Goal: Task Accomplishment & Management: Manage account settings

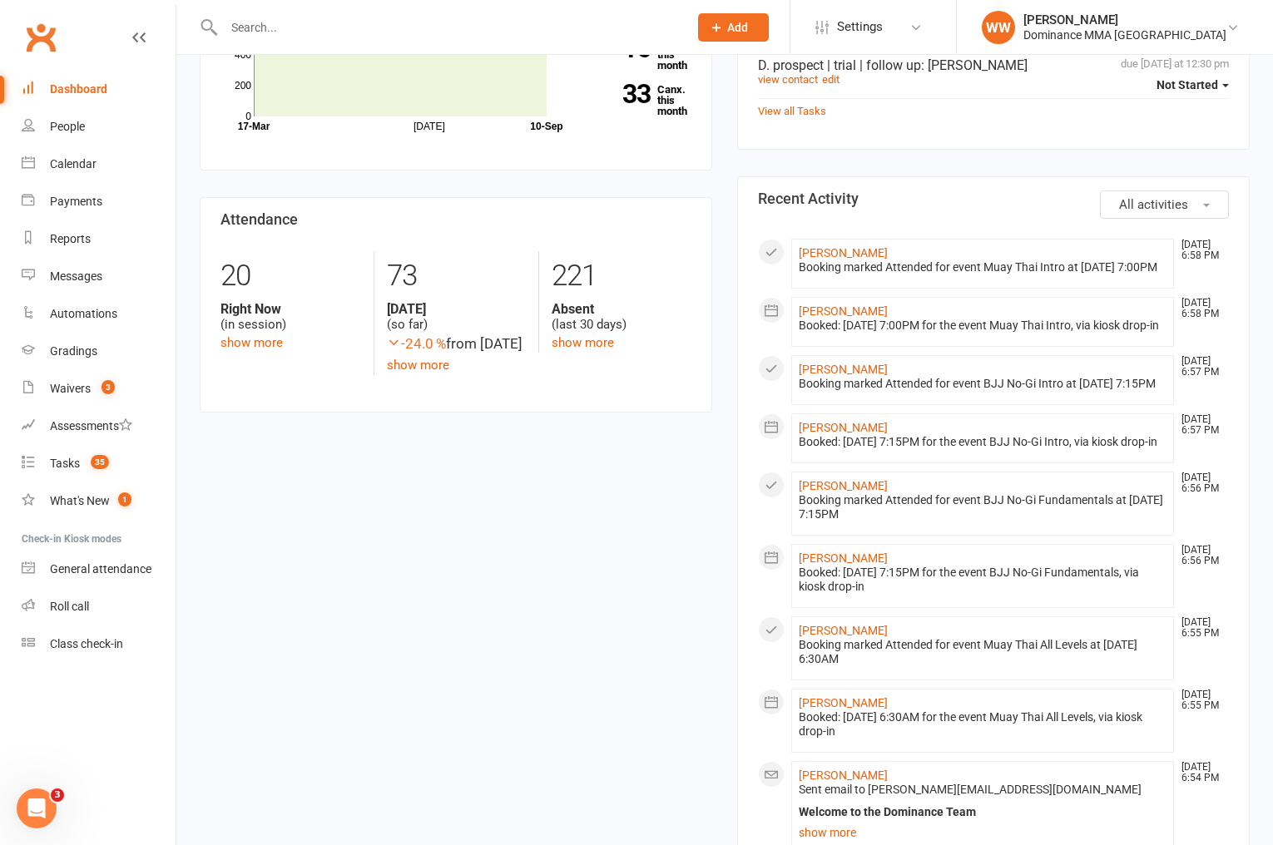
scroll to position [616, 0]
click at [834, 256] on link "James Cullen" at bounding box center [843, 254] width 89 height 13
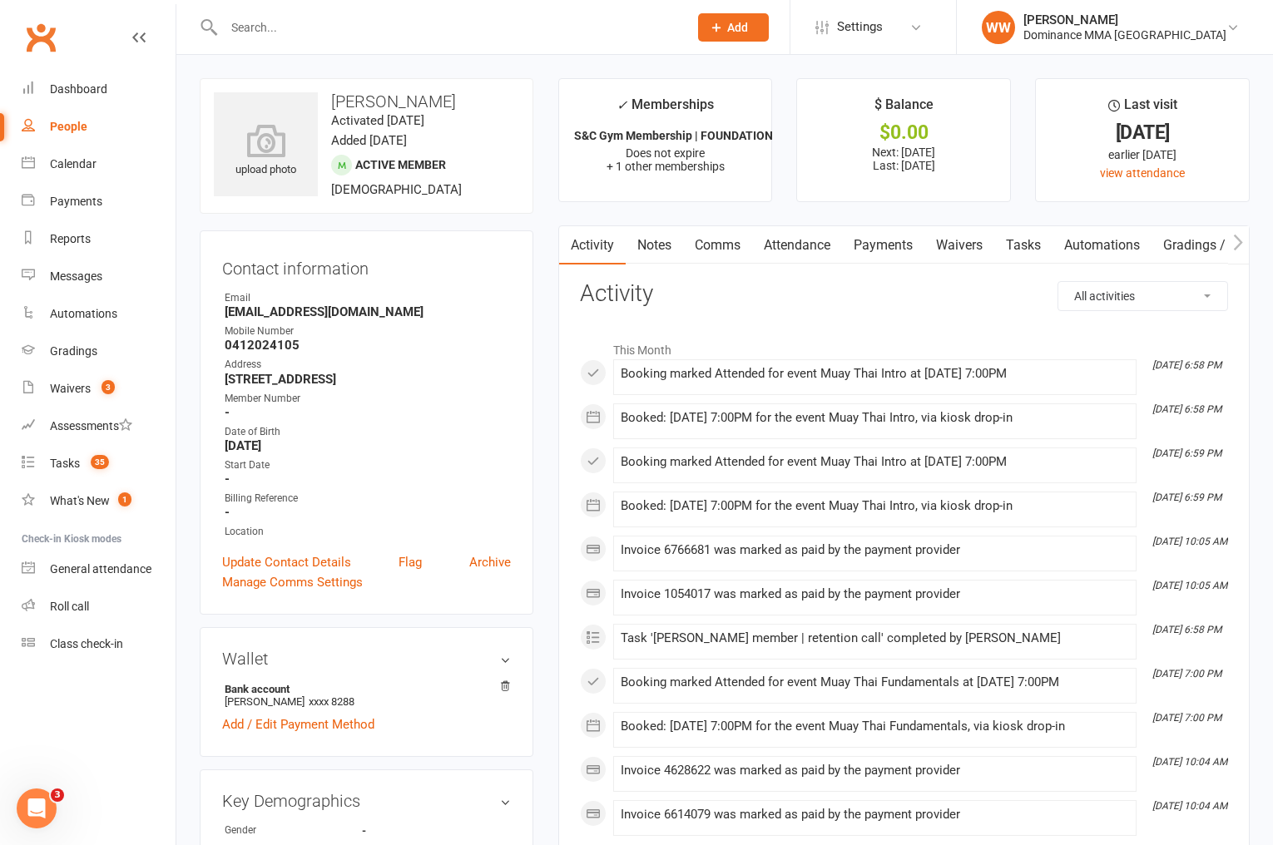
click at [661, 246] on link "Notes" at bounding box center [654, 245] width 57 height 38
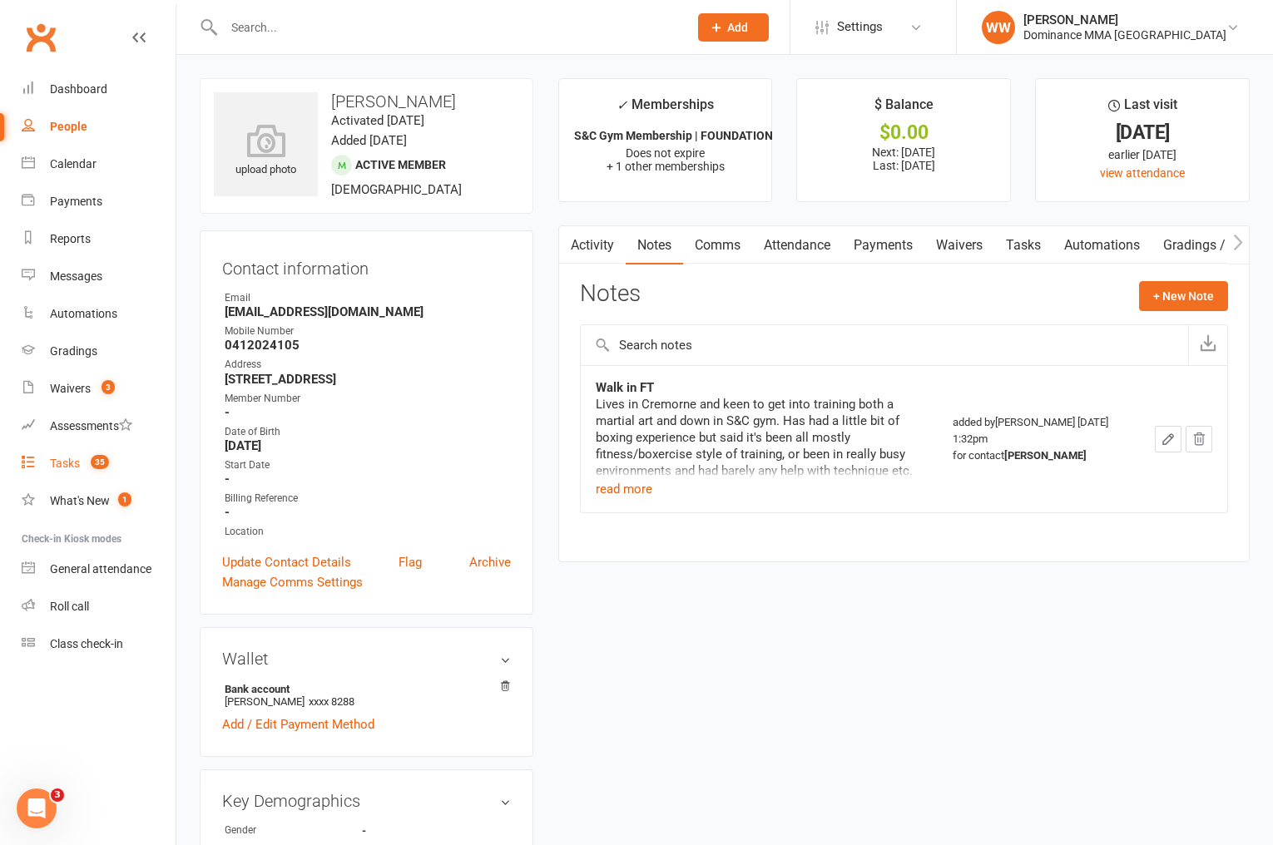
click at [48, 469] on link "Tasks 35" at bounding box center [99, 463] width 154 height 37
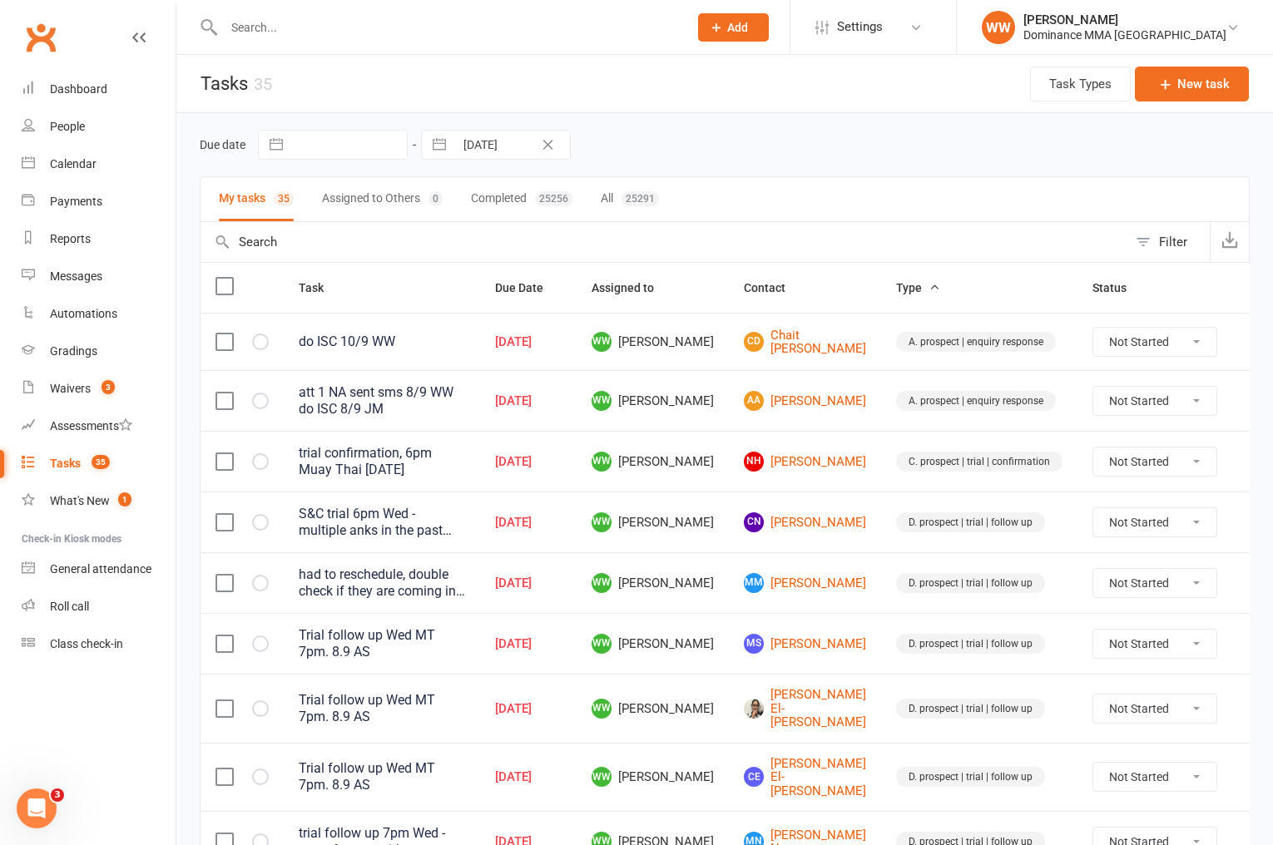
click at [723, 517] on td "WW Will Wesley" at bounding box center [653, 522] width 152 height 61
click at [723, 523] on td "WW Will Wesley" at bounding box center [653, 522] width 152 height 61
click at [717, 552] on td "WW Will Wesley" at bounding box center [653, 582] width 152 height 61
click at [720, 555] on td "WW Will Wesley" at bounding box center [653, 582] width 152 height 61
click at [57, 391] on div "Waivers" at bounding box center [70, 388] width 41 height 13
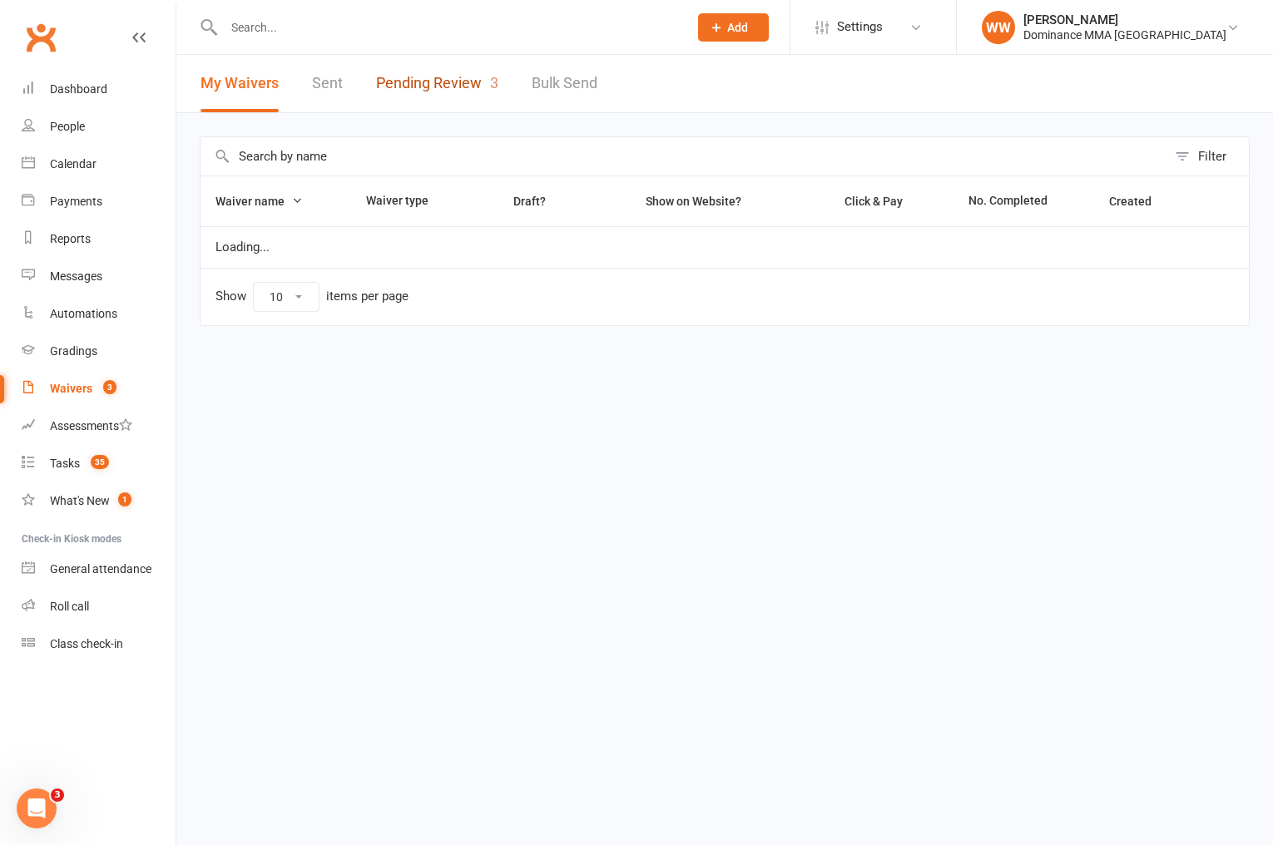
click at [455, 86] on link "Pending Review 3" at bounding box center [437, 83] width 122 height 57
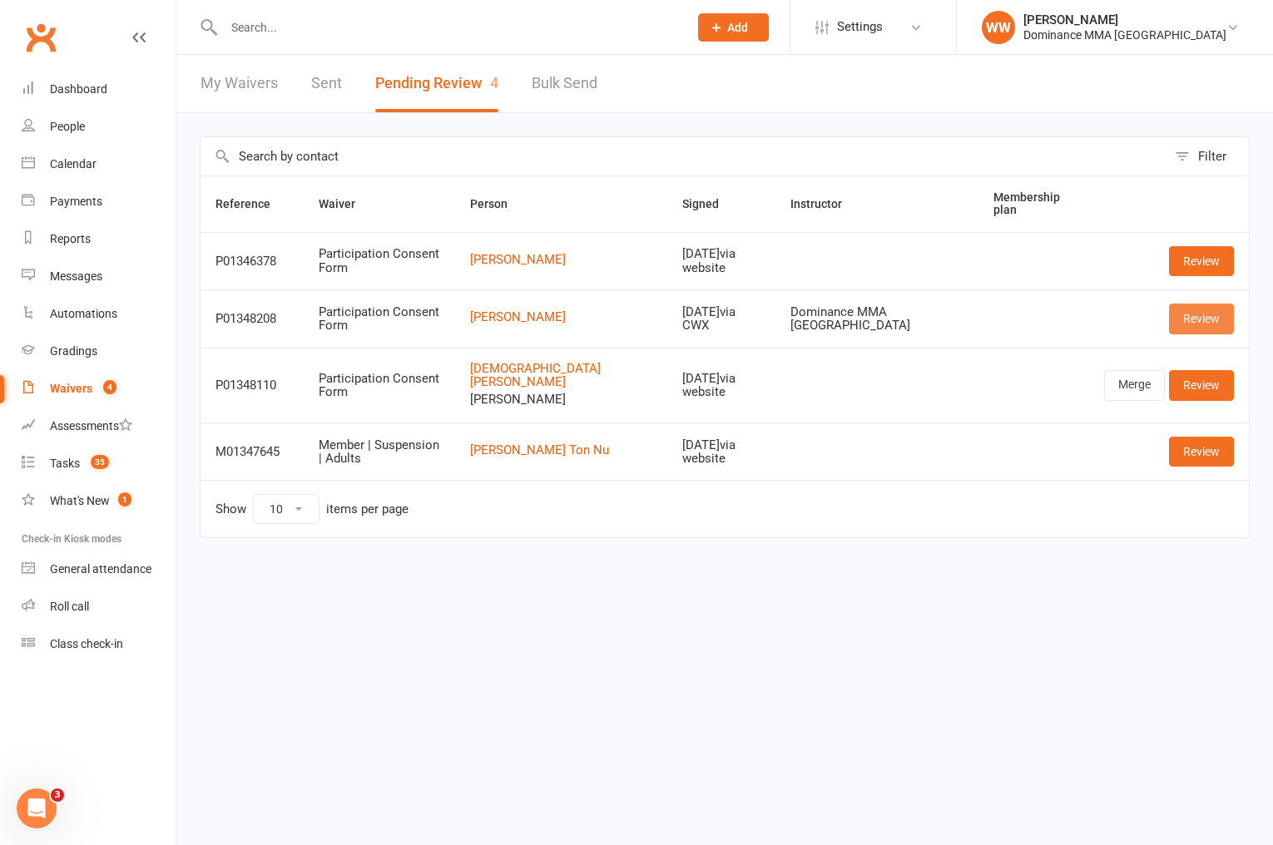
click at [1191, 319] on link "Review" at bounding box center [1201, 319] width 65 height 30
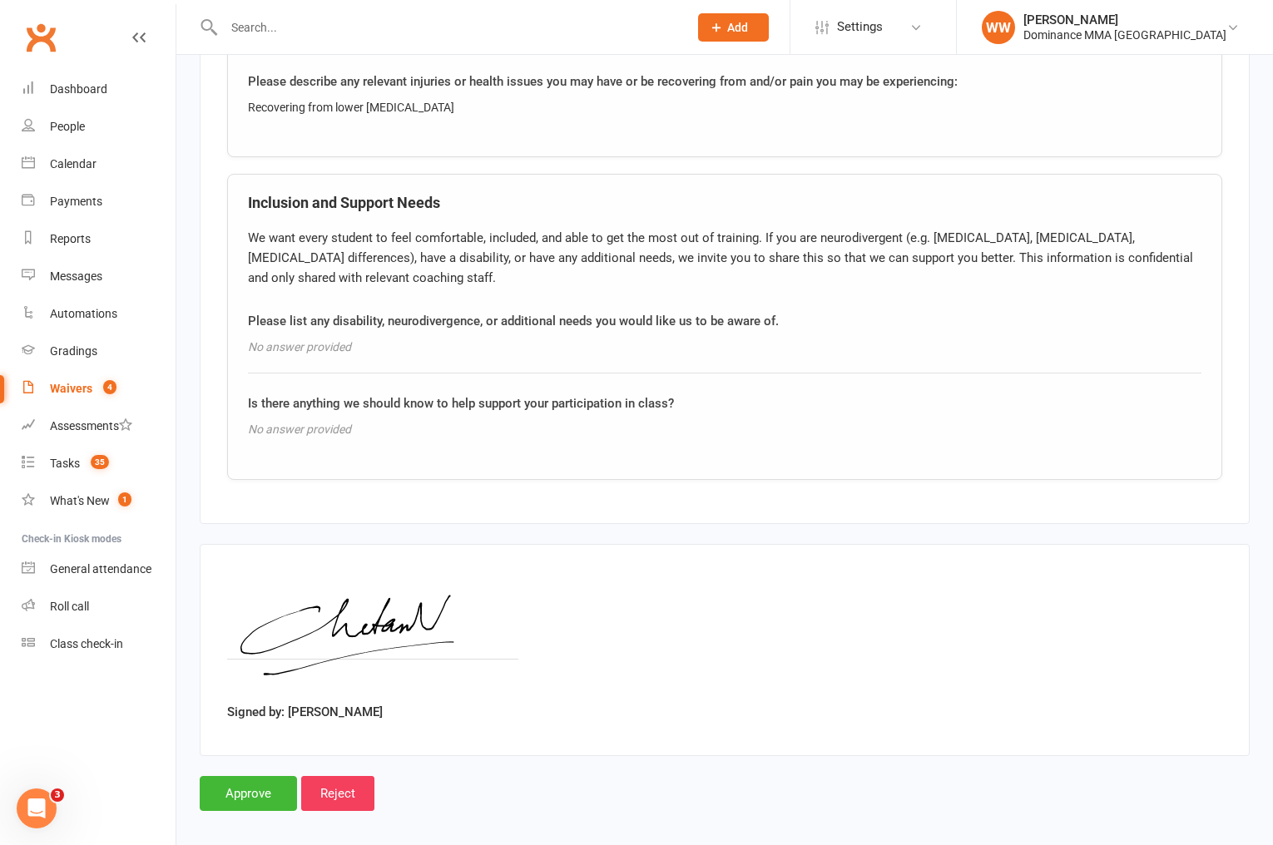
scroll to position [1285, 0]
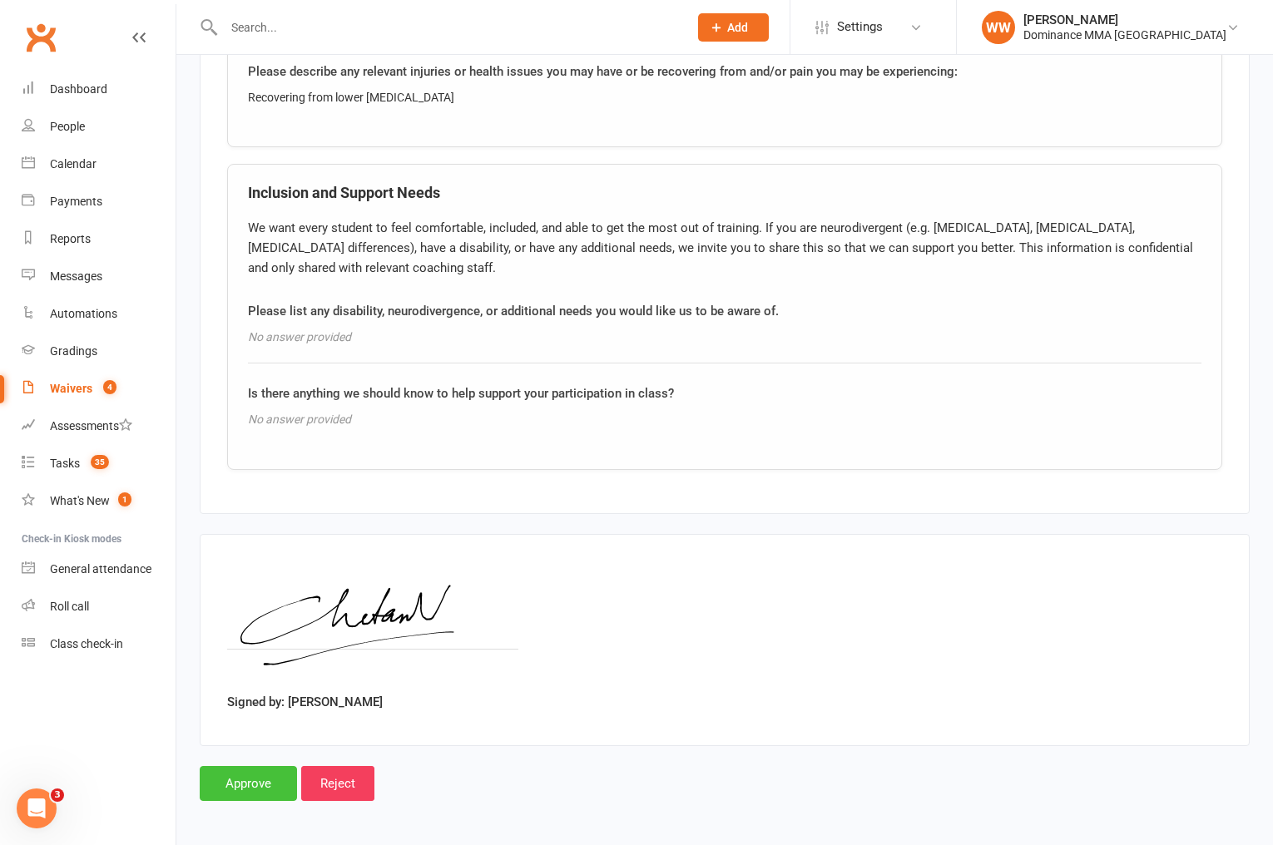
click at [254, 776] on input "Approve" at bounding box center [248, 783] width 97 height 35
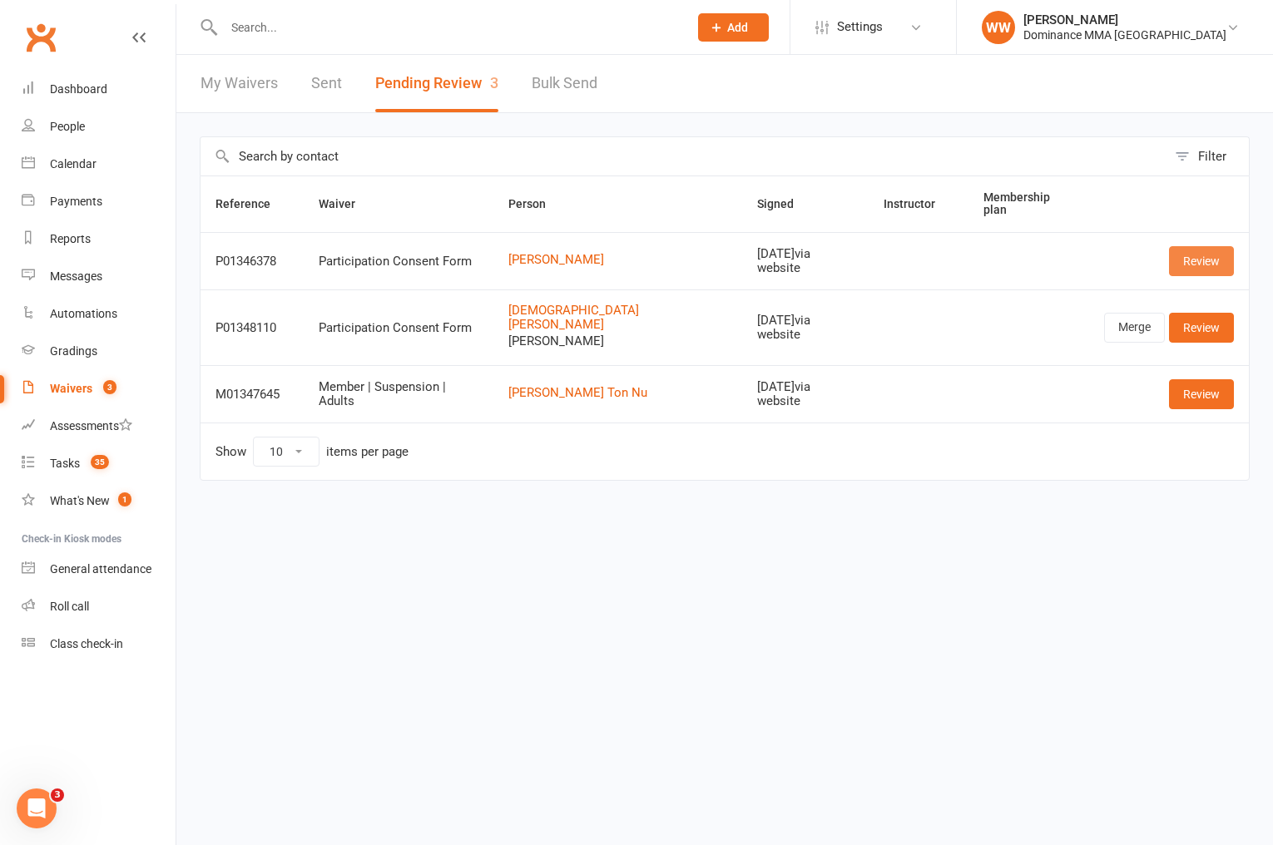
click at [1202, 257] on link "Review" at bounding box center [1201, 261] width 65 height 30
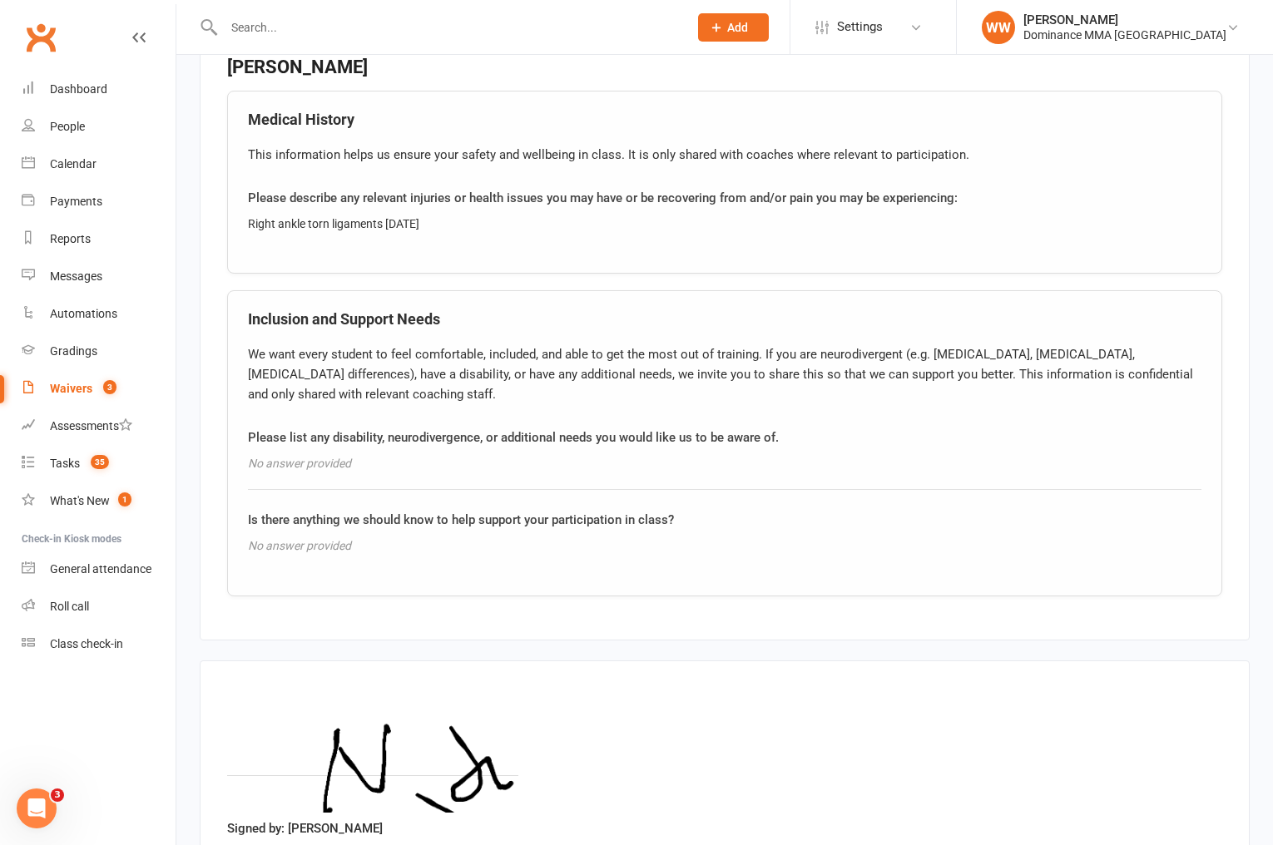
scroll to position [1285, 0]
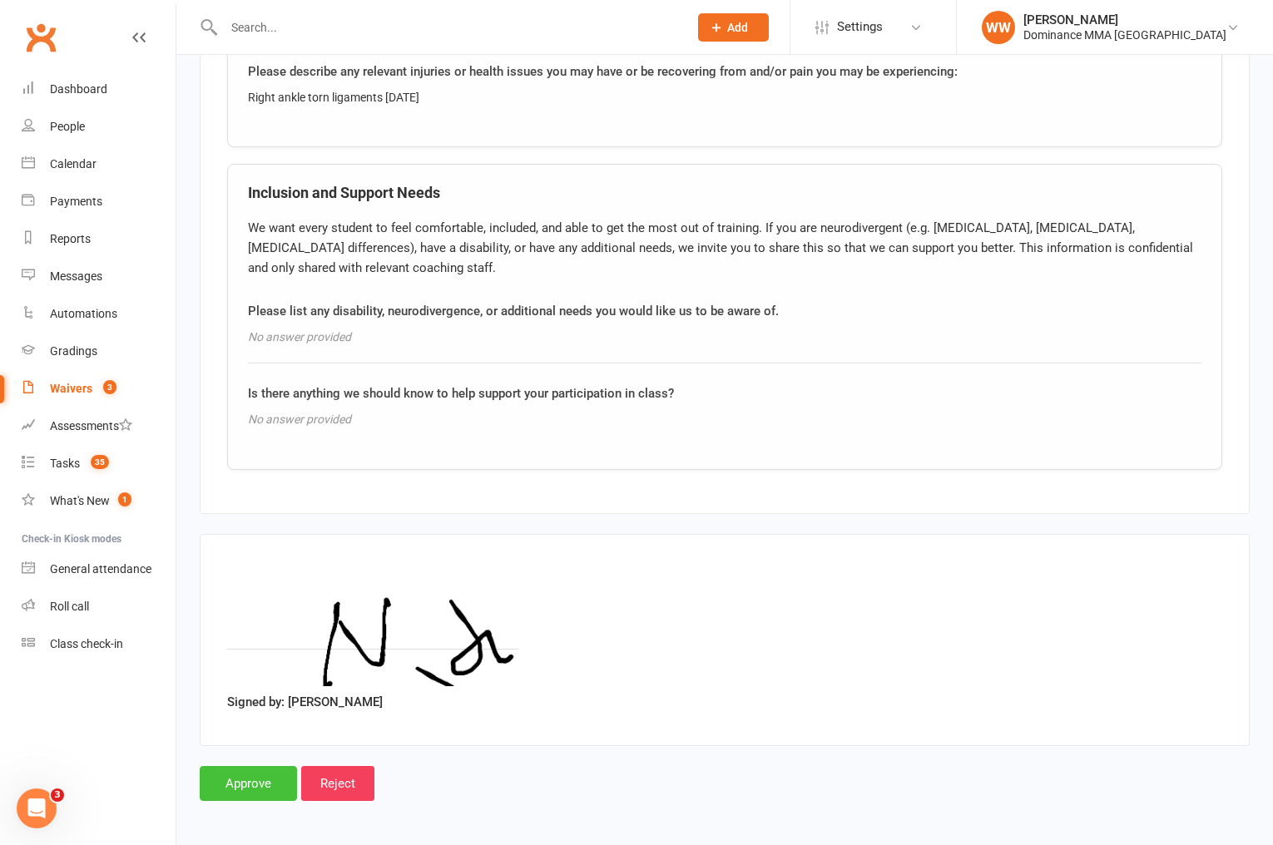
click at [256, 773] on input "Approve" at bounding box center [248, 783] width 97 height 35
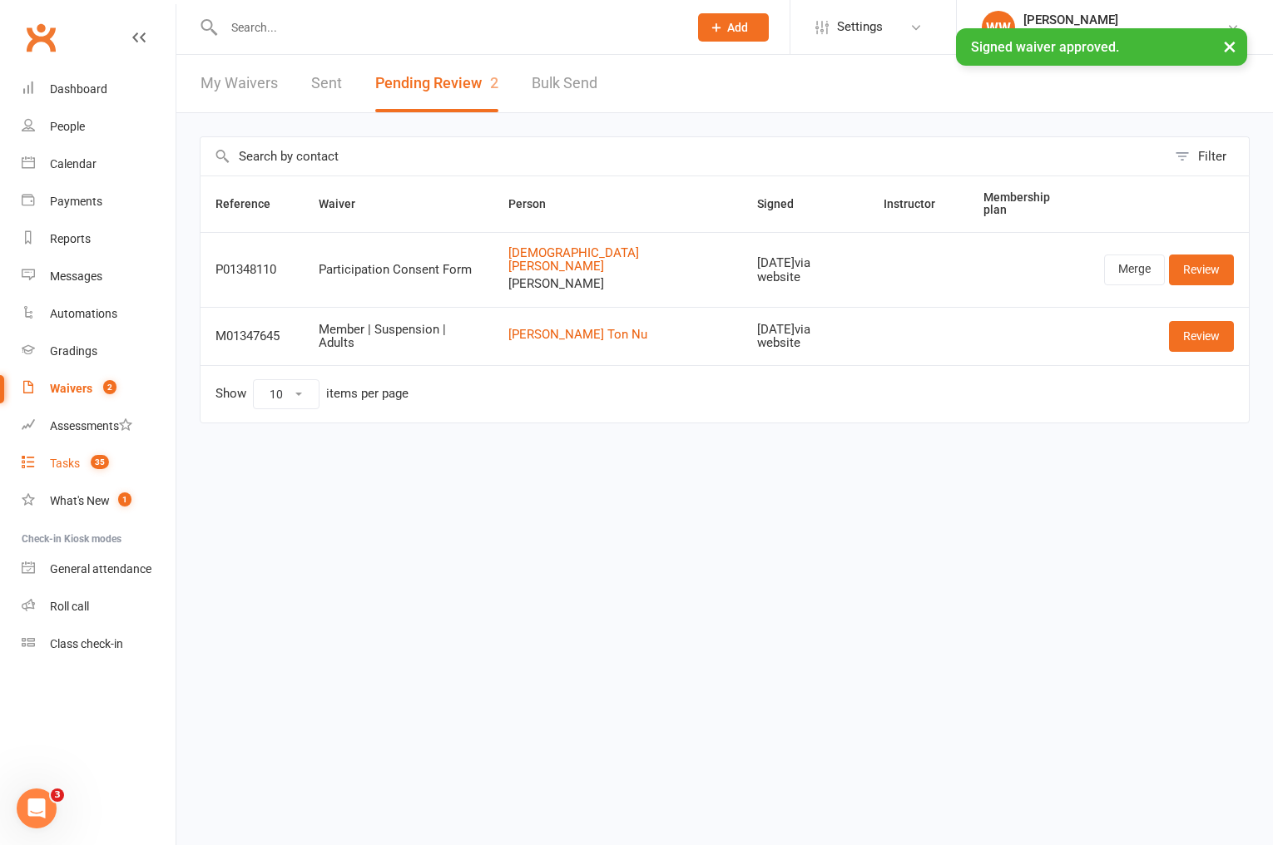
click at [87, 470] on count-badge "35" at bounding box center [95, 463] width 27 height 13
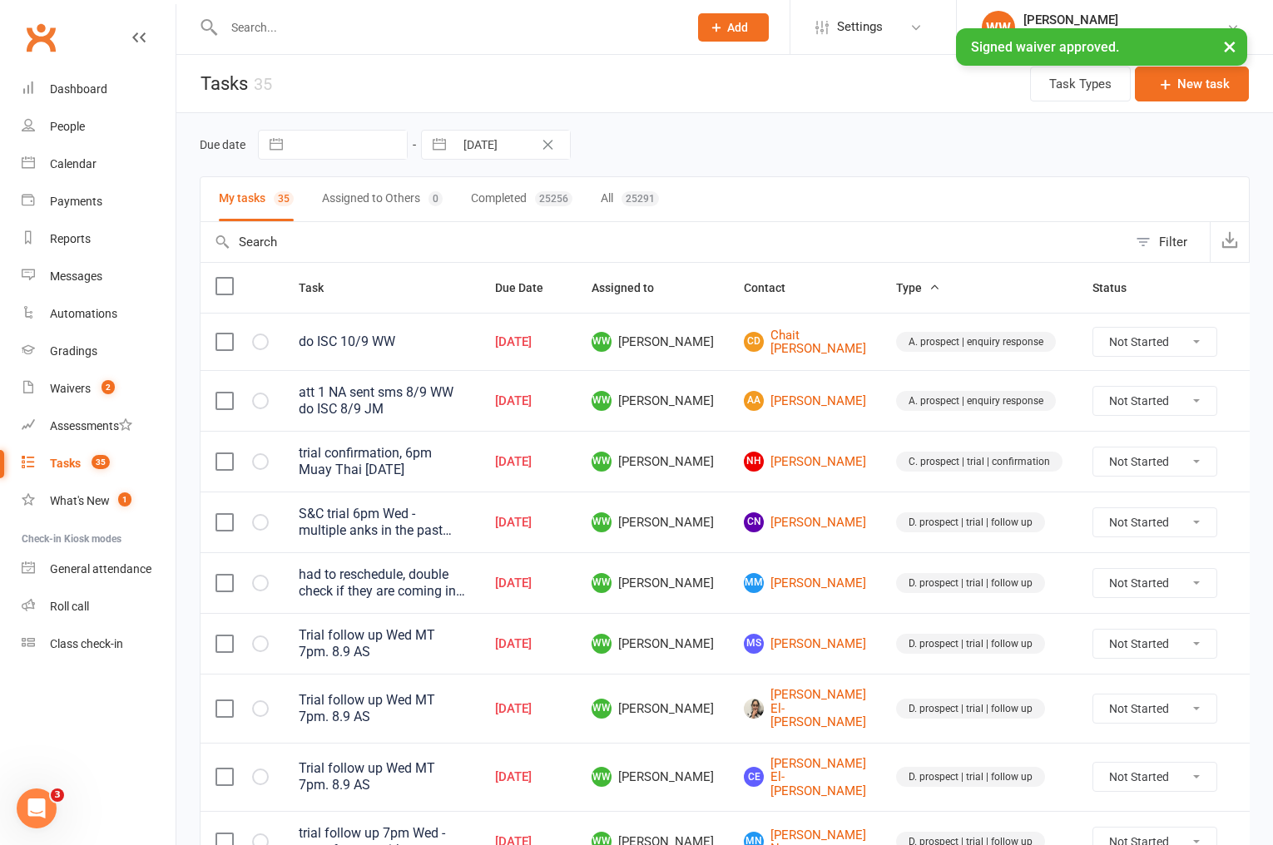
click at [731, 155] on div "Due date Navigate forward to interact with the calendar and select a date. Pres…" at bounding box center [725, 145] width 1050 height 30
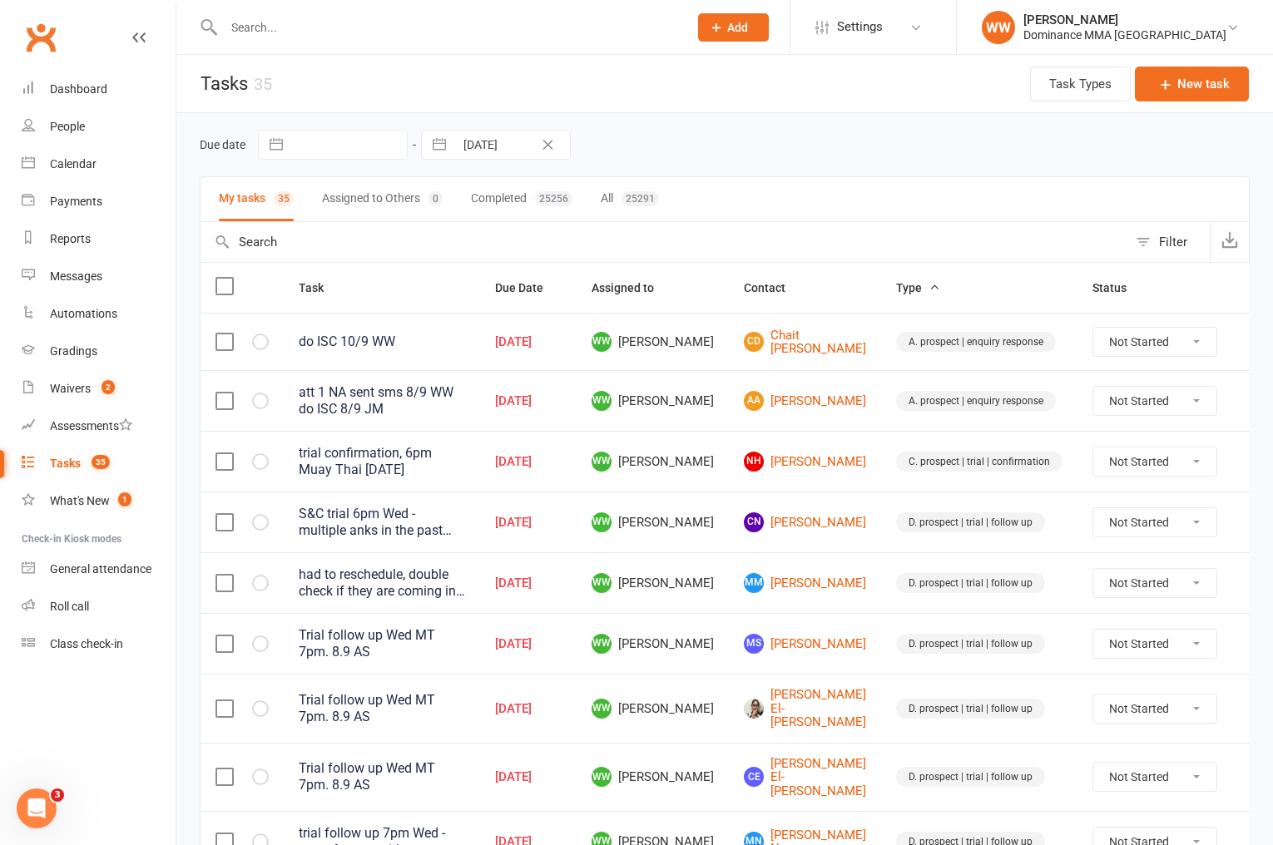
click at [775, 156] on div "Due date Navigate forward to interact with the calendar and select a date. Pres…" at bounding box center [725, 145] width 1050 height 30
click at [849, 519] on td "CN Chetan Noronha" at bounding box center [805, 522] width 152 height 61
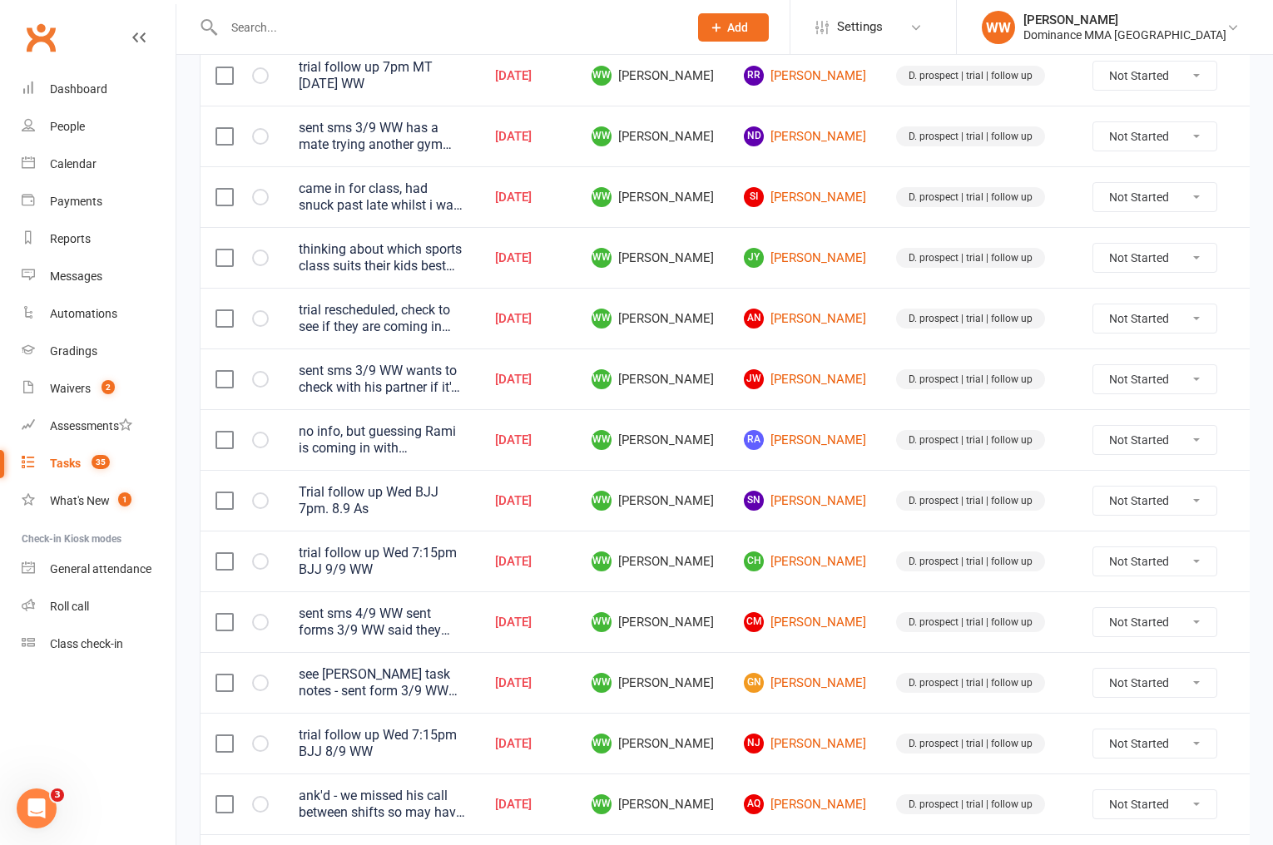
scroll to position [1107, 0]
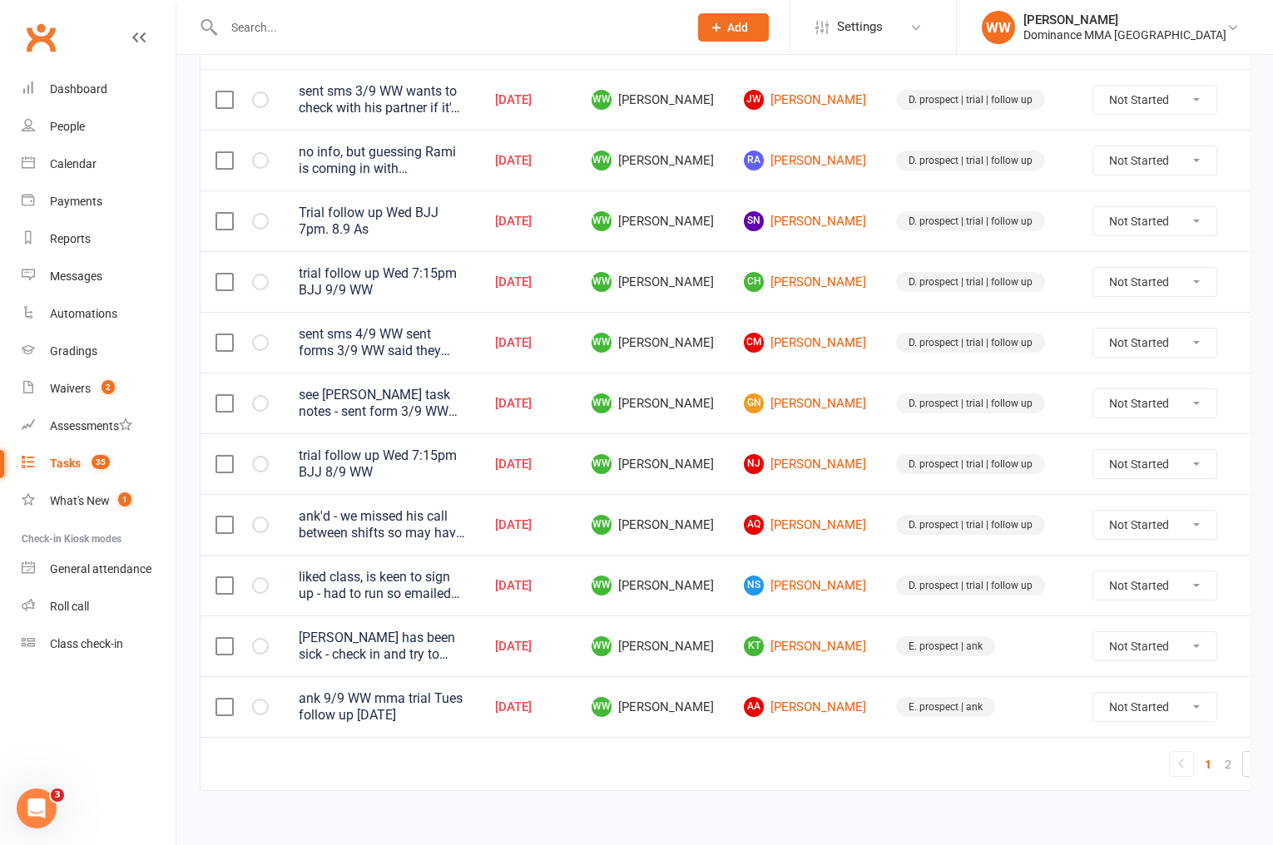
click at [881, 597] on td "D. prospect | trial | follow up" at bounding box center [979, 585] width 196 height 61
click at [881, 616] on td "E. prospect | ank" at bounding box center [979, 646] width 196 height 61
drag, startPoint x: 1220, startPoint y: 626, endPoint x: 1211, endPoint y: 637, distance: 13.6
click at [1249, 638] on icon at bounding box center [1257, 646] width 17 height 17
click at [1134, 694] on link "Edit" at bounding box center [1150, 696] width 165 height 33
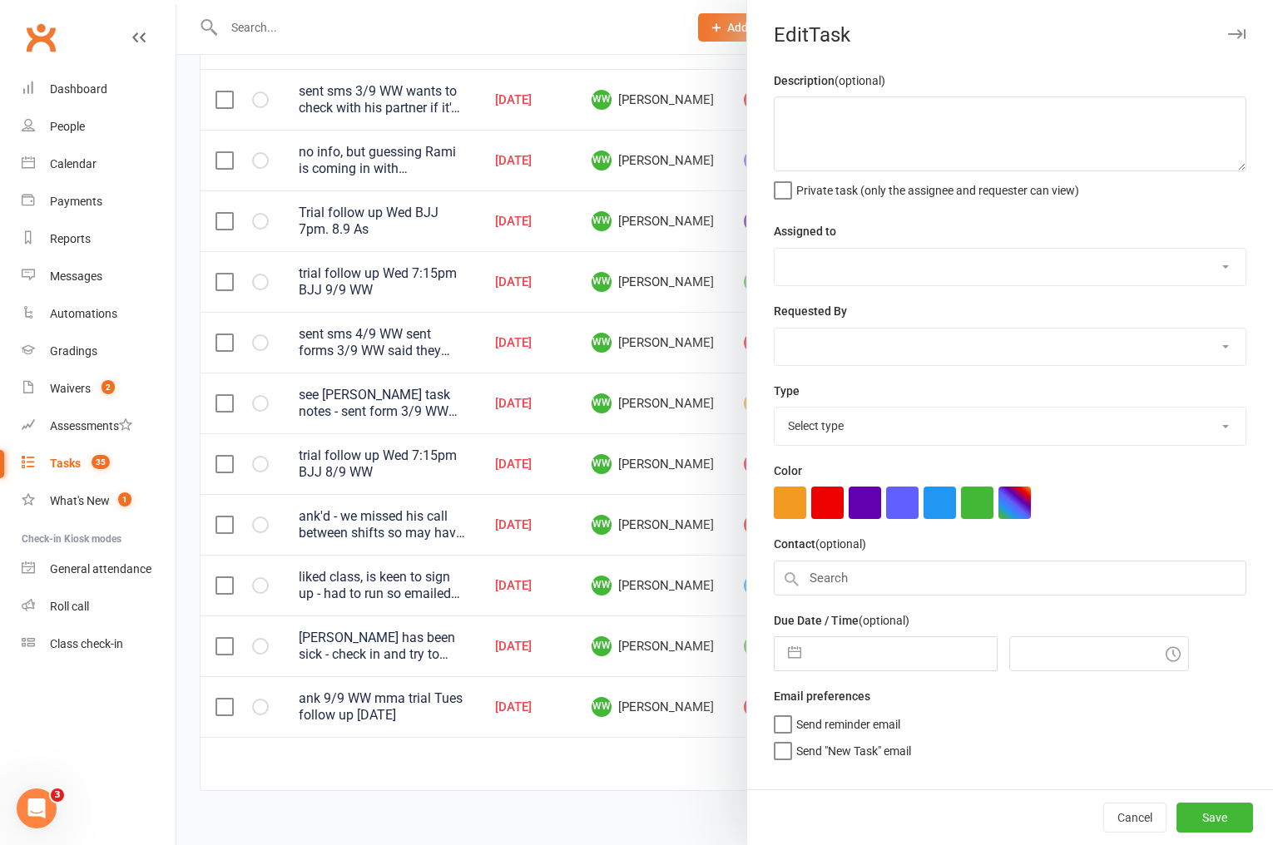
type textarea "Kate has been sick - check in and try to rebook 4/9 WW Trial follow up - Oliver…"
select select "49757"
type input "[DATE]"
type input "1:00pm"
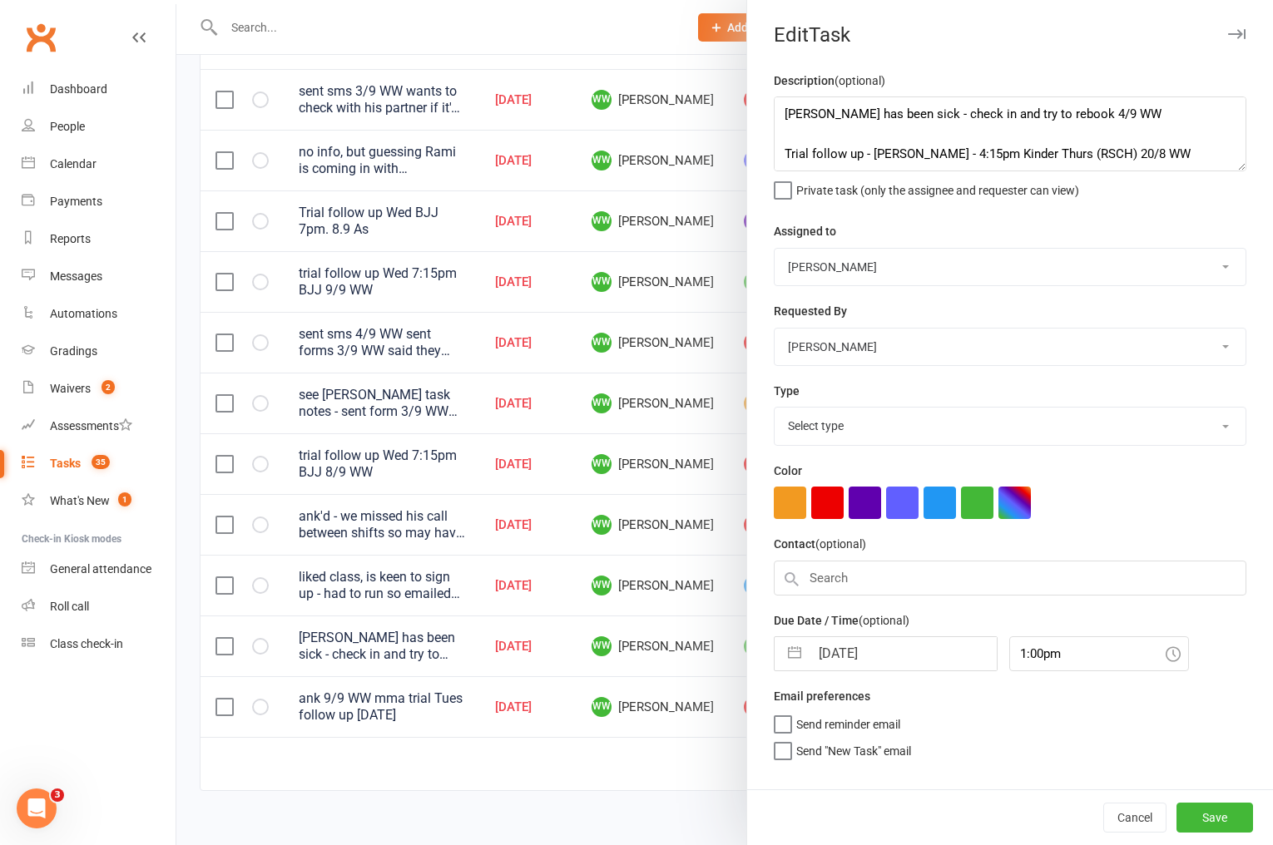
select select "3864"
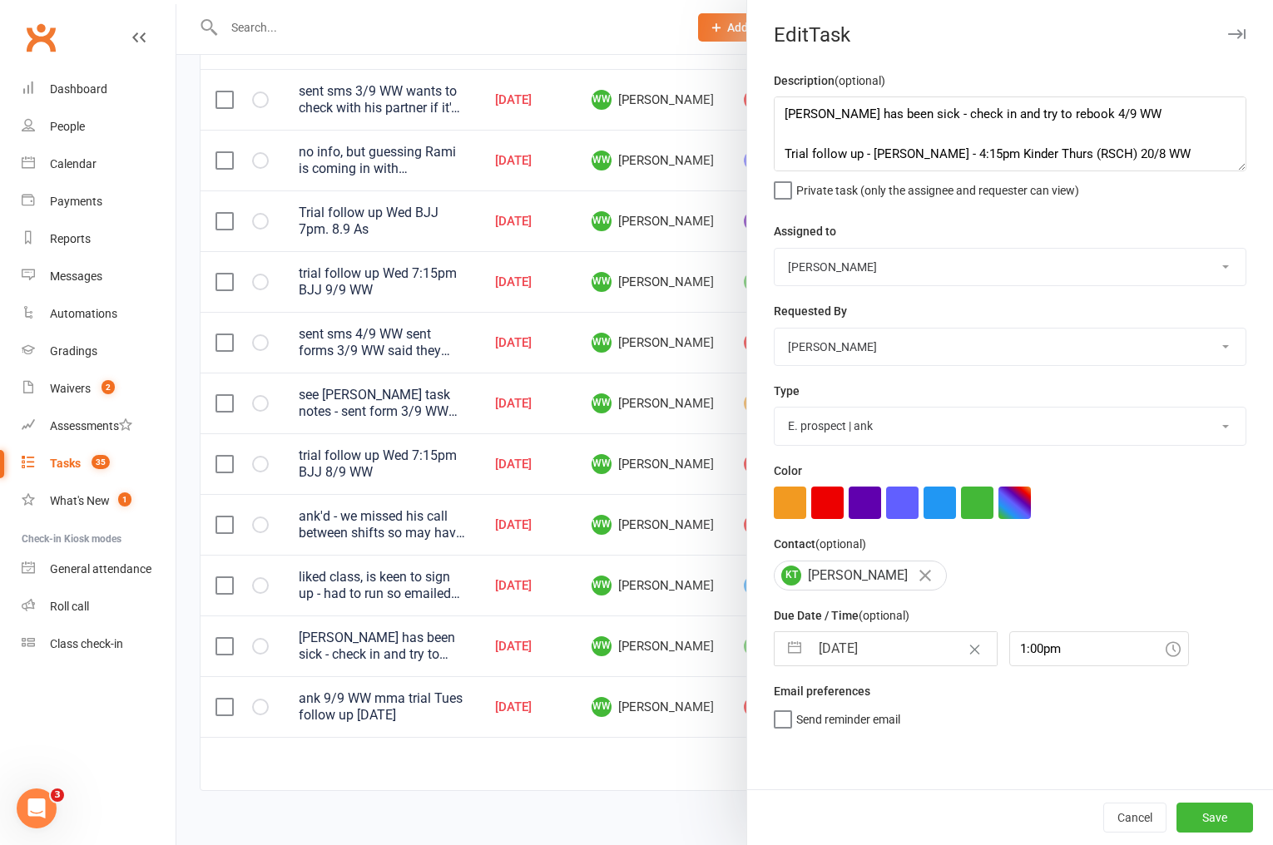
click at [882, 661] on input "[DATE]" at bounding box center [903, 648] width 187 height 33
select select "7"
select select "2025"
select select "8"
select select "2025"
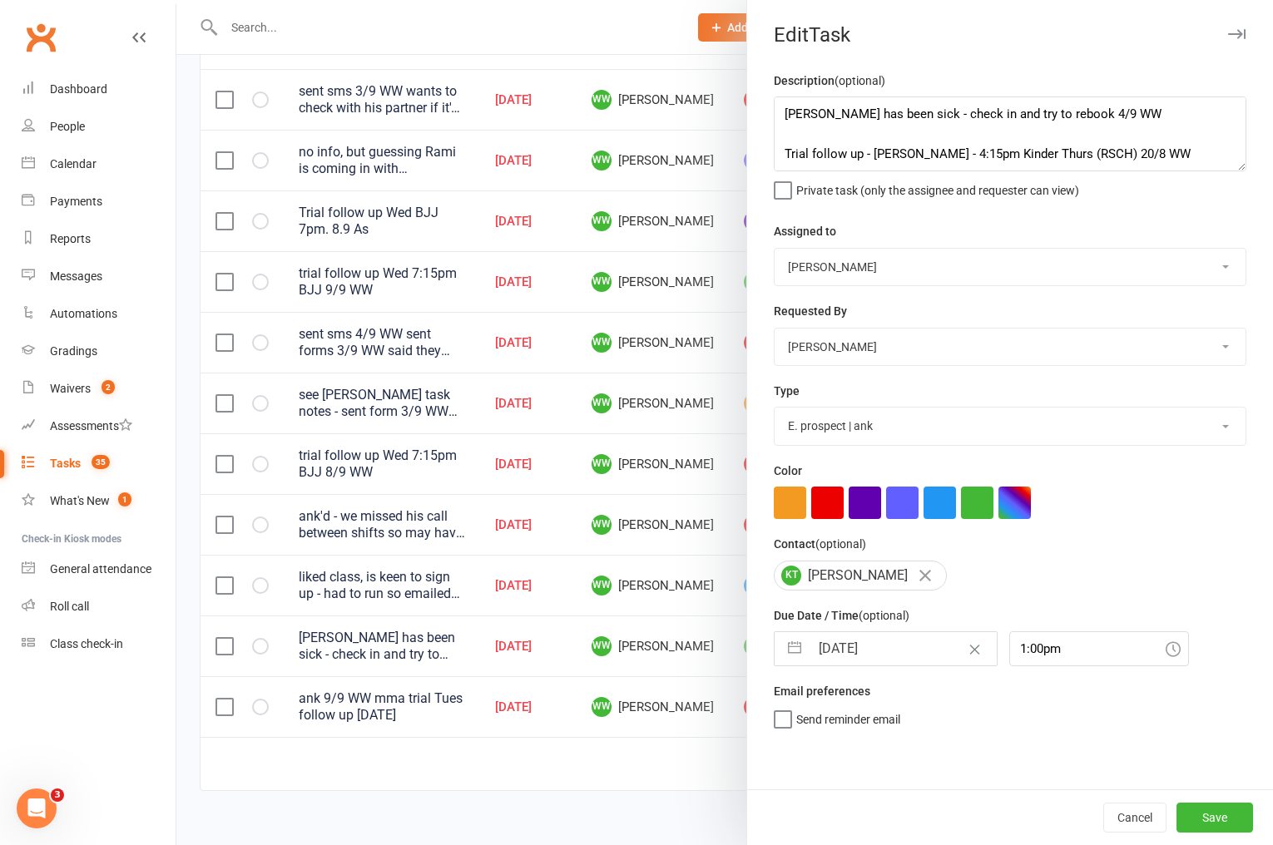
select select "9"
select select "2025"
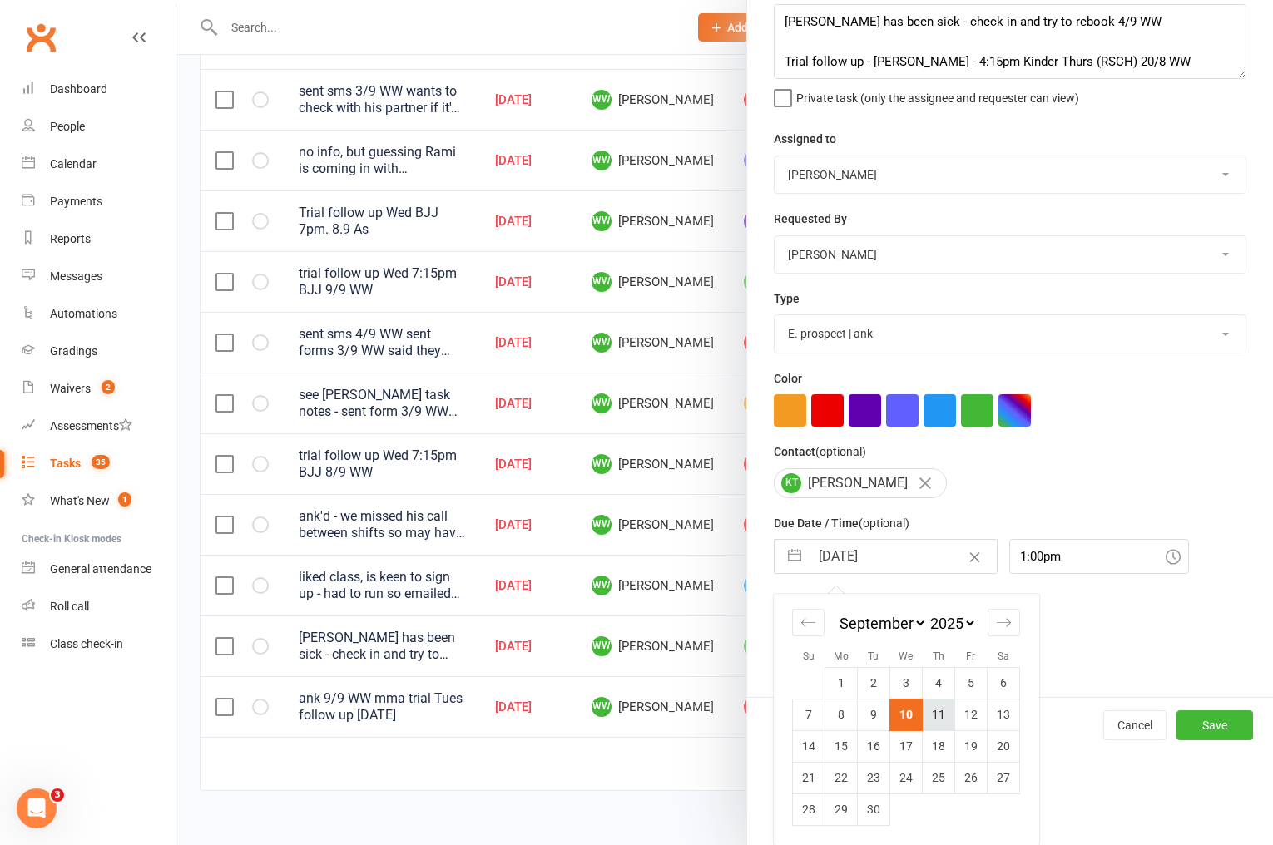
click at [938, 722] on td "11" at bounding box center [939, 715] width 32 height 32
type input "[DATE]"
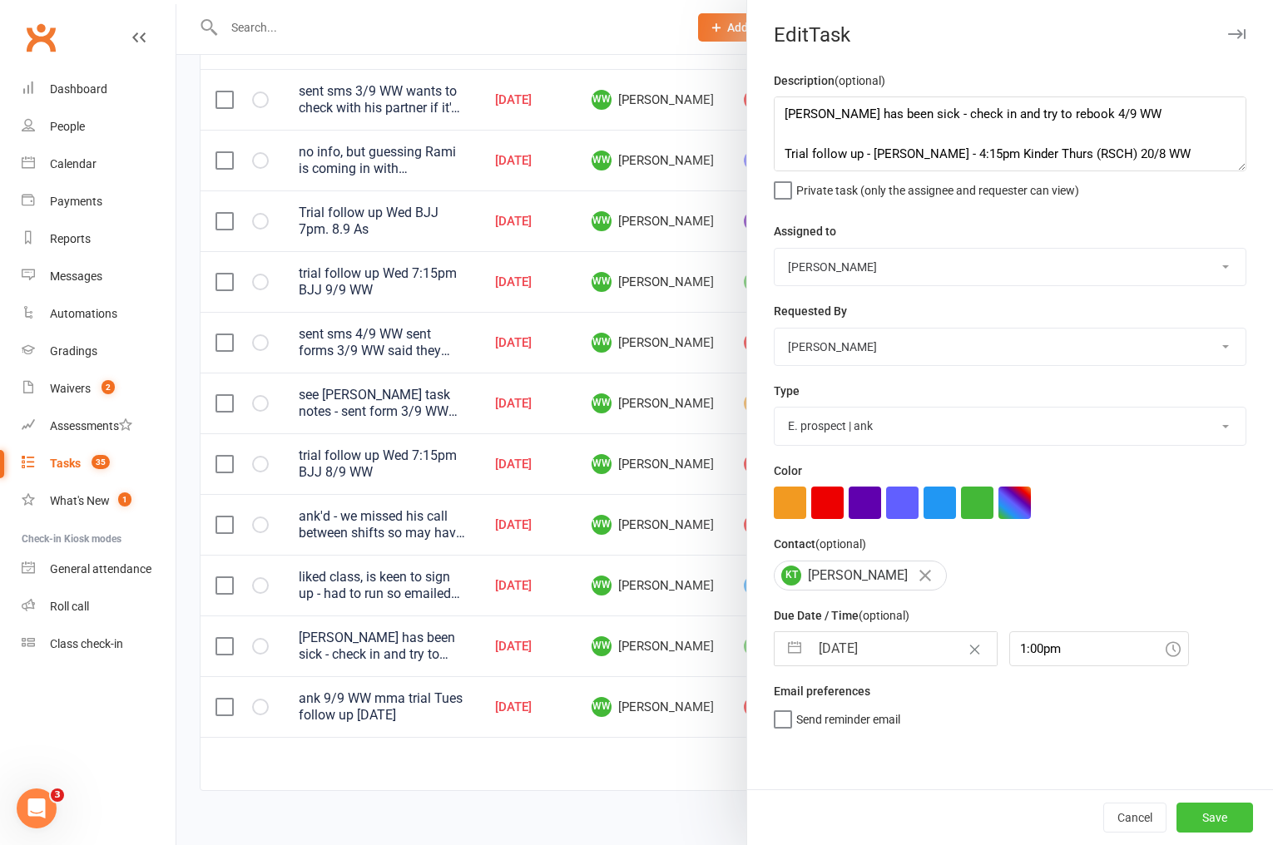
click at [1200, 811] on button "Save" at bounding box center [1214, 818] width 77 height 30
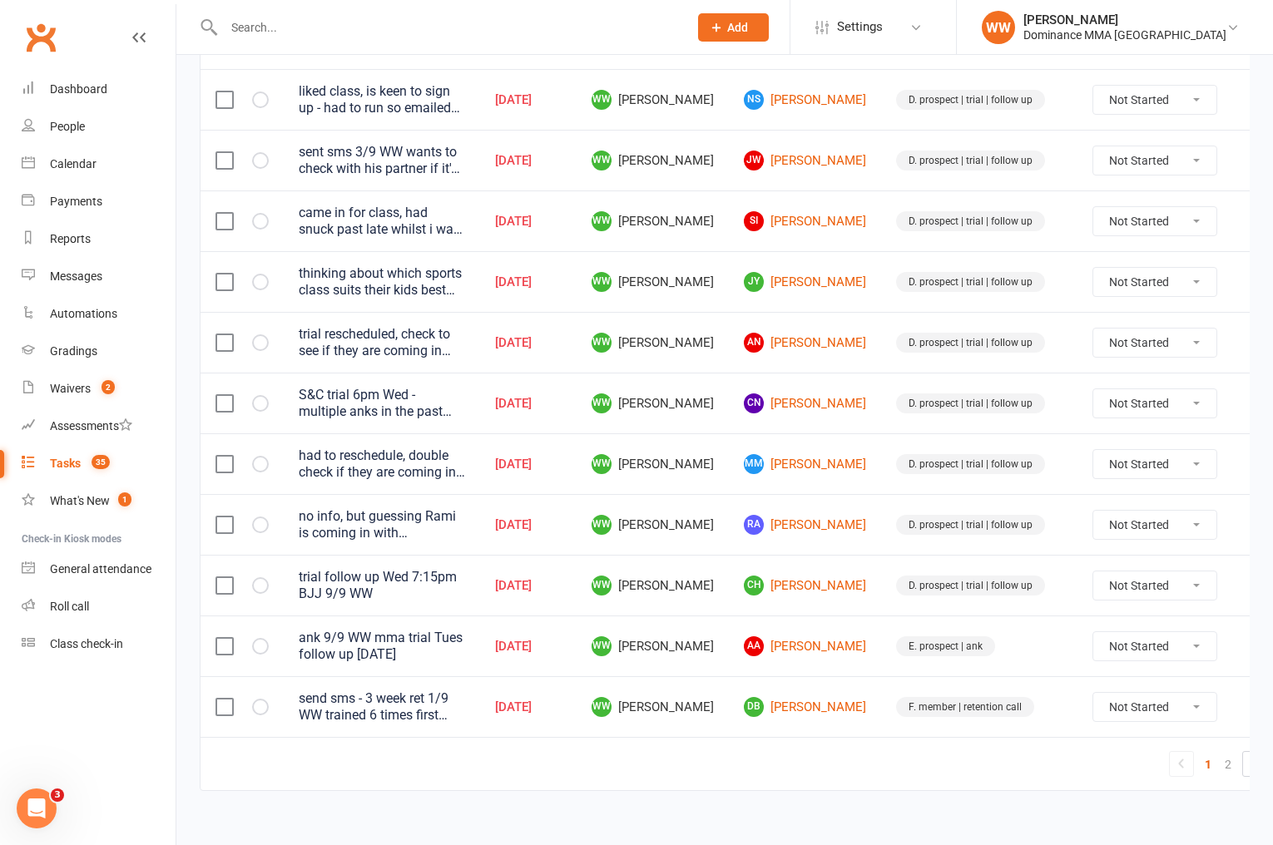
click at [847, 616] on td "AA Adrien Andreo" at bounding box center [805, 646] width 152 height 61
click at [1218, 753] on link "2" at bounding box center [1228, 764] width 20 height 23
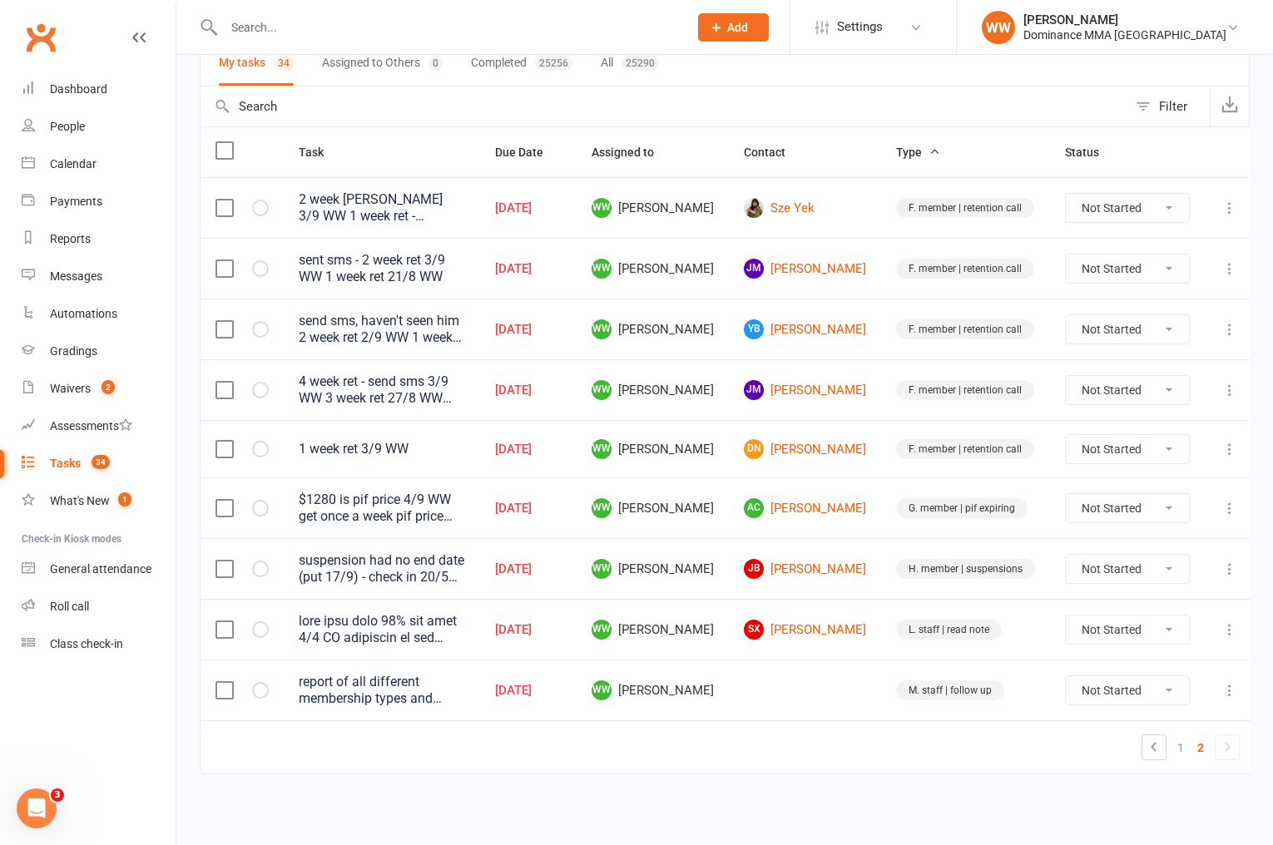
click at [869, 678] on td at bounding box center [805, 690] width 152 height 61
click at [1226, 631] on icon at bounding box center [1229, 629] width 17 height 17
click at [1102, 689] on link "Edit" at bounding box center [1150, 703] width 165 height 33
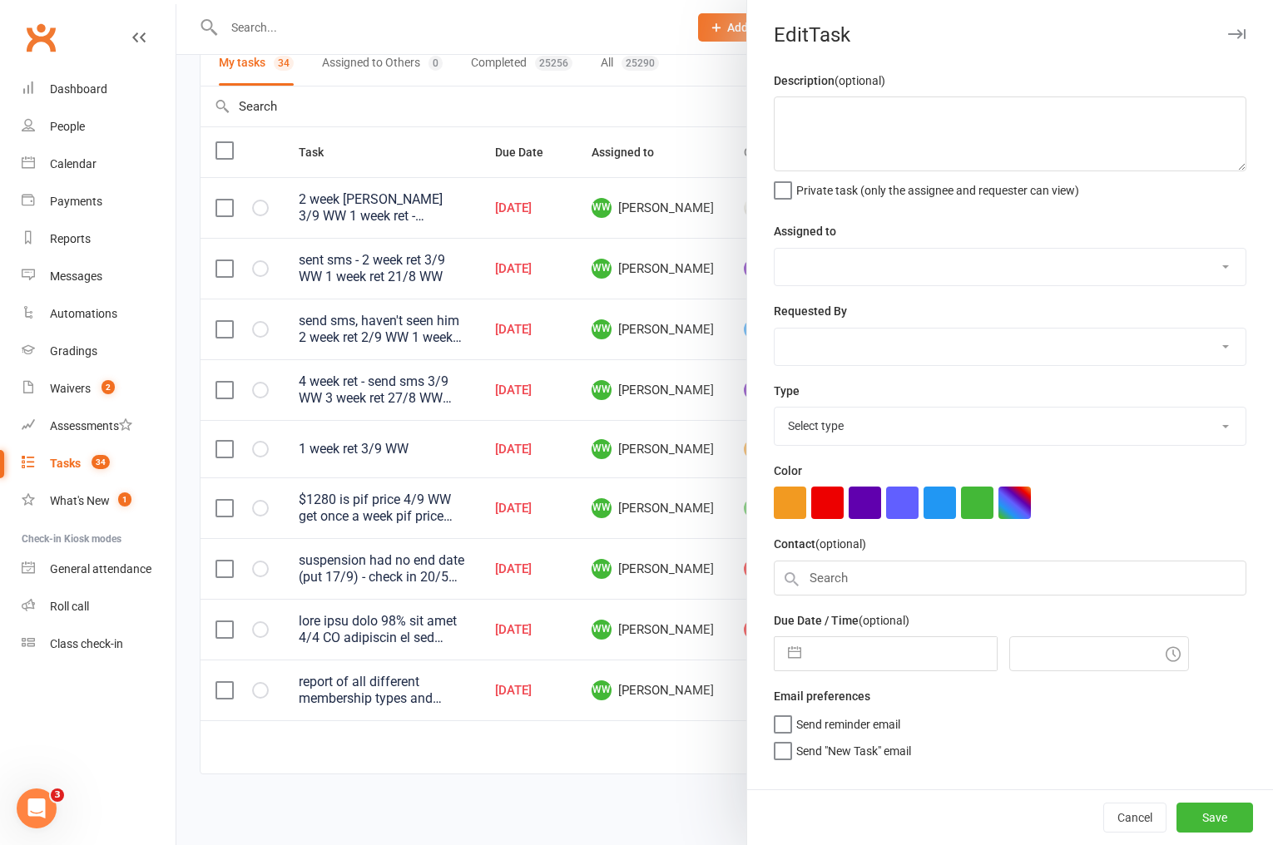
type textarea "sent text with 50% off deal 5/8 SA responded to sms saying he can't come in tod…"
select select "49757"
select select "12631"
type input "[DATE]"
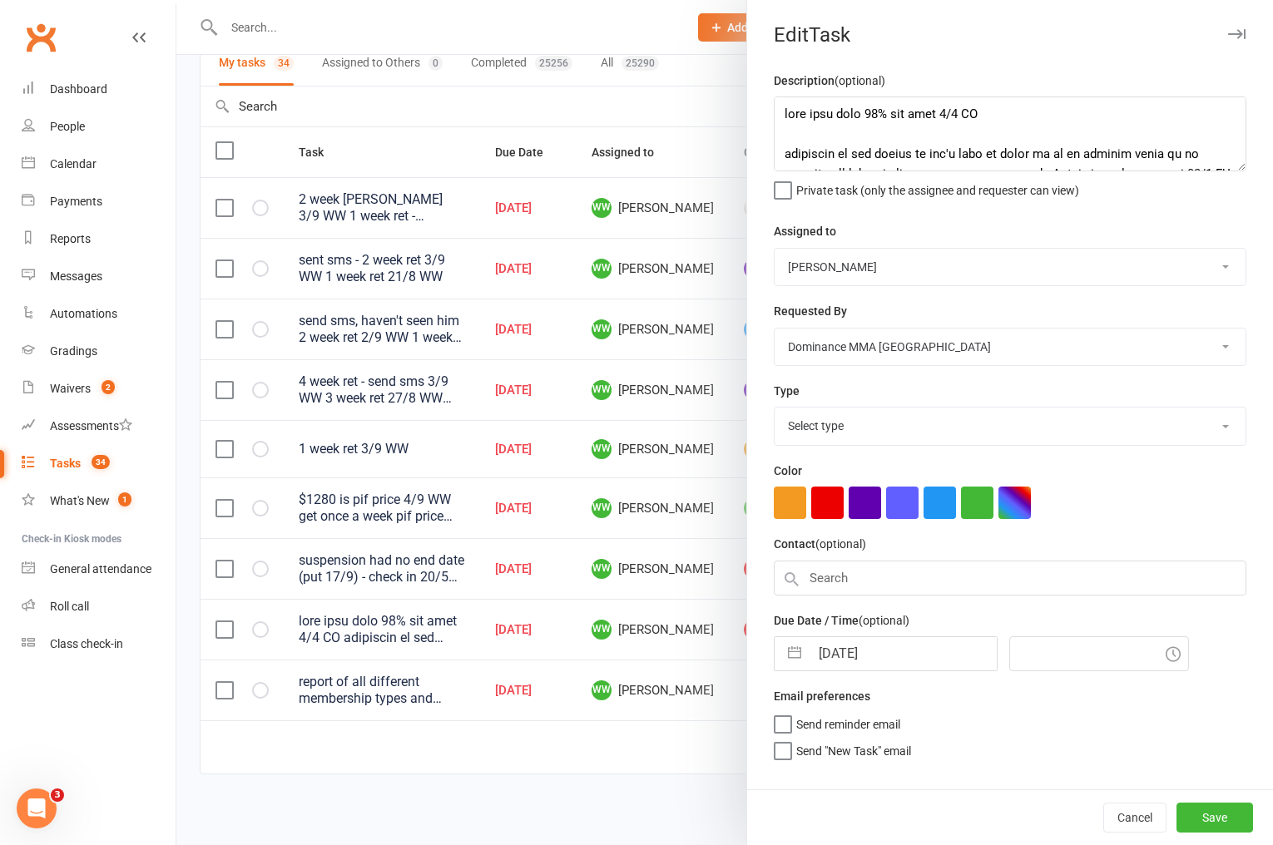
type input "4:15pm"
select select "3871"
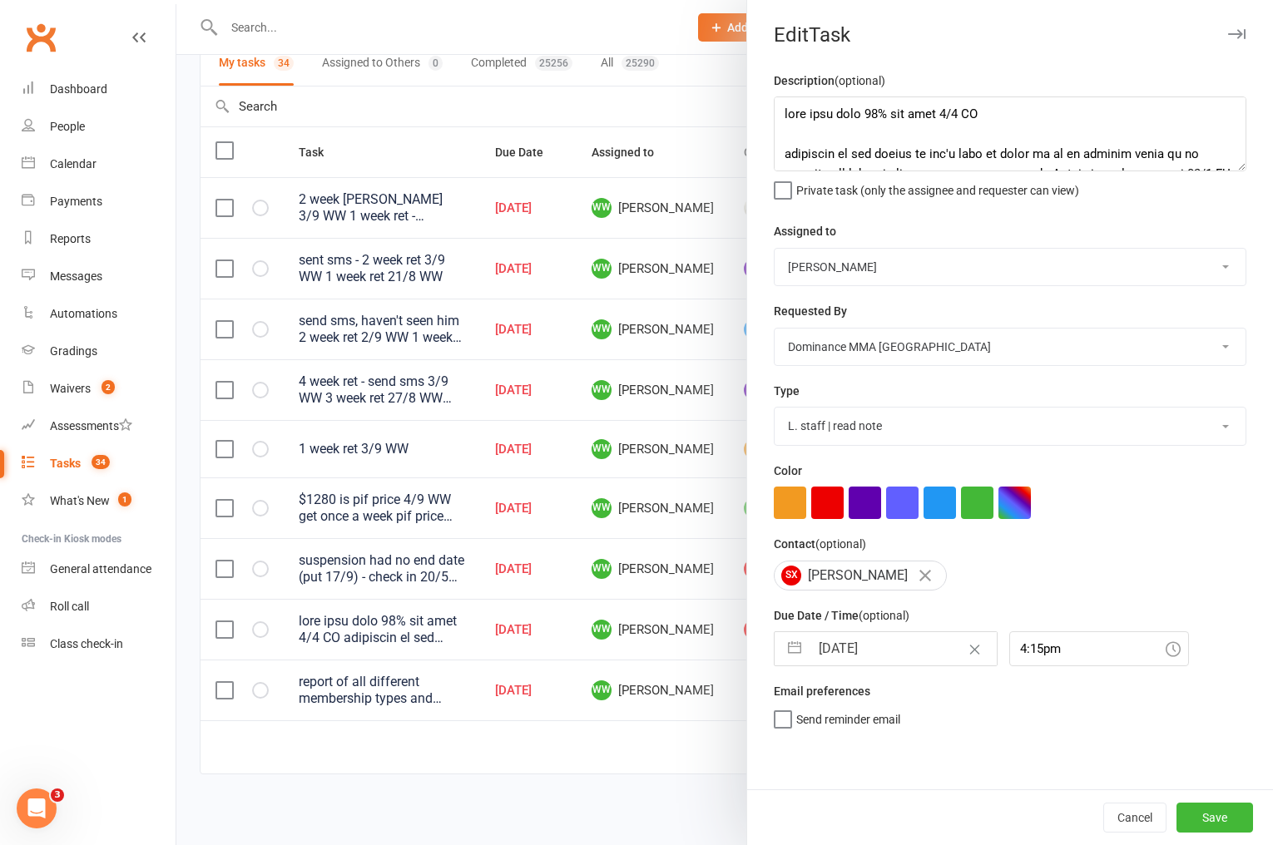
click at [896, 655] on input "[DATE]" at bounding box center [903, 648] width 187 height 33
select select "7"
select select "2025"
select select "8"
select select "2025"
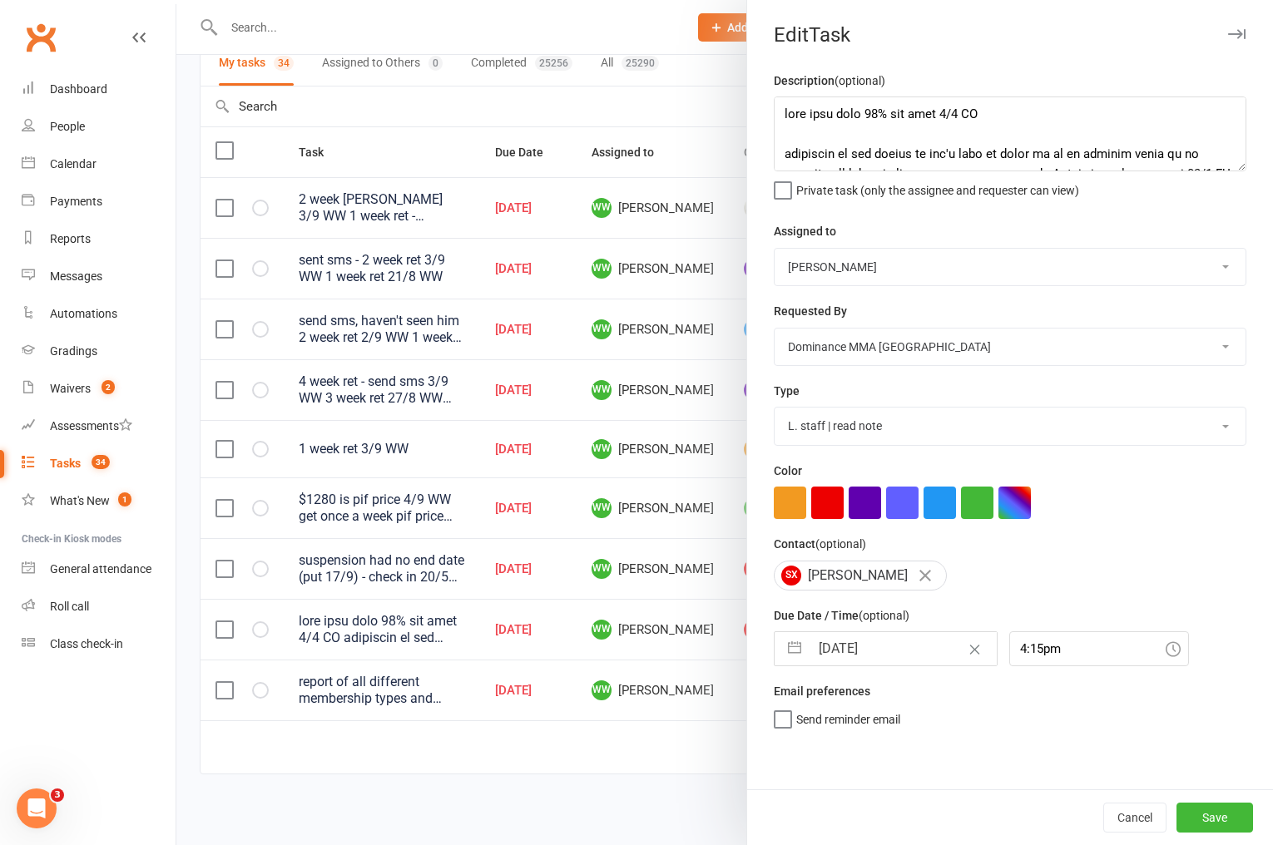
select select "9"
select select "2025"
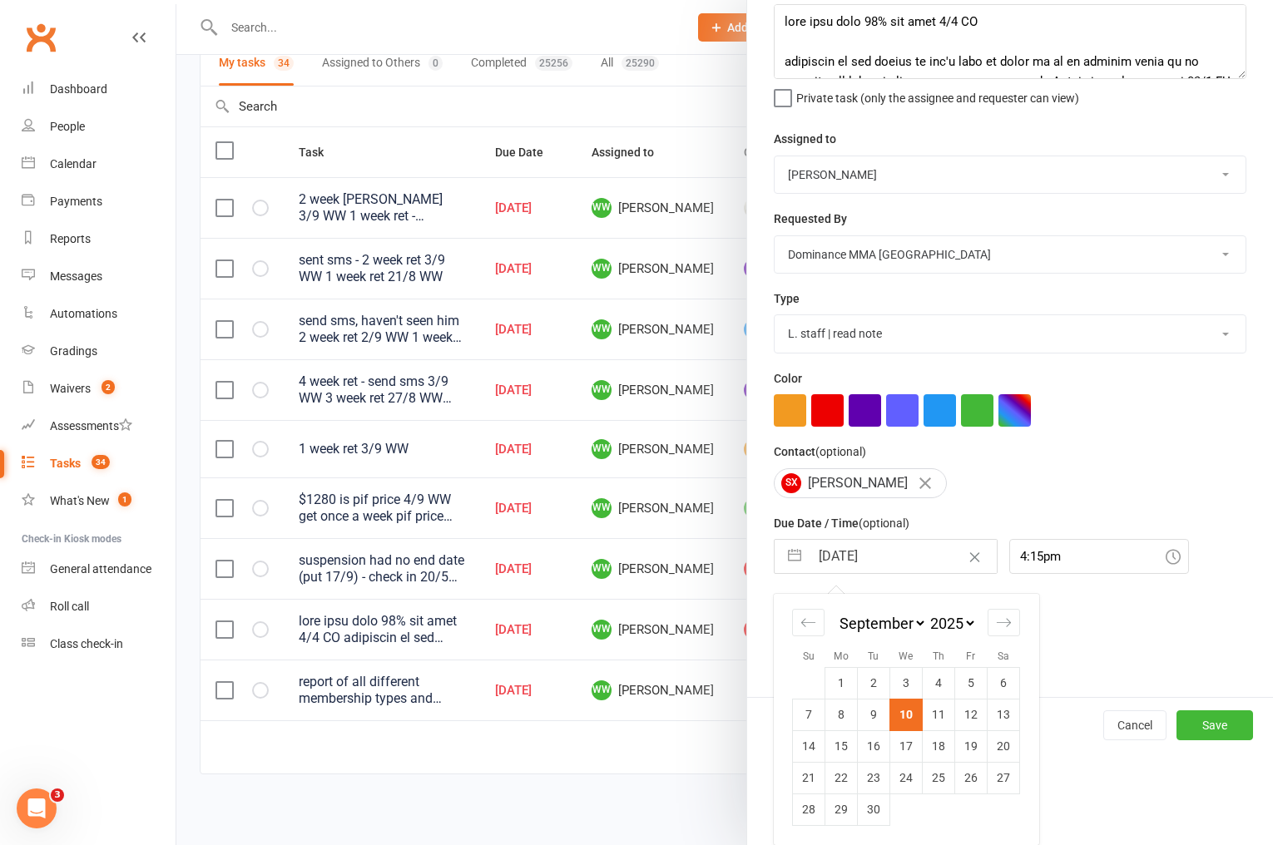
drag, startPoint x: 934, startPoint y: 723, endPoint x: 1129, endPoint y: 780, distance: 203.0
click at [934, 723] on td "11" at bounding box center [939, 715] width 32 height 32
type input "[DATE]"
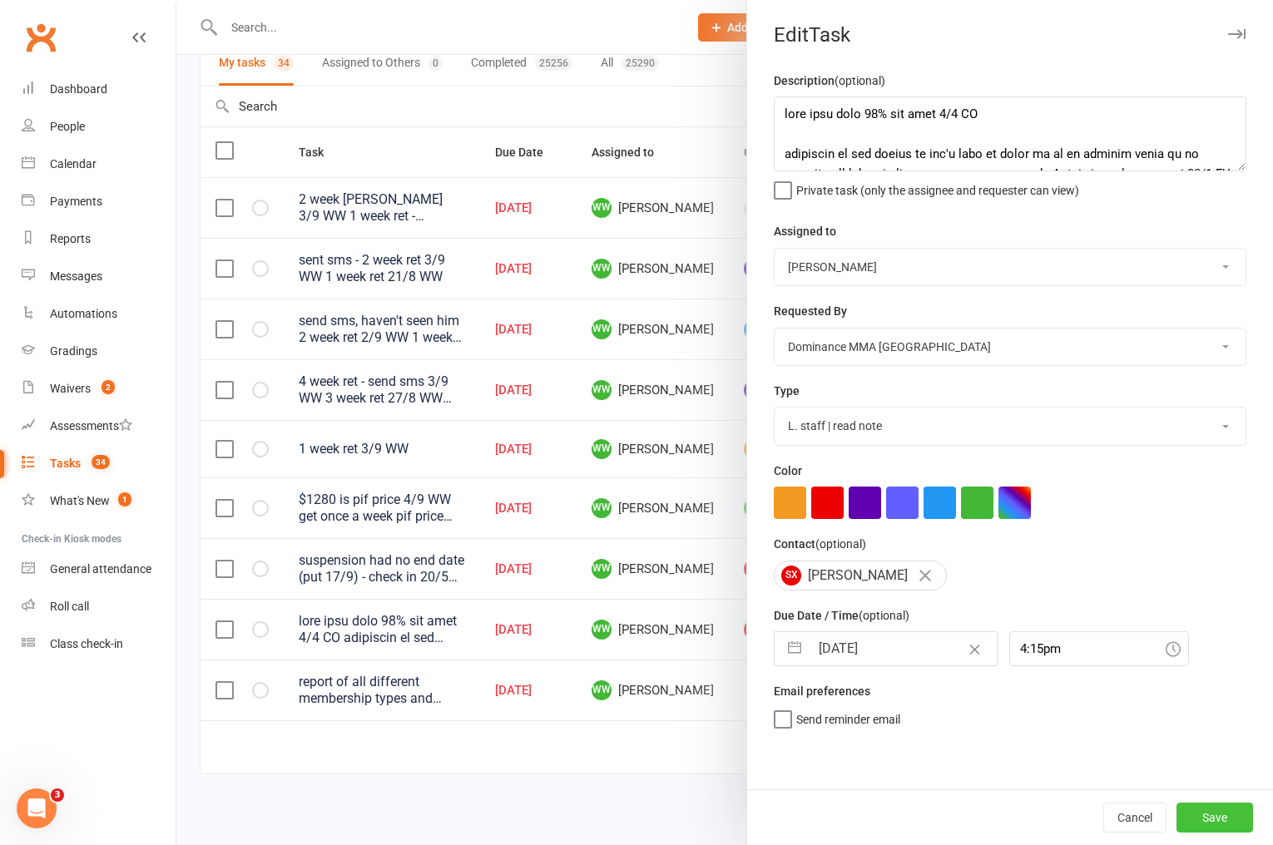
click at [1216, 808] on button "Save" at bounding box center [1214, 818] width 77 height 30
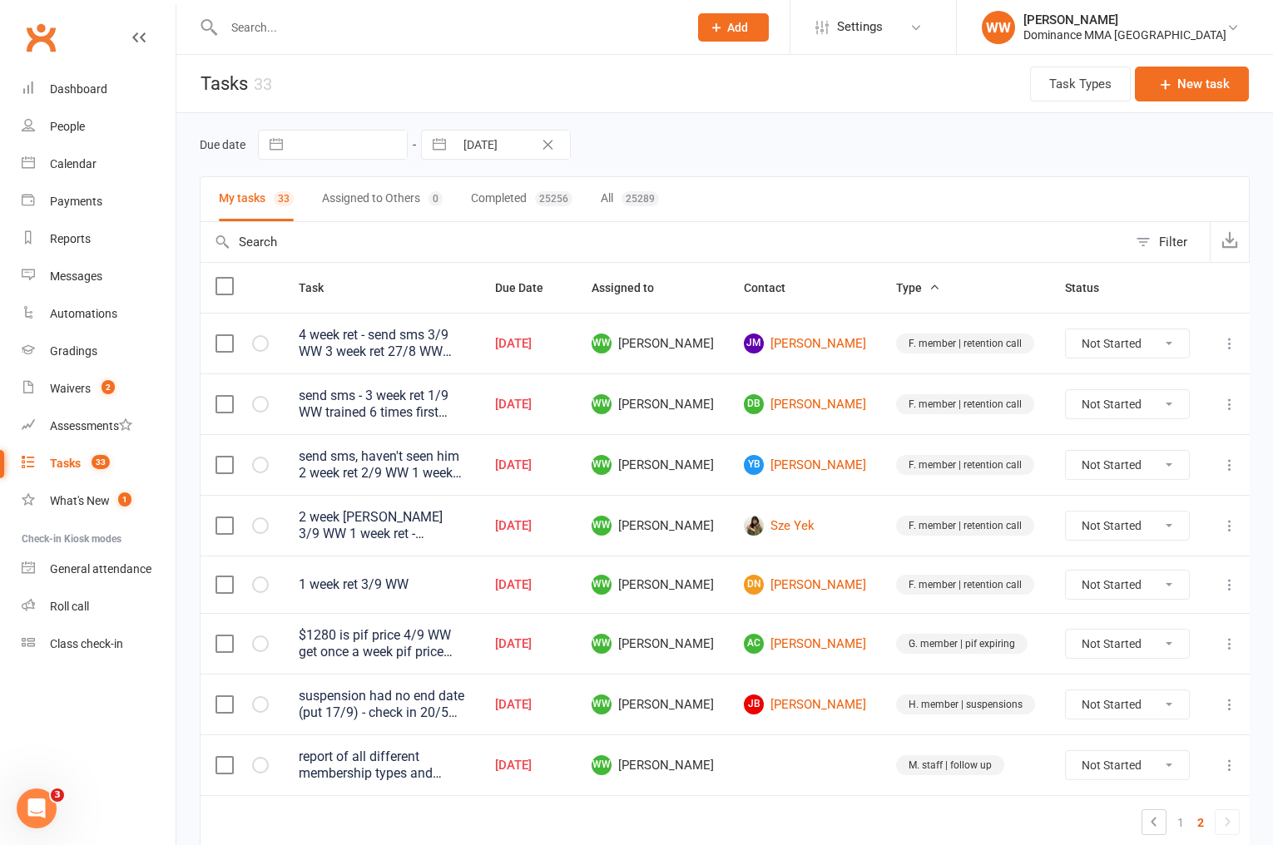
select select "7"
select select "2025"
select select "8"
select select "2025"
select select "9"
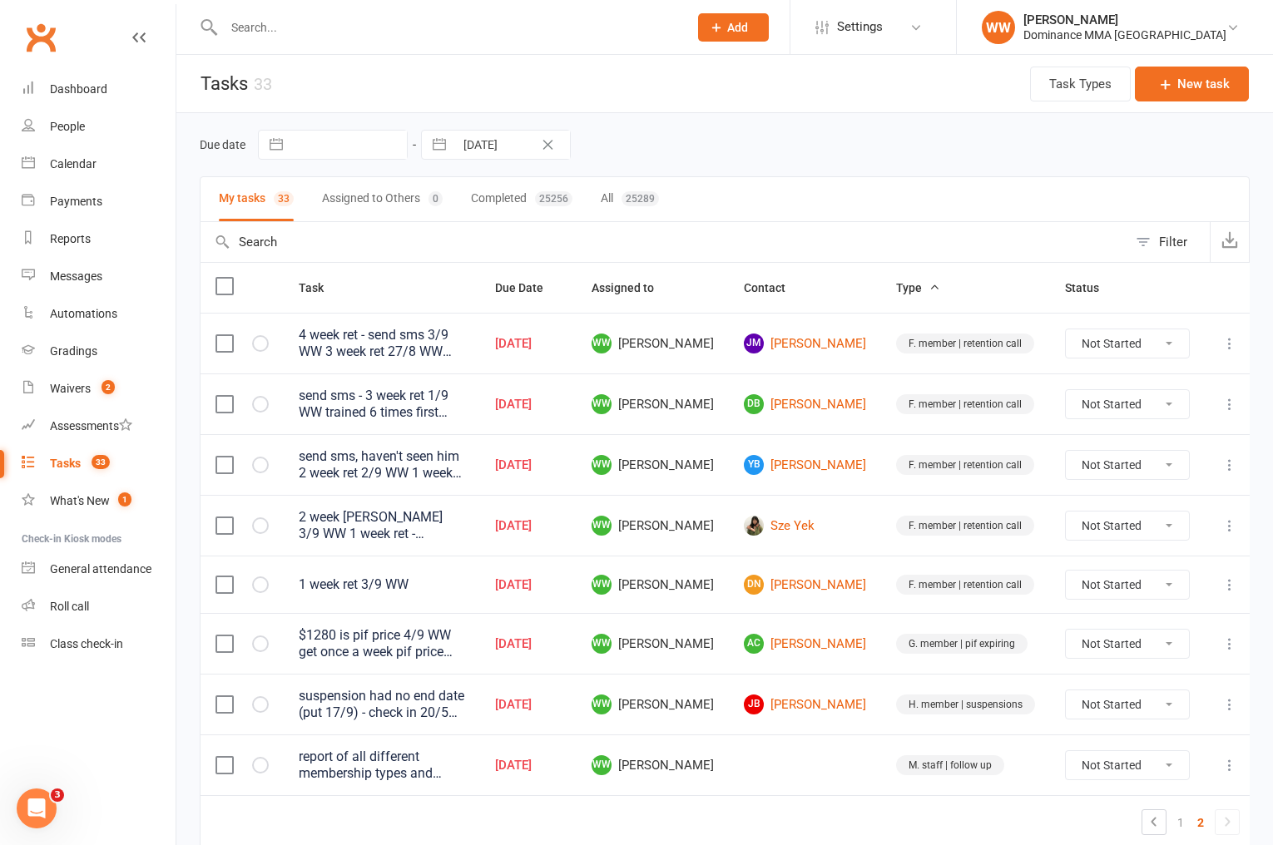
select select "2025"
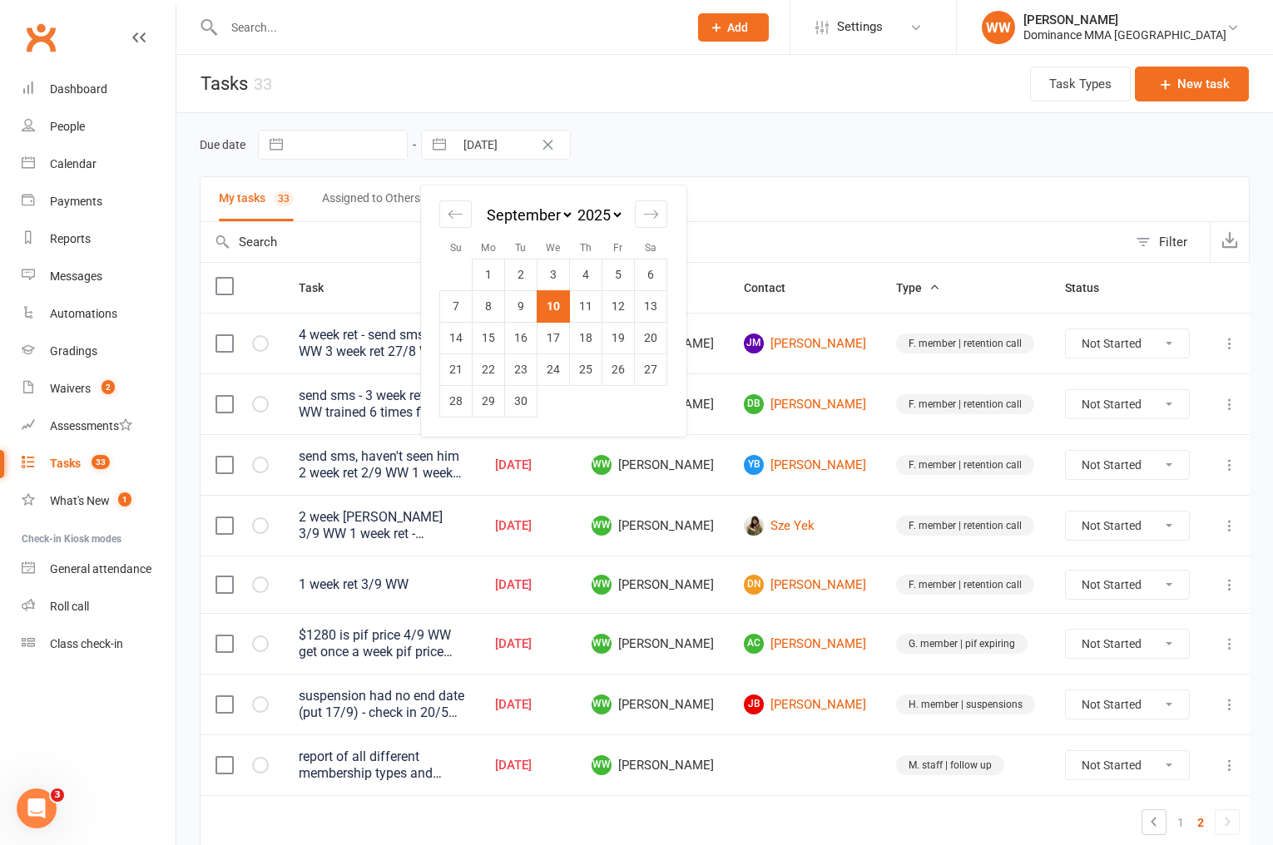
click at [508, 157] on input "10 Sep 2025" at bounding box center [512, 145] width 116 height 28
click at [576, 306] on td "11" at bounding box center [586, 306] width 32 height 32
type input "11 Sep 2025"
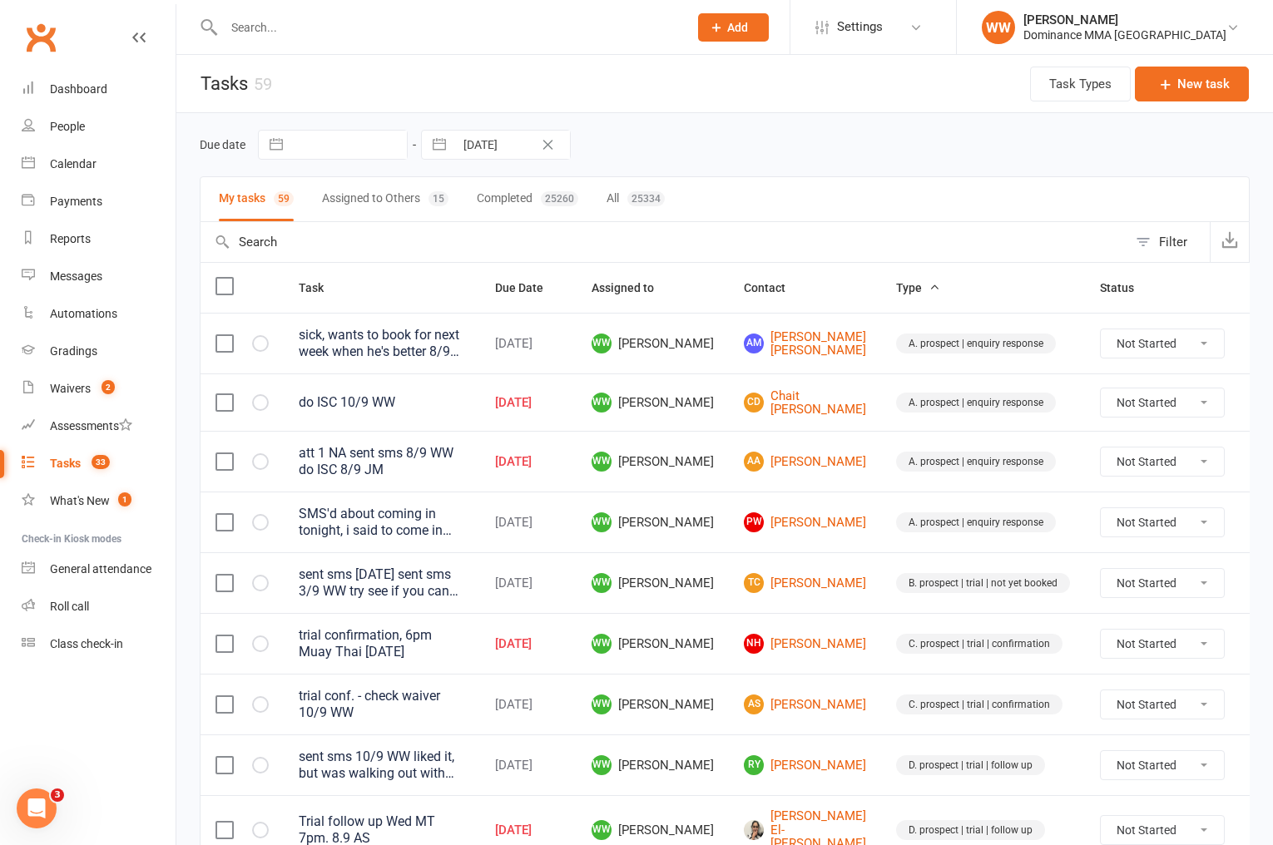
select select "7"
select select "2025"
select select "8"
select select "2025"
select select "9"
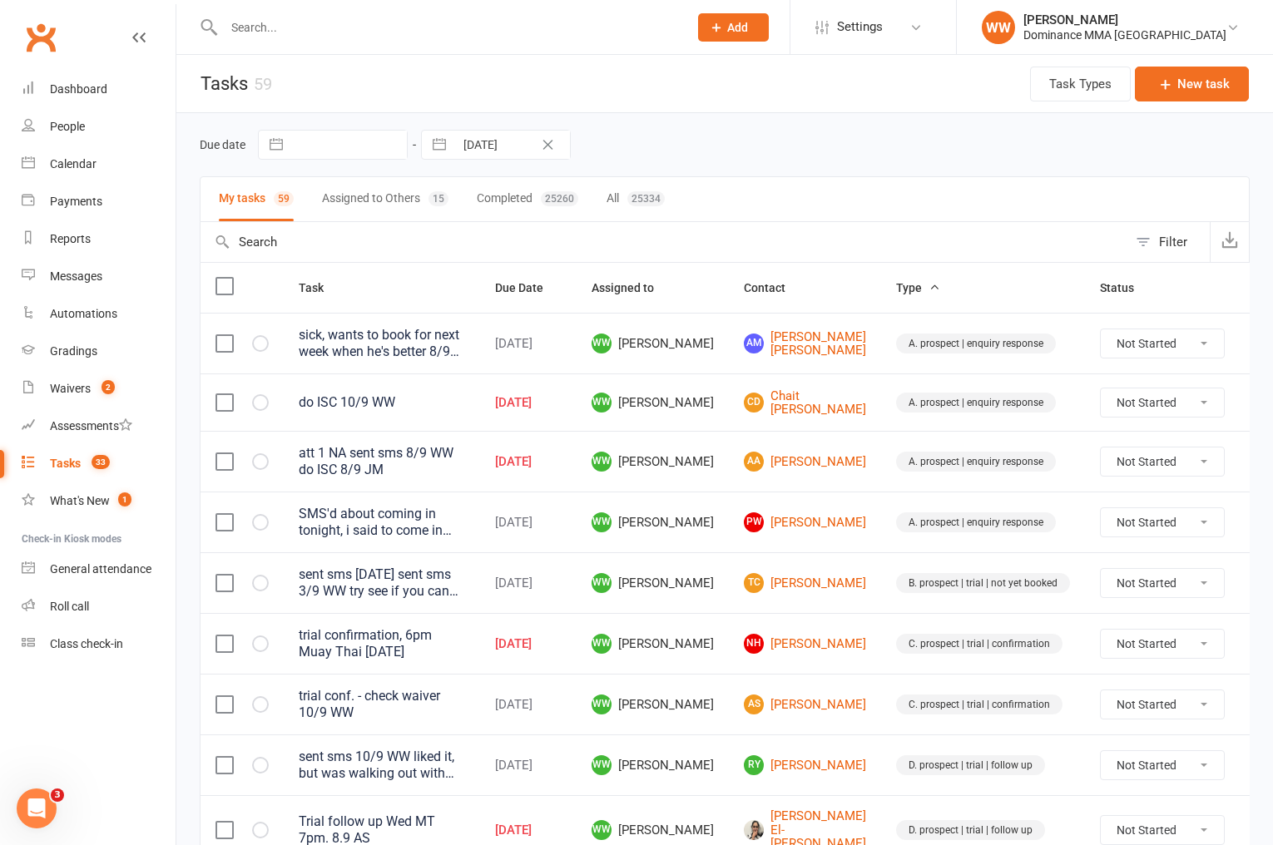
select select "2025"
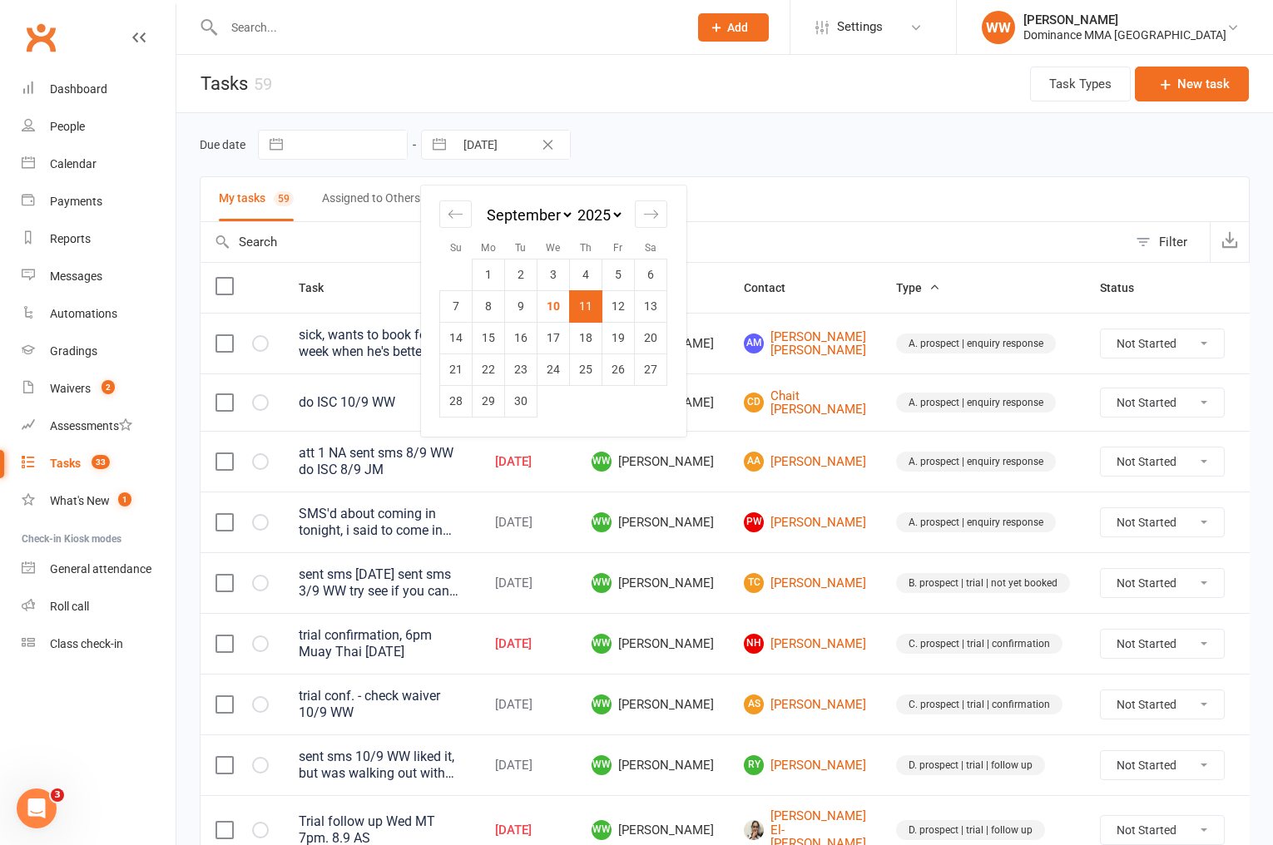
click at [500, 145] on input "11 Sep 2025" at bounding box center [512, 145] width 116 height 28
click at [547, 295] on td "10" at bounding box center [553, 306] width 32 height 32
type input "10 Sep 2025"
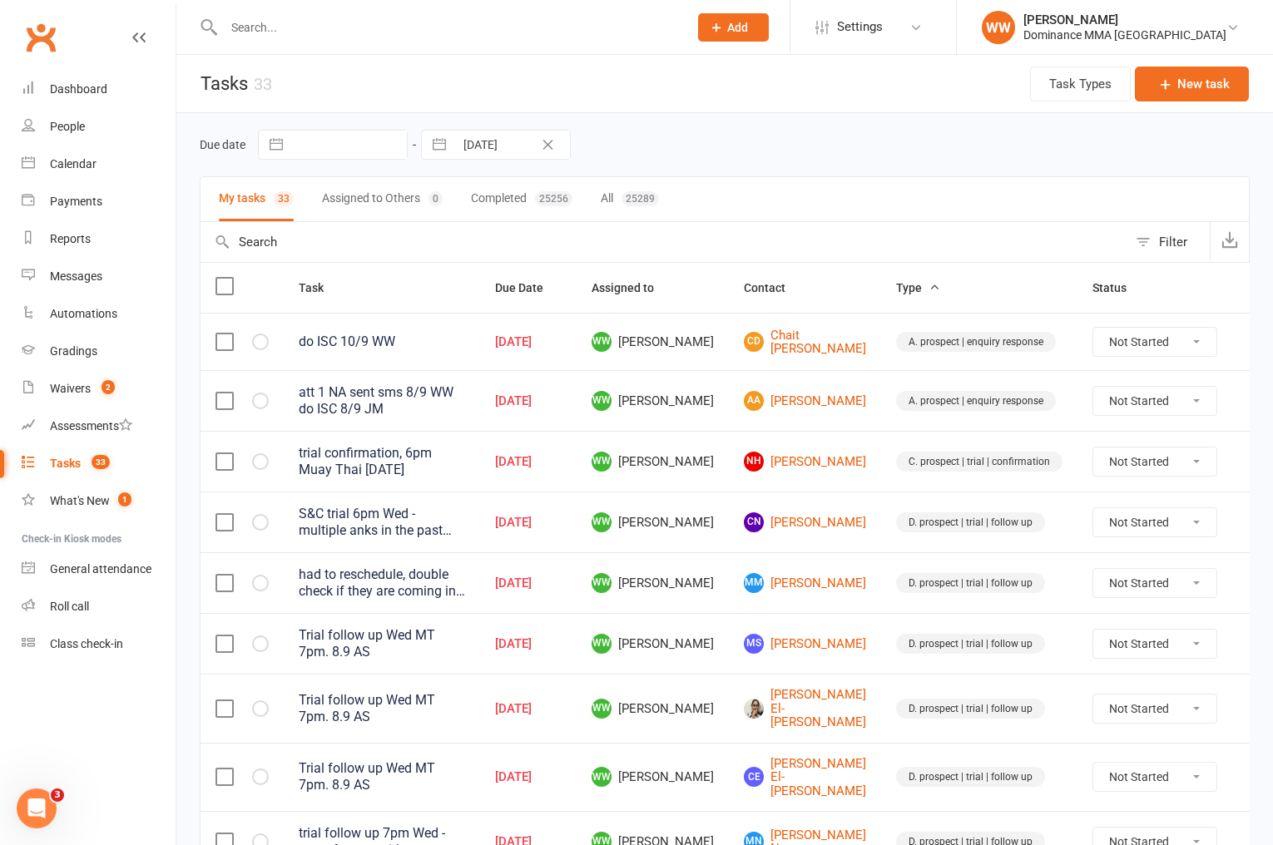
scroll to position [1107, 0]
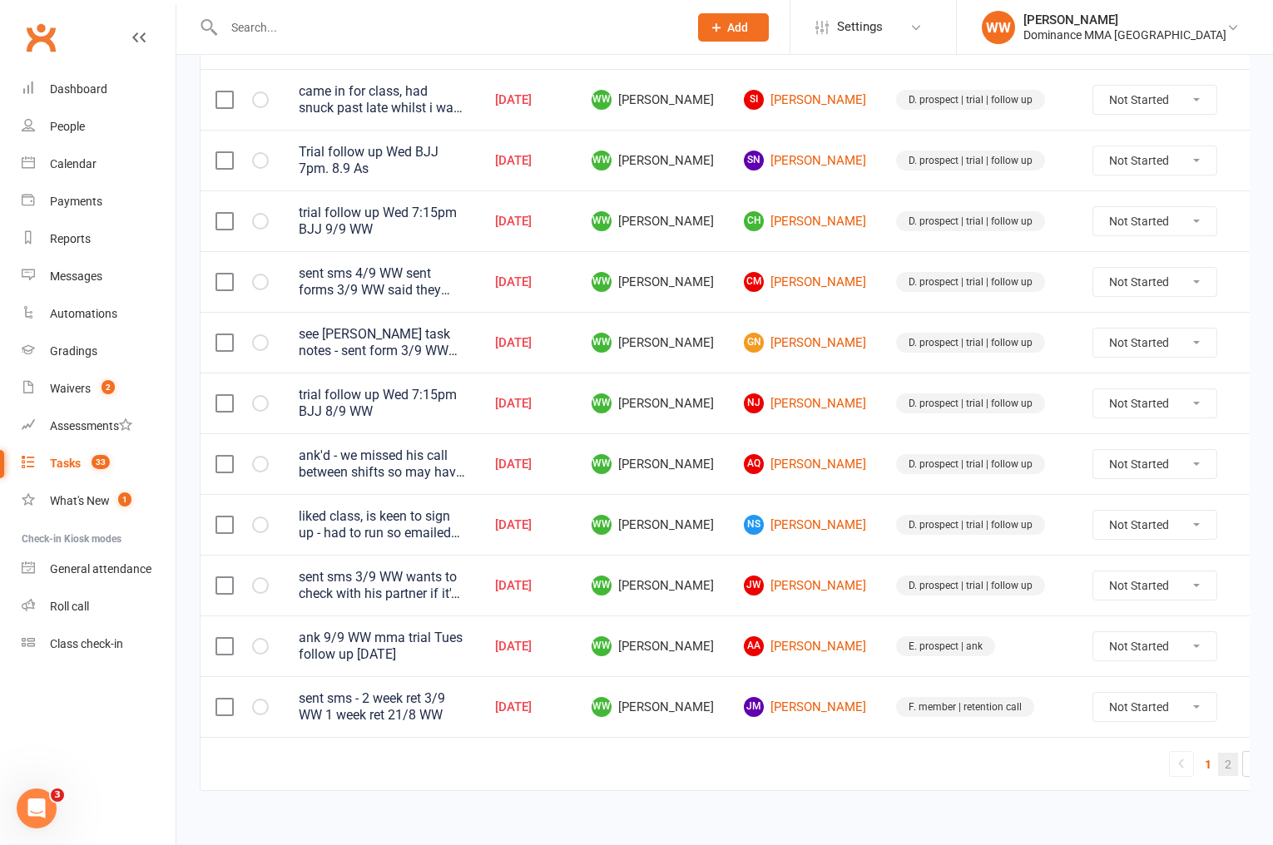
click at [1218, 753] on link "2" at bounding box center [1228, 764] width 20 height 23
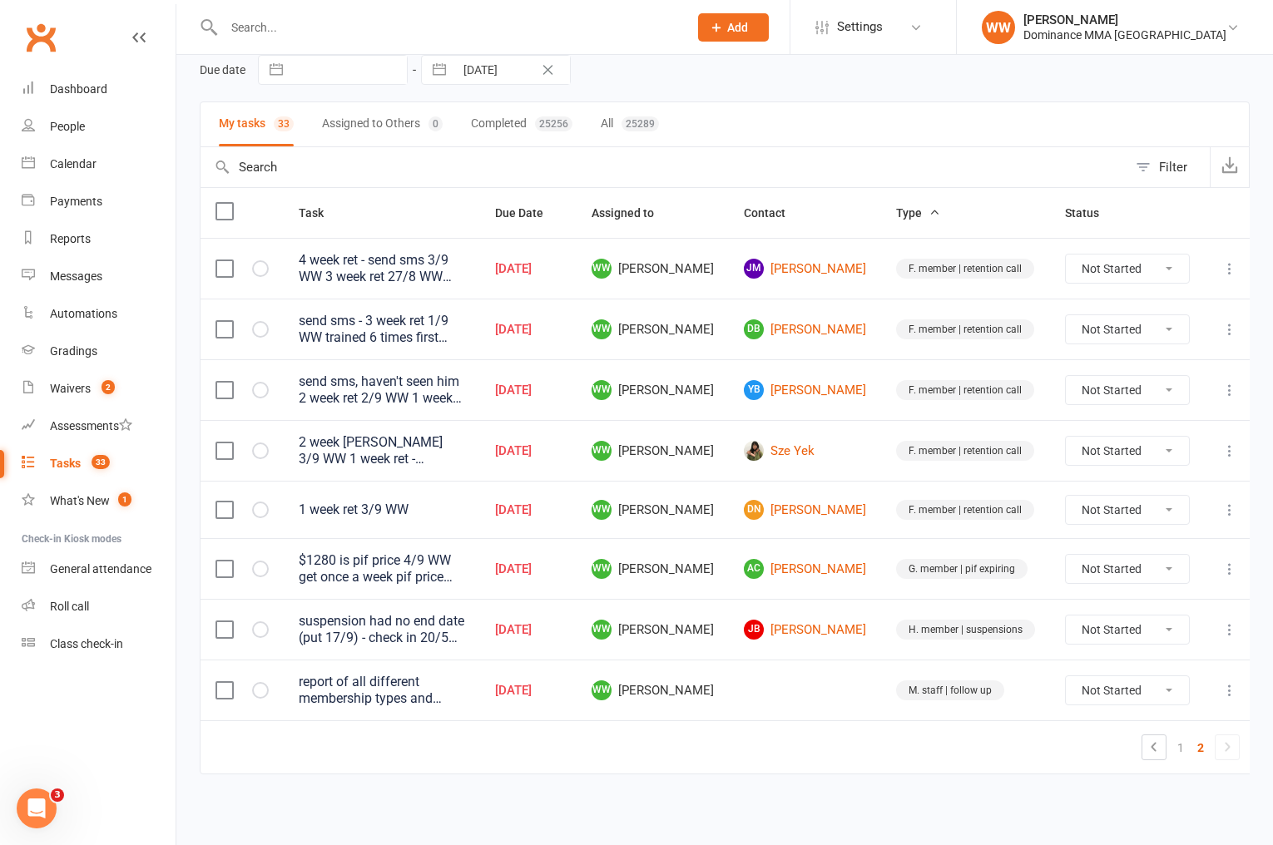
click at [863, 656] on td "JB Jamie Beamish" at bounding box center [805, 629] width 152 height 61
click at [1221, 513] on icon at bounding box center [1229, 510] width 17 height 17
click at [1140, 568] on link "Edit" at bounding box center [1150, 583] width 165 height 33
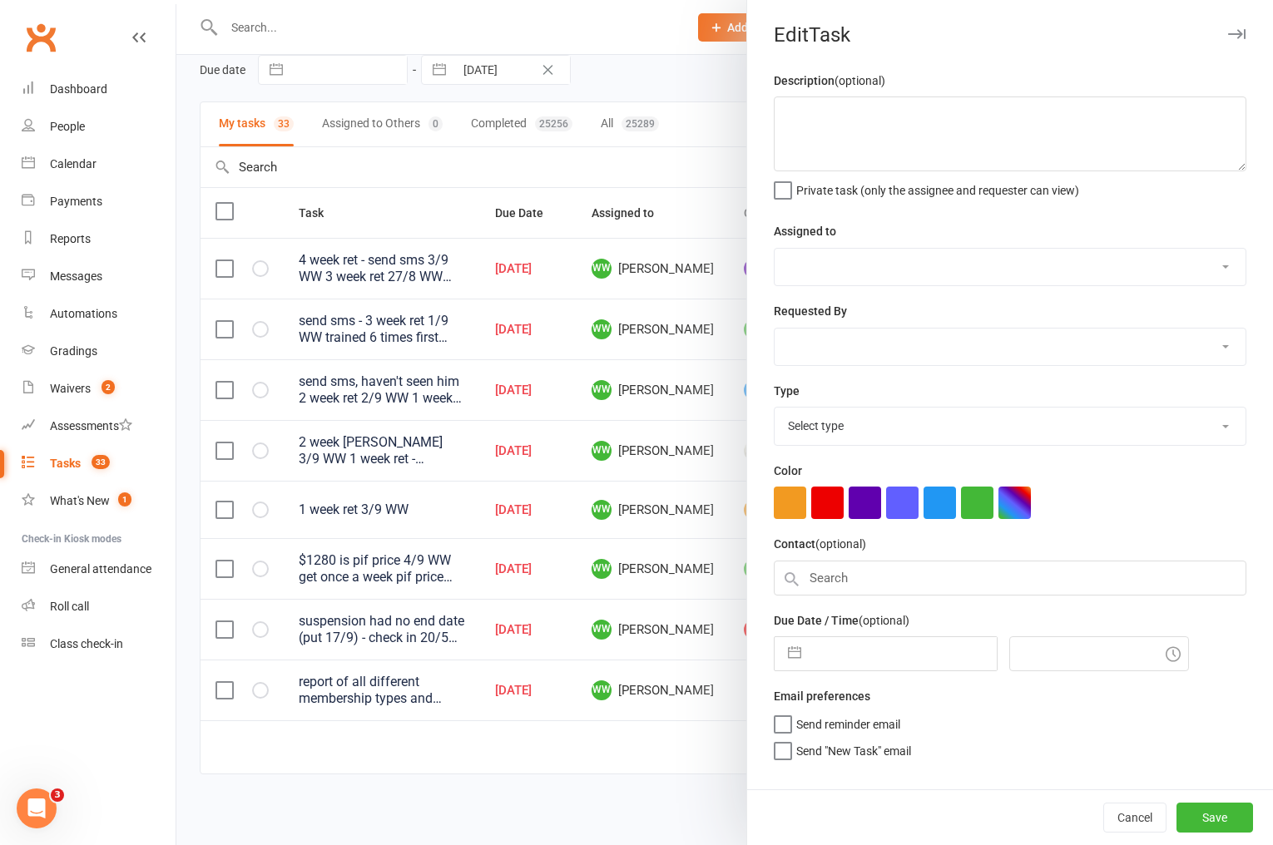
type textarea "1 week ret 3/9 WW"
select select "49757"
type input "10 Sep 2025"
type input "6:30pm"
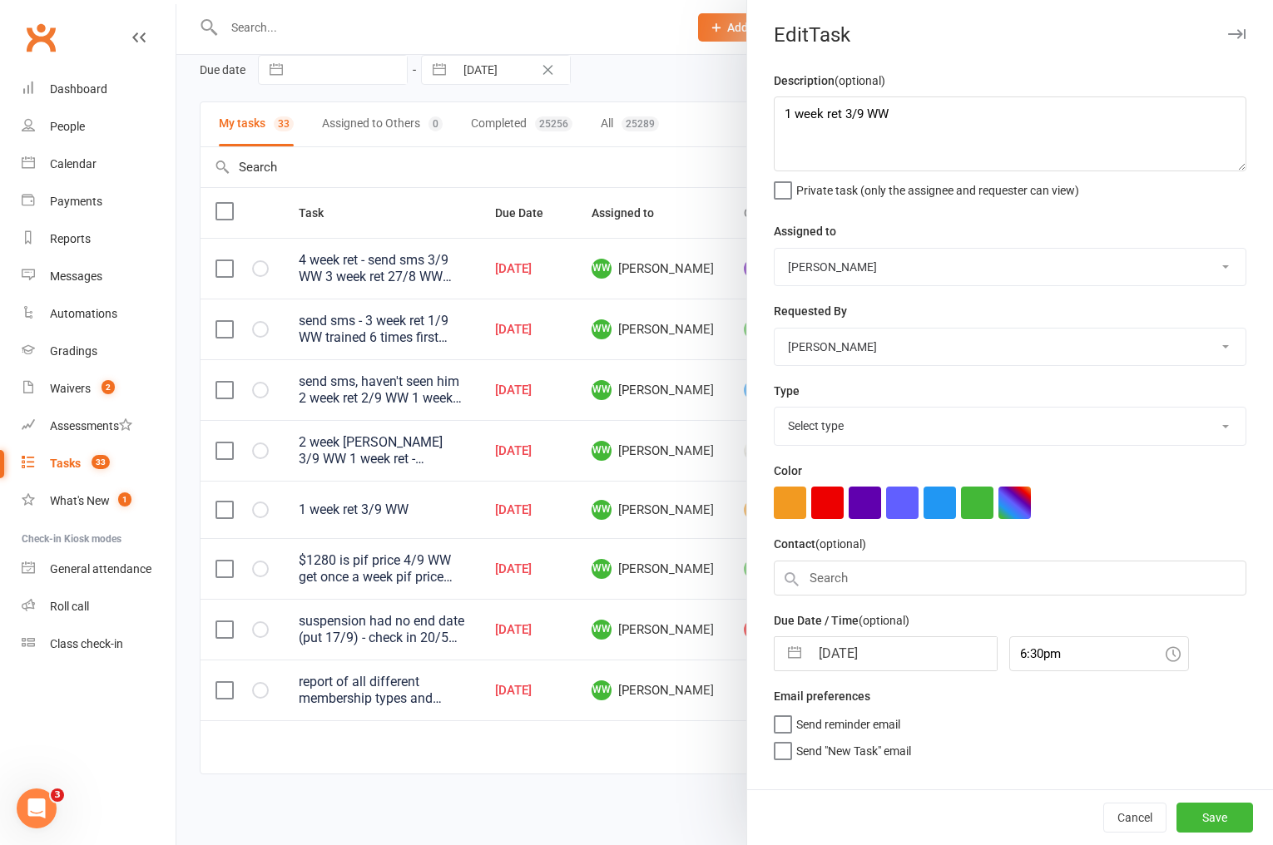
select select "3865"
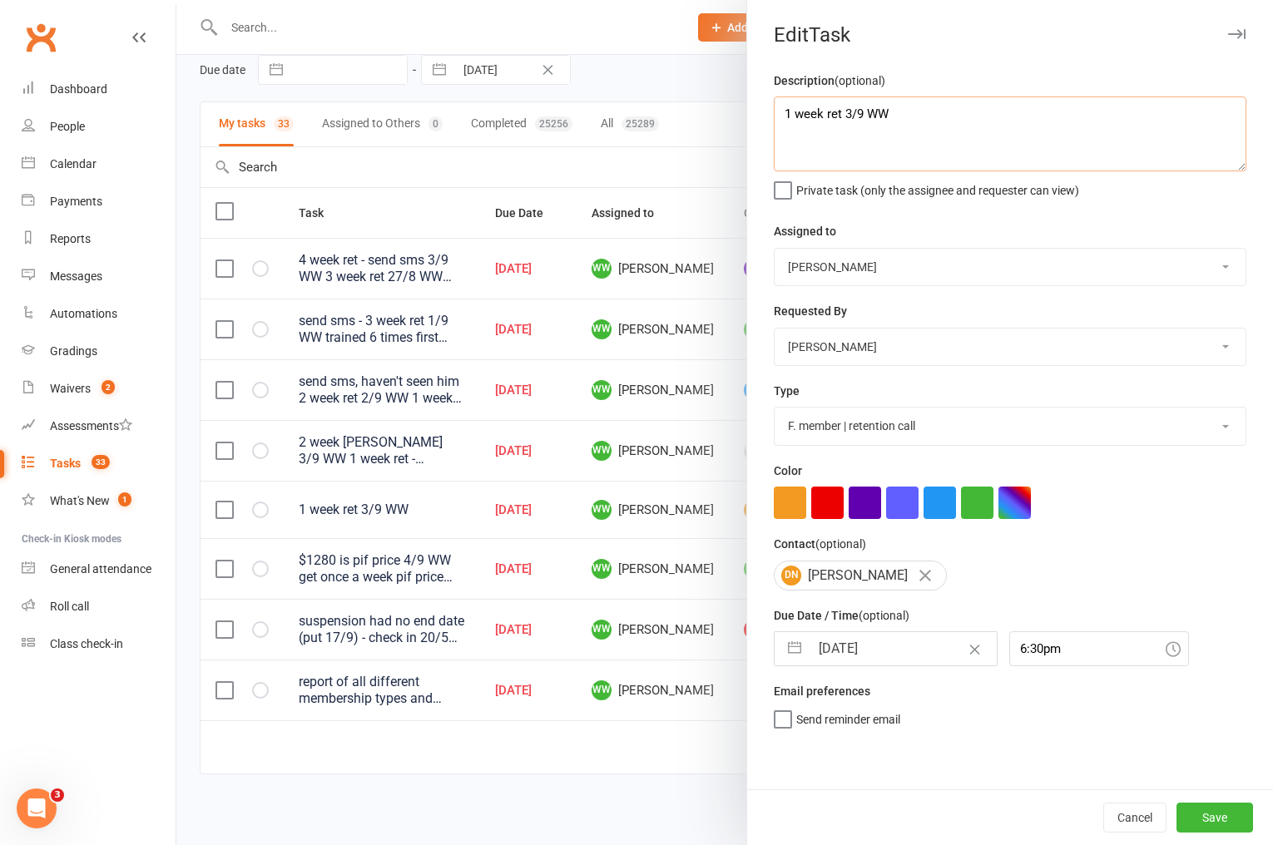
click at [779, 114] on textarea "1 week ret 3/9 WW" at bounding box center [1010, 134] width 473 height 75
type textarea "training lots - 2 week ret 10/9 WW 1 week ret 3/9 WW"
select select "7"
select select "2025"
select select "8"
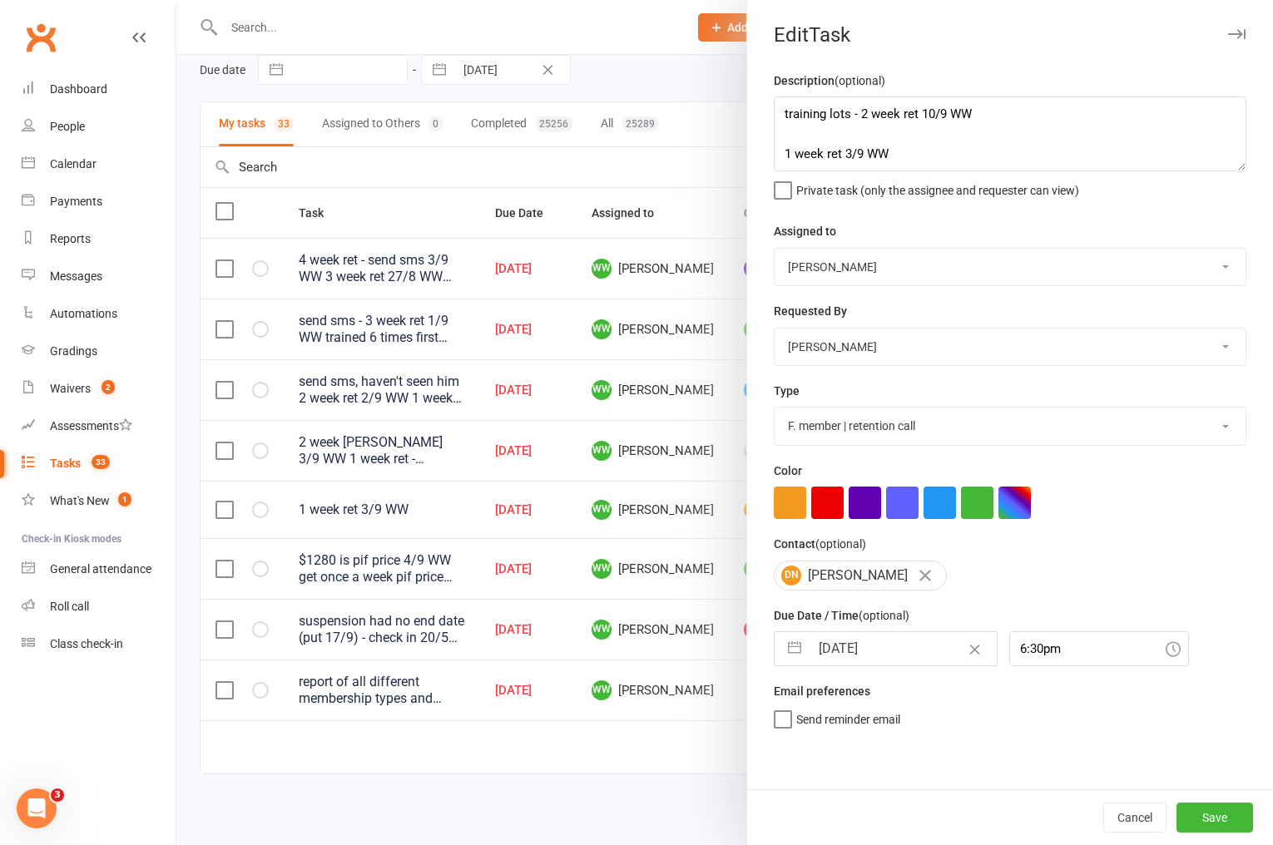
select select "2025"
select select "9"
select select "2025"
click at [857, 653] on input "10 Sep 2025" at bounding box center [903, 648] width 187 height 33
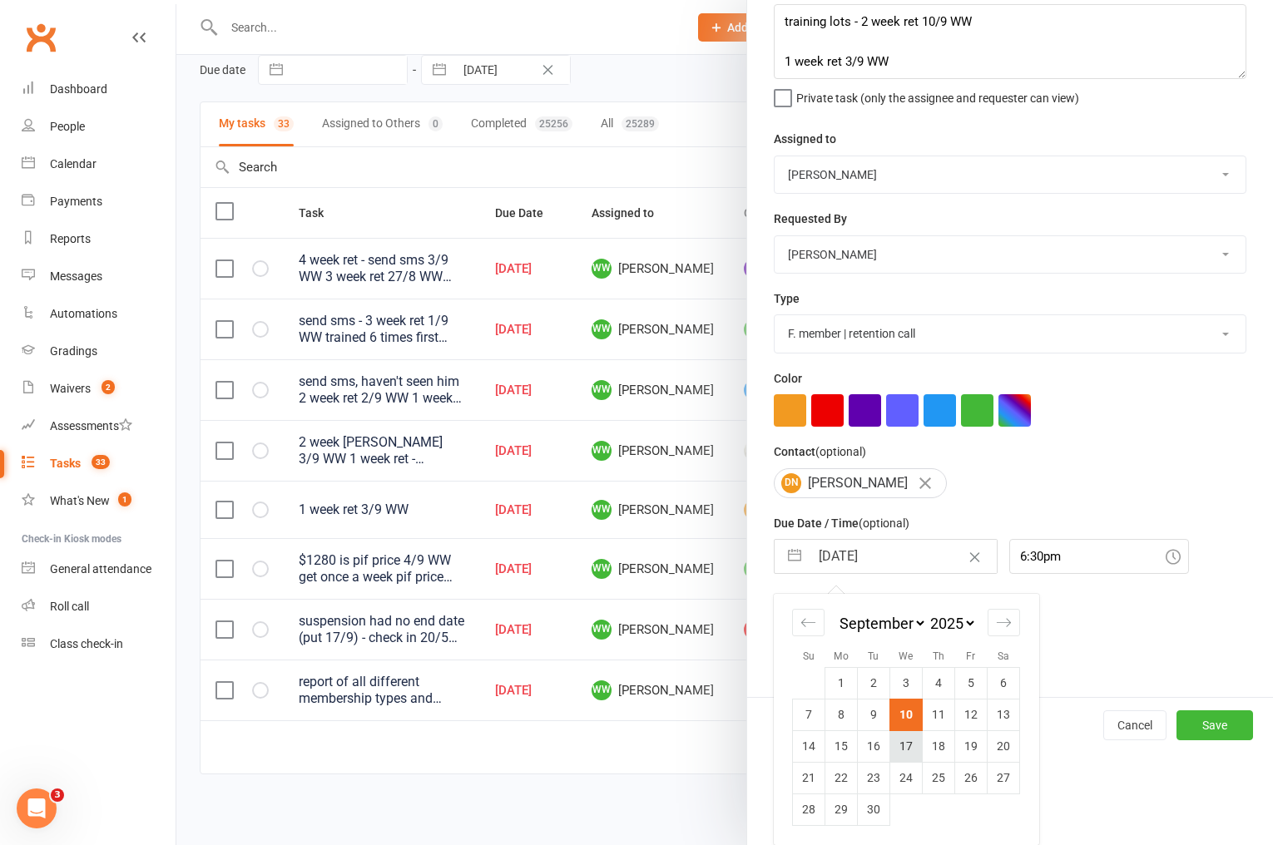
click at [904, 733] on td "17" at bounding box center [906, 746] width 32 height 32
type input "[DATE]"
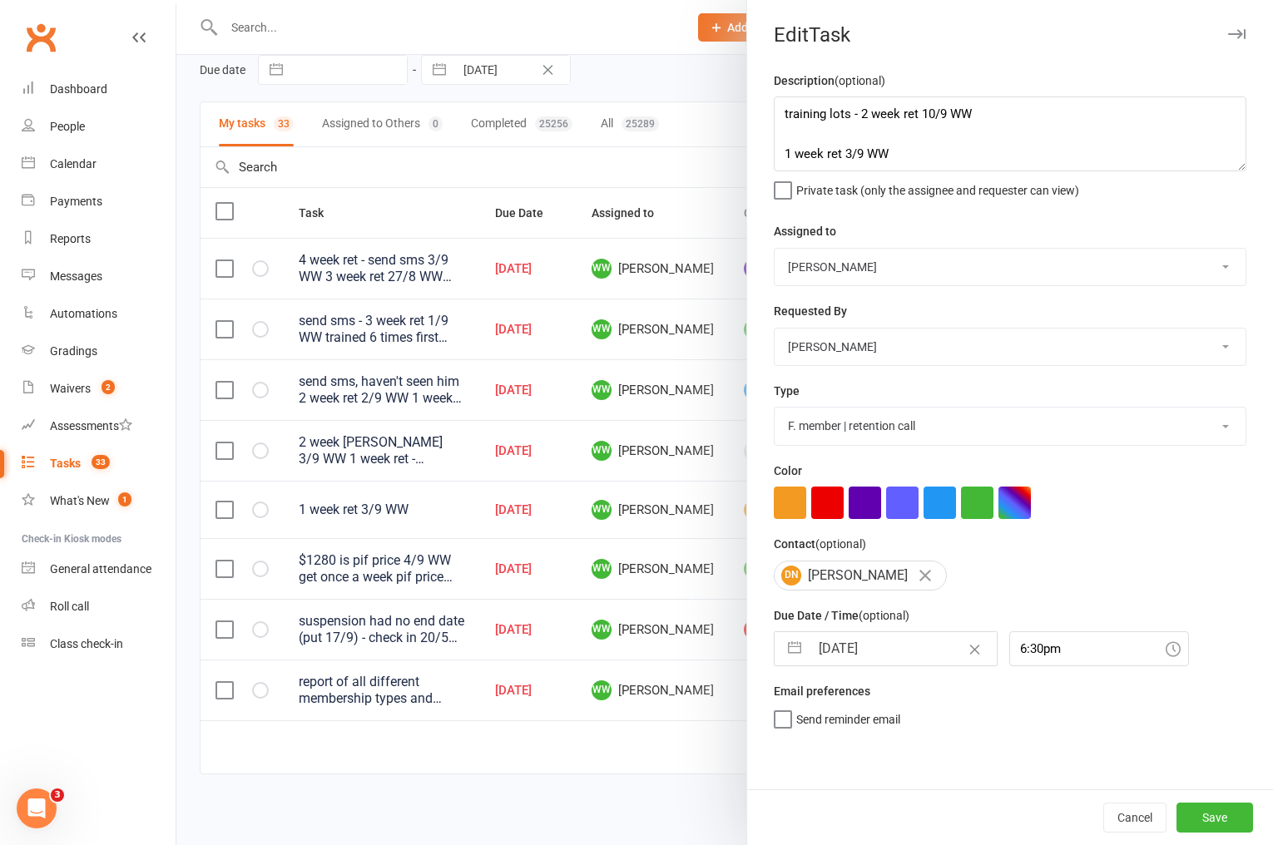
scroll to position [0, 0]
click at [1202, 815] on button "Save" at bounding box center [1214, 818] width 77 height 30
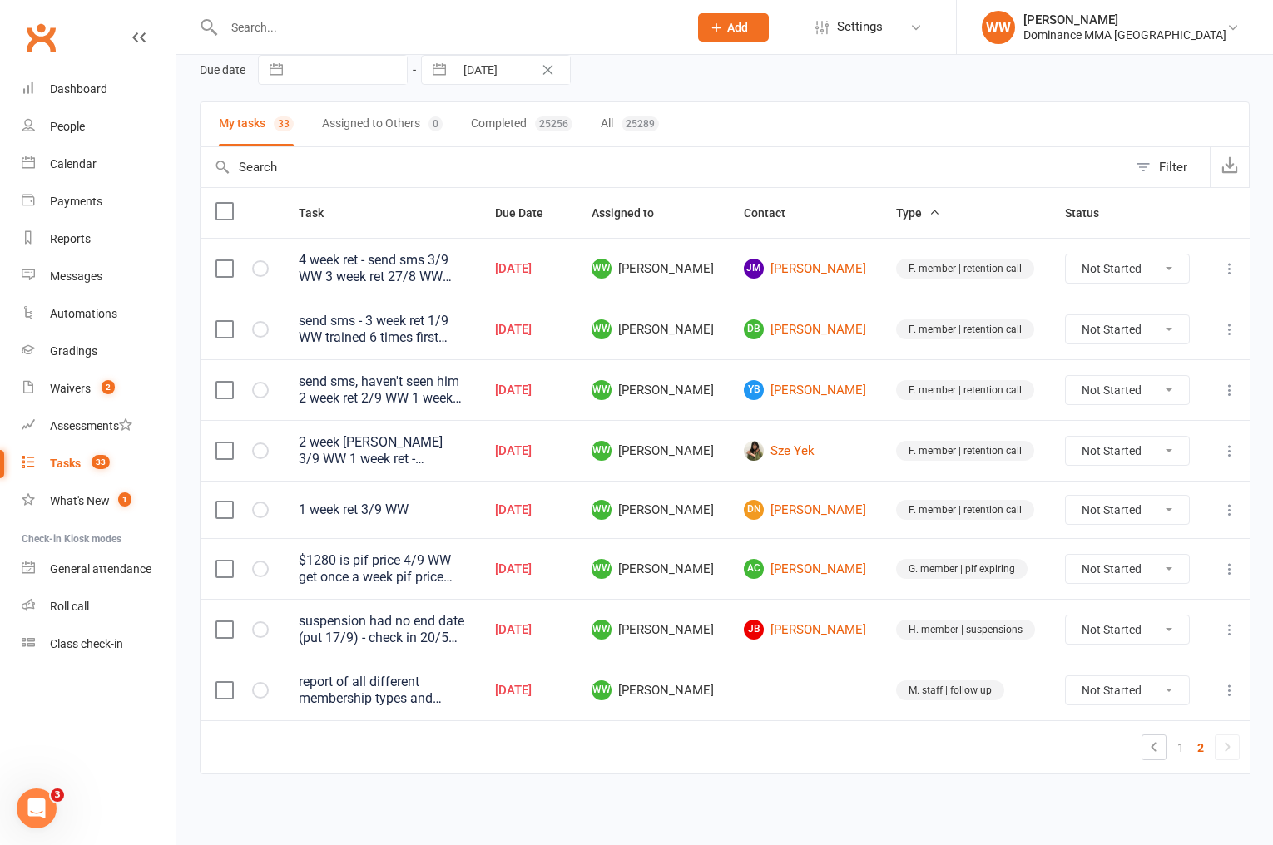
scroll to position [25, 0]
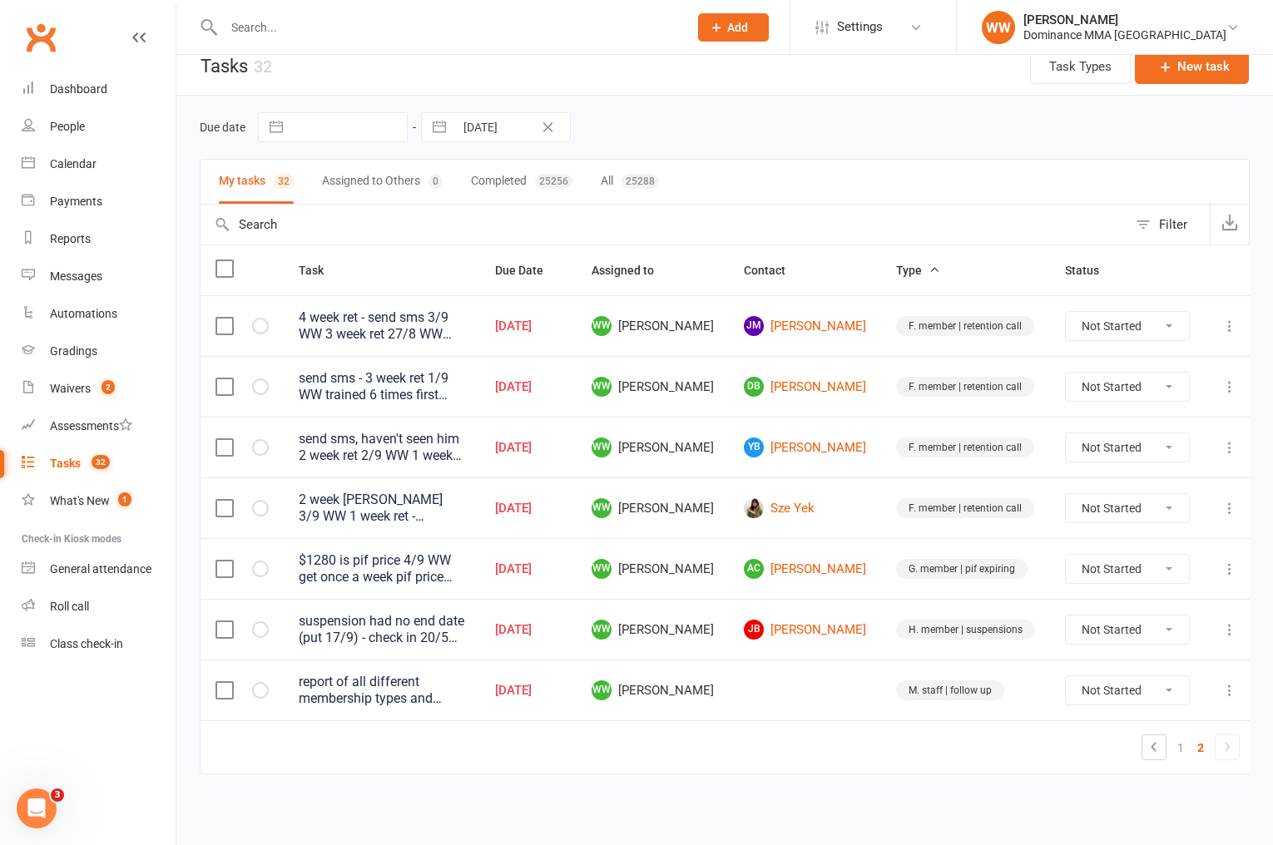
click at [1128, 327] on select "Not Started In Progress Waiting Complete" at bounding box center [1127, 326] width 123 height 28
click at [1066, 312] on select "Not Started In Progress Waiting Complete" at bounding box center [1127, 326] width 123 height 28
select select "unstarted"
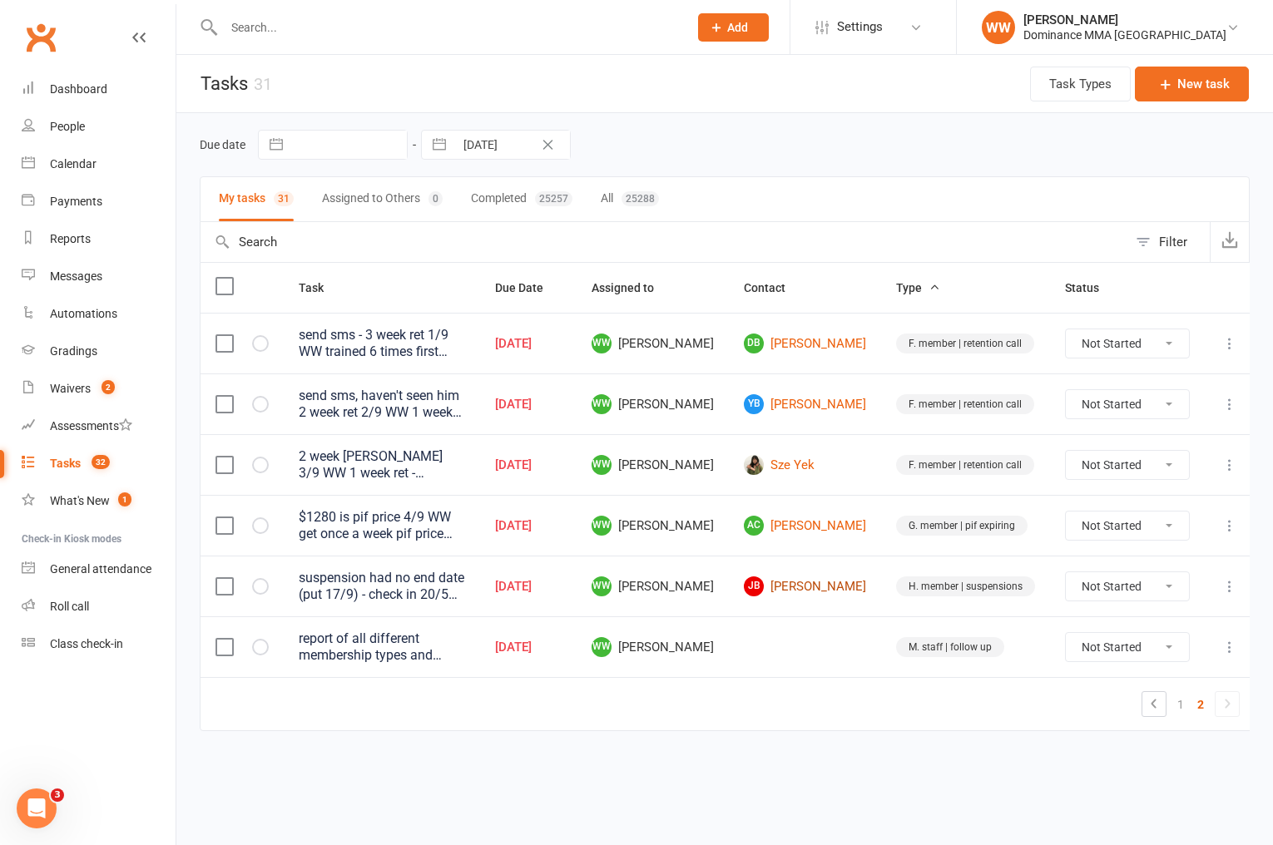
scroll to position [0, 0]
click at [814, 468] on link "Sze Yek" at bounding box center [805, 465] width 122 height 20
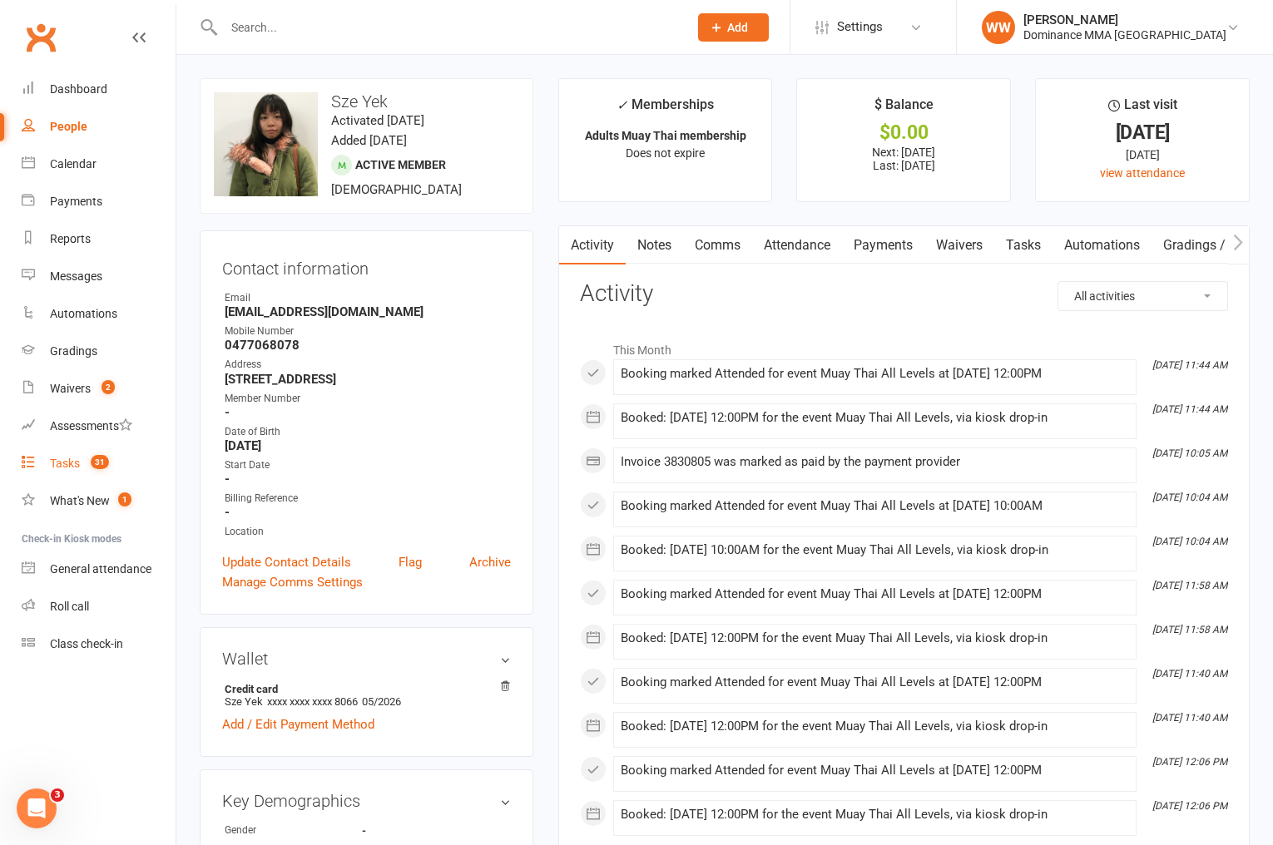
click at [82, 468] on link "Tasks 31" at bounding box center [99, 463] width 154 height 37
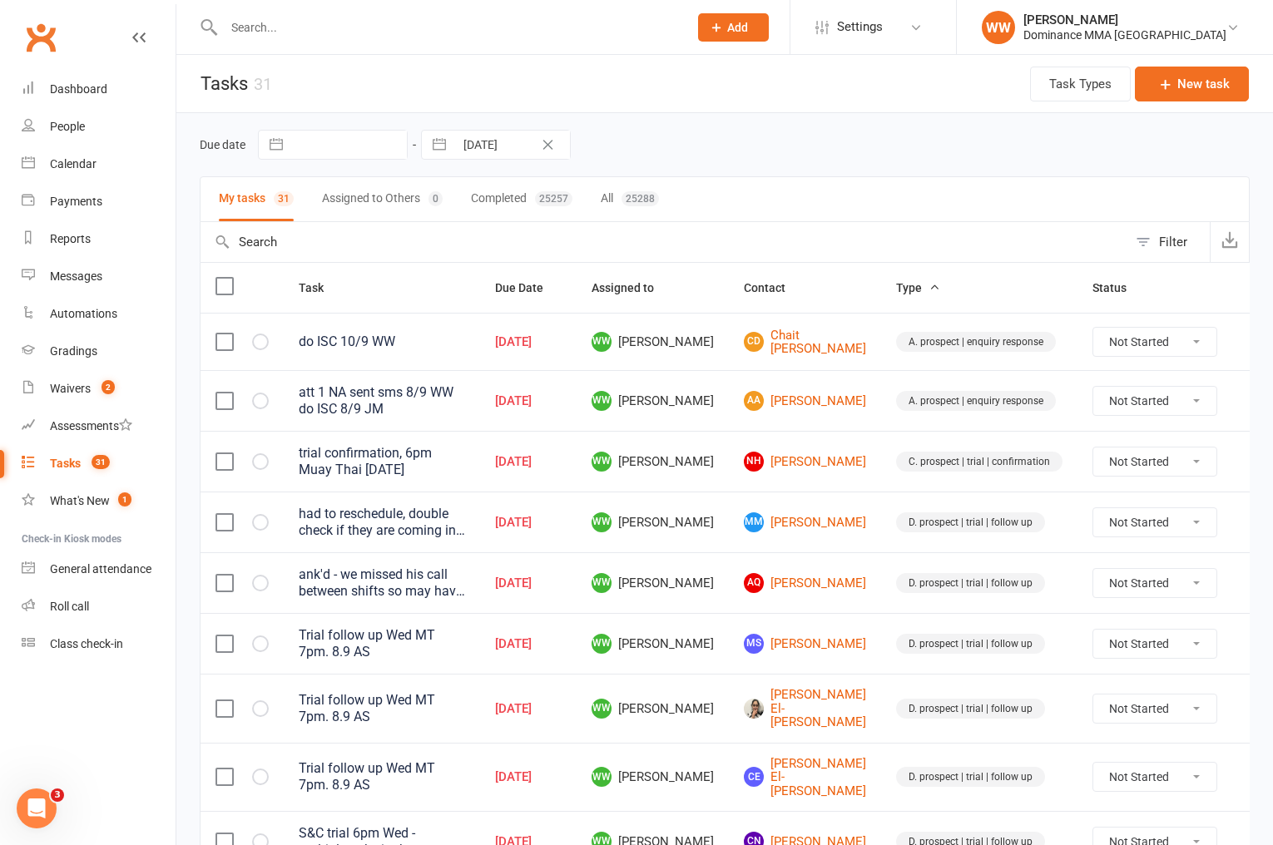
scroll to position [1107, 0]
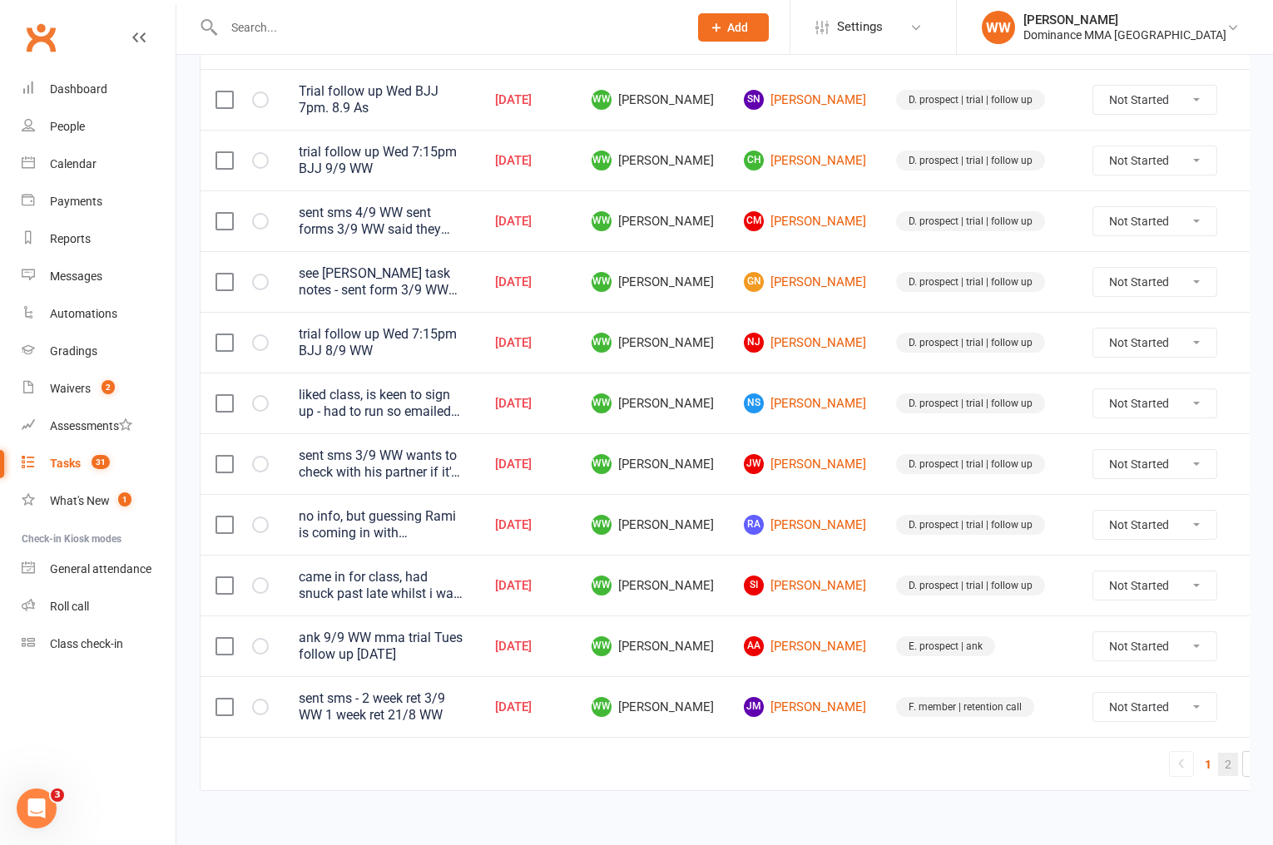
click at [1218, 753] on link "2" at bounding box center [1228, 764] width 20 height 23
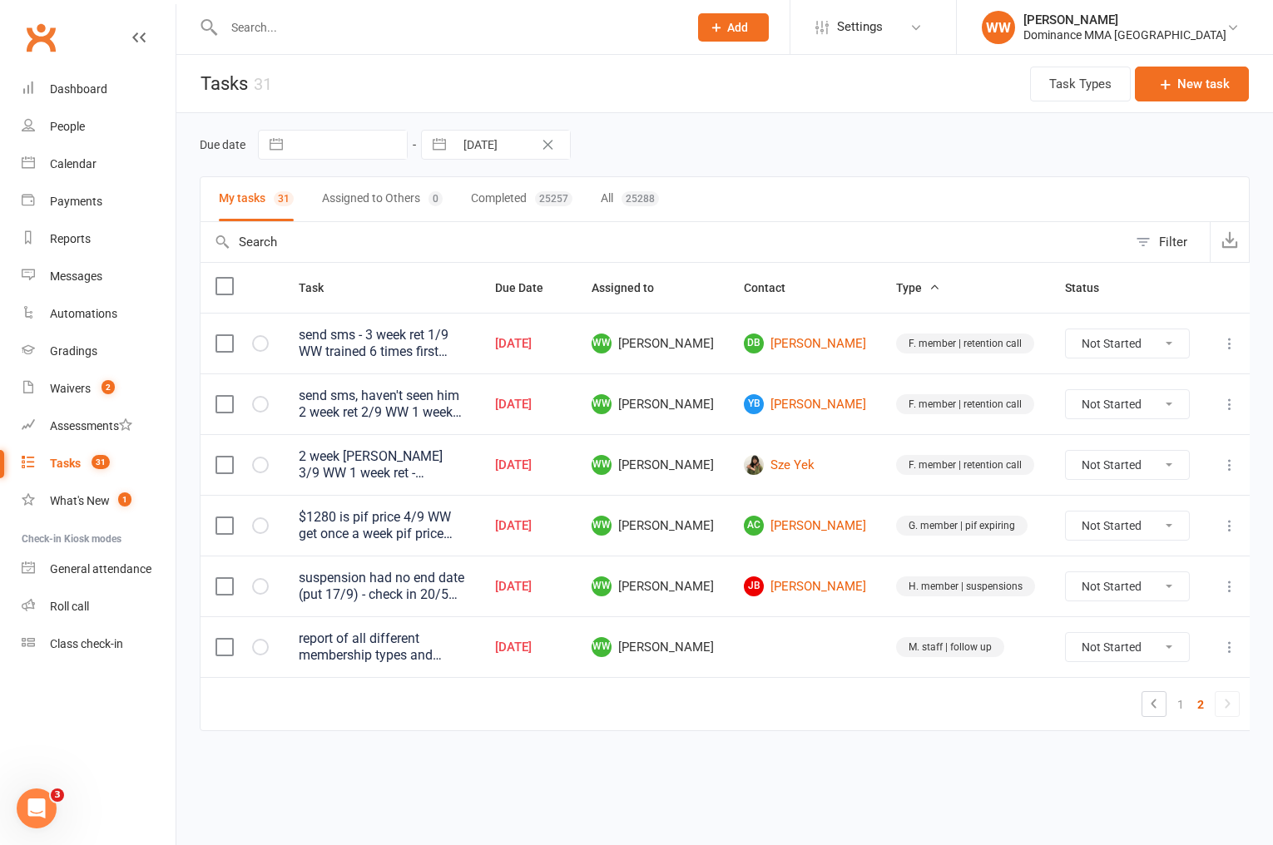
click at [1221, 650] on icon at bounding box center [1229, 647] width 17 height 17
click at [1086, 715] on link "Edit" at bounding box center [1150, 712] width 165 height 33
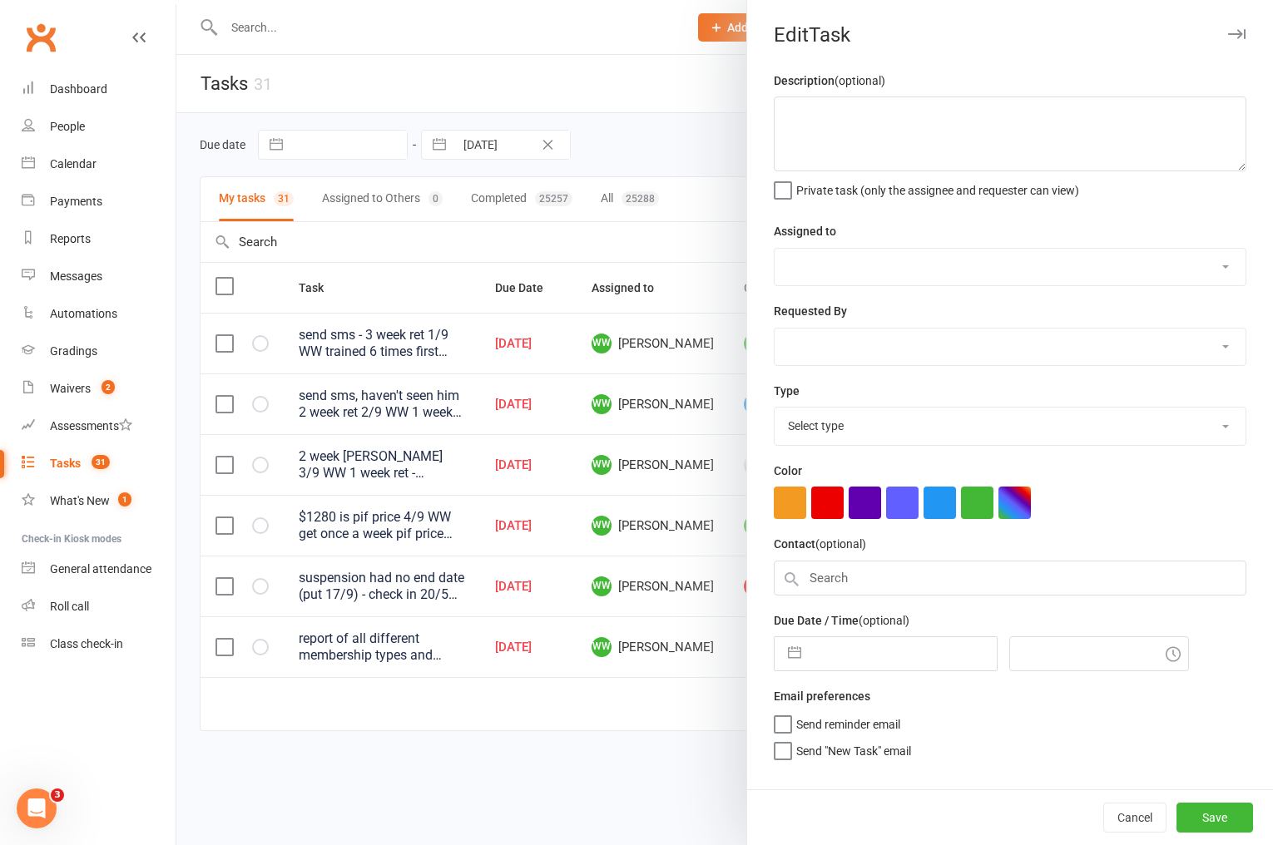
type textarea "report of all different membership types and numbers 20/8 WW"
select select "49757"
type input "10 Sep 2025"
type input "5:30pm"
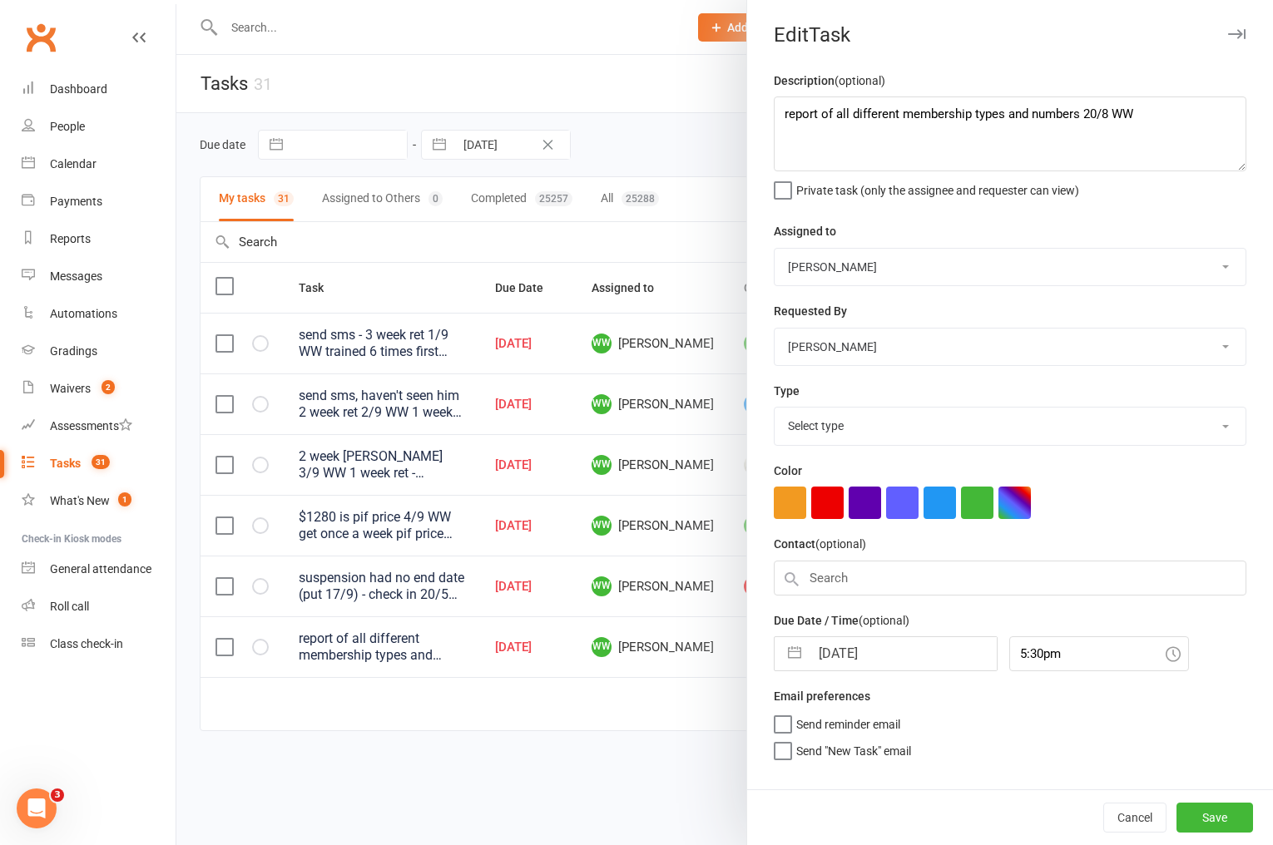
select select "3872"
select select "7"
select select "2025"
select select "8"
select select "2025"
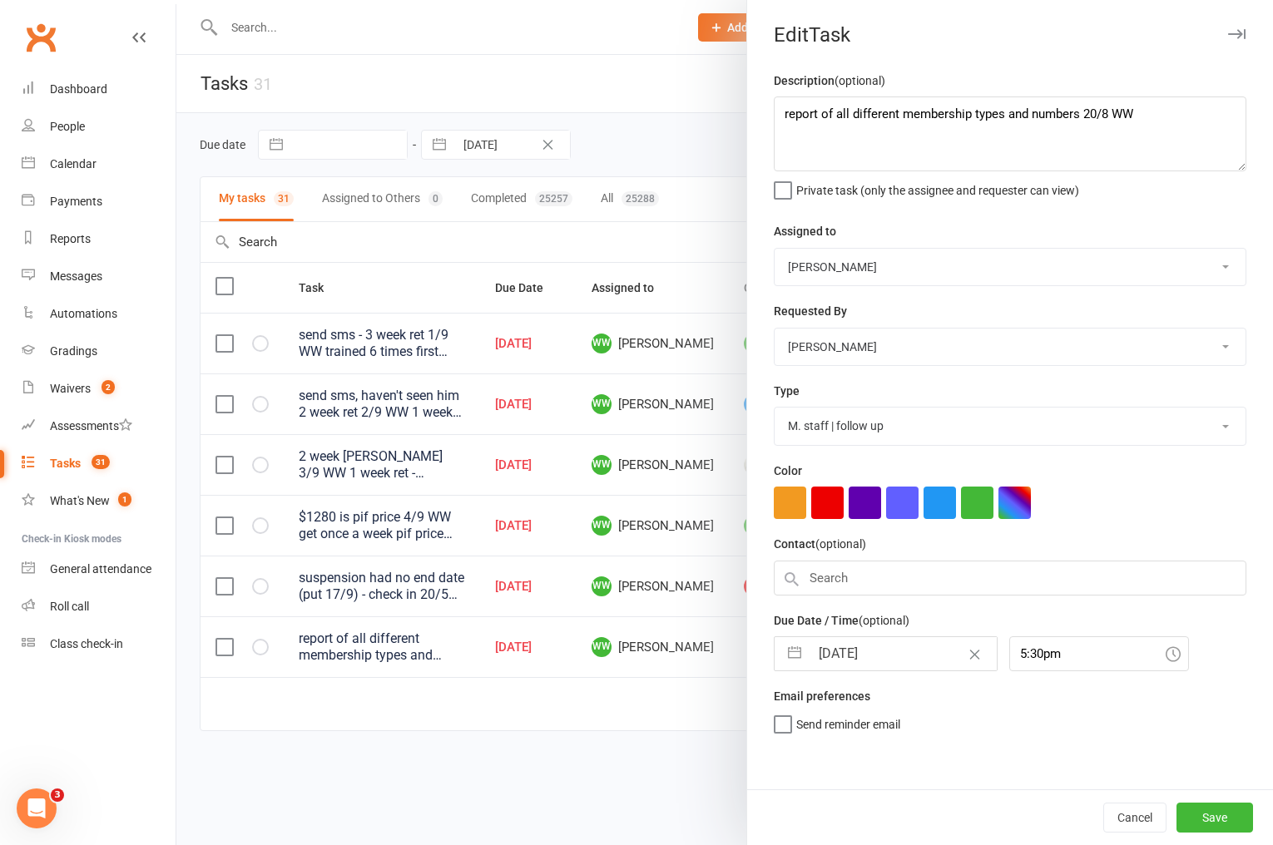
select select "9"
select select "2025"
click at [831, 656] on input "10 Sep 2025" at bounding box center [903, 653] width 187 height 33
click at [938, 815] on td "11" at bounding box center [939, 812] width 32 height 32
type input "11 Sep 2025"
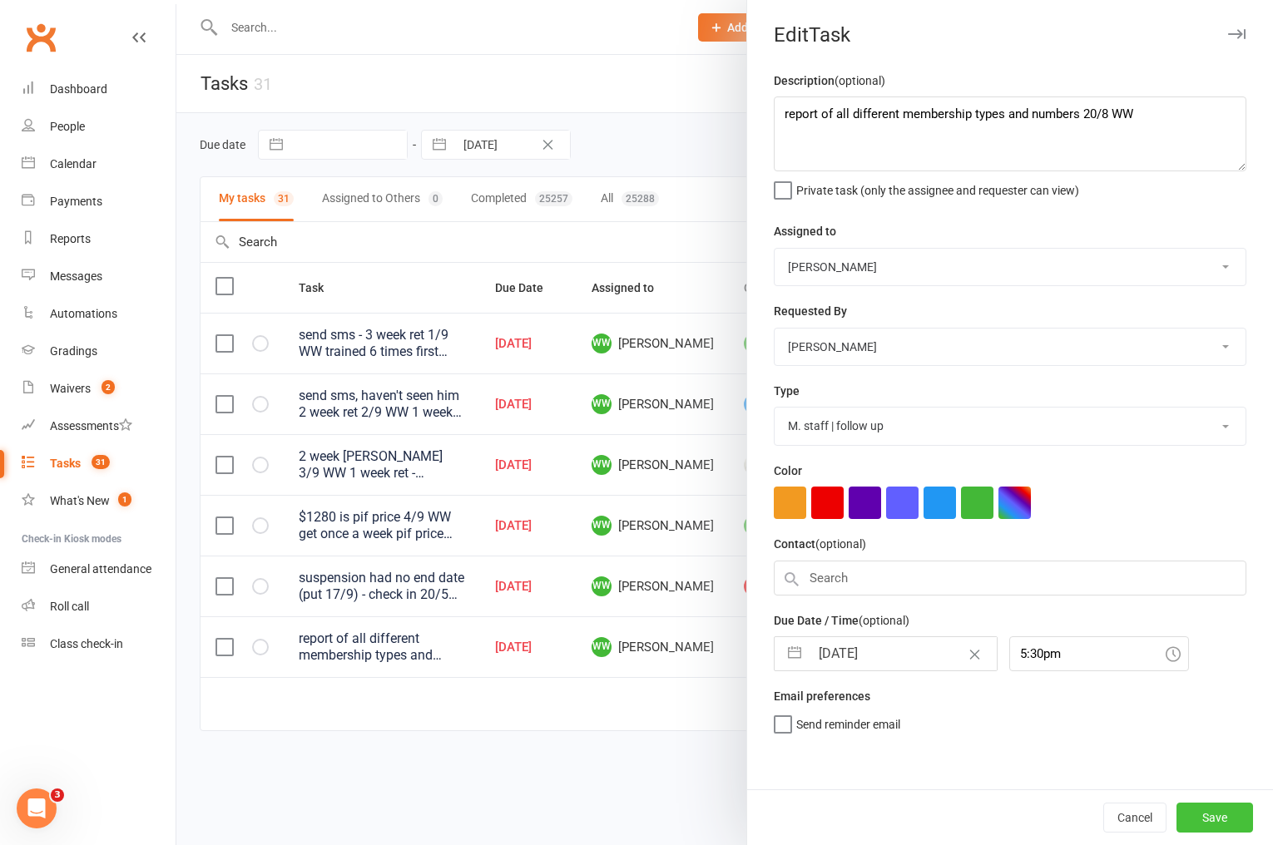
click at [1225, 818] on button "Save" at bounding box center [1214, 818] width 77 height 30
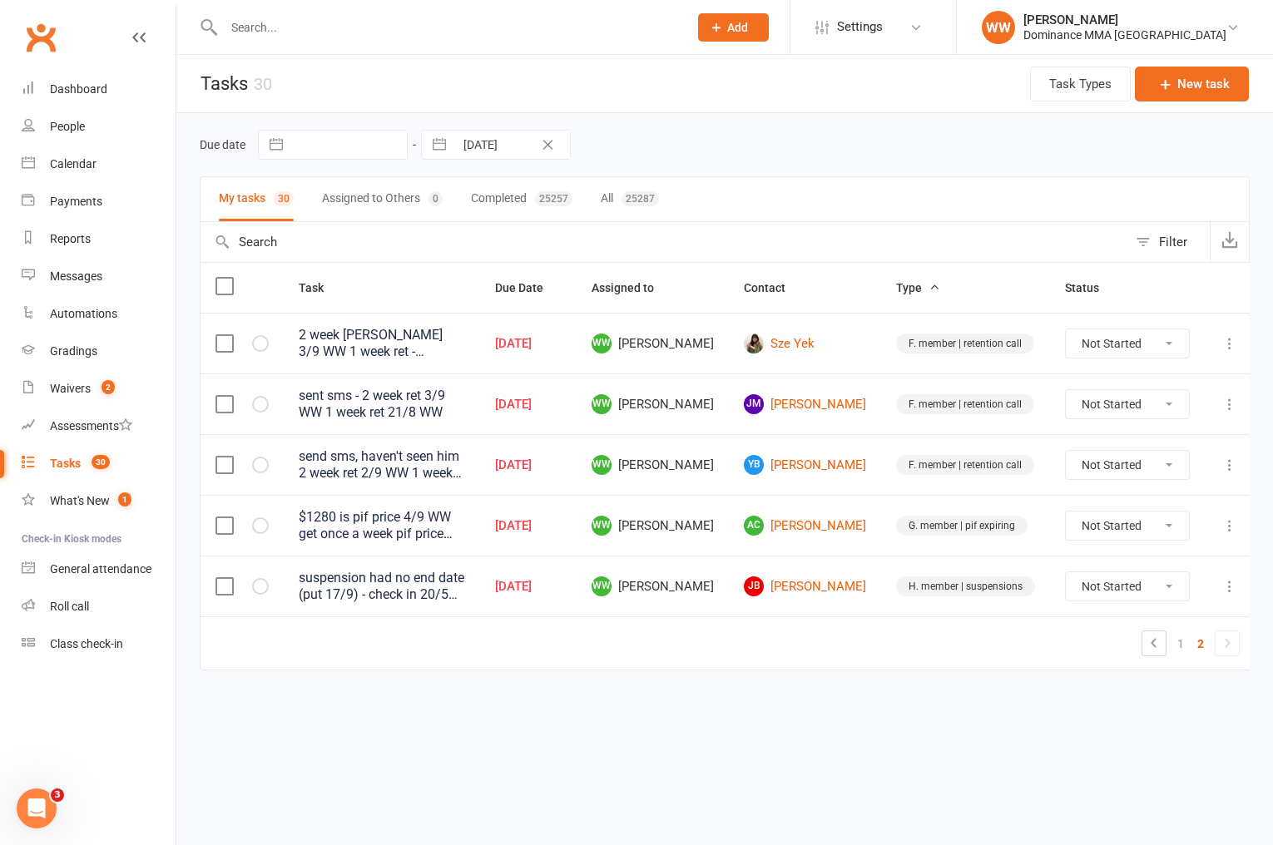
click at [885, 494] on td "F. member | retention call" at bounding box center [965, 464] width 169 height 61
click at [1230, 587] on icon at bounding box center [1229, 586] width 17 height 17
click at [1139, 646] on link "Edit" at bounding box center [1150, 652] width 165 height 33
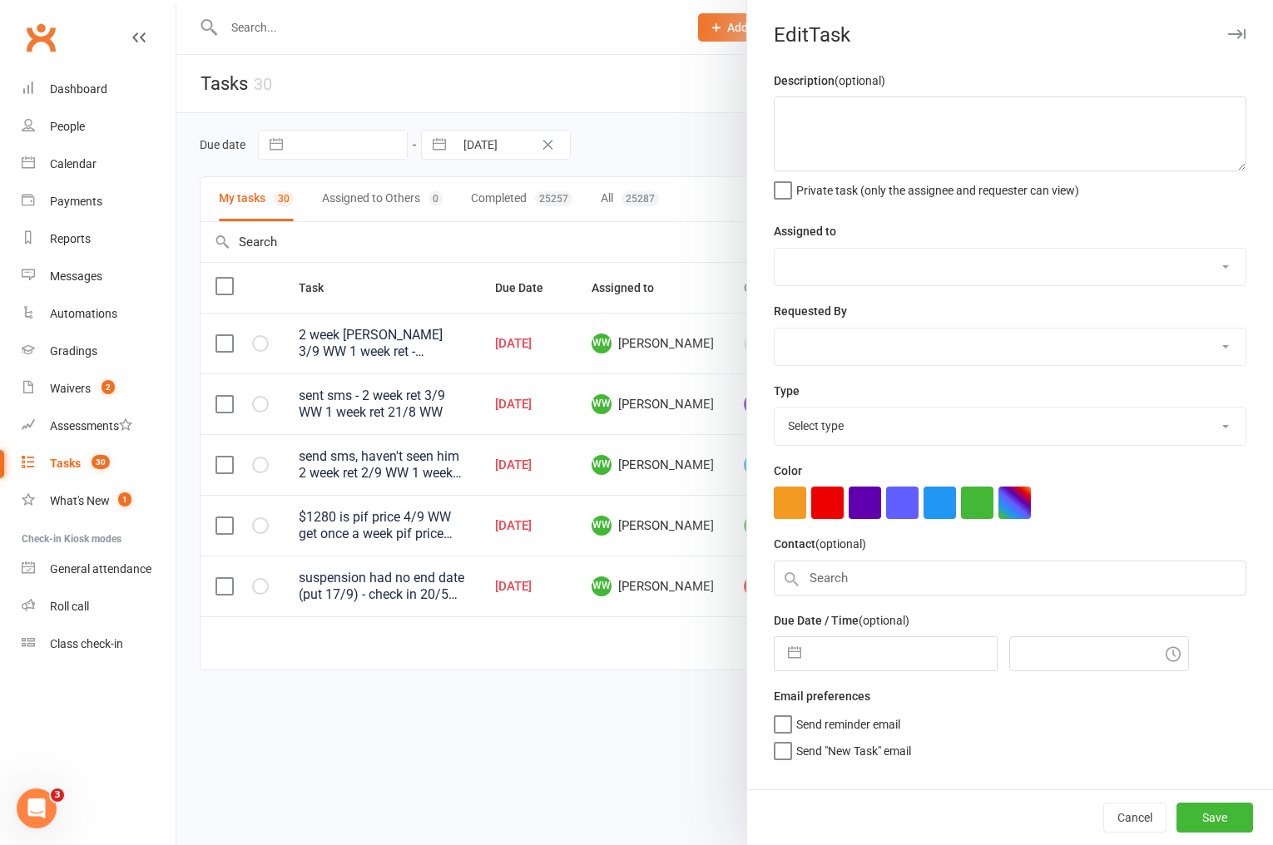
type textarea "suspension had no end date (put 17/9) - check in 20/5 WW"
select select "49757"
type input "10 Sep 2025"
type input "8:15pm"
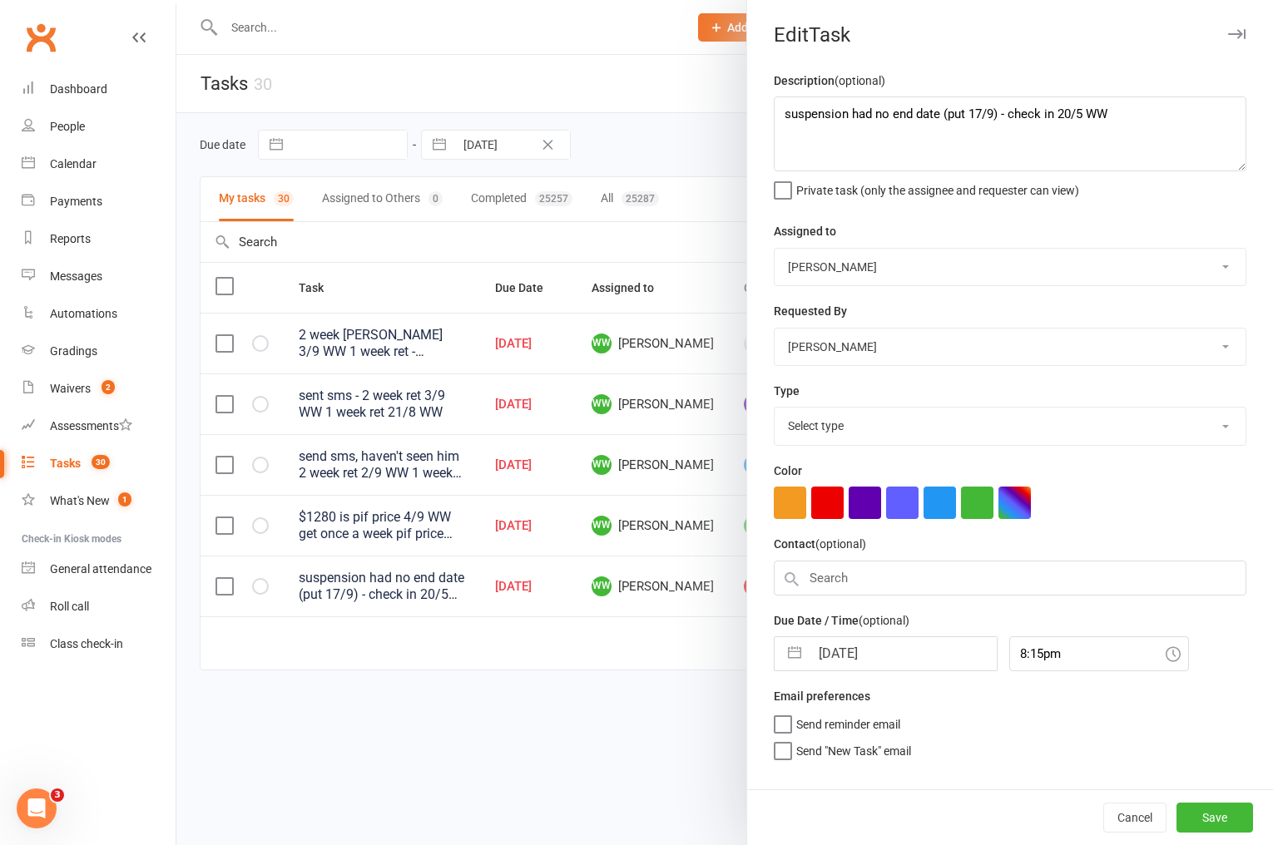
select select "3867"
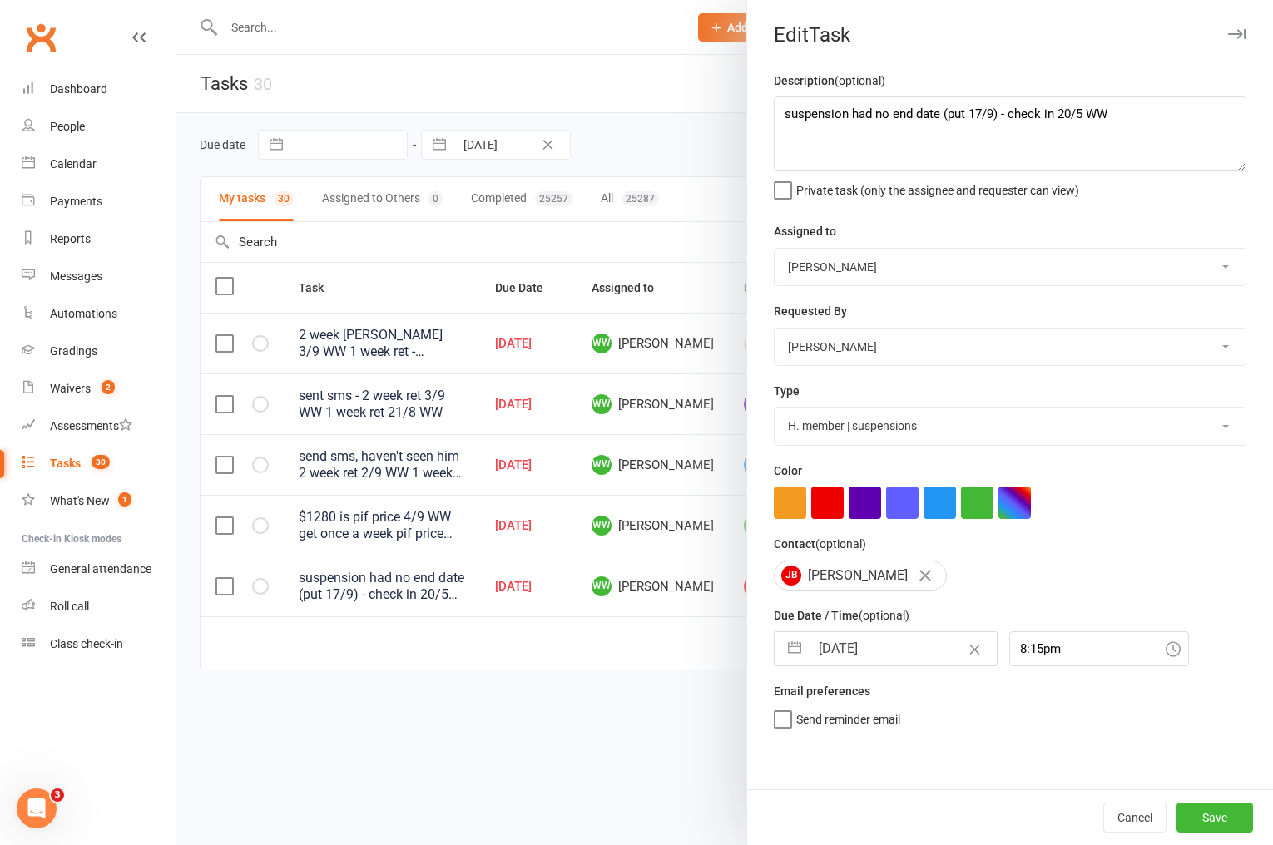
select select "7"
select select "2025"
select select "8"
select select "2025"
select select "9"
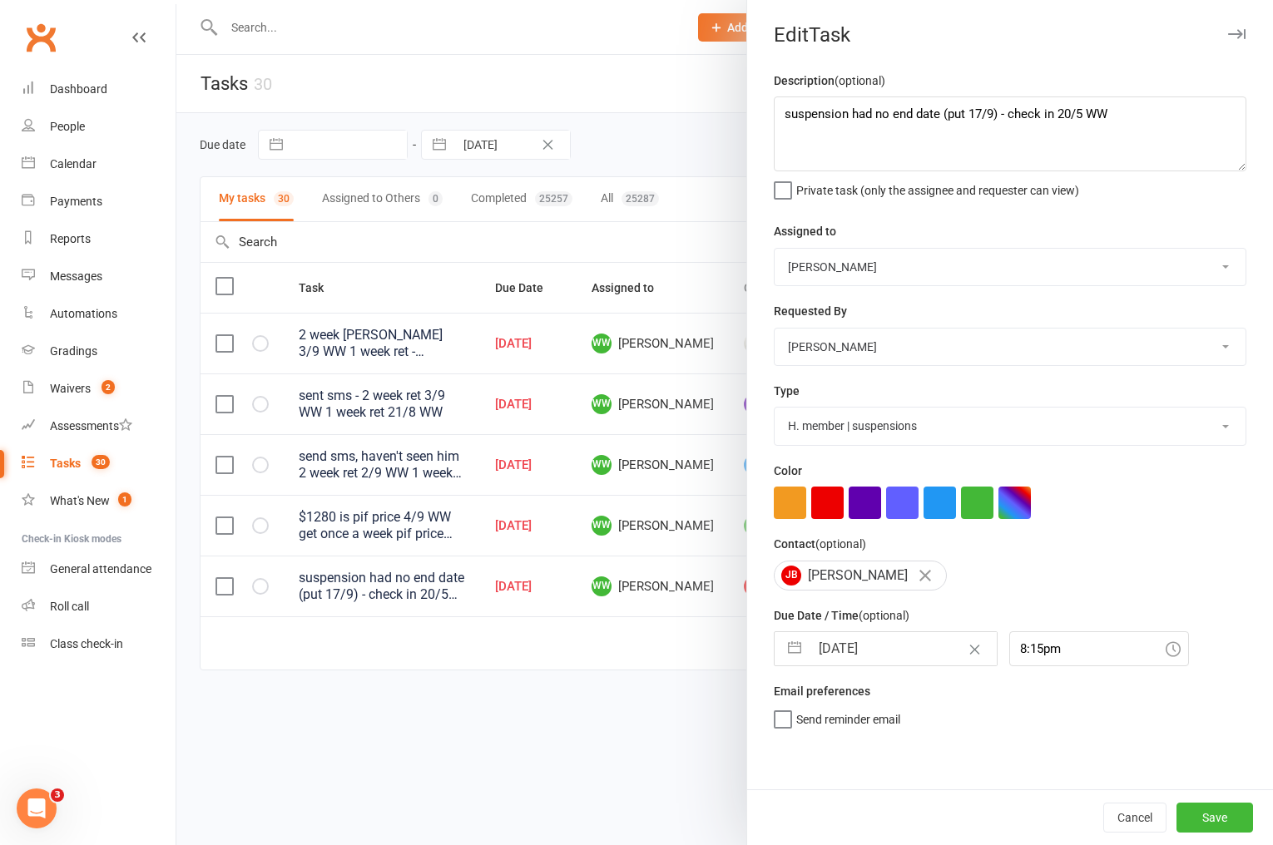
select select "2025"
click at [856, 656] on input "10 Sep 2025" at bounding box center [903, 648] width 187 height 33
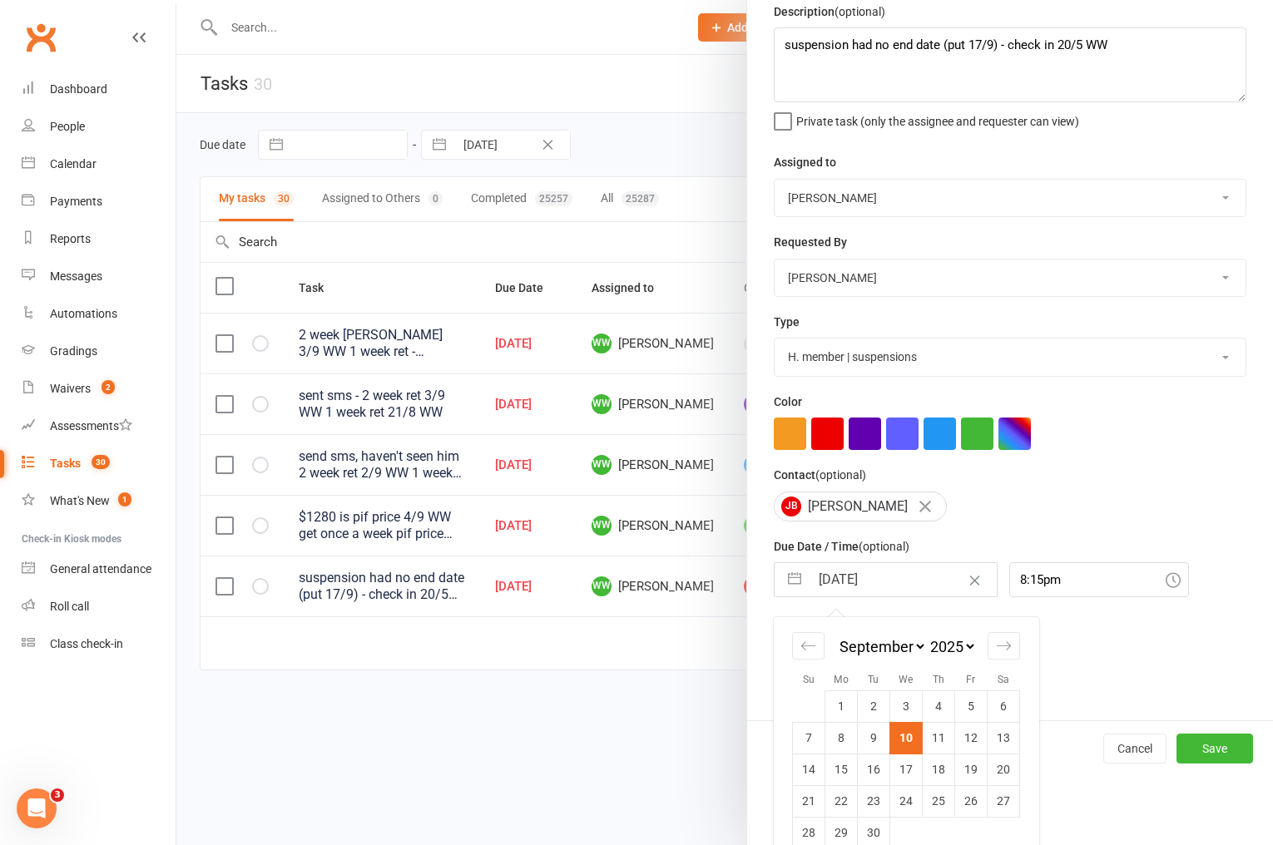
scroll to position [95, 0]
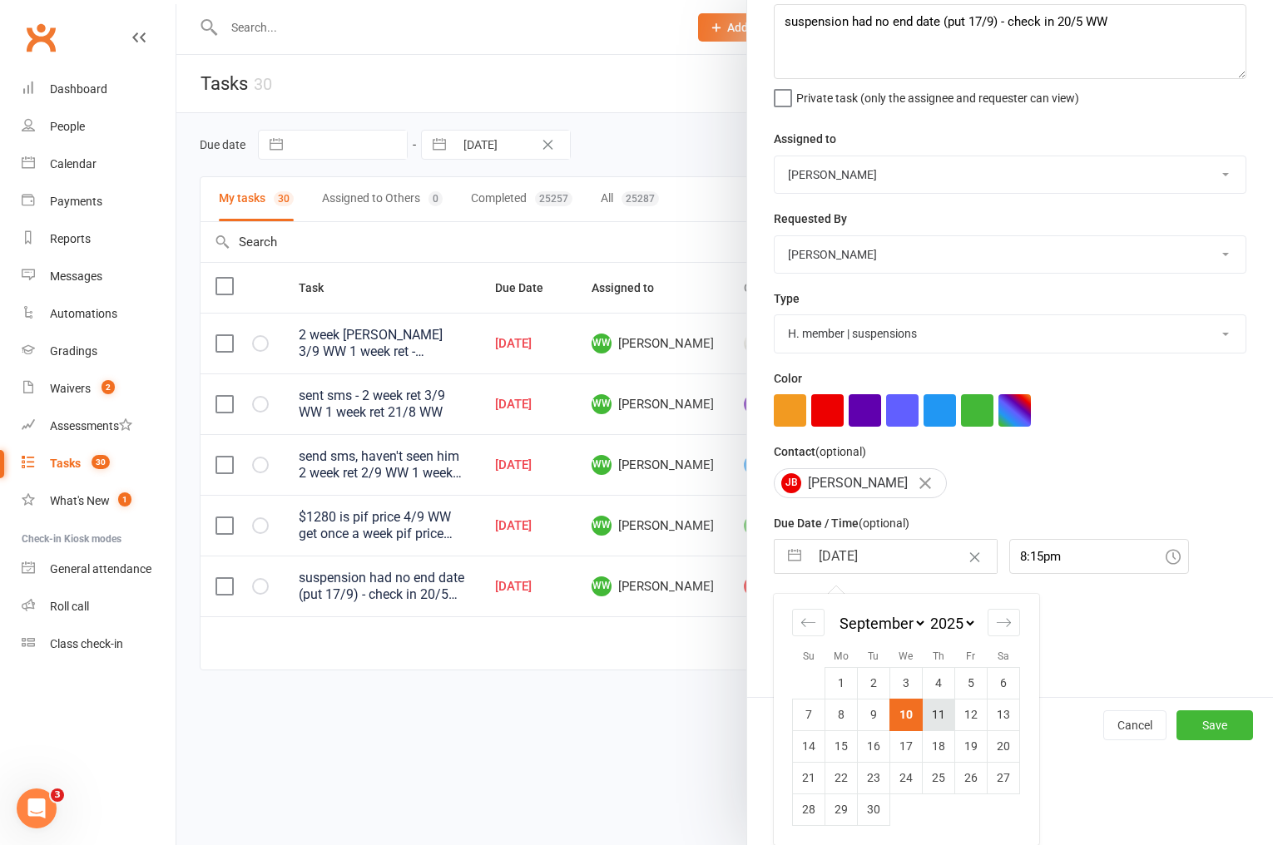
click at [933, 718] on td "11" at bounding box center [939, 715] width 32 height 32
type input "11 Sep 2025"
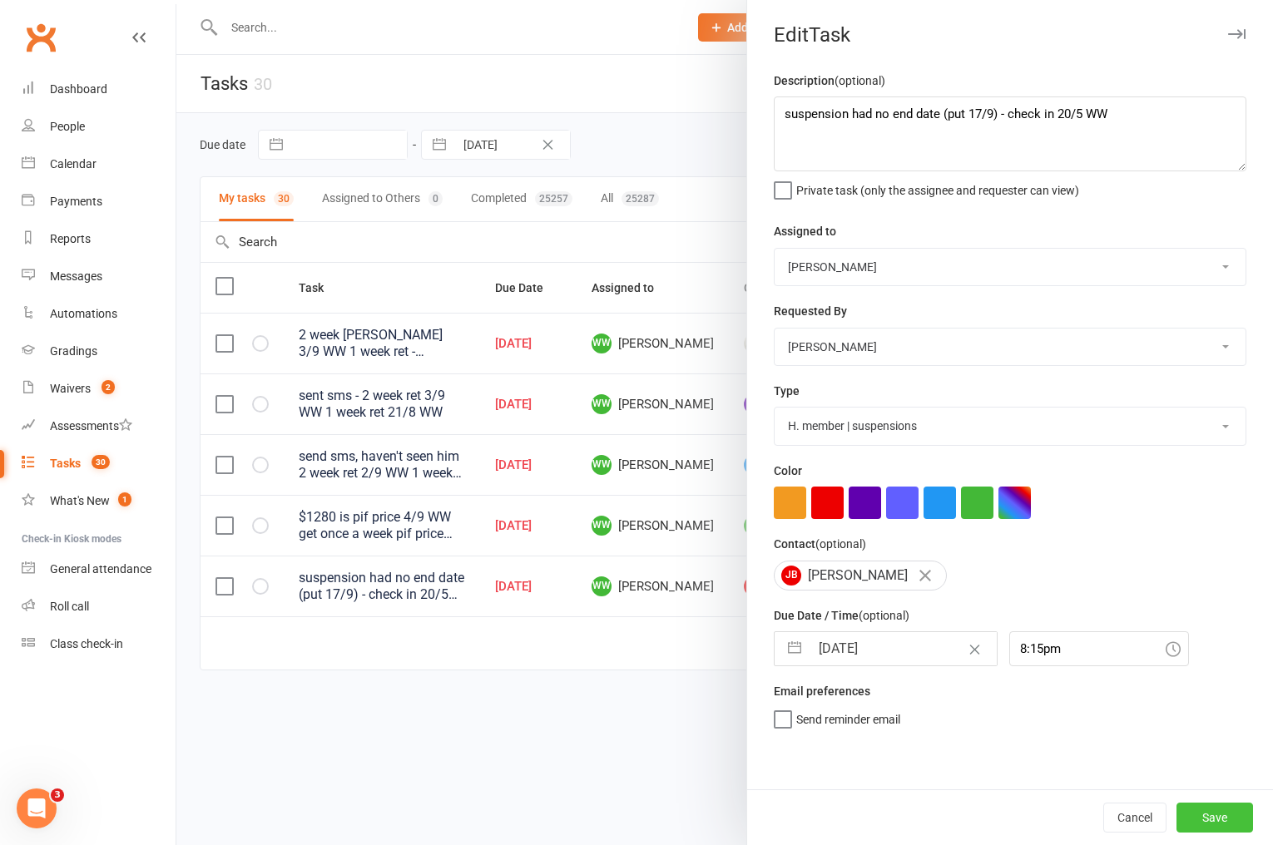
click at [1211, 808] on button "Save" at bounding box center [1214, 818] width 77 height 30
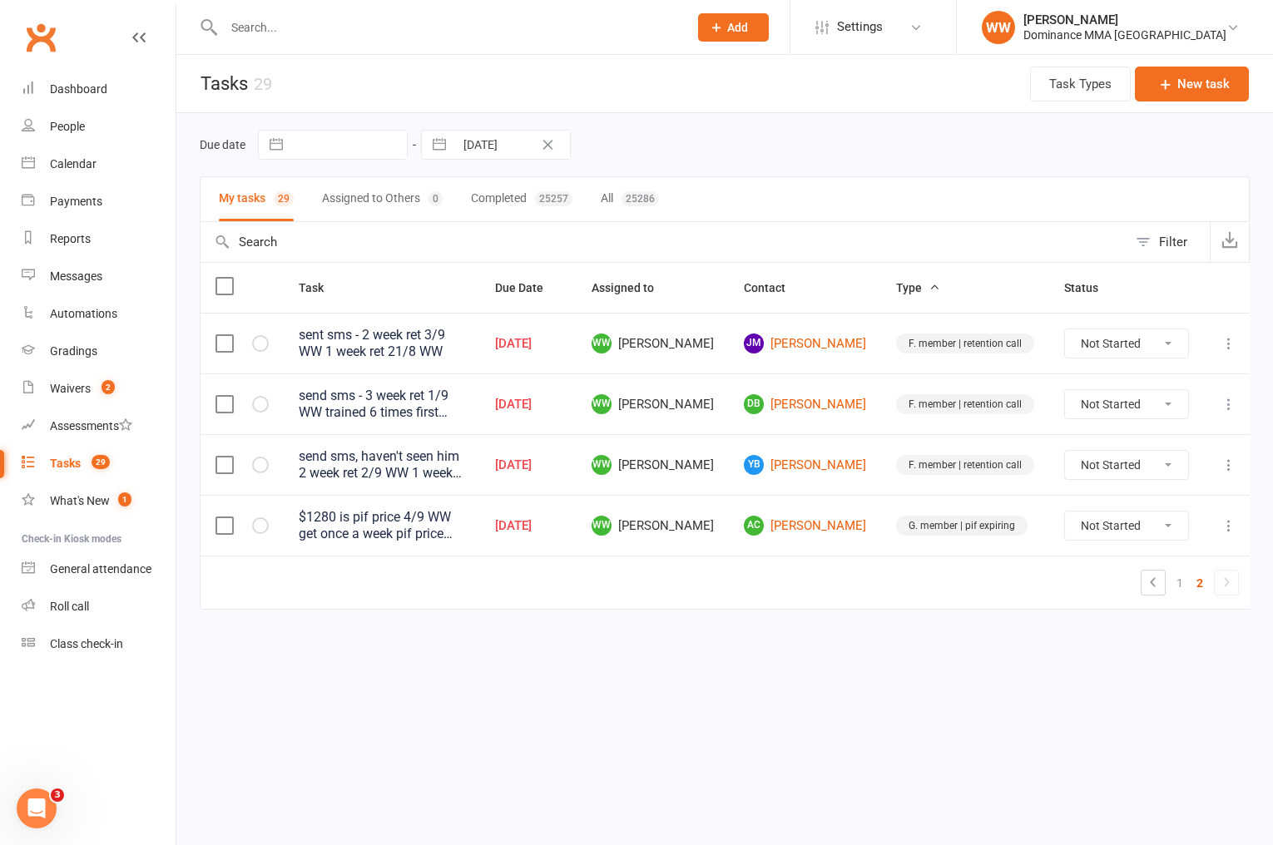
click at [1225, 351] on icon at bounding box center [1228, 343] width 17 height 17
click at [1128, 422] on link "Edit" at bounding box center [1150, 409] width 165 height 33
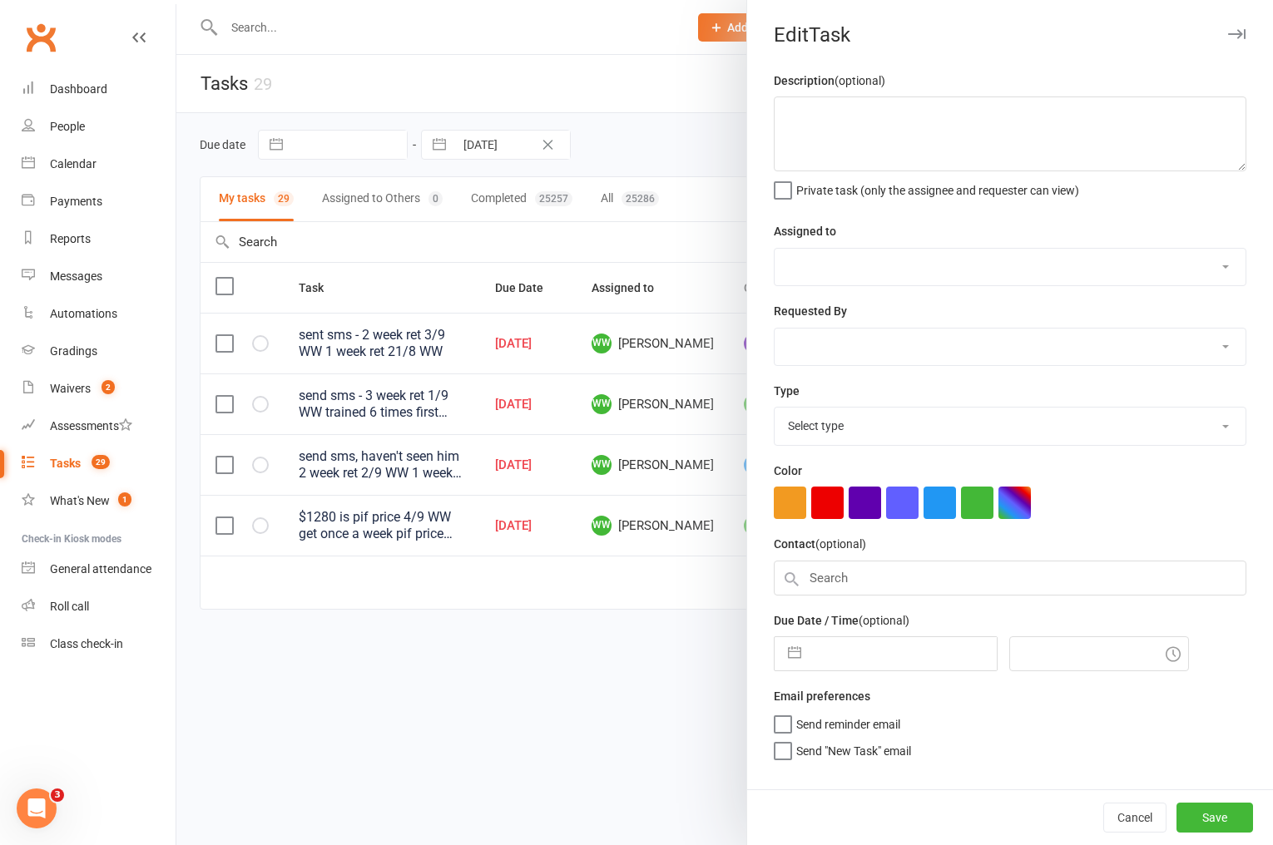
type textarea "sent sms - 2 week ret 3/9 WW 1 week ret 21/8 WW"
select select "49757"
type input "10 Sep 2025"
type input "8:30pm"
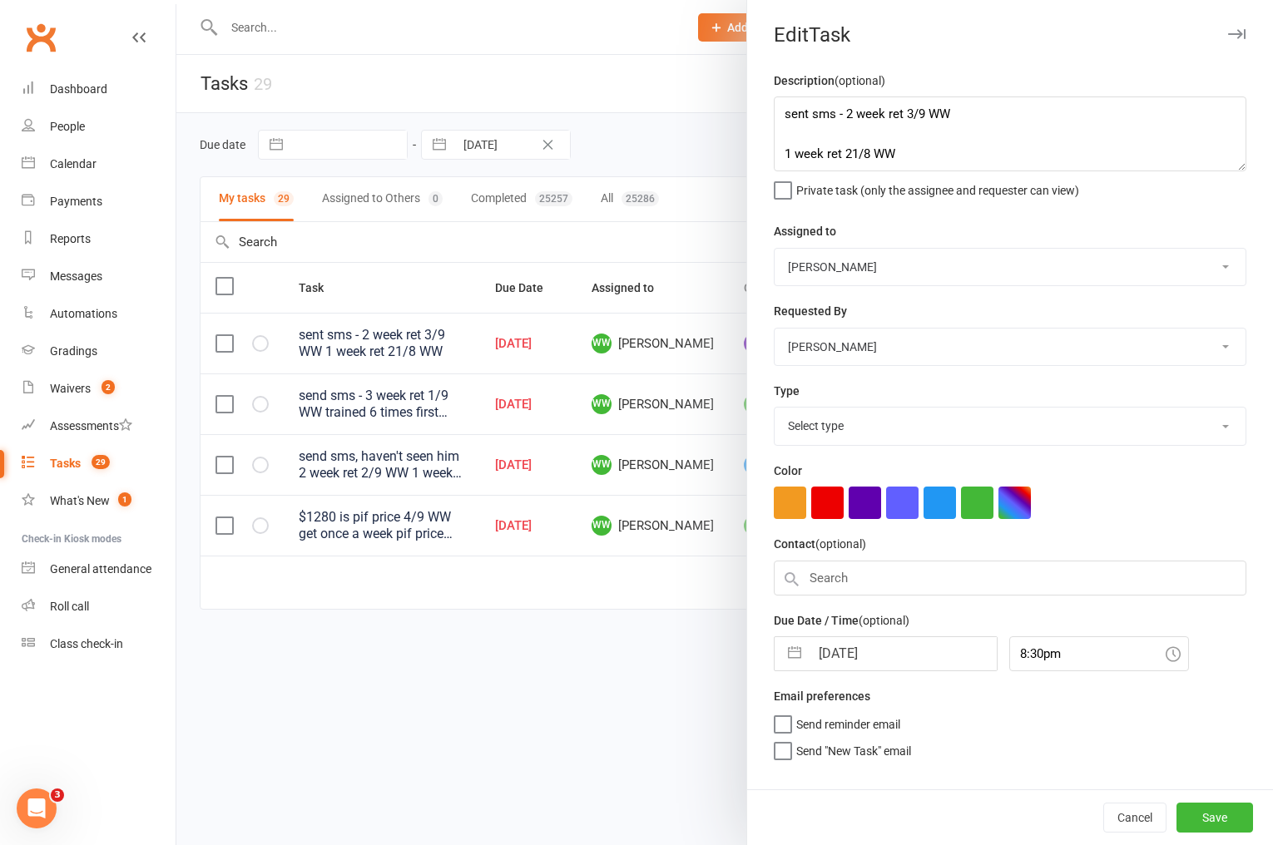
select select "3865"
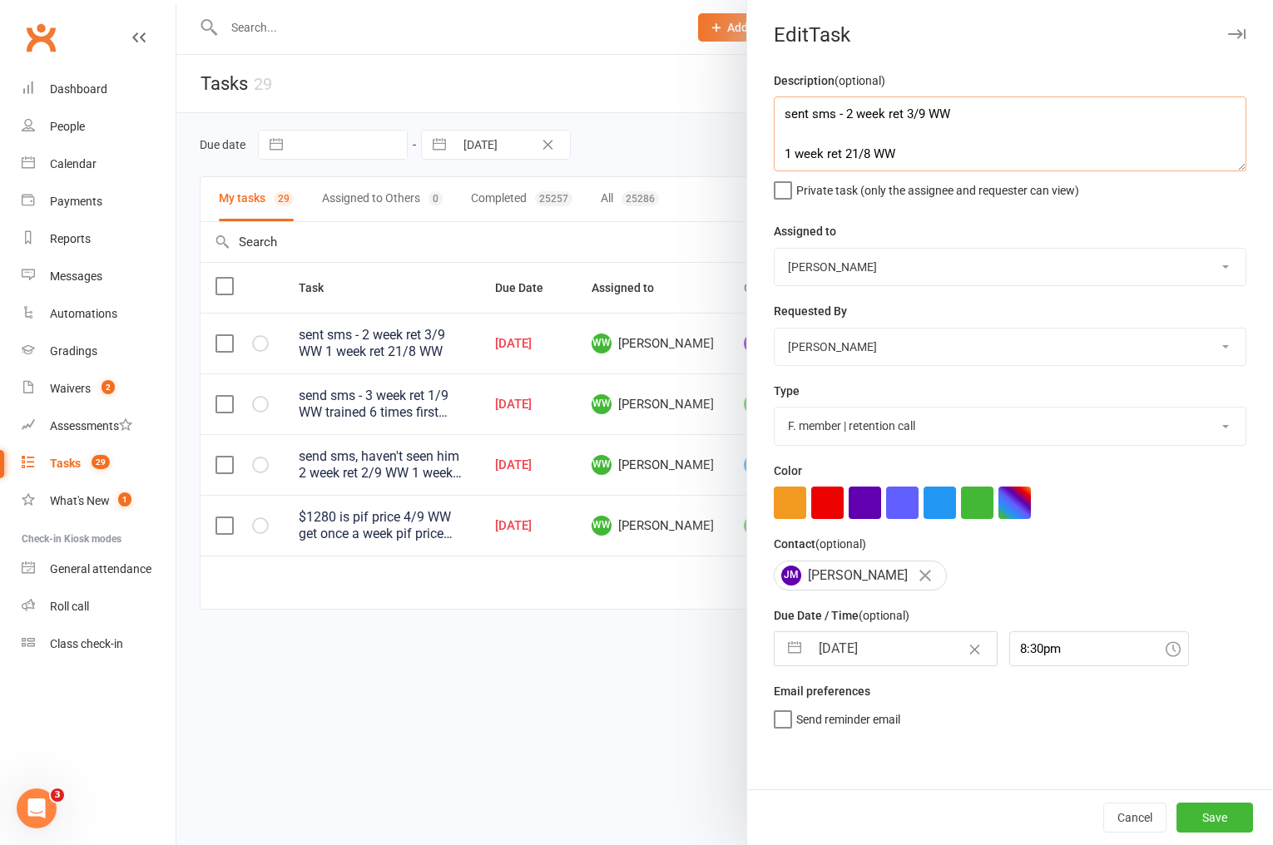
click at [780, 111] on textarea "sent sms - 2 week ret 3/9 WW 1 week ret 21/8 WW" at bounding box center [1010, 134] width 473 height 75
type textarea "3 week ret 10/9mWW sent sms - 2 week ret 3/9 WW 1 week ret 21/8 WW"
click at [856, 658] on input "10 Sep 2025" at bounding box center [903, 648] width 187 height 33
select select "7"
select select "2025"
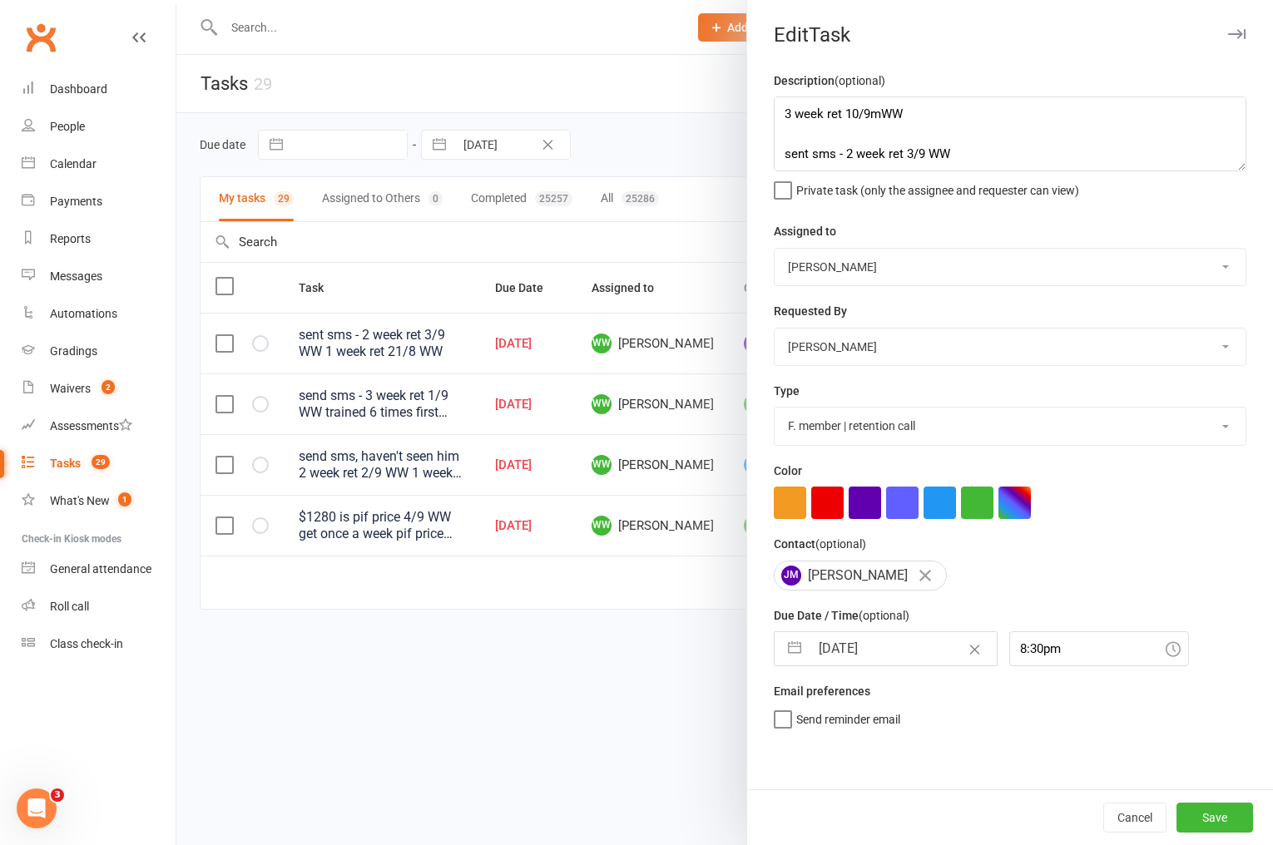
select select "8"
select select "2025"
select select "9"
select select "2025"
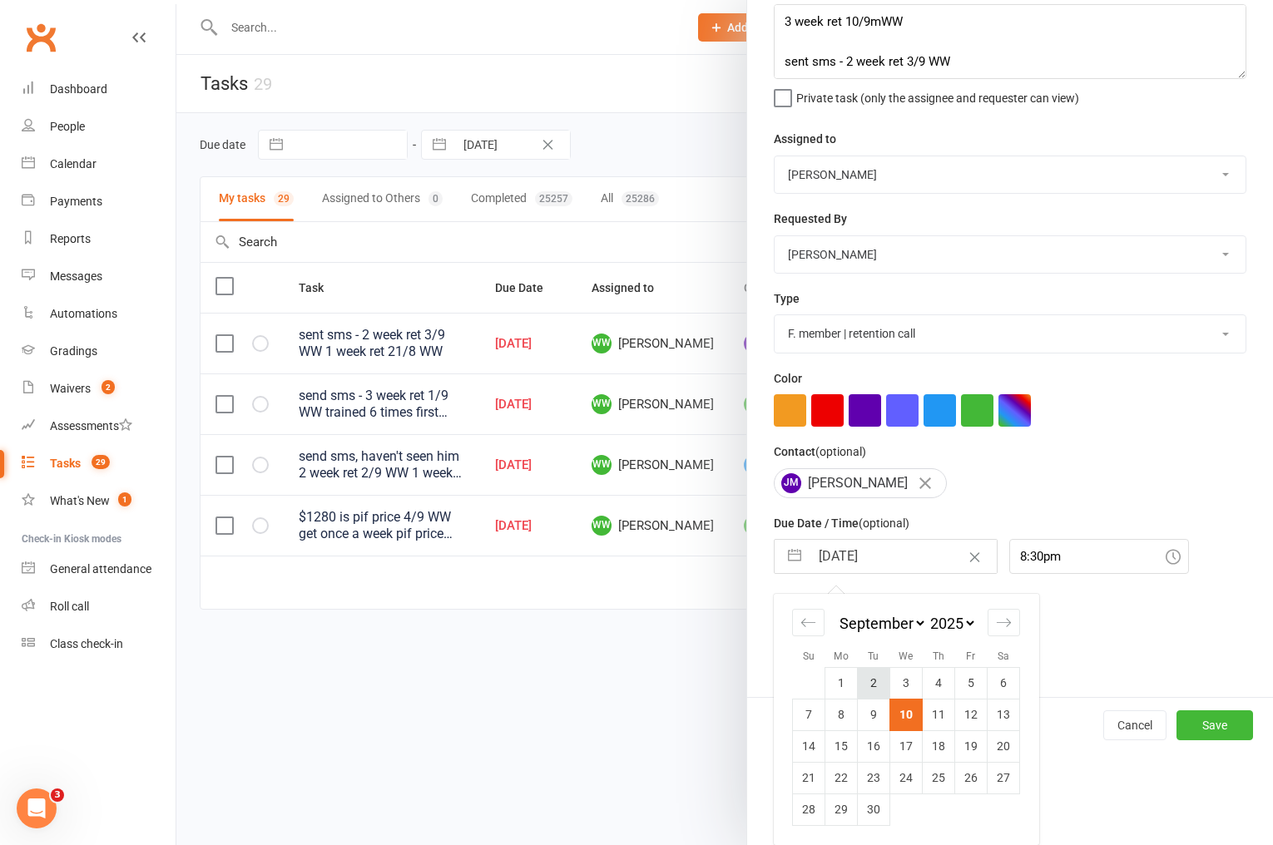
scroll to position [95, 0]
click at [896, 740] on td "17" at bounding box center [906, 746] width 32 height 32
type input "[DATE]"
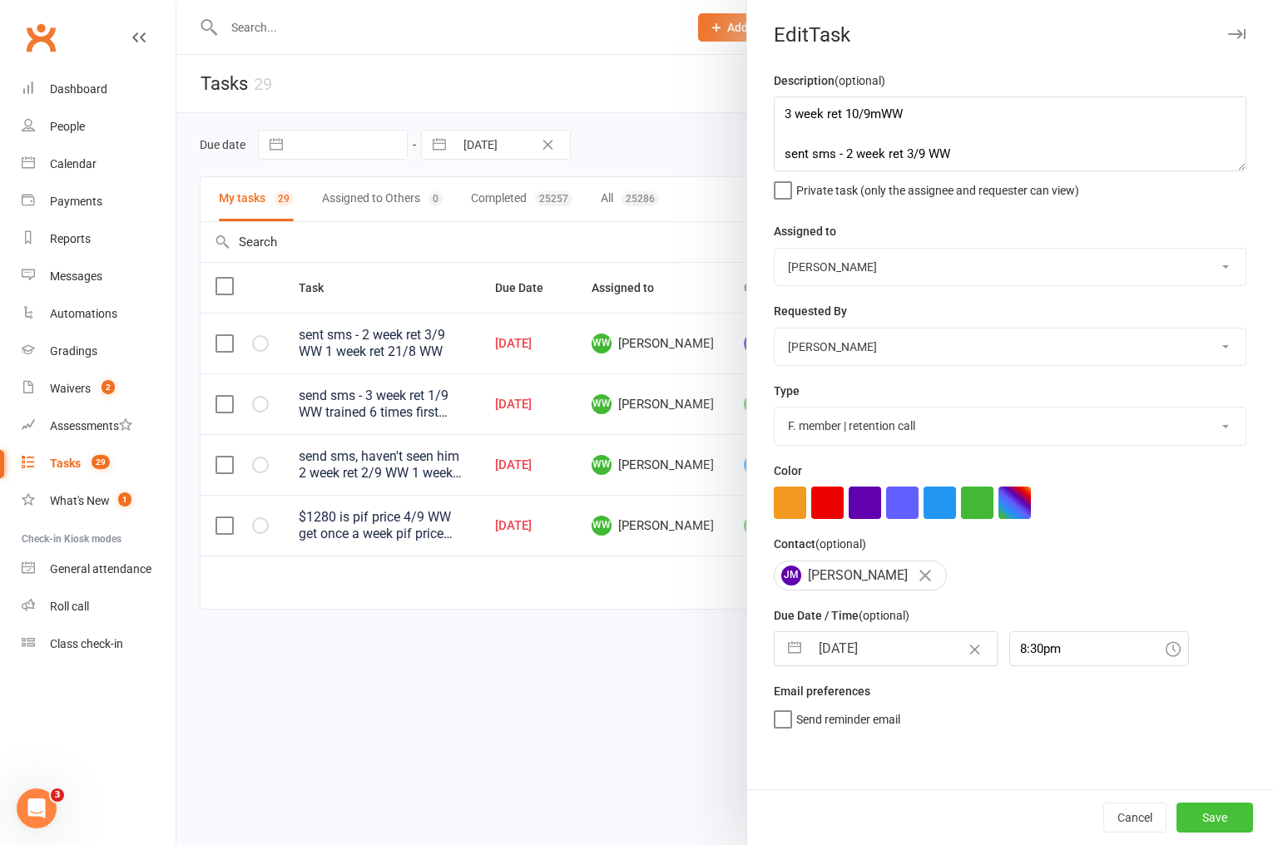
click at [1211, 819] on button "Save" at bounding box center [1214, 818] width 77 height 30
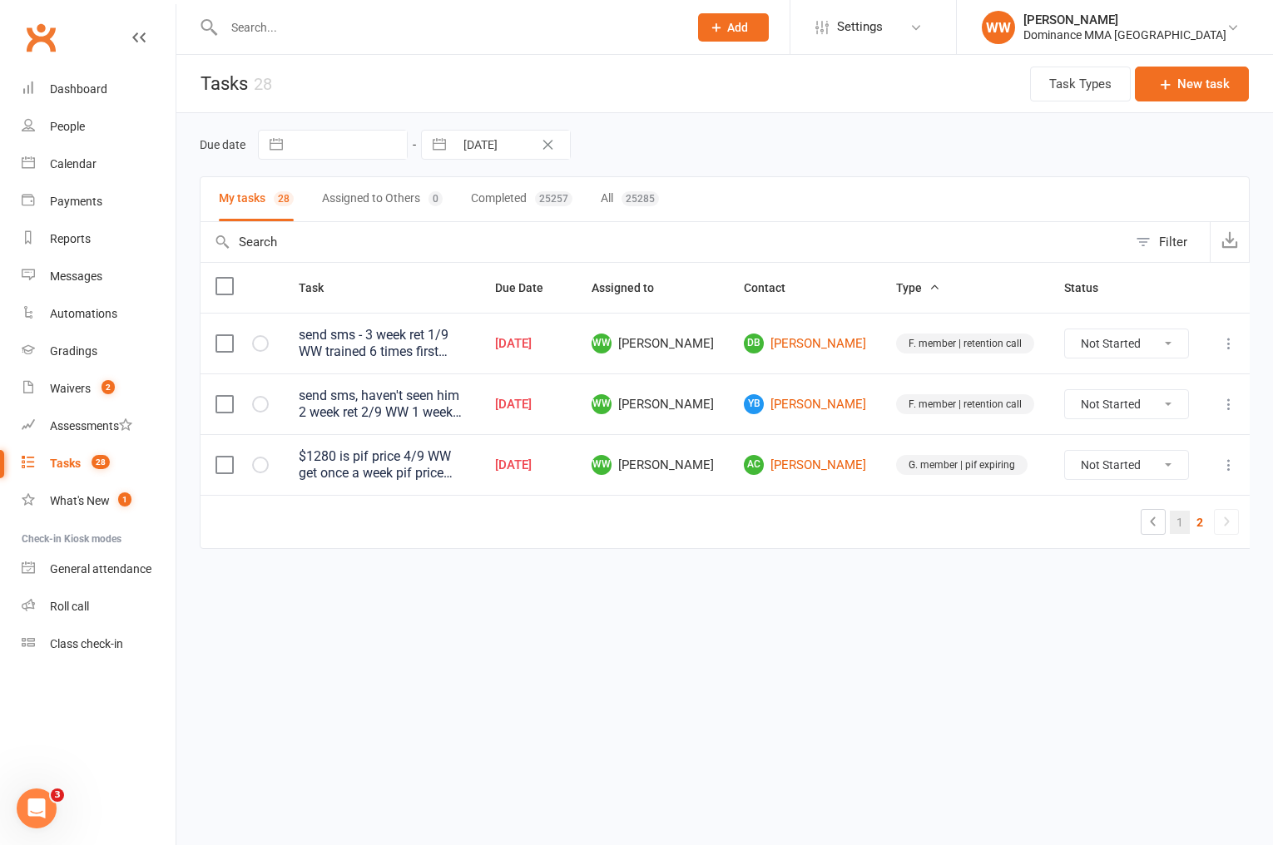
click at [1173, 524] on link "1" at bounding box center [1180, 522] width 20 height 23
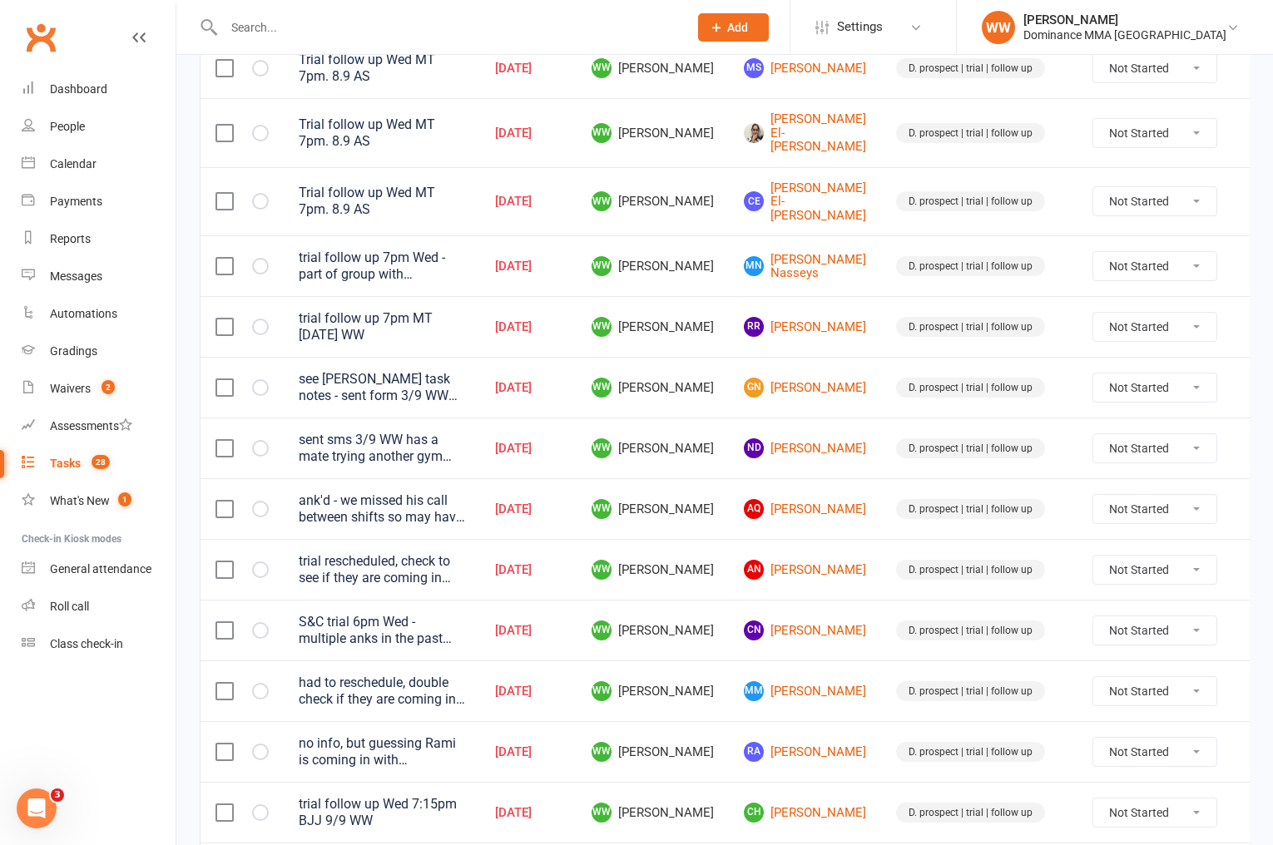
scroll to position [1107, 0]
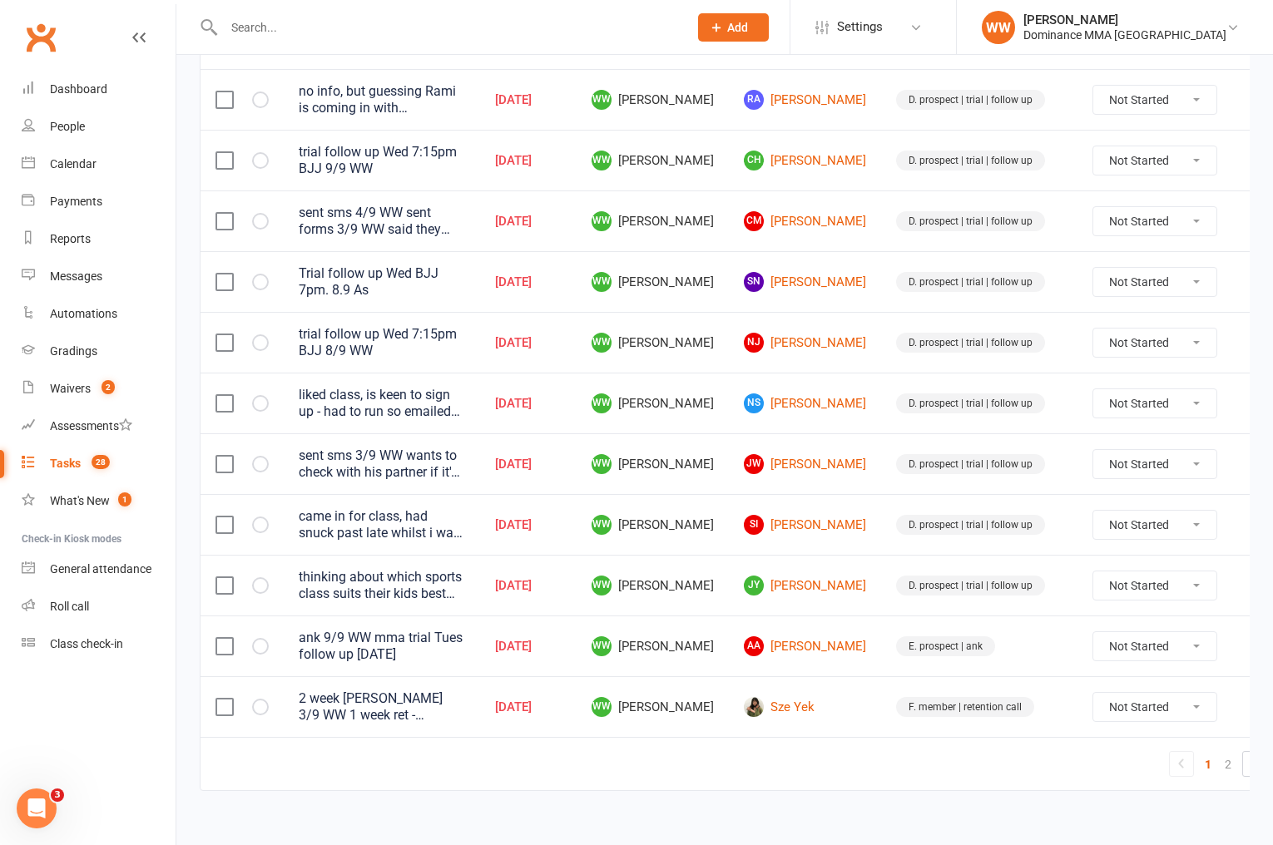
click at [847, 630] on td "AA Adrien Andreo" at bounding box center [805, 646] width 152 height 61
click at [1249, 577] on icon at bounding box center [1257, 585] width 17 height 17
click at [1026, 555] on td "D. prospect | trial | follow up" at bounding box center [979, 585] width 196 height 61
click at [1249, 517] on icon at bounding box center [1257, 525] width 17 height 17
click at [1107, 572] on link "Edit" at bounding box center [1150, 574] width 165 height 33
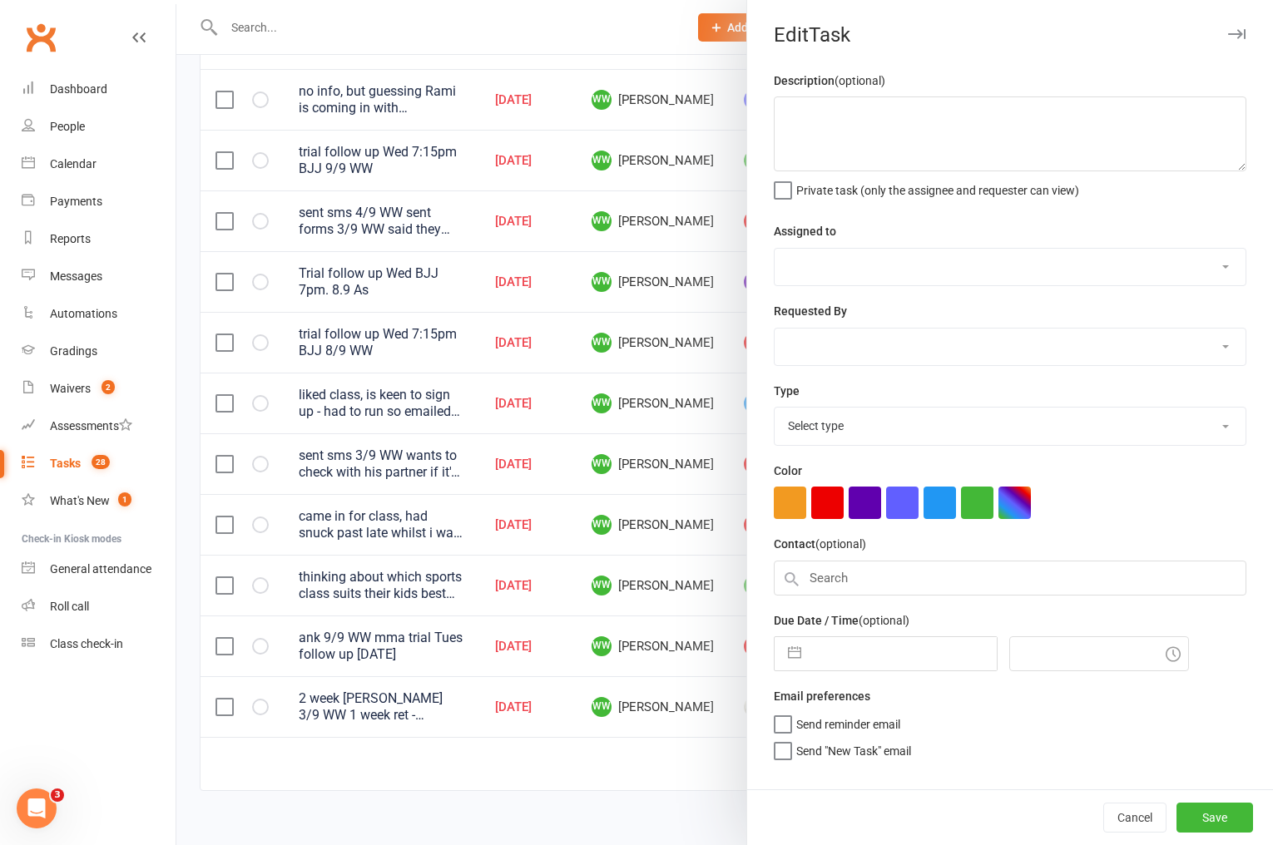
type textarea "came in for class, had snuck past late whilst i was busy - told him he needs fo…"
select select "49757"
type input "10 Sep 2025"
type input "6:45pm"
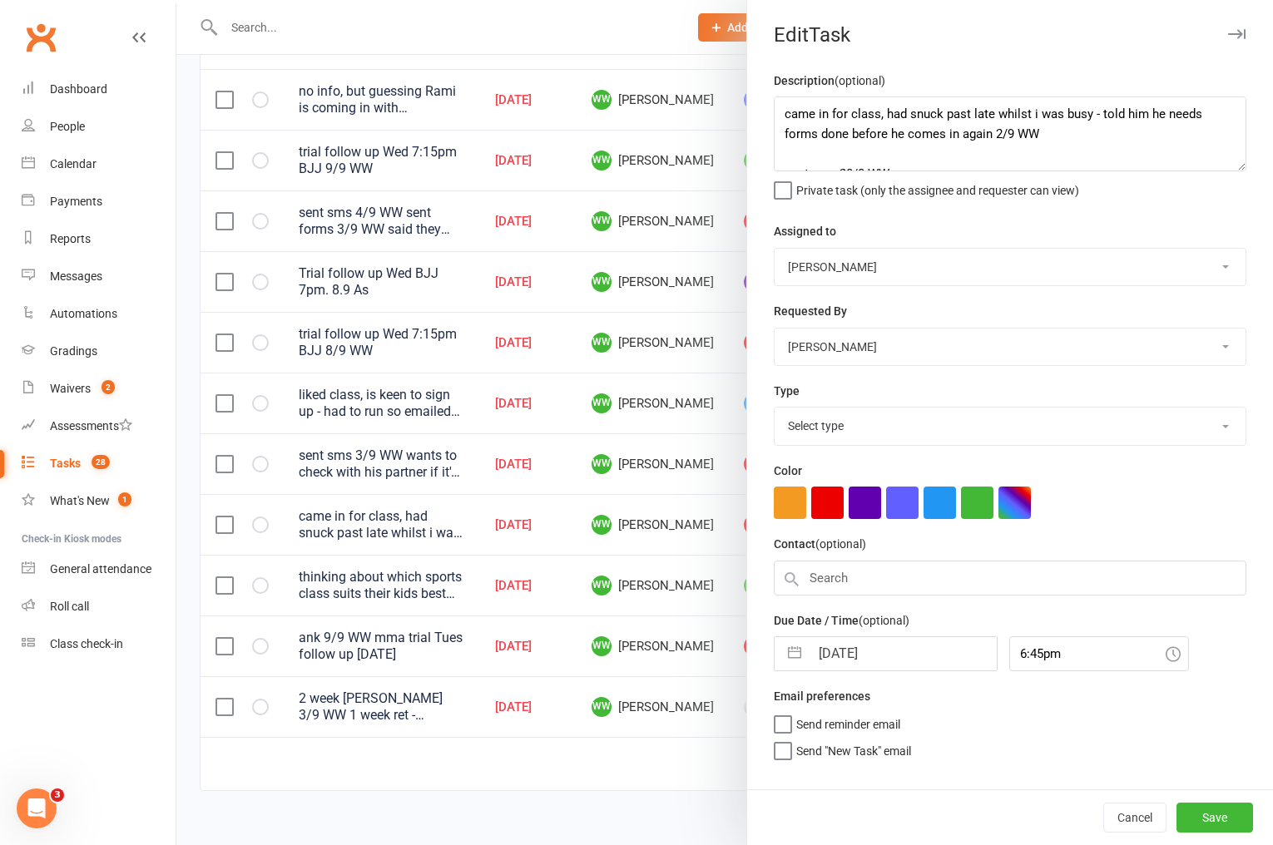
select select "3863"
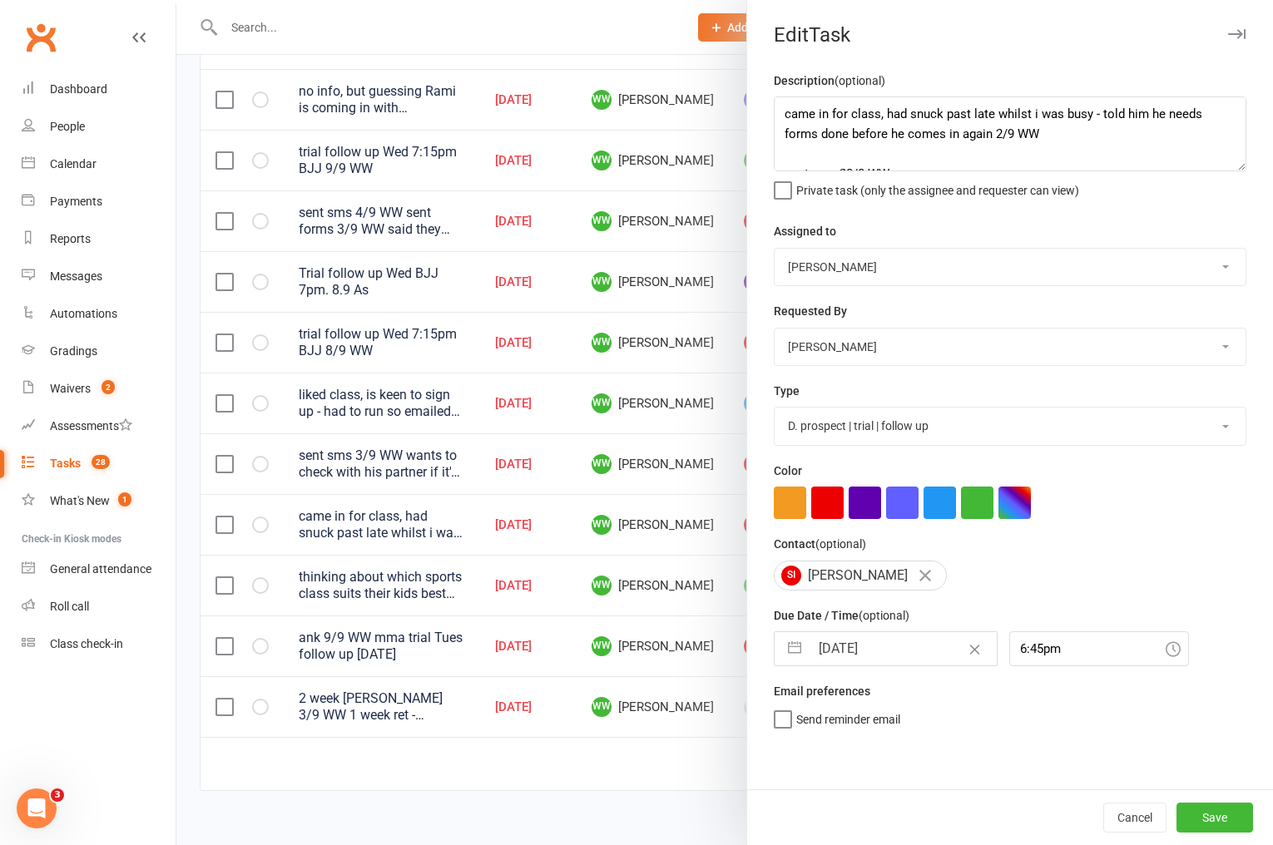
click at [869, 659] on input "10 Sep 2025" at bounding box center [903, 648] width 187 height 33
select select "7"
select select "2025"
select select "8"
select select "2025"
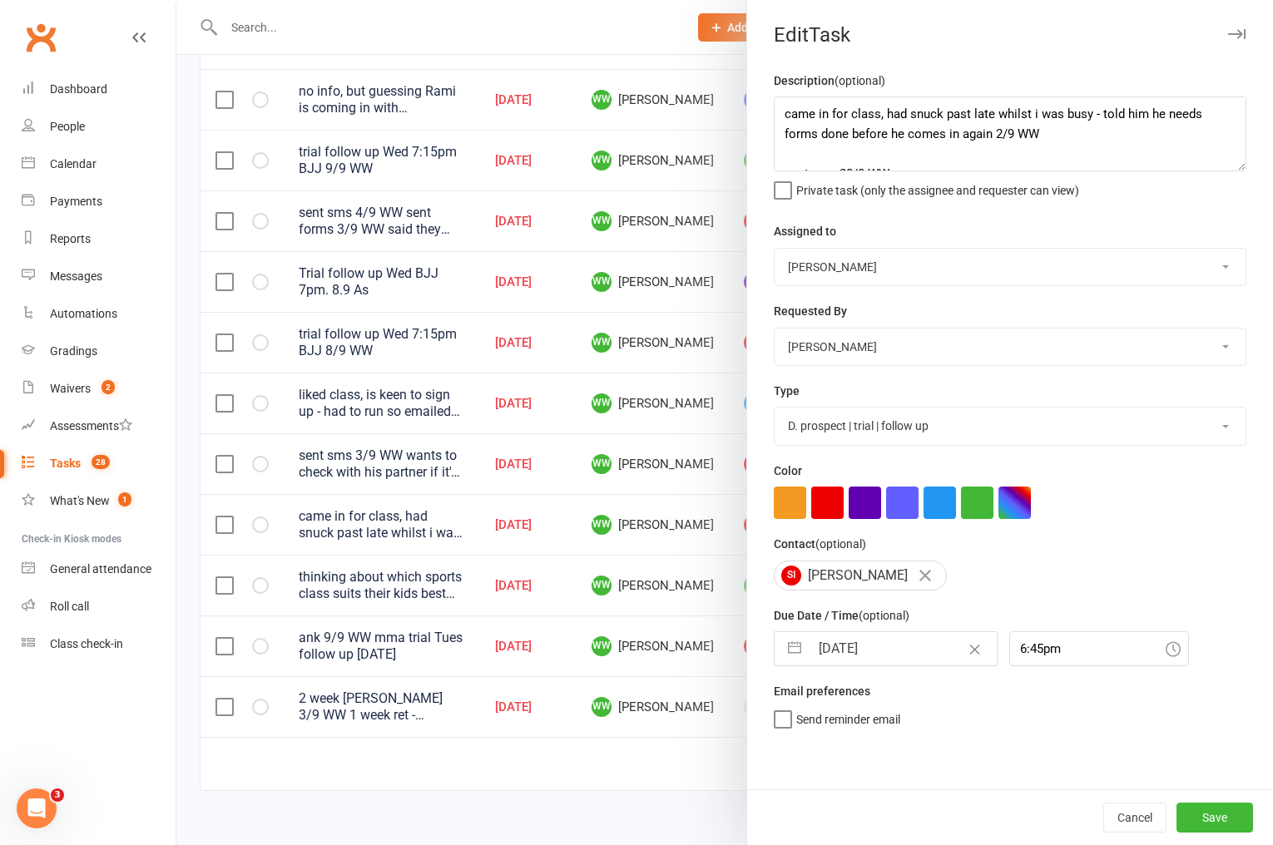
select select "9"
select select "2025"
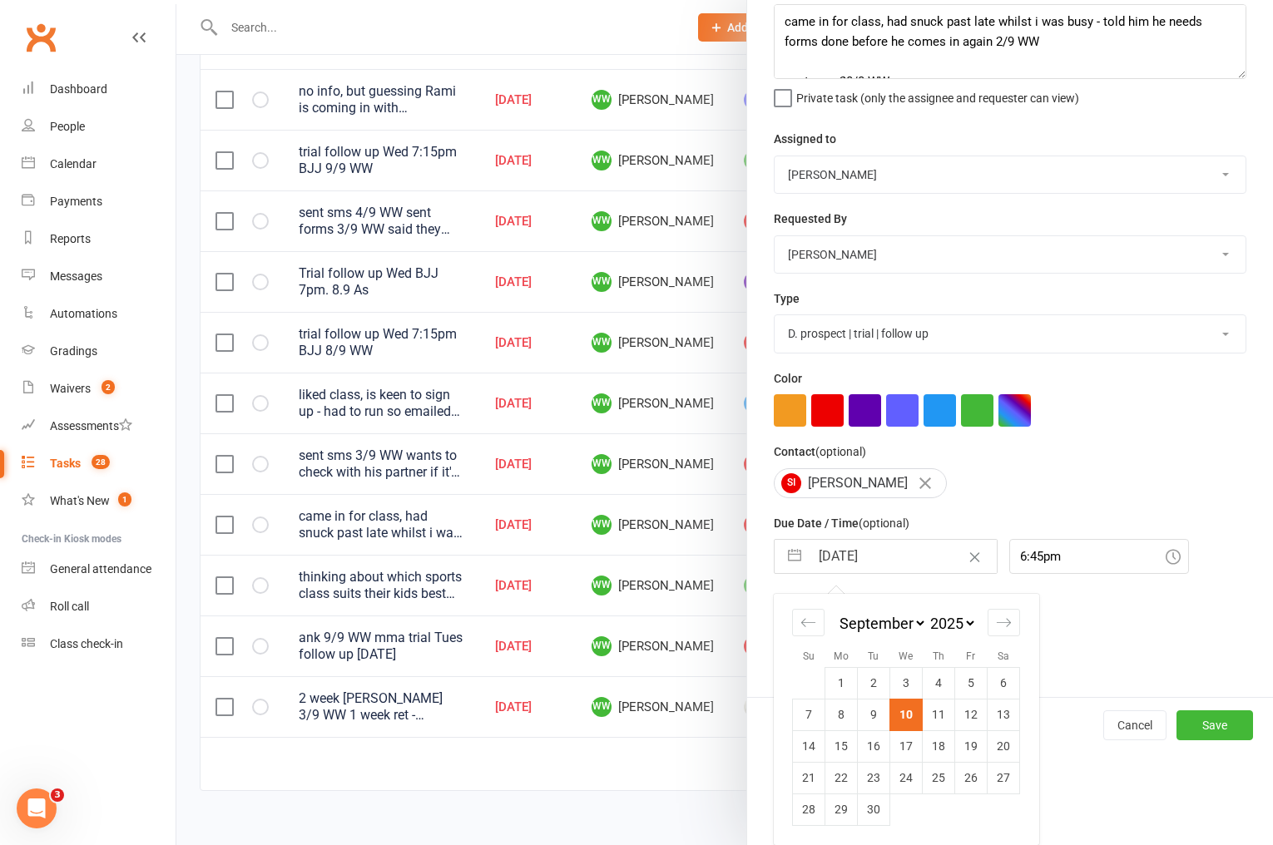
scroll to position [95, 0]
drag, startPoint x: 934, startPoint y: 712, endPoint x: 1073, endPoint y: 758, distance: 146.3
click at [934, 712] on td "11" at bounding box center [939, 715] width 32 height 32
type input "11 Sep 2025"
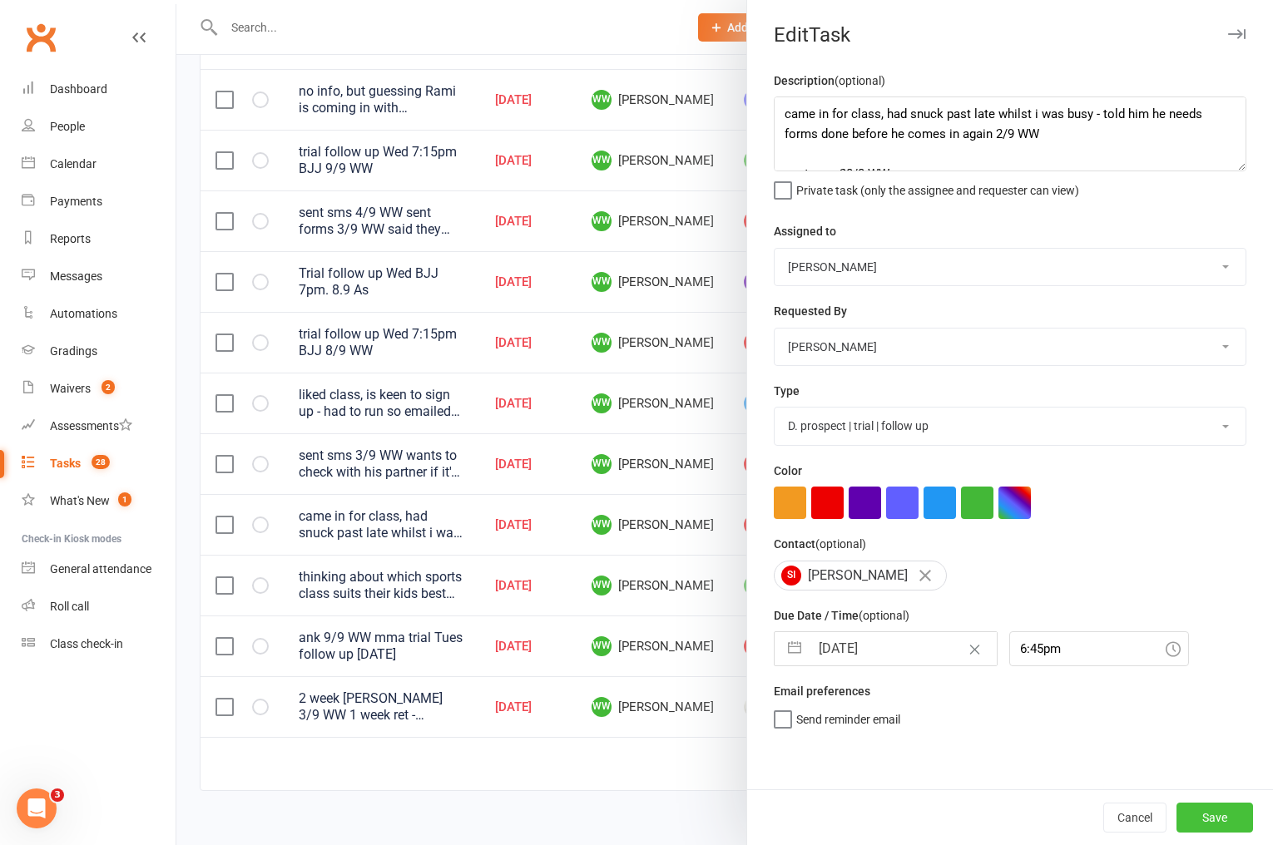
click at [1204, 814] on button "Save" at bounding box center [1214, 818] width 77 height 30
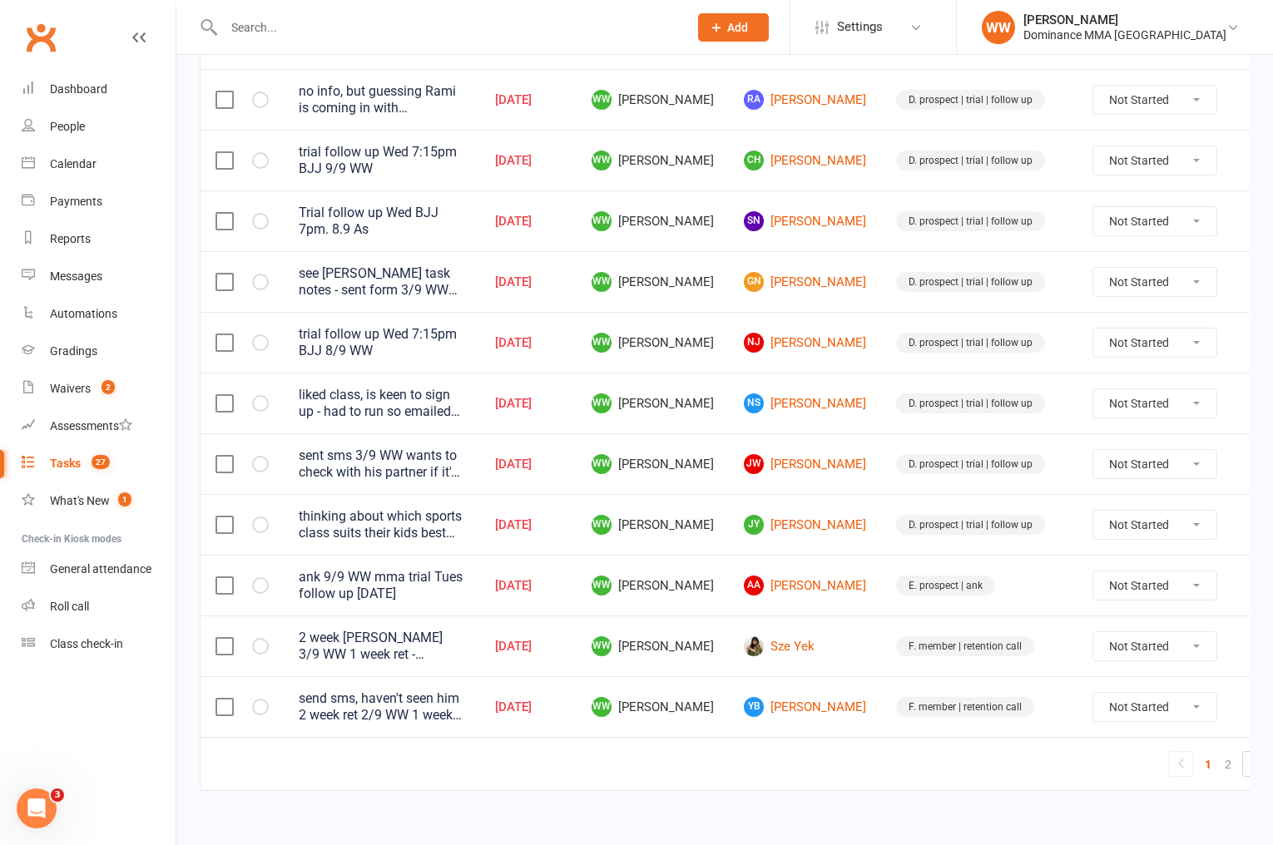
click at [1034, 578] on td "E. prospect | ank" at bounding box center [979, 585] width 196 height 61
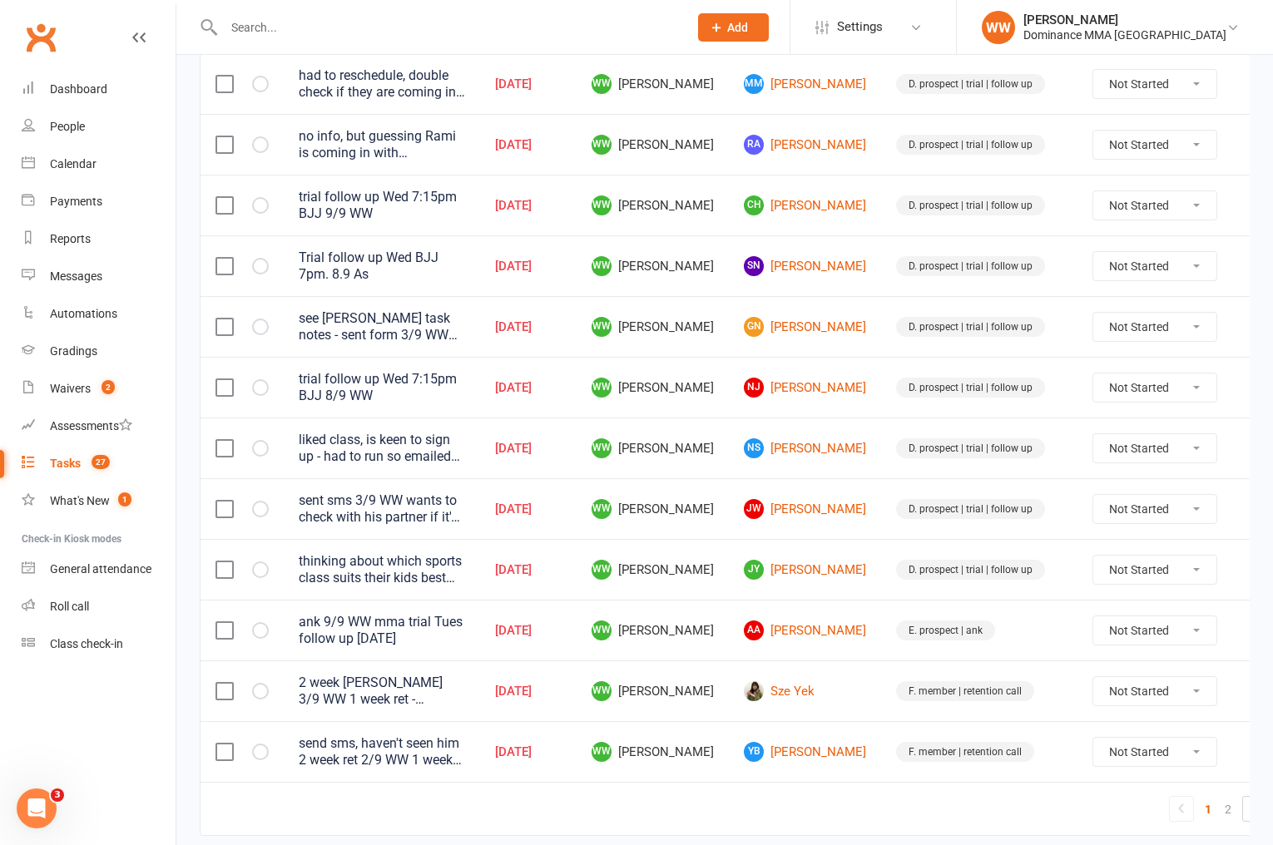
scroll to position [1059, 0]
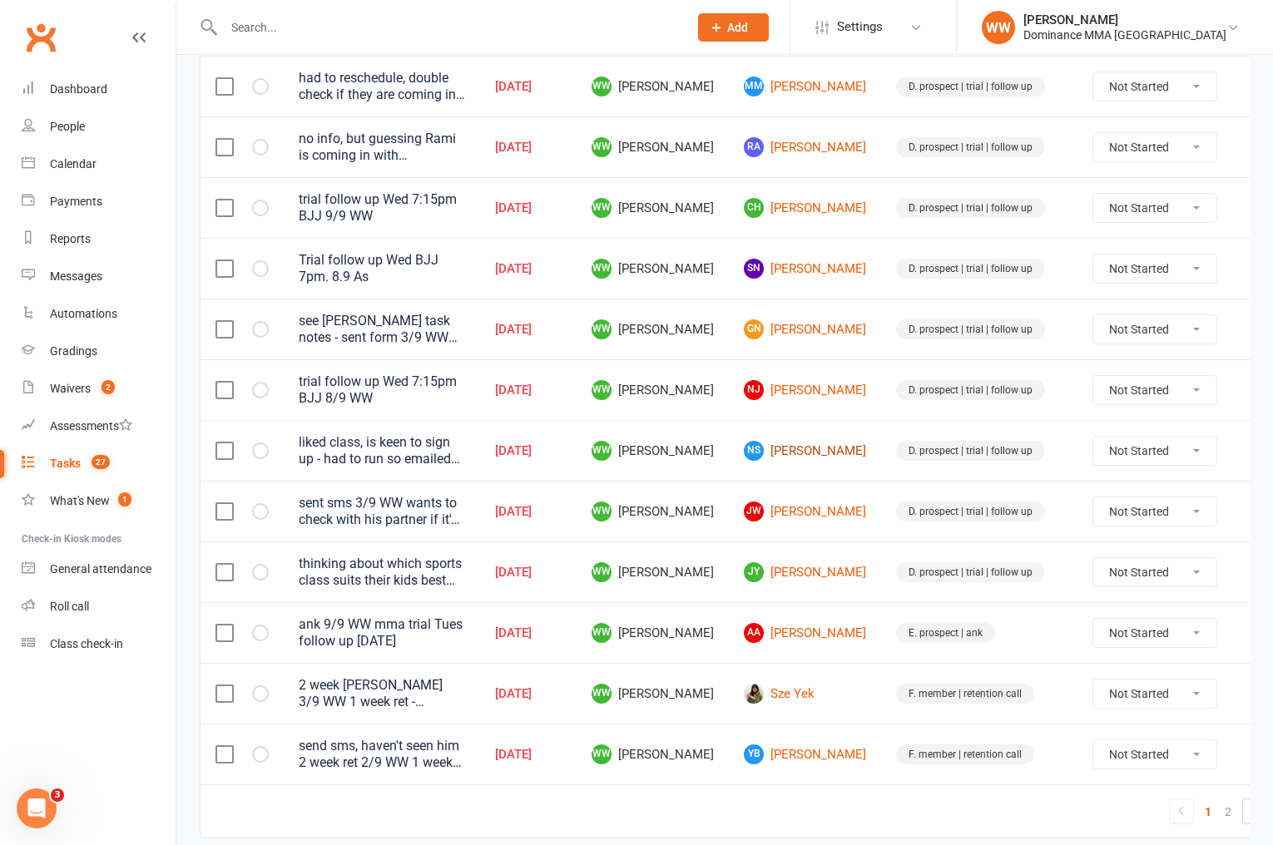
click at [785, 441] on link "NS Noah Sloan" at bounding box center [805, 451] width 122 height 20
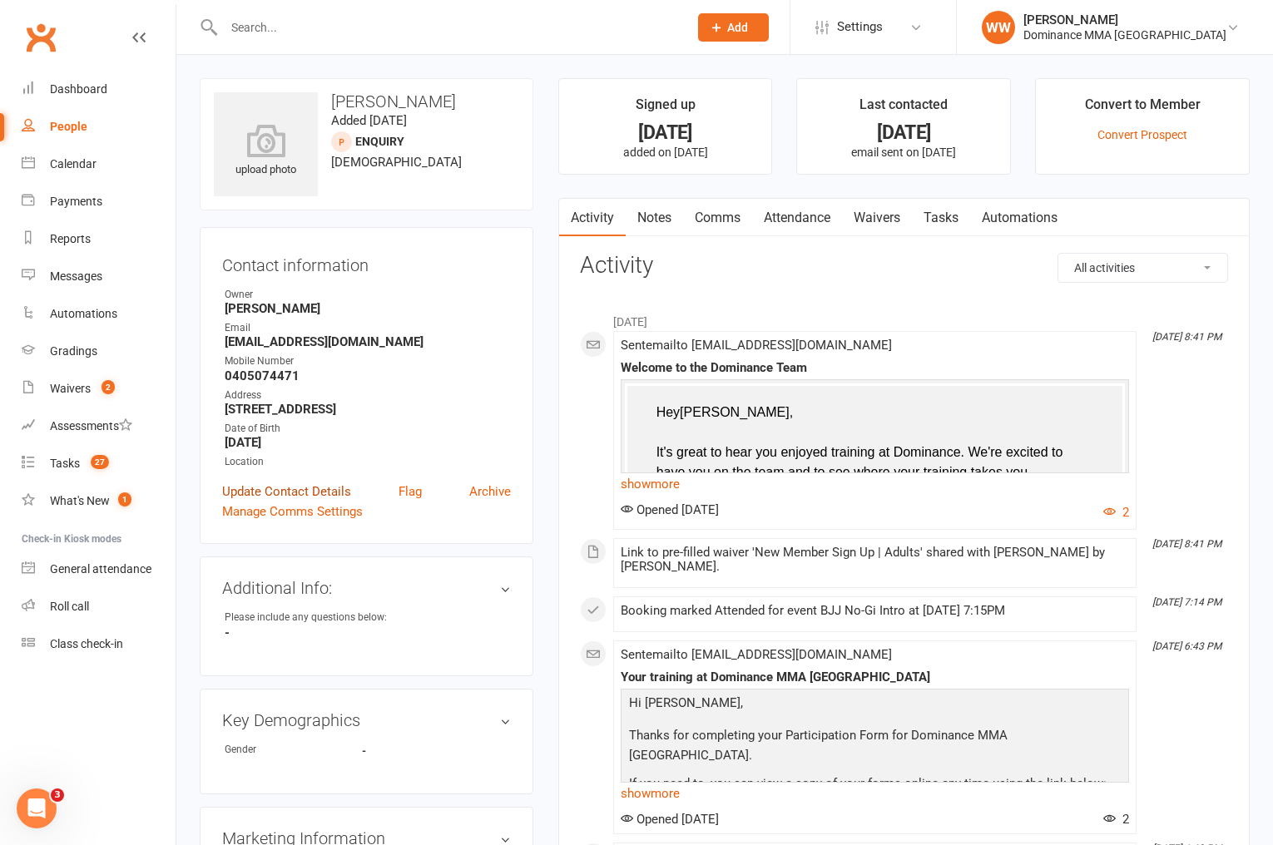
click at [324, 488] on link "Update Contact Details" at bounding box center [286, 492] width 129 height 20
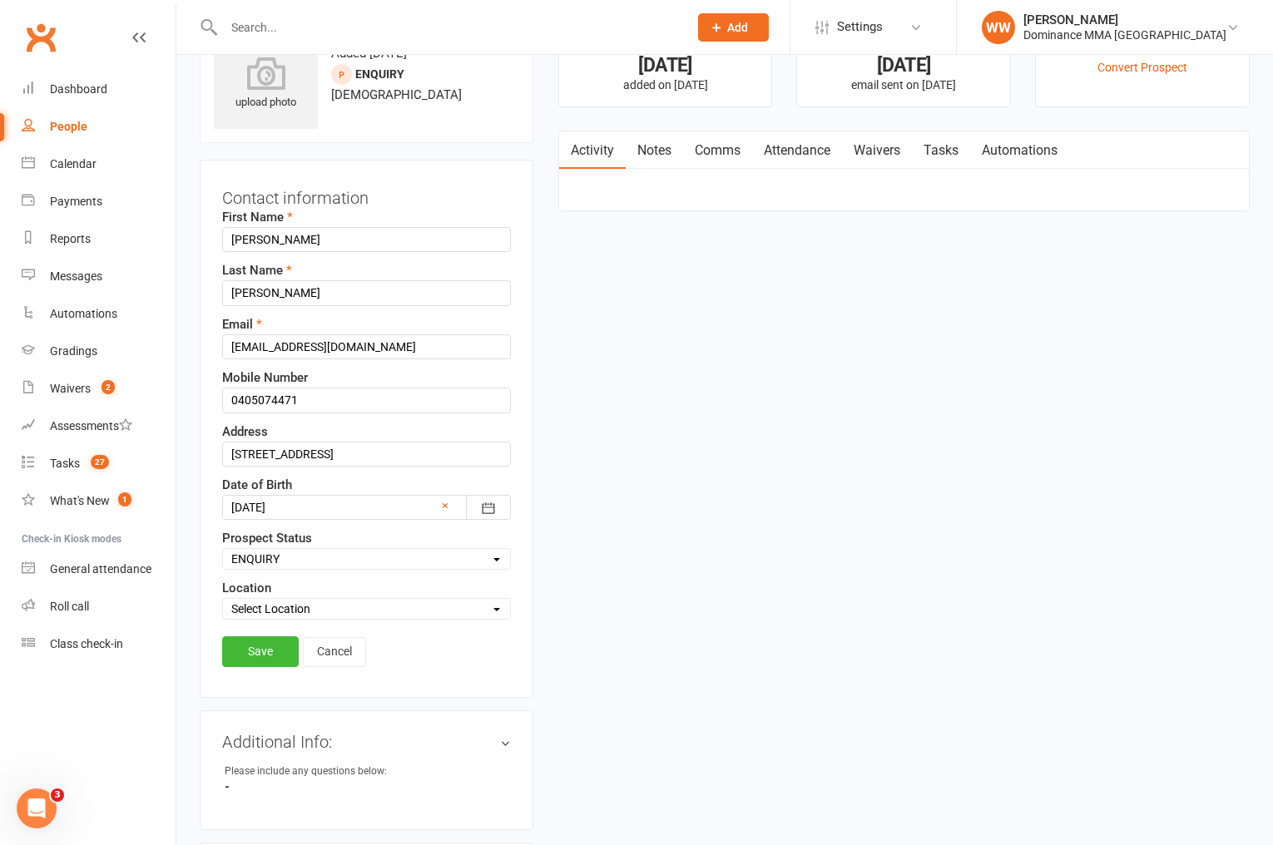
scroll to position [78, 0]
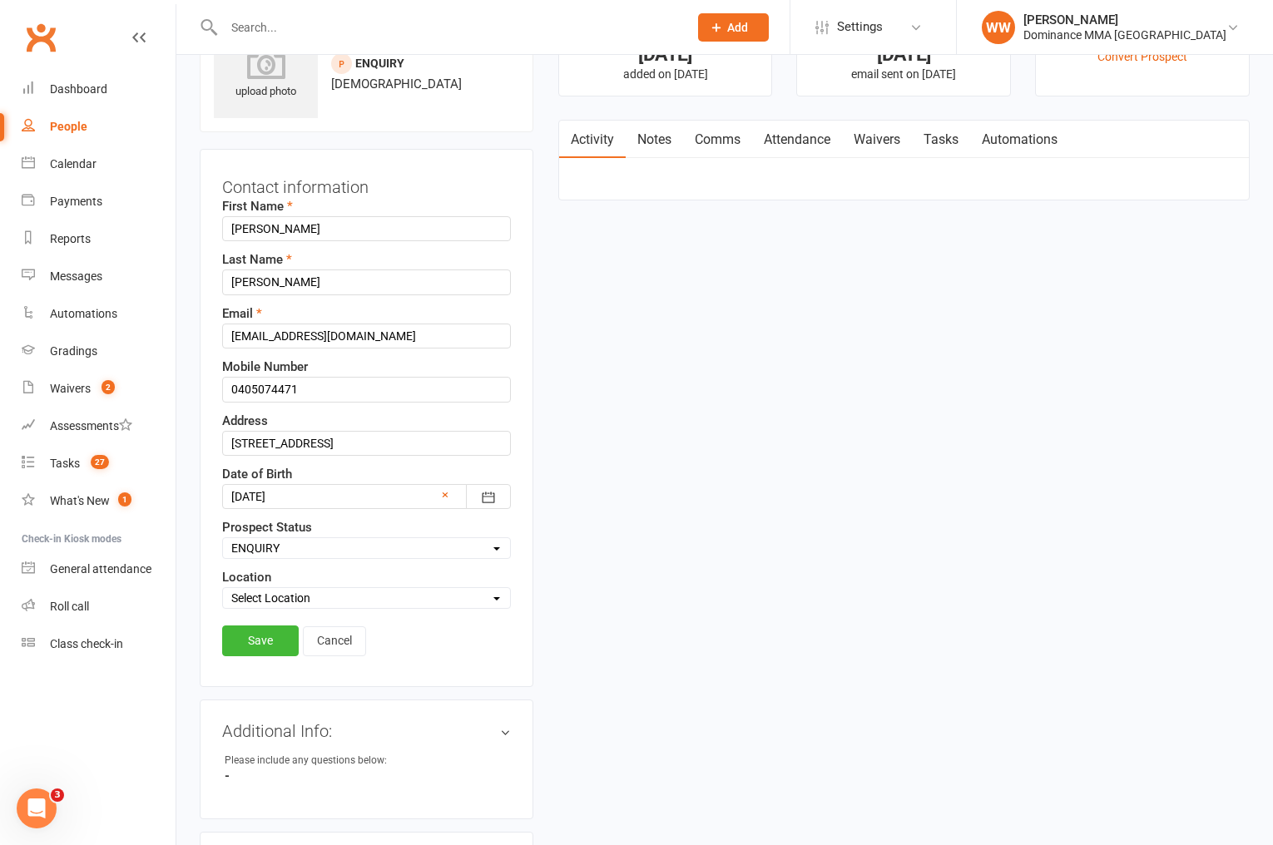
click at [300, 548] on select "Select ENQUIRY WEBSITE ENQUIRY GOOGLE ADS ENQUIRY META ADS ENQUIRY DROPPED DROP…" at bounding box center [366, 548] width 287 height 18
select select "DROPPED"
click at [223, 539] on select "Select ENQUIRY WEBSITE ENQUIRY GOOGLE ADS ENQUIRY META ADS ENQUIRY DROPPED DROP…" at bounding box center [366, 548] width 287 height 18
click at [269, 634] on link "Save" at bounding box center [260, 641] width 77 height 30
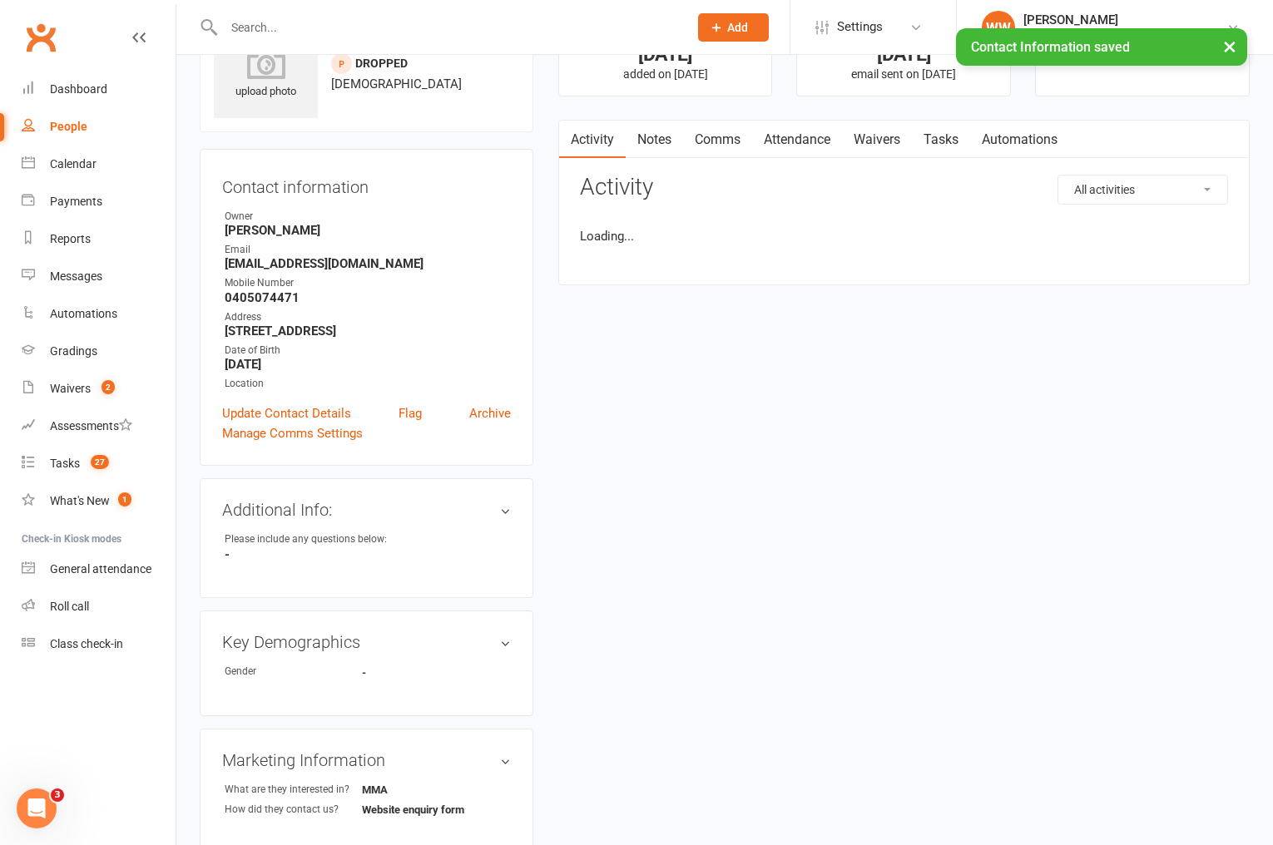
click at [936, 145] on link "Tasks" at bounding box center [941, 140] width 58 height 38
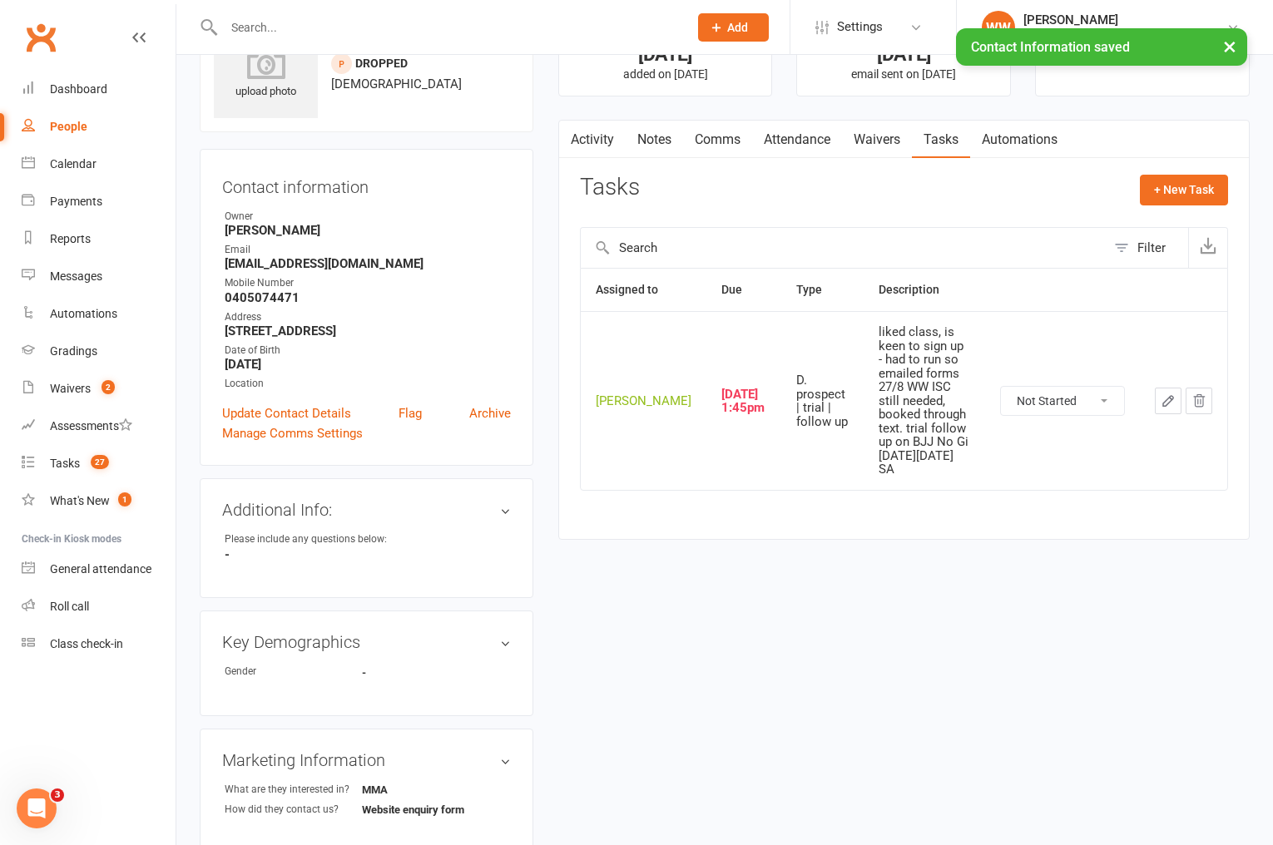
click at [1036, 395] on select "Not Started In Progress Waiting Complete" at bounding box center [1062, 401] width 123 height 28
click at [1001, 387] on select "Not Started In Progress Waiting Complete" at bounding box center [1062, 401] width 123 height 28
select select "unstarted"
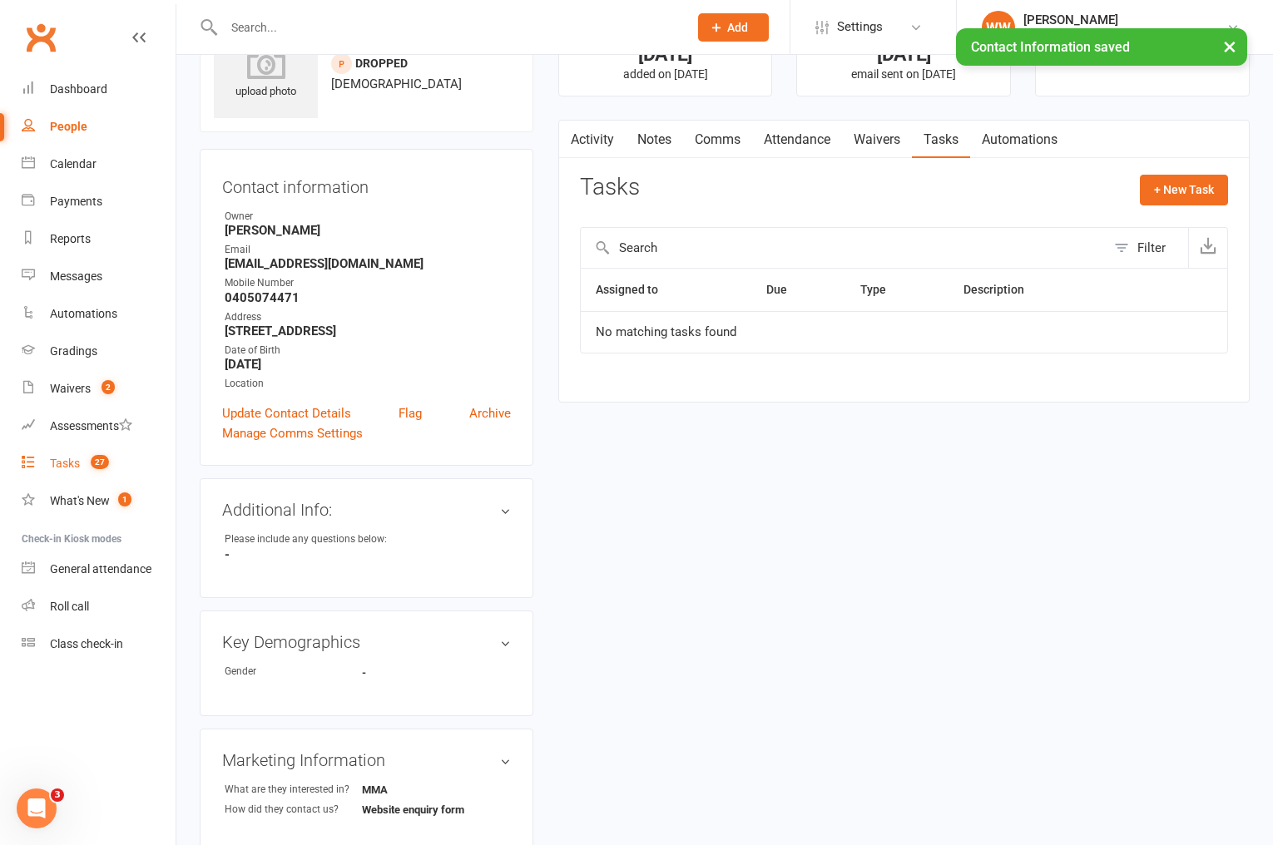
click at [68, 462] on div "Tasks" at bounding box center [65, 463] width 30 height 13
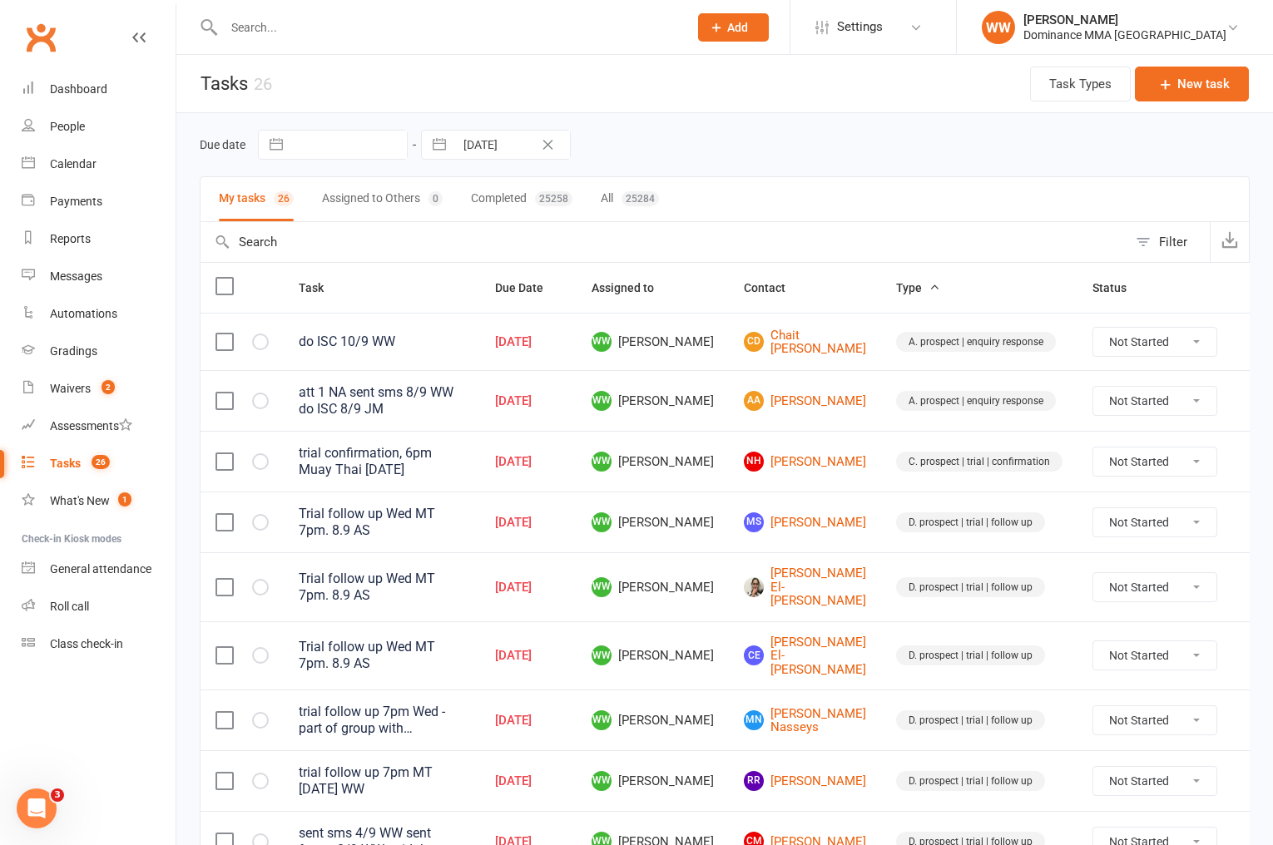
click at [881, 561] on td "D. prospect | trial | follow up" at bounding box center [979, 586] width 196 height 69
click at [840, 577] on td "Samantha El-Helou" at bounding box center [805, 586] width 152 height 69
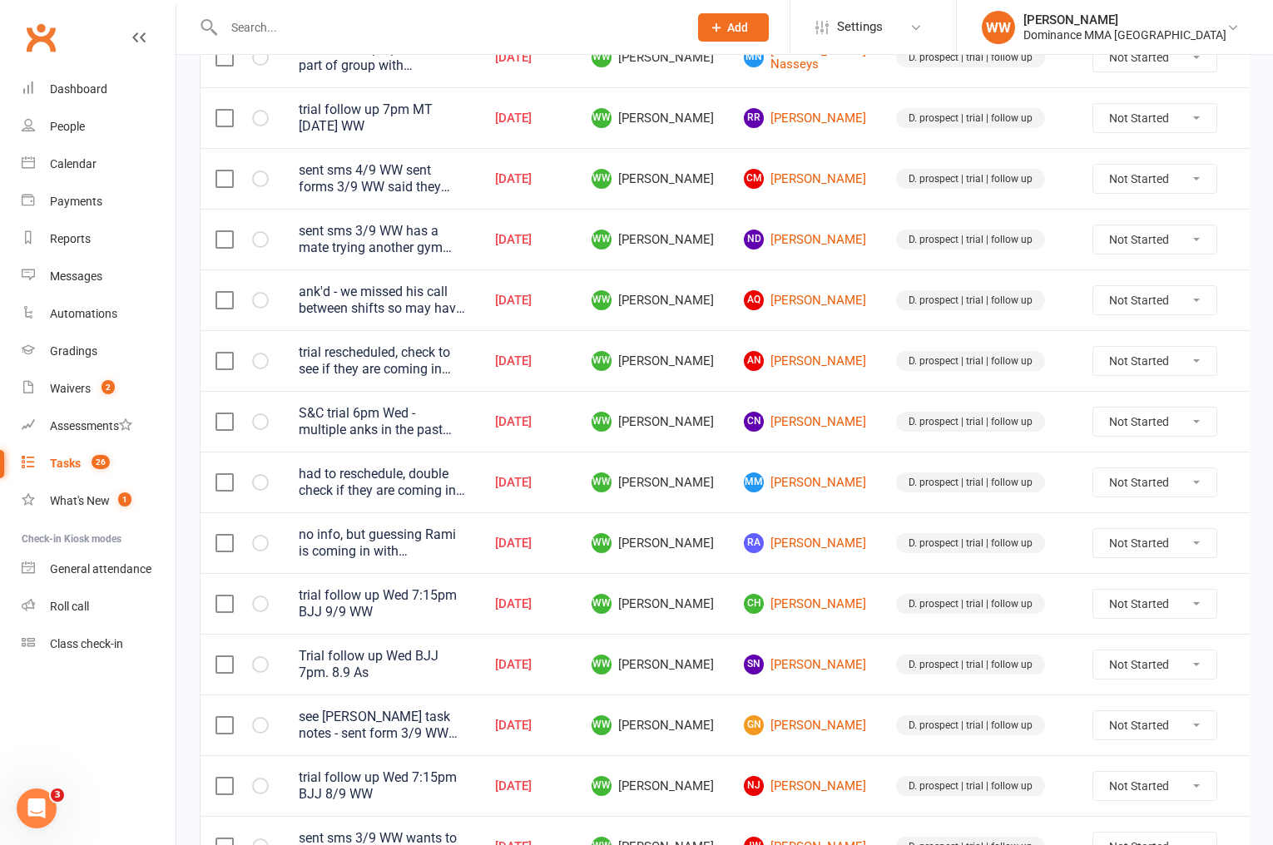
scroll to position [664, 0]
click at [453, 163] on div "sent sms 4/9 WW sent forms 3/9 WW said they loved it but didn't want to hear ab…" at bounding box center [382, 177] width 166 height 33
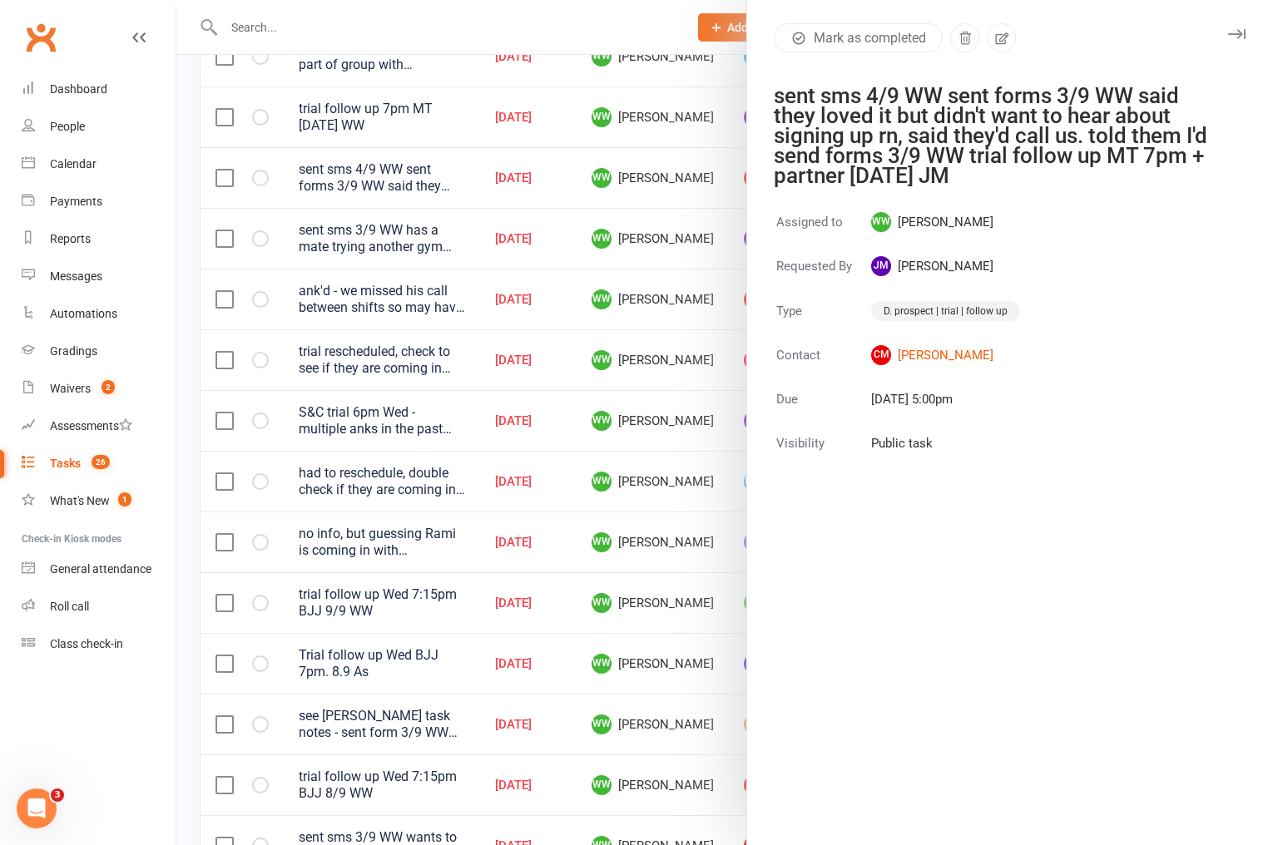
click at [1240, 37] on icon "button" at bounding box center [1236, 34] width 17 height 10
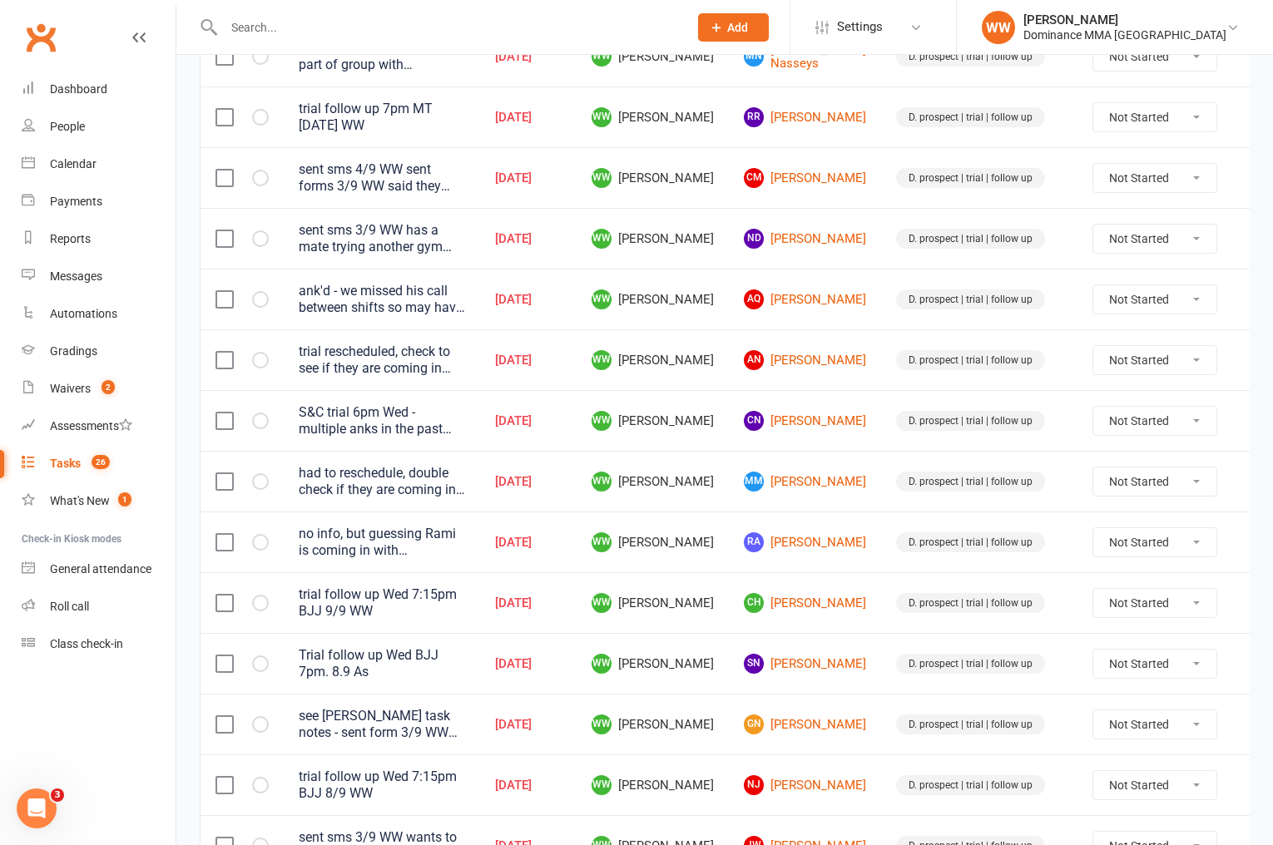
click at [1249, 170] on icon at bounding box center [1257, 178] width 17 height 17
click at [1117, 238] on link "Edit" at bounding box center [1150, 227] width 165 height 33
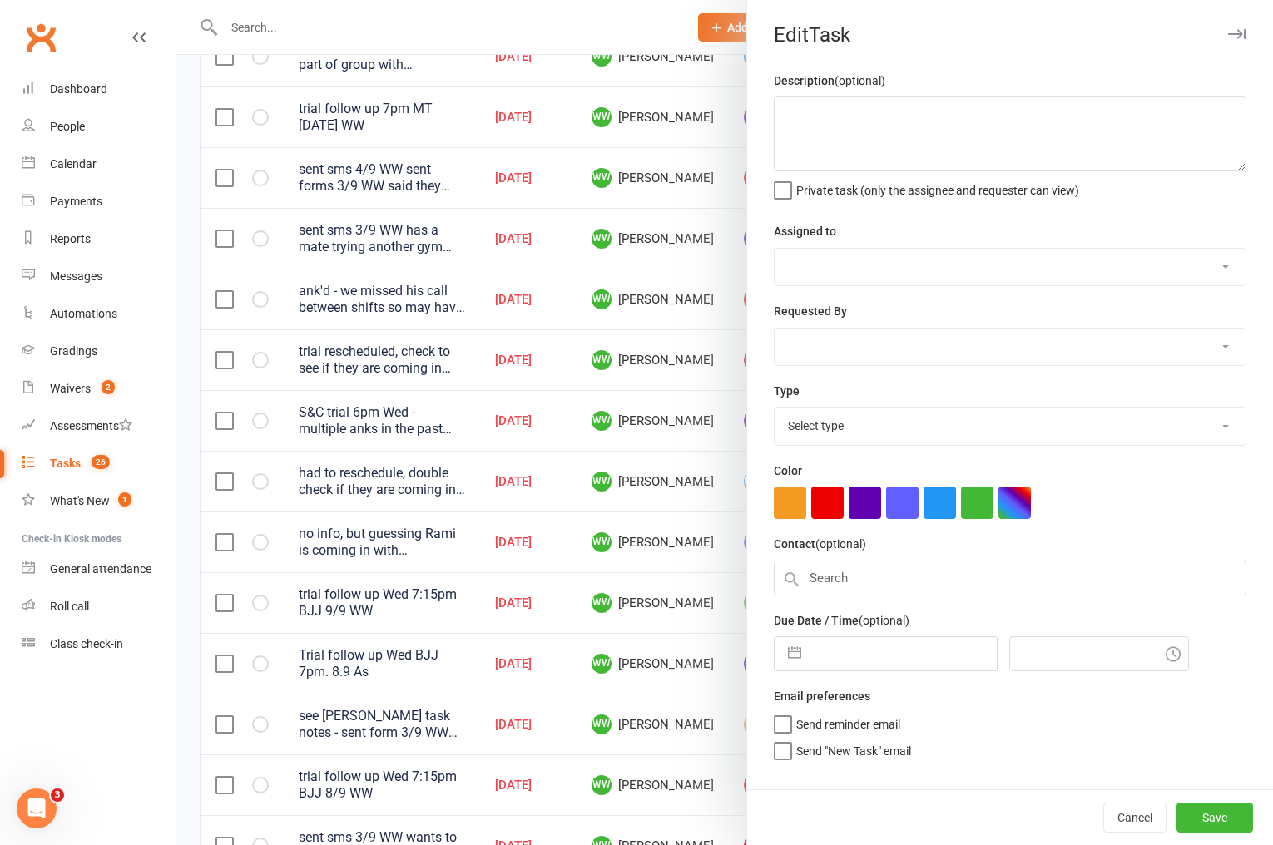
type textarea "sent sms 4/9 WW sent forms 3/9 WW said they loved it but didn't want to hear ab…"
select select "49757"
select select "45422"
type input "10 Sep 2025"
type input "5:00pm"
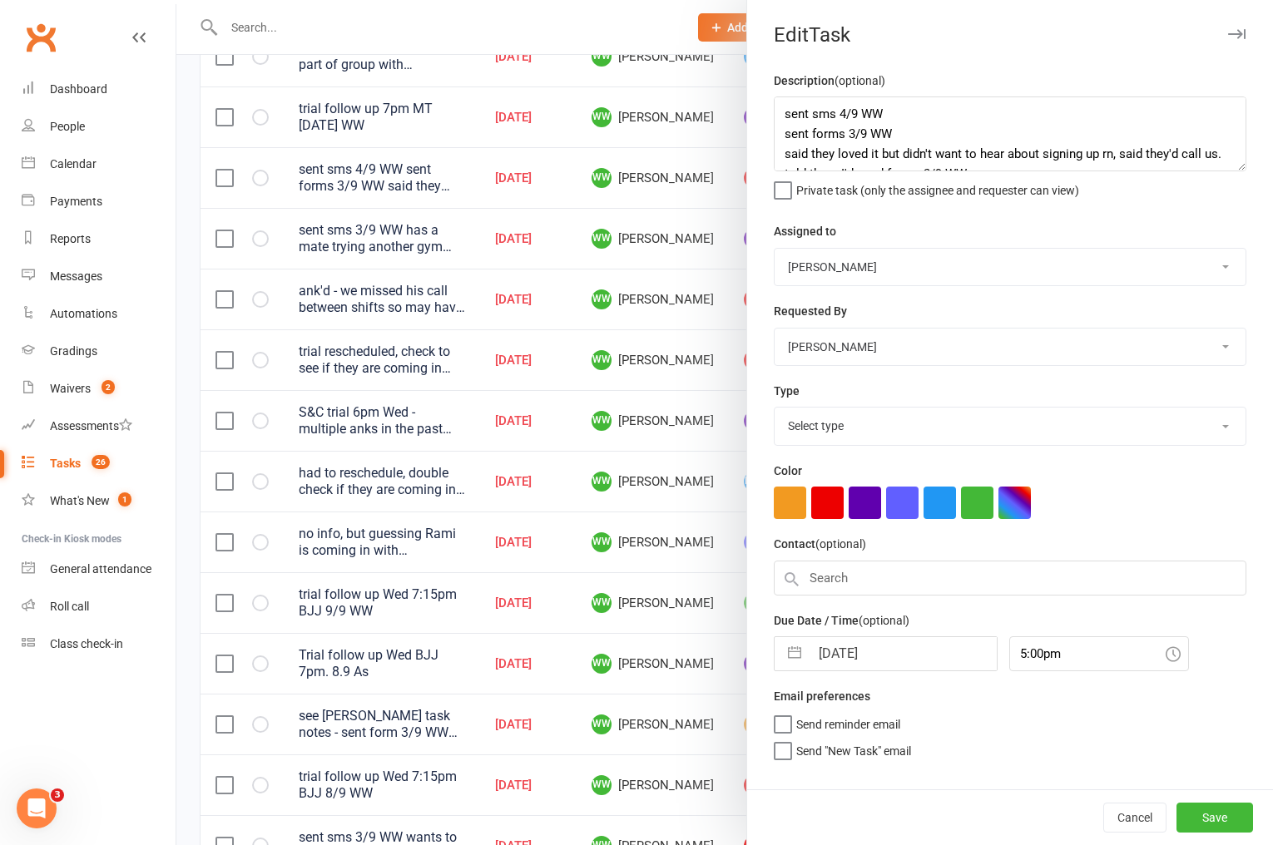
select select "3863"
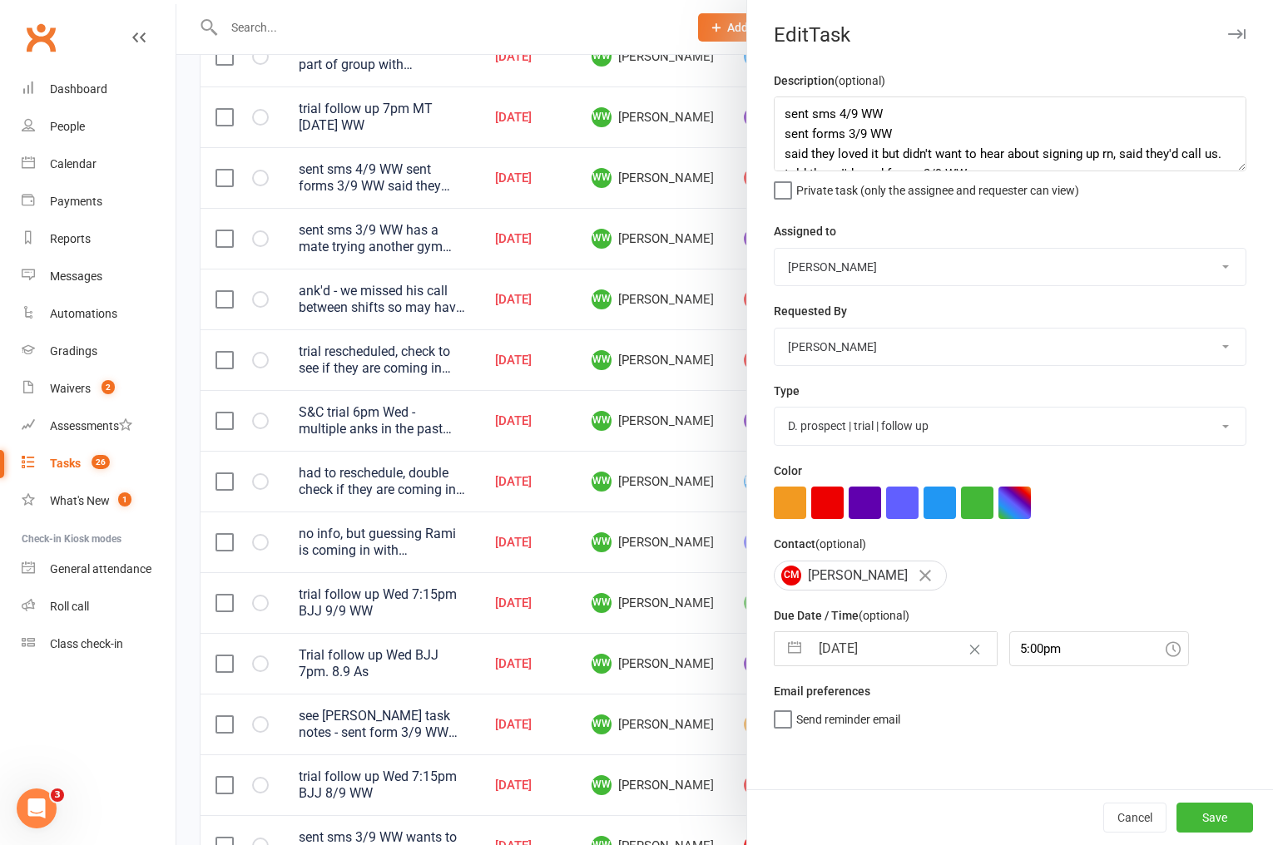
select select "7"
select select "2025"
select select "8"
select select "2025"
select select "9"
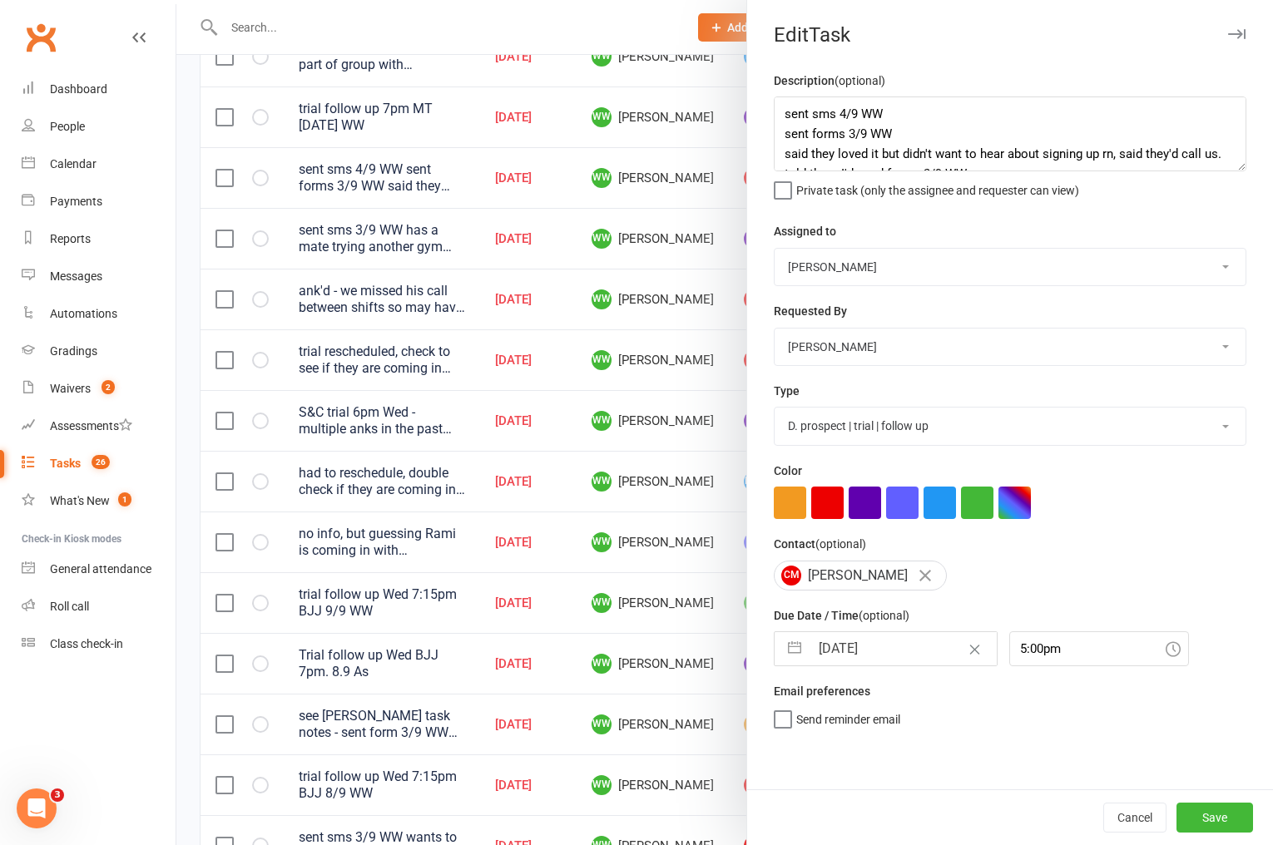
select select "2025"
click at [876, 647] on input "10 Sep 2025" at bounding box center [903, 648] width 187 height 33
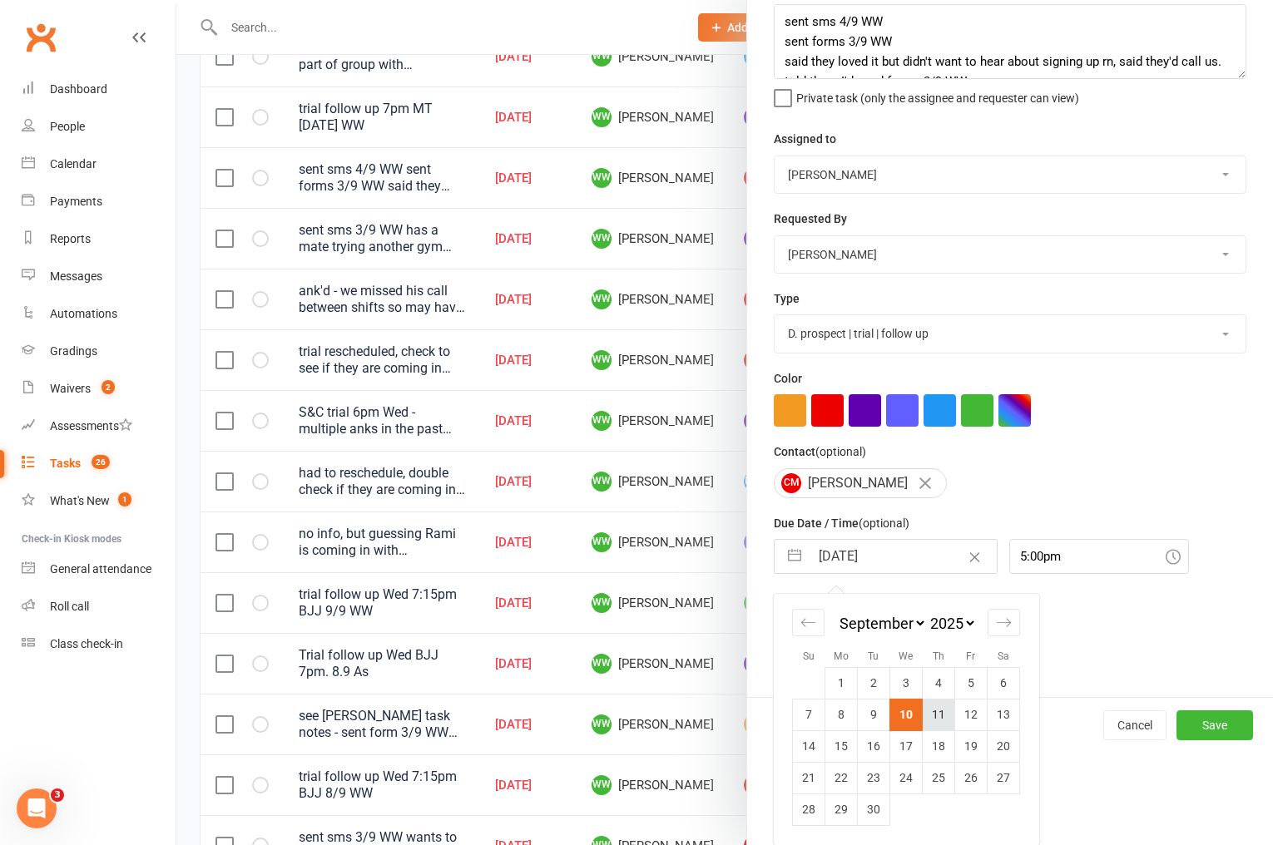
click at [940, 718] on td "11" at bounding box center [939, 715] width 32 height 32
type input "11 Sep 2025"
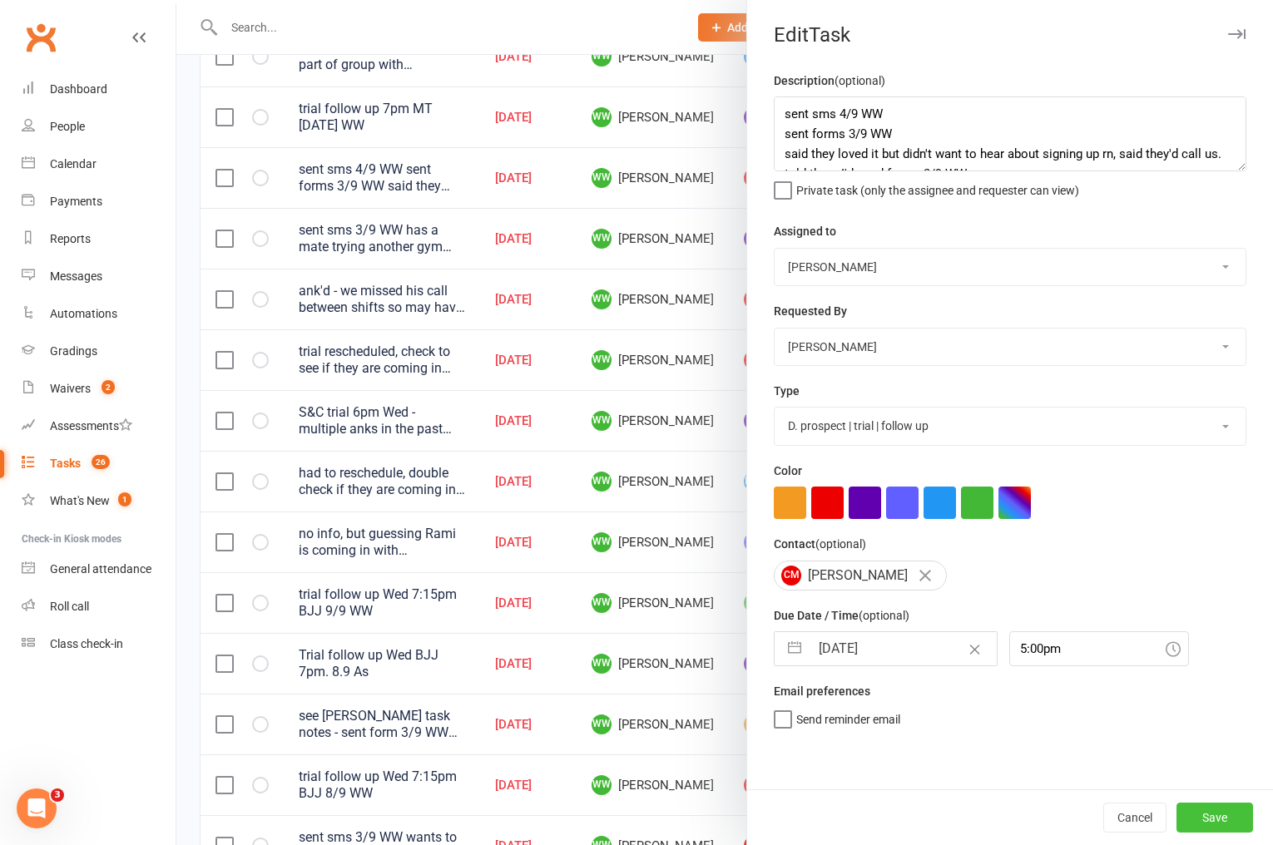
click at [1225, 812] on button "Save" at bounding box center [1214, 818] width 77 height 30
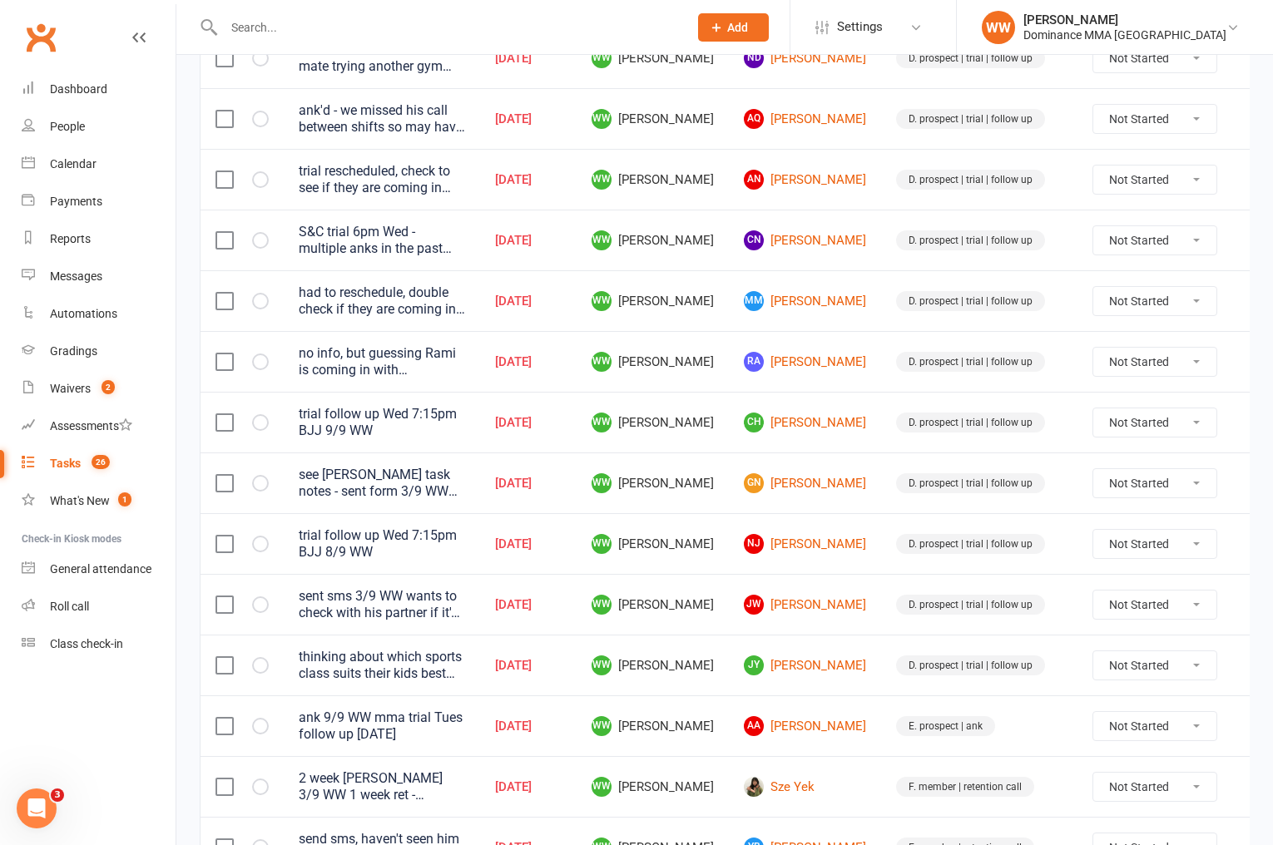
scroll to position [849, 0]
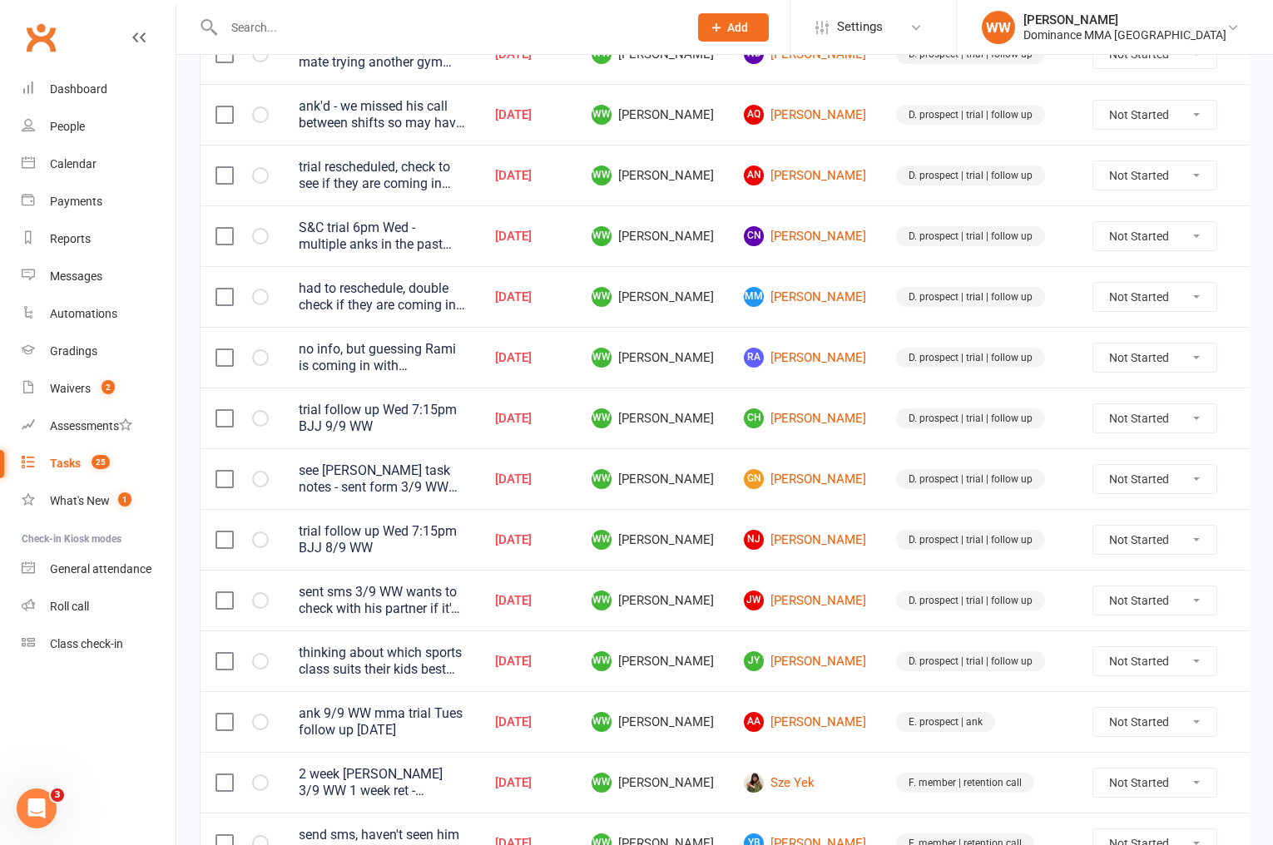
click at [1249, 471] on icon at bounding box center [1257, 479] width 17 height 17
click at [1141, 526] on link "Edit" at bounding box center [1150, 528] width 165 height 33
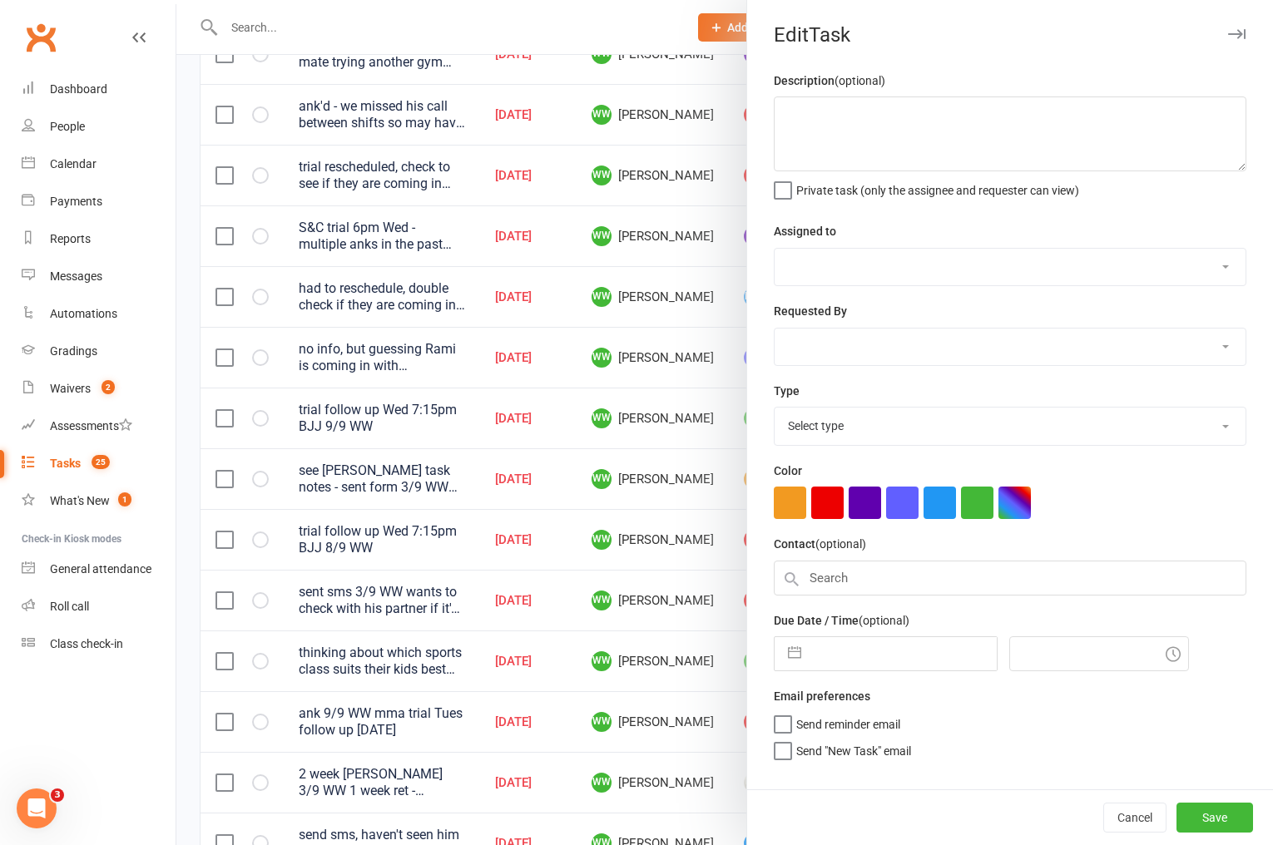
type textarea "see Charles Milne task notes - sent form 3/9 WW trial follow up 7pm MT Wed 3/9 …"
select select "49757"
type input "10 Sep 2025"
type input "6:45pm"
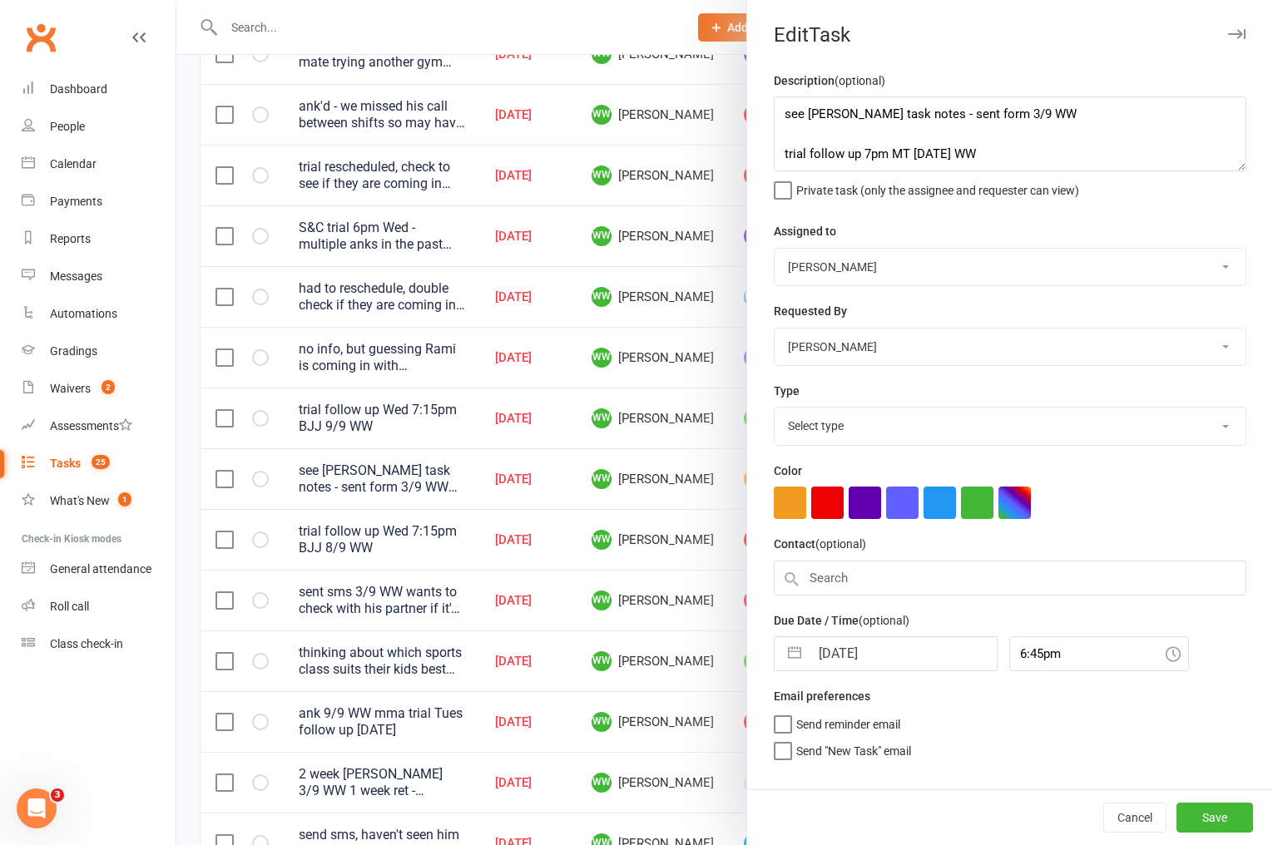
select select "3863"
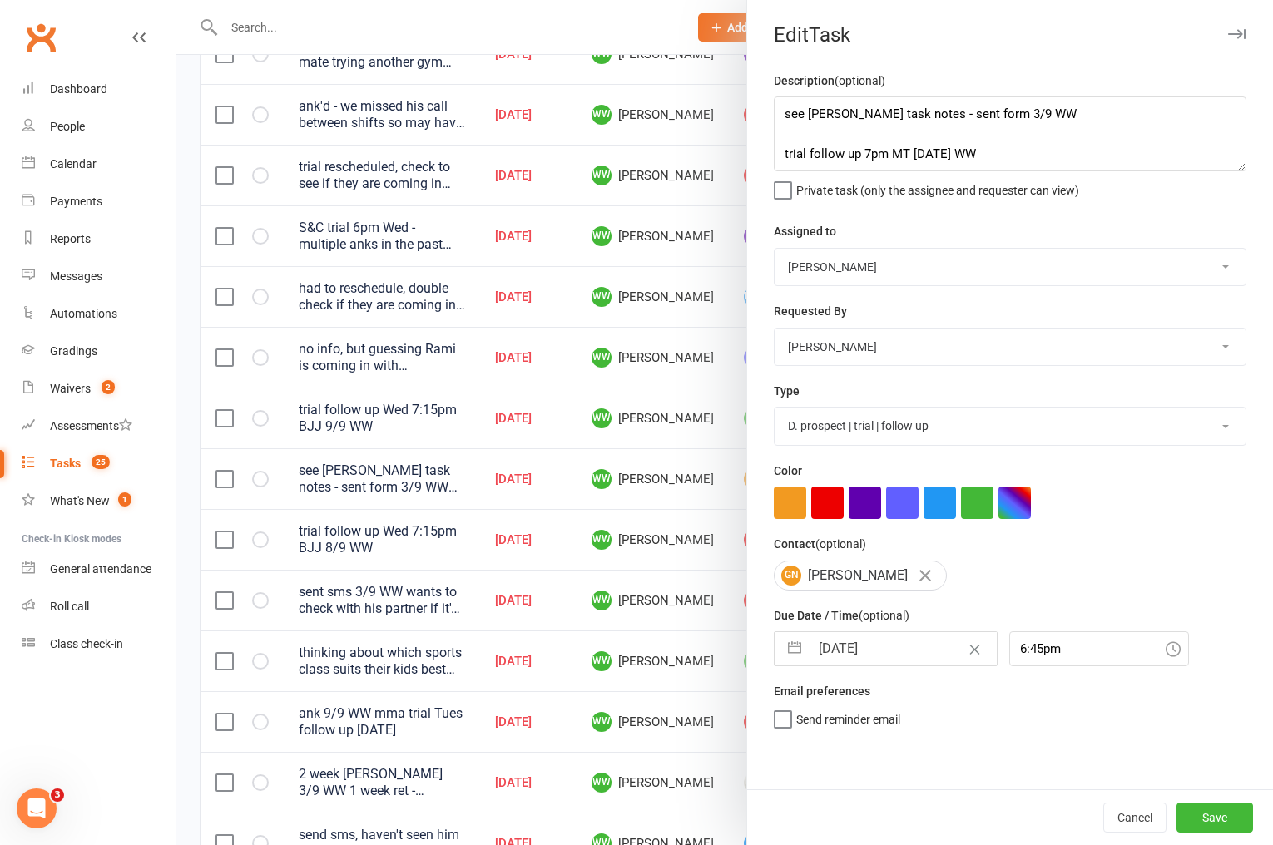
select select "7"
select select "2025"
select select "8"
select select "2025"
select select "9"
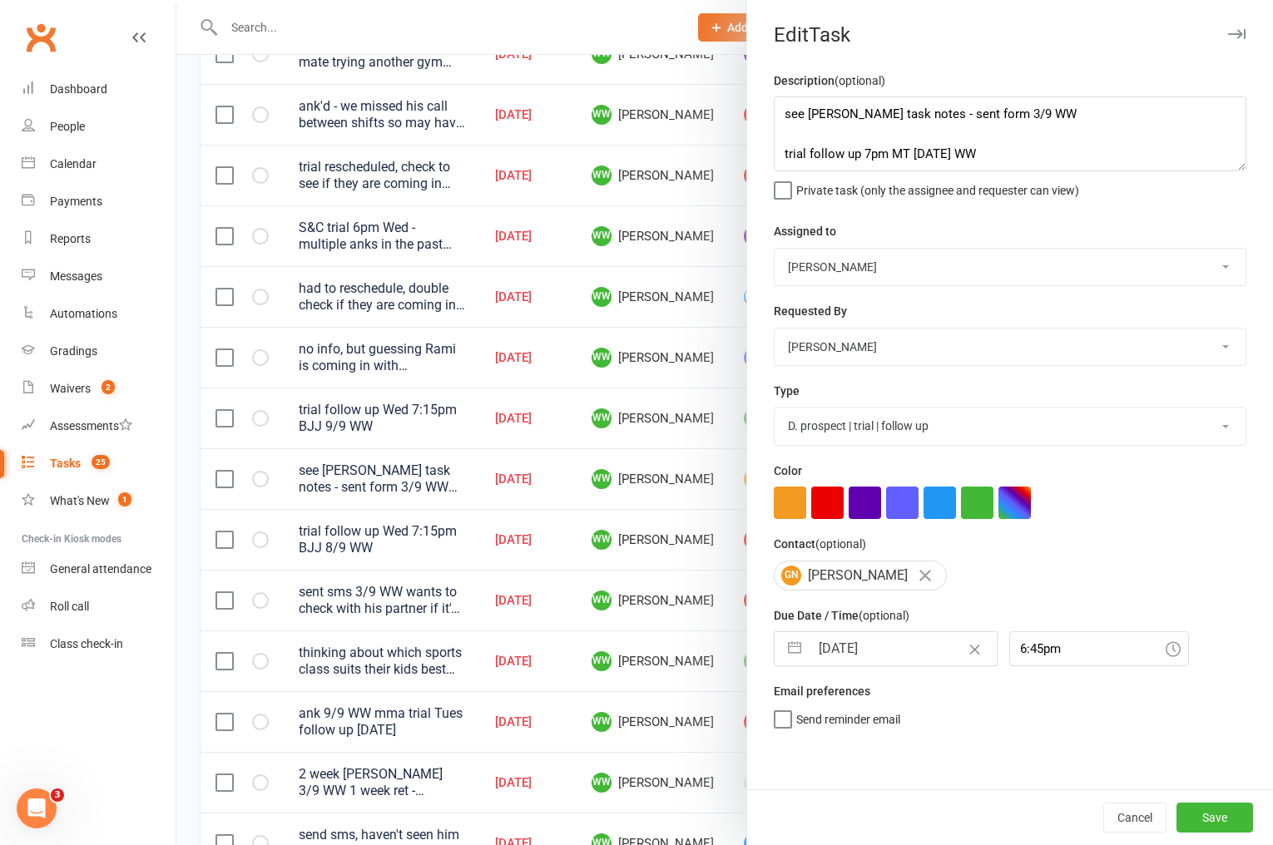
select select "2025"
drag, startPoint x: 863, startPoint y: 661, endPoint x: 891, endPoint y: 720, distance: 66.2
click at [863, 661] on input "10 Sep 2025" at bounding box center [903, 648] width 187 height 33
click at [932, 814] on td "11" at bounding box center [939, 807] width 32 height 32
type input "11 Sep 2025"
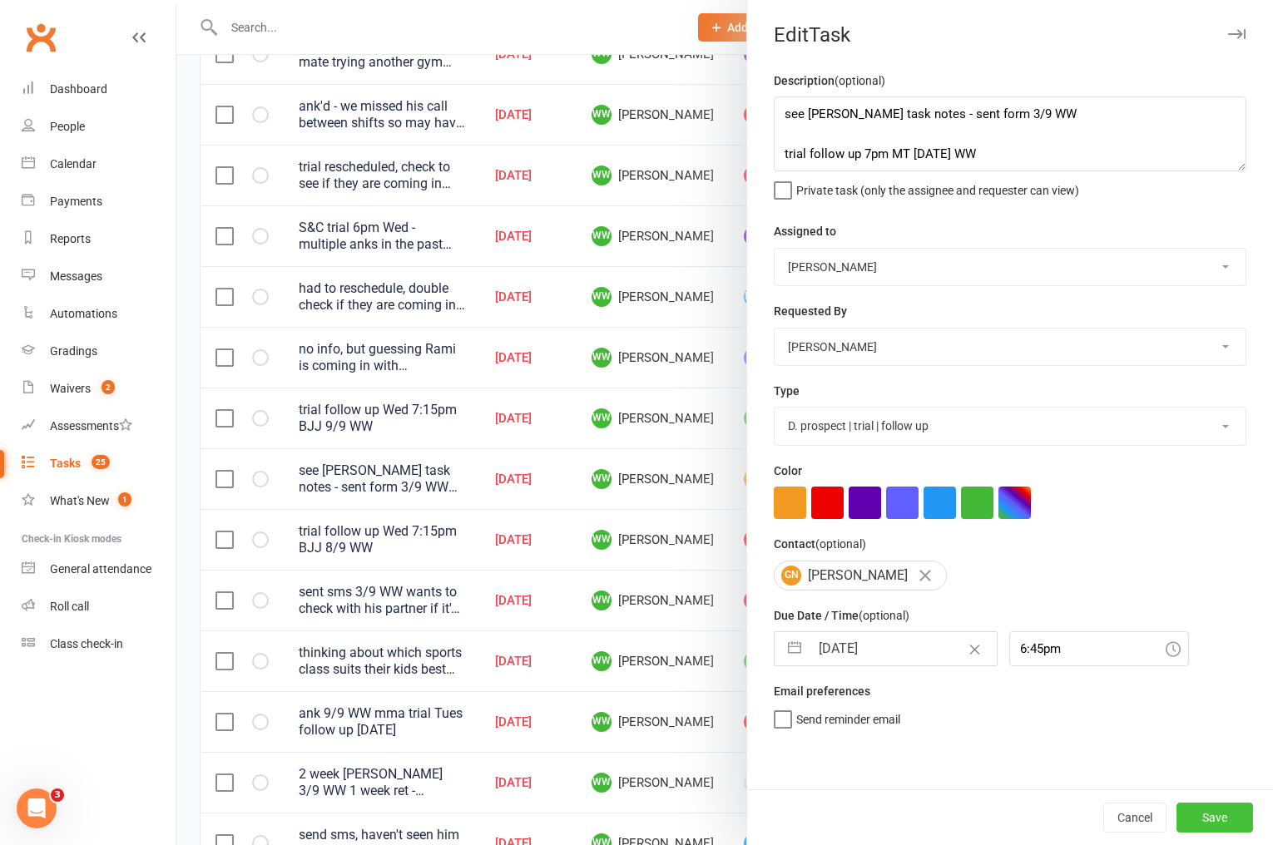
click at [1198, 820] on button "Save" at bounding box center [1214, 818] width 77 height 30
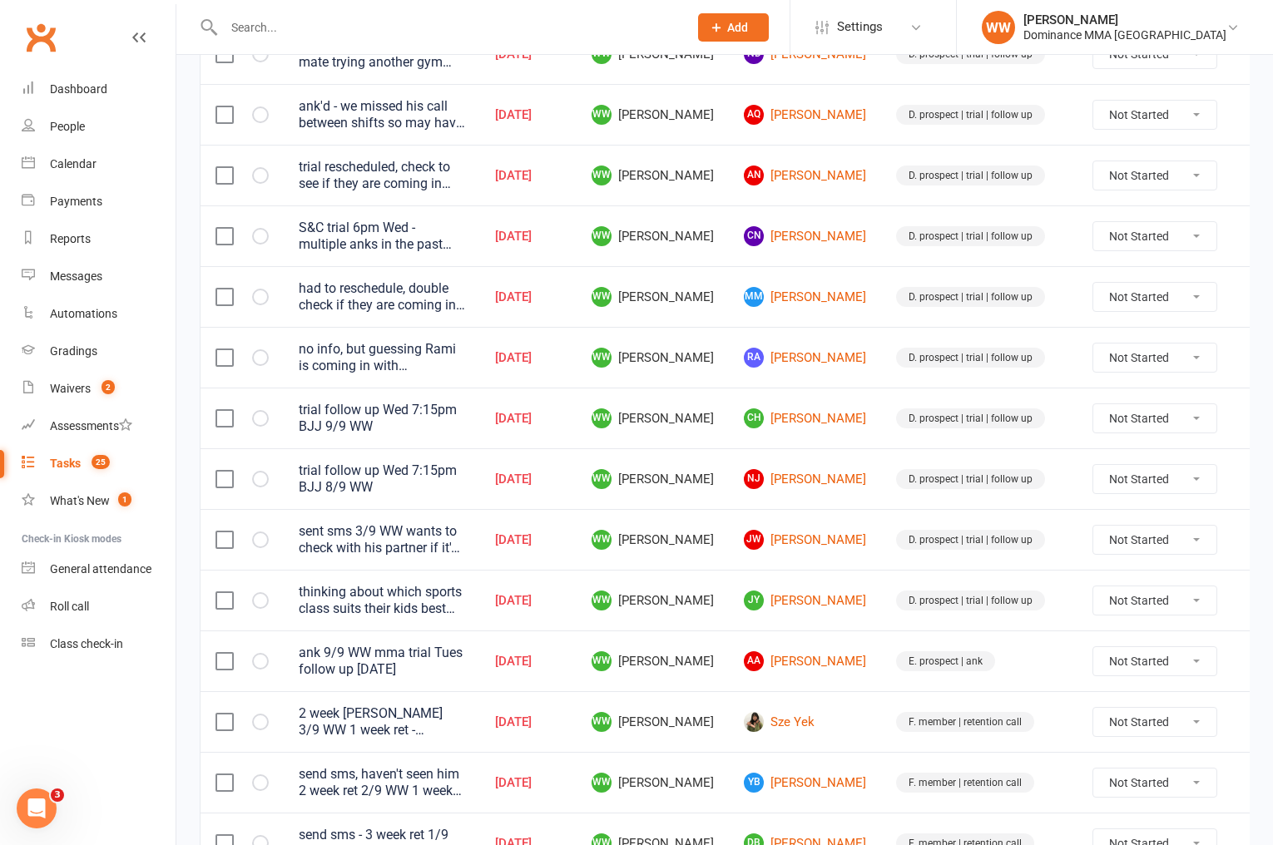
click at [845, 525] on td "JW Jun Wei" at bounding box center [805, 539] width 152 height 61
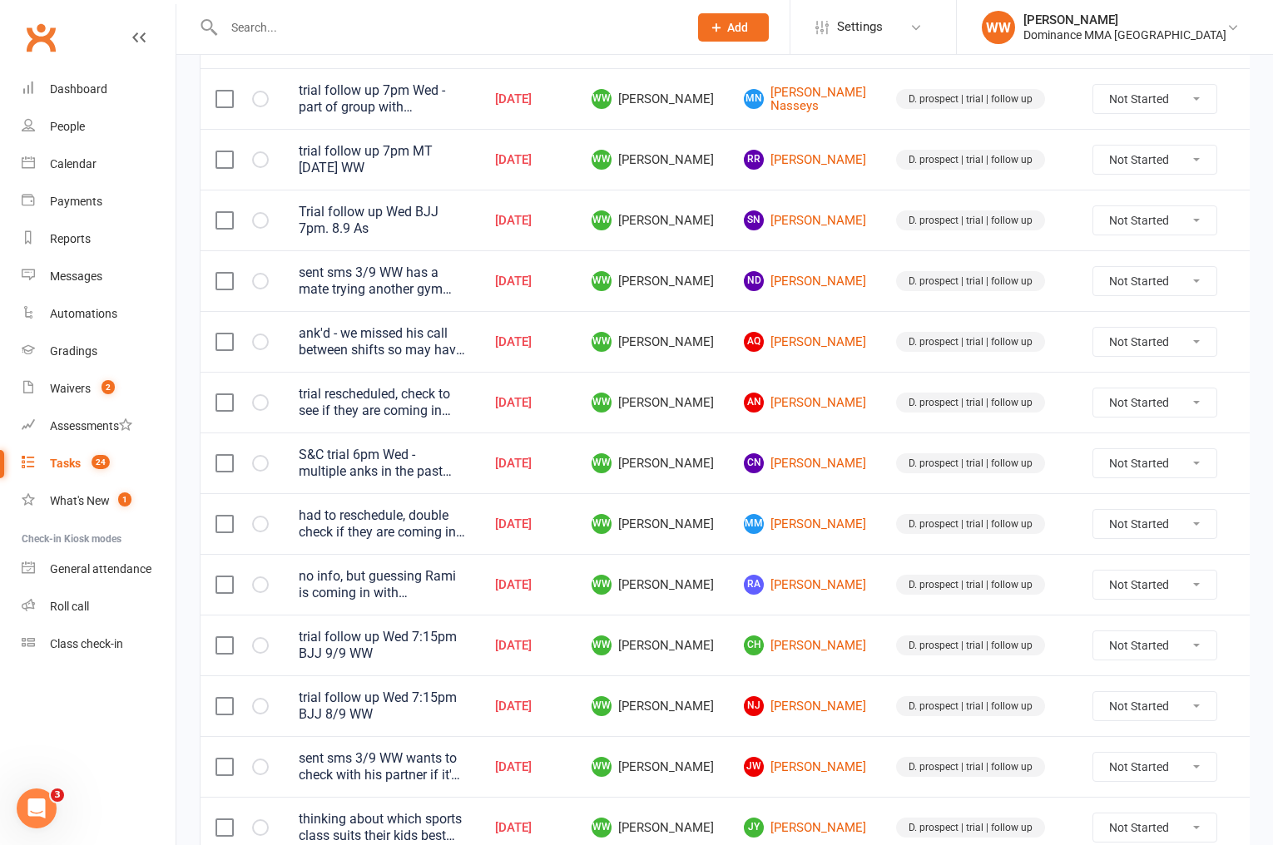
scroll to position [616, 0]
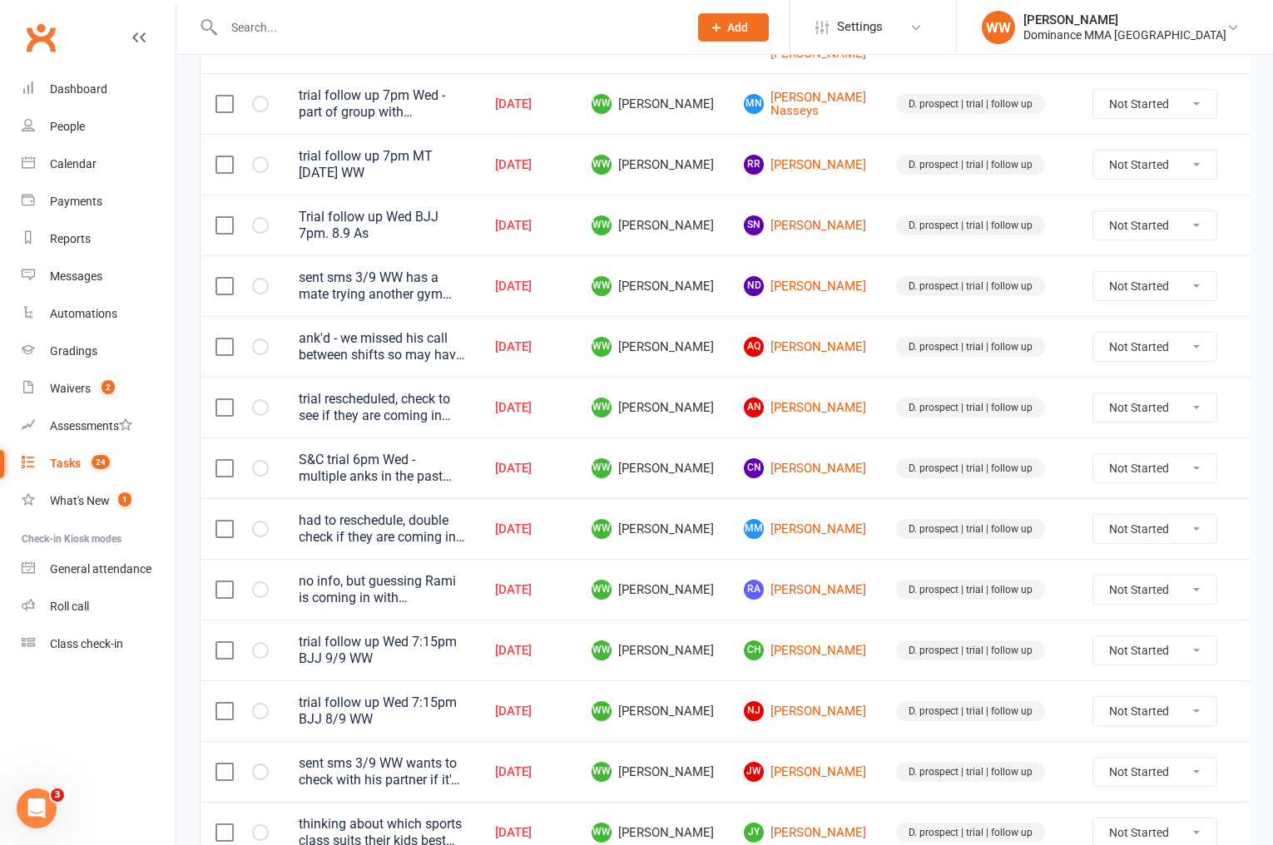
click at [1249, 339] on icon at bounding box center [1257, 347] width 17 height 17
click at [1136, 405] on link "Edit" at bounding box center [1150, 396] width 165 height 33
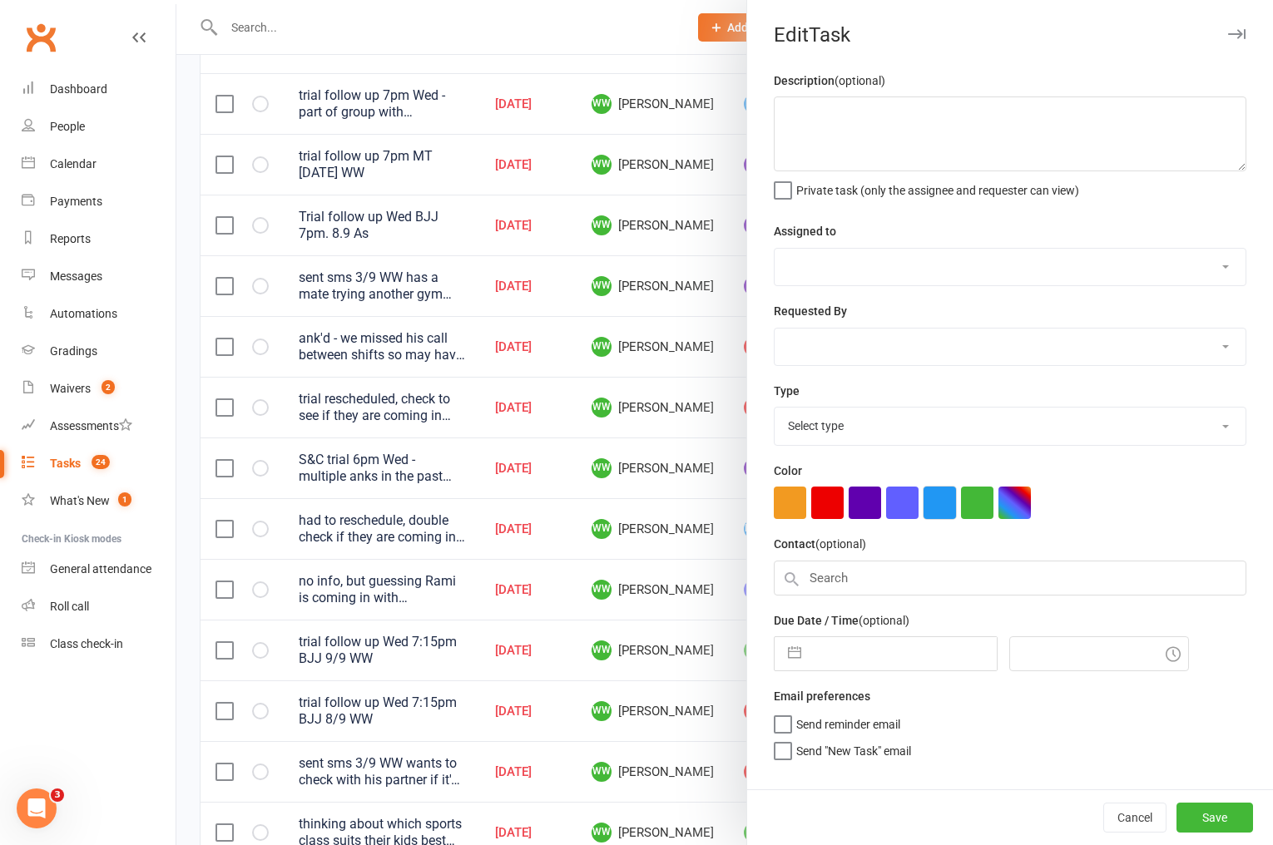
type textarea "ank'd - we missed his call between shifts so may have been calling to notify us…"
select select "49757"
select select "50862"
type input "10 Sep 2025"
type input "6:30pm"
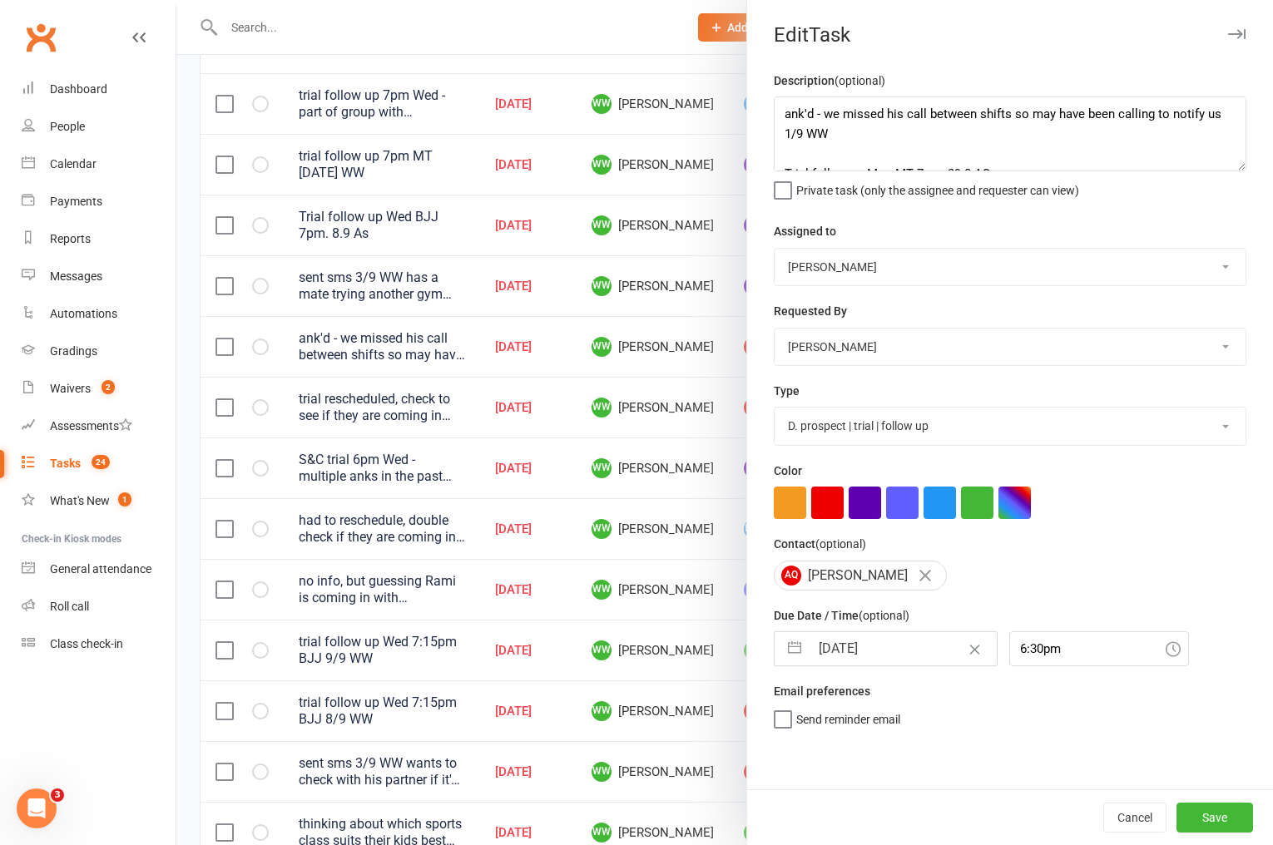
click at [807, 426] on select "A. prospect | enquiry response B. prospect | trial | not yet booked C. prospect…" at bounding box center [1010, 426] width 471 height 37
select select "3864"
click at [775, 409] on select "A. prospect | enquiry response B. prospect | trial | not yet booked C. prospect…" at bounding box center [1010, 426] width 471 height 37
click at [1241, 822] on button "Save" at bounding box center [1214, 818] width 77 height 30
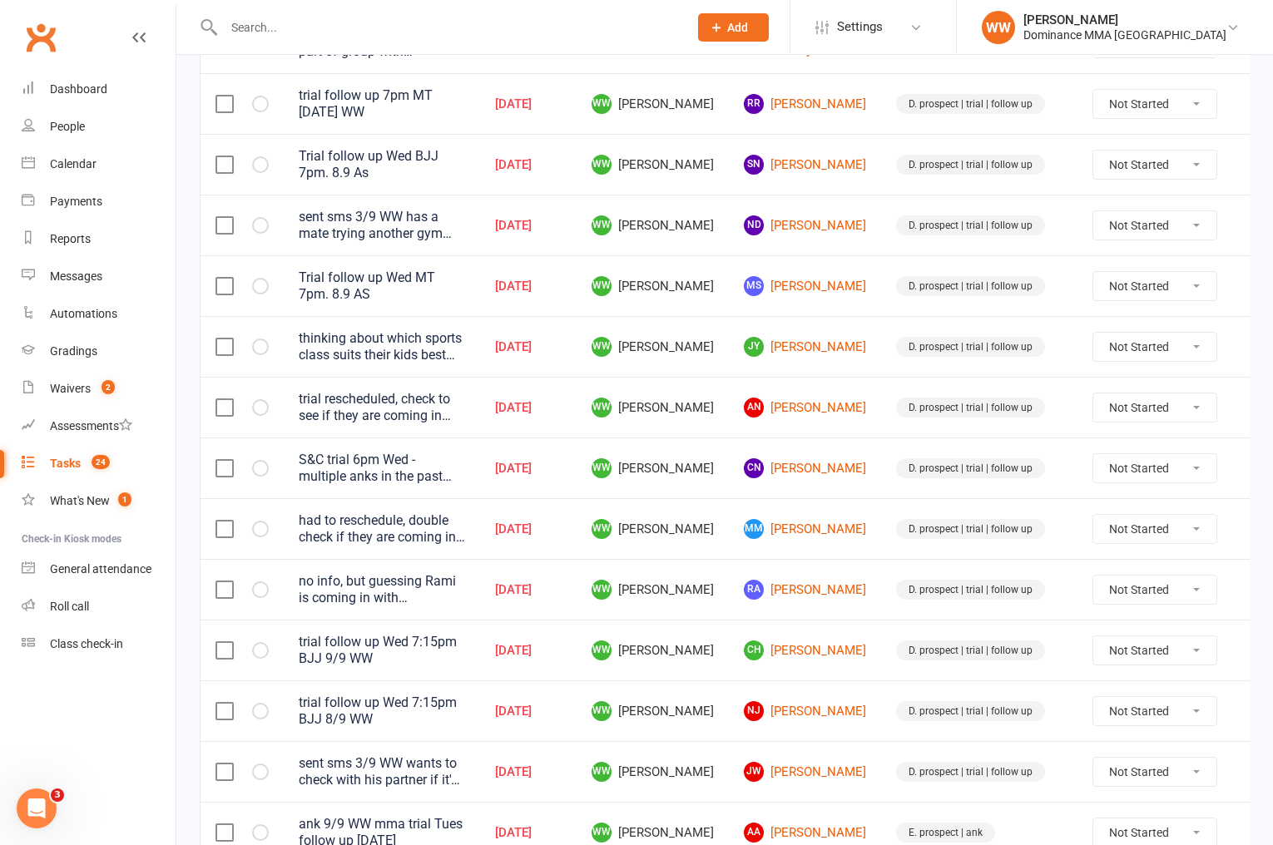
click at [844, 316] on td "JY Jenny Yeung" at bounding box center [805, 346] width 152 height 61
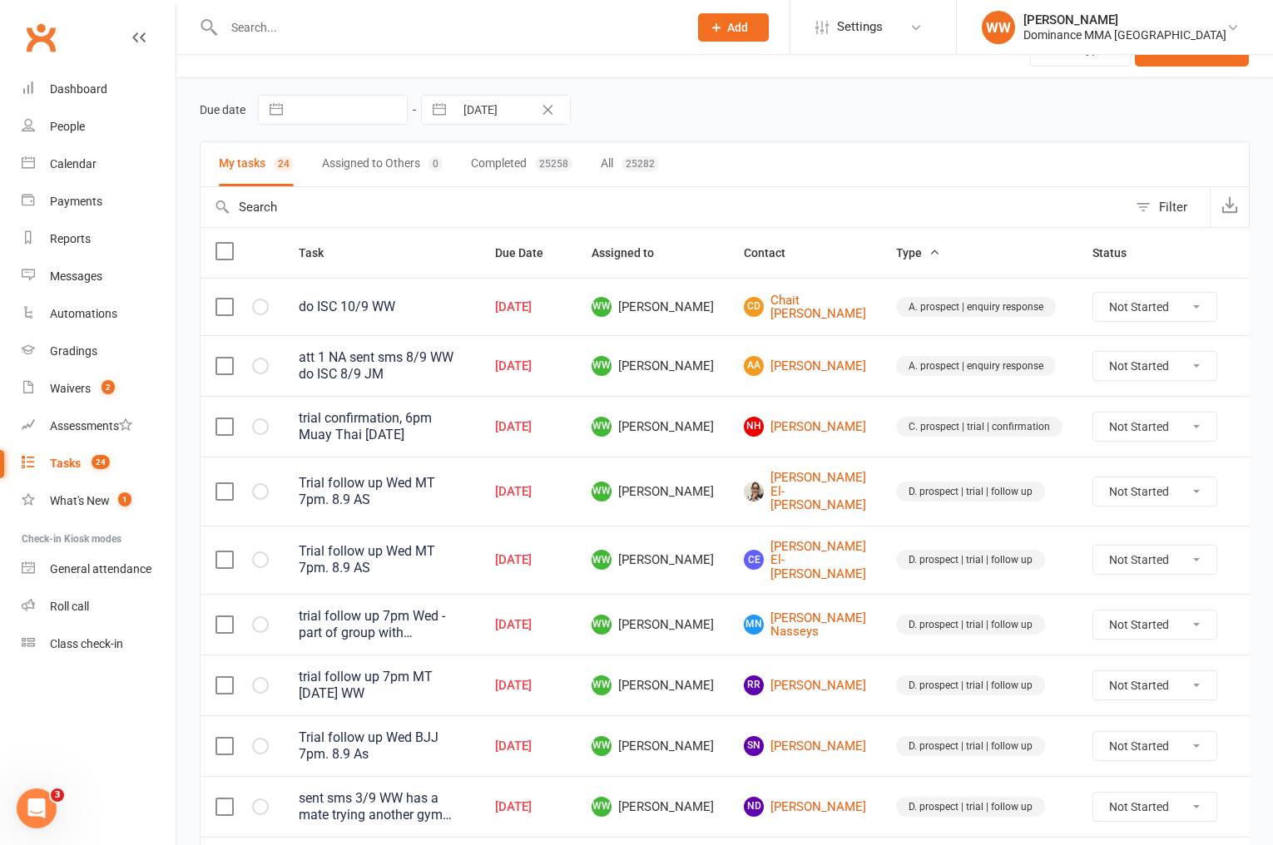
scroll to position [0, 0]
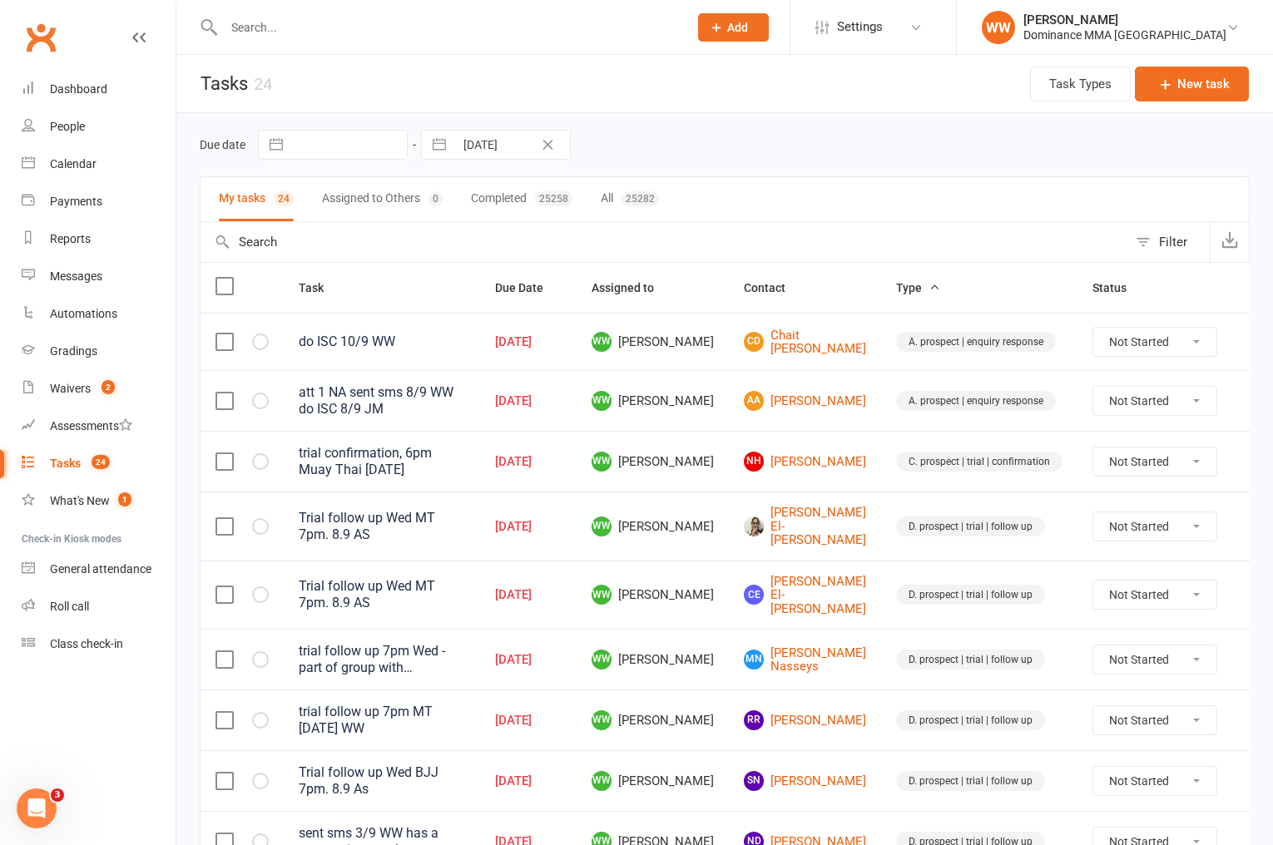
click at [840, 331] on td "CD Chait D'cruz" at bounding box center [805, 341] width 152 height 57
click at [841, 359] on td "CD Chait D'cruz" at bounding box center [805, 341] width 152 height 57
click at [836, 378] on td "AA Alyas Ayoubi" at bounding box center [805, 400] width 152 height 61
click at [844, 378] on td "AA Alyas Ayoubi" at bounding box center [805, 400] width 152 height 61
click at [107, 87] on link "Dashboard" at bounding box center [99, 89] width 154 height 37
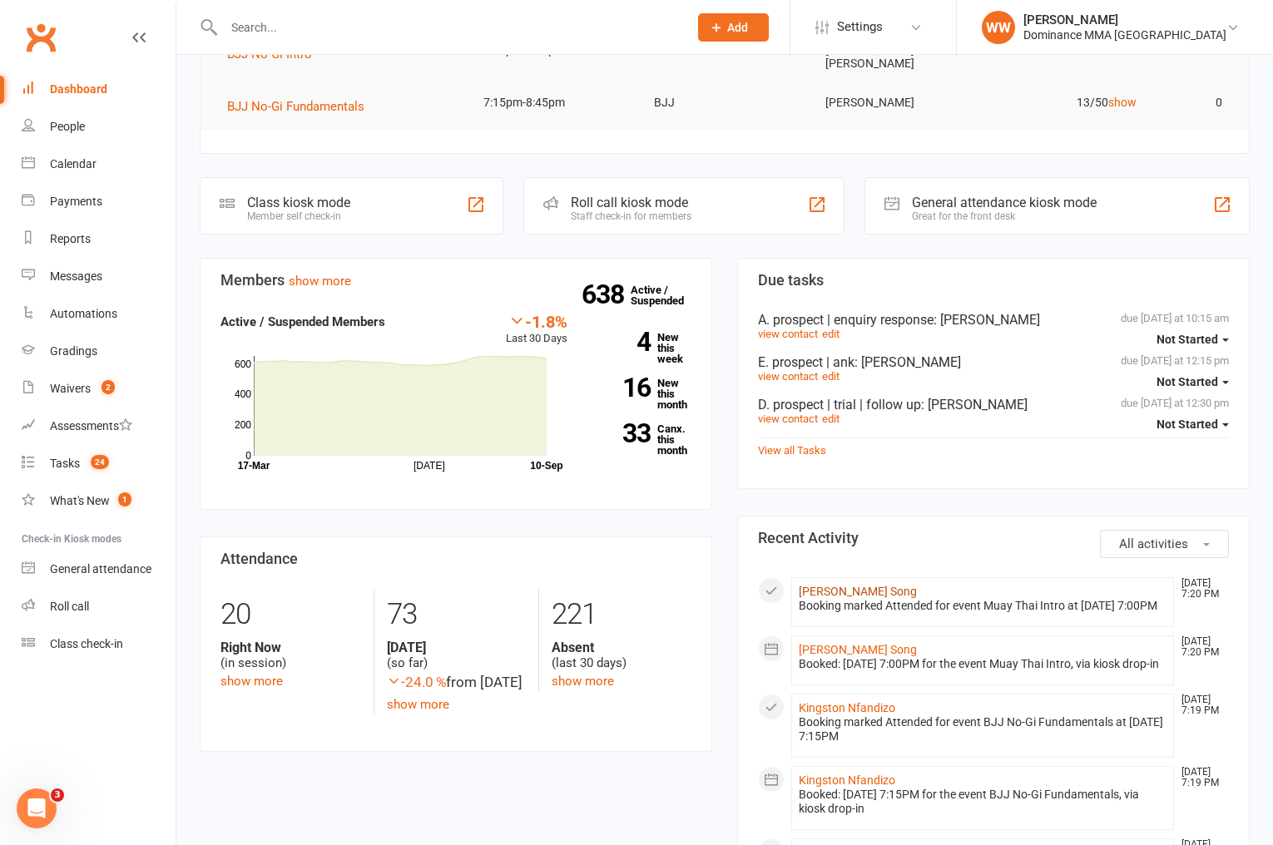
scroll to position [286, 0]
click at [836, 588] on link "Yuling Song" at bounding box center [858, 589] width 118 height 13
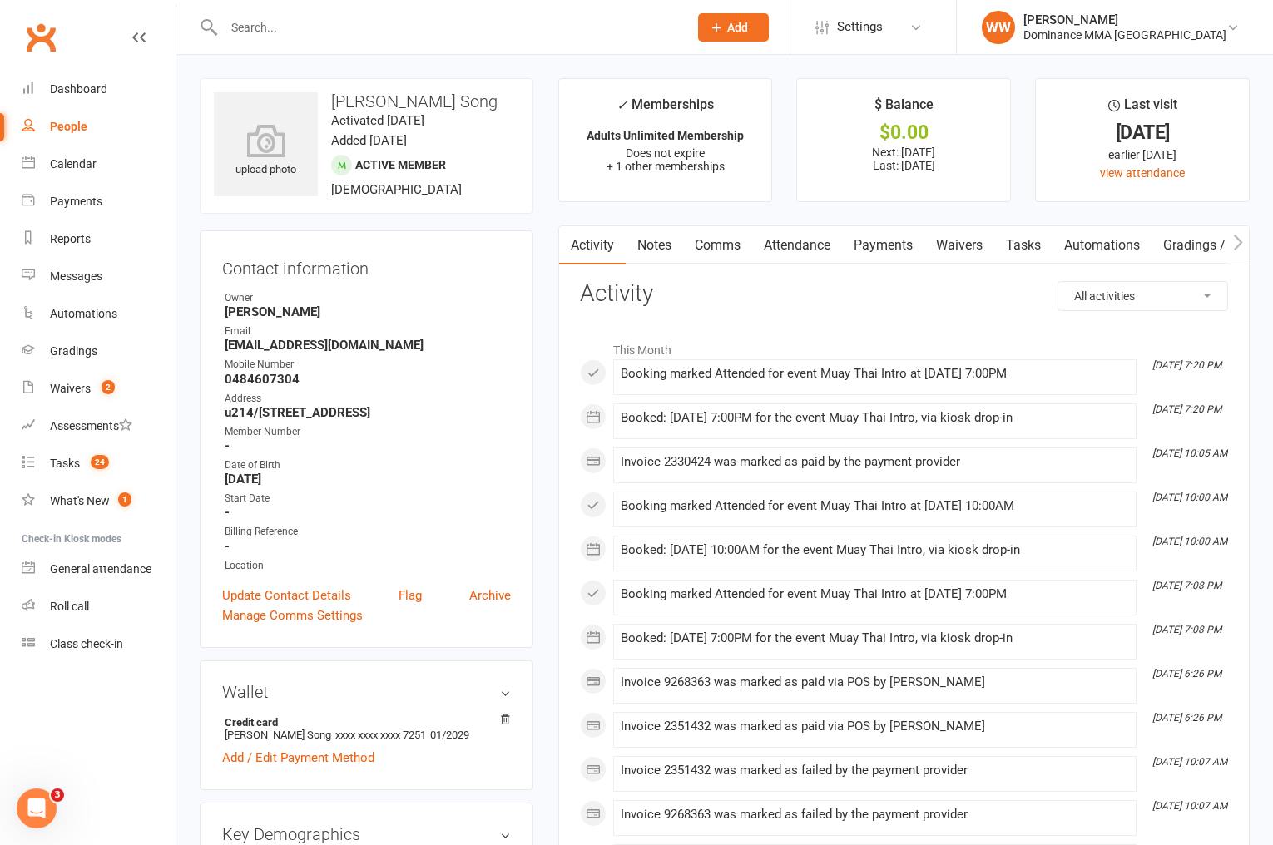
click at [862, 259] on link "Payments" at bounding box center [883, 245] width 82 height 38
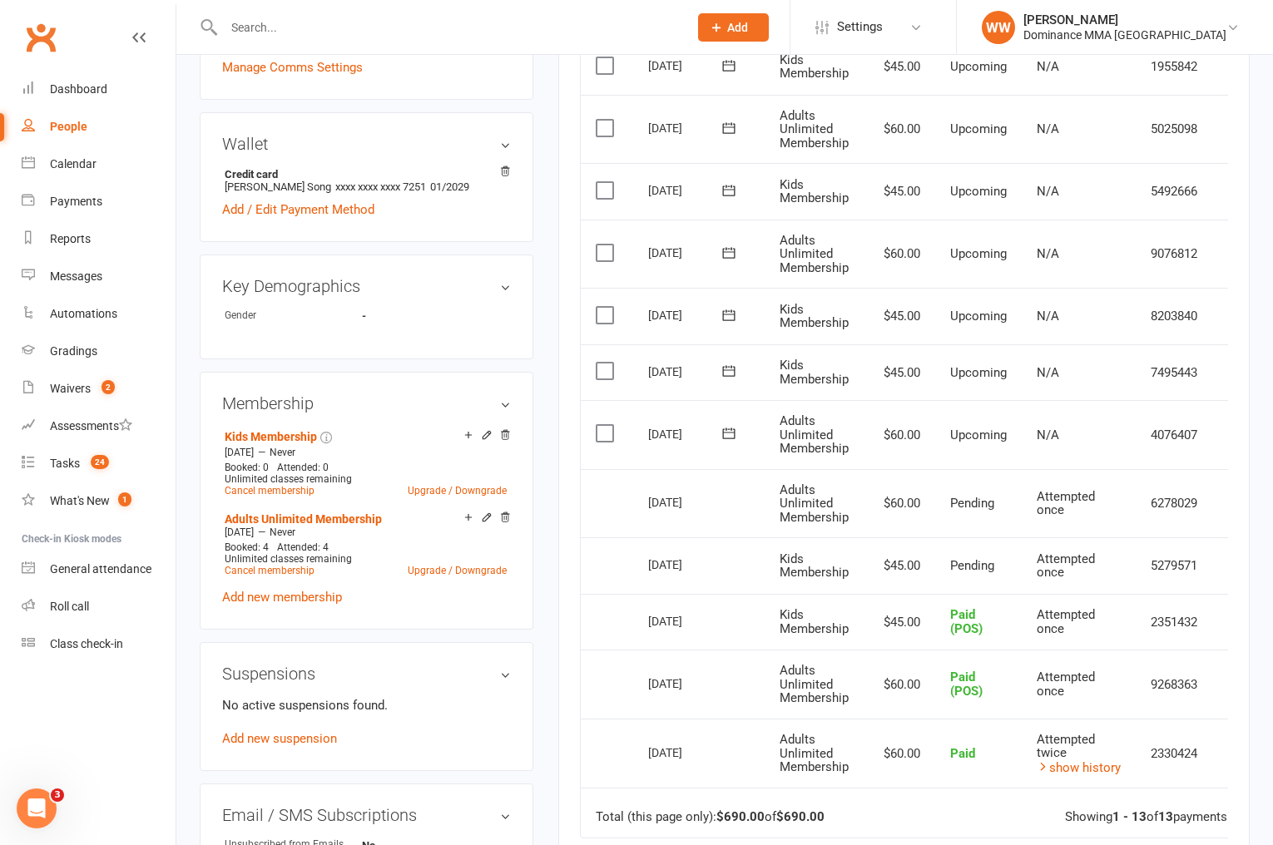
scroll to position [560, 0]
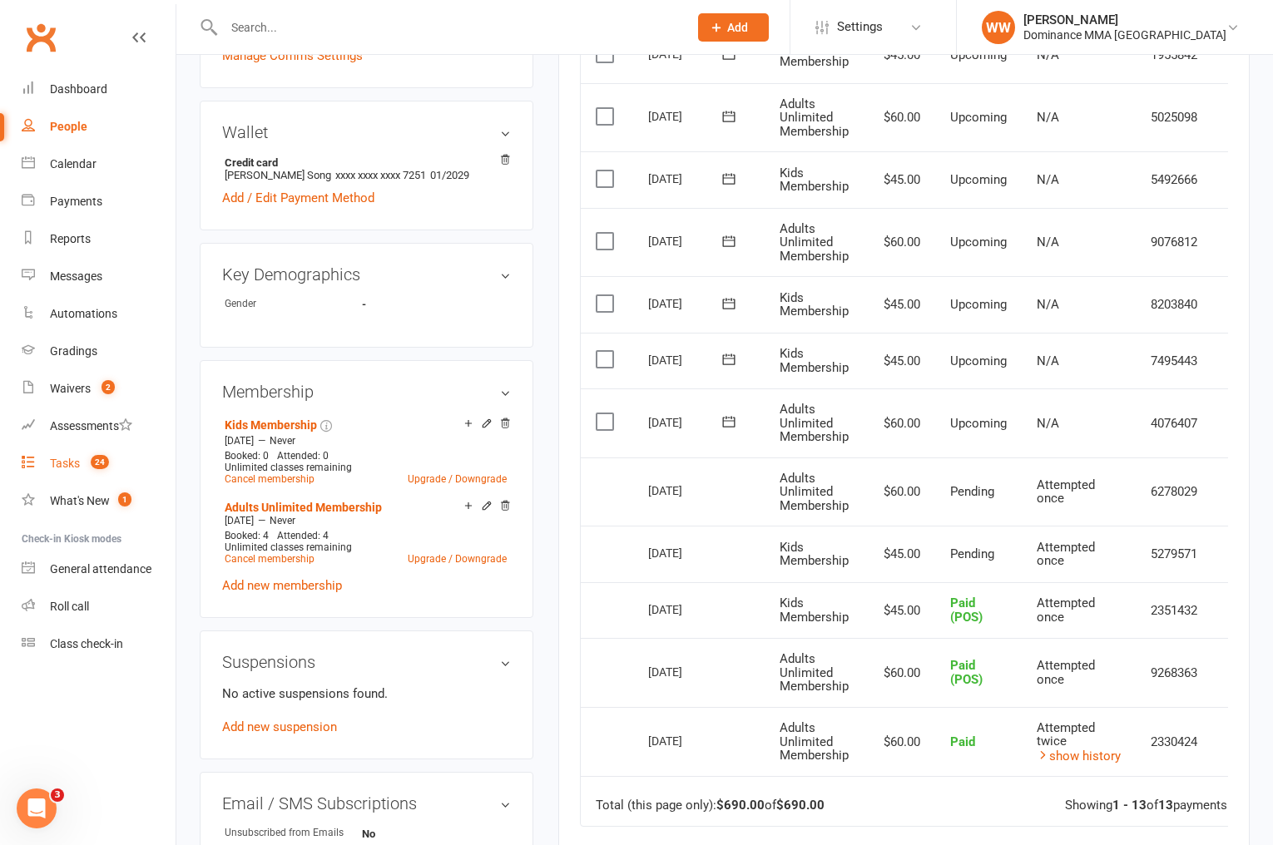
click at [72, 465] on div "Tasks" at bounding box center [65, 463] width 30 height 13
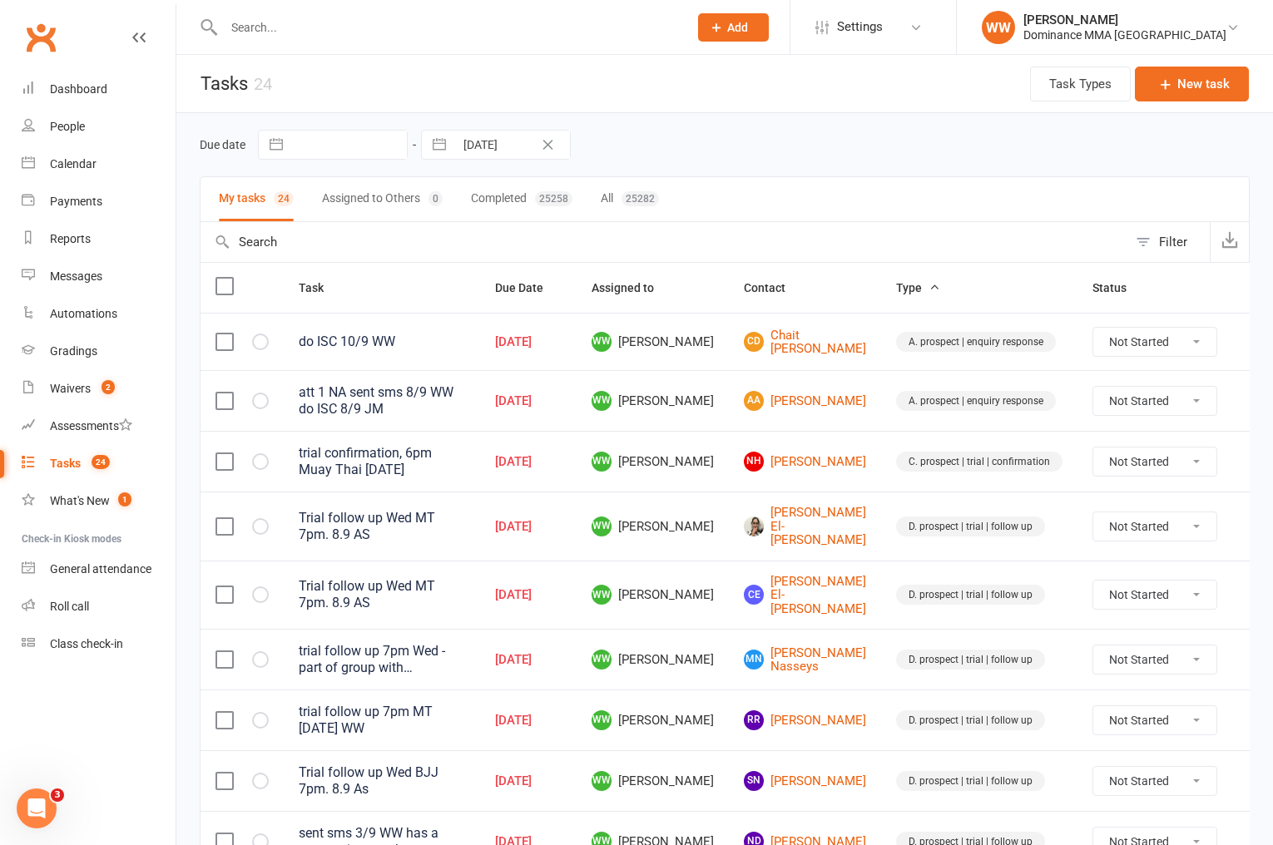
click at [716, 443] on td "WW Will Wesley" at bounding box center [653, 461] width 152 height 61
click at [715, 451] on td "WW Will Wesley" at bounding box center [653, 461] width 152 height 61
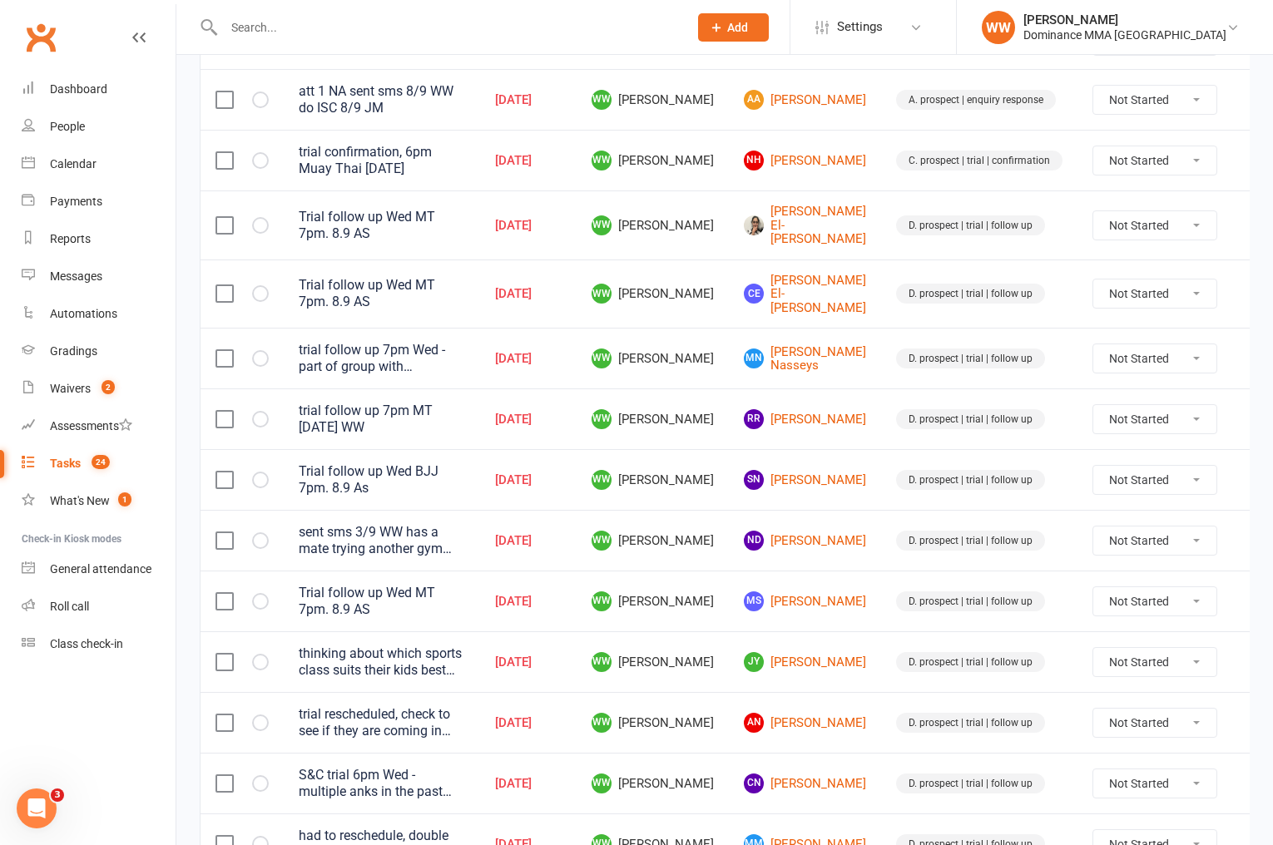
scroll to position [304, 0]
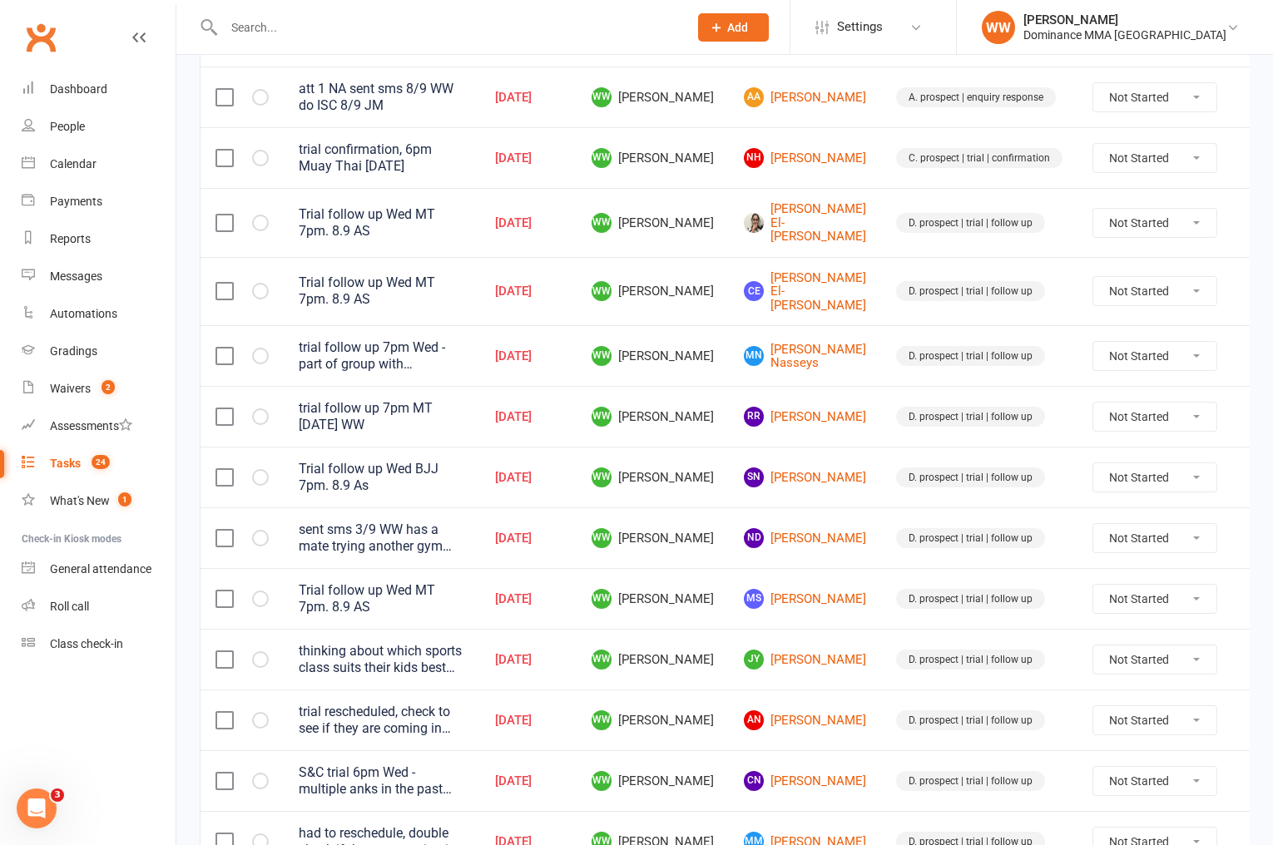
click at [711, 407] on span "WW Will Wesley" at bounding box center [653, 417] width 122 height 20
click at [723, 386] on td "WW Will Wesley" at bounding box center [653, 416] width 152 height 61
click at [730, 484] on td "SN Stan Nicholson" at bounding box center [805, 477] width 152 height 61
click at [730, 488] on td "SN Stan Nicholson" at bounding box center [805, 477] width 152 height 61
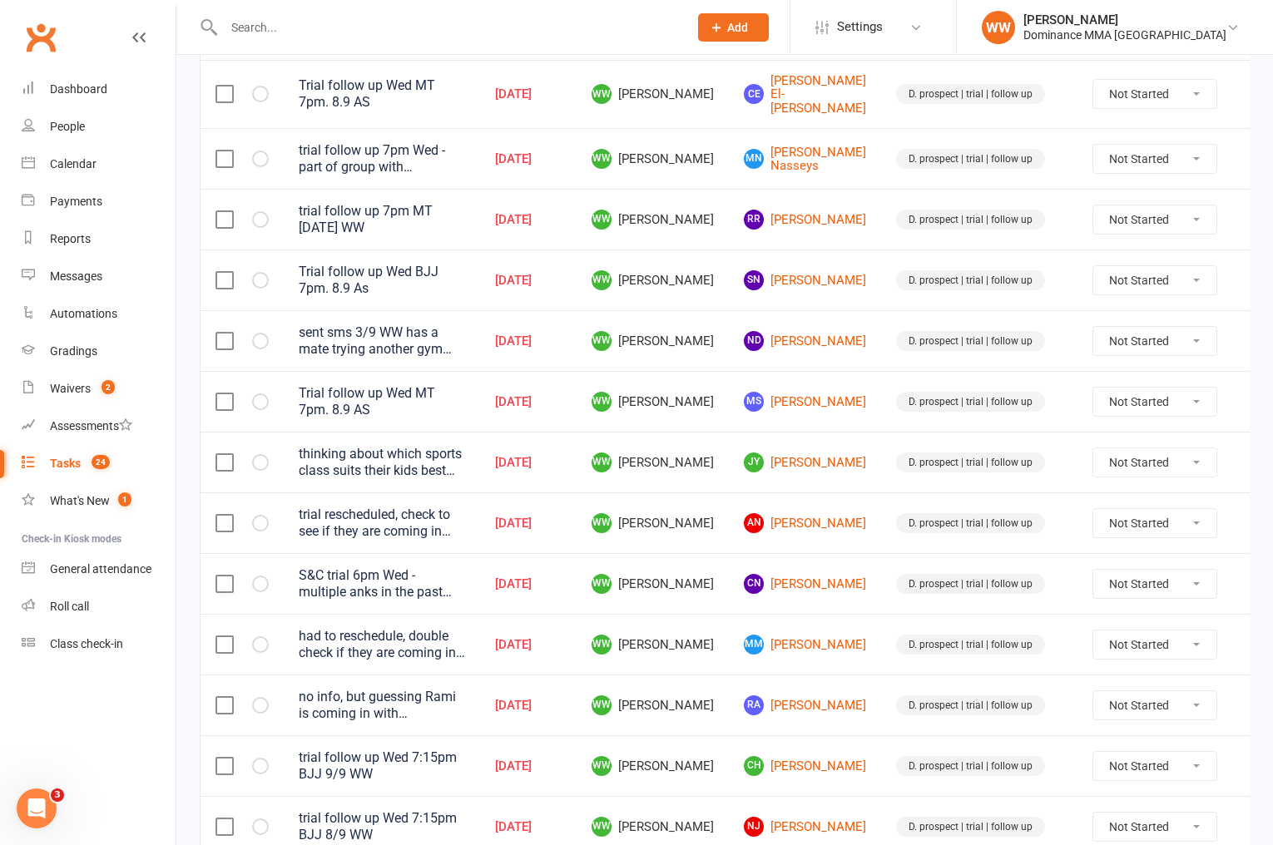
scroll to position [504, 0]
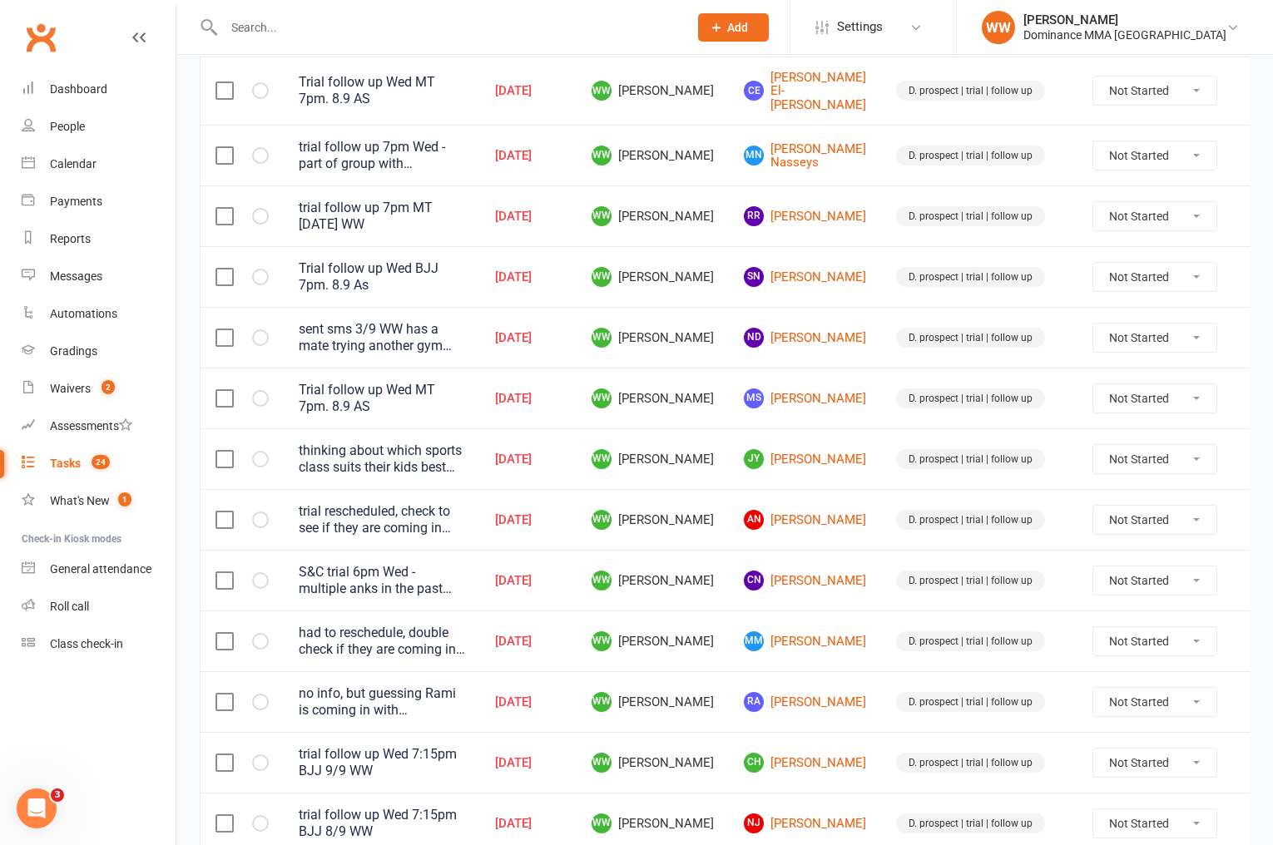
click at [1249, 451] on icon at bounding box center [1257, 459] width 17 height 17
click at [1131, 514] on link "Edit" at bounding box center [1150, 509] width 165 height 33
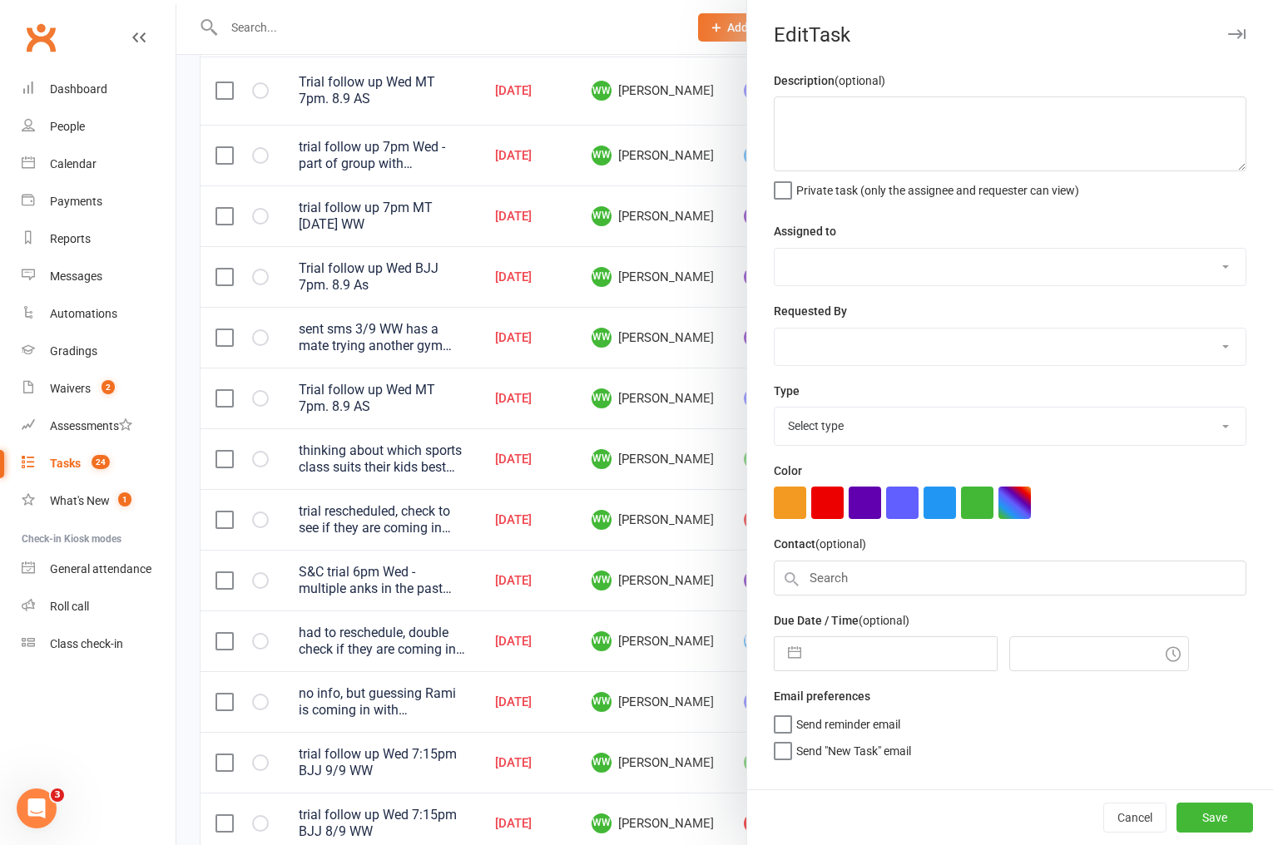
type textarea "thinking about which sports class suits their kids best 5/9 WW seemed to like i…"
select select "49757"
type input "10 Sep 2025"
type input "8:00pm"
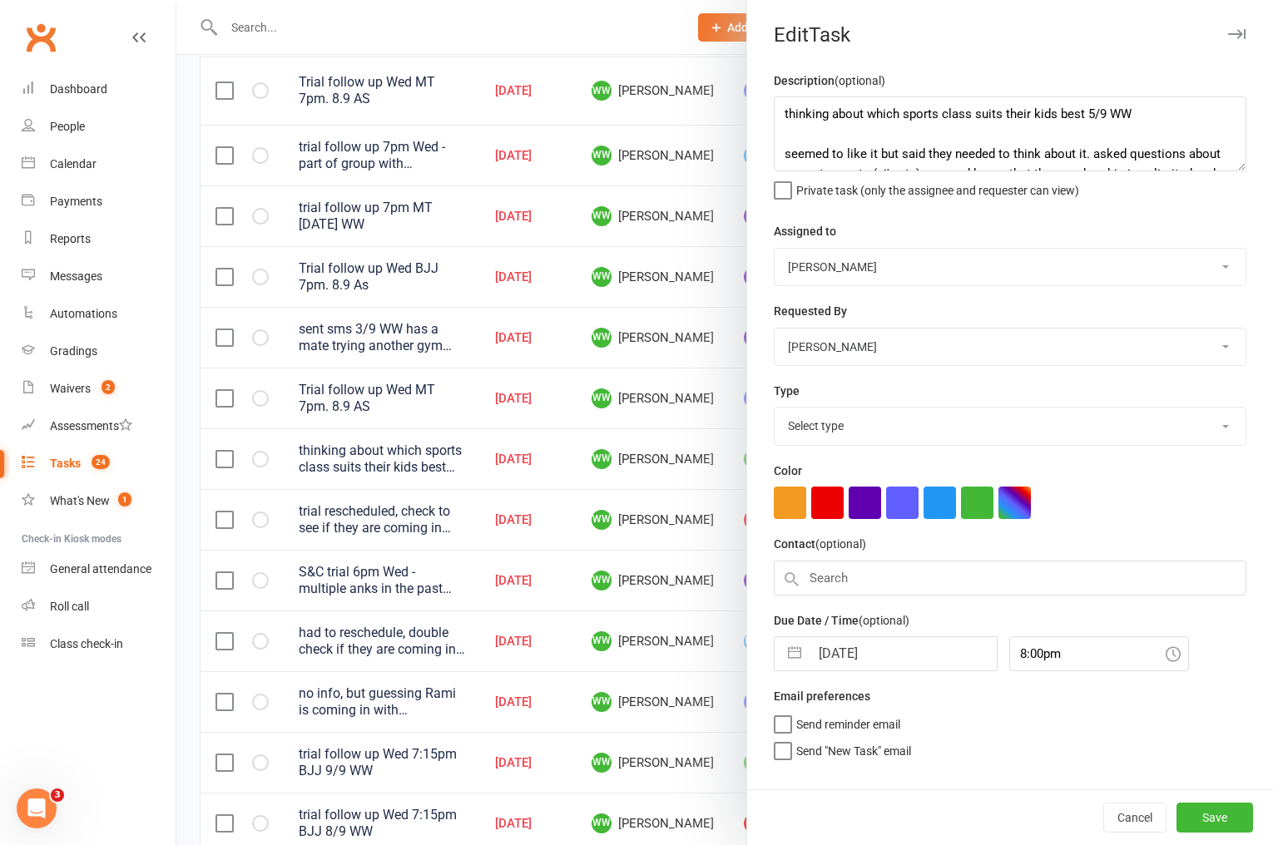
select select "3863"
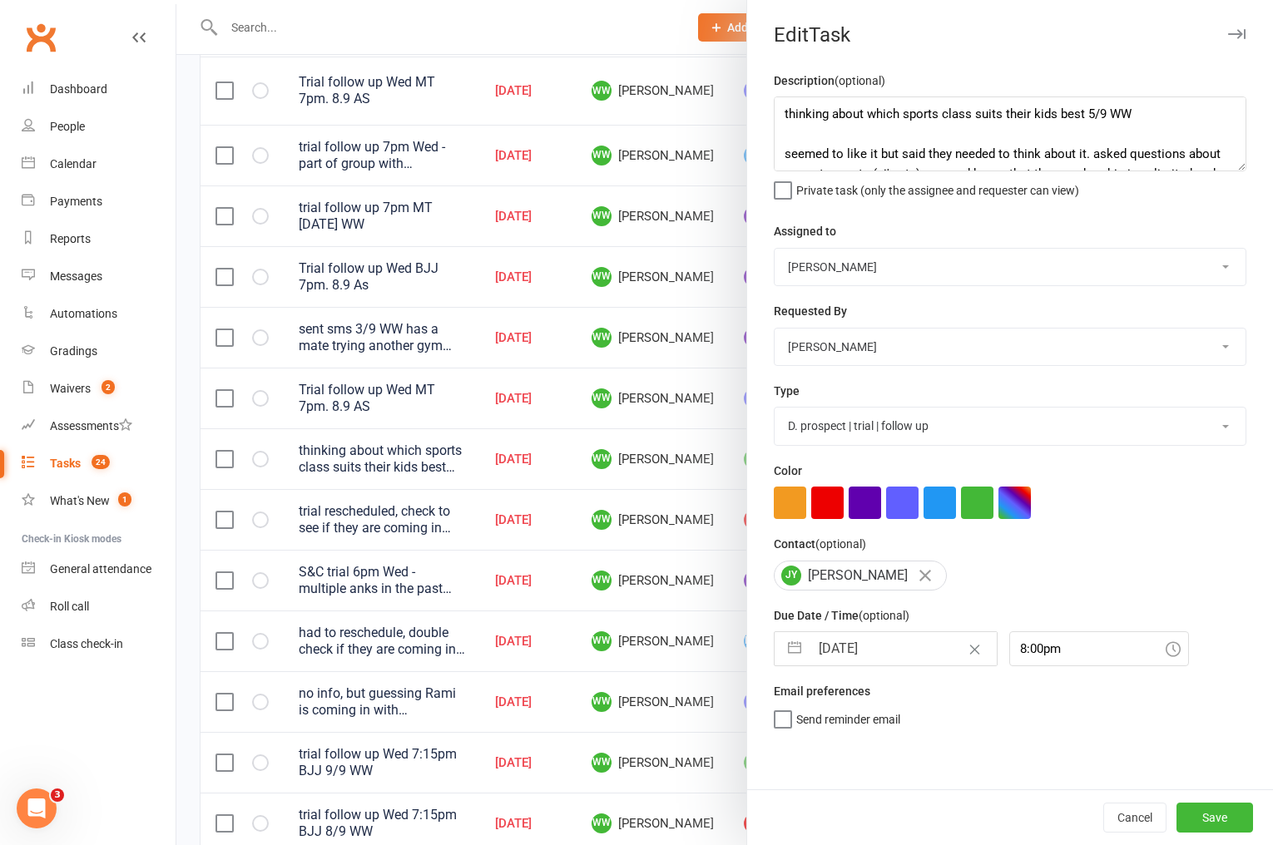
click at [865, 657] on input "10 Sep 2025" at bounding box center [903, 648] width 187 height 33
select select "7"
select select "2025"
select select "8"
select select "2025"
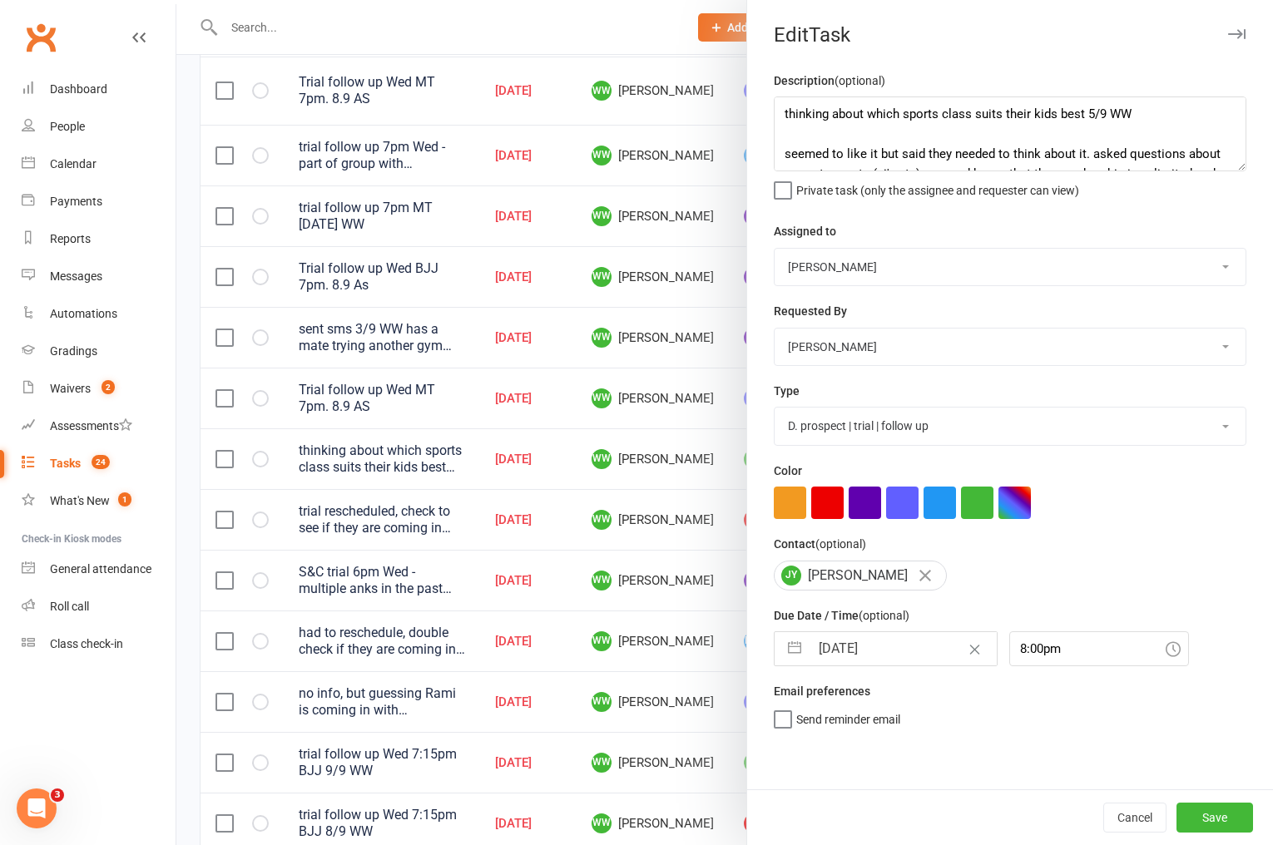
select select "9"
select select "2025"
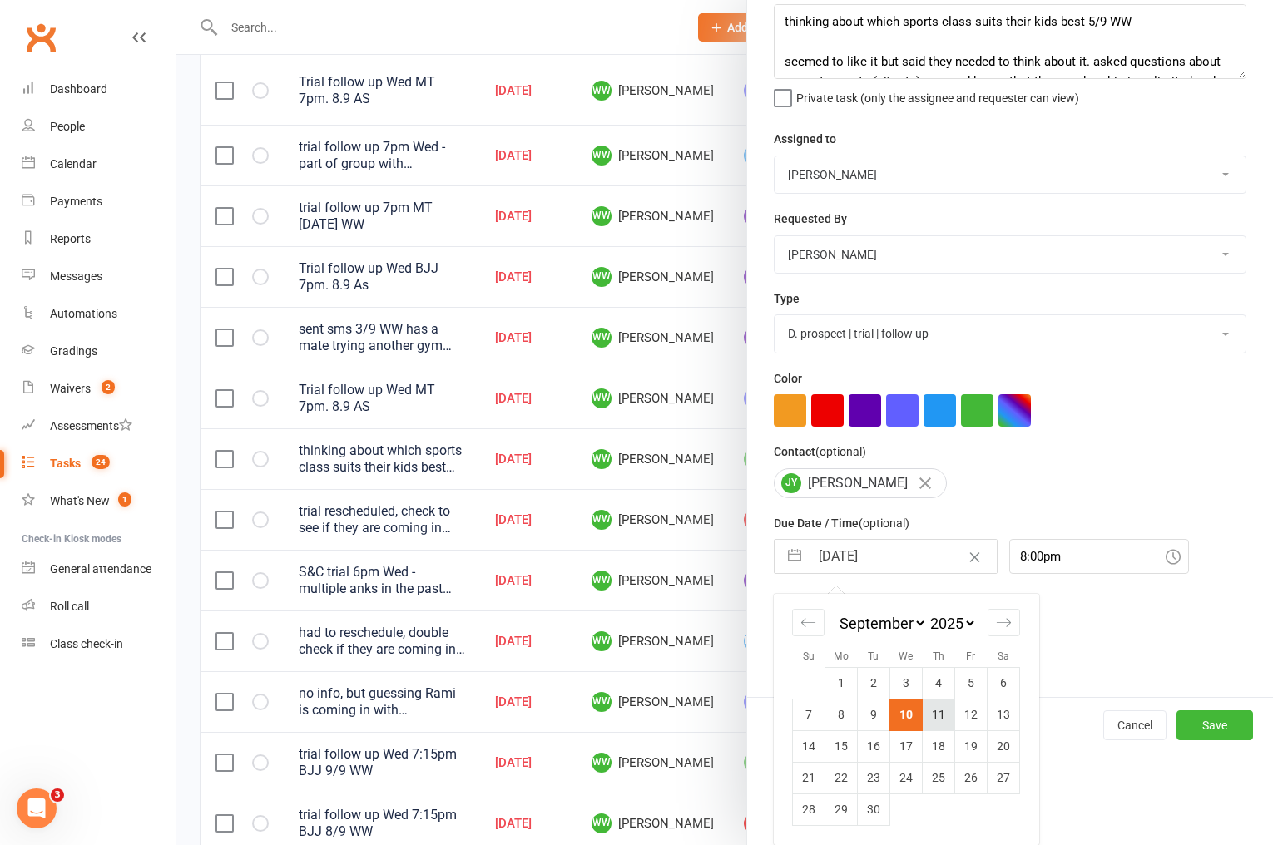
click at [934, 714] on td "11" at bounding box center [939, 715] width 32 height 32
type input "11 Sep 2025"
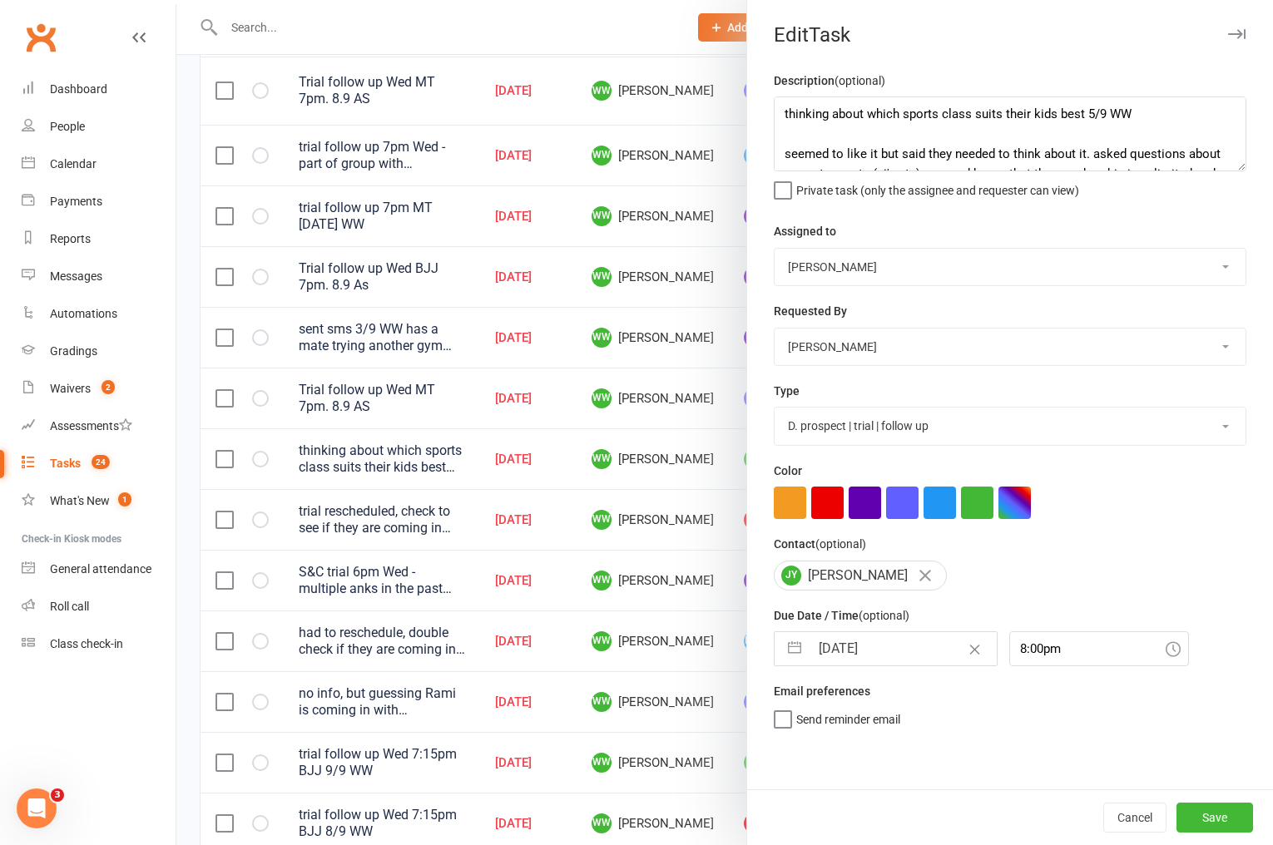
scroll to position [0, 0]
click at [1216, 815] on button "Save" at bounding box center [1214, 818] width 77 height 30
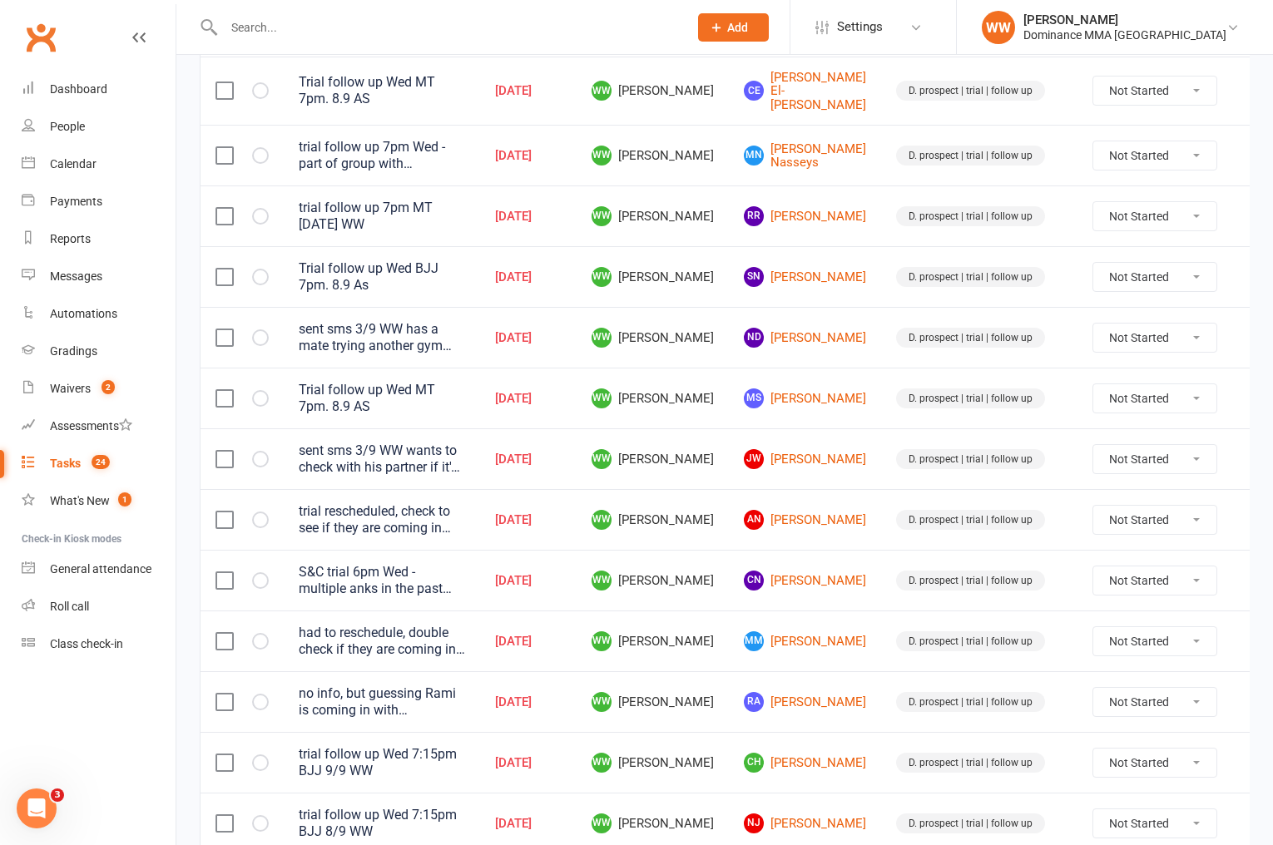
click at [844, 550] on td "CN Chetan Noronha" at bounding box center [805, 580] width 152 height 61
click at [881, 550] on td "D. prospect | trial | follow up" at bounding box center [979, 580] width 196 height 61
drag, startPoint x: 1225, startPoint y: 566, endPoint x: 1215, endPoint y: 571, distance: 11.9
click at [1249, 572] on icon at bounding box center [1257, 580] width 17 height 17
click at [1117, 624] on link "Edit" at bounding box center [1150, 630] width 165 height 33
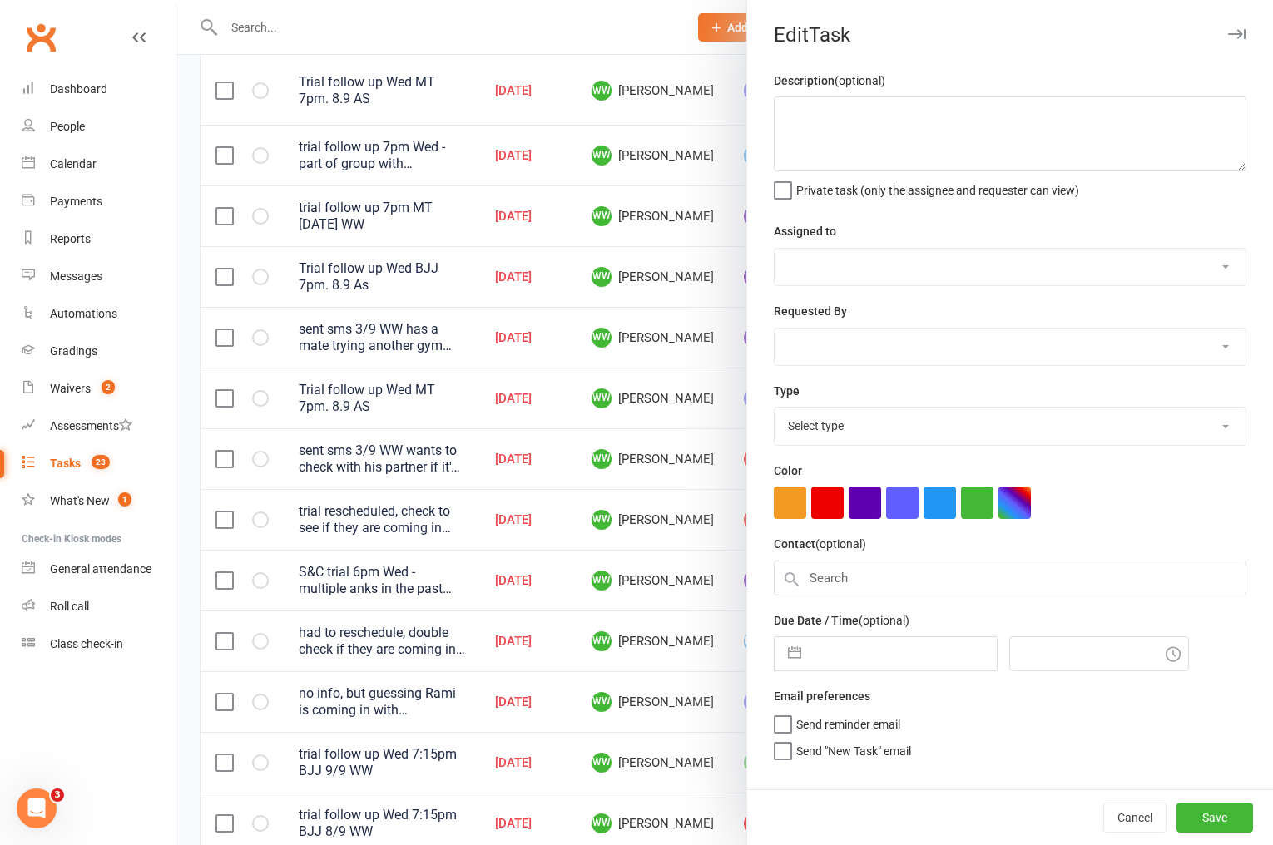
type textarea "S&C trial 6pm Wed - multiple anks in the past 9/9 WW"
select select "49757"
type input "10 Sep 2025"
type input "5:00pm"
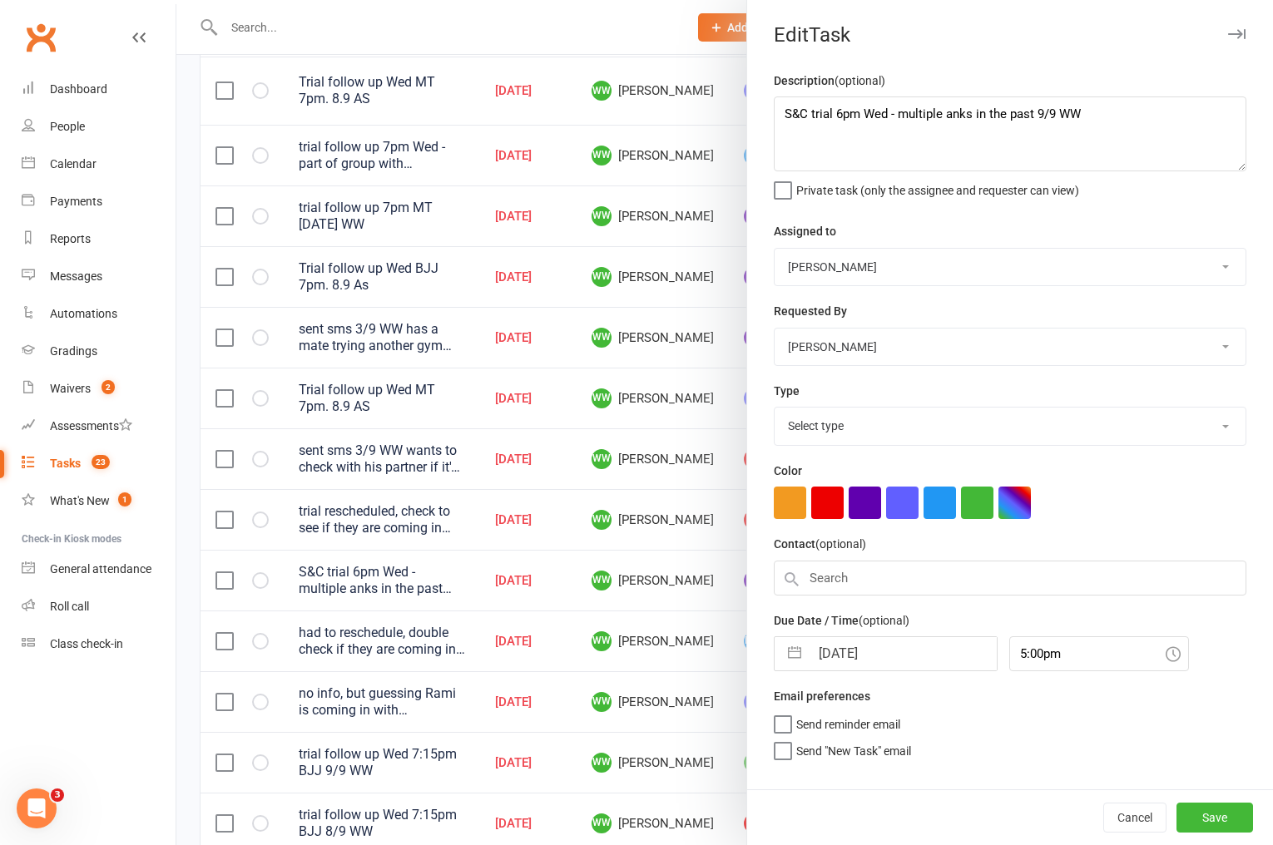
select select "3863"
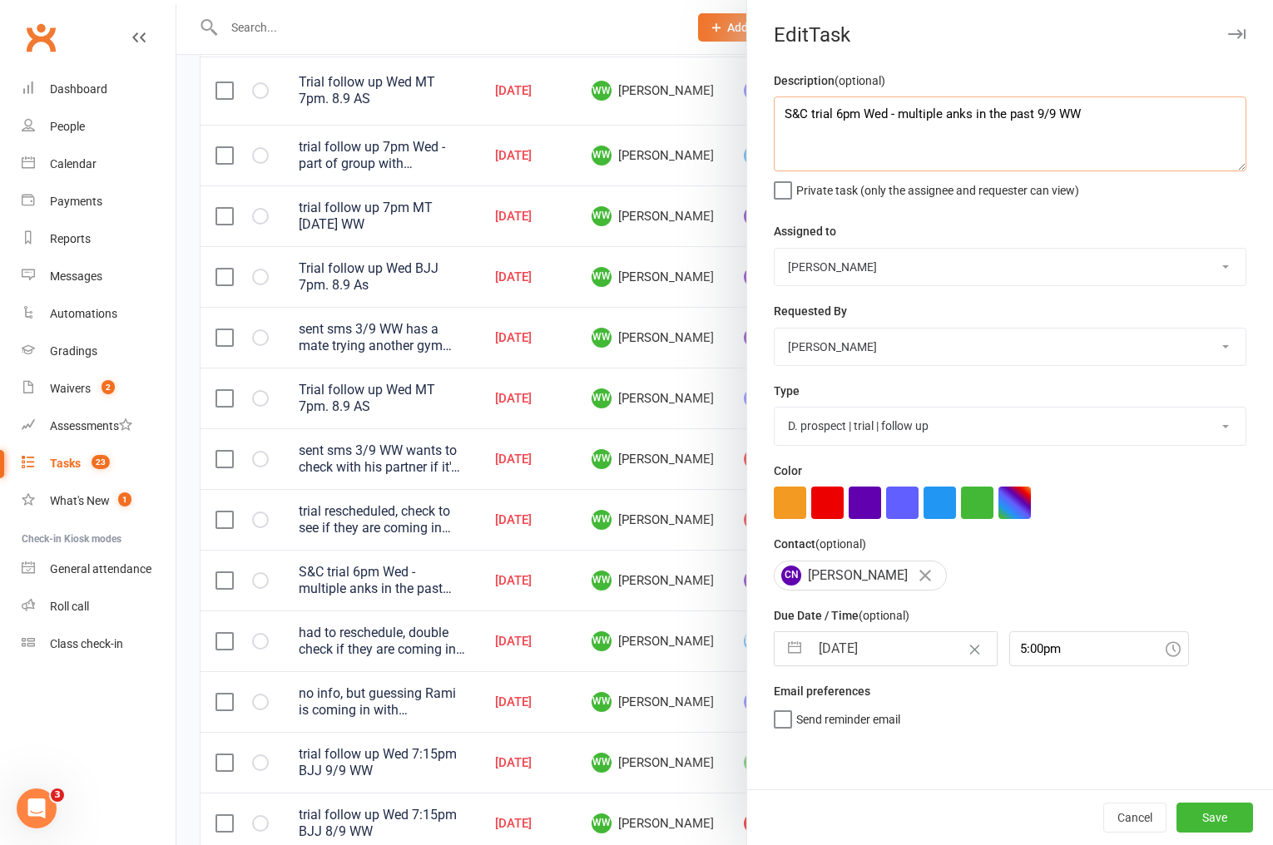
click at [780, 116] on textarea "S&C trial 6pm Wed - multiple anks in the past 9/9 WW" at bounding box center [1010, 134] width 473 height 75
type textarea "signed up 10/9 WW S&C trial 6pm Wed - multiple anks in the past 9/9 WW"
click at [1181, 809] on button "Save" at bounding box center [1214, 818] width 77 height 30
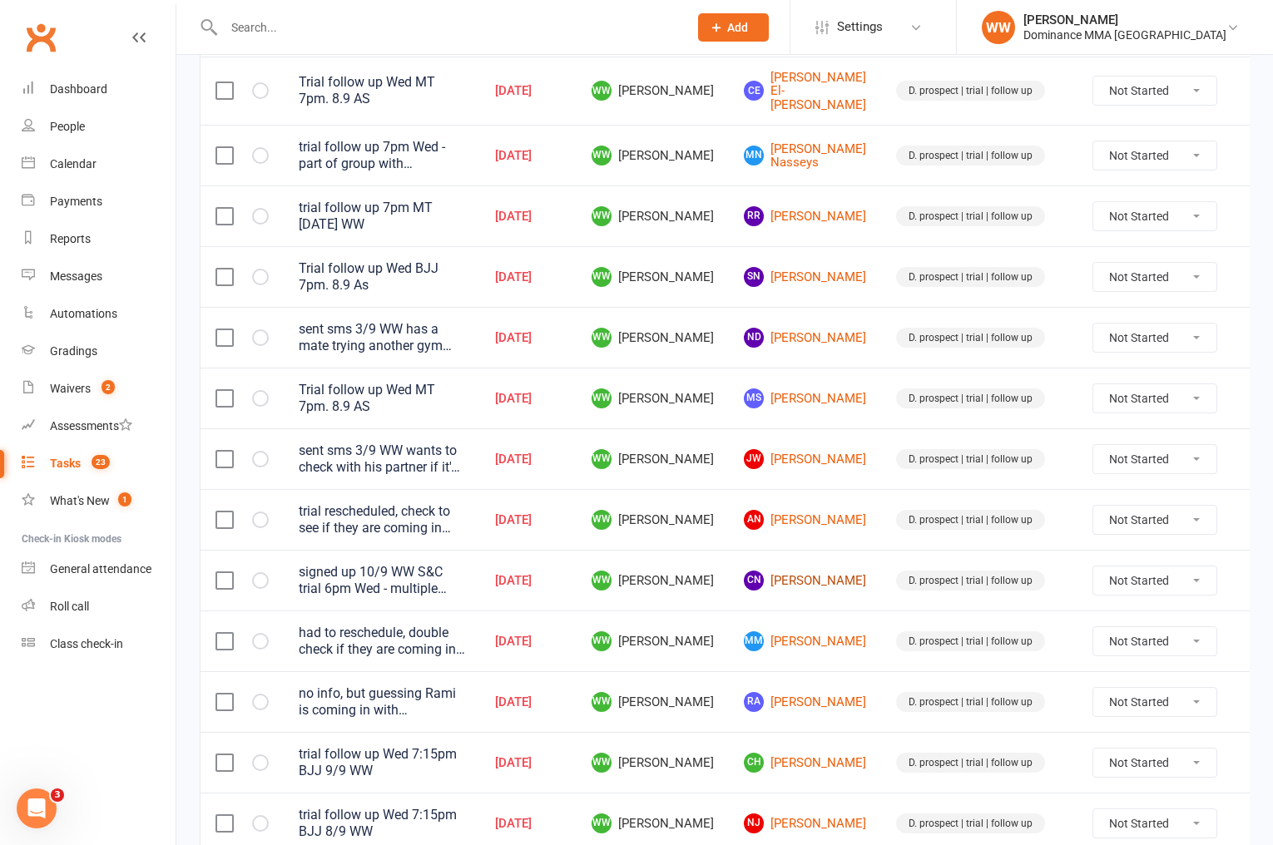
click at [790, 572] on link "CN Chetan Noronha" at bounding box center [805, 581] width 122 height 20
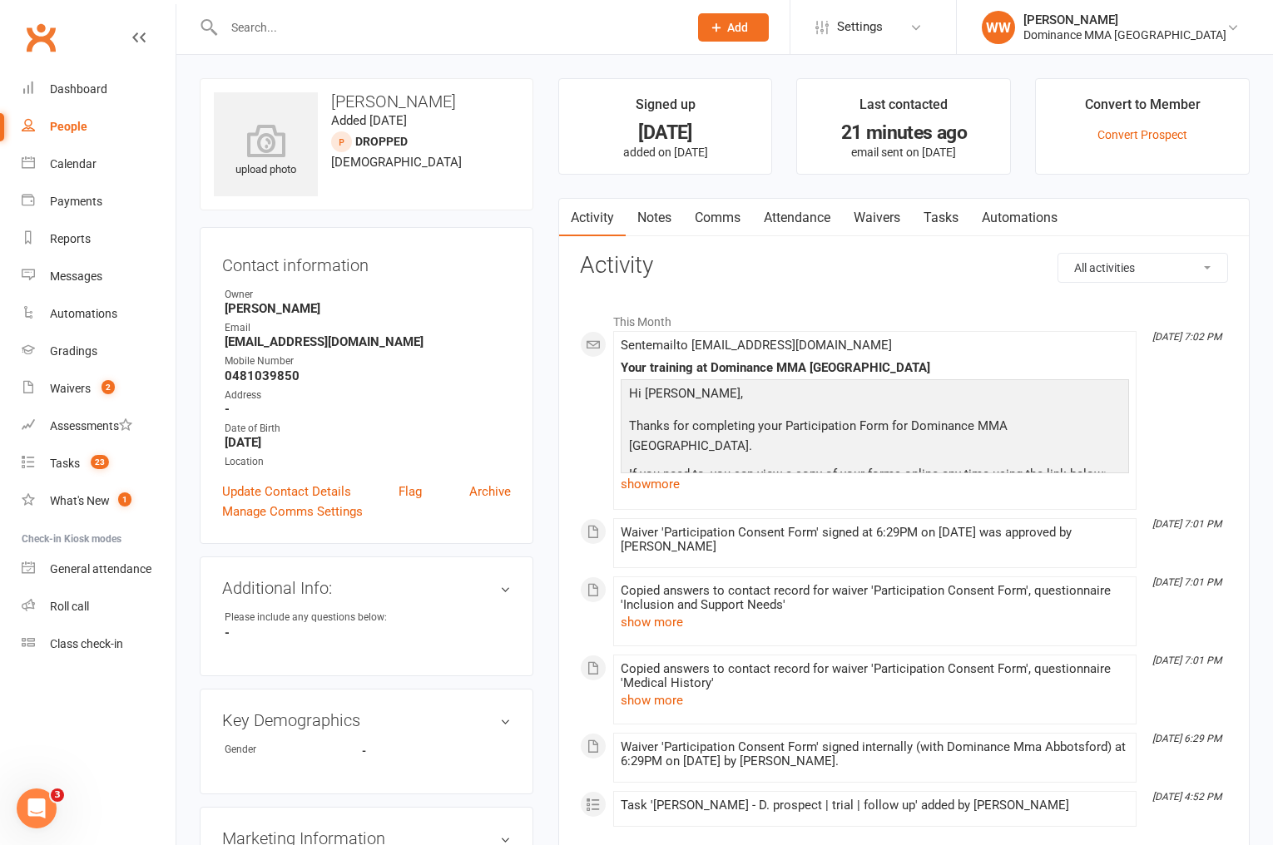
click at [657, 226] on link "Notes" at bounding box center [654, 218] width 57 height 38
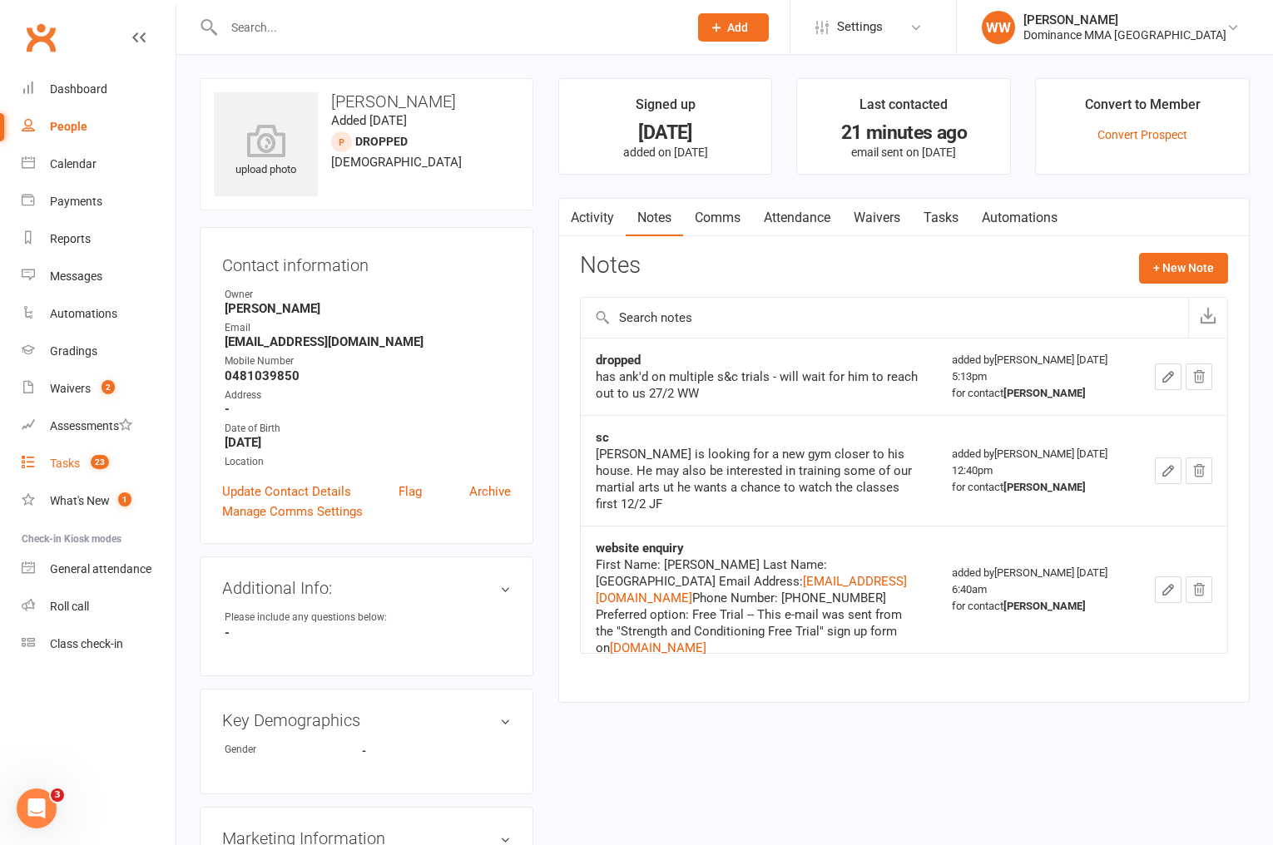
click at [58, 459] on div "Tasks" at bounding box center [65, 463] width 30 height 13
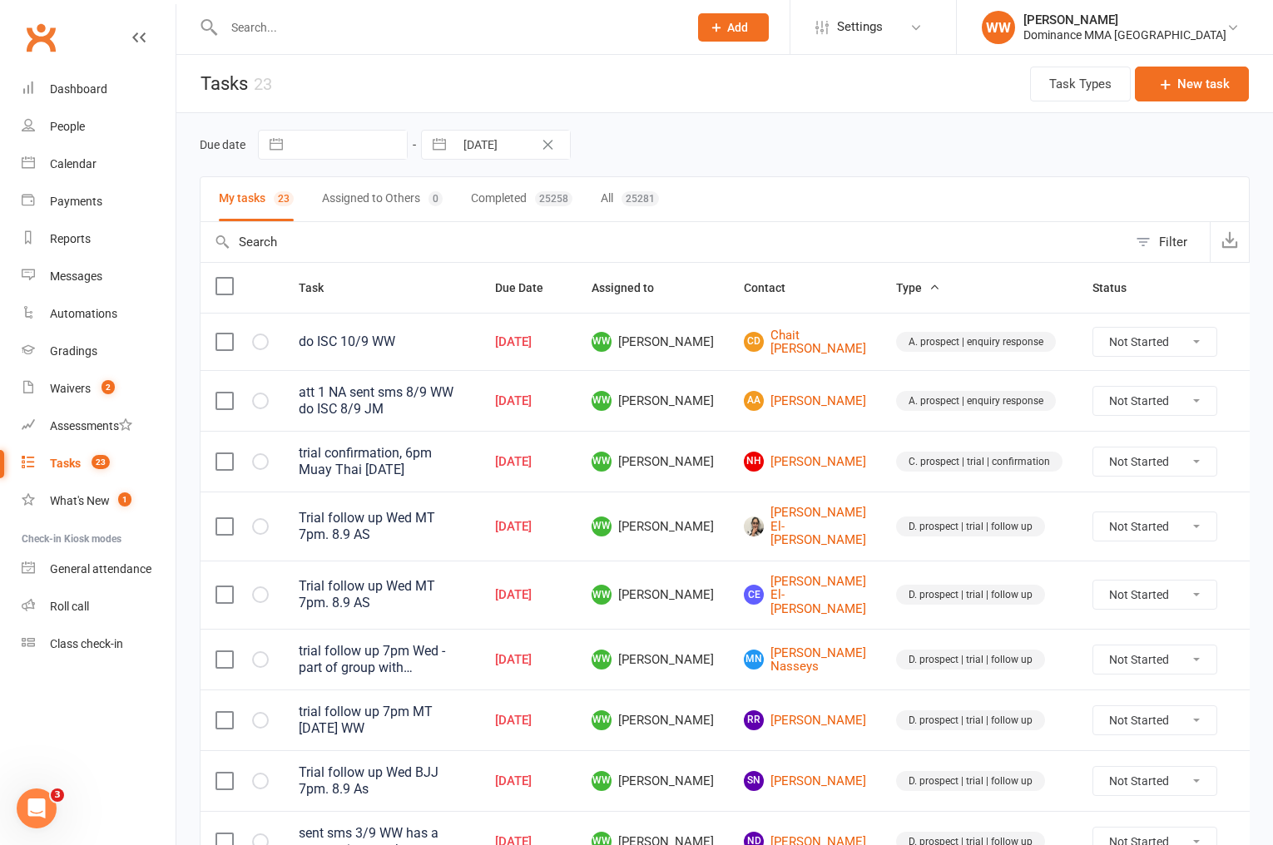
click at [710, 398] on span "WW Will Wesley" at bounding box center [653, 401] width 122 height 20
click at [715, 404] on td "WW Will Wesley" at bounding box center [653, 400] width 152 height 61
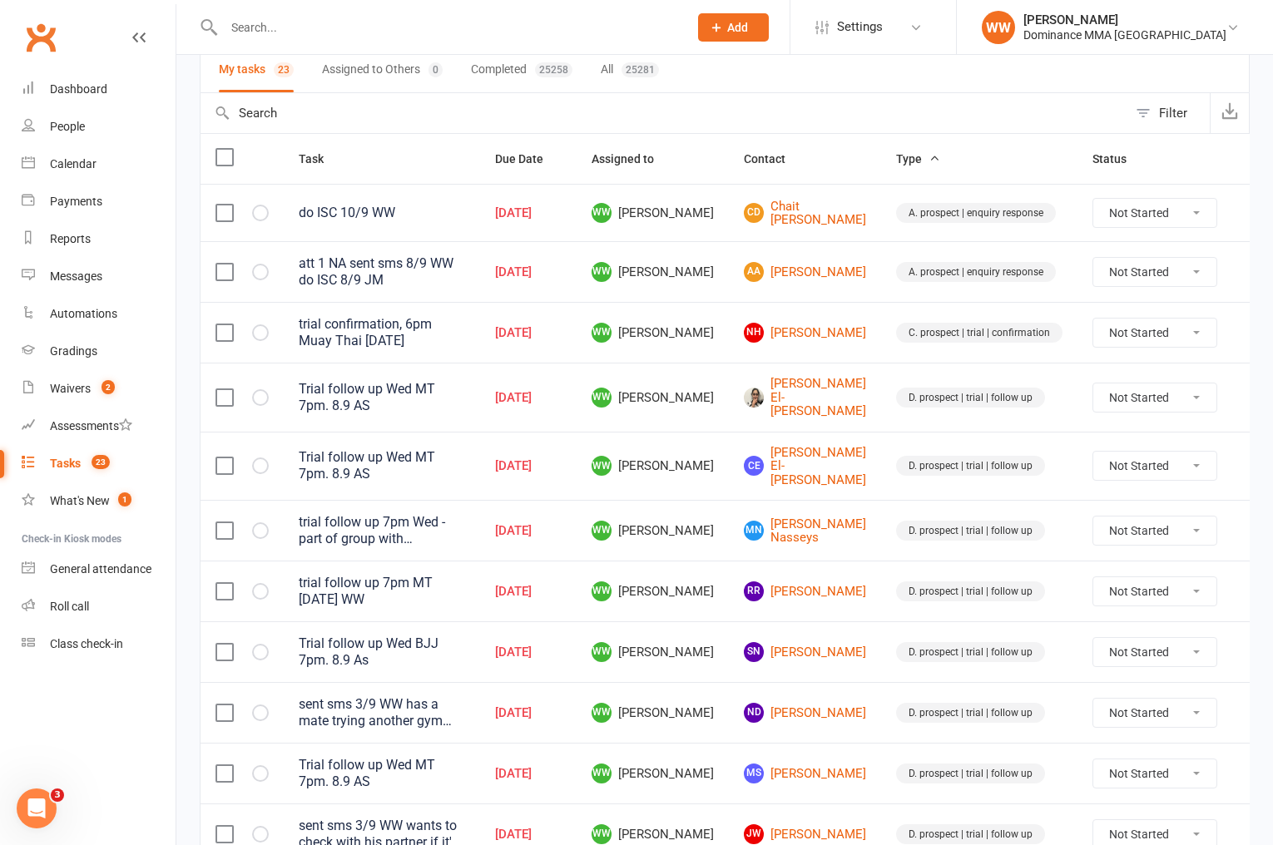
scroll to position [161, 0]
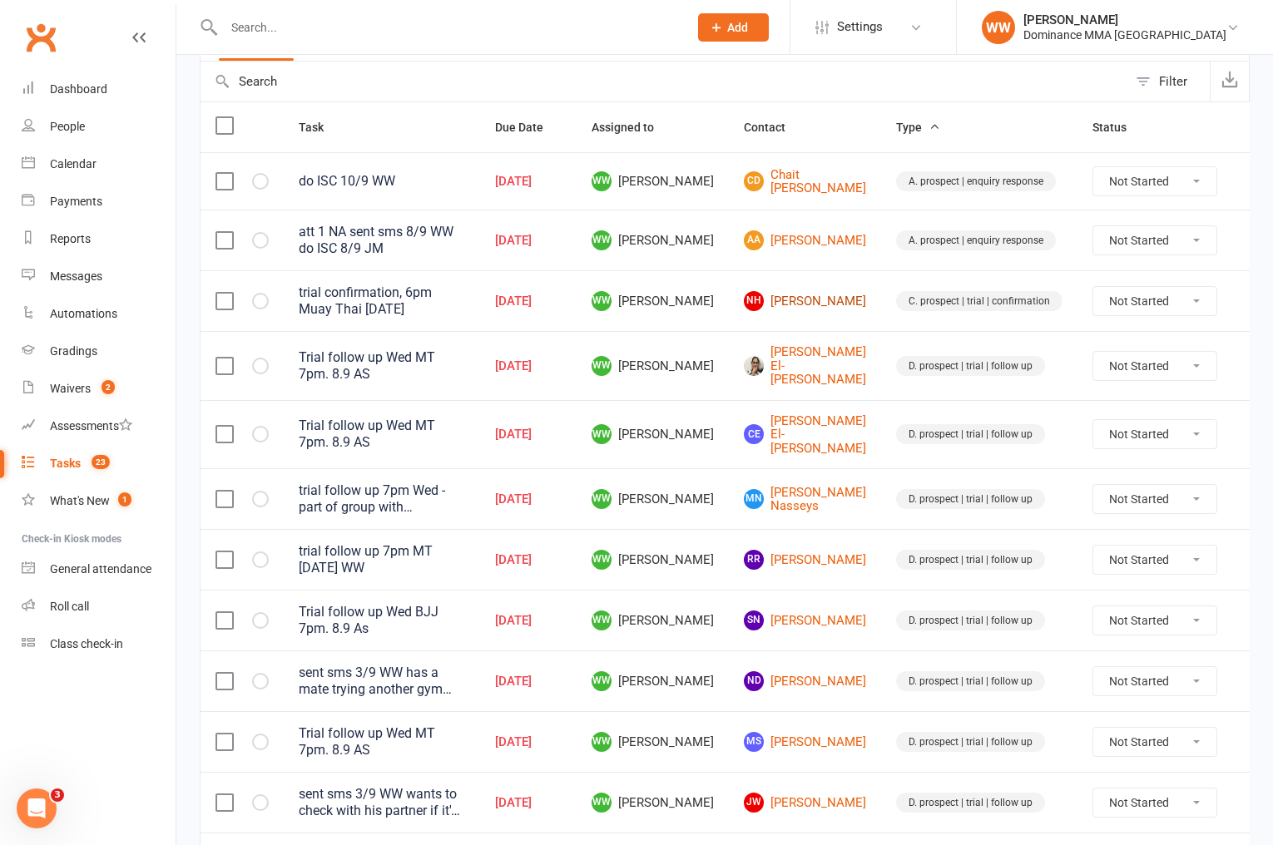
click at [784, 304] on link "NH Najieb Hashmi" at bounding box center [805, 301] width 122 height 20
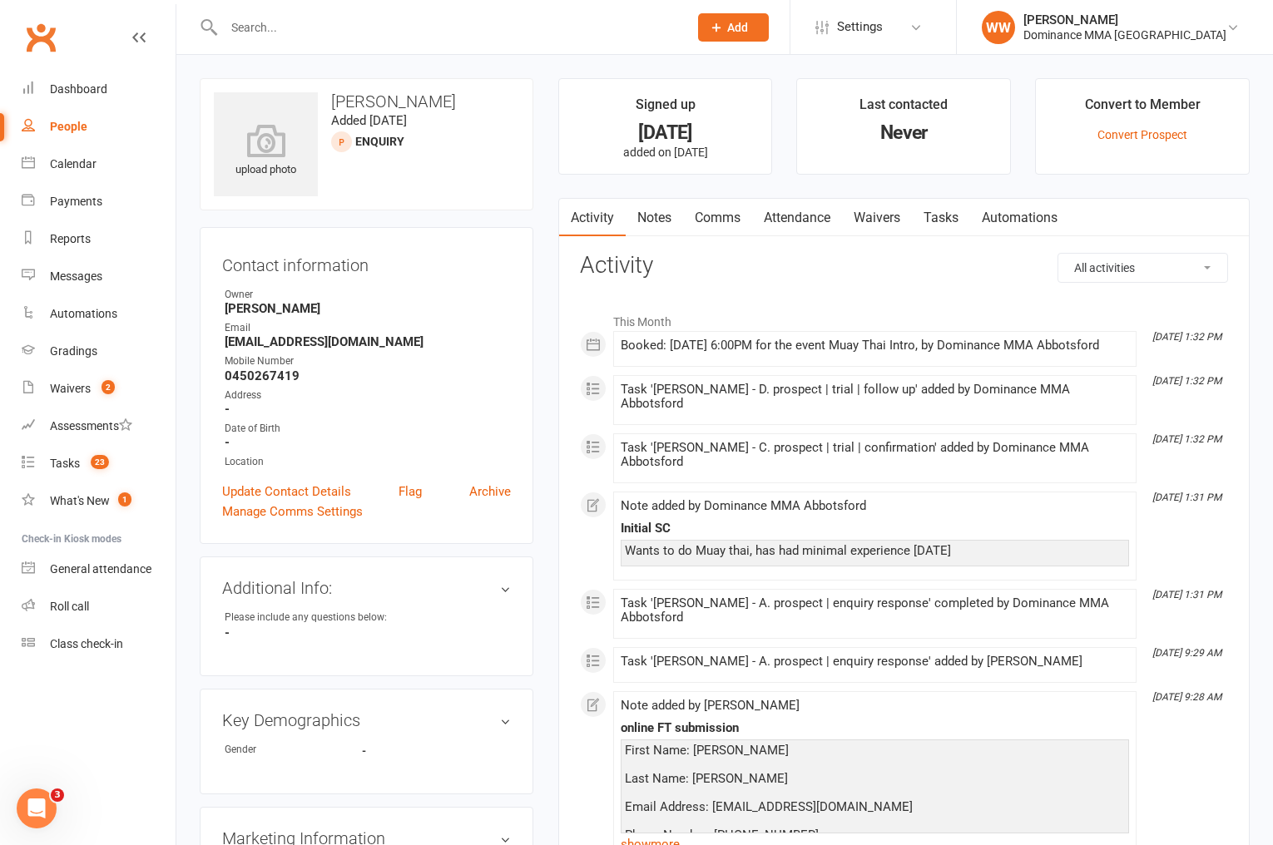
click at [931, 217] on link "Tasks" at bounding box center [941, 218] width 58 height 38
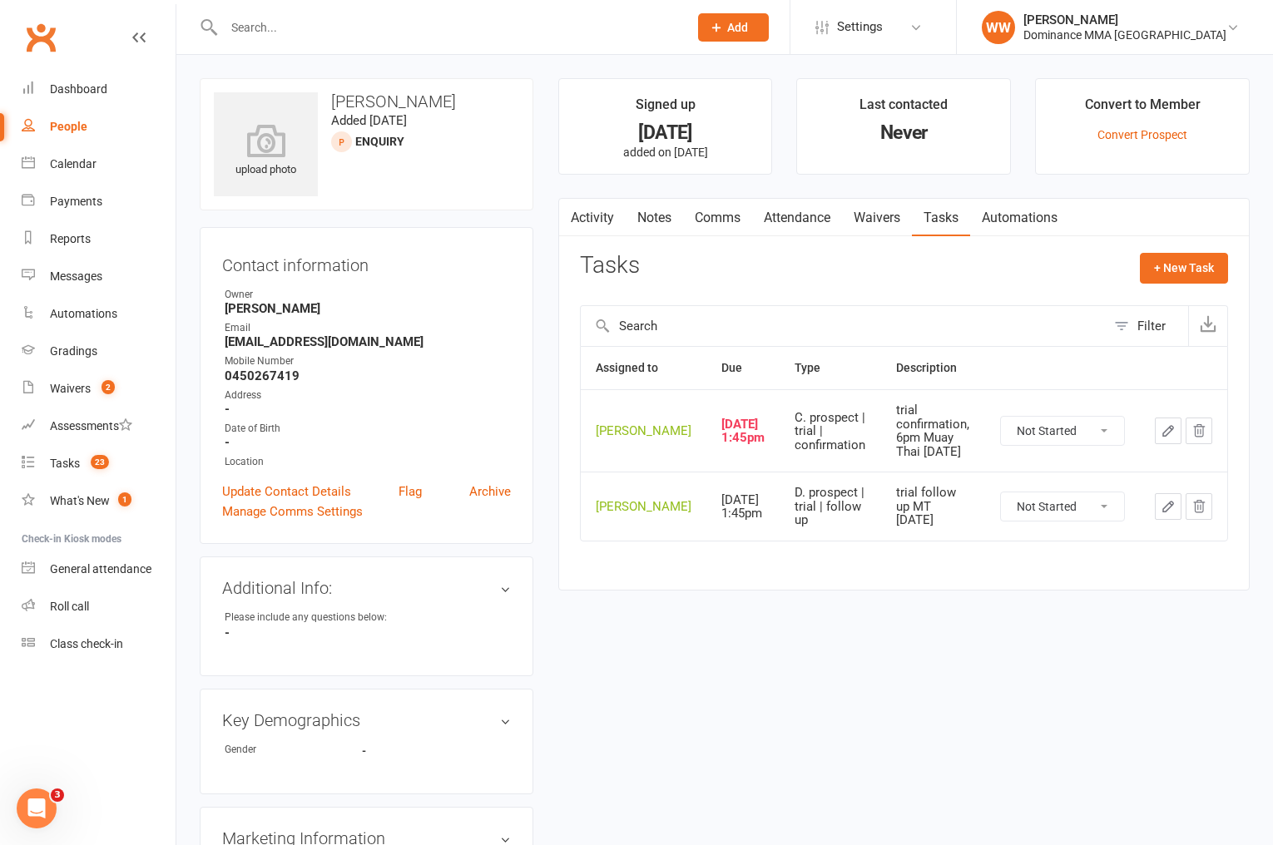
click at [608, 225] on link "Activity" at bounding box center [592, 218] width 67 height 38
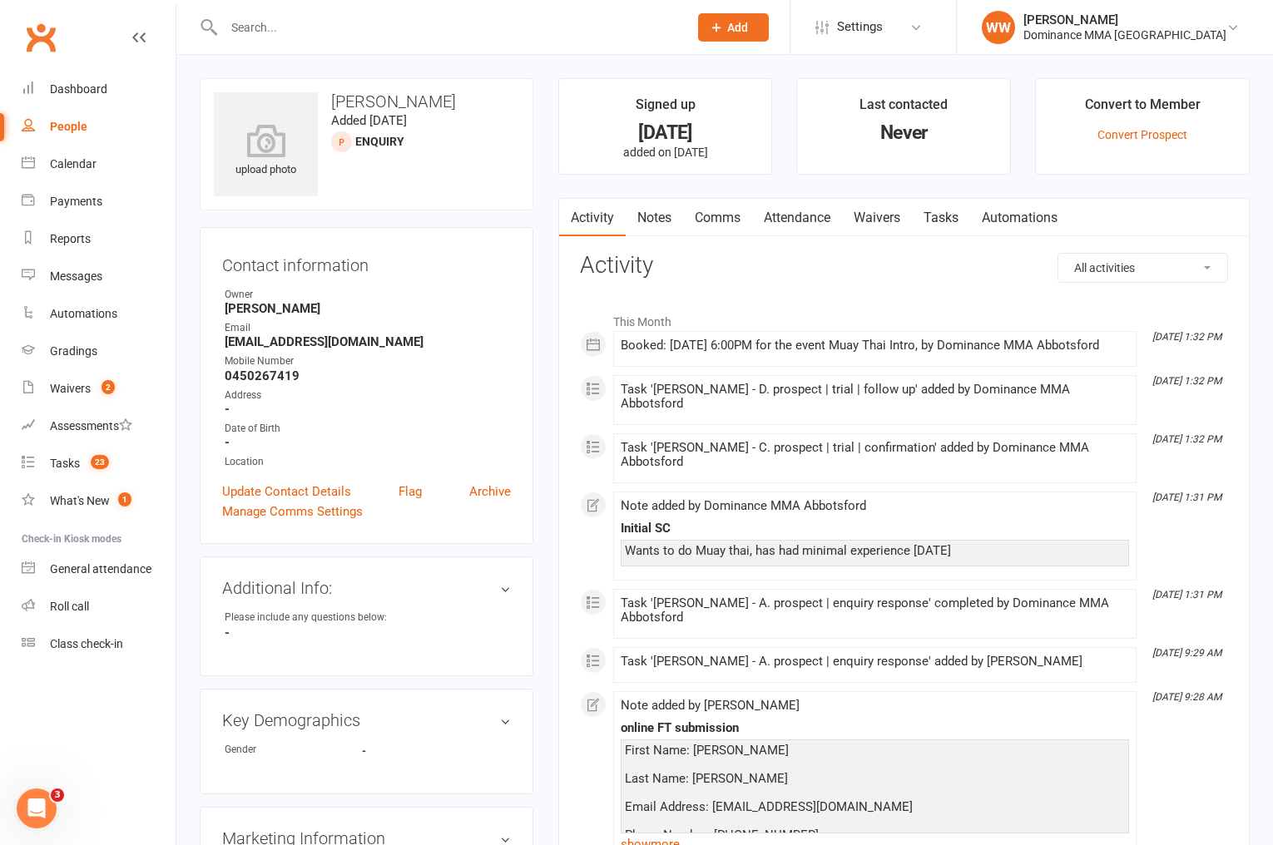
click at [669, 225] on link "Notes" at bounding box center [654, 218] width 57 height 38
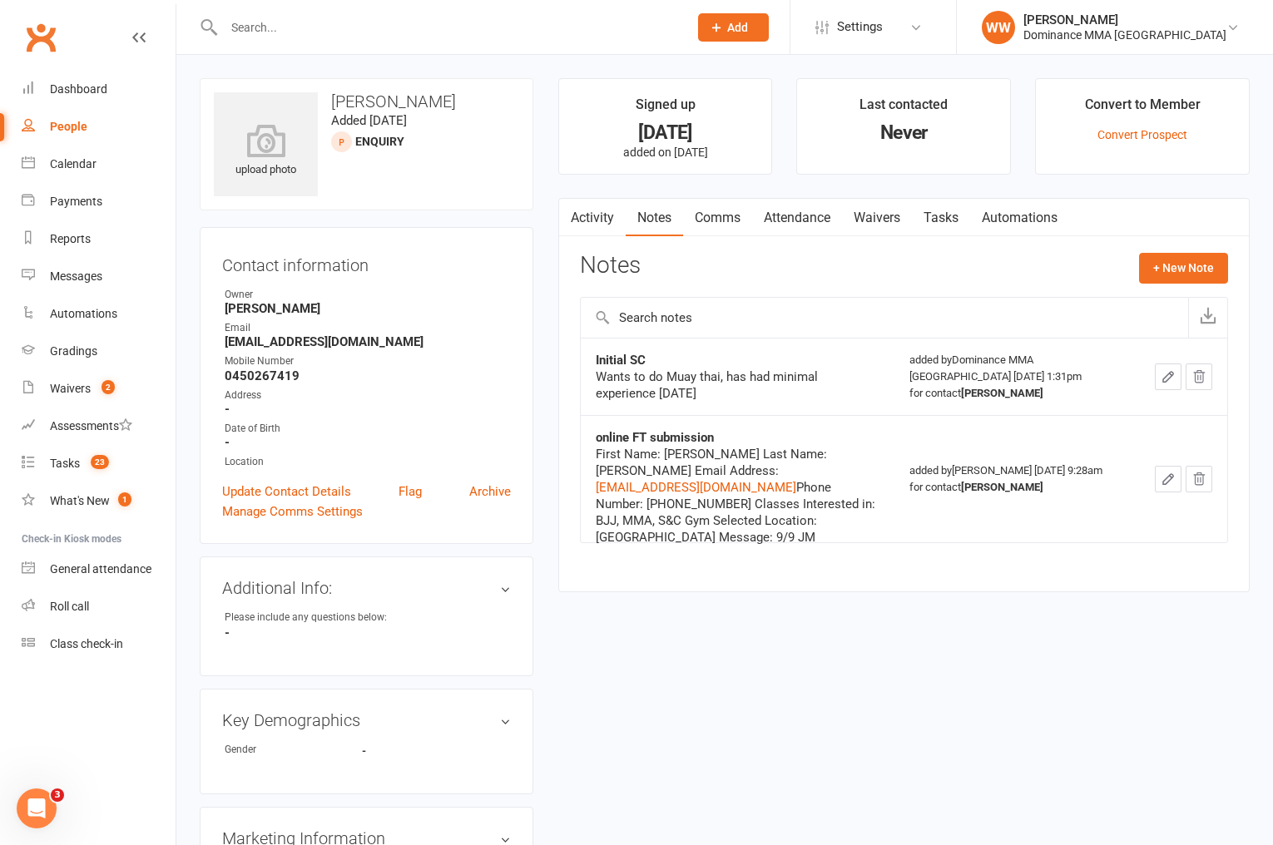
click at [724, 219] on link "Comms" at bounding box center [717, 218] width 69 height 38
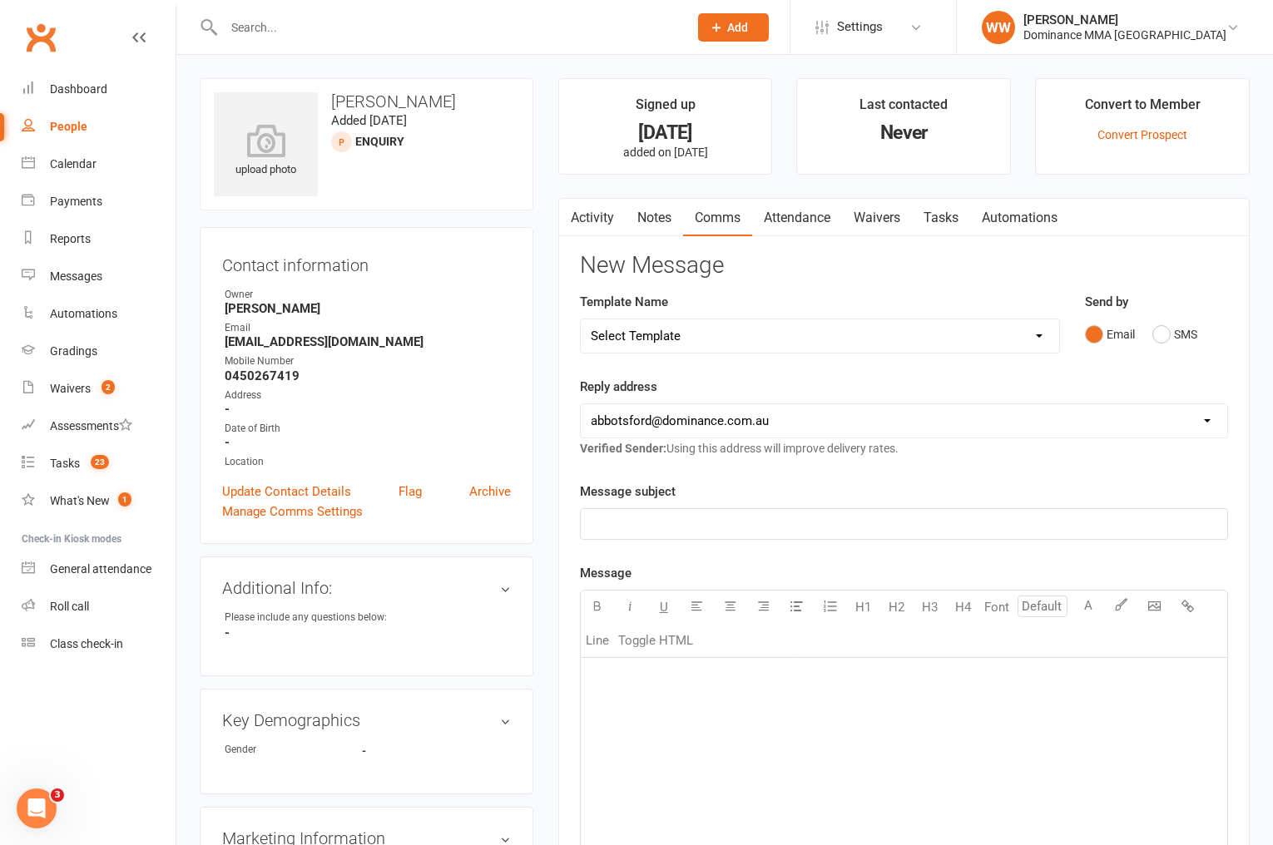
click at [593, 220] on link "Activity" at bounding box center [592, 218] width 67 height 38
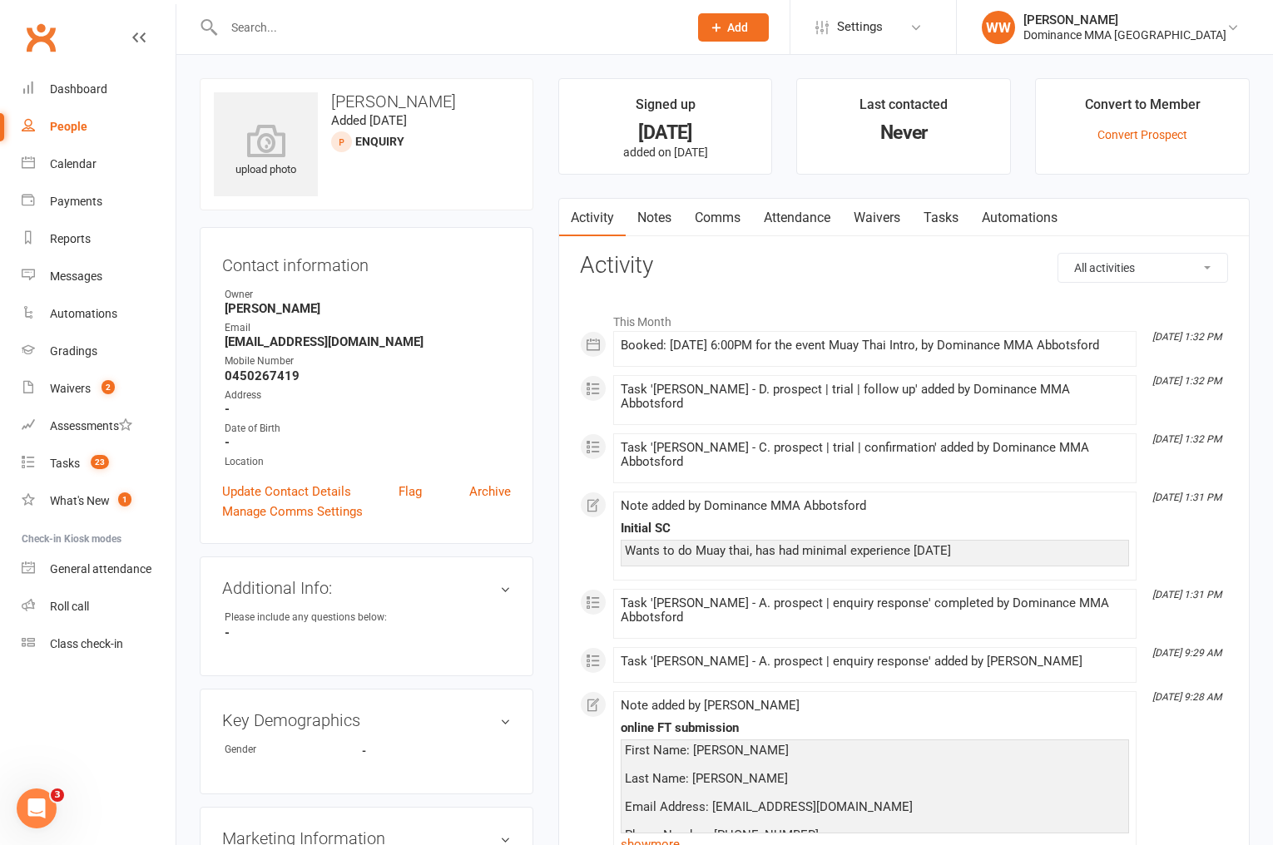
click at [870, 221] on link "Waivers" at bounding box center [877, 218] width 70 height 38
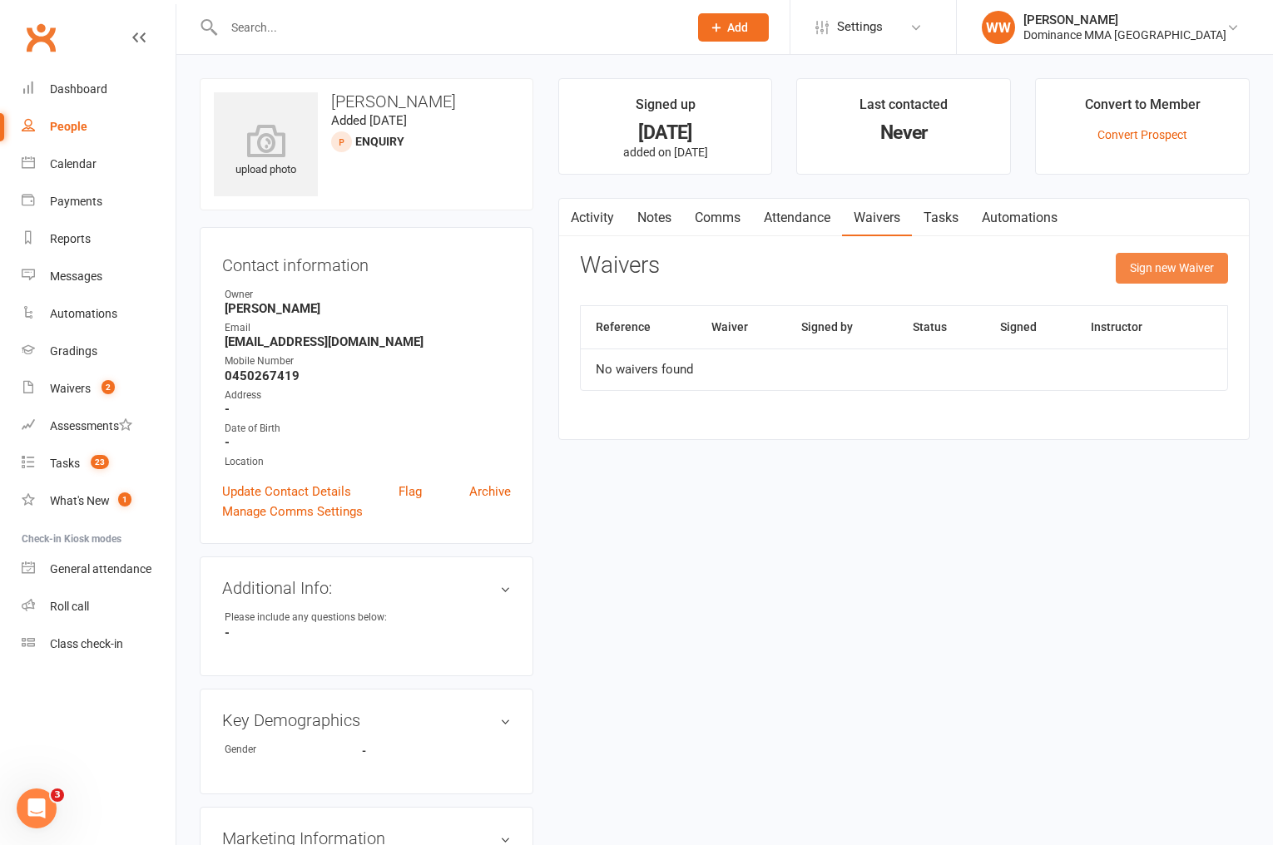
click at [1158, 268] on button "Sign new Waiver" at bounding box center [1172, 268] width 112 height 30
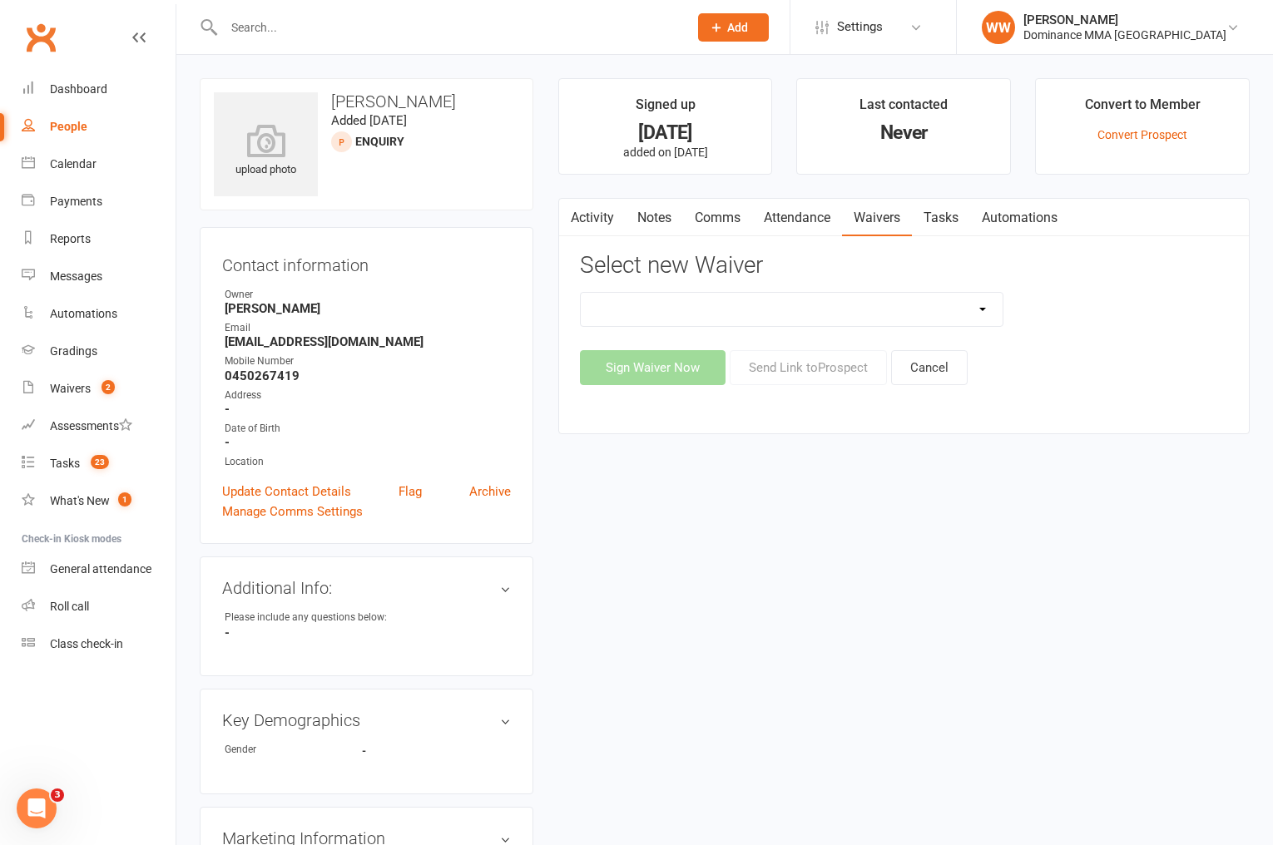
click at [924, 315] on select "Member | Cancellation | Adults Member | Injury Report Form (FOH staff use only)…" at bounding box center [792, 309] width 423 height 33
select select "45"
click at [581, 293] on select "Member | Cancellation | Adults Member | Injury Report Form (FOH staff use only)…" at bounding box center [792, 309] width 423 height 33
click at [791, 376] on button "Send Link to Prospect" at bounding box center [808, 367] width 157 height 35
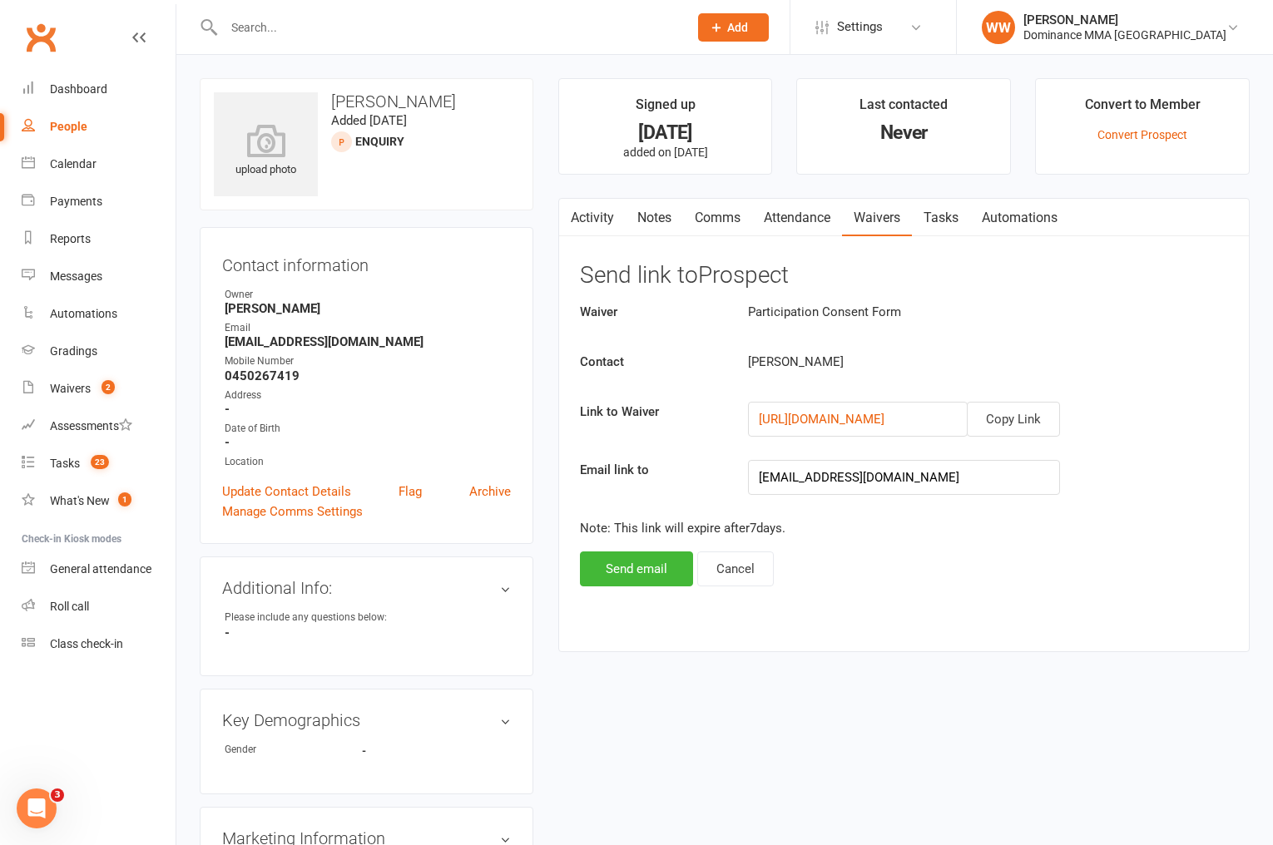
click at [603, 217] on link "Activity" at bounding box center [592, 218] width 67 height 38
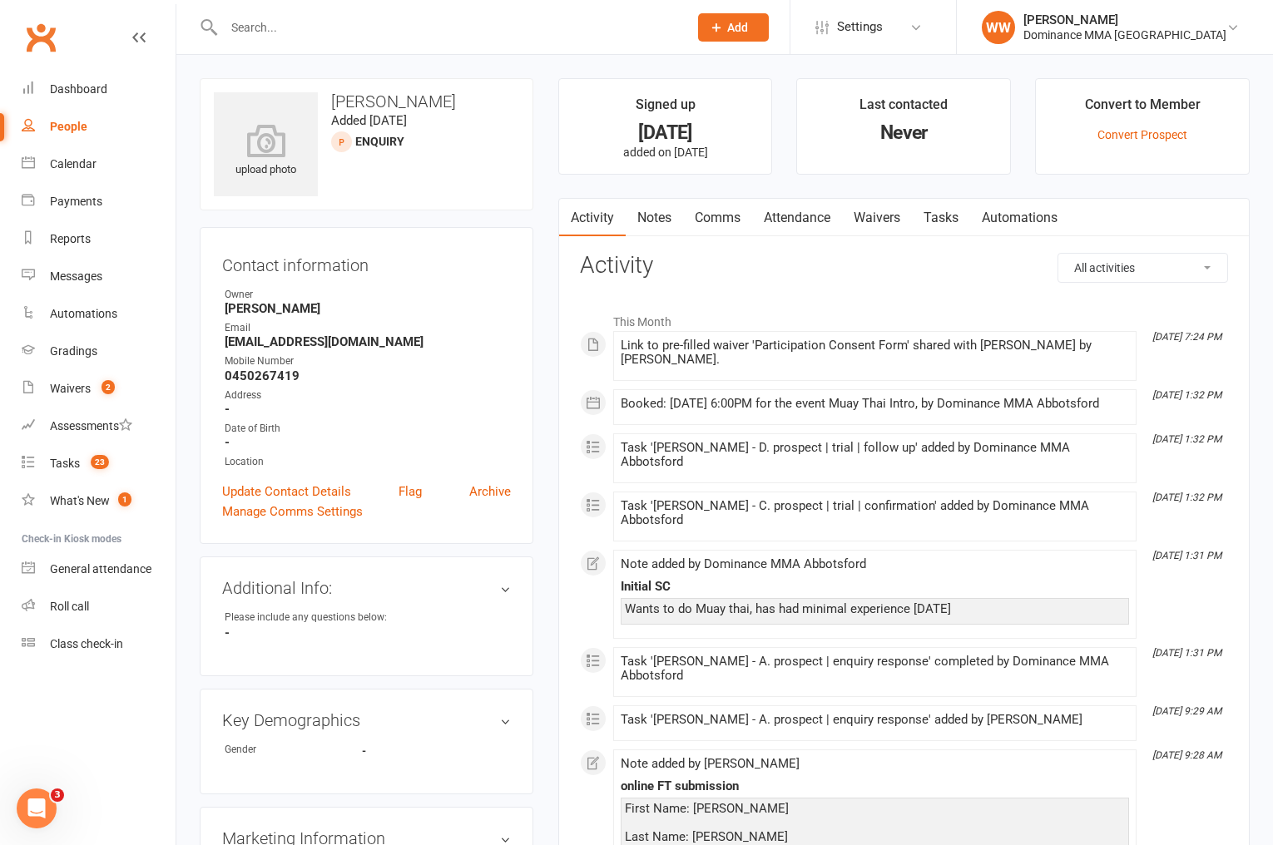
click at [869, 222] on link "Waivers" at bounding box center [877, 218] width 70 height 38
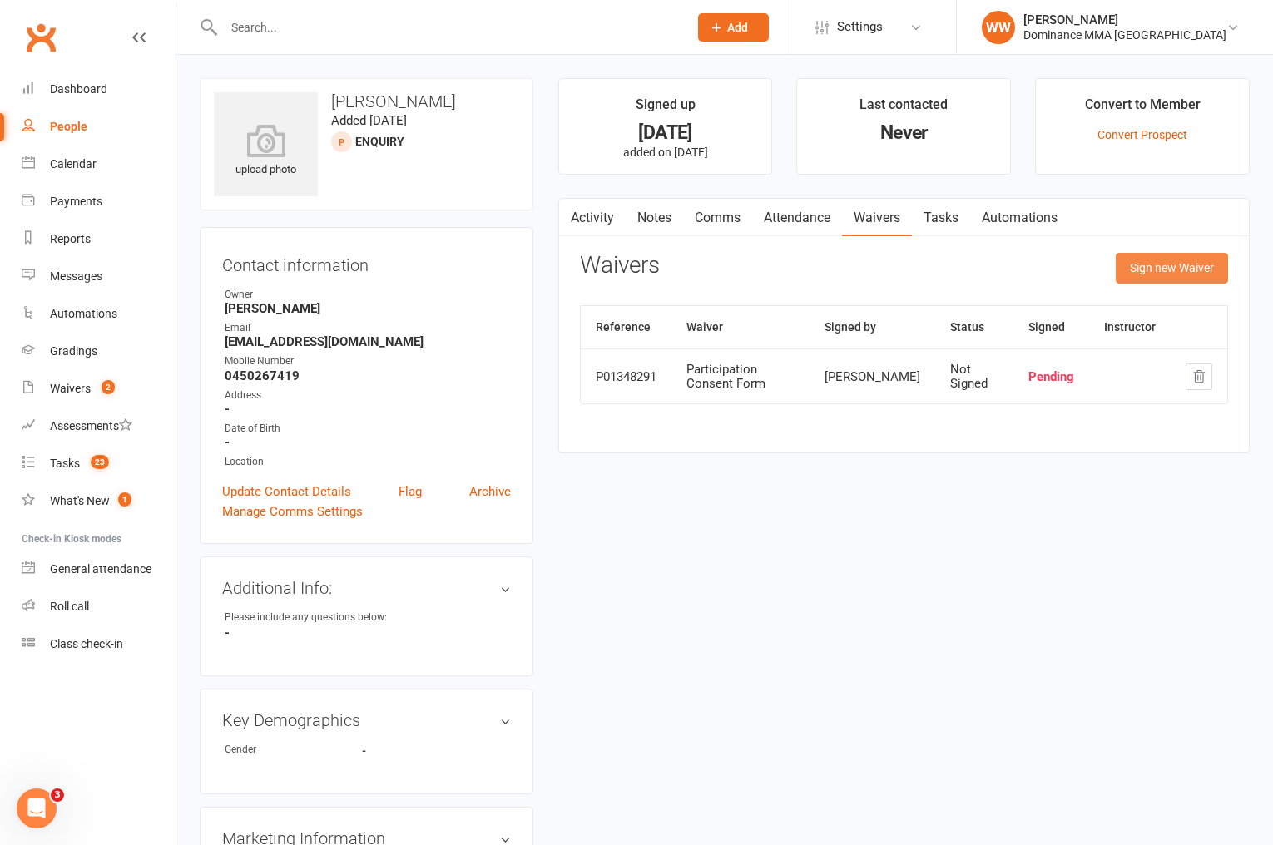
click at [1151, 280] on button "Sign new Waiver" at bounding box center [1172, 268] width 112 height 30
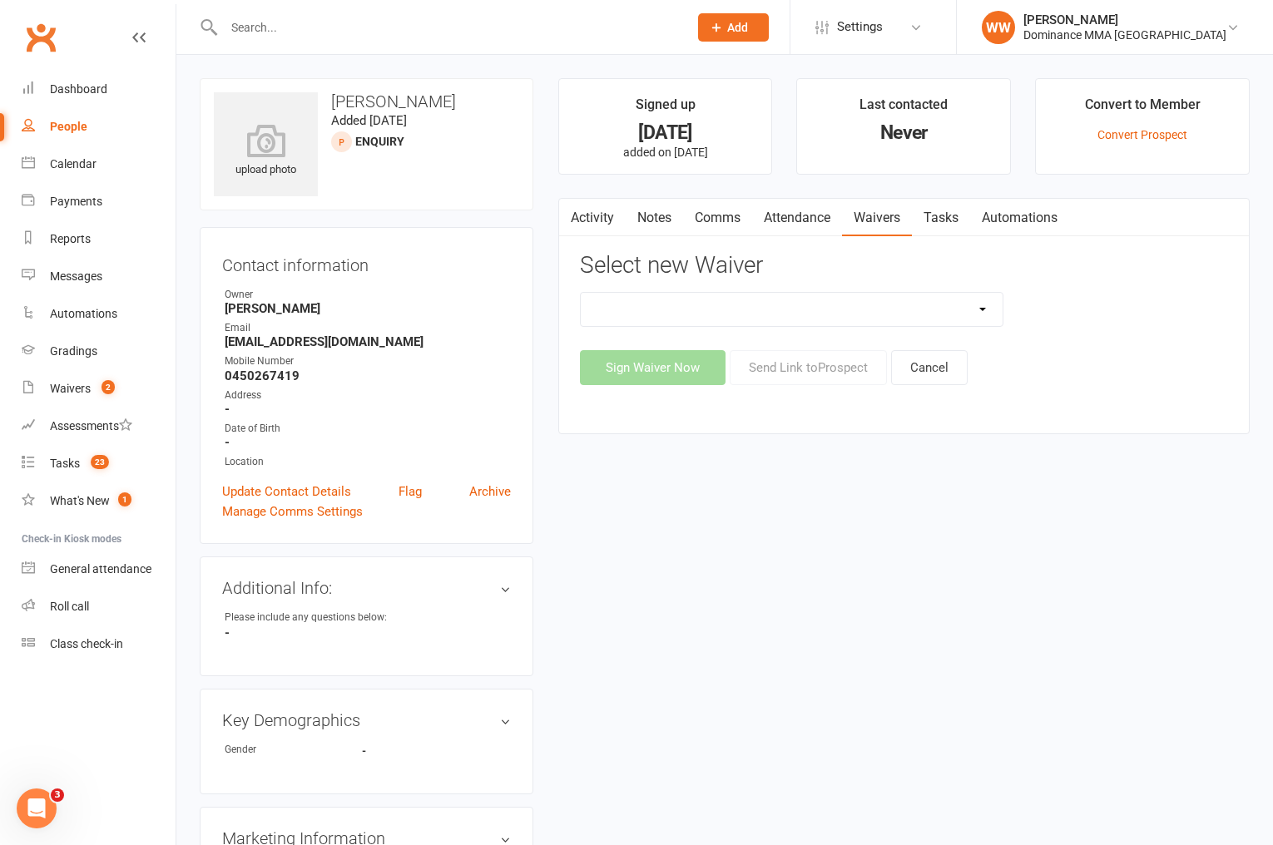
click at [939, 310] on select "Member | Cancellation | Adults Member | Injury Report Form (FOH staff use only)…" at bounding box center [792, 309] width 423 height 33
select select "45"
click at [581, 293] on select "Member | Cancellation | Adults Member | Injury Report Form (FOH staff use only)…" at bounding box center [792, 309] width 423 height 33
click at [816, 374] on button "Send Link to Prospect" at bounding box center [808, 367] width 157 height 35
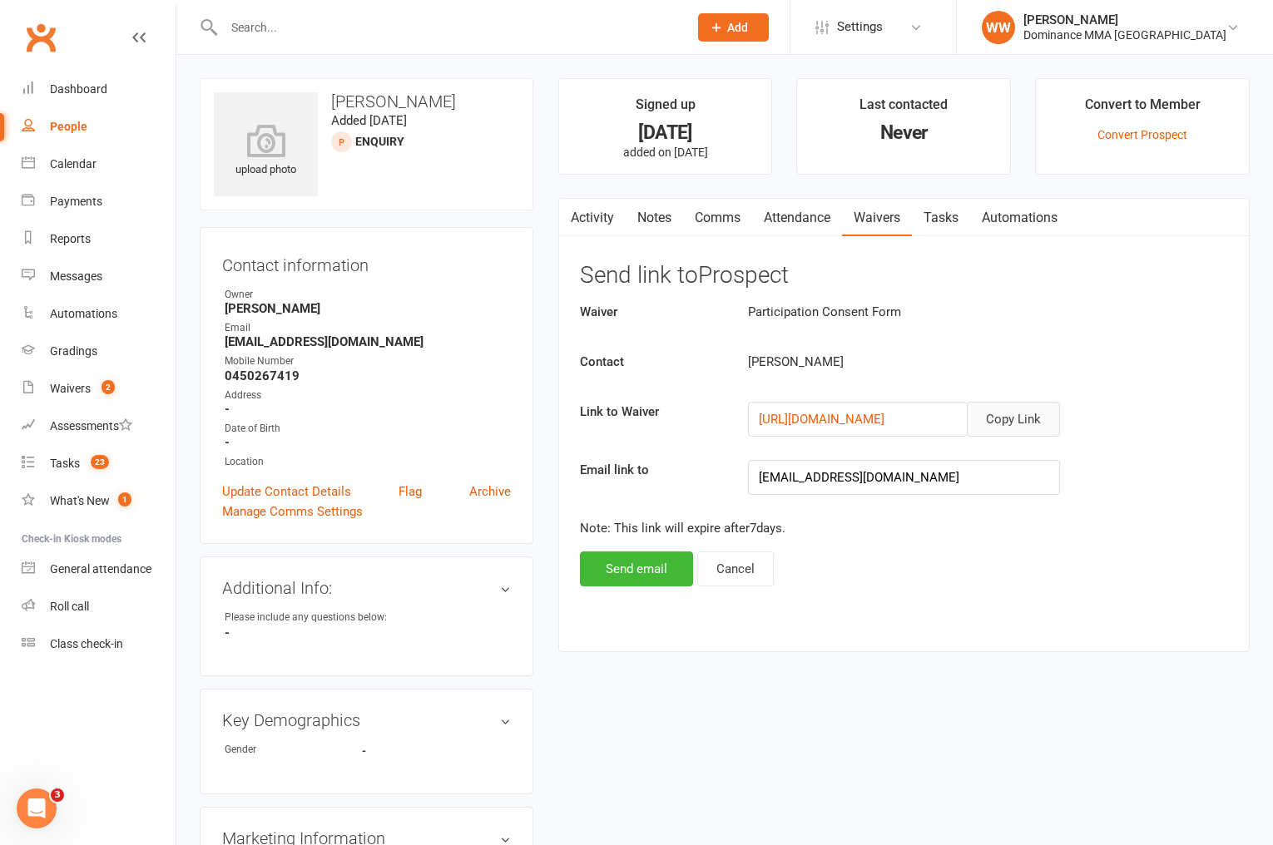
click at [1023, 419] on button "Copy Link" at bounding box center [1013, 419] width 93 height 35
click at [940, 225] on link "Tasks" at bounding box center [941, 218] width 58 height 38
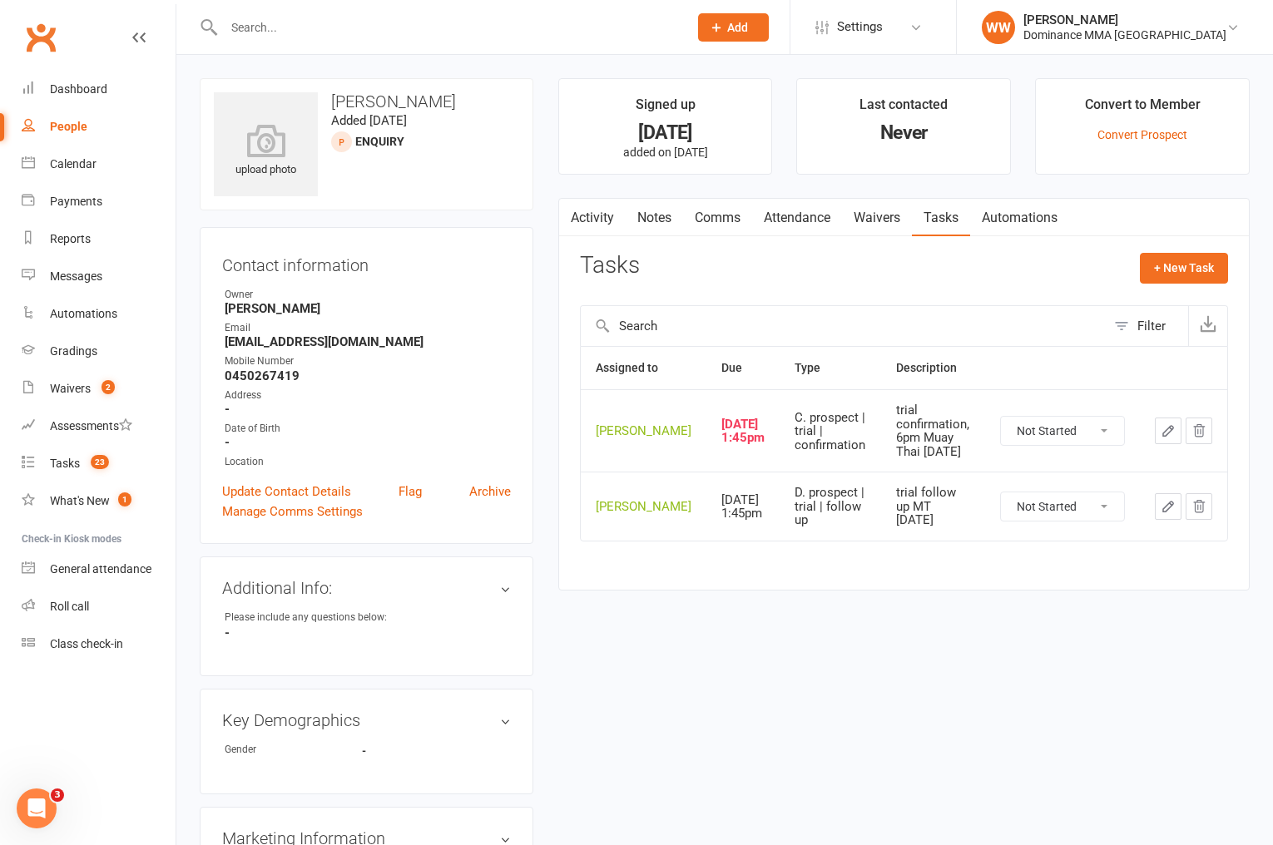
click at [1157, 444] on button "button" at bounding box center [1168, 431] width 27 height 27
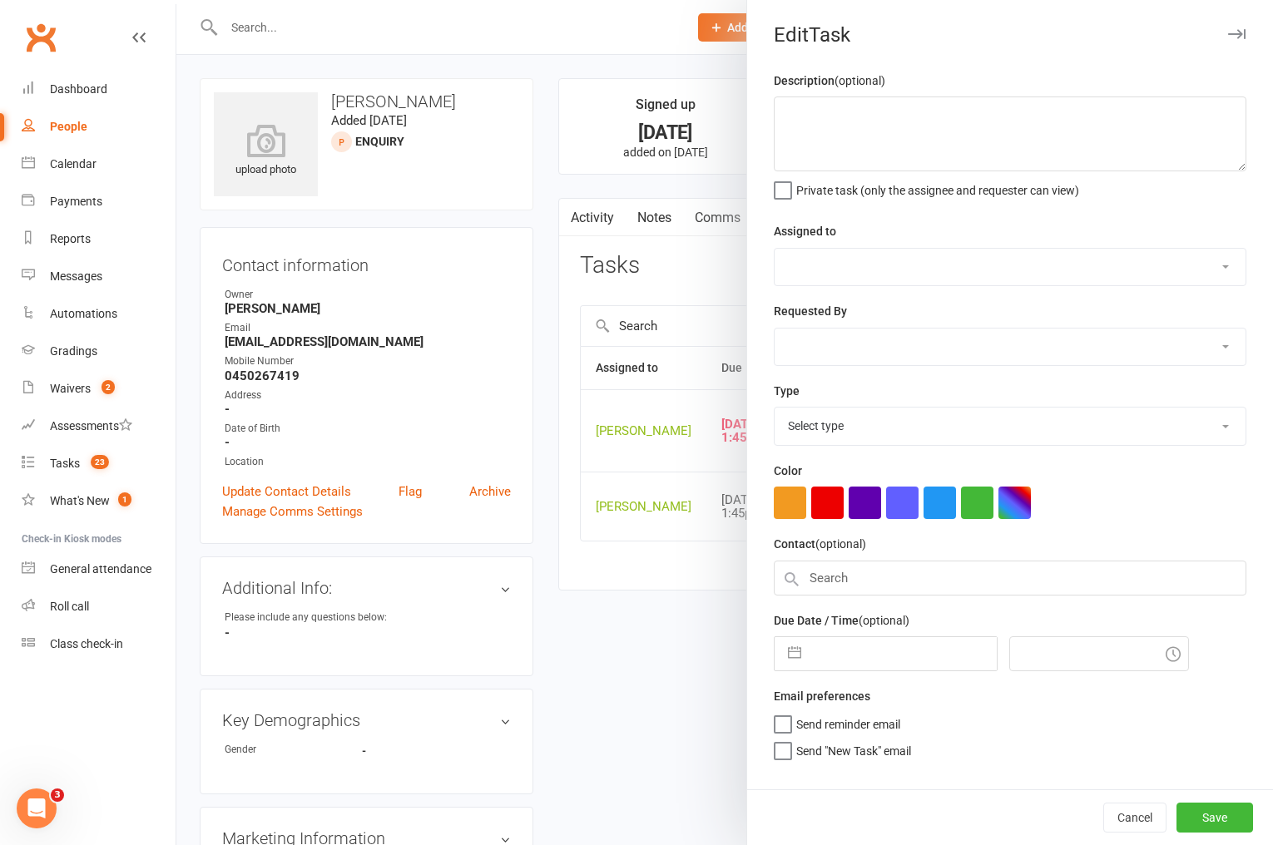
type textarea "trial confirmation, 6pm Muay Thai 9/9 SA"
select select "49757"
select select "12631"
type input "10 Sep 2025"
type input "1:45pm"
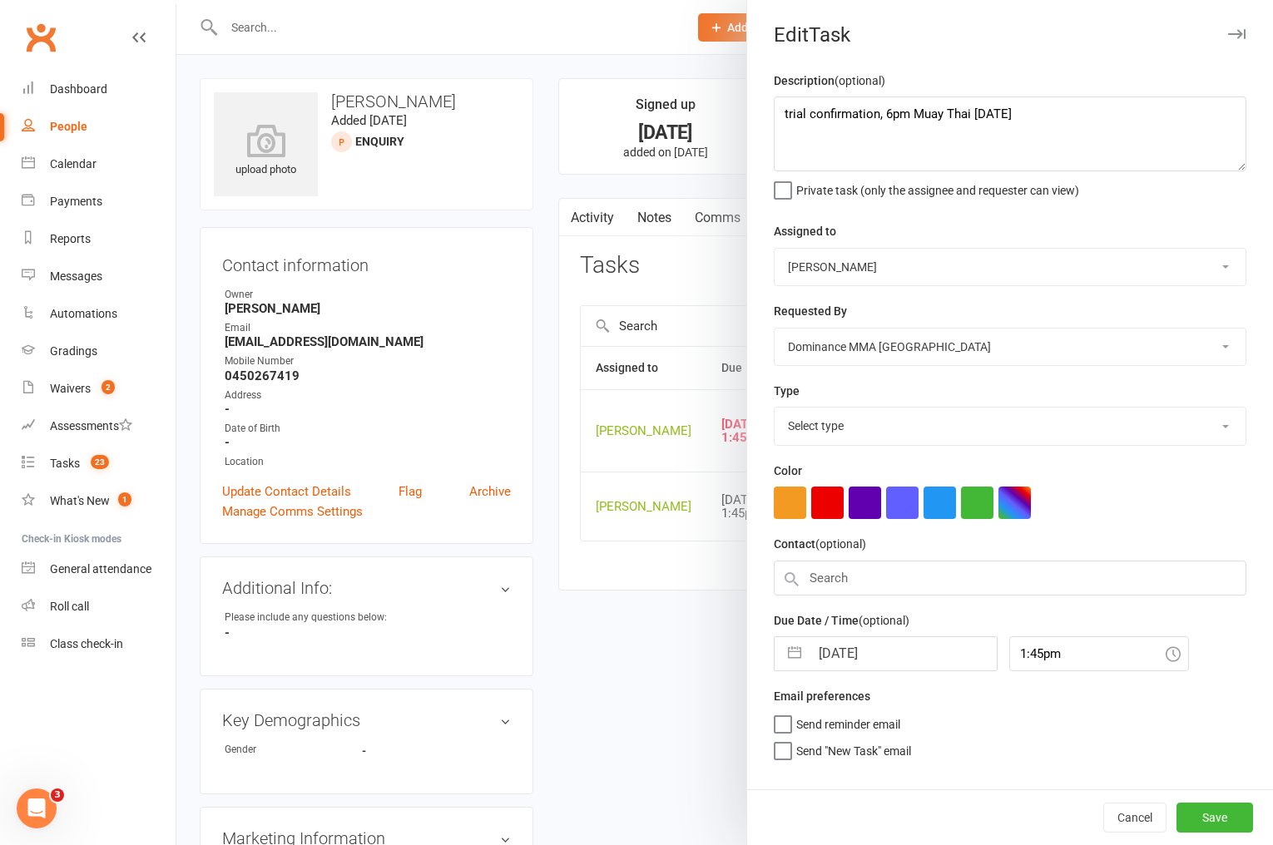
select select "3862"
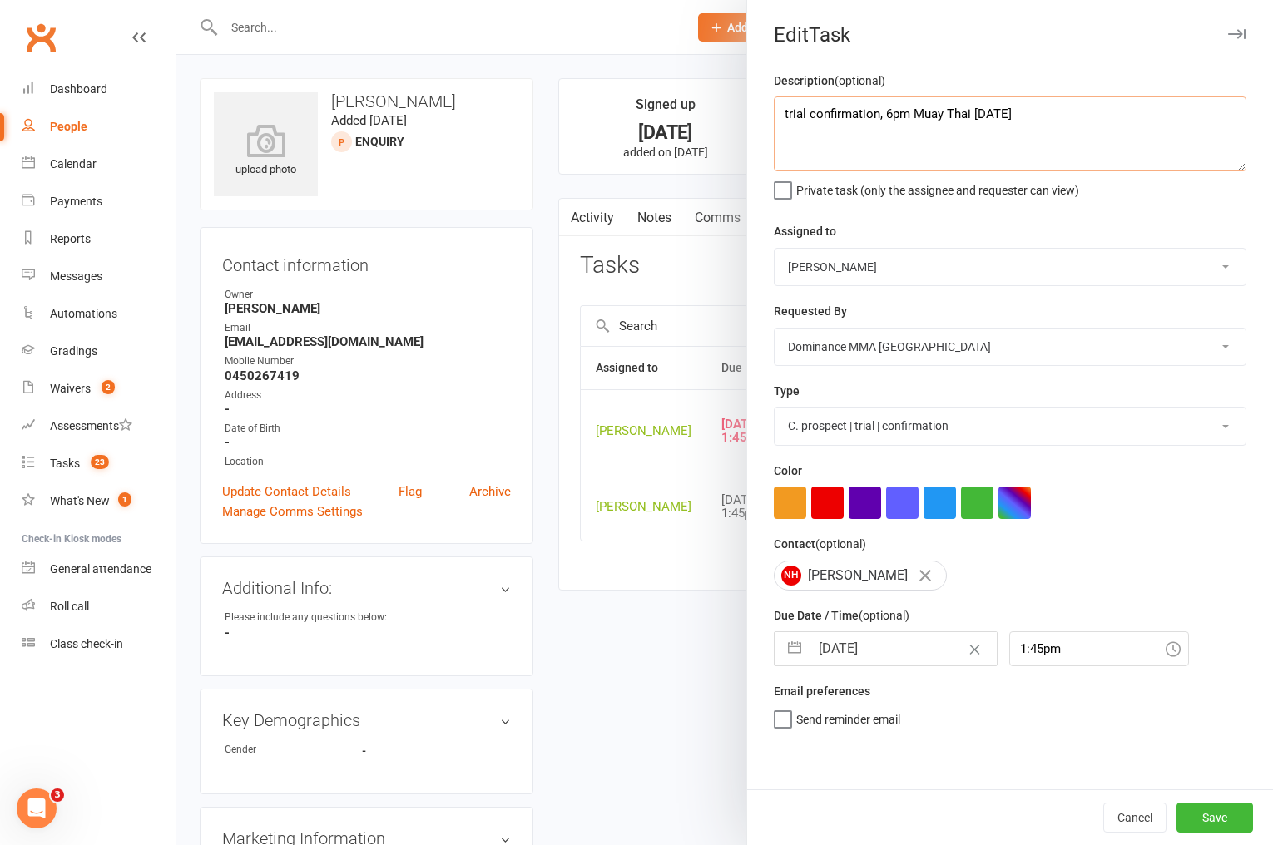
click at [783, 116] on textarea "trial confirmation, 6pm Muay Thai 9/9 SA" at bounding box center [1010, 134] width 473 height 75
type textarea "check waiver 10/9 WW trial confirmation, 6pm Muay Thai 9/9 SA"
click at [858, 640] on input "10 Sep 2025" at bounding box center [903, 648] width 187 height 33
select select "7"
select select "2025"
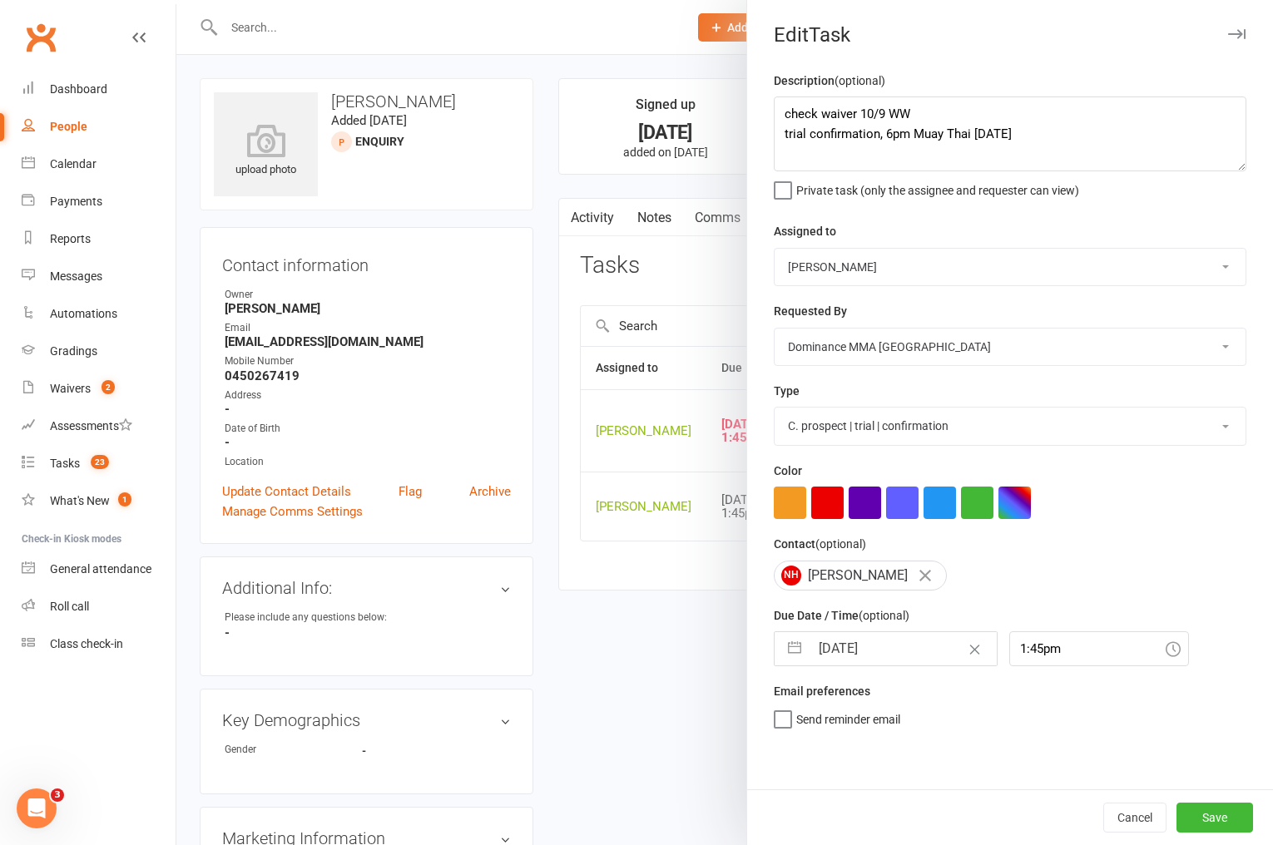
select select "8"
select select "2025"
select select "9"
select select "2025"
click at [936, 808] on td "11" at bounding box center [939, 807] width 32 height 32
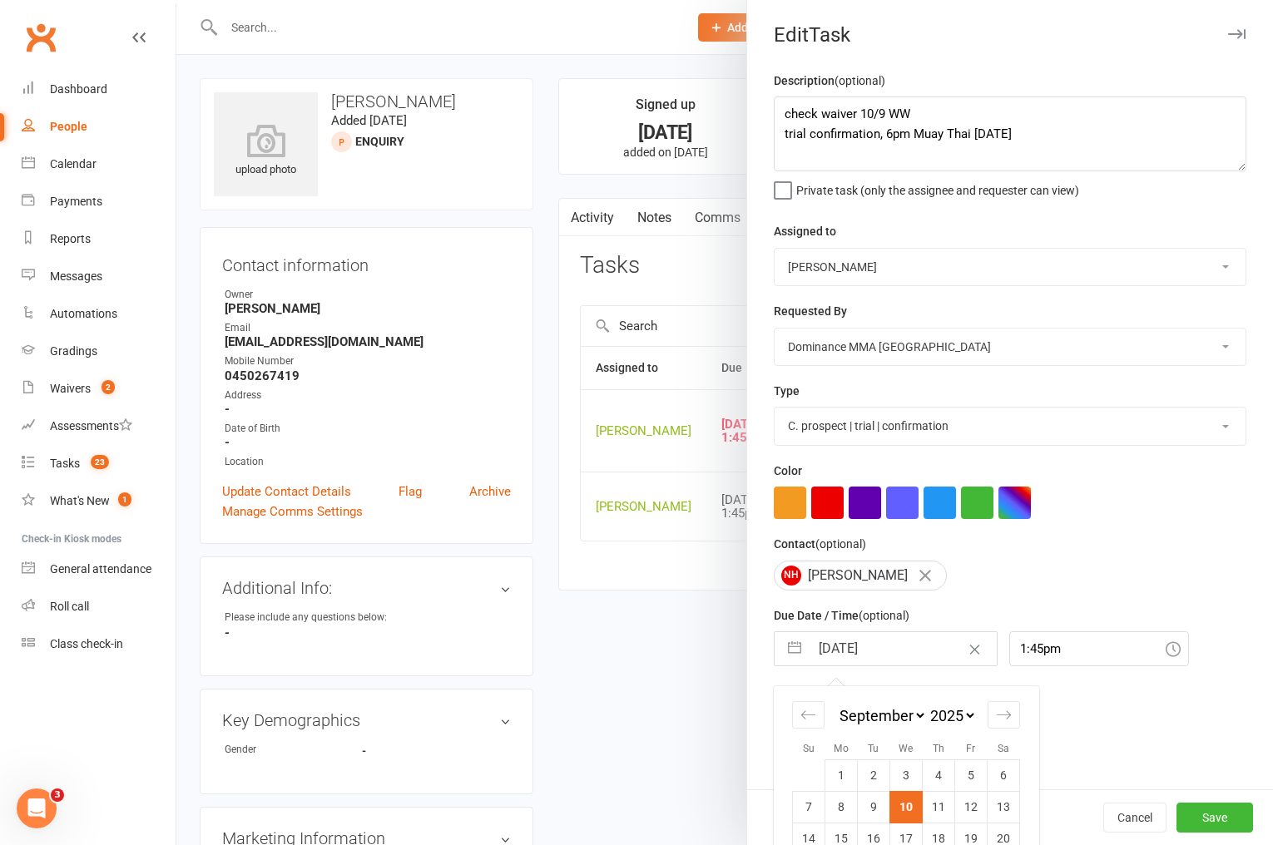
type input "11 Sep 2025"
click at [1212, 822] on button "Save" at bounding box center [1214, 818] width 77 height 30
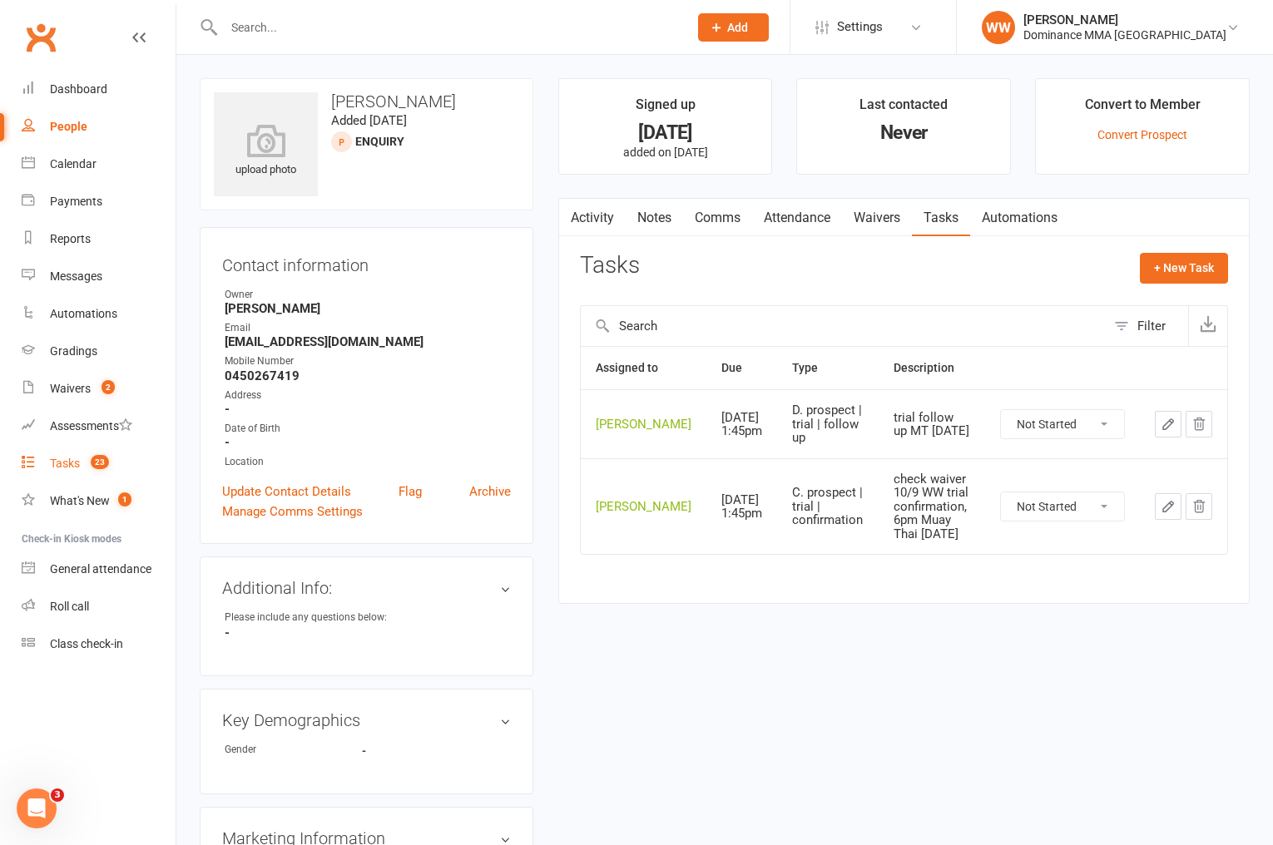
click at [69, 467] on div "Tasks" at bounding box center [65, 463] width 30 height 13
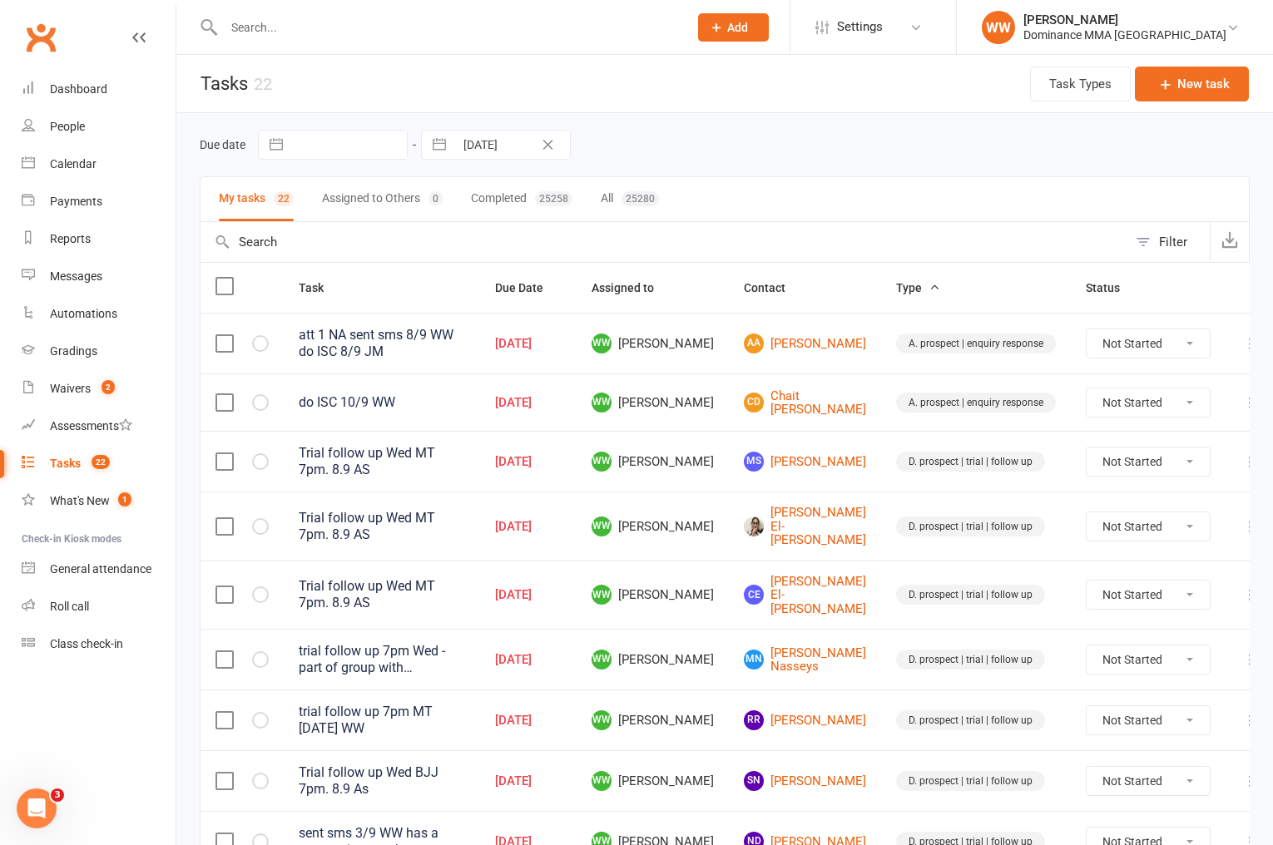
click at [727, 492] on td "WW Will Wesley" at bounding box center [653, 526] width 152 height 69
click at [725, 498] on td "WW Will Wesley" at bounding box center [653, 526] width 152 height 69
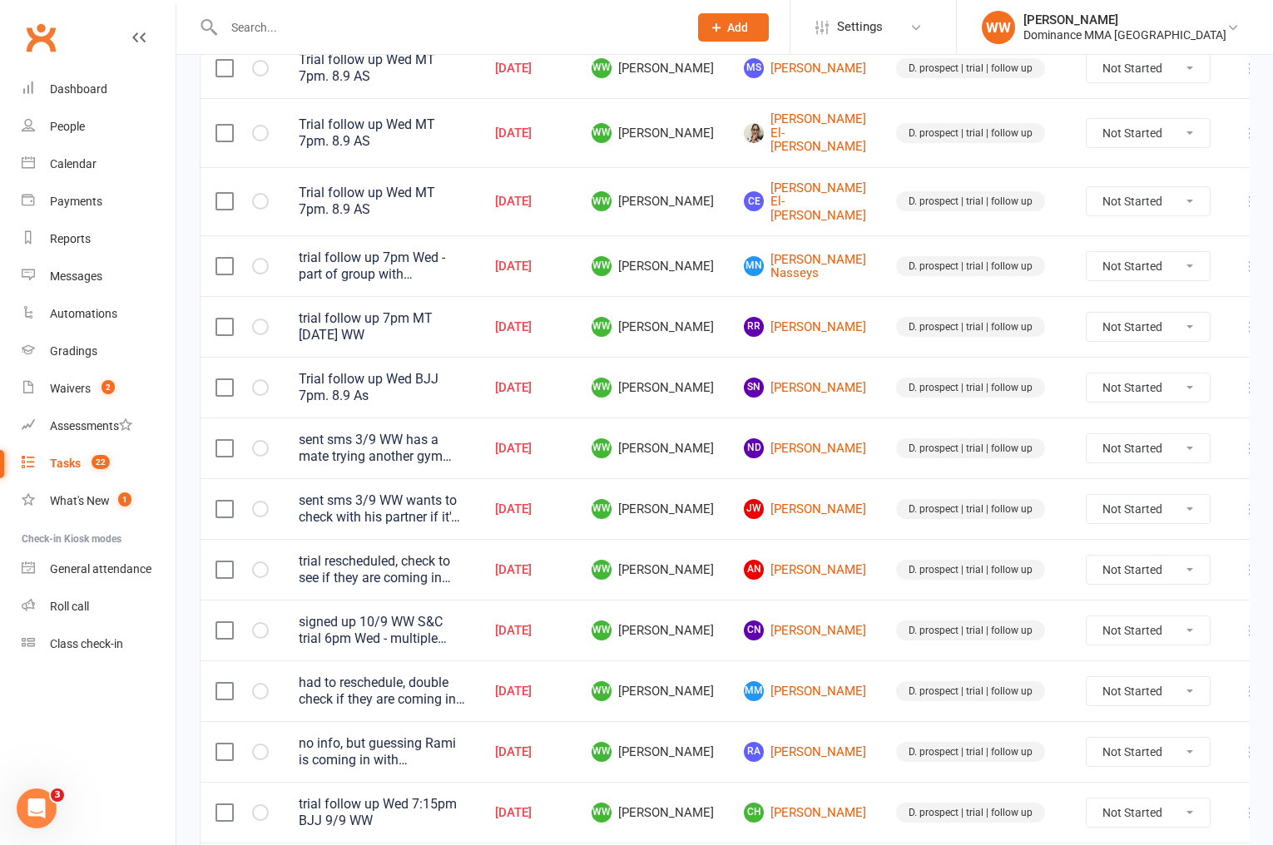
scroll to position [395, 0]
click at [1240, 558] on button at bounding box center [1250, 568] width 20 height 20
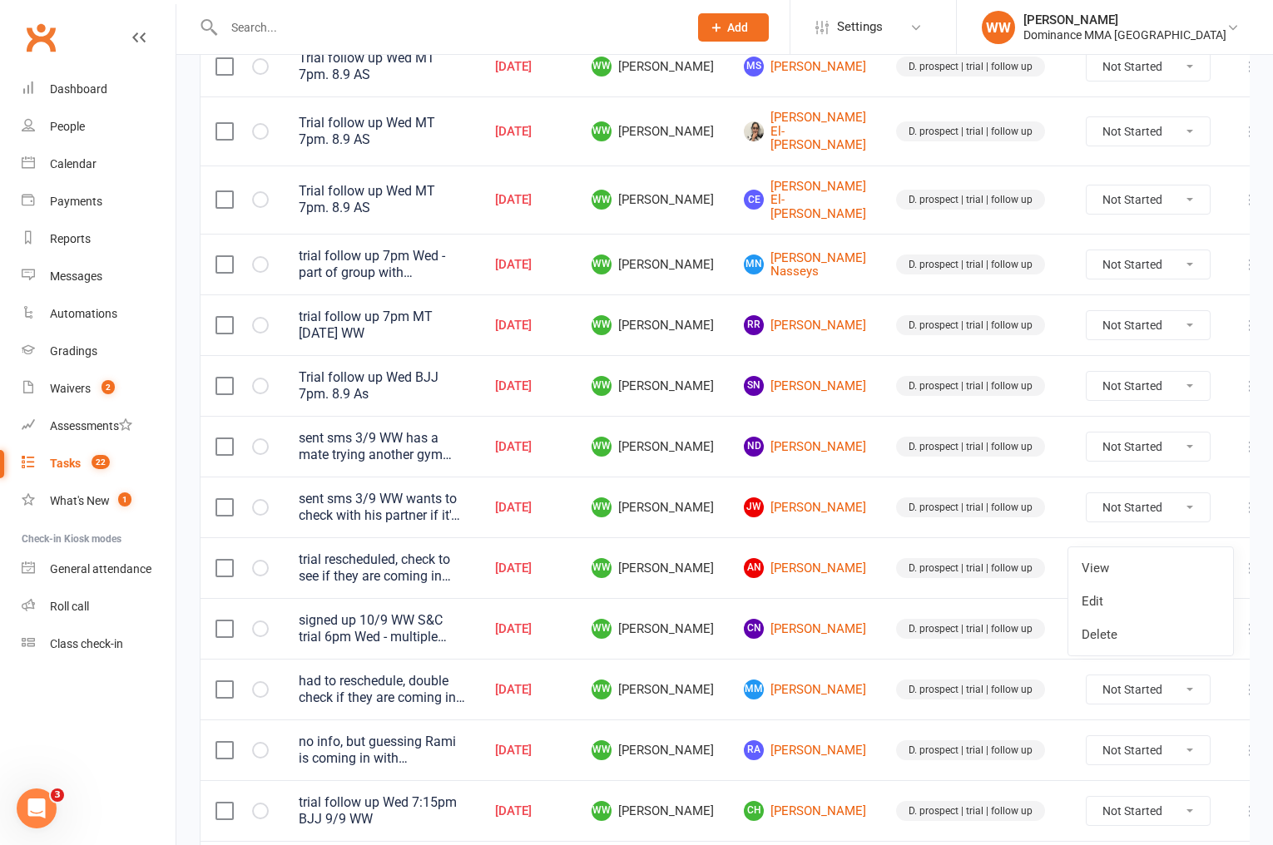
click at [1104, 611] on link "Edit" at bounding box center [1150, 601] width 165 height 33
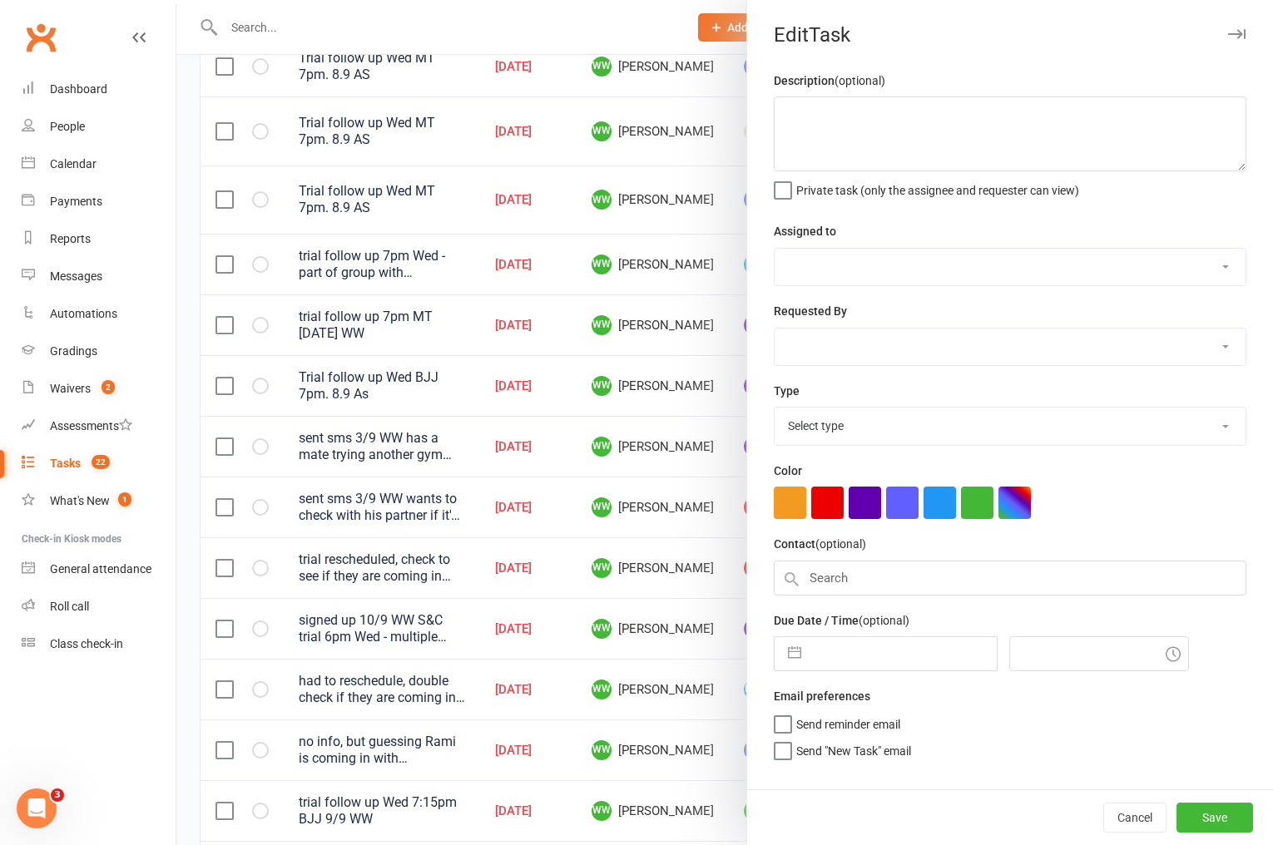
type textarea "trial rescheduled, check to see if they are coming in Tuesday or Wednesday for …"
select select "49757"
select select "12631"
type input "10 Sep 2025"
type input "4:30pm"
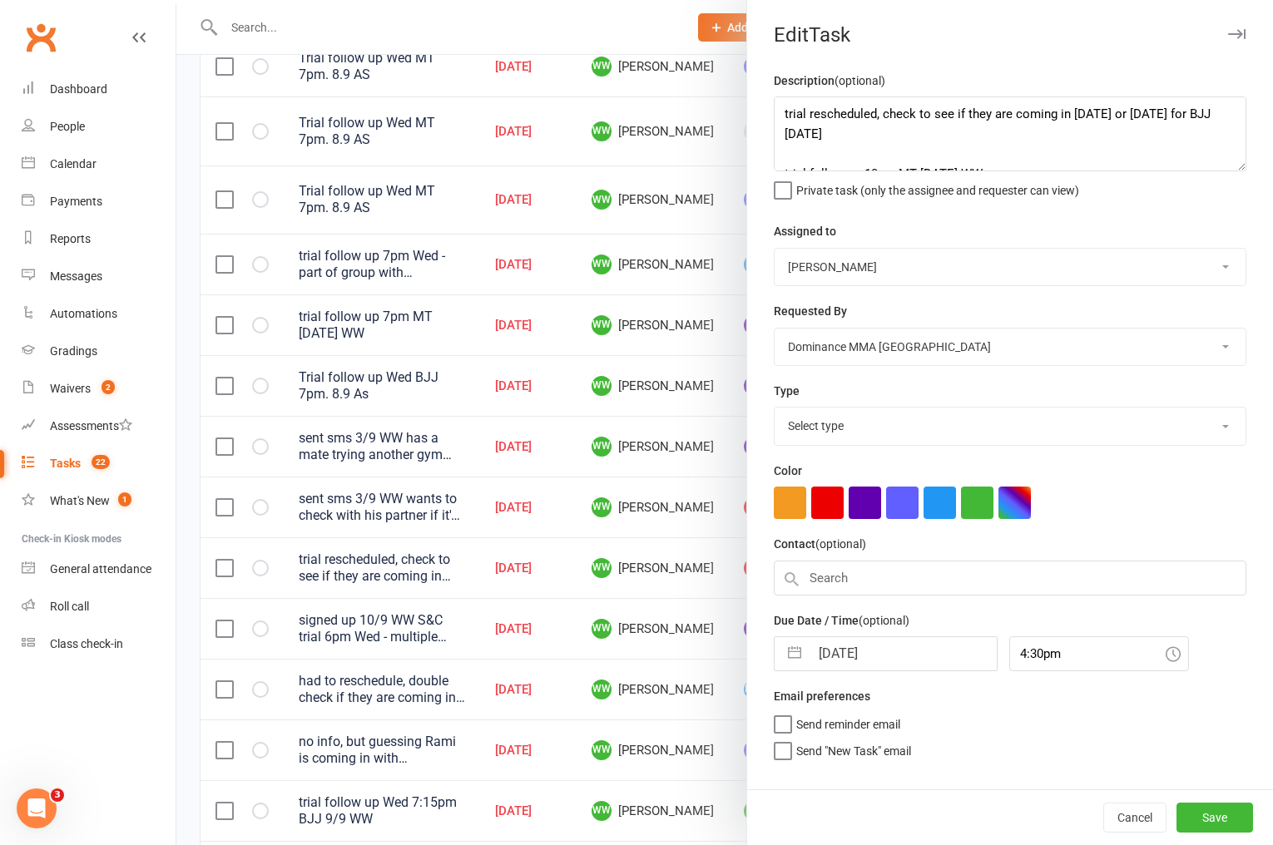
select select "3863"
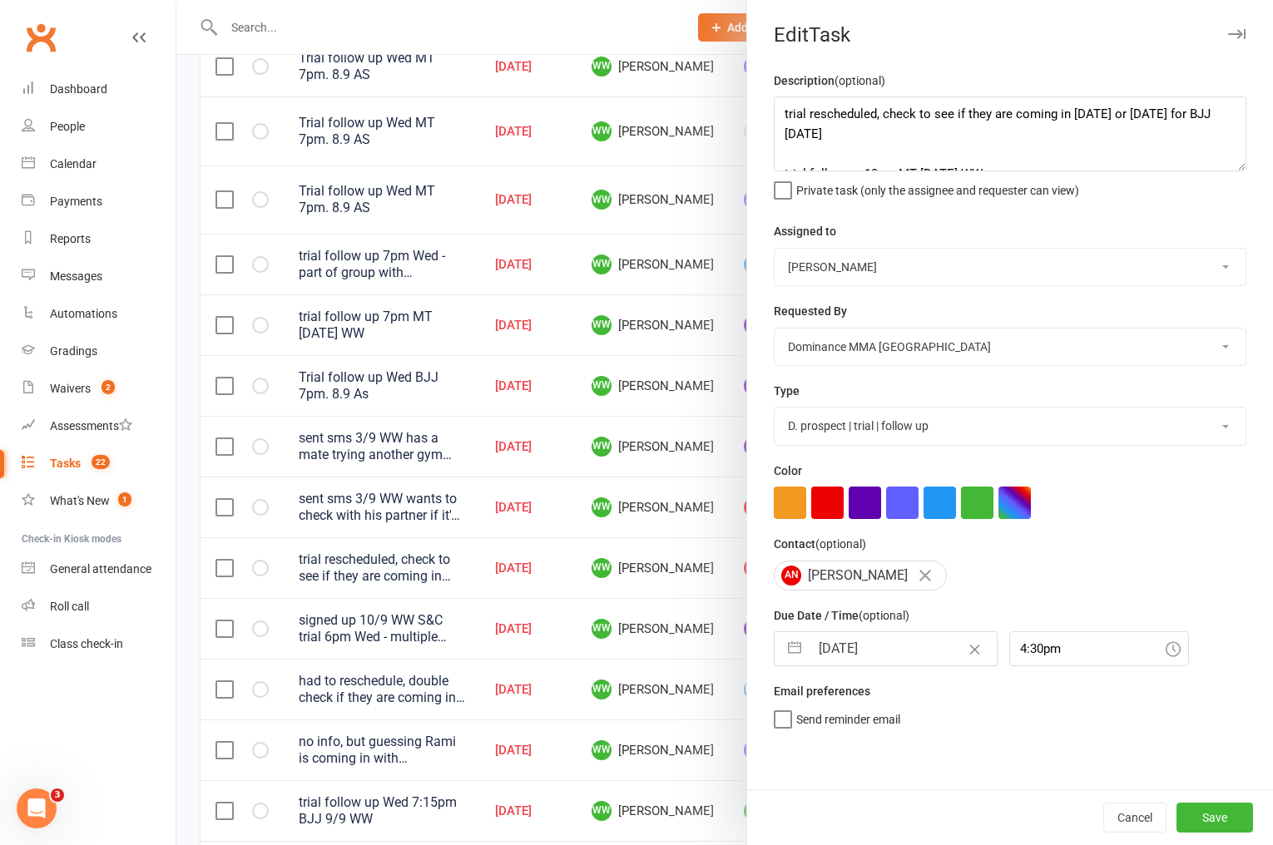
select select "7"
select select "2025"
select select "8"
select select "2025"
select select "9"
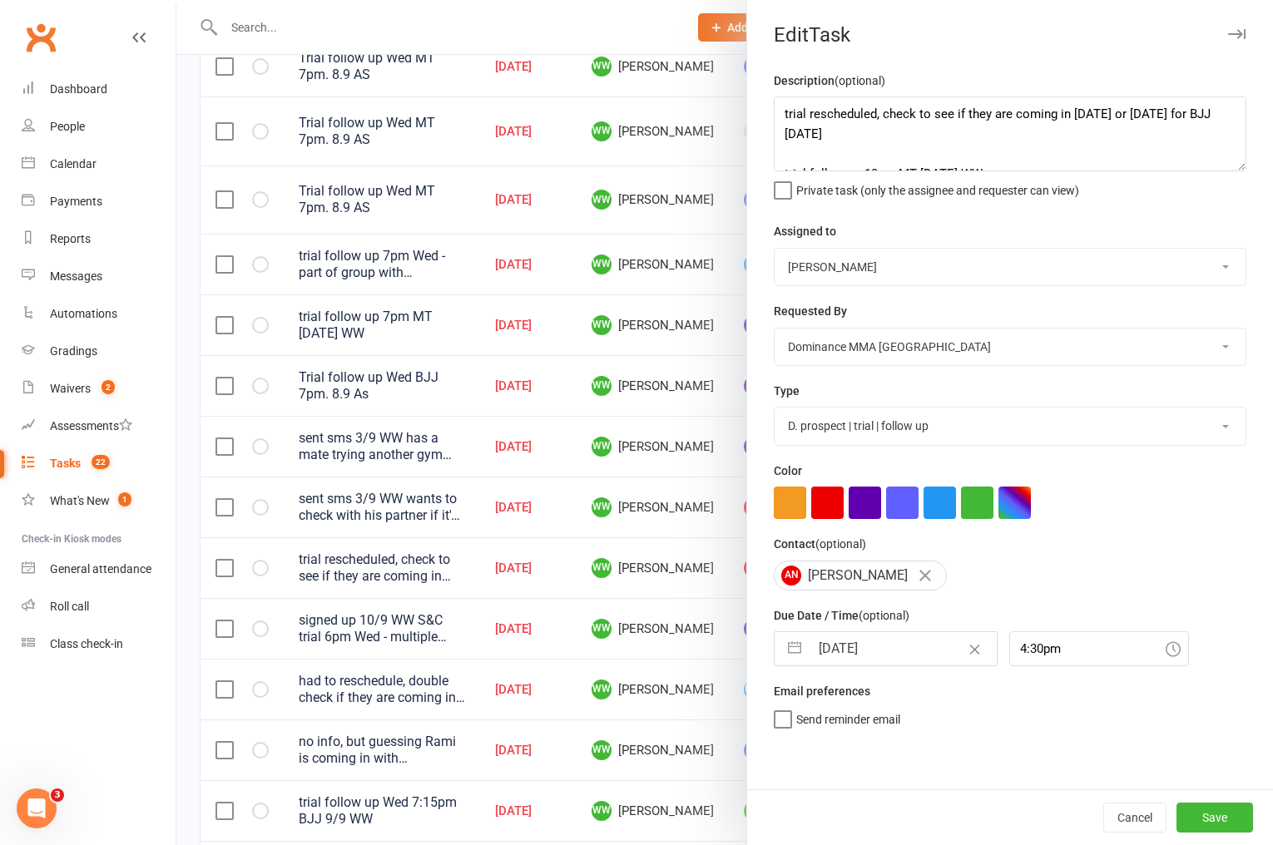
select select "2025"
click at [864, 657] on input "10 Sep 2025" at bounding box center [903, 648] width 187 height 33
click at [951, 810] on td "11" at bounding box center [939, 807] width 32 height 32
type input "11 Sep 2025"
click at [1211, 822] on button "Save" at bounding box center [1214, 818] width 77 height 30
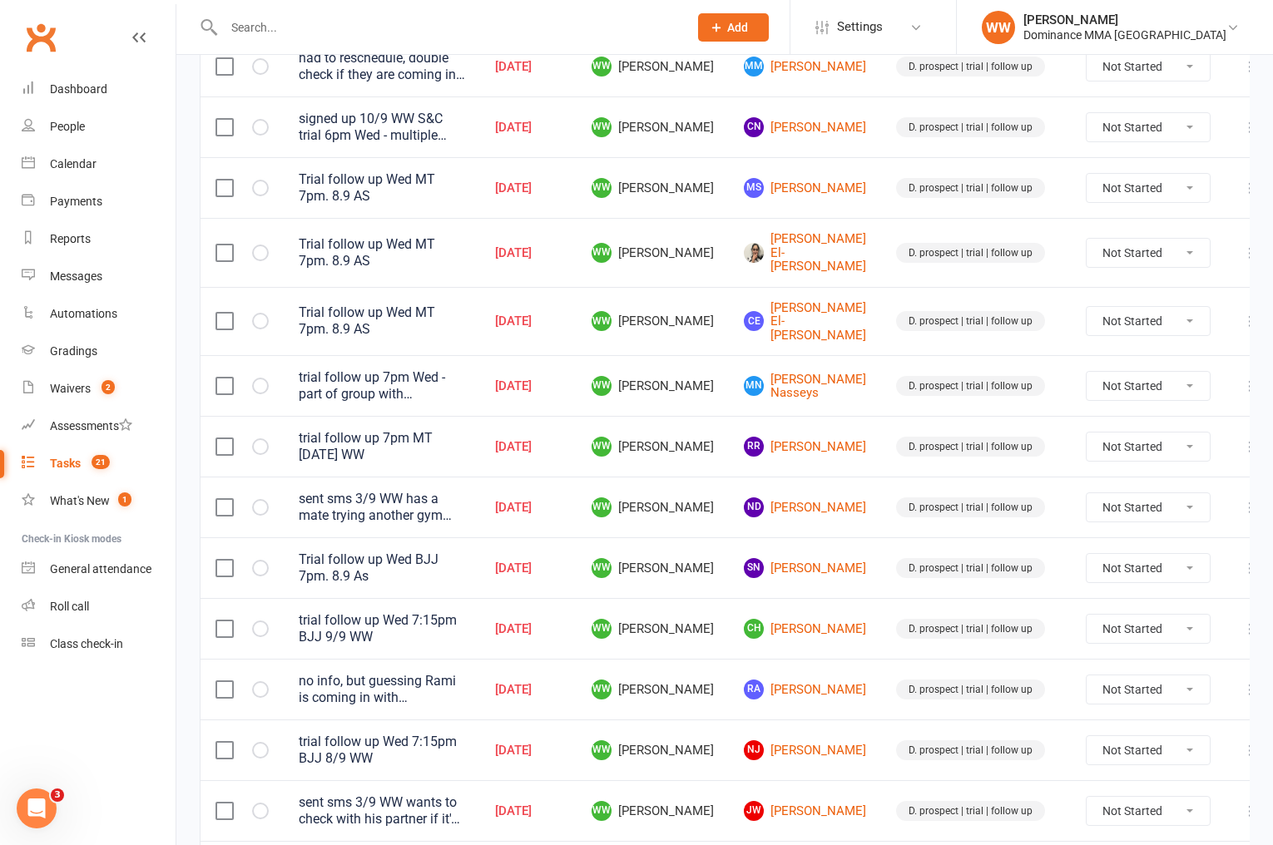
scroll to position [352, 0]
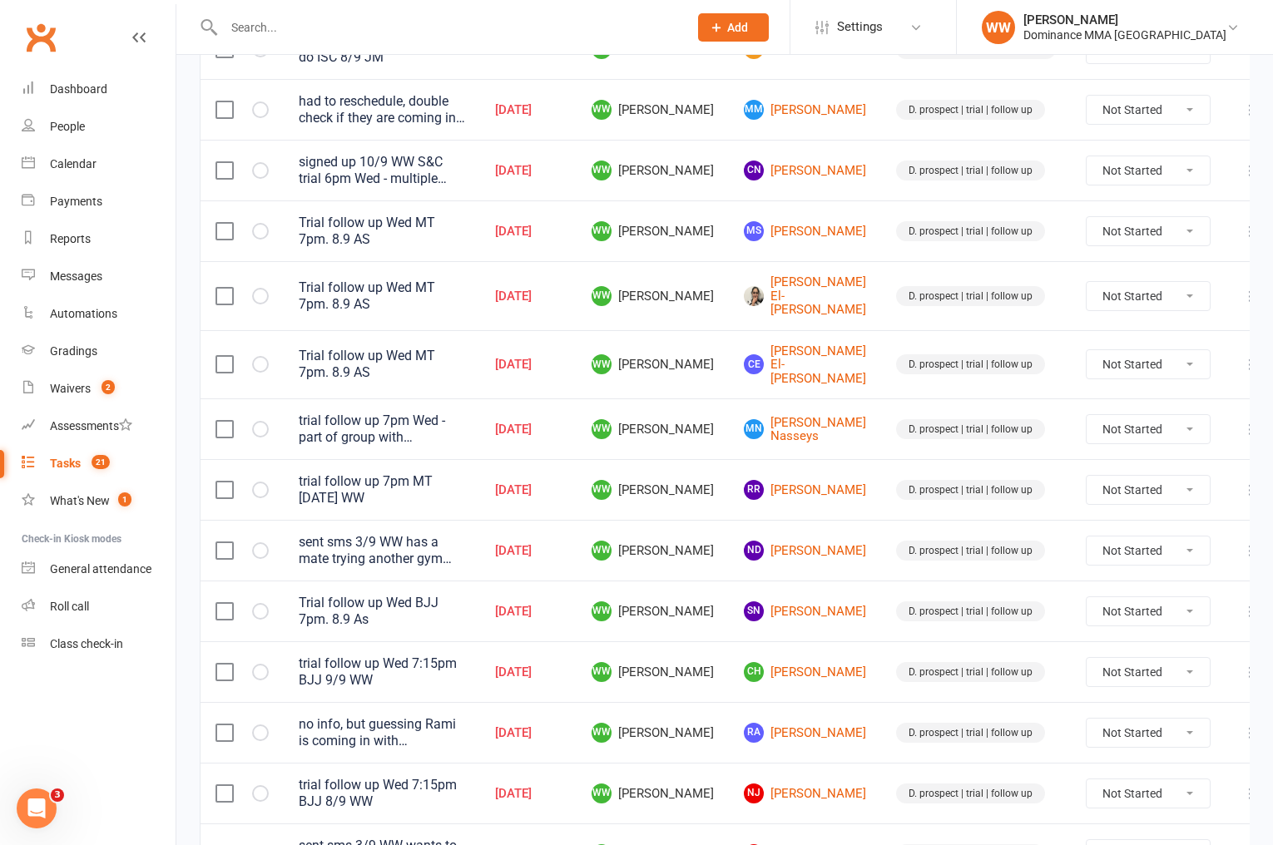
click at [1242, 108] on icon at bounding box center [1250, 110] width 17 height 17
click at [1121, 181] on link "Edit" at bounding box center [1150, 175] width 165 height 33
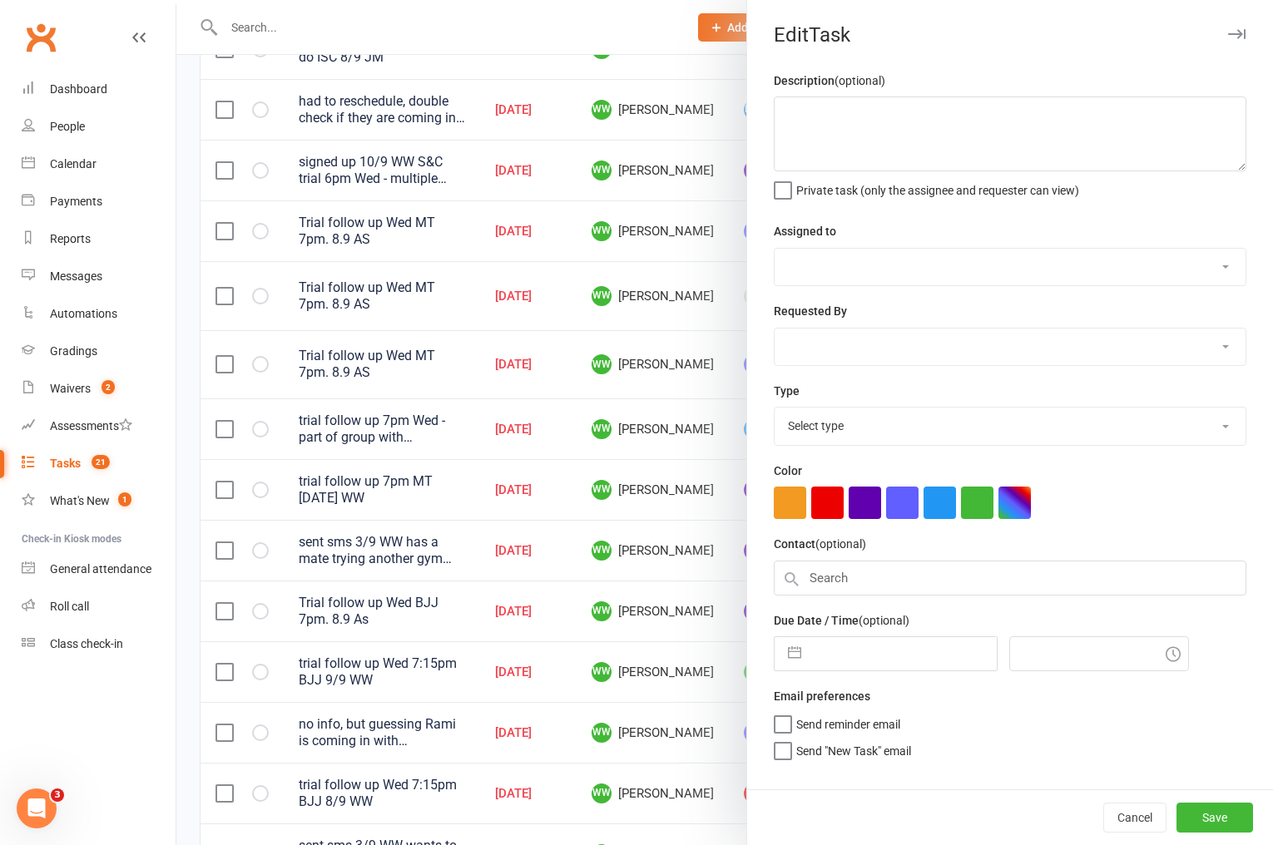
type textarea "had to reschedule, double check if they are coming in Tuesday or Wednesday, tri…"
select select "49757"
select select "12631"
type input "10 Sep 2025"
type input "4:30pm"
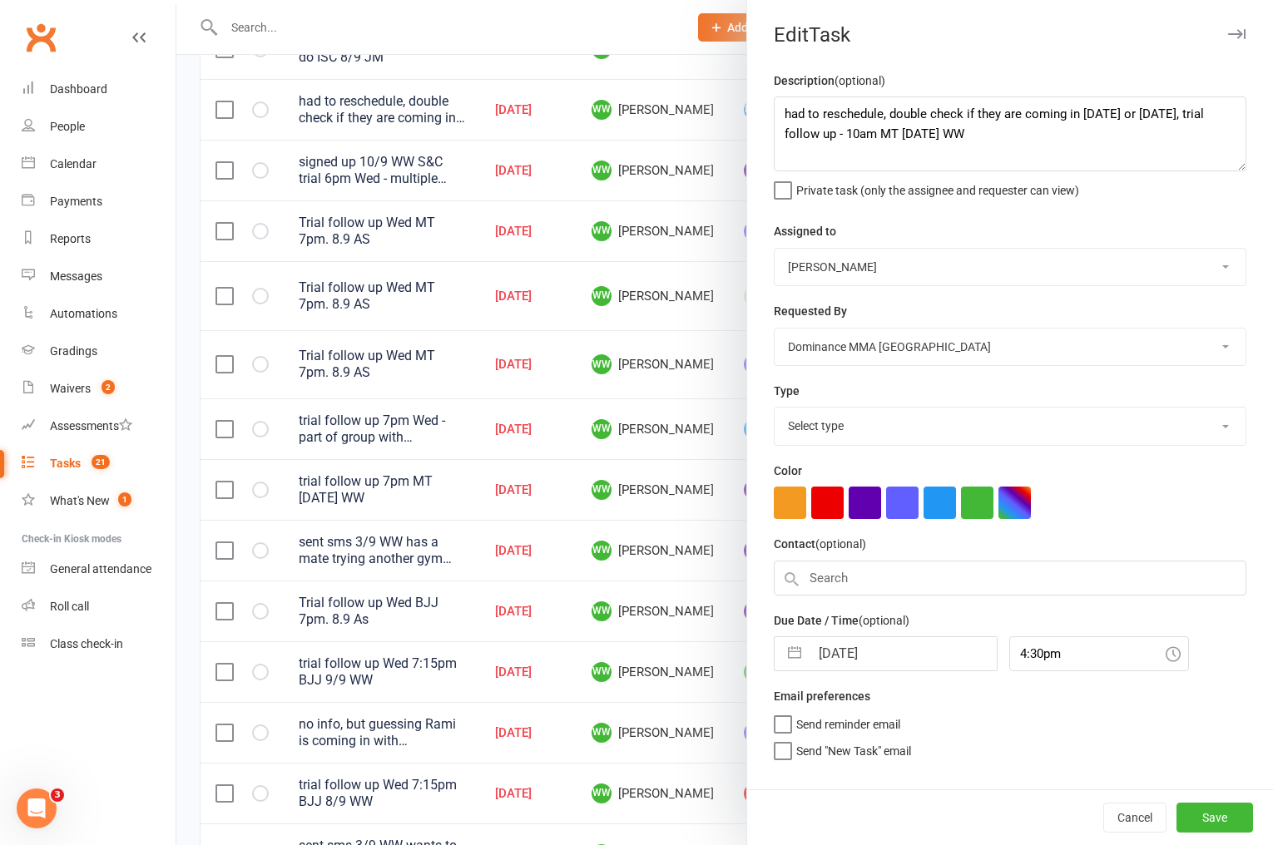
select select "3863"
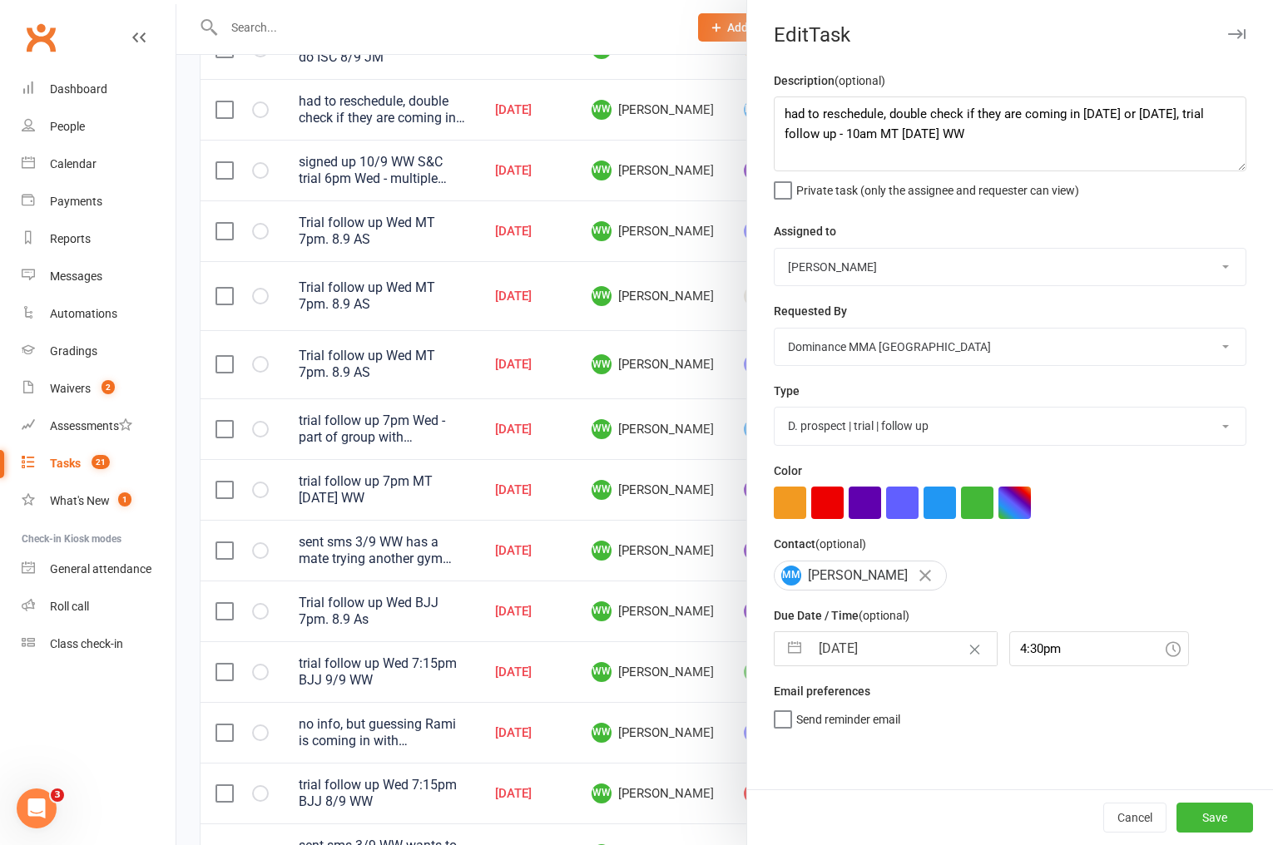
click at [868, 656] on input "10 Sep 2025" at bounding box center [903, 648] width 187 height 33
select select "7"
select select "2025"
select select "8"
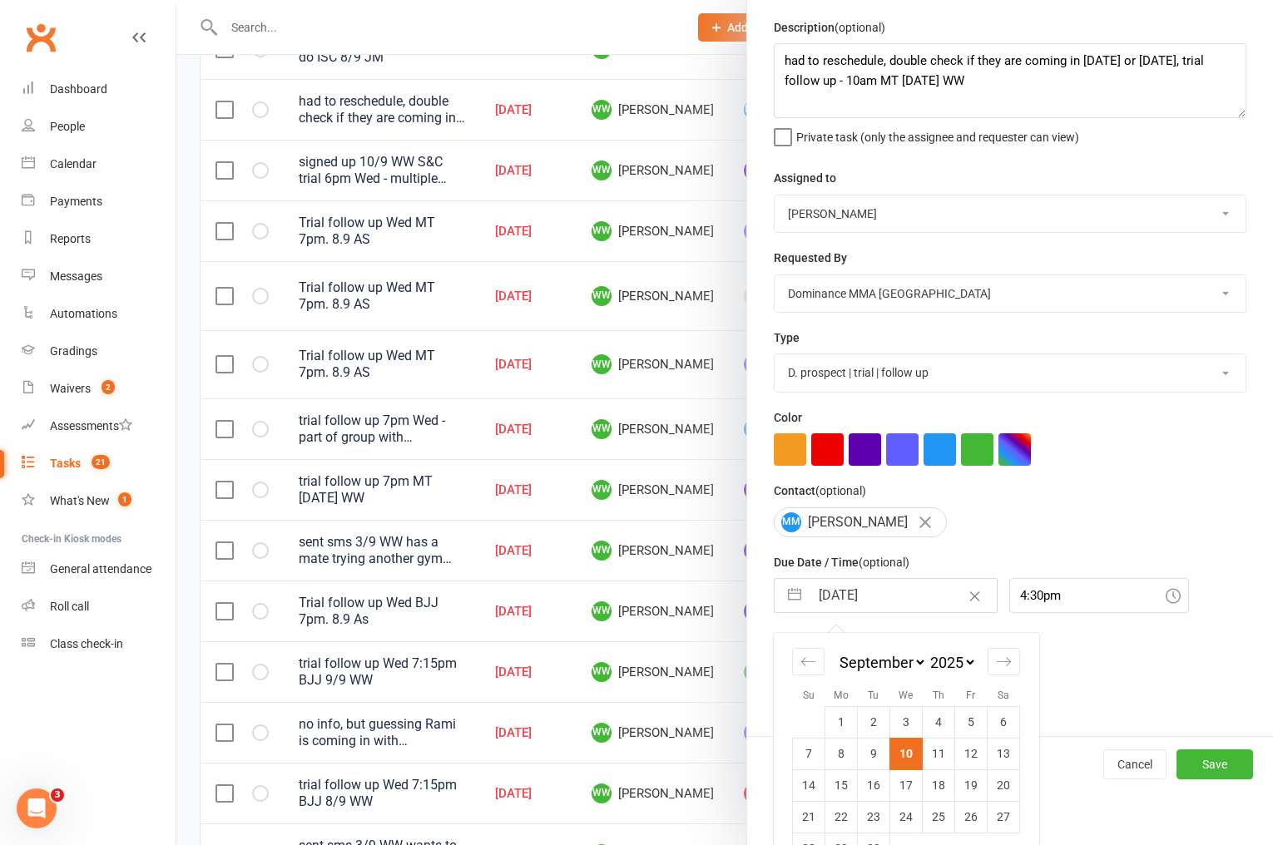
scroll to position [95, 0]
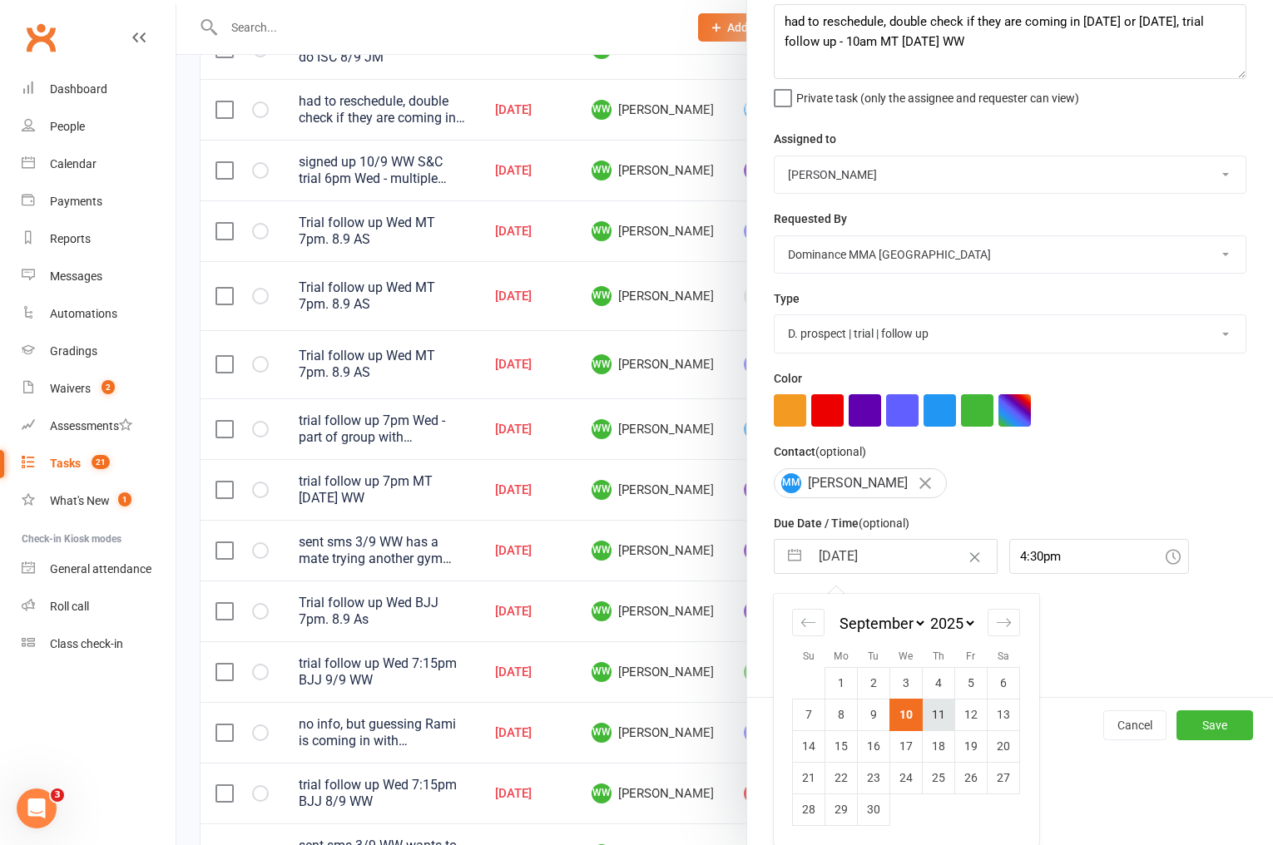
click at [928, 718] on td "11" at bounding box center [939, 715] width 32 height 32
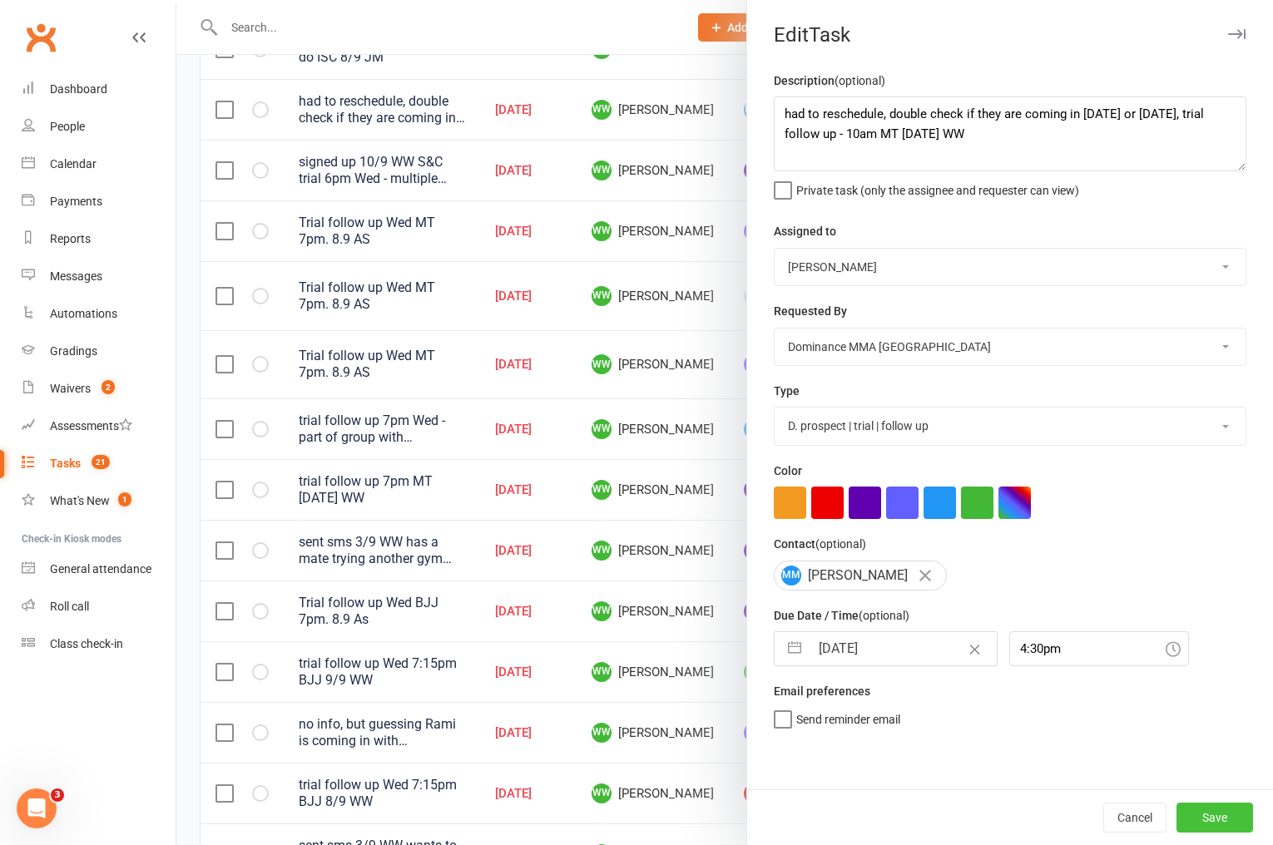
click at [1190, 806] on button "Save" at bounding box center [1214, 818] width 77 height 30
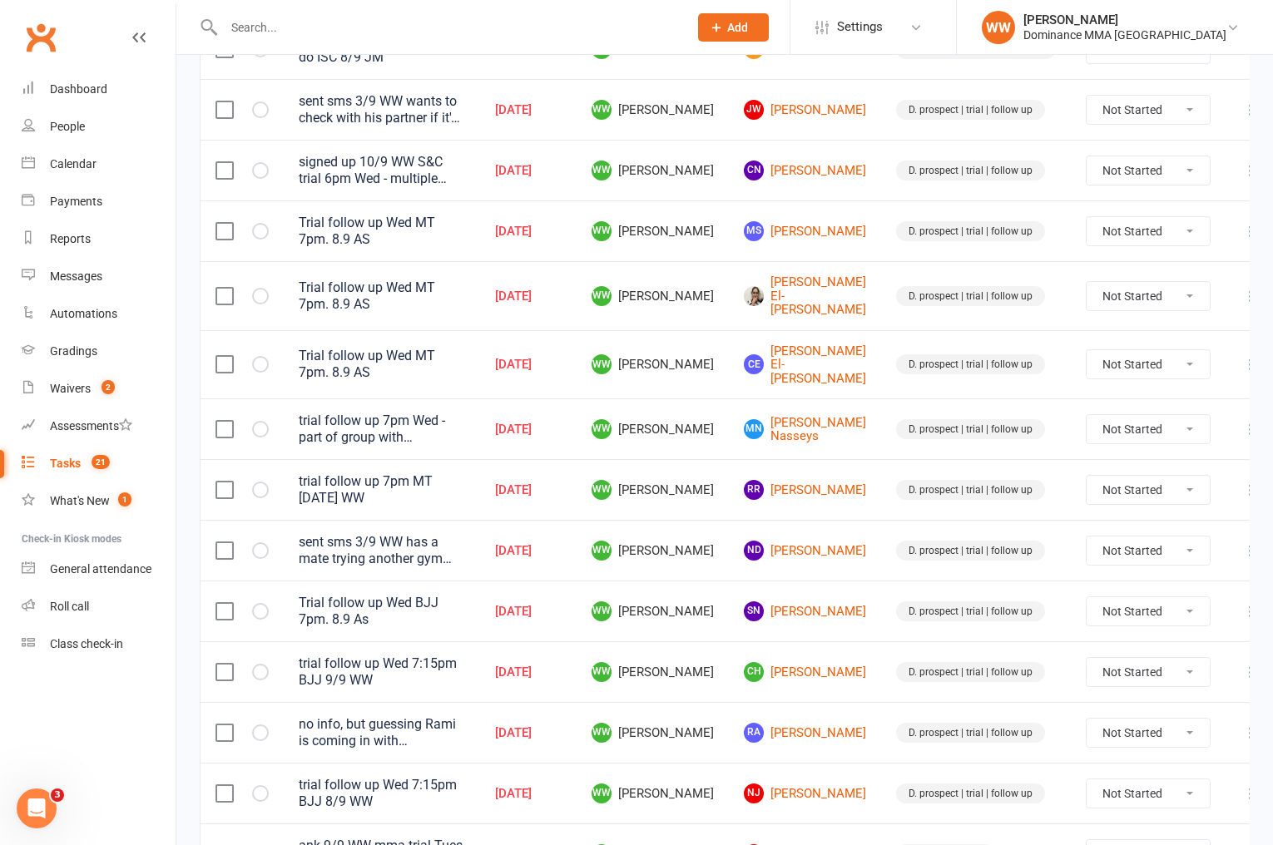
click at [881, 417] on td "D. prospect | trial | follow up" at bounding box center [976, 429] width 190 height 61
click at [881, 422] on td "D. prospect | trial | follow up" at bounding box center [976, 428] width 190 height 61
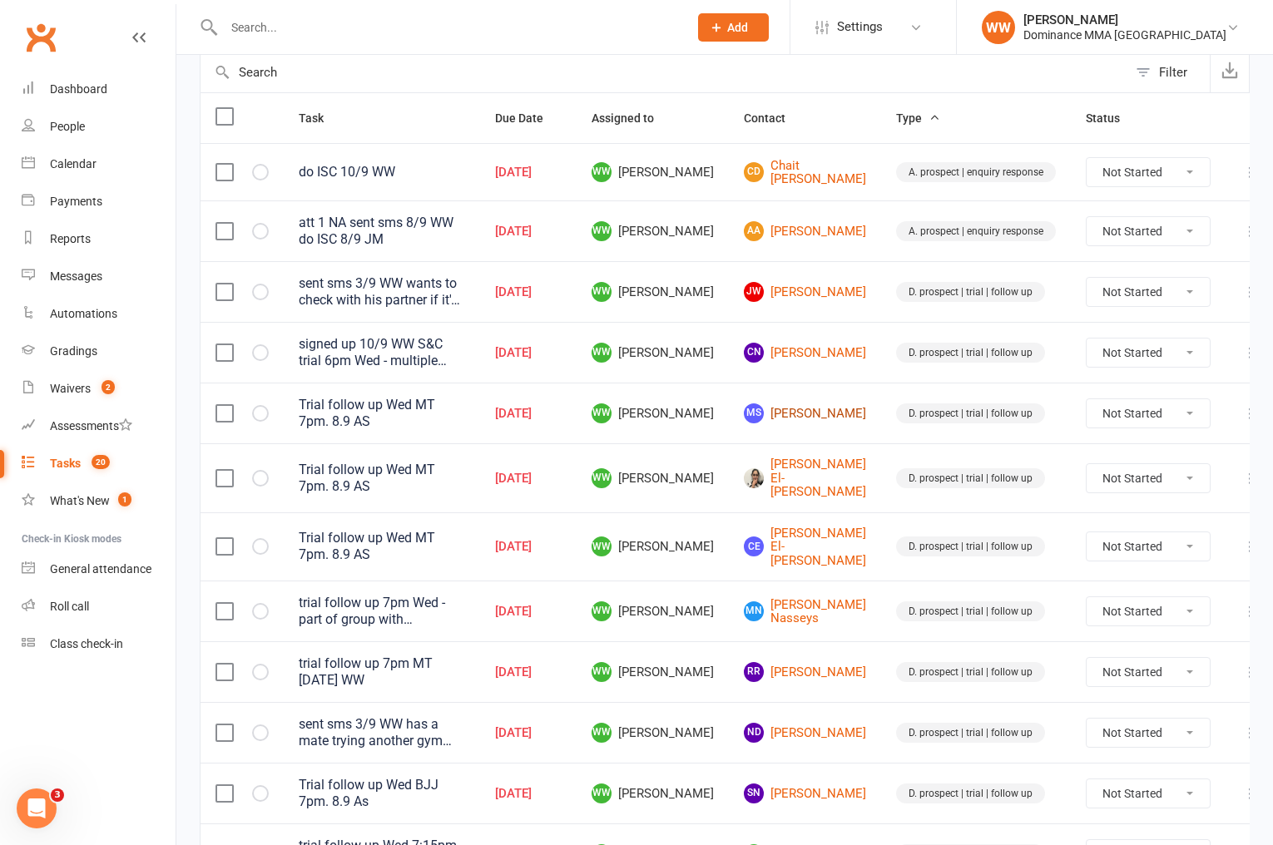
scroll to position [168, 0]
click at [783, 416] on link "MS Mireille Sayers" at bounding box center [805, 415] width 122 height 20
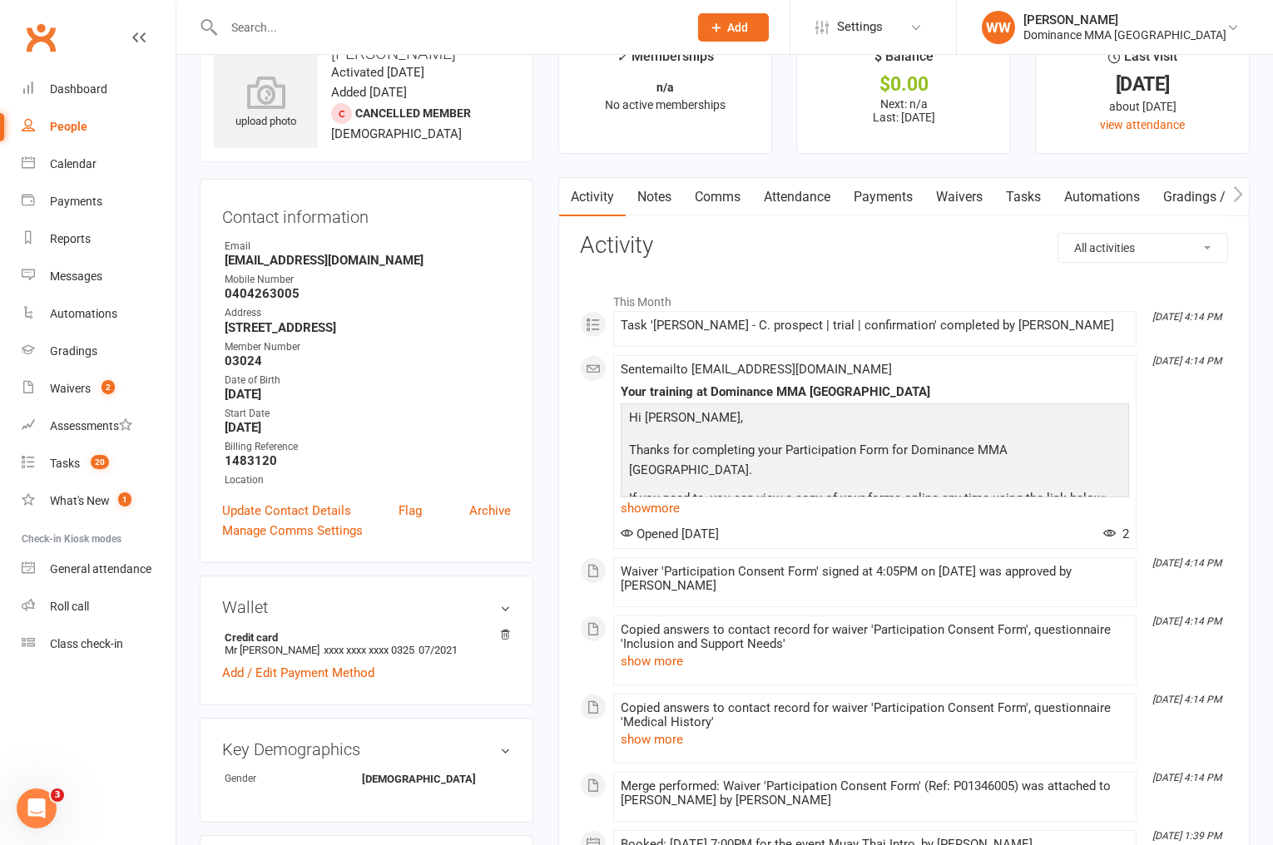
scroll to position [38, 0]
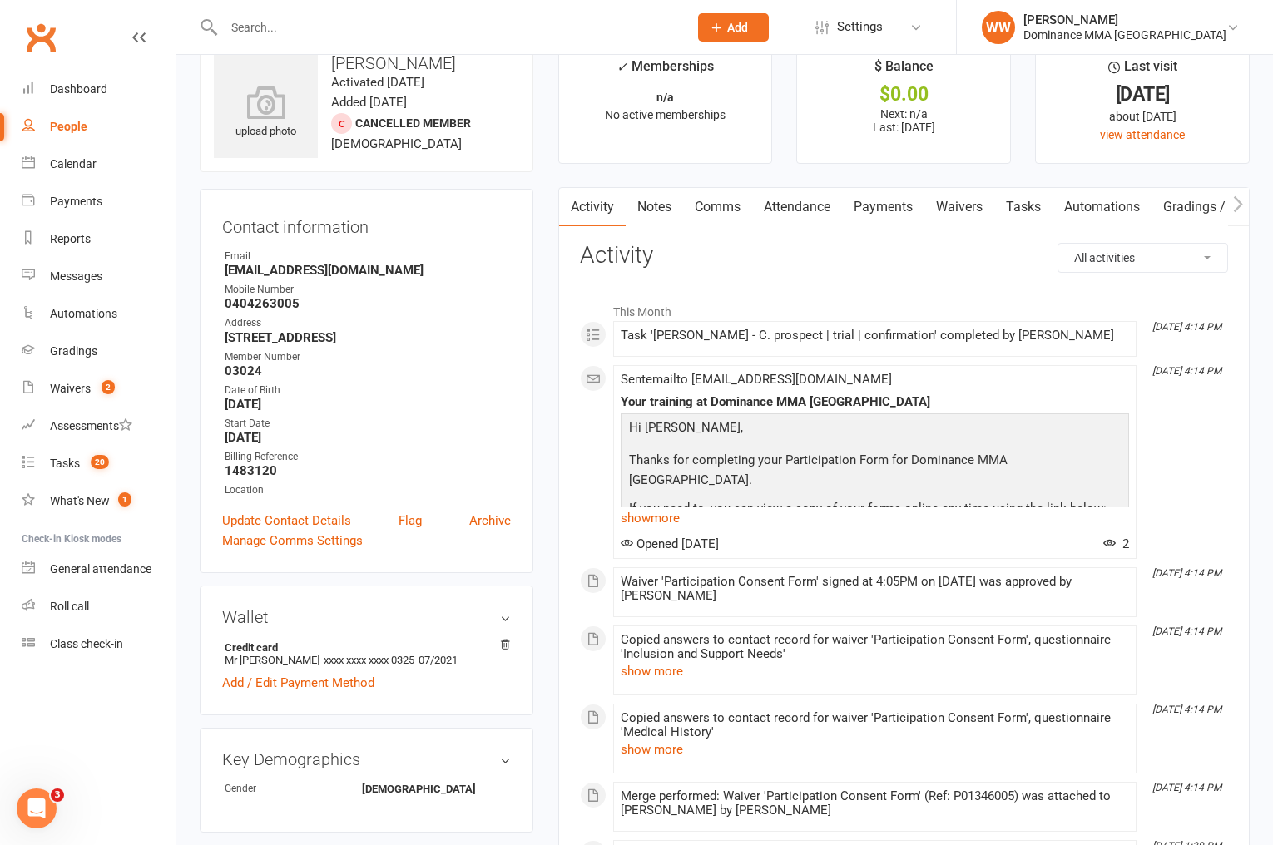
click at [673, 216] on link "Notes" at bounding box center [654, 207] width 57 height 38
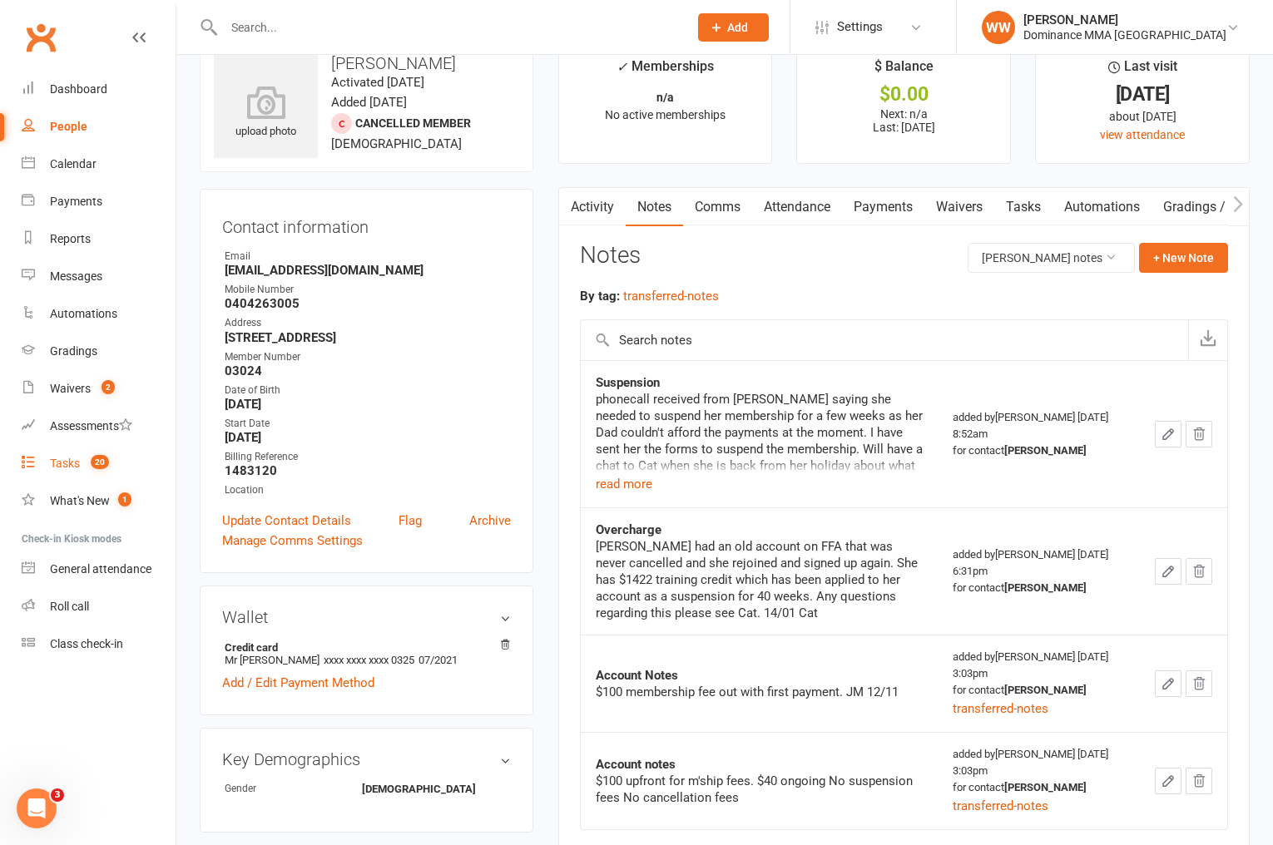
click at [77, 469] on div "Tasks" at bounding box center [65, 463] width 30 height 13
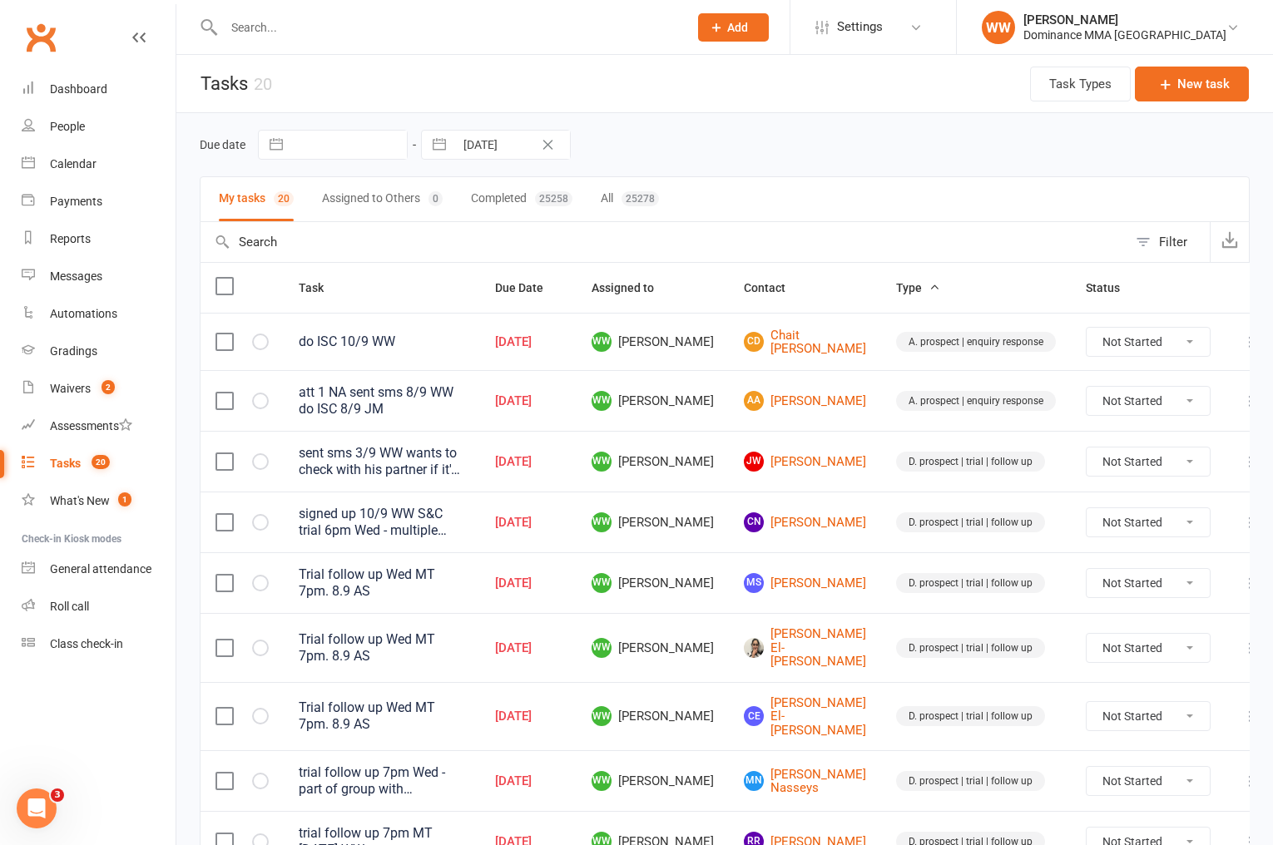
click at [577, 418] on td "Sep 10, 2025" at bounding box center [528, 400] width 97 height 61
click at [1242, 527] on icon at bounding box center [1250, 522] width 17 height 17
click at [1138, 584] on link "Edit" at bounding box center [1150, 588] width 165 height 33
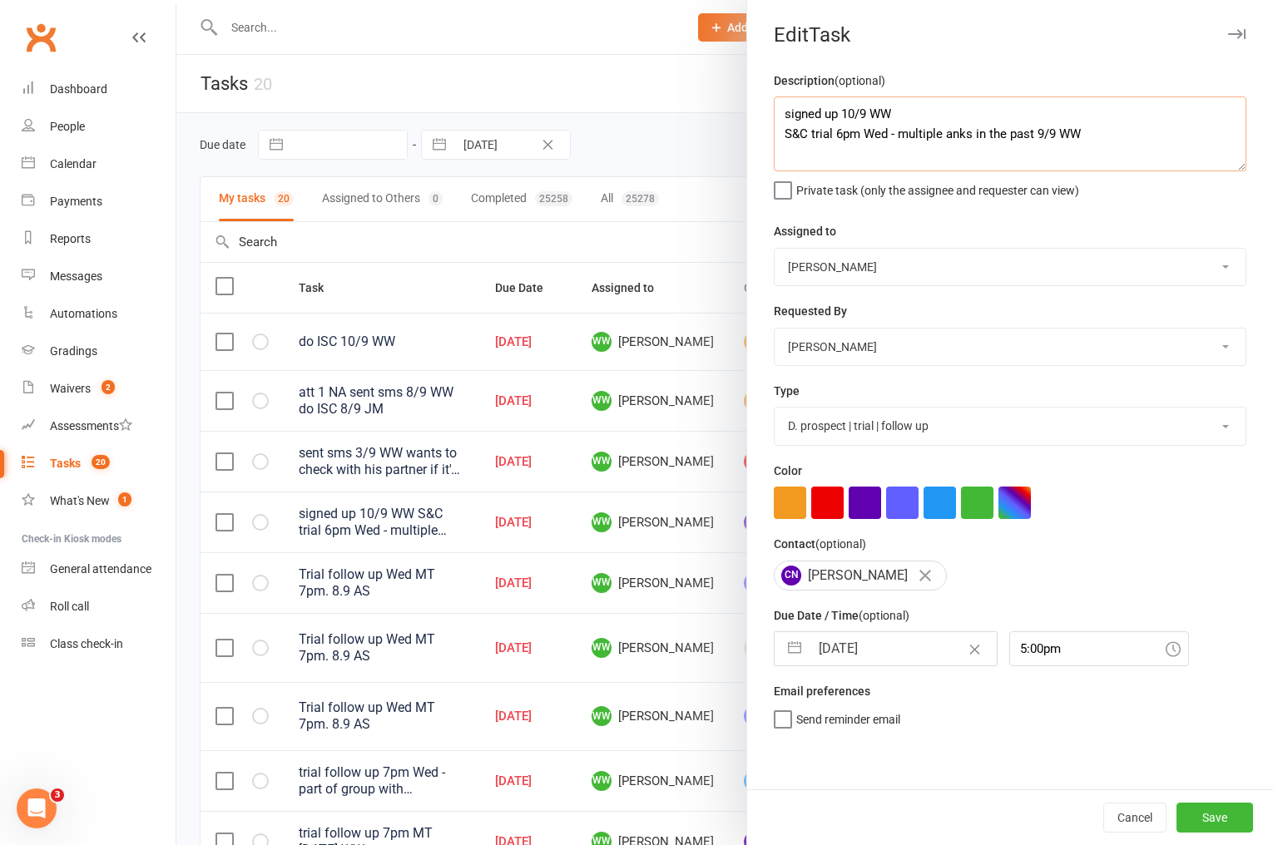
click at [840, 118] on textarea "signed up 10/9 WW S&C trial 6pm Wed - multiple anks in the past 9/9 WW" at bounding box center [1010, 134] width 473 height 75
drag, startPoint x: 887, startPoint y: 648, endPoint x: 890, endPoint y: 679, distance: 31.0
click at [887, 648] on input "10 Sep 2025" at bounding box center [903, 648] width 187 height 33
click at [924, 817] on td "11" at bounding box center [939, 807] width 32 height 32
click at [1189, 814] on button "Save" at bounding box center [1214, 818] width 77 height 30
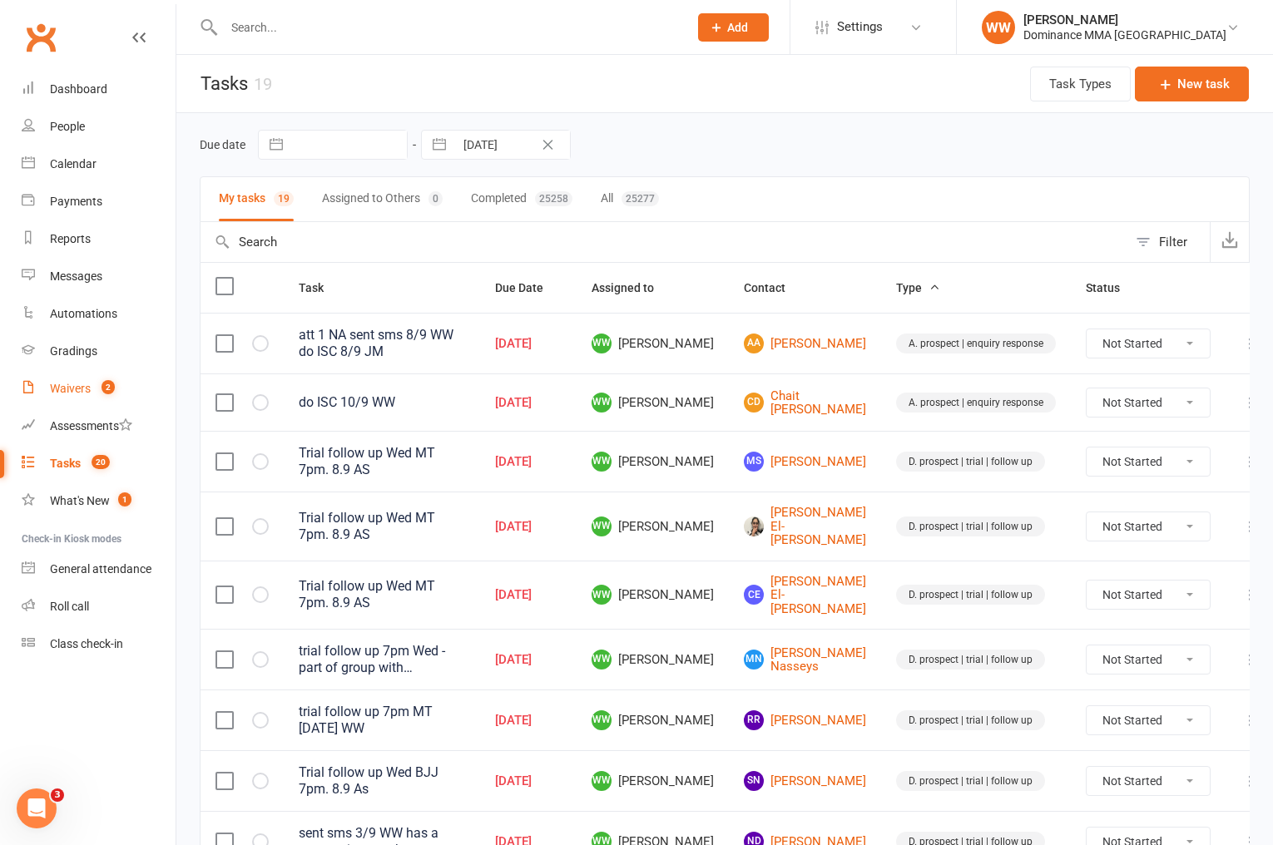
click at [68, 384] on div "Waivers" at bounding box center [70, 388] width 41 height 13
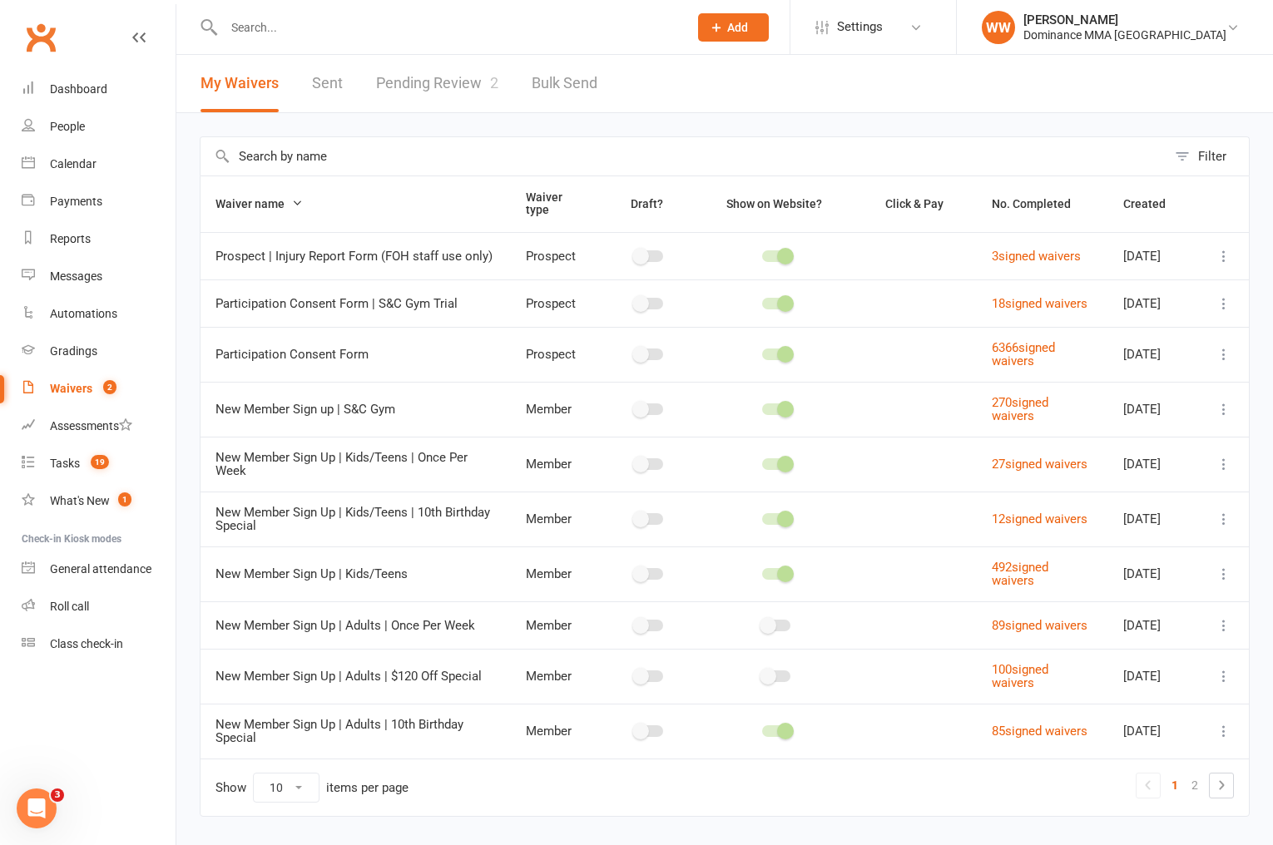
click at [428, 97] on link "Pending Review 2" at bounding box center [437, 83] width 122 height 57
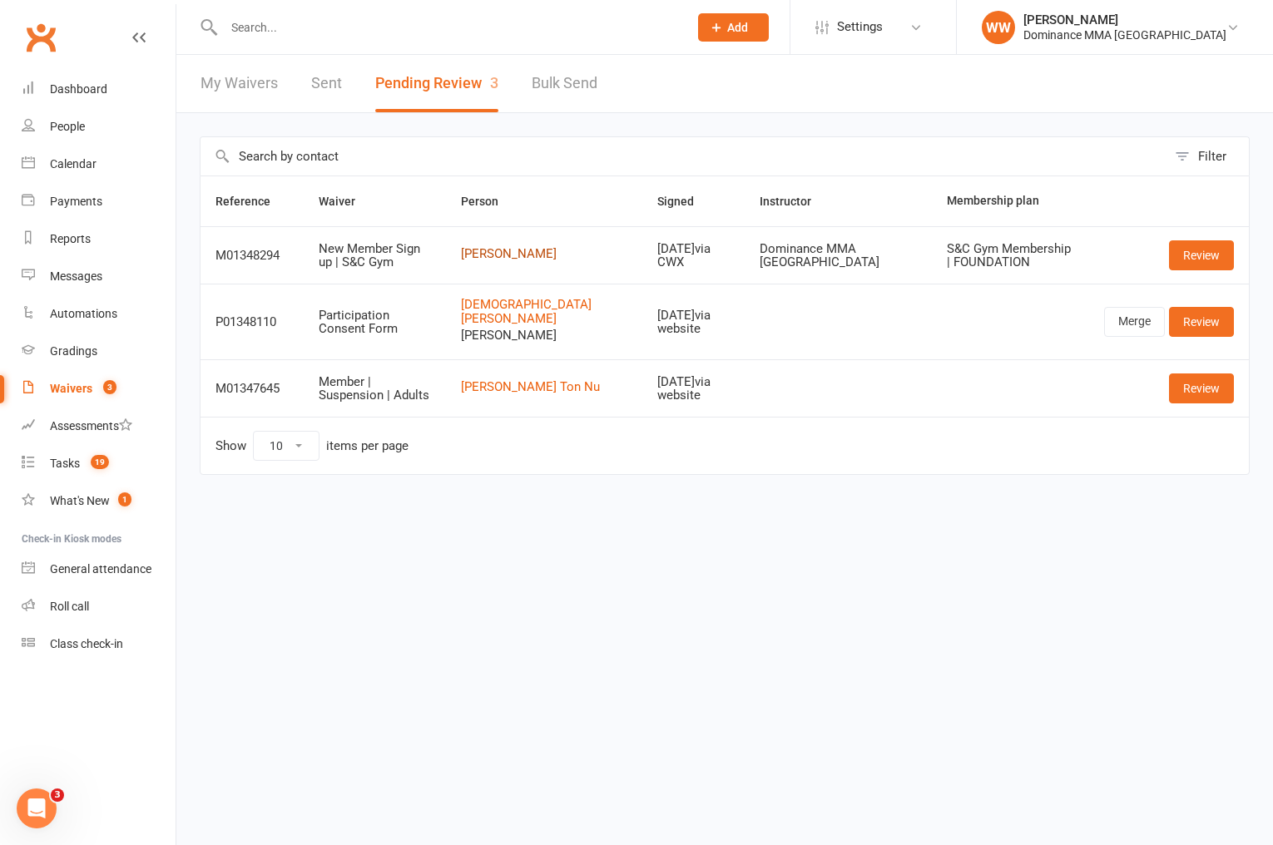
click at [551, 253] on link "Chetan Noronha" at bounding box center [544, 254] width 167 height 14
click at [1211, 248] on link "Review" at bounding box center [1201, 255] width 65 height 30
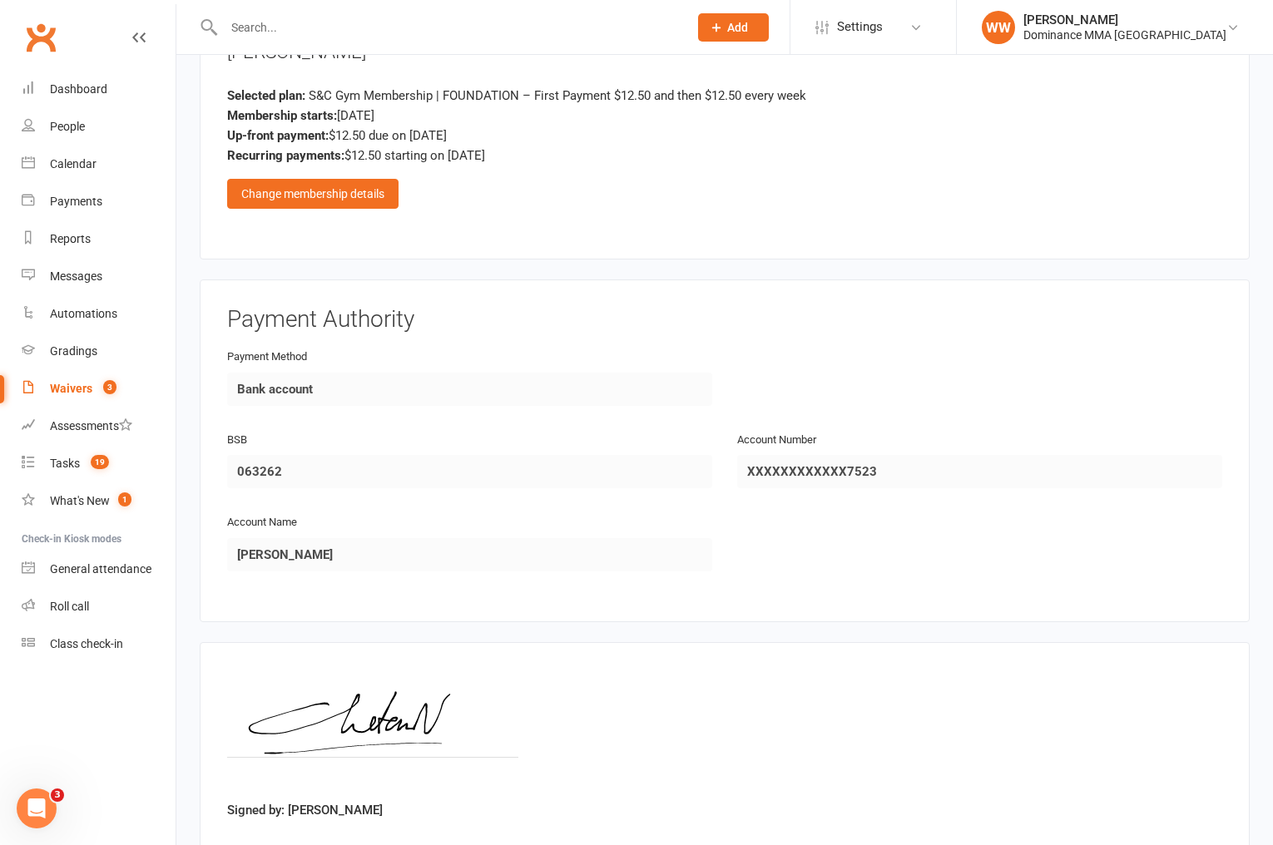
scroll to position [1527, 0]
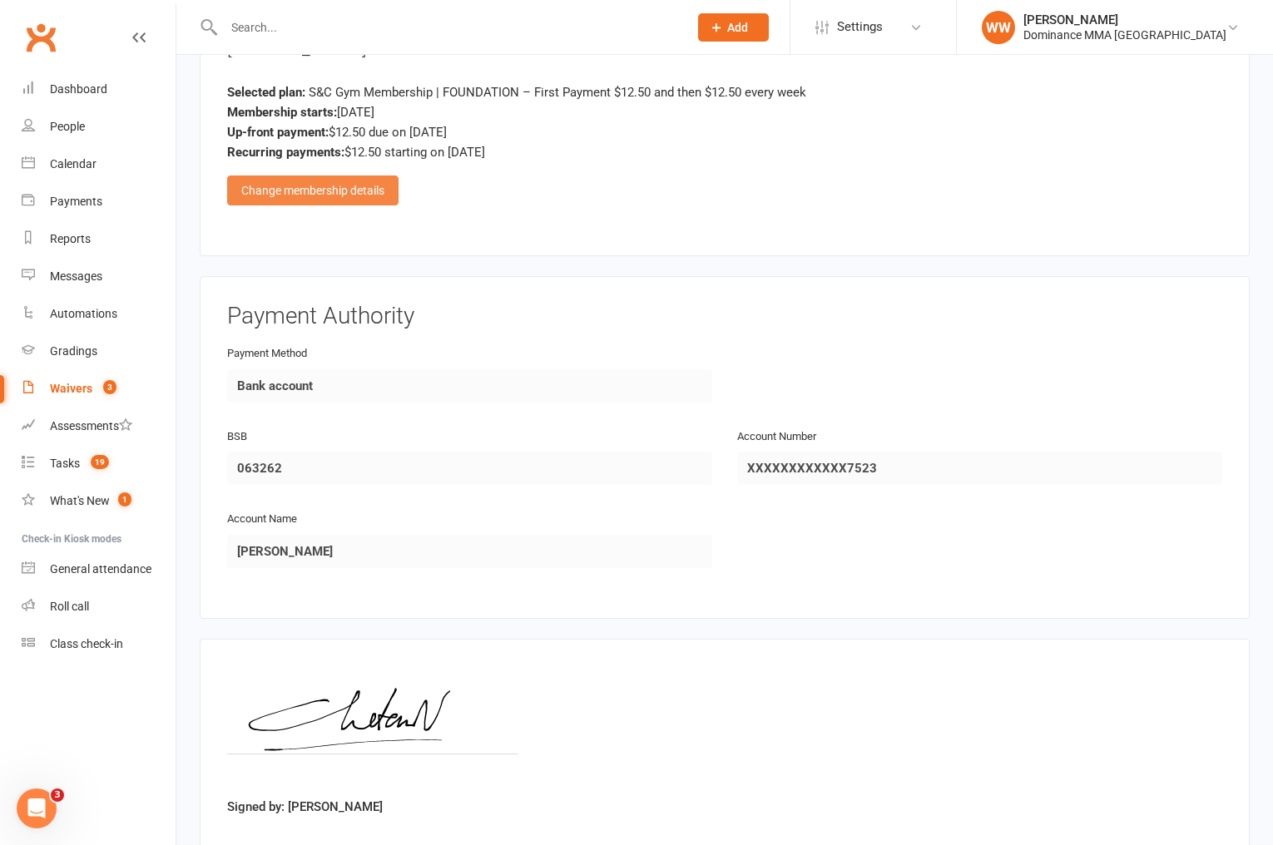
click at [332, 185] on div "Change membership details" at bounding box center [312, 191] width 171 height 30
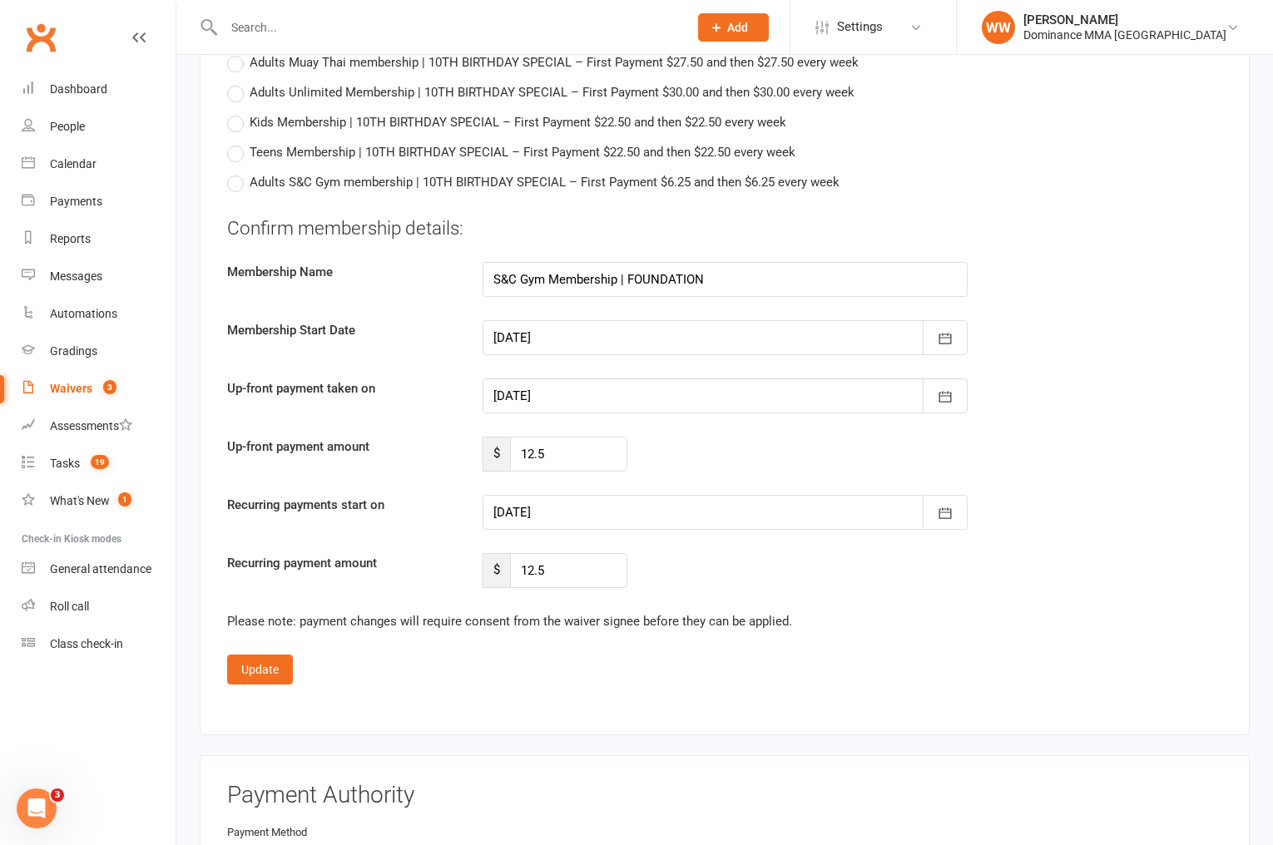
scroll to position [2410, 0]
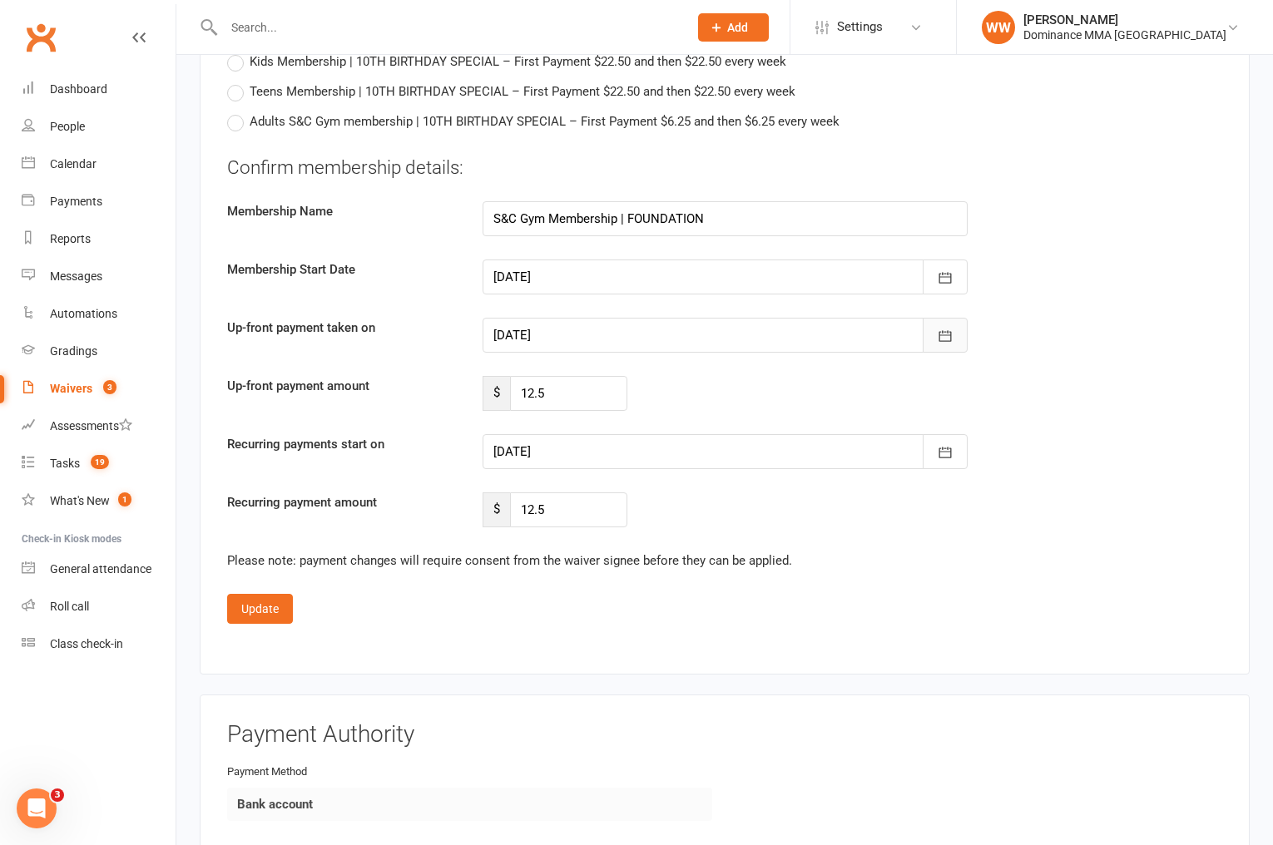
click at [950, 341] on button "button" at bounding box center [945, 335] width 45 height 35
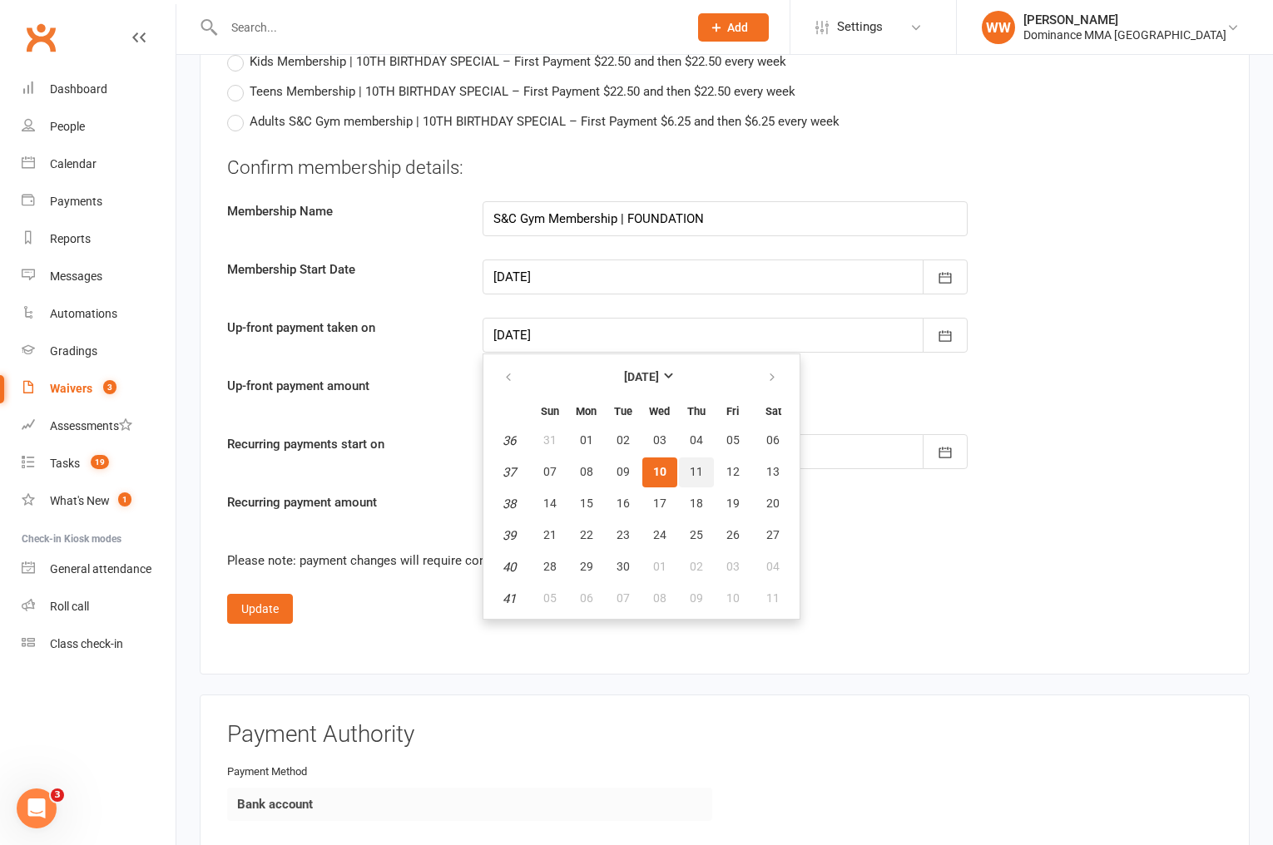
click at [696, 465] on span "11" at bounding box center [696, 471] width 13 height 13
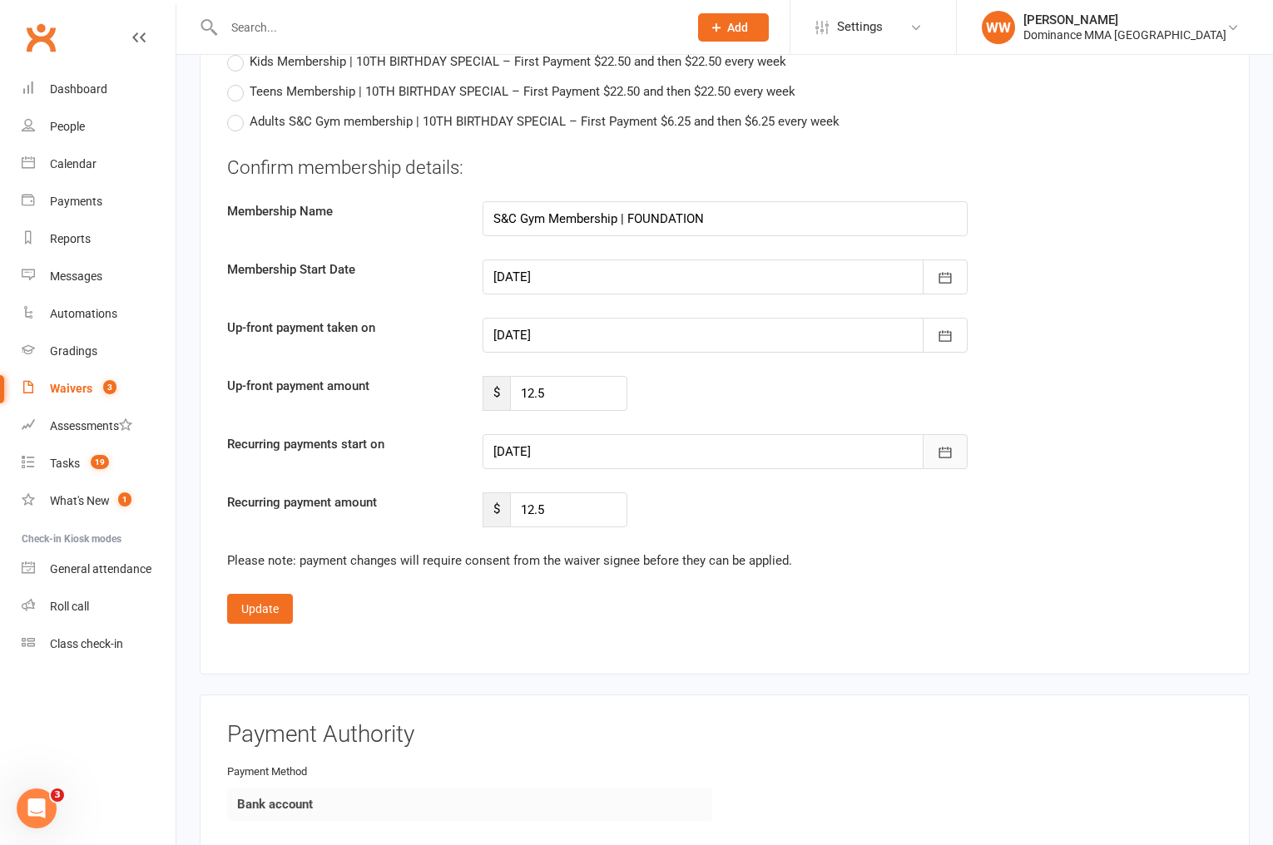
click at [938, 460] on button "button" at bounding box center [945, 451] width 45 height 35
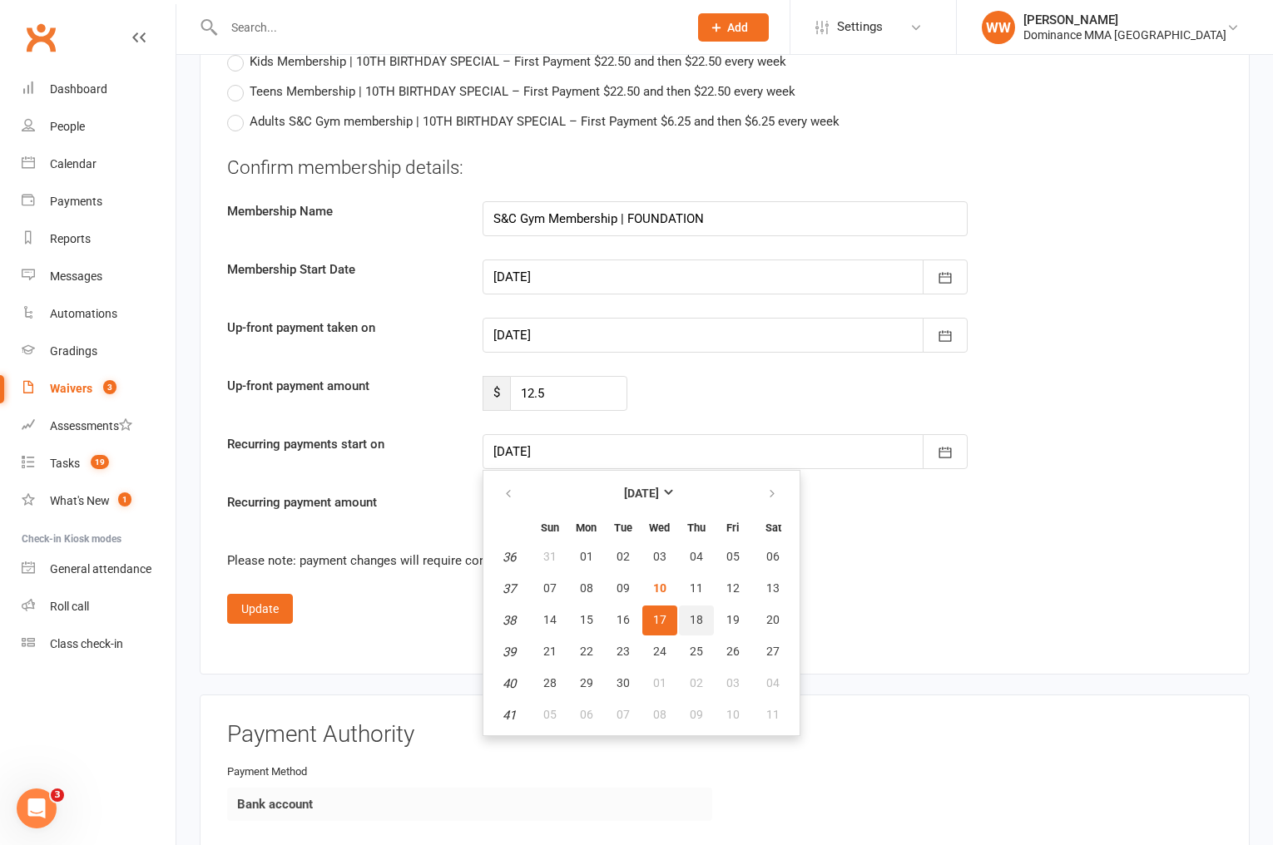
click at [686, 612] on button "18" at bounding box center [696, 621] width 35 height 30
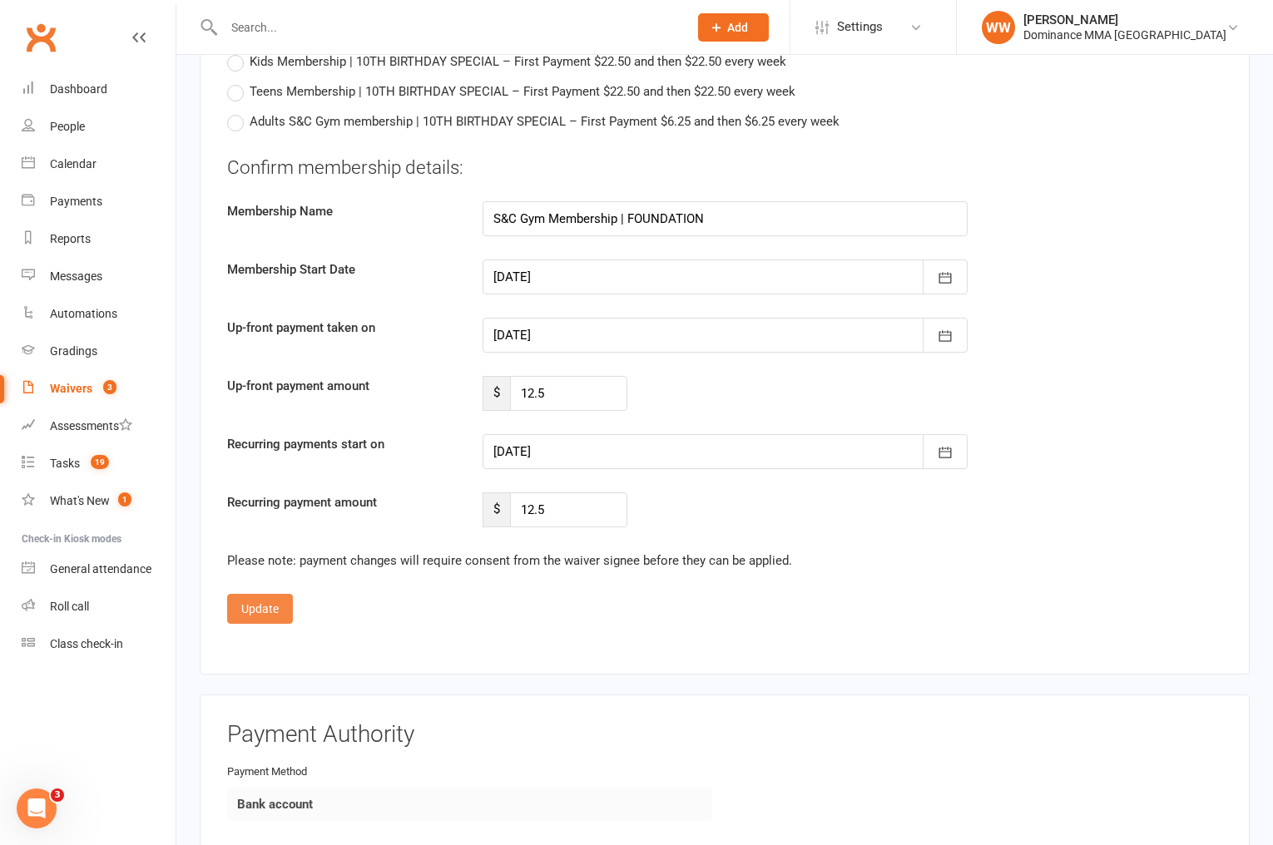
click at [262, 602] on button "Update" at bounding box center [260, 609] width 66 height 30
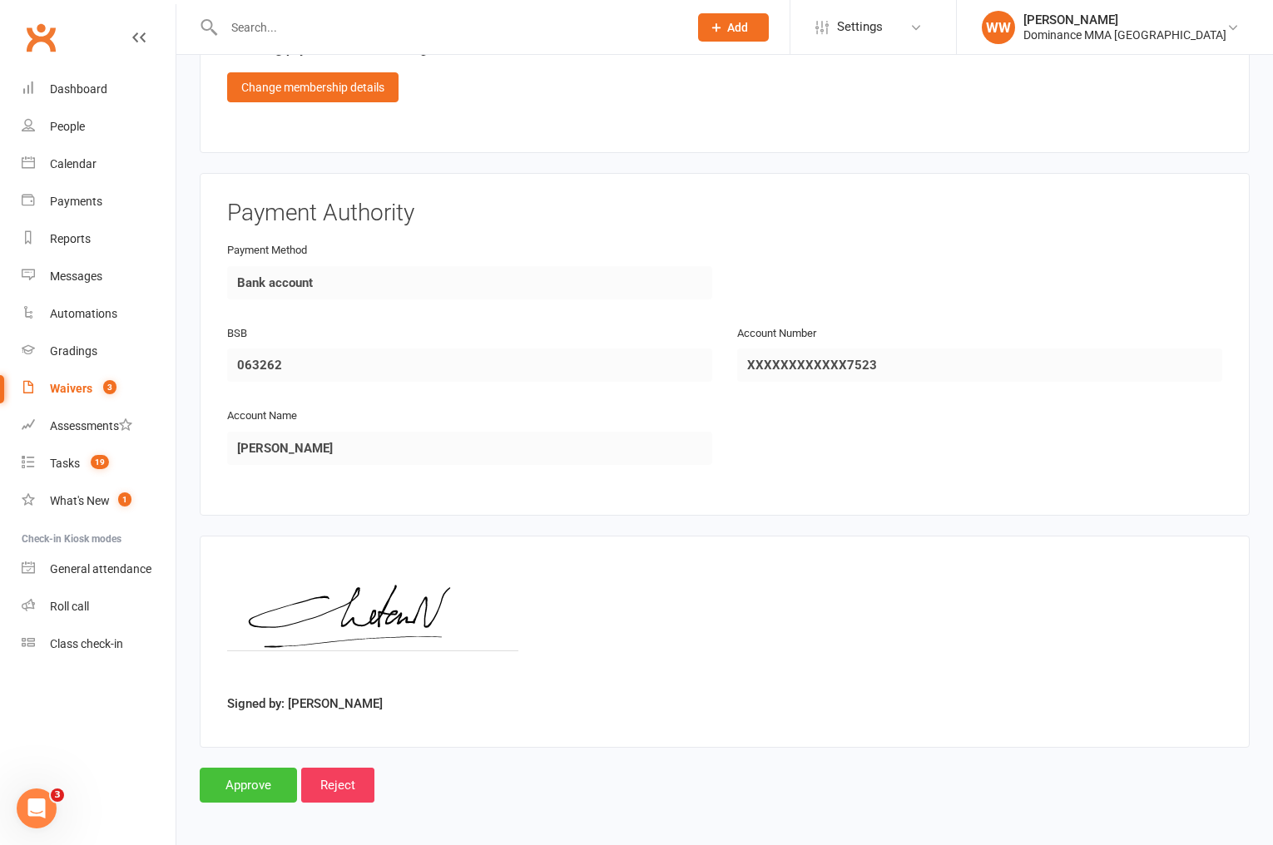
click at [241, 788] on input "Approve" at bounding box center [248, 785] width 97 height 35
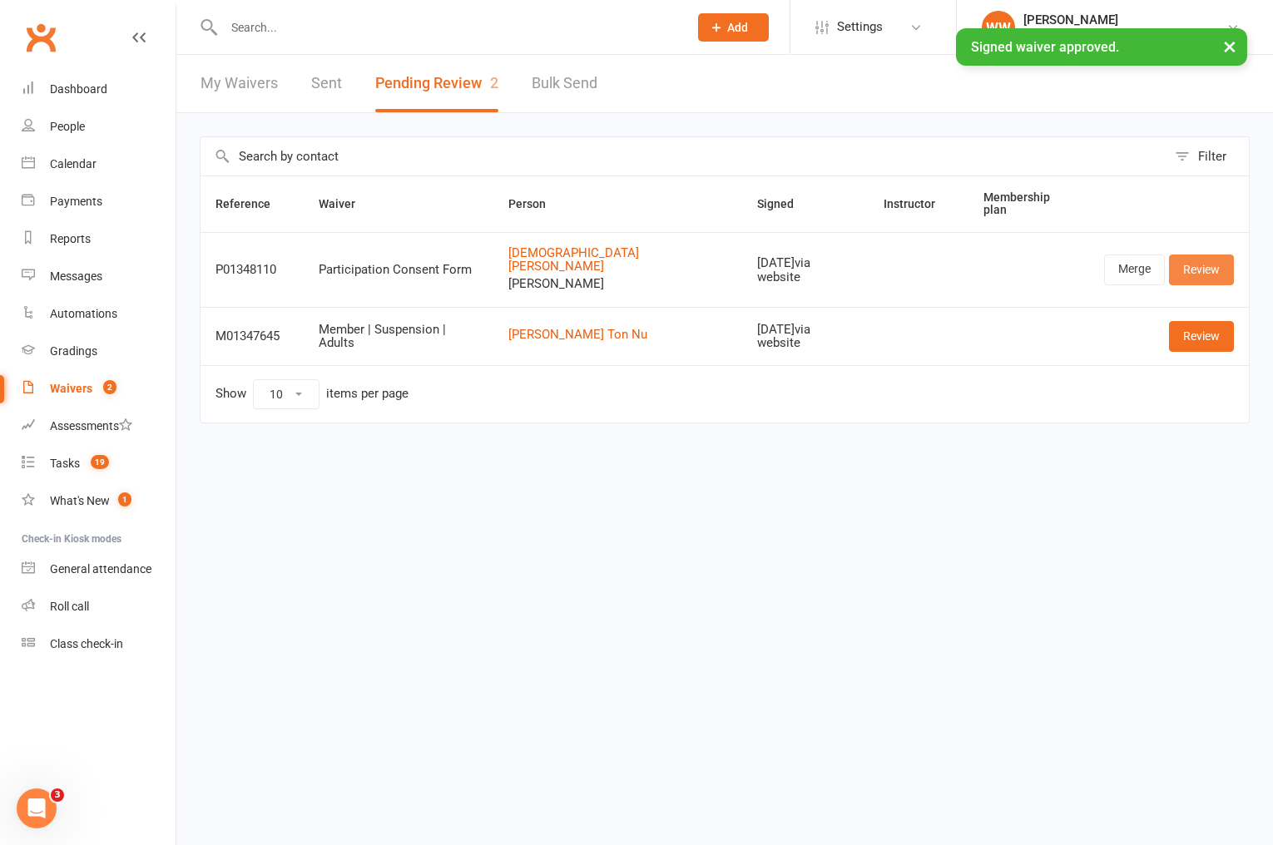
click at [1196, 255] on link "Review" at bounding box center [1201, 270] width 65 height 30
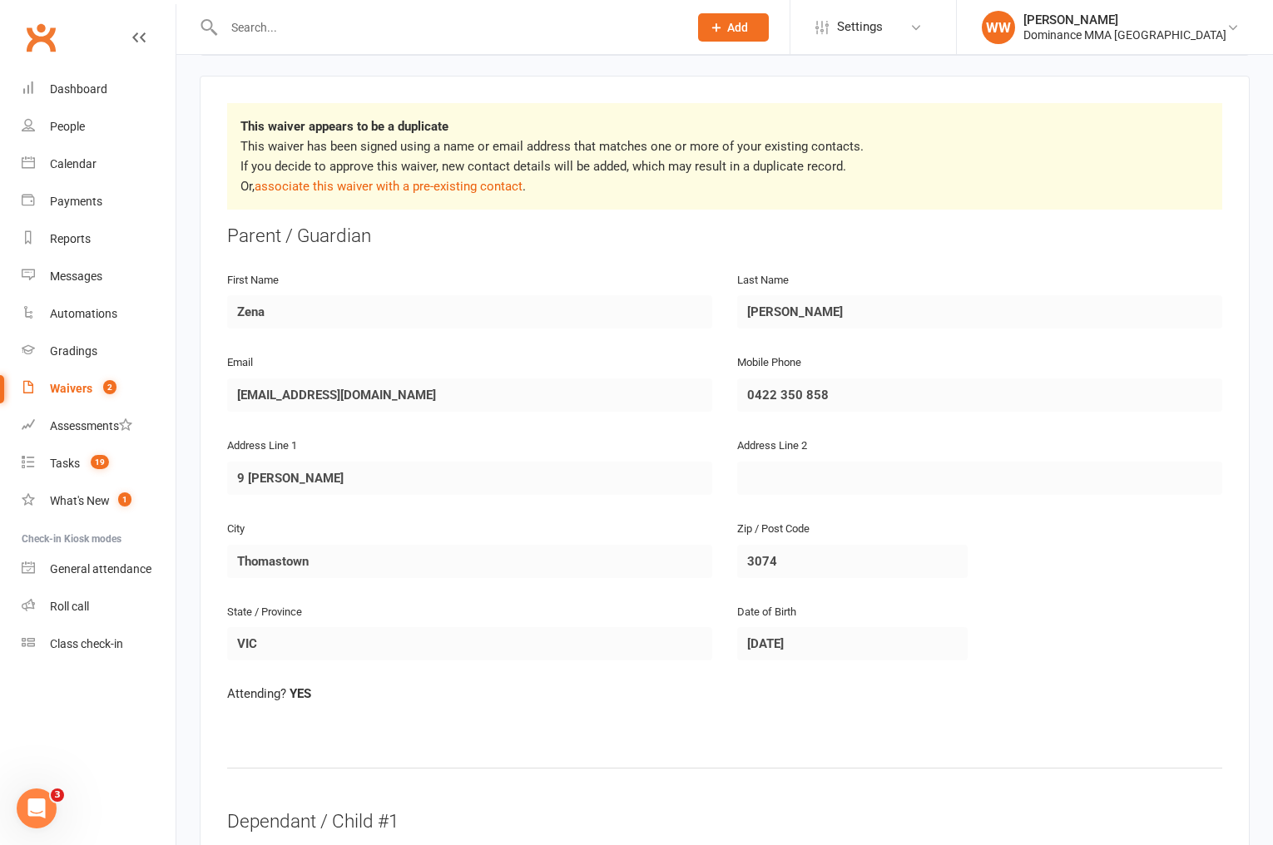
scroll to position [254, 0]
click at [422, 191] on link "associate this waiver with a pre-existing contact" at bounding box center [389, 185] width 268 height 15
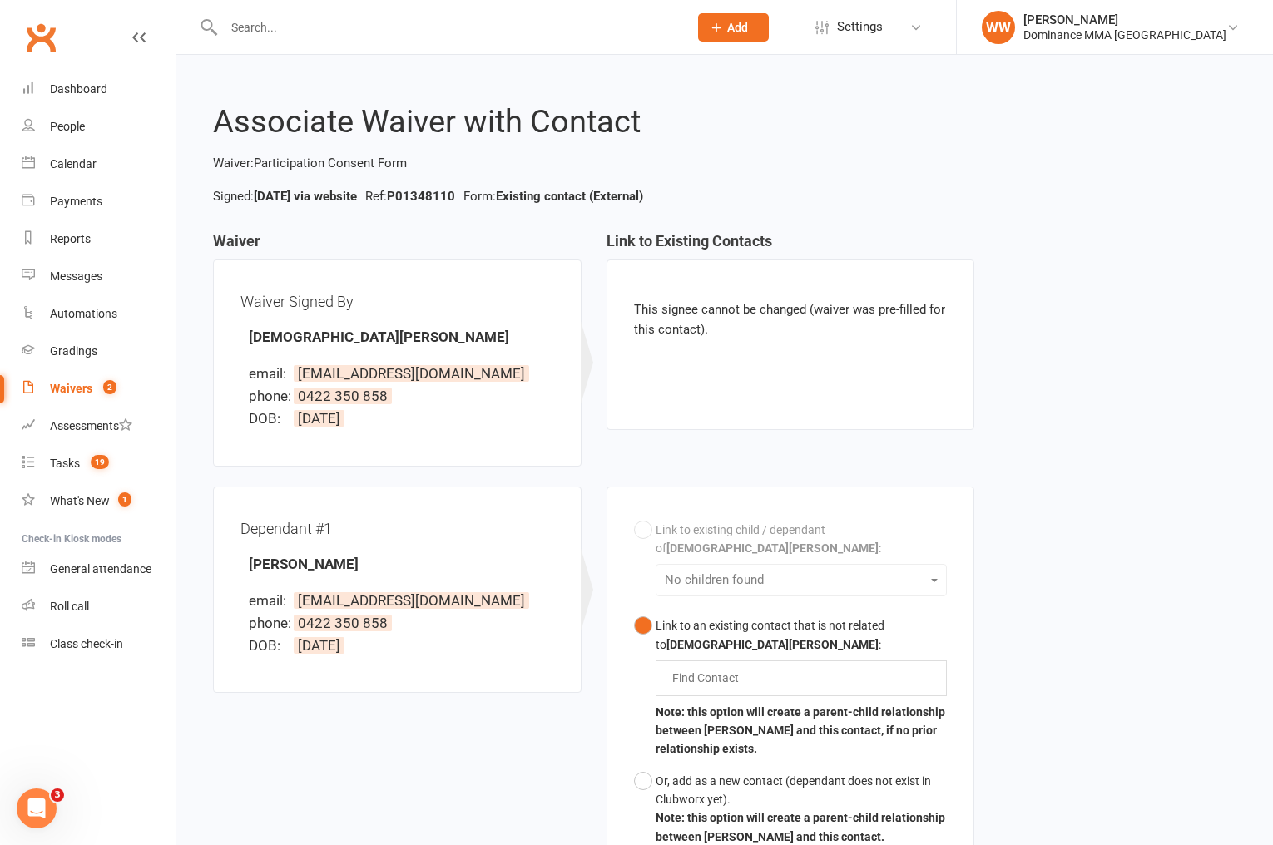
click at [87, 386] on div "Waivers" at bounding box center [71, 388] width 42 height 13
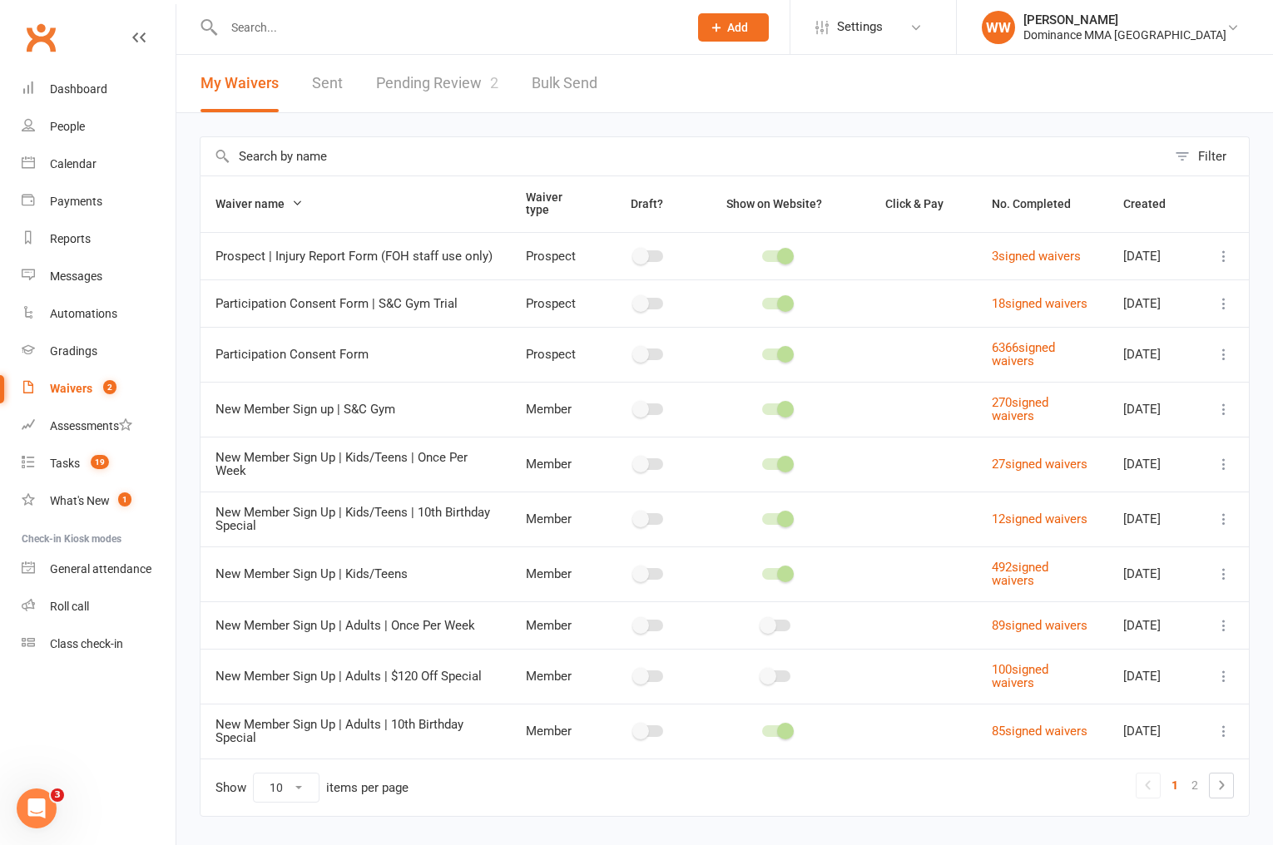
click at [423, 92] on link "Pending Review 2" at bounding box center [437, 83] width 122 height 57
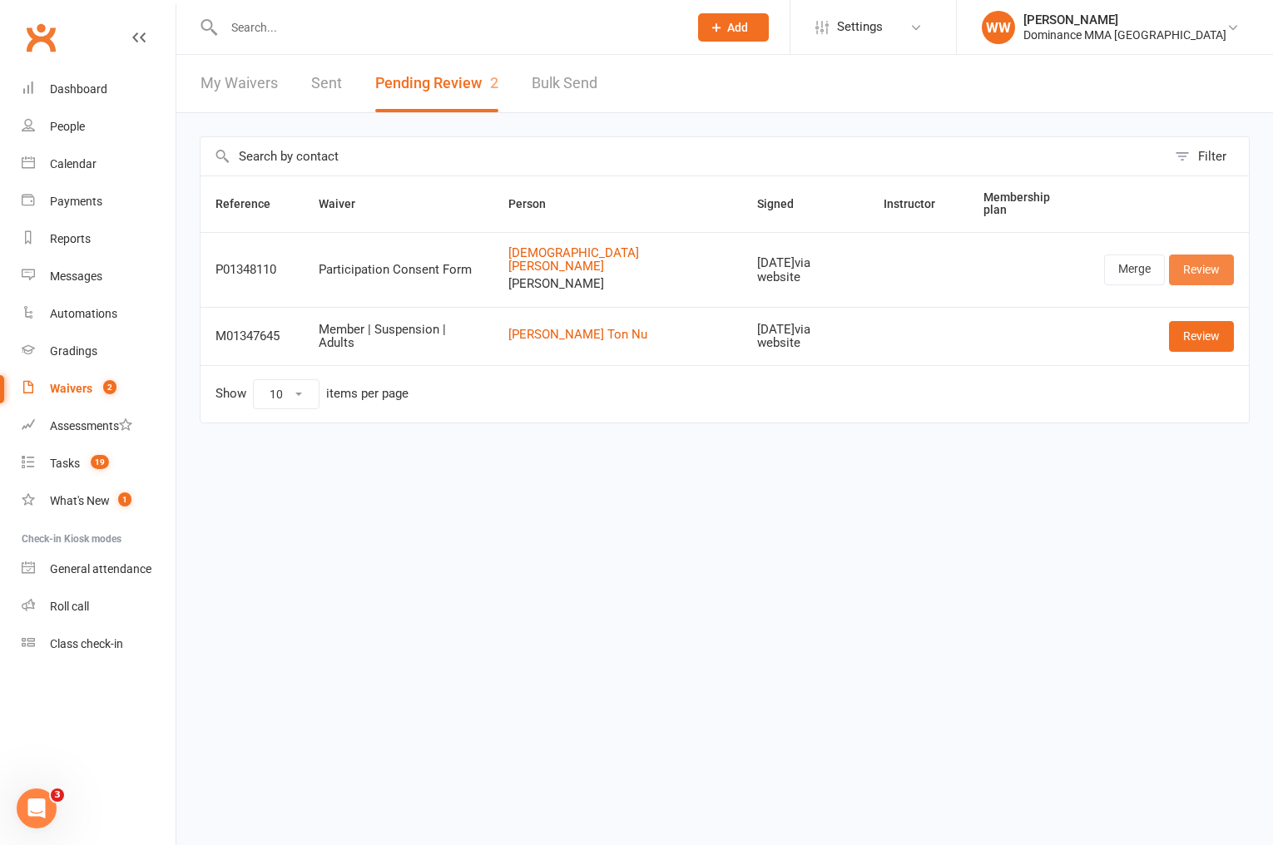
click at [1181, 263] on link "Review" at bounding box center [1201, 270] width 65 height 30
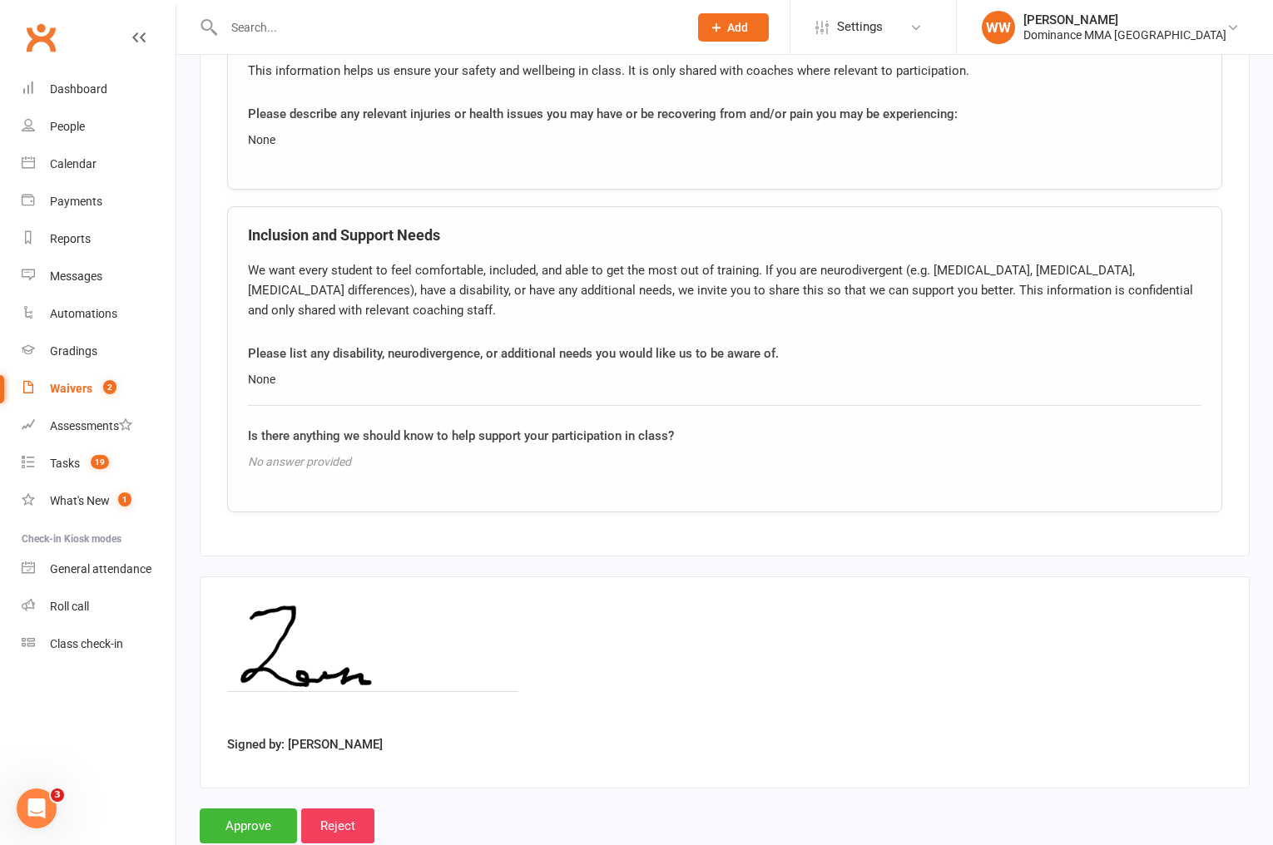
scroll to position [2624, 0]
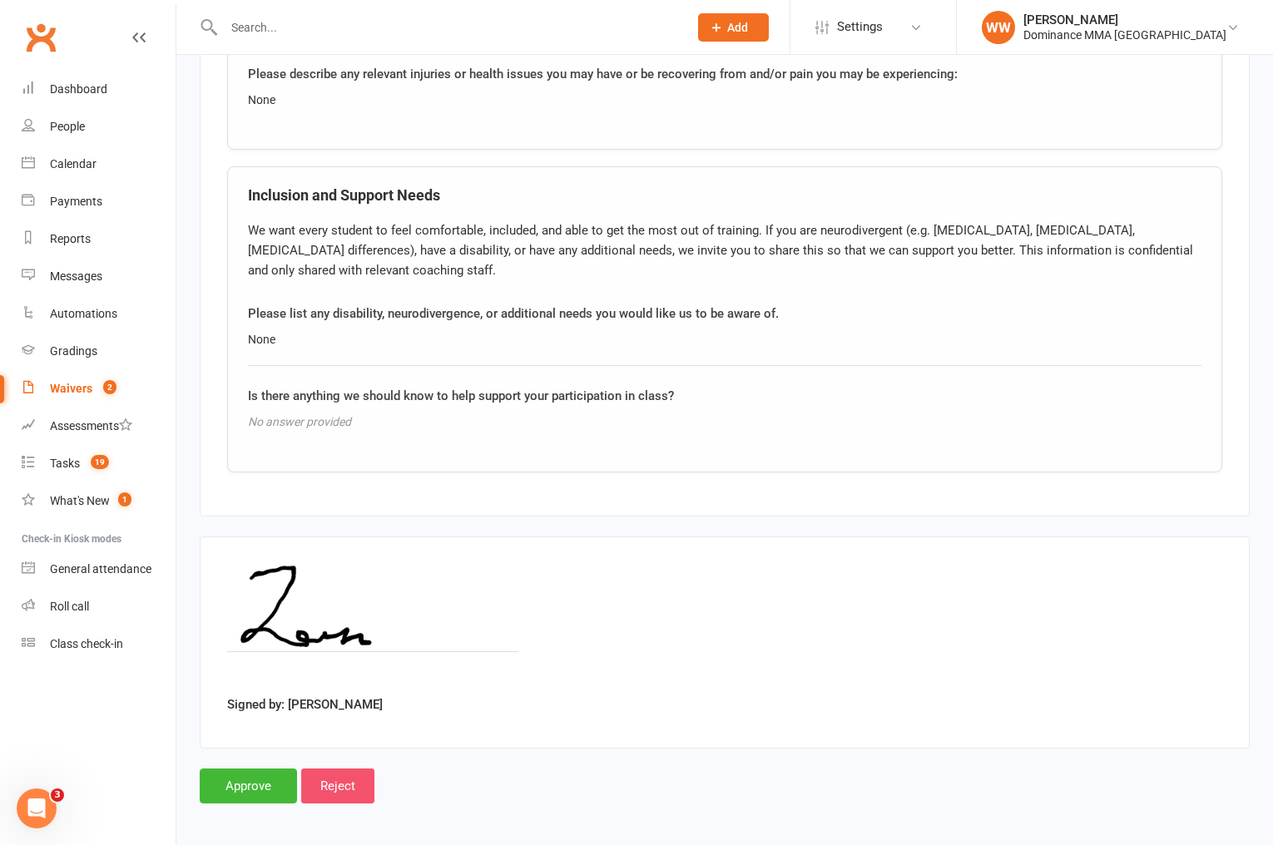
click at [337, 784] on input "Reject" at bounding box center [337, 786] width 73 height 35
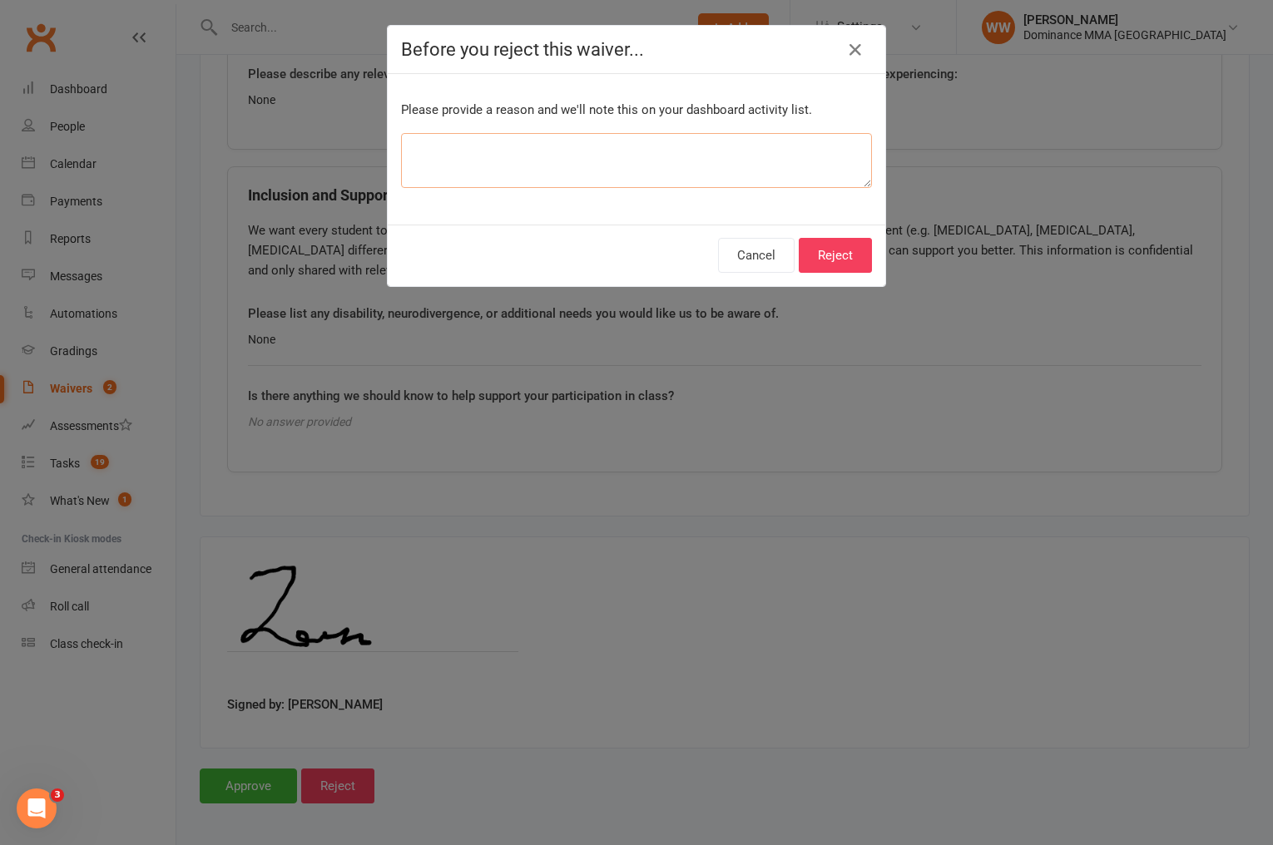
click at [498, 173] on textarea at bounding box center [636, 160] width 471 height 55
click at [825, 263] on button "Reject" at bounding box center [835, 255] width 73 height 35
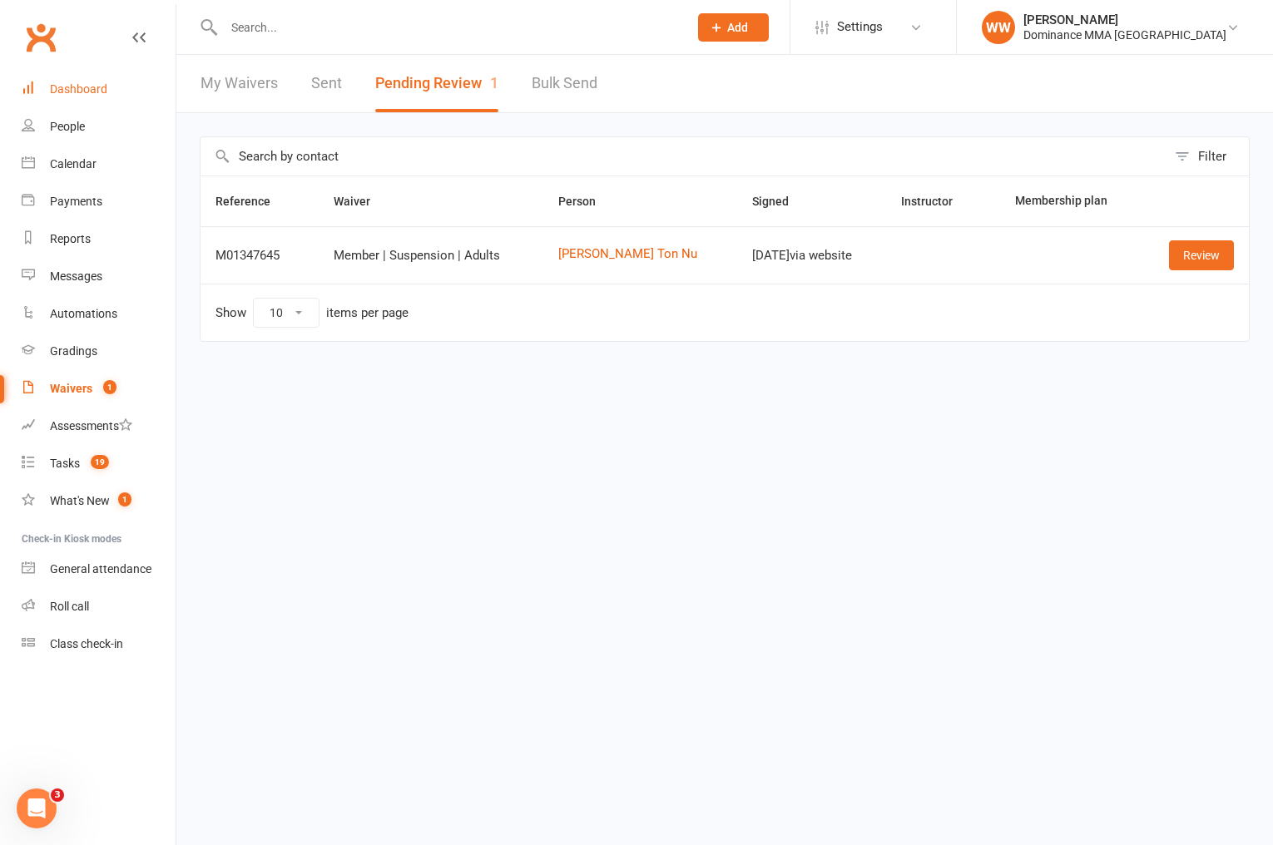
click at [106, 97] on link "Dashboard" at bounding box center [99, 89] width 154 height 37
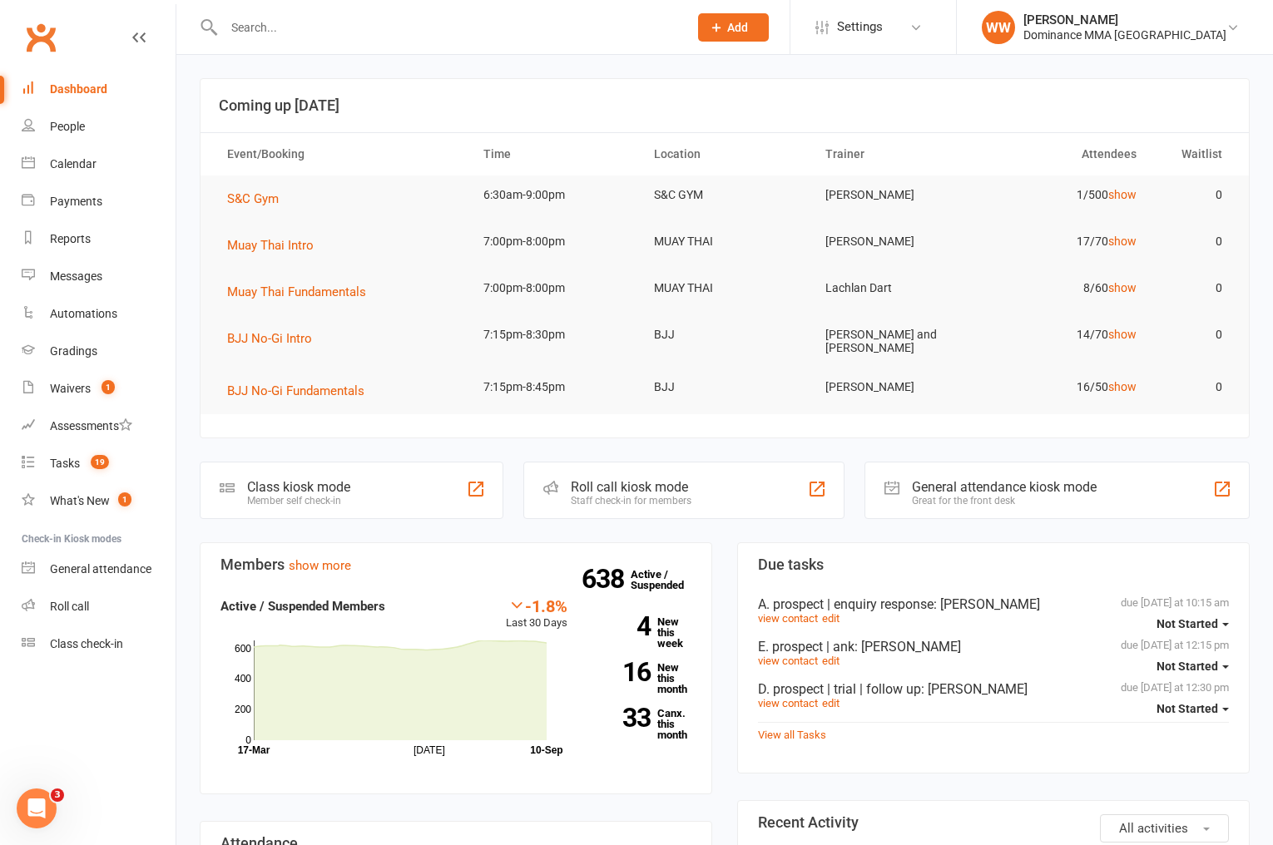
click at [721, 646] on div "Members show more -1.8% Last 30 Days Active / Suspended Members Jul Month 17-Ma…" at bounding box center [455, 802] width 537 height 521
click at [723, 640] on div "Members show more -1.8% Last 30 Days Active / Suspended Members Jul Month 17-Ma…" at bounding box center [455, 802] width 537 height 521
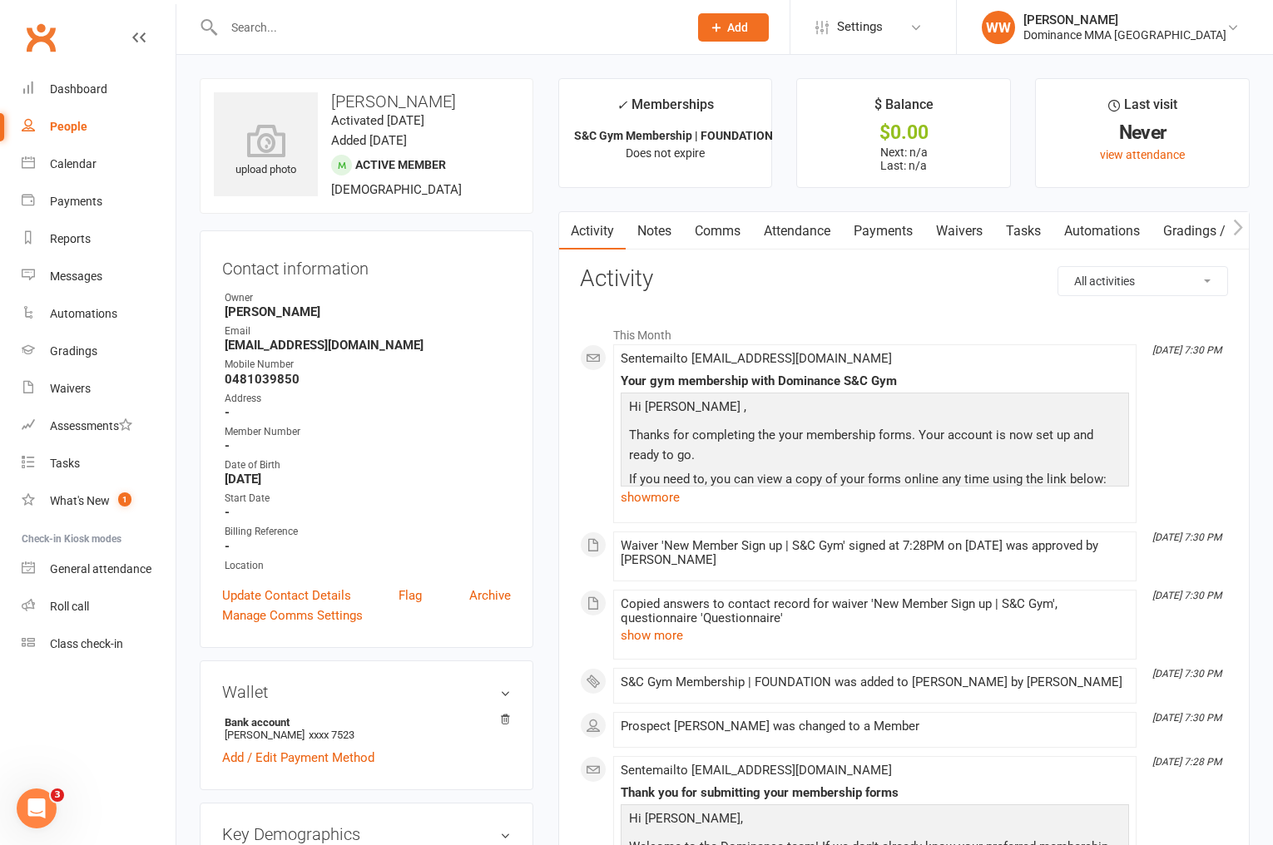
click at [1018, 232] on link "Tasks" at bounding box center [1023, 231] width 58 height 38
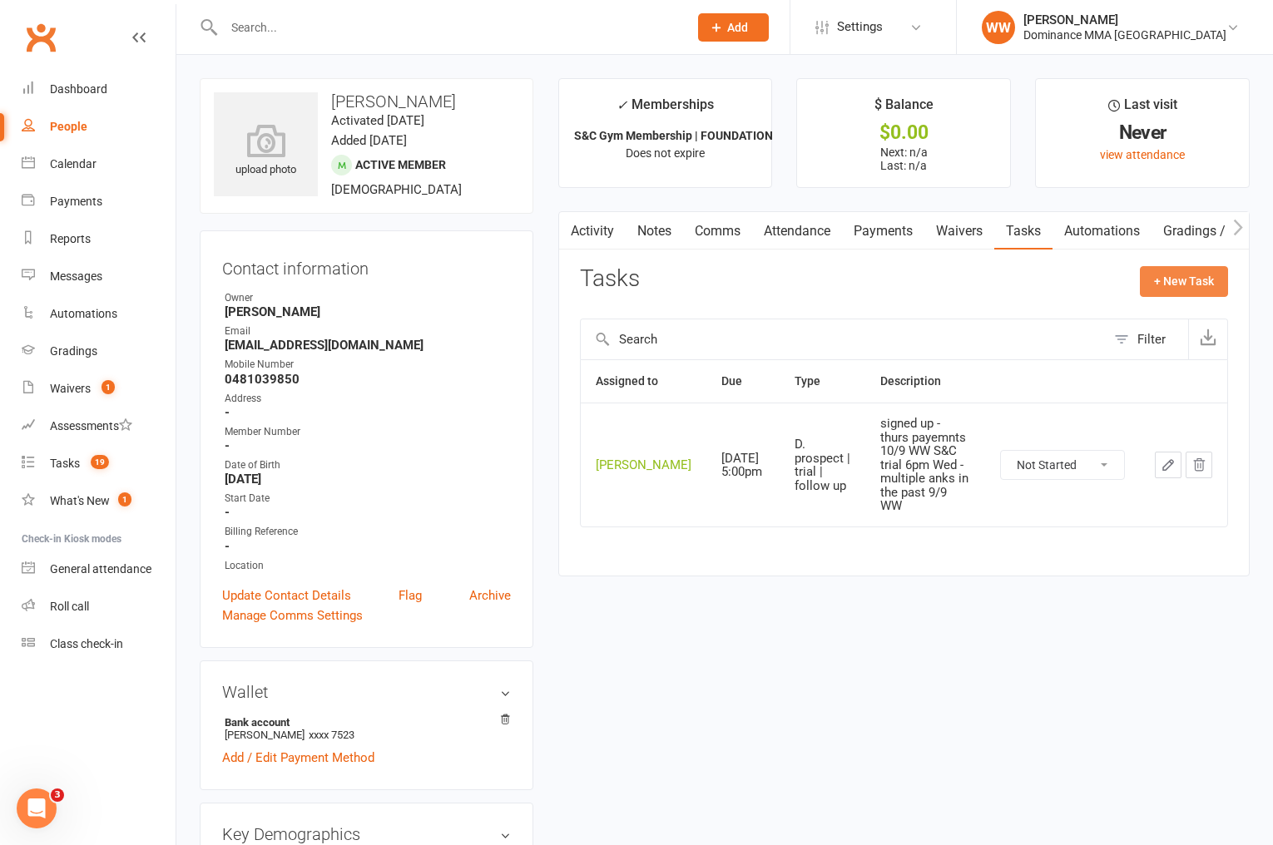
click at [1184, 285] on button "+ New Task" at bounding box center [1184, 281] width 88 height 30
select select "49757"
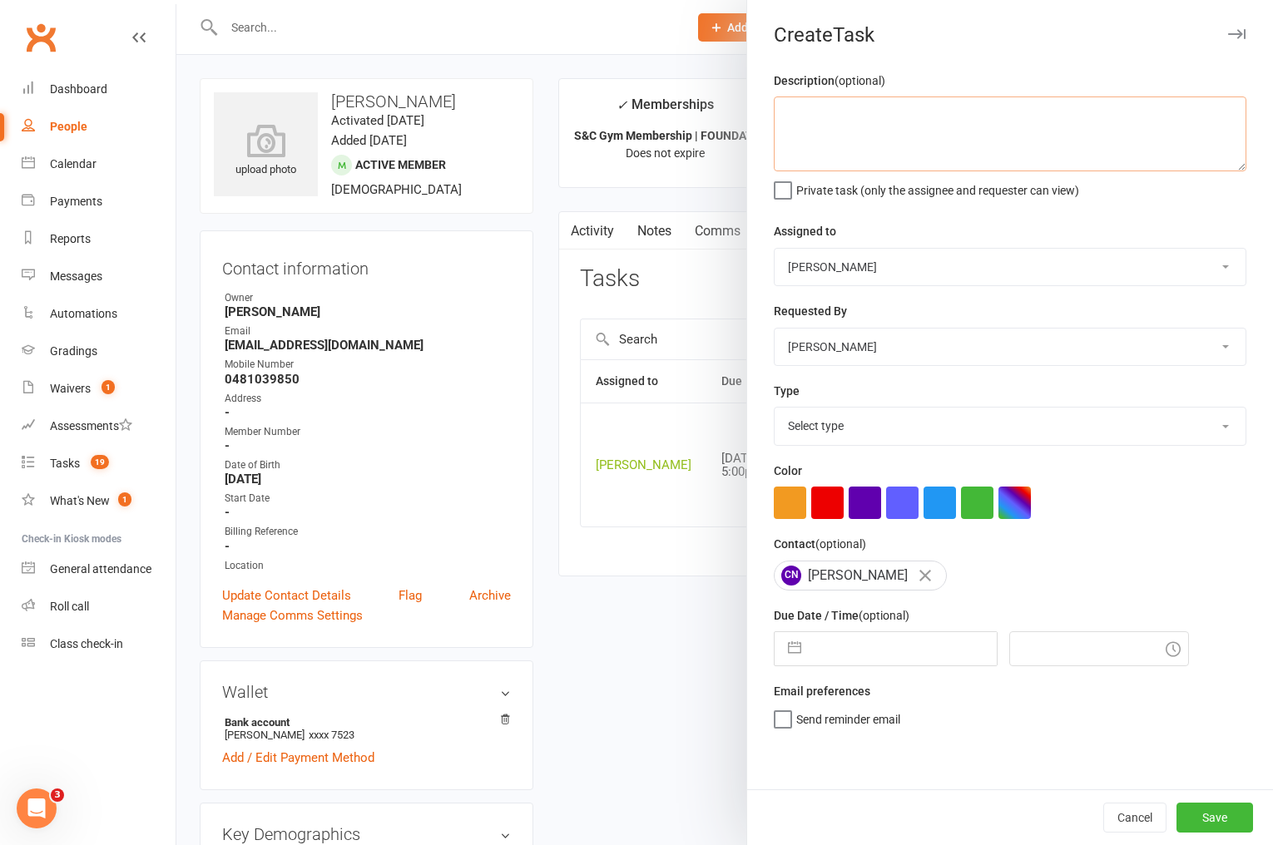
click at [918, 146] on textarea at bounding box center [1010, 134] width 473 height 75
type textarea "1 week ret - S&C 10/9 WW"
click at [951, 422] on select "Select type A. prospect | enquiry response B. prospect | trial | not yet booked…" at bounding box center [1010, 426] width 471 height 37
select select "3865"
click at [775, 409] on select "Select type A. prospect | enquiry response B. prospect | trial | not yet booked…" at bounding box center [1010, 426] width 471 height 37
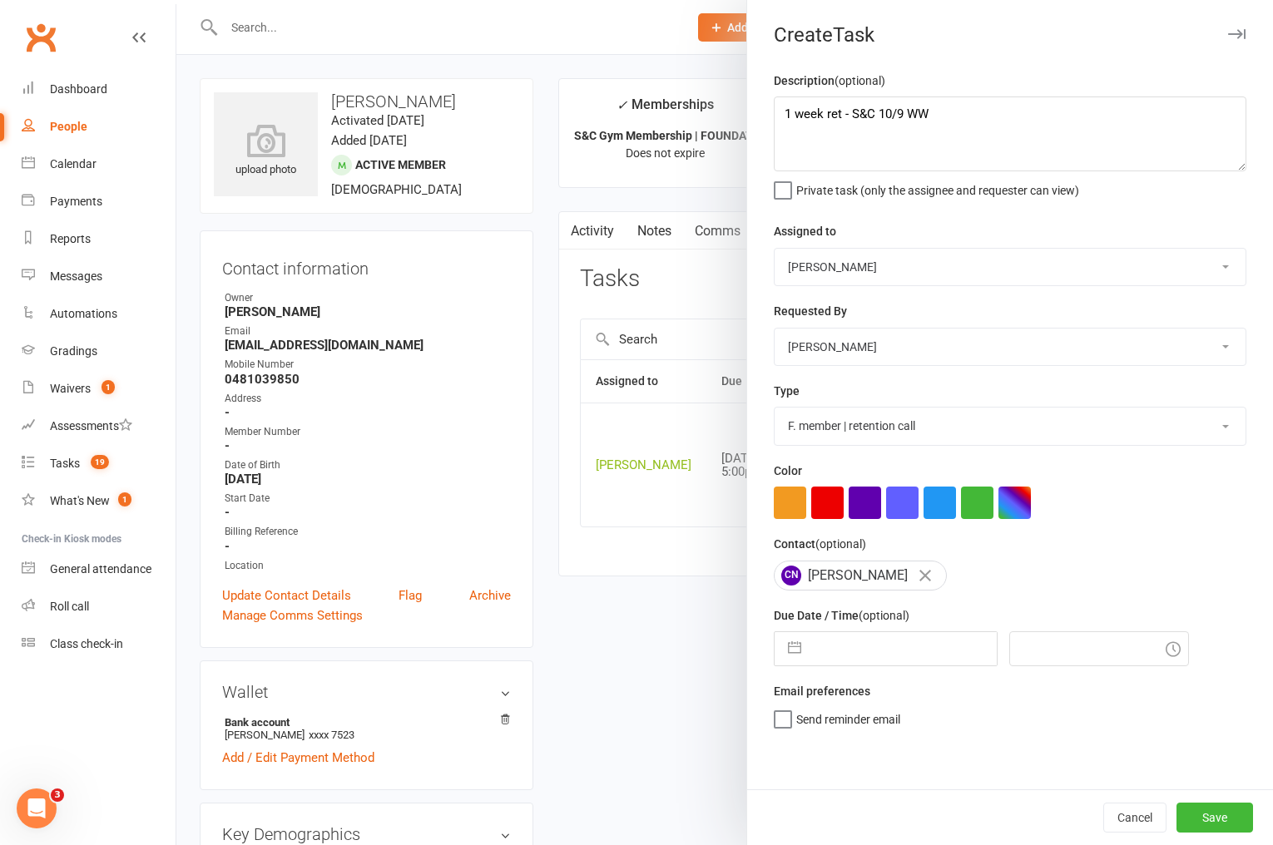
click at [881, 663] on input "text" at bounding box center [903, 648] width 187 height 33
select select "7"
select select "2025"
select select "8"
select select "2025"
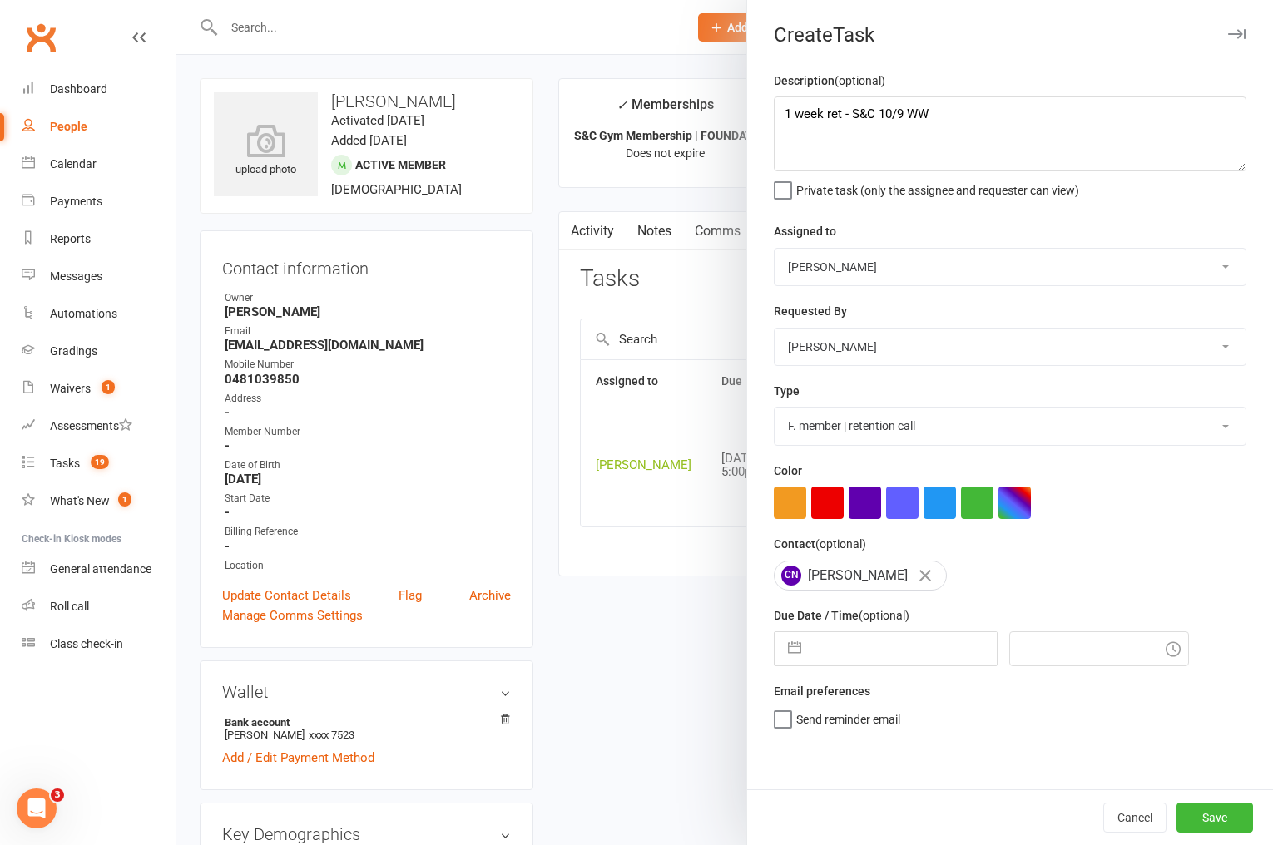
select select "9"
select select "2025"
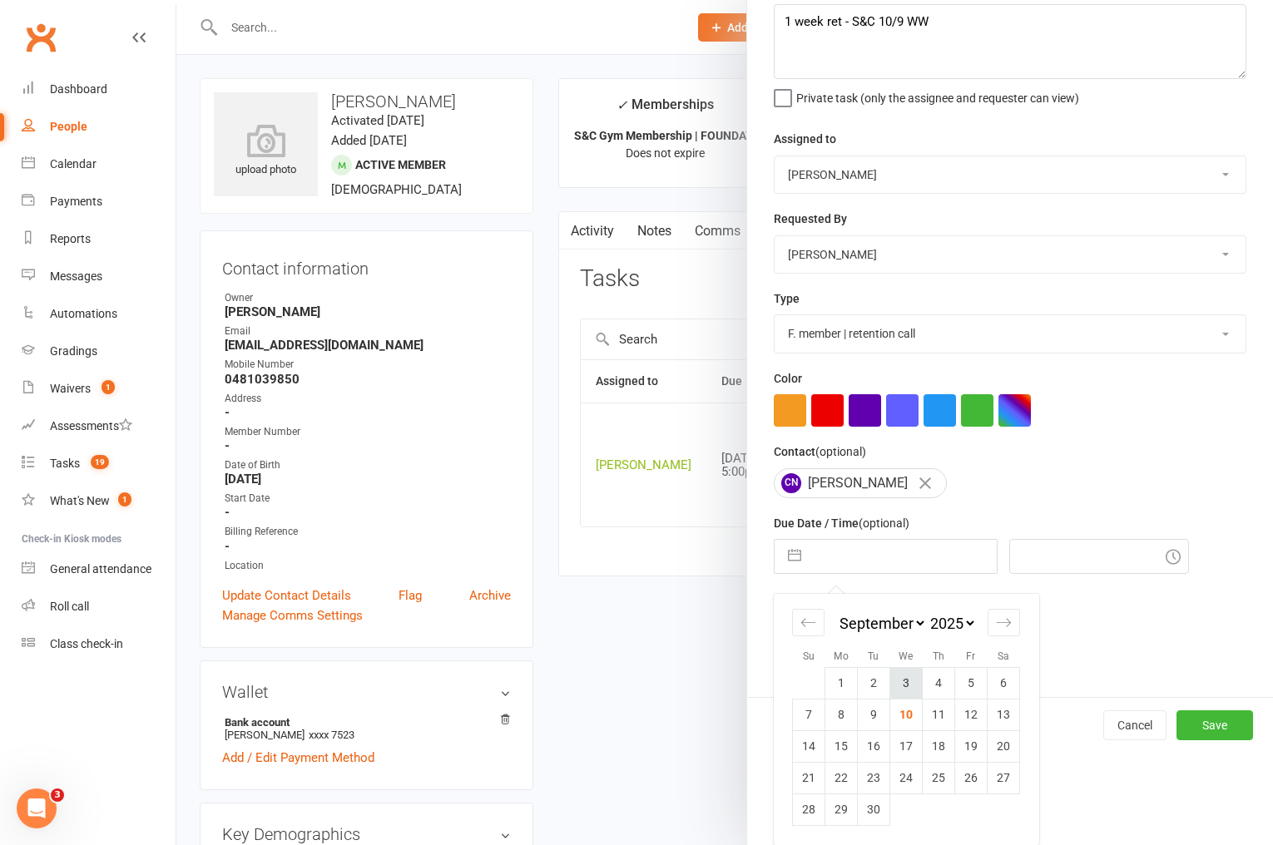
scroll to position [95, 0]
click at [905, 741] on td "17" at bounding box center [906, 746] width 32 height 32
type input "[DATE]"
type input "7:30pm"
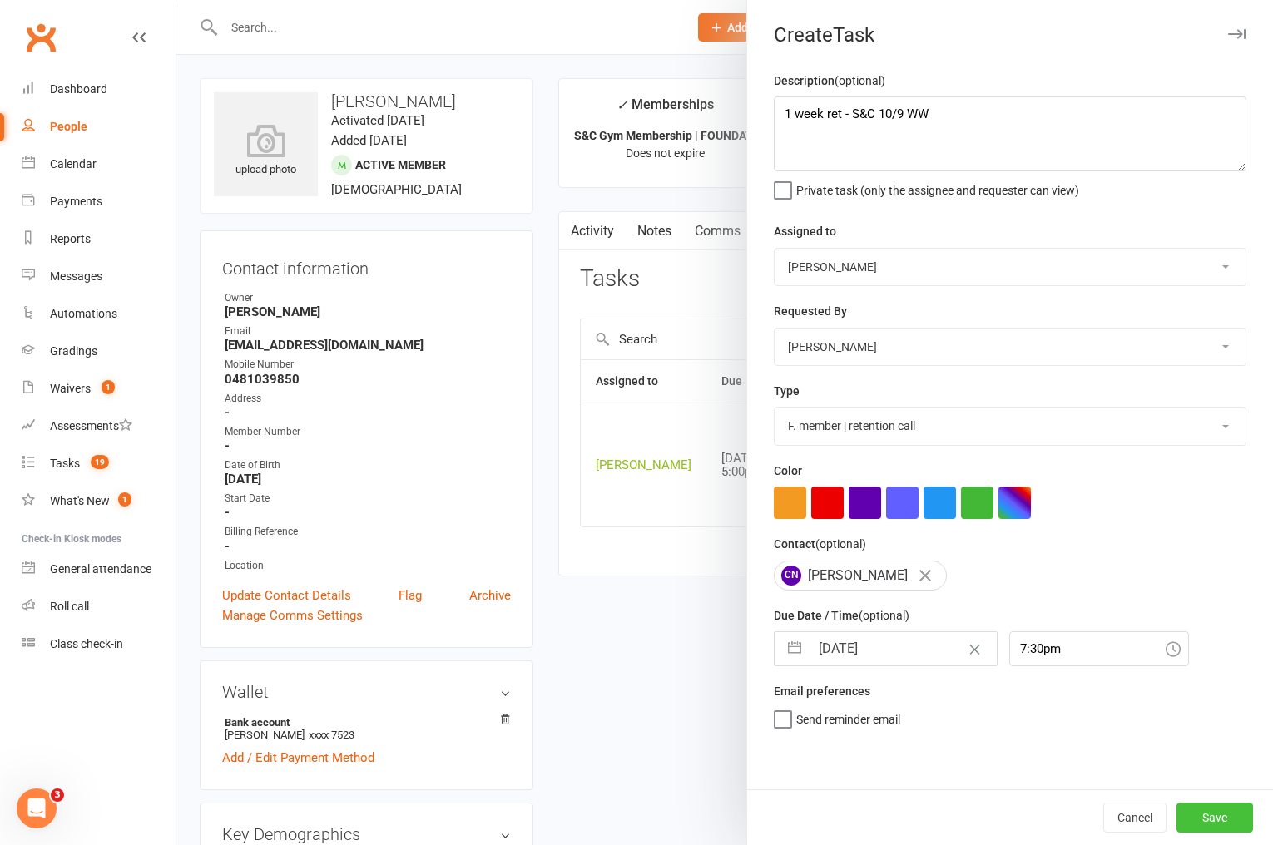
click at [1196, 823] on button "Save" at bounding box center [1214, 818] width 77 height 30
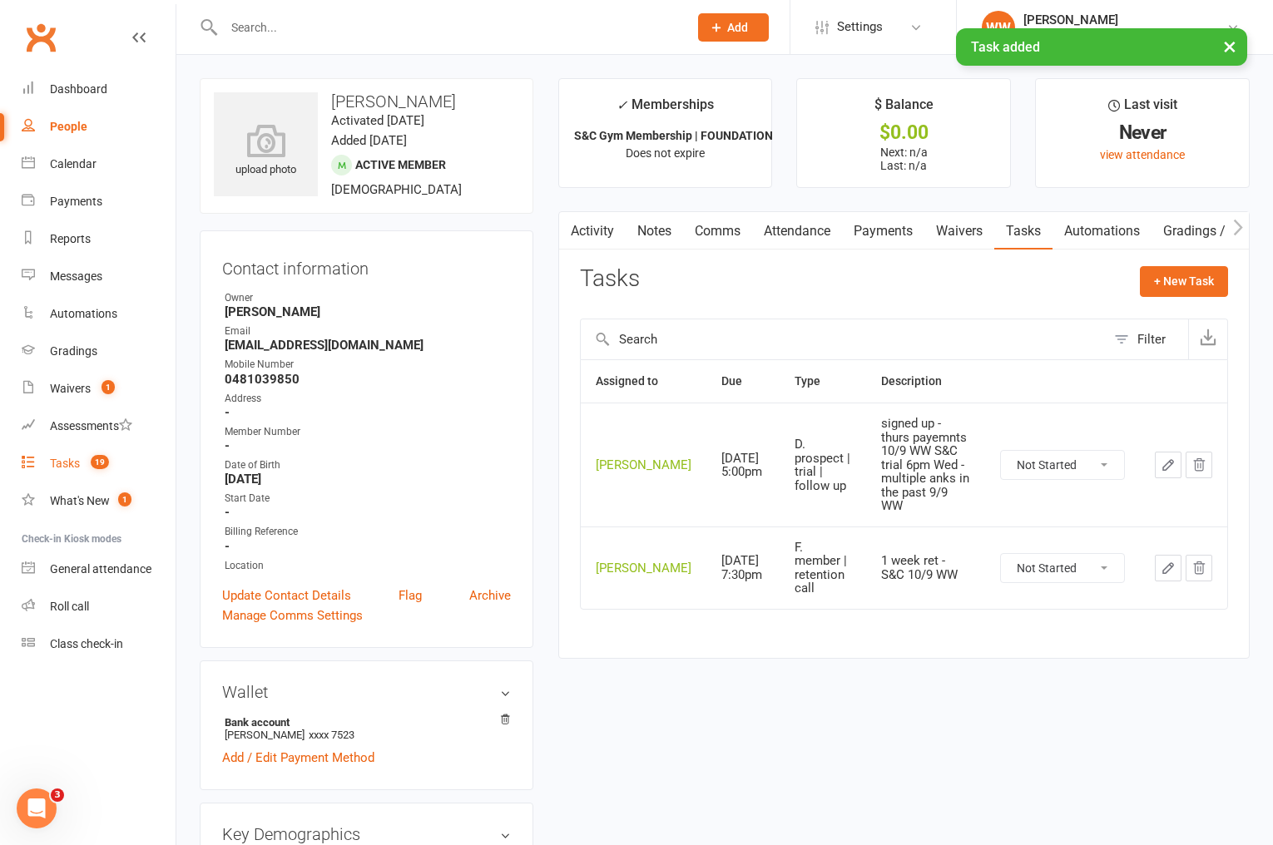
click at [80, 463] on div "Tasks" at bounding box center [65, 463] width 30 height 13
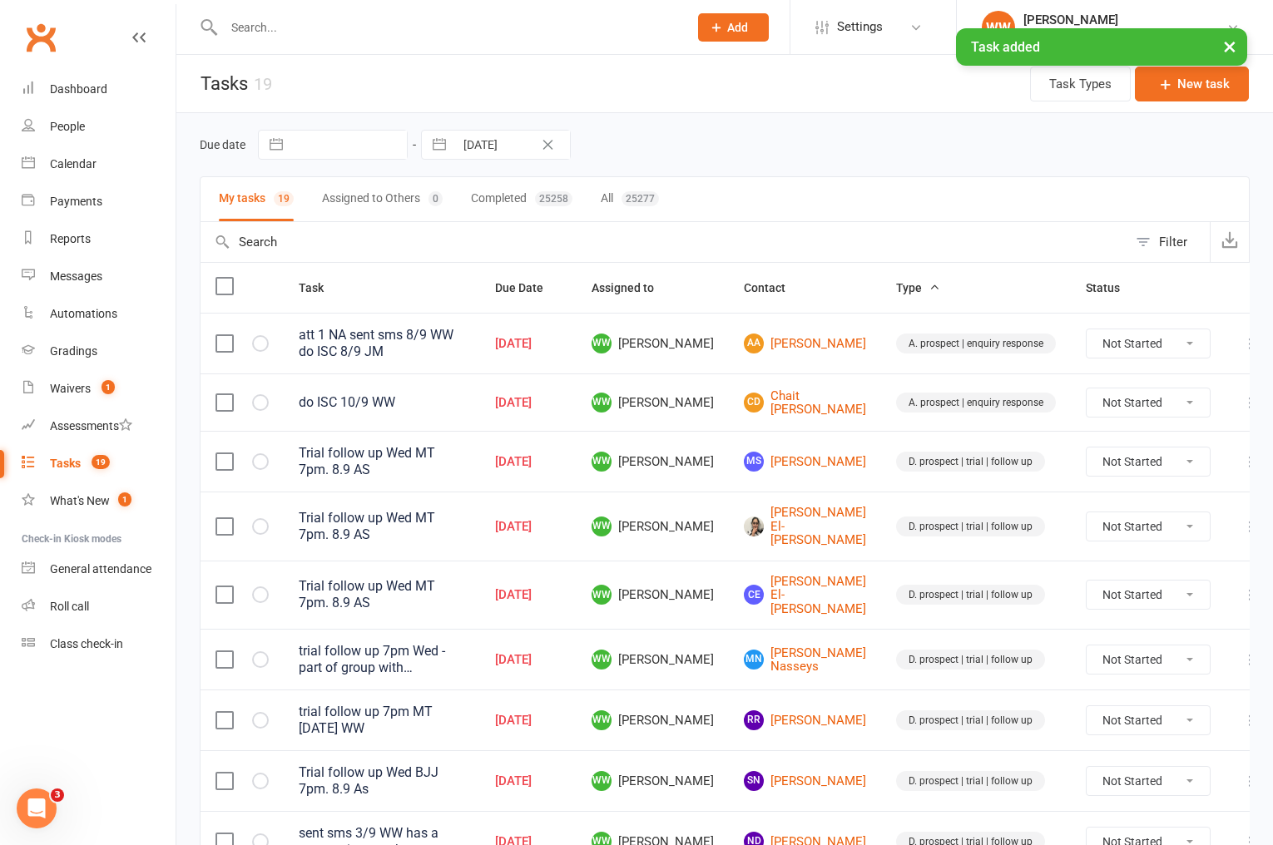
click at [732, 511] on td "Samantha El-Helou" at bounding box center [805, 526] width 152 height 69
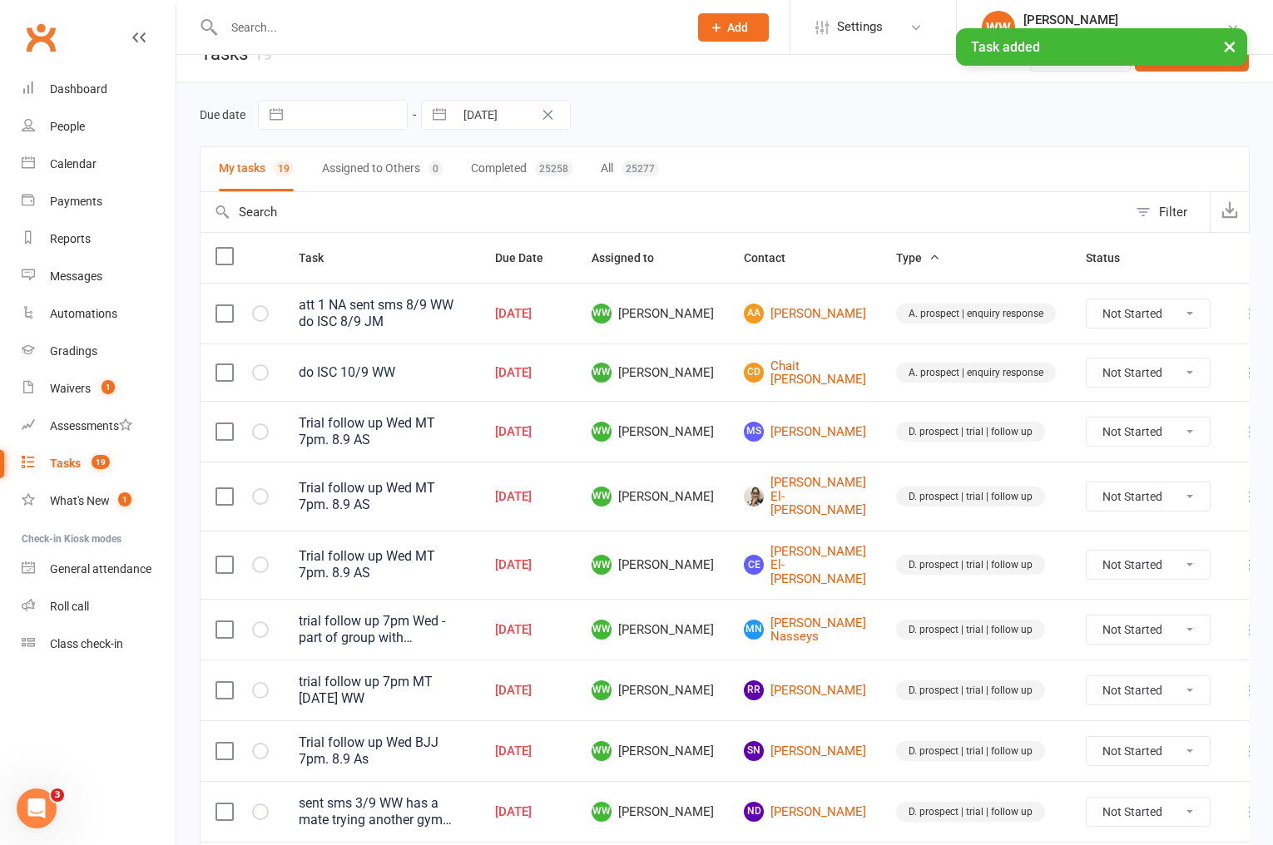
scroll to position [37, 0]
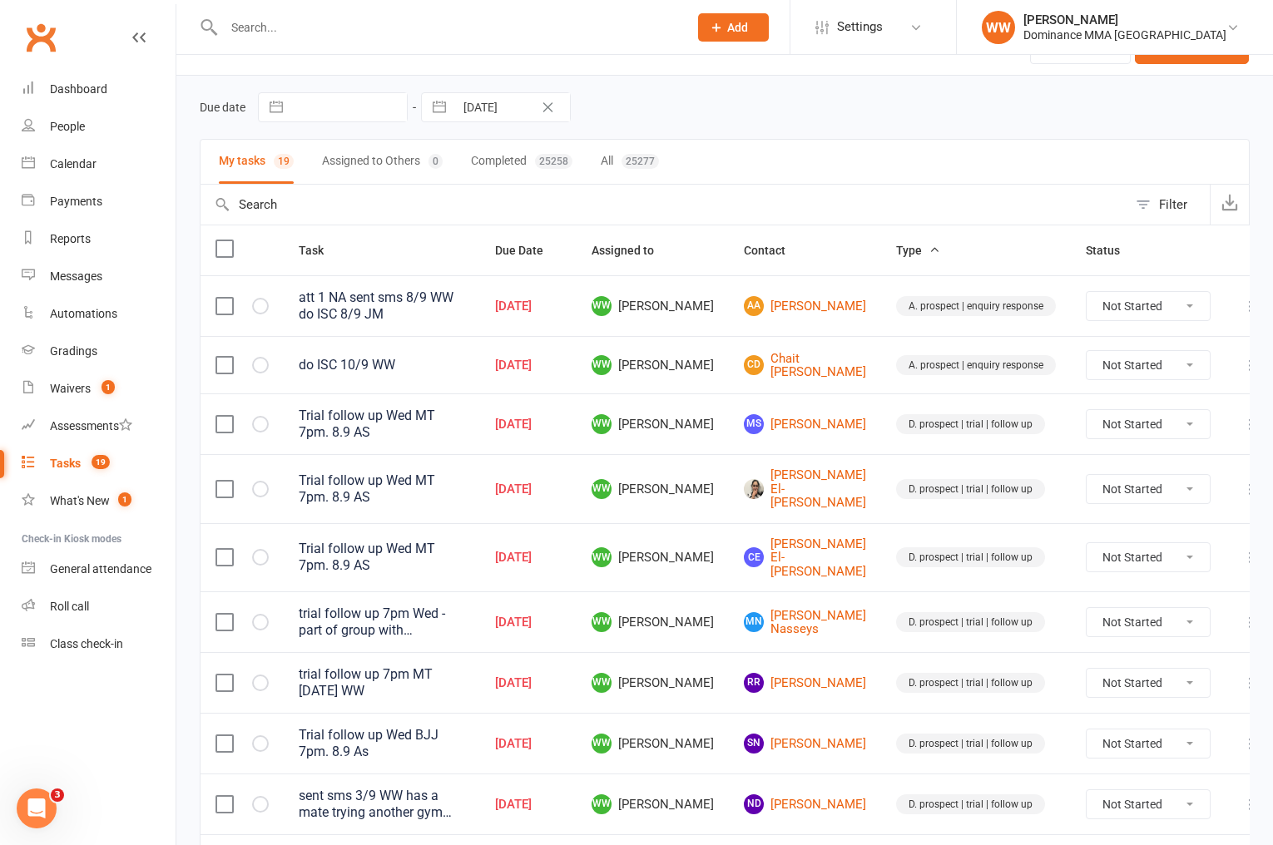
click at [725, 526] on td "WW Will Wesley" at bounding box center [653, 557] width 152 height 69
click at [725, 523] on td "WW Will Wesley" at bounding box center [653, 557] width 152 height 69
click at [733, 523] on td "CE Connor El-Helou" at bounding box center [805, 557] width 152 height 69
click at [755, 146] on div "My tasks 19 Assigned to Others 0 Completed 25258 All 25277" at bounding box center [725, 162] width 1050 height 46
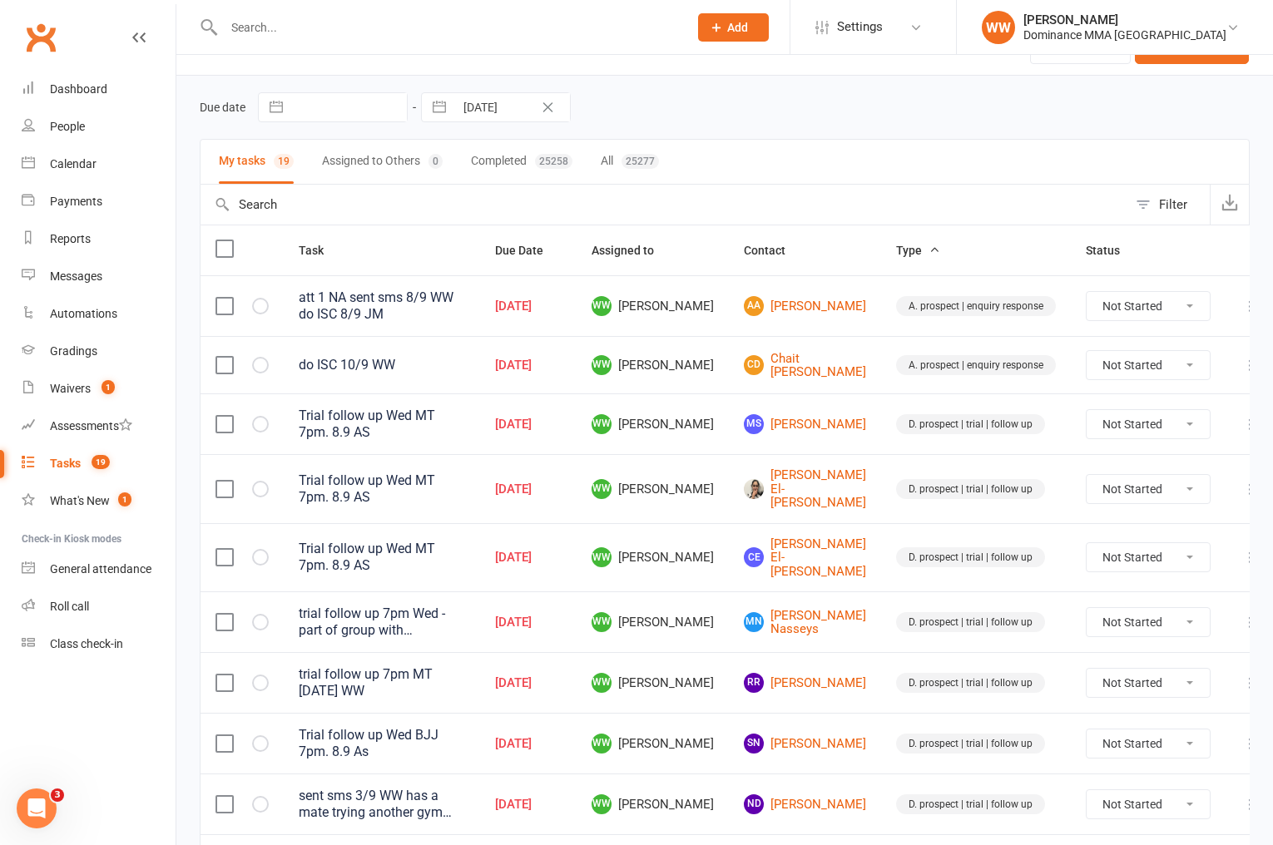
click at [766, 138] on div "Due date Navigate forward to interact with the calendar and select a date. Pres…" at bounding box center [725, 107] width 1050 height 63
click at [718, 396] on td "WW Will Wesley" at bounding box center [653, 424] width 152 height 61
click at [720, 413] on td "WW Will Wesley" at bounding box center [653, 424] width 152 height 61
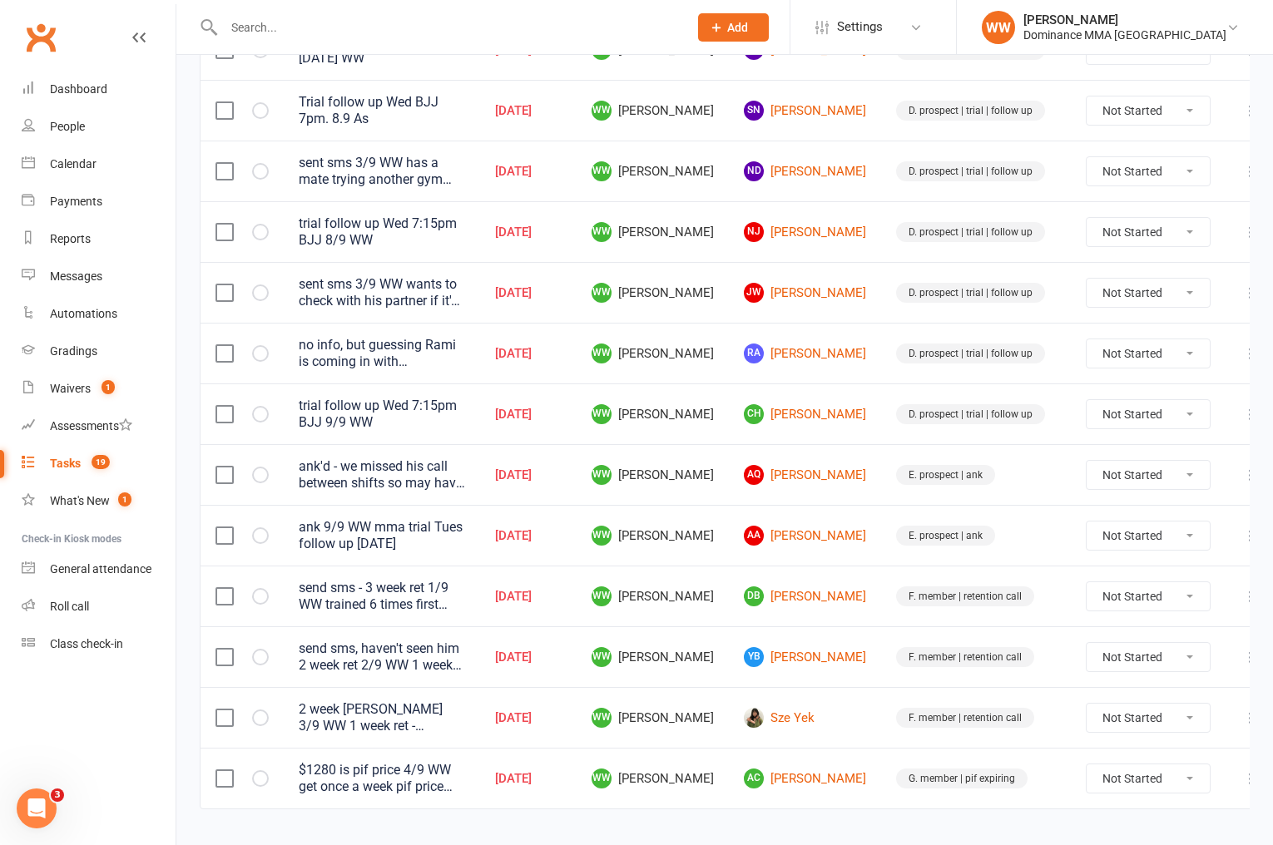
scroll to position [673, 0]
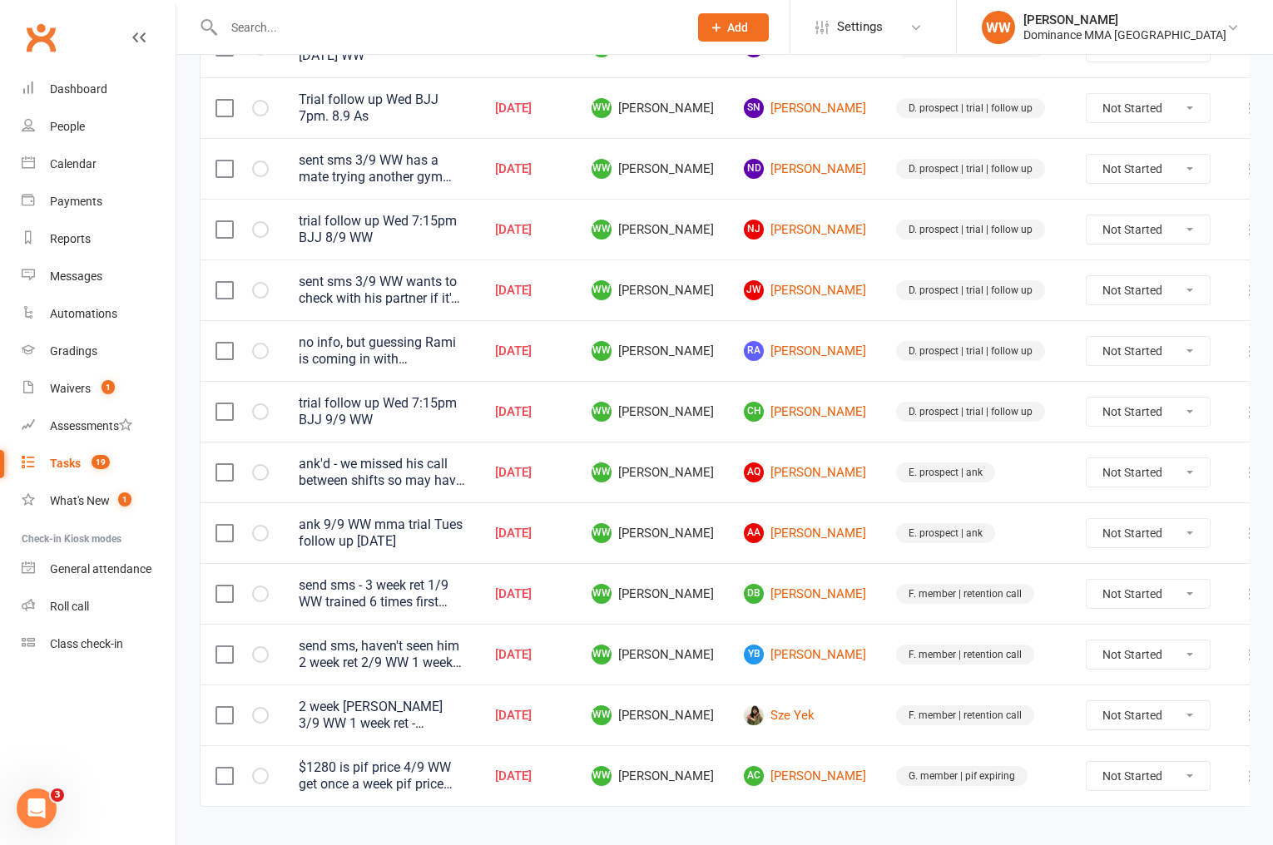
click at [295, 27] on input "text" at bounding box center [448, 27] width 458 height 23
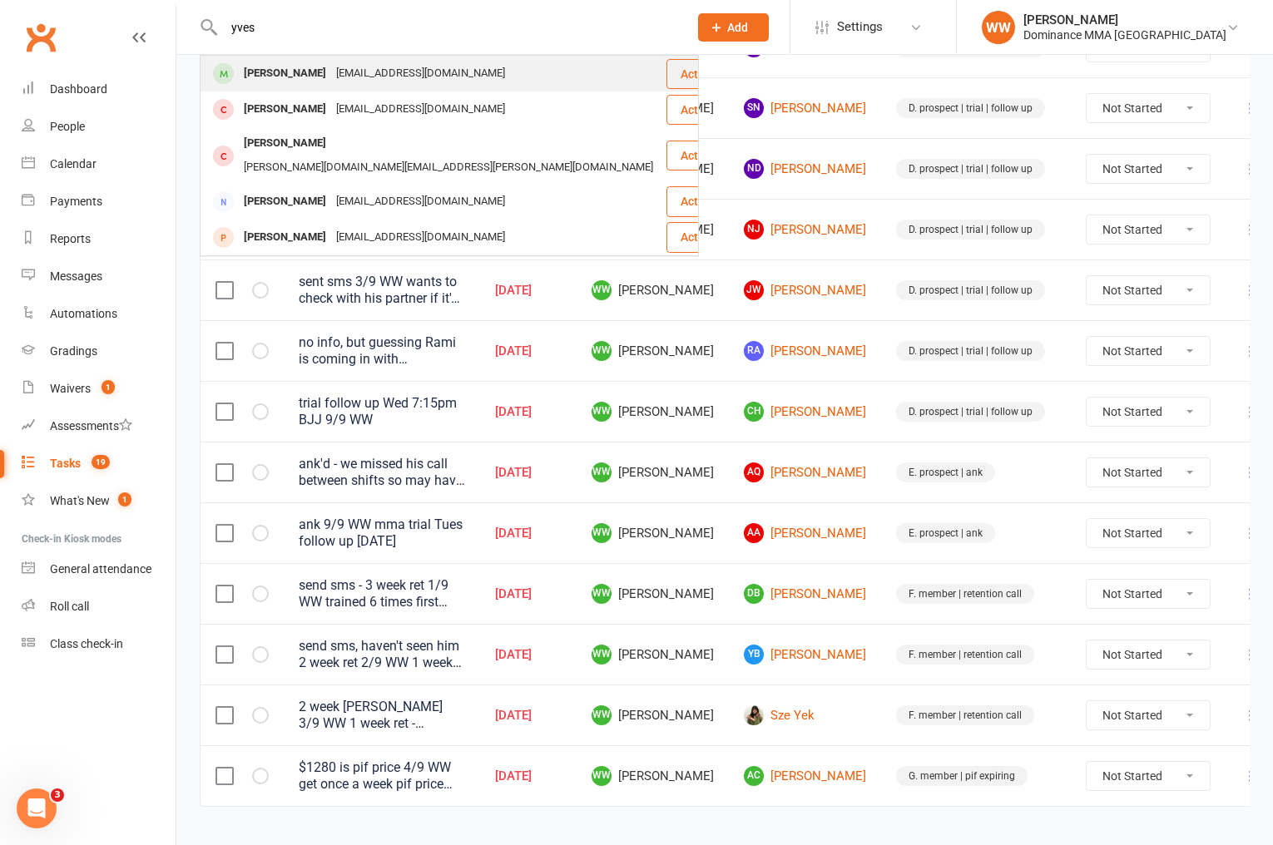
type input "yves"
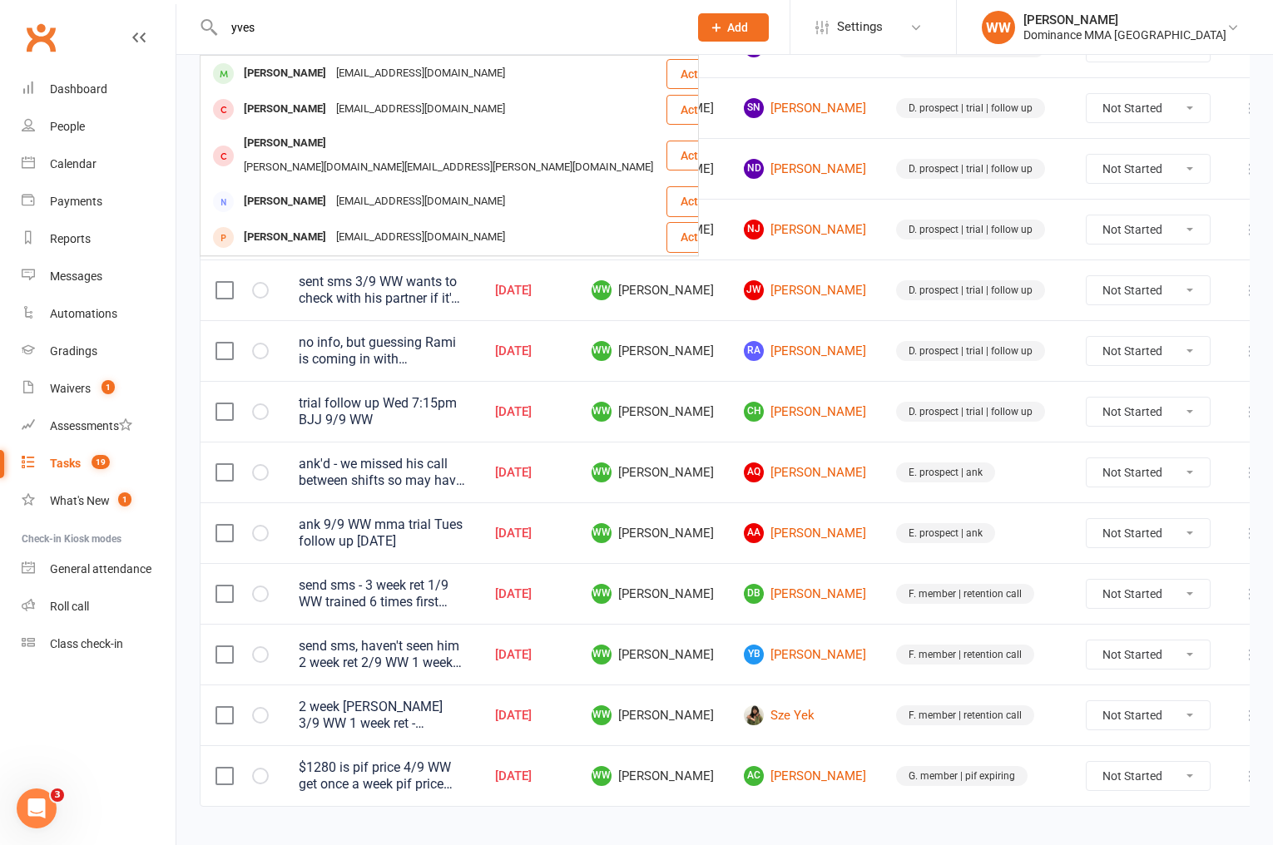
click at [344, 69] on div "ydemarchi@icloud.com" at bounding box center [420, 74] width 179 height 24
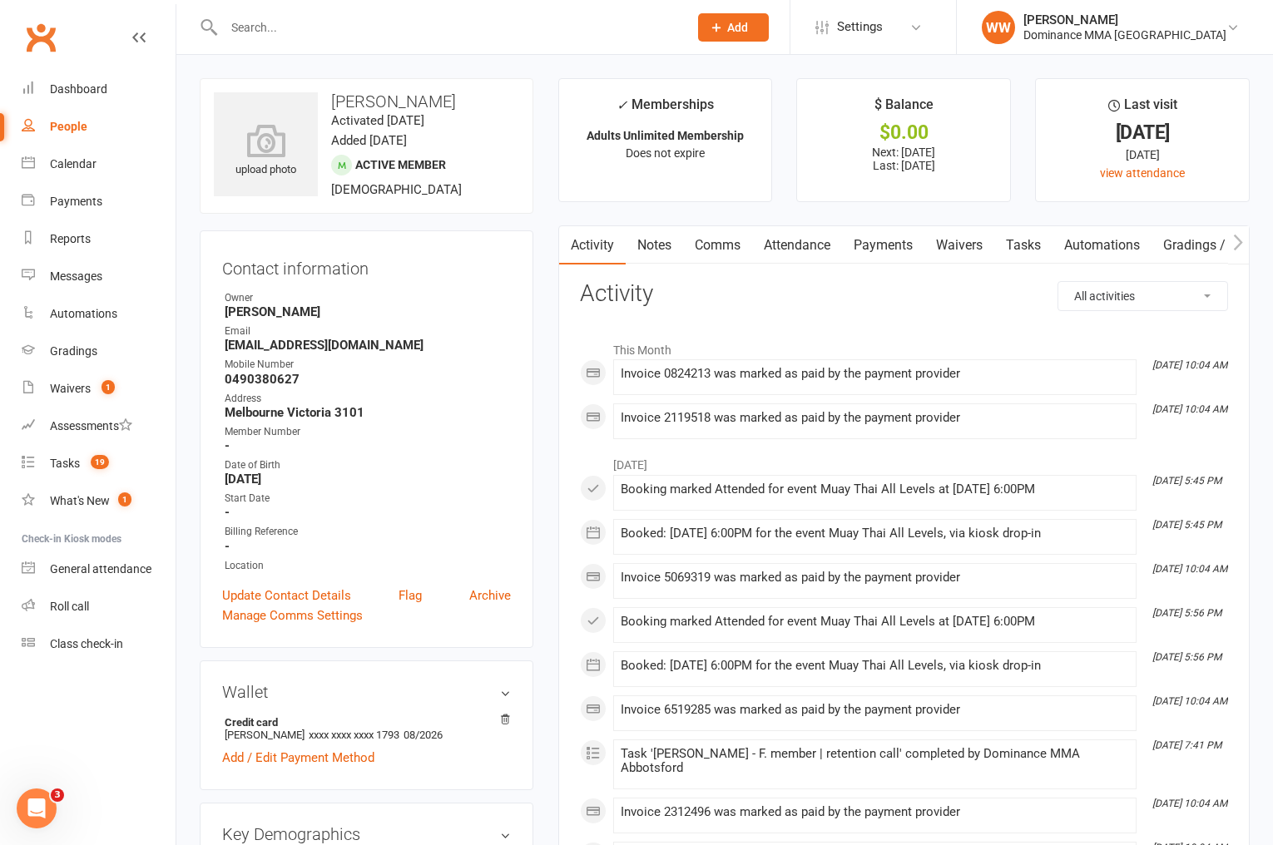
click at [547, 269] on main "✓ Memberships Adults Unlimited Membership Does not expire $ Balance $0.00 Next:…" at bounding box center [904, 834] width 716 height 1513
click at [547, 275] on main "✓ Memberships Adults Unlimited Membership Does not expire $ Balance $0.00 Next:…" at bounding box center [904, 834] width 716 height 1513
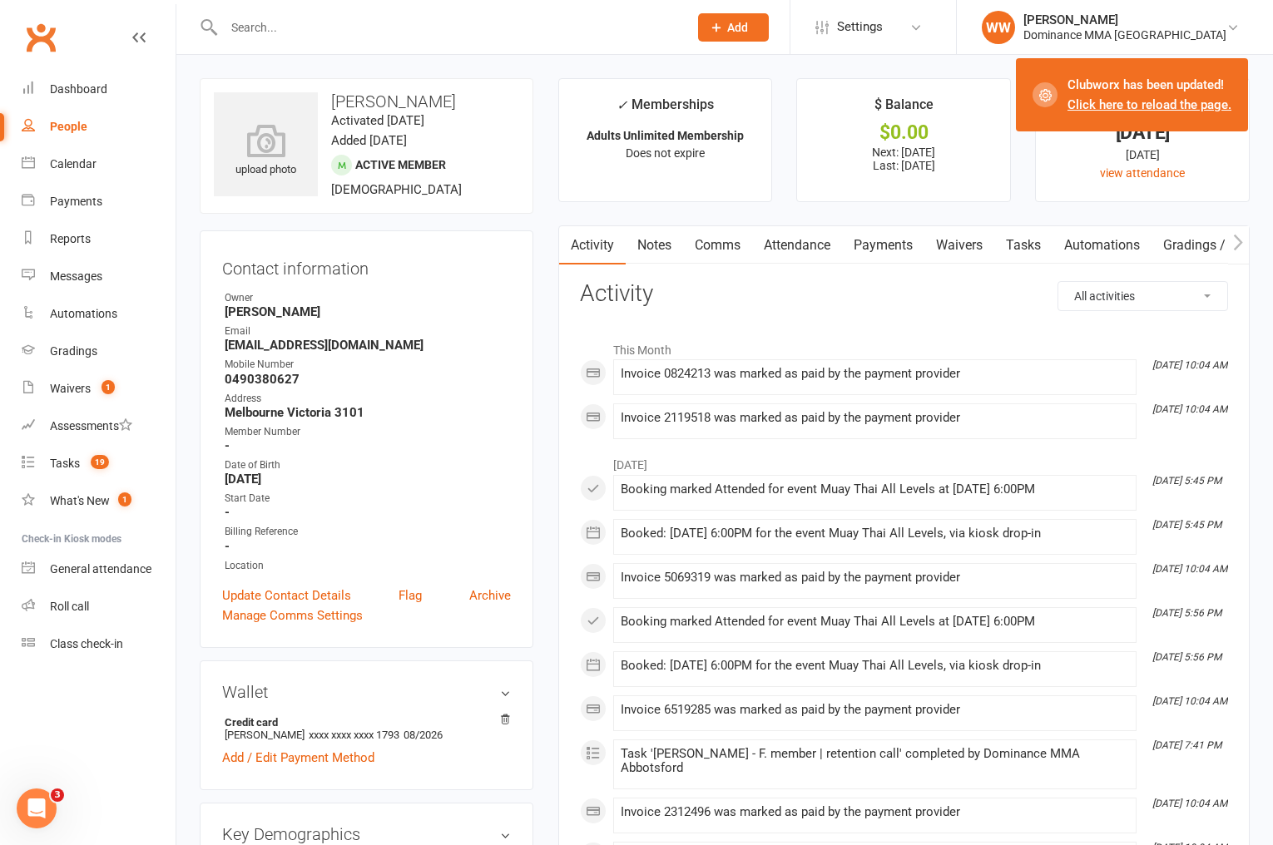
click at [883, 247] on link "Payments" at bounding box center [883, 245] width 82 height 38
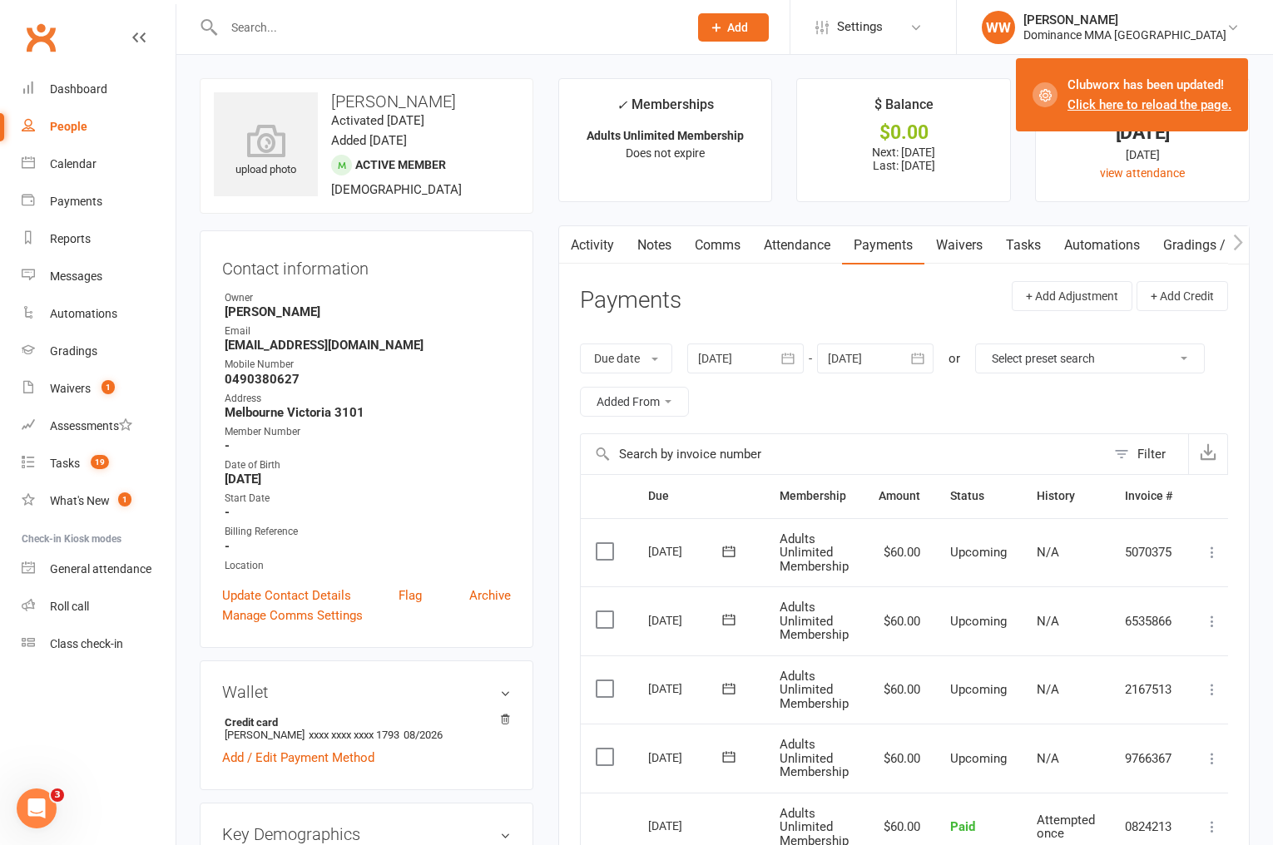
click at [955, 246] on link "Waivers" at bounding box center [959, 245] width 70 height 38
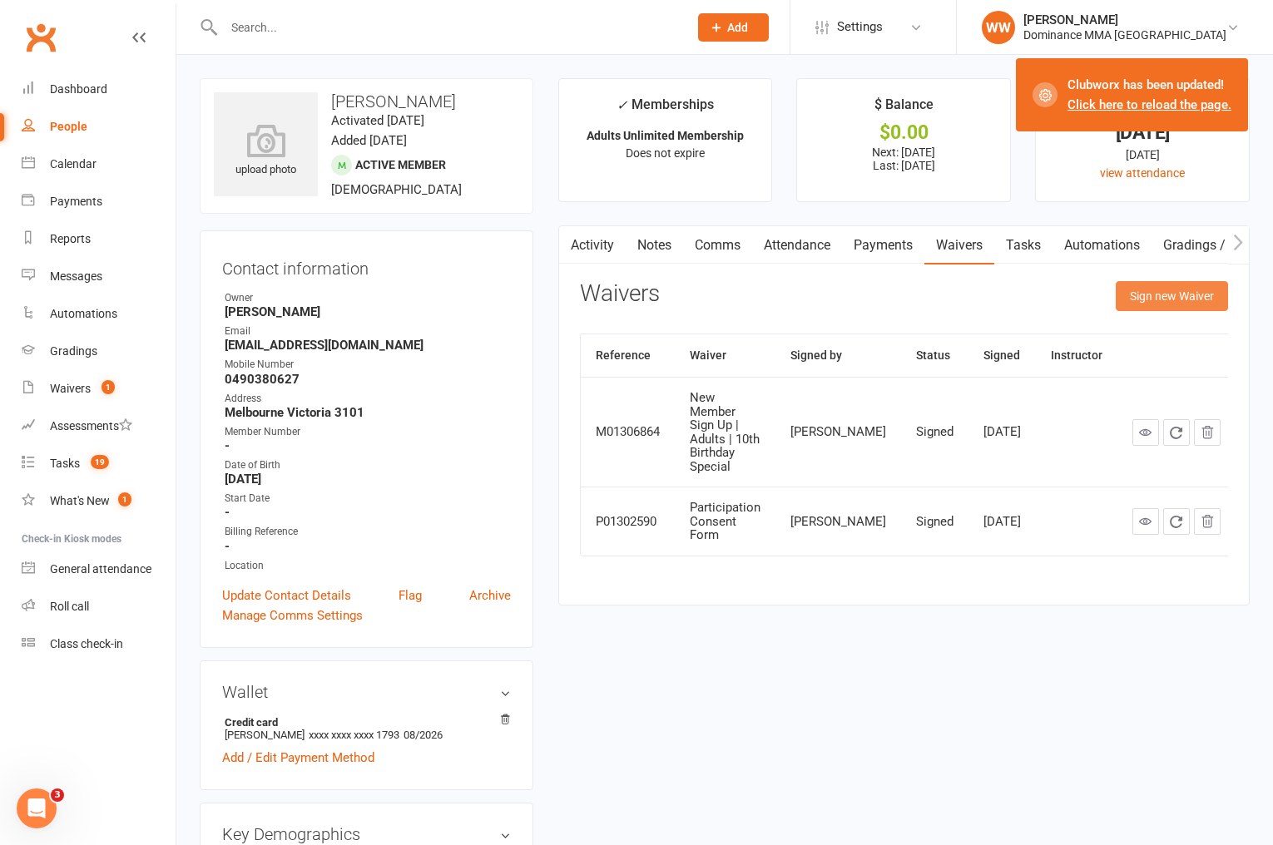
click at [1170, 295] on button "Sign new Waiver" at bounding box center [1172, 296] width 112 height 30
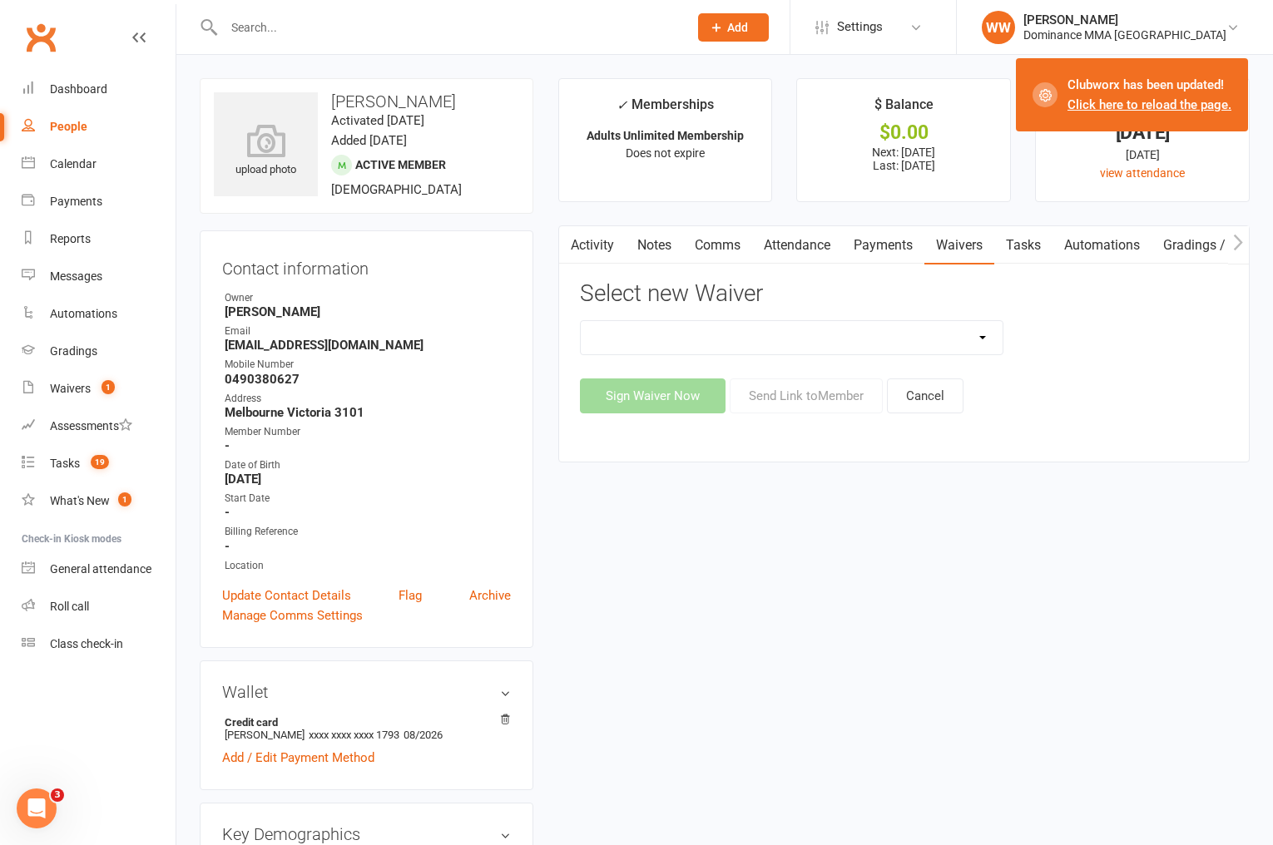
click at [956, 342] on select "Member | Cancellation | Adults Member | Injury Report Form (FOH staff use only)…" at bounding box center [792, 337] width 423 height 33
select select "7287"
click at [581, 321] on select "Member | Cancellation | Adults Member | Injury Report Form (FOH staff use only)…" at bounding box center [792, 337] width 423 height 33
click at [834, 397] on button "Send Link to Member" at bounding box center [806, 396] width 153 height 35
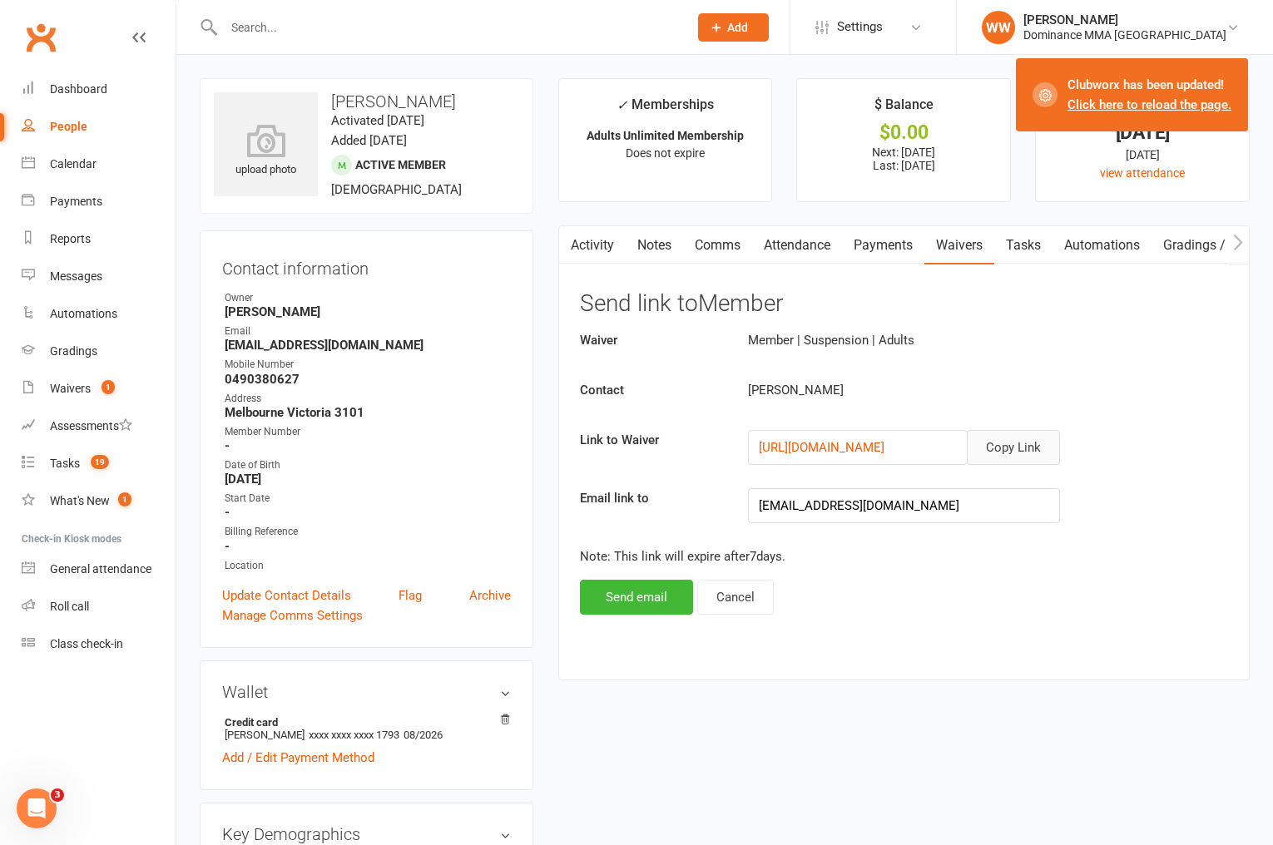
click at [1007, 463] on button "Copy Link" at bounding box center [1013, 447] width 93 height 35
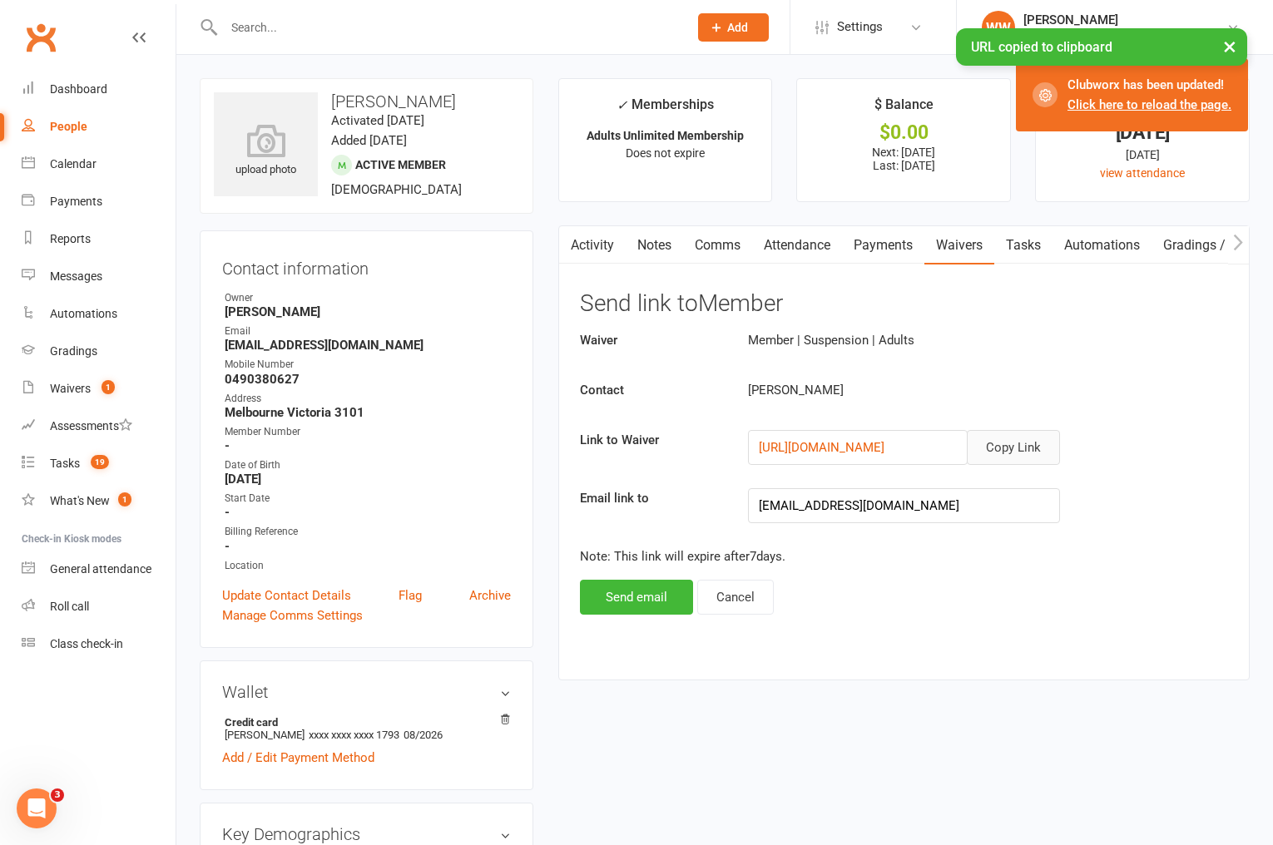
click at [711, 253] on link "Comms" at bounding box center [717, 245] width 69 height 38
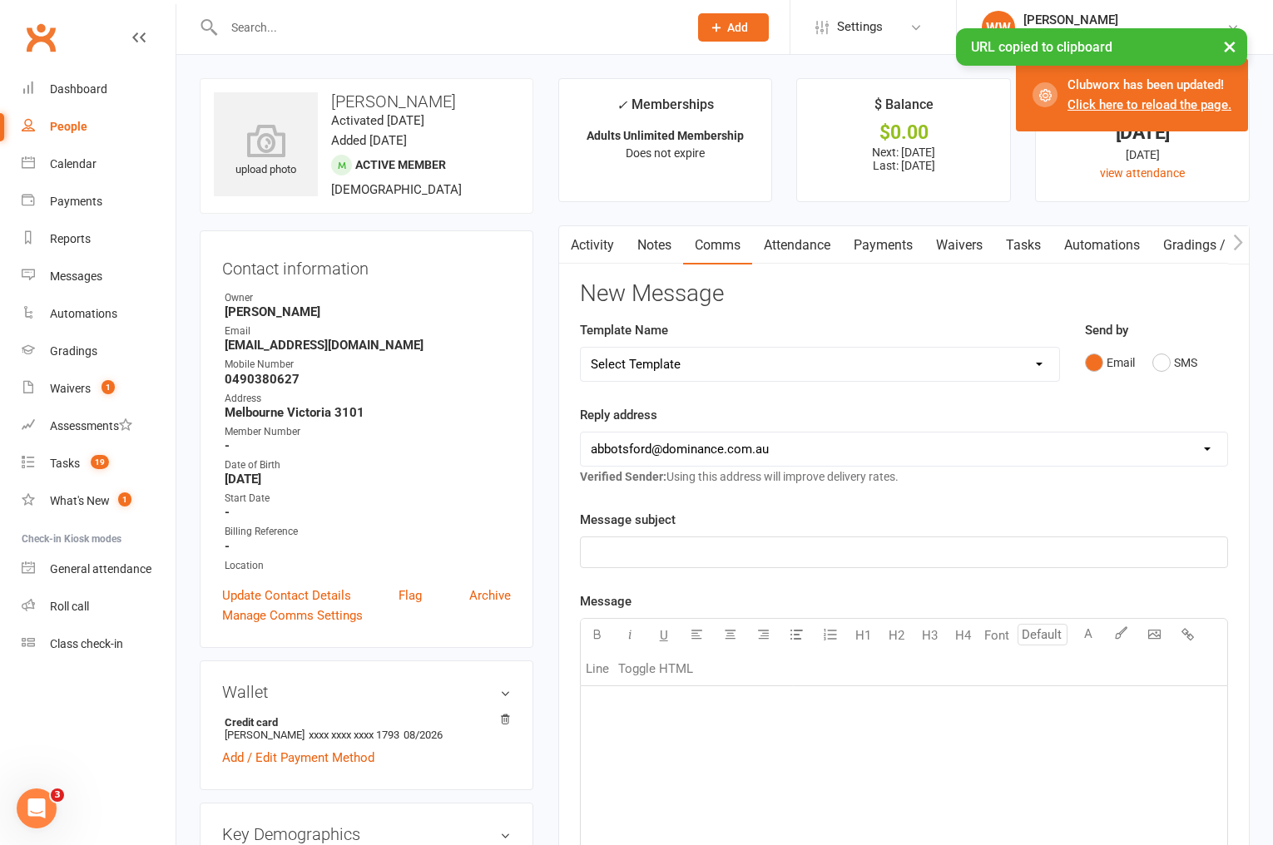
click at [767, 364] on select "Select Template [Email] MARKETING | 10TH BIRTHDAY SPECIAL | CANCELLED MEMBERS […" at bounding box center [820, 364] width 478 height 33
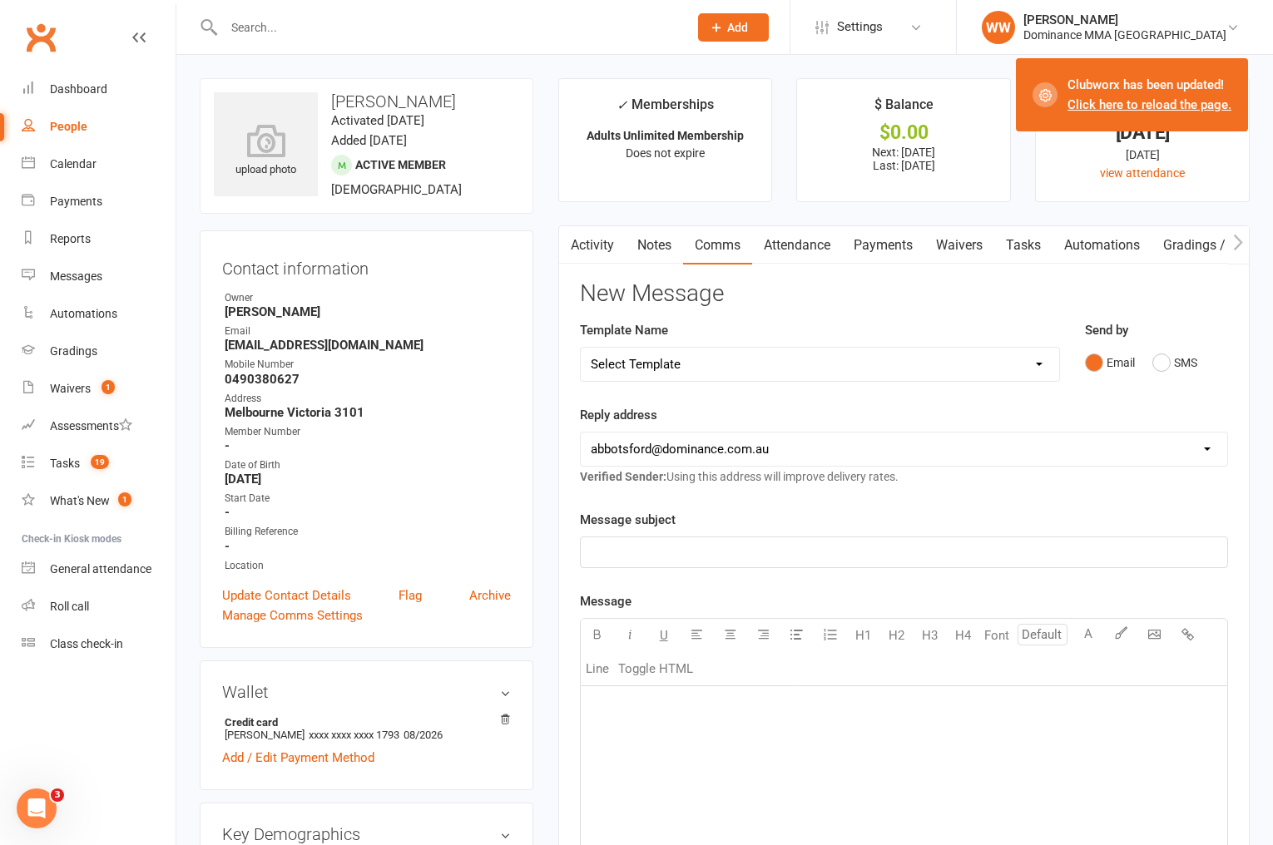
select select "8"
click at [581, 348] on select "Select Template [Email] MARKETING | 10TH BIRTHDAY SPECIAL | CANCELLED MEMBERS […" at bounding box center [820, 364] width 478 height 33
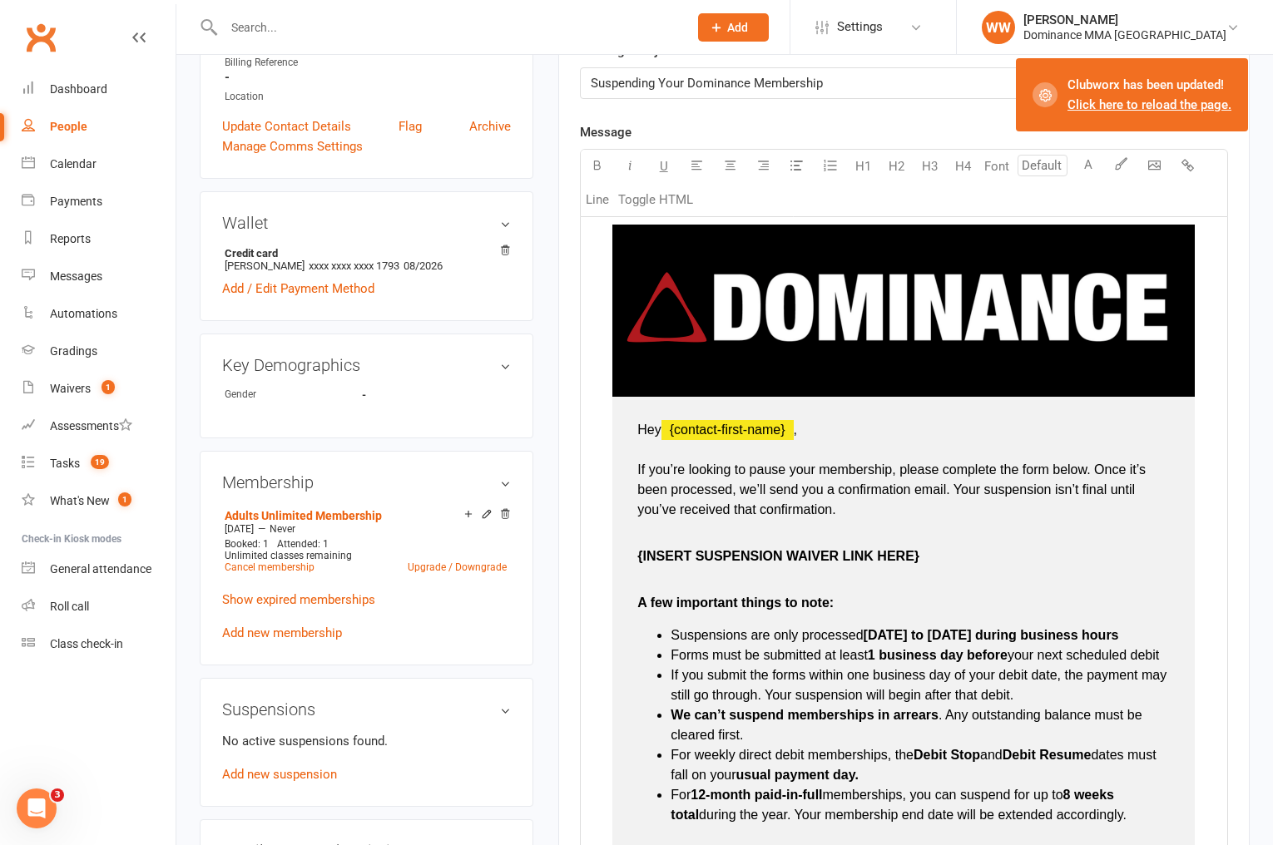
scroll to position [473, 0]
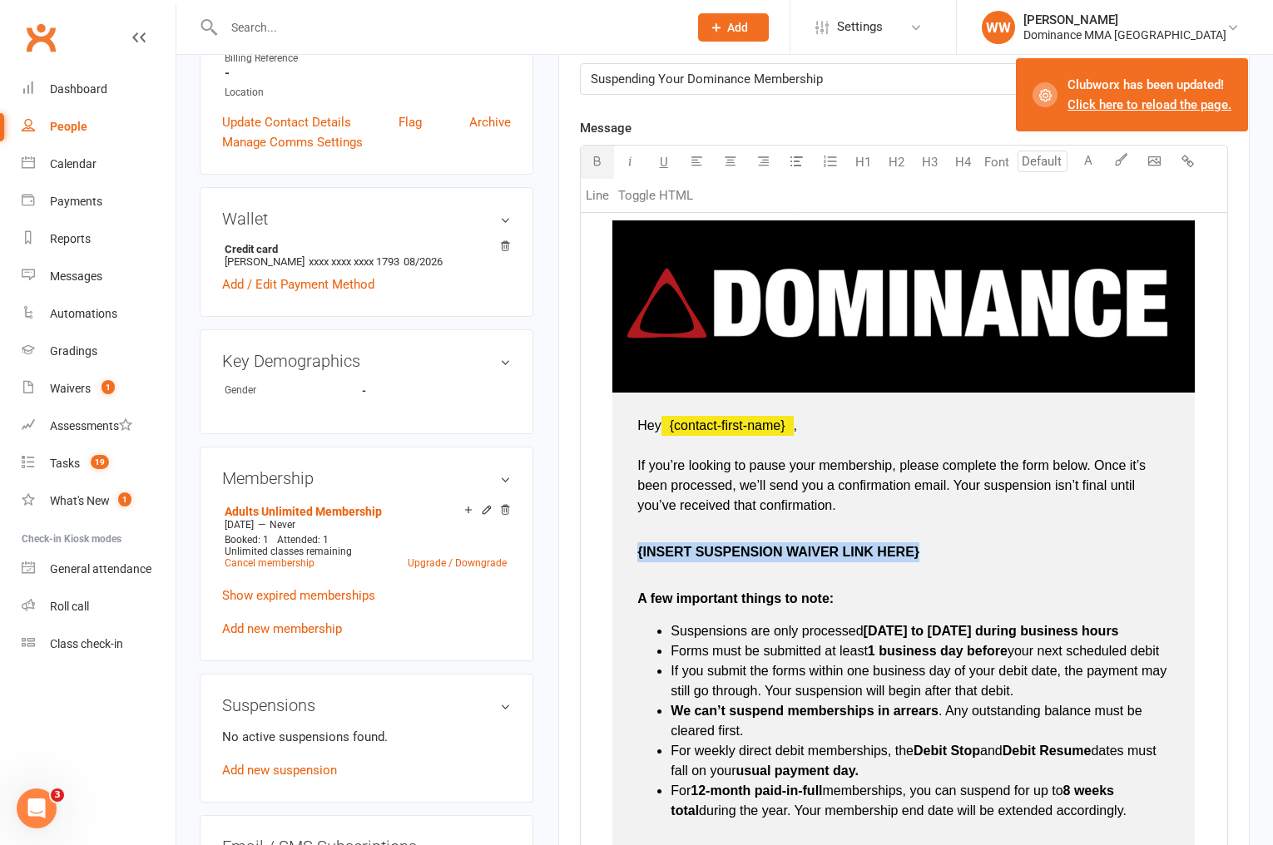
drag, startPoint x: 925, startPoint y: 554, endPoint x: 638, endPoint y: 555, distance: 287.0
click at [638, 555] on p "{INSERT SUSPENSION WAIVER LINK HERE}" at bounding box center [903, 542] width 532 height 40
click at [915, 609] on p "A few important things to note:" at bounding box center [903, 589] width 532 height 40
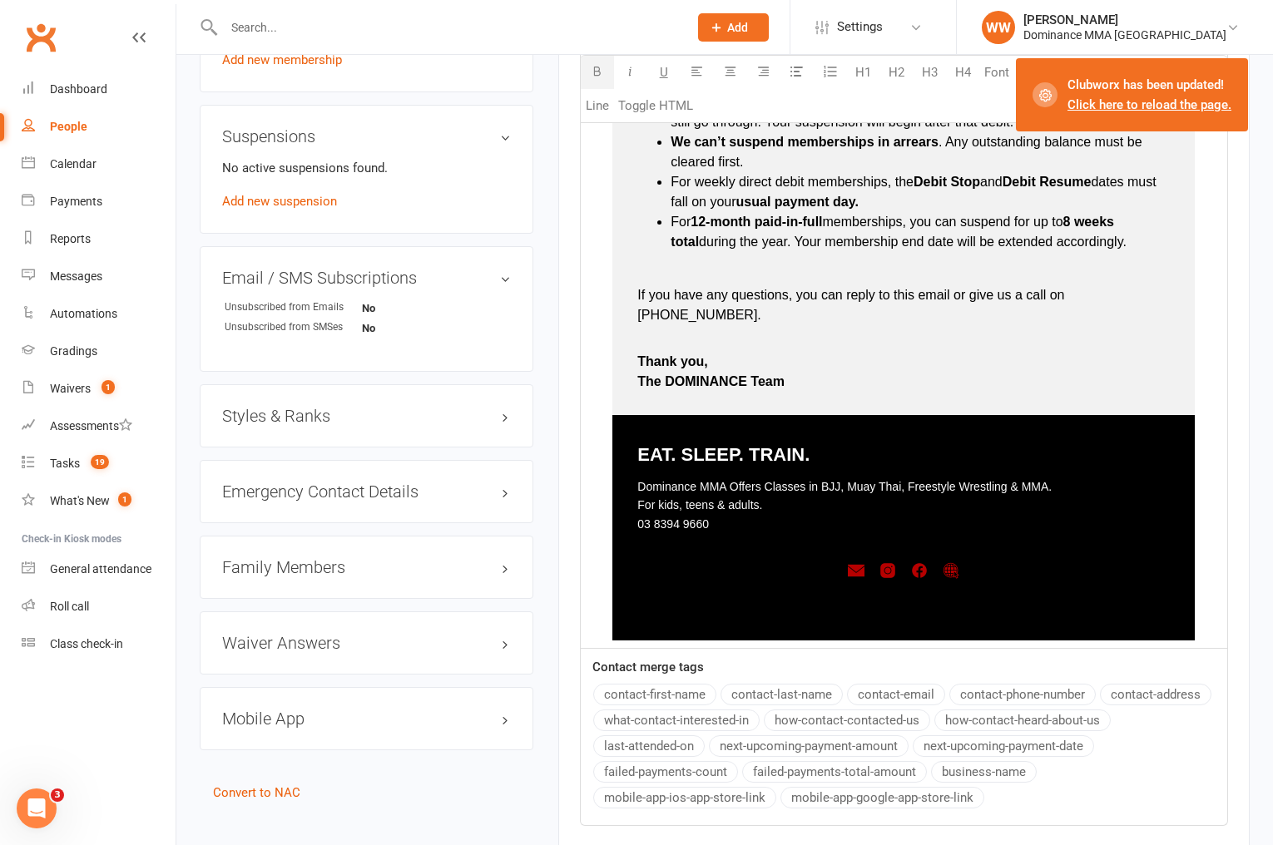
scroll to position [1284, 0]
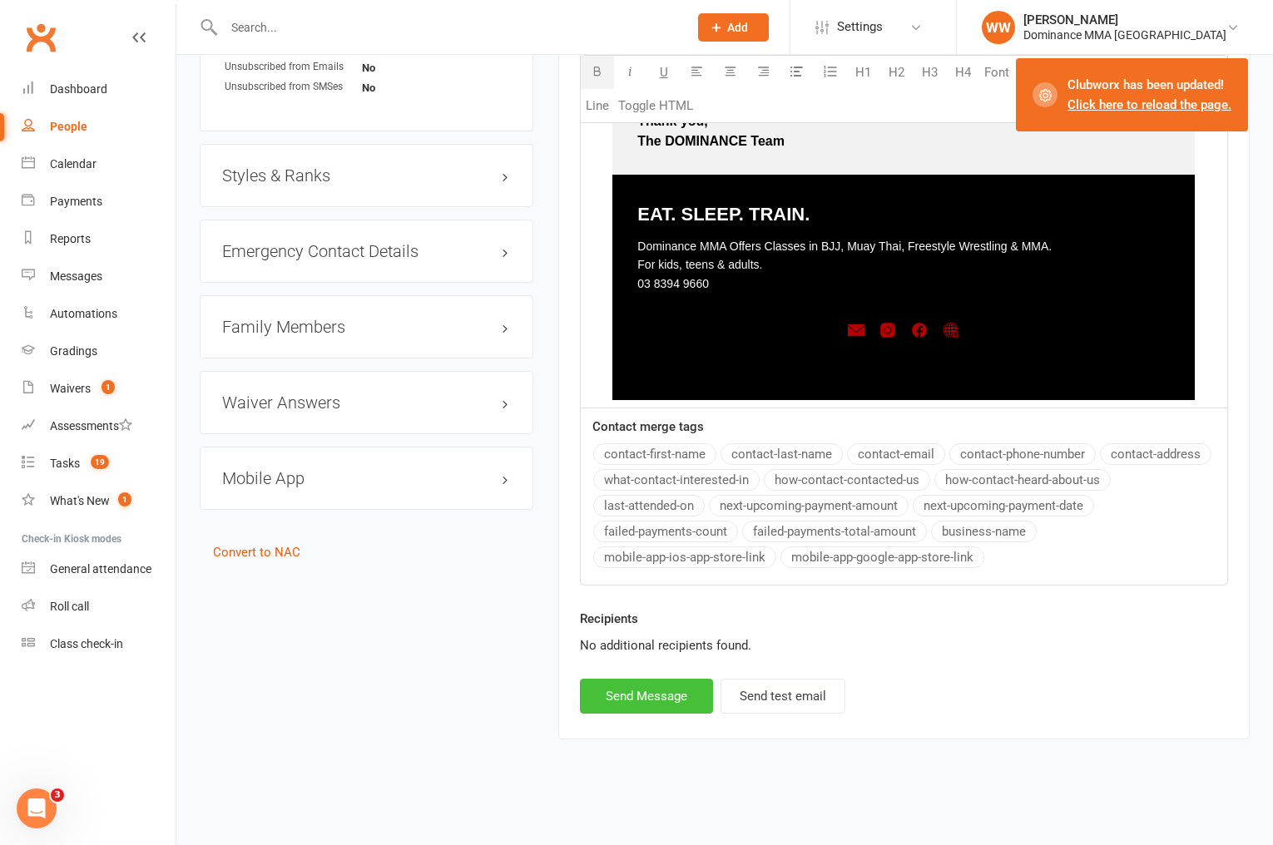
click at [671, 690] on button "Send Message" at bounding box center [646, 696] width 133 height 35
select select
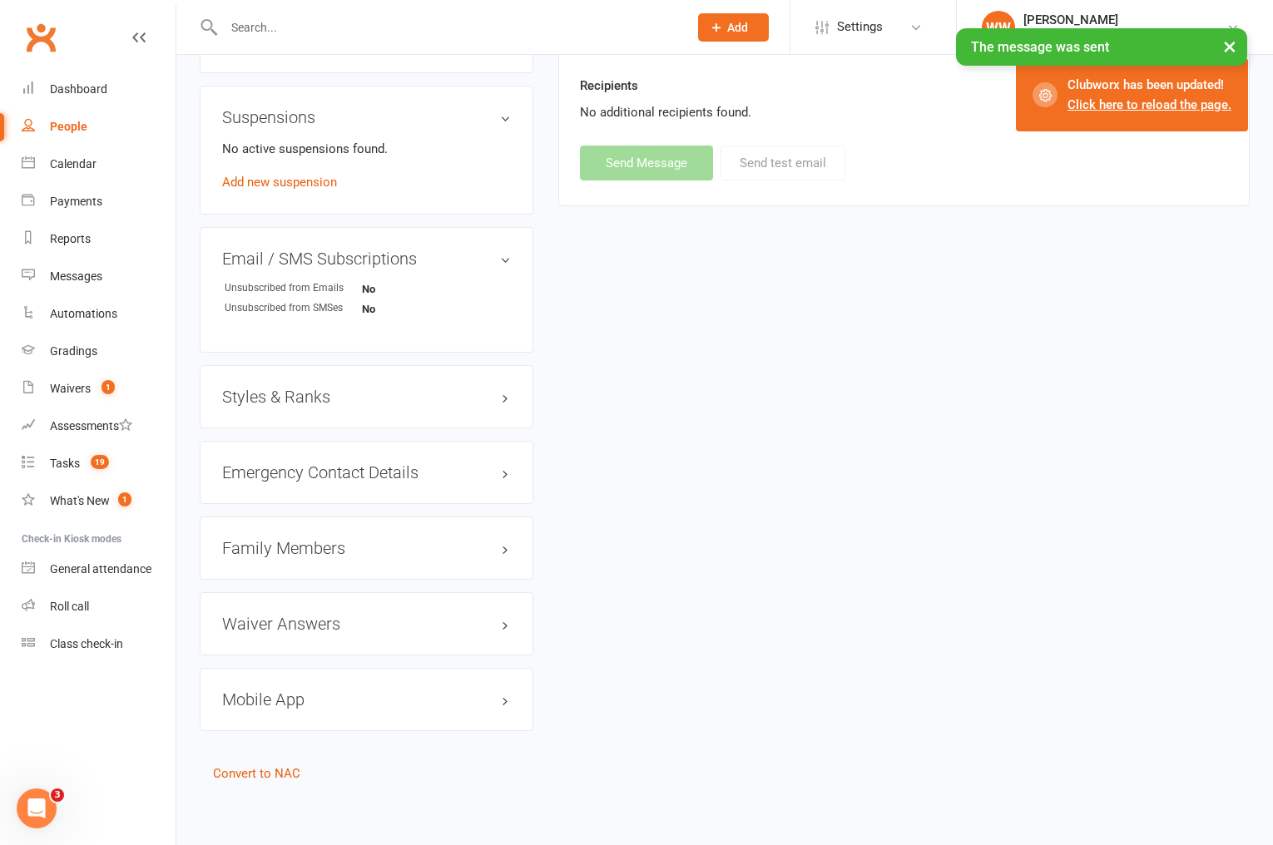
scroll to position [0, 0]
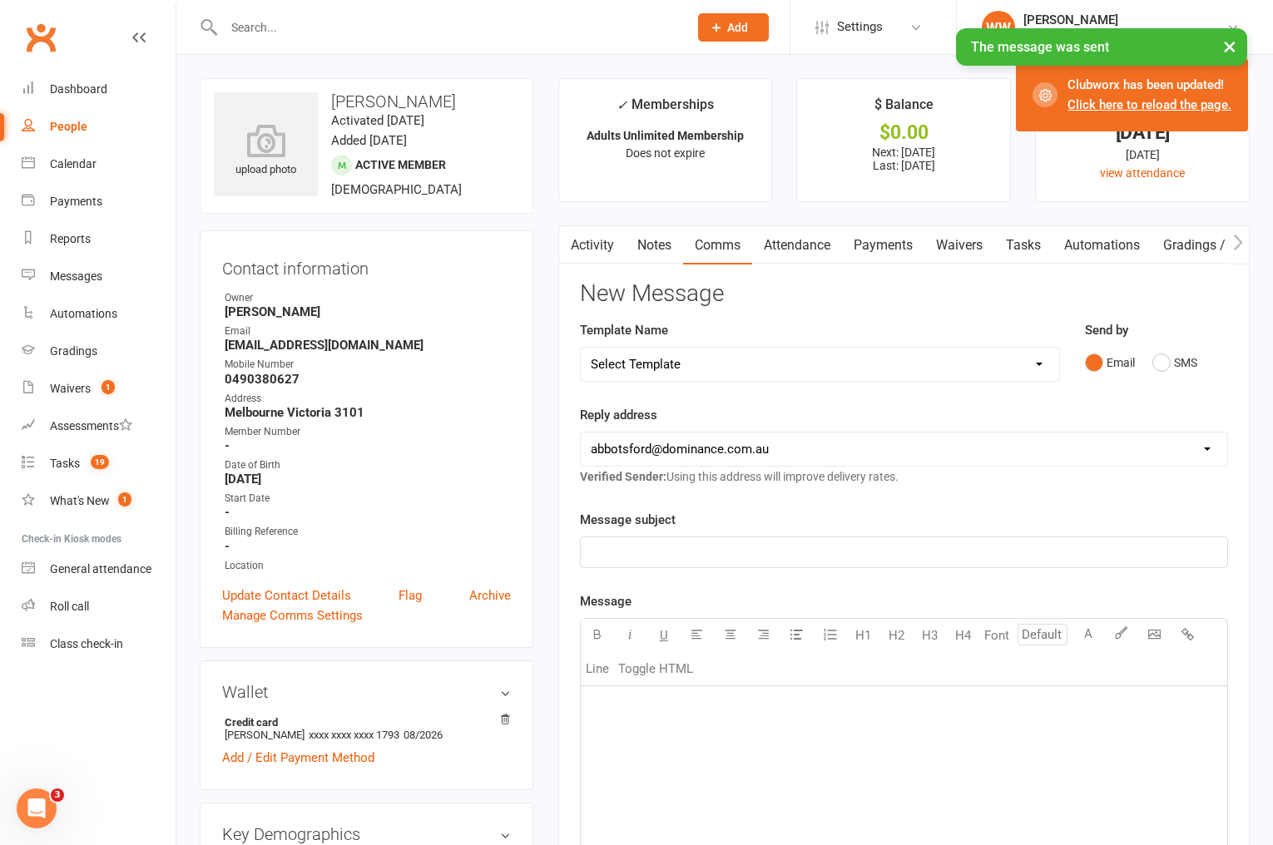
click at [1032, 249] on link "Tasks" at bounding box center [1023, 245] width 58 height 38
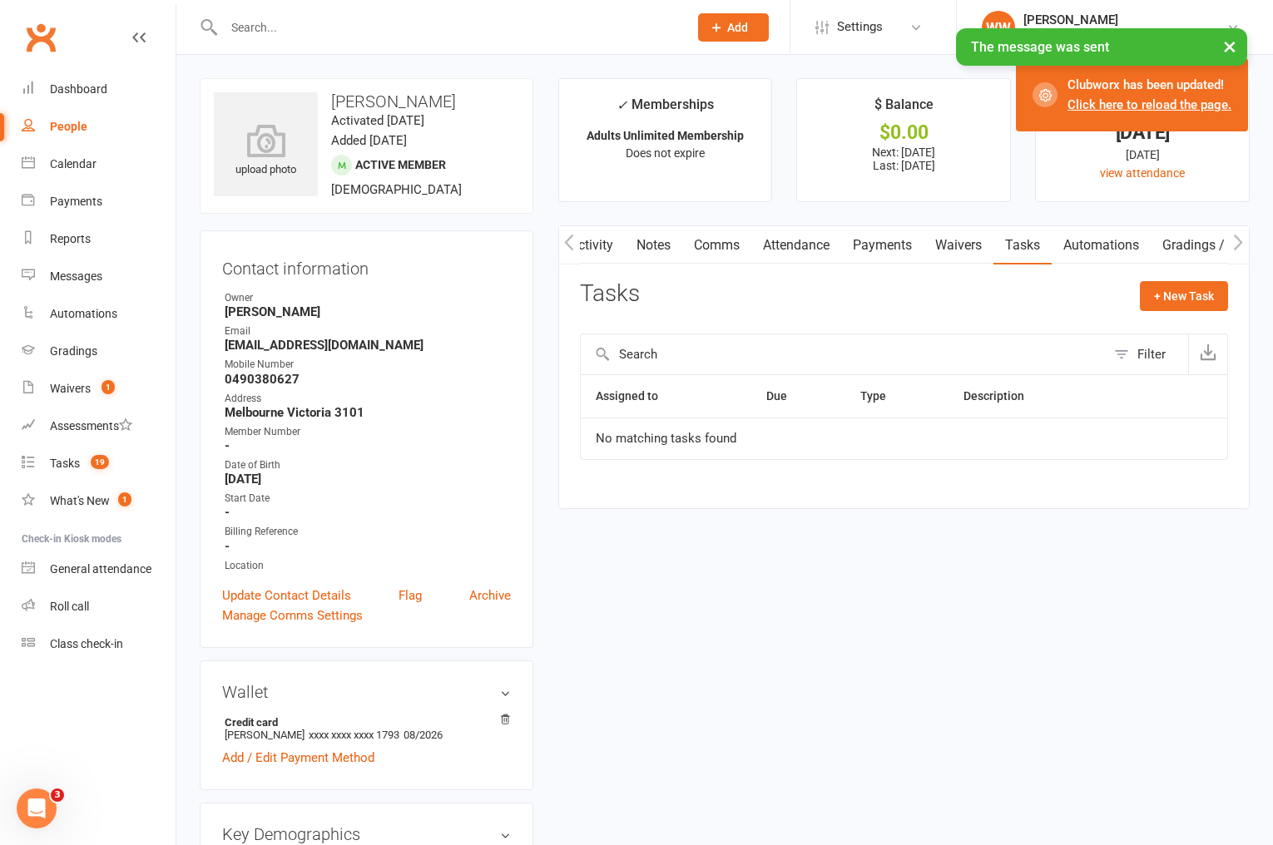
click at [893, 252] on link "Payments" at bounding box center [882, 245] width 82 height 38
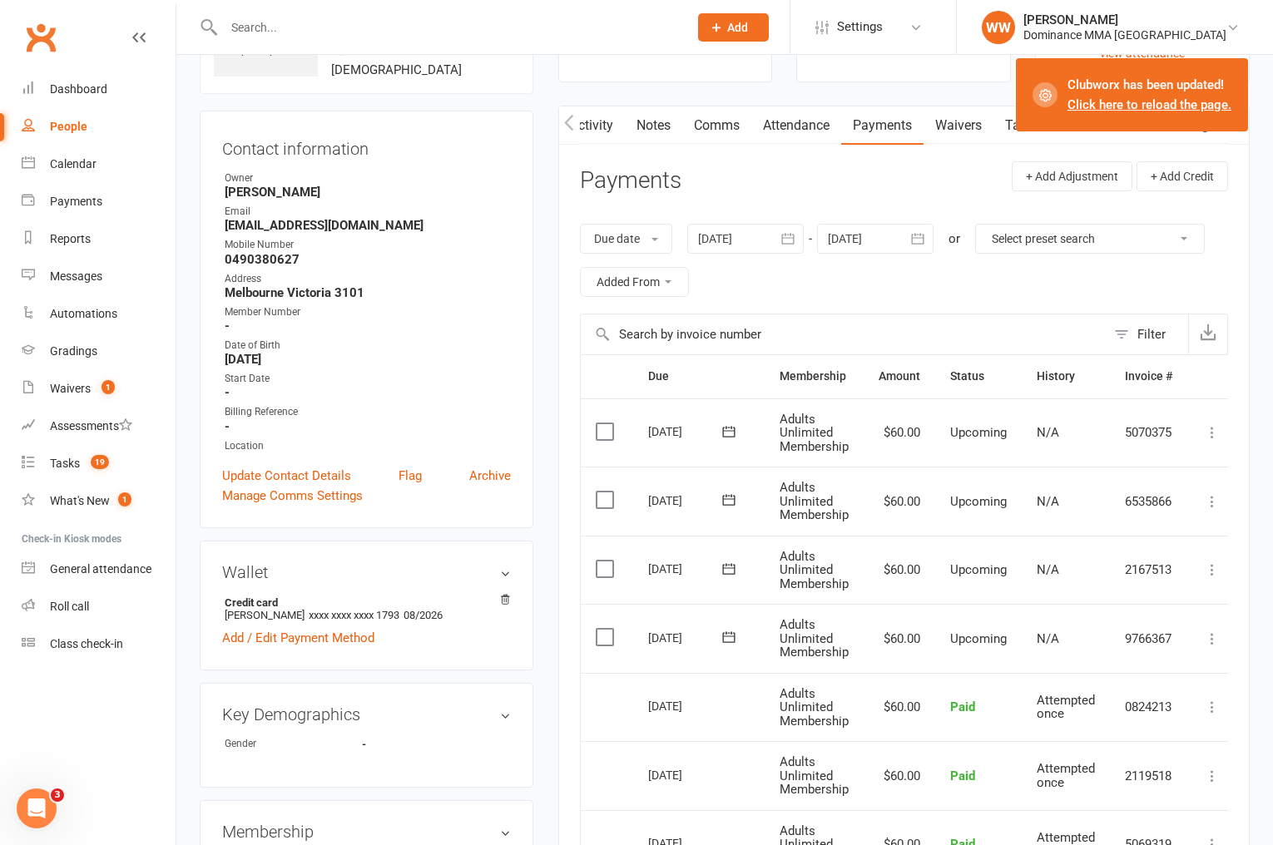
scroll to position [129, 0]
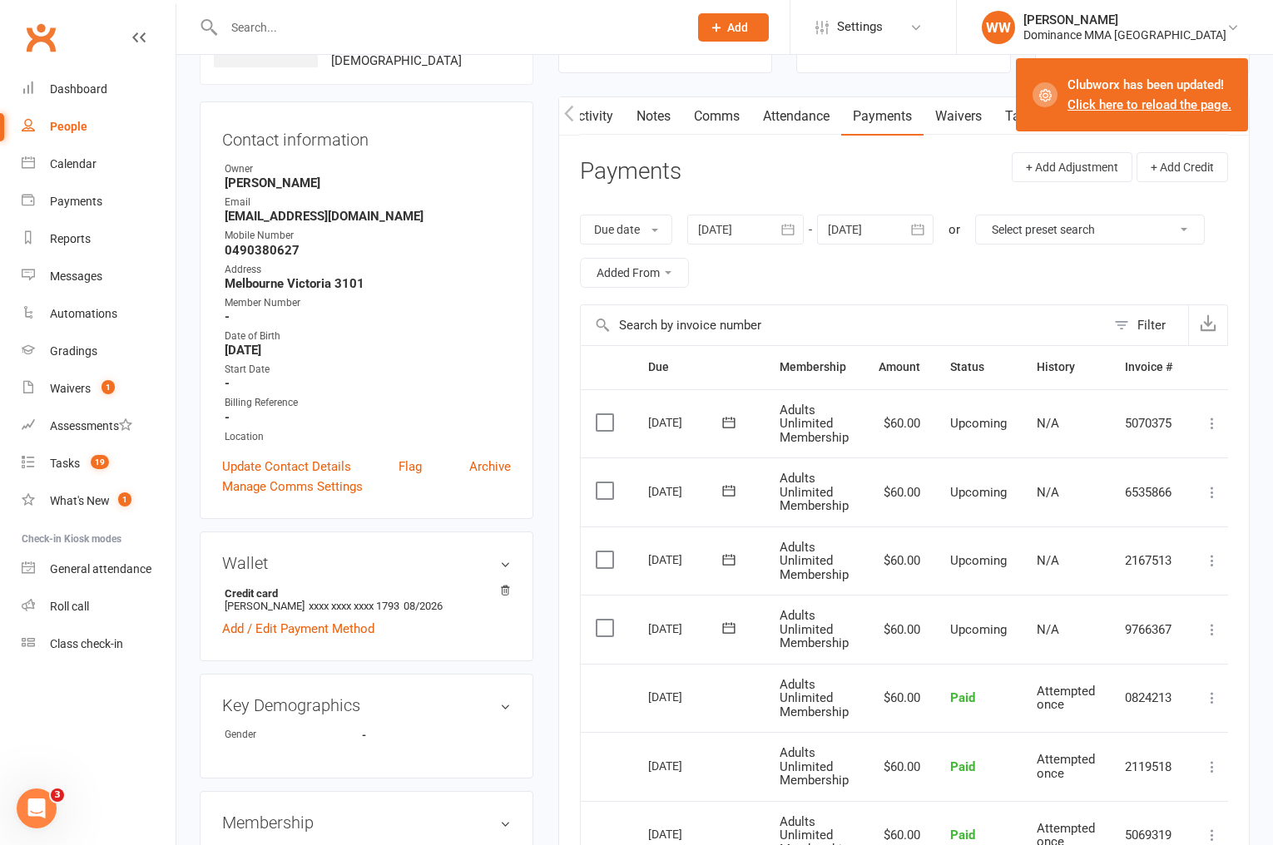
click at [1213, 632] on icon at bounding box center [1212, 629] width 17 height 17
click at [1067, 753] on link "Skip" at bounding box center [1123, 761] width 196 height 33
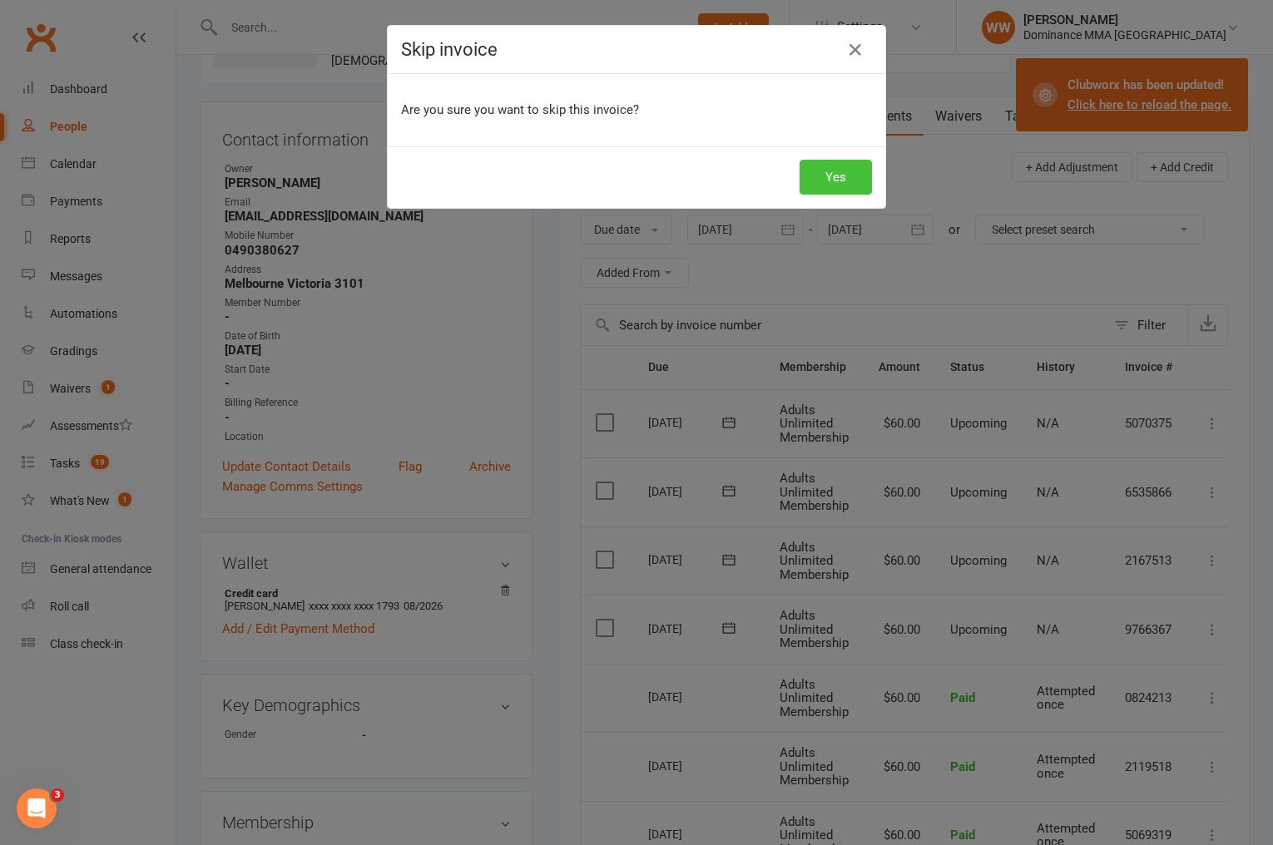
click at [850, 176] on button "Yes" at bounding box center [836, 177] width 72 height 35
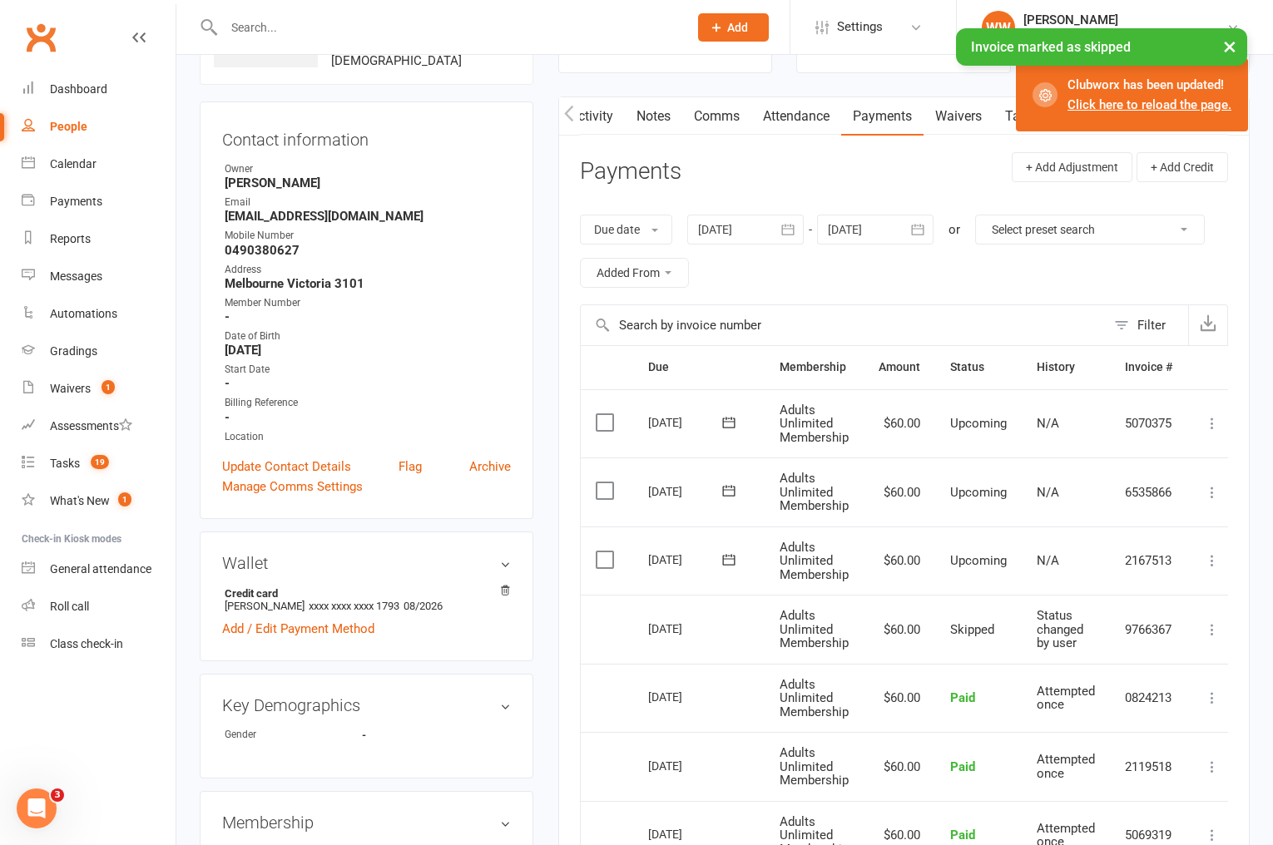
click at [896, 178] on header "Payments + Add Adjustment + Add Credit" at bounding box center [904, 175] width 648 height 46
click at [902, 178] on header "Payments + Add Adjustment + Add Credit" at bounding box center [904, 175] width 648 height 46
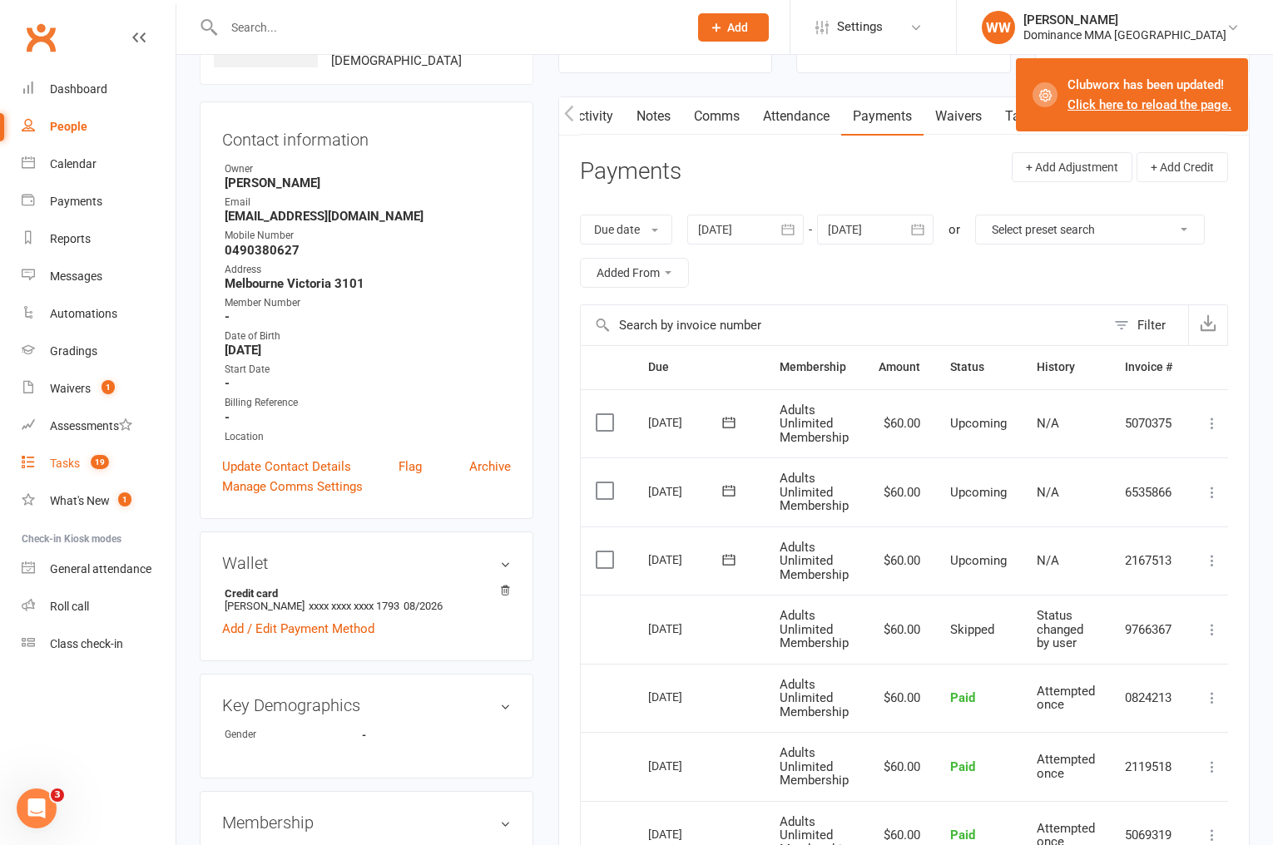
click at [94, 460] on span "19" at bounding box center [100, 462] width 18 height 14
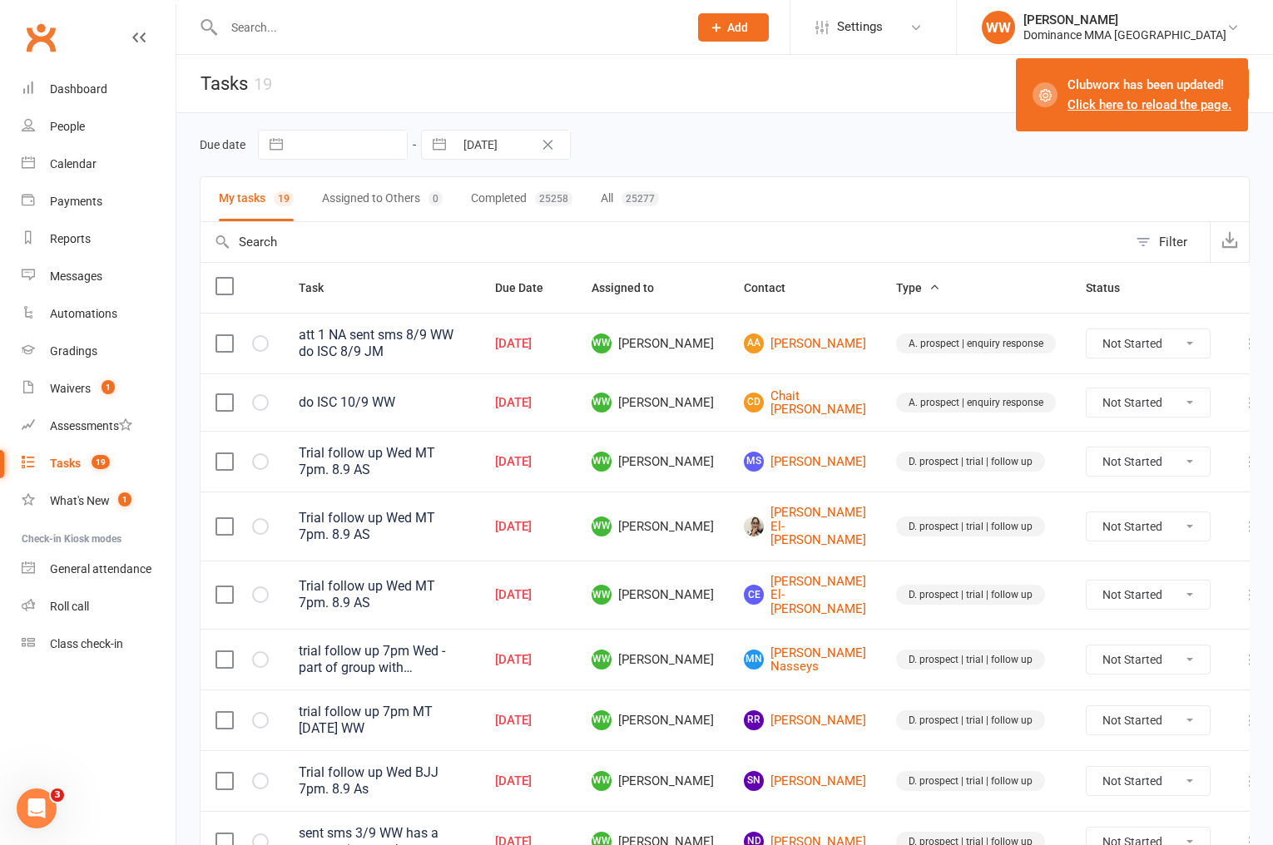
click at [782, 158] on div "Due date Navigate forward to interact with the calendar and select a date. Pres…" at bounding box center [725, 145] width 1050 height 30
click at [787, 157] on div "Due date Navigate forward to interact with the calendar and select a date. Pres…" at bounding box center [725, 145] width 1050 height 30
click at [787, 408] on link "CD Chait D'cruz" at bounding box center [805, 402] width 122 height 27
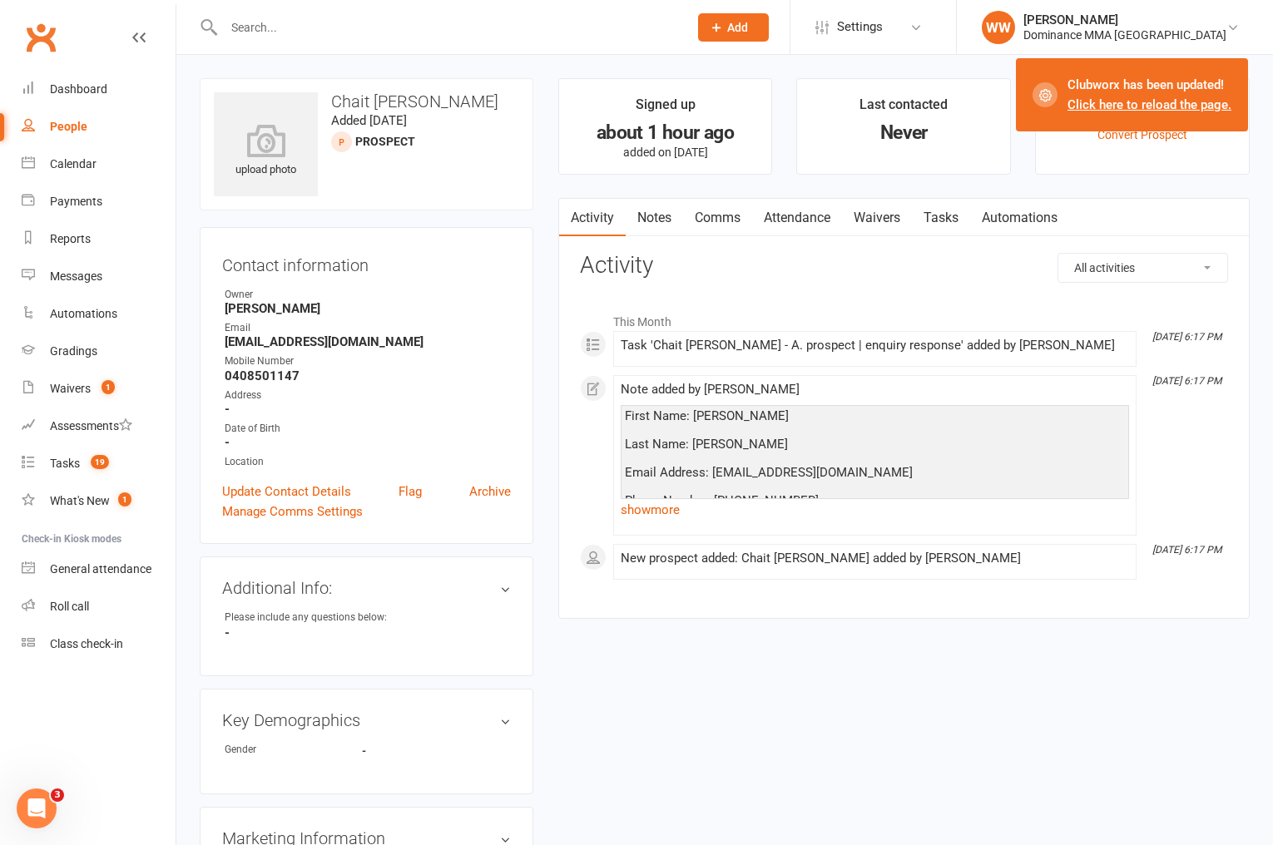
click at [646, 509] on link "show more" at bounding box center [875, 509] width 508 height 23
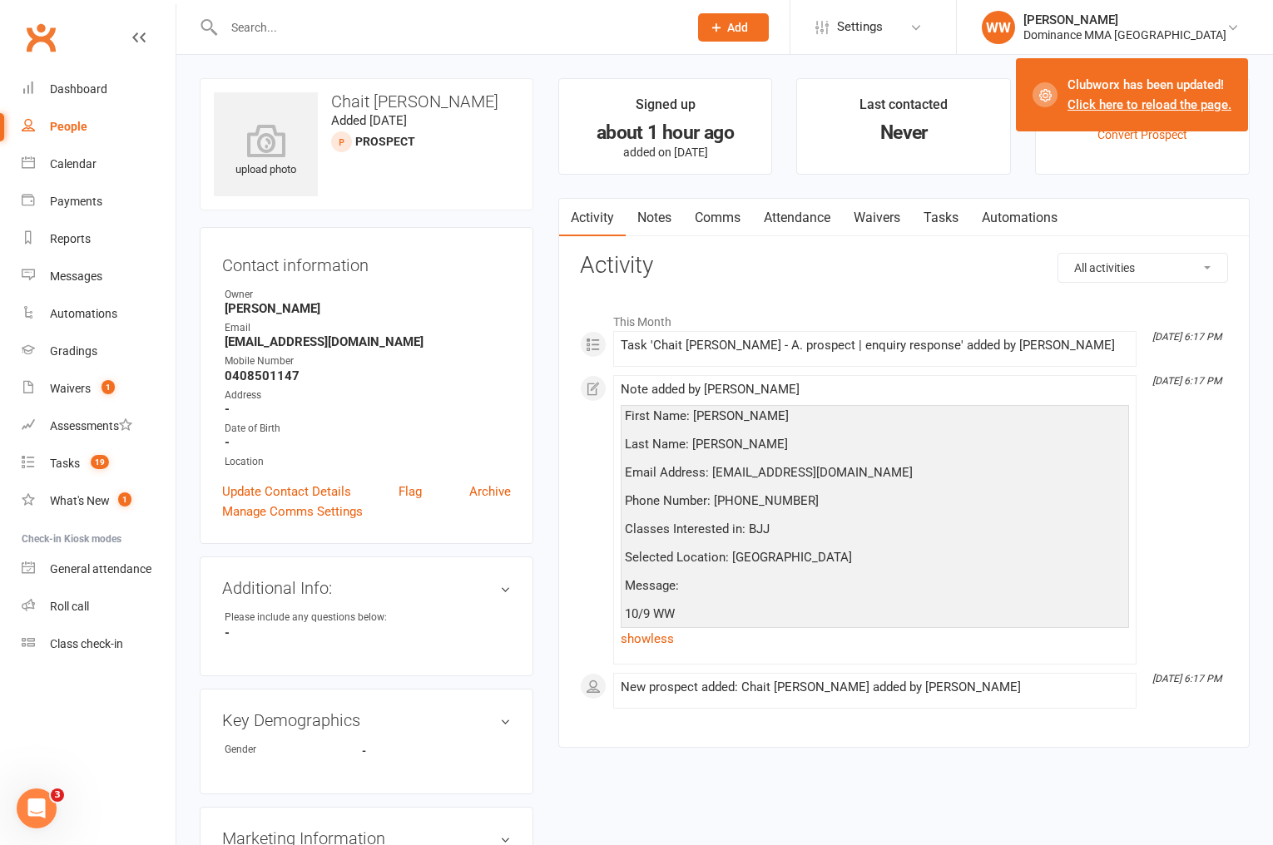
click at [568, 436] on div "Activity Notes Comms Attendance Waivers Tasks Automations All activities Bookin…" at bounding box center [903, 473] width 691 height 551
click at [560, 433] on div "Activity Notes Comms Attendance Waivers Tasks Automations All activities Bookin…" at bounding box center [903, 473] width 691 height 551
click at [273, 374] on strong "0408501147" at bounding box center [368, 376] width 286 height 15
click at [274, 374] on strong "0408501147" at bounding box center [368, 376] width 286 height 15
copy strong "0408501147"
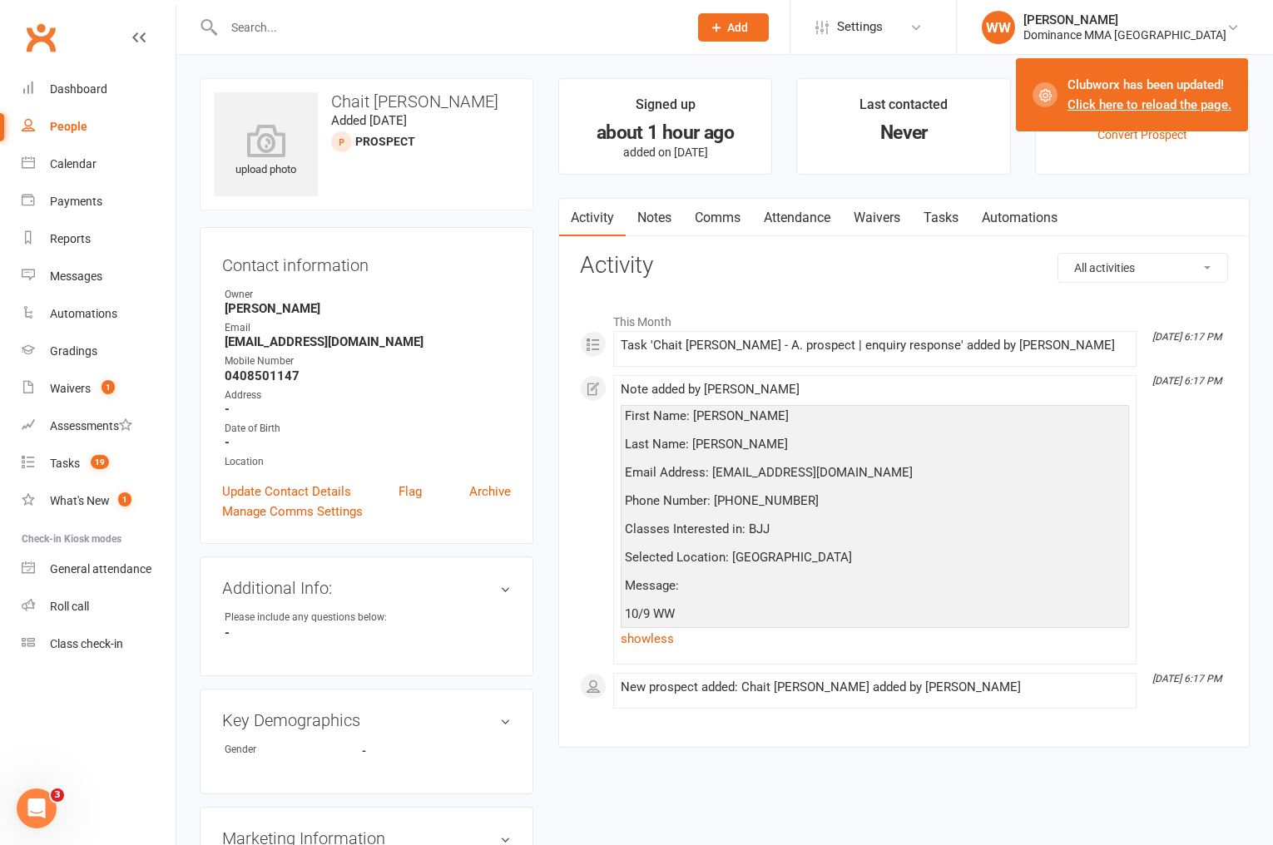
click at [542, 348] on div "upload photo Chait D'cruz Added 10 September, 2025 prospect Contact information…" at bounding box center [366, 751] width 359 height 1346
click at [950, 230] on link "Tasks" at bounding box center [941, 218] width 58 height 38
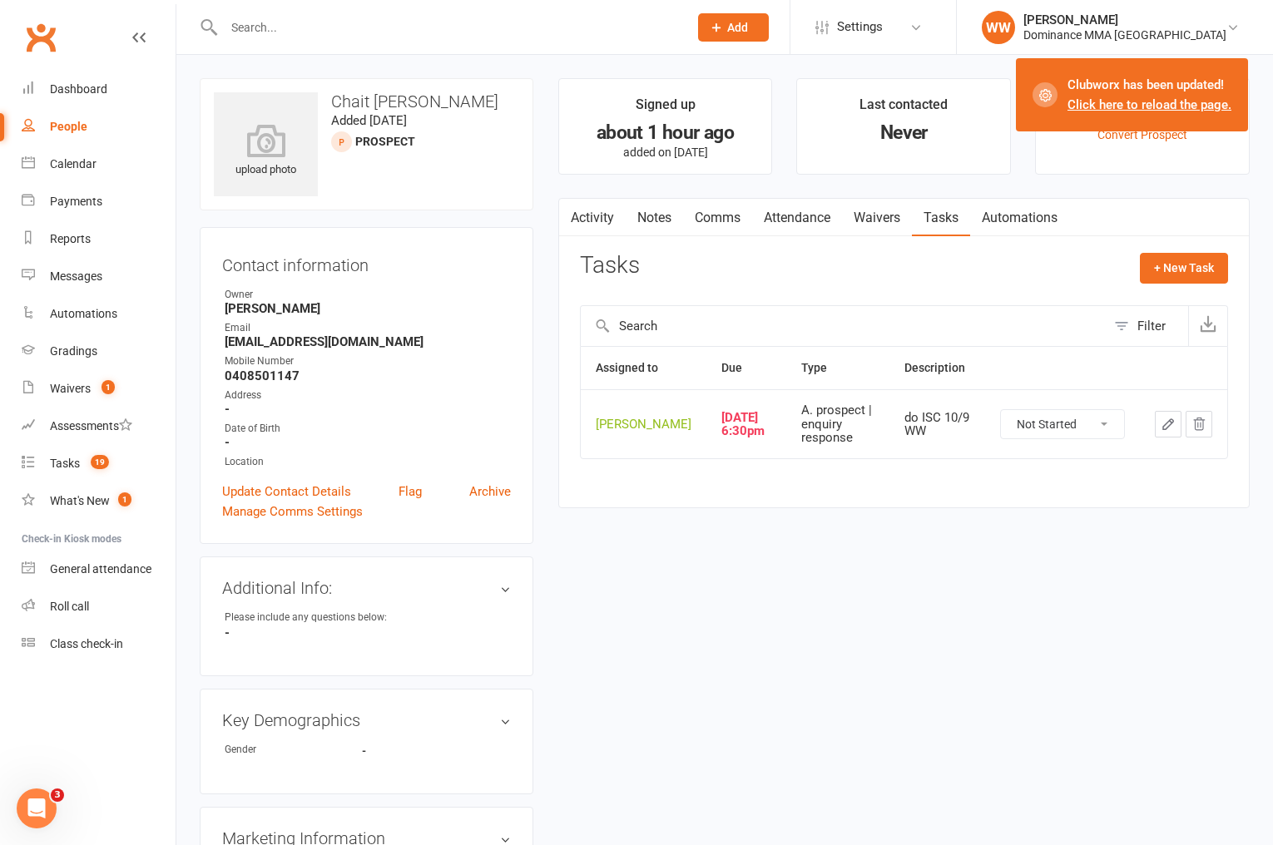
click at [1173, 432] on icon "button" at bounding box center [1168, 424] width 15 height 15
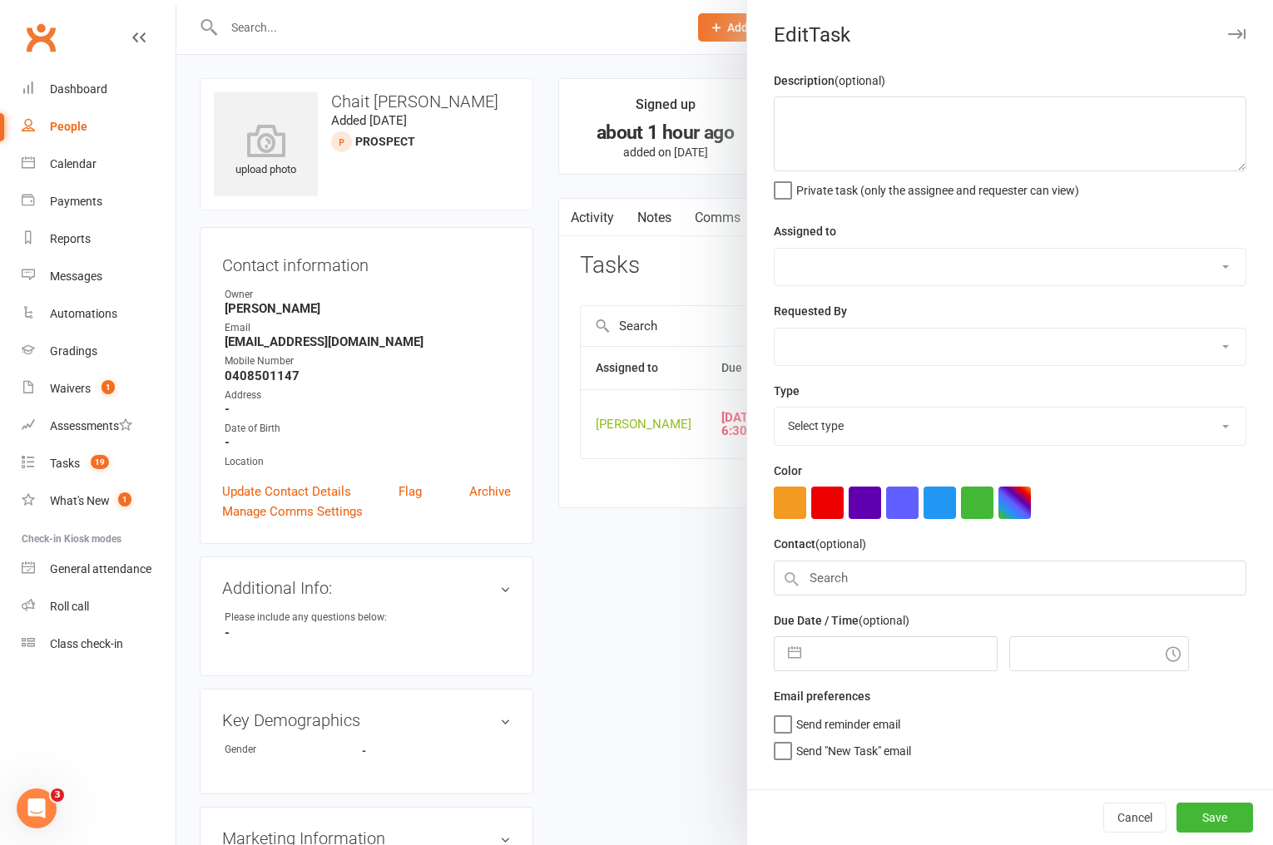
type textarea "do ISC 10/9 WW"
select select "49757"
type input "10 Sep 2025"
type input "6:30pm"
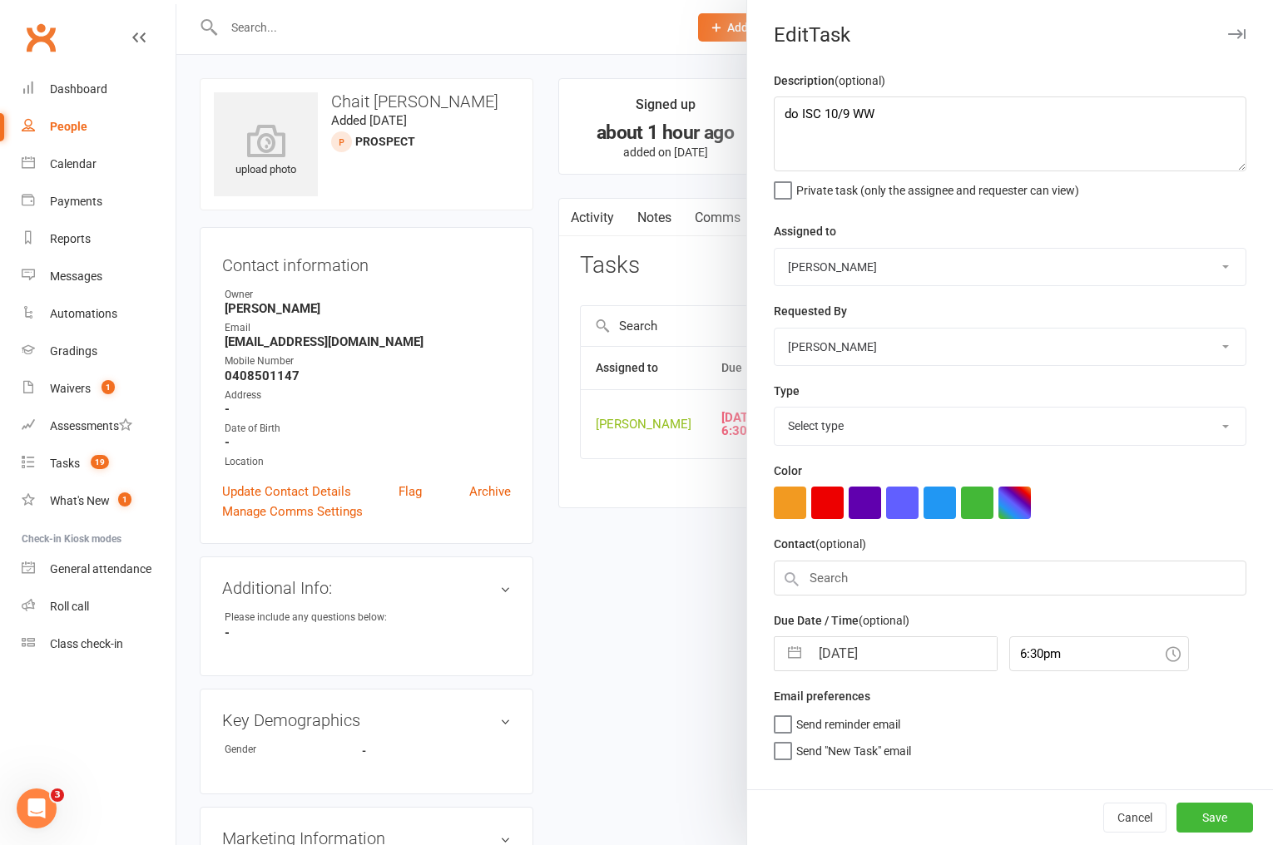
select select "3860"
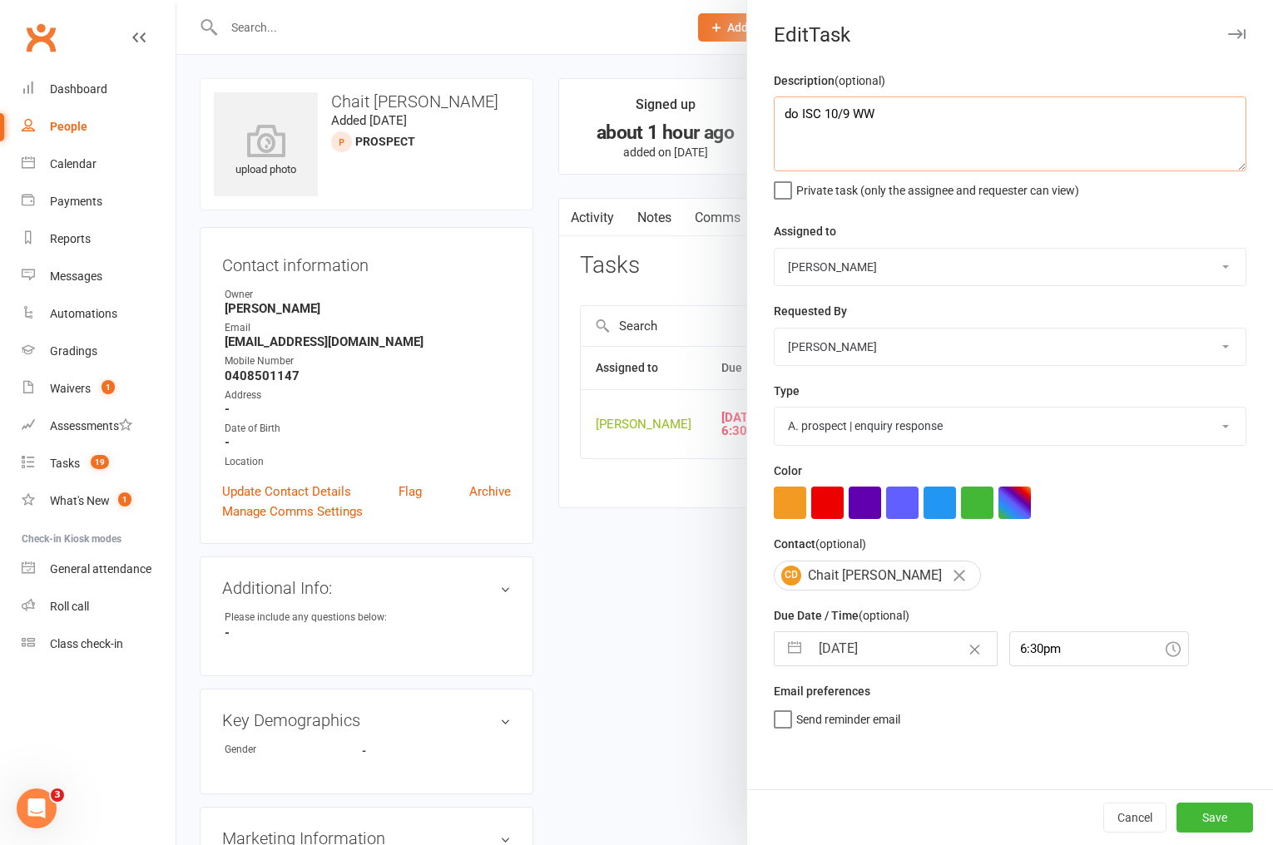
drag, startPoint x: 785, startPoint y: 115, endPoint x: 784, endPoint y: 133, distance: 18.4
click at [785, 115] on textarea "do ISC 10/9 WW" at bounding box center [1010, 134] width 473 height 75
type textarea "att 1 NA sent sms 10/9 WW do ISC 10/9 WW"
click at [849, 655] on input "10 Sep 2025" at bounding box center [903, 648] width 187 height 33
select select "7"
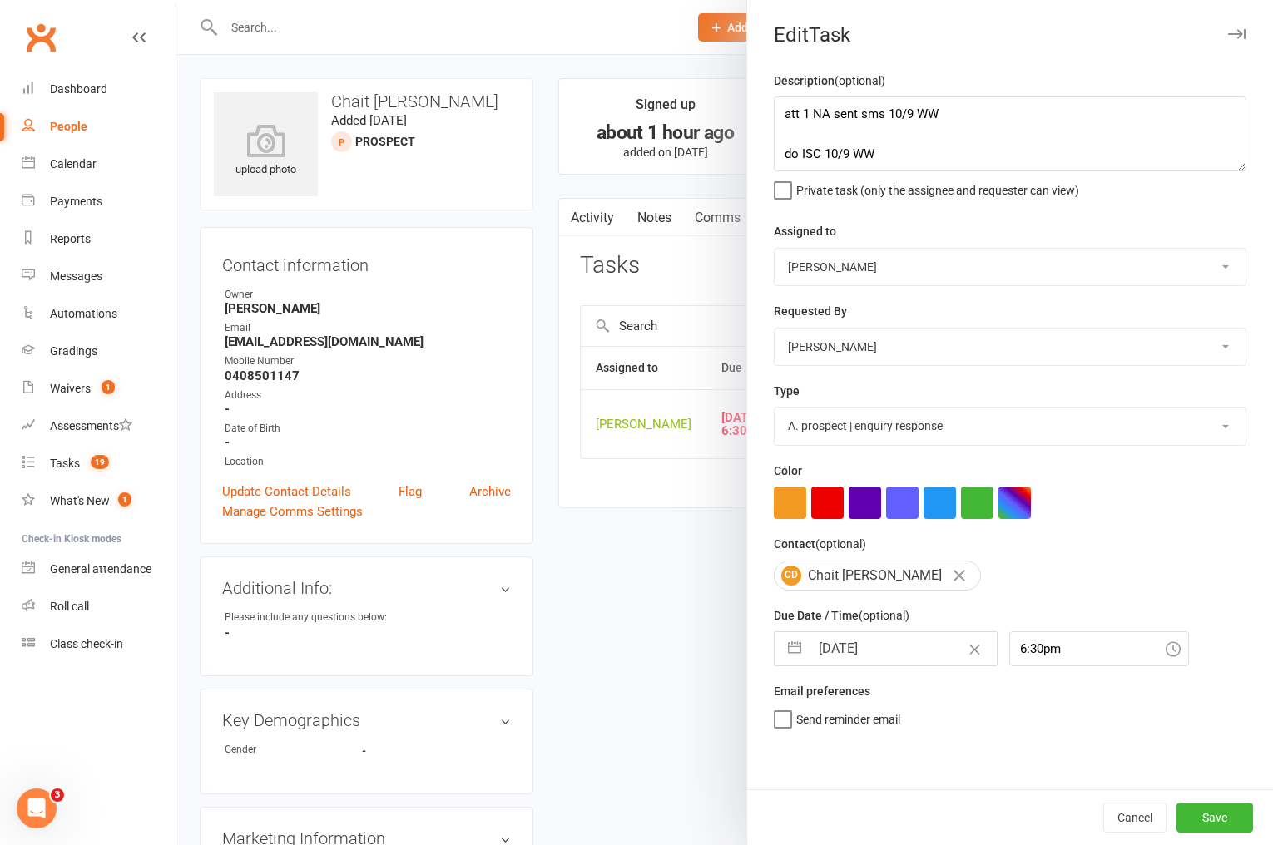
select select "2025"
select select "8"
select select "2025"
select select "9"
select select "2025"
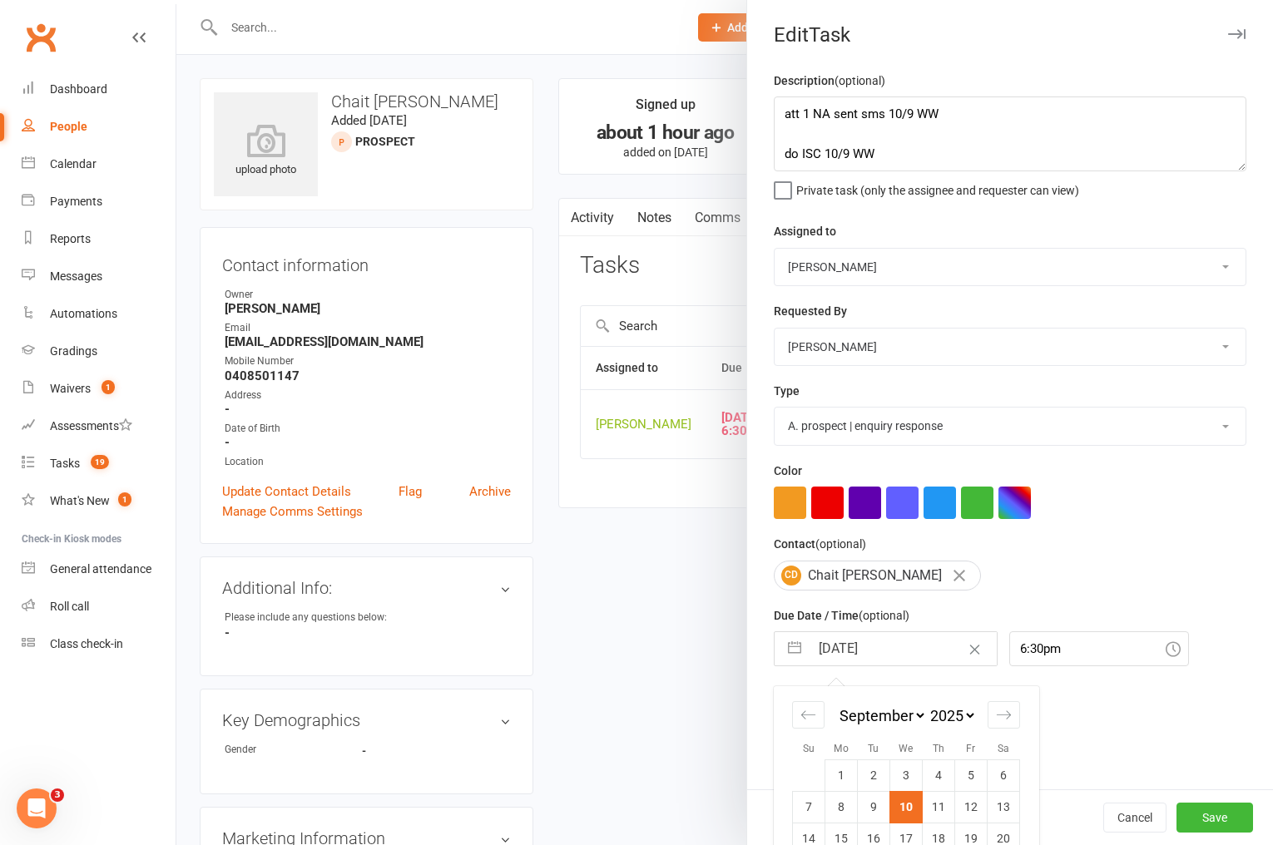
scroll to position [95, 0]
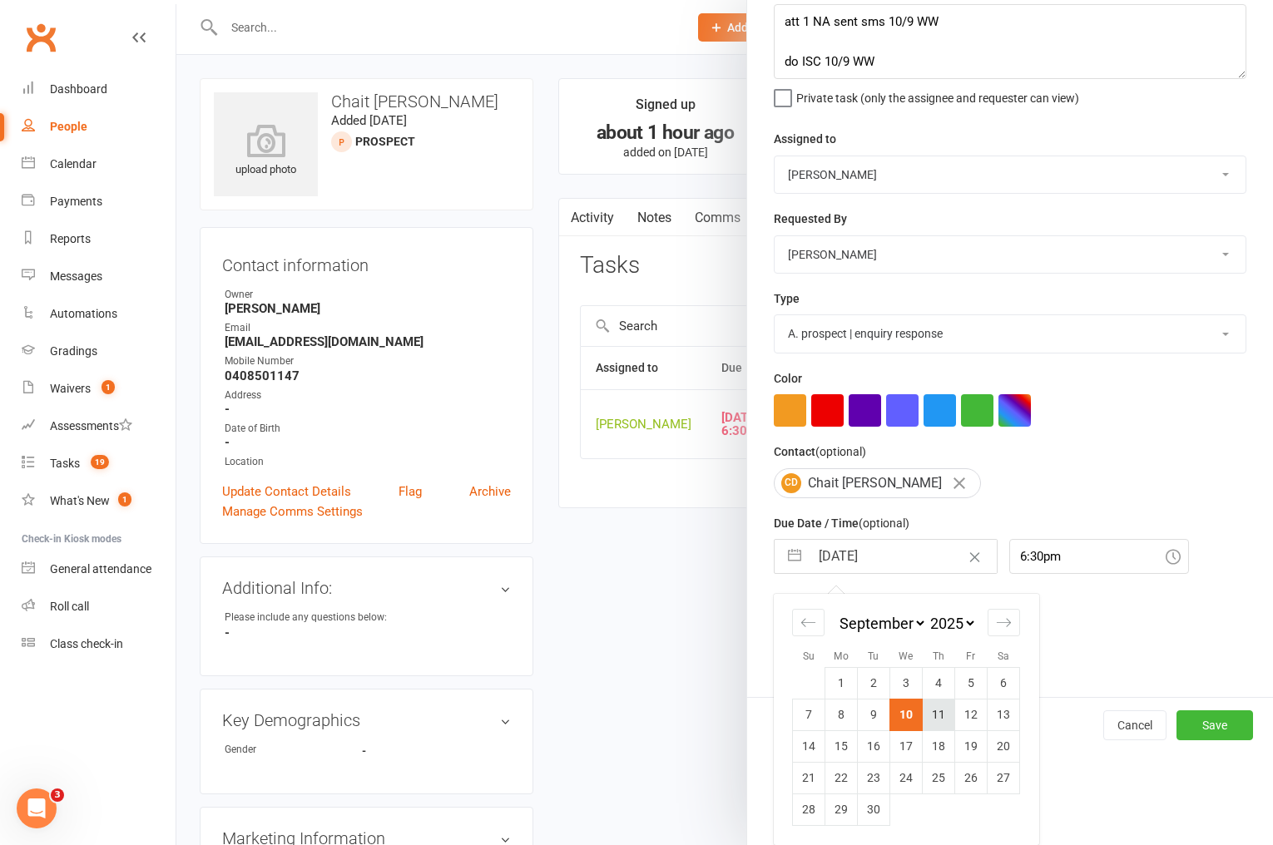
click at [934, 720] on td "11" at bounding box center [939, 715] width 32 height 32
type input "11 Sep 2025"
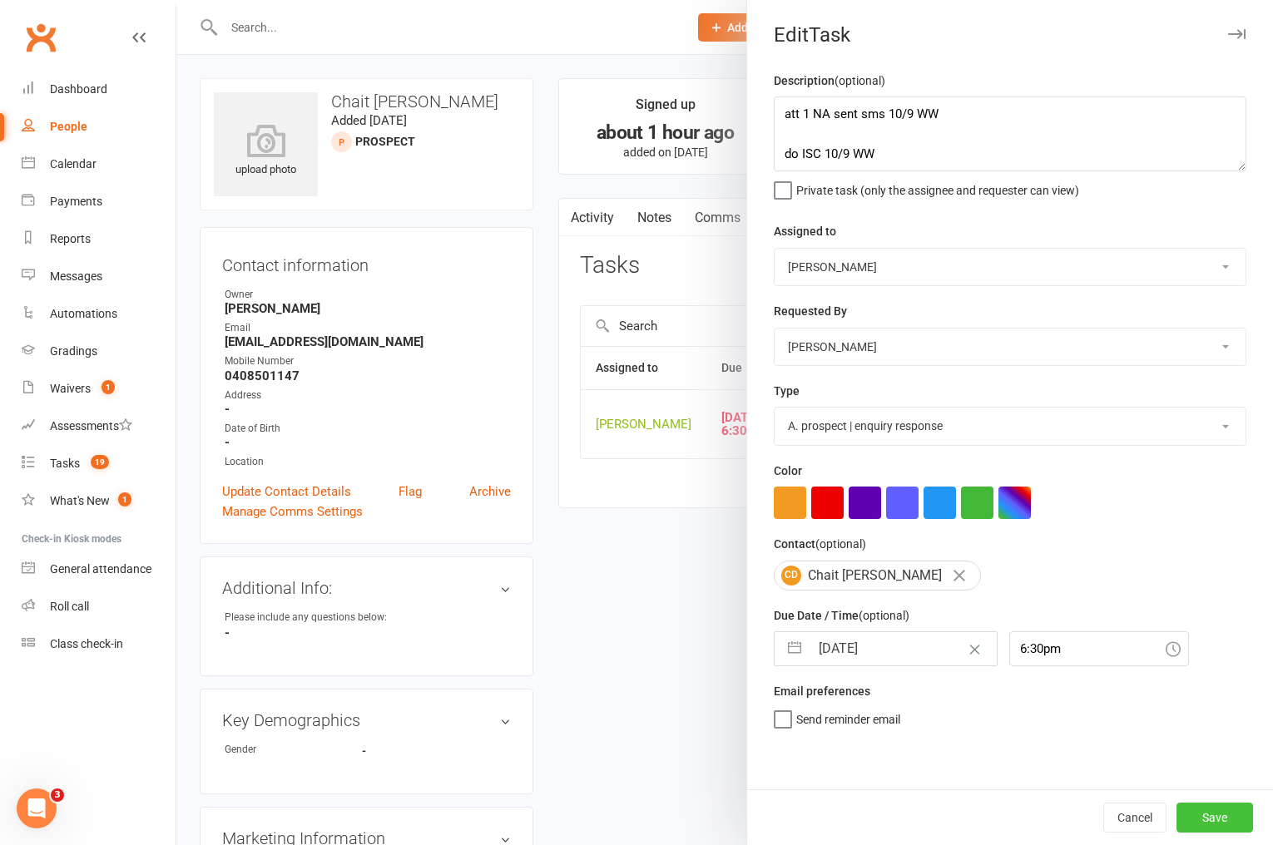
click at [1216, 814] on button "Save" at bounding box center [1214, 818] width 77 height 30
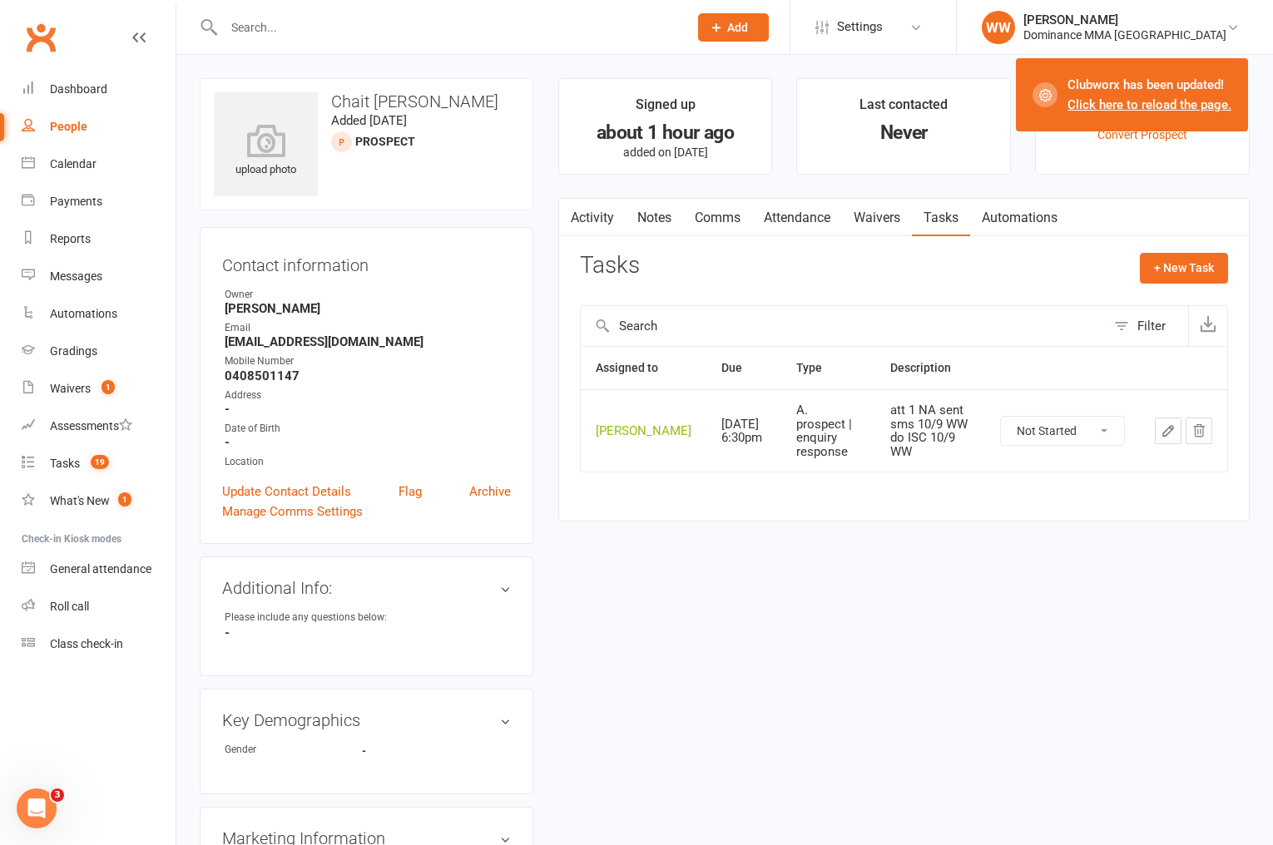
click at [762, 534] on main "Signed up about 1 hour ago added on 10 Sep 2025 Last contacted Never Convert to…" at bounding box center [904, 308] width 716 height 460
click at [775, 537] on div "upload photo Chait D'cruz Added 10 September, 2025 prospect Contact information…" at bounding box center [724, 751] width 1075 height 1346
click at [78, 458] on div "Tasks" at bounding box center [65, 463] width 30 height 13
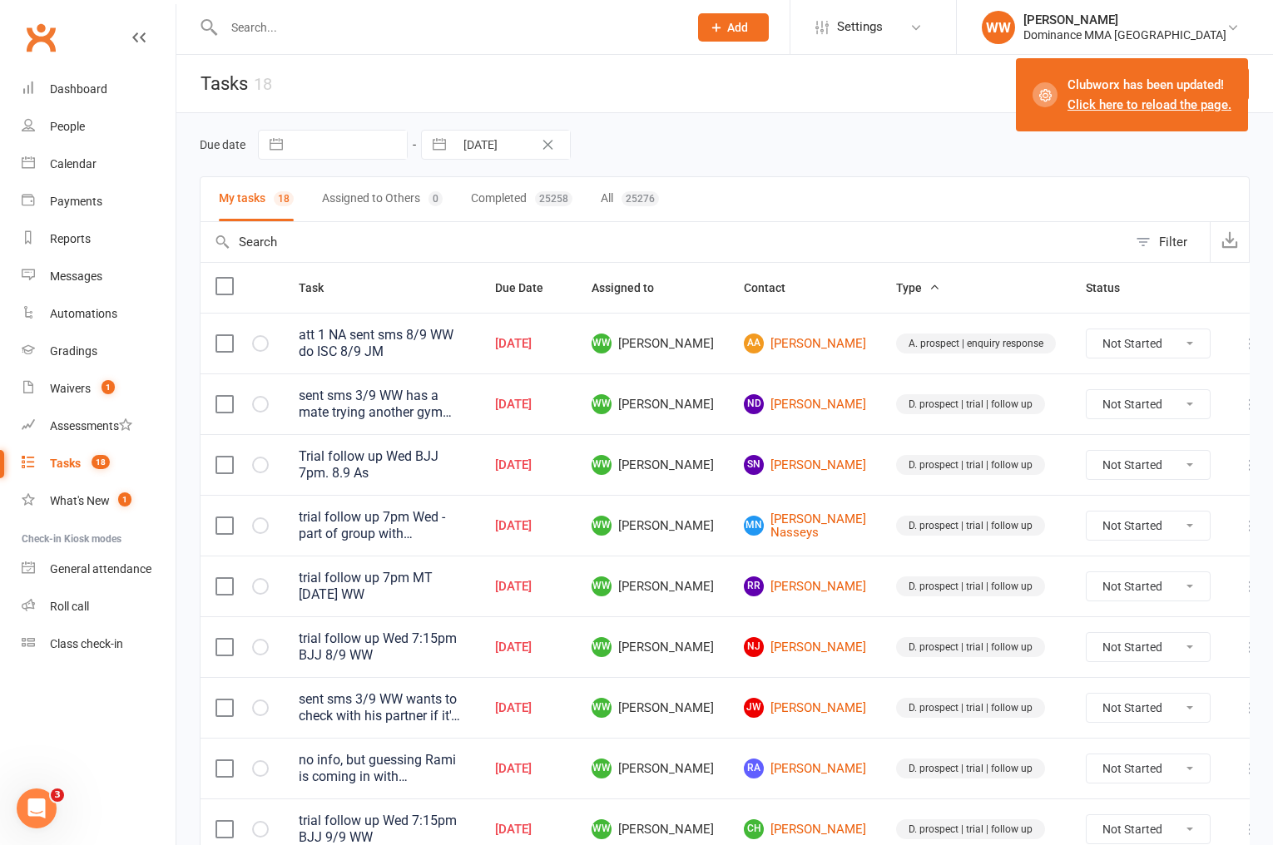
click at [719, 504] on td "WW Will Wesley" at bounding box center [653, 525] width 152 height 61
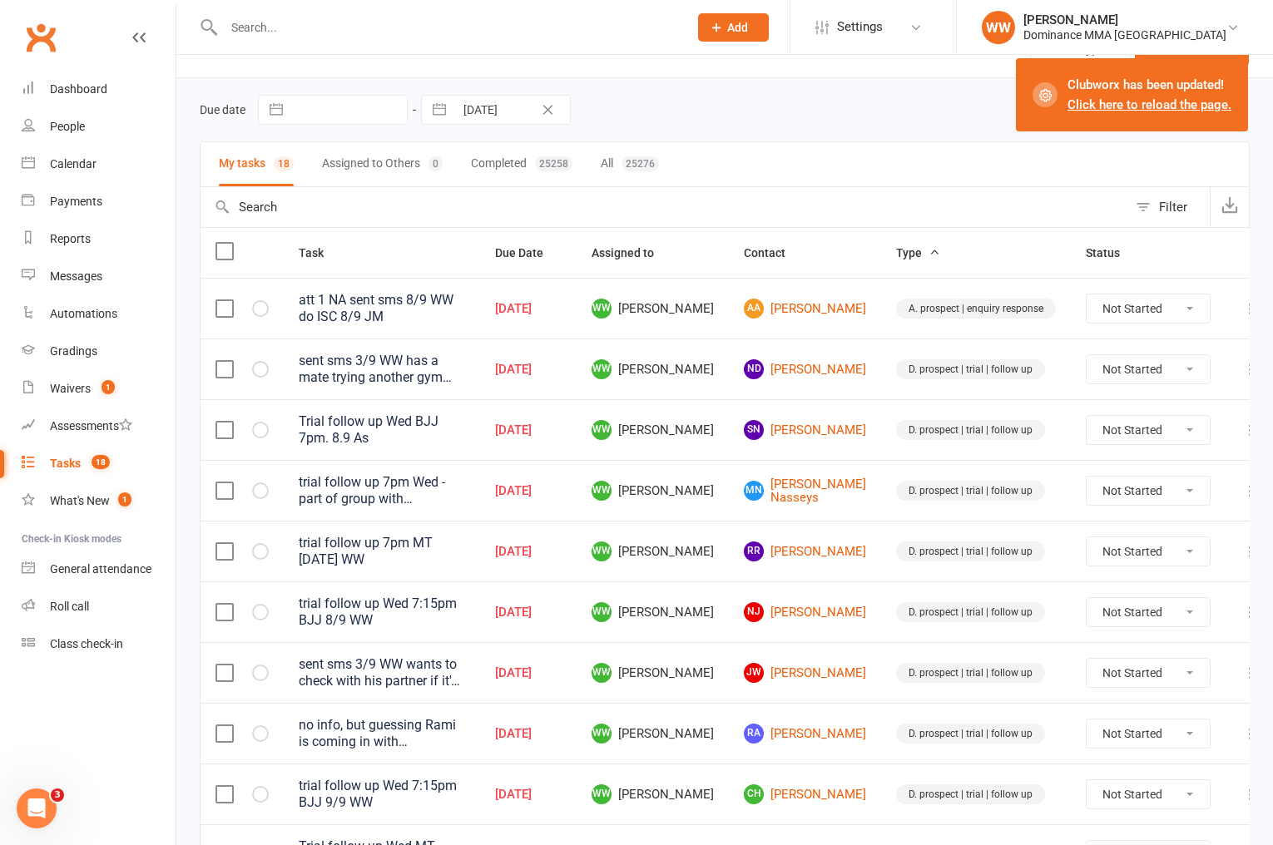
click at [721, 521] on td "WW Will Wesley" at bounding box center [653, 551] width 152 height 61
click at [782, 312] on link "AA Alyas Ayoubi" at bounding box center [805, 309] width 122 height 20
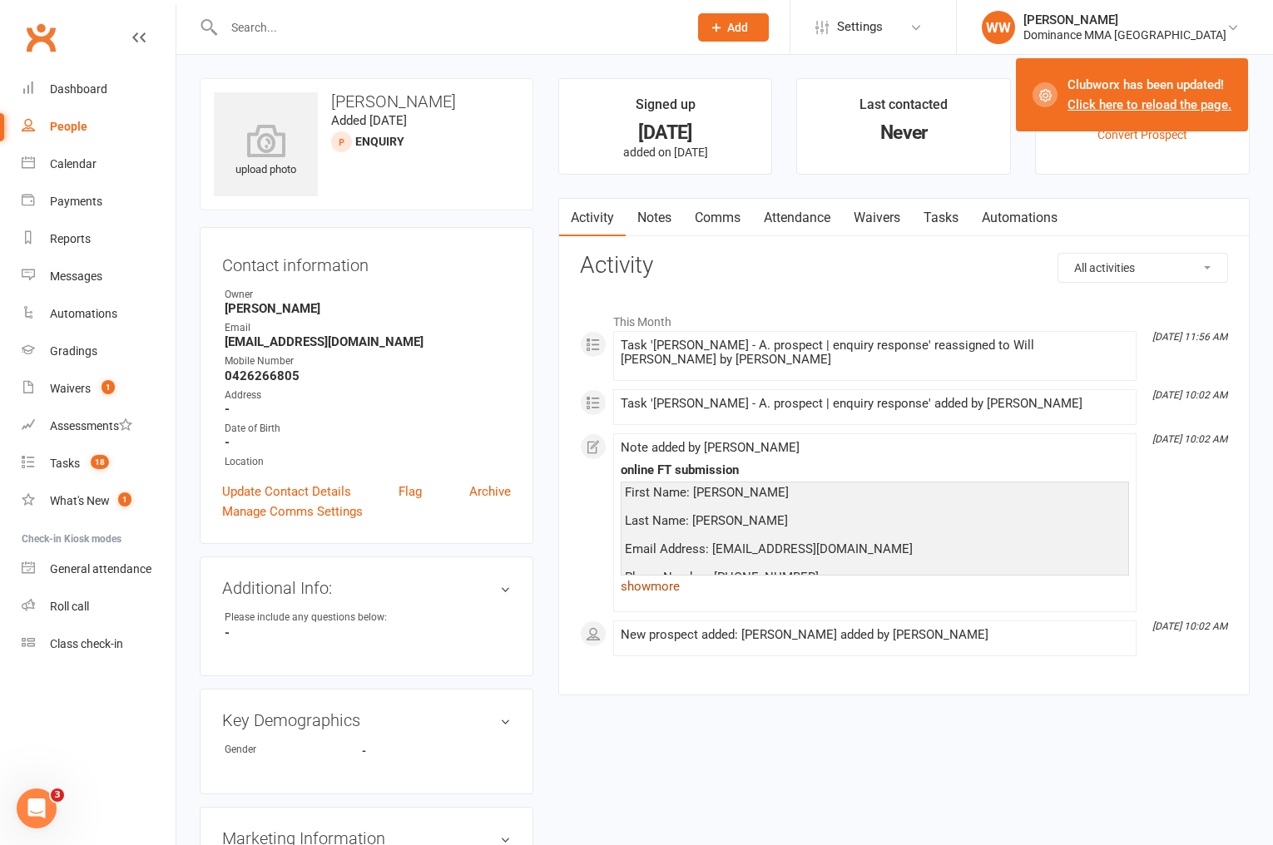
click at [644, 575] on link "show more" at bounding box center [875, 586] width 508 height 23
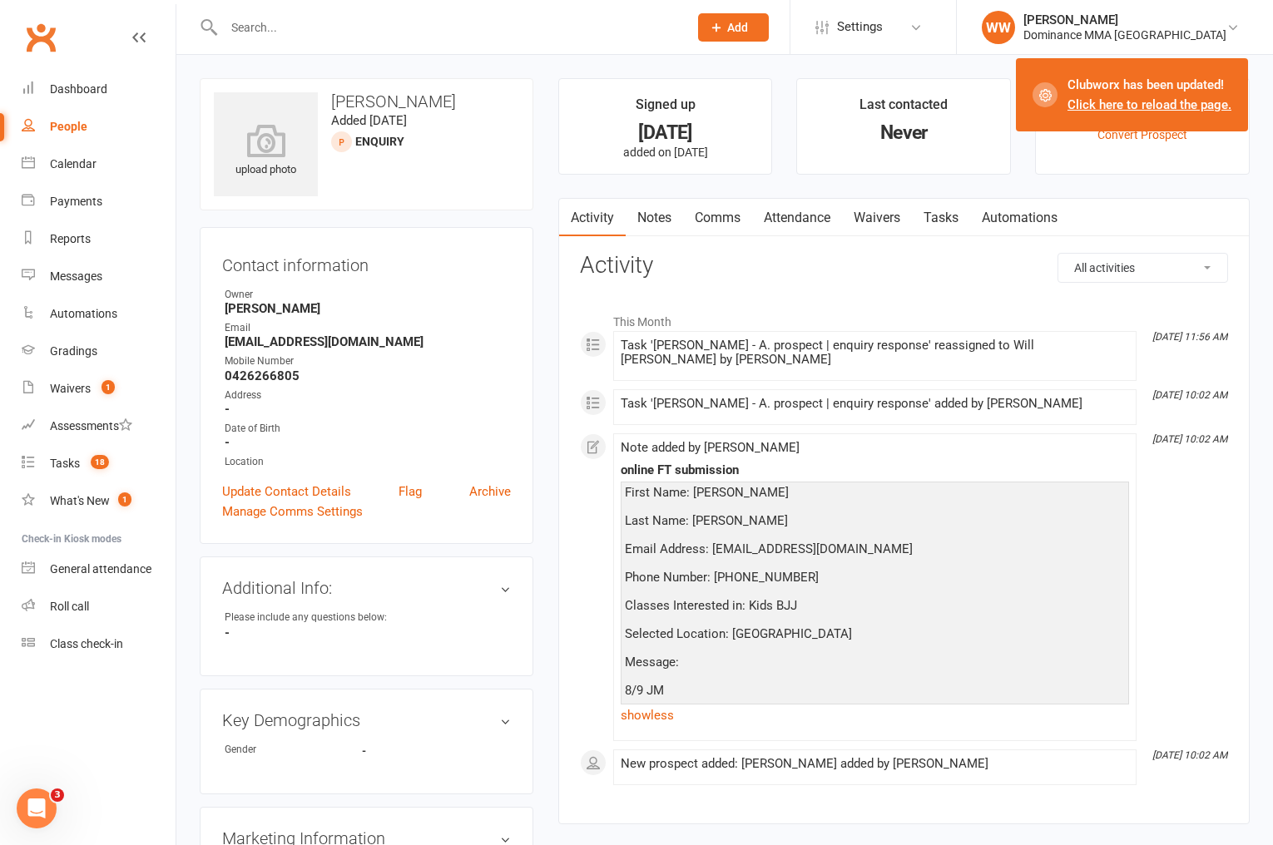
click at [948, 213] on link "Tasks" at bounding box center [941, 218] width 58 height 38
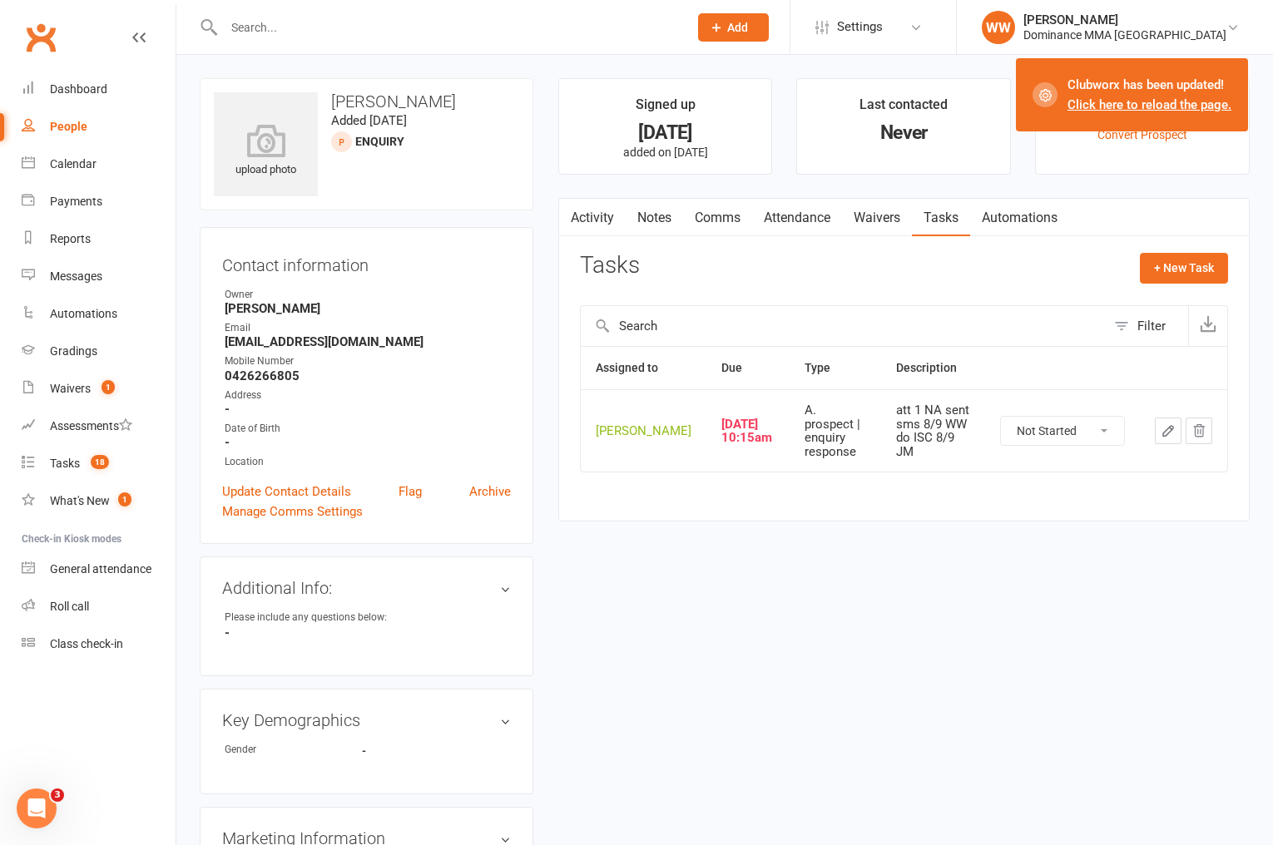
click at [1167, 432] on icon "button" at bounding box center [1168, 430] width 15 height 15
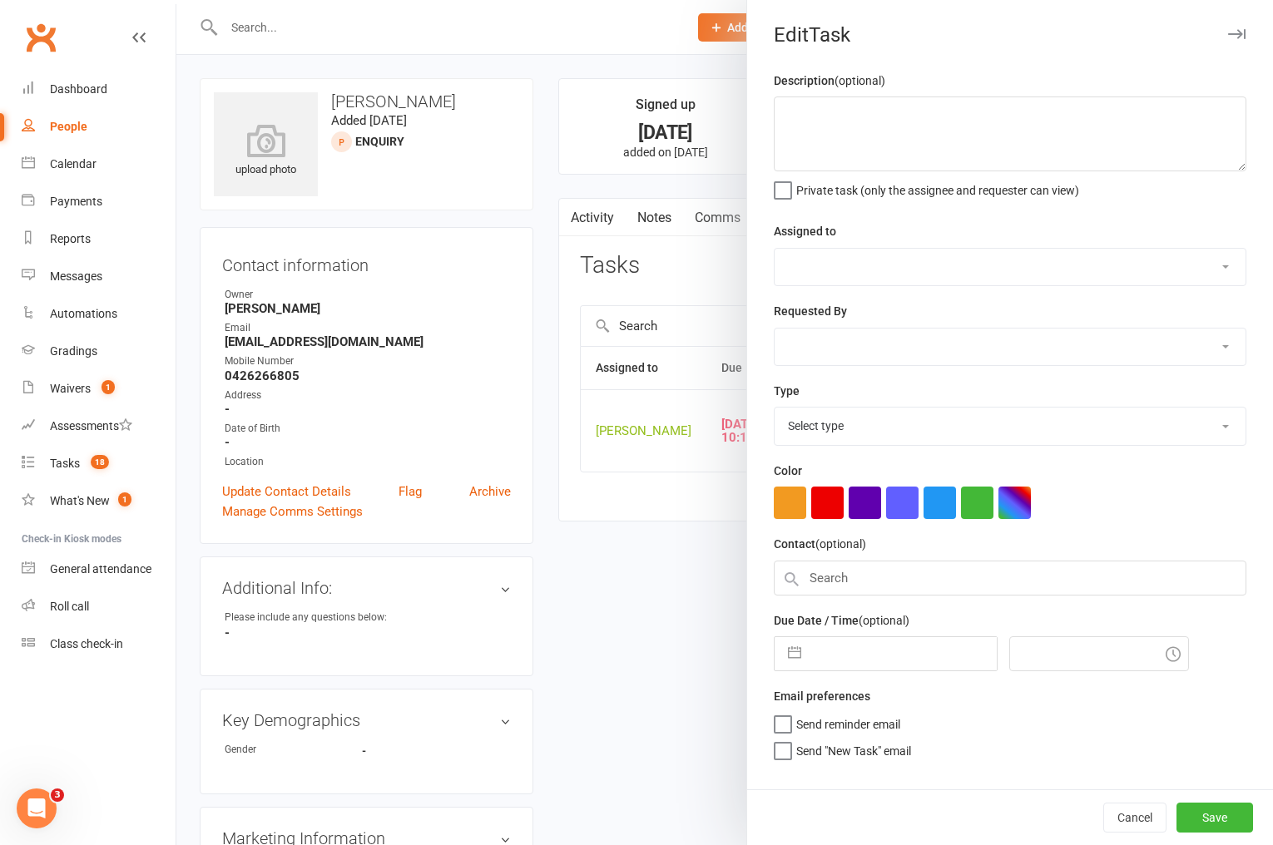
type textarea "att 1 NA sent sms 8/9 WW do ISC 8/9 JM"
select select "49757"
select select "45422"
type input "10 Sep 2025"
type input "10:15am"
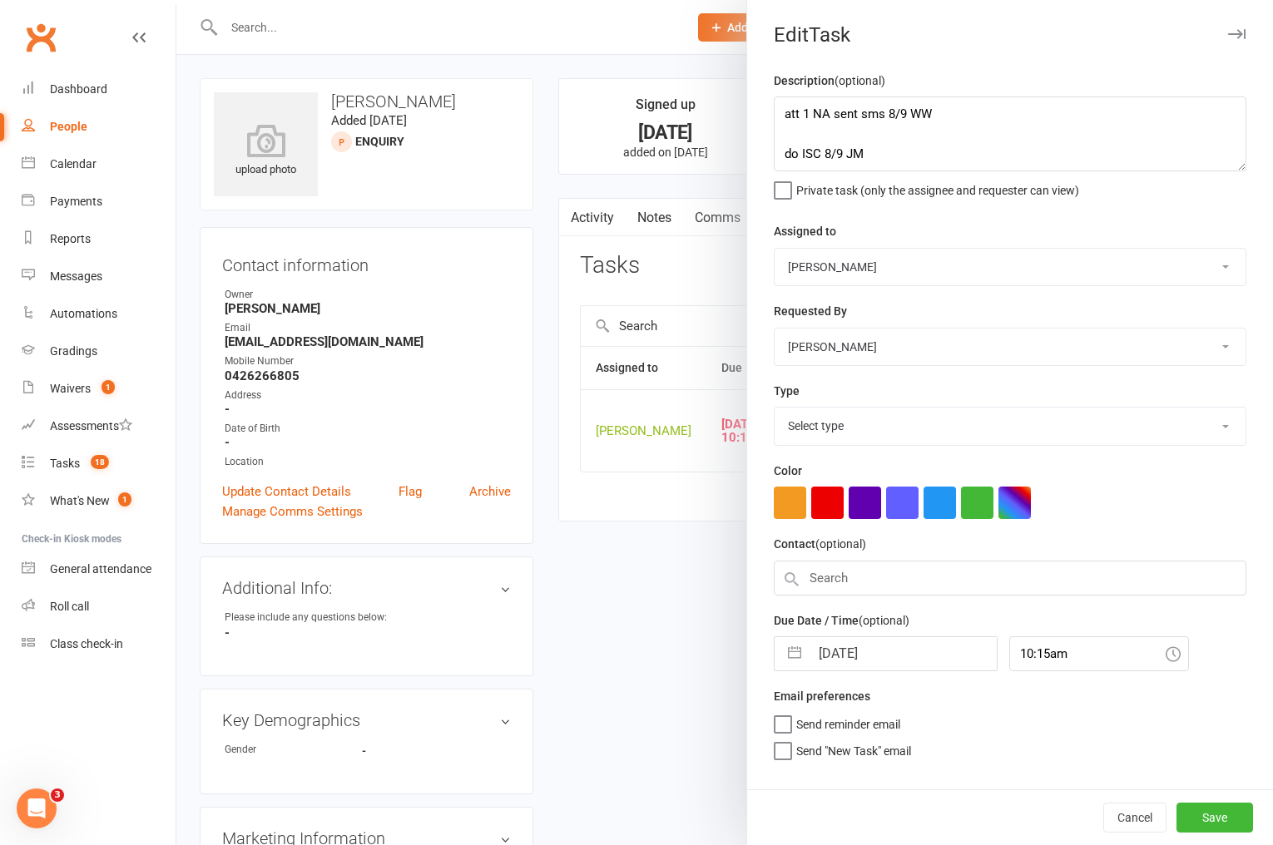
select select "3860"
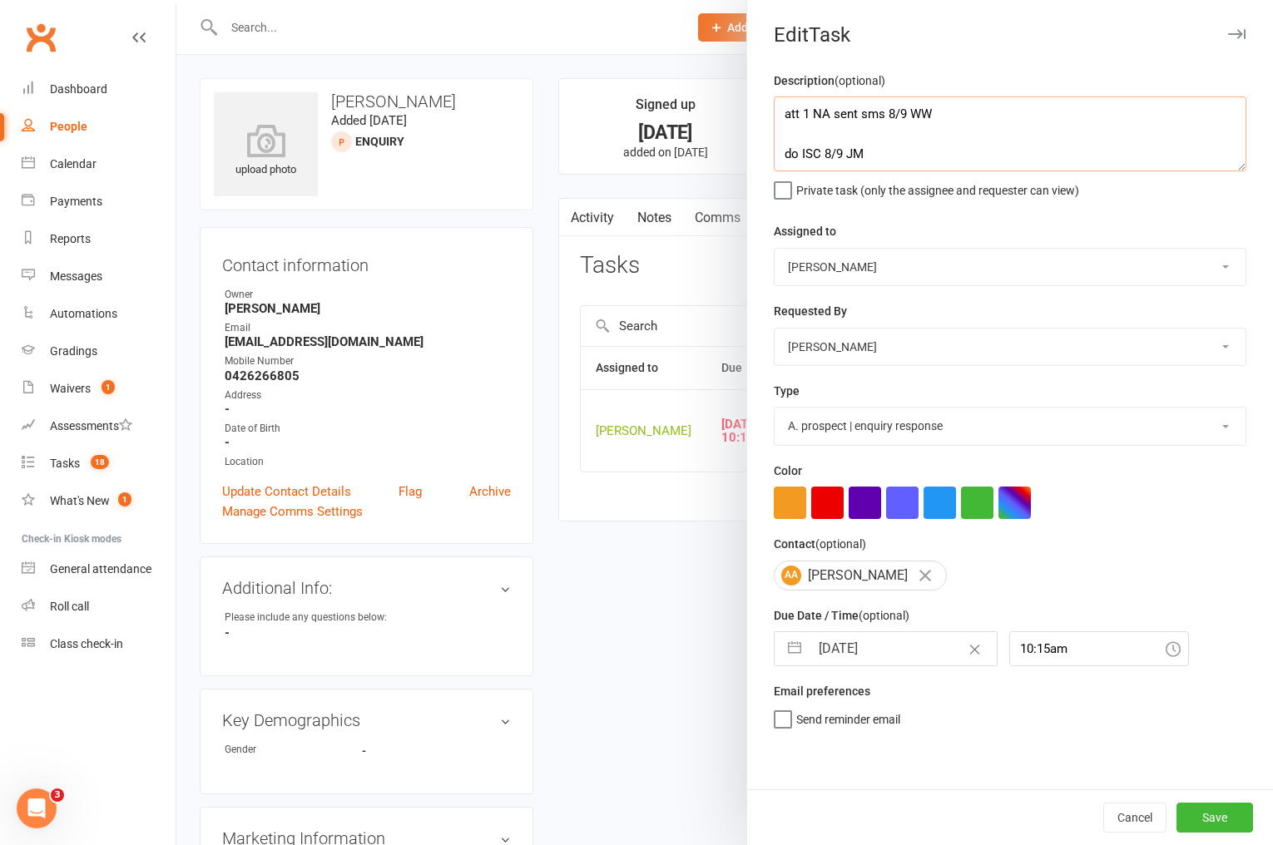
click at [775, 115] on textarea "att 1 NA sent sms 8/9 WW do ISC 8/9 JM" at bounding box center [1010, 134] width 473 height 75
type textarea "att 2 NA didn't connect - DNLM 10/9 WW att 1 NA sent sms 8/9 WW do ISC 8/9 JM"
click at [874, 650] on input "10 Sep 2025" at bounding box center [903, 648] width 187 height 33
select select "7"
select select "2025"
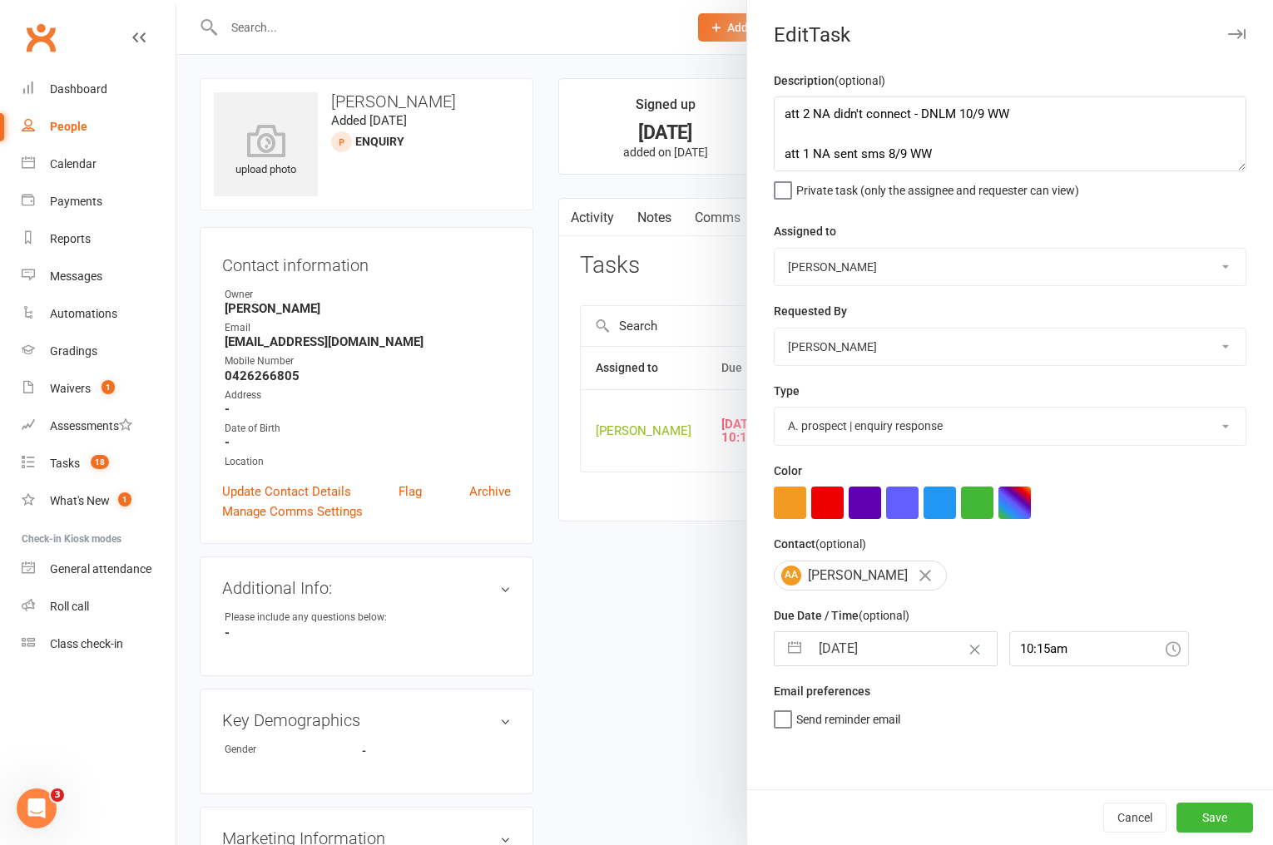
select select "8"
select select "2025"
select select "9"
select select "2025"
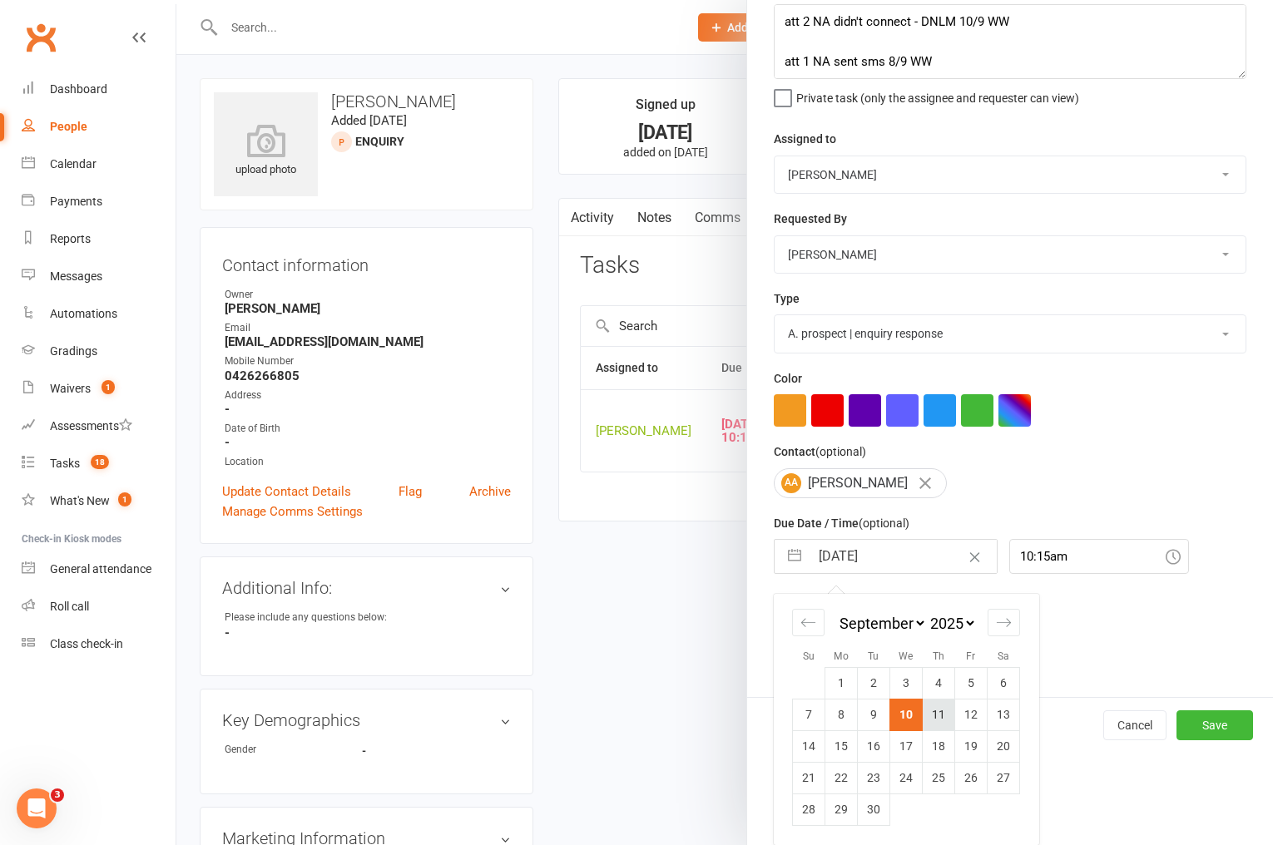
drag, startPoint x: 942, startPoint y: 706, endPoint x: 1092, endPoint y: 751, distance: 157.4
click at [942, 706] on td "11" at bounding box center [939, 715] width 32 height 32
type input "11 Sep 2025"
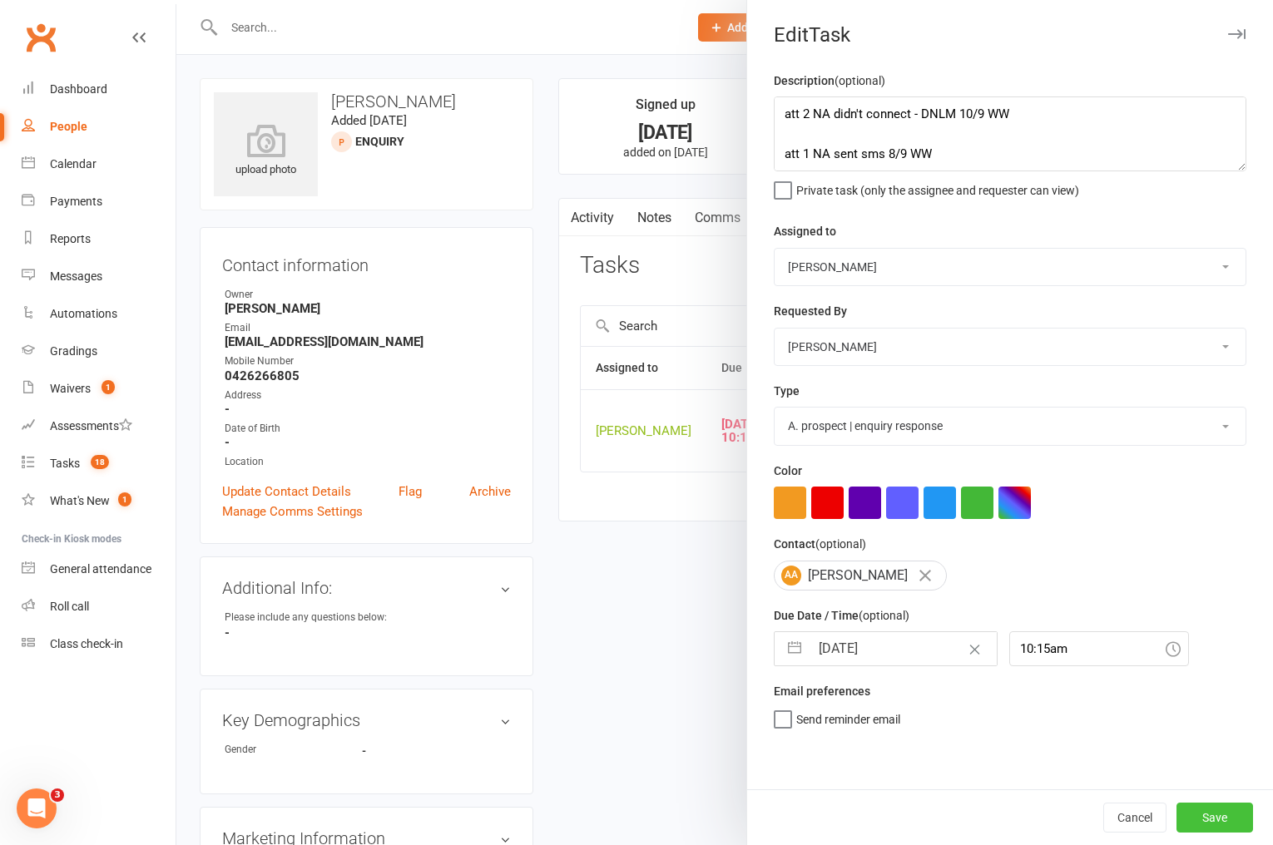
click at [1206, 821] on button "Save" at bounding box center [1214, 818] width 77 height 30
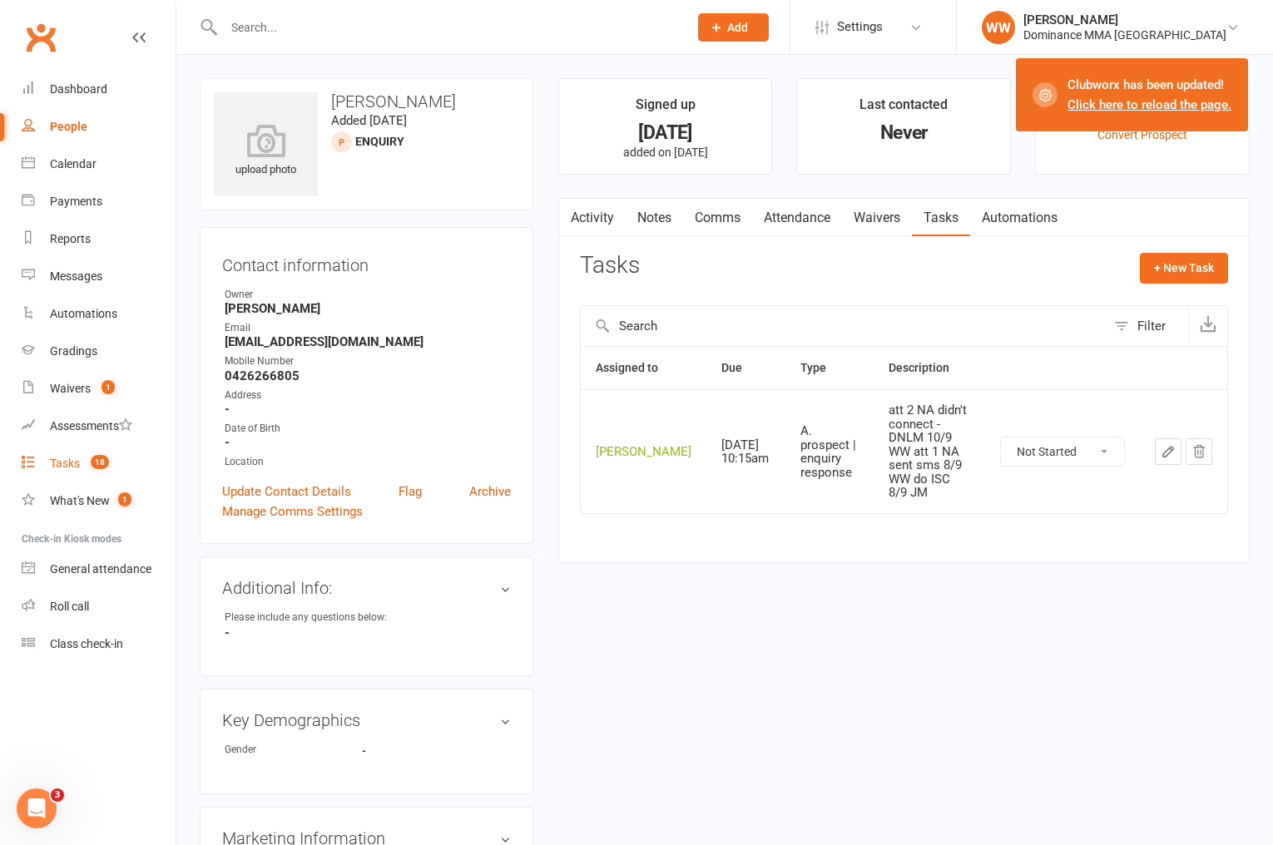
click at [62, 459] on div "Tasks" at bounding box center [65, 463] width 30 height 13
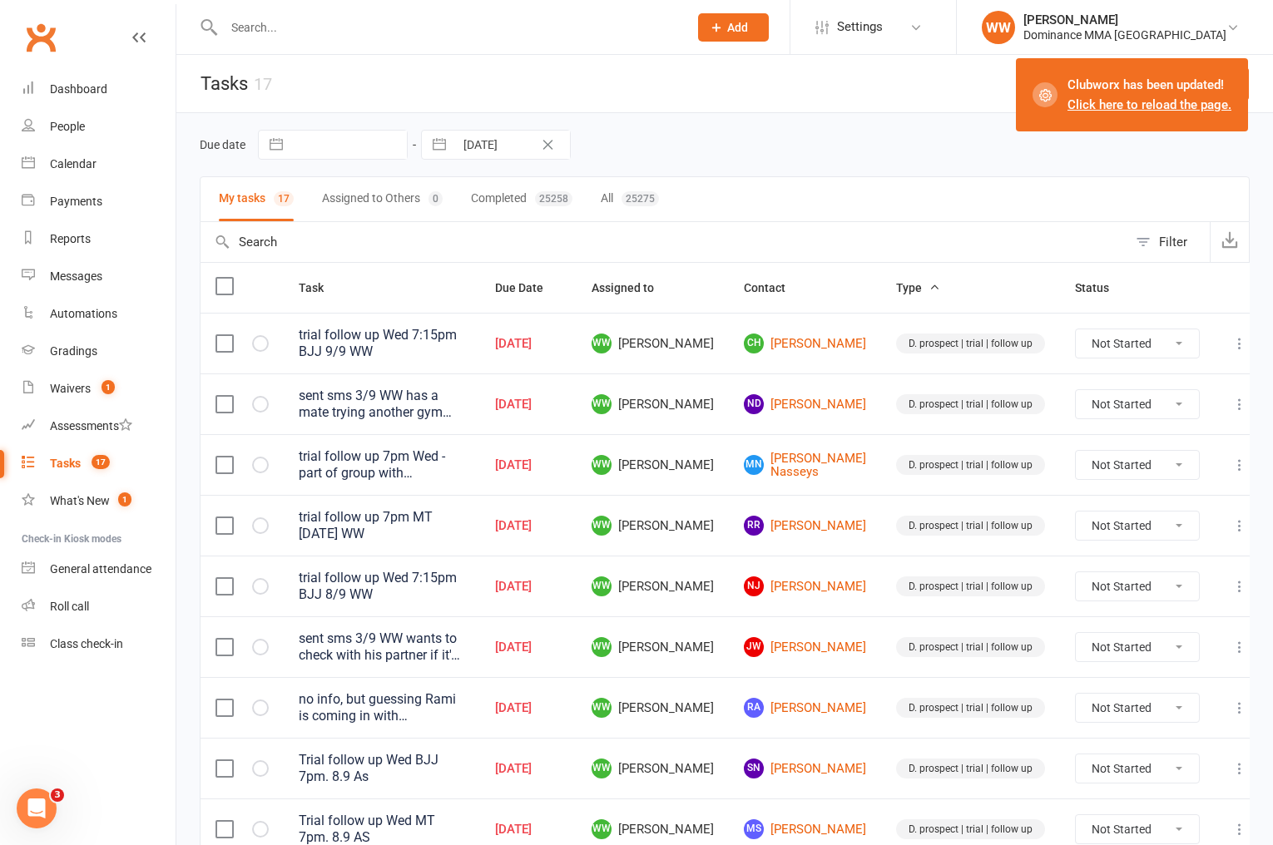
click at [744, 474] on td "MN Matthews Nasseys" at bounding box center [805, 464] width 152 height 61
click at [729, 482] on td "WW Will Wesley" at bounding box center [653, 464] width 152 height 61
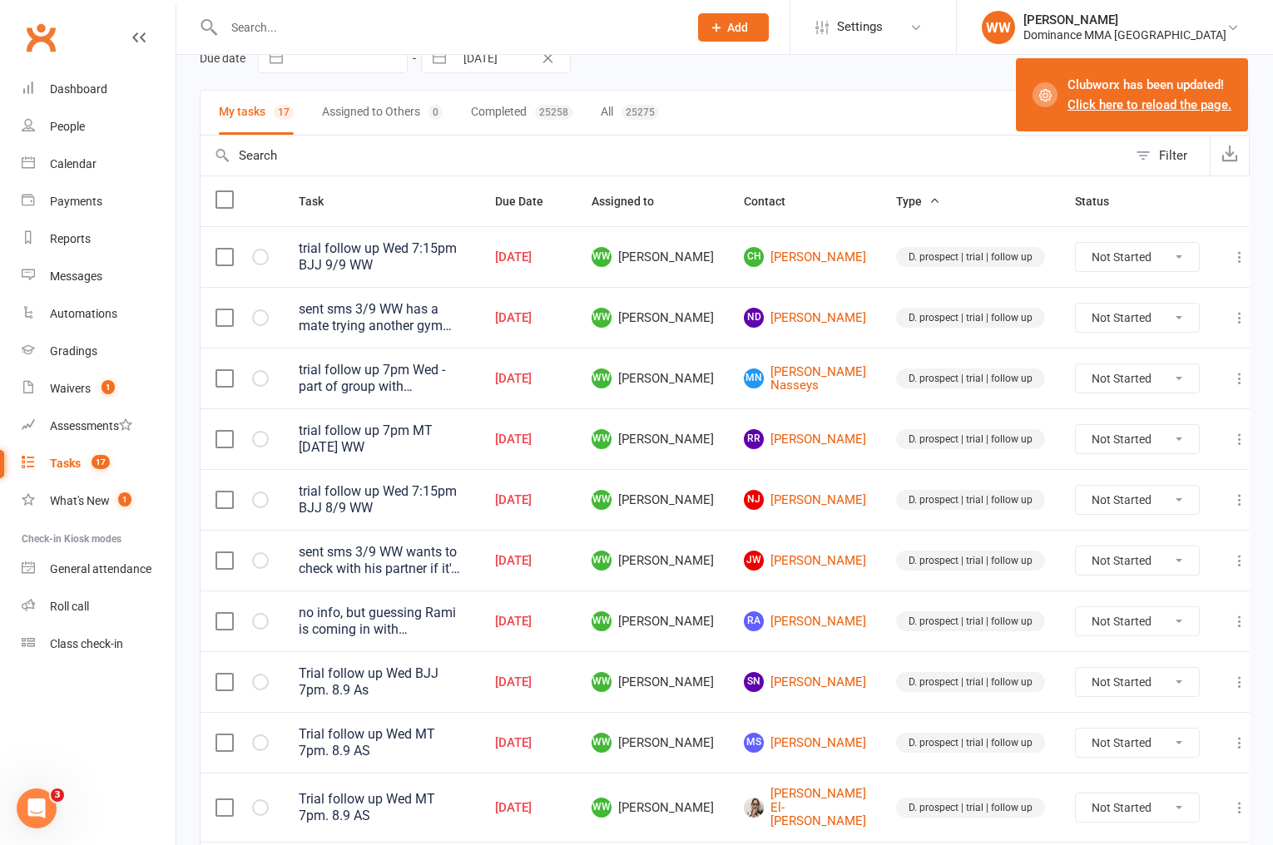
scroll to position [89, 0]
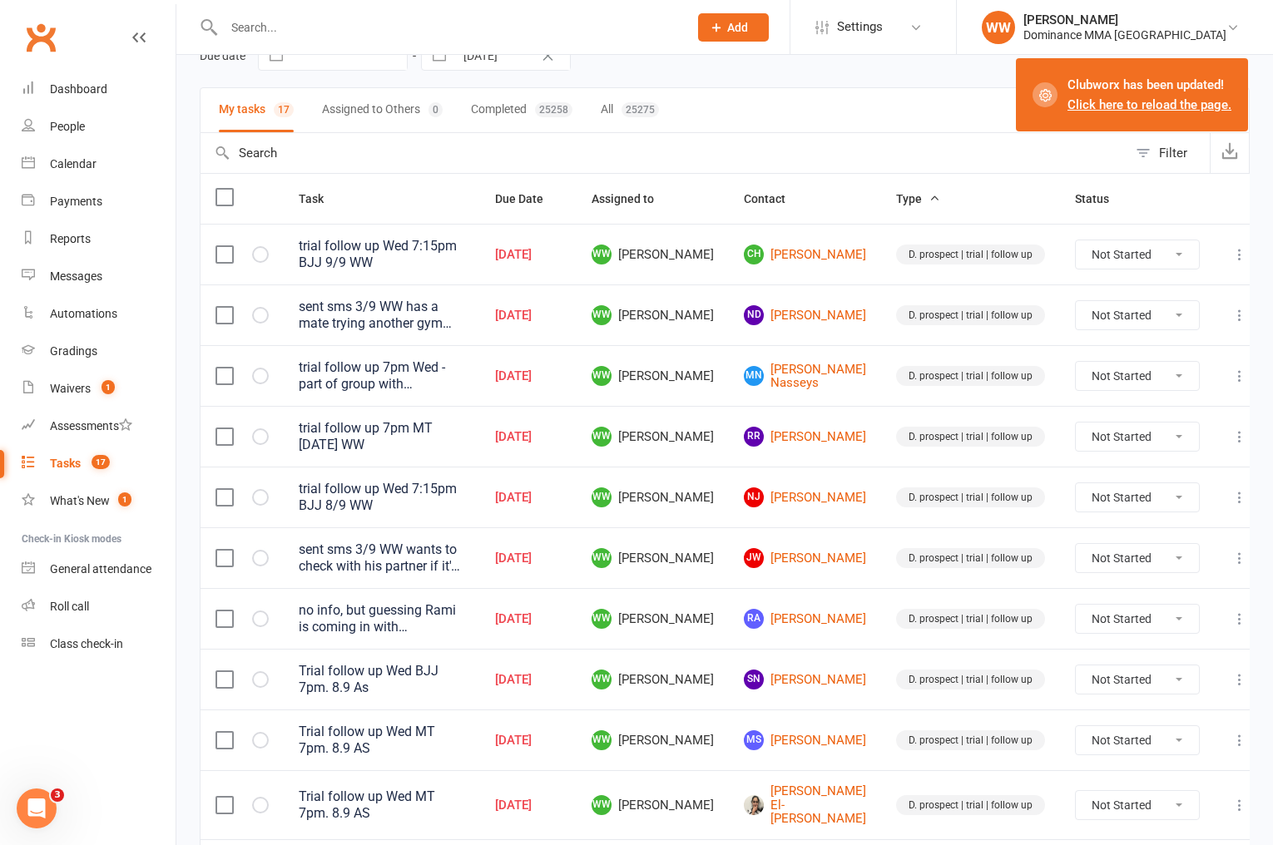
click at [281, 28] on input "text" at bounding box center [448, 27] width 458 height 23
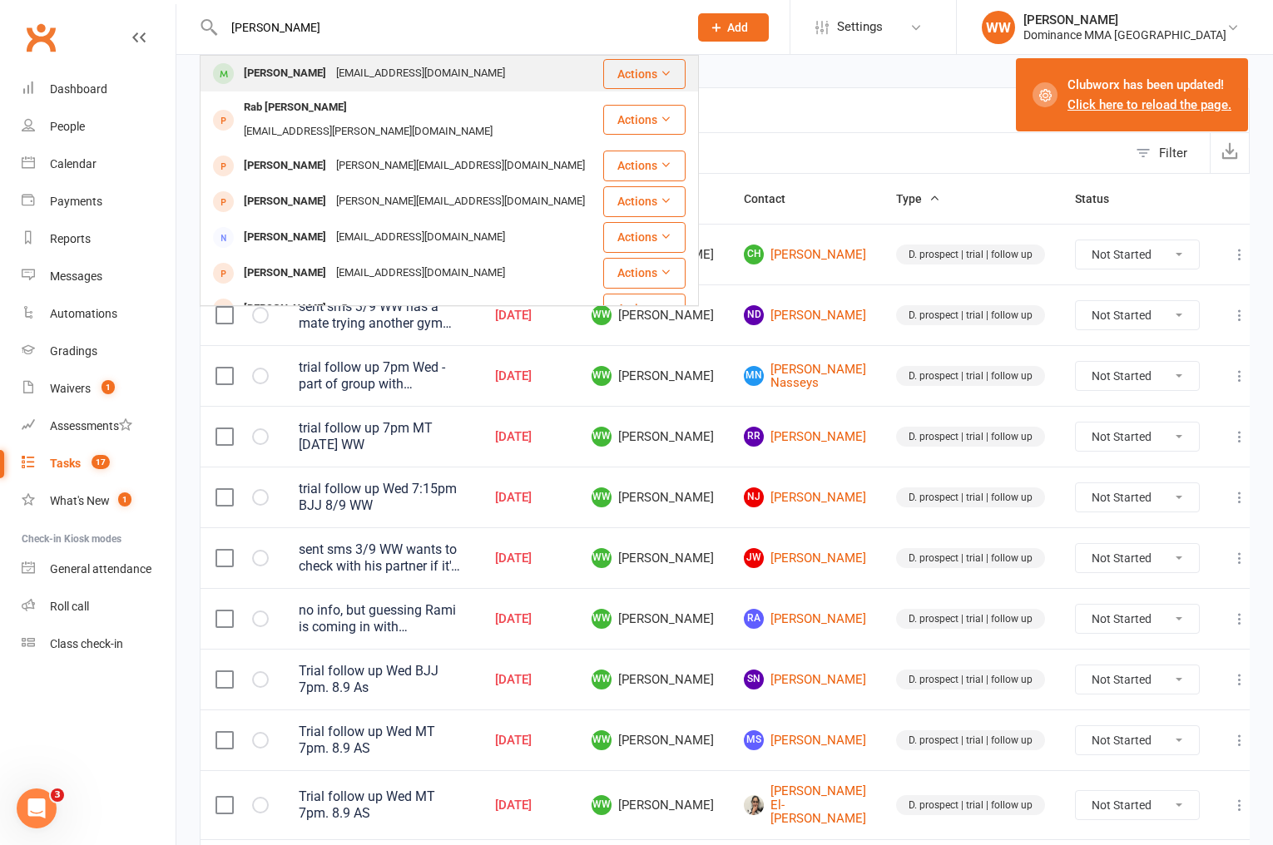
type input "rabuka"
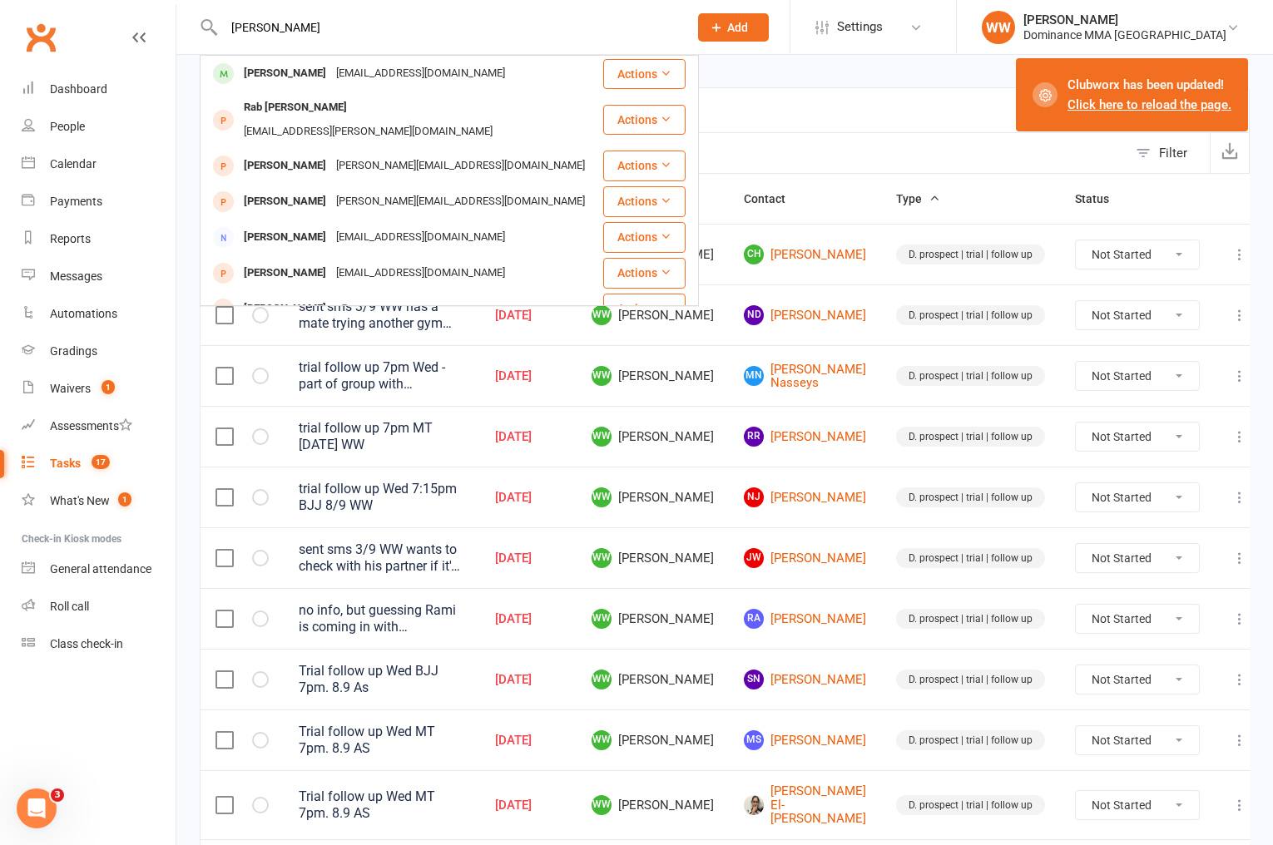
click at [331, 82] on div "Danrabuka18@gmail.com" at bounding box center [420, 74] width 179 height 24
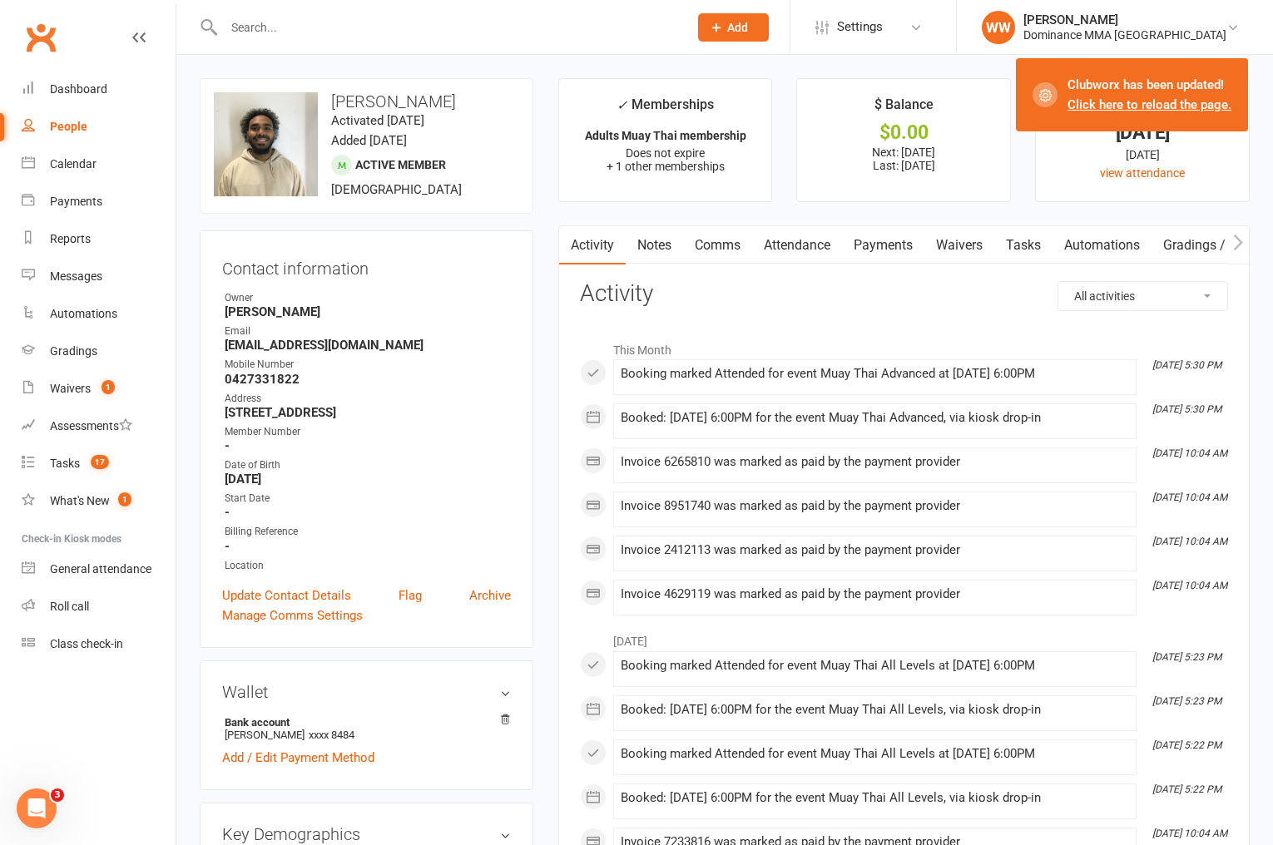
click at [954, 252] on link "Waivers" at bounding box center [959, 245] width 70 height 38
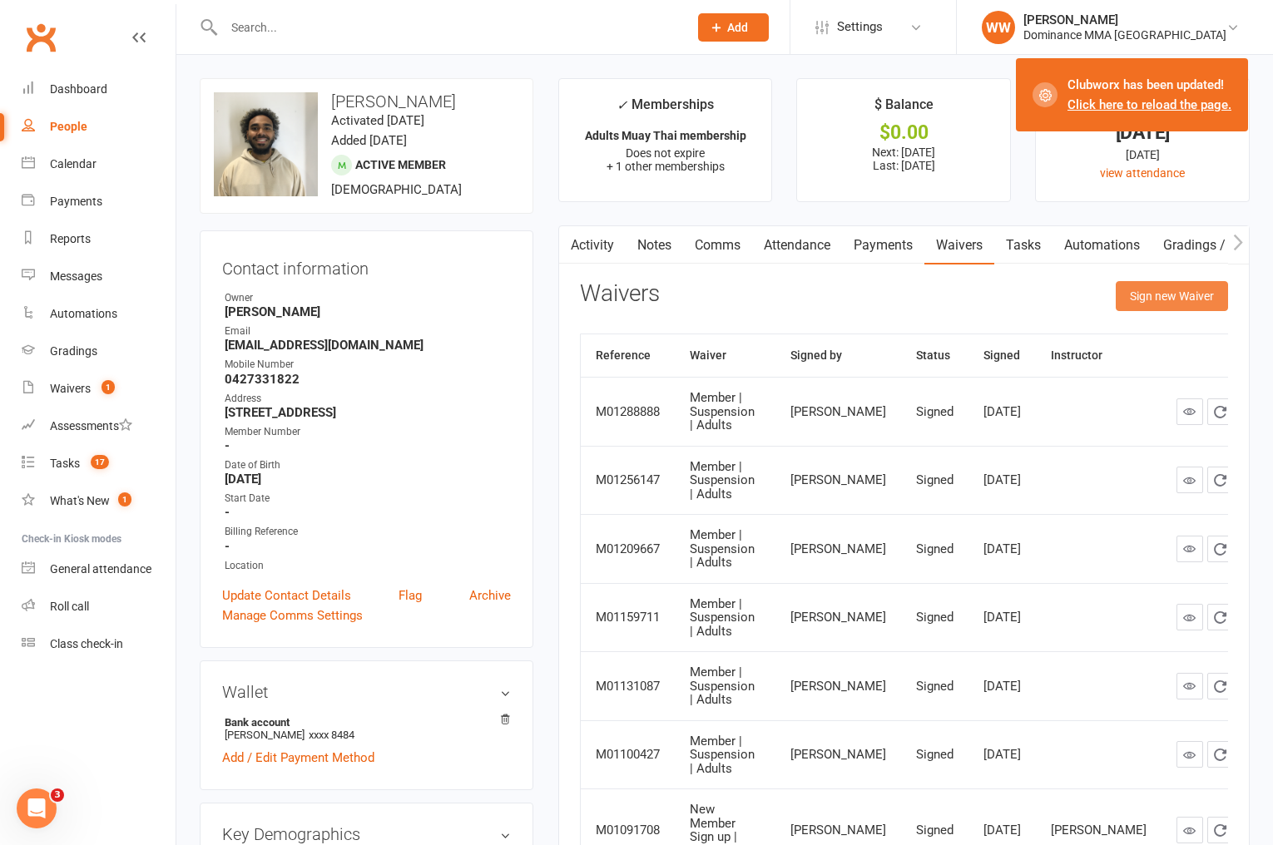
click at [1139, 302] on button "Sign new Waiver" at bounding box center [1172, 296] width 112 height 30
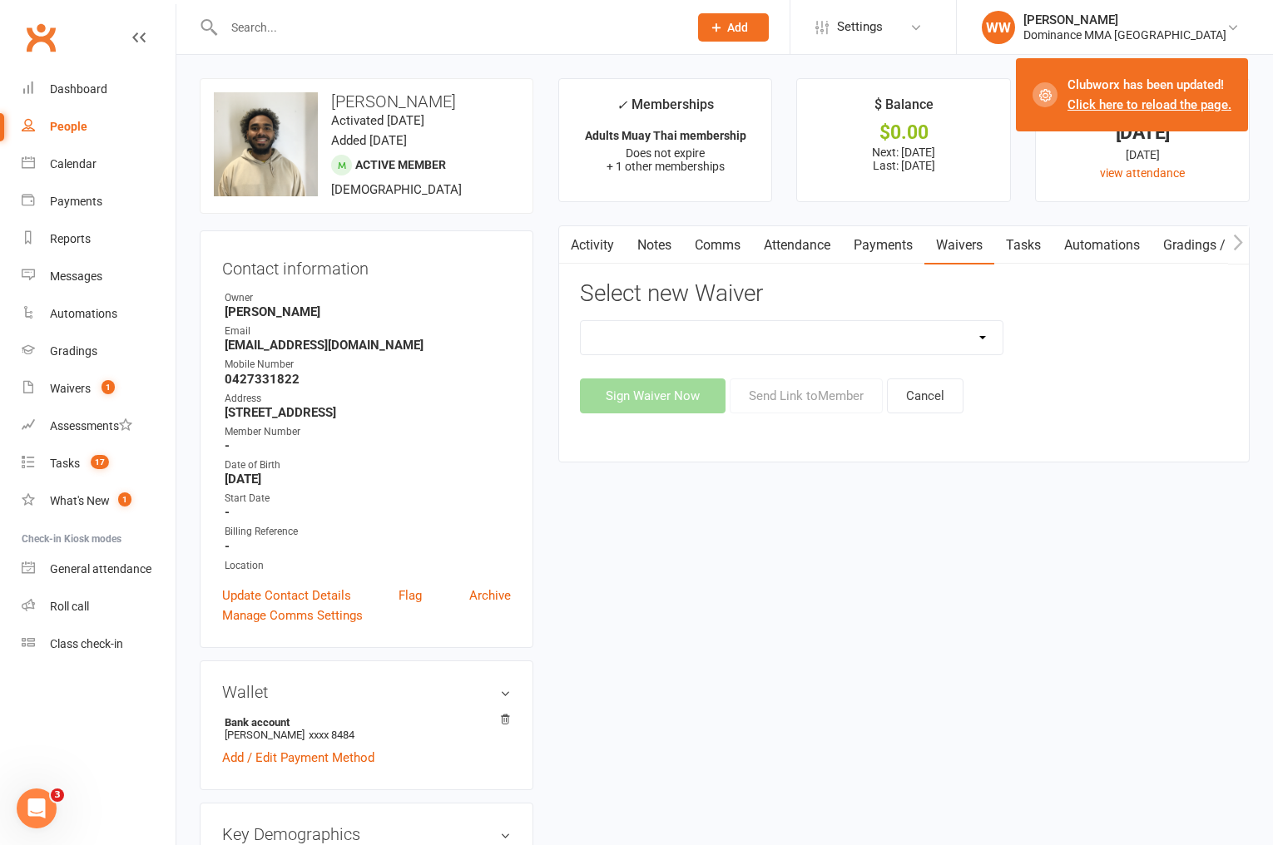
click at [957, 337] on select "Member | Cancellation | Adults Member | Injury Report Form (FOH staff use only)…" at bounding box center [792, 337] width 423 height 33
select select "7287"
click at [581, 321] on select "Member | Cancellation | Adults Member | Injury Report Form (FOH staff use only)…" at bounding box center [792, 337] width 423 height 33
click at [796, 392] on button "Send Link to Member" at bounding box center [806, 396] width 153 height 35
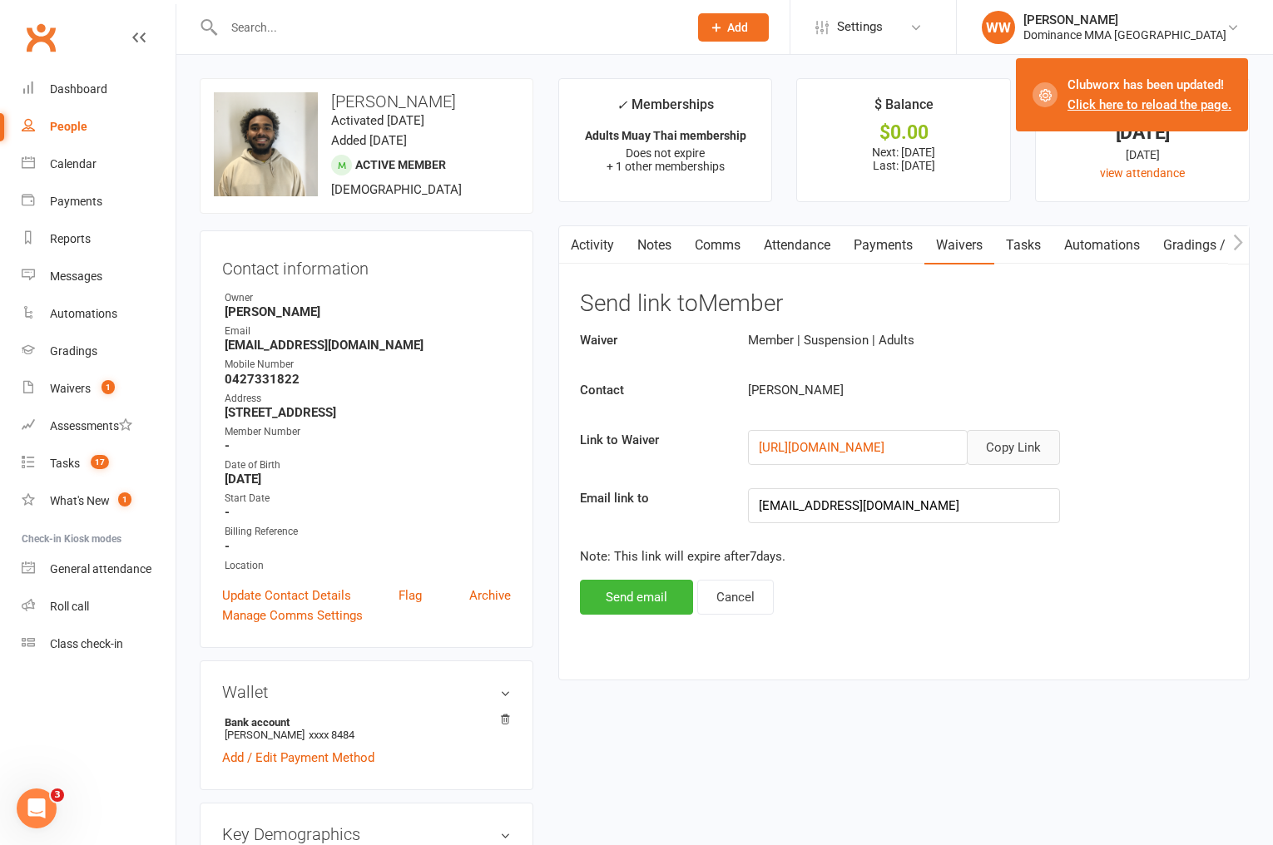
click at [1022, 448] on button "Copy Link" at bounding box center [1013, 447] width 93 height 35
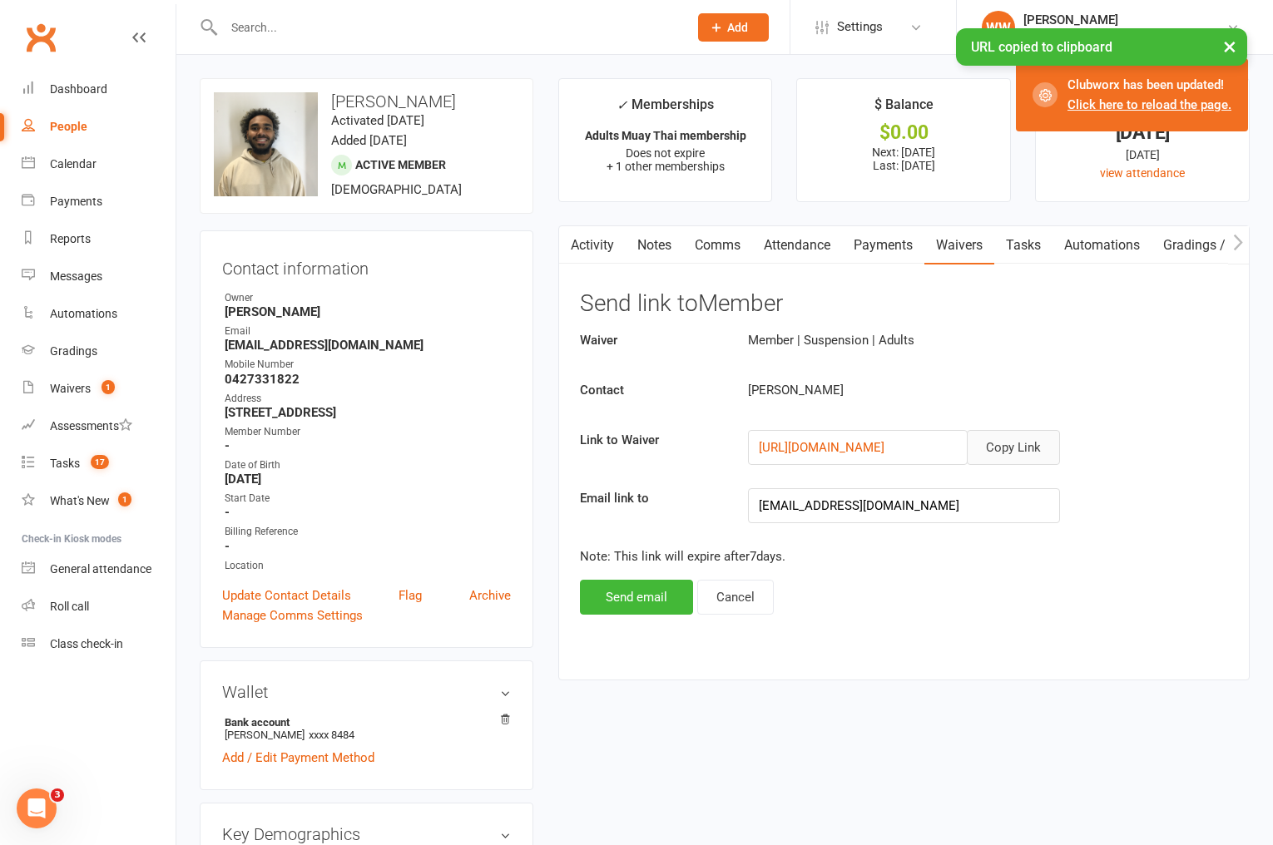
click at [787, 246] on link "Attendance" at bounding box center [797, 245] width 90 height 38
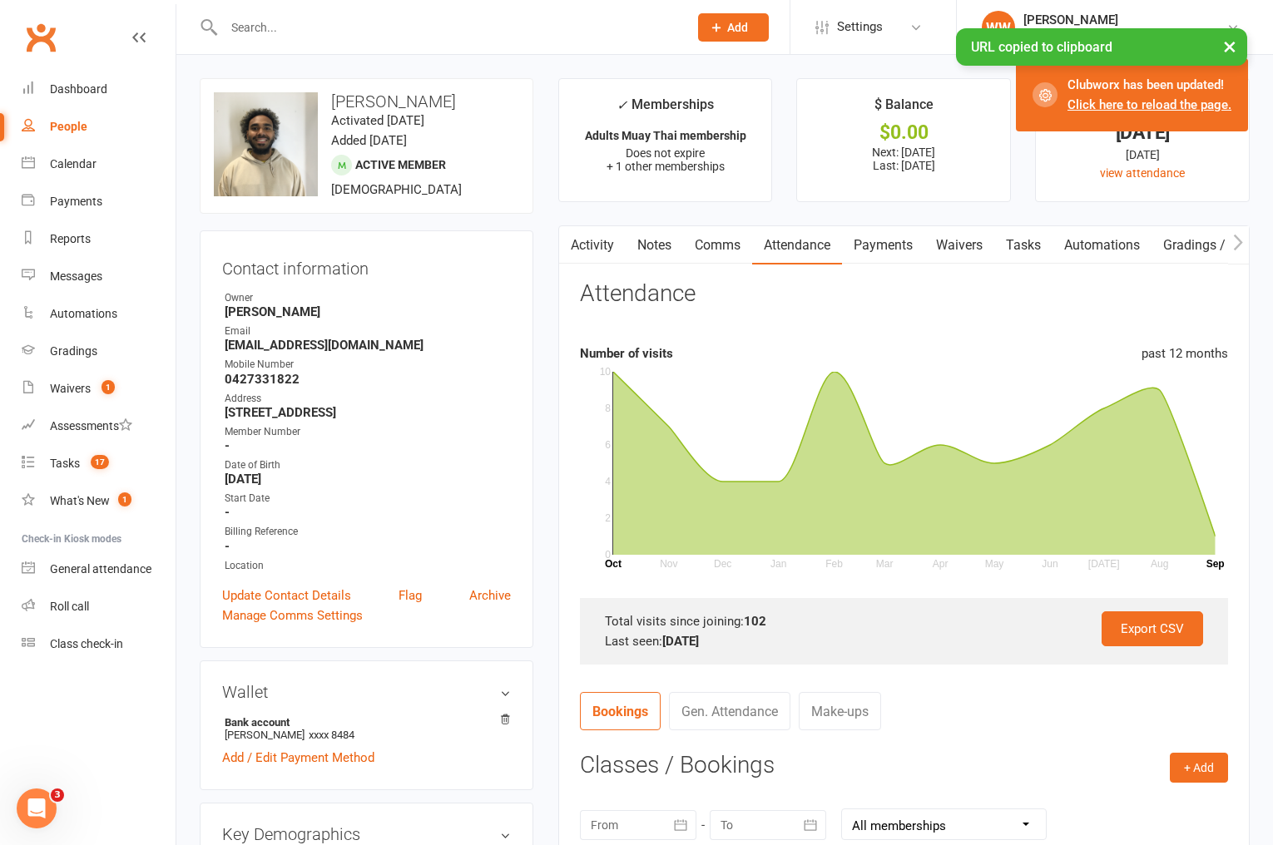
click at [720, 244] on link "Comms" at bounding box center [717, 245] width 69 height 38
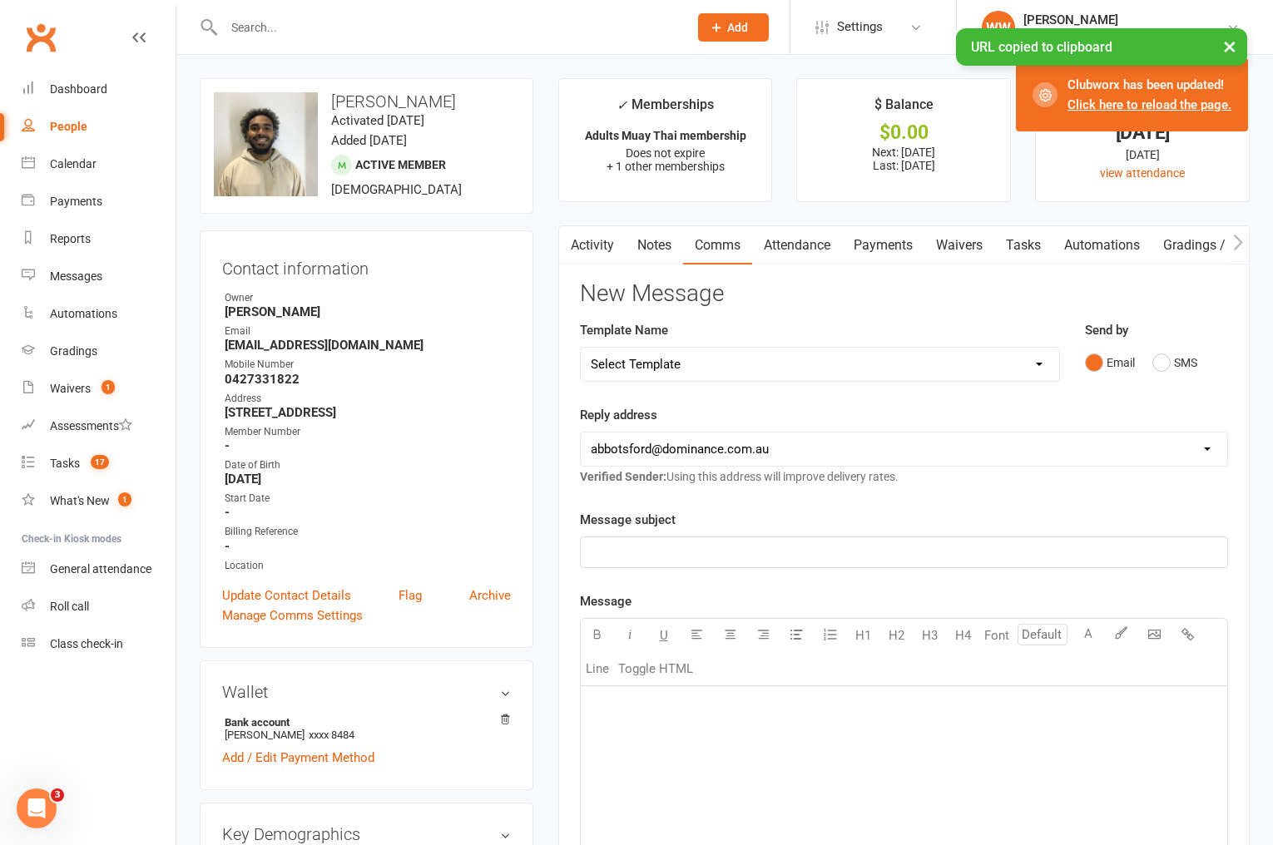
click at [983, 365] on select "Select Template [Email] MARKETING | 10TH BIRTHDAY SPECIAL | CANCELLED MEMBERS […" at bounding box center [820, 364] width 478 height 33
select select "8"
click at [581, 348] on select "Select Template [Email] MARKETING | 10TH BIRTHDAY SPECIAL | CANCELLED MEMBERS […" at bounding box center [820, 364] width 478 height 33
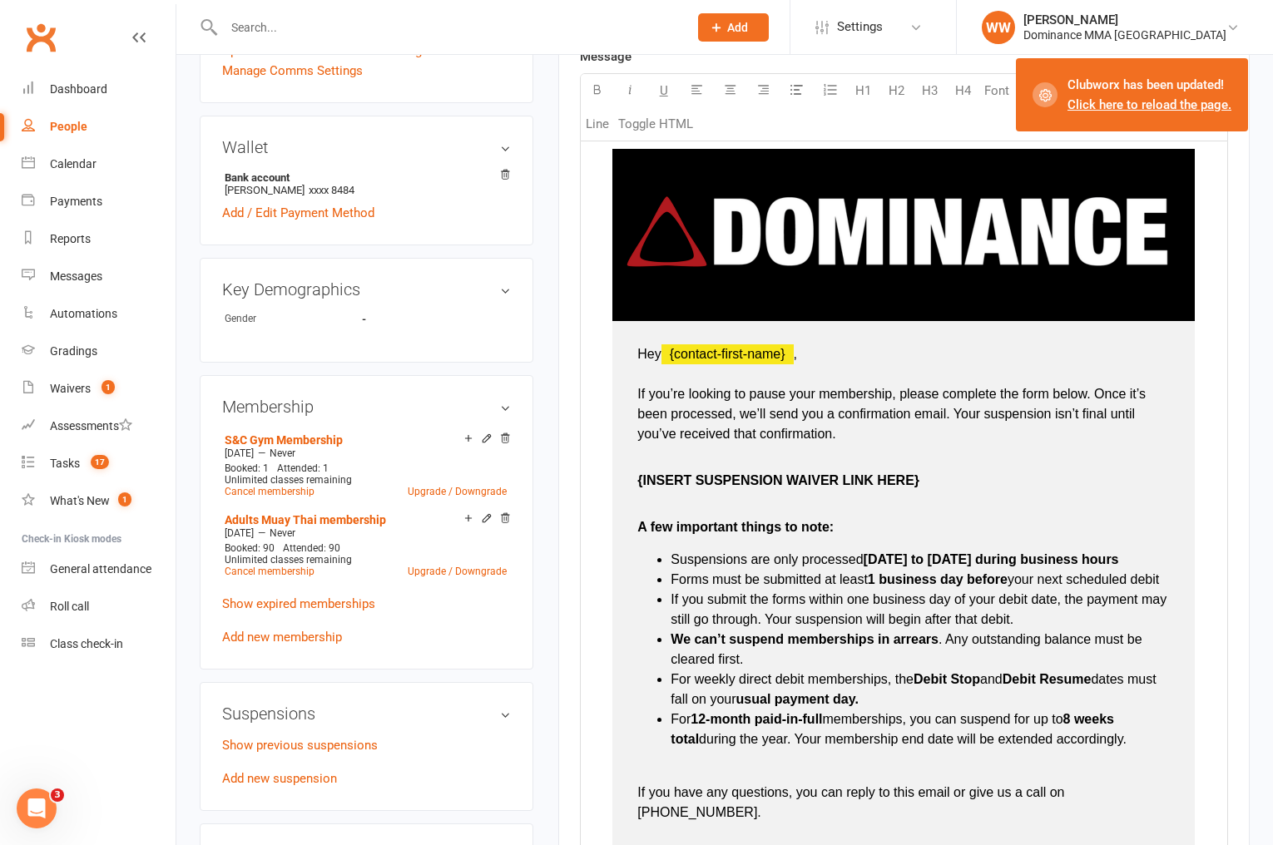
scroll to position [547, 0]
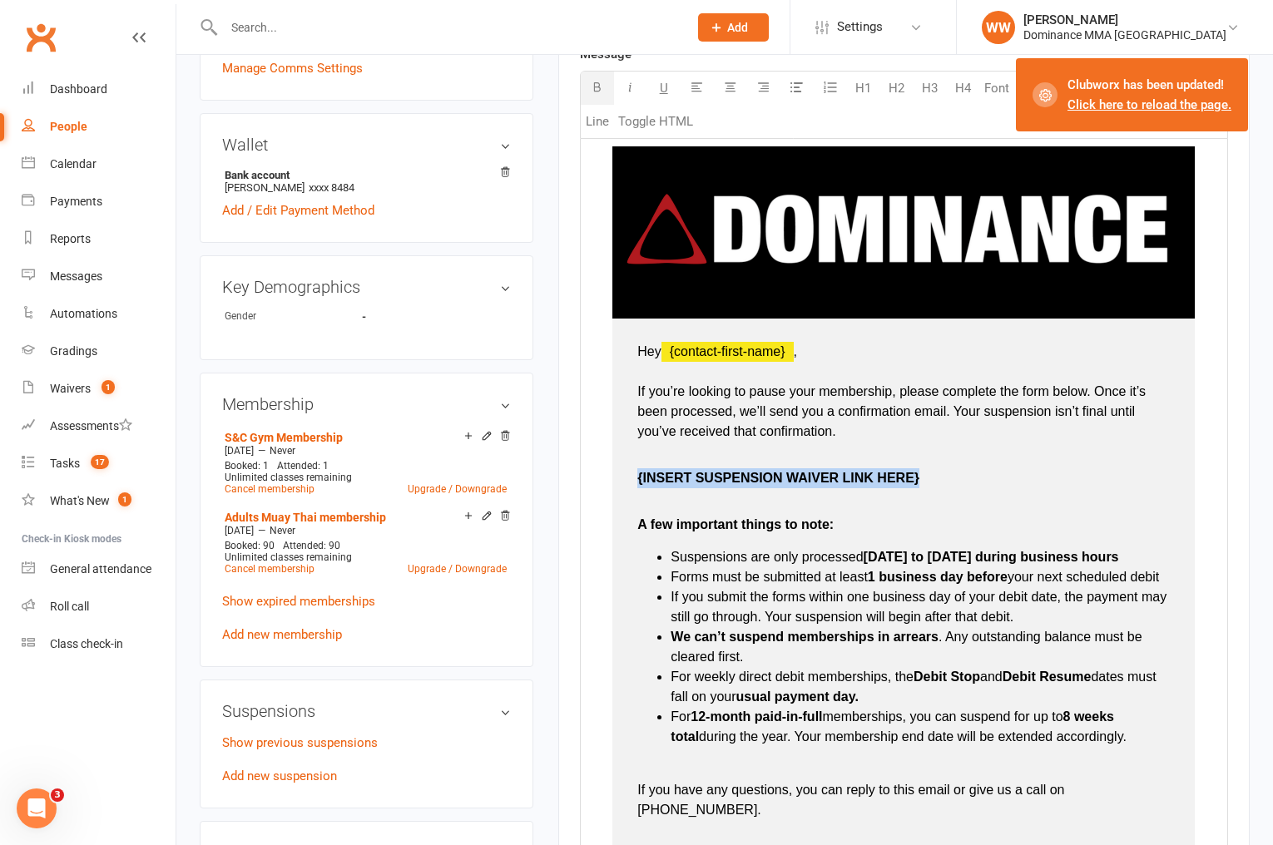
drag, startPoint x: 921, startPoint y: 480, endPoint x: 634, endPoint y: 484, distance: 287.1
click at [634, 484] on td "Hey ﻿ {contact-first-name} , If you’re looking to pause your membership, please…" at bounding box center [903, 615] width 582 height 592
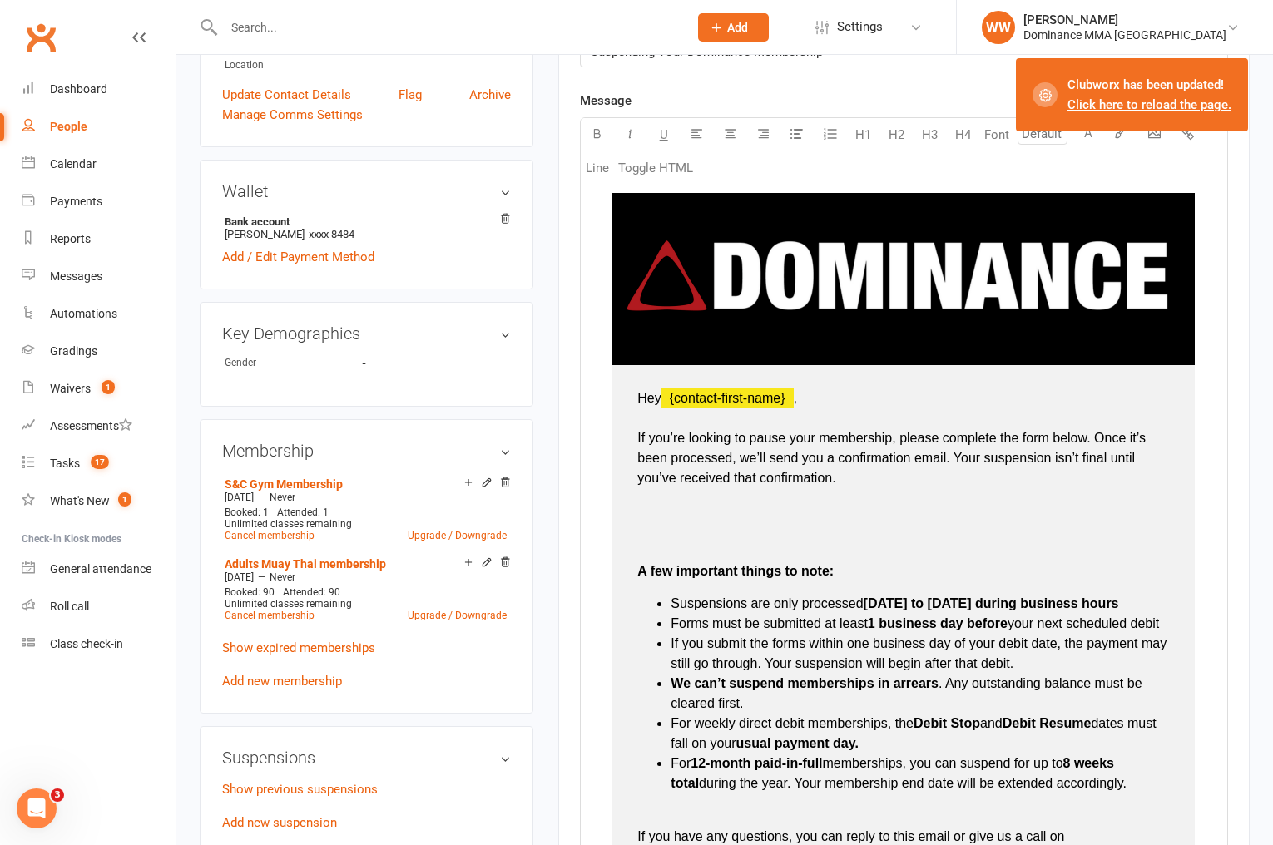
scroll to position [483, 0]
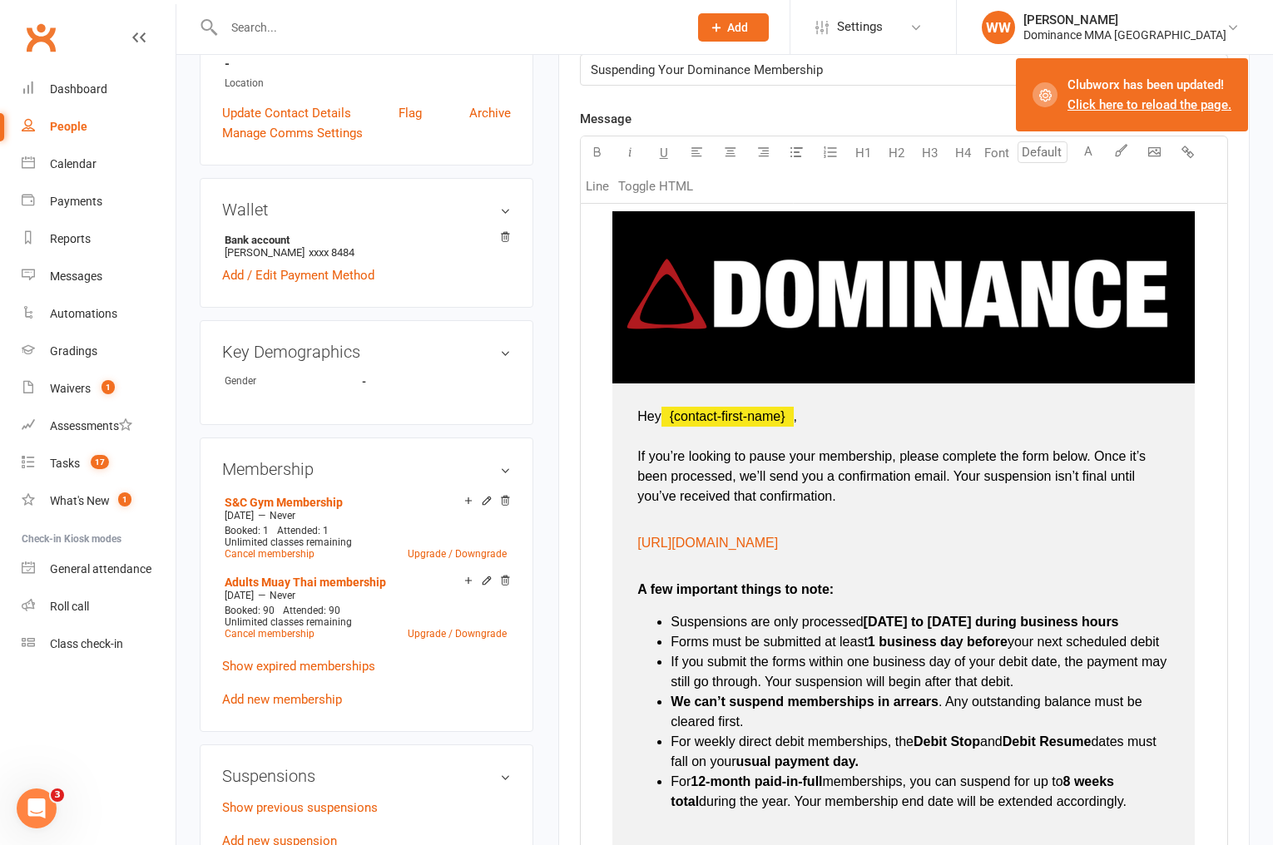
click at [910, 597] on p "A few important things to note:" at bounding box center [903, 580] width 532 height 40
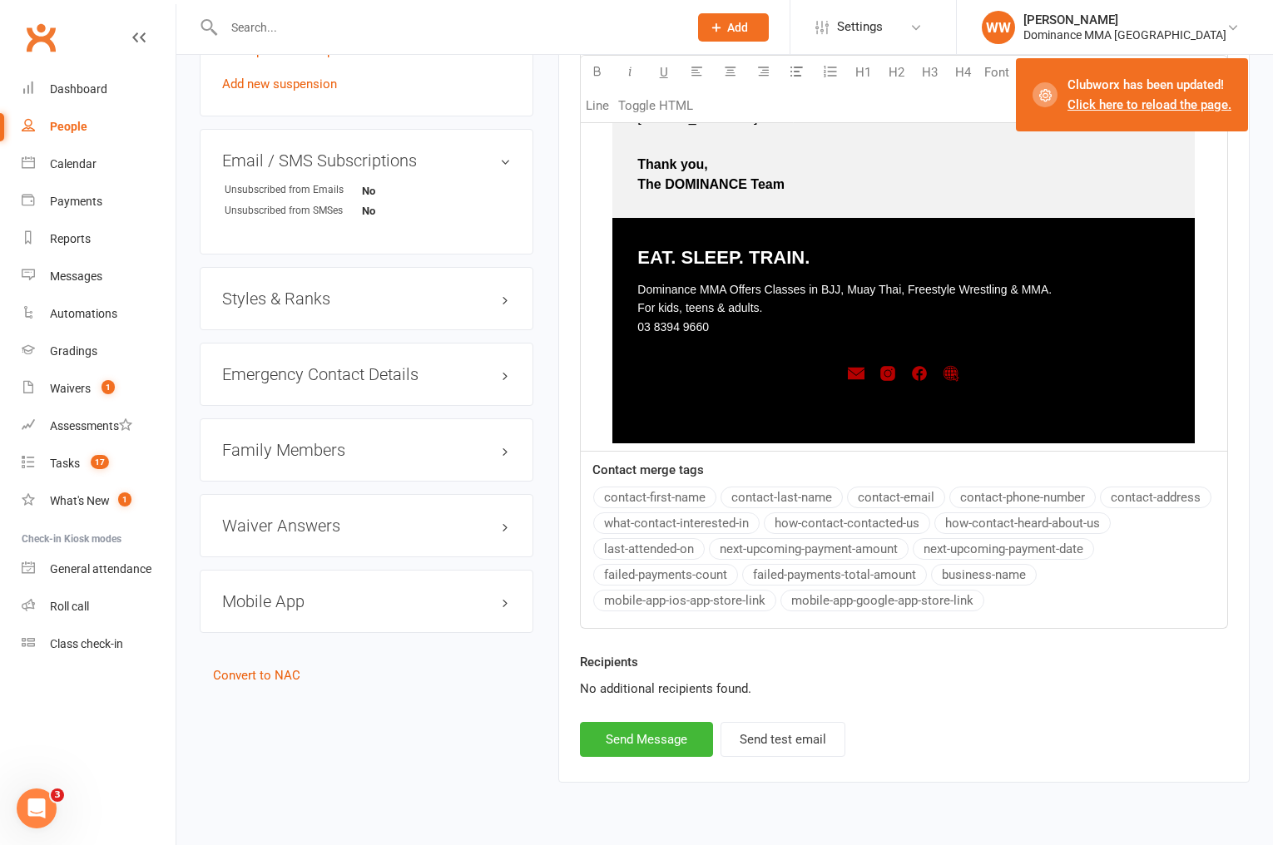
scroll to position [1284, 0]
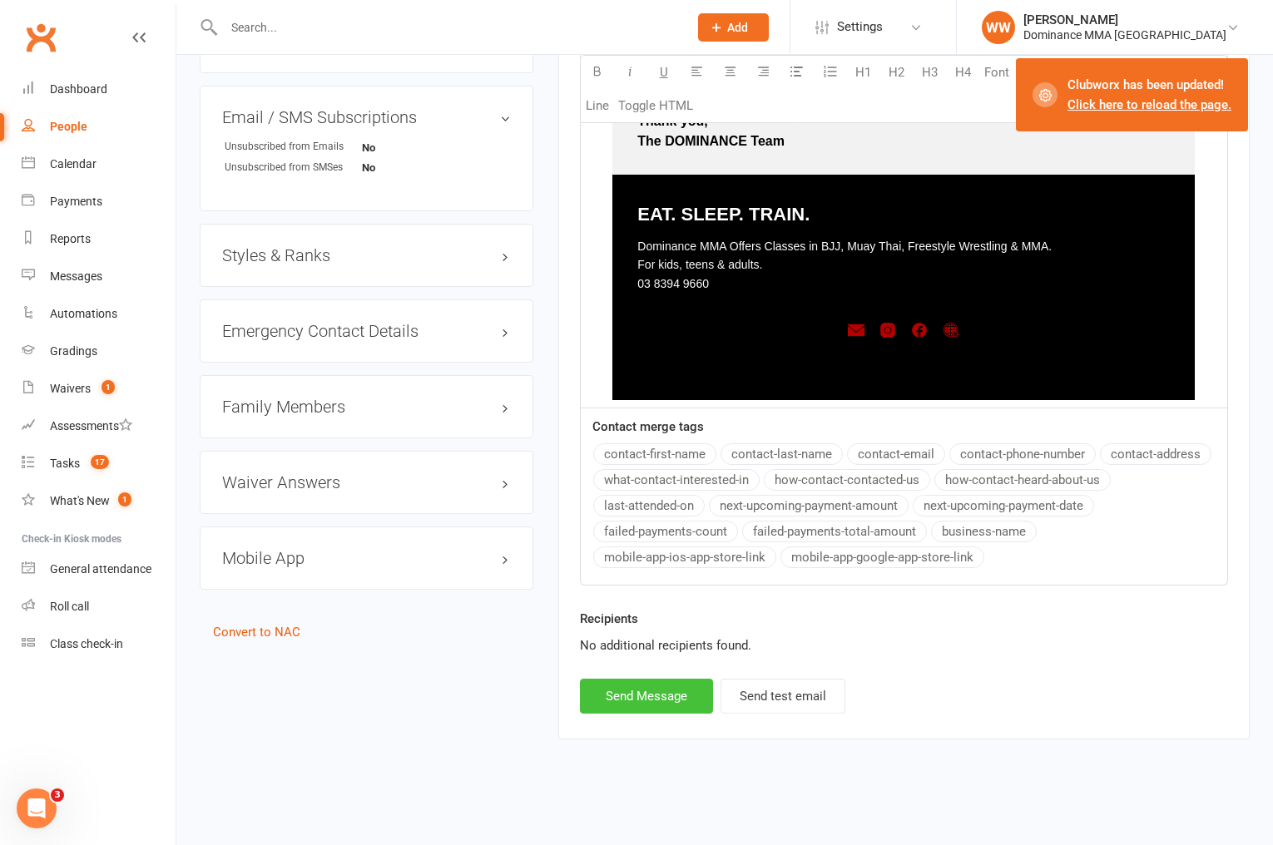
click at [651, 699] on button "Send Message" at bounding box center [646, 696] width 133 height 35
select select
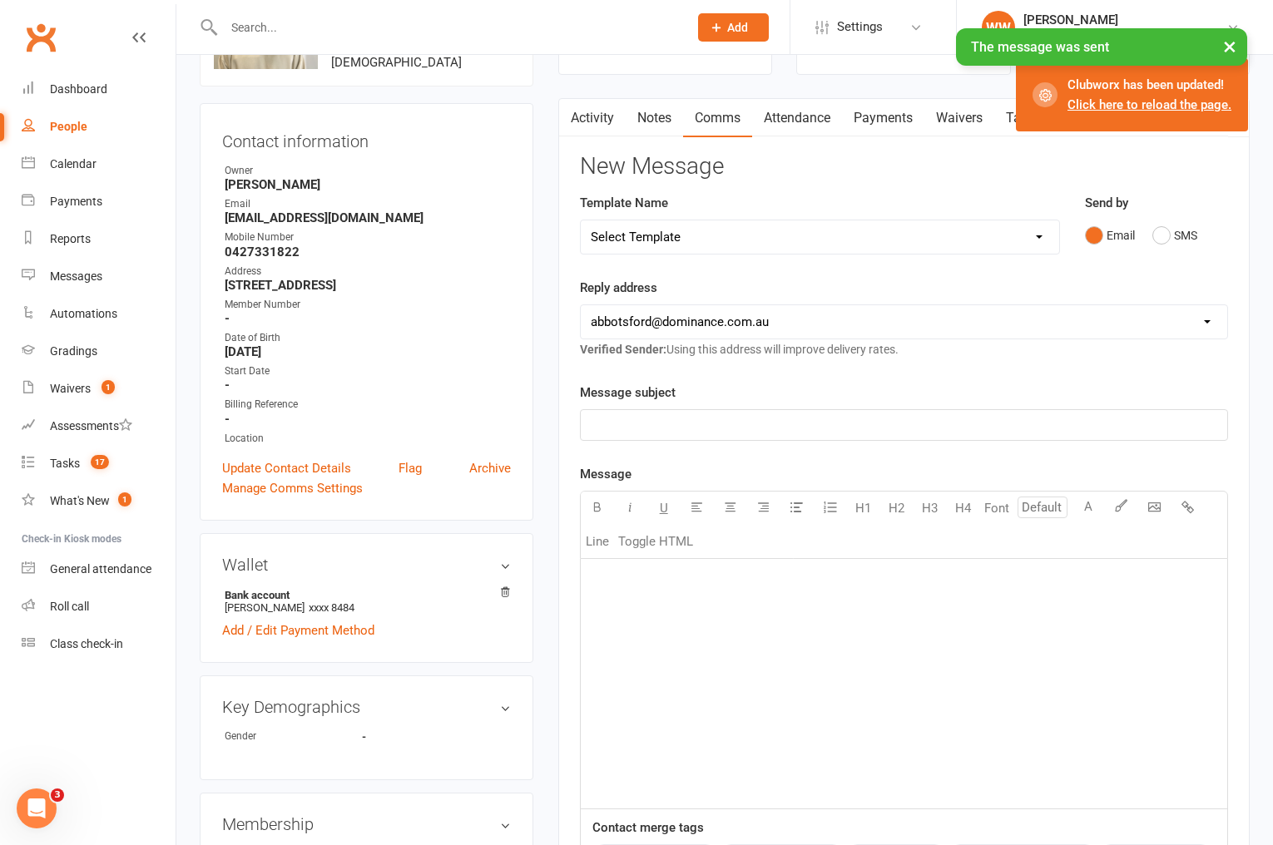
scroll to position [0, 0]
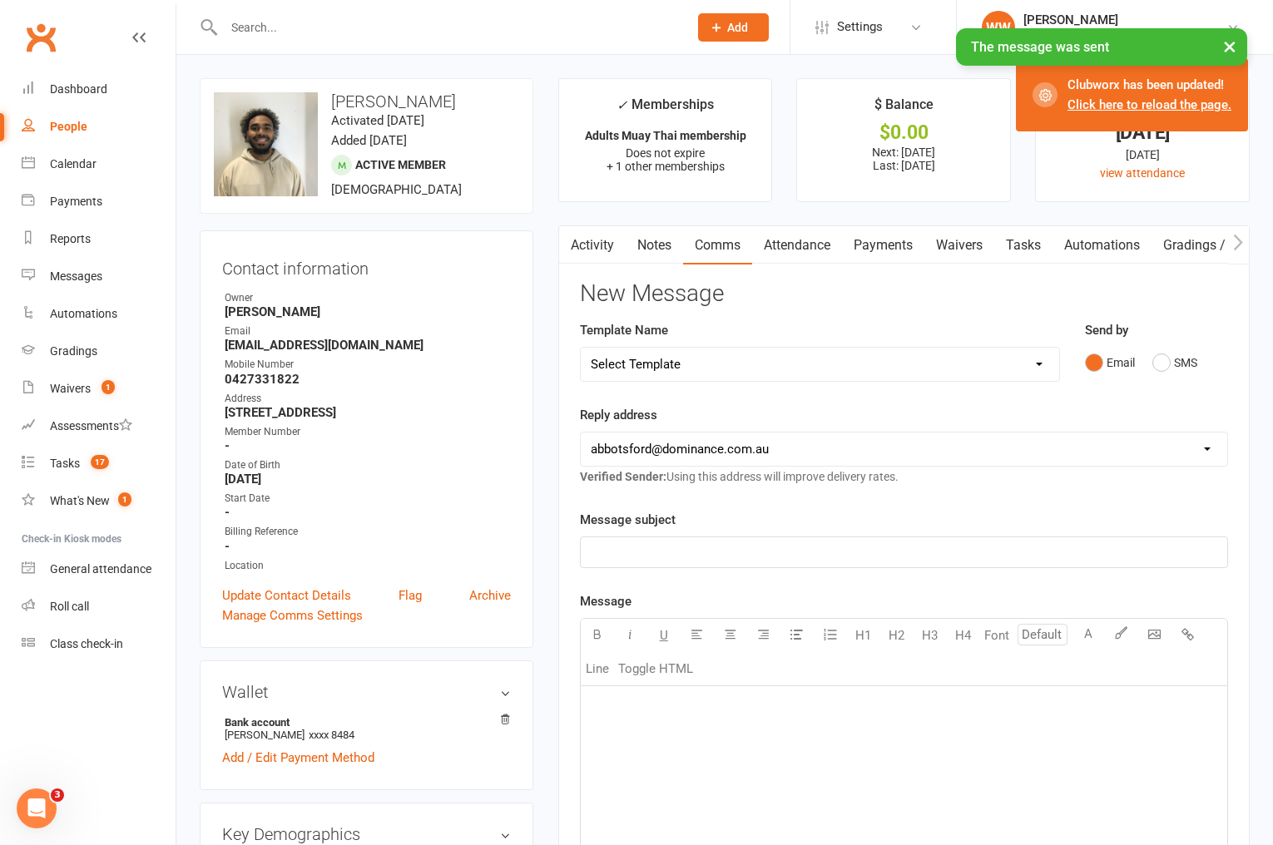
click at [1024, 247] on link "Tasks" at bounding box center [1023, 245] width 58 height 38
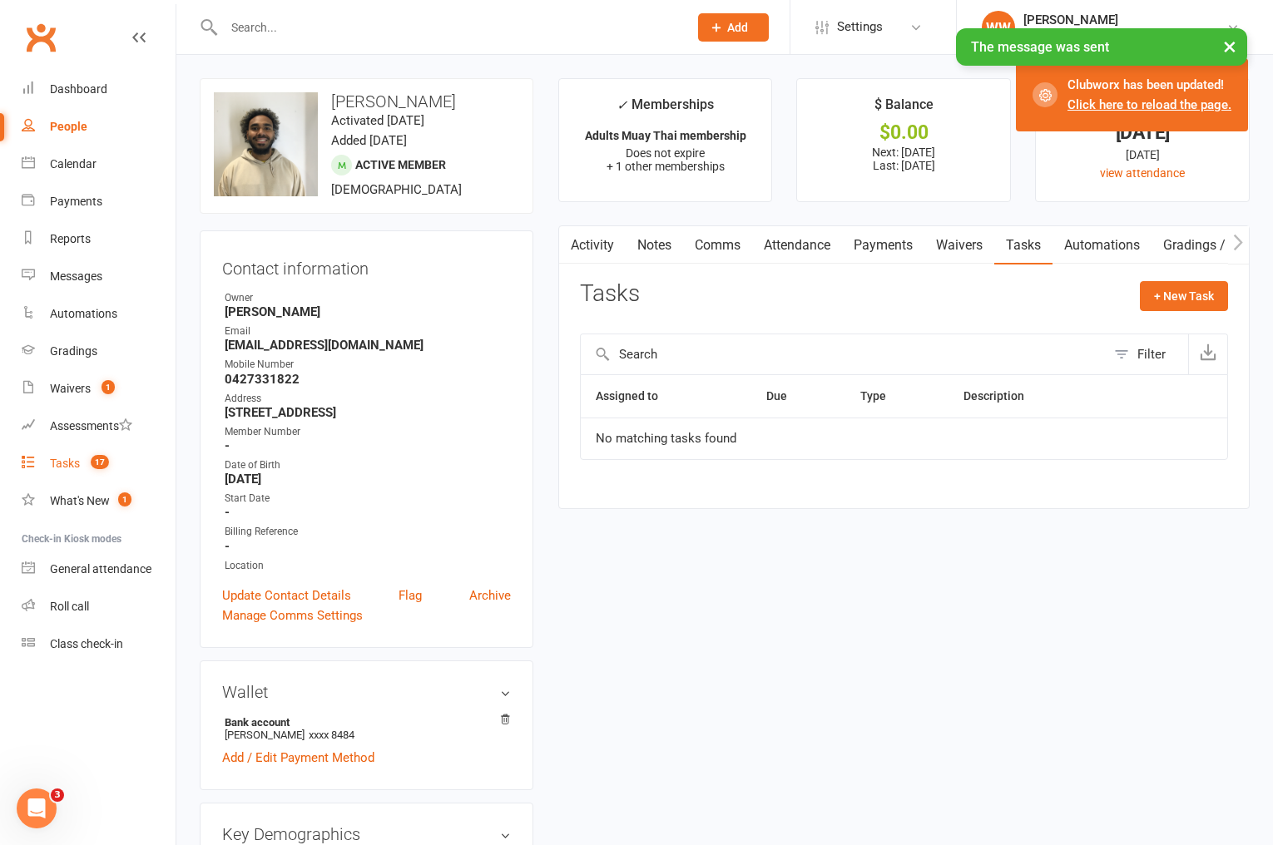
click at [81, 463] on link "Tasks 17" at bounding box center [99, 463] width 154 height 37
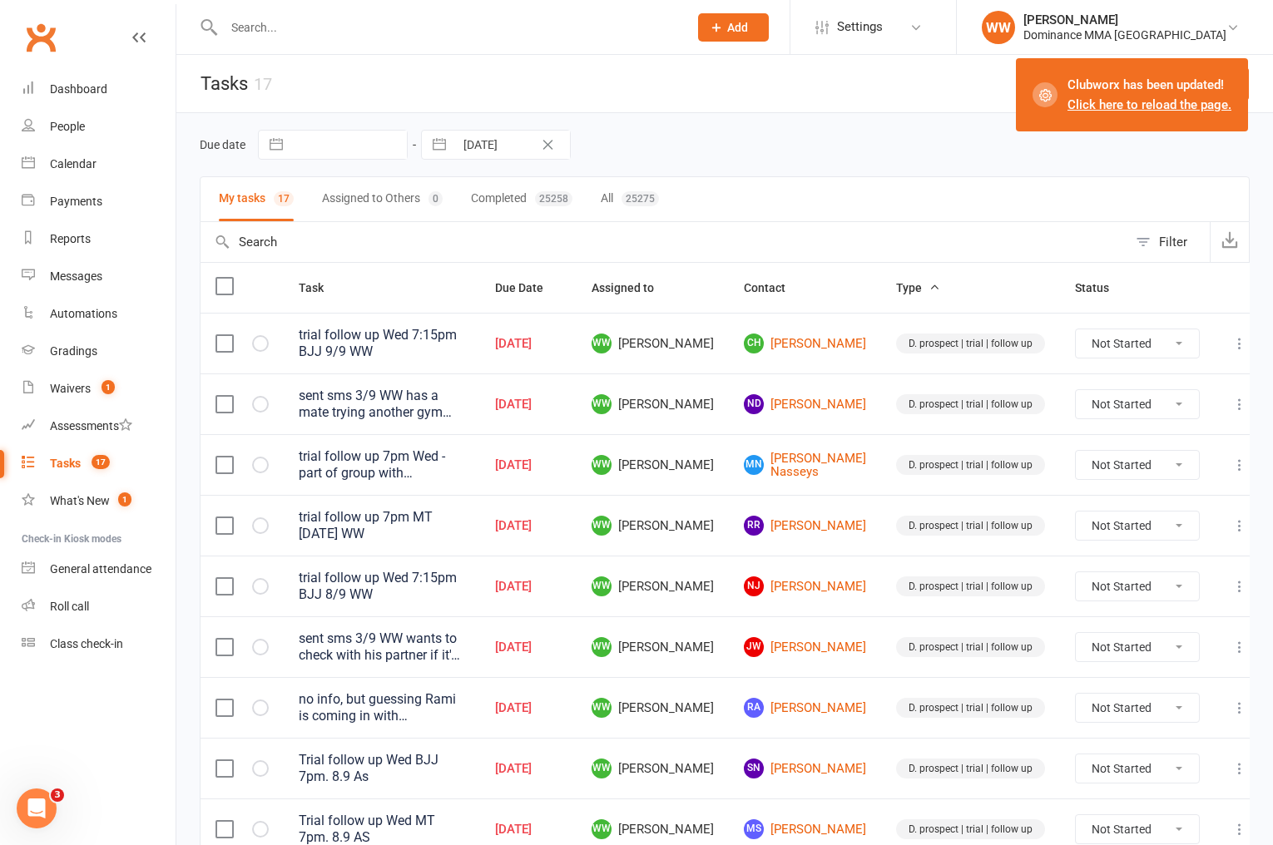
click at [729, 418] on td "WW Will Wesley" at bounding box center [653, 404] width 152 height 61
click at [729, 435] on td "WW Will Wesley" at bounding box center [653, 464] width 152 height 61
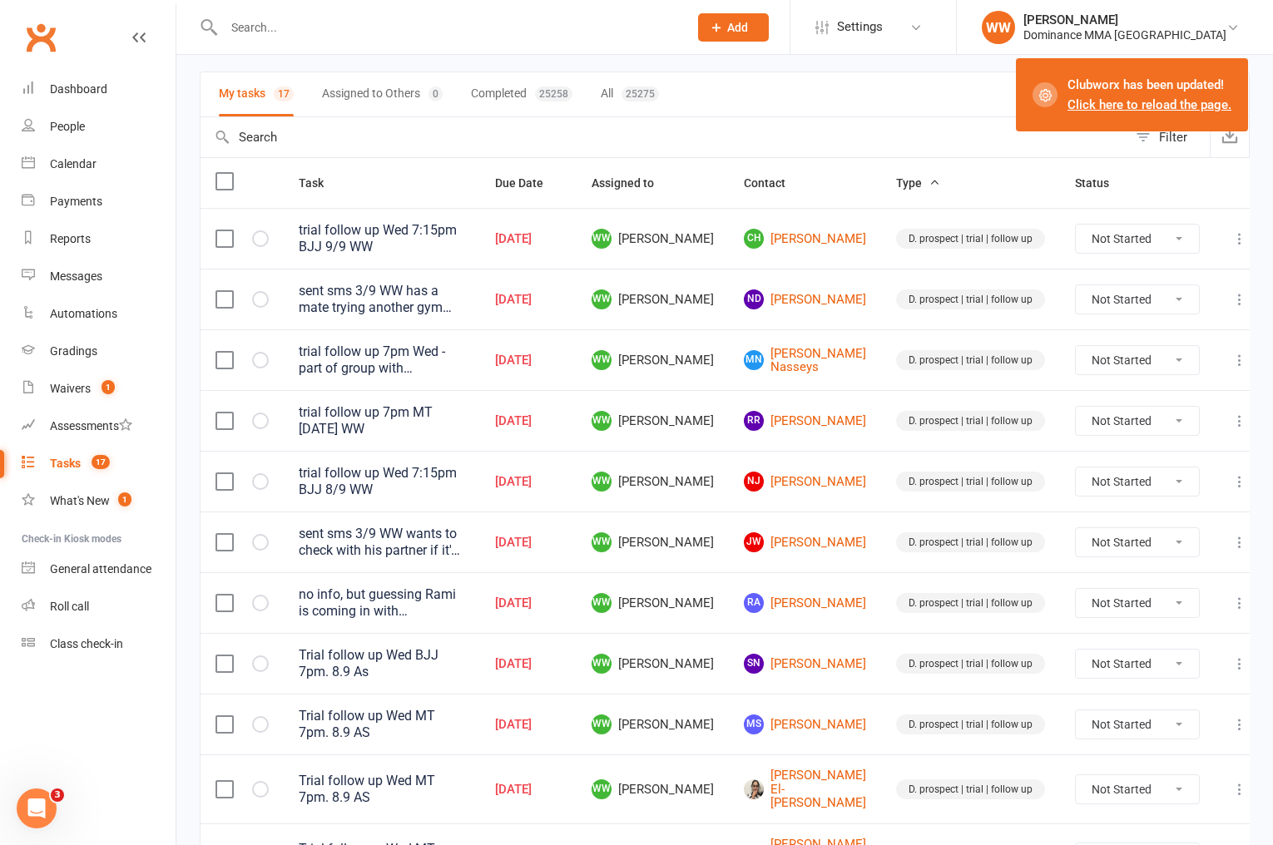
scroll to position [106, 0]
click at [115, 397] on link "Waivers 1" at bounding box center [99, 388] width 154 height 37
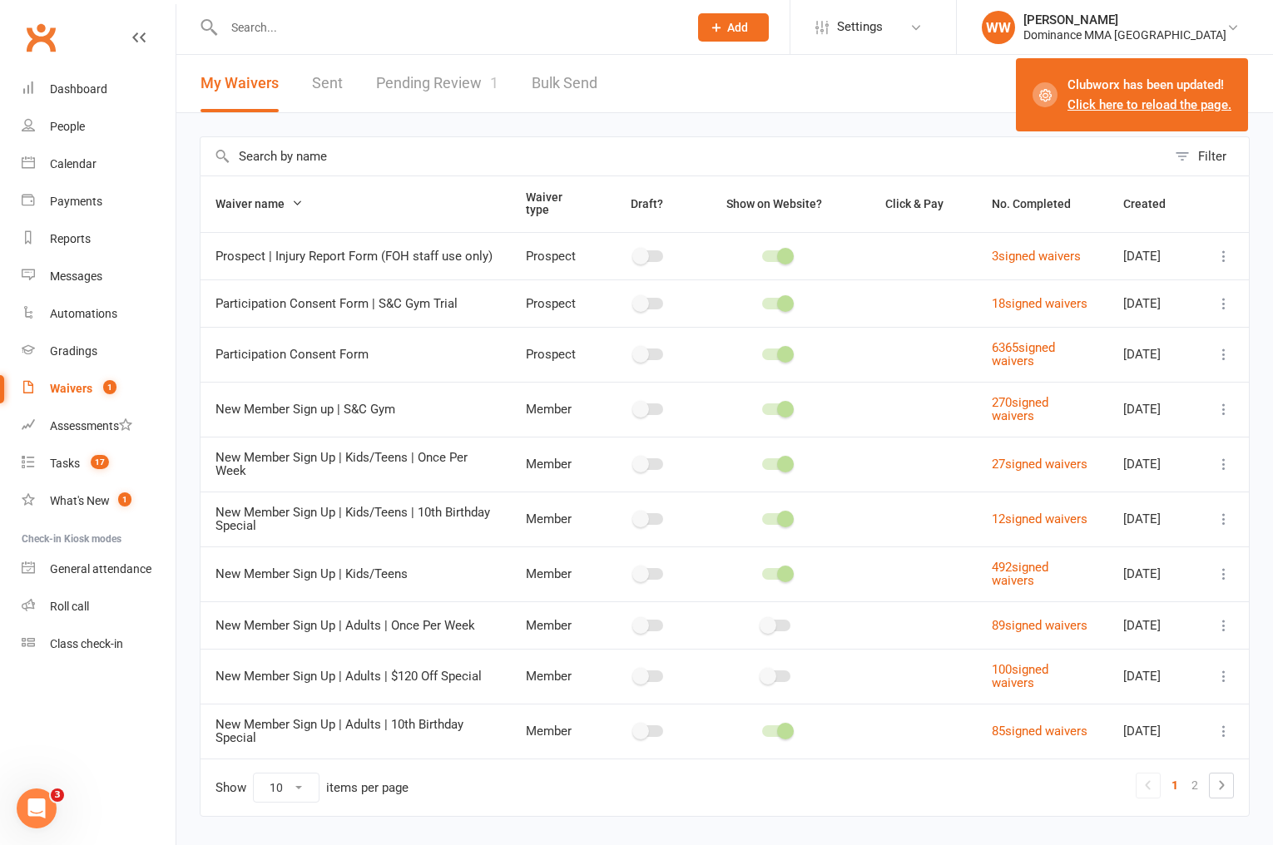
click at [435, 81] on link "Pending Review 1" at bounding box center [437, 83] width 122 height 57
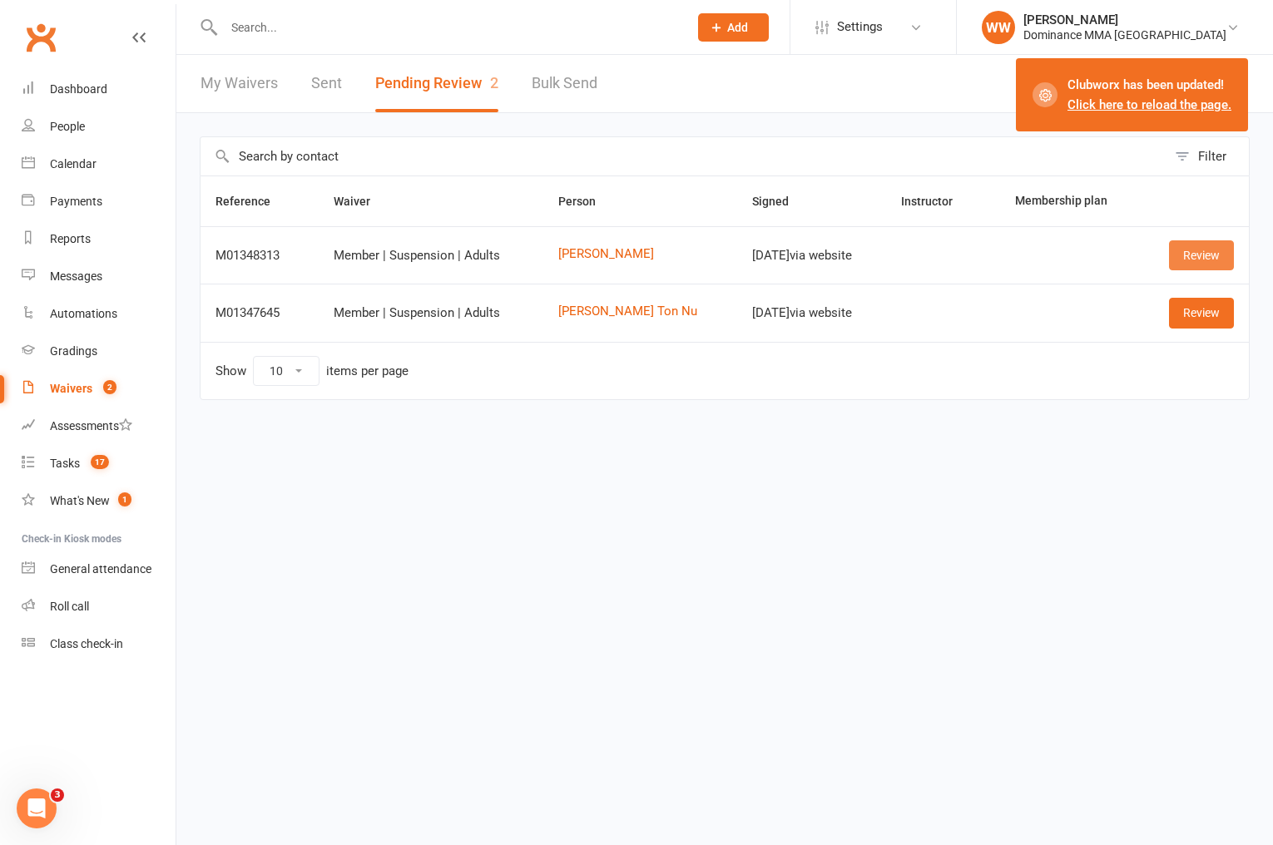
click at [1186, 265] on link "Review" at bounding box center [1201, 255] width 65 height 30
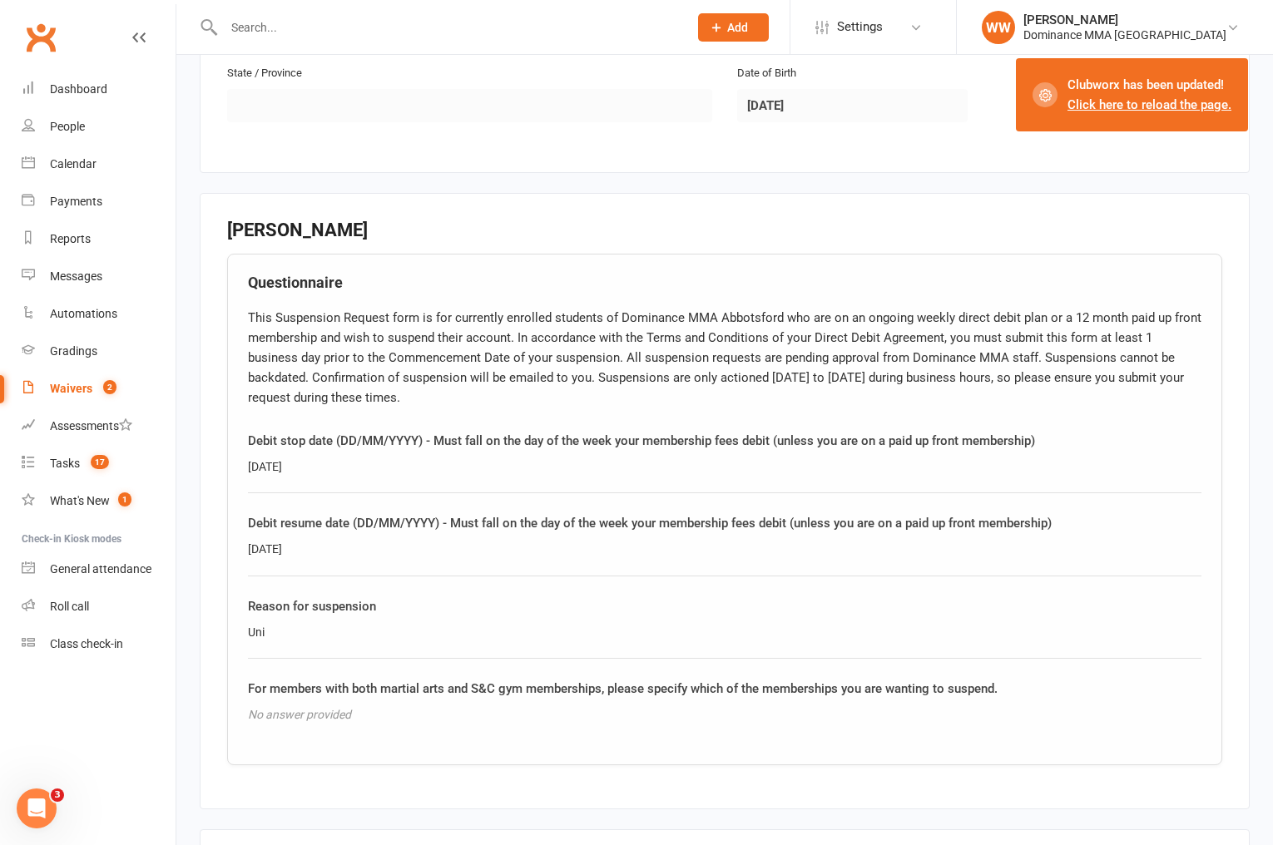
scroll to position [922, 0]
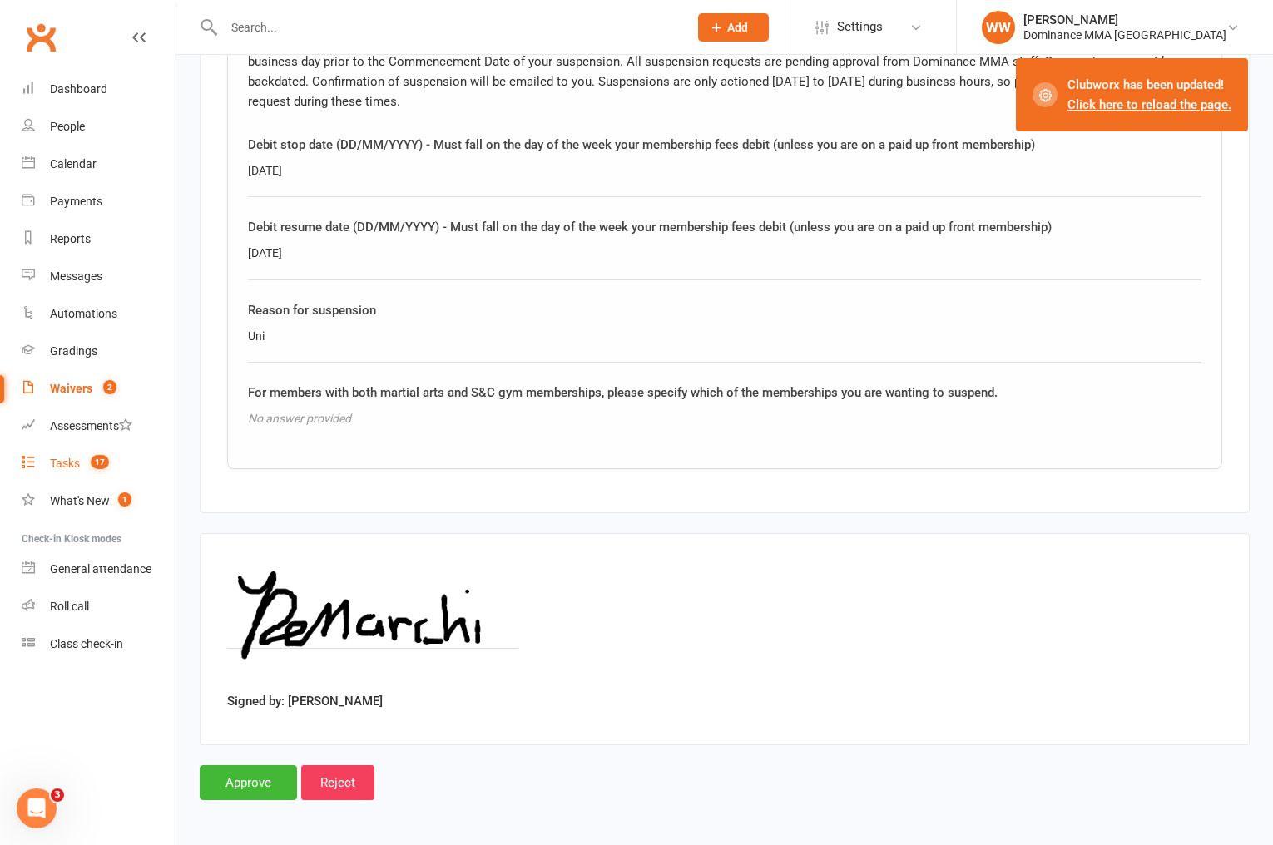
click at [81, 458] on link "Tasks 17" at bounding box center [99, 463] width 154 height 37
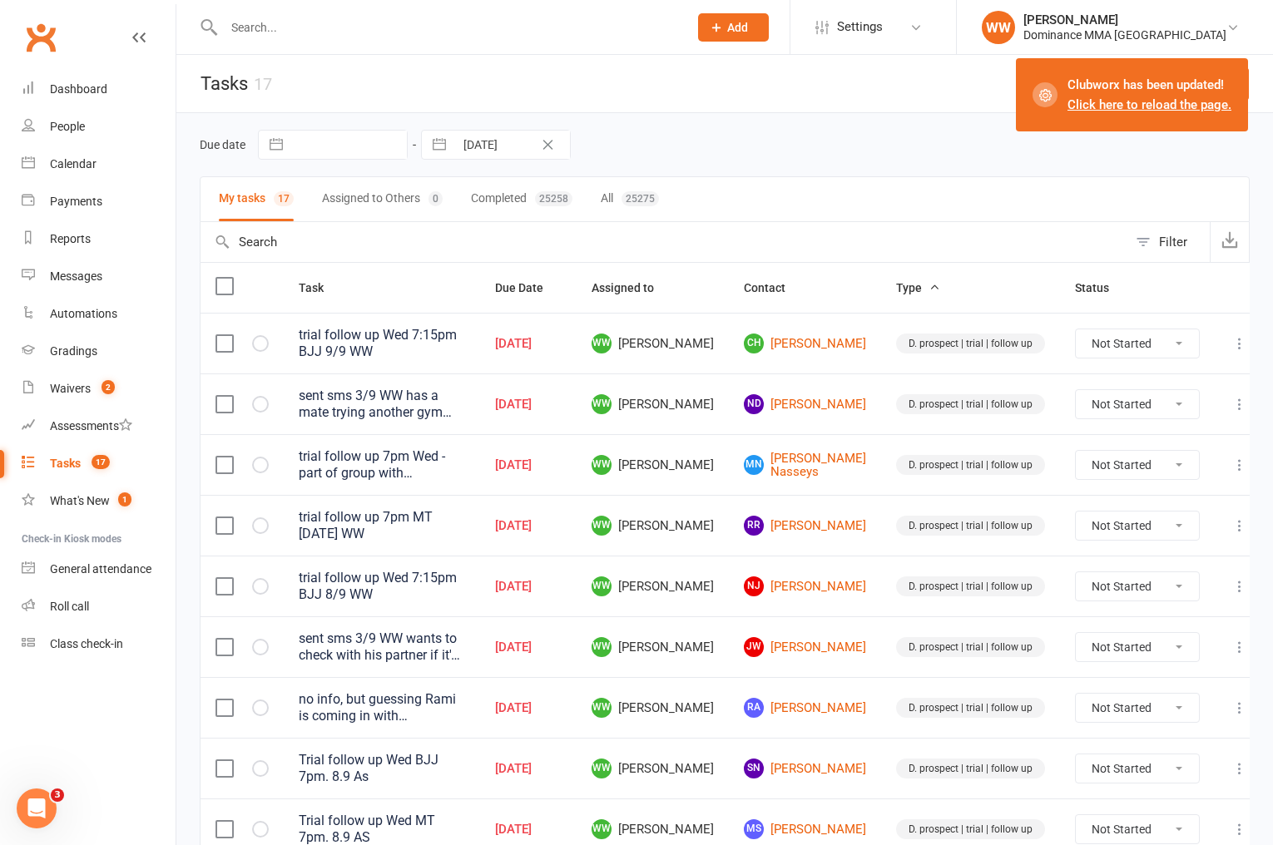
click at [711, 153] on div "Due date Navigate forward to interact with the calendar and select a date. Pres…" at bounding box center [725, 145] width 1050 height 30
click at [729, 376] on td "WW Will Wesley" at bounding box center [653, 404] width 152 height 61
click at [729, 383] on td "WW Will Wesley" at bounding box center [653, 404] width 152 height 61
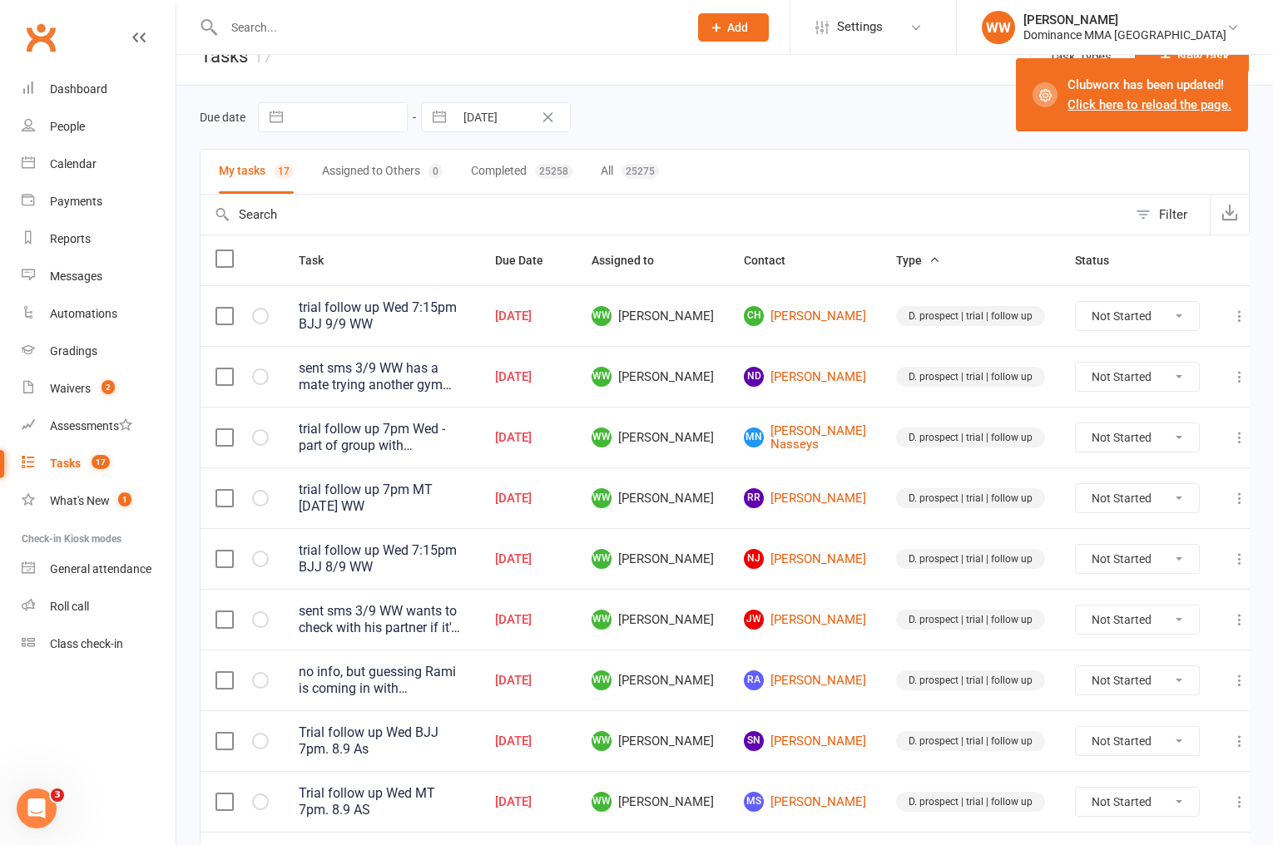
scroll to position [43, 0]
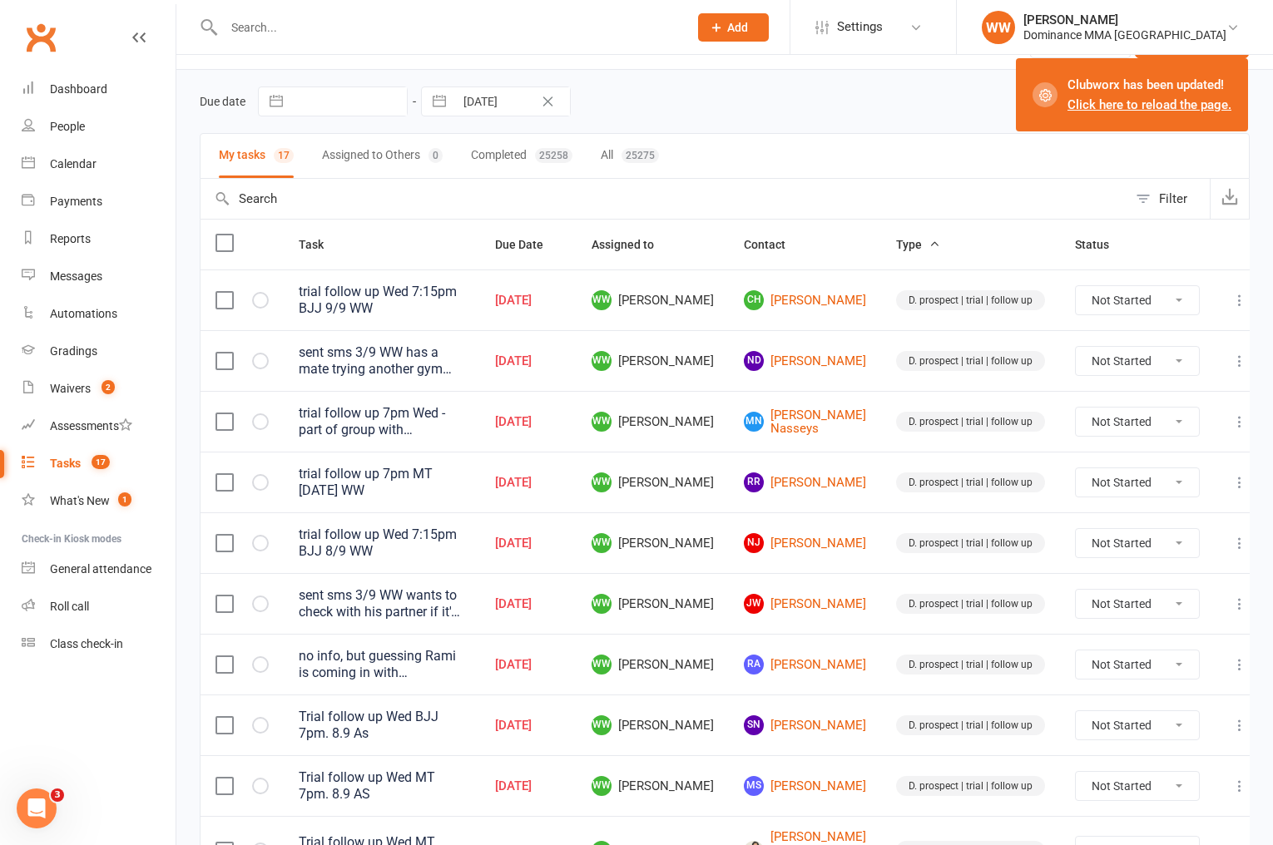
click at [729, 418] on td "WW Will Wesley" at bounding box center [653, 421] width 152 height 61
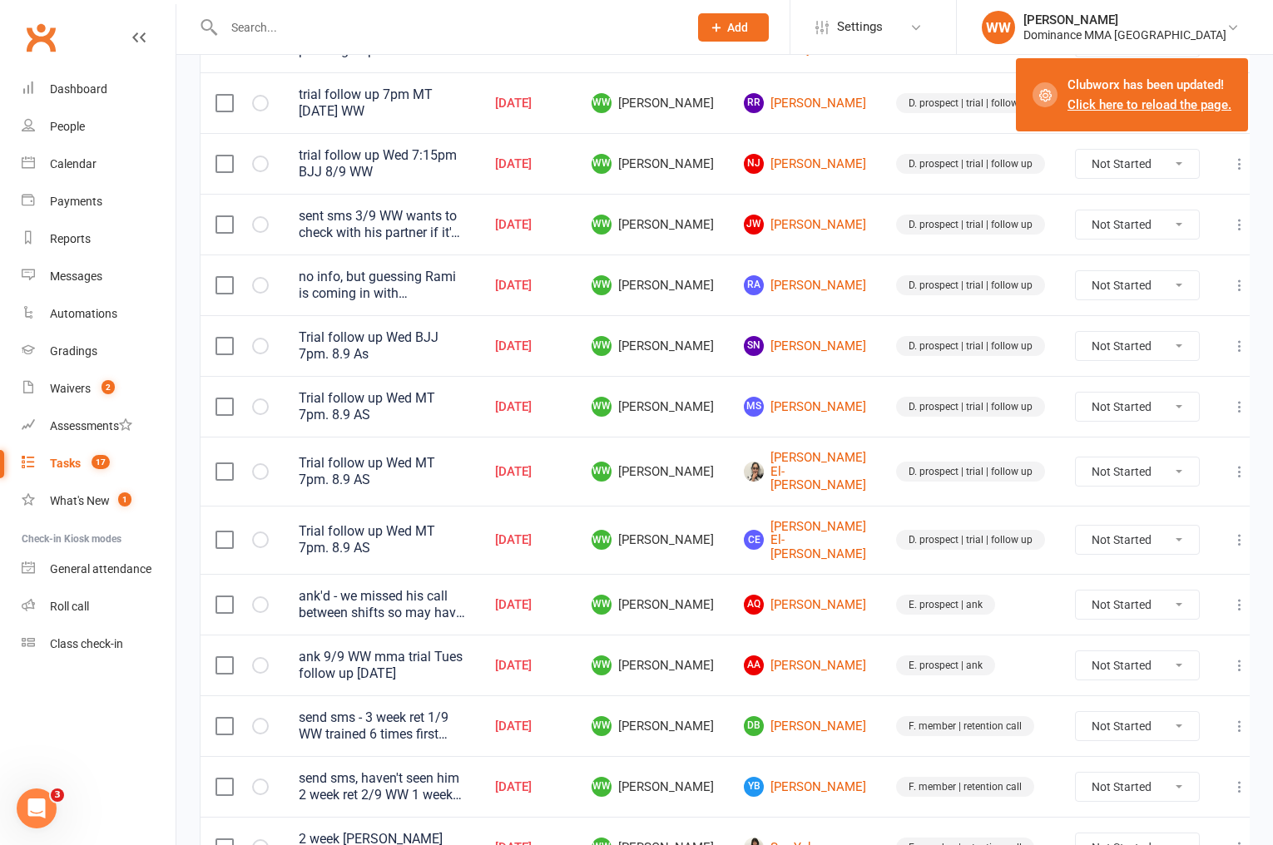
scroll to position [426, 0]
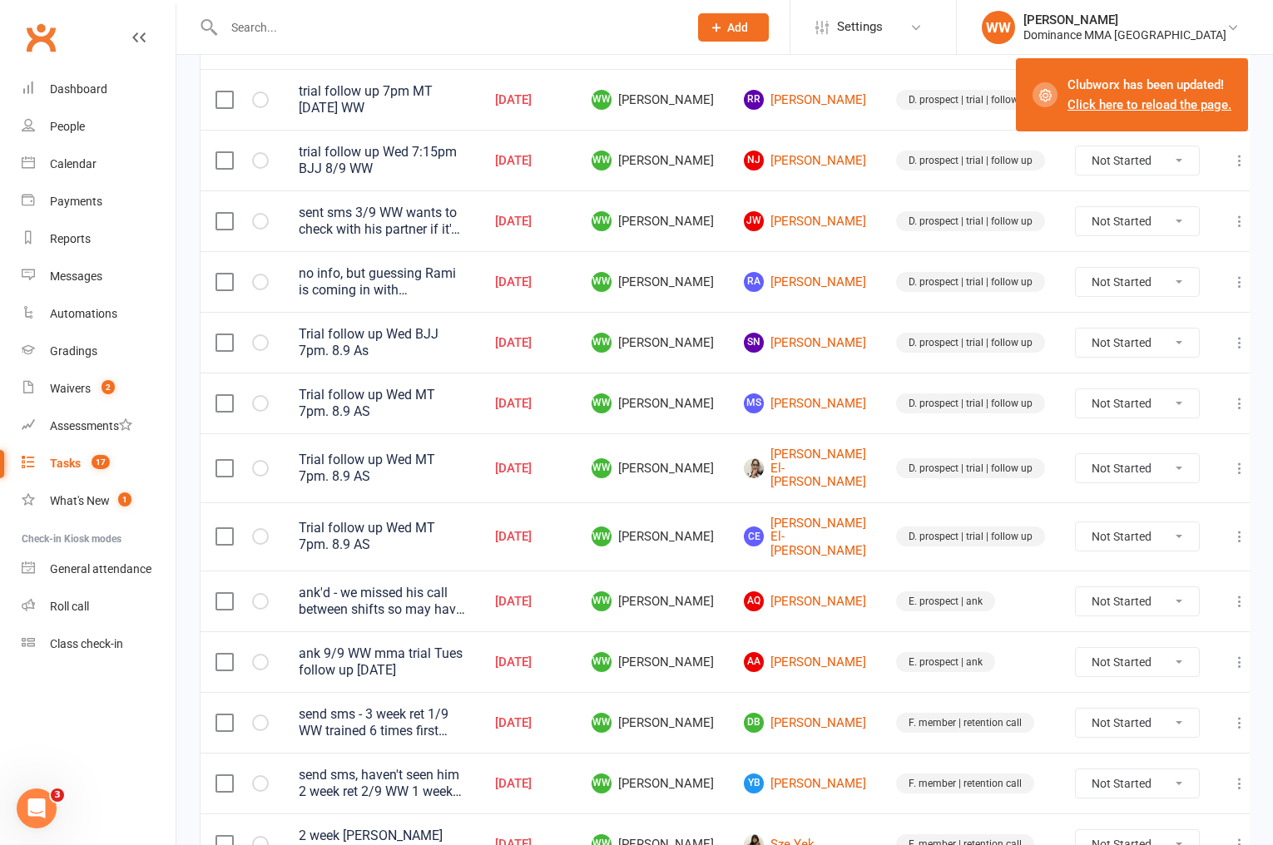
click at [1231, 654] on icon at bounding box center [1239, 662] width 17 height 17
click at [1151, 694] on link "Edit" at bounding box center [1150, 695] width 165 height 33
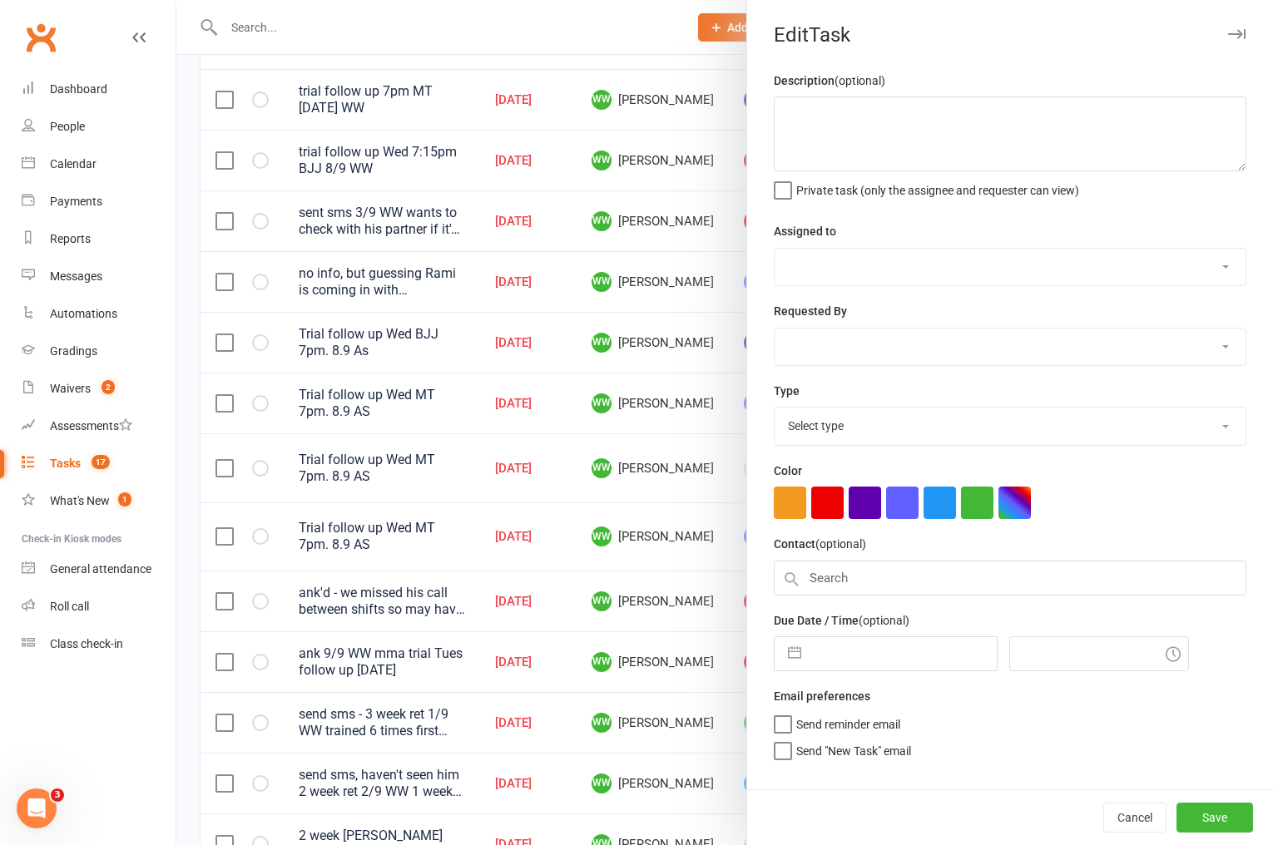
type textarea "ank 9/9 WW mma trial Tues follow up 2/9 SA"
select select "49757"
select select "12631"
type input "10 Sep 2025"
type input "12:15pm"
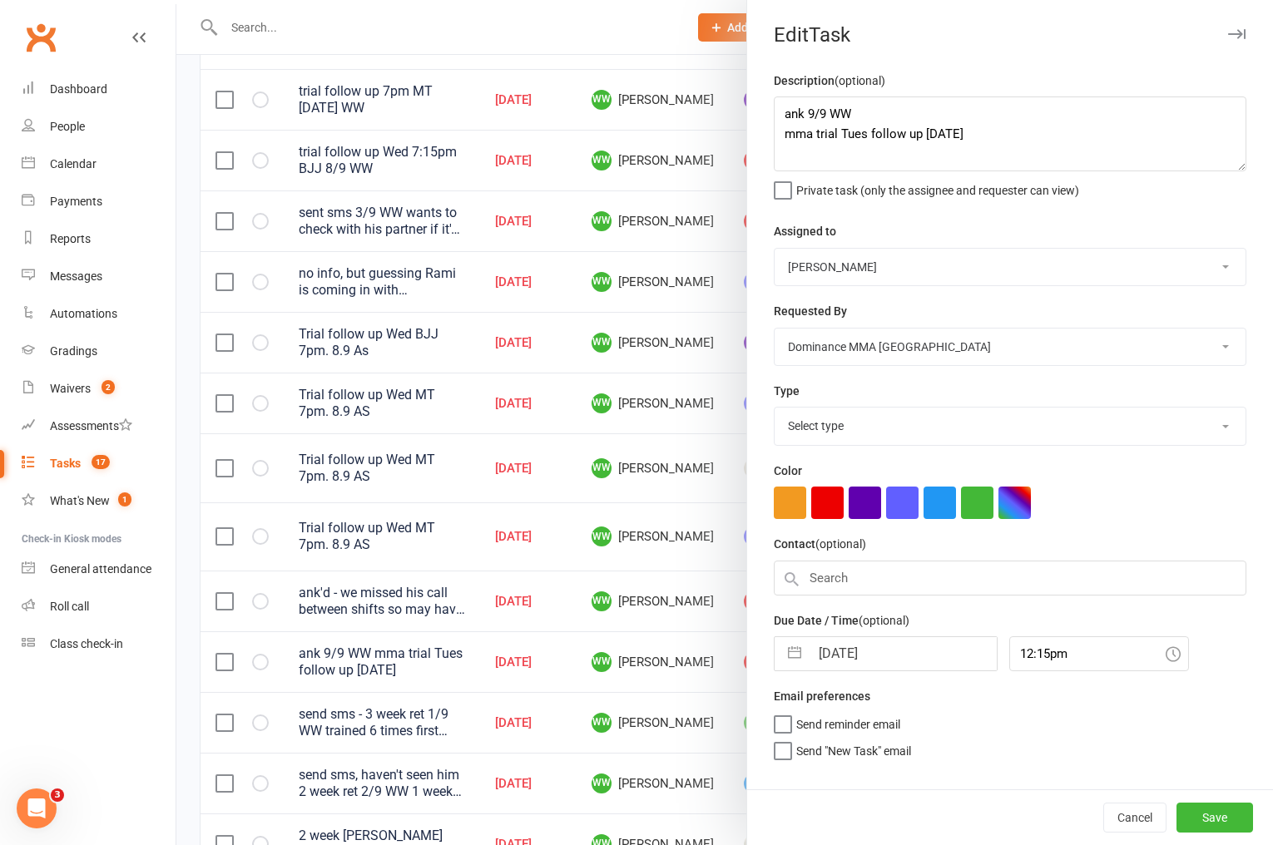
select select "3864"
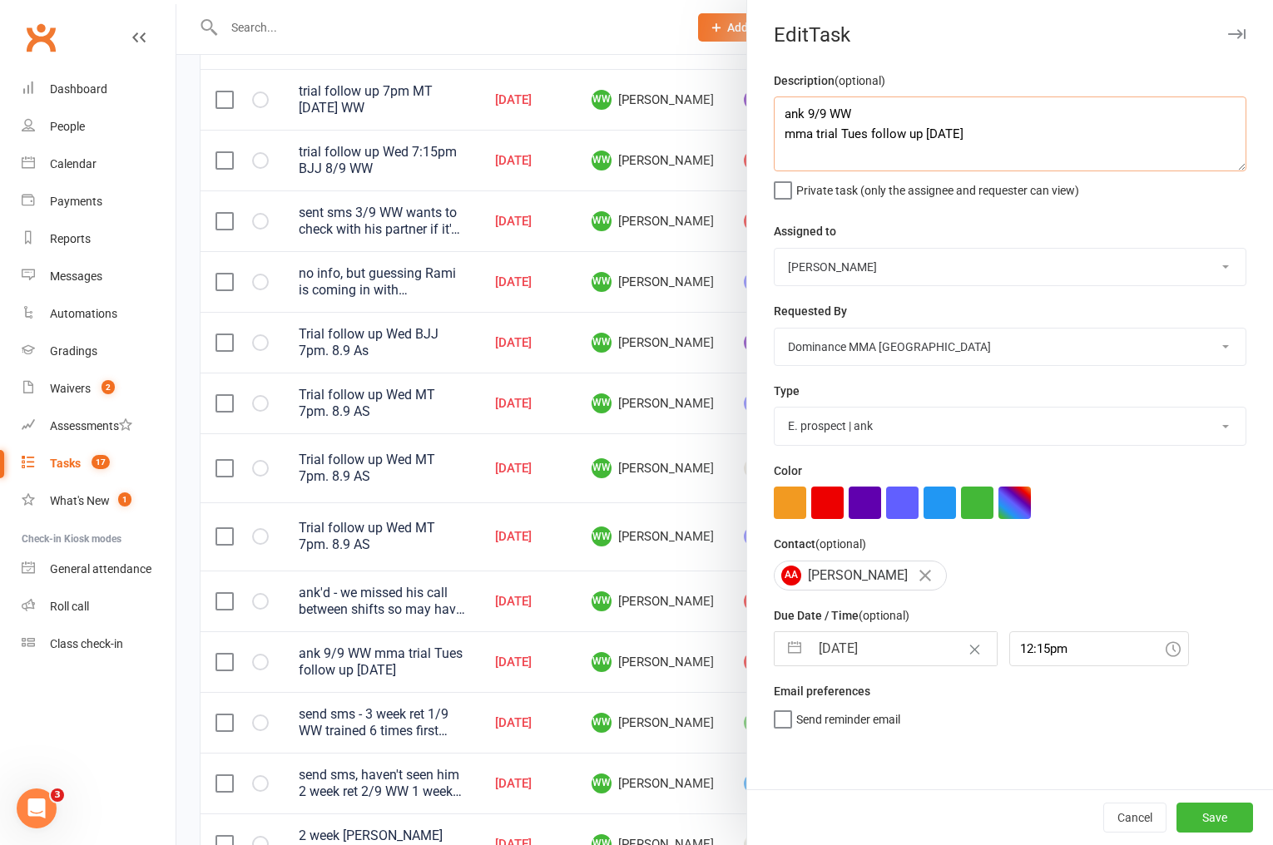
click at [782, 118] on textarea "ank 9/9 WW mma trial Tues follow up 2/9 SA" at bounding box center [1010, 134] width 473 height 75
type textarea "sent sms 10/9 WW ank 9/9 WW mma trial Tues follow up 2/9 SA"
select select "7"
select select "2025"
select select "8"
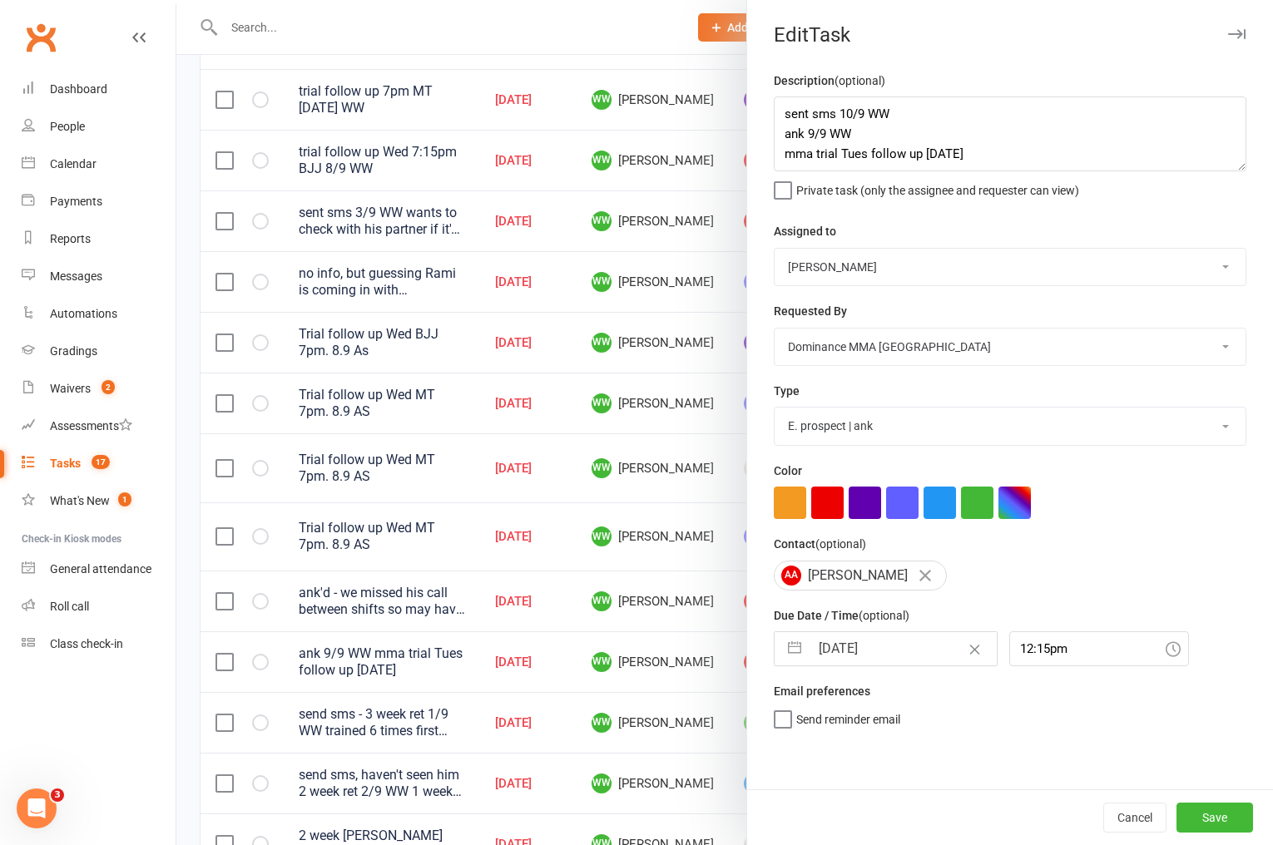
select select "2025"
select select "9"
select select "2025"
click at [847, 653] on input "10 Sep 2025" at bounding box center [903, 648] width 187 height 33
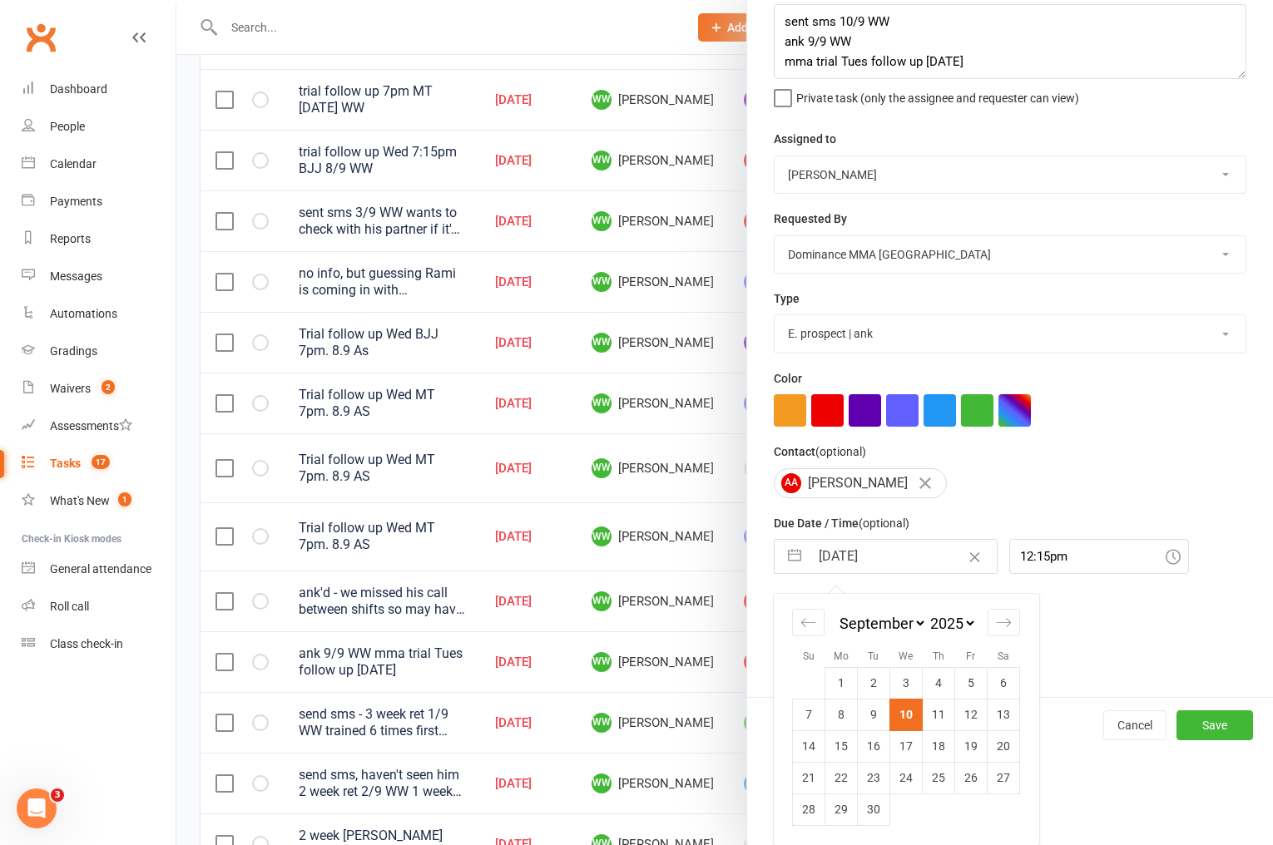
drag, startPoint x: 936, startPoint y: 716, endPoint x: 970, endPoint y: 726, distance: 35.5
click at [936, 716] on td "11" at bounding box center [939, 715] width 32 height 32
type input "11 Sep 2025"
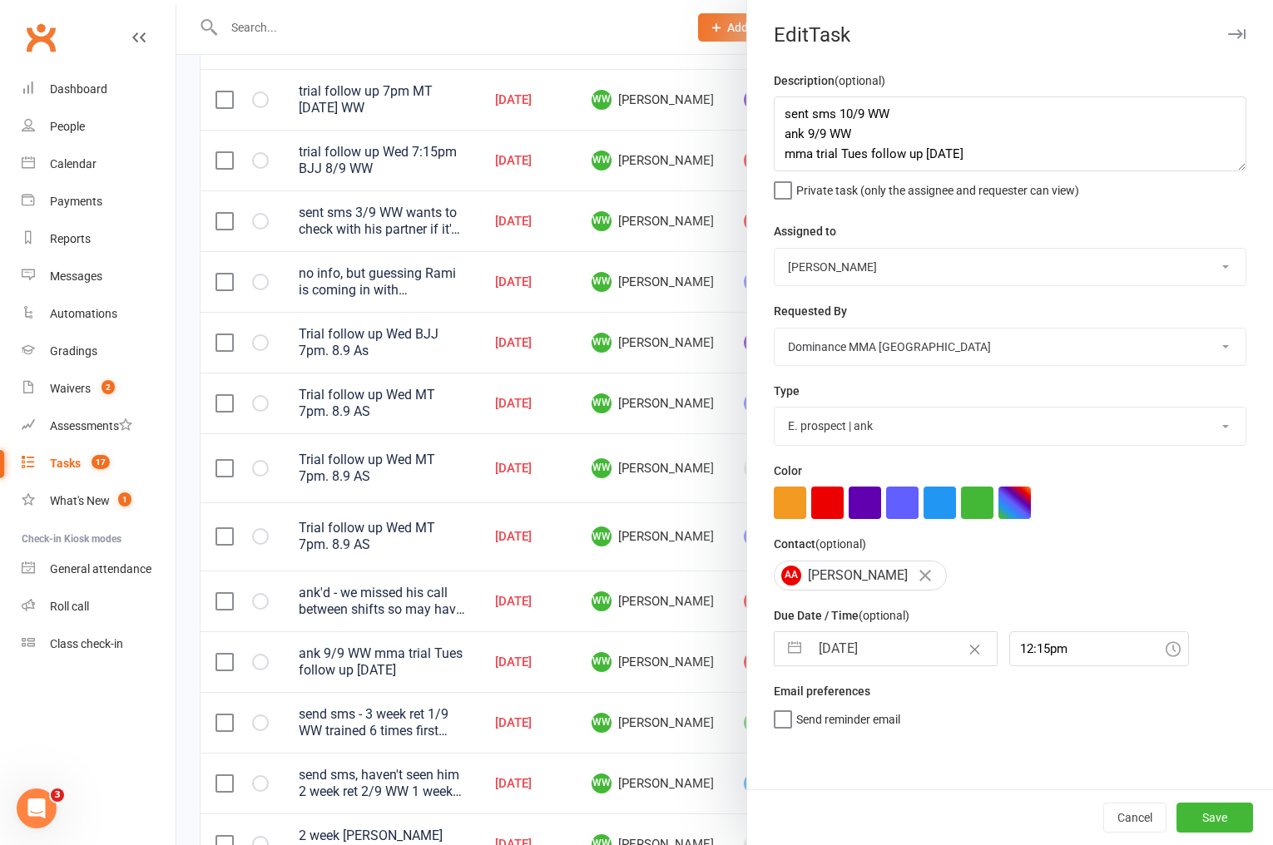
scroll to position [0, 0]
click at [1225, 816] on button "Save" at bounding box center [1214, 818] width 77 height 30
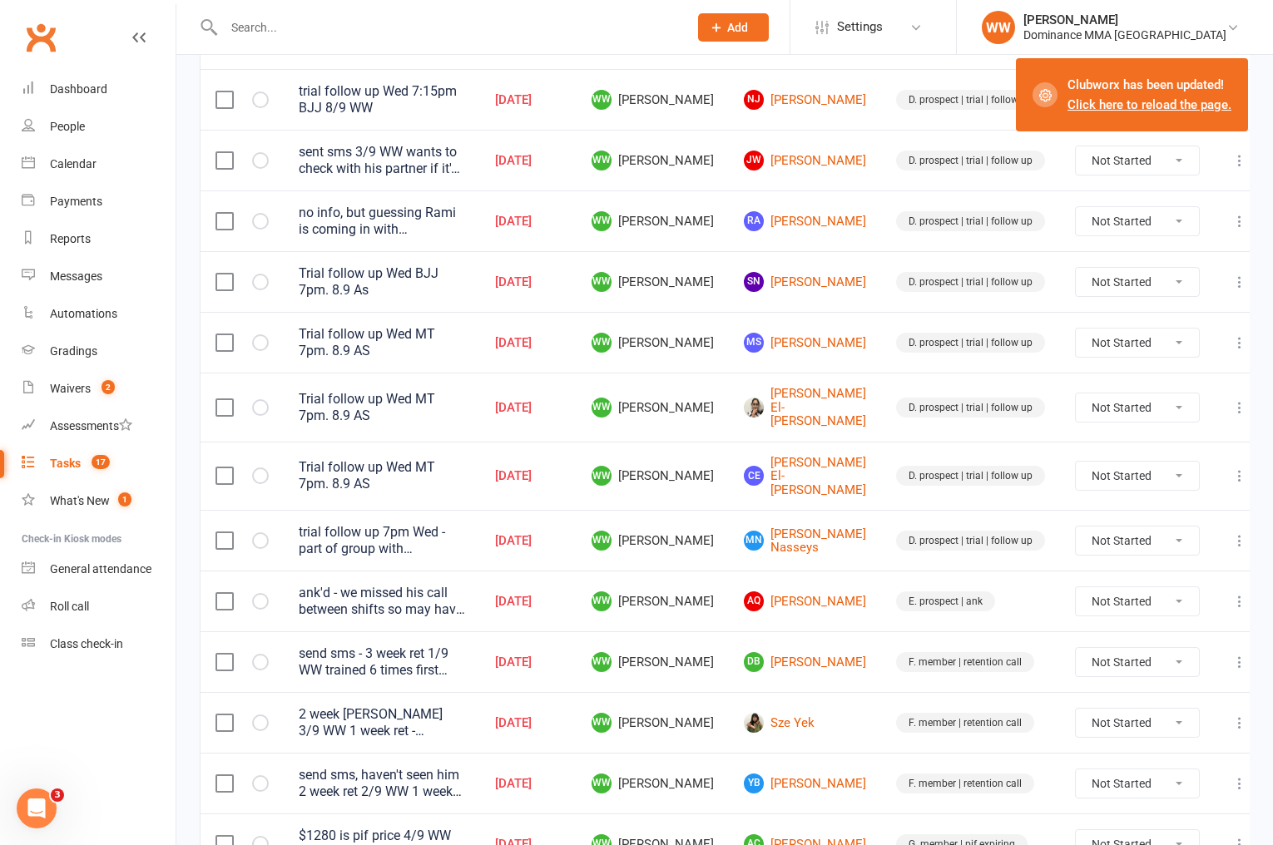
click at [881, 597] on td "E. prospect | ank" at bounding box center [970, 601] width 179 height 61
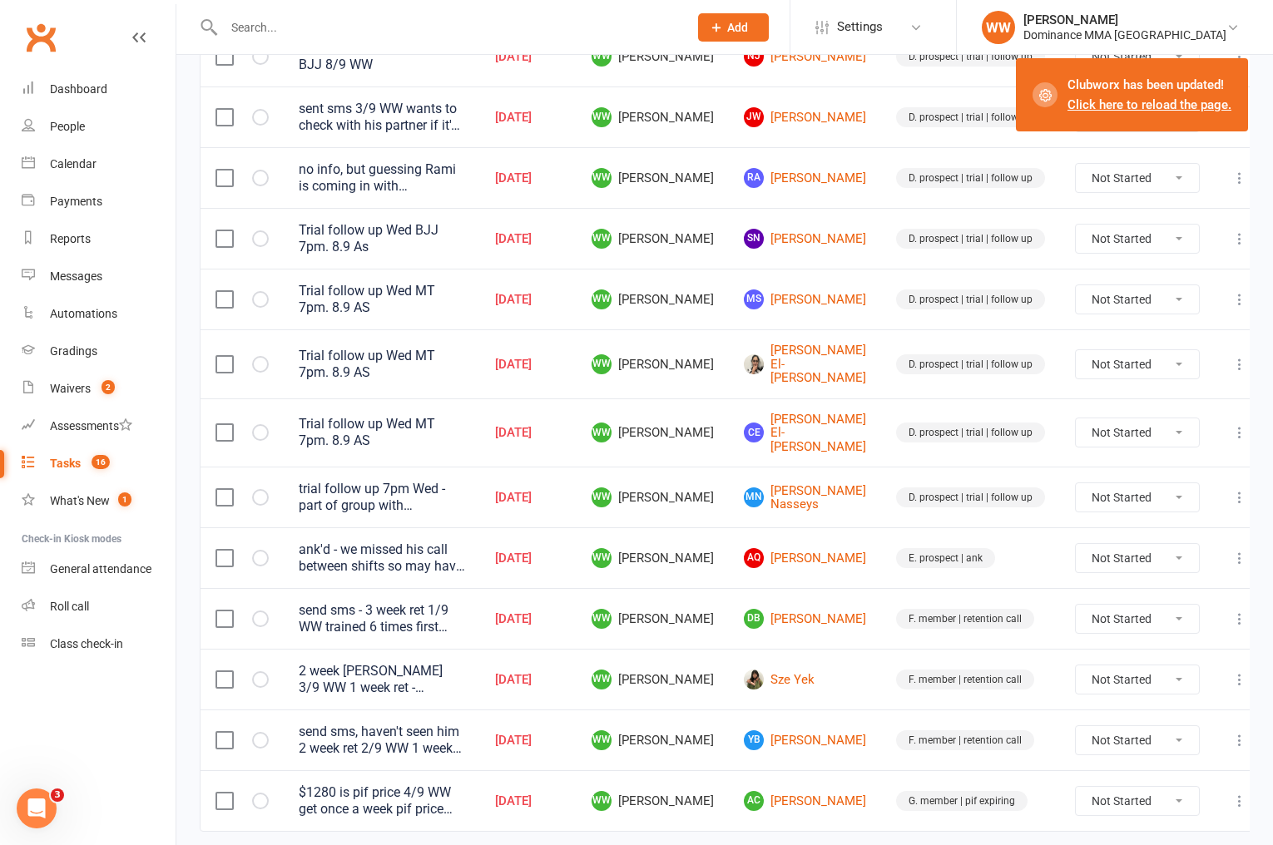
scroll to position [494, 0]
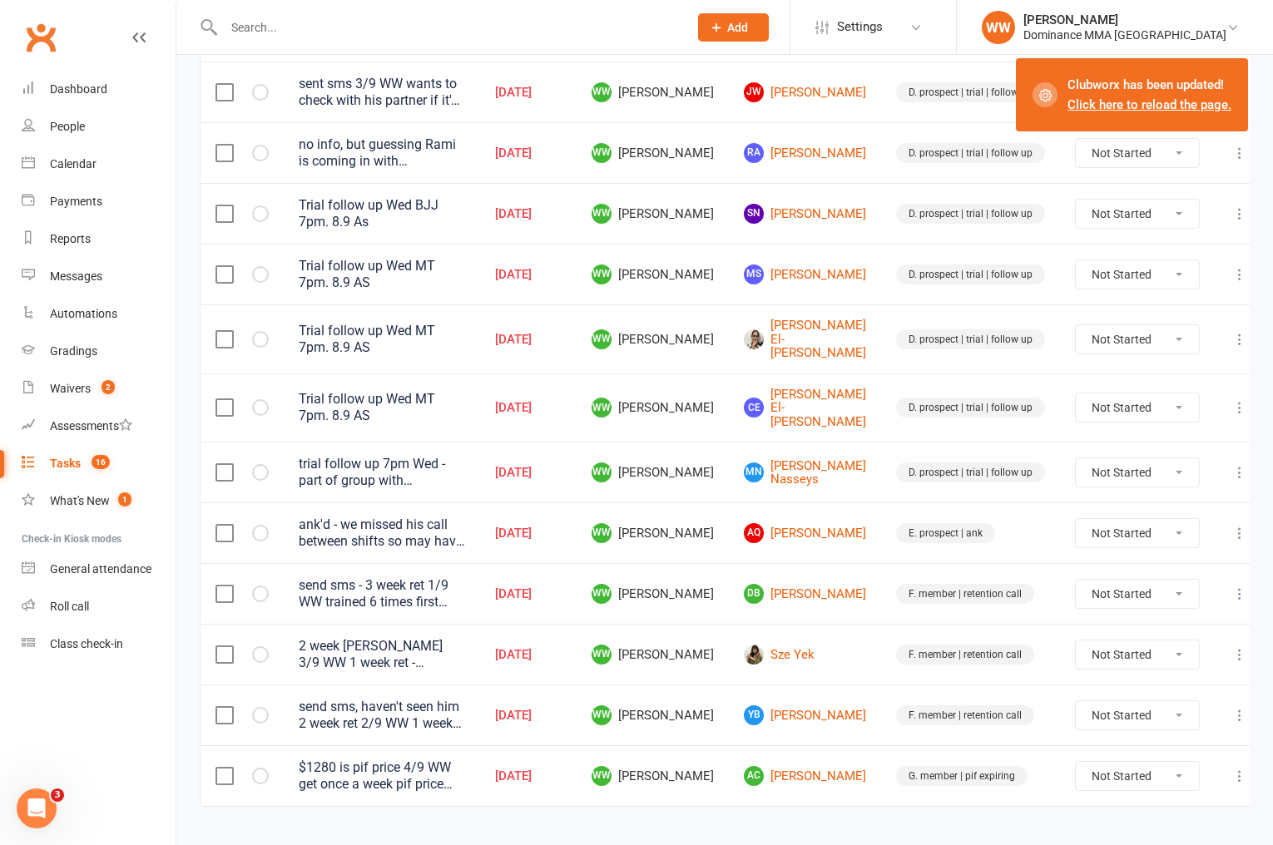
click at [1231, 768] on icon at bounding box center [1239, 776] width 17 height 17
click at [1092, 806] on link "Edit" at bounding box center [1150, 809] width 165 height 33
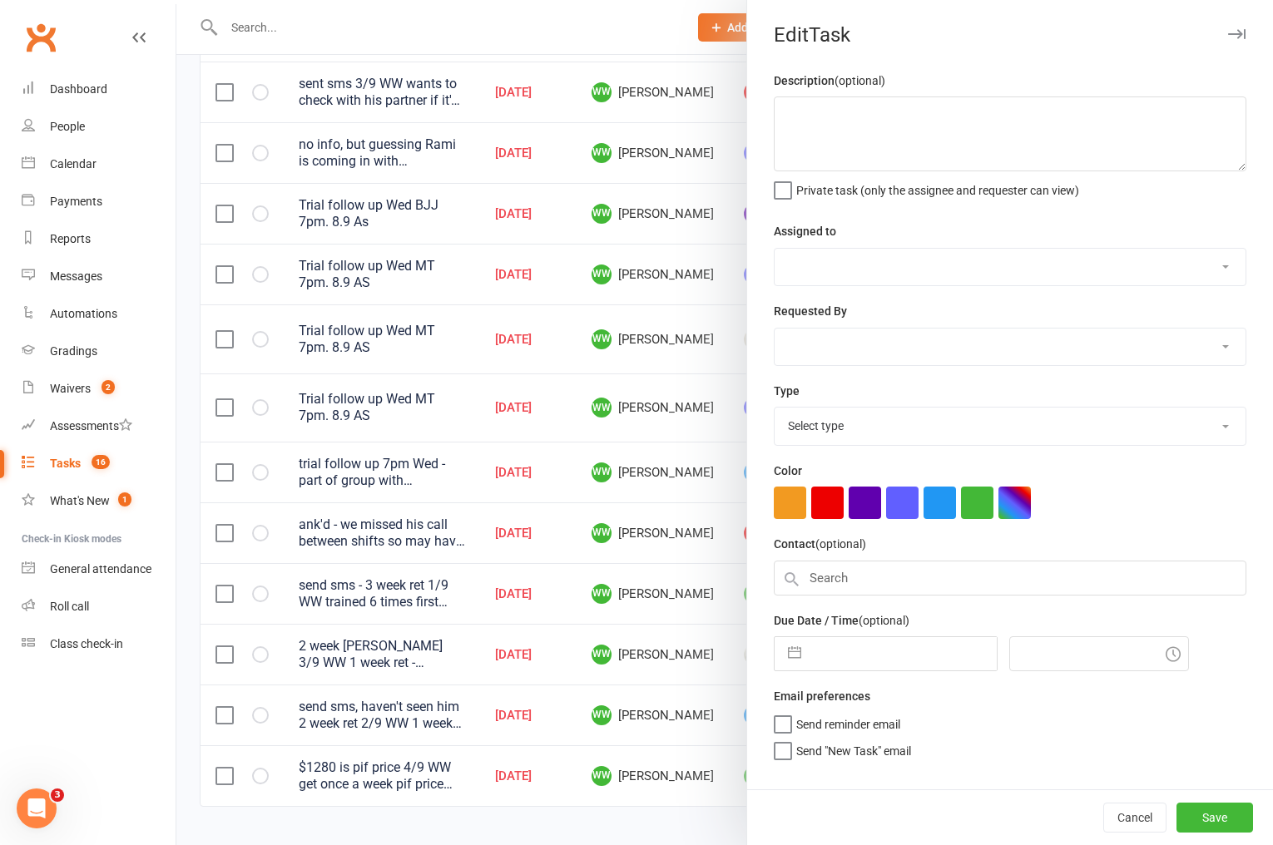
type textarea "$1280 is pif price 4/9 WW get once a week pif price from dave 3/9 WW PIF expiri…"
select select "49757"
select select "12631"
type input "10 Sep 2025"
type input "4:30pm"
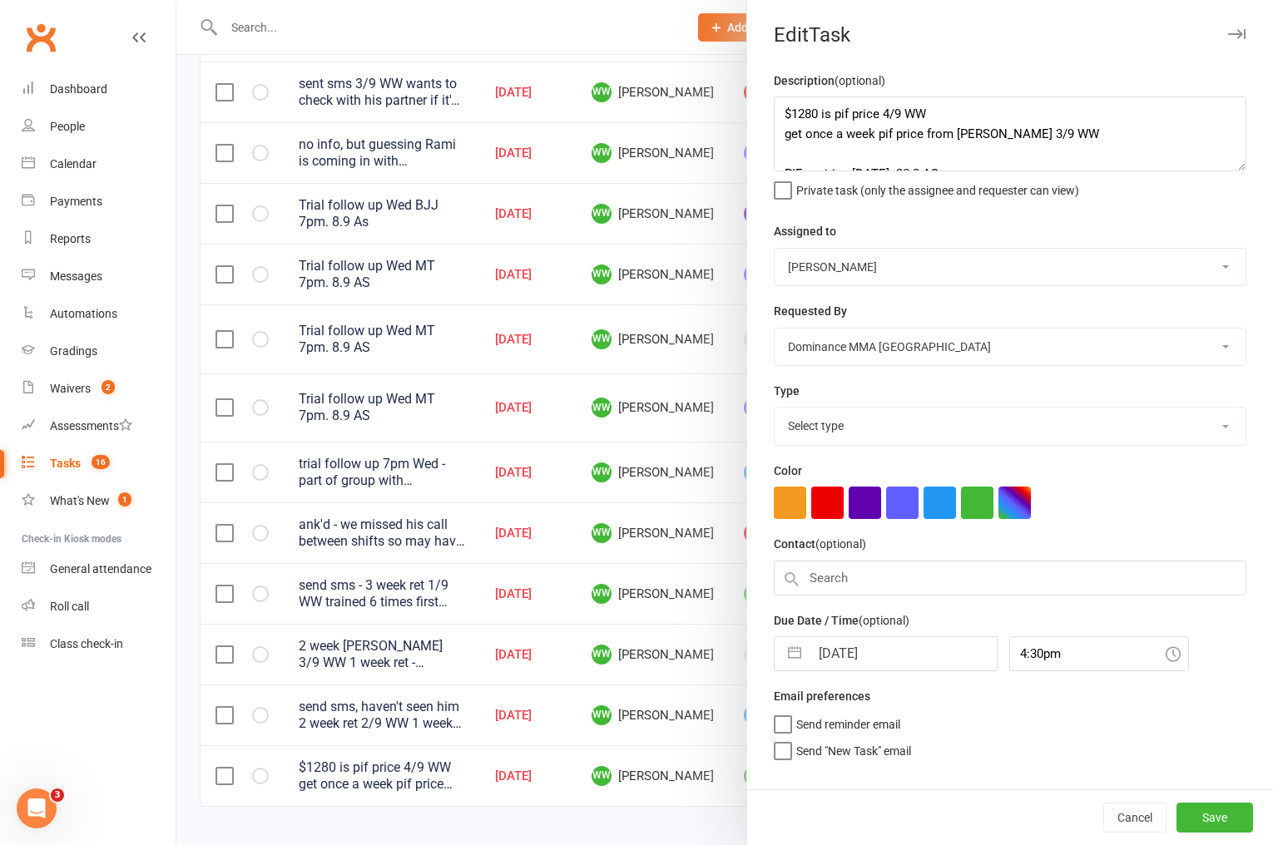
select select "3866"
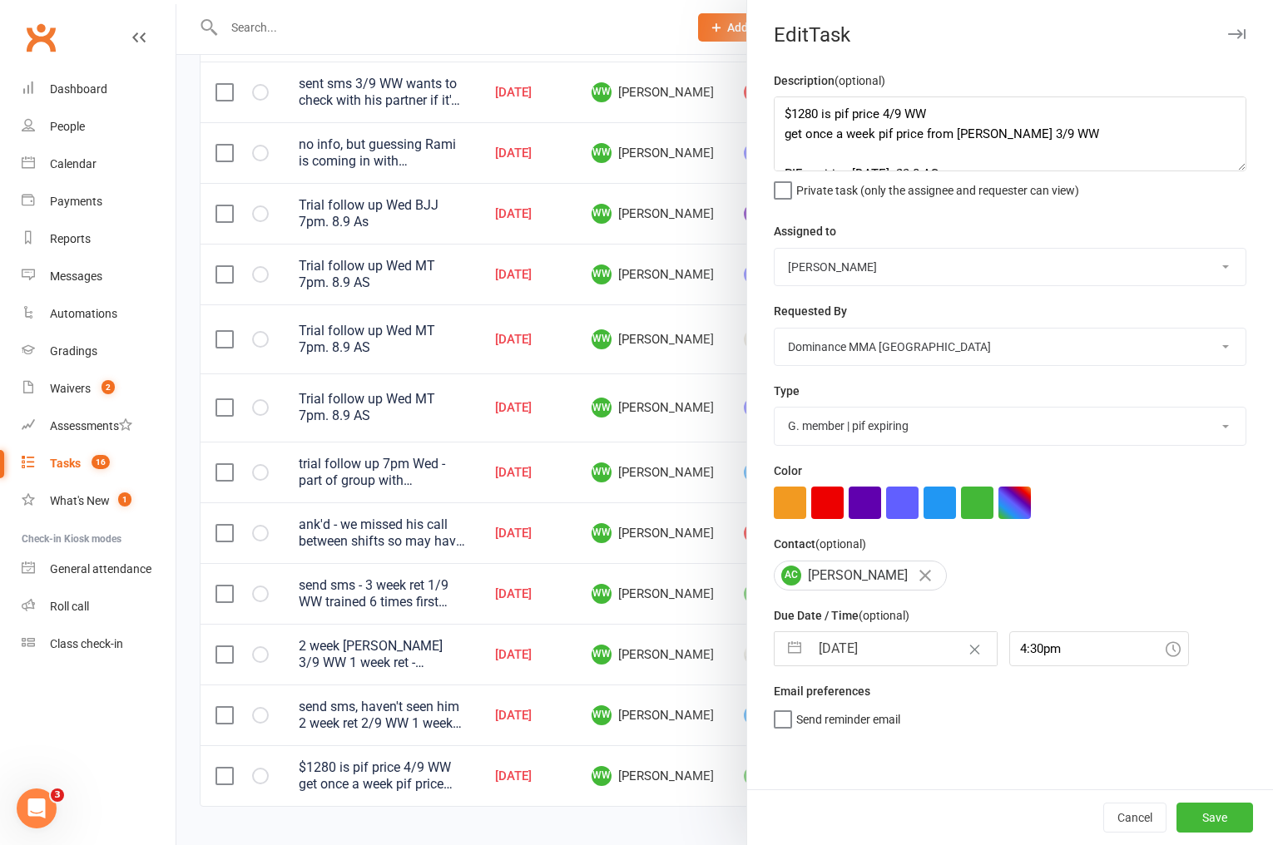
click at [898, 654] on input "10 Sep 2025" at bounding box center [903, 648] width 187 height 33
select select "7"
select select "2025"
select select "8"
select select "2025"
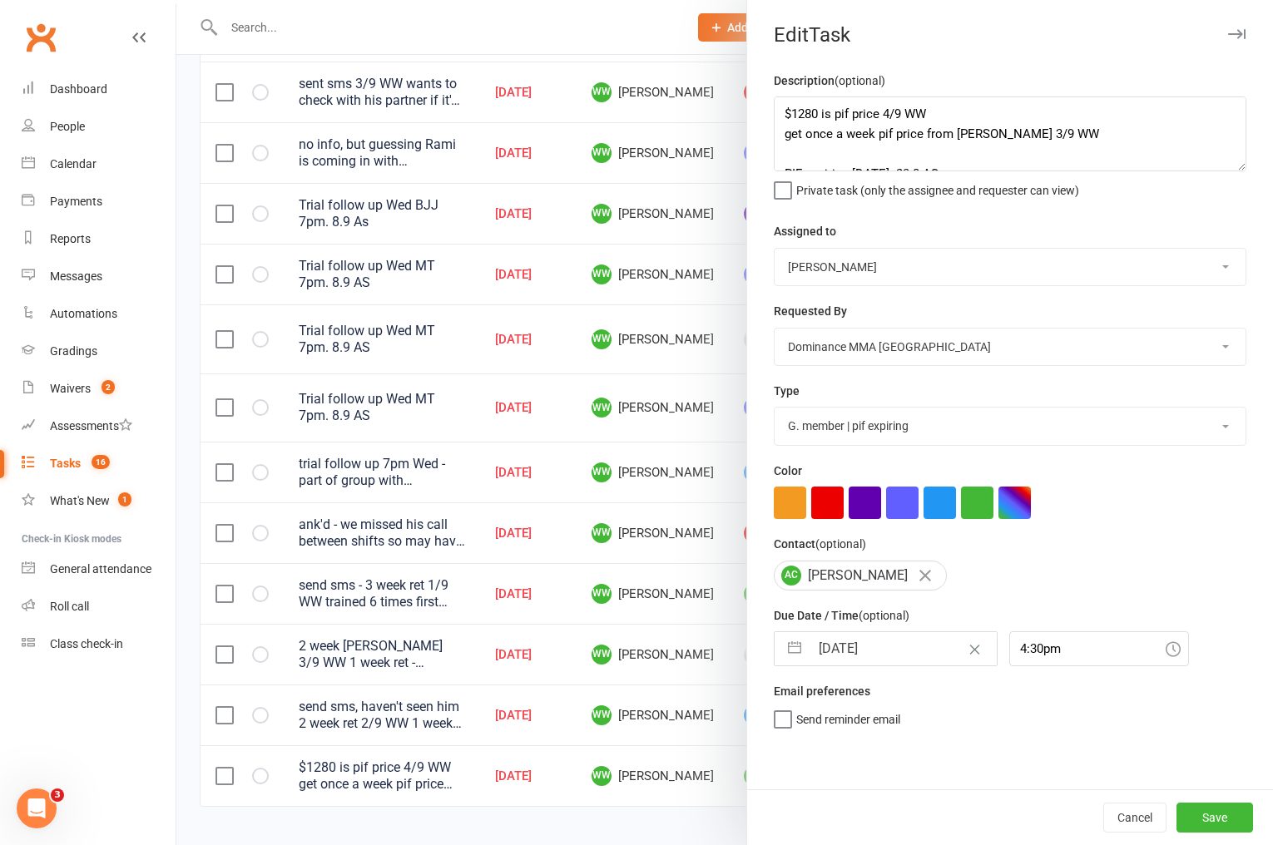
select select "9"
select select "2025"
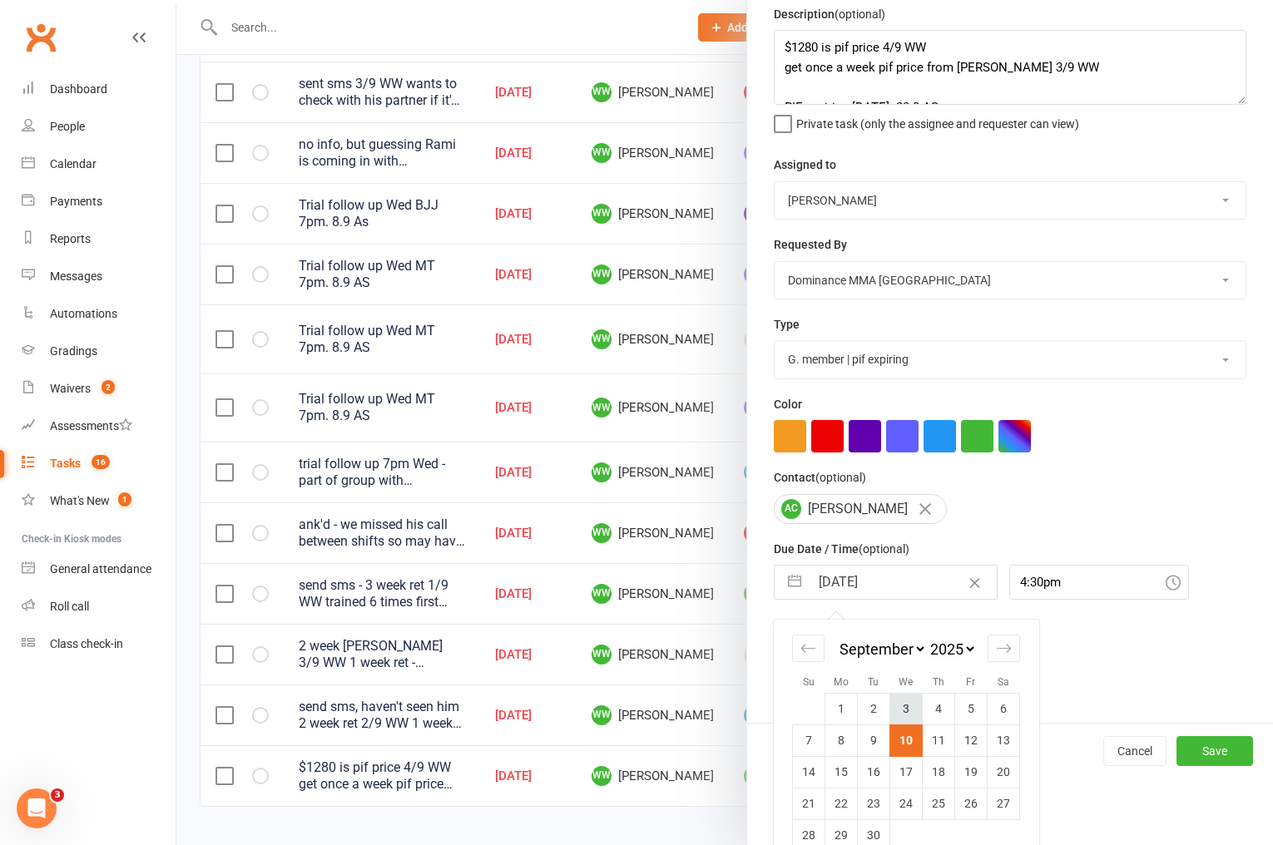
scroll to position [95, 0]
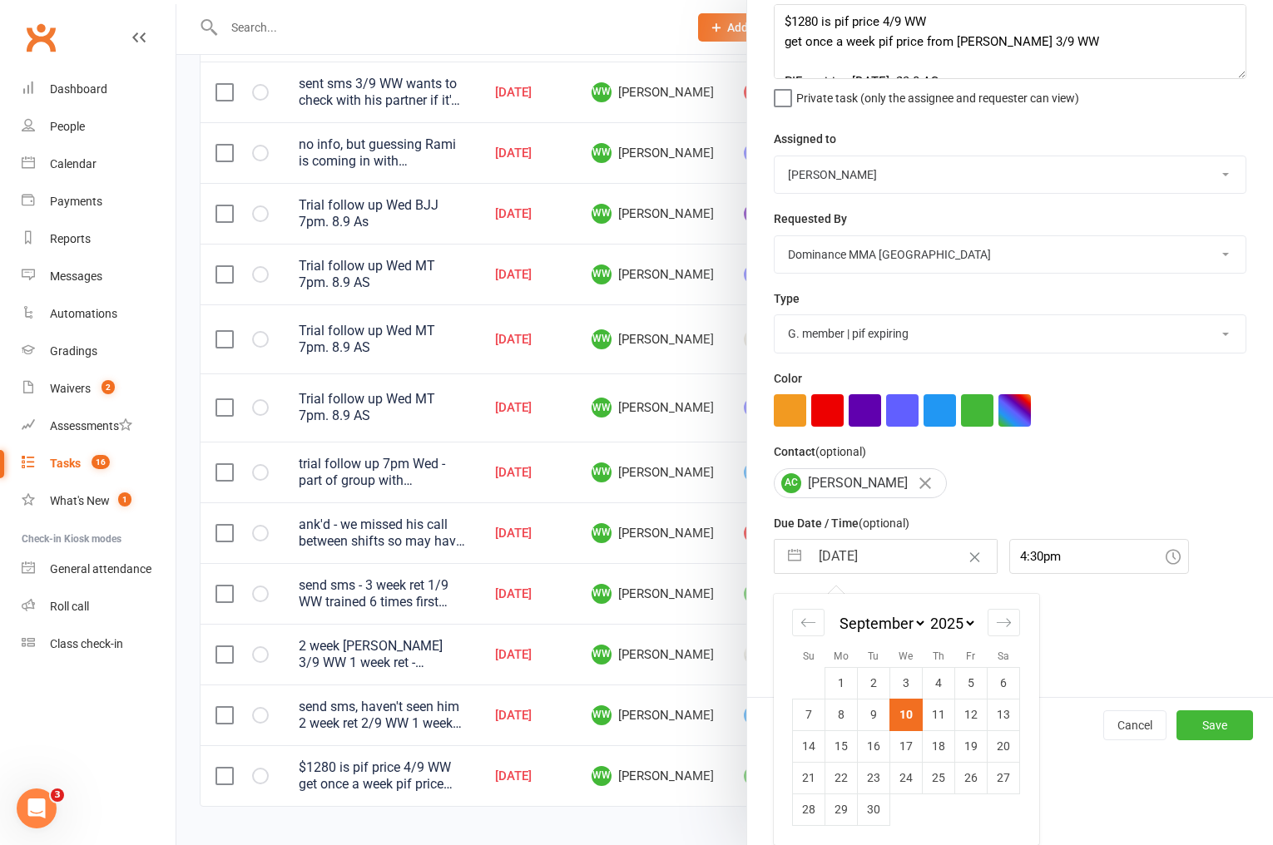
click at [937, 719] on td "11" at bounding box center [939, 715] width 32 height 32
type input "11 Sep 2025"
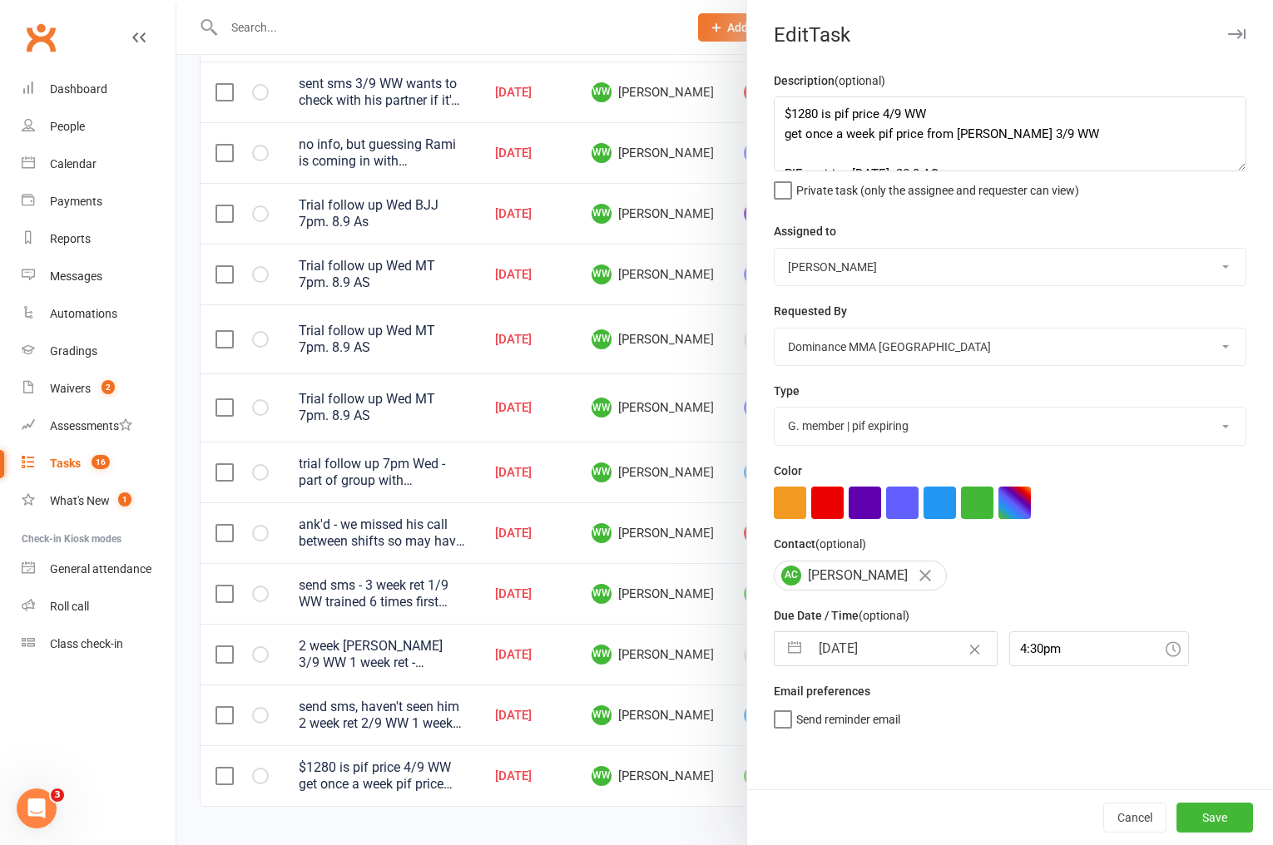
scroll to position [0, 0]
click at [1211, 815] on button "Save" at bounding box center [1214, 818] width 77 height 30
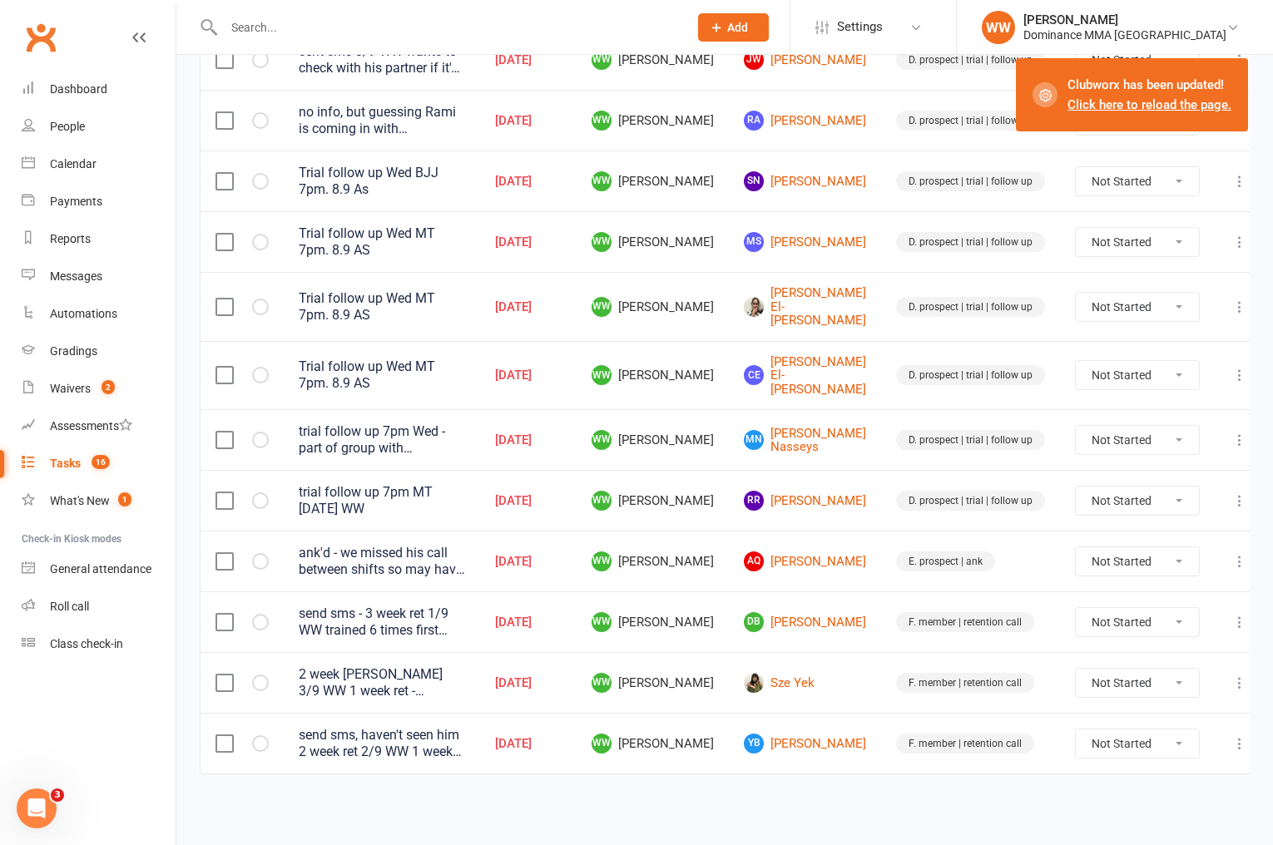
scroll to position [433, 0]
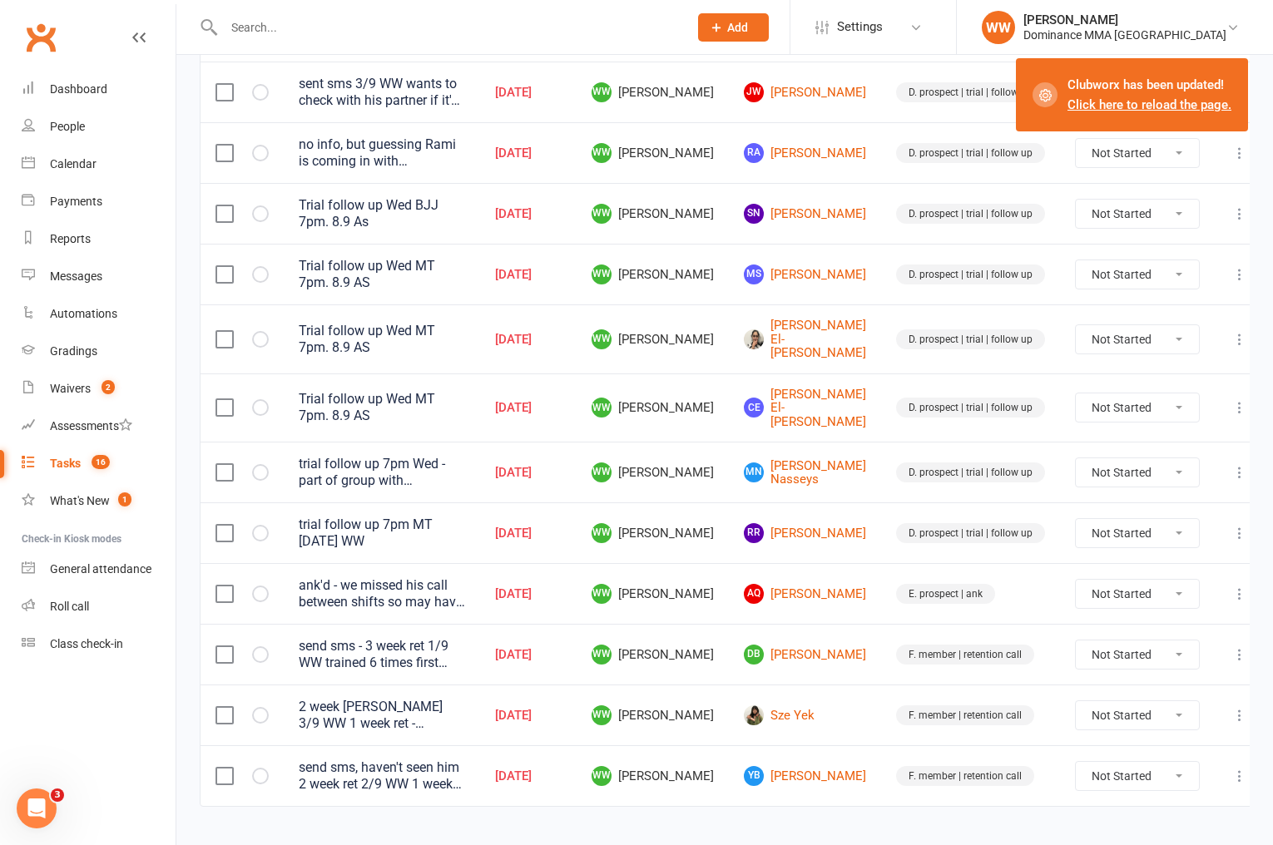
click at [859, 624] on td "DB Daniel Borg" at bounding box center [805, 654] width 152 height 61
click at [729, 374] on td "WW Will Wesley" at bounding box center [653, 408] width 152 height 69
click at [745, 442] on td "MN Matthews Nasseys" at bounding box center [805, 472] width 152 height 61
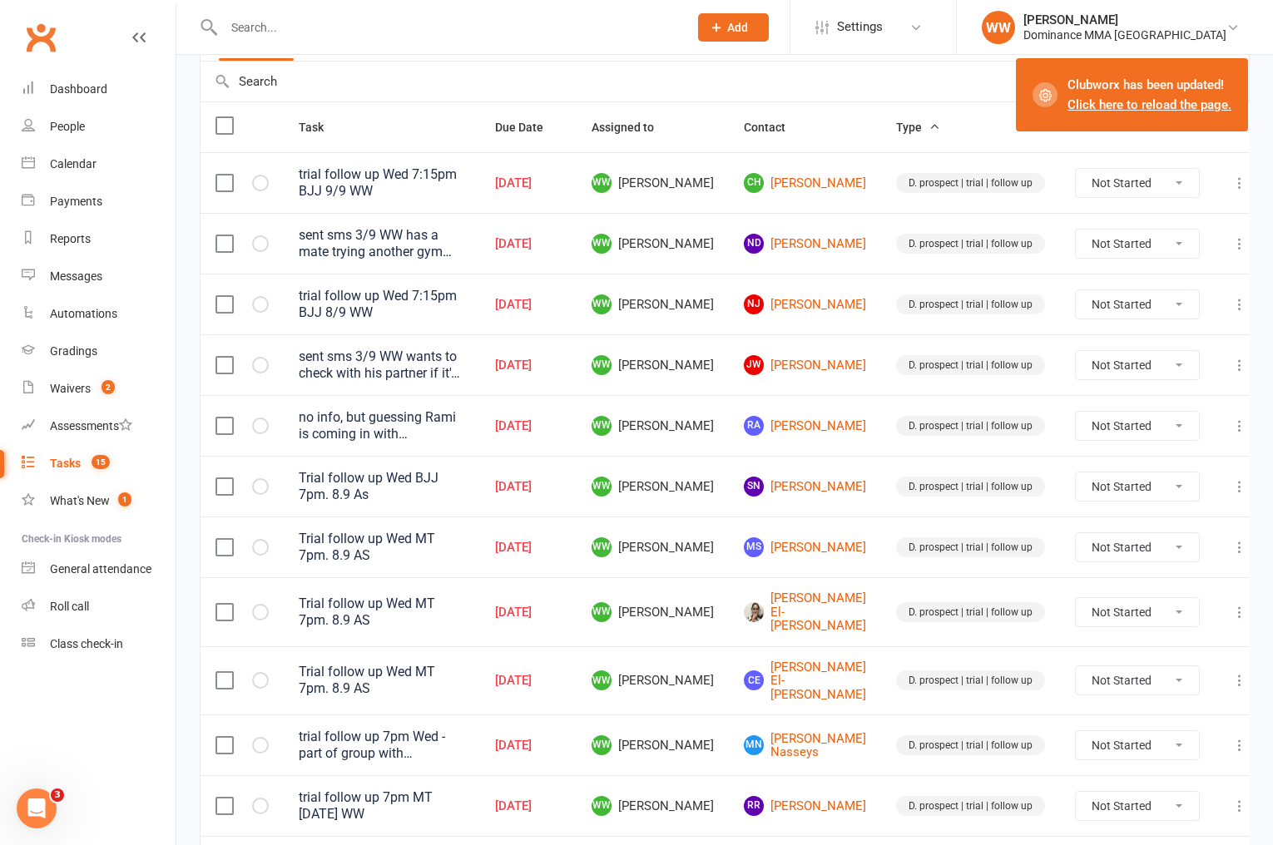
scroll to position [158, 0]
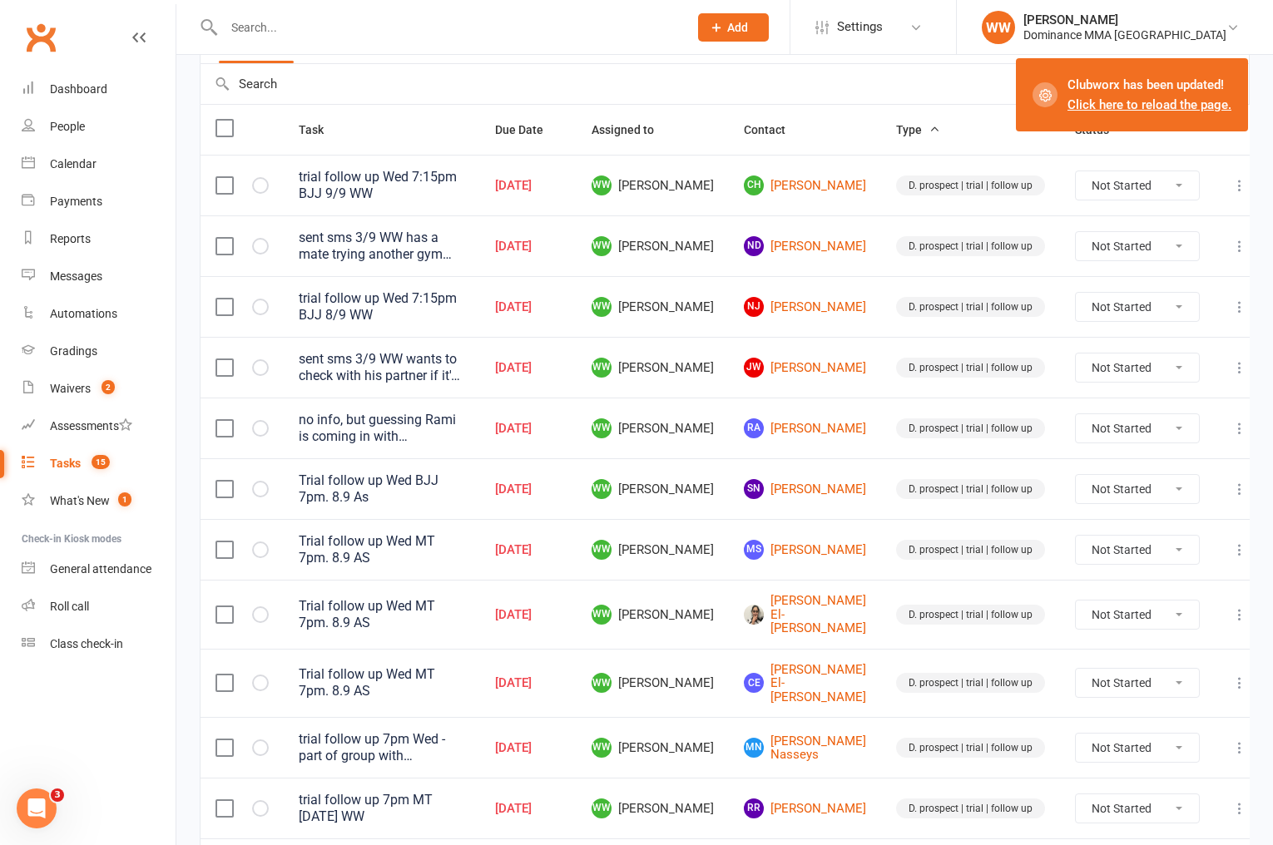
click at [744, 468] on td "SN Stan Nicholson" at bounding box center [805, 488] width 152 height 61
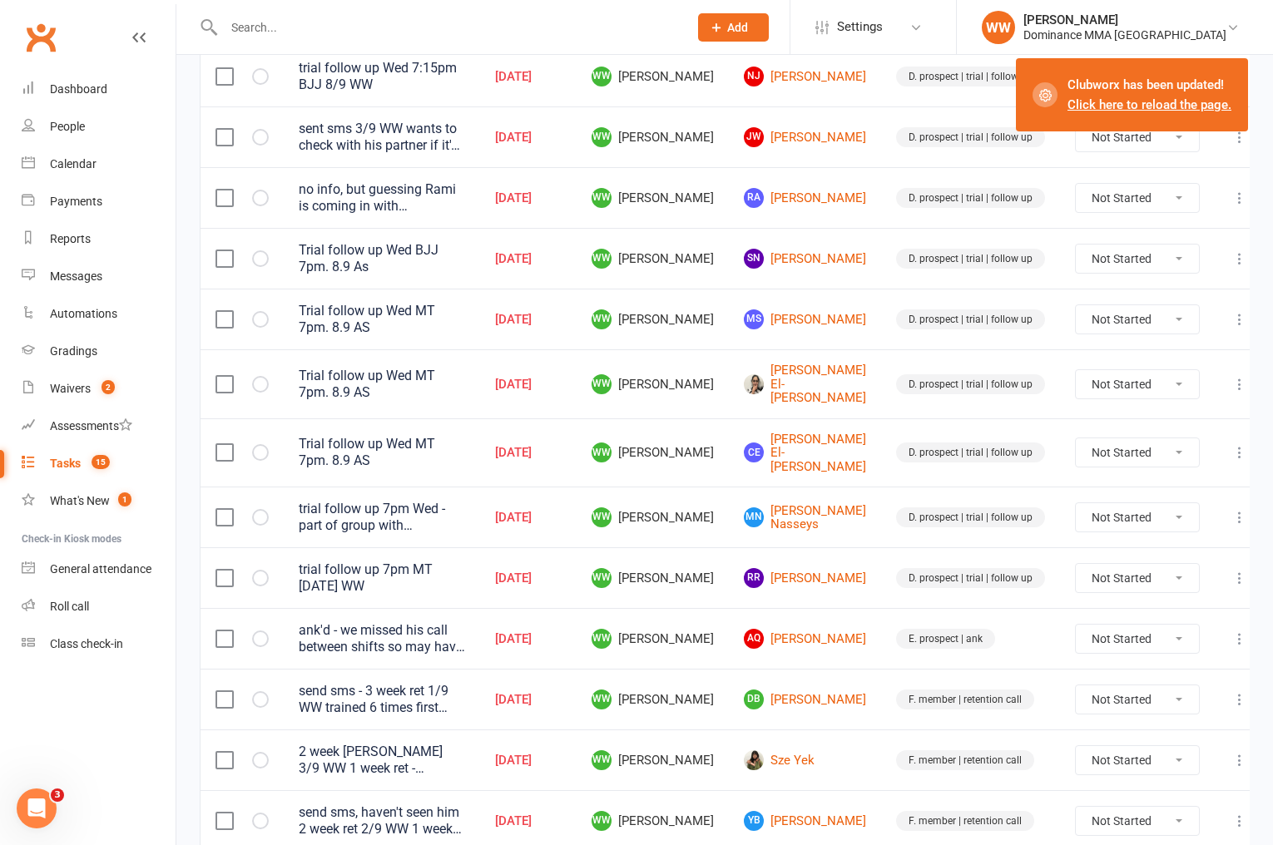
scroll to position [389, 0]
click at [1231, 569] on icon at bounding box center [1239, 577] width 17 height 17
click at [1094, 610] on link "Edit" at bounding box center [1150, 612] width 165 height 33
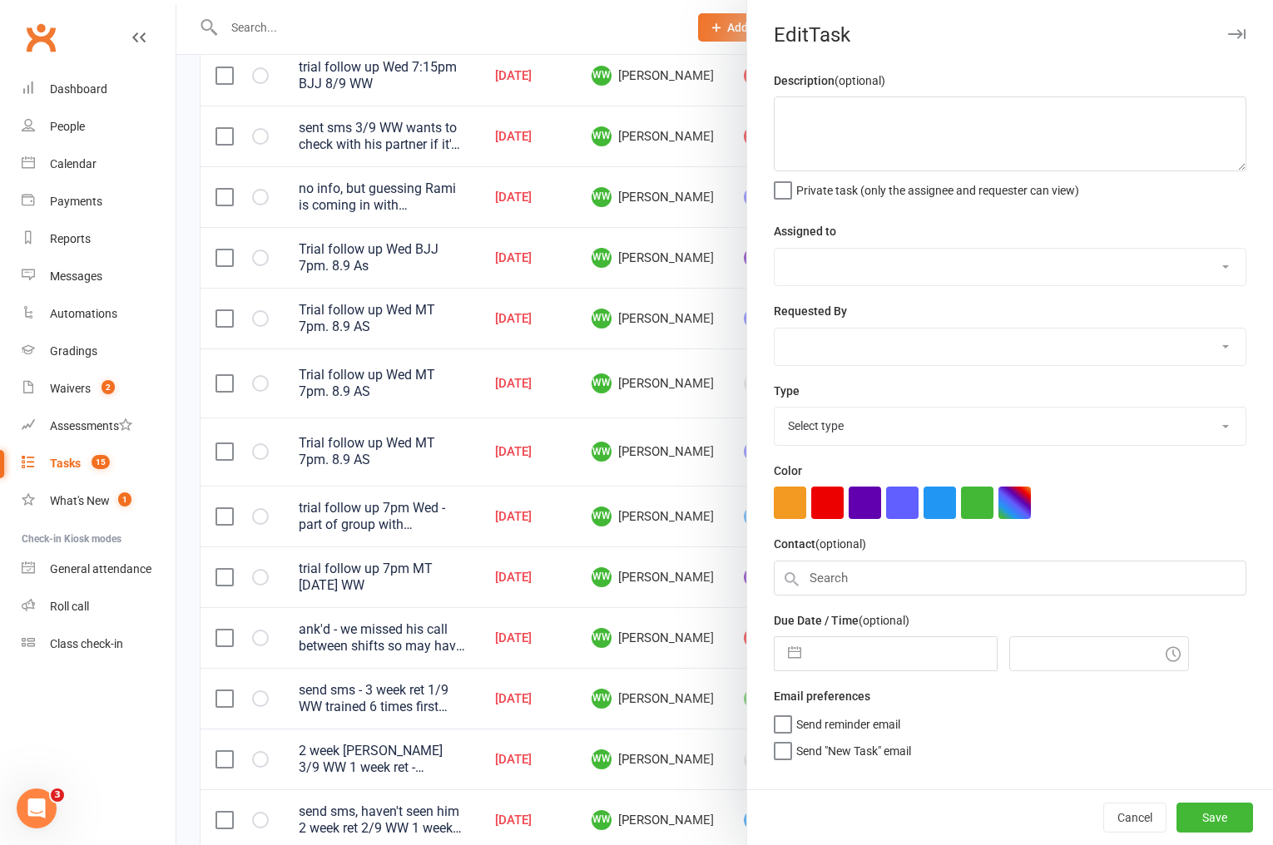
type textarea "trial follow up 7pm MT Wed 8/9 WW"
select select "49757"
type input "10 Sep 2025"
type input "4:15pm"
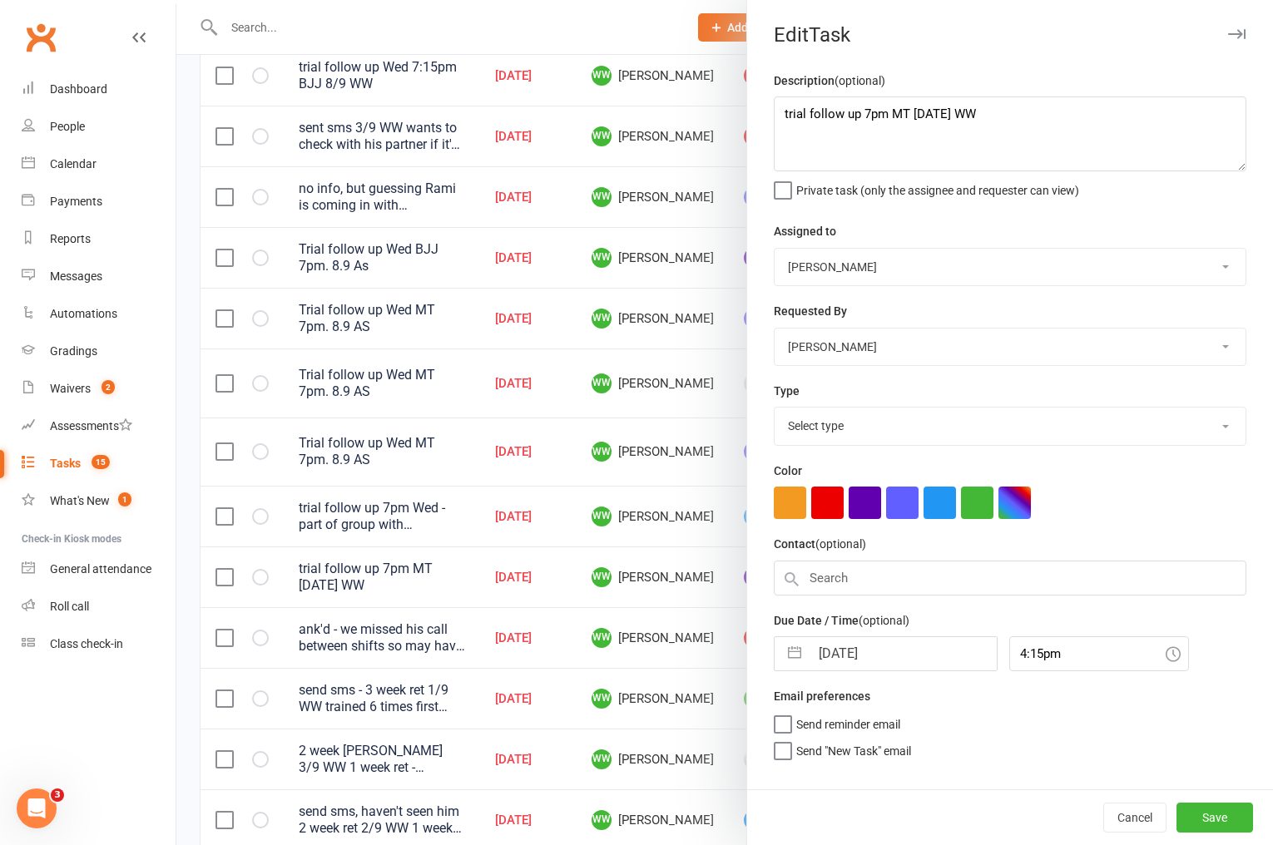
select select "3863"
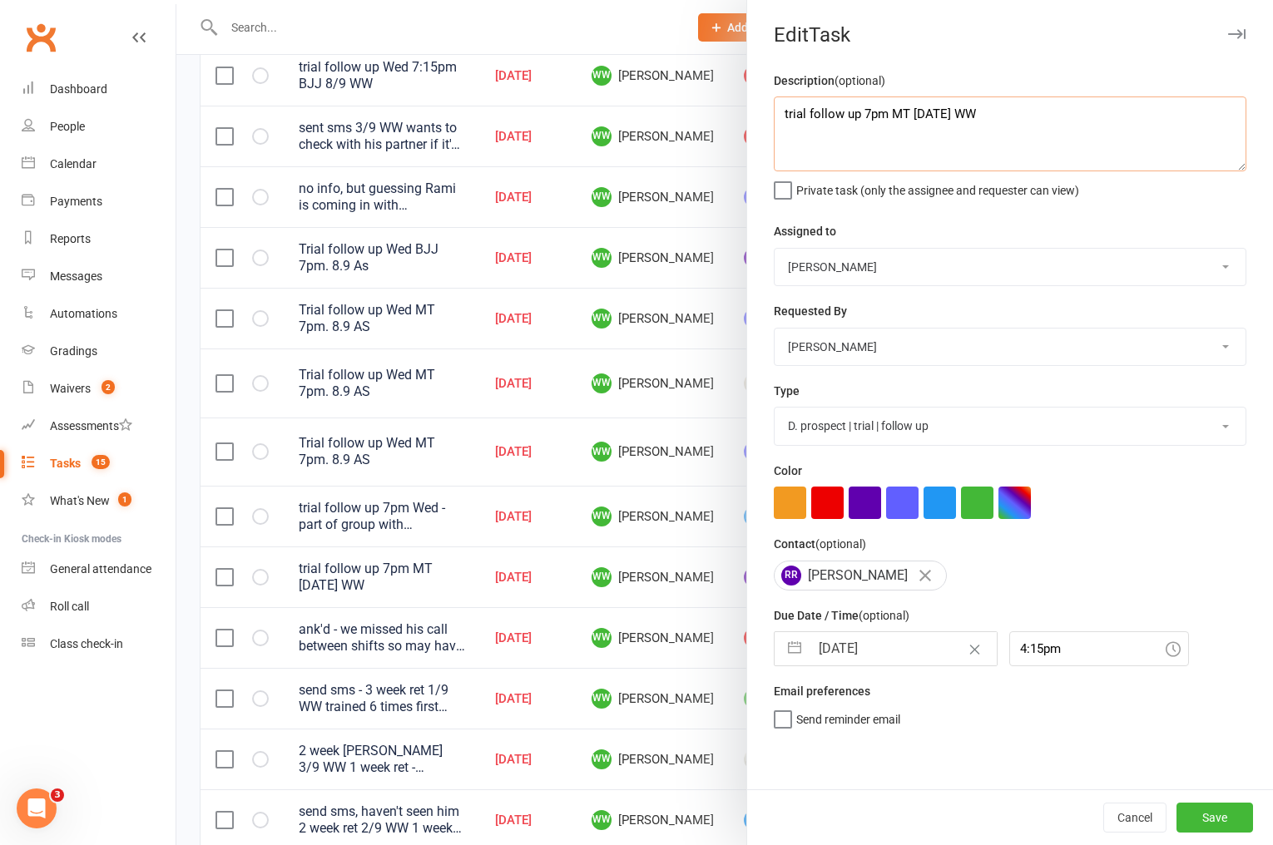
drag, startPoint x: 783, startPoint y: 113, endPoint x: 783, endPoint y: 134, distance: 20.8
click at [783, 114] on textarea "trial follow up 7pm MT Wed 8/9 WW" at bounding box center [1010, 134] width 473 height 75
type textarea "signed up 10/9 WW trial follow up 7pm MT Wed 8/9 WW"
click at [1202, 811] on button "Save" at bounding box center [1214, 818] width 77 height 30
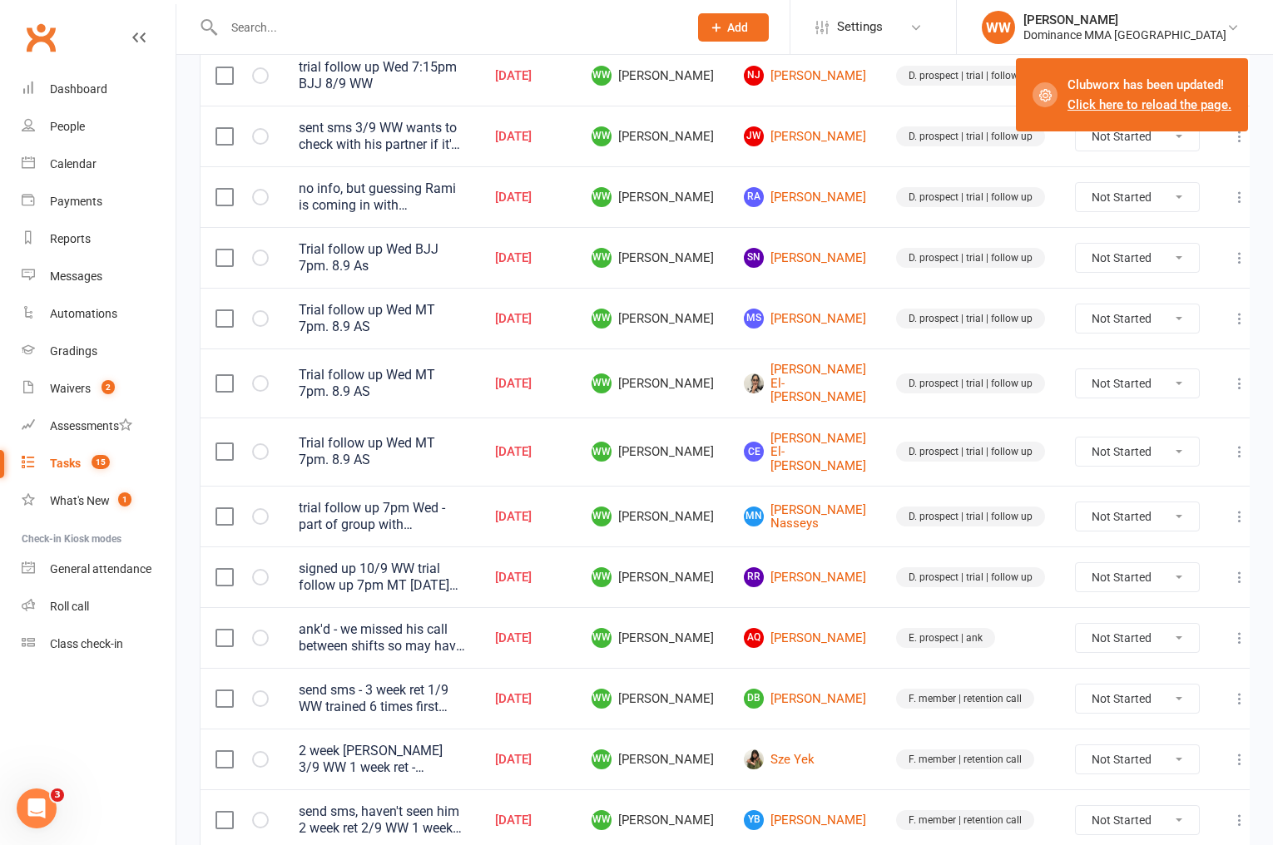
click at [859, 560] on td "RR Ruairi Rylands" at bounding box center [805, 577] width 152 height 61
click at [864, 559] on td "RR Ruairi Rylands" at bounding box center [805, 577] width 152 height 61
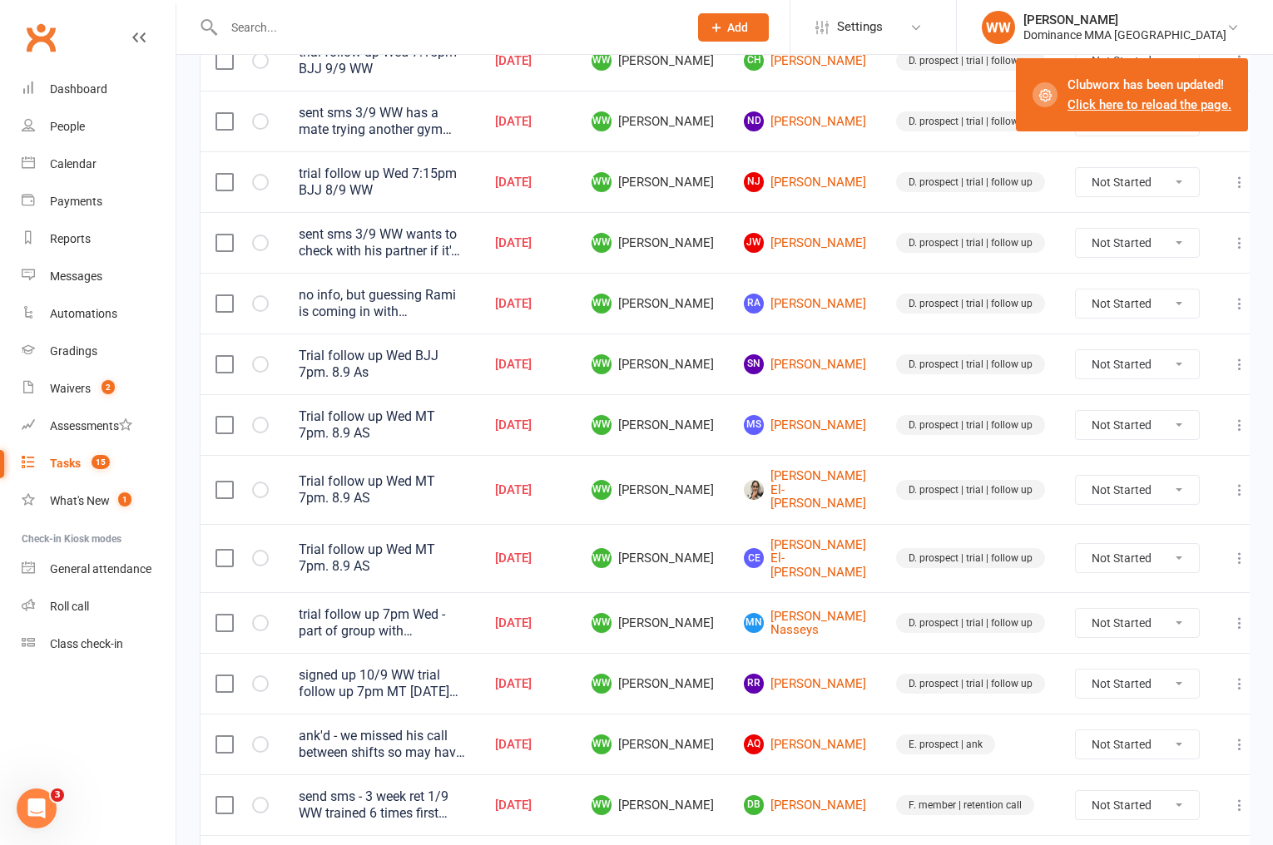
scroll to position [279, 0]
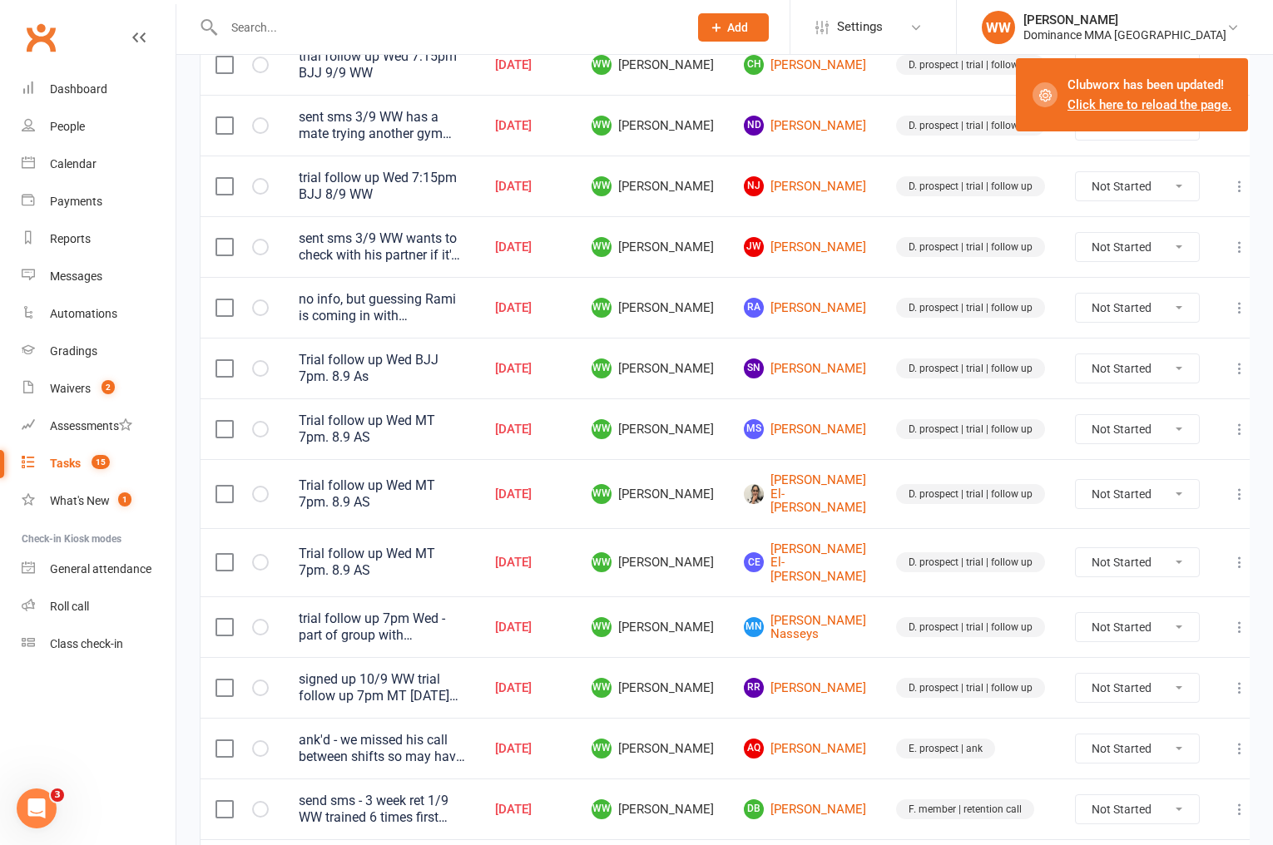
click at [865, 554] on td "CE Connor El-Helou" at bounding box center [805, 562] width 152 height 69
click at [881, 553] on td "D. prospect | trial | follow up" at bounding box center [970, 562] width 179 height 69
click at [1231, 311] on icon at bounding box center [1239, 308] width 17 height 17
click at [1122, 378] on link "Edit" at bounding box center [1150, 373] width 165 height 33
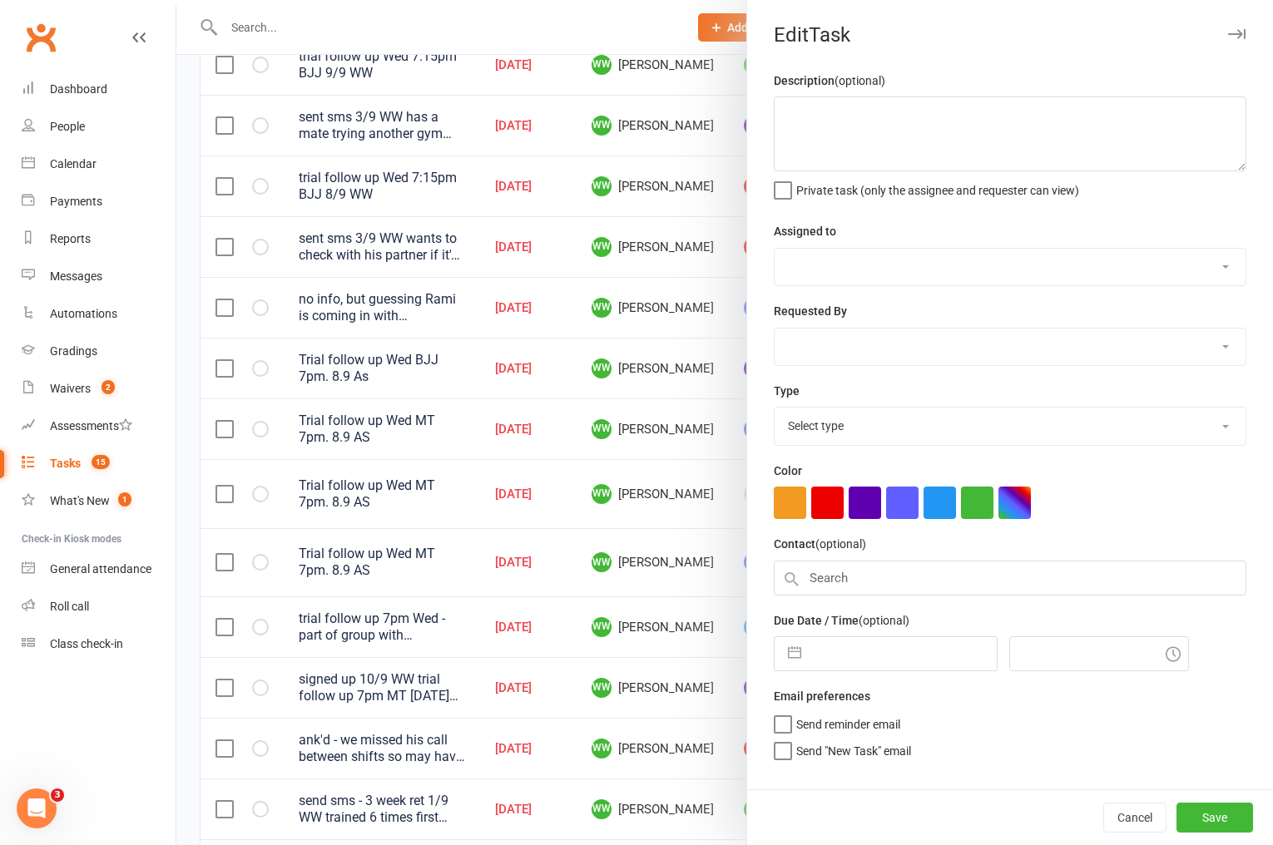
type textarea "no info, but guessing Rami is coming in with Sam E-H etc. for 7pm MT Wed - as t…"
select select "49757"
type input "10 Sep 2025"
type input "6:45pm"
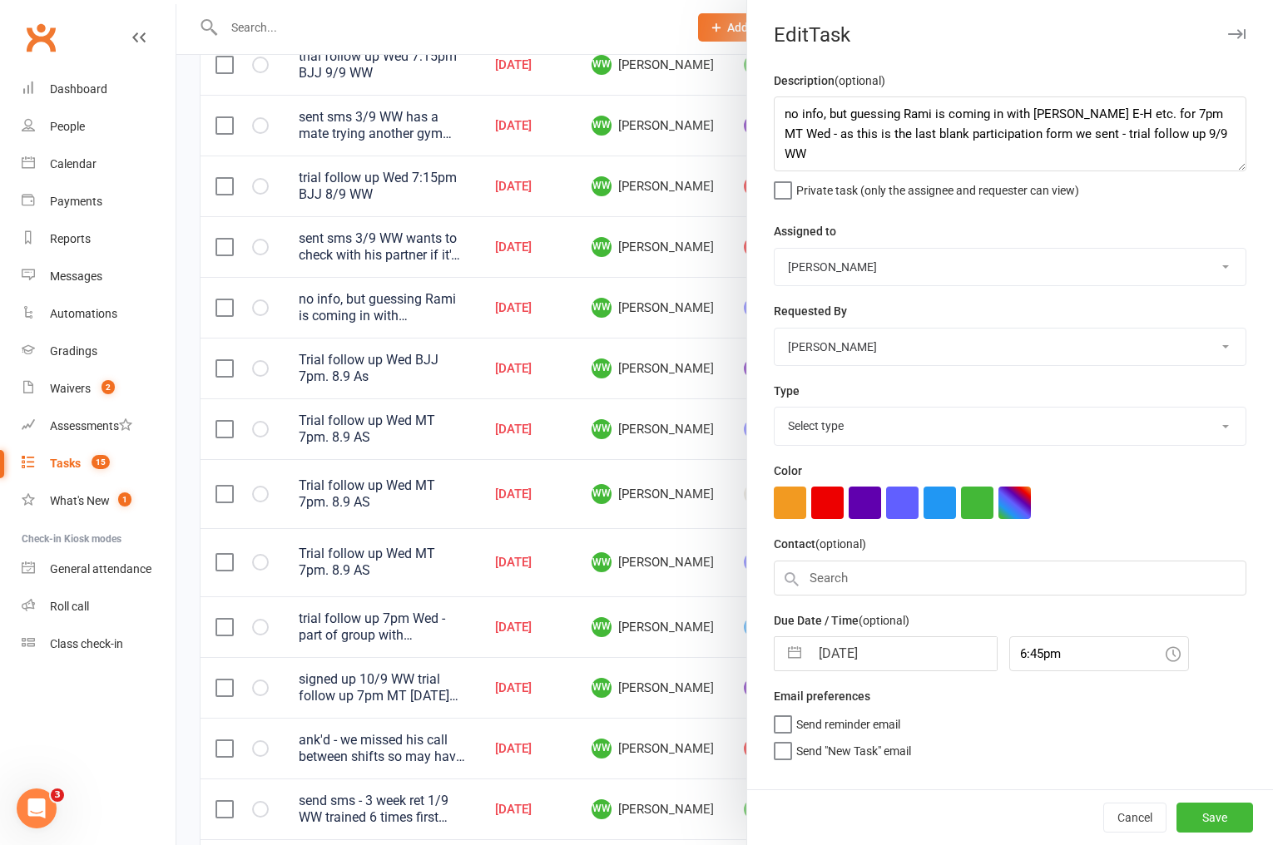
select select "3863"
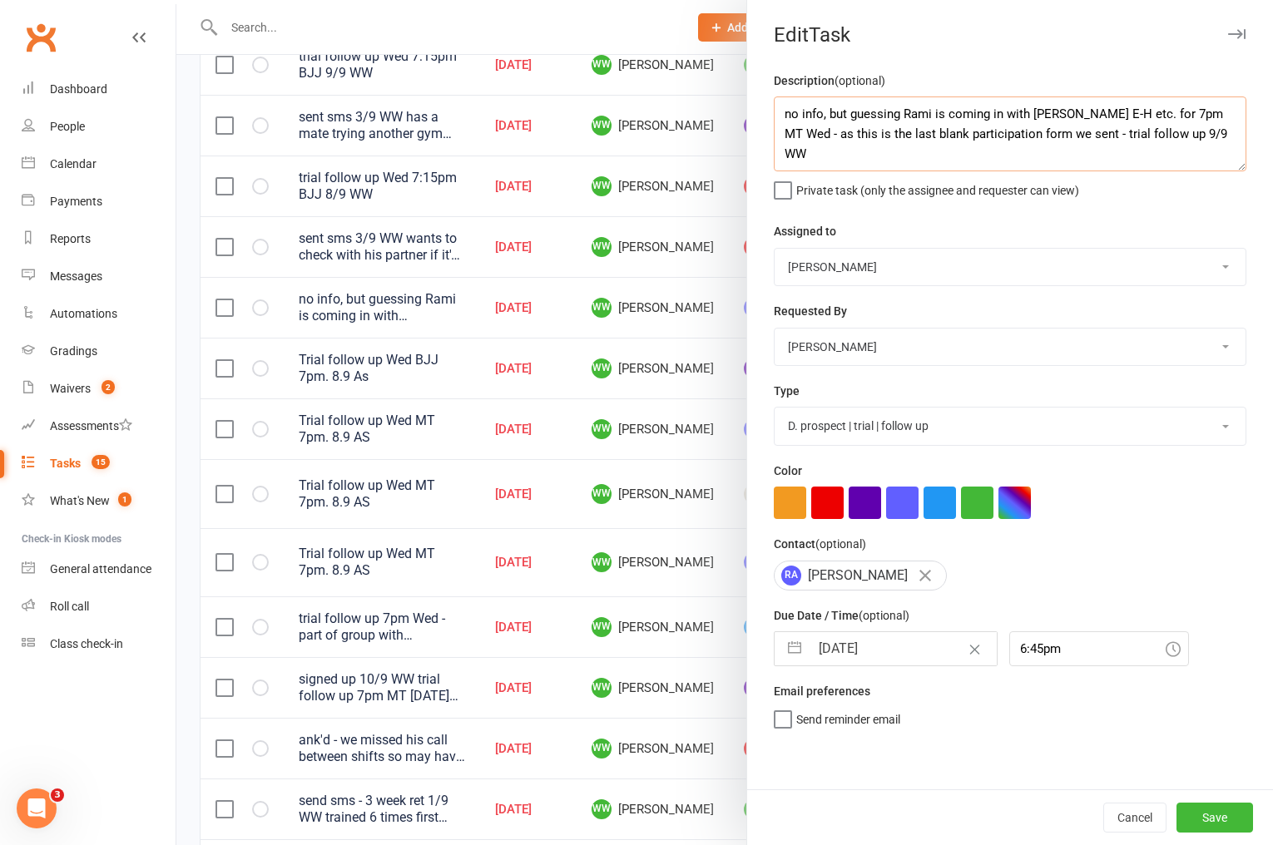
click at [777, 120] on textarea "no info, but guessing Rami is coming in with Sam E-H etc. for 7pm MT Wed - as t…" at bounding box center [1010, 134] width 473 height 75
click at [1161, 136] on textarea "the group liked the trial - they're trialling at multiple gyms to see which wor…" at bounding box center [1010, 134] width 473 height 75
click at [972, 159] on textarea "the group liked the trial - they're trialling at multiple gyms to see which wor…" at bounding box center [1010, 134] width 473 height 75
drag, startPoint x: 1188, startPoint y: 156, endPoint x: 785, endPoint y: 109, distance: 405.5
click at [785, 109] on textarea "the group liked the trial - they're trialling at multiple gyms to see which wor…" at bounding box center [1010, 134] width 473 height 75
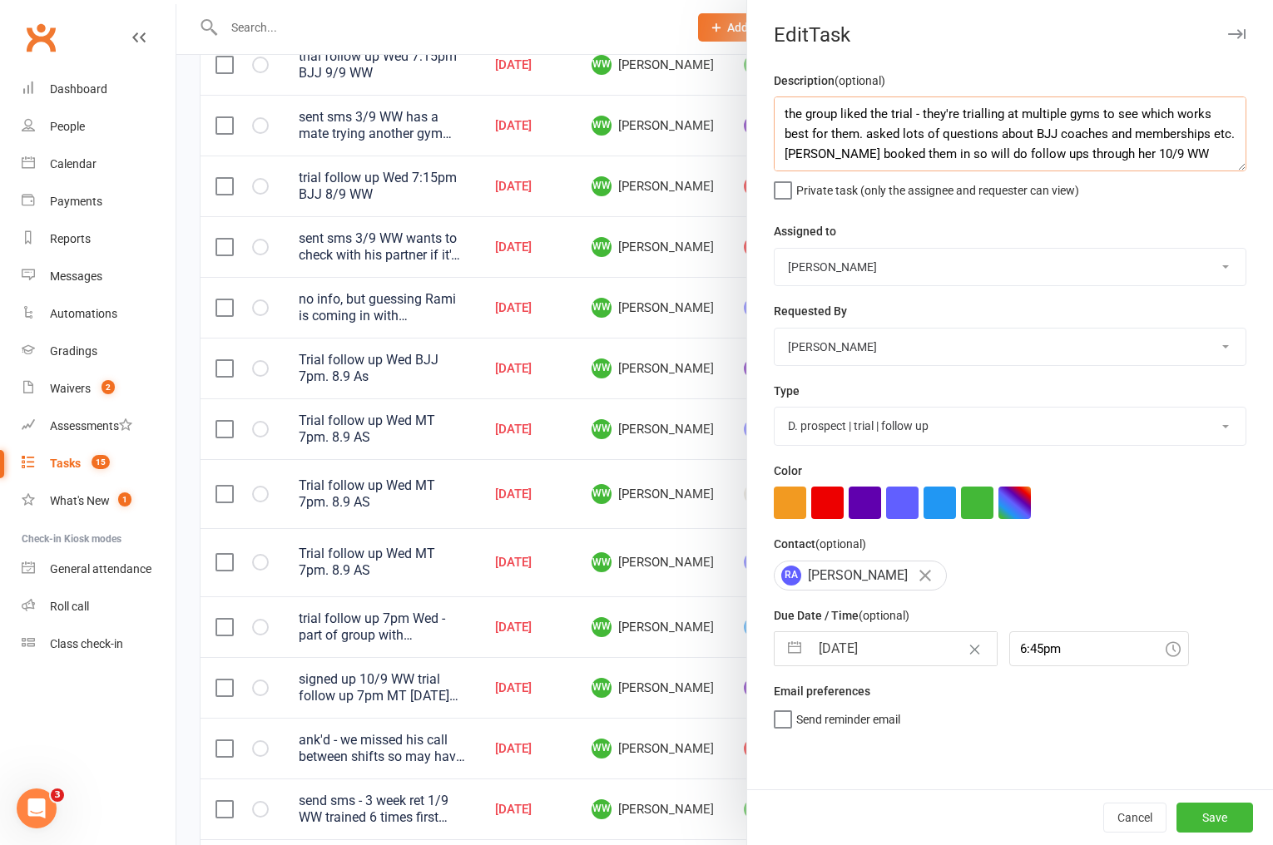
click at [957, 138] on textarea "the group liked the trial - they're trialling at multiple gyms to see which wor…" at bounding box center [1010, 134] width 473 height 75
type textarea "the group liked the trial - they're trialling at multiple gyms to see which wor…"
click at [868, 654] on input "10 Sep 2025" at bounding box center [903, 648] width 187 height 33
select select "7"
select select "2025"
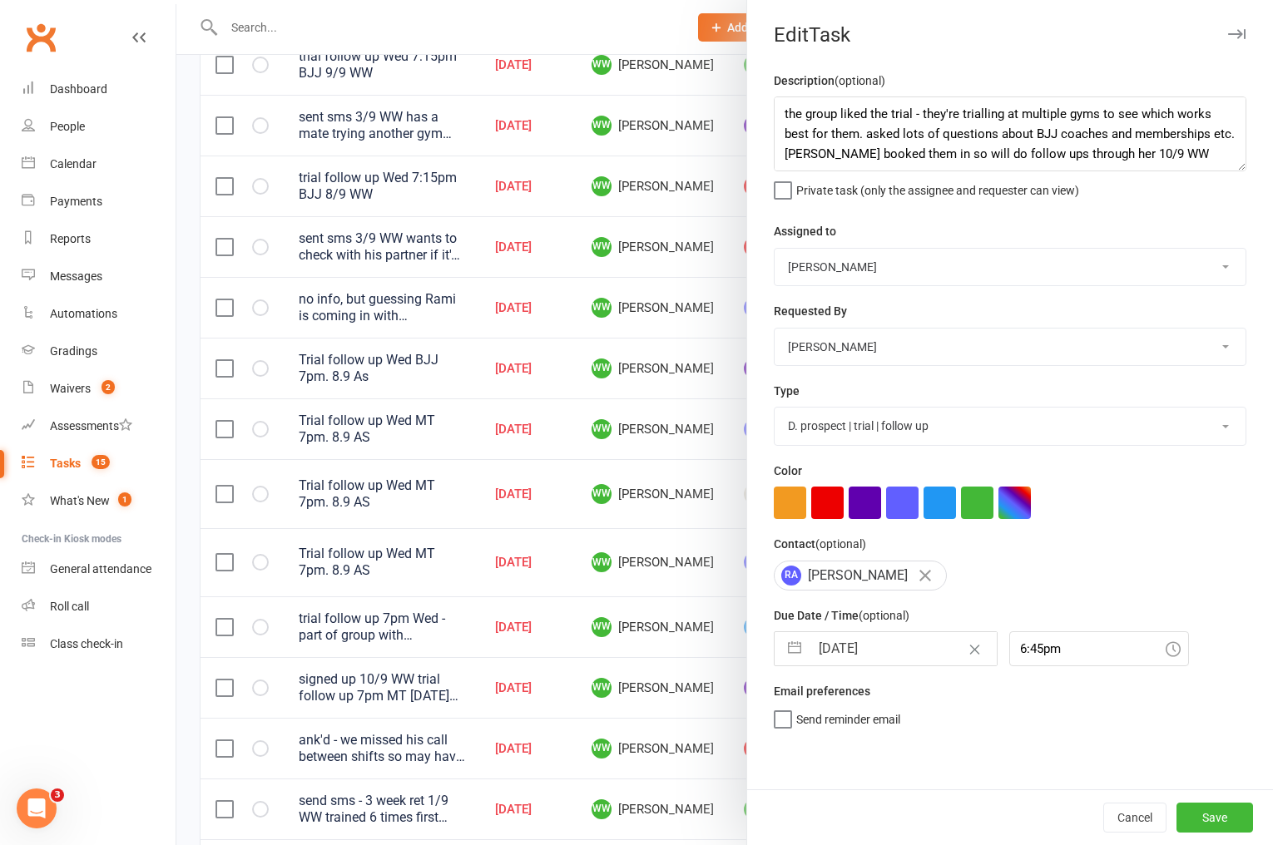
select select "8"
select select "2025"
select select "9"
select select "2025"
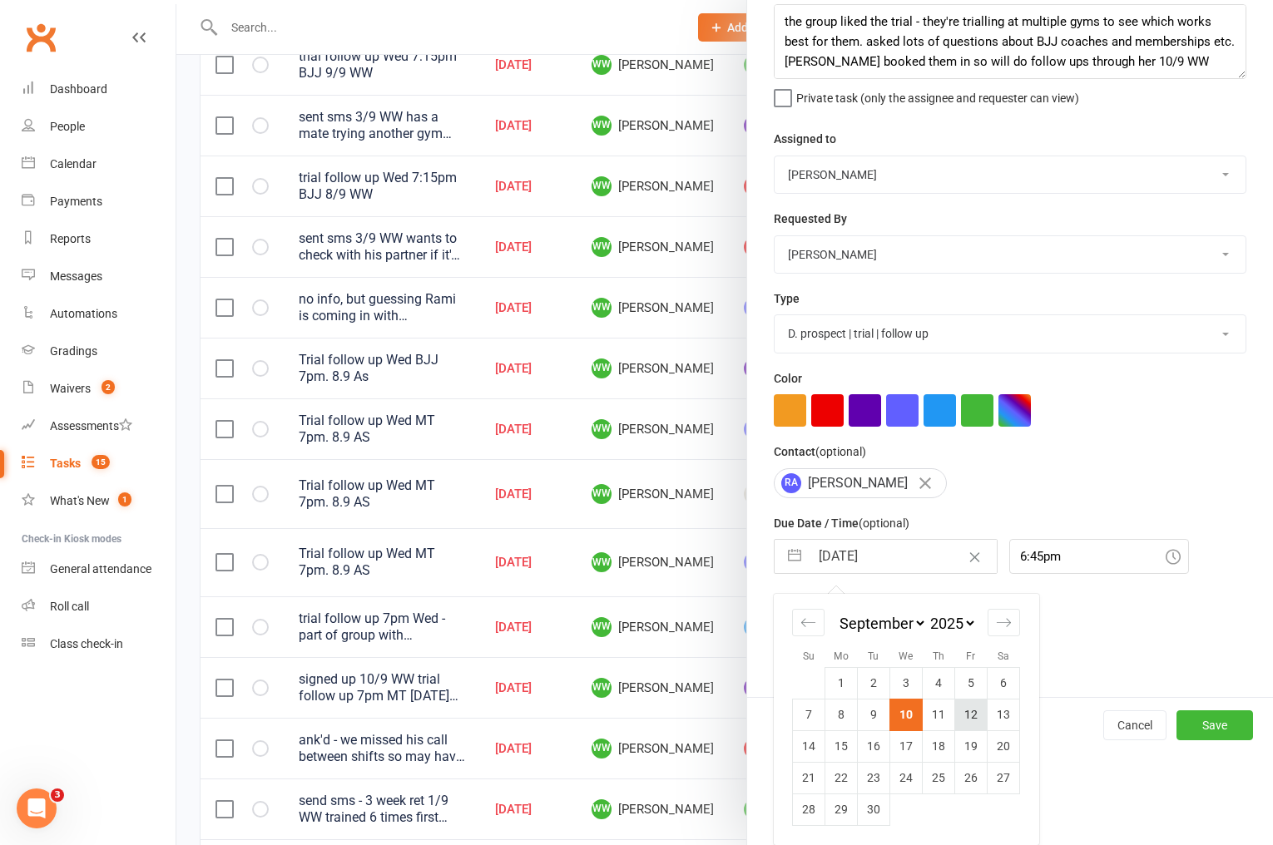
click at [963, 714] on td "12" at bounding box center [971, 715] width 32 height 32
type input "12 Sep 2025"
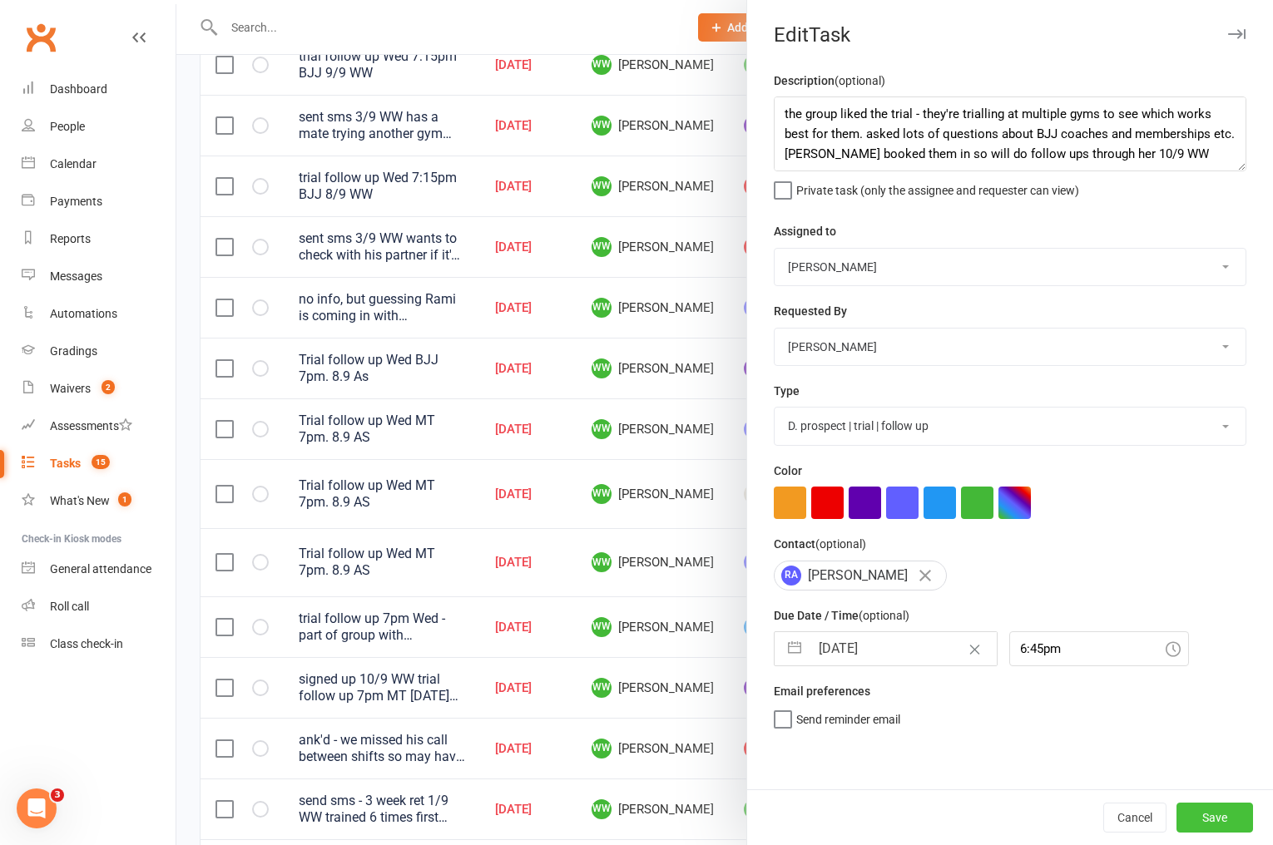
click at [1211, 807] on button "Save" at bounding box center [1214, 818] width 77 height 30
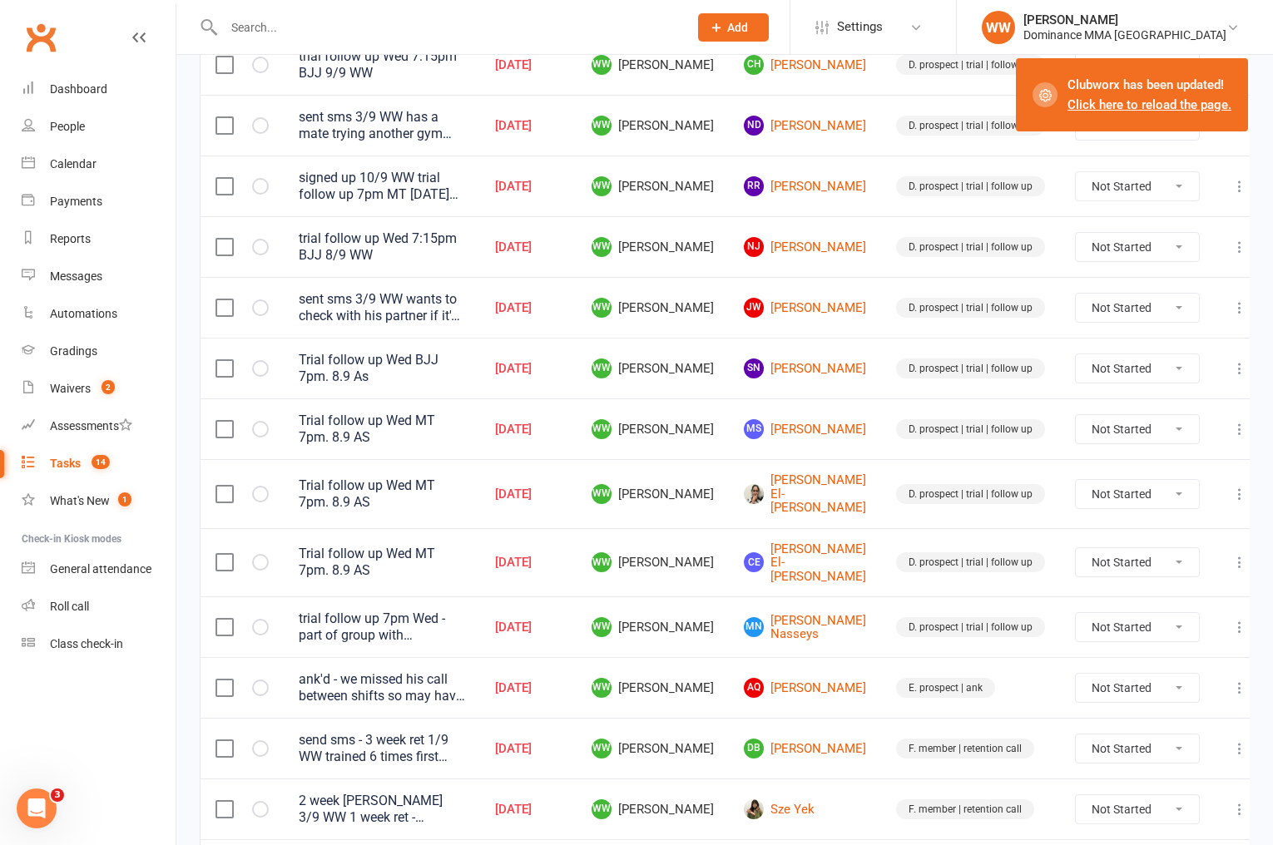
click at [1231, 426] on icon at bounding box center [1239, 429] width 17 height 17
click at [1131, 488] on link "Edit" at bounding box center [1150, 489] width 165 height 33
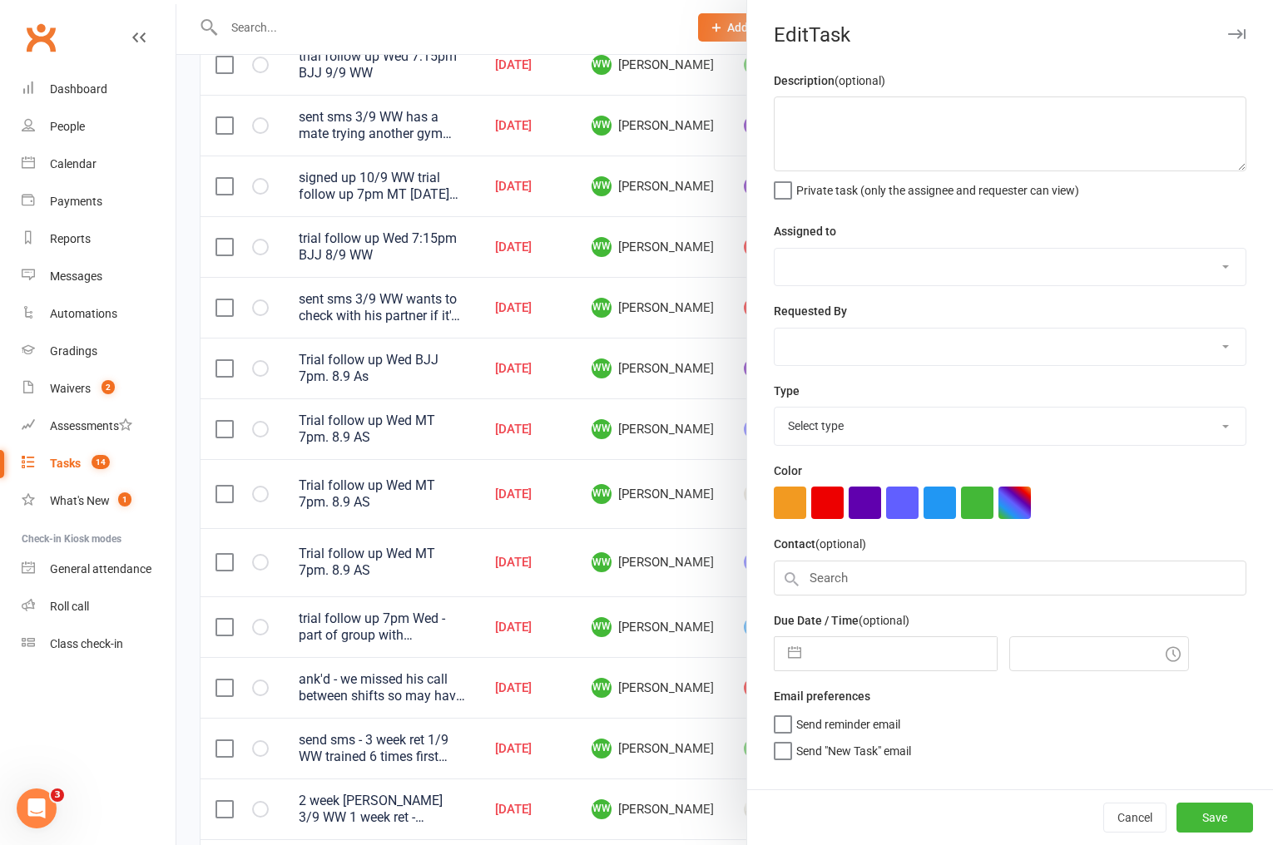
type textarea "Trial follow up Wed MT 7pm. 8.9 AS"
select select "49757"
select select "50862"
type input "10 Sep 2025"
type input "6:45pm"
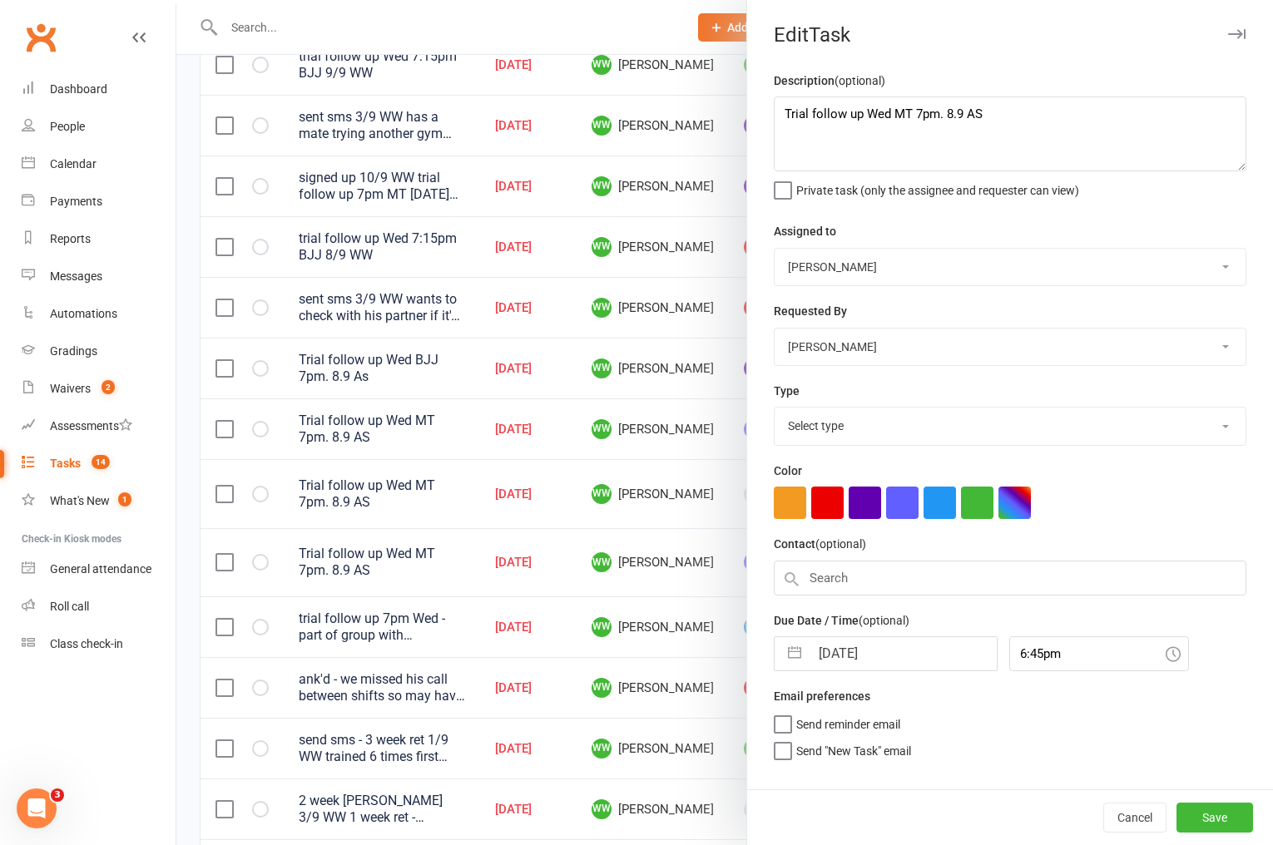
select select "3863"
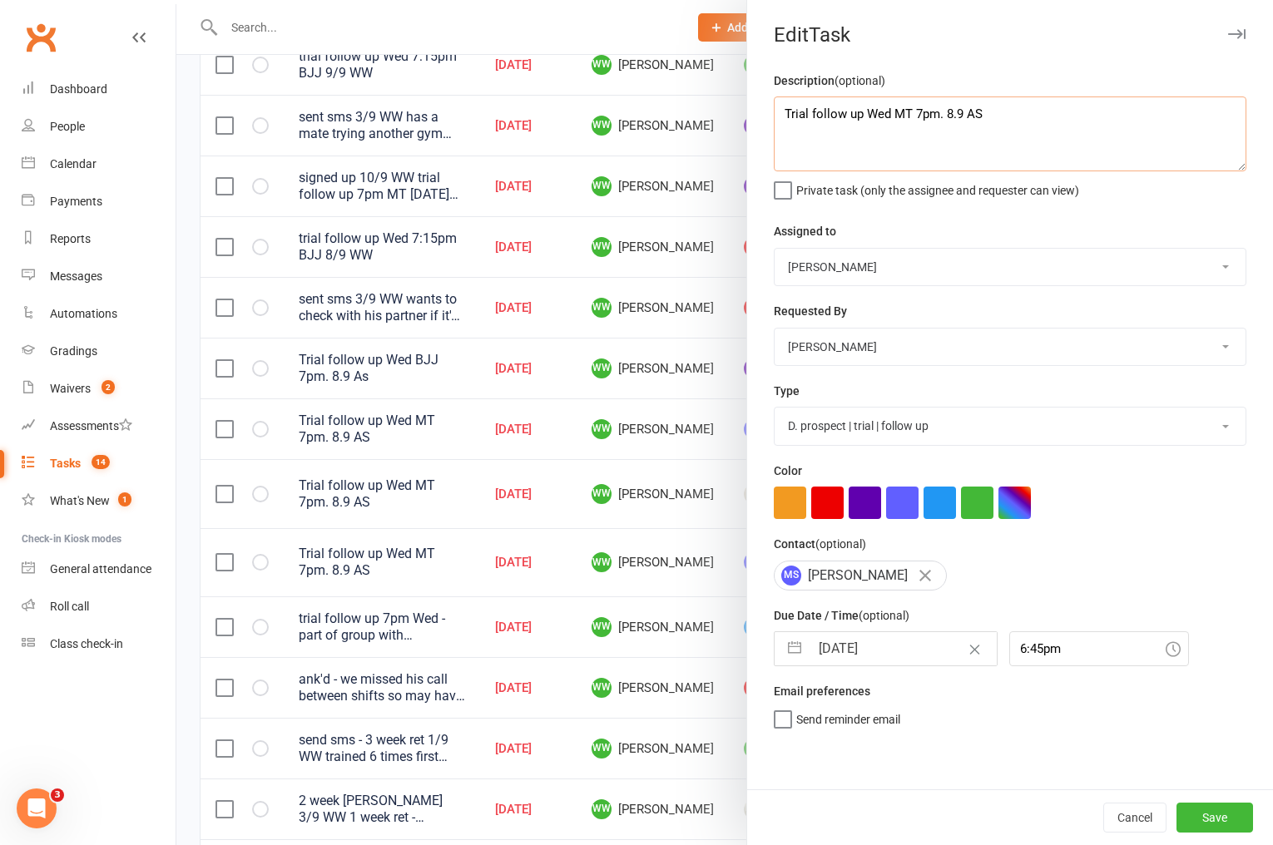
click at [778, 113] on textarea "Trial follow up Wed MT 7pm. 8.9 AS" at bounding box center [1010, 134] width 473 height 75
paste textarea "the group liked the trial - they're trialling at multiple gyms to see which wor…"
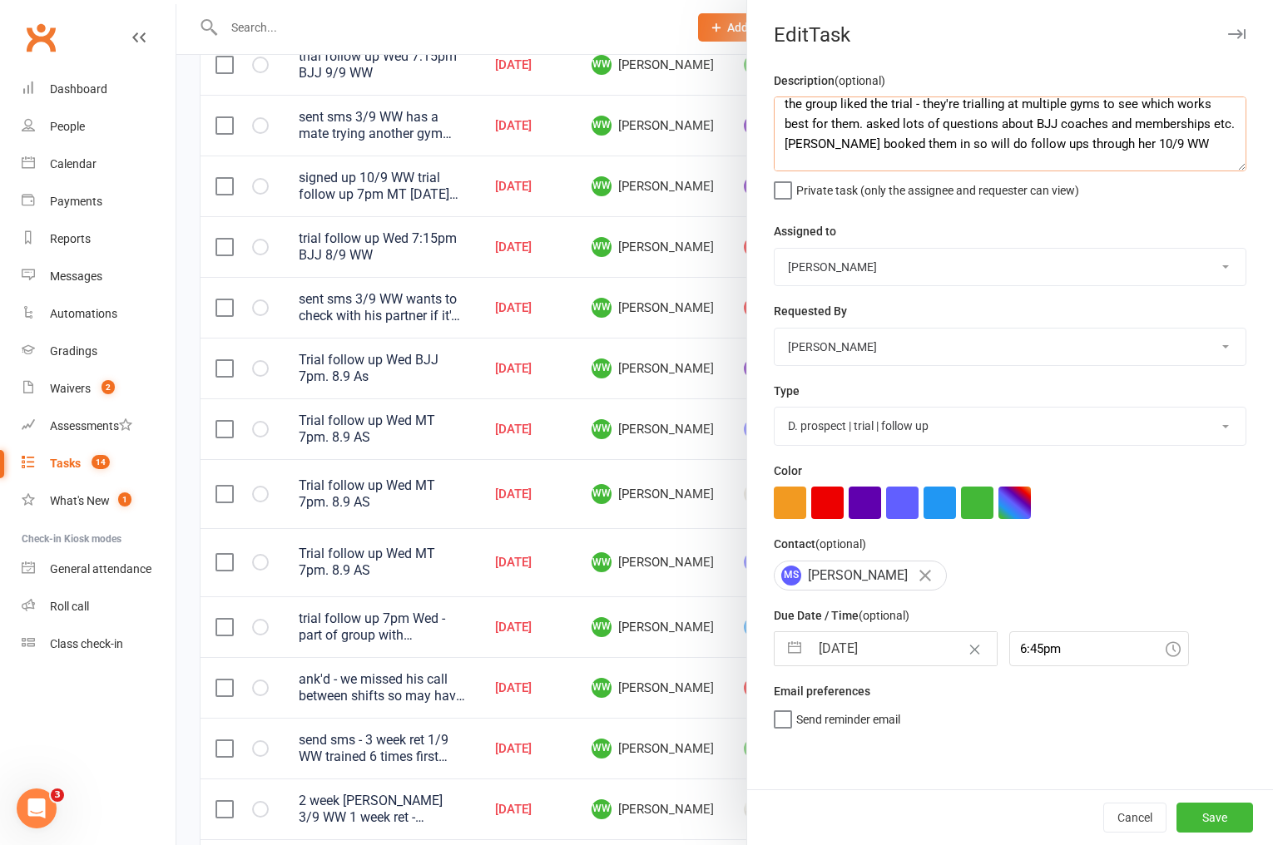
scroll to position [30, 0]
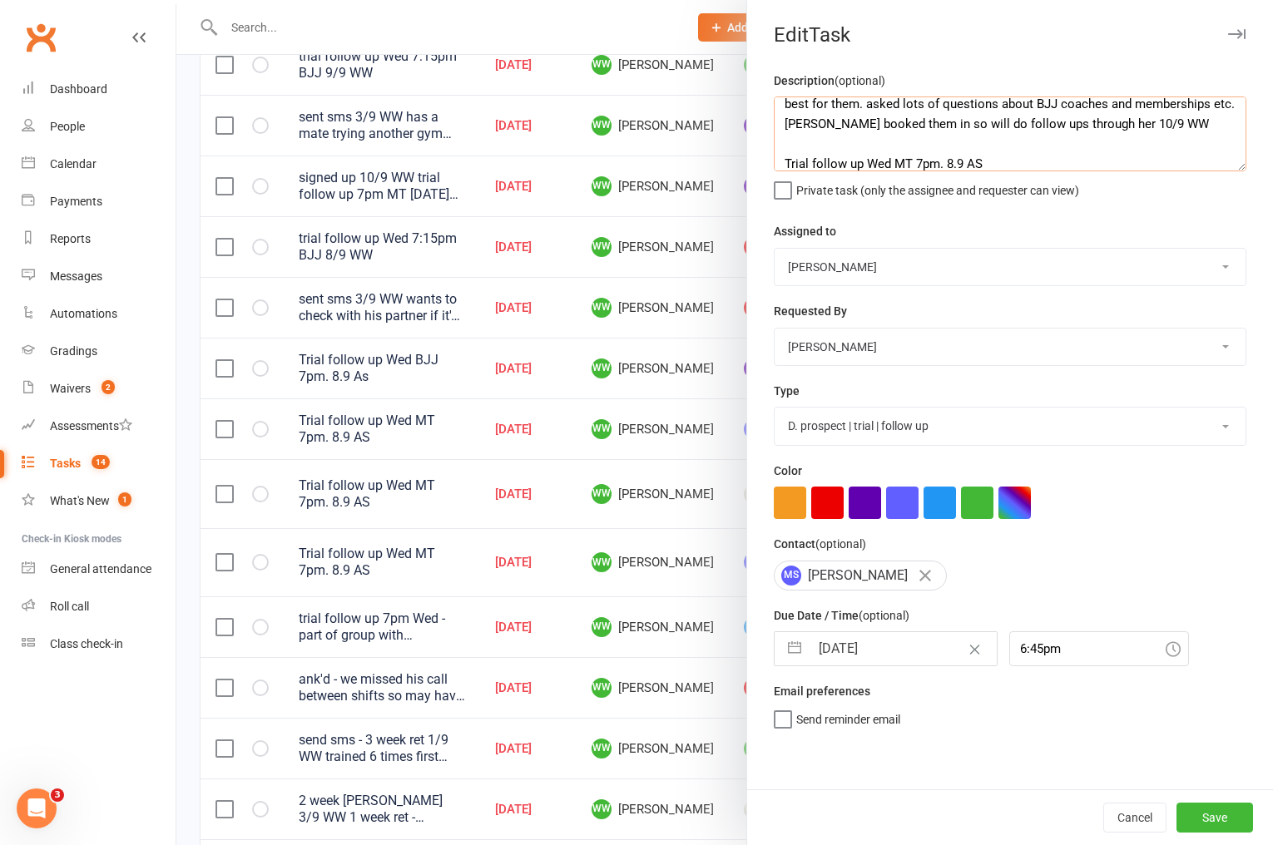
type textarea "the group liked the trial - they're trialling at multiple gyms to see which wor…"
click at [884, 654] on input "10 Sep 2025" at bounding box center [903, 648] width 187 height 33
select select "7"
select select "2025"
select select "8"
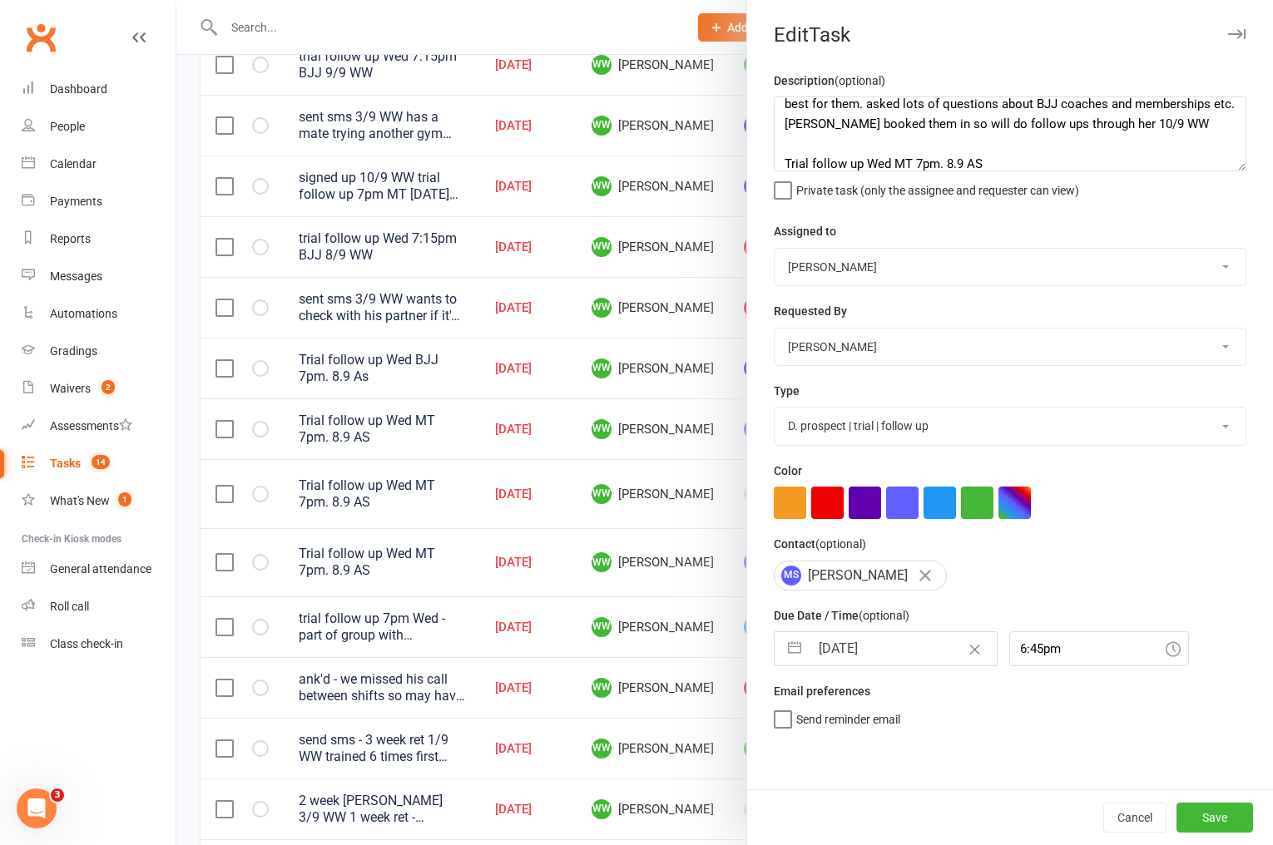
select select "2025"
select select "9"
select select "2025"
drag, startPoint x: 975, startPoint y: 802, endPoint x: 1008, endPoint y: 807, distance: 32.8
click at [975, 802] on td "12" at bounding box center [971, 807] width 32 height 32
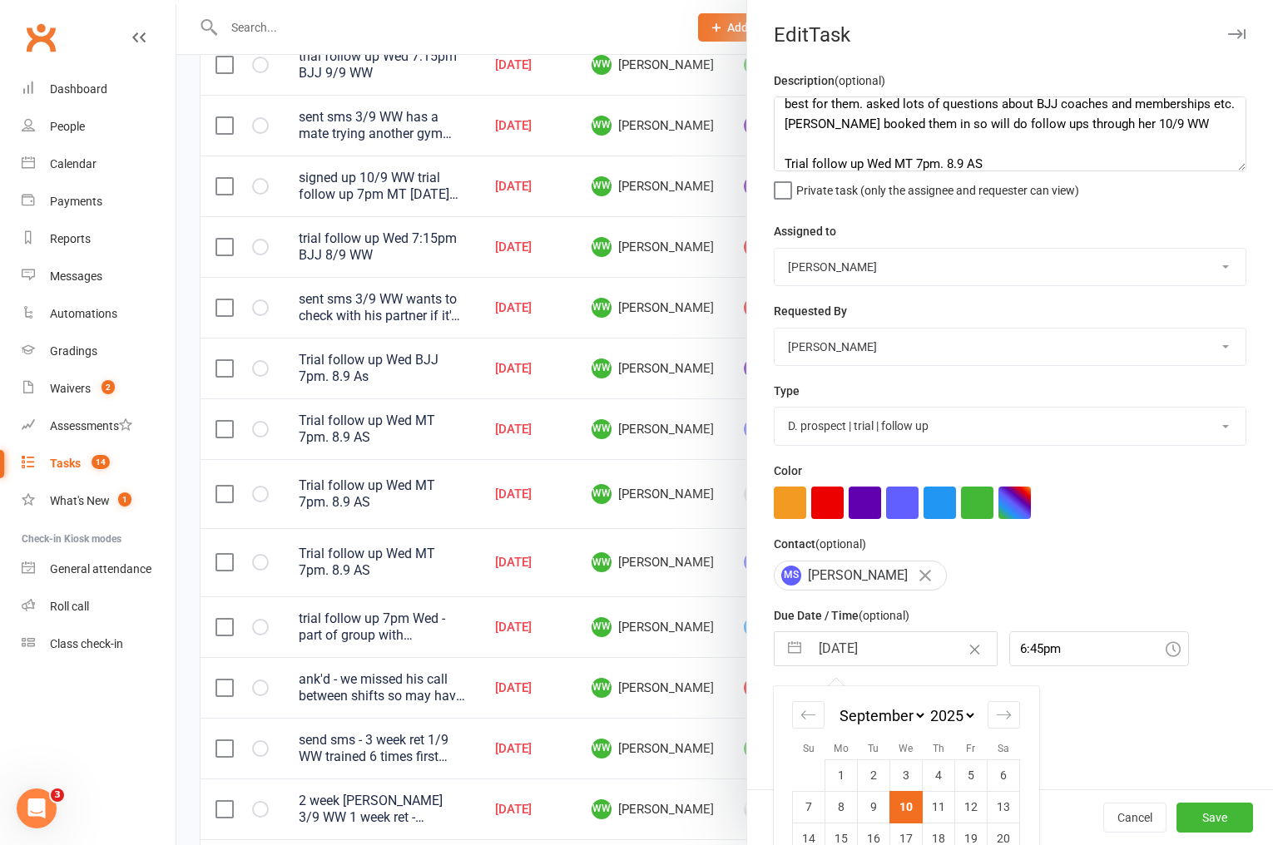
type input "12 Sep 2025"
click at [1211, 823] on button "Save" at bounding box center [1214, 818] width 77 height 30
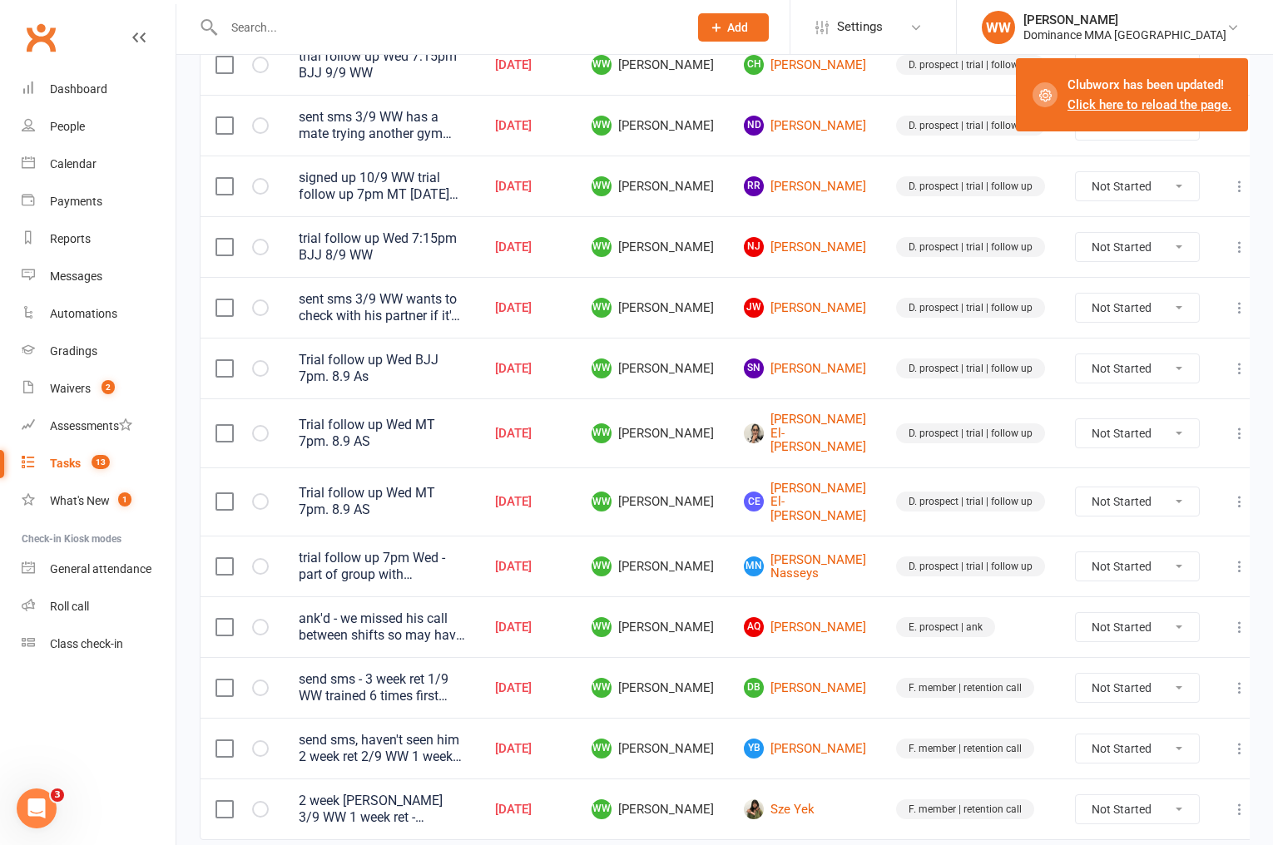
click at [1231, 493] on icon at bounding box center [1239, 501] width 17 height 17
click at [1122, 546] on link "Edit" at bounding box center [1150, 547] width 165 height 33
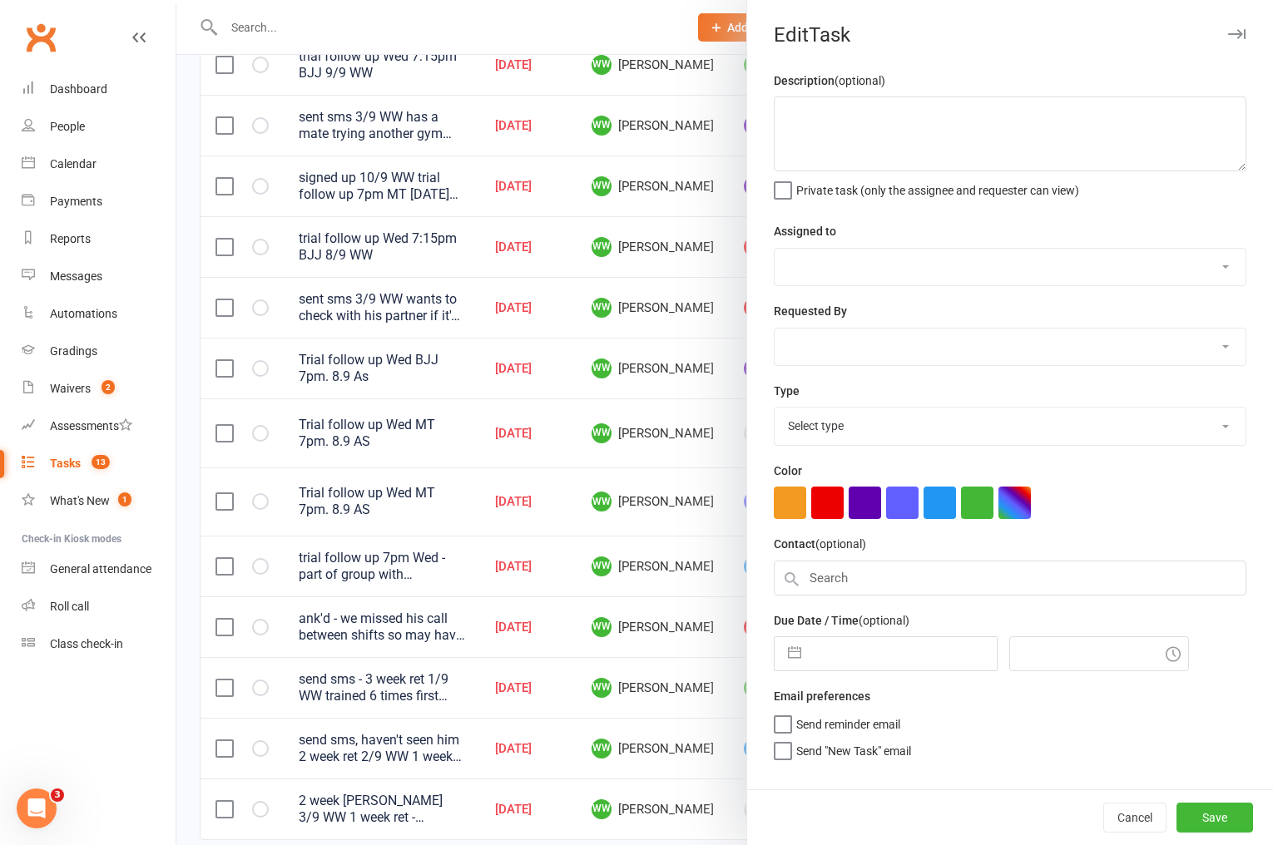
type textarea "Trial follow up Wed MT 7pm. 8.9 AS"
select select "49757"
select select "50862"
type input "10 Sep 2025"
type input "6:45pm"
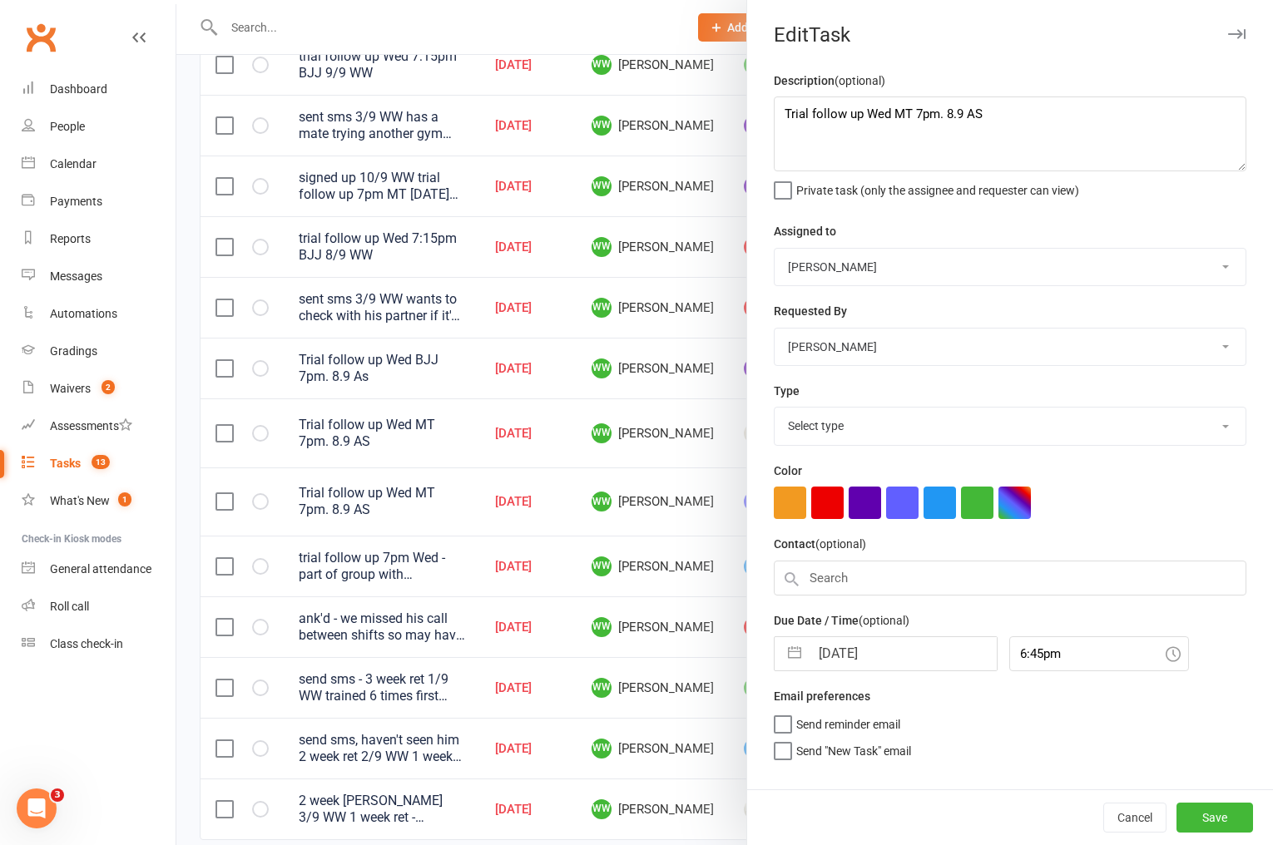
select select "3863"
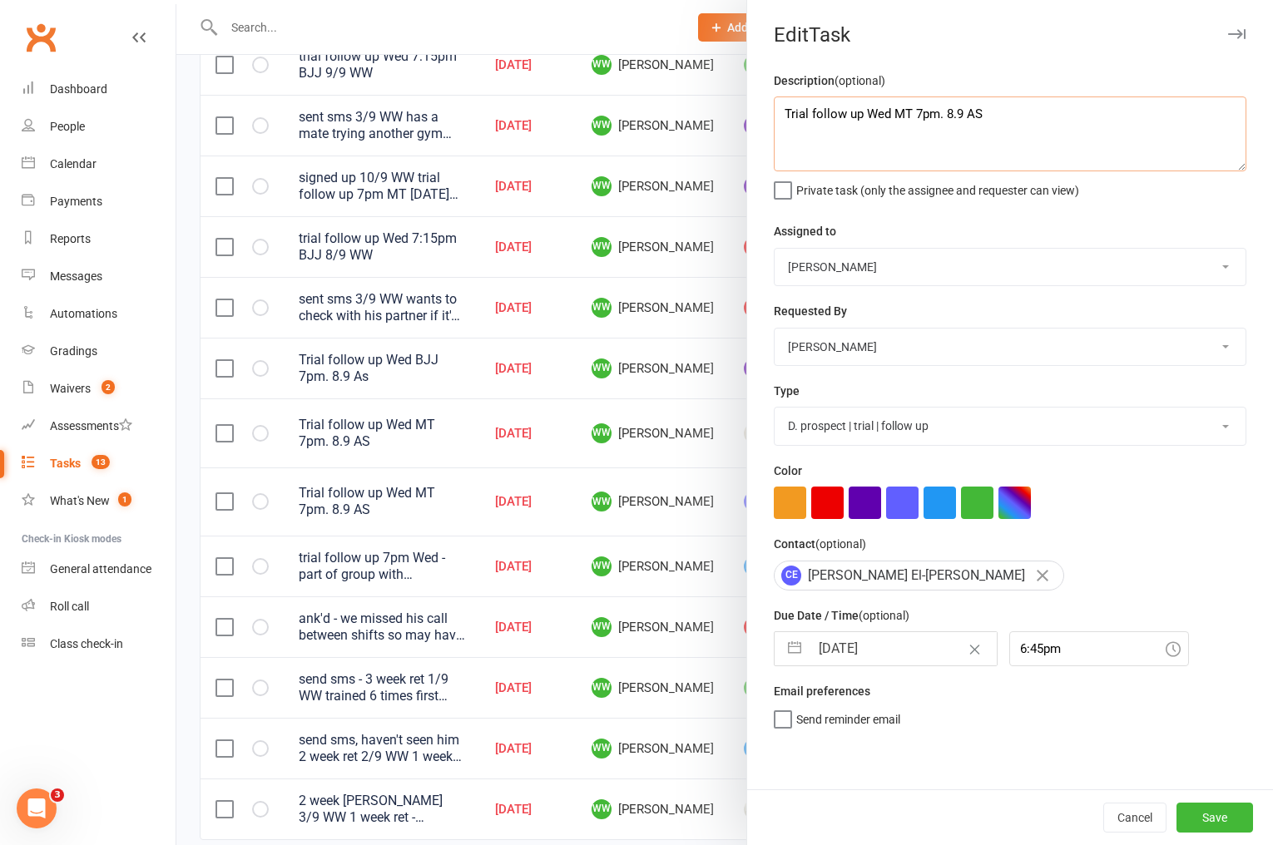
click at [780, 109] on textarea "Trial follow up Wed MT 7pm. 8.9 AS" at bounding box center [1010, 134] width 473 height 75
paste textarea "the group liked the trial - they're trialling at multiple gyms to see which wor…"
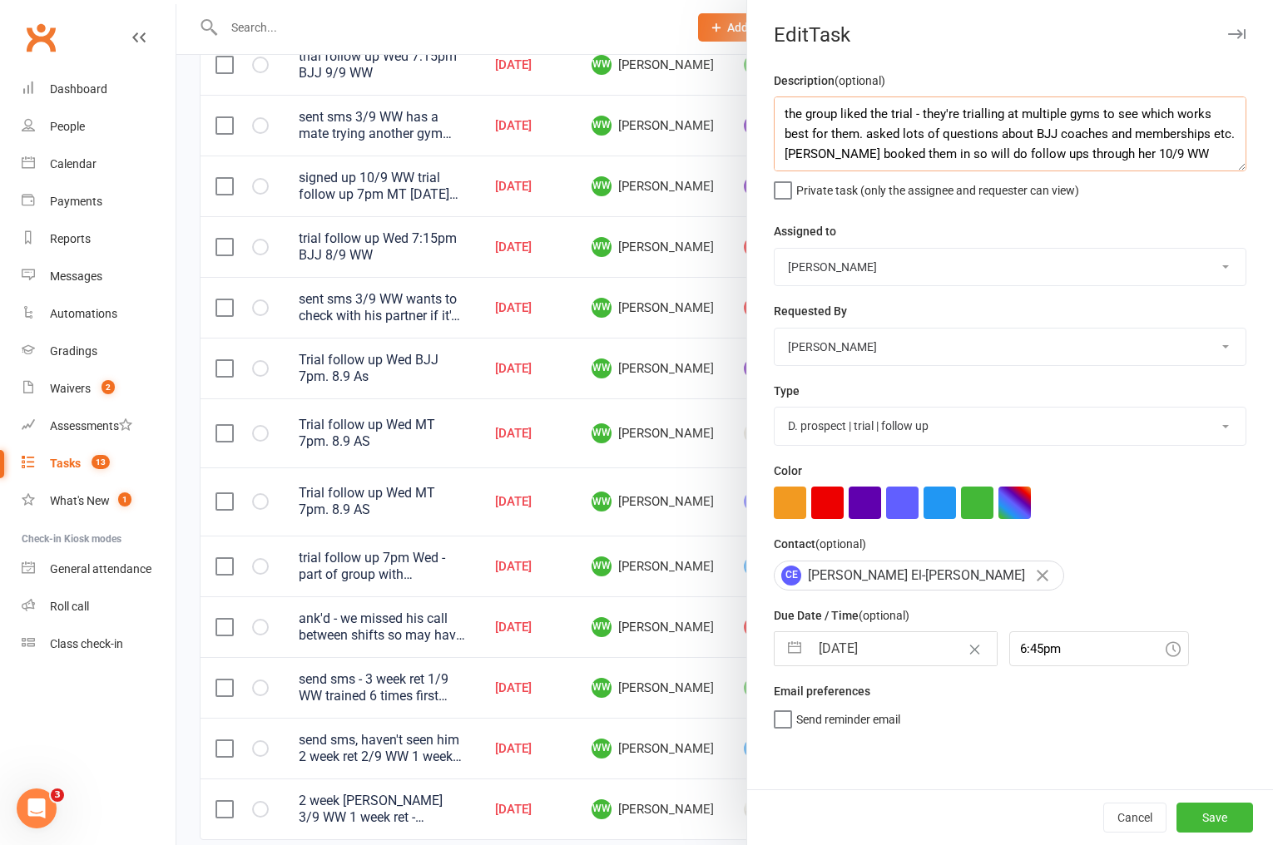
type textarea "the group liked the trial - they're trialling at multiple gyms to see which wor…"
click at [877, 651] on input "10 Sep 2025" at bounding box center [903, 648] width 187 height 33
select select "7"
select select "2025"
select select "8"
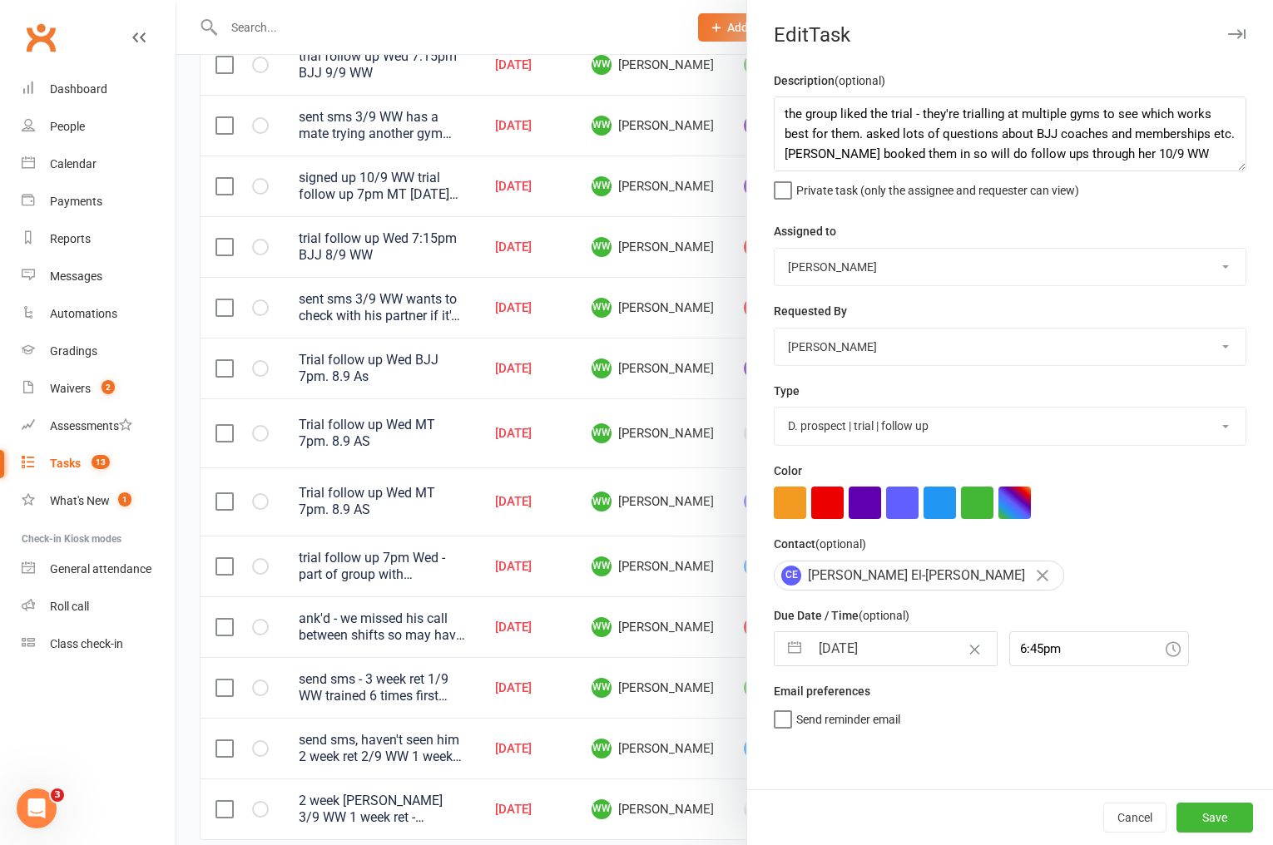
select select "2025"
select select "9"
select select "2025"
click at [969, 810] on td "12" at bounding box center [971, 807] width 32 height 32
type input "12 Sep 2025"
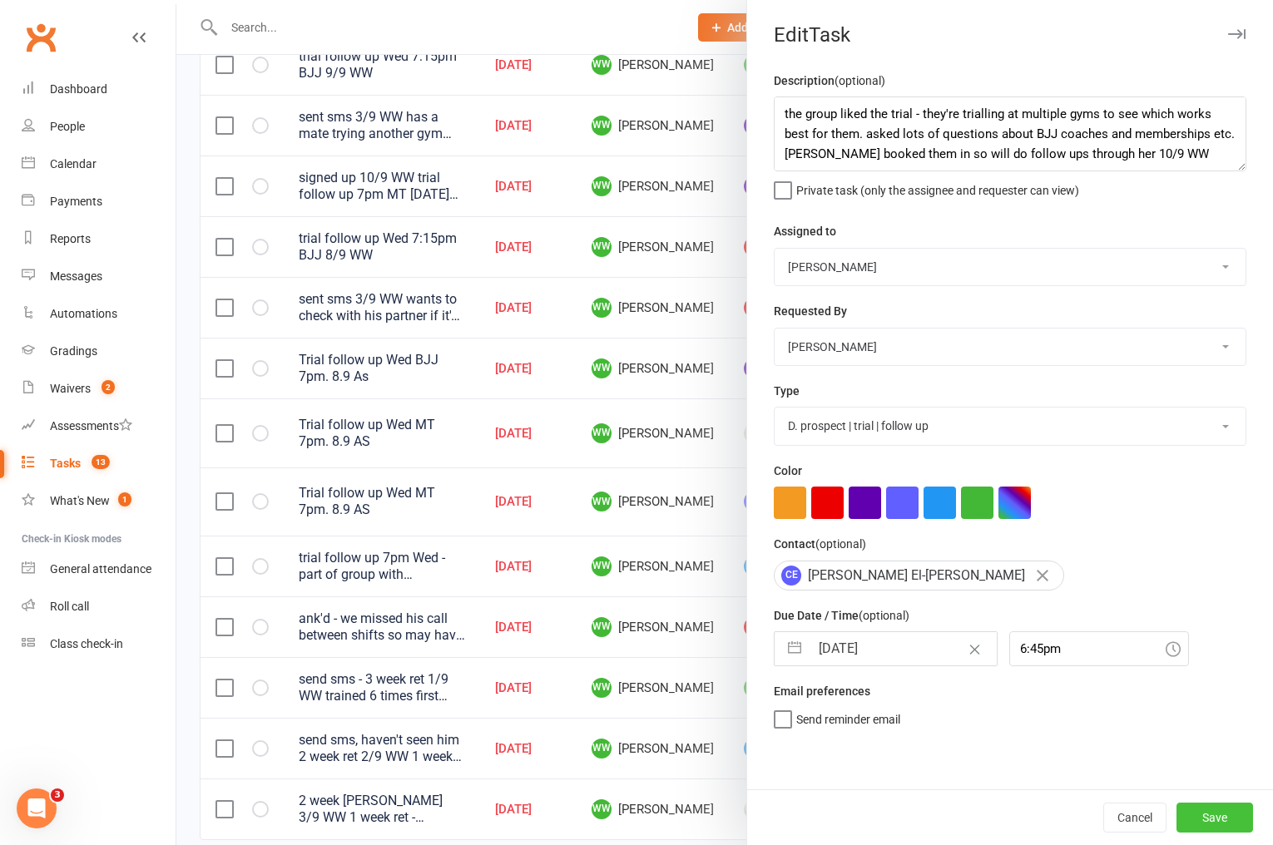
click at [1204, 814] on button "Save" at bounding box center [1214, 818] width 77 height 30
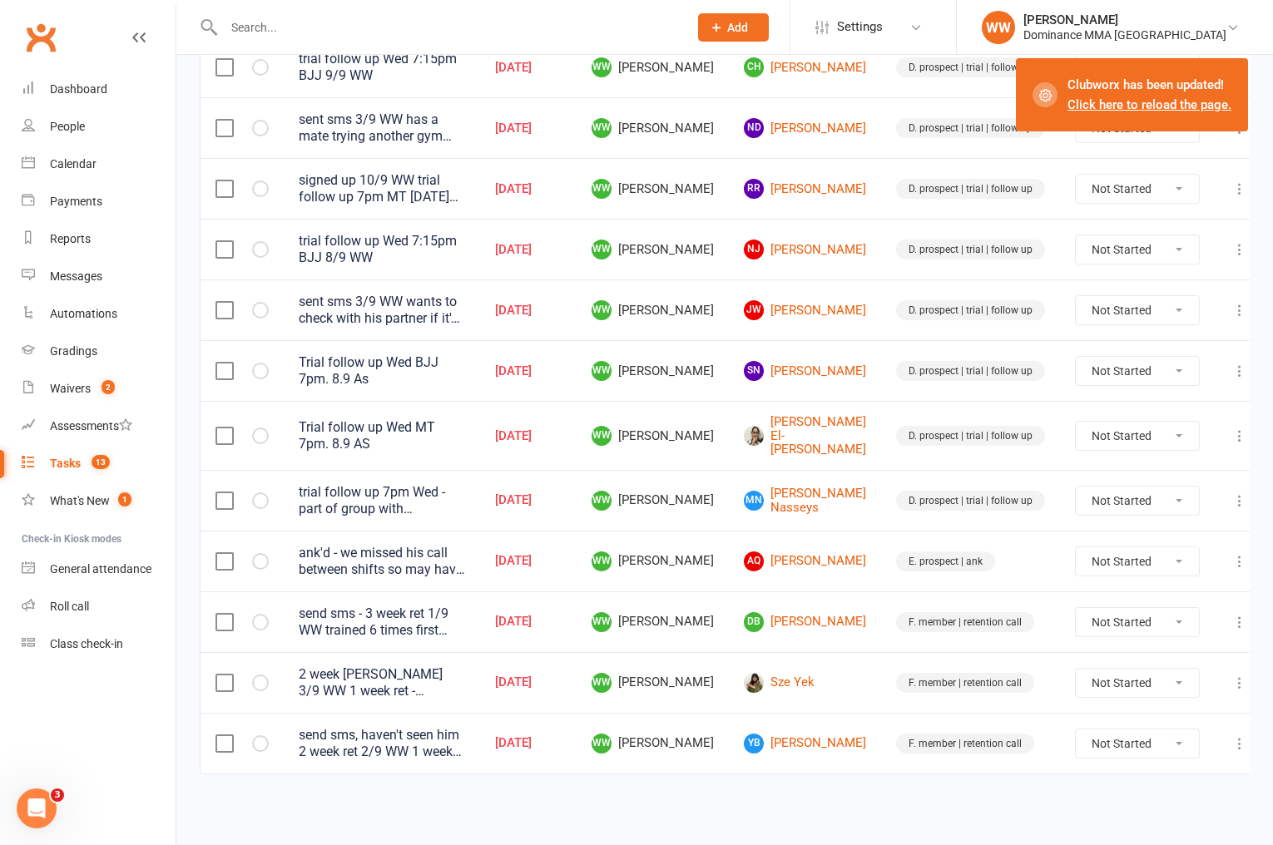
scroll to position [261, 0]
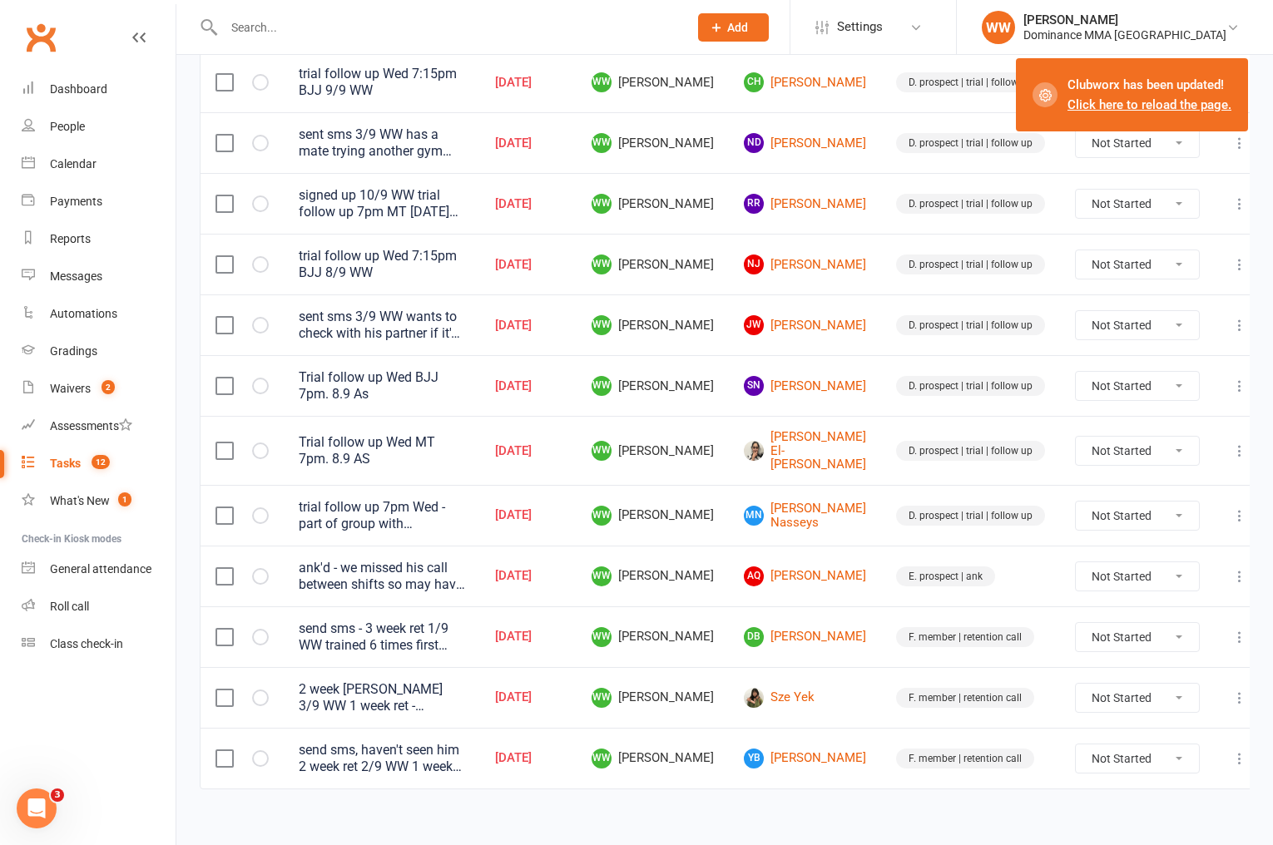
click at [1231, 508] on icon at bounding box center [1239, 516] width 17 height 17
click at [1096, 562] on link "Edit" at bounding box center [1150, 566] width 165 height 33
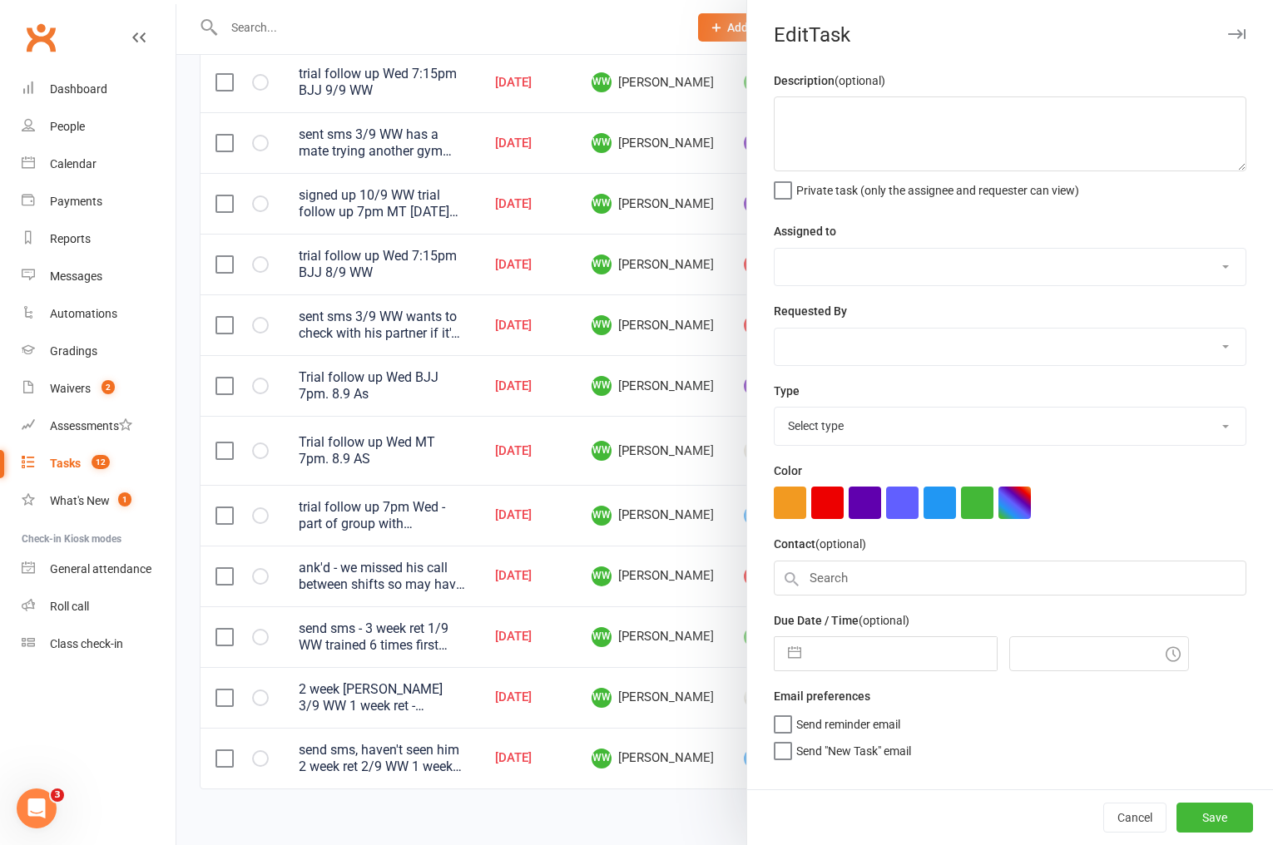
type textarea "trial follow up 7pm Wed - part of group with Mireille Sayers, Connor & Samantha…"
select select "49757"
type input "10 Sep 2025"
type input "4:00pm"
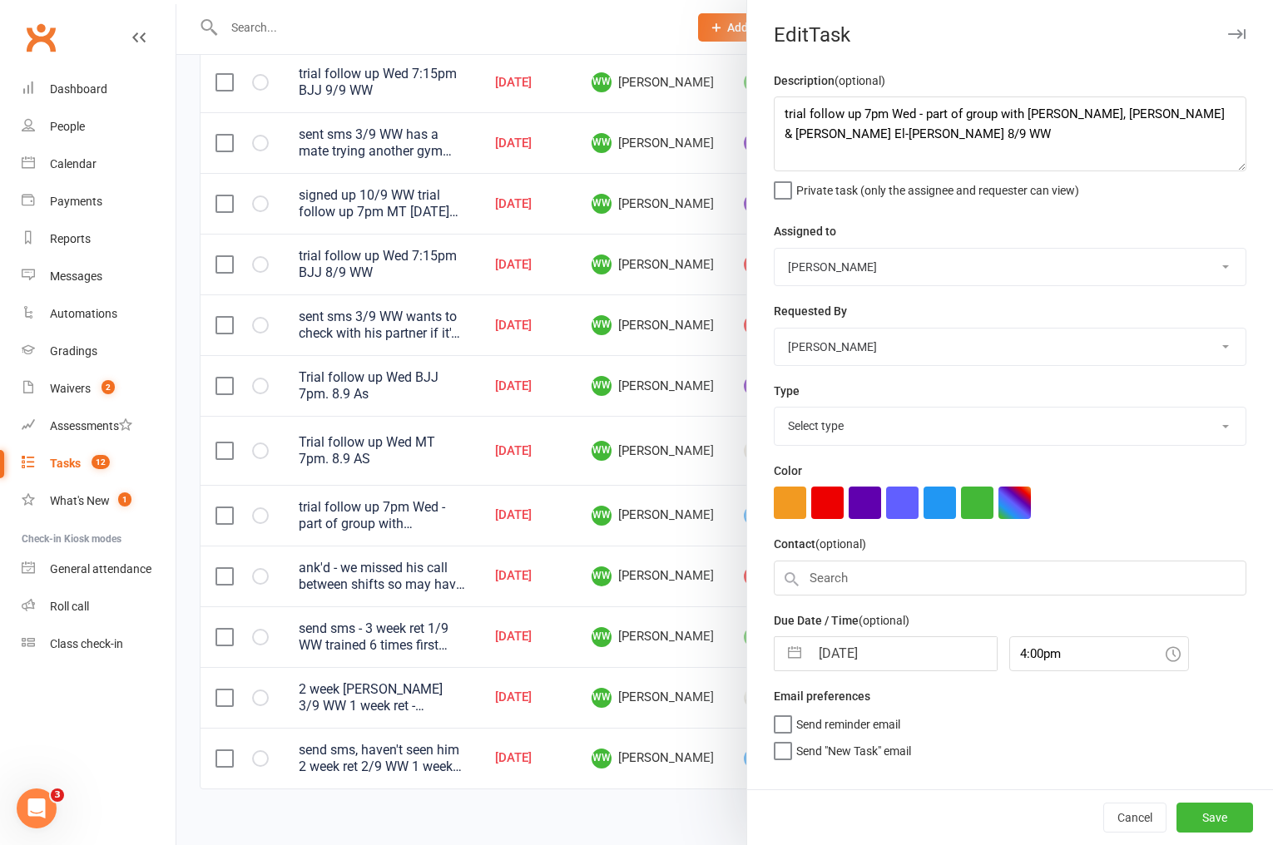
select select "3863"
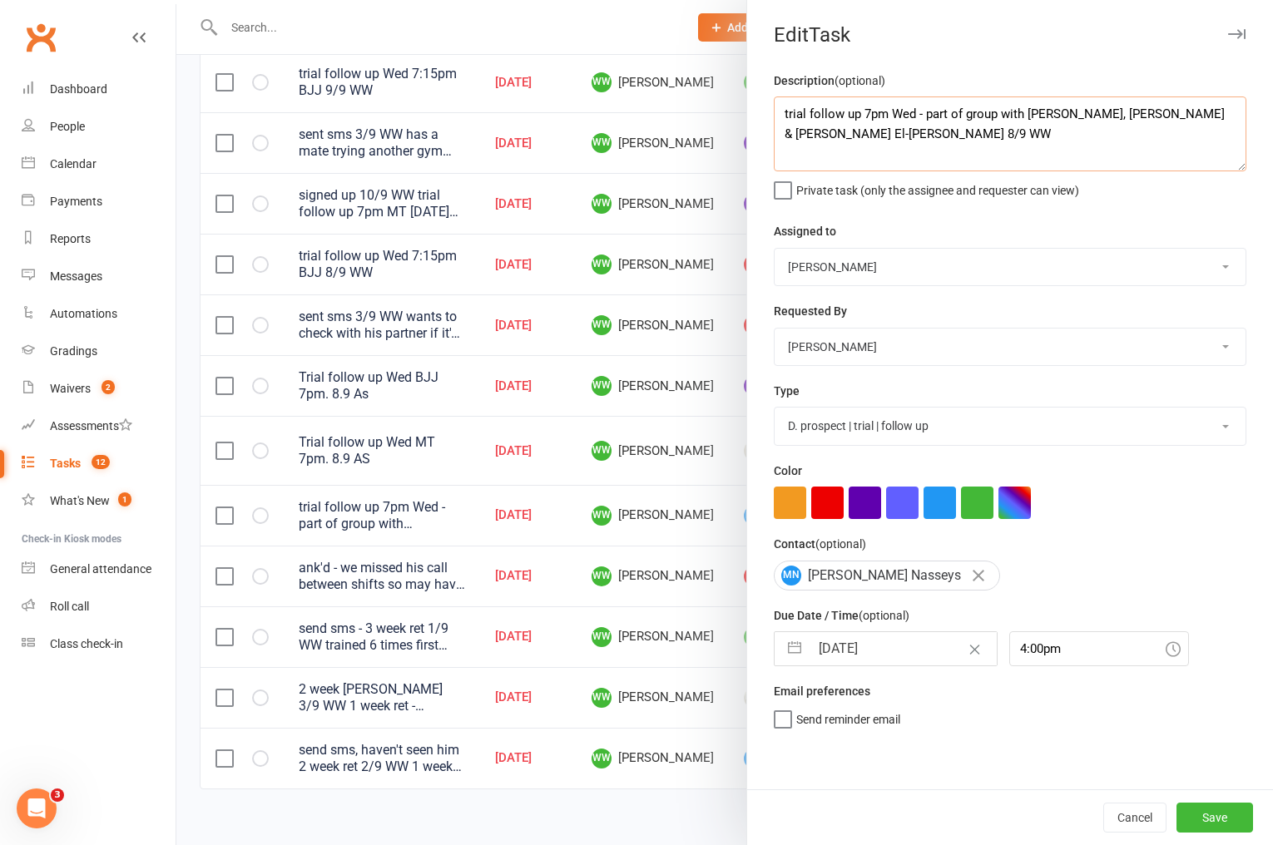
click at [779, 116] on textarea "trial follow up 7pm Wed - part of group with Mireille Sayers, Connor & Samantha…" at bounding box center [1010, 134] width 473 height 75
paste textarea "the group liked the trial - they're trialling at multiple gyms to see which wor…"
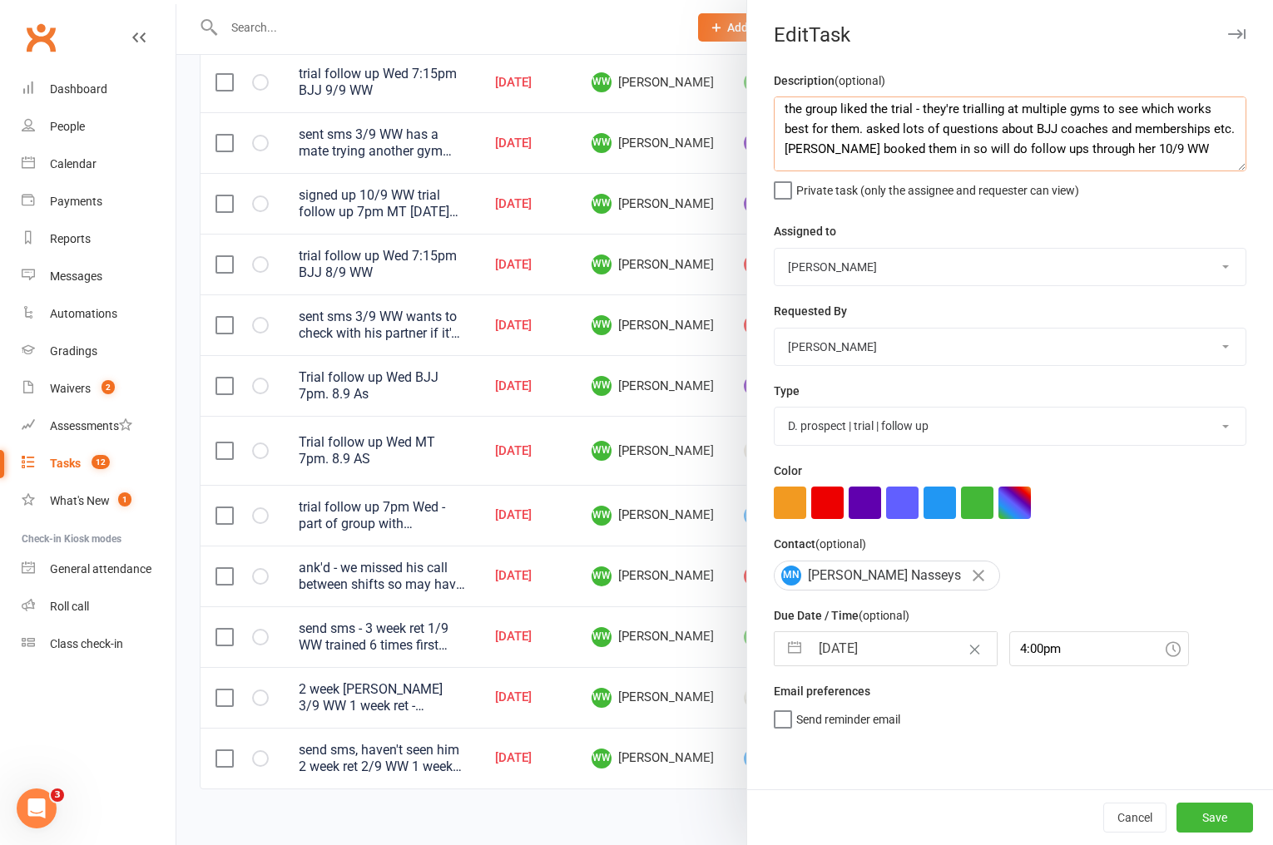
scroll to position [60, 0]
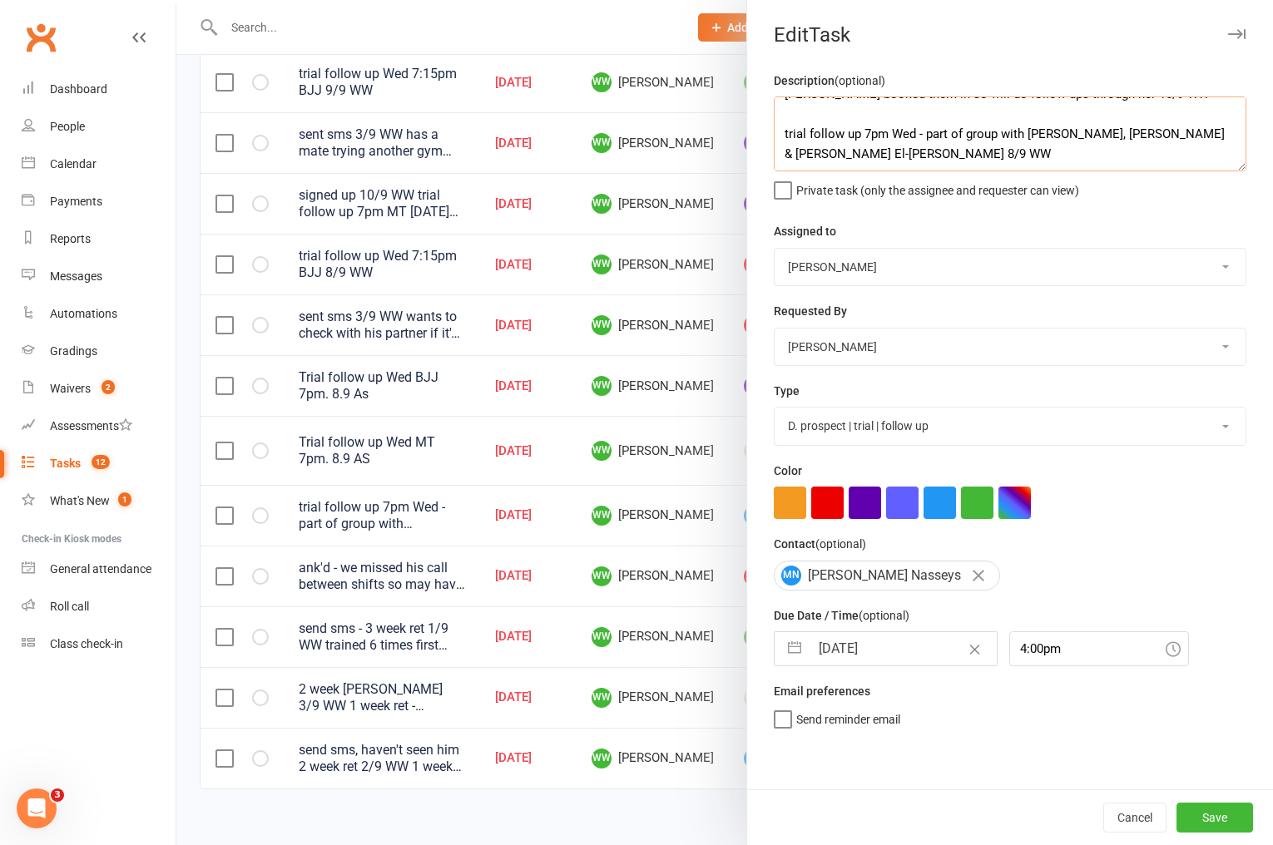
type textarea "the group liked the trial - they're trialling at multiple gyms to see which wor…"
click at [884, 658] on input "10 Sep 2025" at bounding box center [903, 648] width 187 height 33
select select "7"
select select "2025"
select select "8"
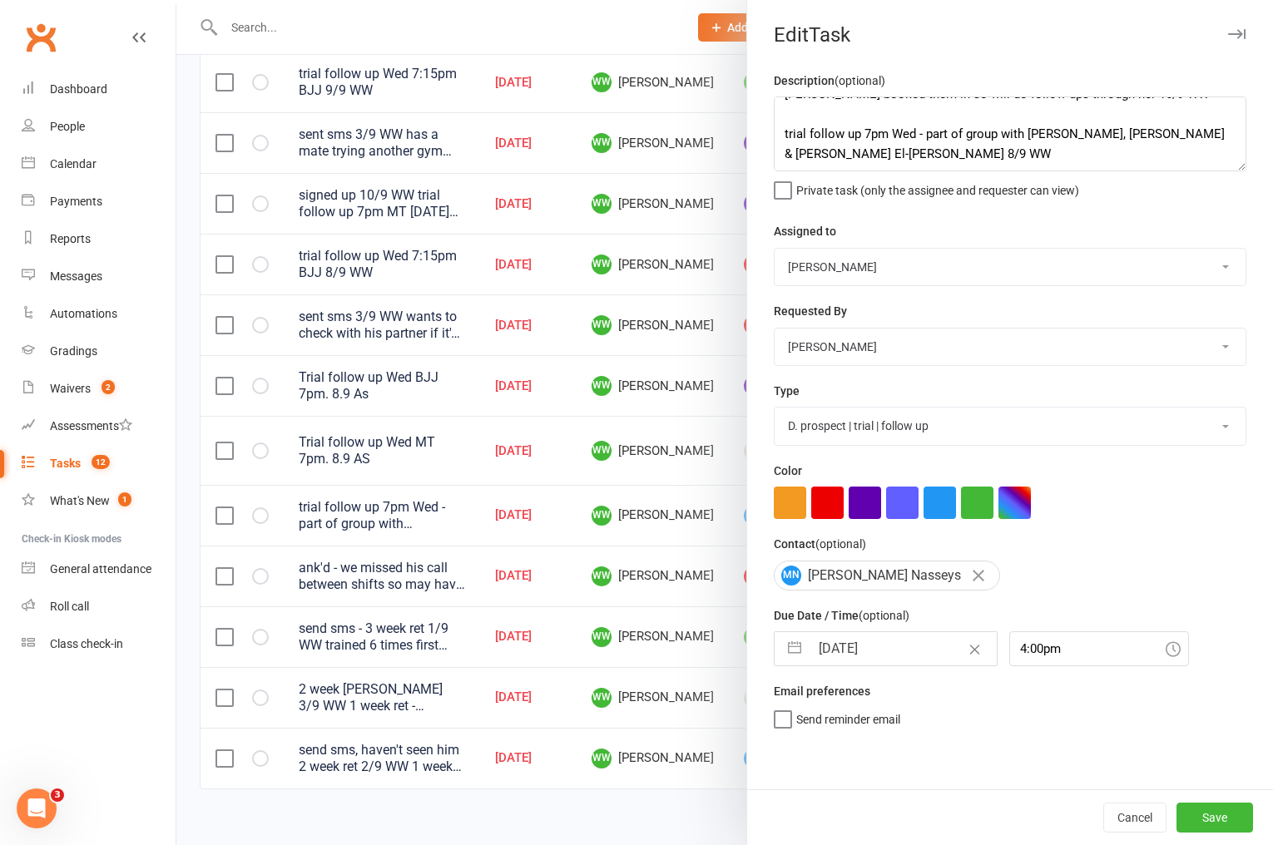
select select "2025"
select select "9"
select select "2025"
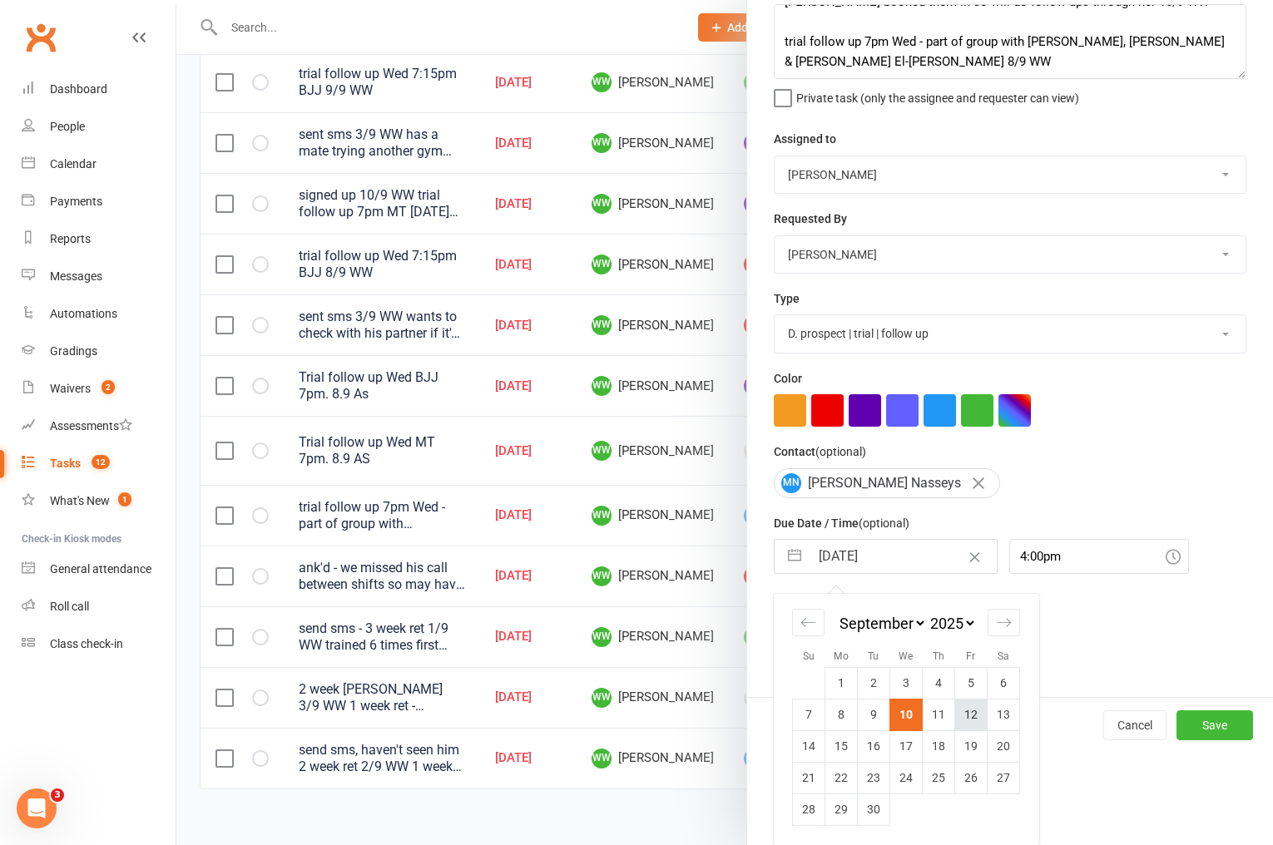
click at [973, 717] on td "12" at bounding box center [971, 715] width 32 height 32
type input "12 Sep 2025"
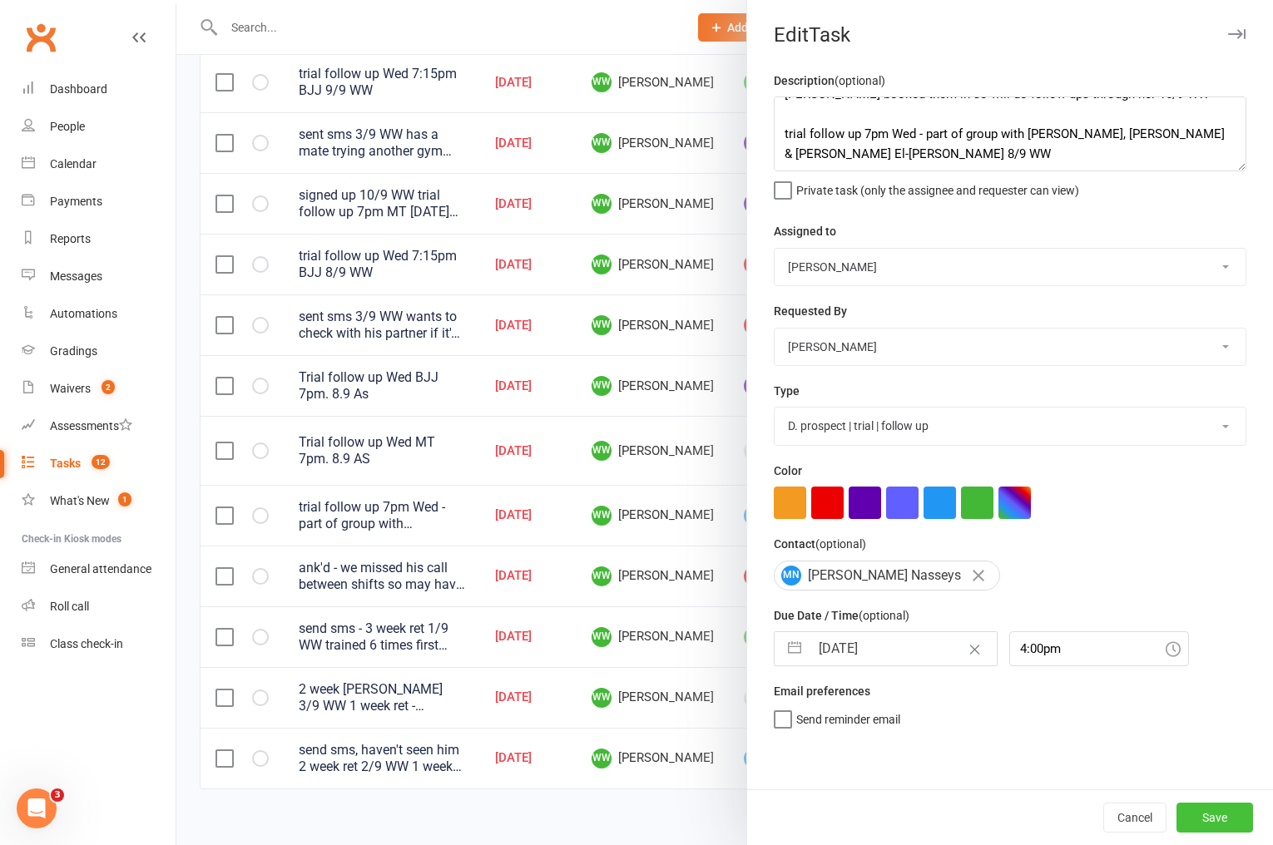
click at [1190, 819] on button "Save" at bounding box center [1214, 818] width 77 height 30
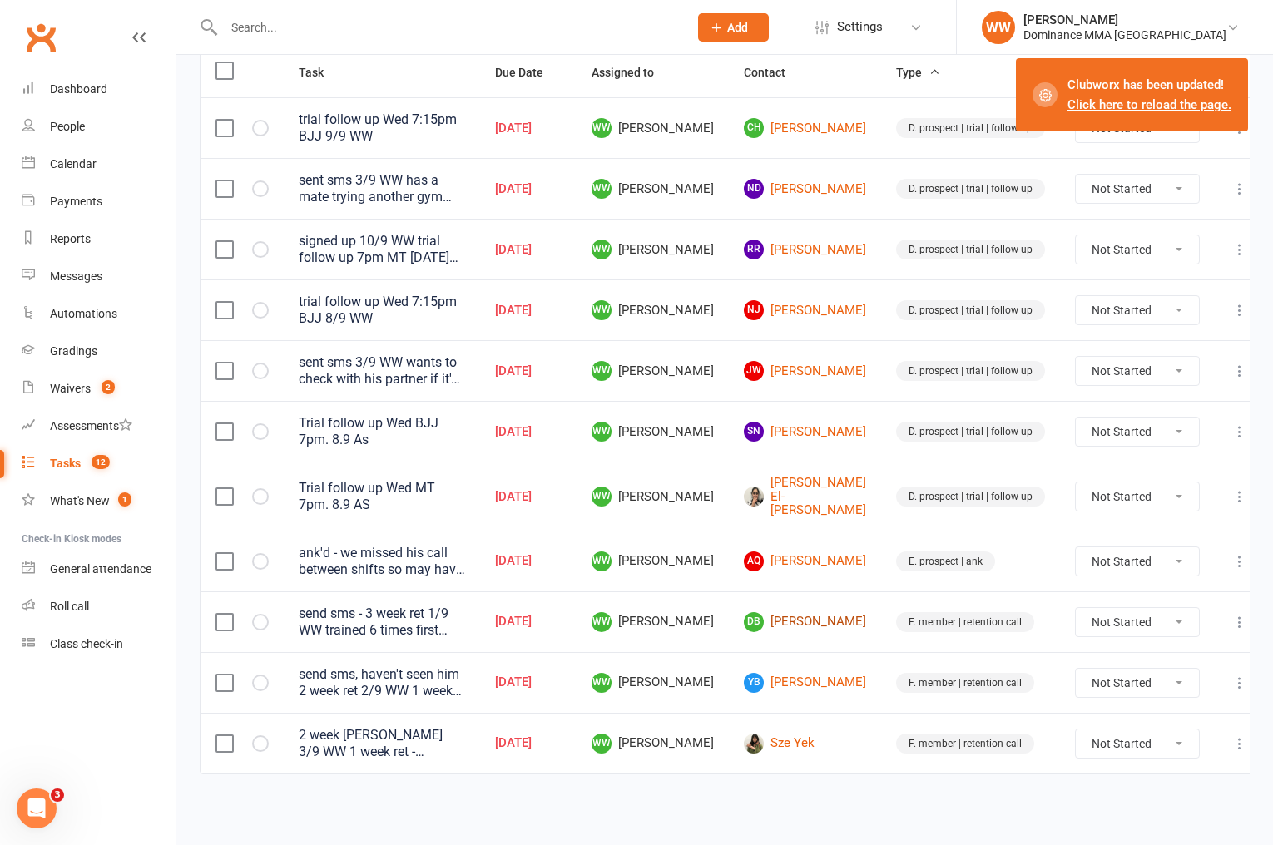
scroll to position [201, 0]
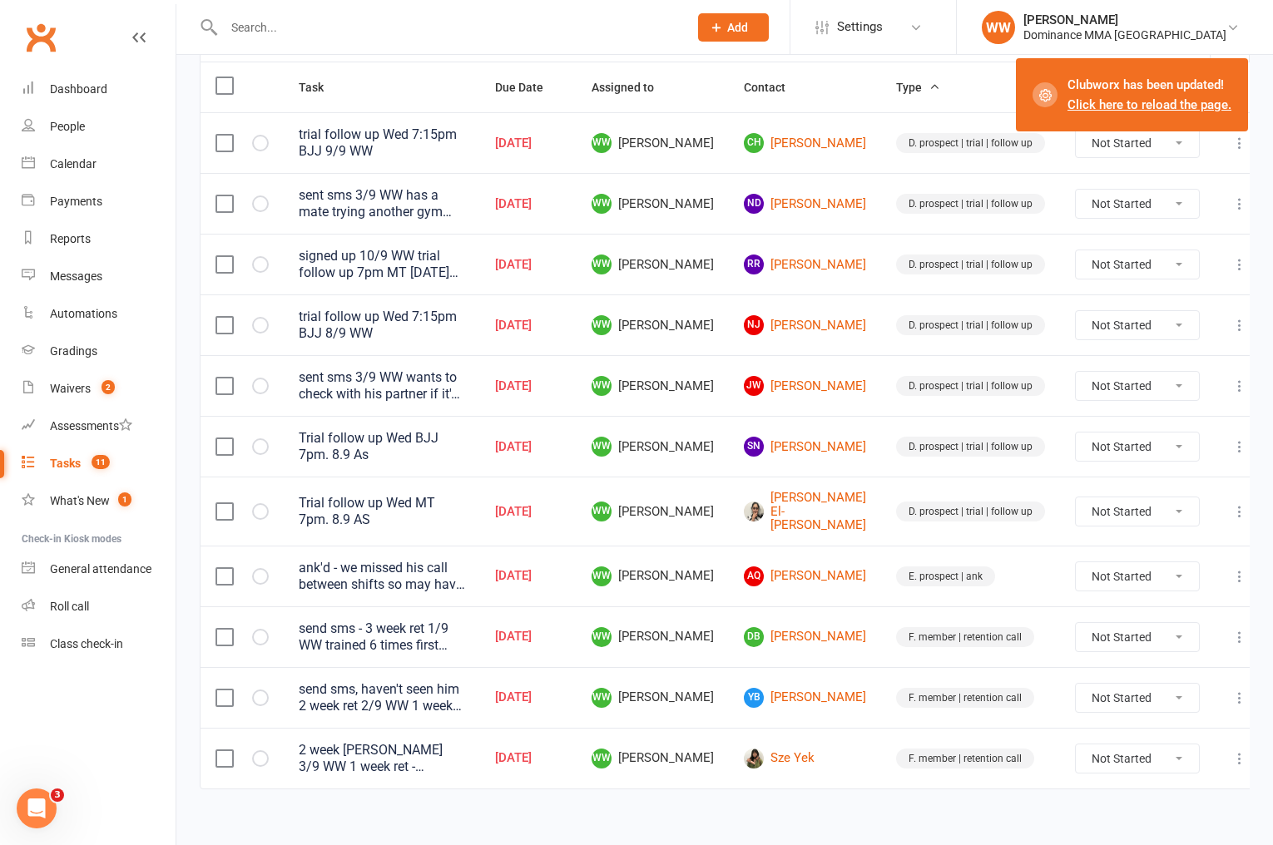
drag, startPoint x: 1221, startPoint y: 501, endPoint x: 1205, endPoint y: 510, distance: 19.0
click at [1231, 503] on icon at bounding box center [1239, 511] width 17 height 17
click at [1129, 566] on link "Edit" at bounding box center [1150, 568] width 165 height 33
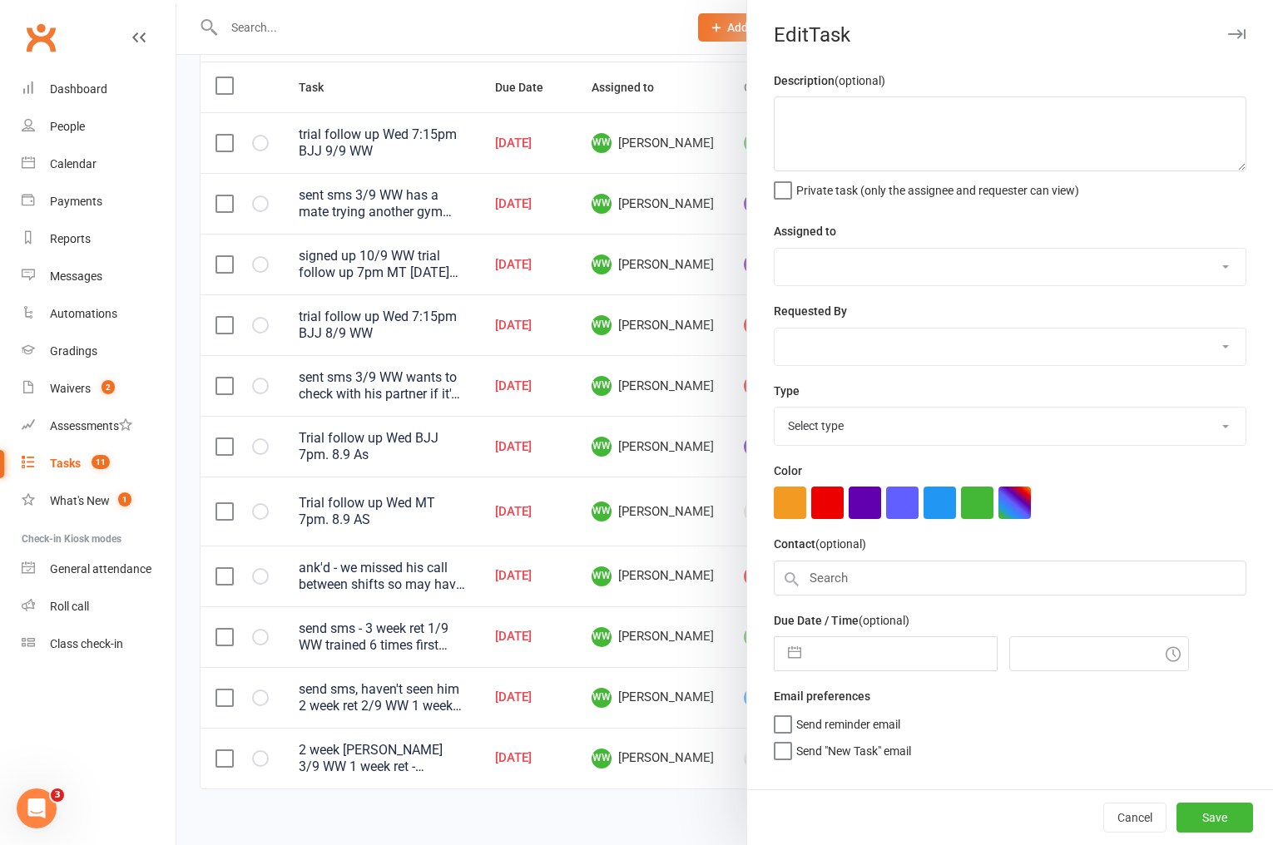
type textarea "Trial follow up Wed MT 7pm. 8.9 AS"
select select "49757"
select select "50862"
type input "10 Sep 2025"
type input "6:45pm"
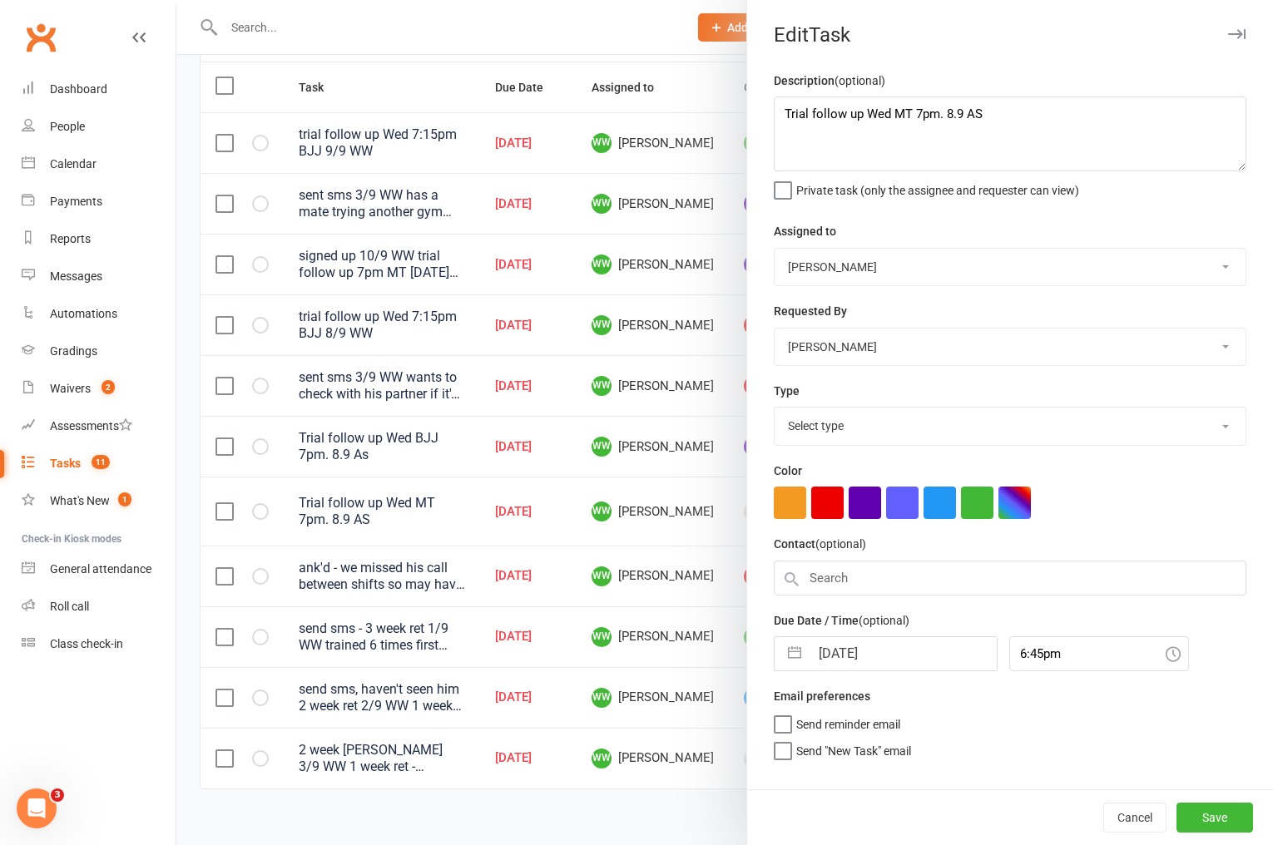
select select "3863"
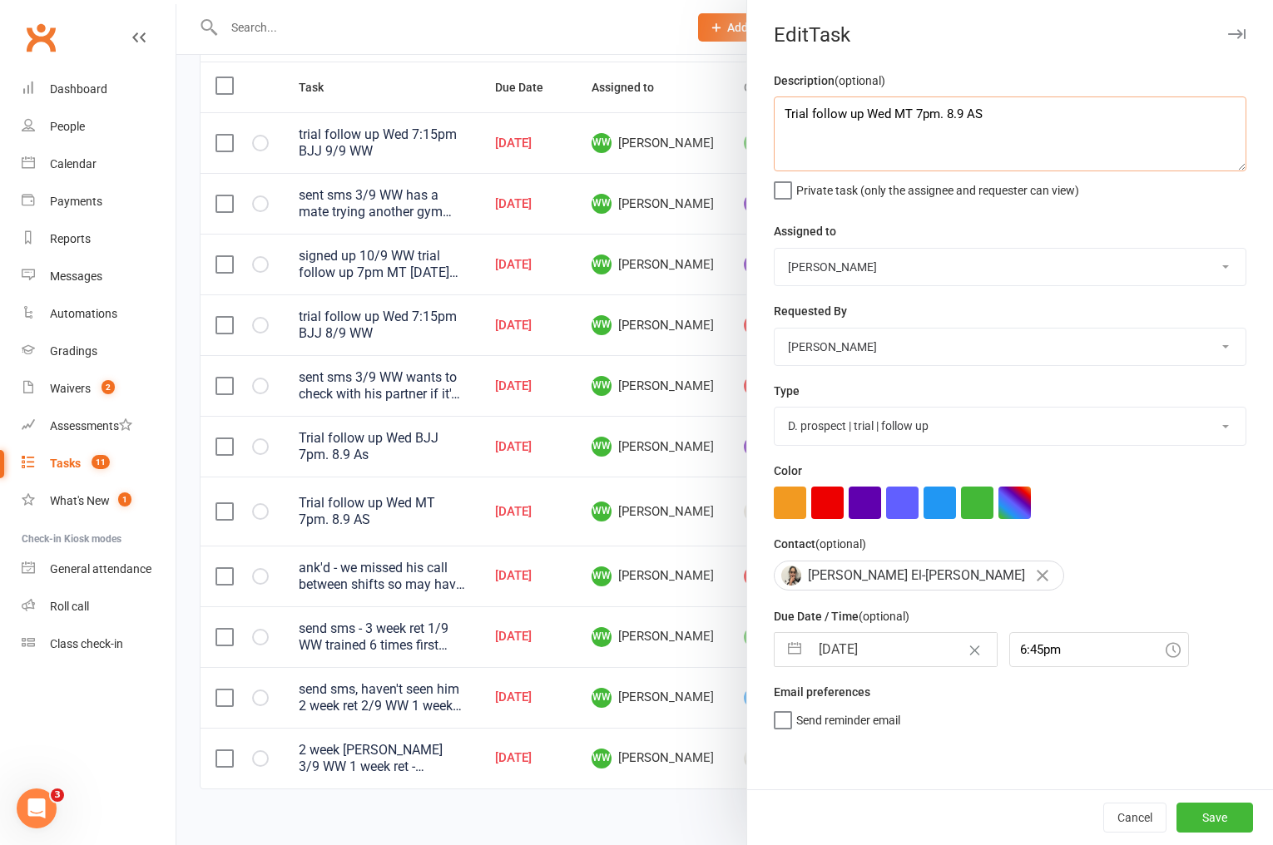
click at [783, 113] on textarea "Trial follow up Wed MT 7pm. 8.9 AS" at bounding box center [1010, 134] width 473 height 75
paste textarea "the group liked the trial - they're trialling at multiple gyms to see which wor…"
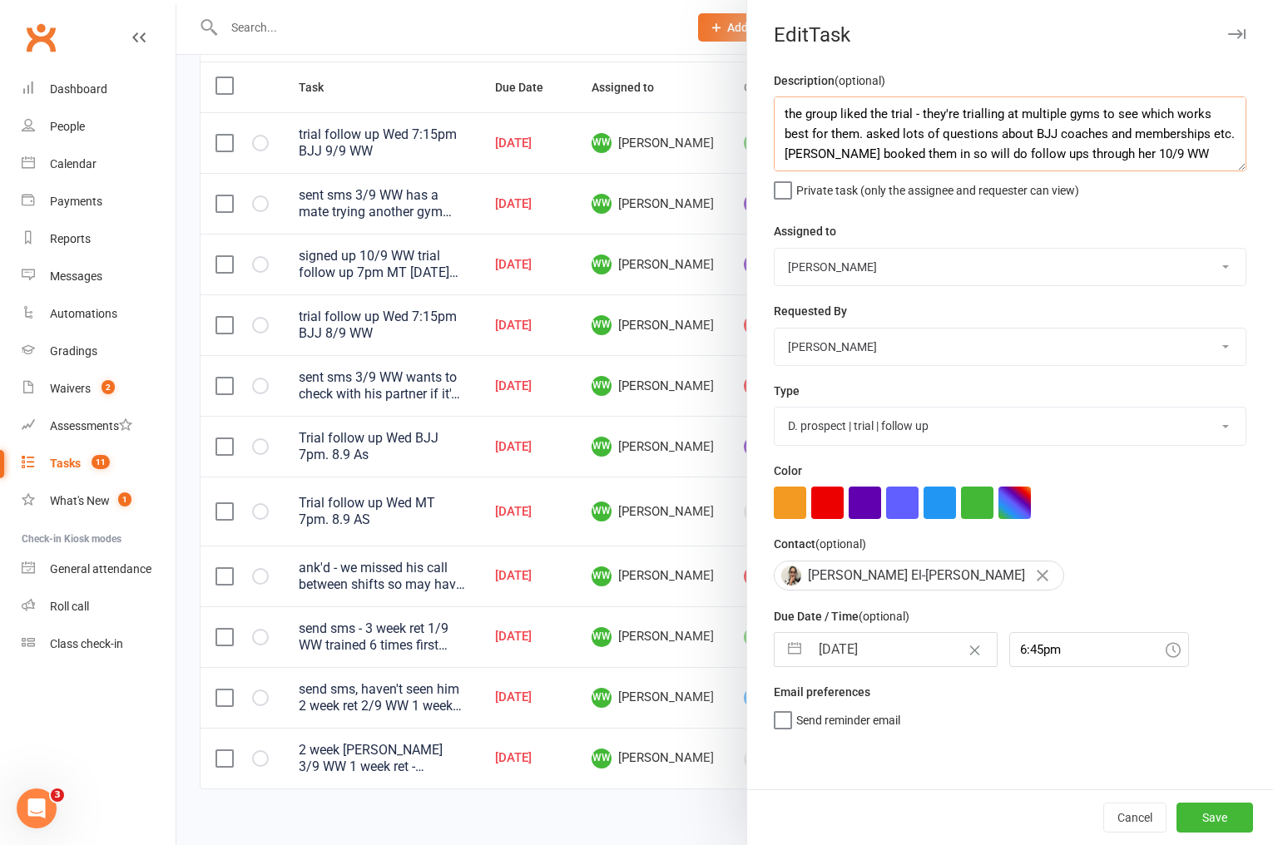
type textarea "the group liked the trial - they're trialling at multiple gyms to see which wor…"
click at [879, 659] on input "10 Sep 2025" at bounding box center [903, 649] width 187 height 33
select select "7"
select select "2025"
select select "8"
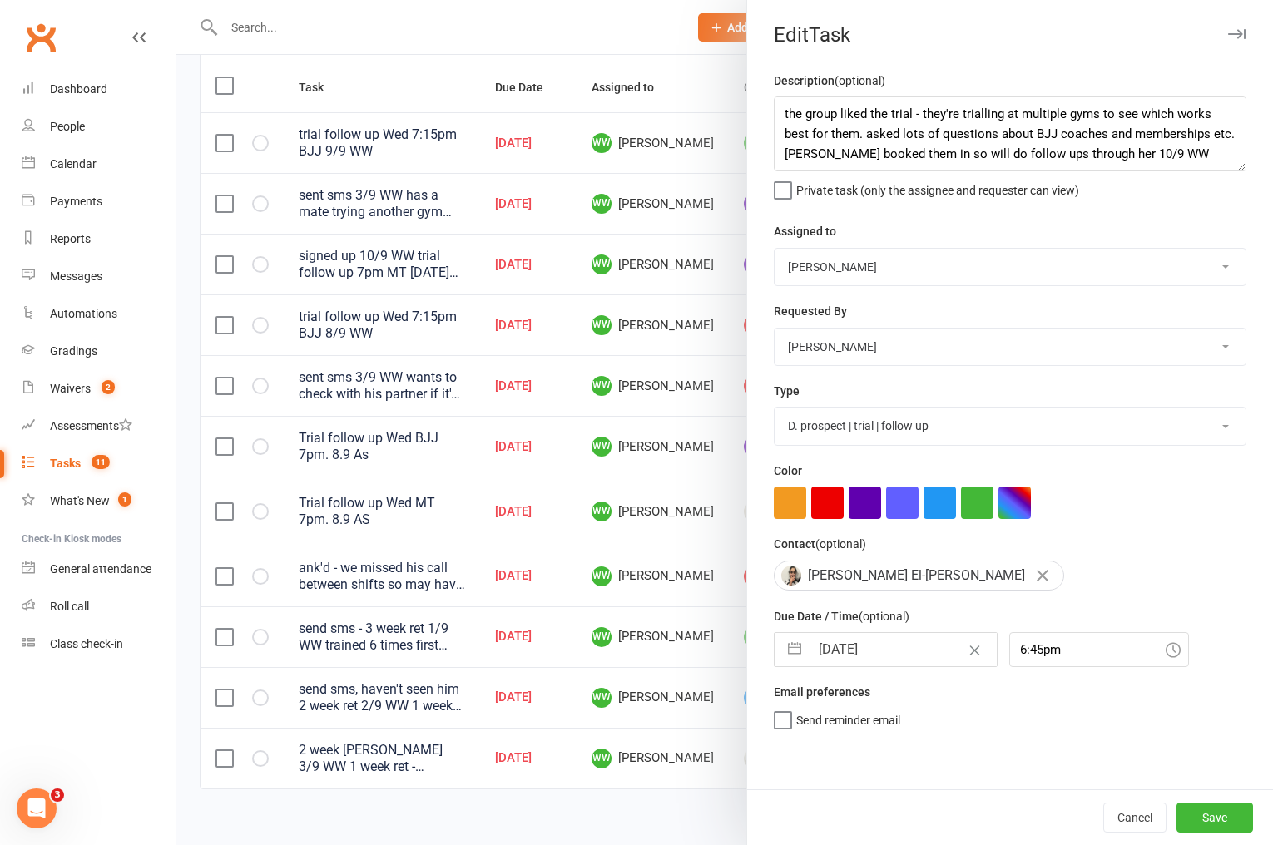
select select "2025"
select select "9"
select select "2025"
click at [938, 810] on td "11" at bounding box center [939, 808] width 32 height 32
type input "11 Sep 2025"
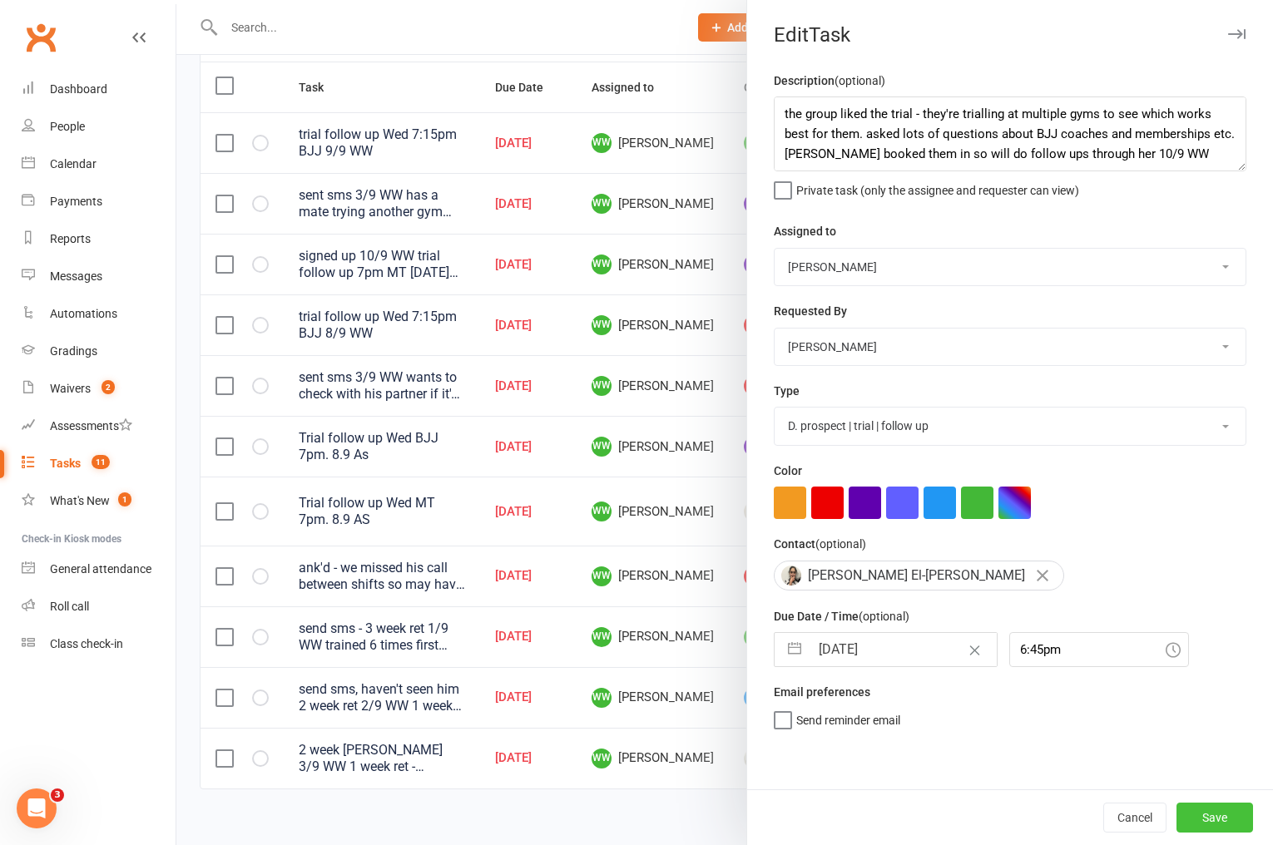
click at [1228, 816] on button "Save" at bounding box center [1214, 818] width 77 height 30
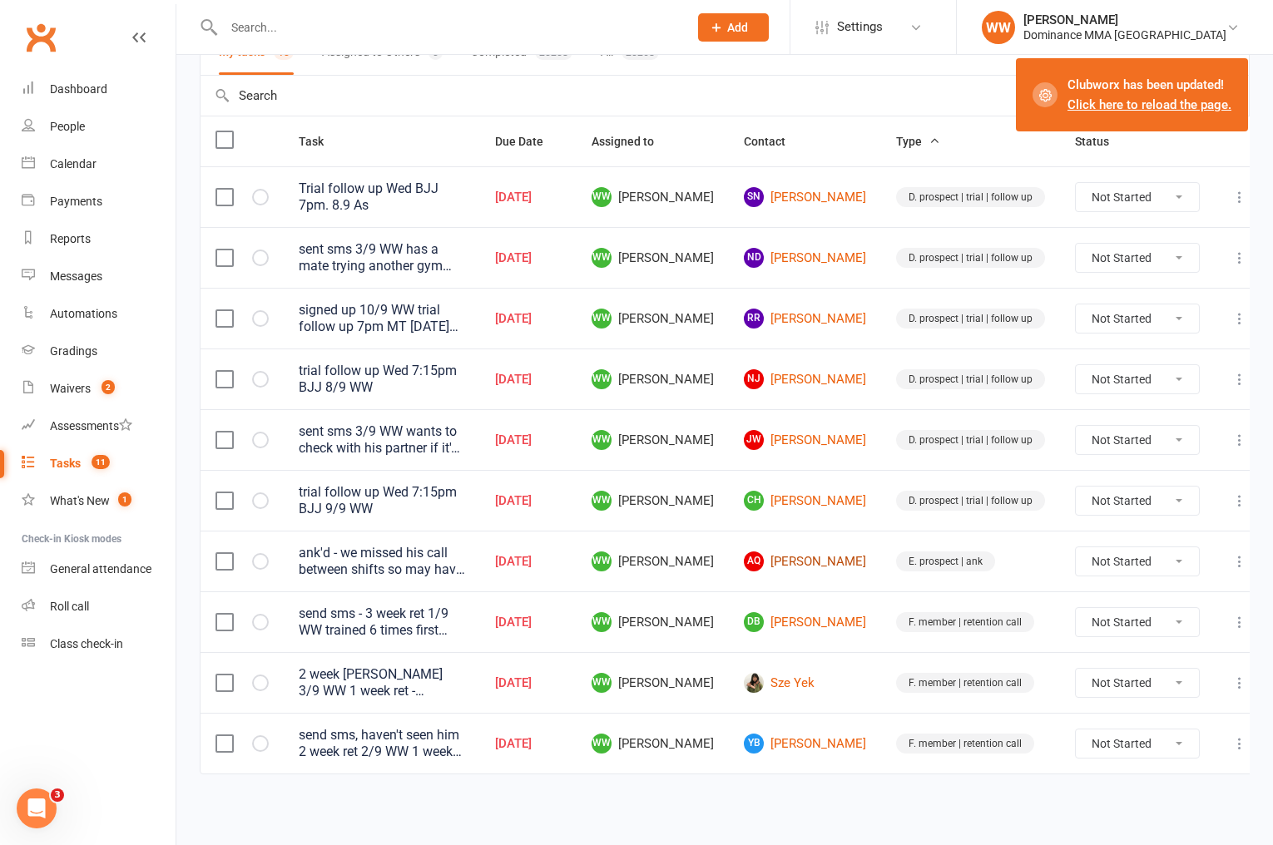
scroll to position [143, 0]
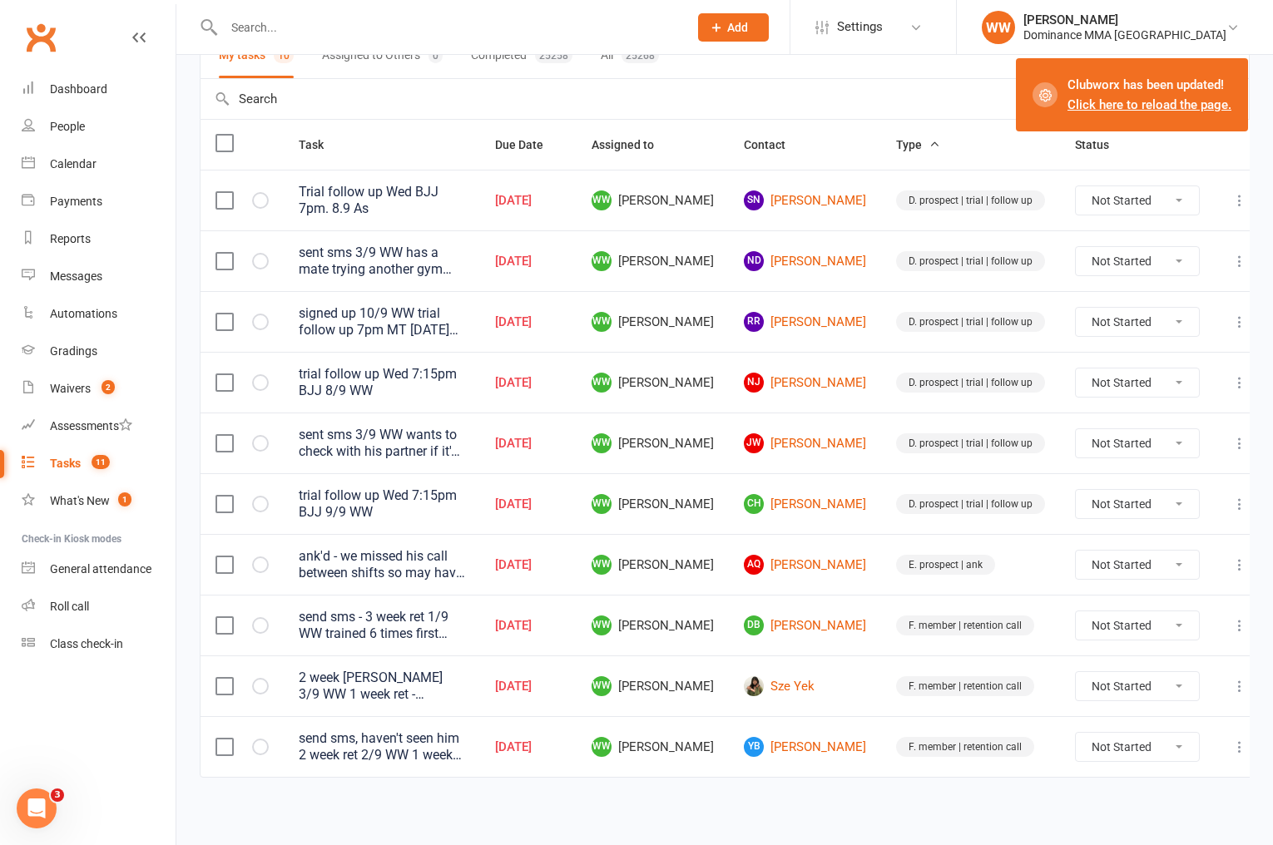
click at [881, 473] on td "D. prospect | trial | follow up" at bounding box center [970, 503] width 179 height 61
click at [1231, 319] on icon at bounding box center [1239, 322] width 17 height 17
click at [1033, 321] on td "D. prospect | trial | follow up" at bounding box center [970, 321] width 179 height 61
click at [1231, 321] on icon at bounding box center [1239, 322] width 17 height 17
click at [1150, 379] on link "Edit" at bounding box center [1150, 384] width 165 height 33
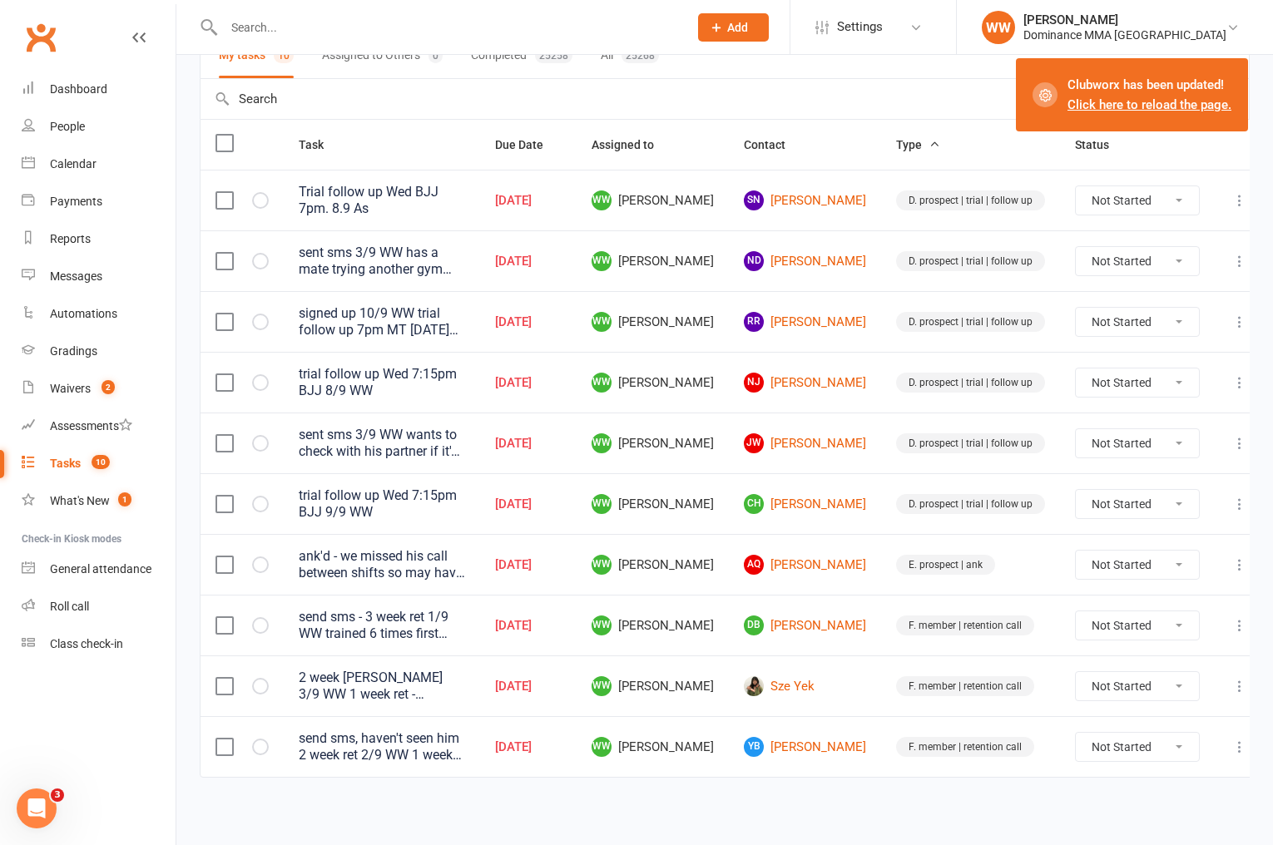
type textarea "signed up 10/9 WW trial follow up 7pm MT Wed 8/9 WW"
select select "49757"
type input "10 Sep 2025"
type input "4:15pm"
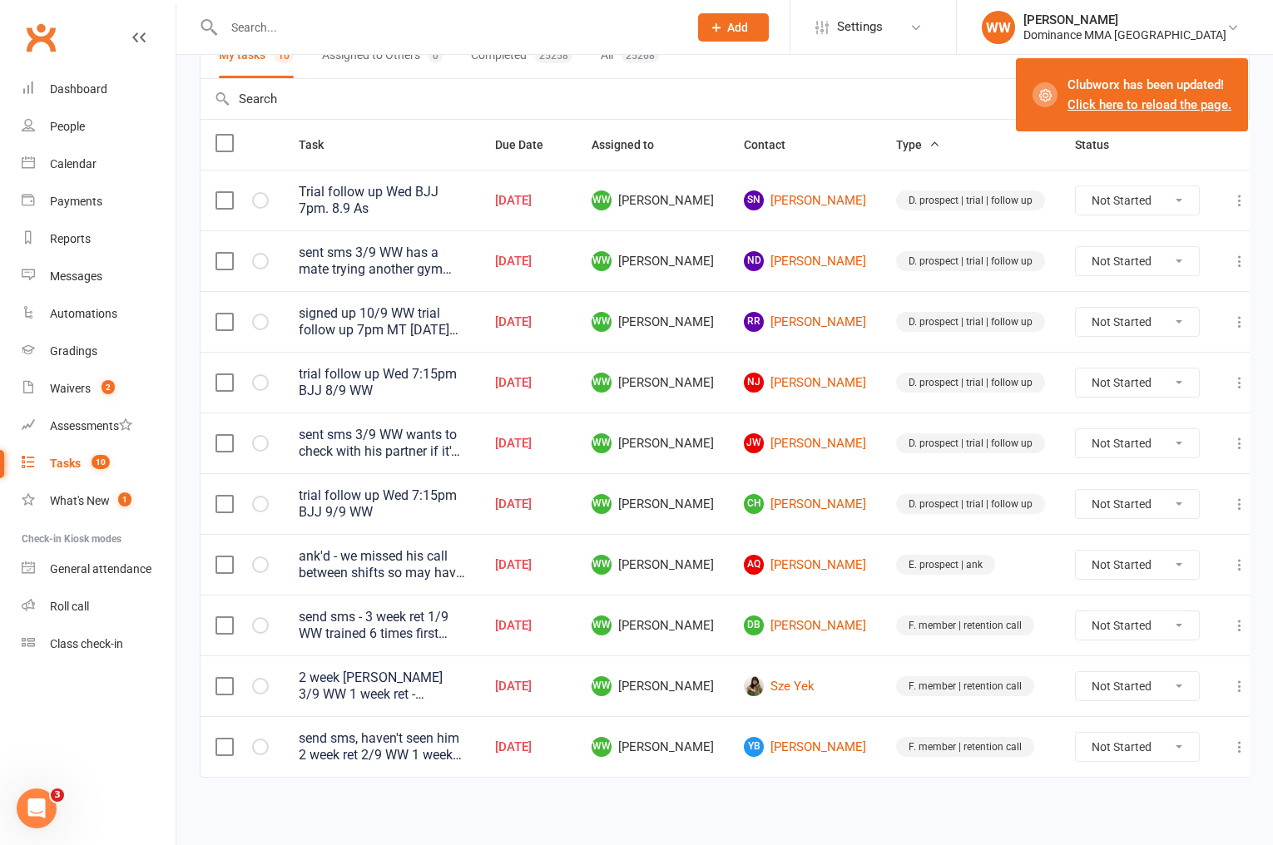
select select "3863"
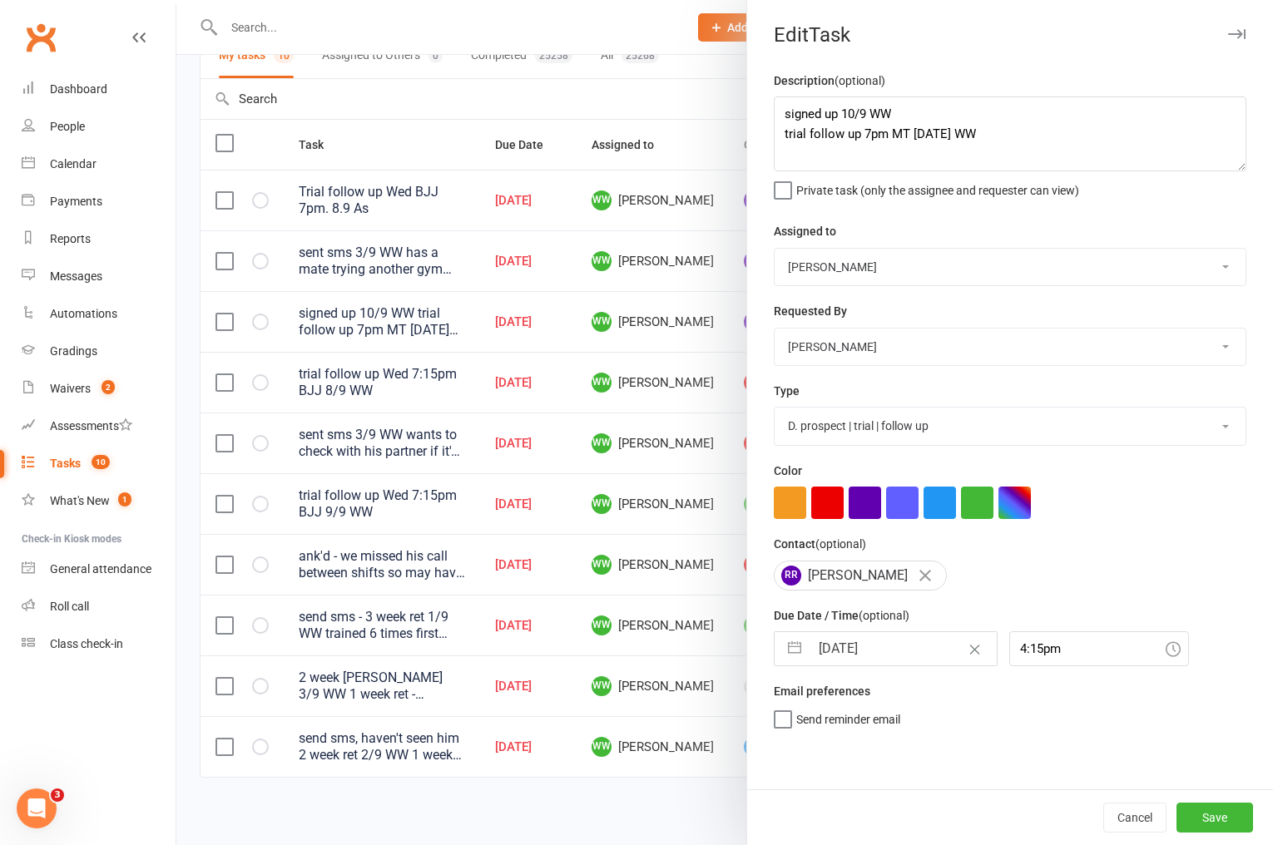
click at [871, 660] on input "10 Sep 2025" at bounding box center [903, 648] width 187 height 33
select select "7"
select select "2025"
select select "8"
select select "2025"
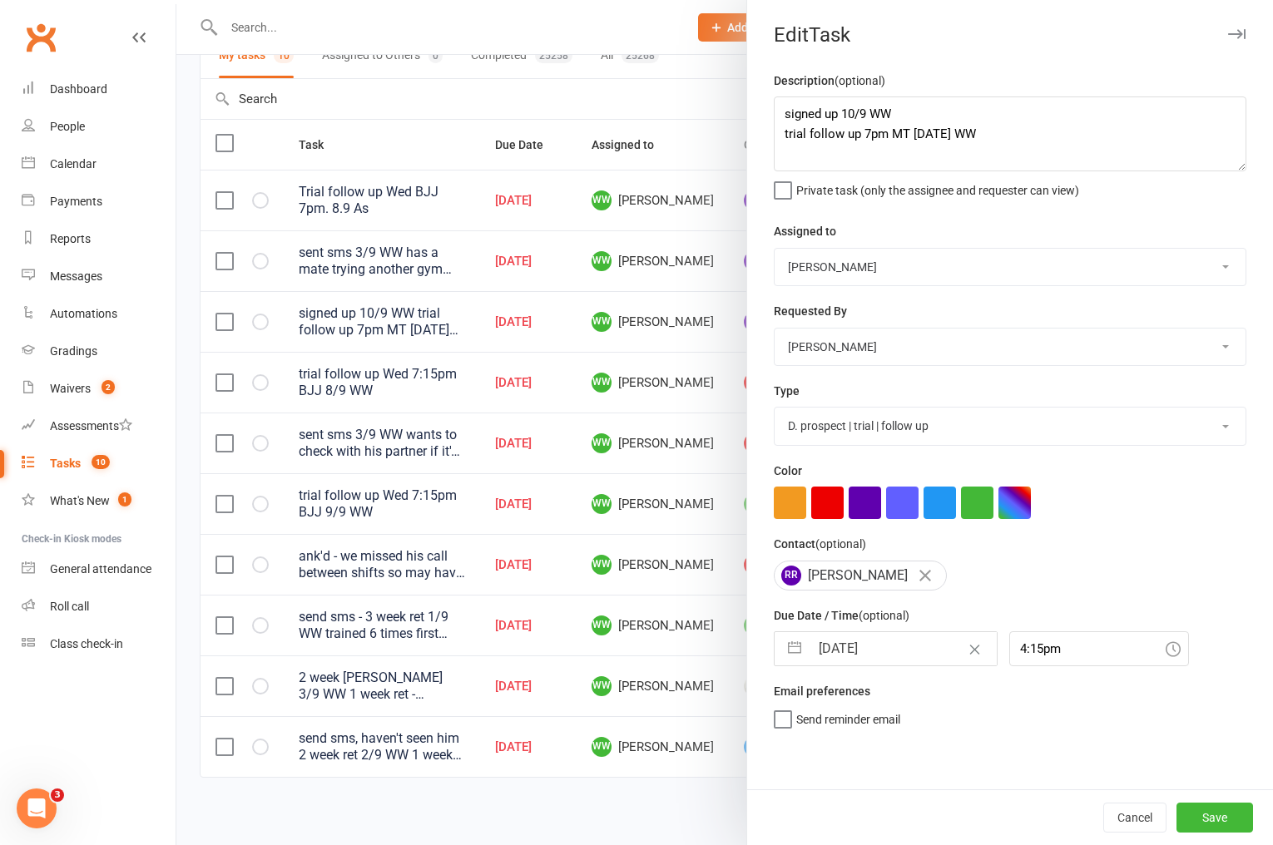
select select "9"
select select "2025"
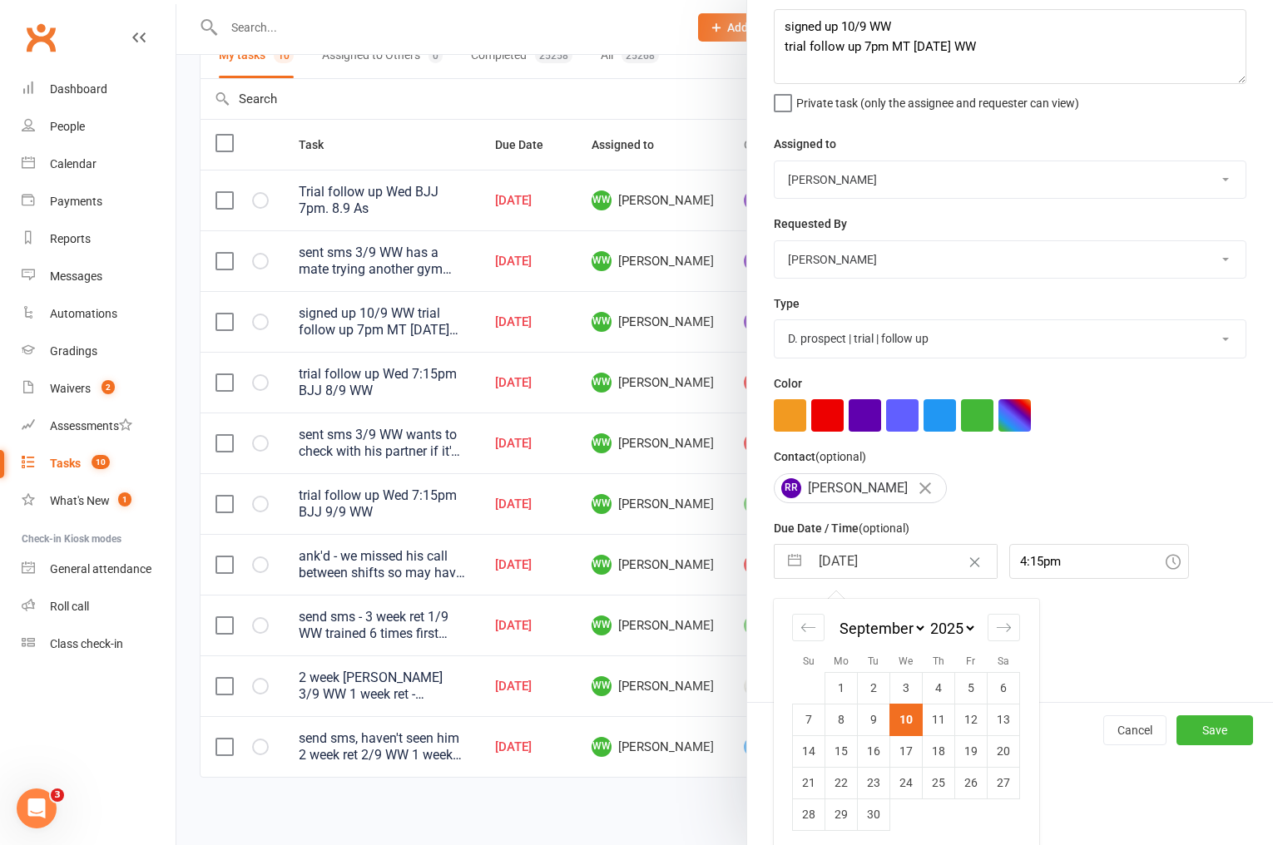
scroll to position [95, 0]
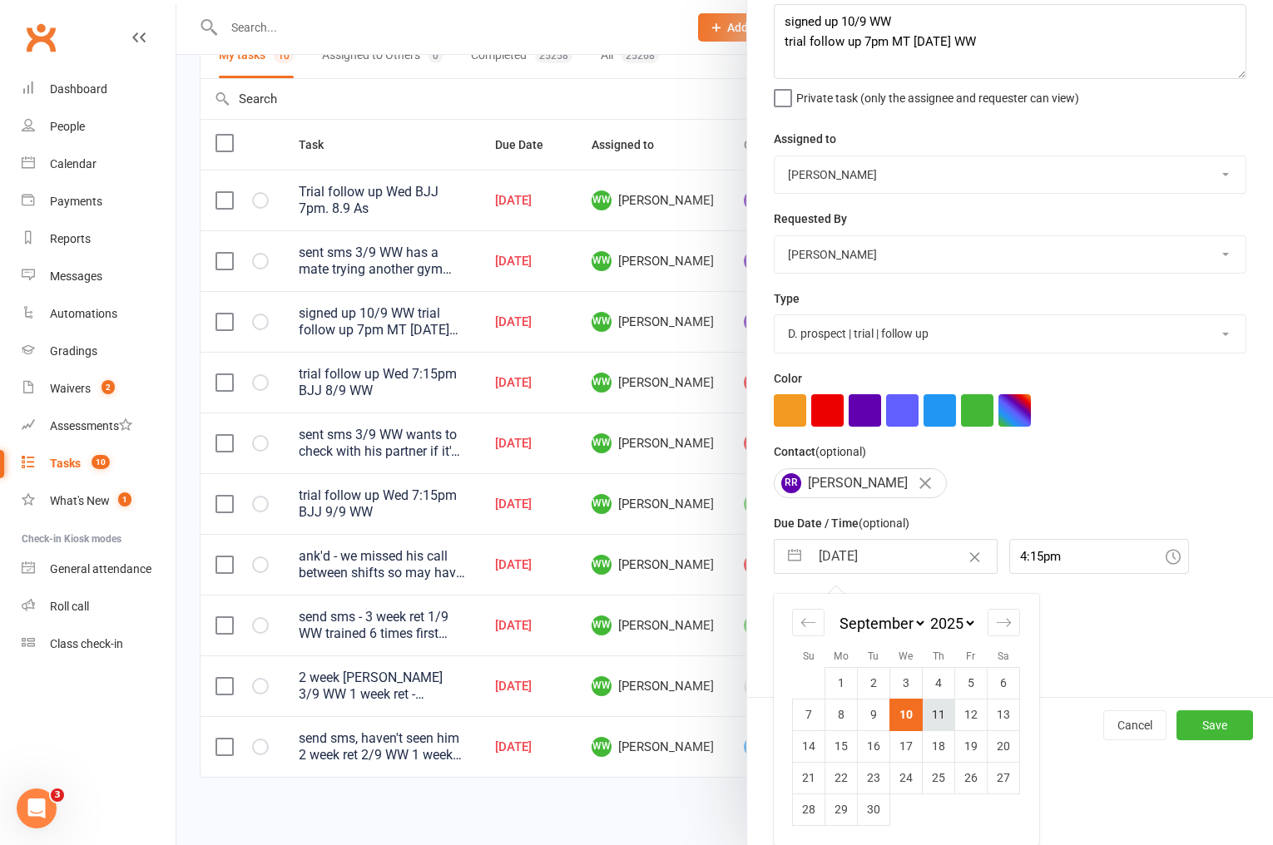
click at [936, 715] on td "11" at bounding box center [939, 715] width 32 height 32
type input "11 Sep 2025"
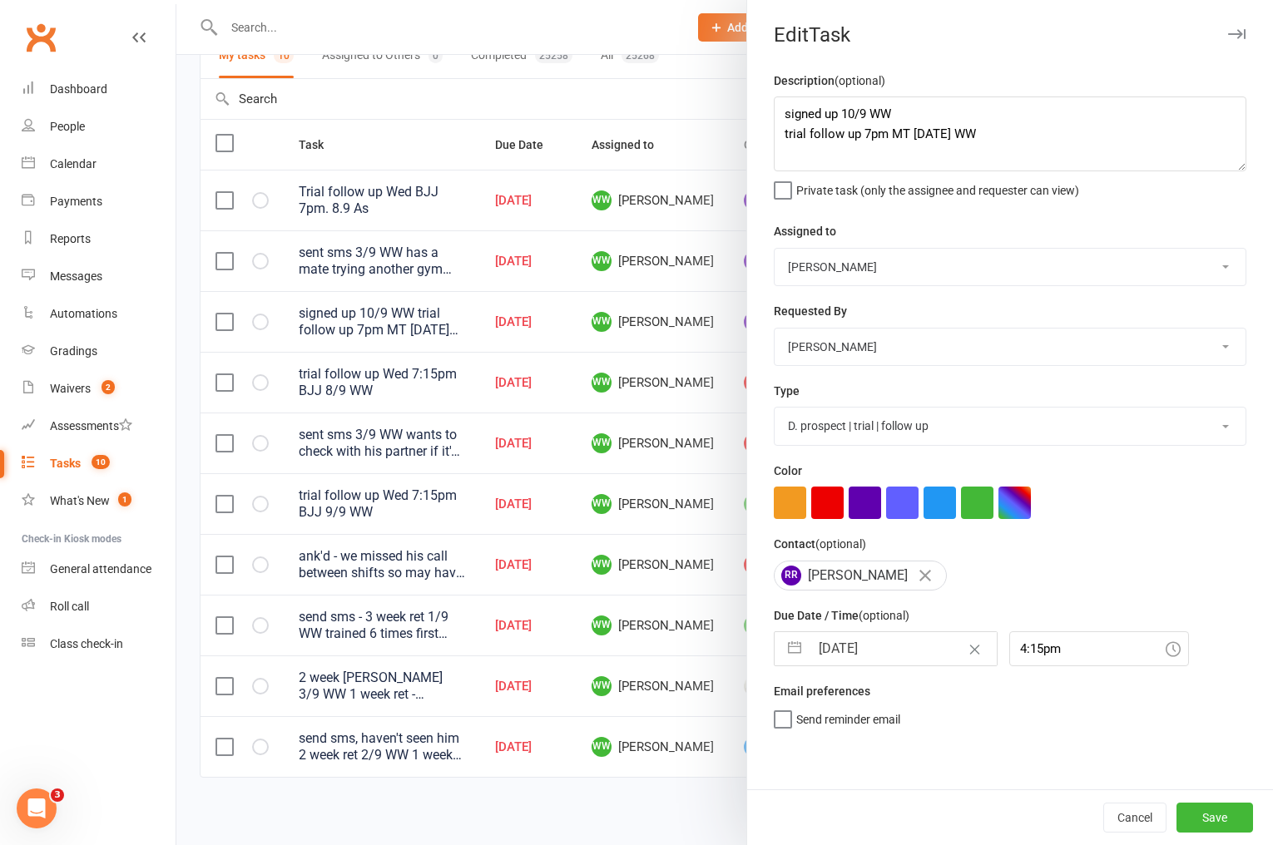
scroll to position [0, 0]
click at [1211, 808] on button "Save" at bounding box center [1214, 818] width 77 height 30
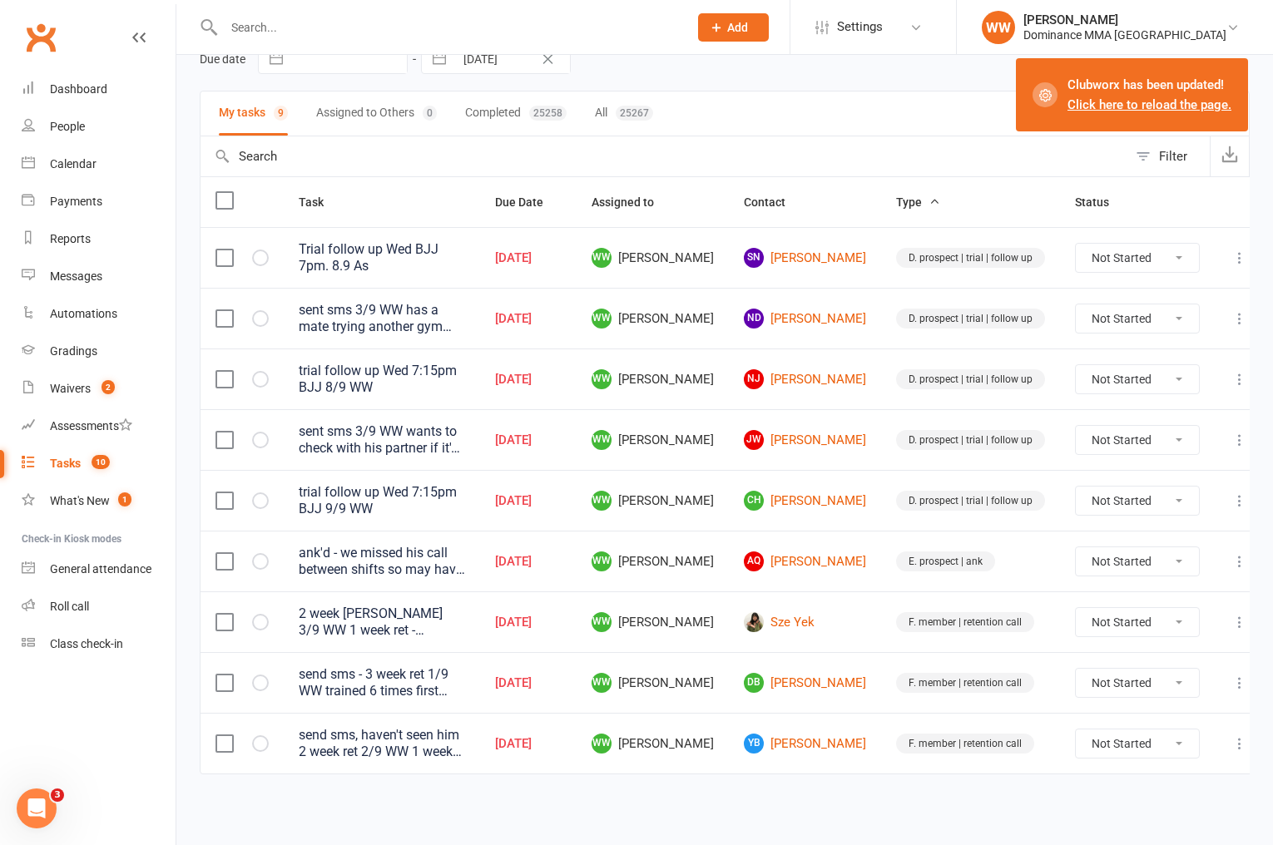
scroll to position [82, 0]
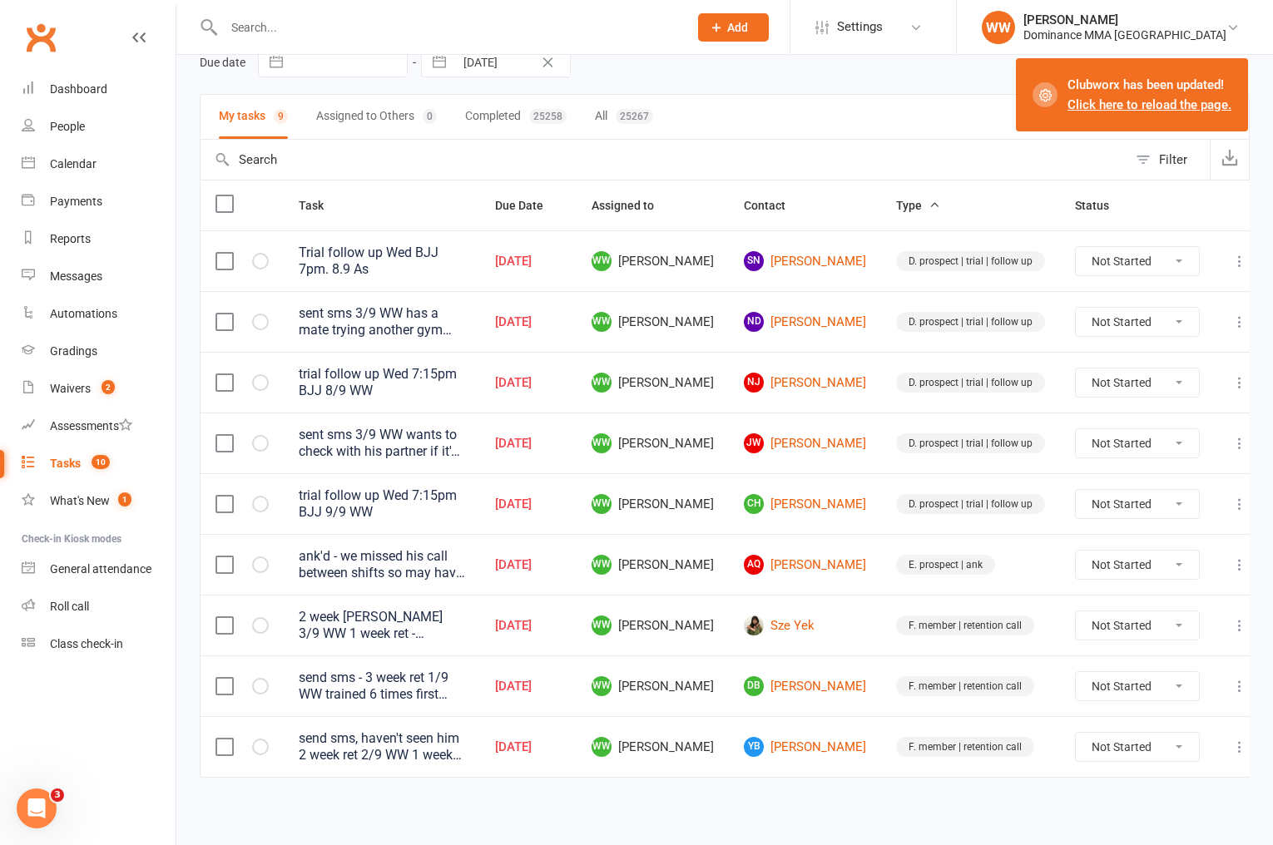
click at [864, 572] on td "AQ Angus Quarrie" at bounding box center [805, 564] width 152 height 61
click at [814, 746] on link "YB Yassin Boughanmi" at bounding box center [805, 747] width 122 height 20
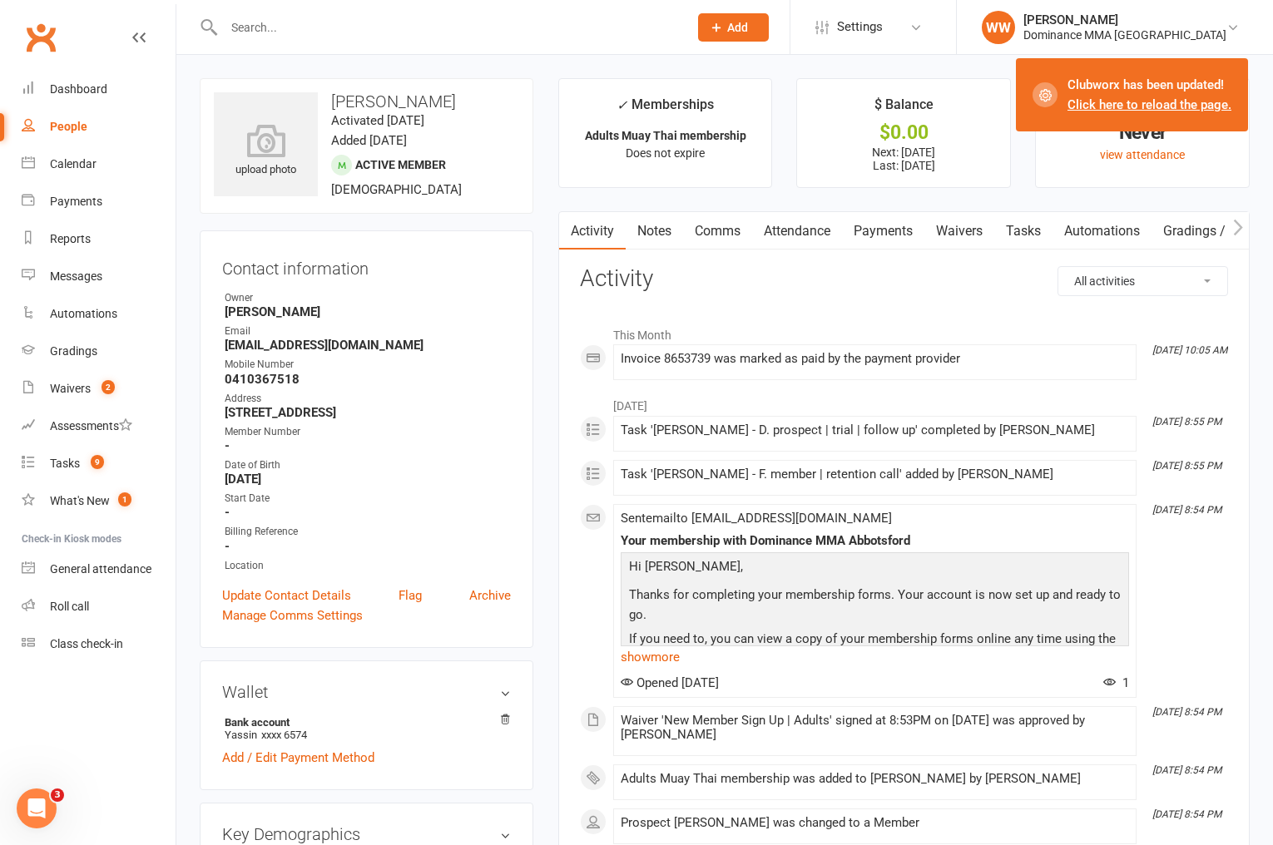
click at [880, 239] on link "Payments" at bounding box center [883, 231] width 82 height 38
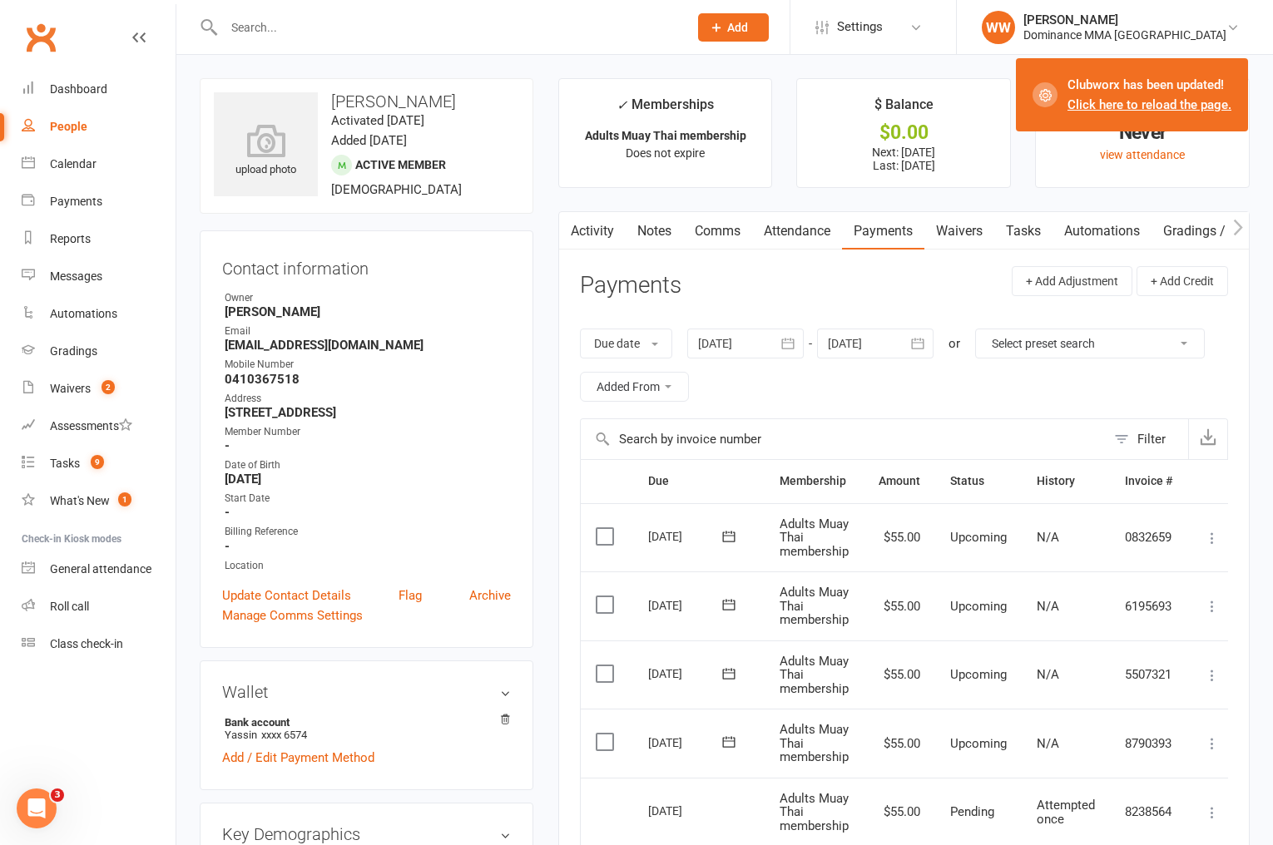
click at [1023, 226] on link "Tasks" at bounding box center [1023, 231] width 58 height 38
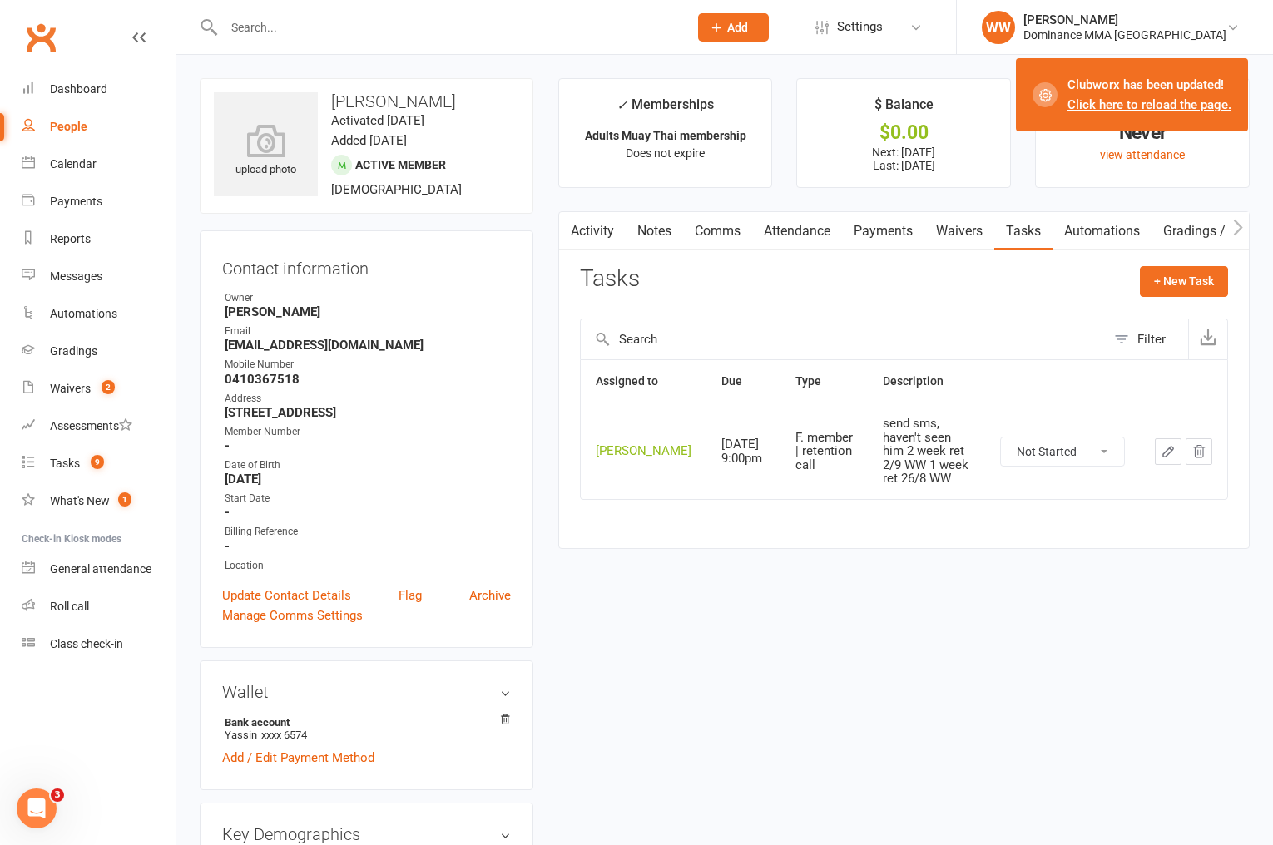
click at [1166, 457] on icon "button" at bounding box center [1168, 451] width 15 height 15
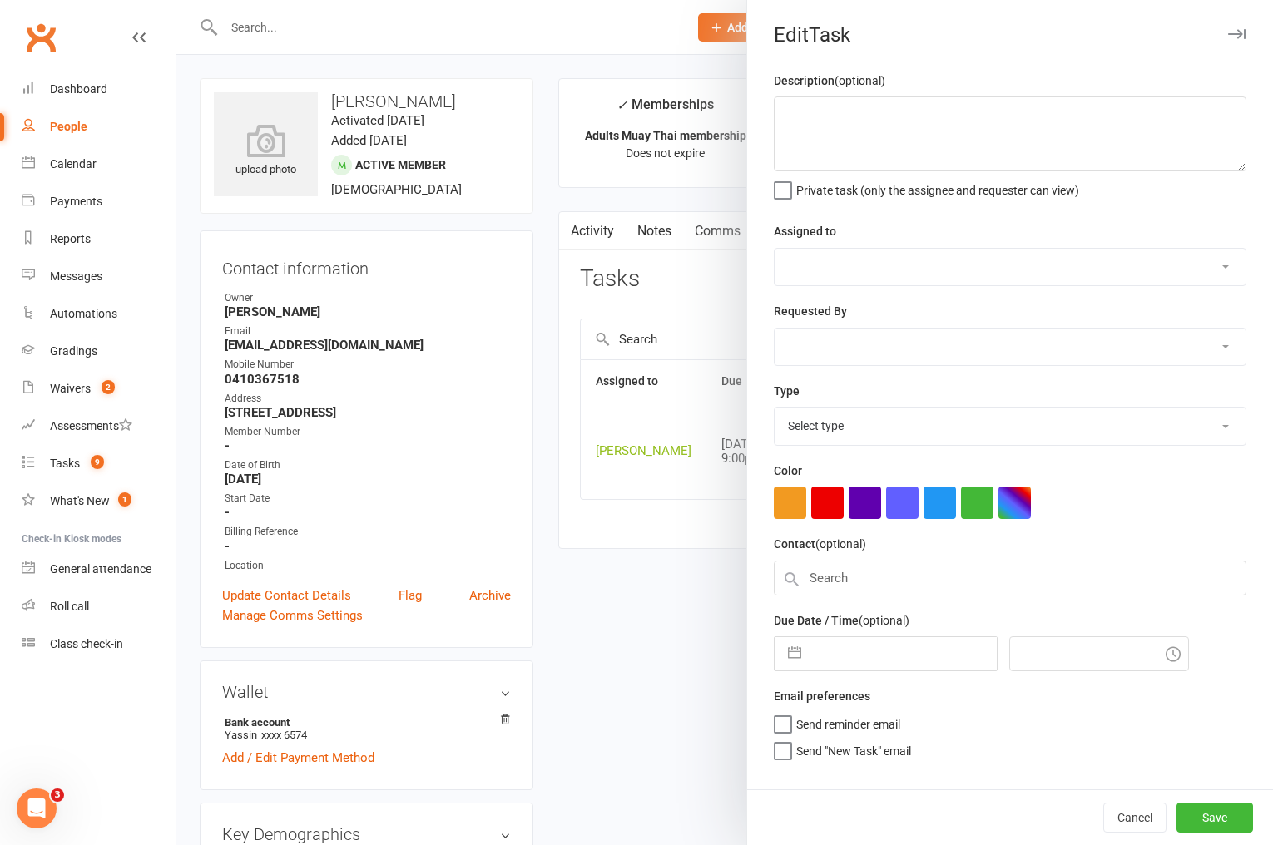
type textarea "send sms, haven't seen him 2 week ret 2/9 WW 1 week ret 26/8 WW"
select select "49757"
type input "10 Sep 2025"
type input "9:00pm"
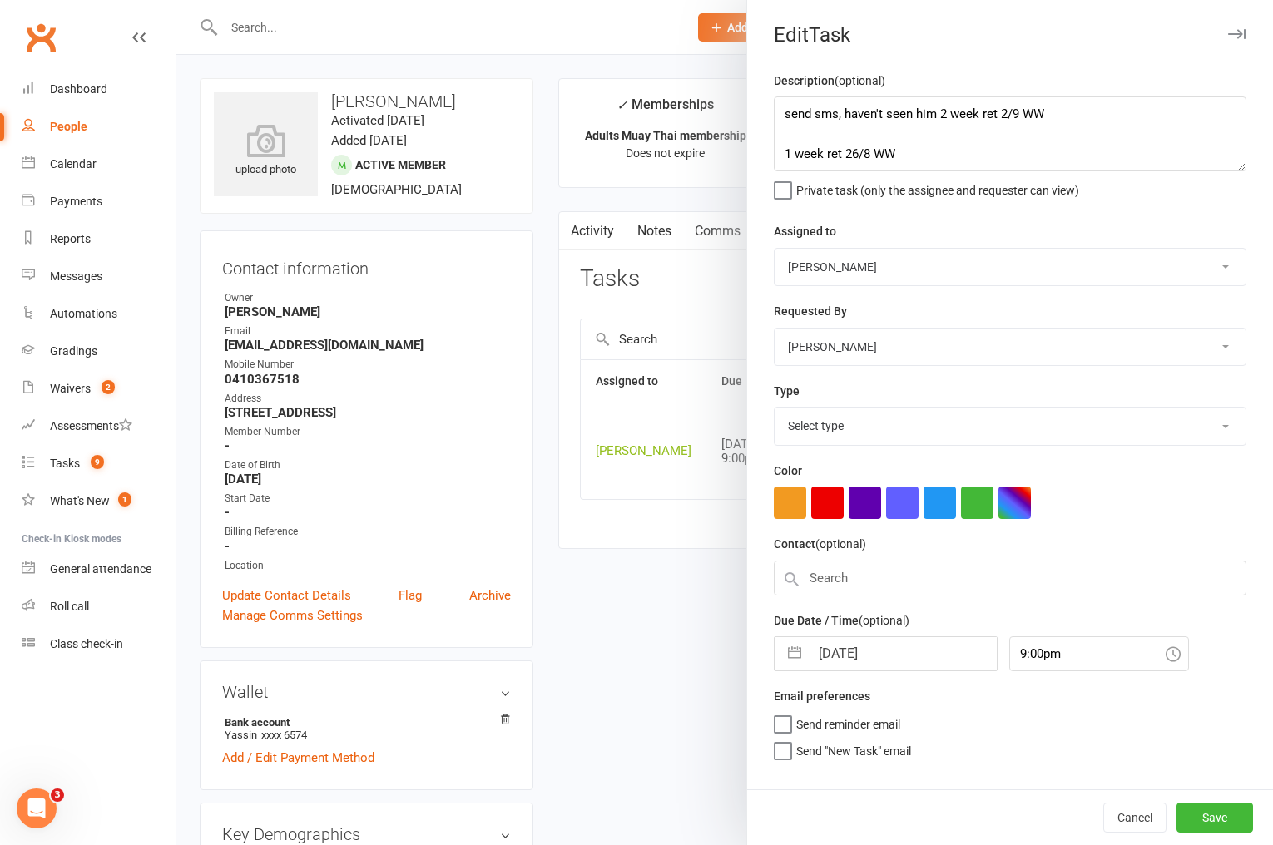
select select "3865"
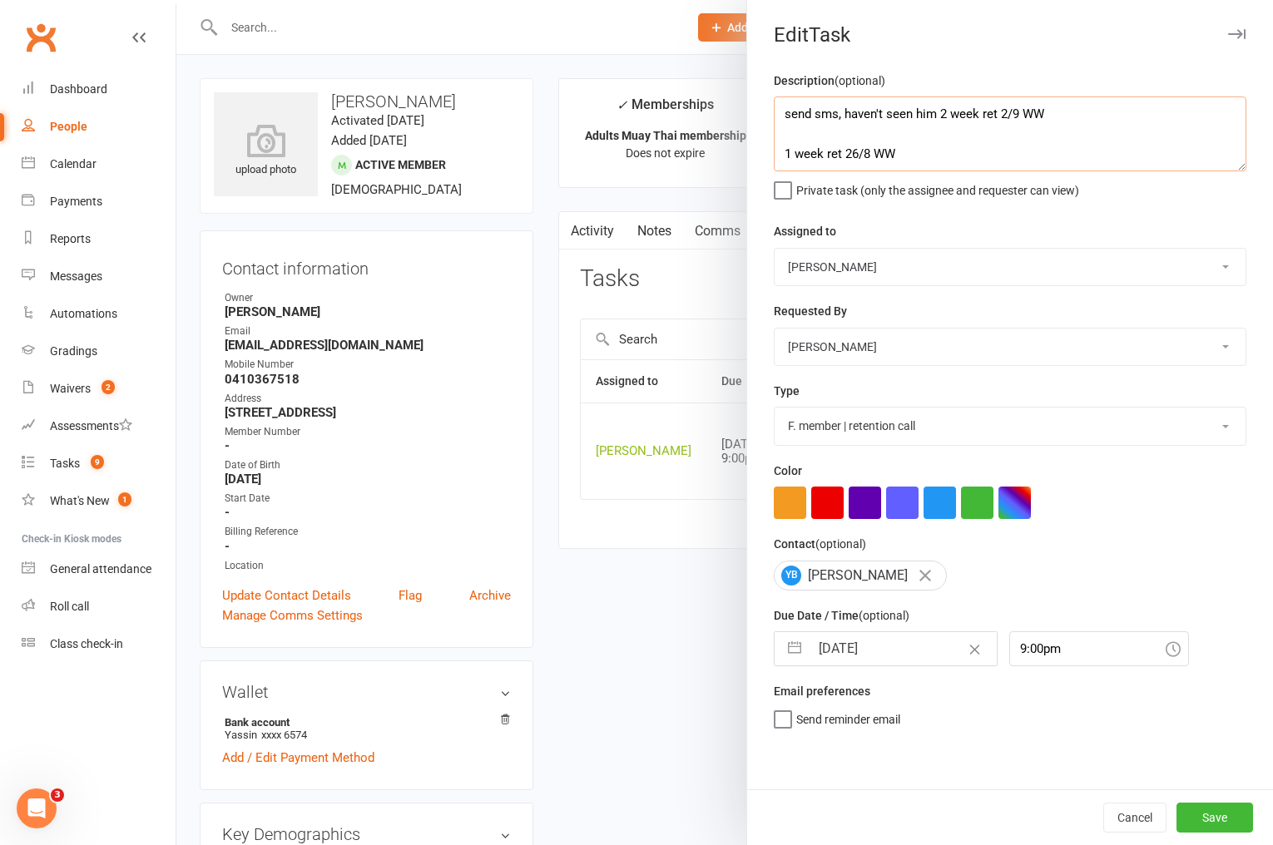
click at [779, 111] on textarea "send sms, haven't seen him 2 week ret 2/9 WW 1 week ret 26/8 WW" at bounding box center [1010, 134] width 473 height 75
type textarea "sent sms - 3 week ret 10/9 WW send sms, haven't seen him 2 week ret 2/9 WW 1 we…"
click at [859, 655] on input "10 Sep 2025" at bounding box center [903, 648] width 187 height 33
select select "7"
select select "2025"
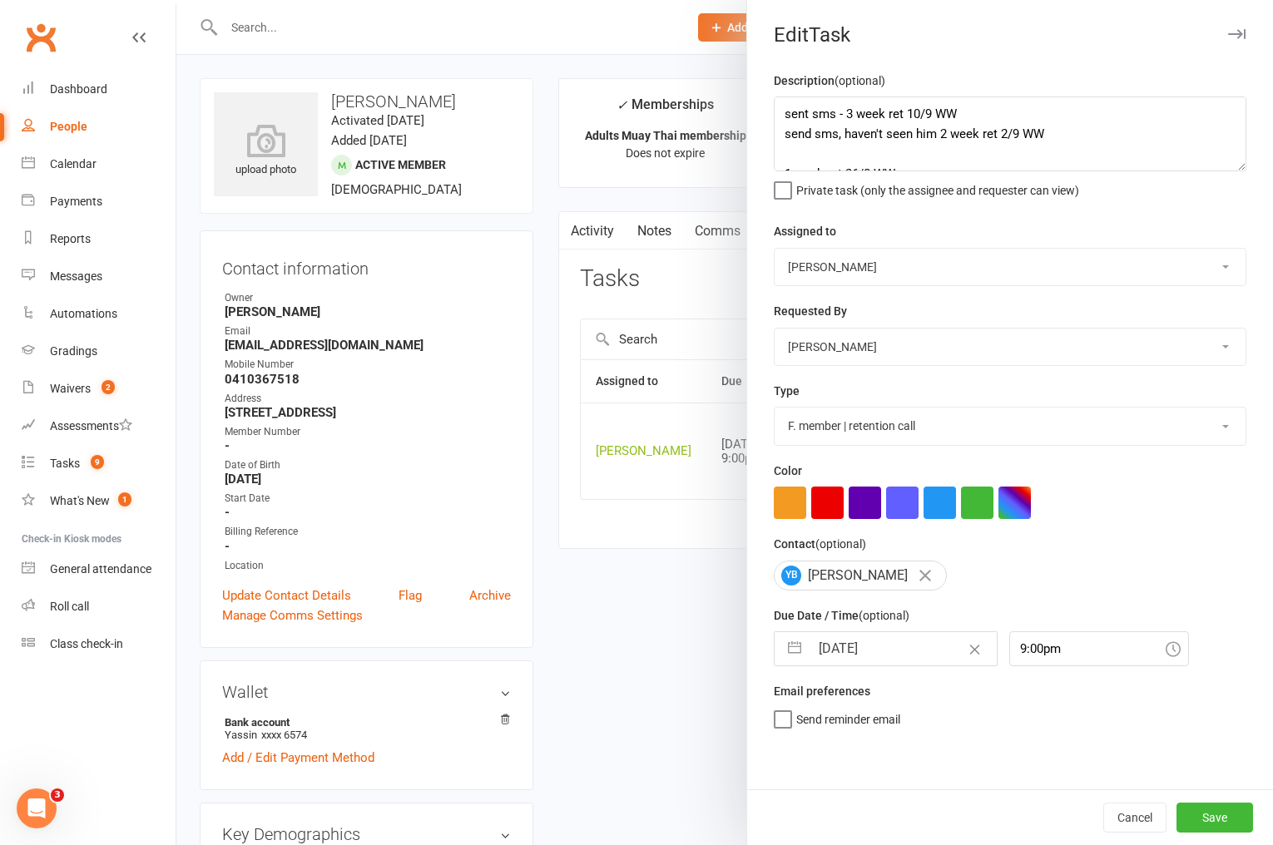
select select "8"
select select "2025"
select select "9"
select select "2025"
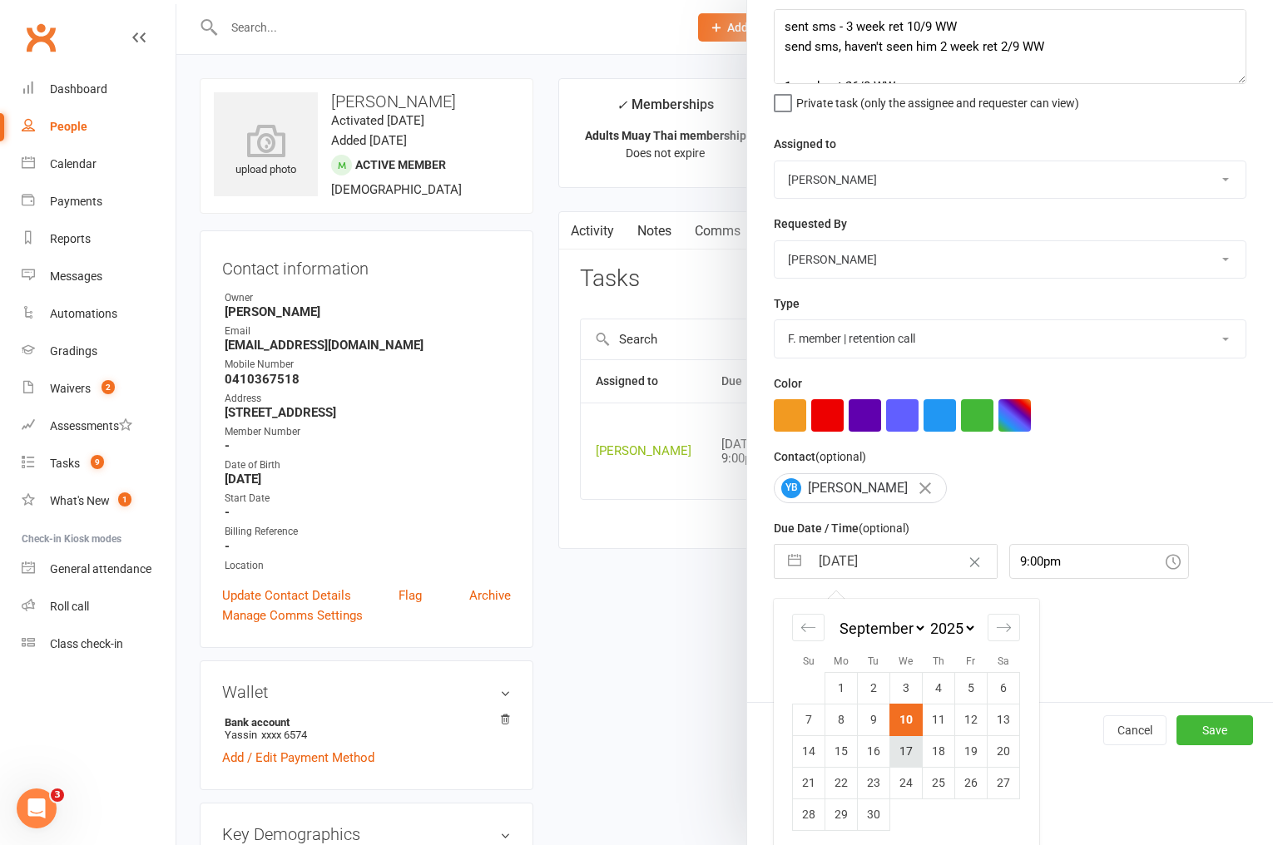
click at [908, 747] on td "17" at bounding box center [906, 751] width 32 height 32
type input "[DATE]"
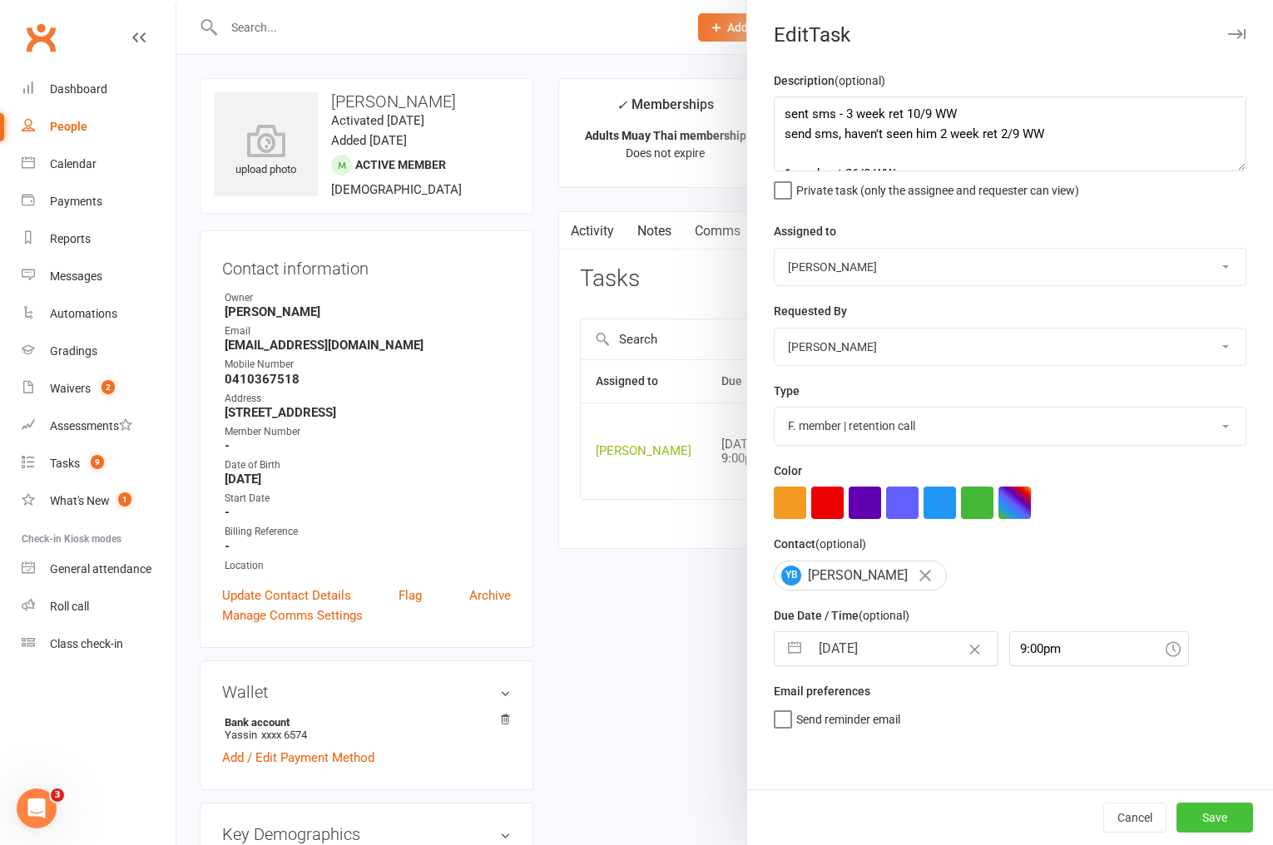
click at [1203, 815] on button "Save" at bounding box center [1214, 818] width 77 height 30
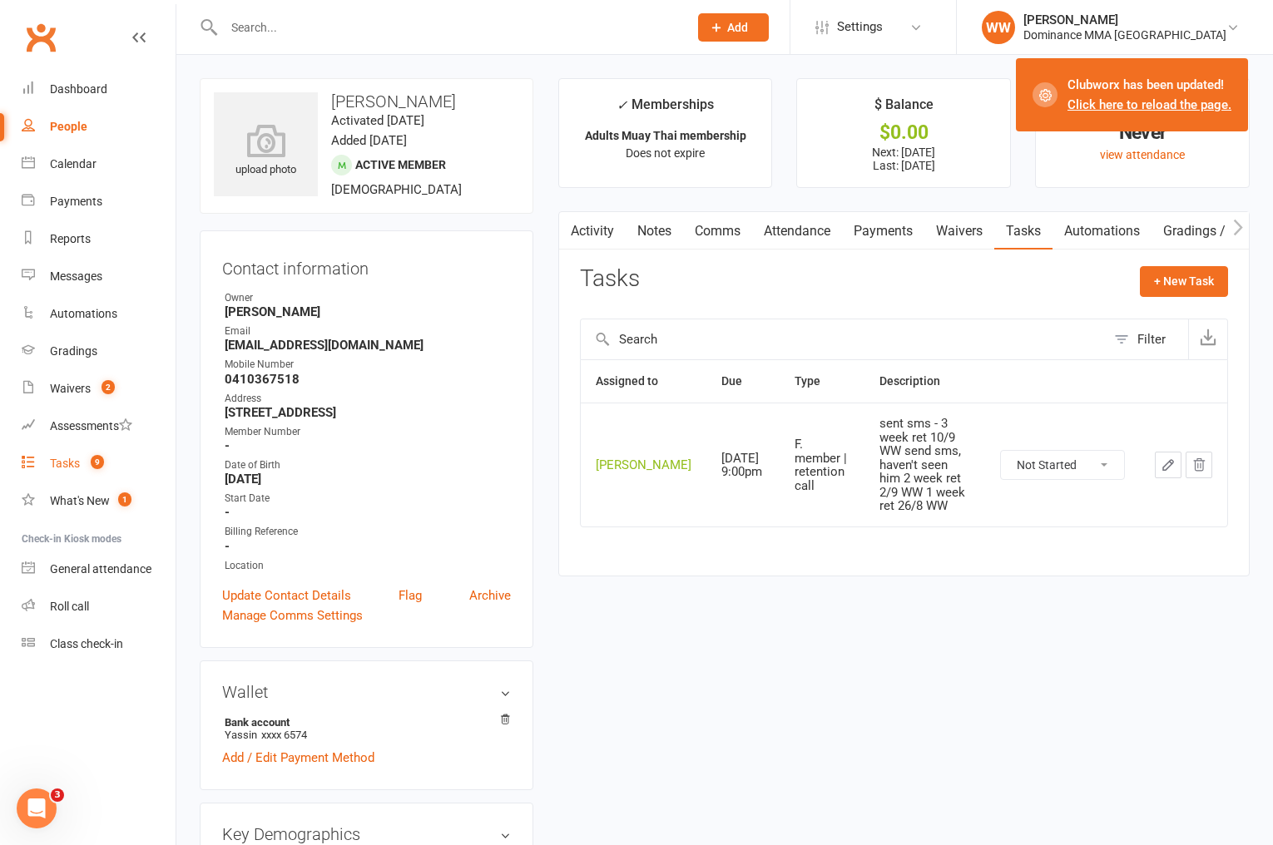
click at [82, 463] on count-badge "9" at bounding box center [93, 463] width 22 height 13
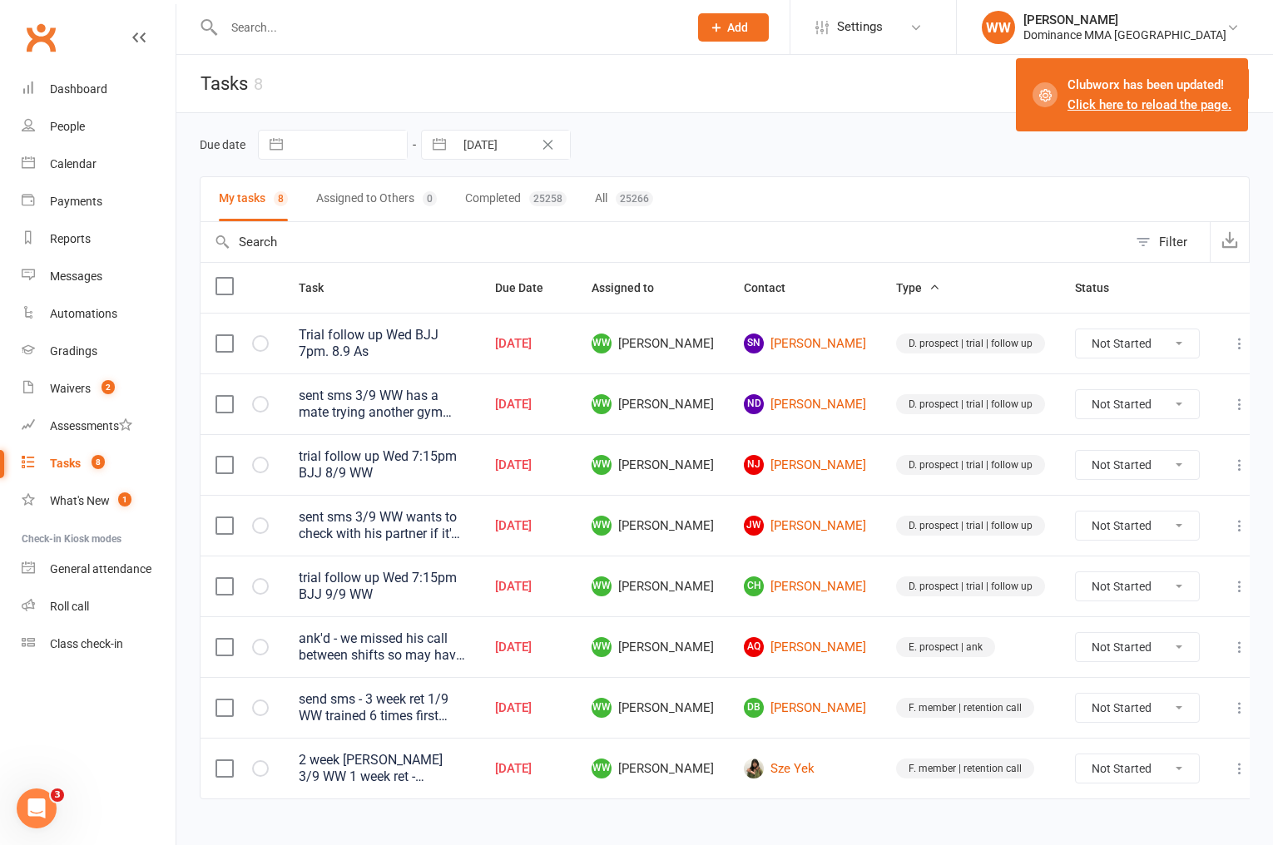
click at [759, 646] on td "AQ Angus Quarrie" at bounding box center [805, 646] width 152 height 61
click at [800, 711] on link "DB Daniel Borg" at bounding box center [805, 708] width 122 height 20
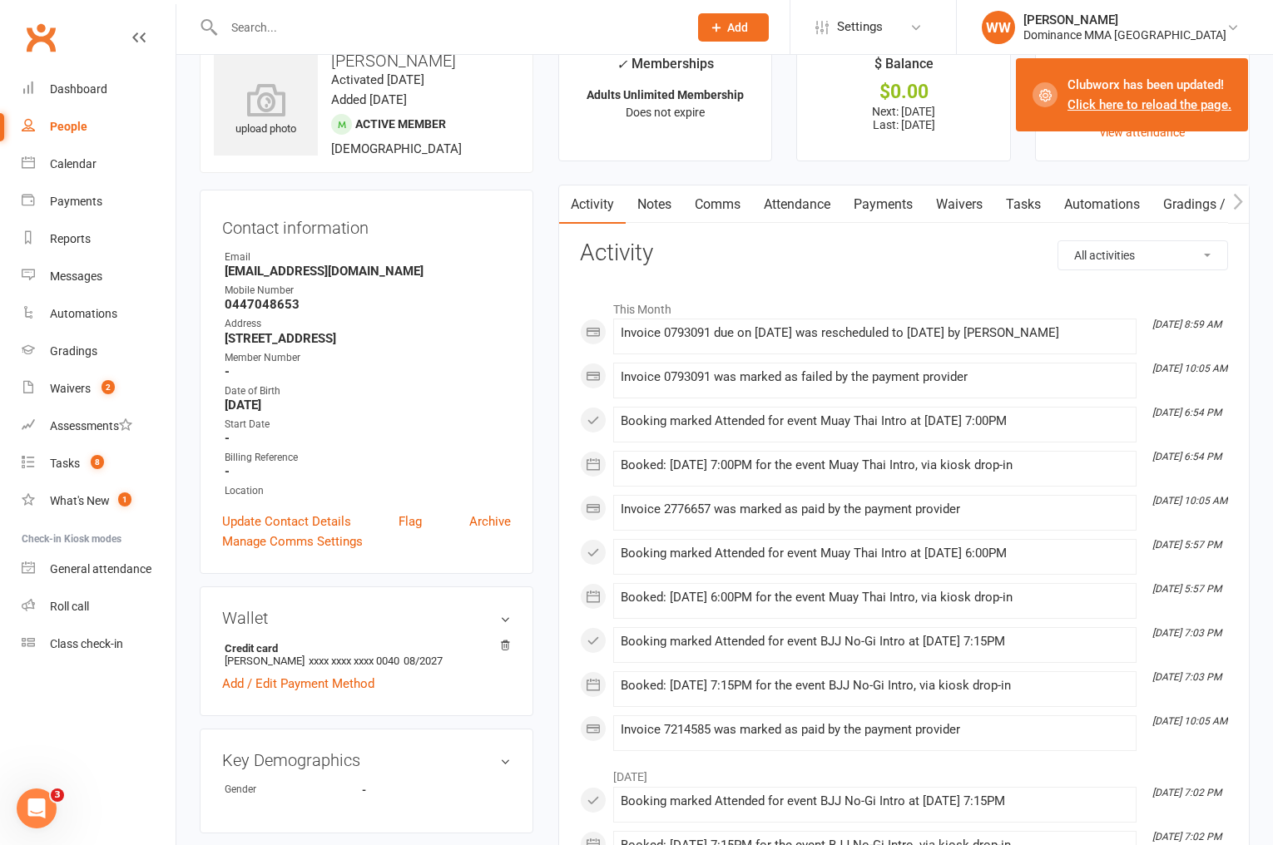
scroll to position [42, 0]
click at [1041, 201] on link "Tasks" at bounding box center [1023, 203] width 58 height 38
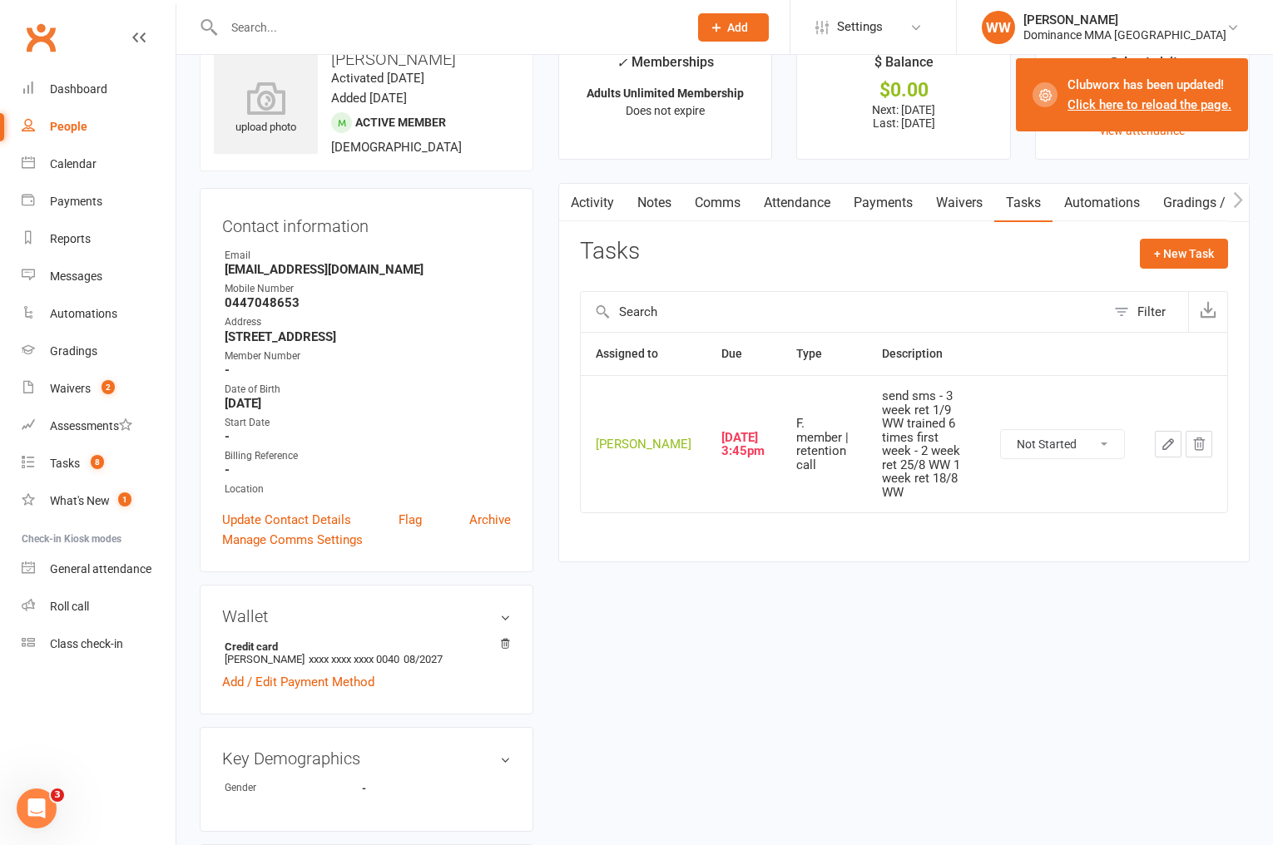
click at [1169, 442] on icon "button" at bounding box center [1168, 444] width 15 height 15
select select "49757"
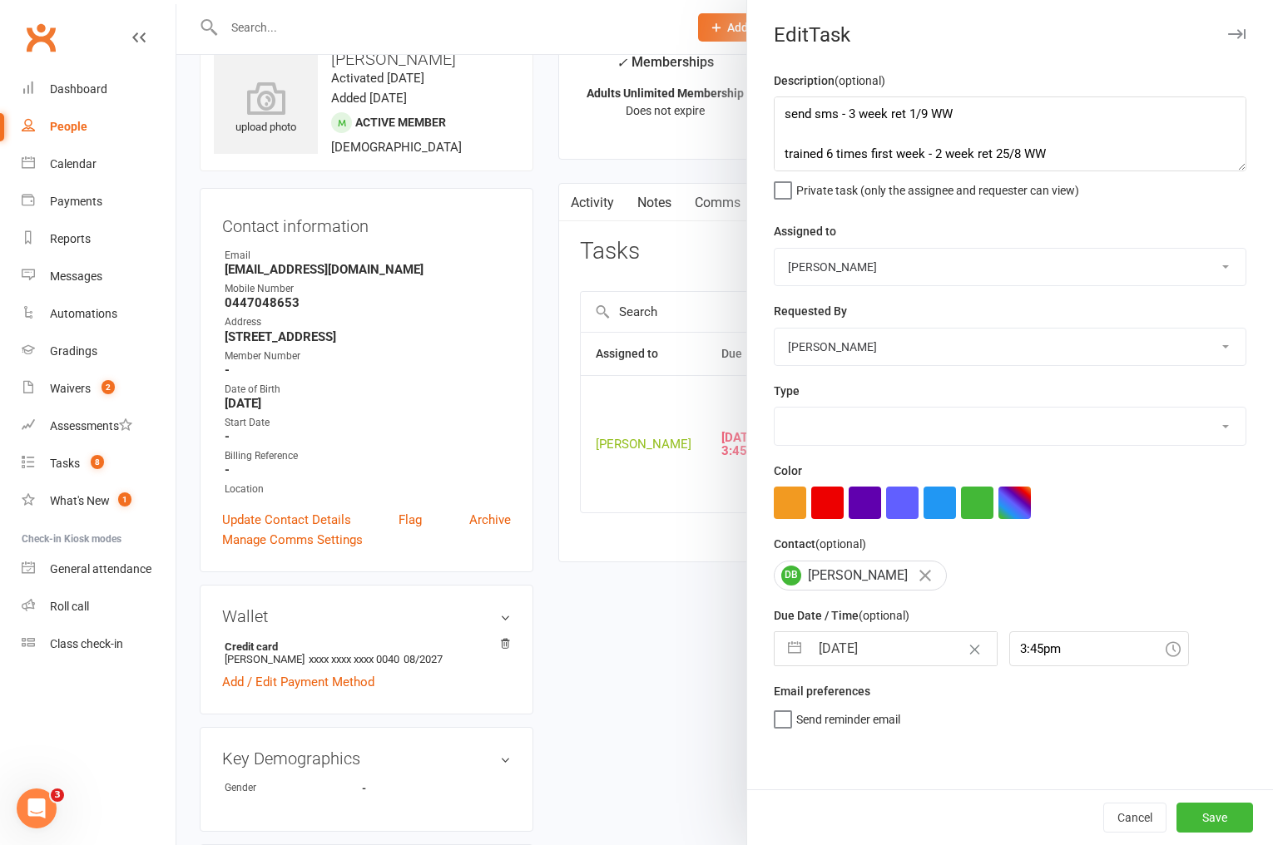
select select "3865"
click at [780, 116] on textarea "send sms - 3 week ret 1/9 WW trained 6 times first week - 2 week ret 25/8 WW 1 …" at bounding box center [1010, 134] width 473 height 75
type textarea "sent sms - 4 week ret 10/9 WW send sms - 3 week ret 1/9 WW trained 6 times firs…"
click at [850, 651] on input "10 Sep 2025" at bounding box center [903, 648] width 187 height 33
select select "7"
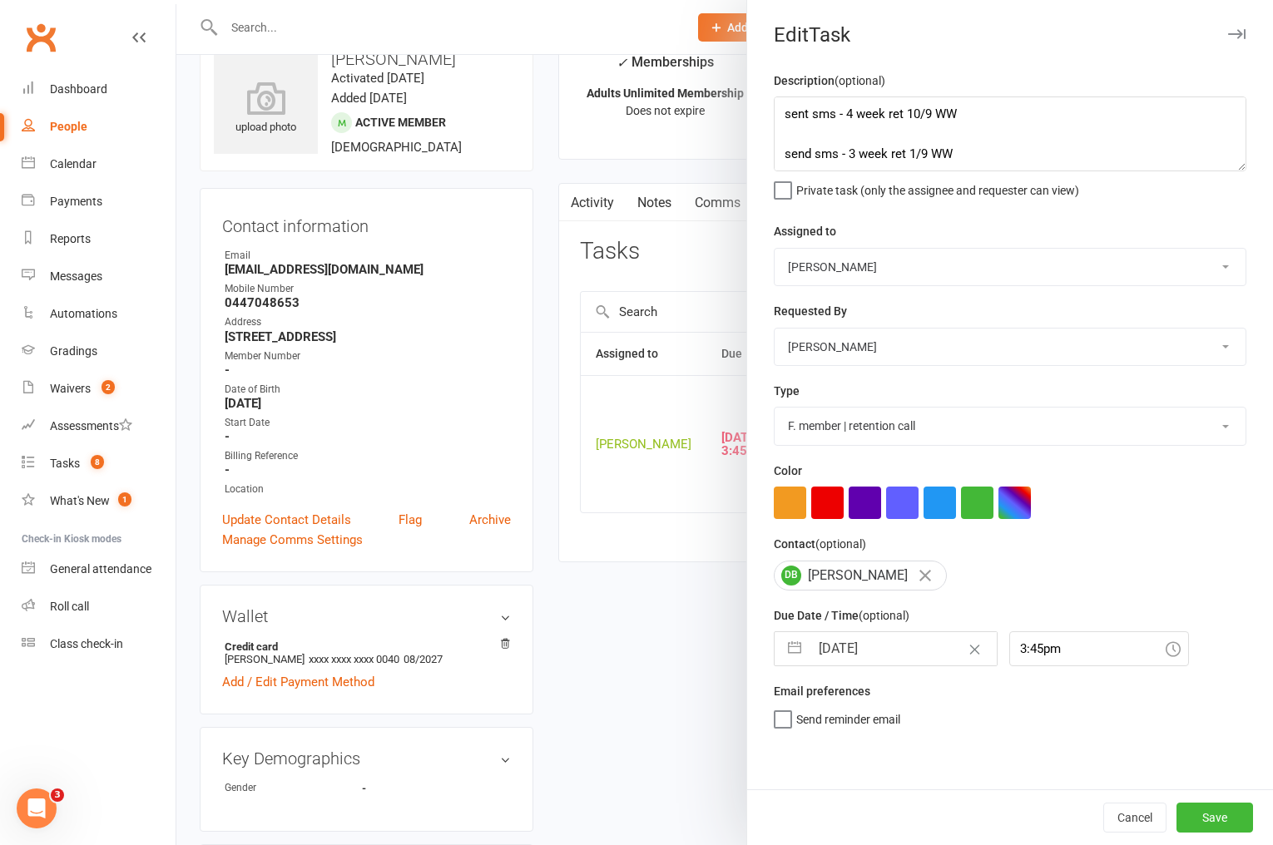
select select "2025"
select select "8"
select select "2025"
select select "9"
select select "2025"
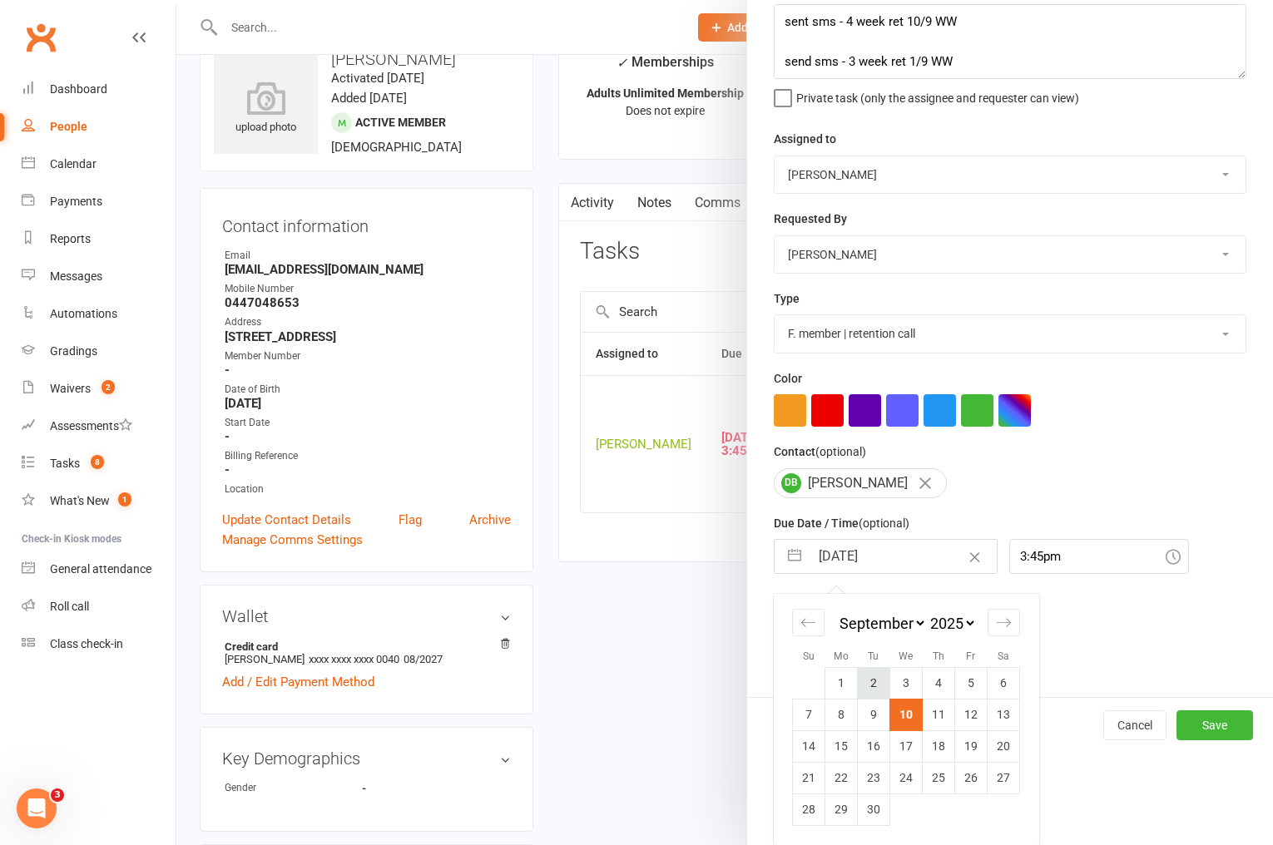
scroll to position [95, 0]
click at [904, 740] on td "17" at bounding box center [906, 746] width 32 height 32
type input "[DATE]"
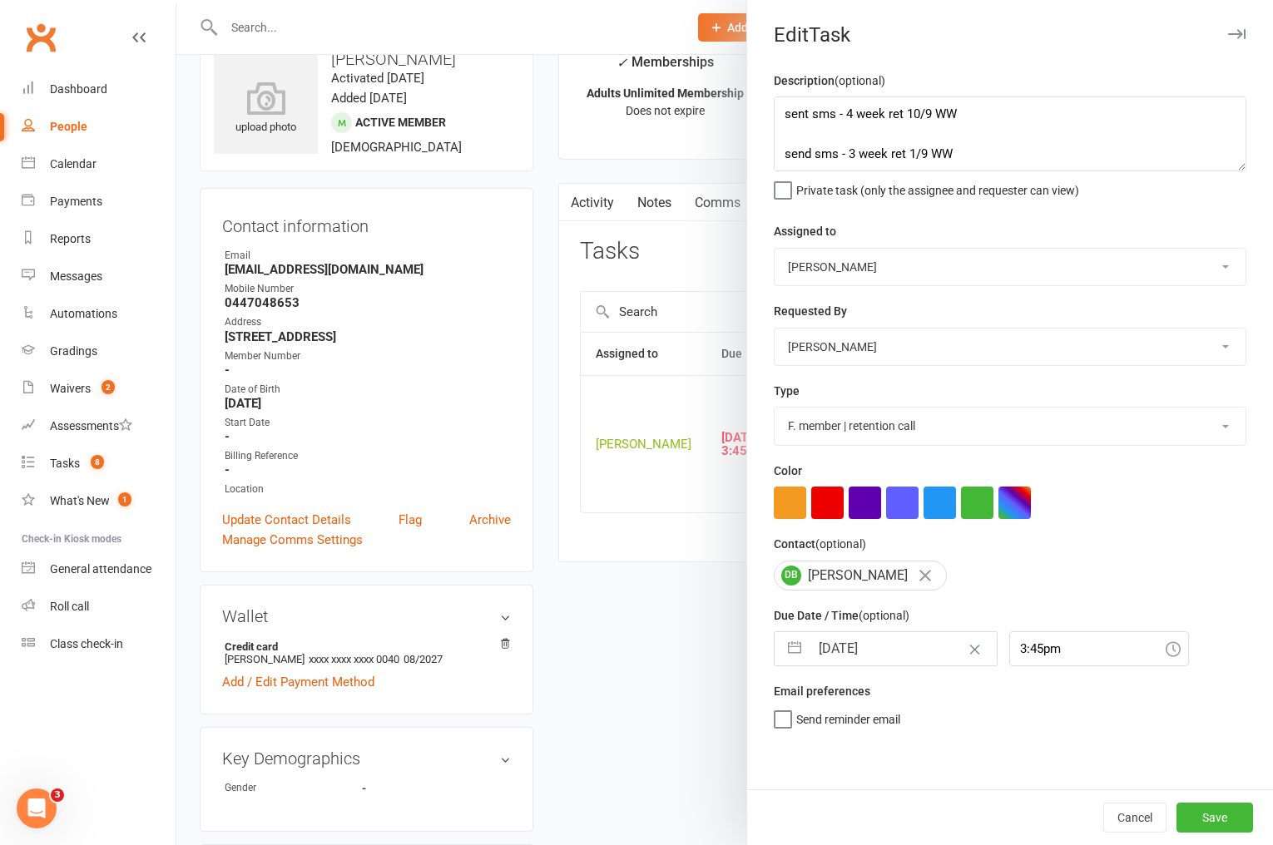
scroll to position [0, 0]
click at [1202, 824] on button "Save" at bounding box center [1214, 818] width 77 height 30
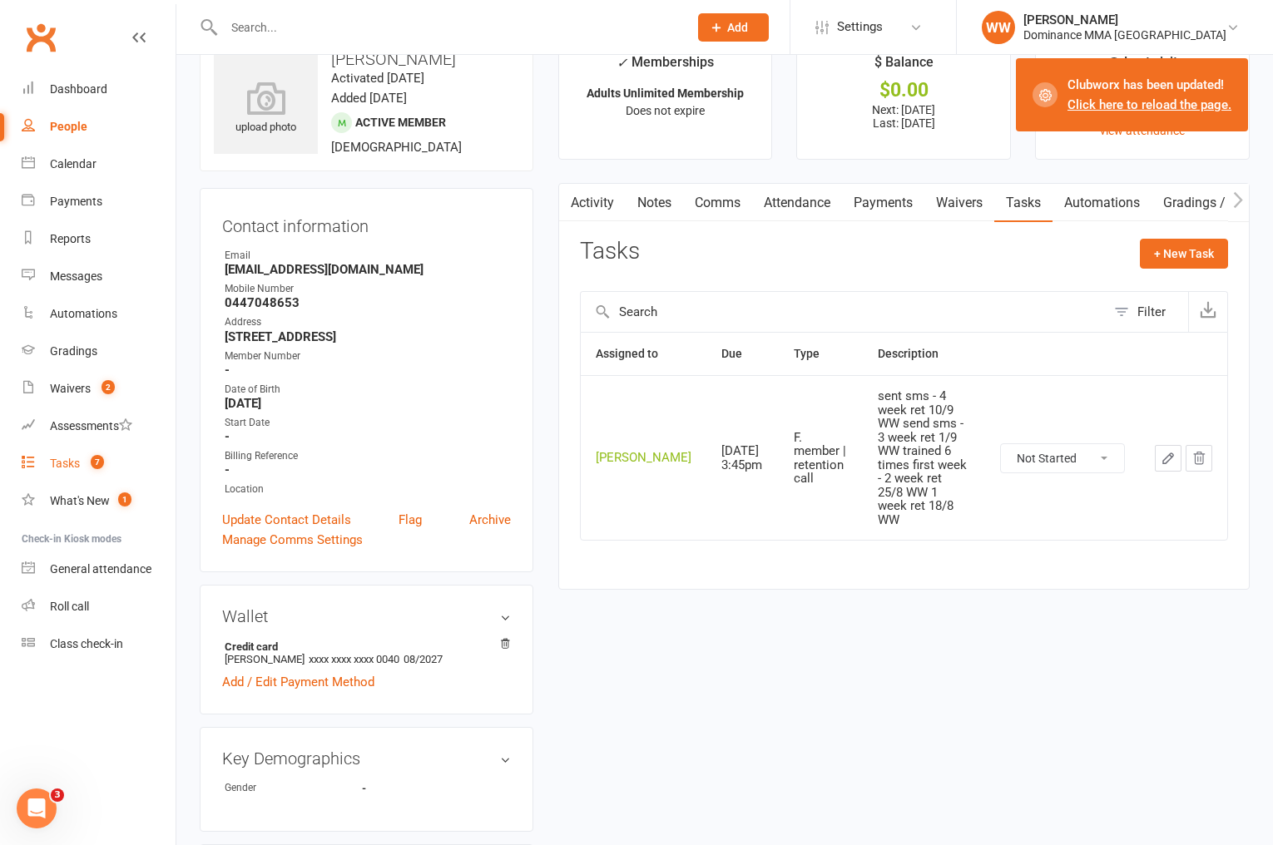
click at [63, 467] on div "Tasks" at bounding box center [65, 463] width 30 height 13
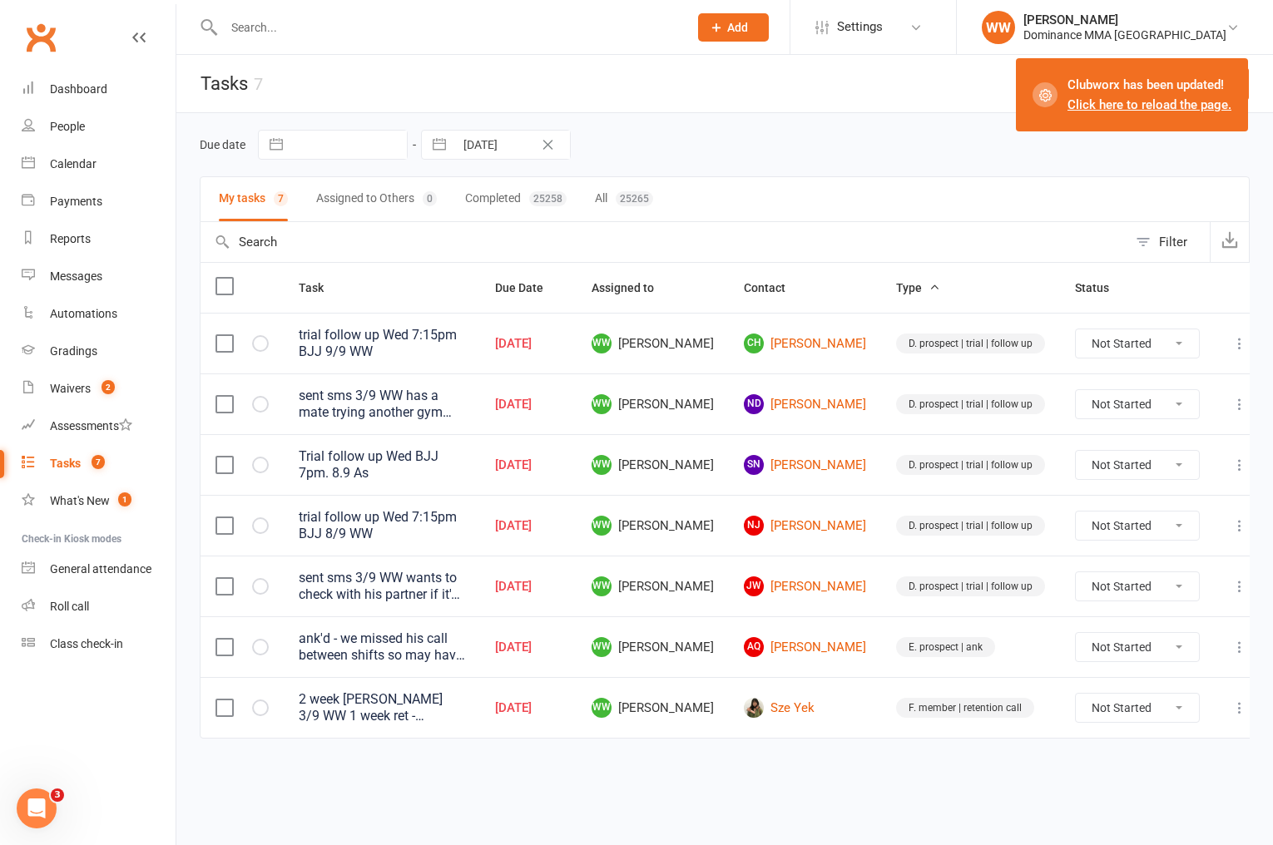
click at [752, 508] on td "NJ Nathan Jasper" at bounding box center [805, 525] width 152 height 61
click at [729, 513] on td "WW Will Wesley" at bounding box center [653, 525] width 152 height 61
click at [1231, 706] on icon at bounding box center [1239, 708] width 17 height 17
click at [1141, 773] on link "Edit" at bounding box center [1150, 770] width 165 height 33
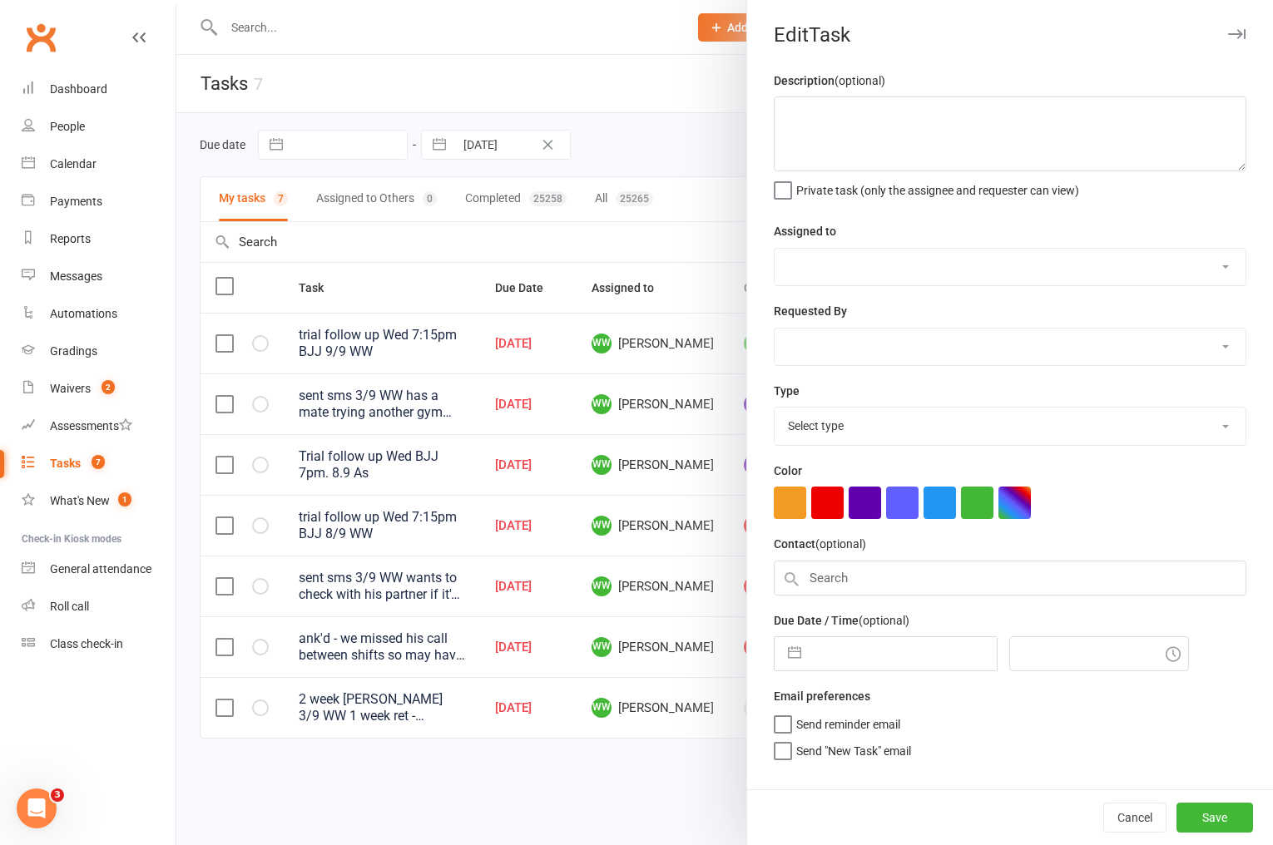
type textarea "2 week ret - rm 3/9 WW 1 week ret - returning member 27/8 WW"
select select "49757"
type input "10 Sep 2025"
type input "6:30pm"
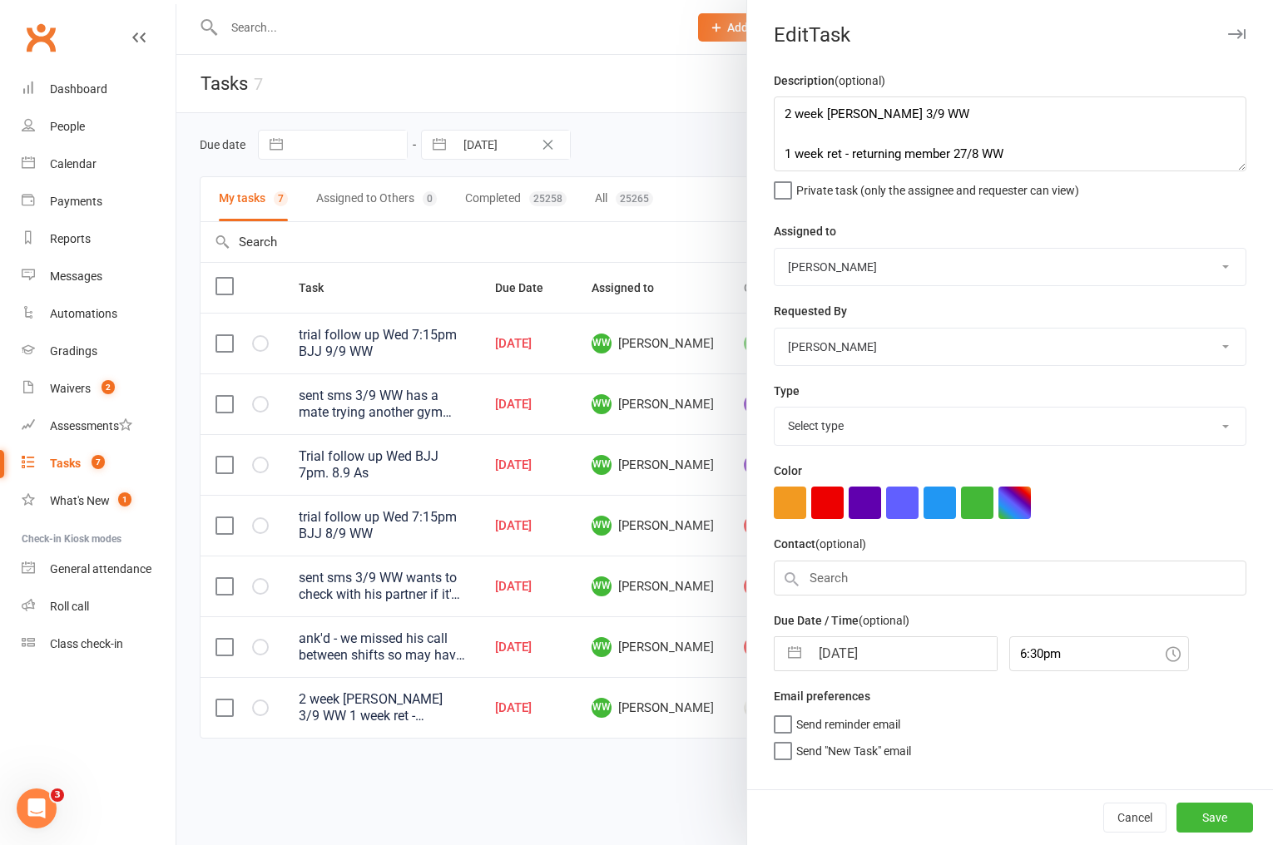
select select "3865"
click at [779, 116] on textarea "2 week ret - rm 3/9 WW 1 week ret - returning member 27/8 WW" at bounding box center [1010, 134] width 473 height 75
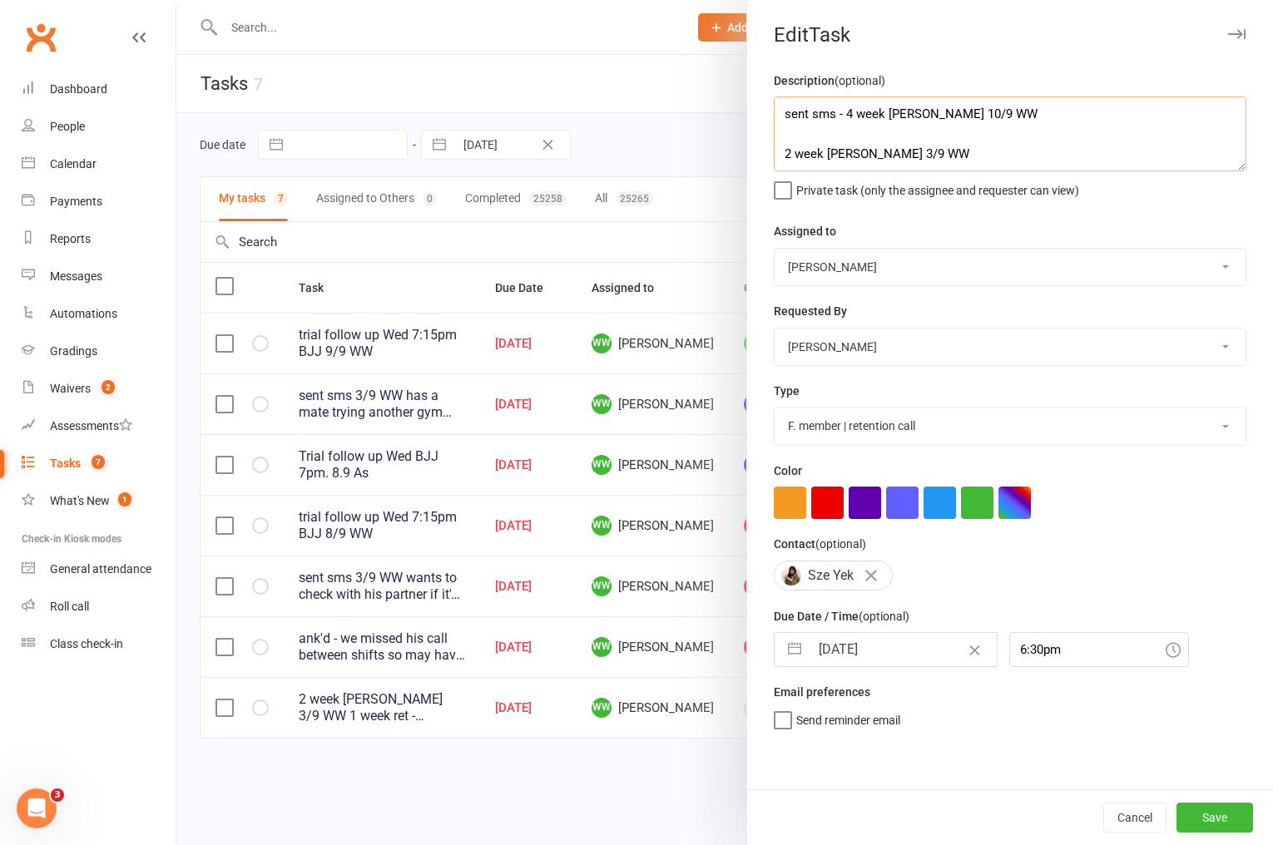
type textarea "sent sms - 4 week ret - rm 10/9 WW 2 week ret - rm 3/9 WW 1 week ret - returnin…"
select select "7"
click at [876, 662] on input "10 Sep 2025" at bounding box center [903, 649] width 187 height 33
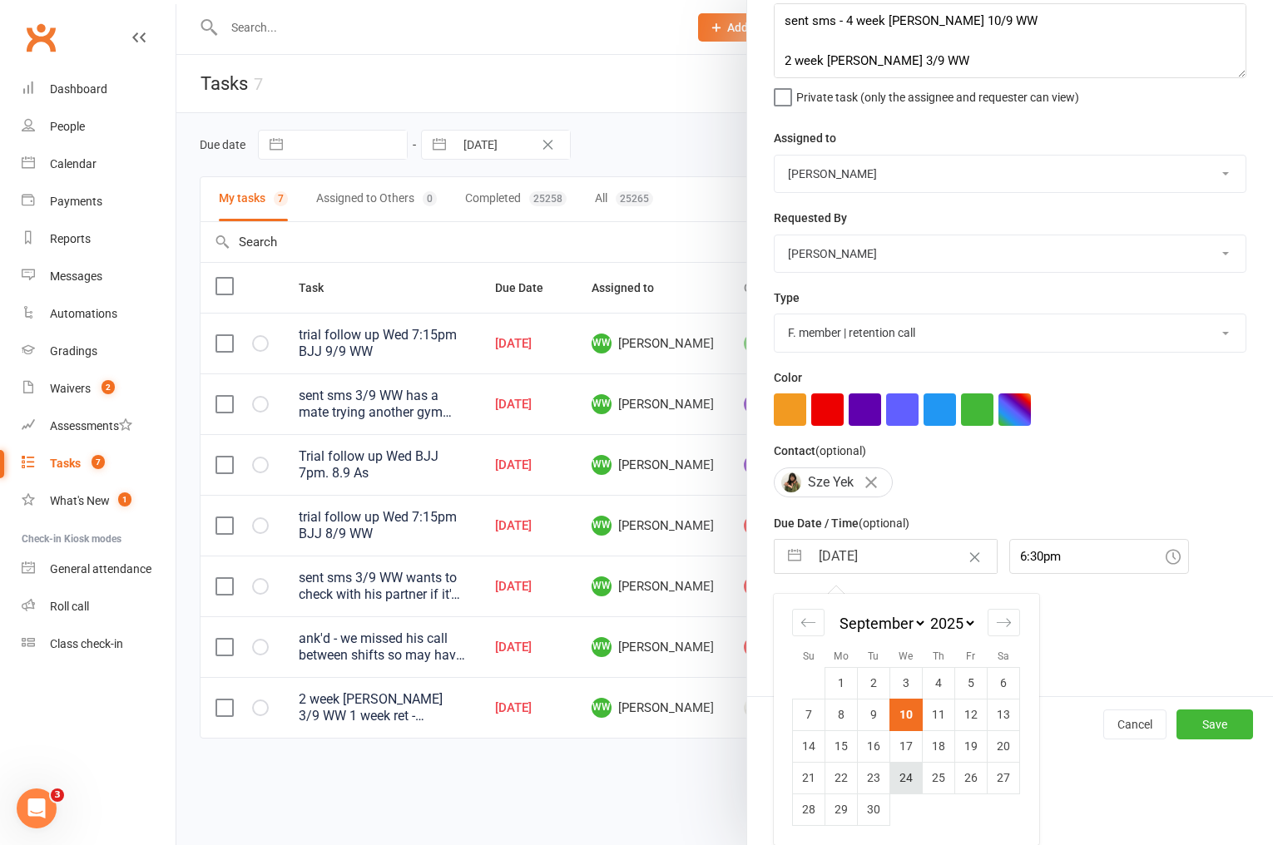
click at [904, 778] on td "24" at bounding box center [906, 778] width 32 height 32
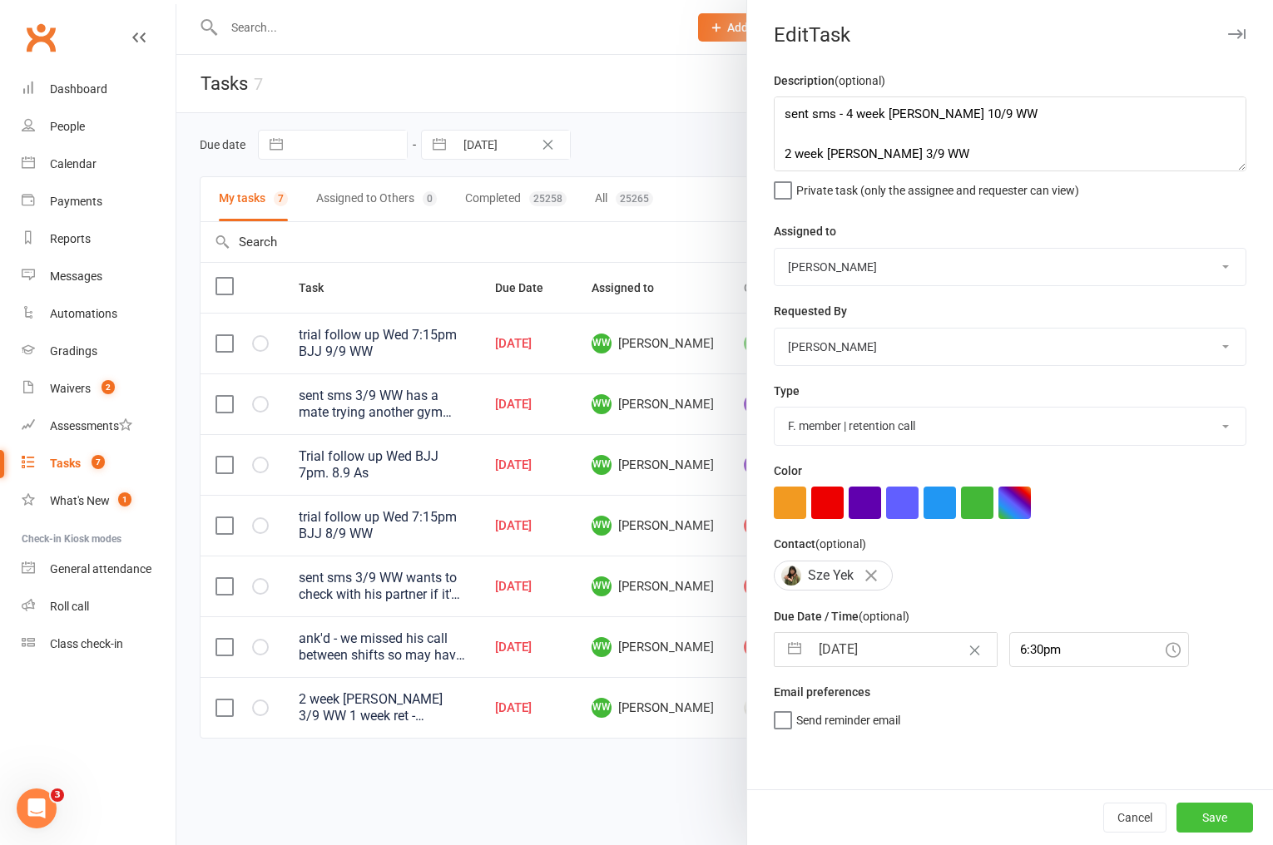
click at [1203, 810] on button "Save" at bounding box center [1214, 818] width 77 height 30
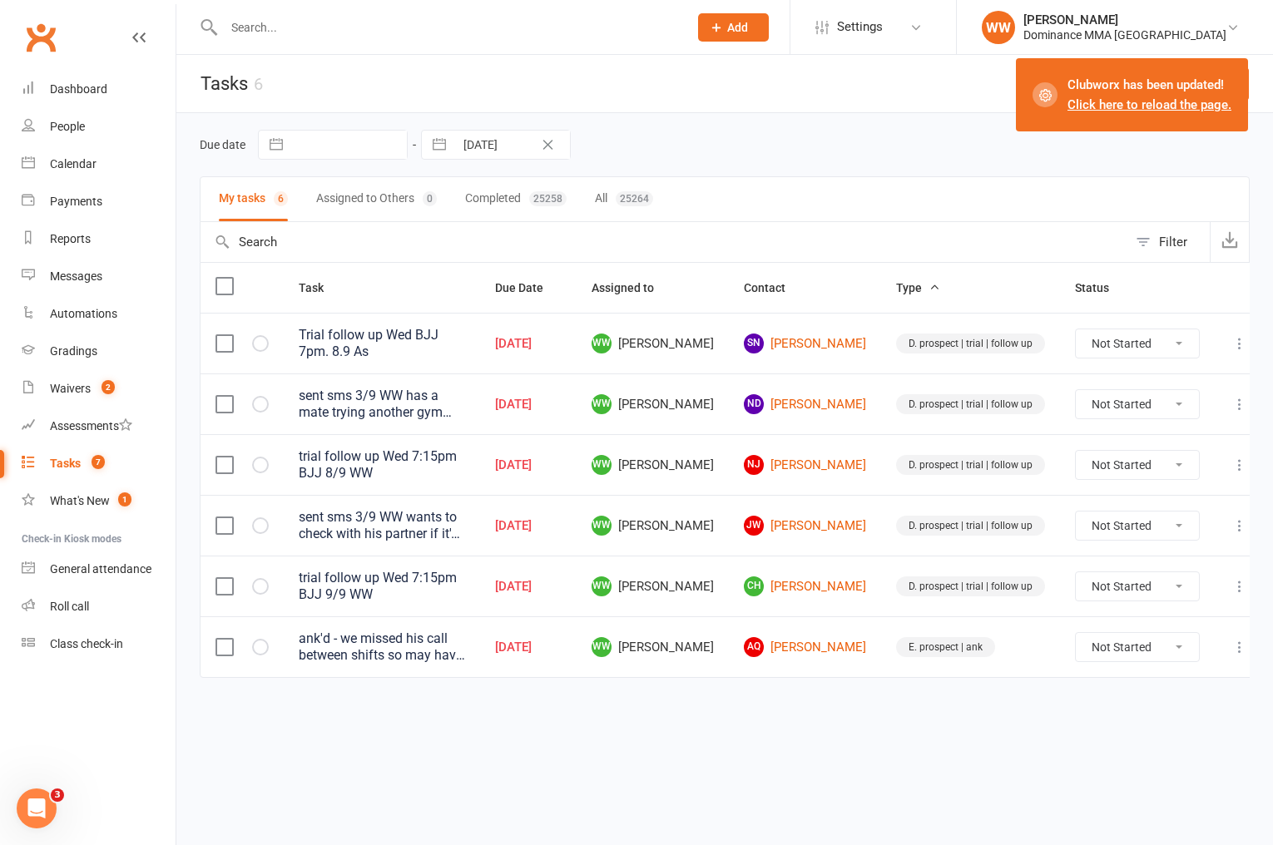
click at [881, 623] on td "E. prospect | ank" at bounding box center [970, 646] width 179 height 61
click at [881, 620] on td "E. prospect | ank" at bounding box center [970, 646] width 179 height 61
click at [76, 382] on div "Waivers" at bounding box center [70, 388] width 41 height 13
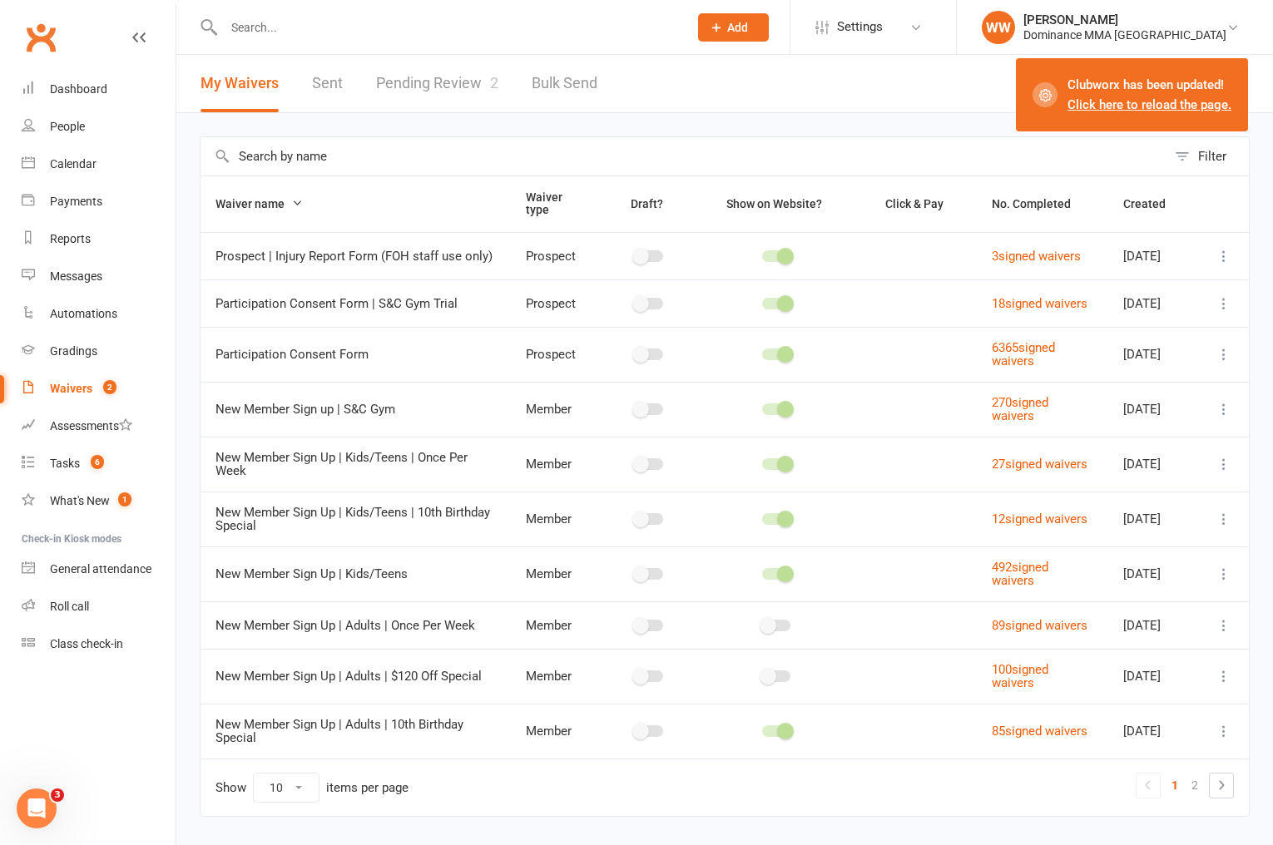
click at [466, 106] on link "Pending Review 2" at bounding box center [437, 83] width 122 height 57
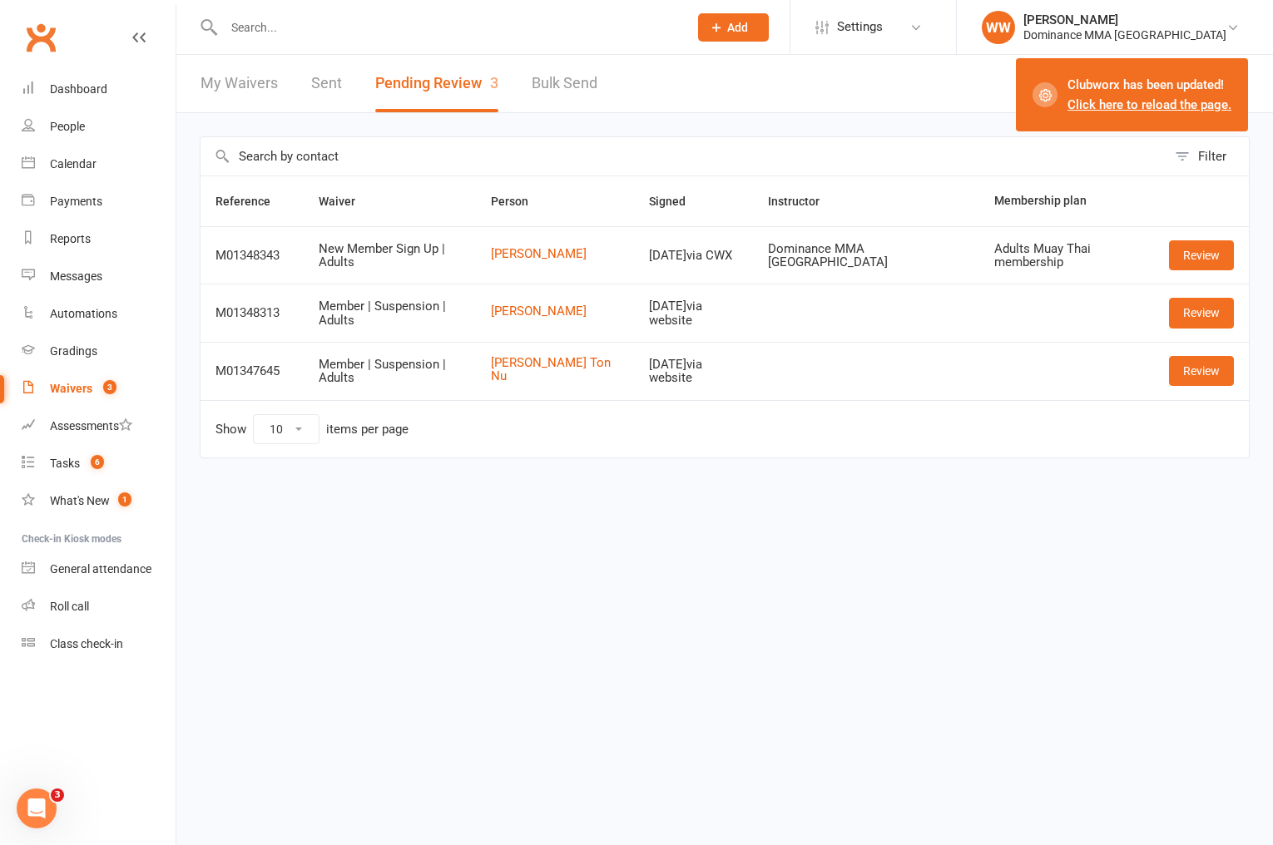
click at [684, 128] on div "Filter Reference Waiver Person Signed Instructor Membership plan M01348343 New …" at bounding box center [724, 309] width 1097 height 392
click at [538, 369] on link "Thien Kim Ton Nu" at bounding box center [555, 369] width 129 height 27
click at [1212, 375] on link "Review" at bounding box center [1201, 371] width 65 height 30
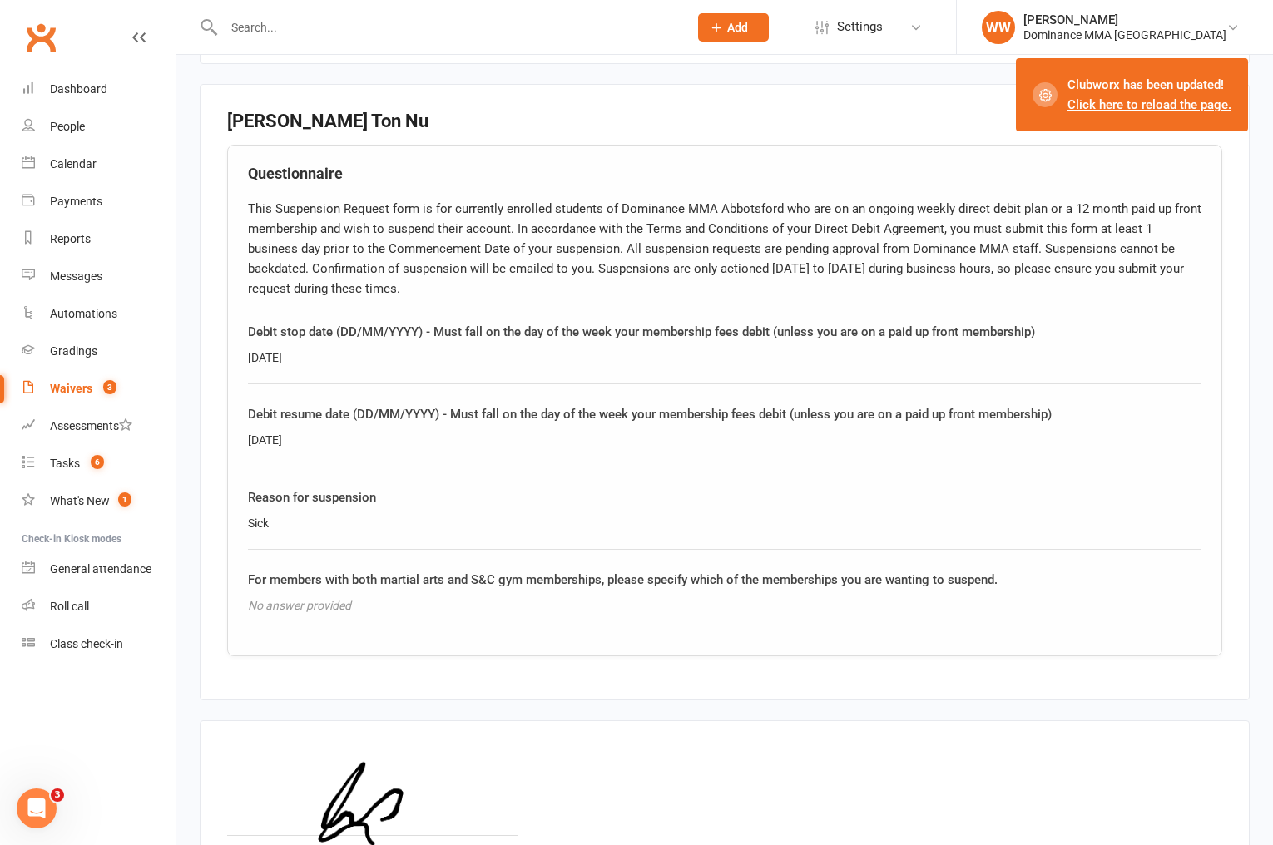
scroll to position [922, 0]
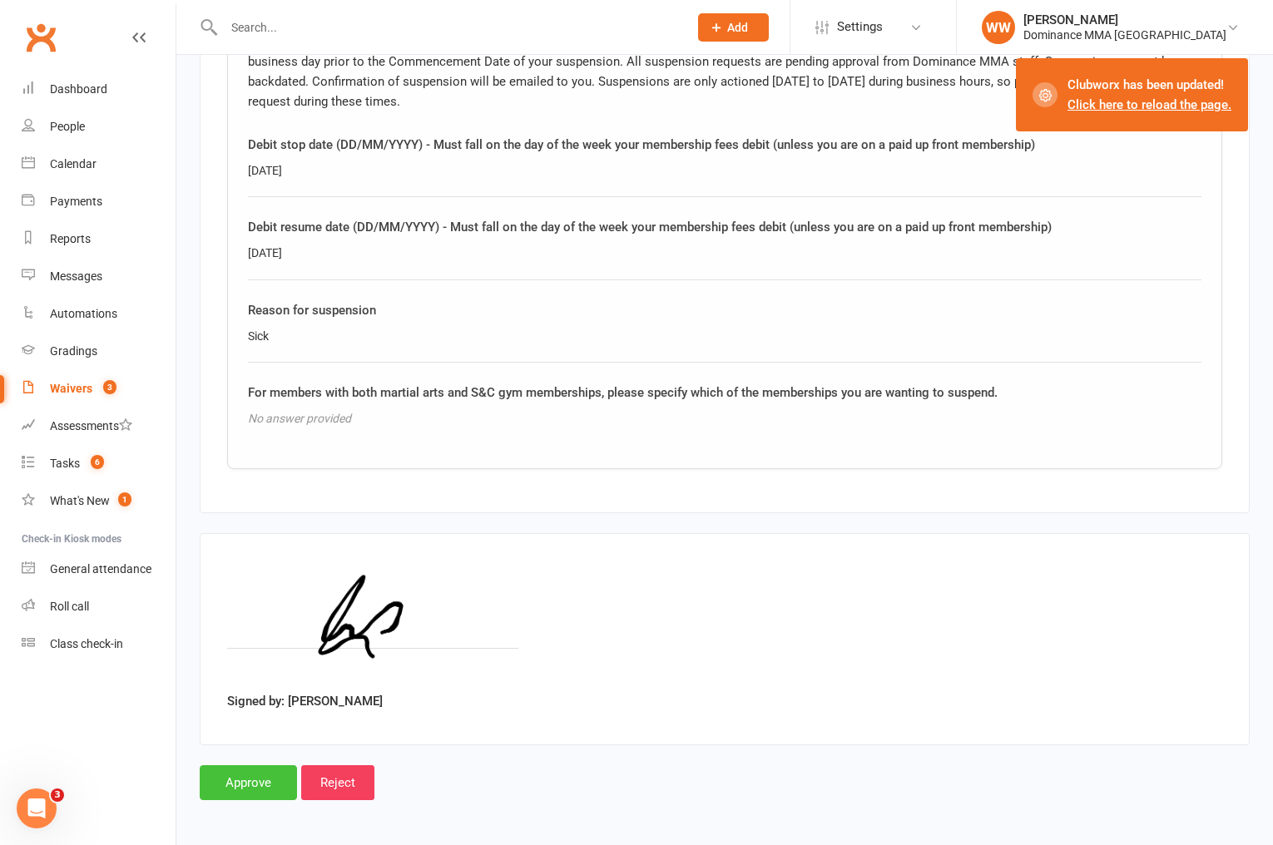
click at [253, 790] on input "Approve" at bounding box center [248, 782] width 97 height 35
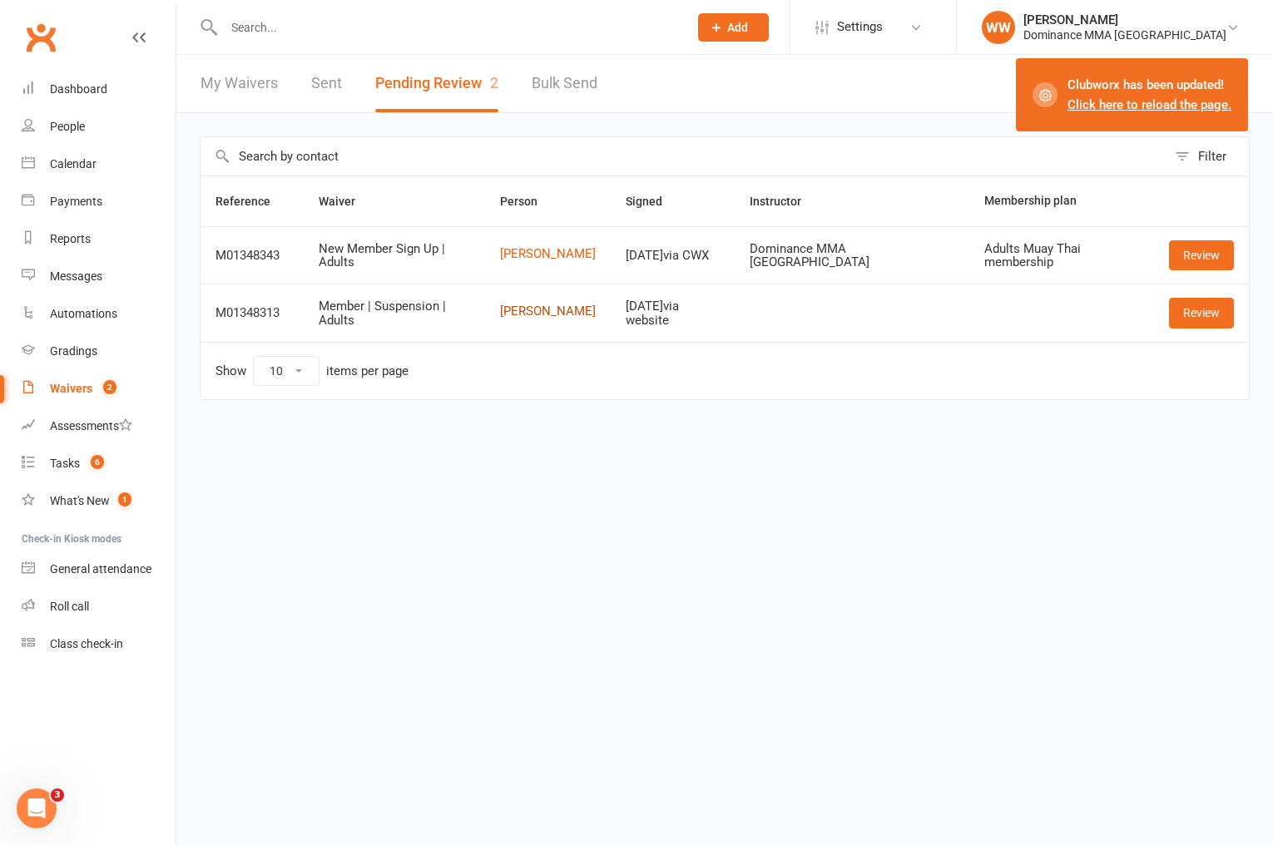
click at [530, 315] on link "Yves De Marchi" at bounding box center [548, 312] width 96 height 14
click at [1207, 312] on link "Review" at bounding box center [1201, 313] width 65 height 30
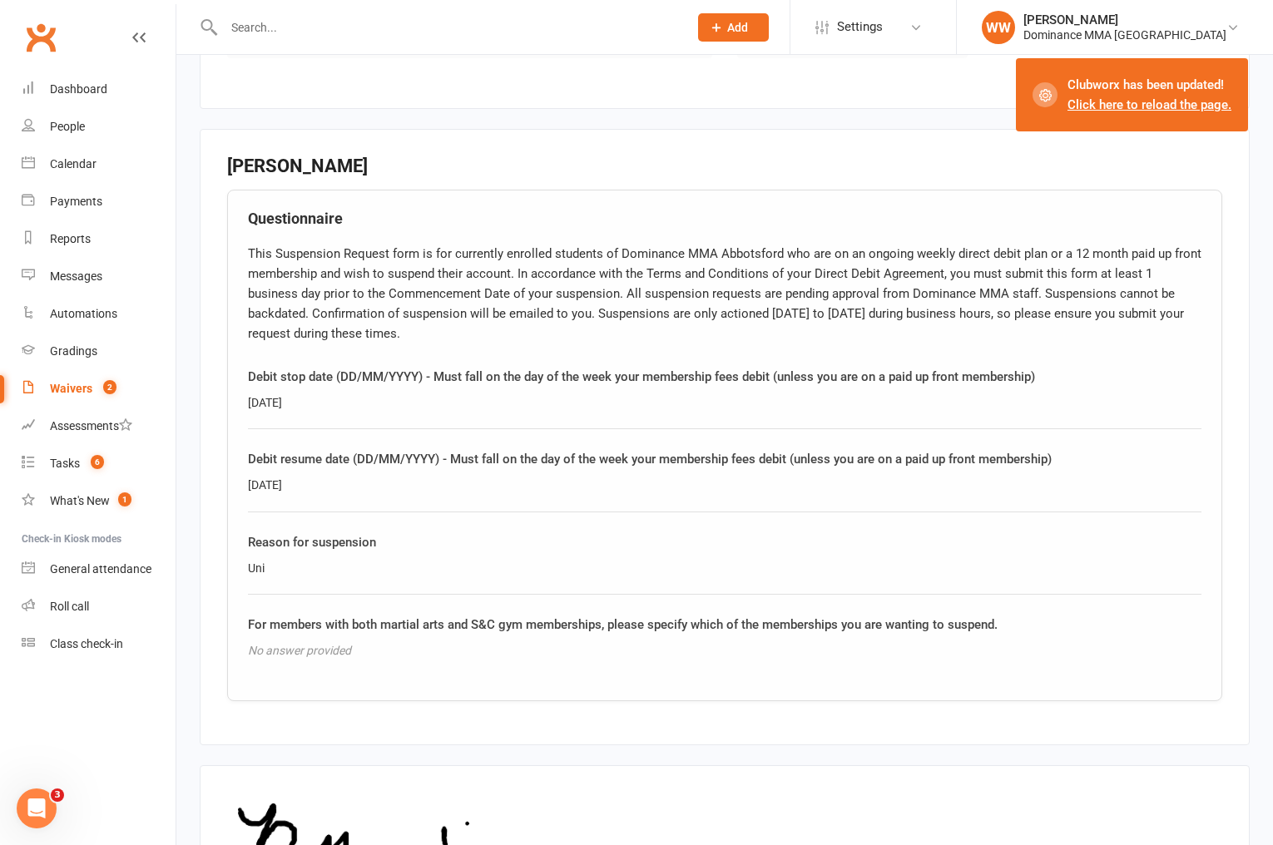
scroll to position [922, 0]
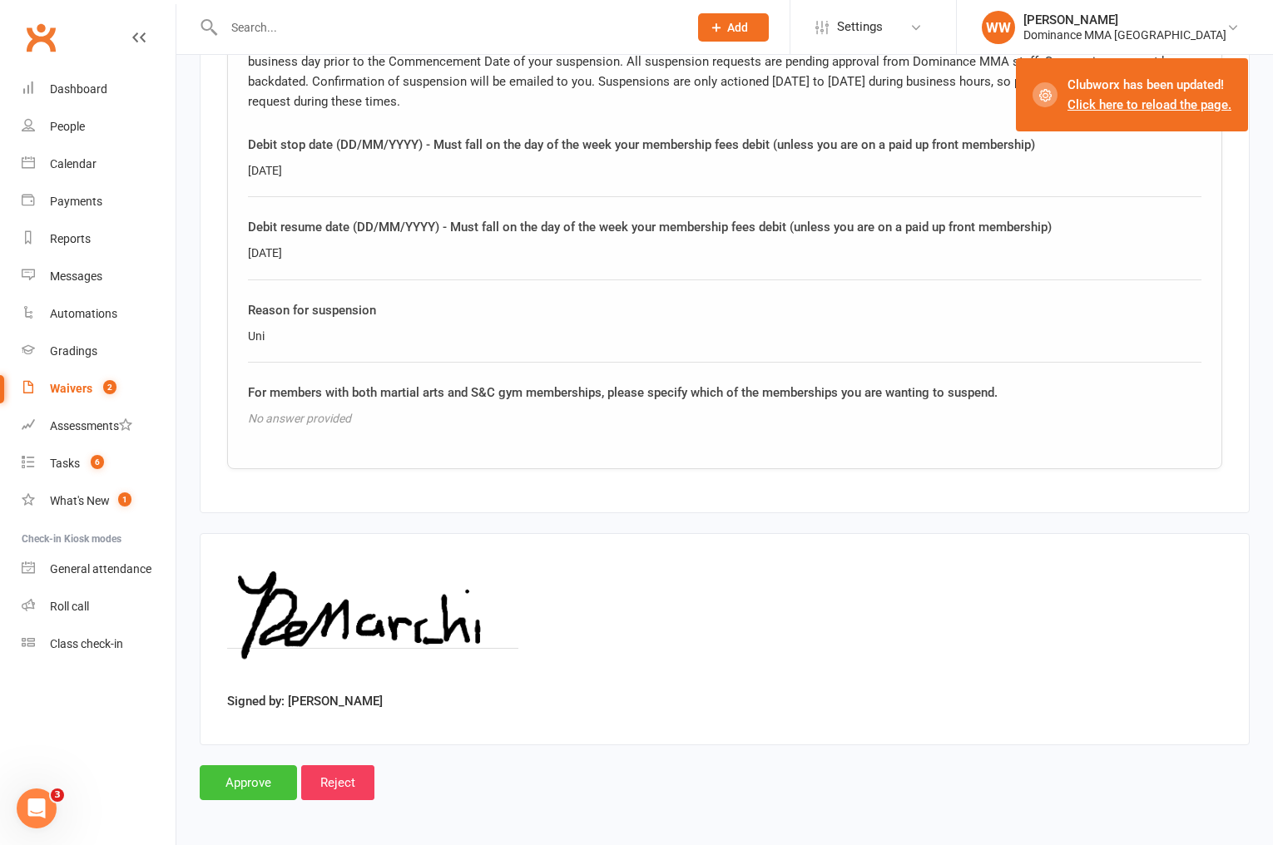
click at [251, 772] on input "Approve" at bounding box center [248, 782] width 97 height 35
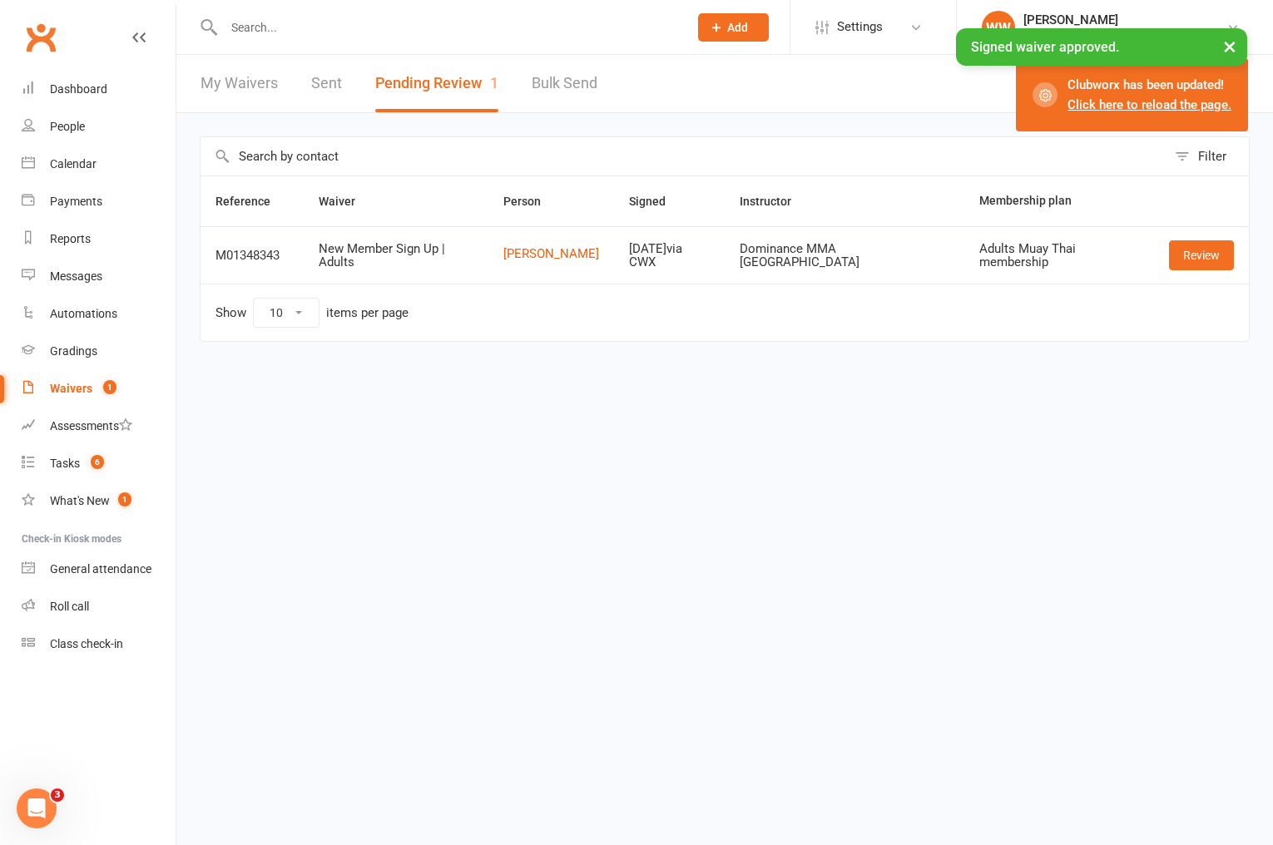
click at [730, 115] on div "Filter Reference Waiver Person Signed Instructor Membership plan M01348343 New …" at bounding box center [724, 250] width 1097 height 275
click at [571, 256] on link "Ruairi Rylands" at bounding box center [551, 254] width 96 height 14
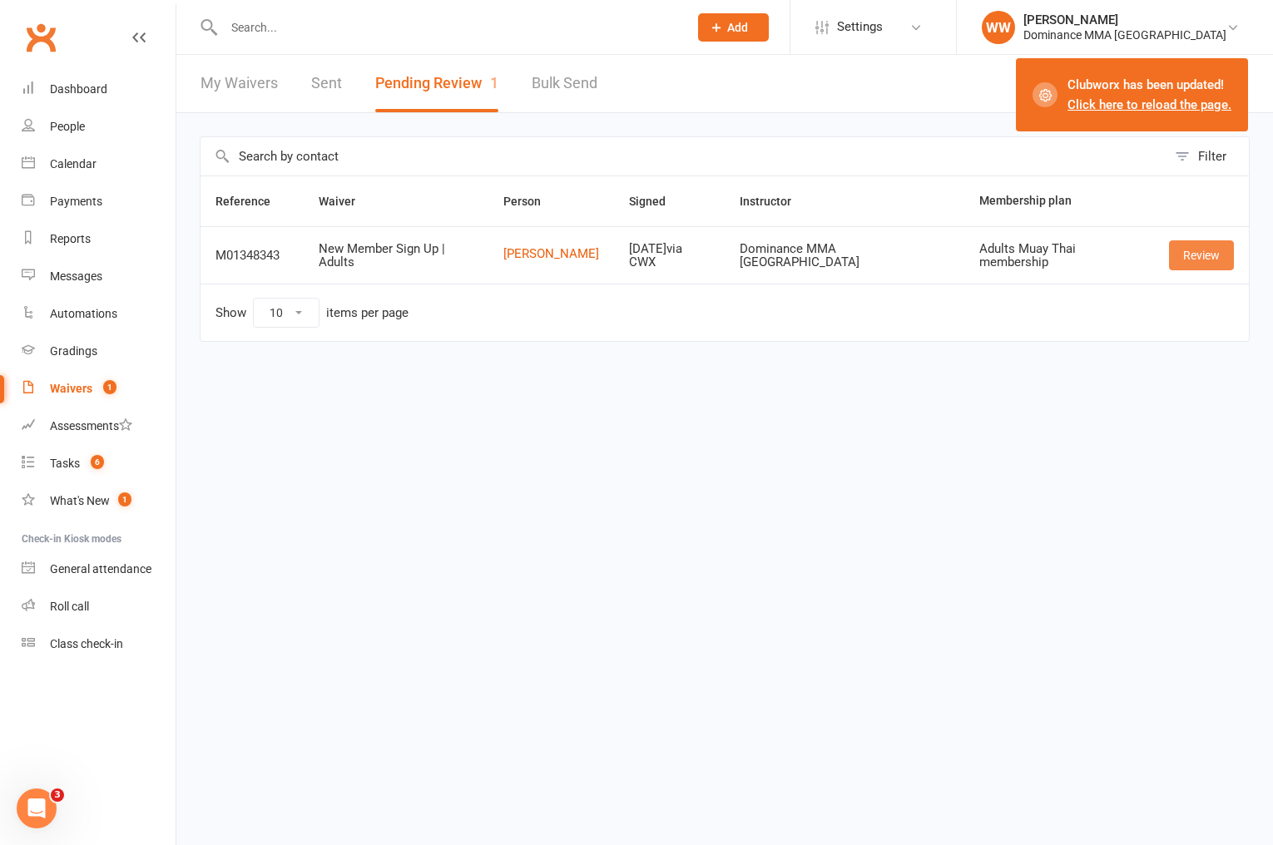
click at [1191, 257] on link "Review" at bounding box center [1201, 255] width 65 height 30
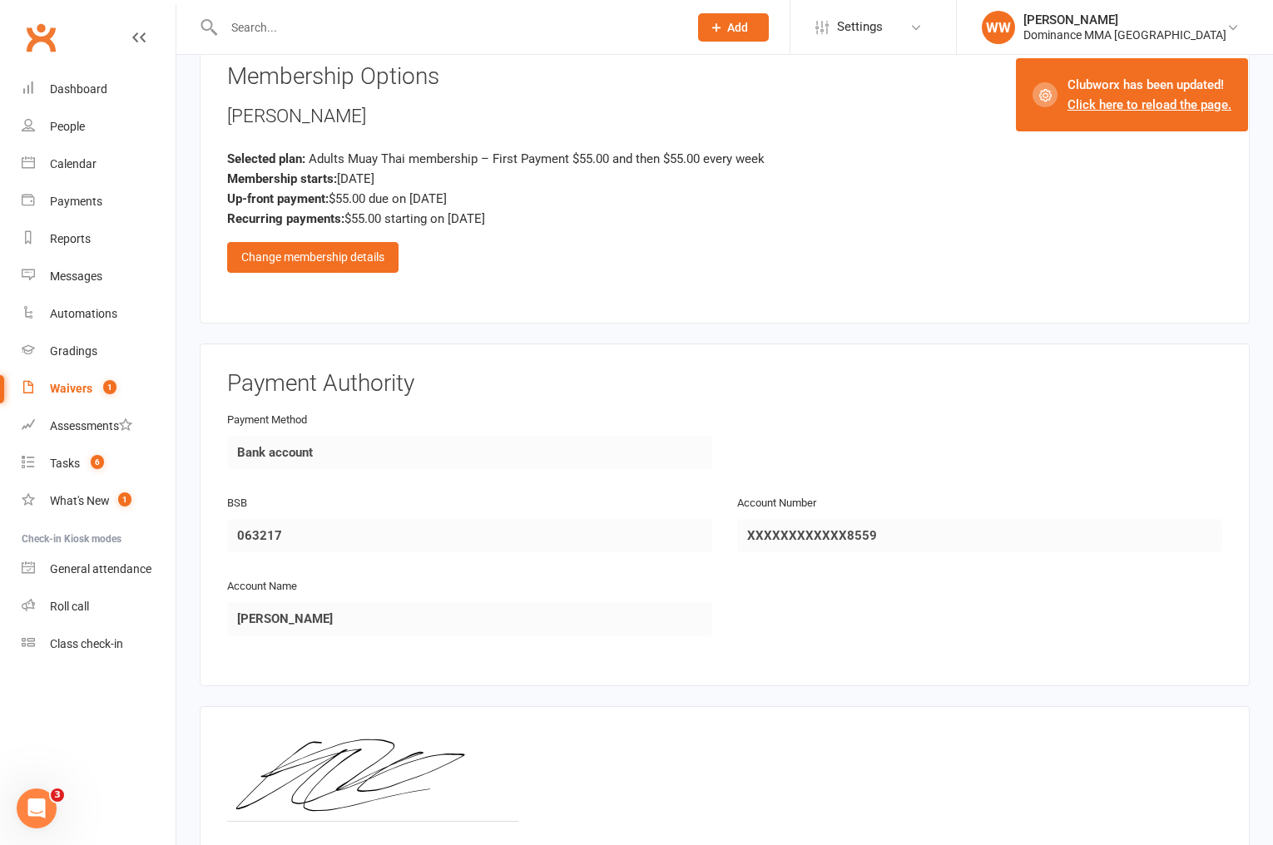
scroll to position [787, 0]
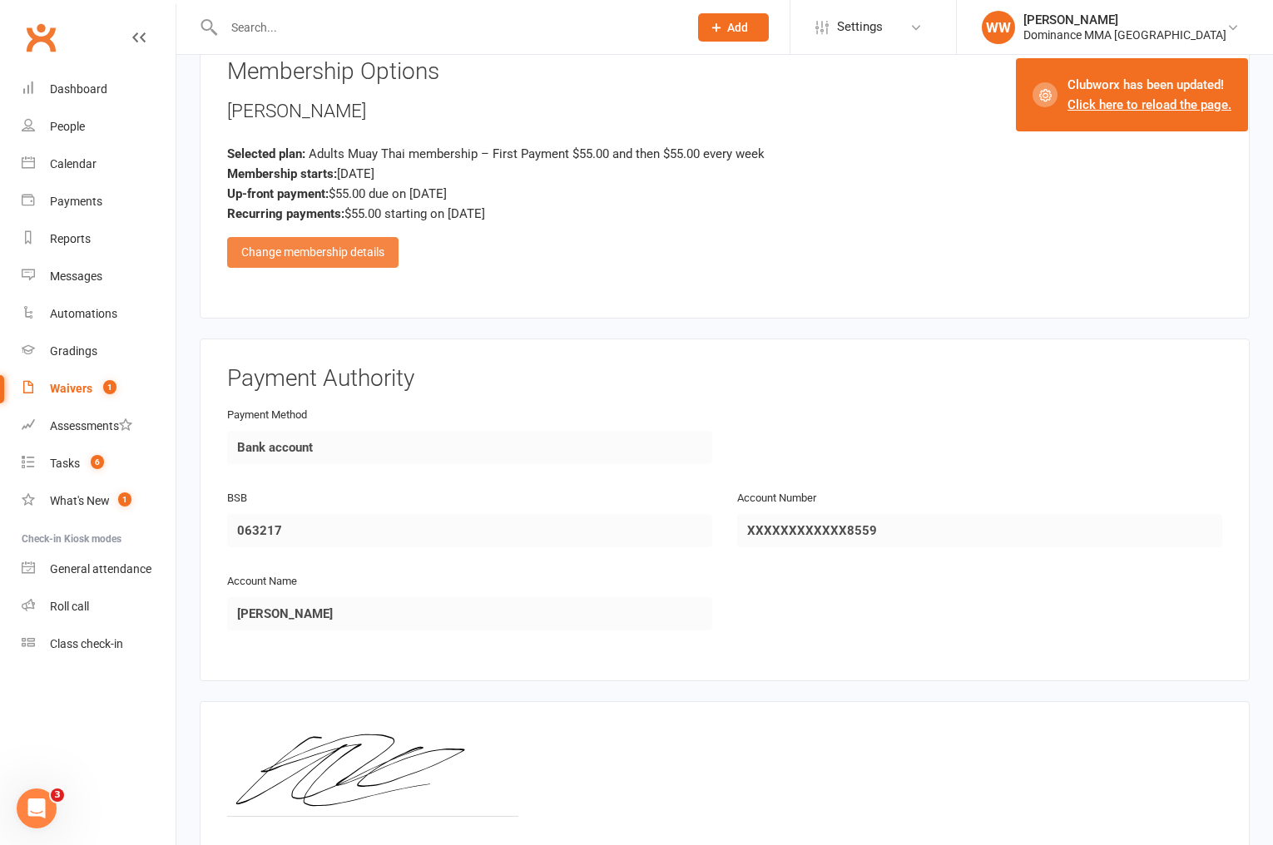
click at [368, 250] on div "Change membership details" at bounding box center [312, 252] width 171 height 30
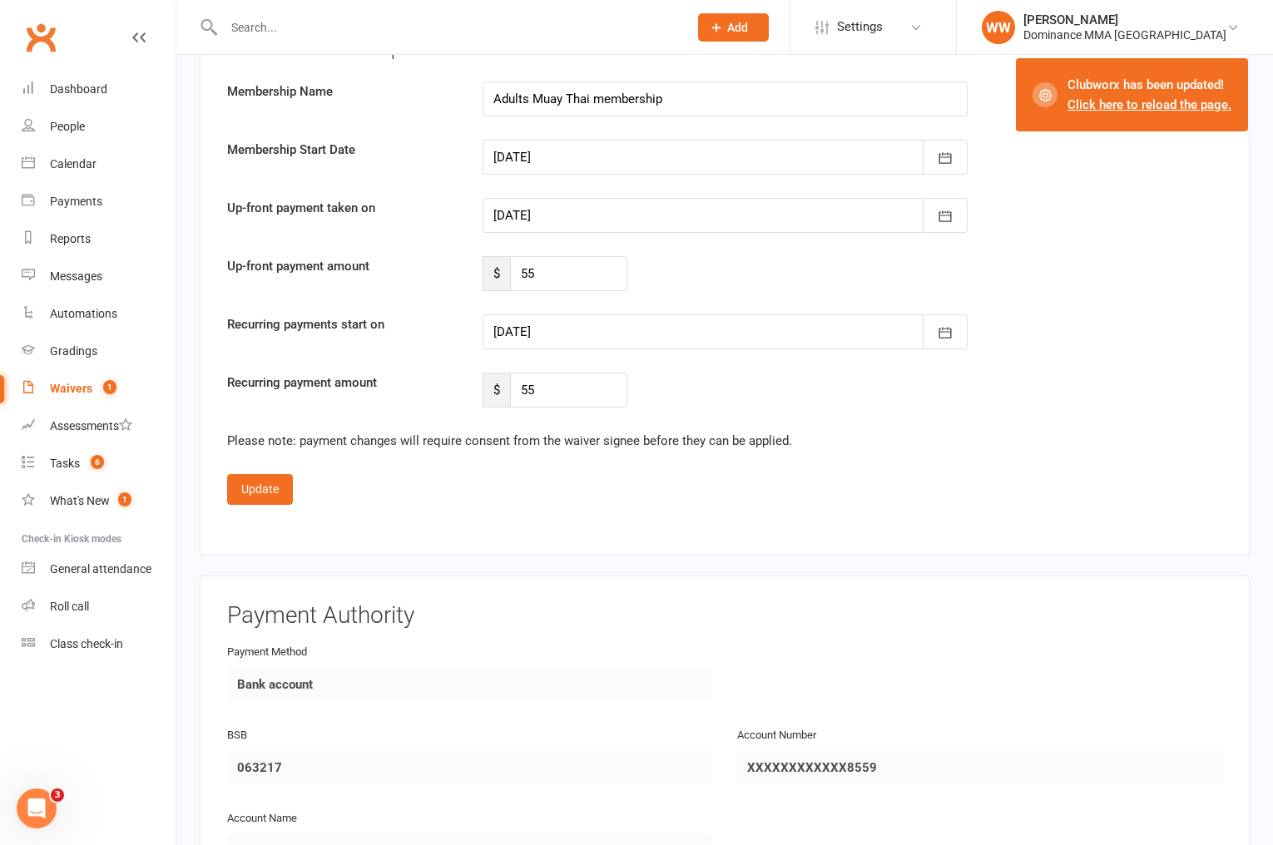
scroll to position [1829, 0]
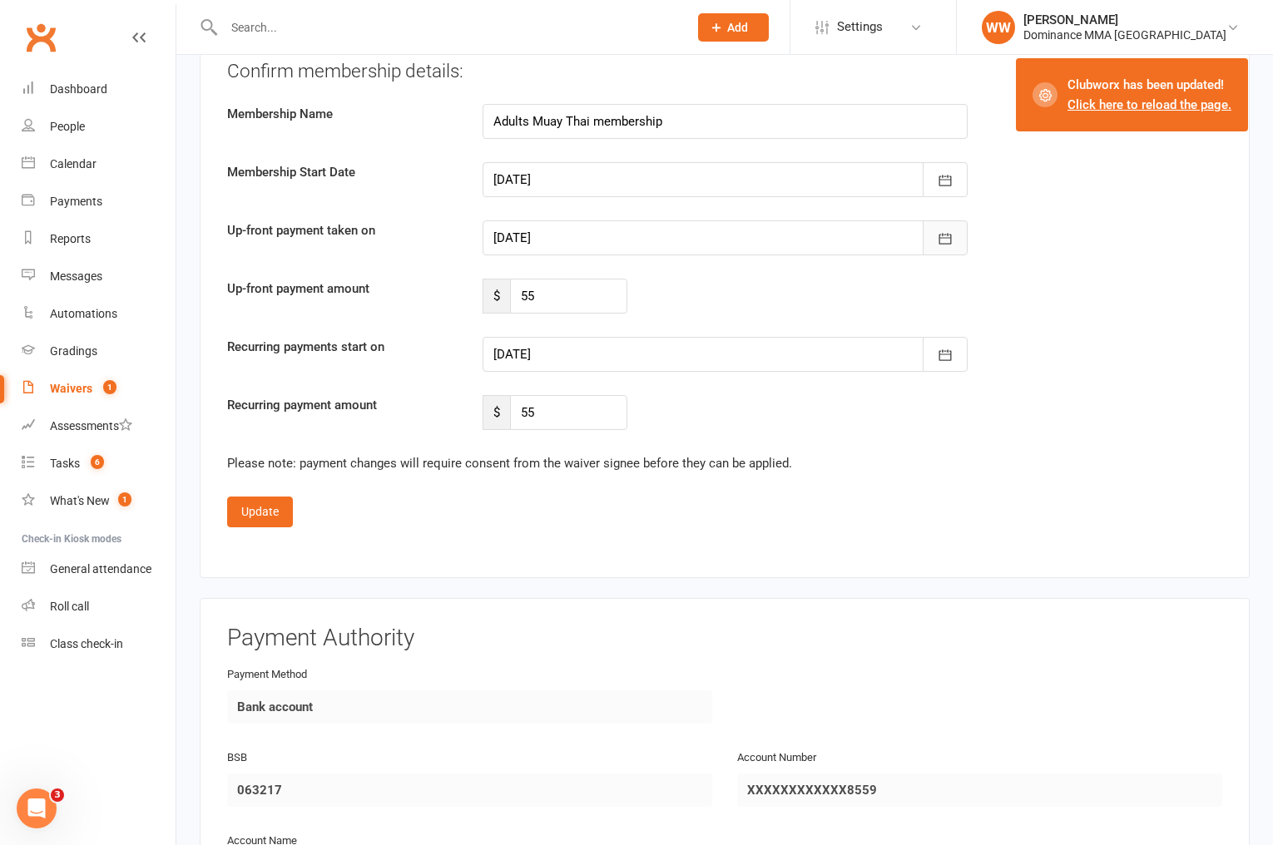
click at [937, 243] on icon "button" at bounding box center [945, 238] width 17 height 17
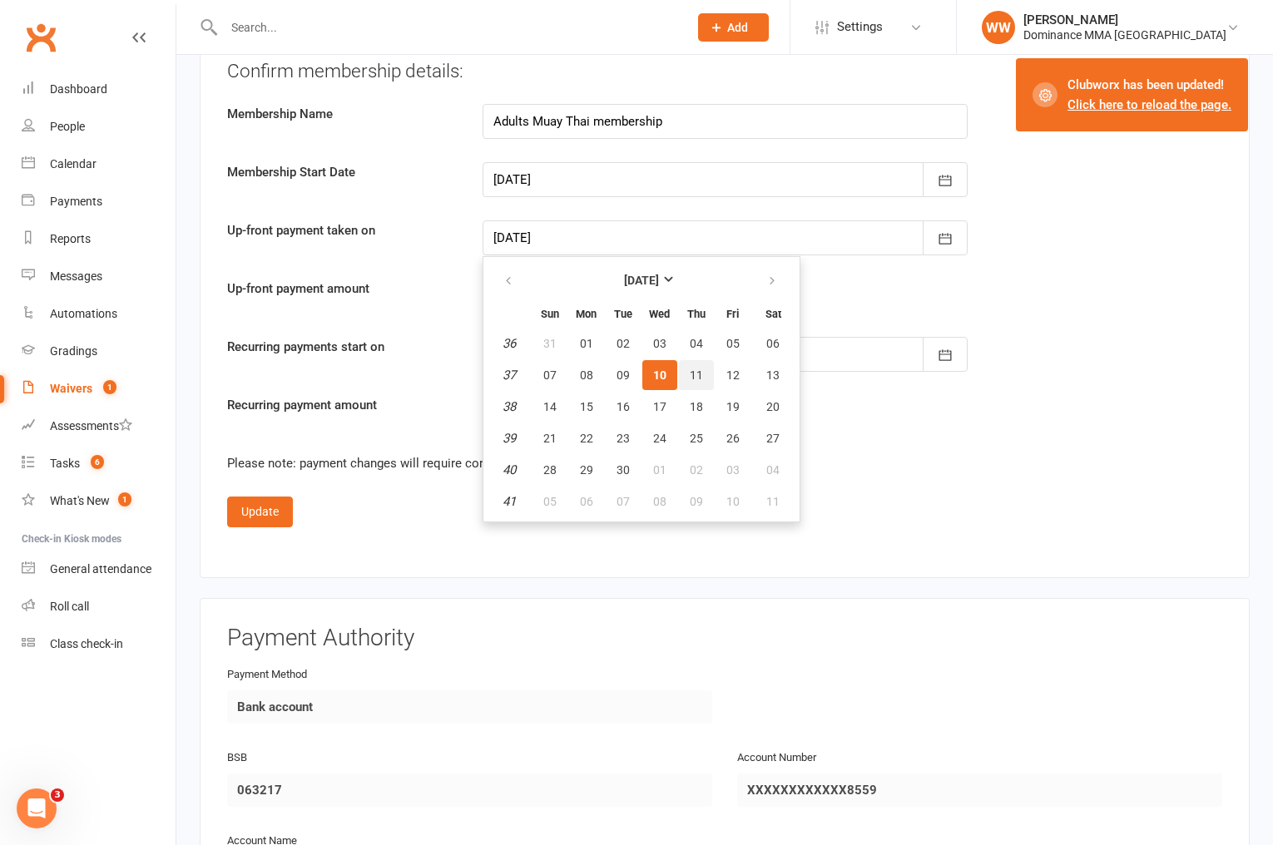
click at [700, 380] on button "11" at bounding box center [696, 375] width 35 height 30
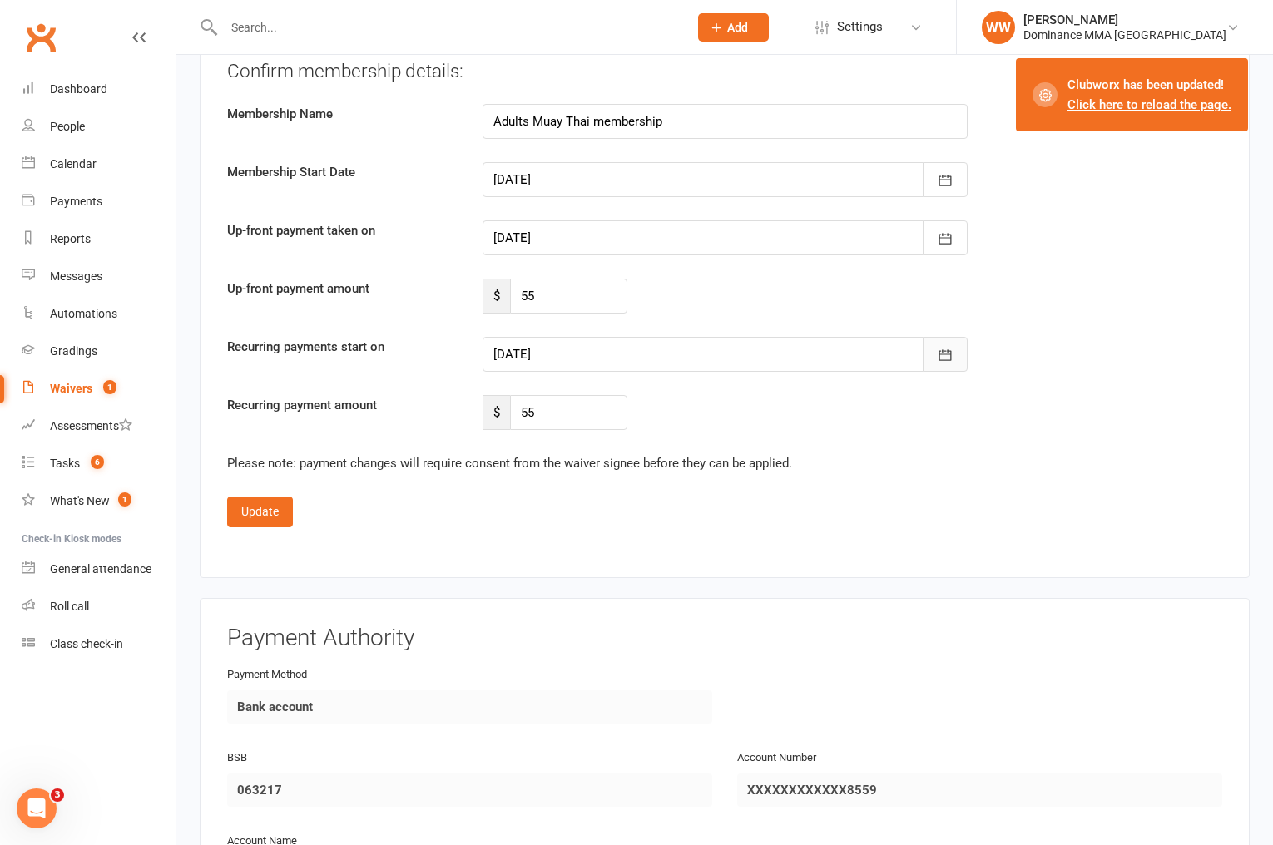
click at [934, 354] on button "button" at bounding box center [945, 354] width 45 height 35
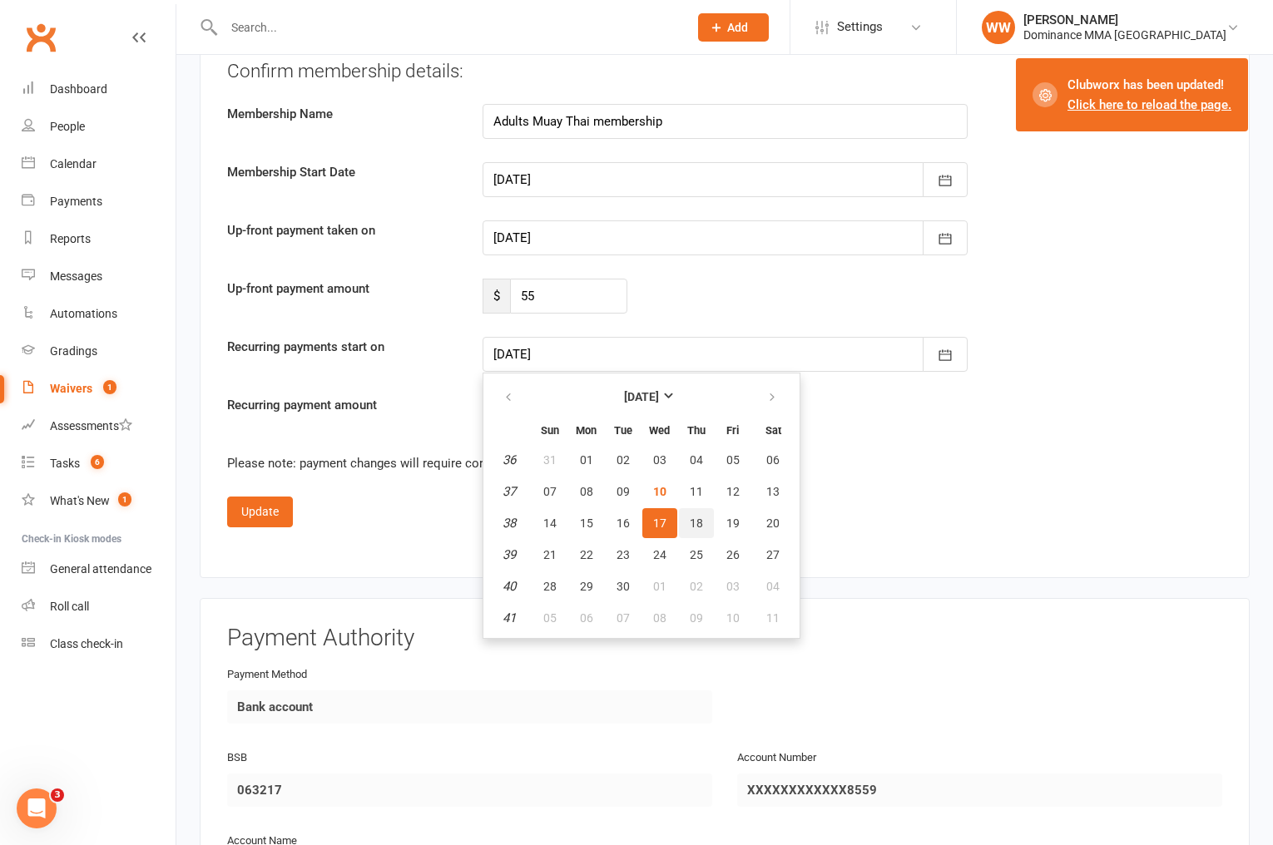
click at [694, 527] on button "18" at bounding box center [696, 523] width 35 height 30
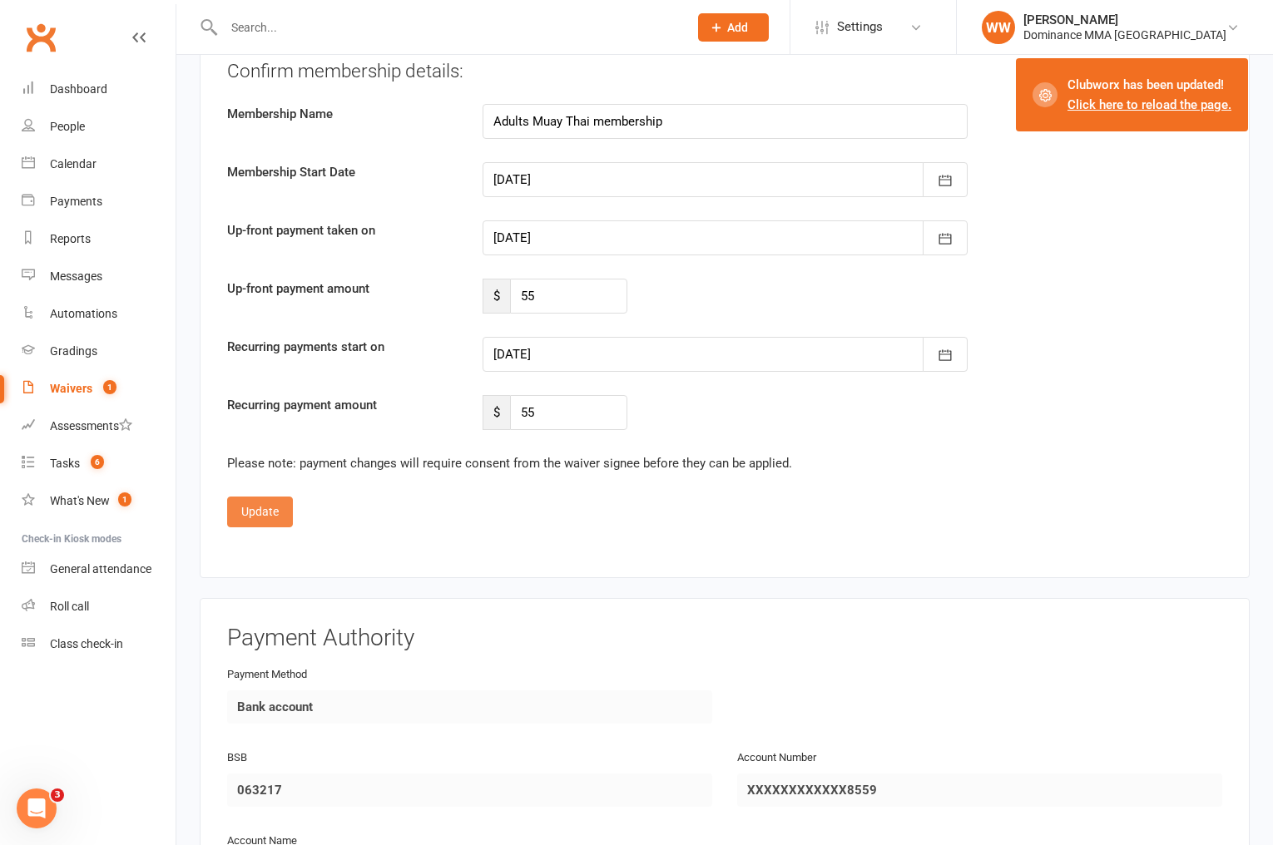
click at [279, 511] on button "Update" at bounding box center [260, 512] width 66 height 30
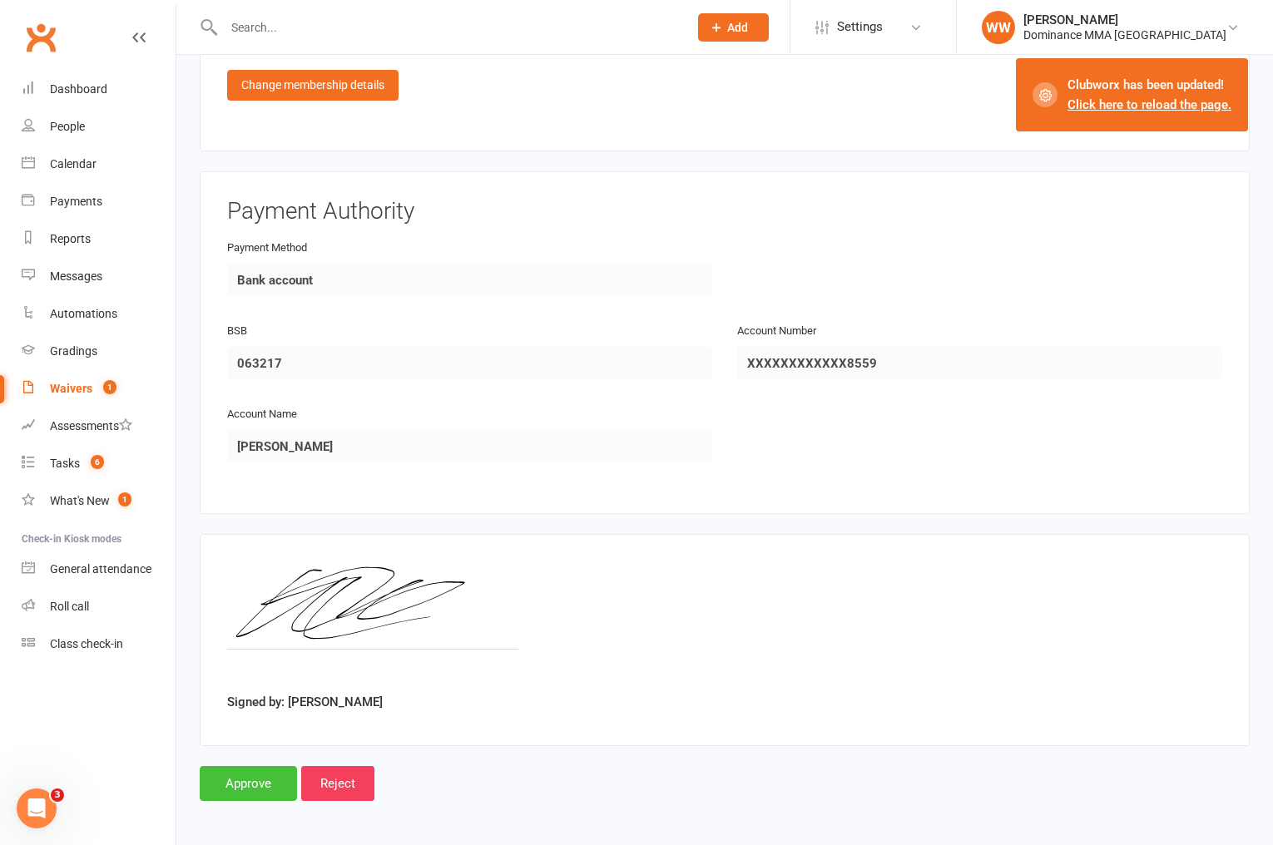
click at [240, 785] on input "Approve" at bounding box center [248, 783] width 97 height 35
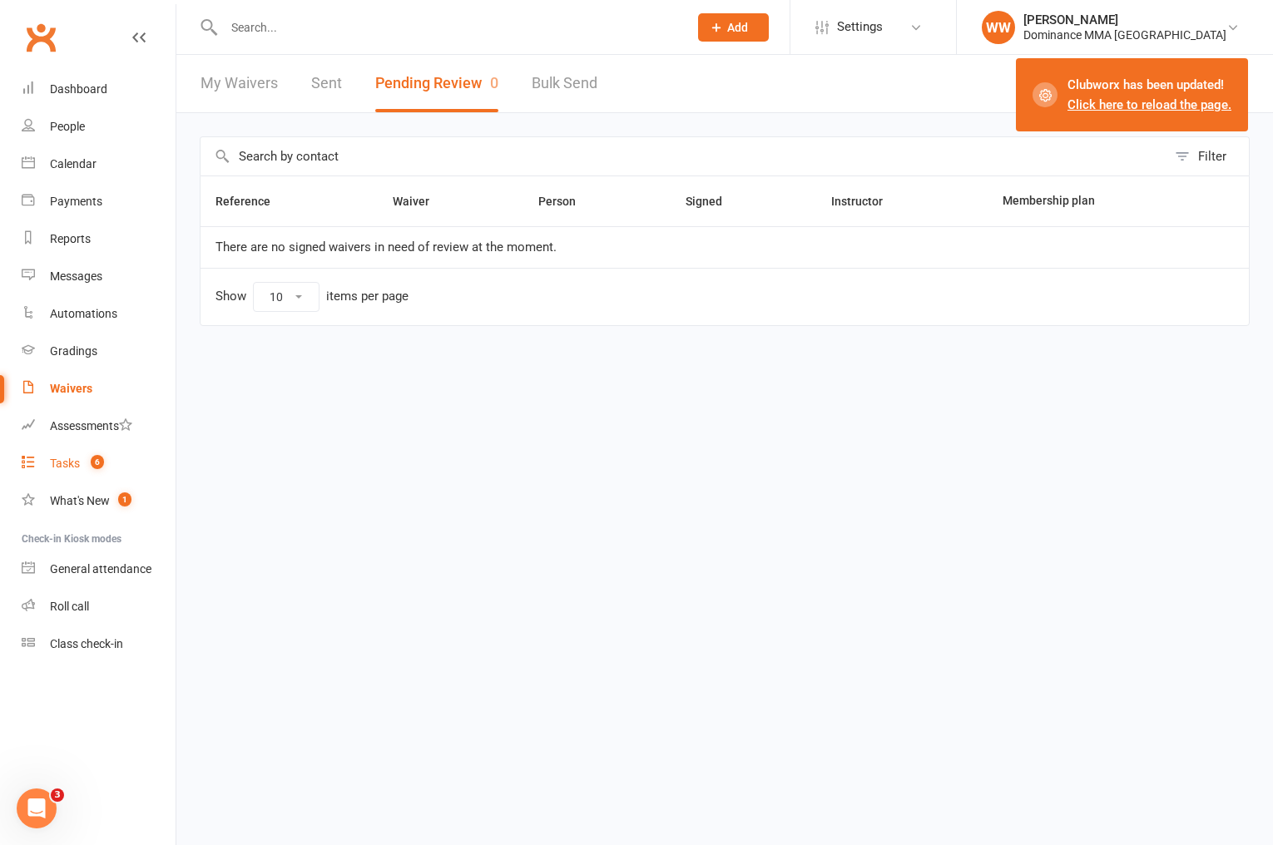
click at [75, 452] on link "Tasks 6" at bounding box center [99, 463] width 154 height 37
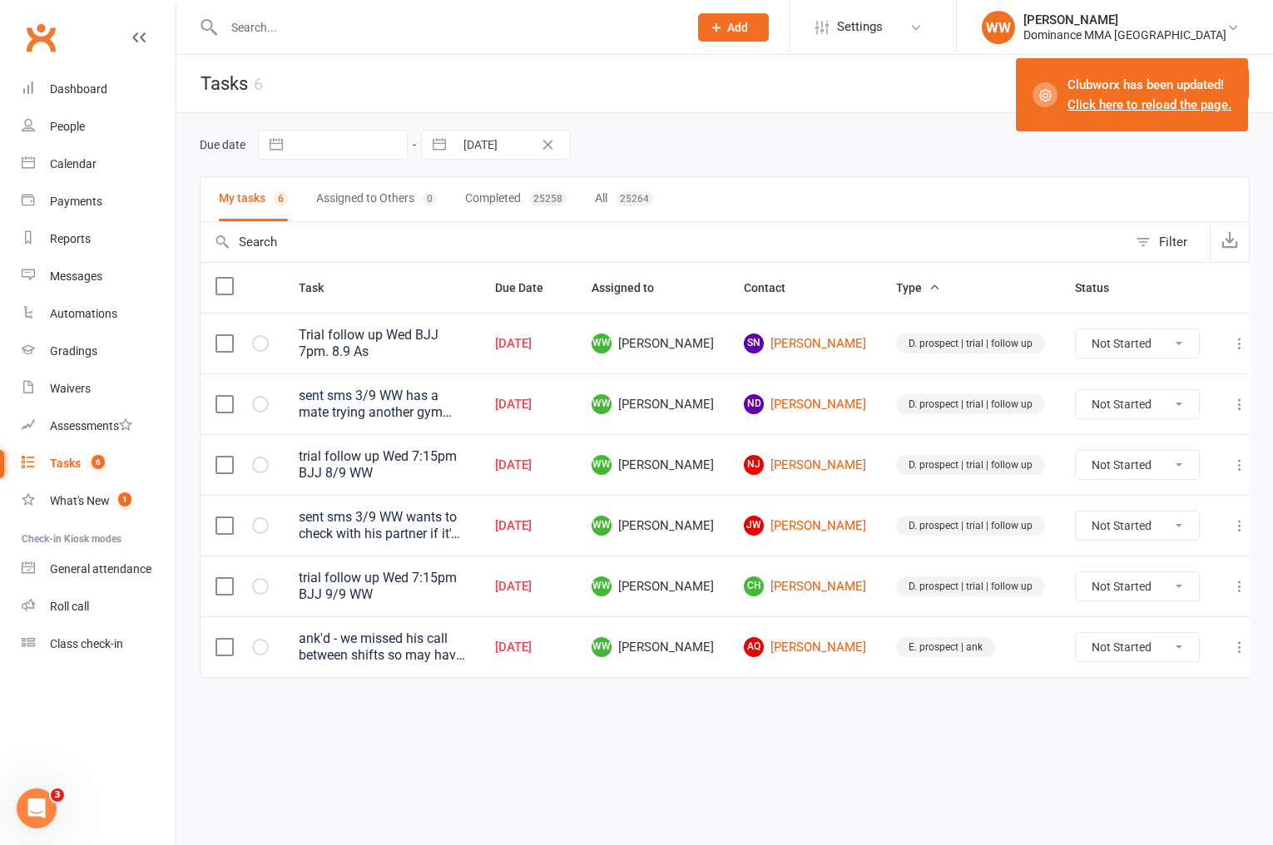
click at [756, 153] on div "Due date Navigate forward to interact with the calendar and select a date. Pres…" at bounding box center [725, 145] width 1050 height 30
click at [778, 142] on div "Due date Navigate forward to interact with the calendar and select a date. Pres…" at bounding box center [725, 145] width 1050 height 30
click at [782, 146] on div "Due date Navigate forward to interact with the calendar and select a date. Pres…" at bounding box center [725, 145] width 1050 height 30
click at [1231, 401] on icon at bounding box center [1239, 404] width 17 height 17
click at [1156, 472] on link "Edit" at bounding box center [1150, 466] width 165 height 33
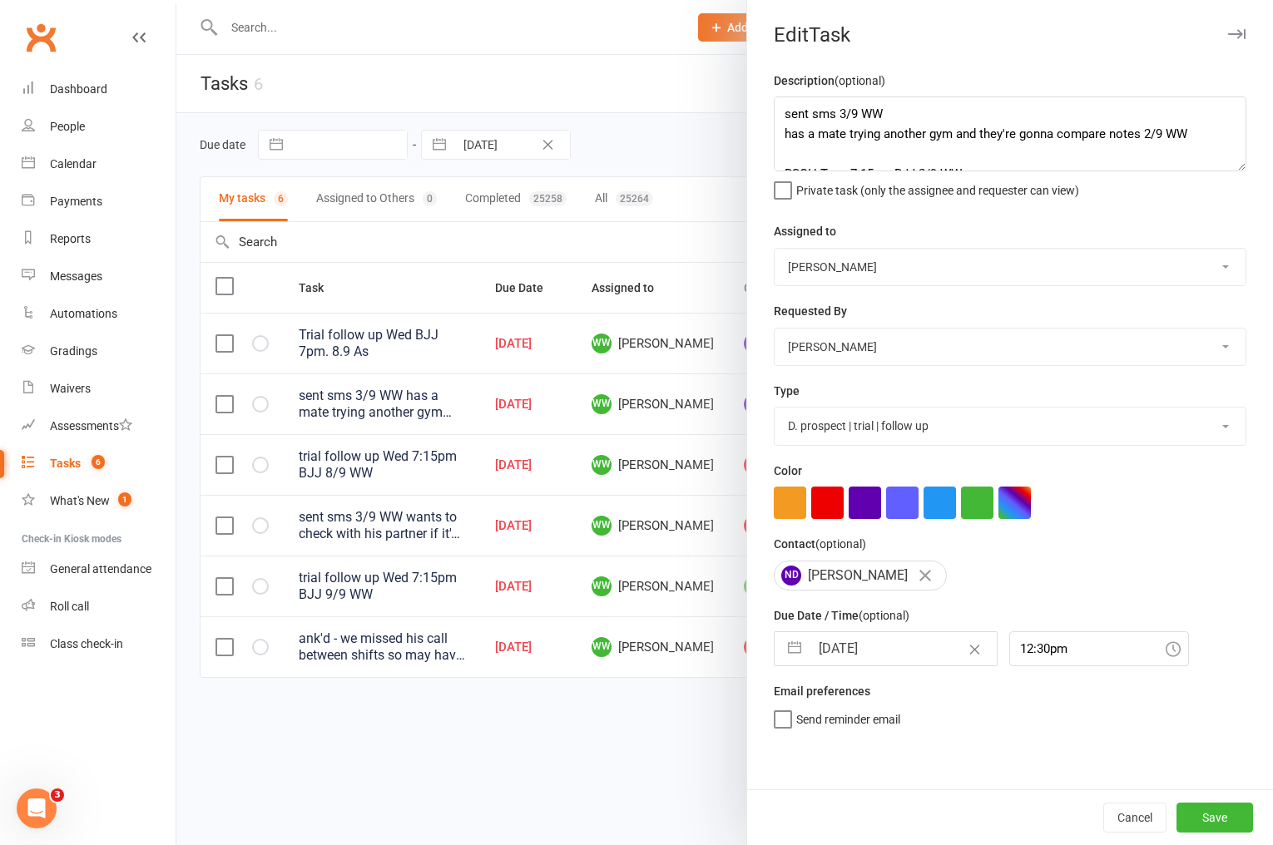
click at [895, 651] on input "10 Sep 2025" at bounding box center [903, 648] width 187 height 33
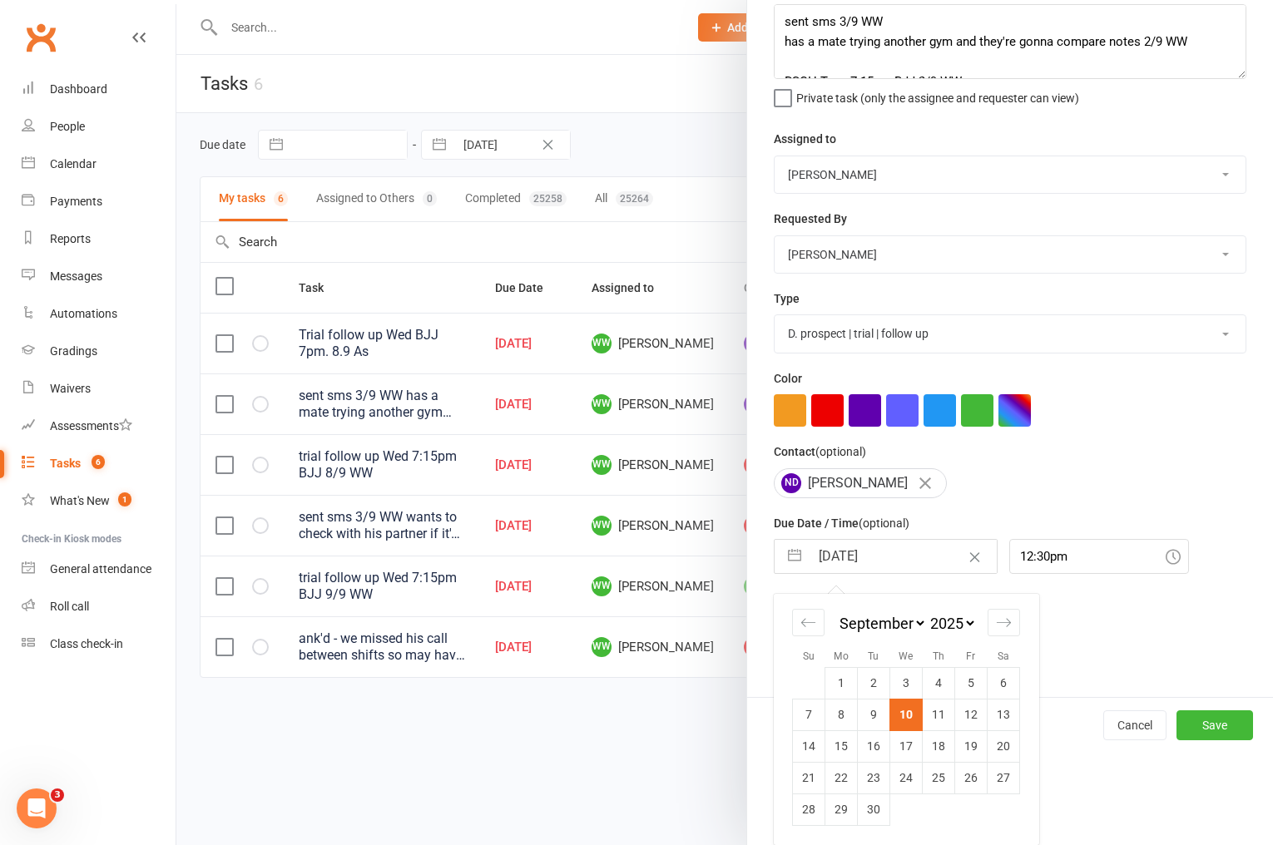
click at [933, 711] on td "11" at bounding box center [939, 715] width 32 height 32
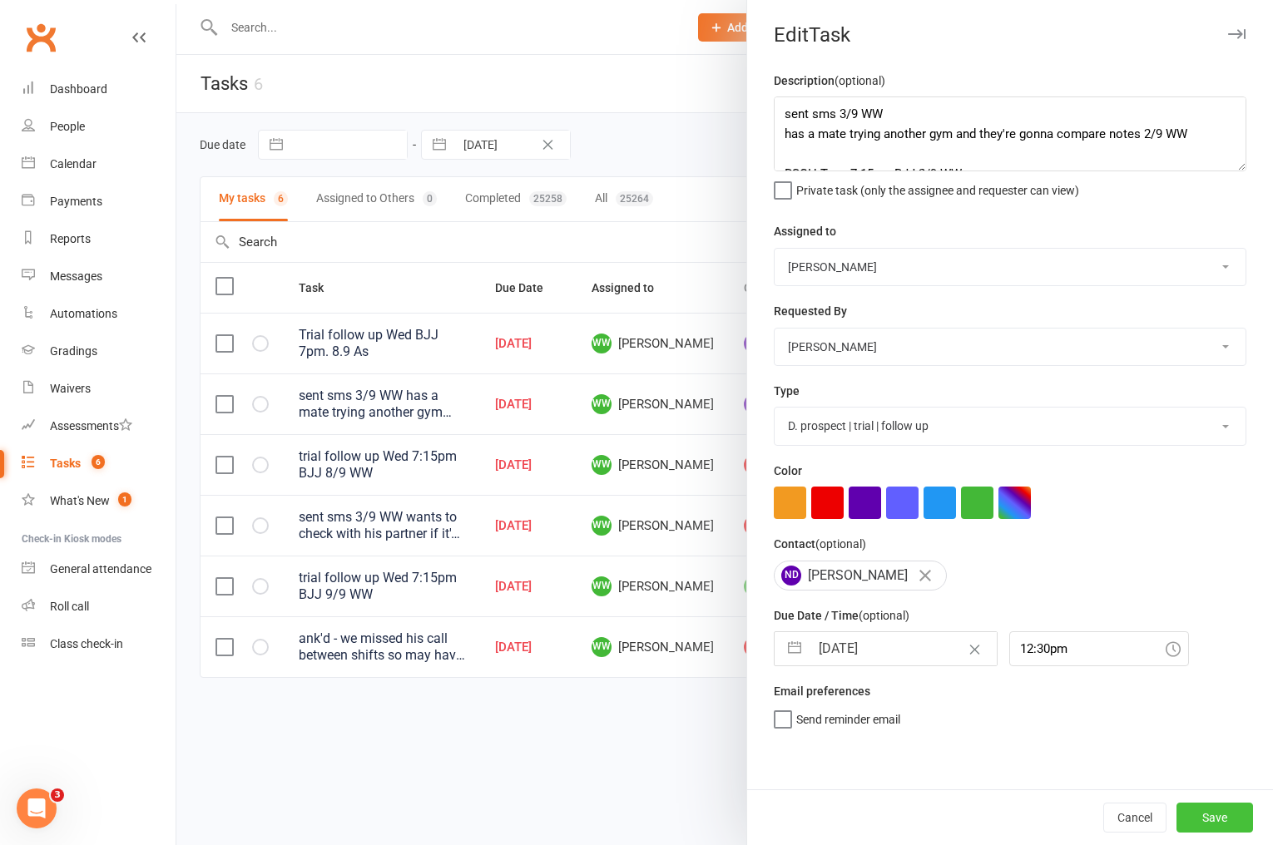
click at [1208, 807] on button "Save" at bounding box center [1214, 818] width 77 height 30
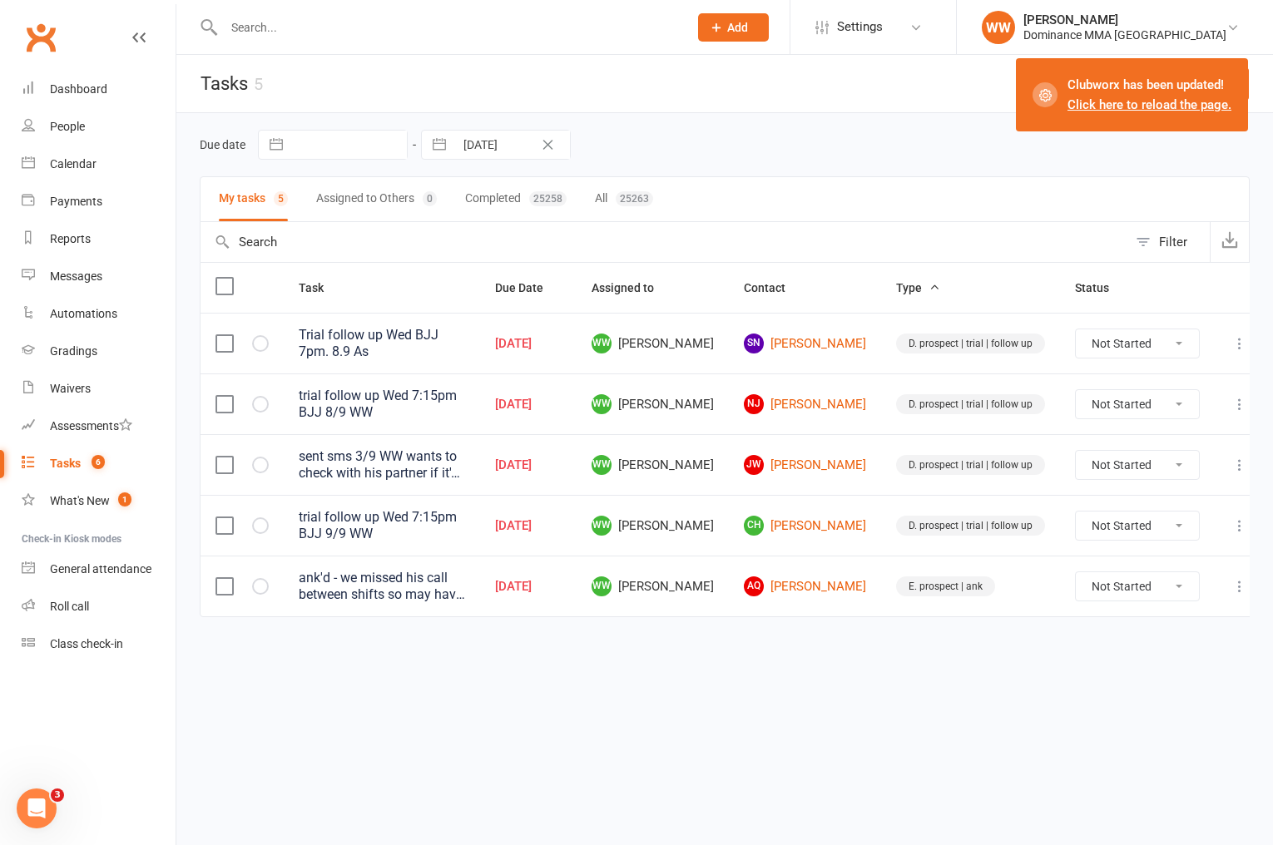
click at [1233, 583] on button at bounding box center [1240, 587] width 20 height 20
click at [1141, 648] on link "Edit" at bounding box center [1150, 648] width 165 height 33
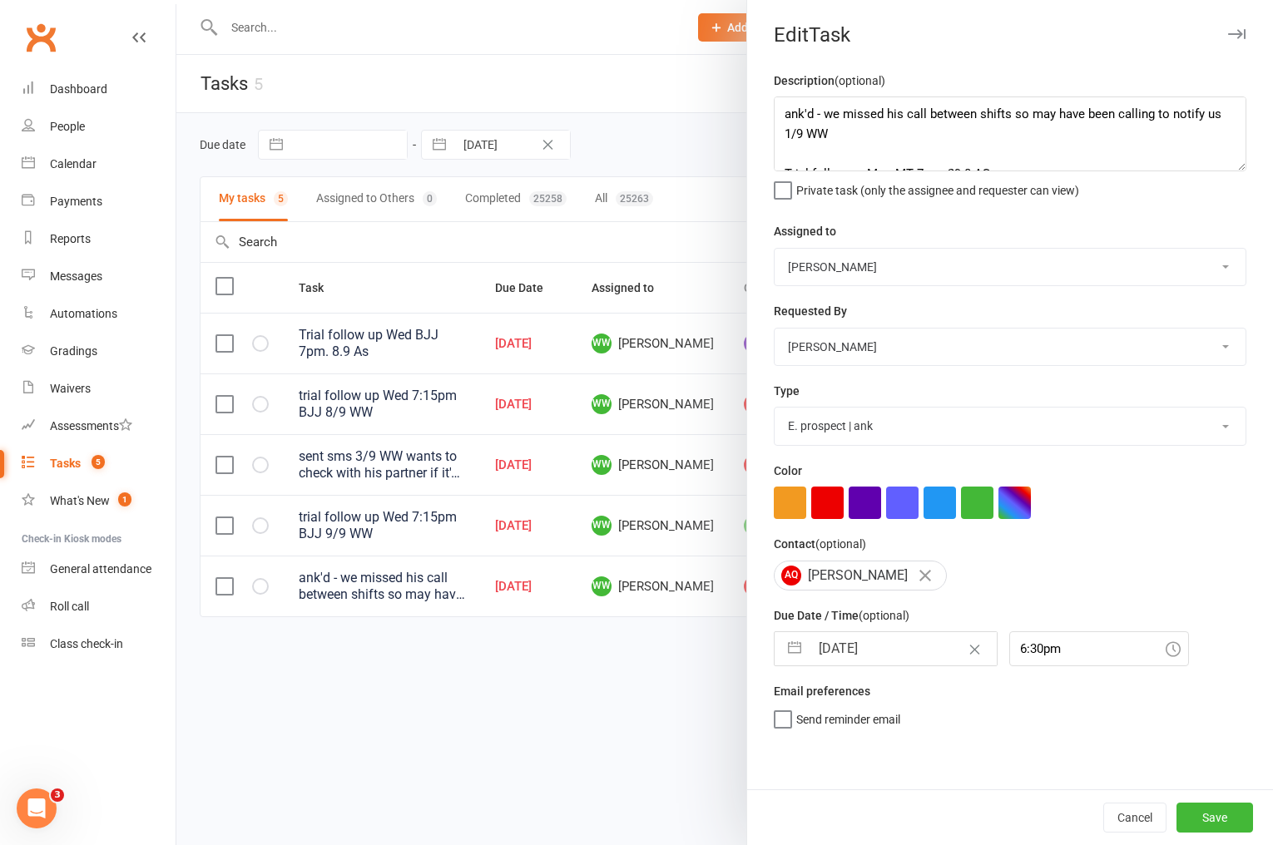
click at [865, 651] on input "10 Sep 2025" at bounding box center [903, 648] width 187 height 33
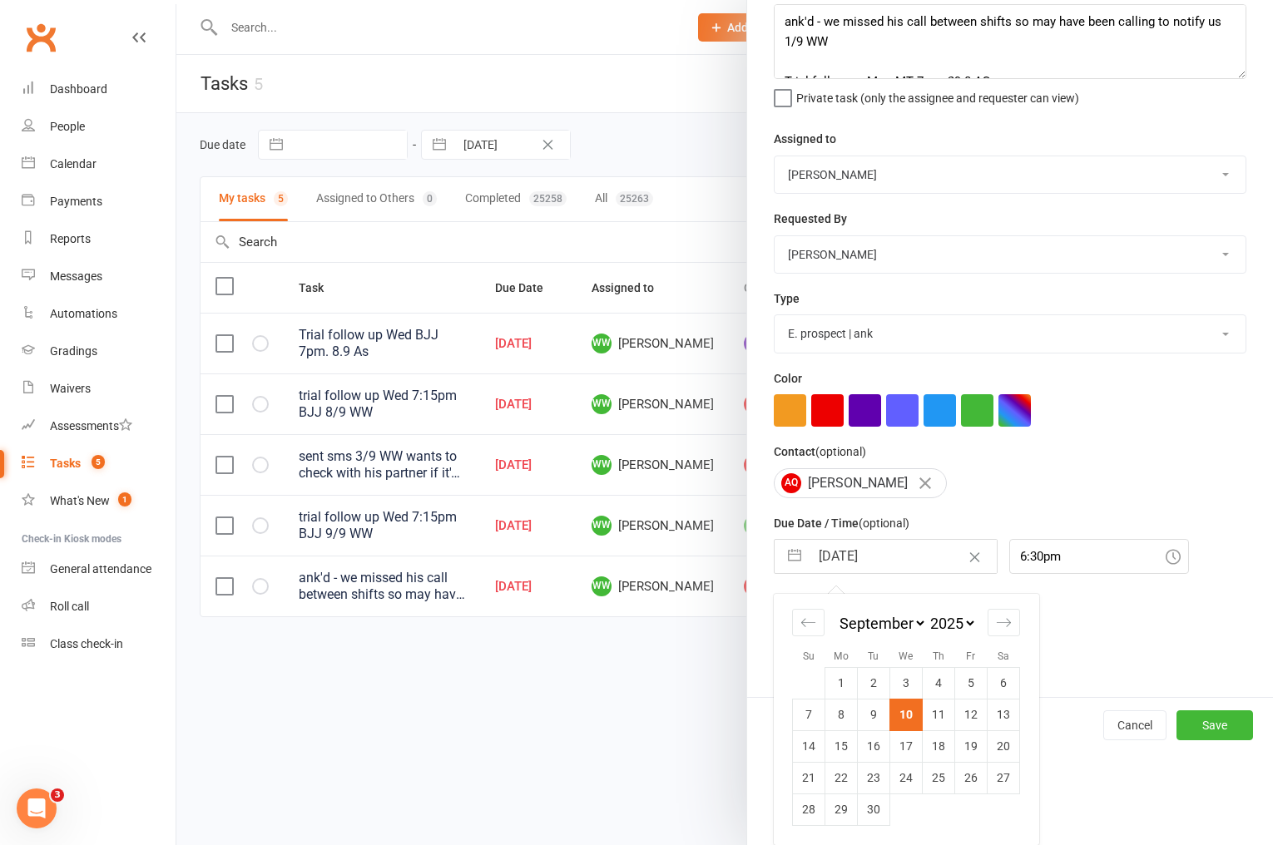
click at [933, 715] on td "11" at bounding box center [939, 715] width 32 height 32
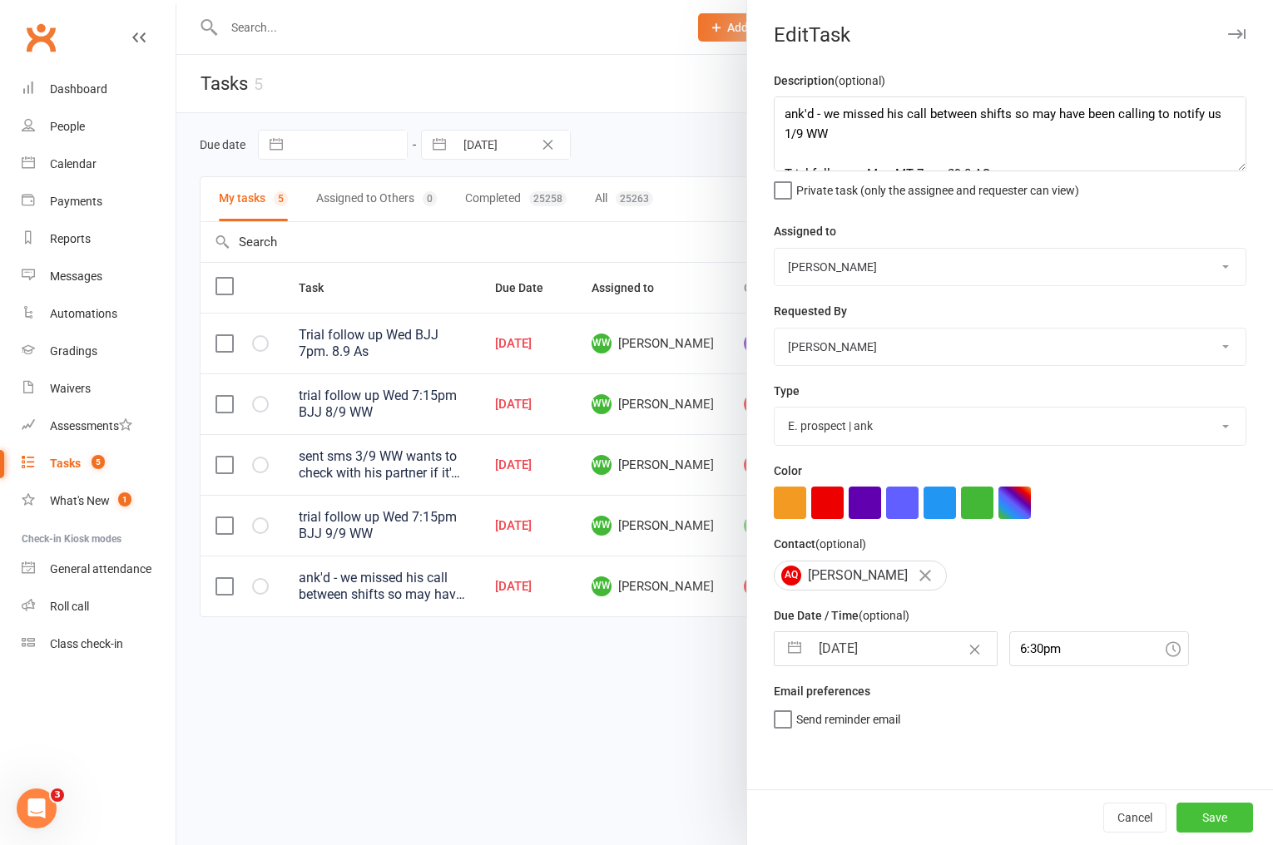
click at [1205, 810] on button "Save" at bounding box center [1214, 818] width 77 height 30
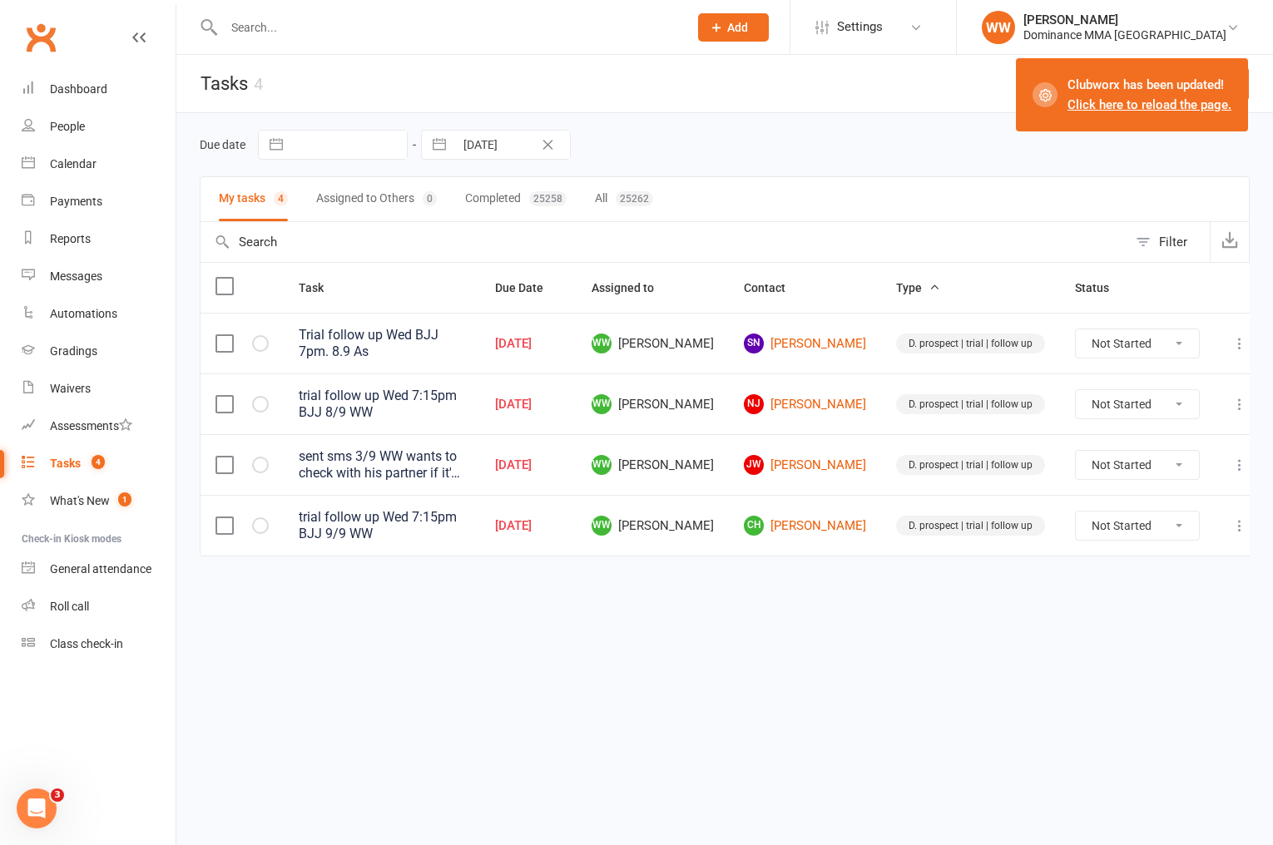
click at [1231, 460] on icon at bounding box center [1239, 465] width 17 height 17
click at [1093, 529] on link "Edit" at bounding box center [1150, 527] width 165 height 33
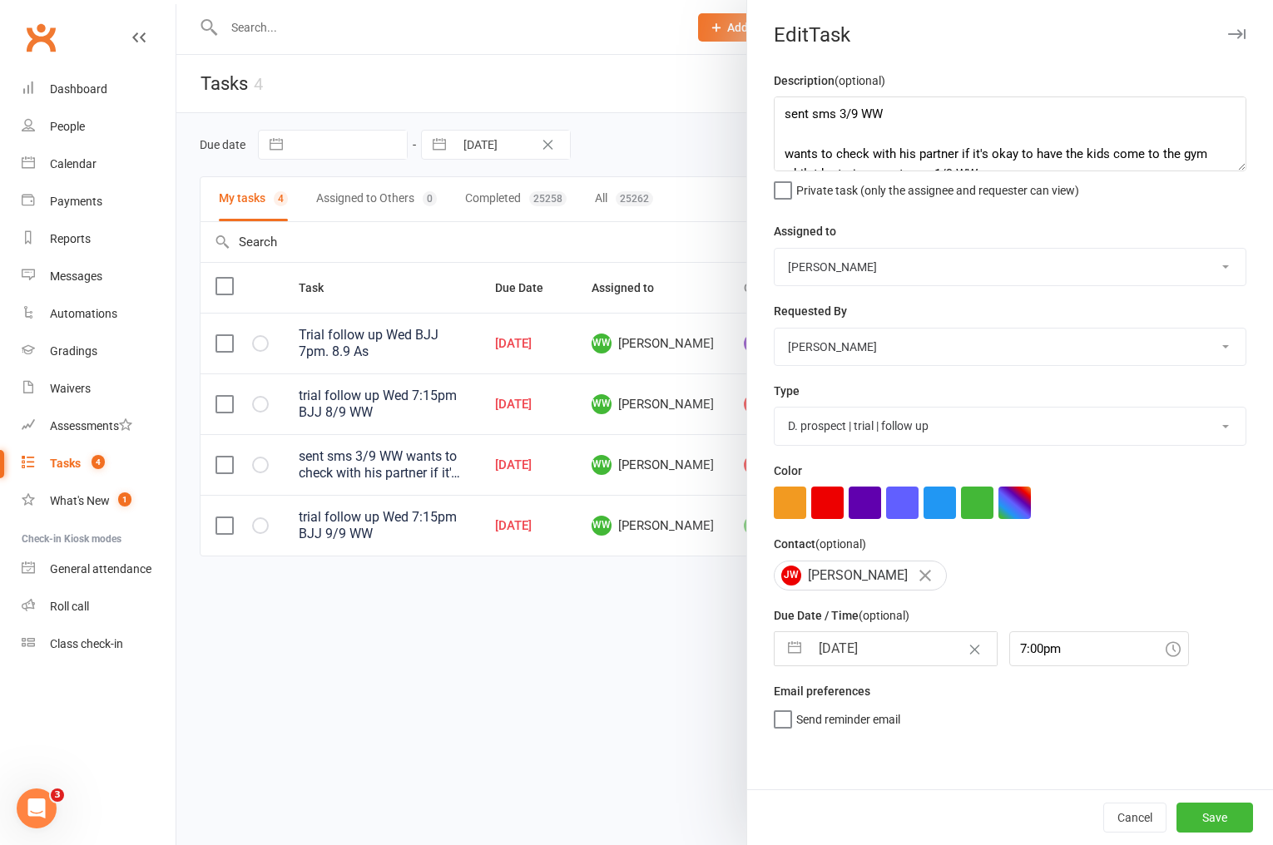
click at [860, 664] on input "10 Sep 2025" at bounding box center [903, 648] width 187 height 33
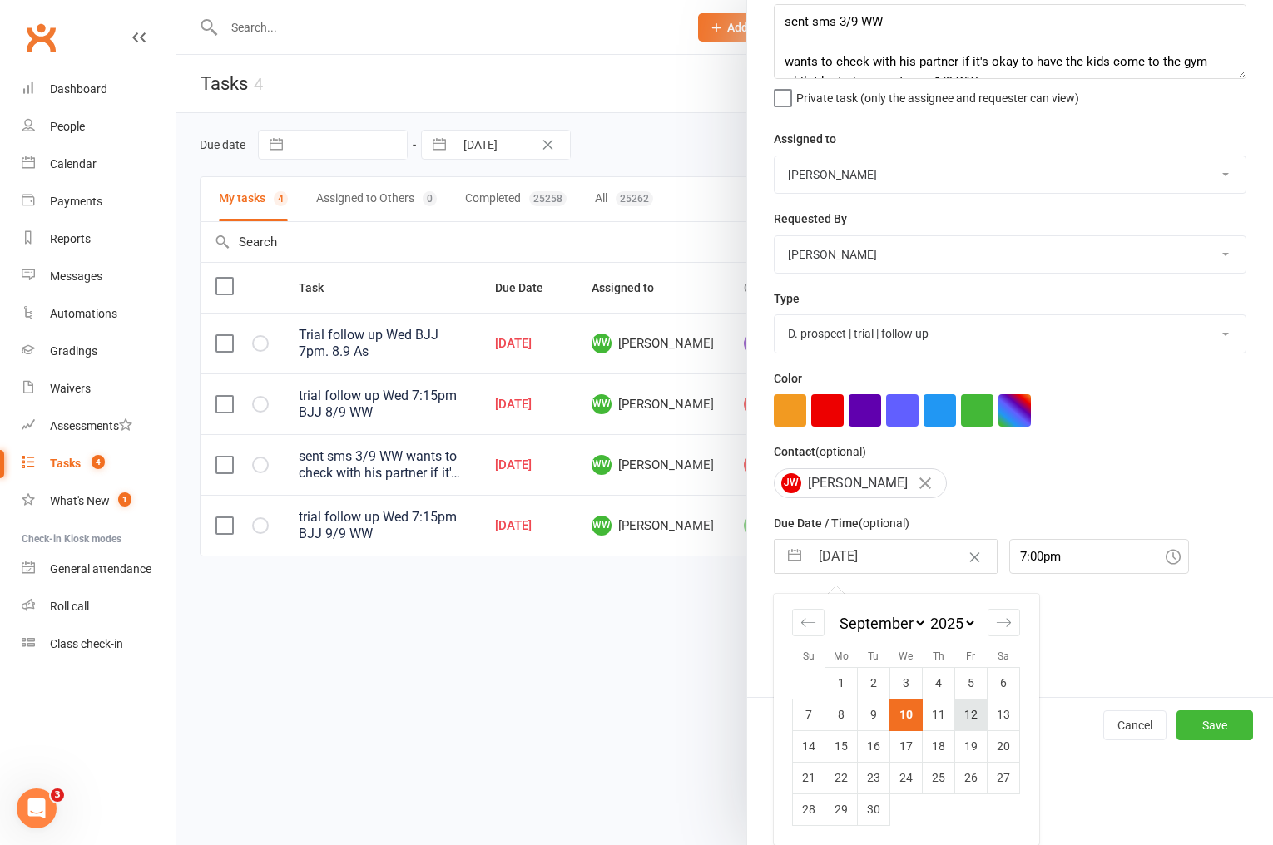
scroll to position [95, 0]
click at [939, 712] on td "11" at bounding box center [939, 715] width 32 height 32
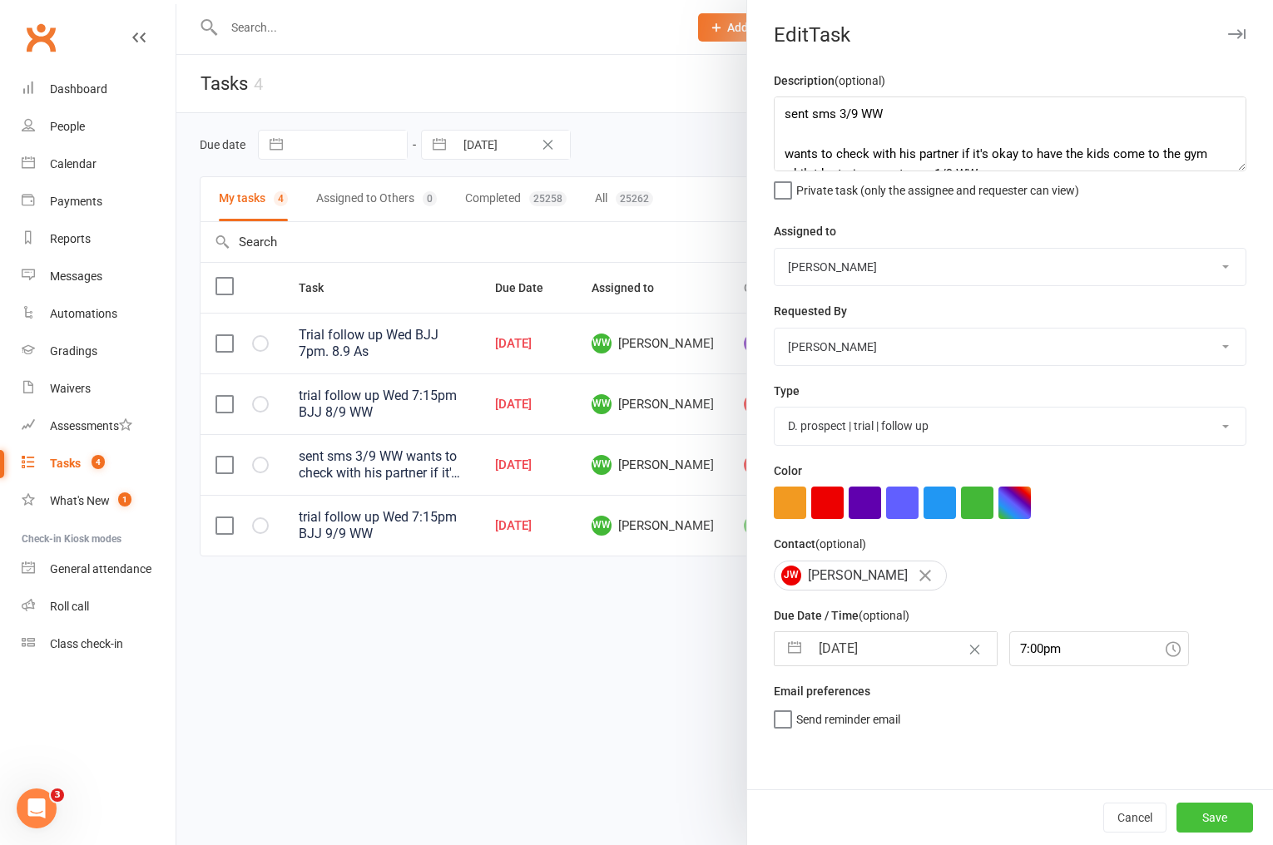
click at [1213, 814] on button "Save" at bounding box center [1214, 818] width 77 height 30
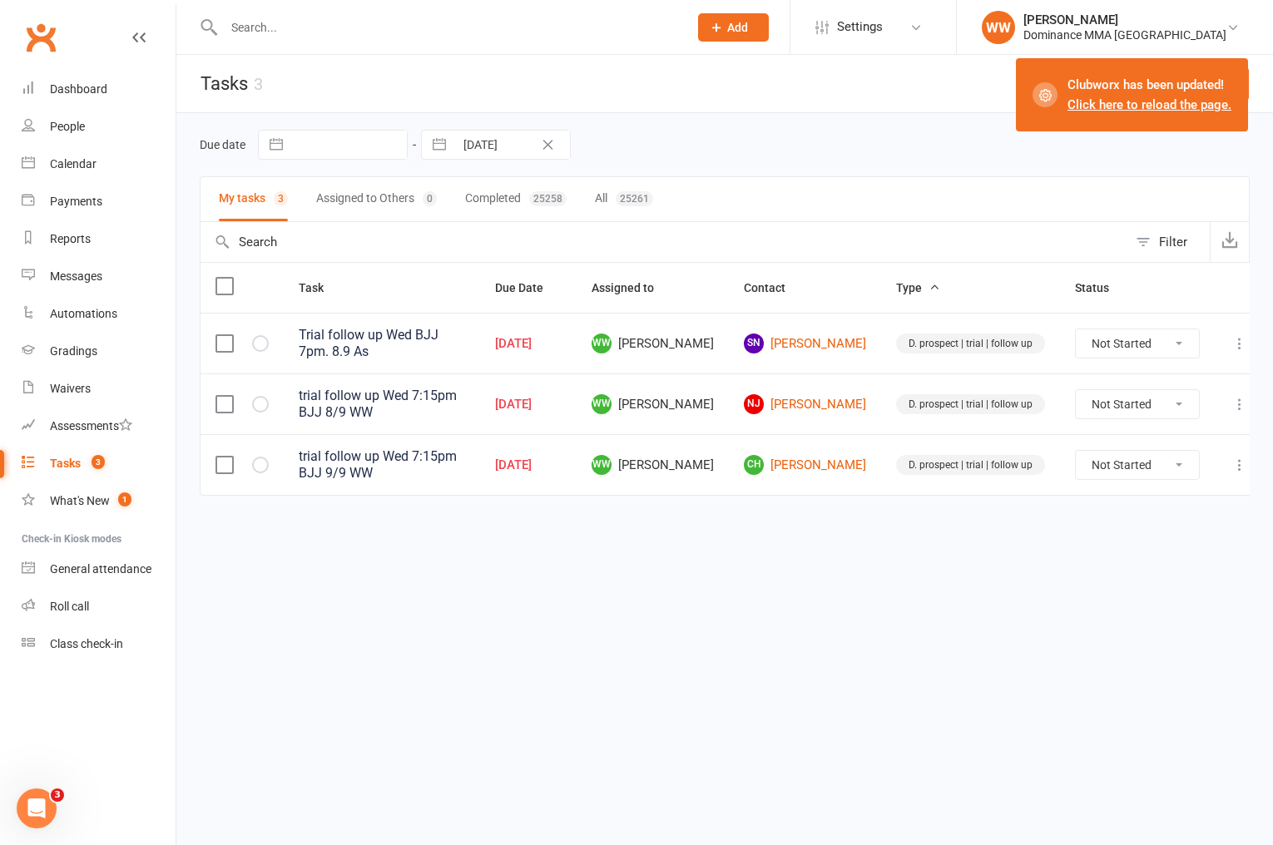
click at [652, 566] on html "Prospect Member Non-attending contact Task Bulk message Add Settings Membership…" at bounding box center [636, 283] width 1273 height 566
click at [661, 566] on html "Prospect Member Non-attending contact Task Bulk message Add Settings Membership…" at bounding box center [636, 283] width 1273 height 566
click at [1230, 341] on button at bounding box center [1240, 344] width 20 height 20
click at [1125, 403] on link "Edit" at bounding box center [1150, 407] width 165 height 33
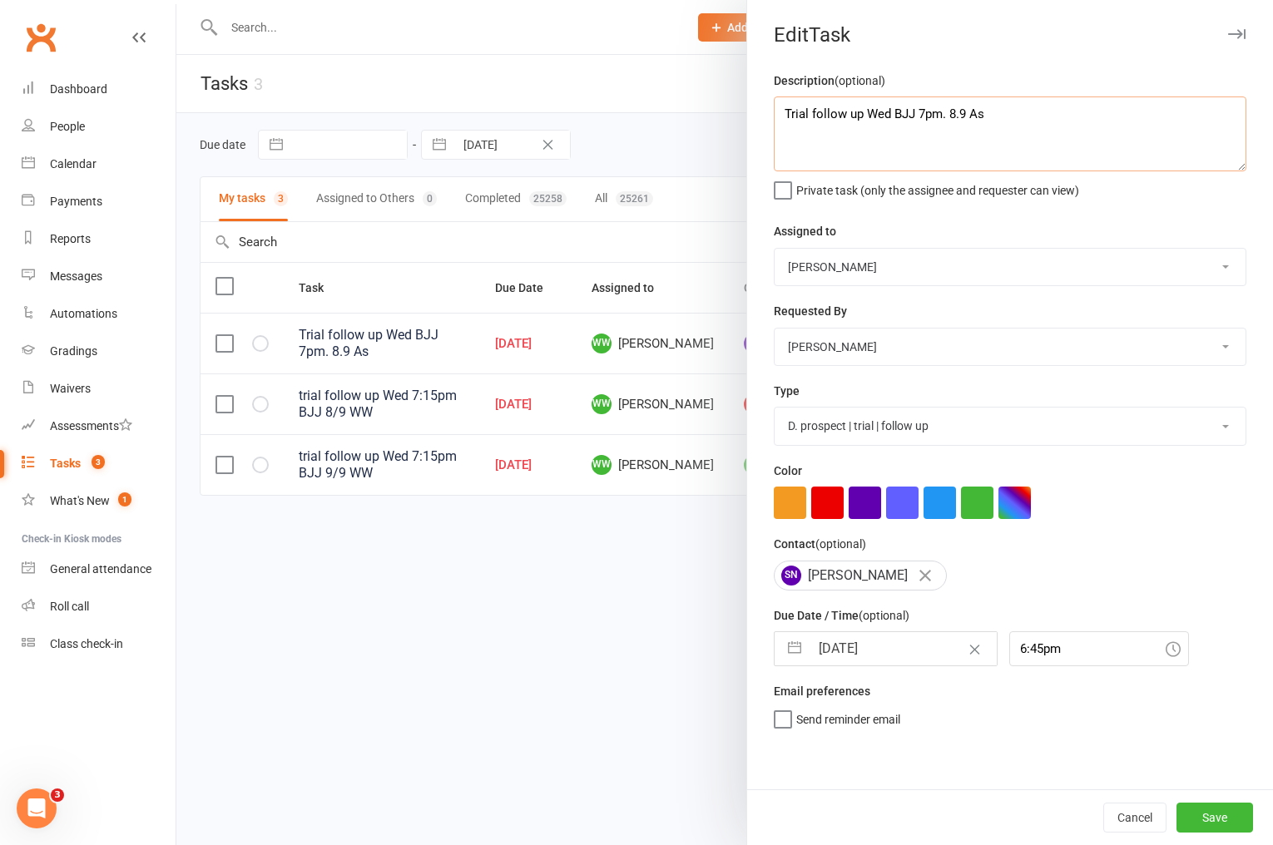
click at [780, 114] on textarea "Trial follow up Wed BJJ 7pm. 8.9 As" at bounding box center [1010, 134] width 473 height 75
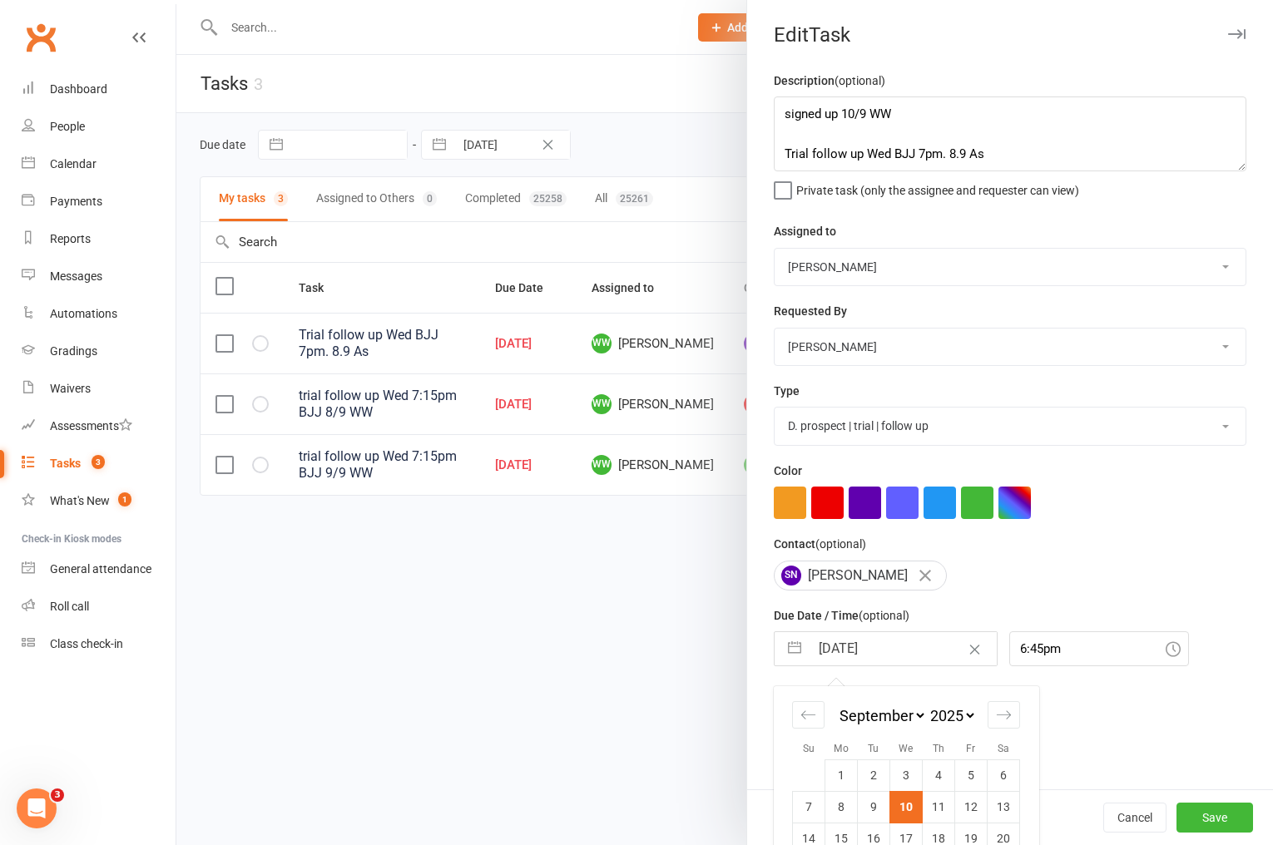
click at [870, 661] on input "10 Sep 2025" at bounding box center [903, 648] width 187 height 33
click at [932, 810] on td "11" at bounding box center [939, 807] width 32 height 32
click at [843, 114] on textarea "signed up 10/9 WW Trial follow up Wed BJJ 7pm. 8.9 As" at bounding box center [1010, 134] width 473 height 75
click at [1201, 827] on button "Save" at bounding box center [1214, 818] width 77 height 30
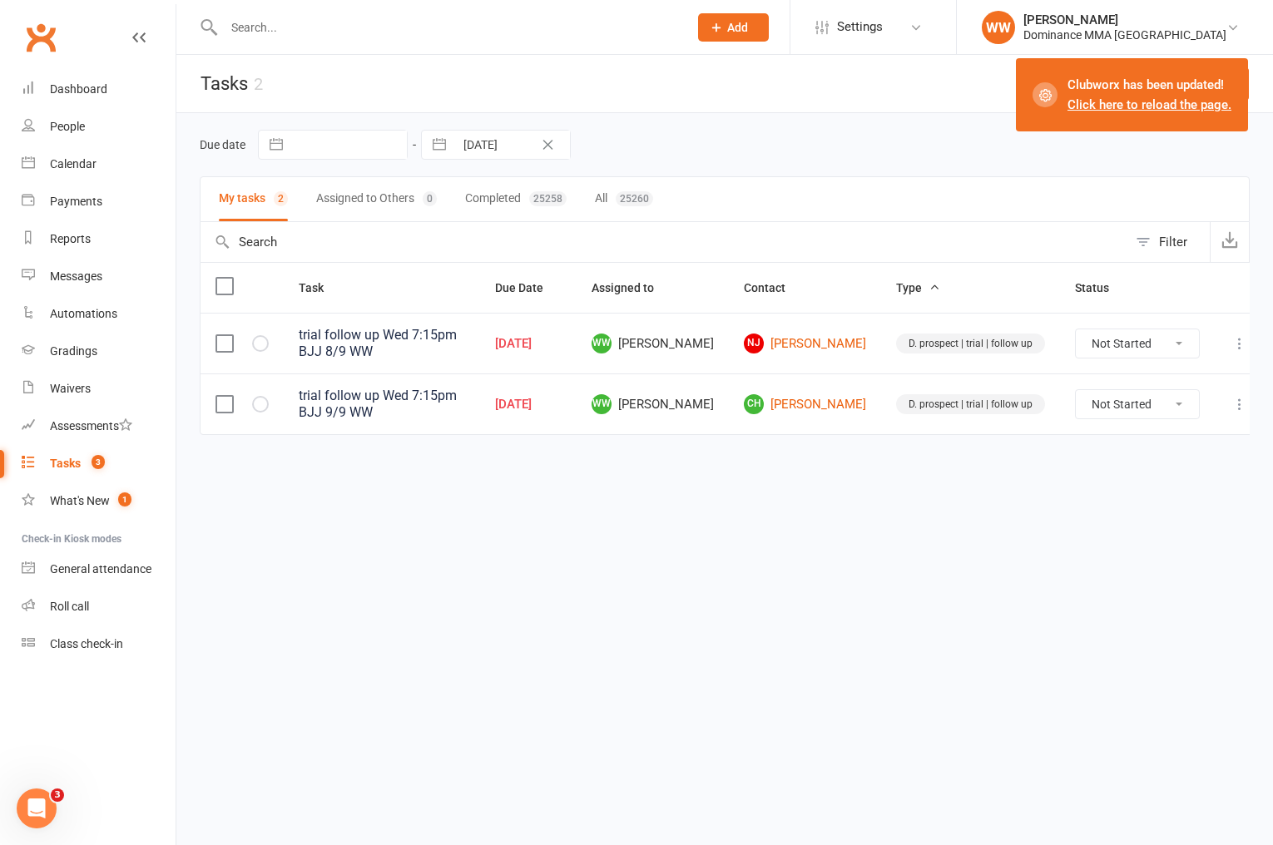
click at [1231, 345] on icon at bounding box center [1239, 343] width 17 height 17
click at [1163, 404] on link "Edit" at bounding box center [1150, 409] width 165 height 33
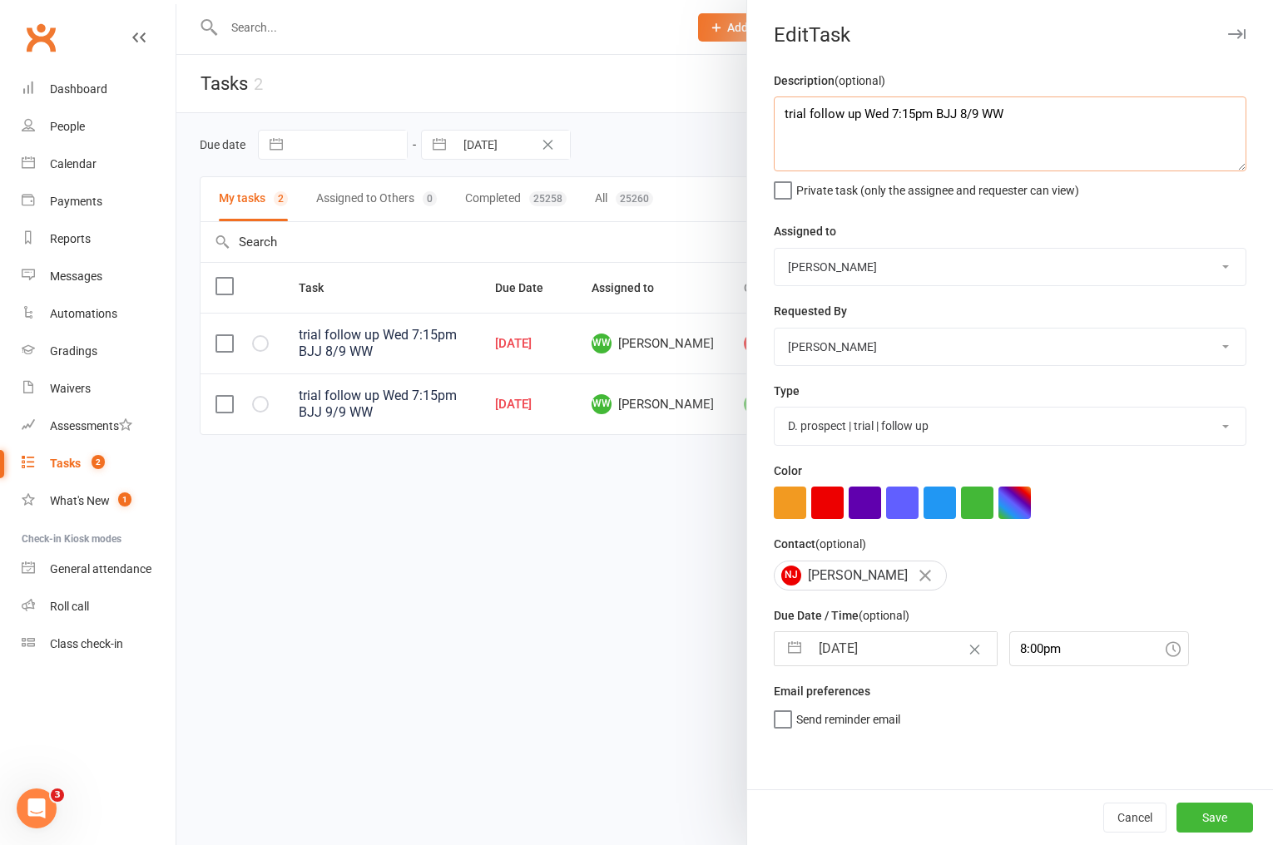
click at [781, 111] on textarea "trial follow up Wed 7:15pm BJJ 8/9 WW" at bounding box center [1010, 134] width 473 height 75
click at [1180, 809] on button "Save" at bounding box center [1214, 818] width 77 height 30
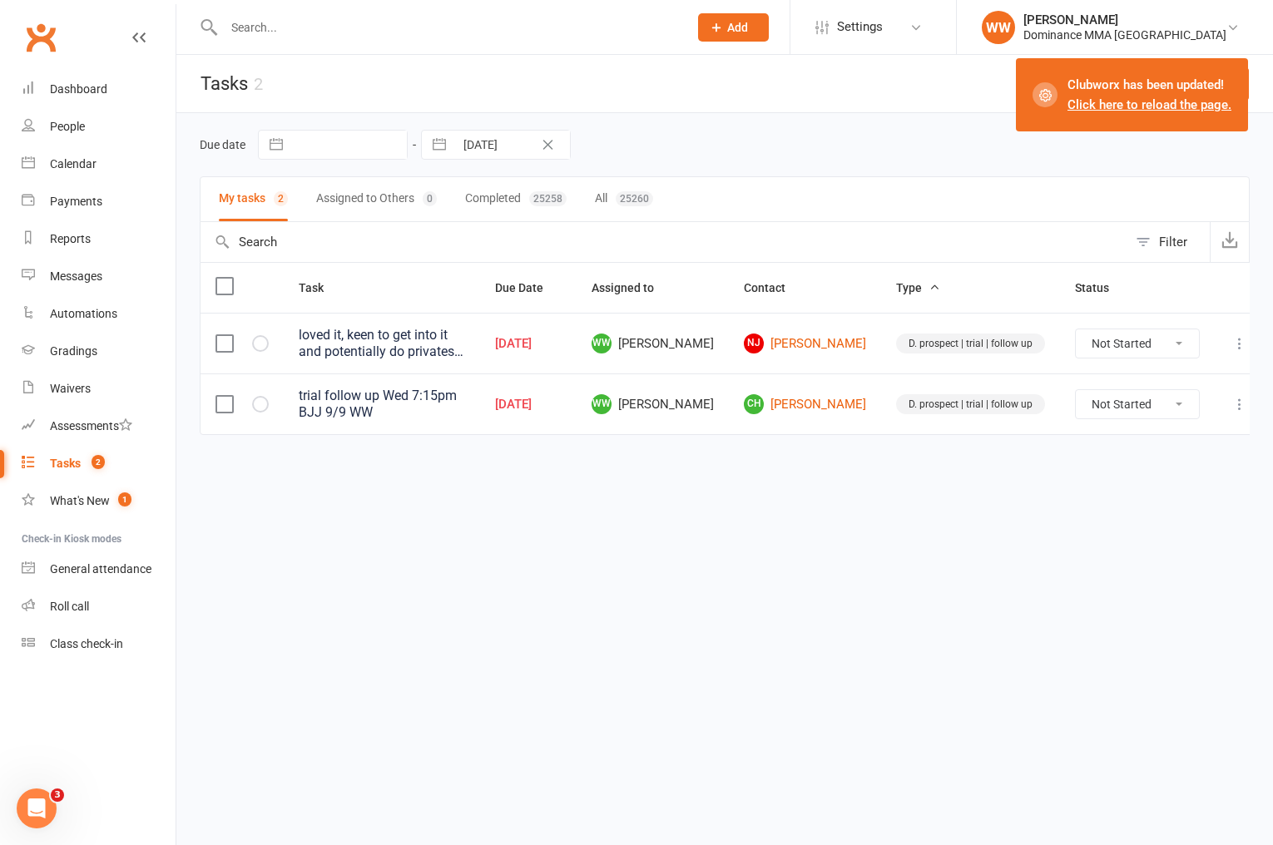
click at [1230, 413] on button at bounding box center [1240, 404] width 20 height 20
click at [1078, 487] on link "Delete" at bounding box center [1150, 503] width 165 height 33
click at [1231, 401] on icon at bounding box center [1239, 404] width 17 height 17
click at [1131, 472] on link "Edit" at bounding box center [1150, 469] width 165 height 33
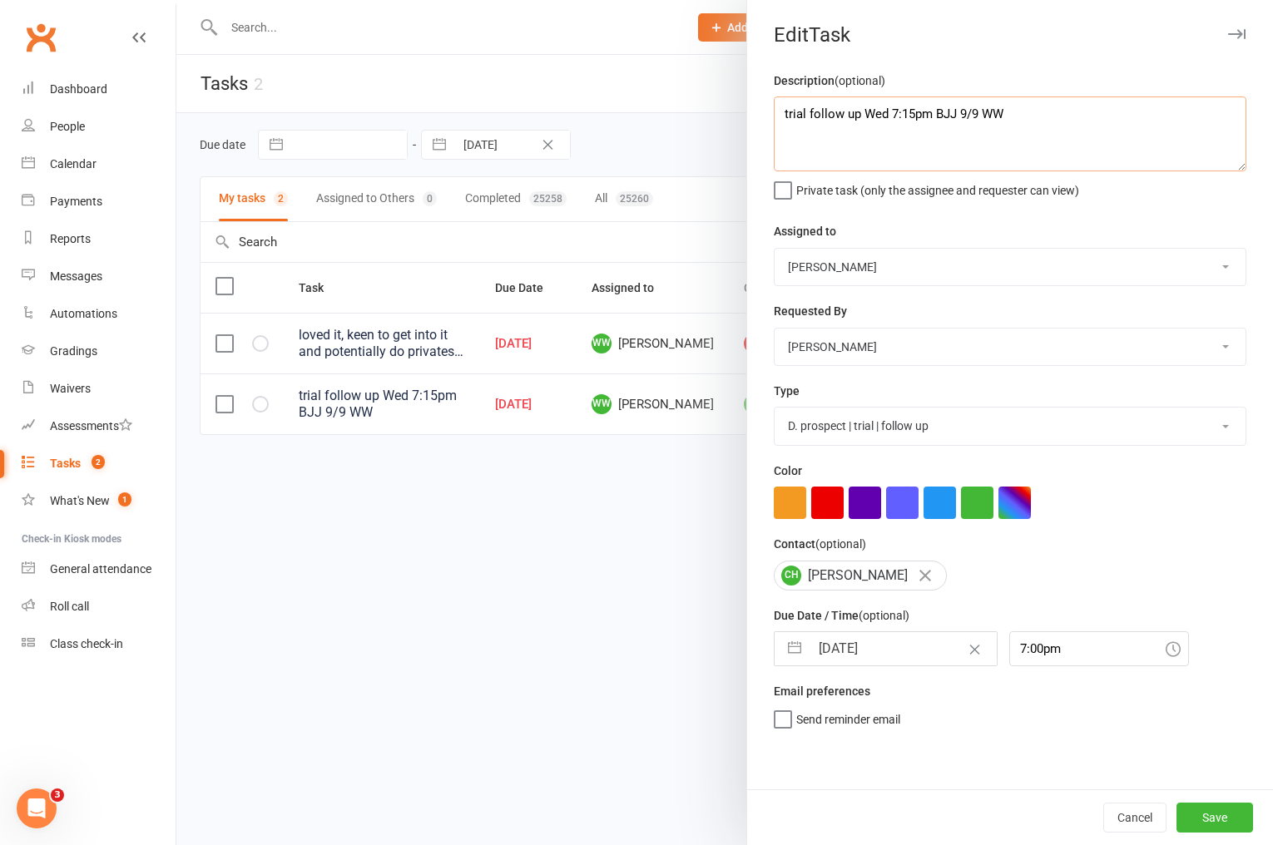
click at [777, 111] on textarea "trial follow up Wed 7:15pm BJJ 9/9 WW" at bounding box center [1010, 134] width 473 height 75
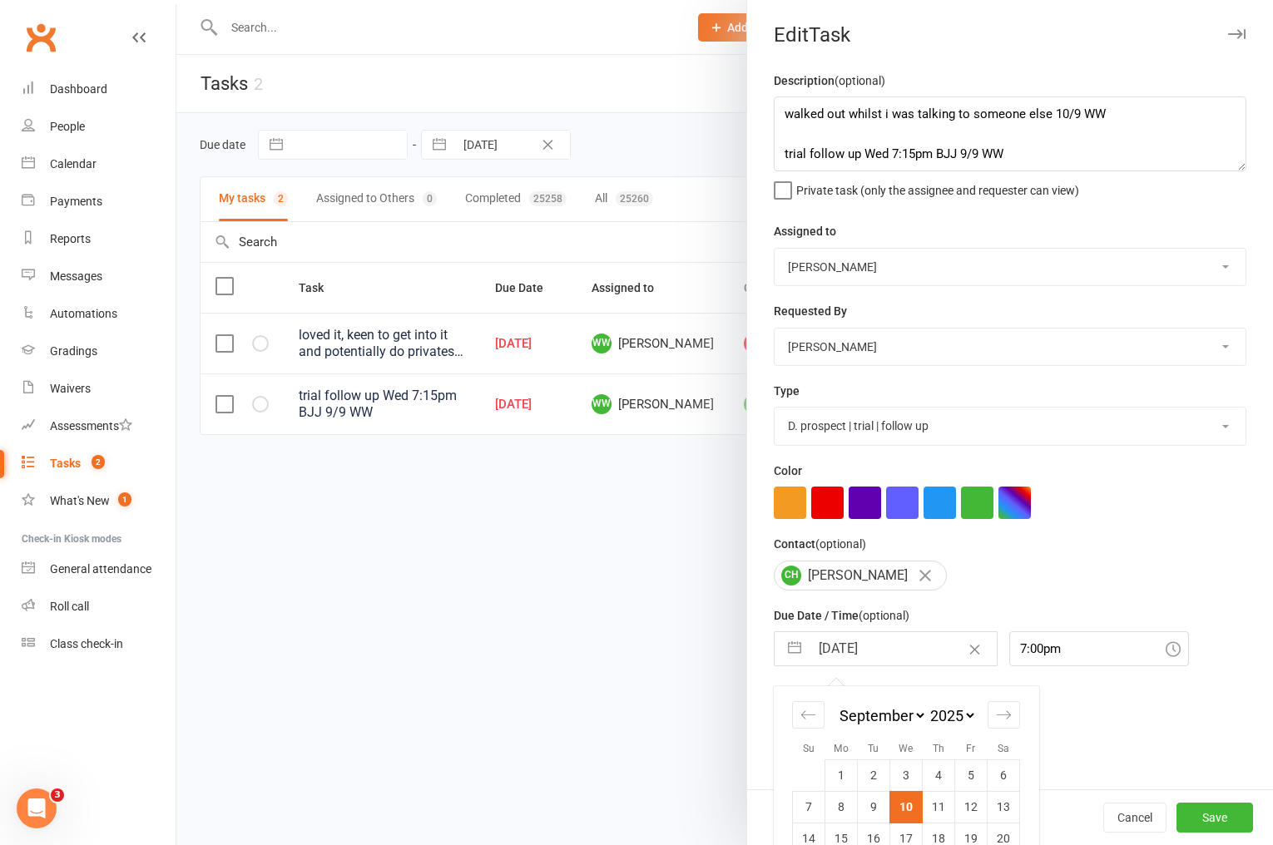
click at [854, 642] on input "10 Sep 2025" at bounding box center [903, 648] width 187 height 33
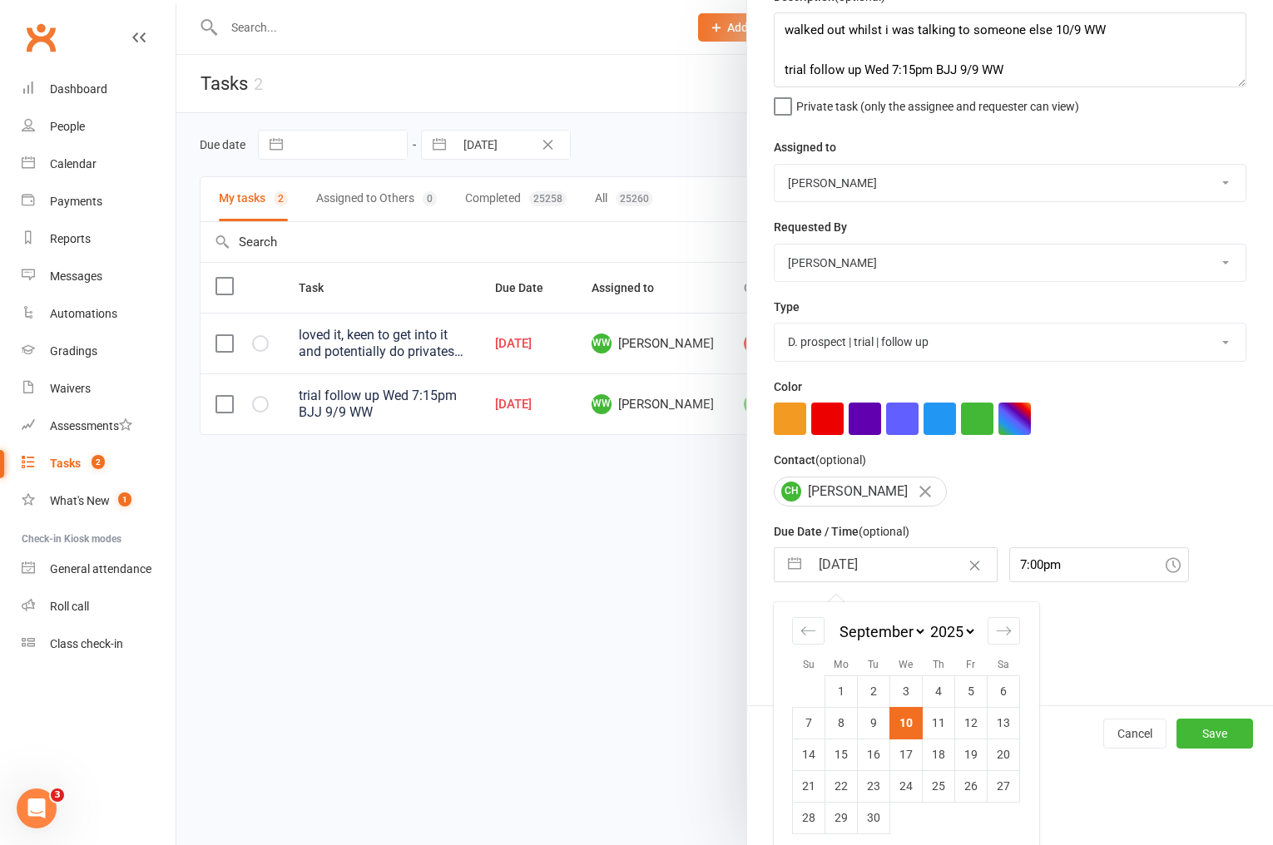
scroll to position [95, 0]
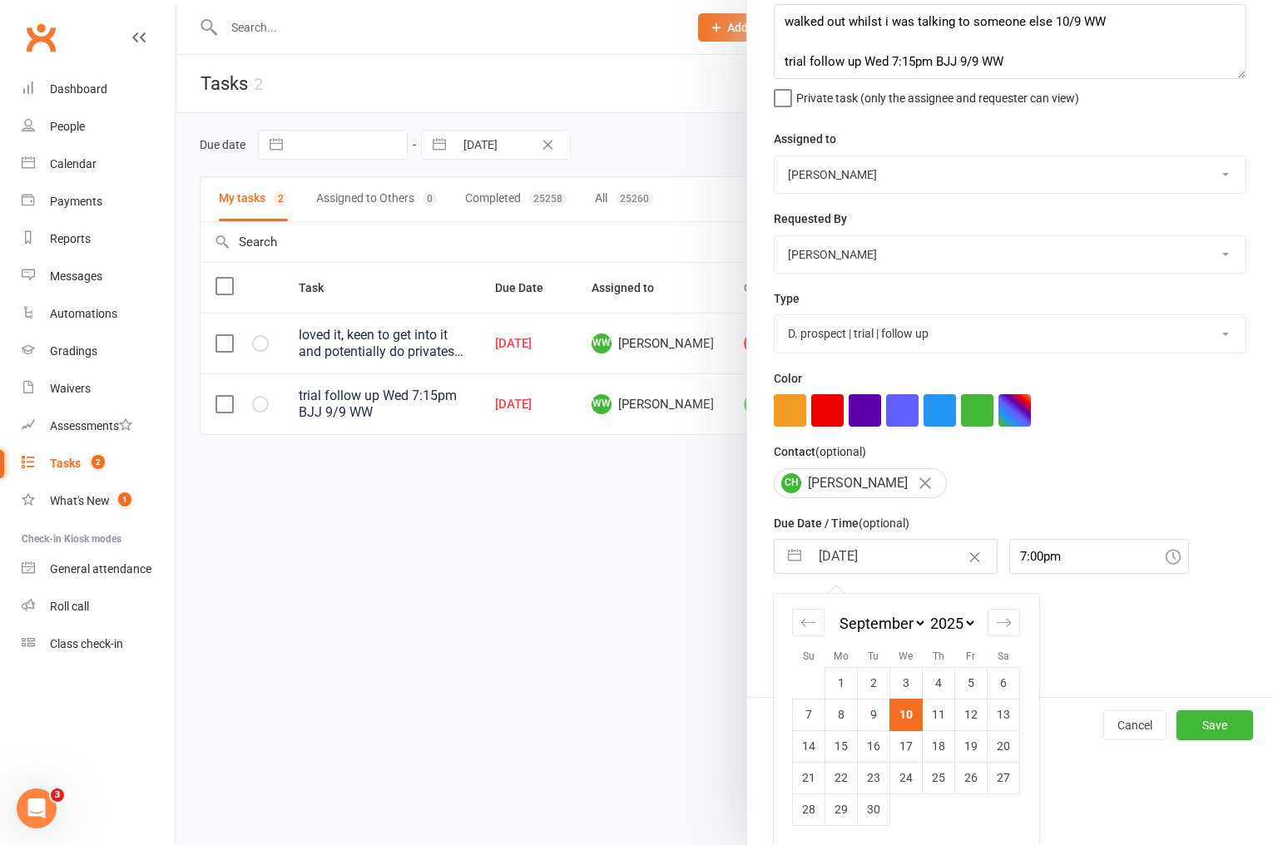
drag, startPoint x: 933, startPoint y: 717, endPoint x: 953, endPoint y: 721, distance: 20.4
click at [933, 717] on td "11" at bounding box center [939, 715] width 32 height 32
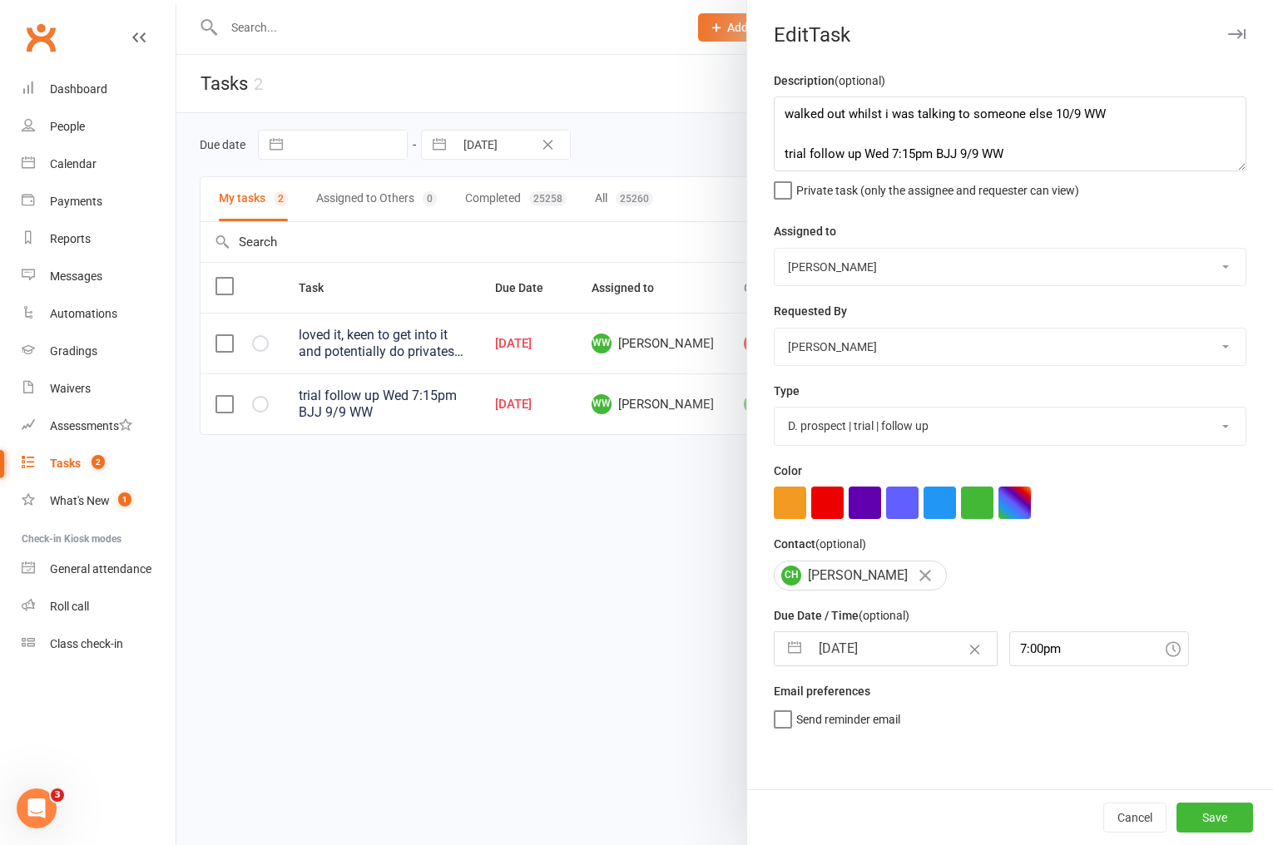
scroll to position [0, 0]
click at [1201, 817] on button "Save" at bounding box center [1214, 818] width 77 height 30
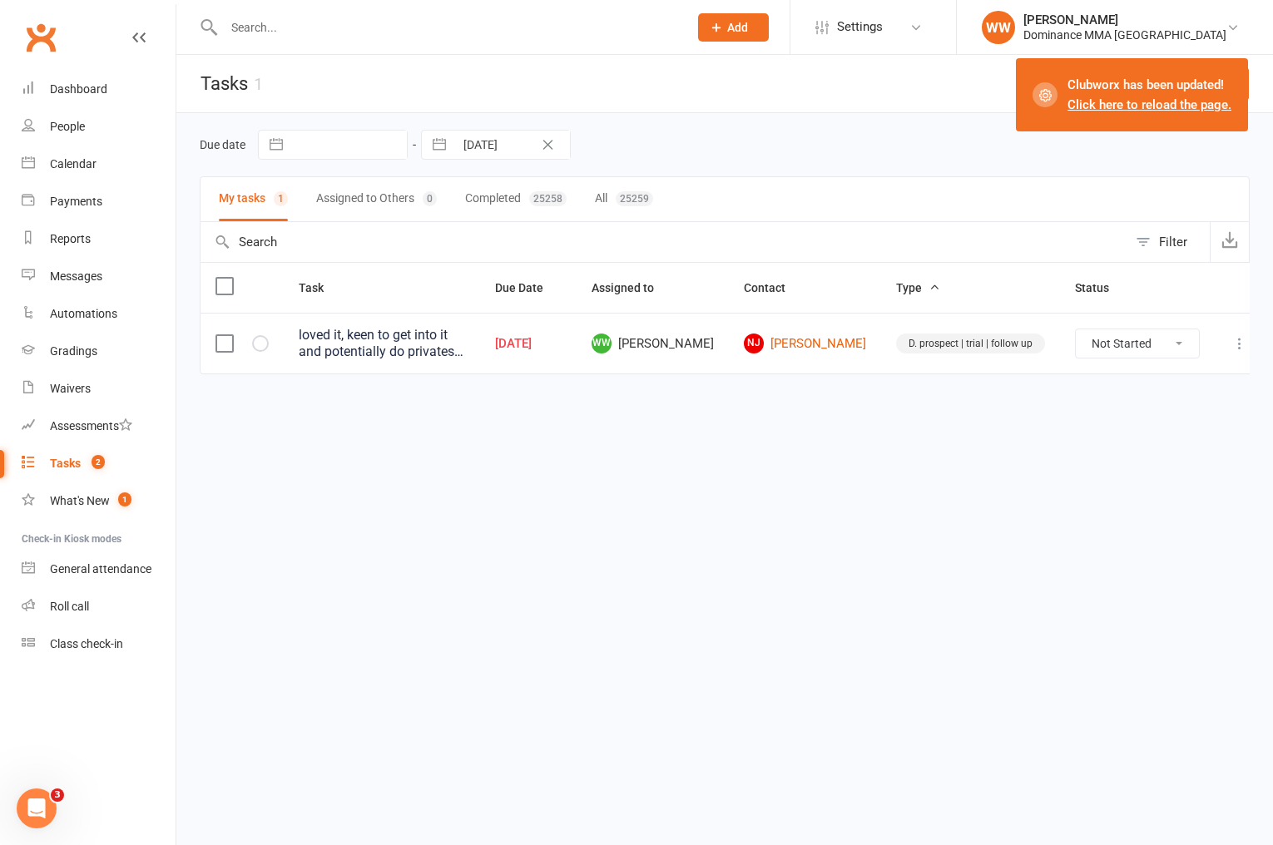
click at [790, 444] on html "Prospect Member Non-attending contact Task Bulk message Add Settings Membership…" at bounding box center [636, 222] width 1273 height 444
click at [832, 343] on link "NJ Nathan Jasper" at bounding box center [805, 344] width 122 height 20
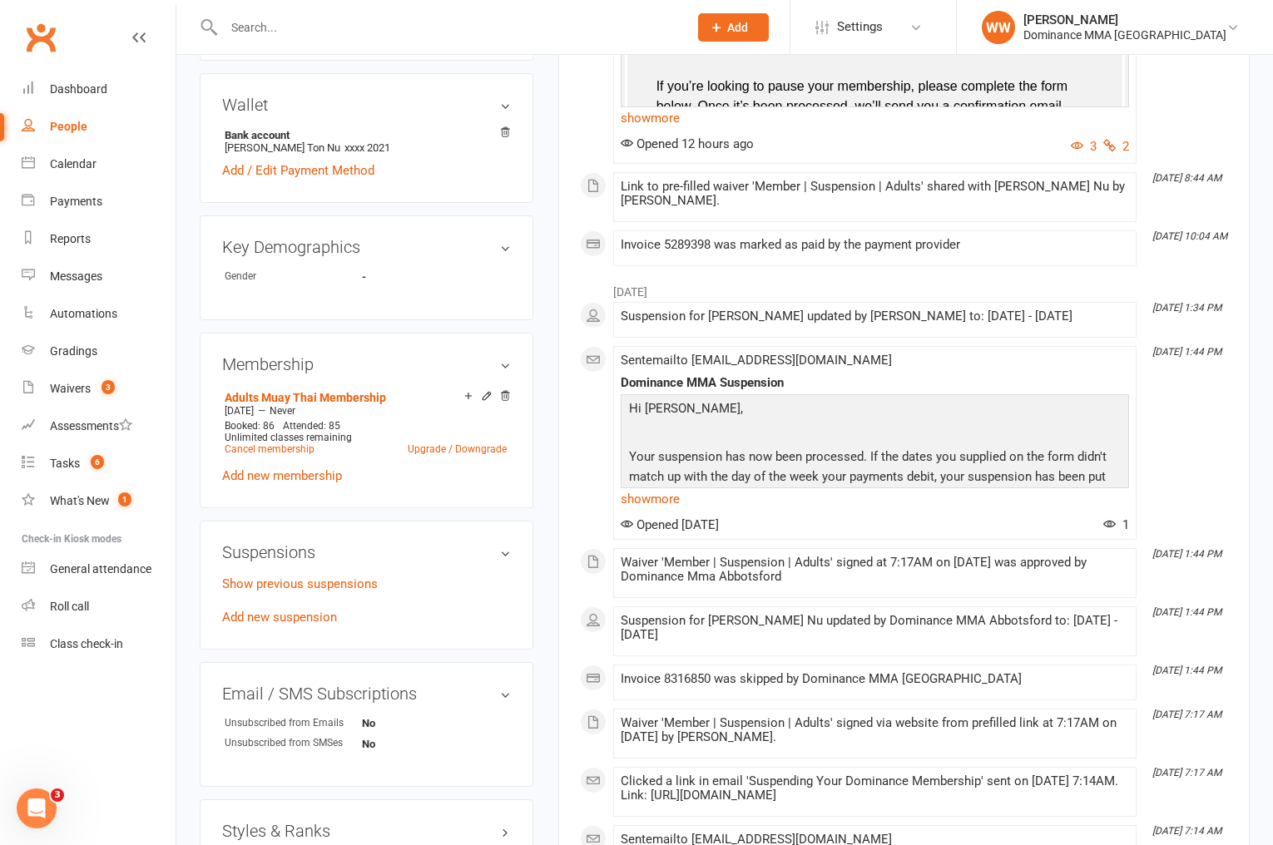
scroll to position [571, 0]
click at [330, 608] on link "Add new suspension" at bounding box center [279, 615] width 115 height 15
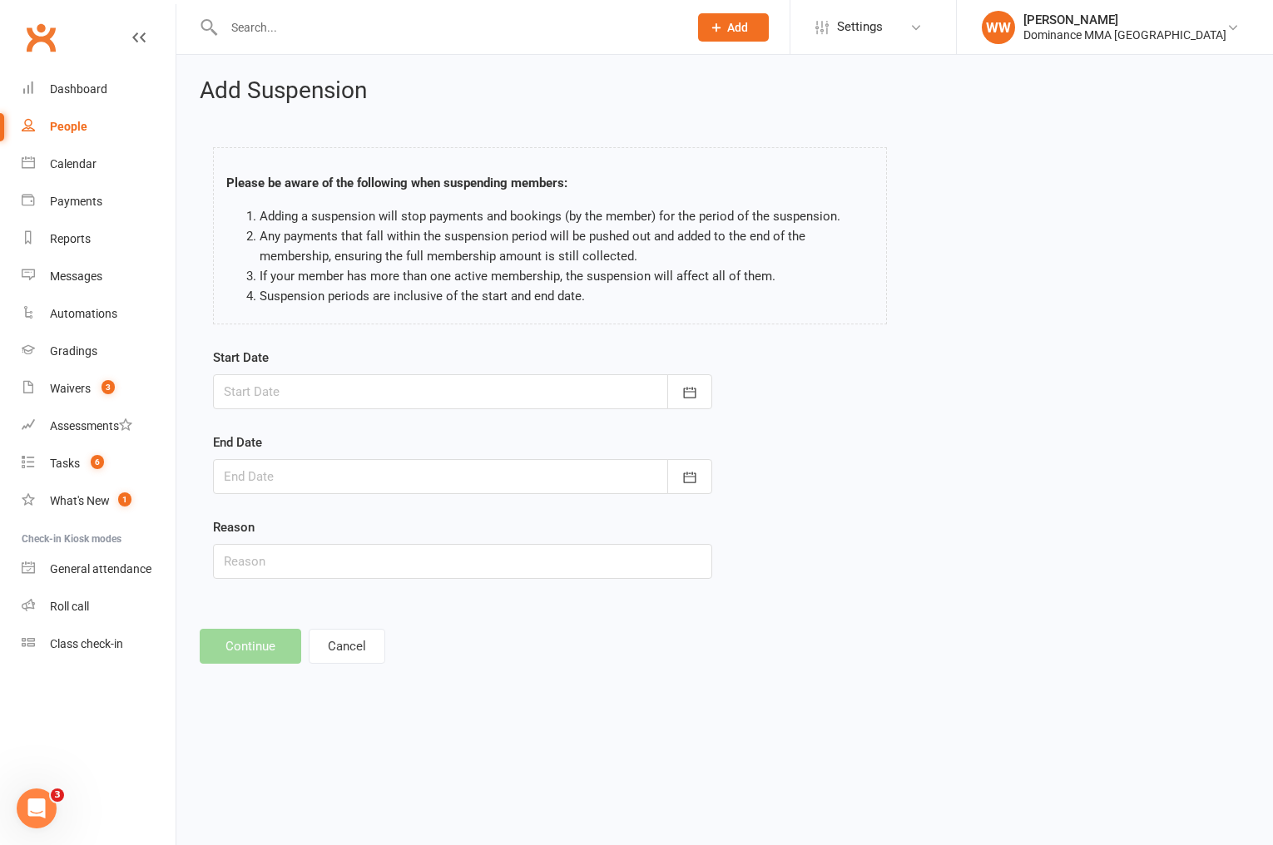
click at [340, 393] on div at bounding box center [462, 391] width 499 height 35
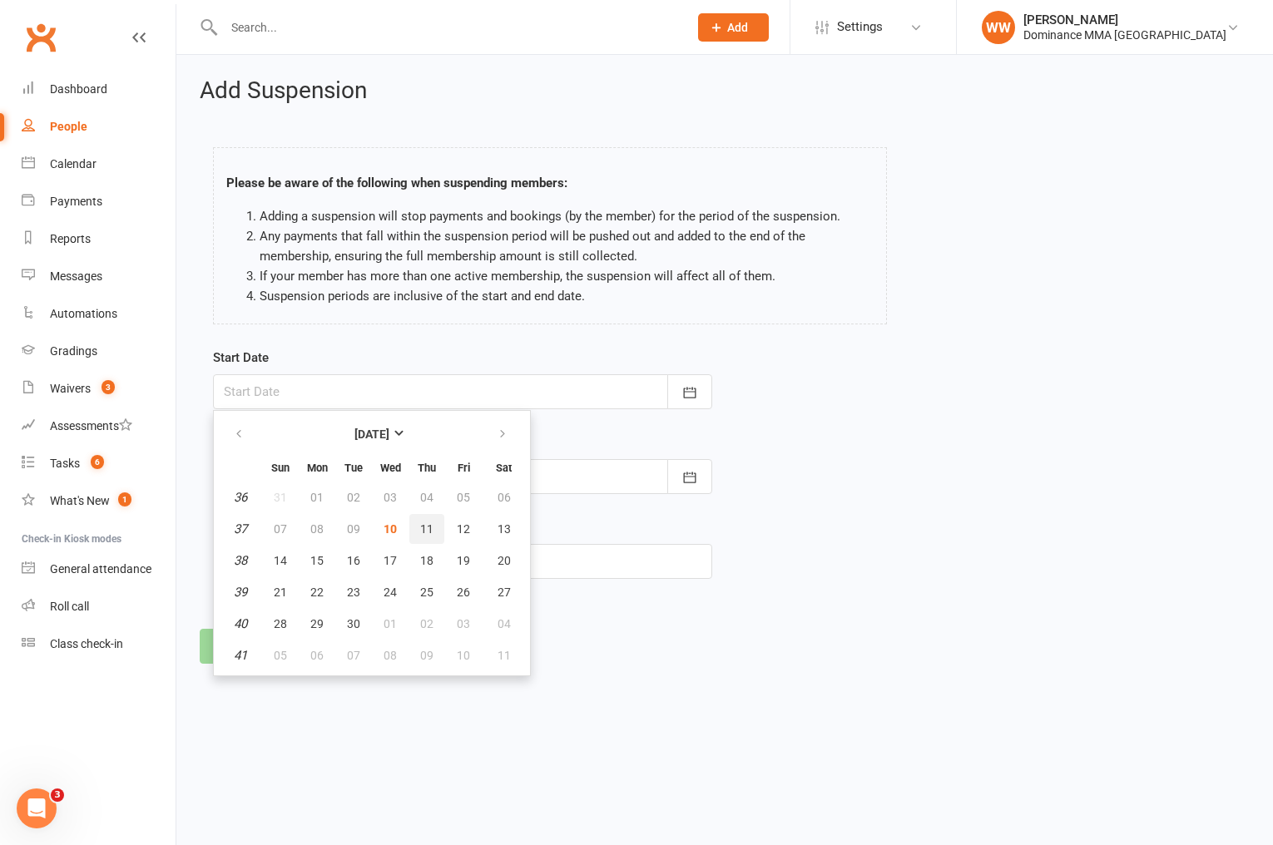
click at [429, 537] on button "11" at bounding box center [426, 529] width 35 height 30
type input "[DATE]"
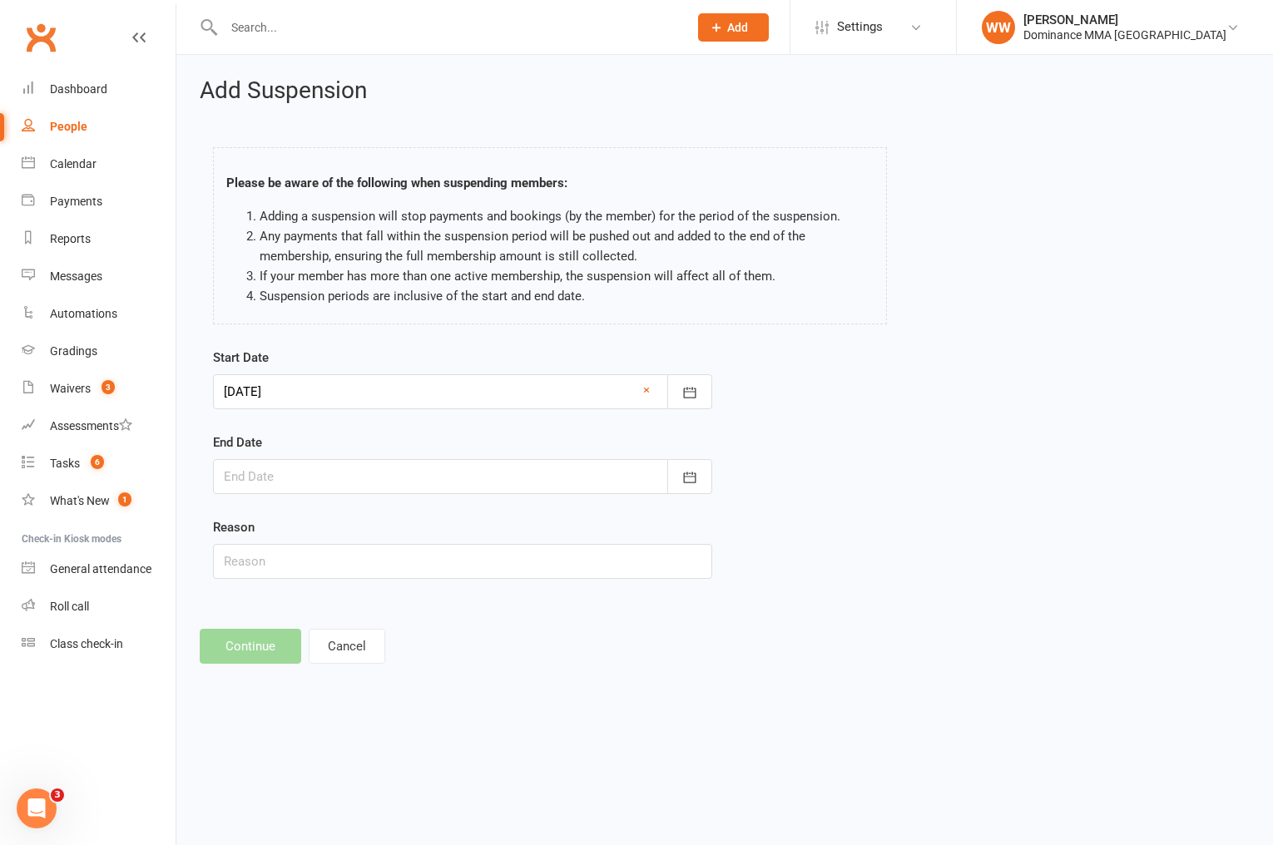
click at [400, 488] on div at bounding box center [462, 476] width 499 height 35
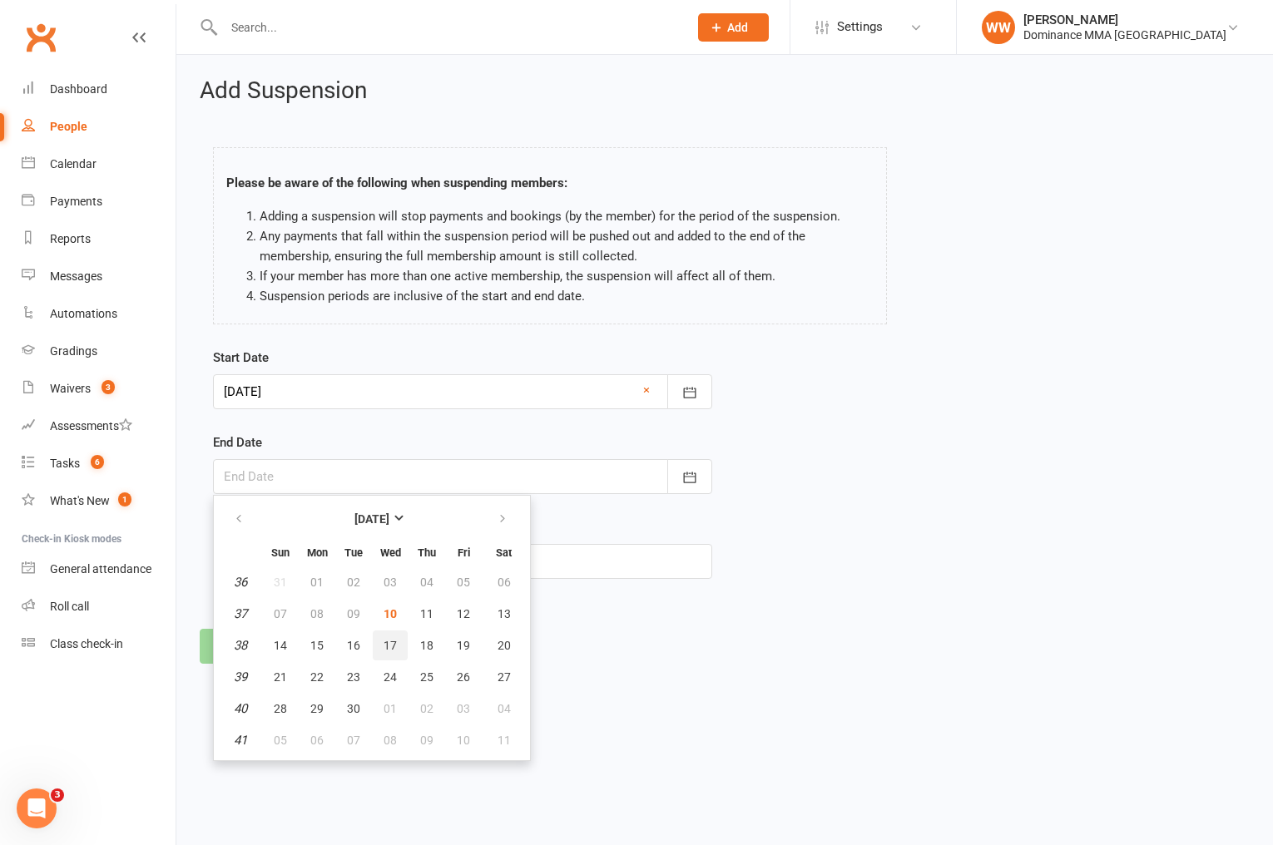
drag, startPoint x: 389, startPoint y: 644, endPoint x: 384, endPoint y: 633, distance: 11.6
click at [389, 644] on span "17" at bounding box center [390, 645] width 13 height 13
type input "[DATE]"
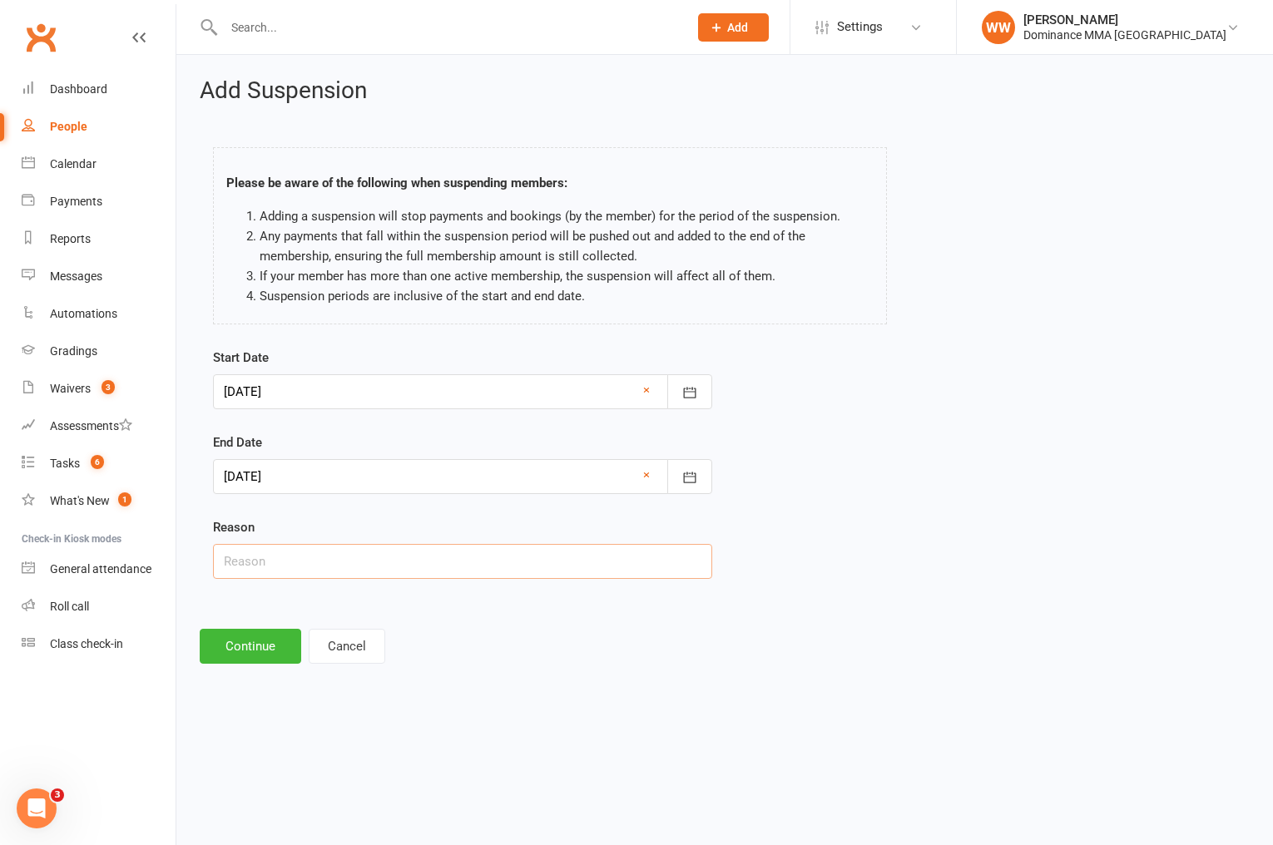
drag, startPoint x: 331, startPoint y: 556, endPoint x: 329, endPoint y: 574, distance: 18.5
click at [329, 567] on input "text" at bounding box center [462, 561] width 499 height 35
type input "Sick"
click at [247, 659] on button "Continue" at bounding box center [251, 646] width 102 height 35
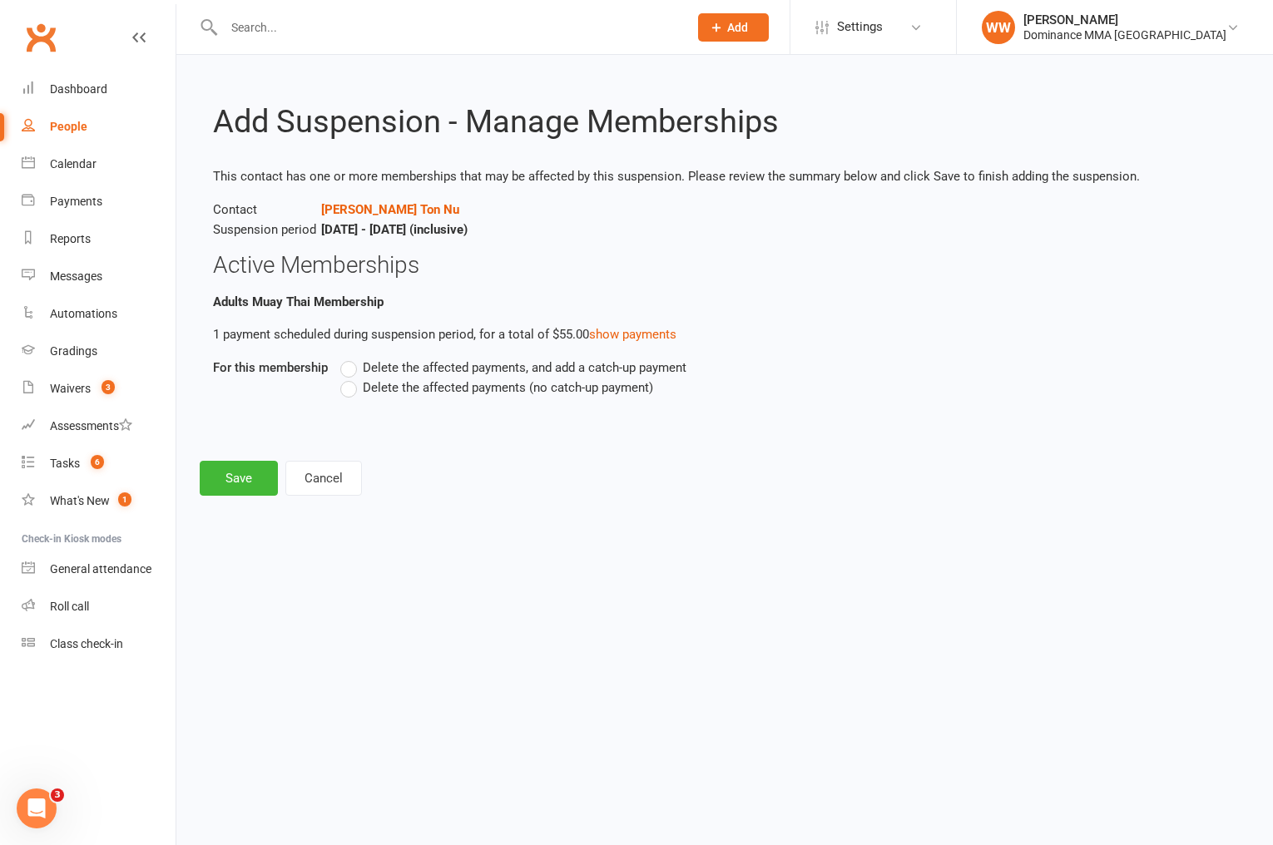
drag, startPoint x: 406, startPoint y: 387, endPoint x: 346, endPoint y: 430, distance: 73.9
click at [406, 387] on span "Delete the affected payments (no catch-up payment)" at bounding box center [508, 386] width 290 height 17
click at [351, 378] on input "Delete the affected payments (no catch-up payment)" at bounding box center [345, 378] width 11 height 0
click at [242, 473] on button "Save" at bounding box center [239, 478] width 78 height 35
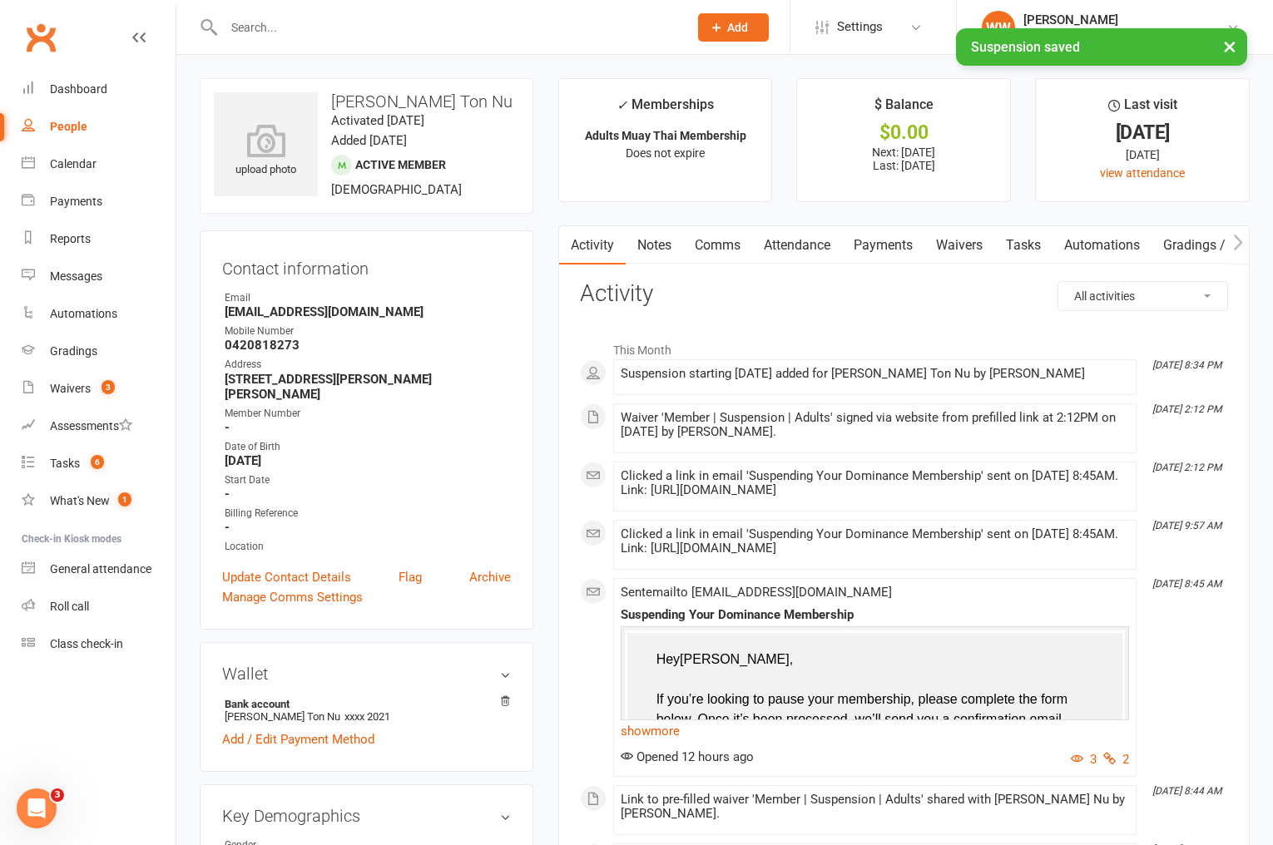
click at [669, 250] on link "Notes" at bounding box center [654, 245] width 57 height 38
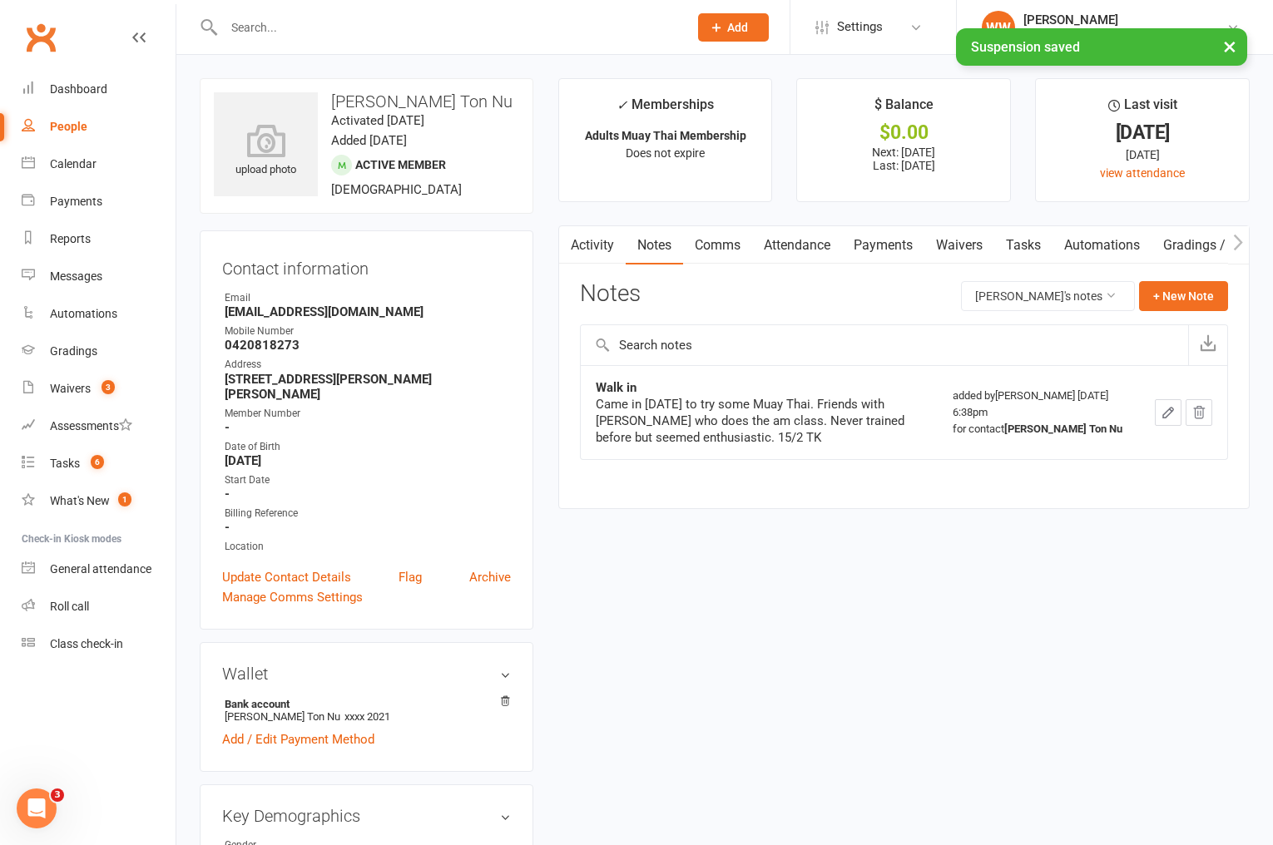
click at [886, 252] on link "Payments" at bounding box center [883, 245] width 82 height 38
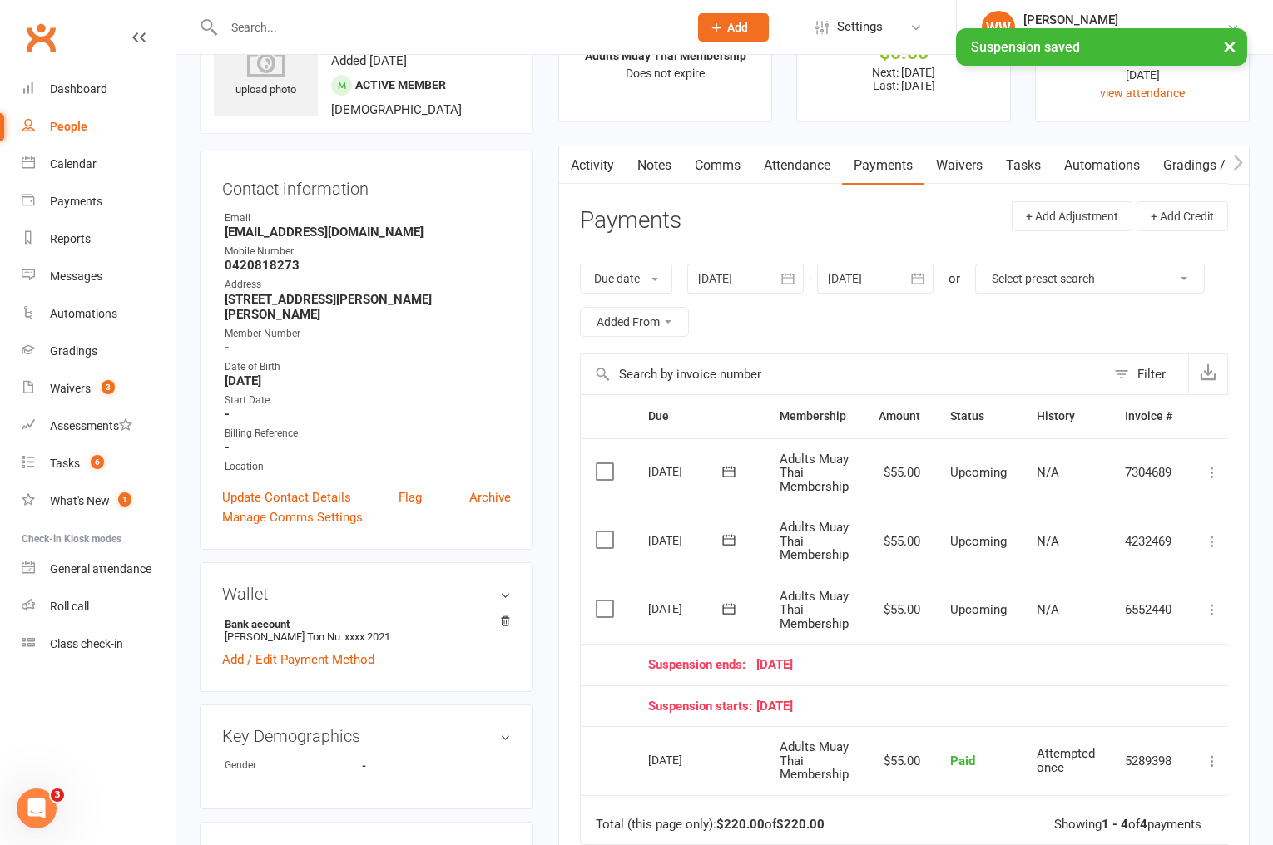
scroll to position [82, 0]
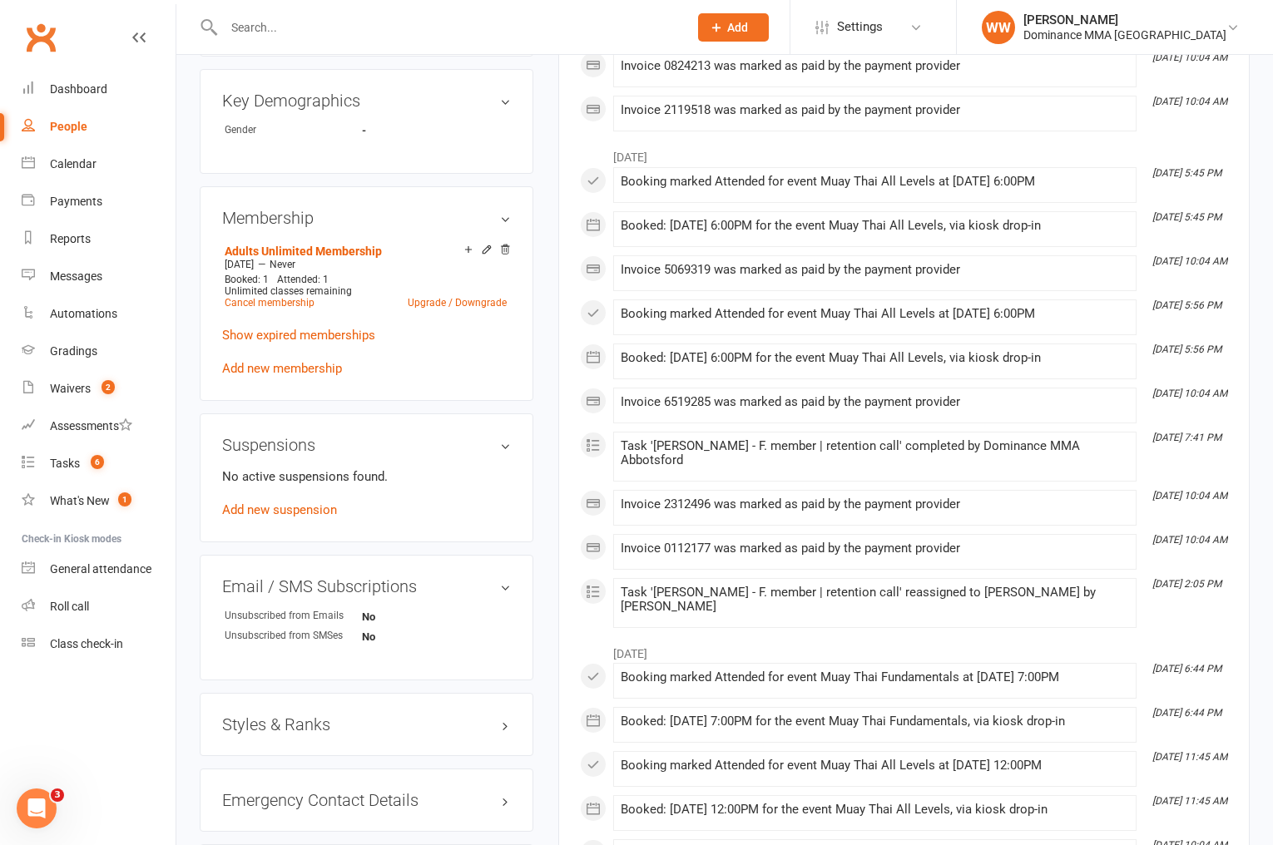
scroll to position [750, 0]
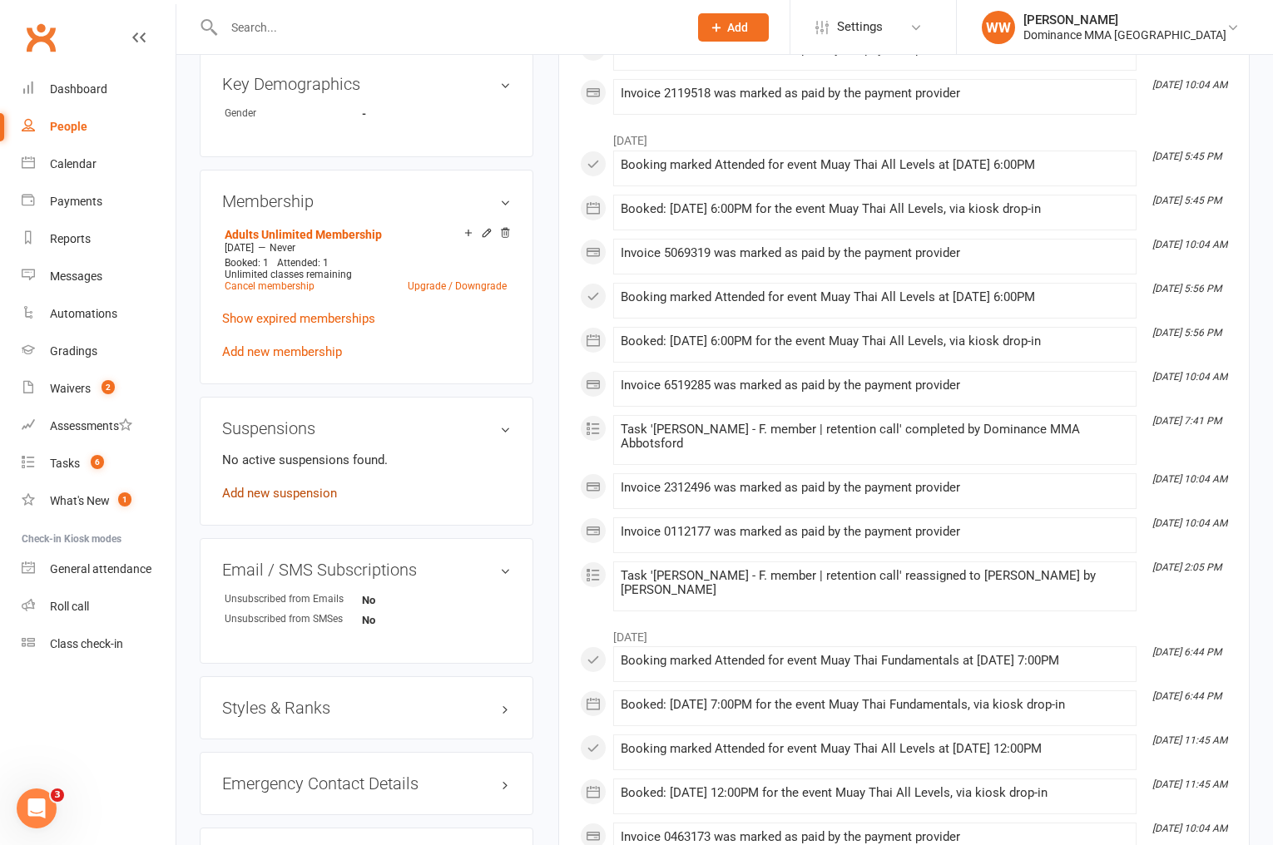
click at [301, 488] on link "Add new suspension" at bounding box center [279, 493] width 115 height 15
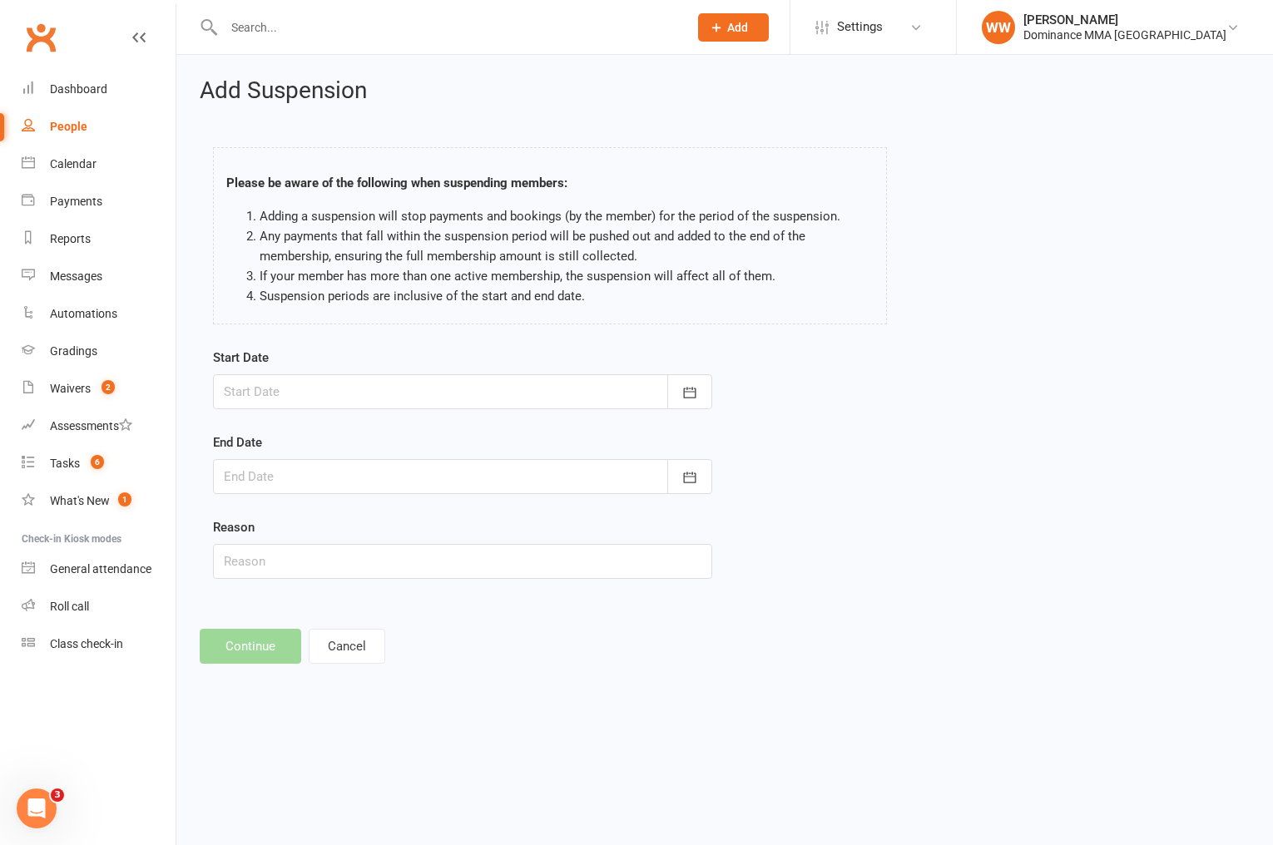
click at [505, 395] on div at bounding box center [462, 391] width 499 height 35
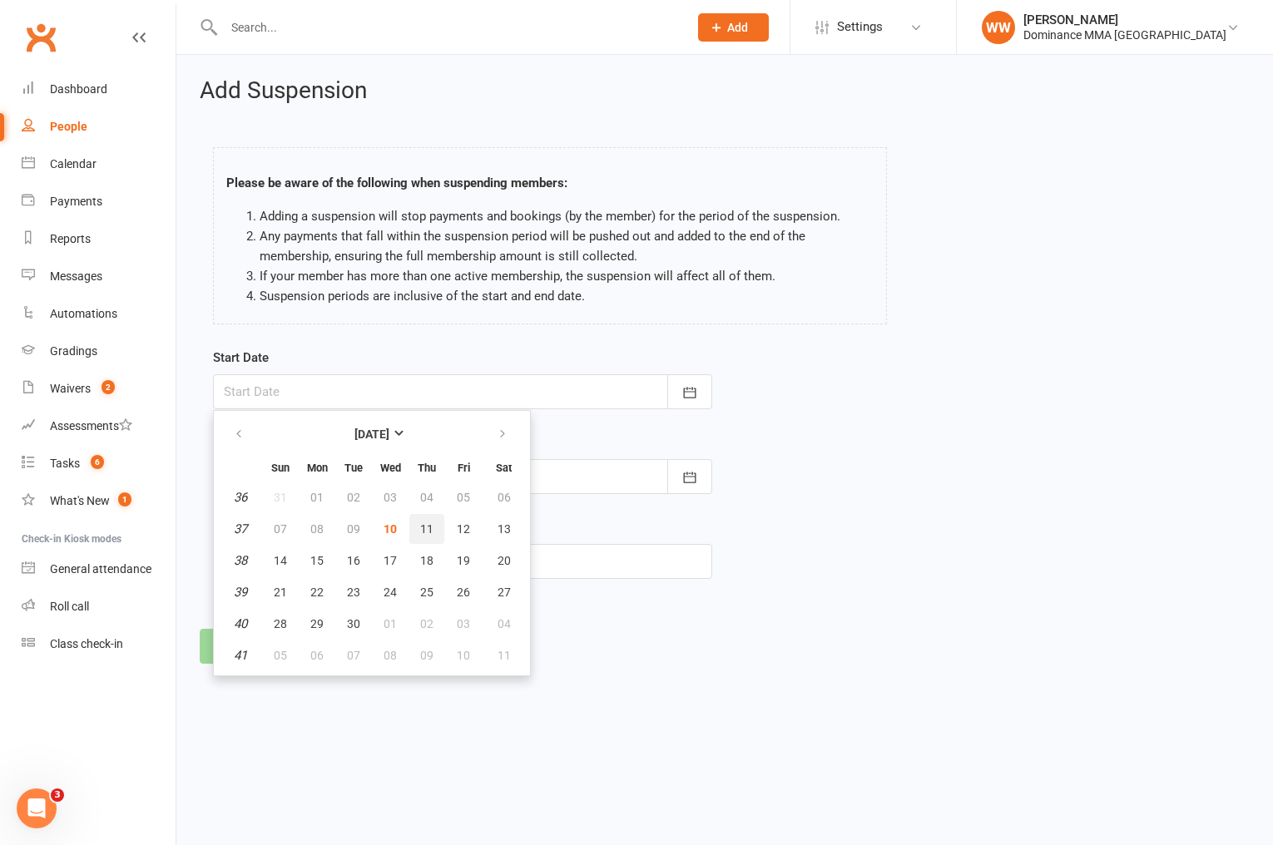
click at [423, 529] on span "11" at bounding box center [426, 528] width 13 height 13
type input "[DATE]"
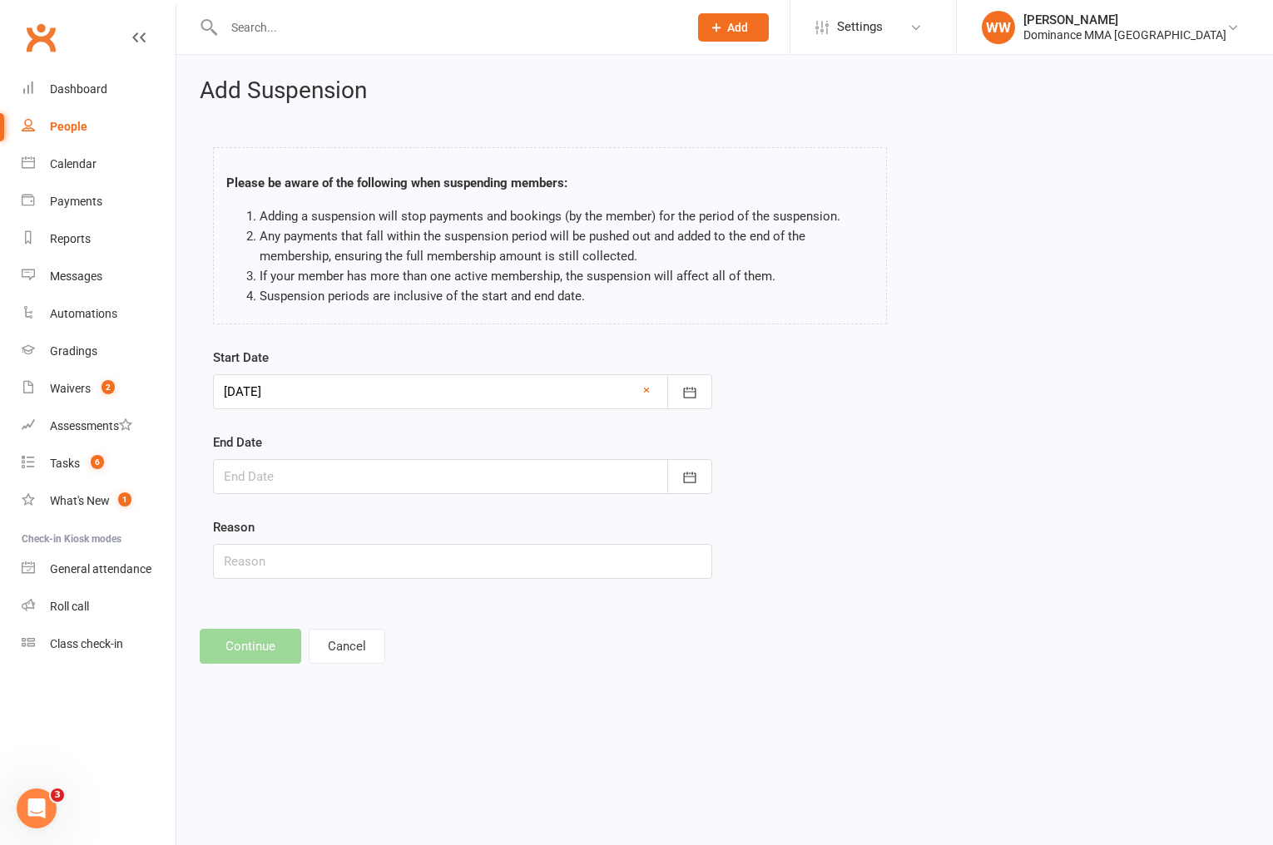
click at [418, 479] on div at bounding box center [462, 476] width 499 height 35
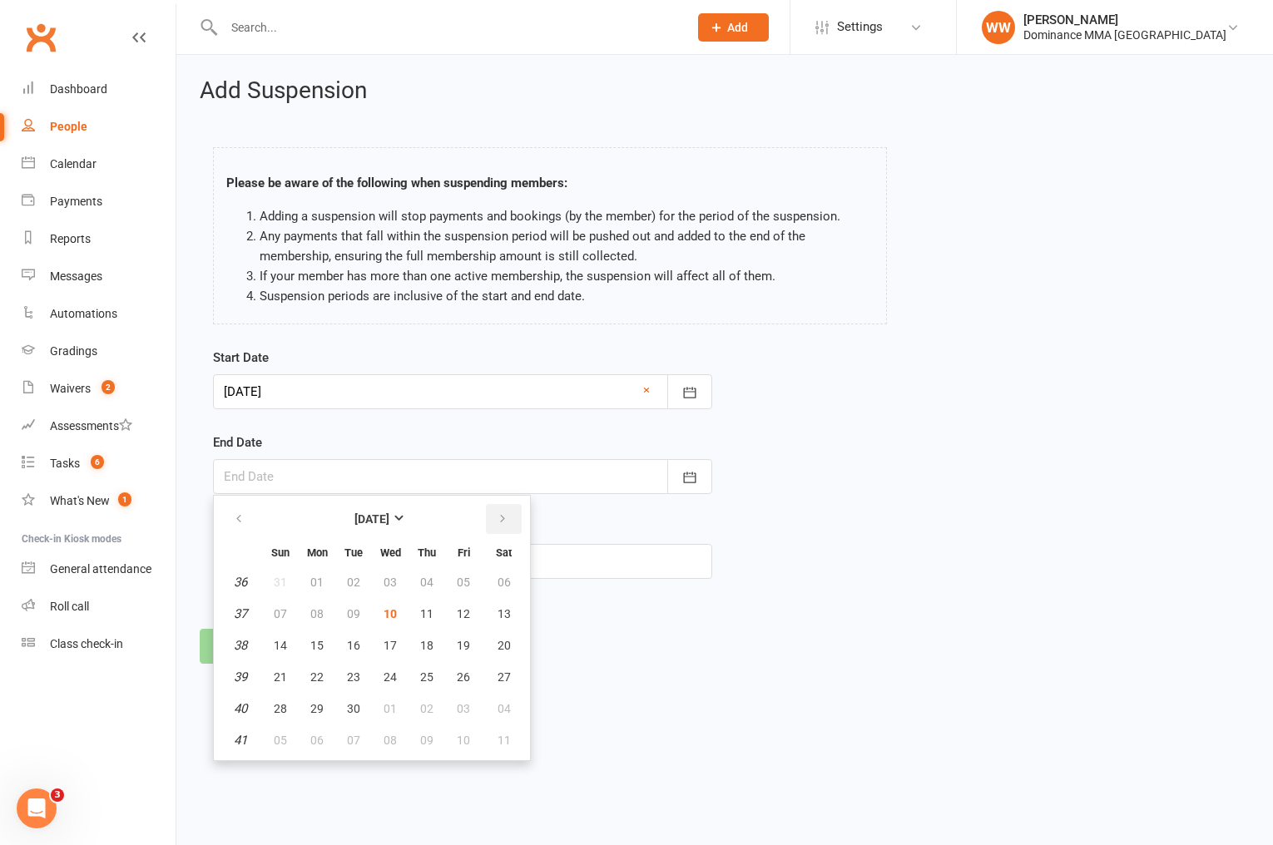
click at [497, 519] on icon "button" at bounding box center [503, 518] width 12 height 13
drag, startPoint x: 384, startPoint y: 642, endPoint x: 295, endPoint y: 621, distance: 92.2
click at [384, 642] on span "12" at bounding box center [390, 645] width 13 height 13
type input "[DATE]"
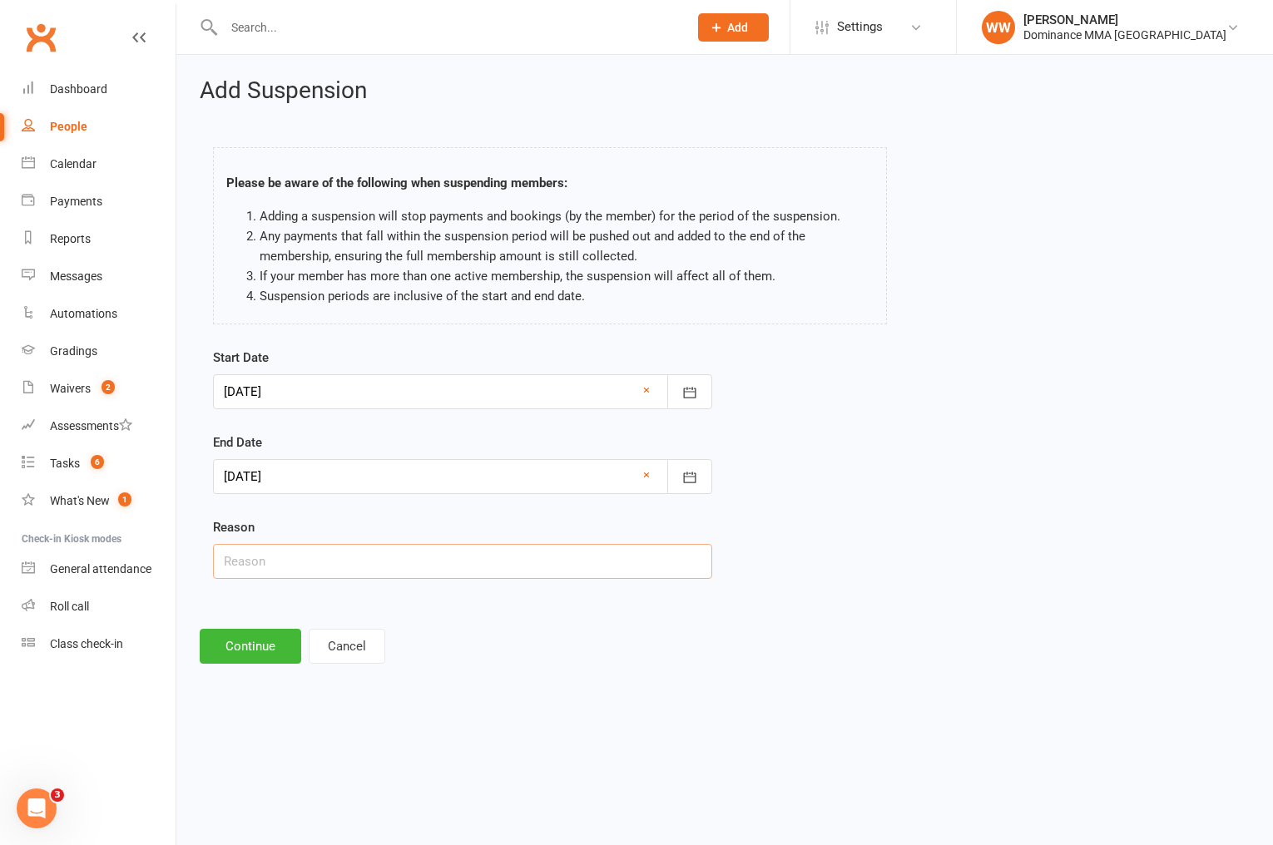
click at [293, 567] on input "text" at bounding box center [462, 561] width 499 height 35
type input "Uni"
click at [237, 636] on button "Continue" at bounding box center [251, 646] width 102 height 35
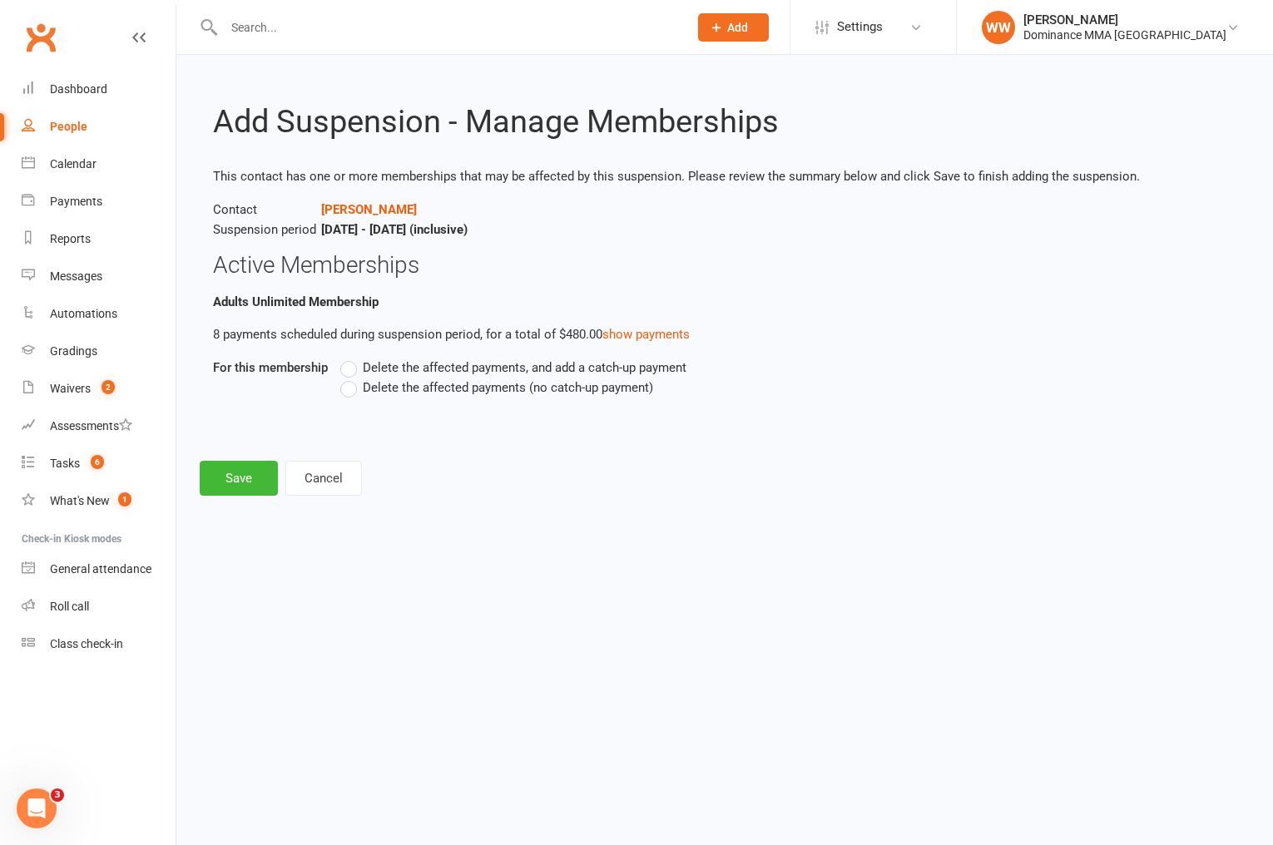
click at [385, 391] on span "Delete the affected payments (no catch-up payment)" at bounding box center [508, 386] width 290 height 17
click at [351, 378] on input "Delete the affected payments (no catch-up payment)" at bounding box center [345, 378] width 11 height 0
click at [250, 478] on button "Save" at bounding box center [239, 478] width 78 height 35
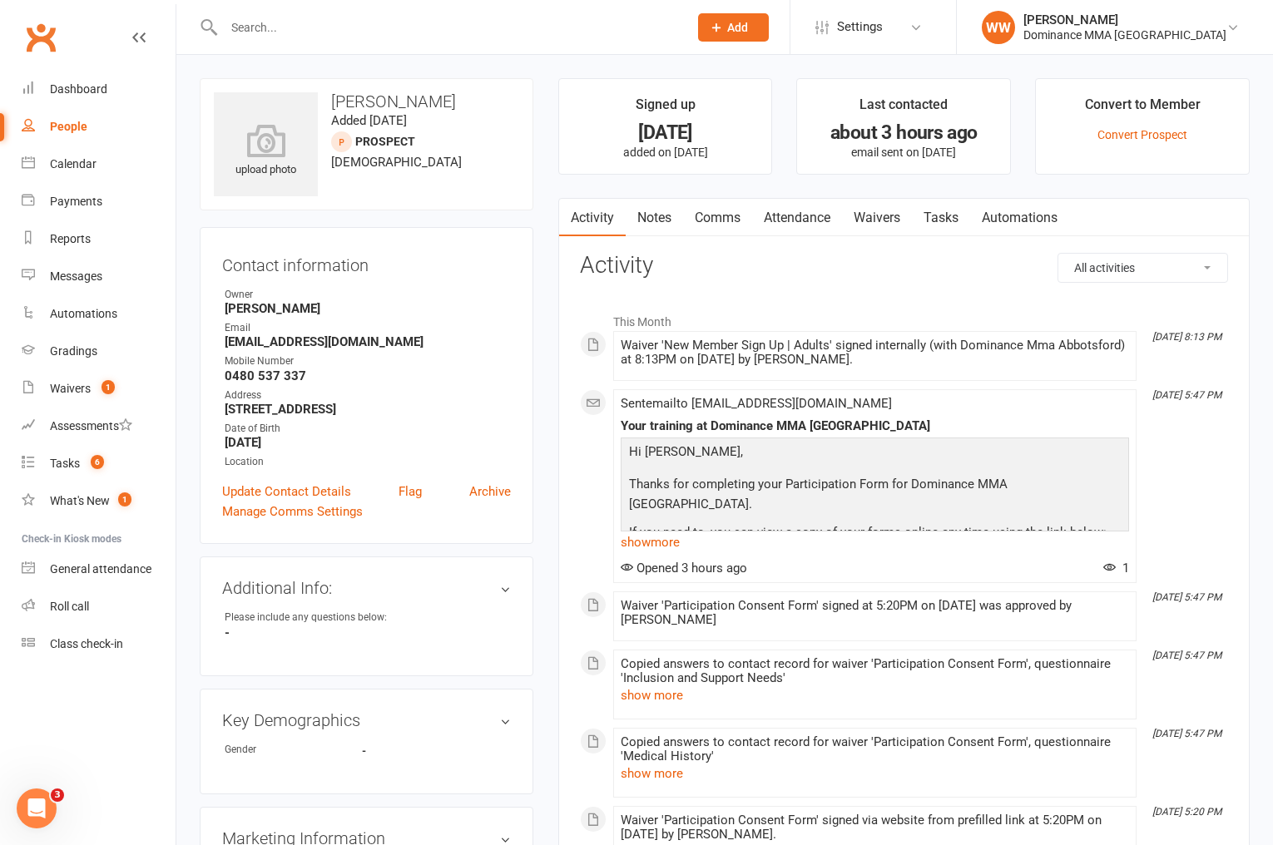
click at [947, 222] on link "Tasks" at bounding box center [941, 218] width 58 height 38
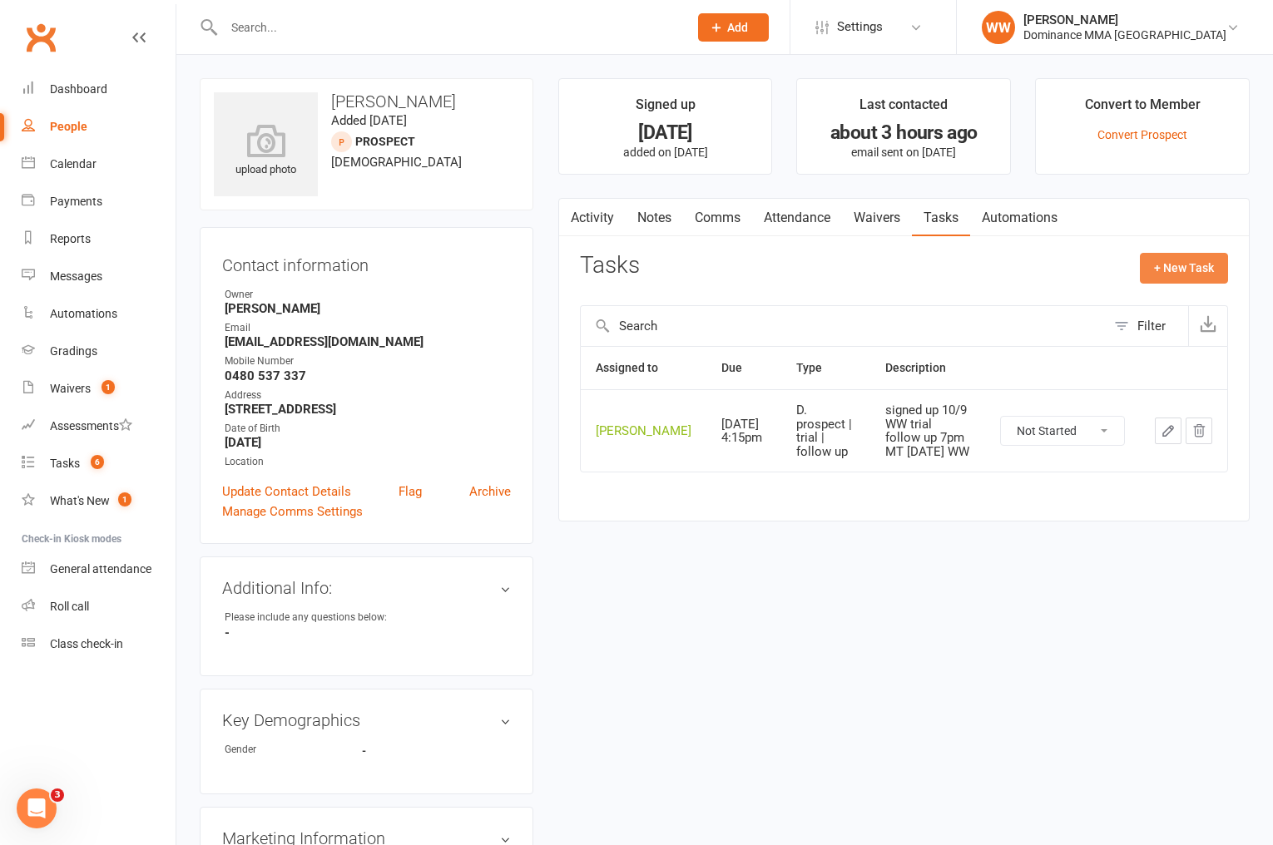
click at [1174, 272] on button "+ New Task" at bounding box center [1184, 268] width 88 height 30
select select "49757"
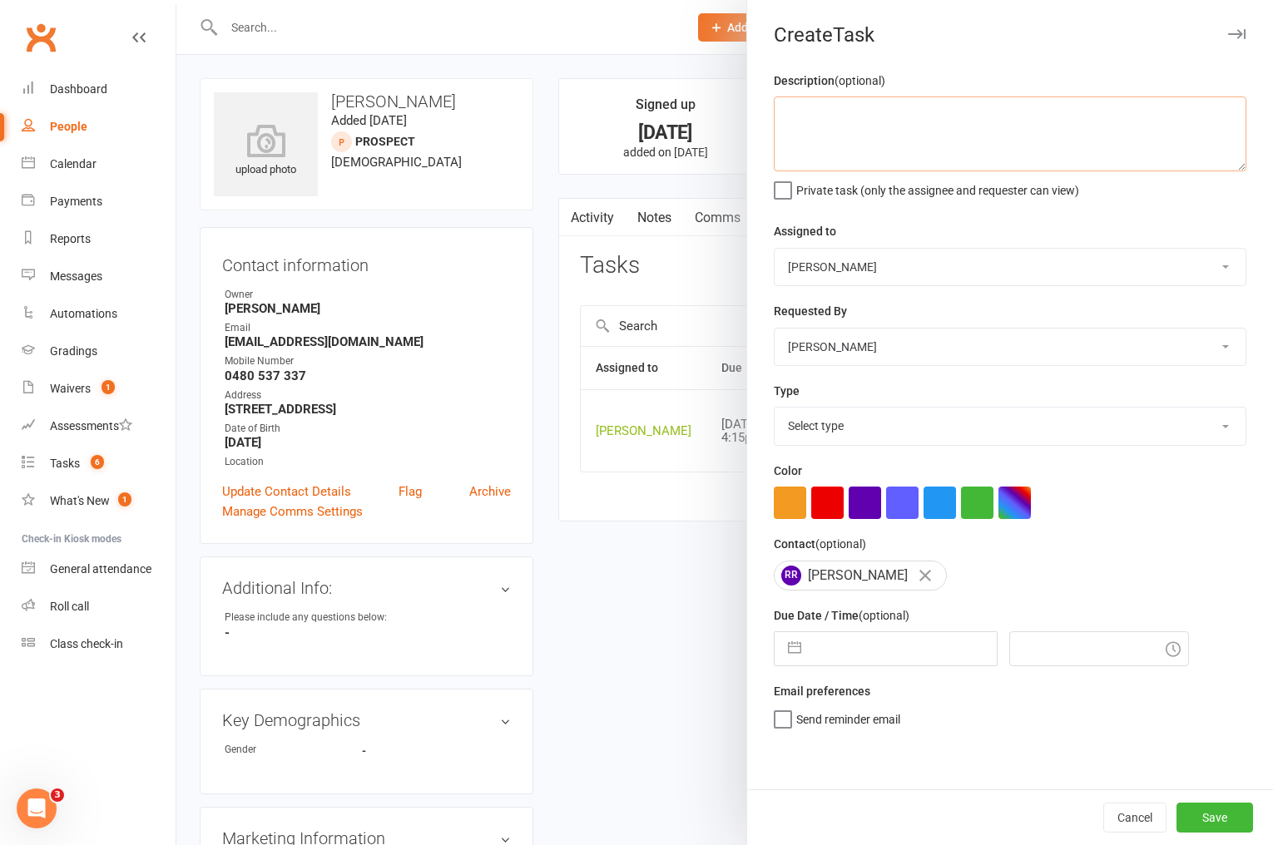
click at [977, 142] on textarea at bounding box center [1010, 134] width 473 height 75
type textarea "1 week ret 10/9 WW"
click at [884, 439] on select "Select type A. prospect | enquiry response B. prospect | trial | not yet booked…" at bounding box center [1010, 426] width 471 height 37
select select "3865"
click at [775, 409] on select "Select type A. prospect | enquiry response B. prospect | trial | not yet booked…" at bounding box center [1010, 426] width 471 height 37
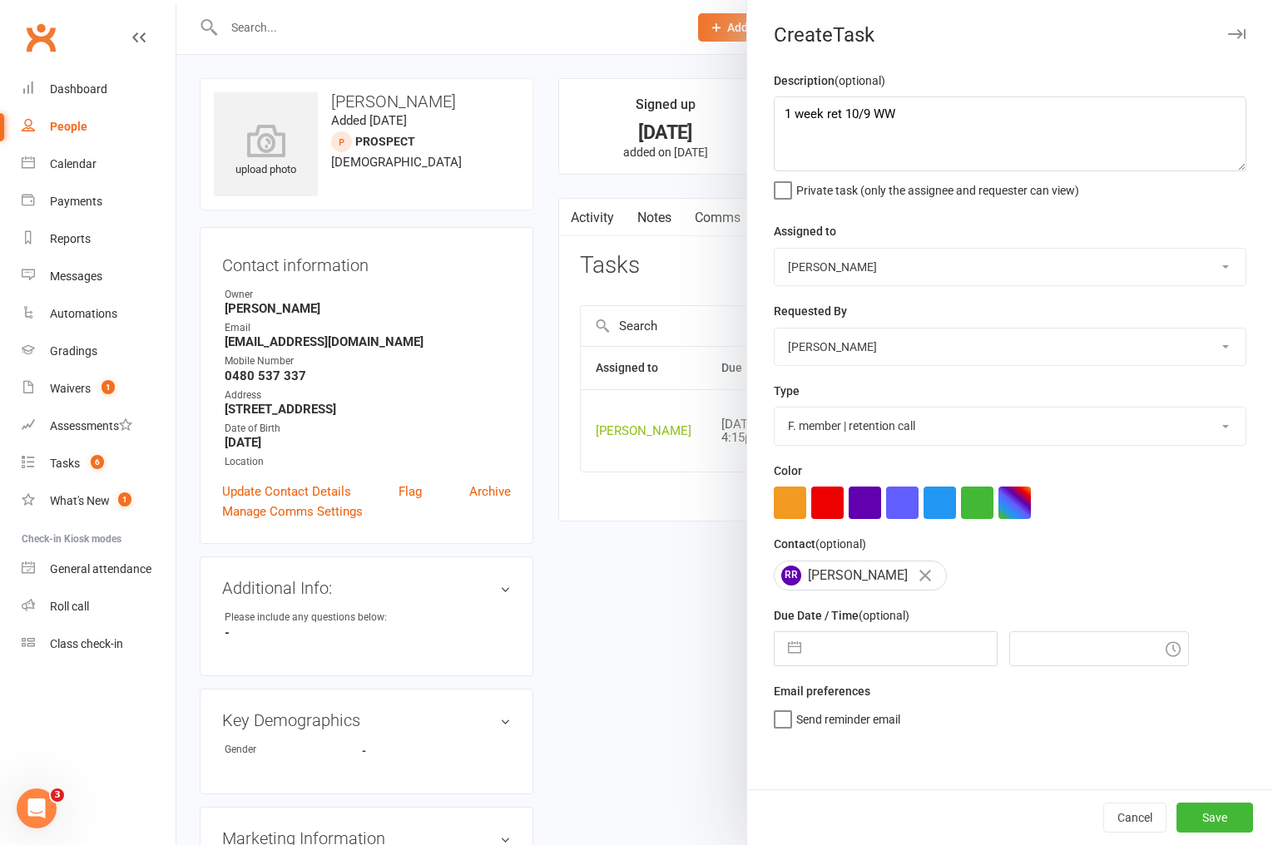
click at [840, 653] on input "text" at bounding box center [903, 648] width 187 height 33
select select "7"
select select "2025"
select select "8"
select select "2025"
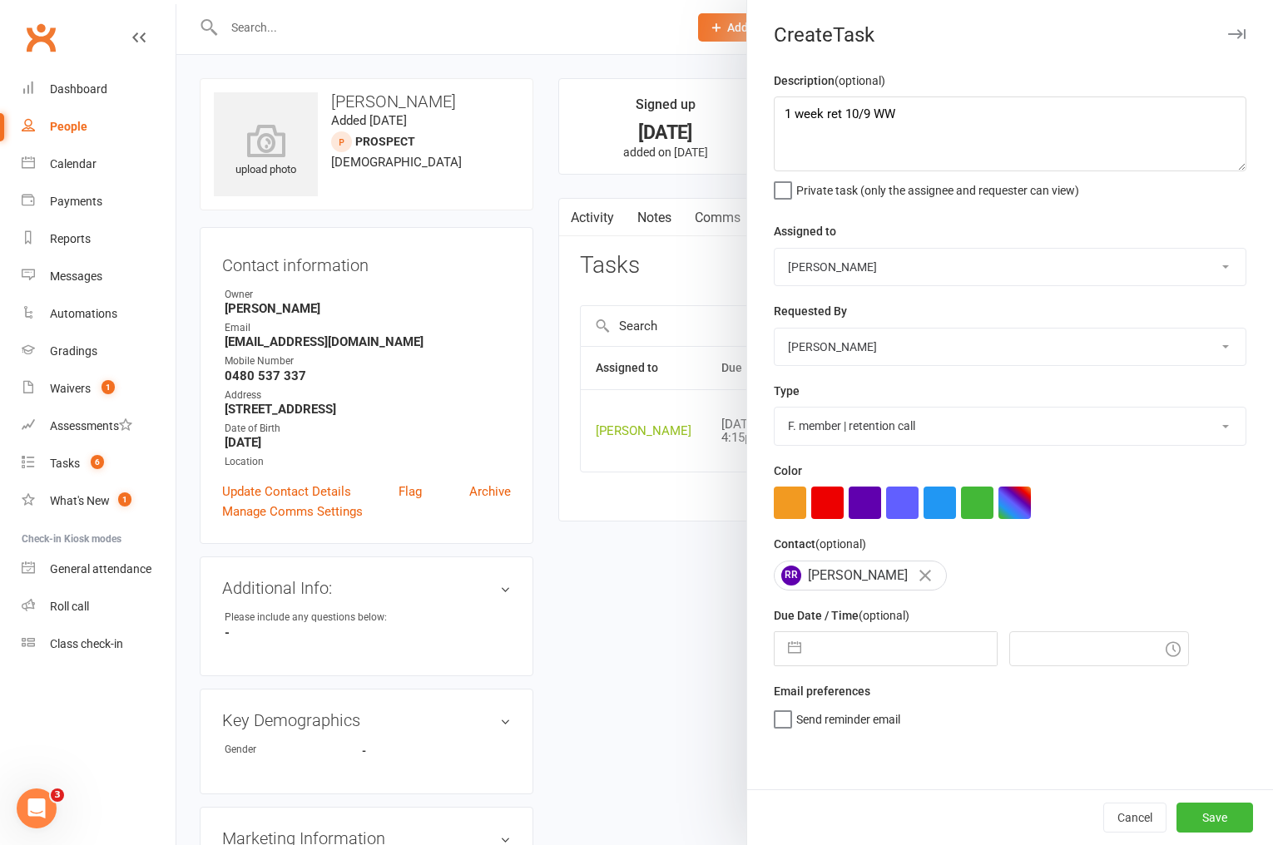
select select "9"
select select "2025"
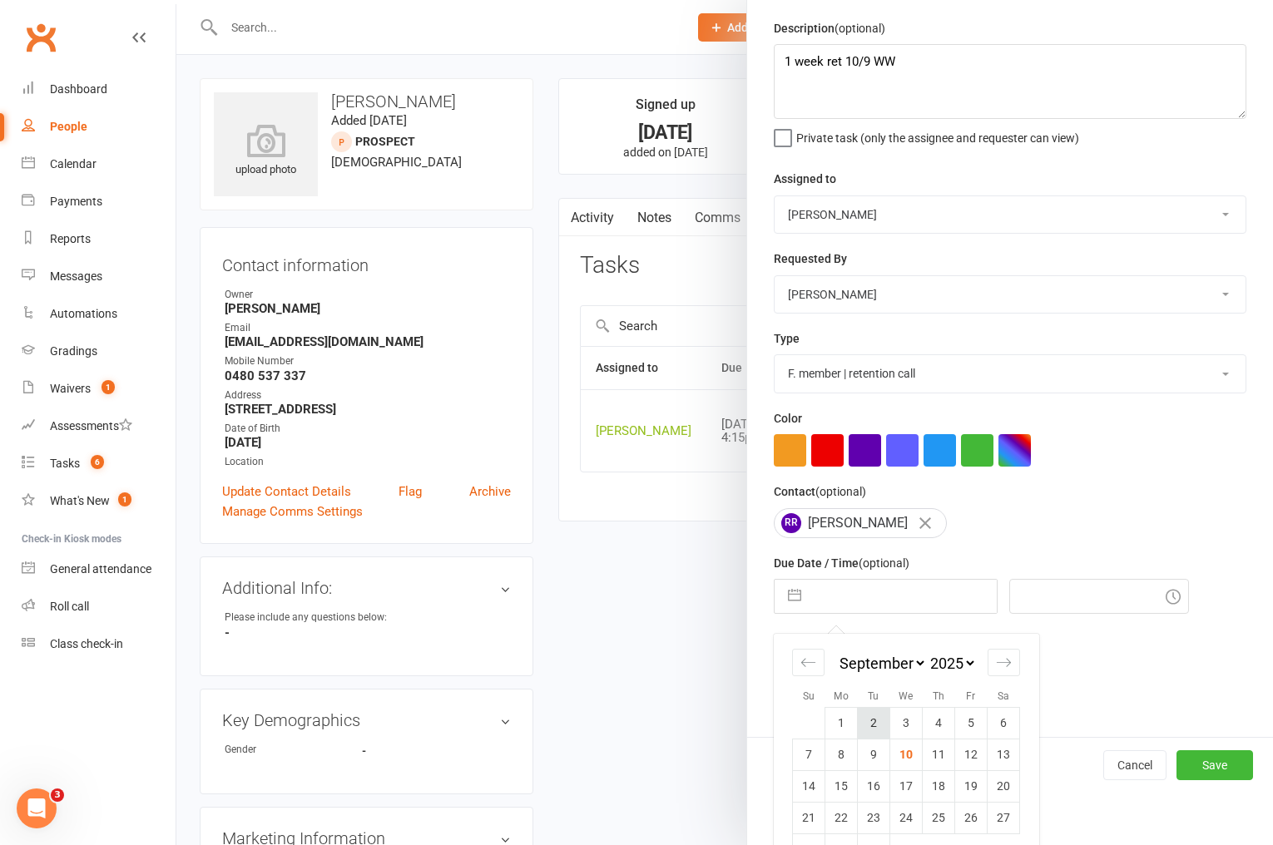
scroll to position [95, 0]
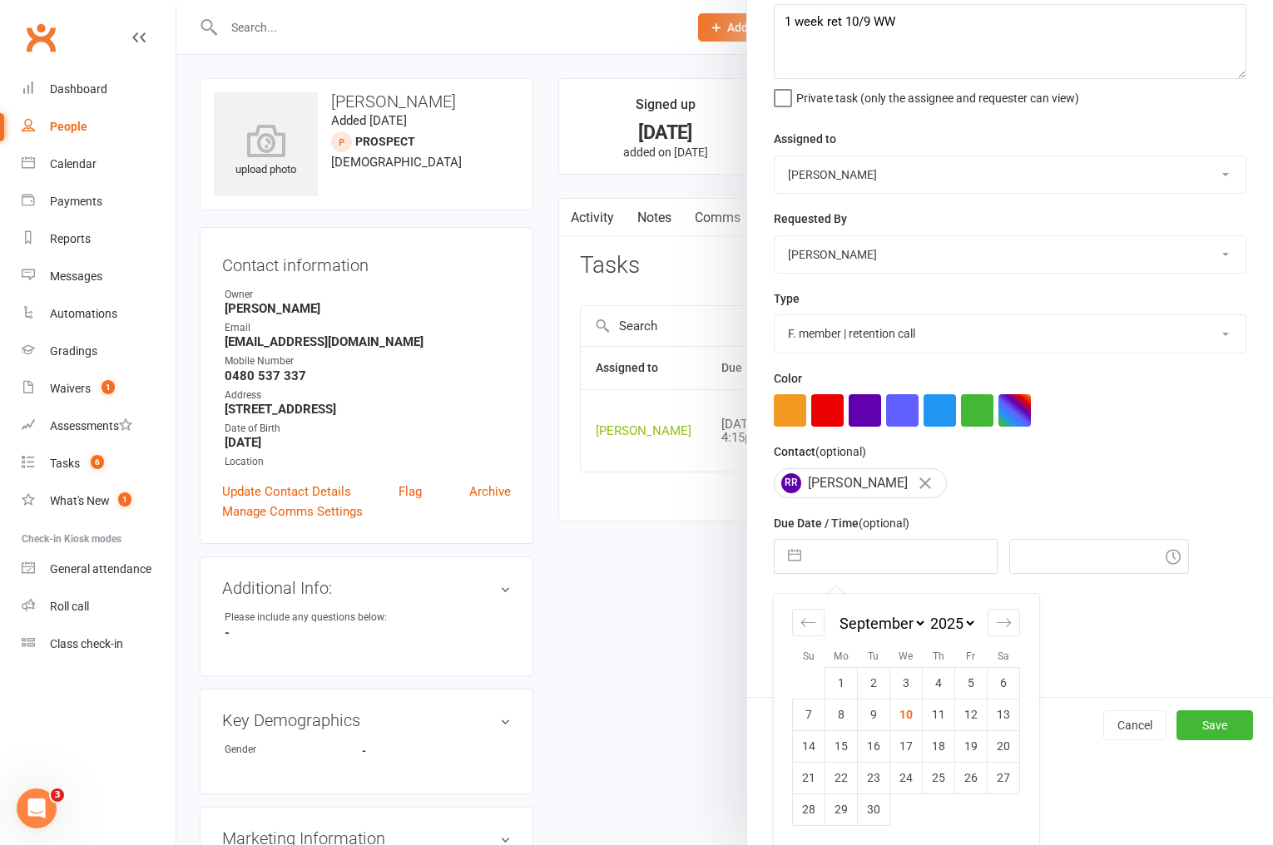
click at [906, 741] on td "17" at bounding box center [906, 746] width 32 height 32
type input "[DATE]"
type input "8:45pm"
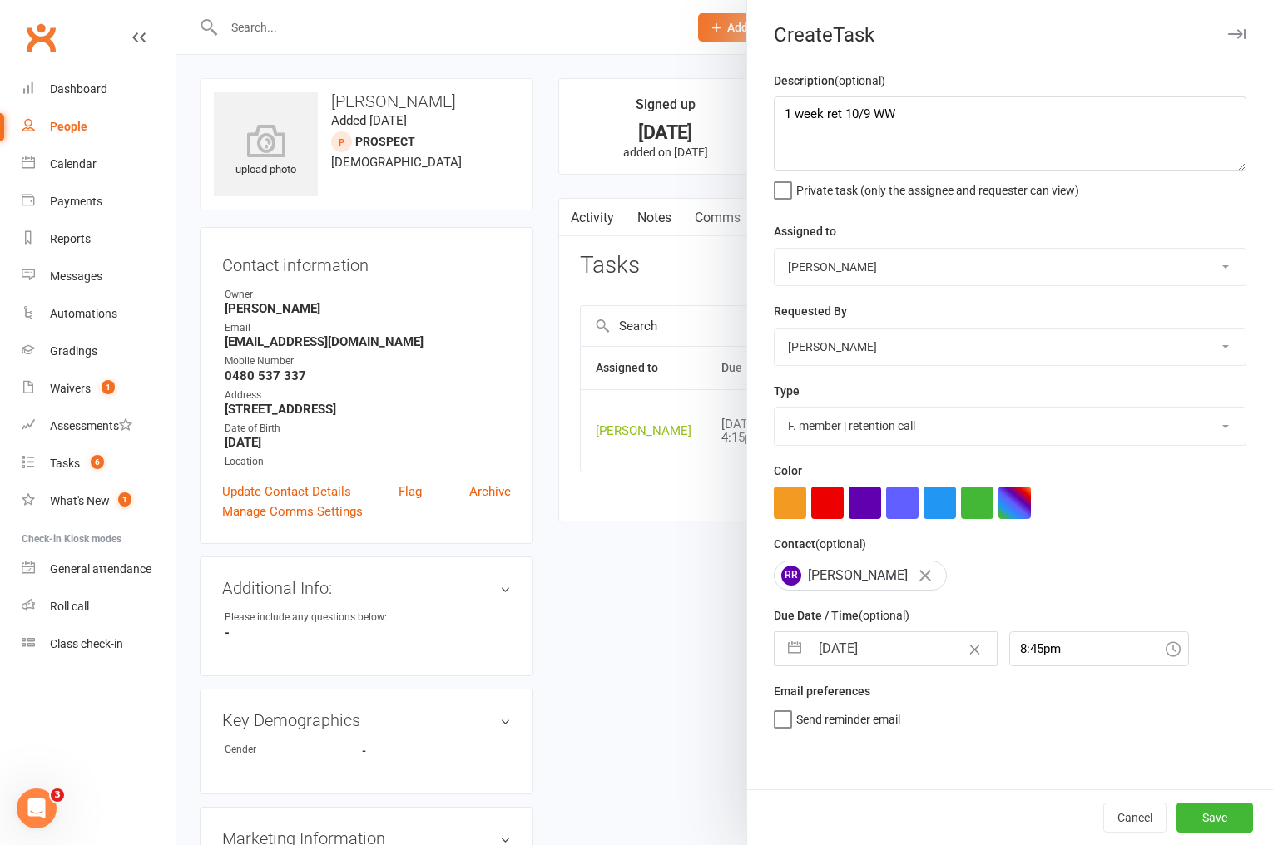
scroll to position [0, 0]
click at [1212, 824] on button "Save" at bounding box center [1214, 818] width 77 height 30
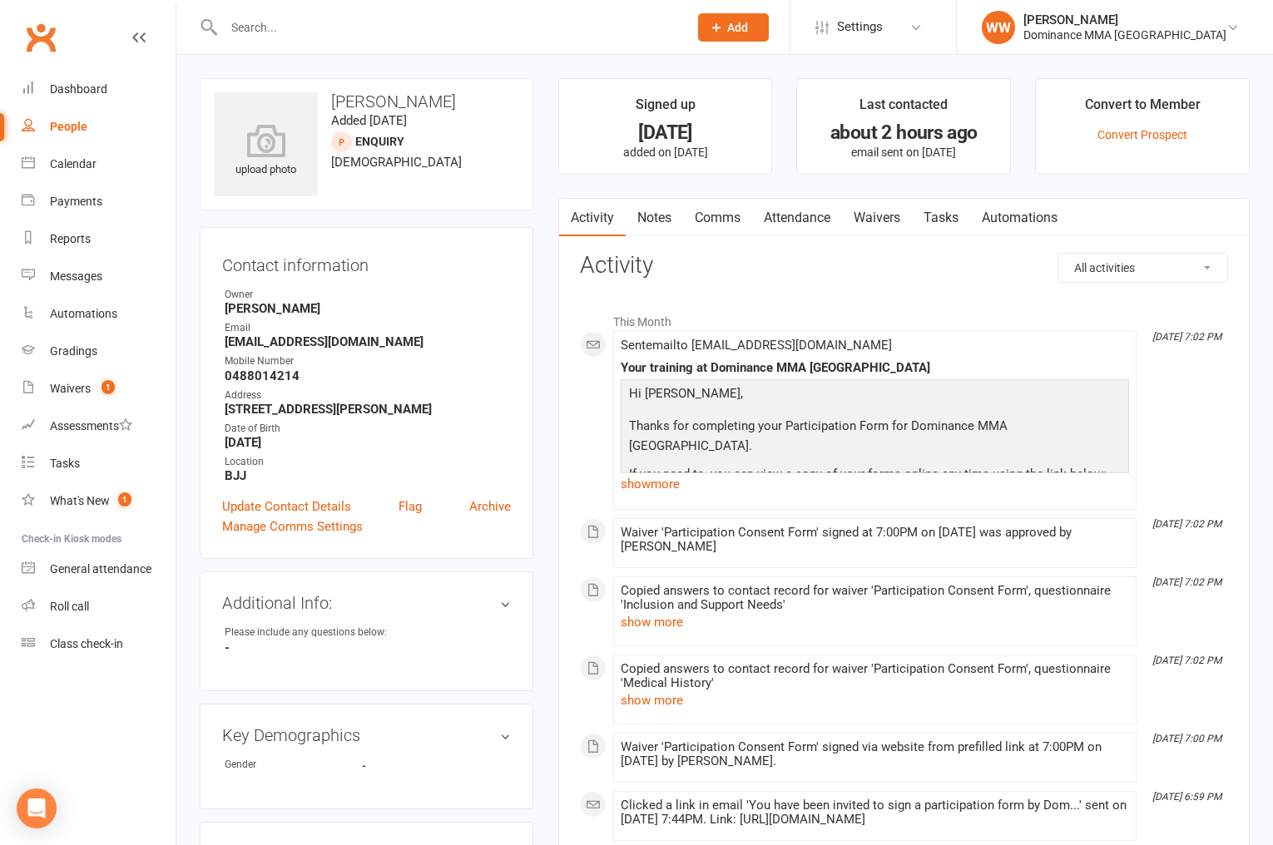
click at [874, 225] on link "Waivers" at bounding box center [877, 218] width 70 height 38
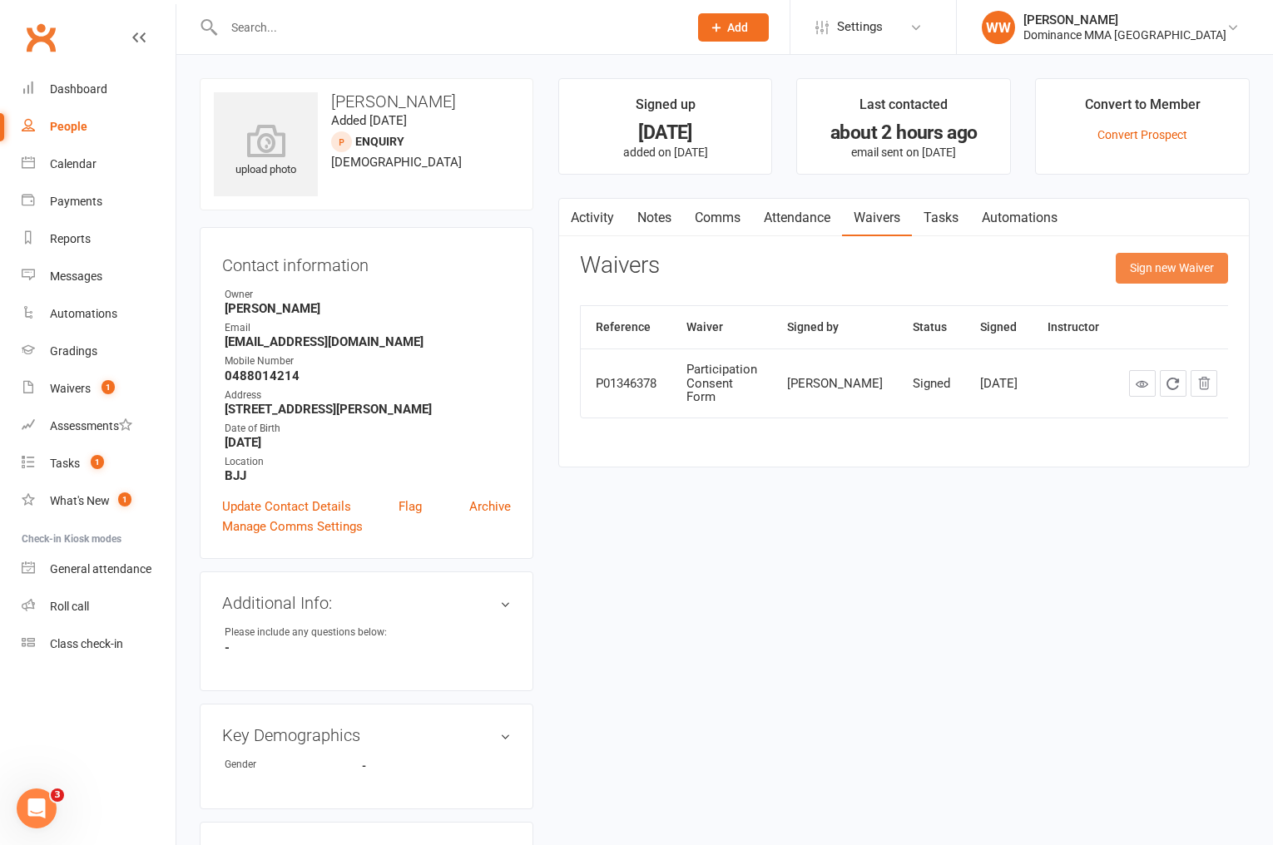
drag, startPoint x: 1160, startPoint y: 287, endPoint x: 1163, endPoint y: 276, distance: 11.3
click at [1161, 283] on div "Sign new Waiver" at bounding box center [1172, 272] width 112 height 39
click at [1163, 274] on button "Sign new Waiver" at bounding box center [1172, 268] width 112 height 30
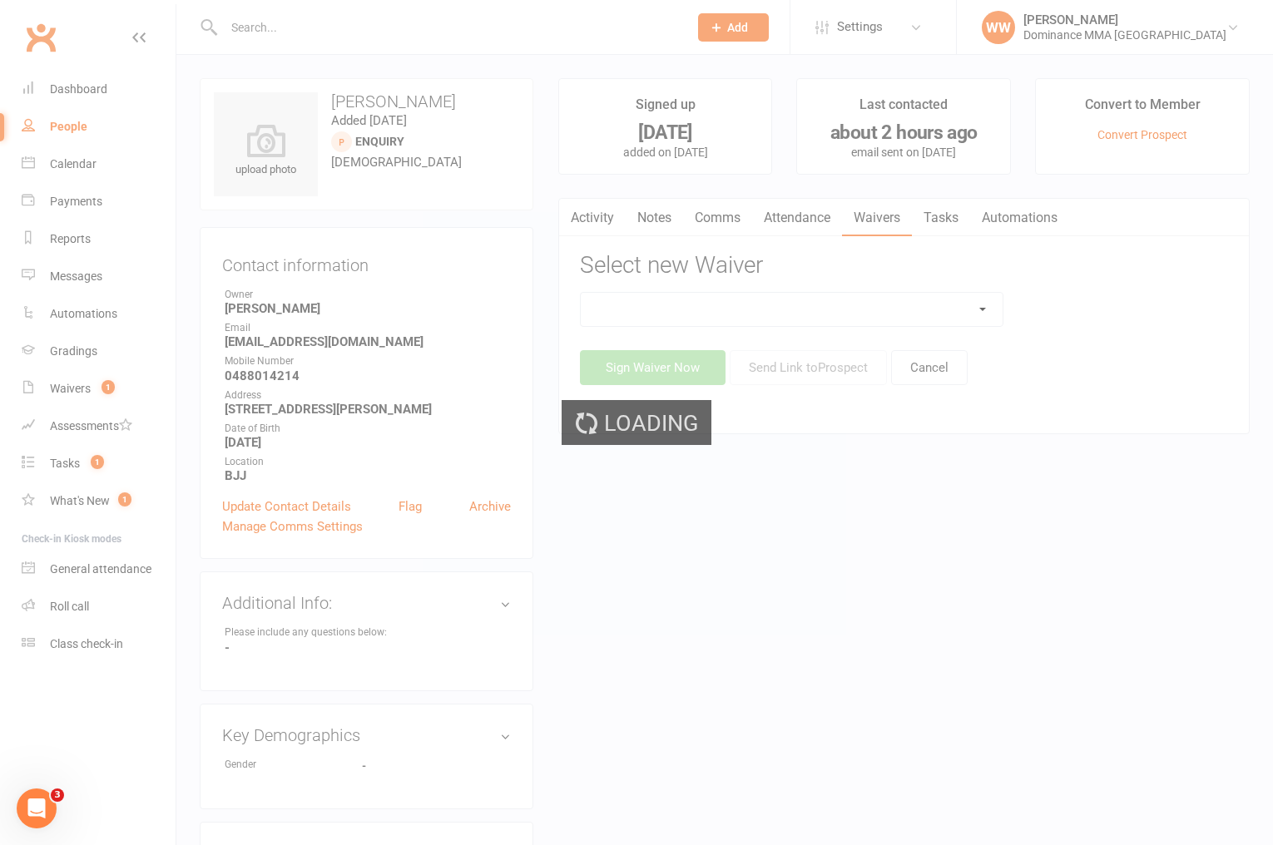
click at [974, 310] on div "Loading" at bounding box center [636, 422] width 1273 height 845
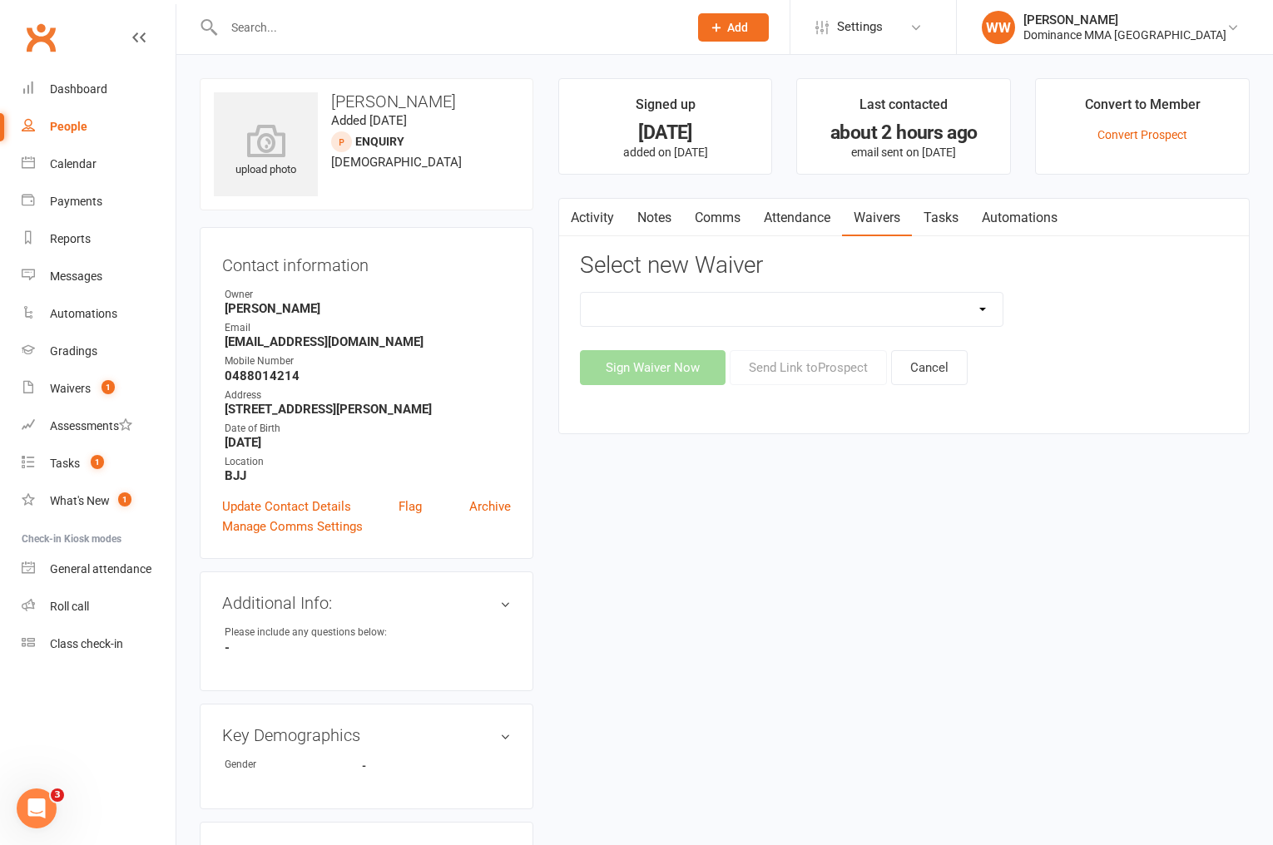
click at [964, 320] on select "Member | Cancellation | Adults Member | Injury Report Form (FOH staff use only)…" at bounding box center [792, 309] width 423 height 33
select select "603"
click at [581, 293] on select "Member | Cancellation | Adults Member | Injury Report Form (FOH staff use only)…" at bounding box center [792, 309] width 423 height 33
click at [802, 376] on button "Send Link to [GEOGRAPHIC_DATA]" at bounding box center [808, 367] width 157 height 35
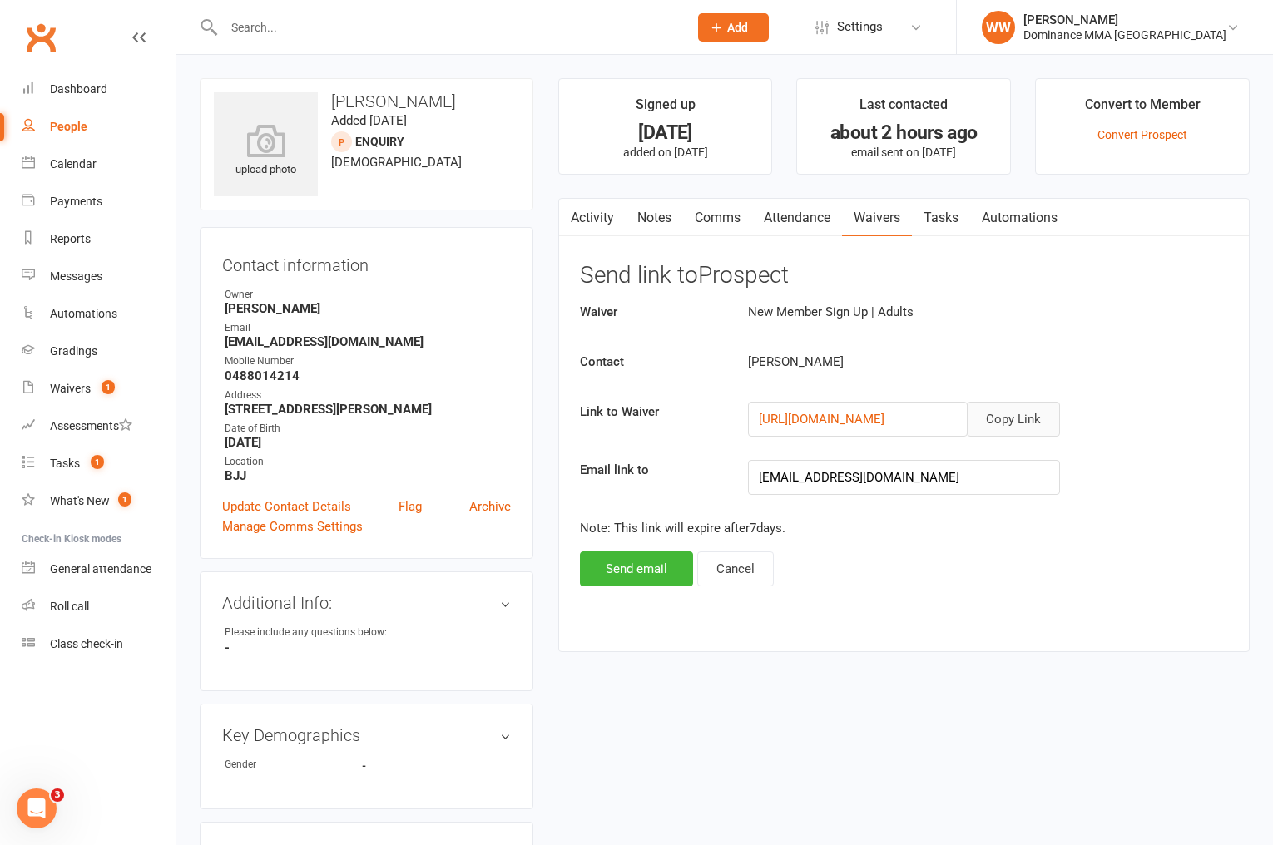
click at [1000, 428] on button "Copy Link" at bounding box center [1013, 419] width 93 height 35
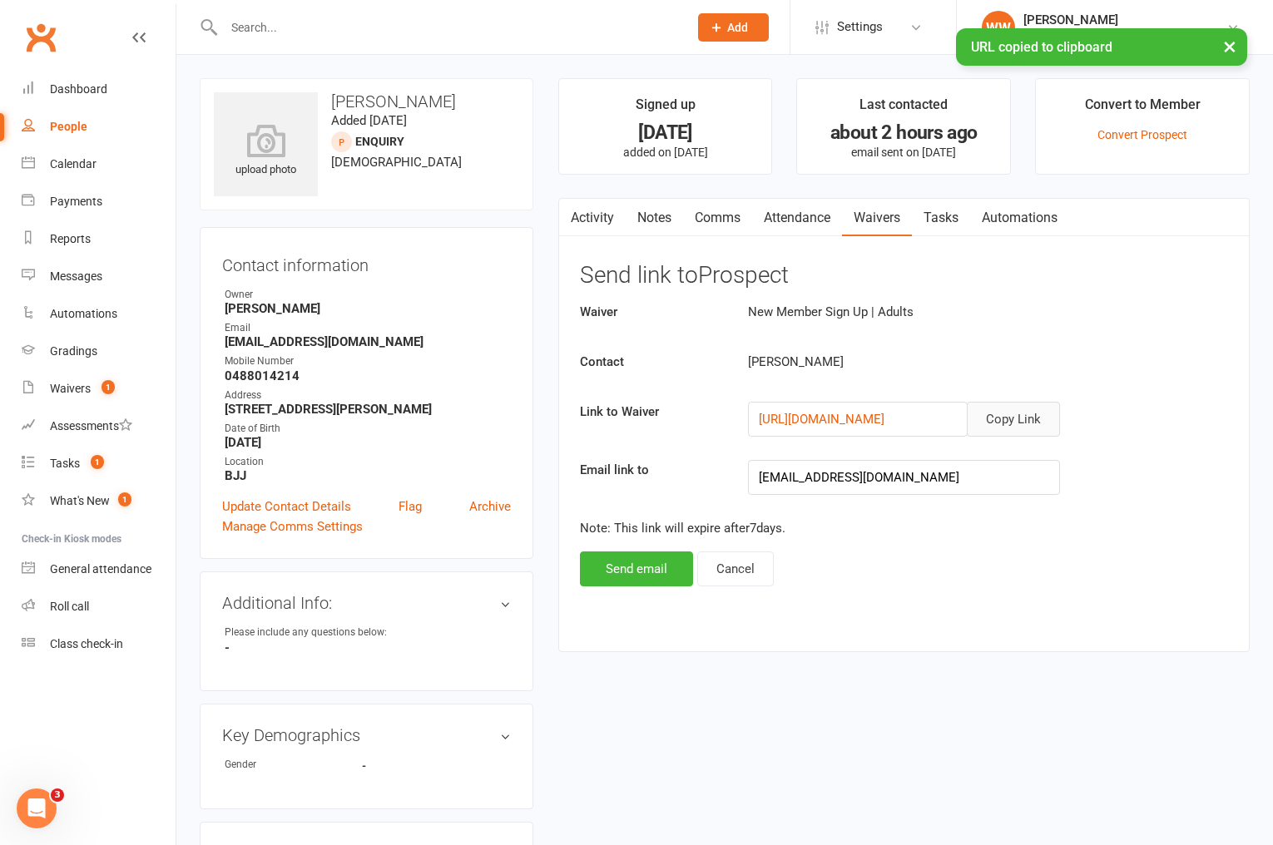
click at [709, 223] on link "Comms" at bounding box center [717, 218] width 69 height 38
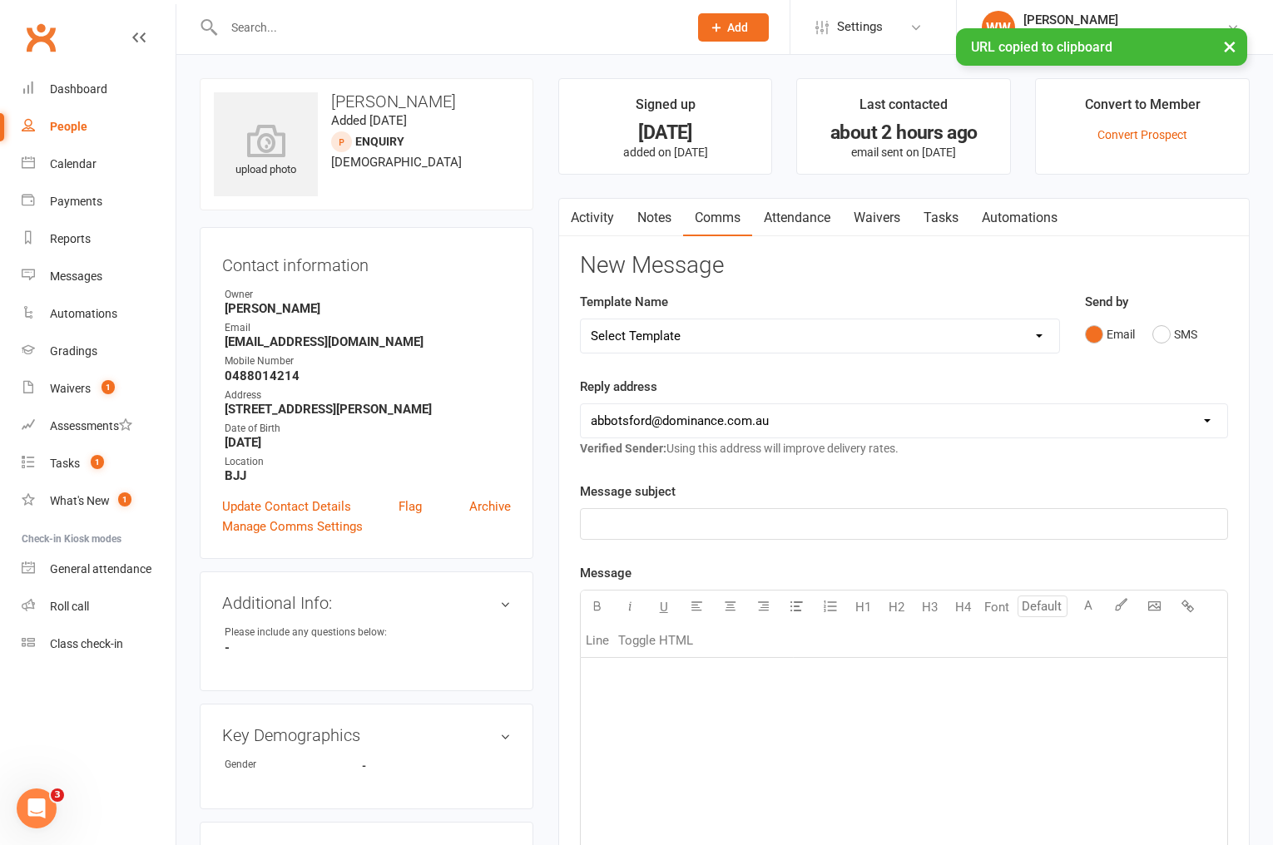
click at [826, 344] on select "Select Template [Email] MARKETING | 10TH BIRTHDAY SPECIAL | CANCELLED MEMBERS […" at bounding box center [820, 335] width 478 height 33
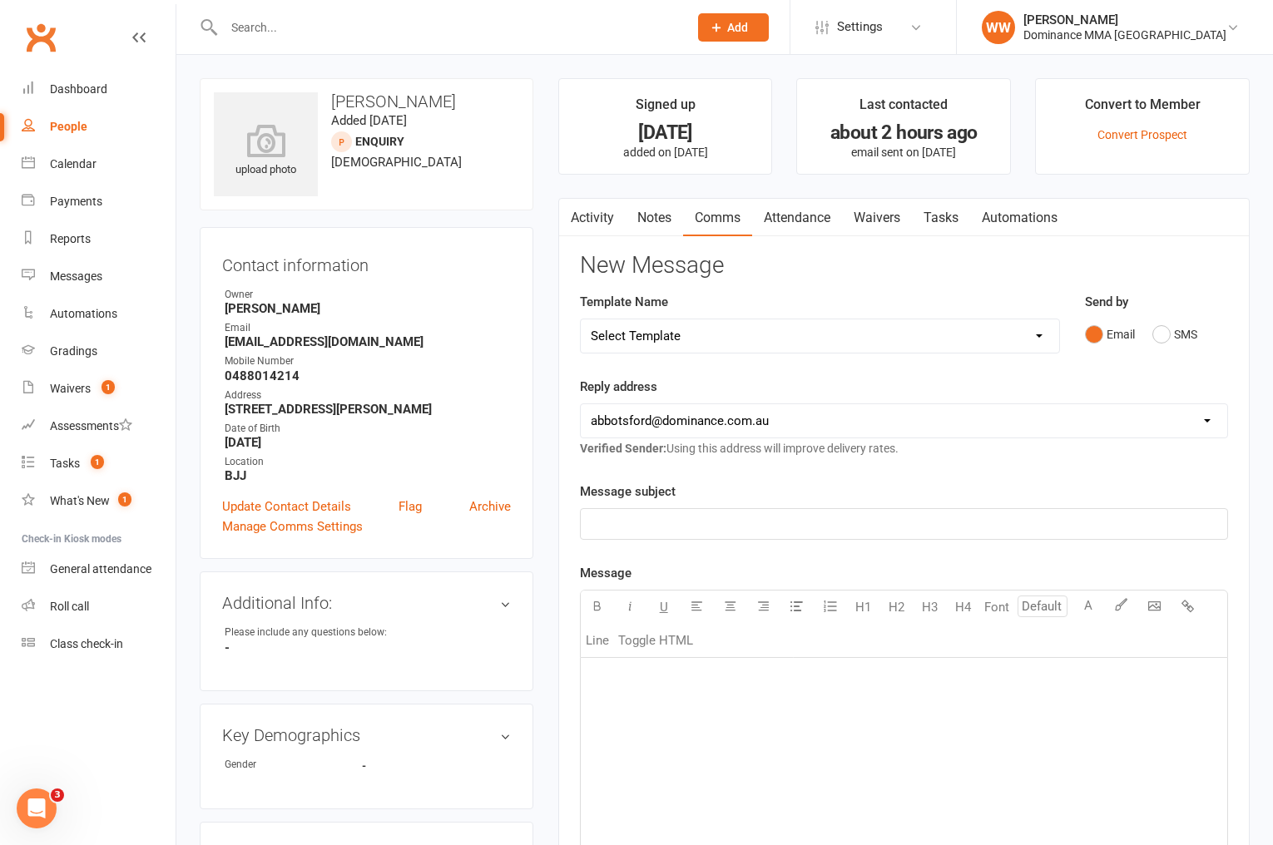
select select "11"
click at [581, 319] on select "Select Template [Email] MARKETING | 10TH BIRTHDAY SPECIAL | CANCELLED MEMBERS […" at bounding box center [820, 335] width 478 height 33
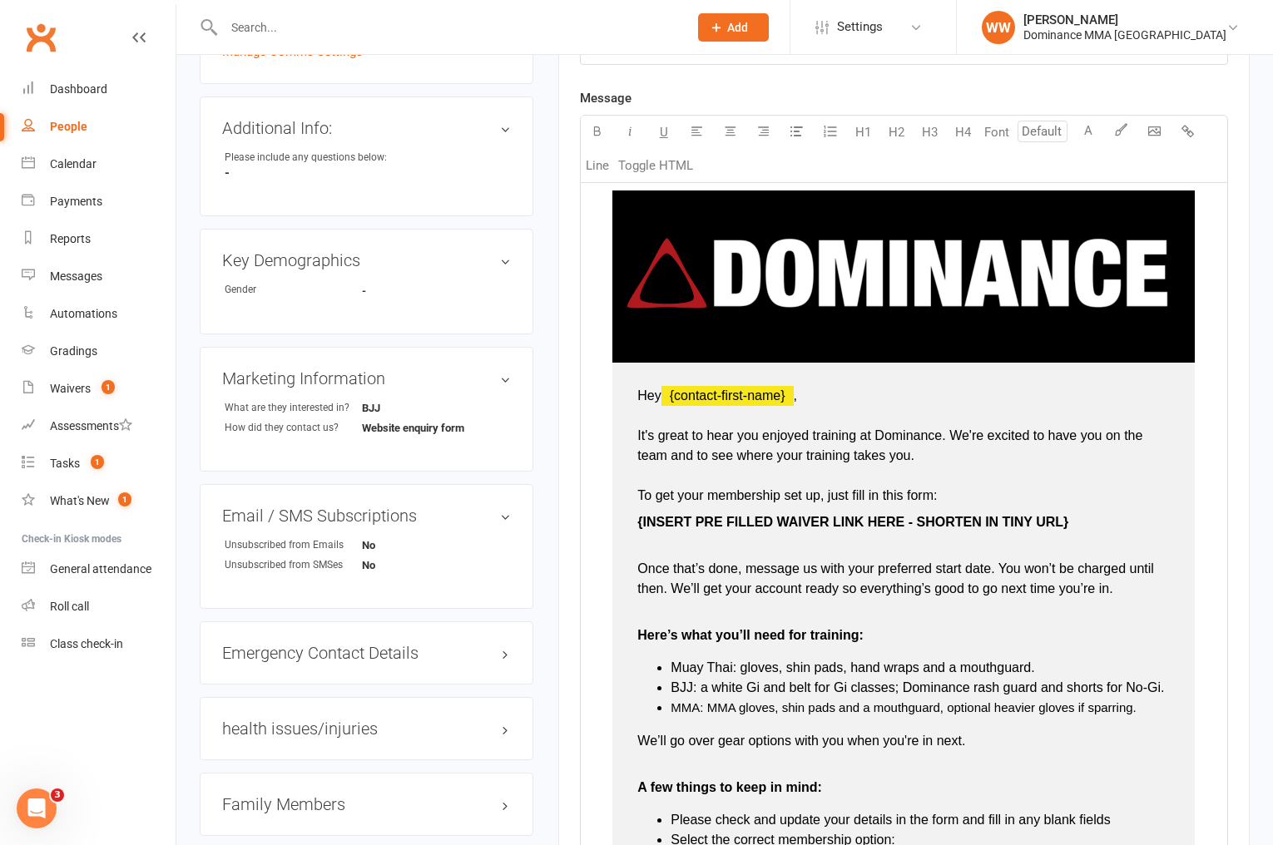
scroll to position [468, 0]
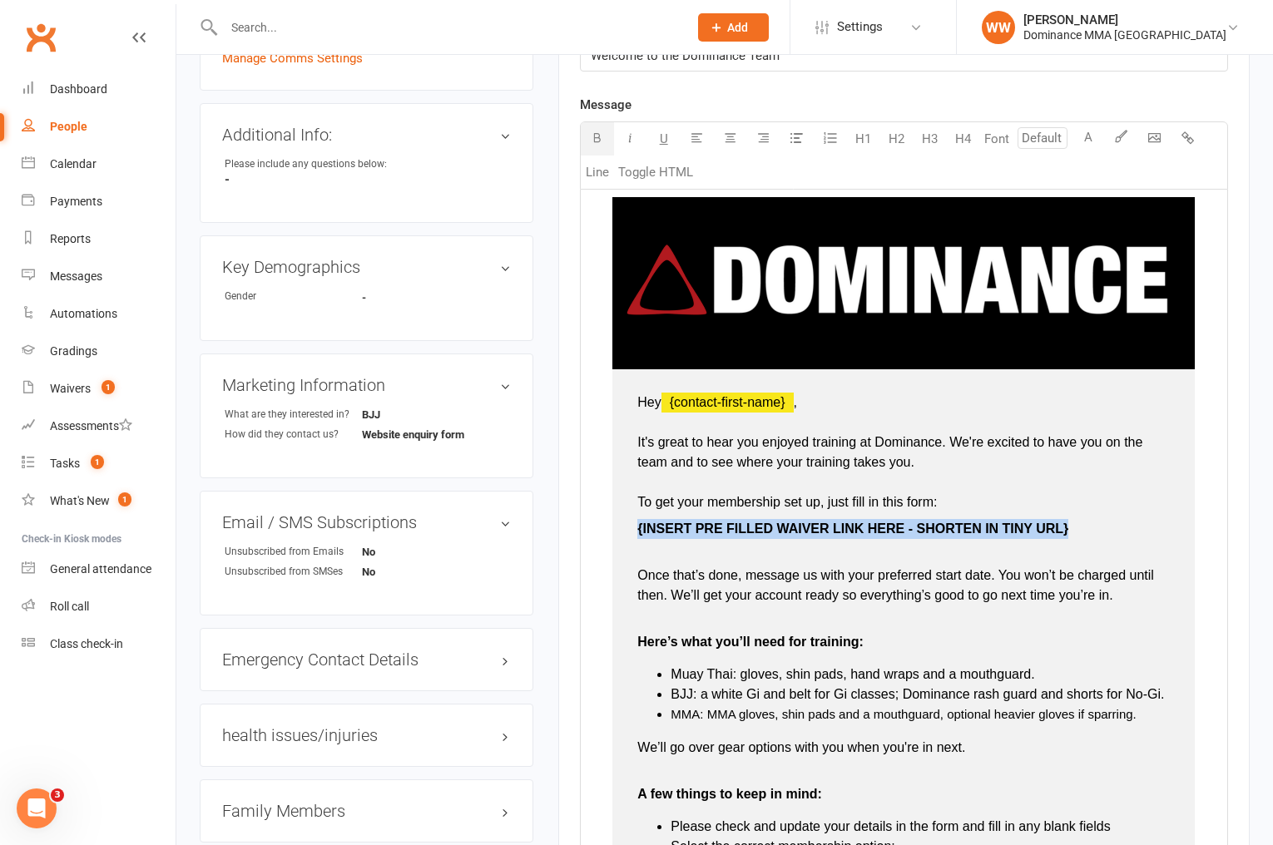
drag, startPoint x: 1067, startPoint y: 532, endPoint x: 628, endPoint y: 533, distance: 438.5
click at [628, 533] on td "Hey ﻿ {contact-first-name} , It's great to hear you enjoyed training at Dominan…" at bounding box center [903, 794] width 582 height 850
type input "16"
click at [870, 596] on span "Once that’s done, message us with your preferred start date. You won’t be charg…" at bounding box center [897, 585] width 520 height 34
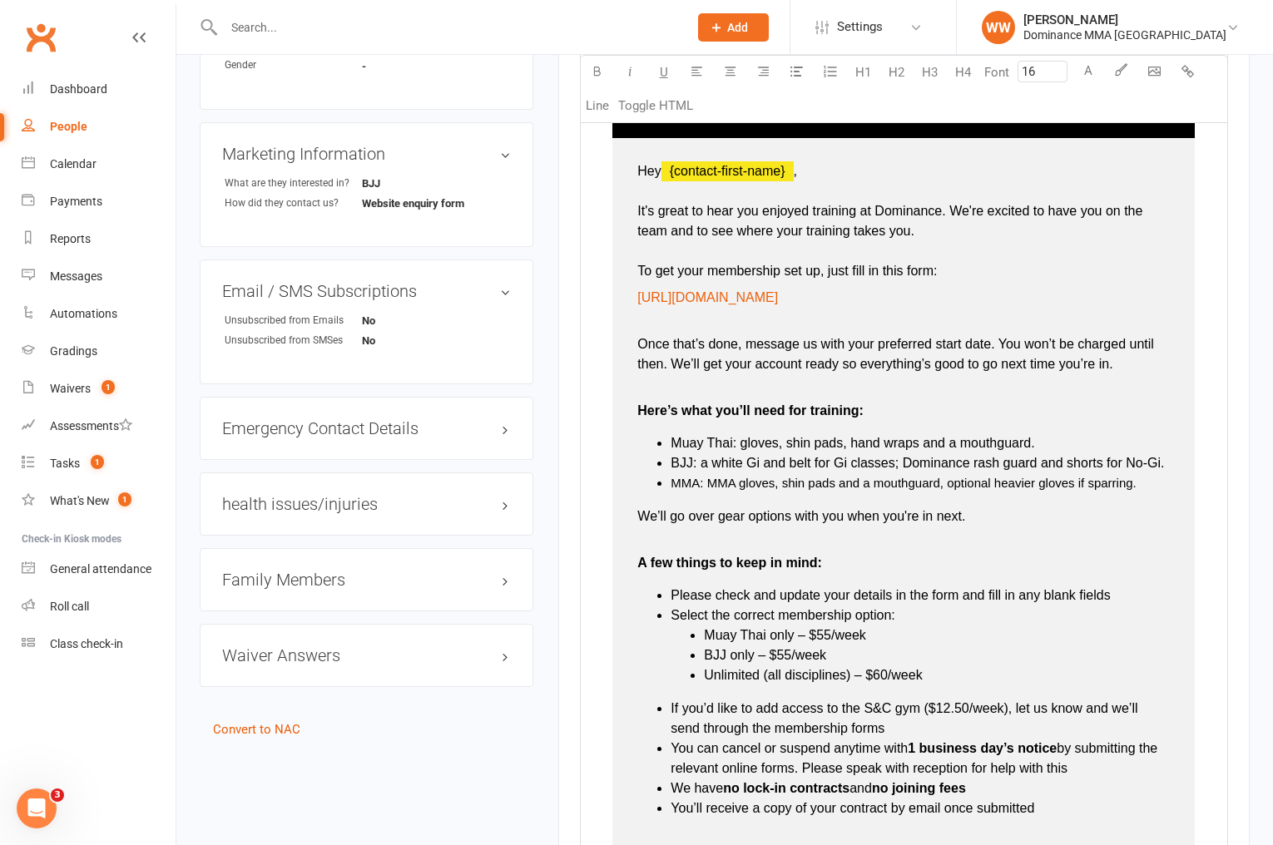
scroll to position [1534, 0]
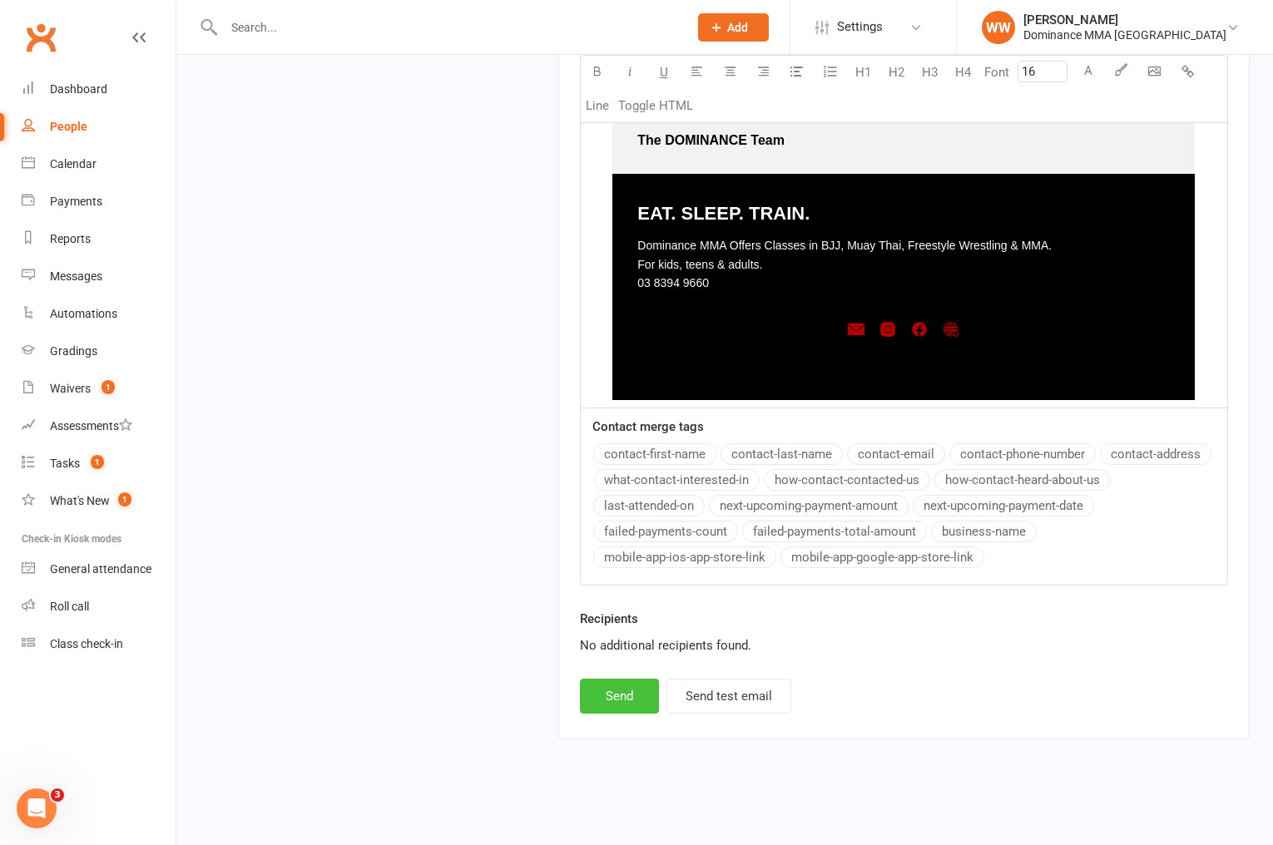
click at [626, 706] on button "Send" at bounding box center [619, 696] width 79 height 35
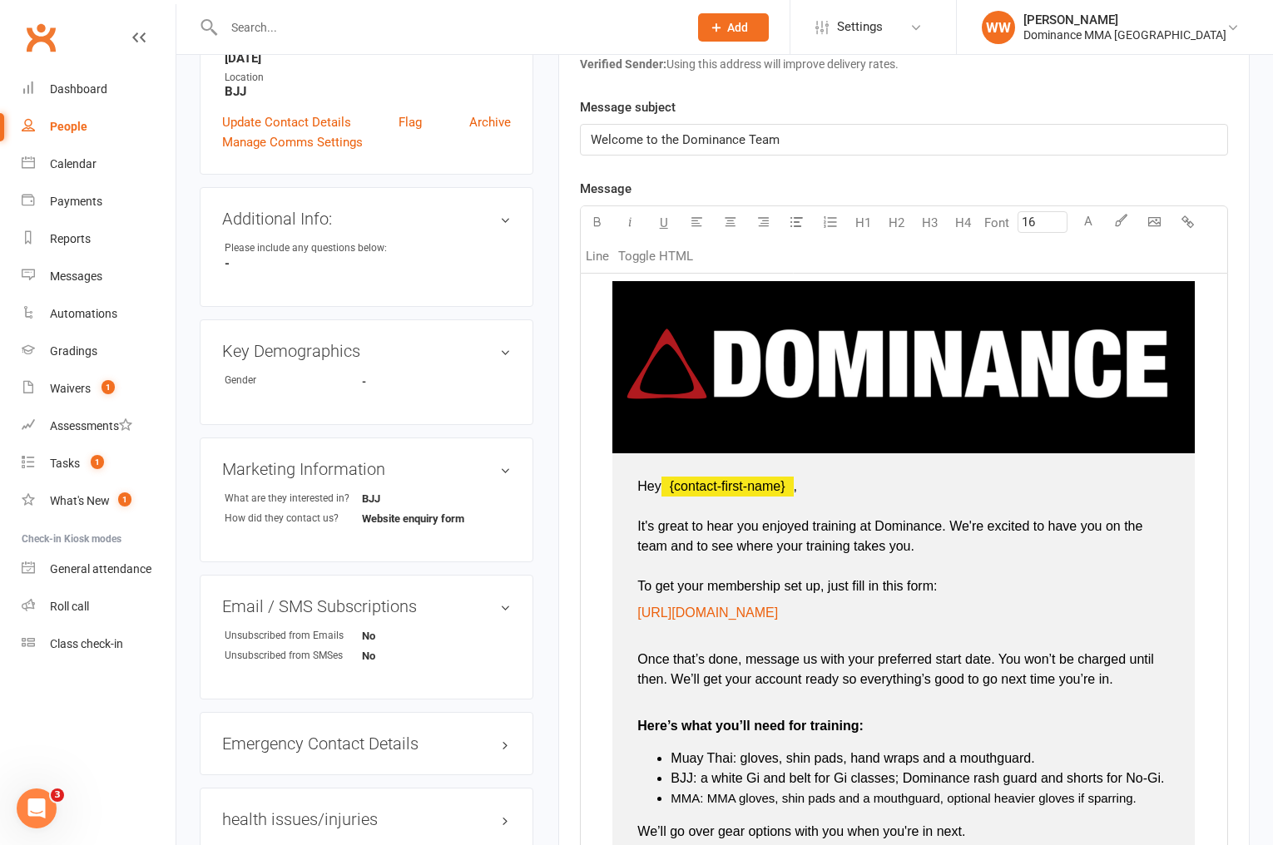
scroll to position [0, 0]
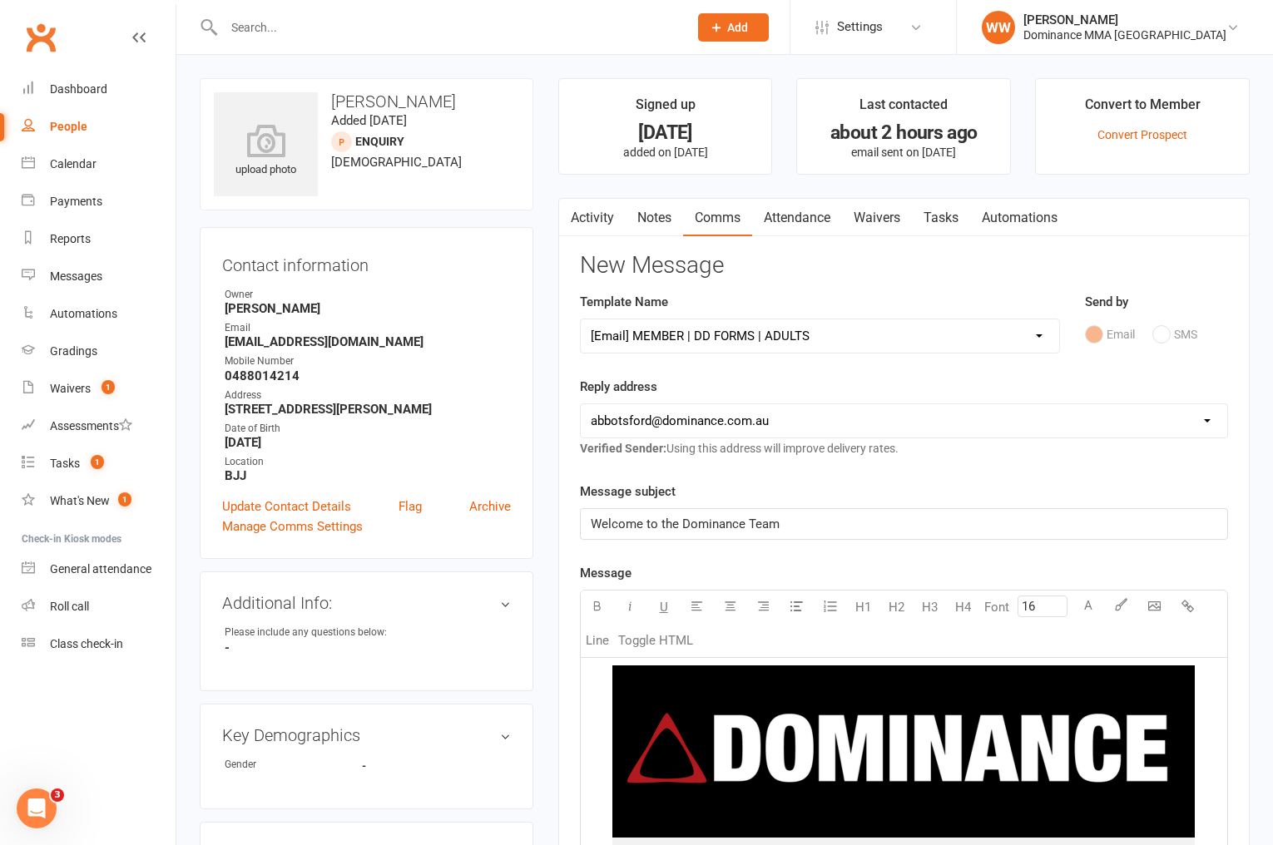
select select
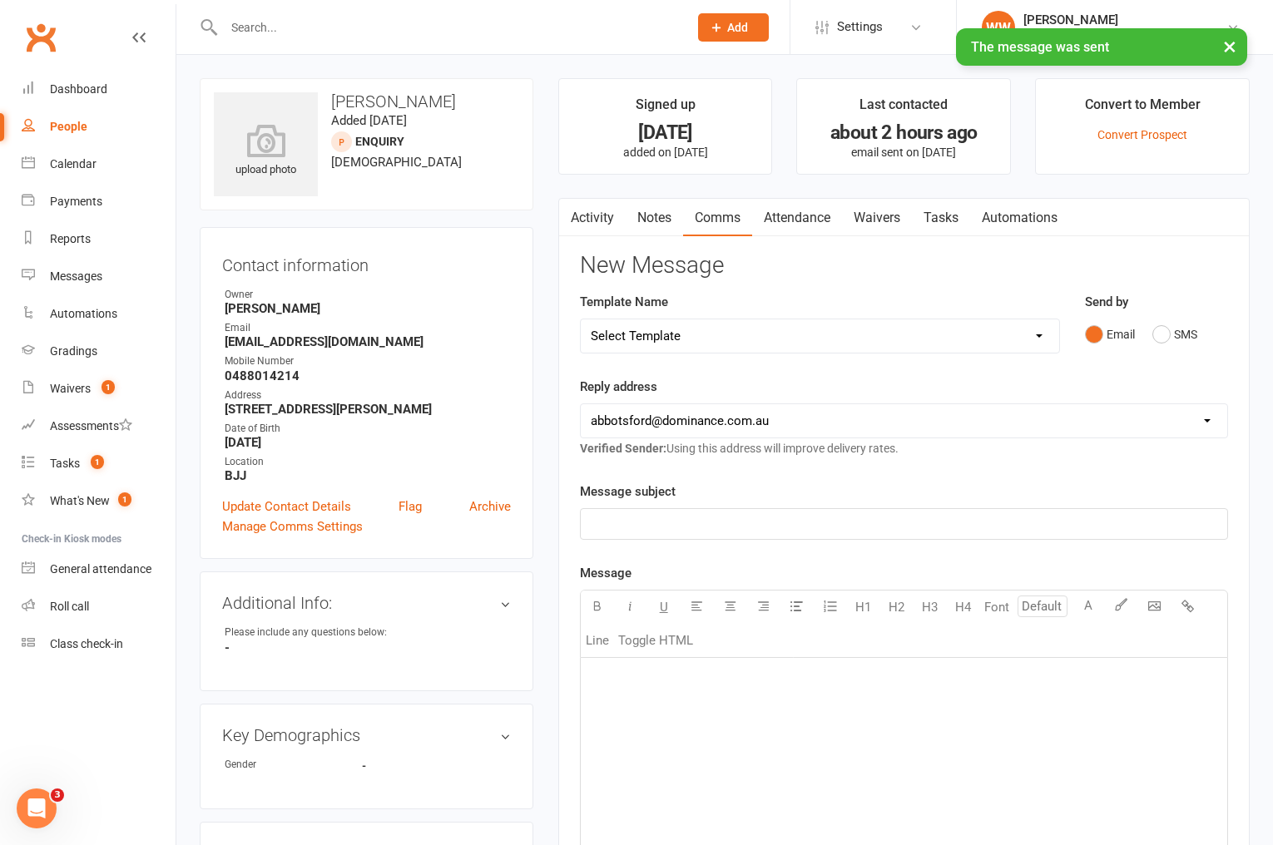
click at [666, 229] on link "Notes" at bounding box center [654, 218] width 57 height 38
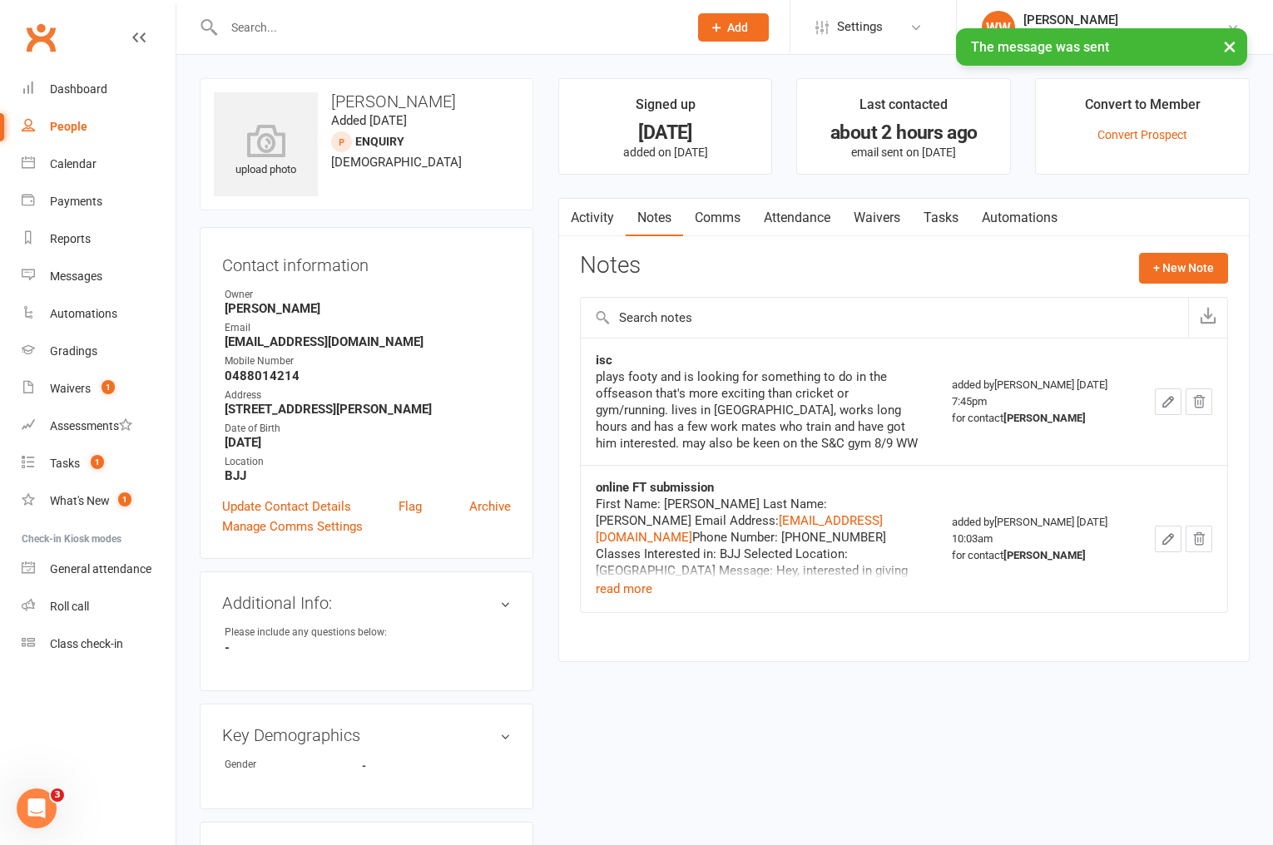
click at [947, 205] on link "Tasks" at bounding box center [941, 218] width 58 height 38
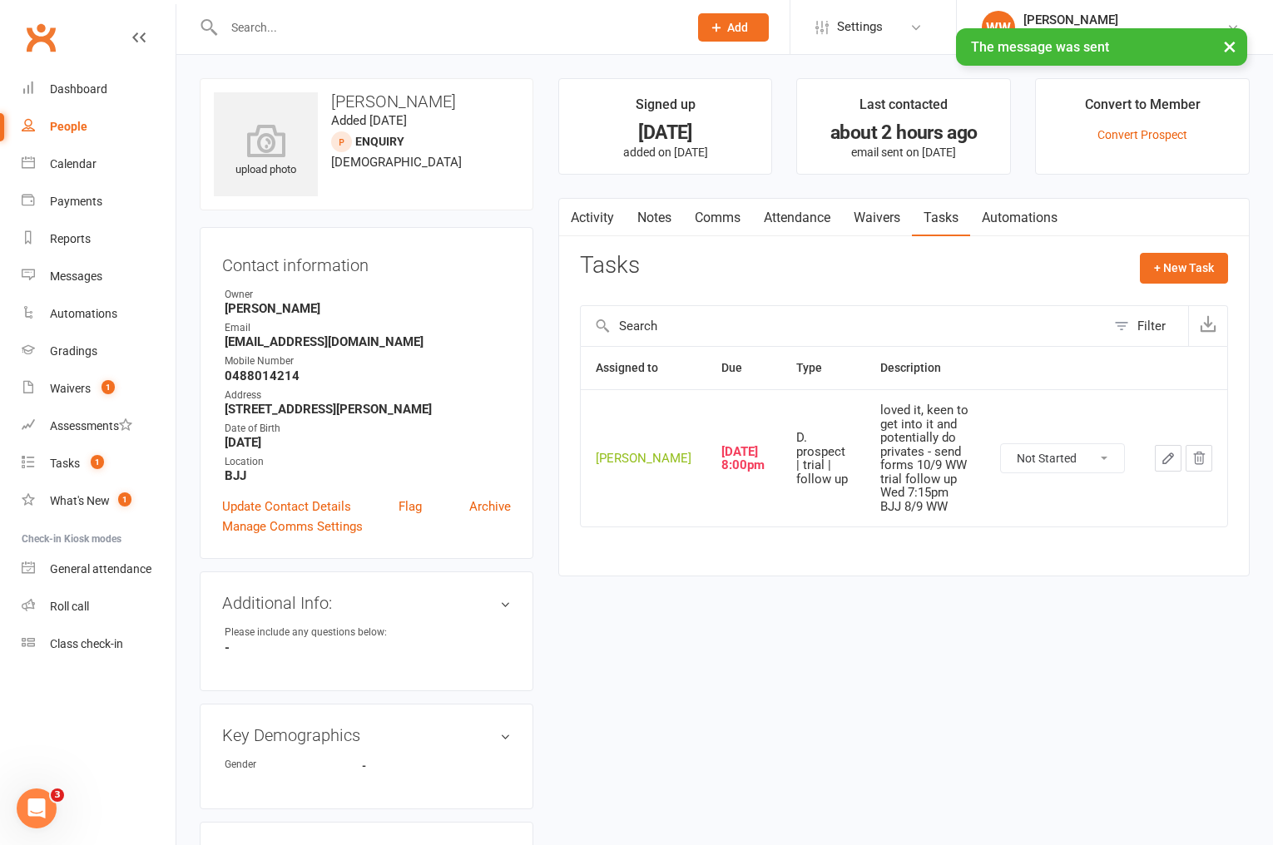
click at [1165, 455] on icon "button" at bounding box center [1168, 458] width 15 height 15
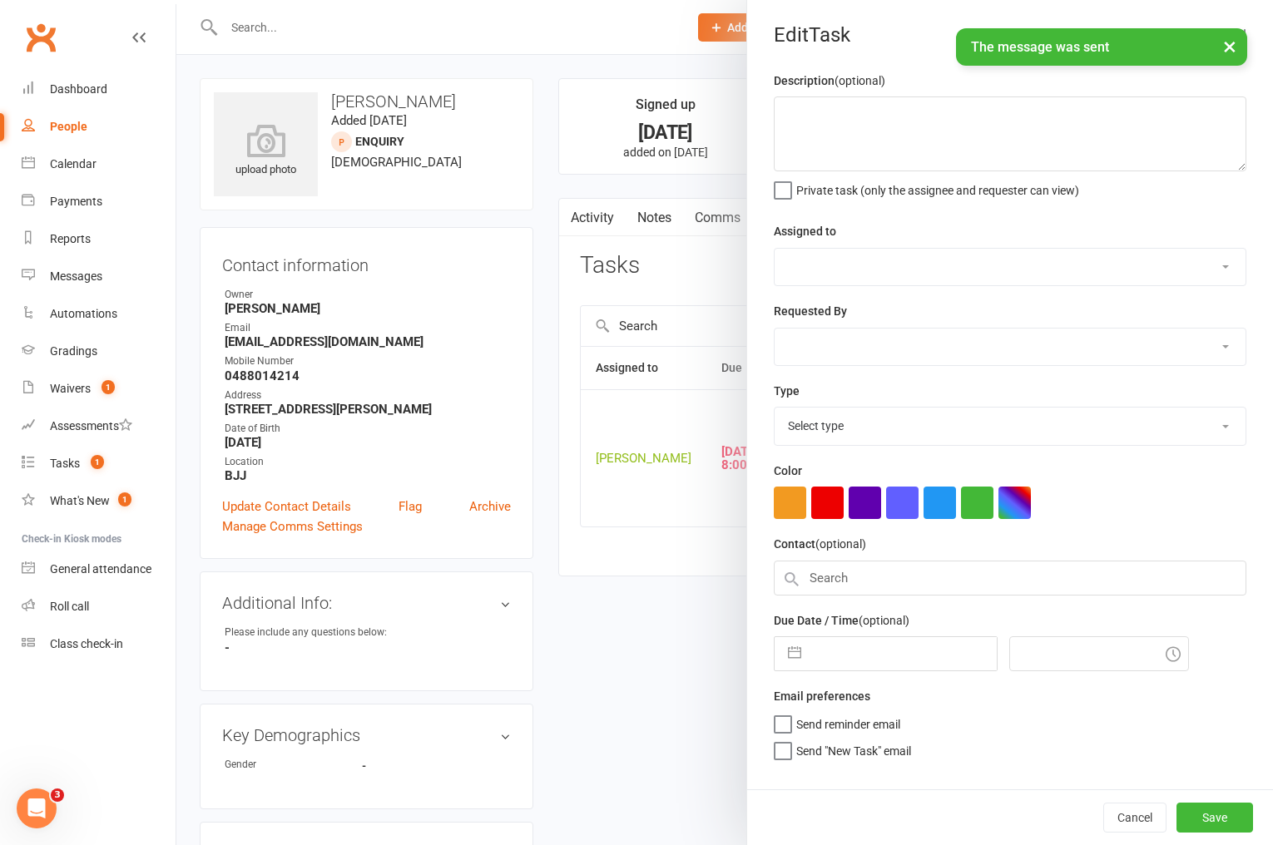
type textarea "loved it, keen to get into it and potentially do privates - send forms 10/9 WW …"
select select "49757"
type input "[DATE]"
type input "8:00pm"
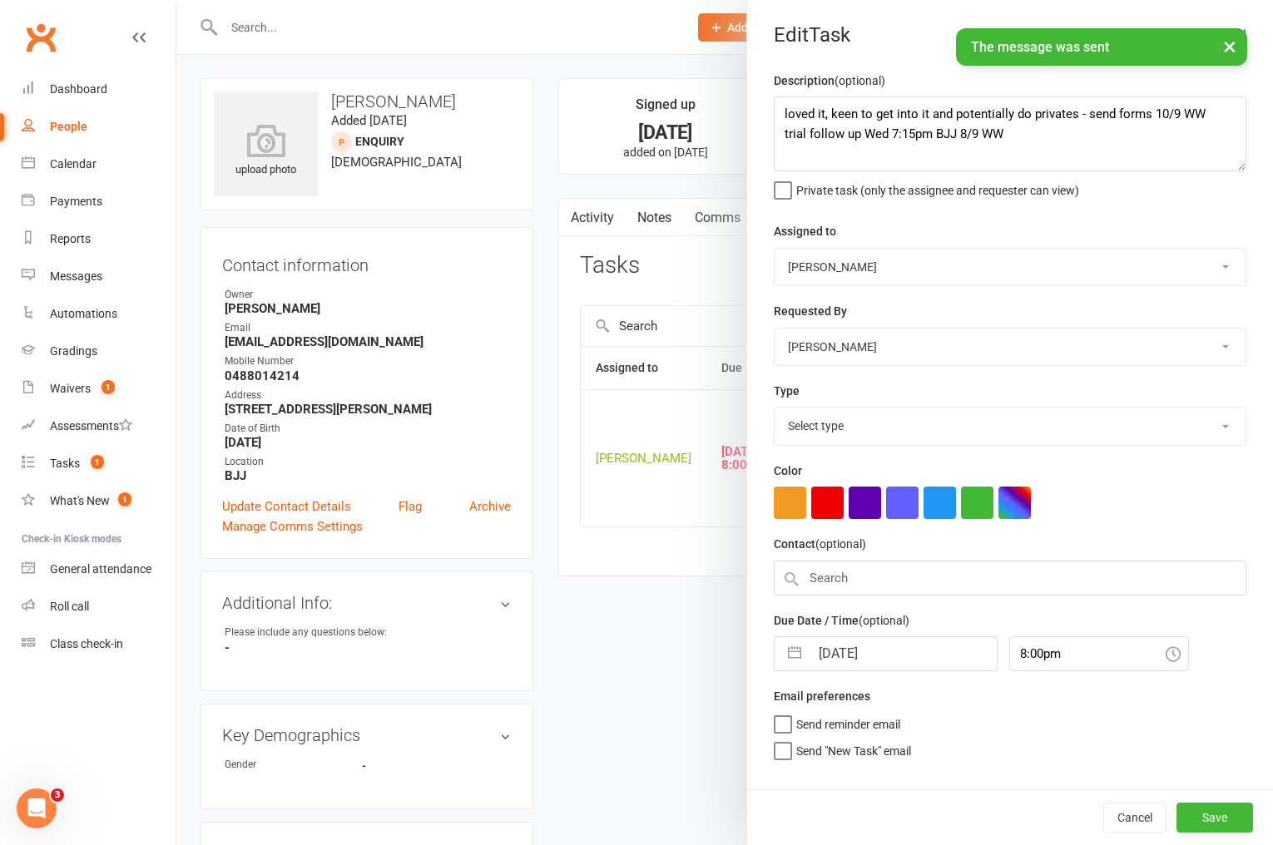
select select "3863"
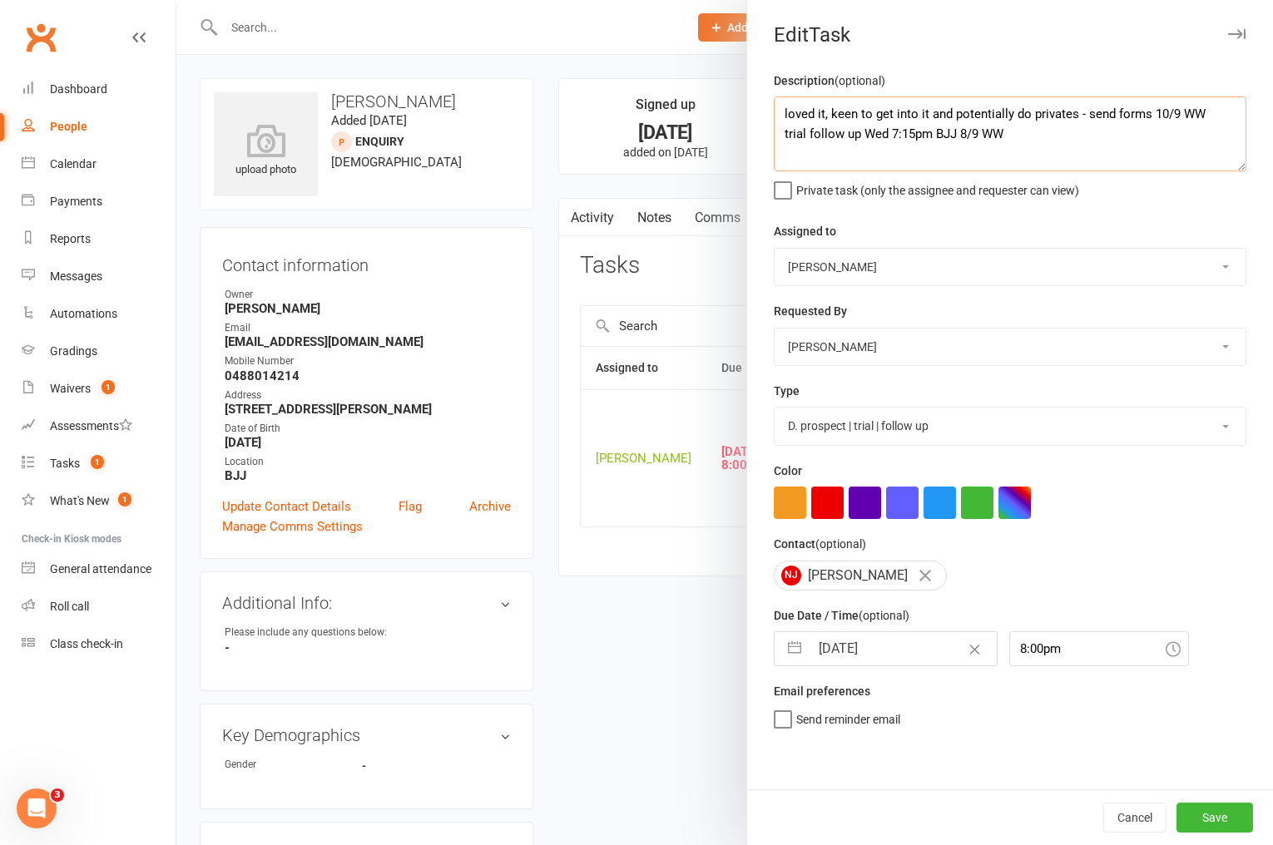
click at [784, 115] on textarea "loved it, keen to get into it and potentially do privates - send forms 10/9 WW …" at bounding box center [1010, 134] width 473 height 75
type textarea "sent forms 10/9 WW loved it, keen to get into it and potentially do privates - …"
click at [868, 656] on input "[DATE]" at bounding box center [903, 648] width 187 height 33
select select "7"
select select "2025"
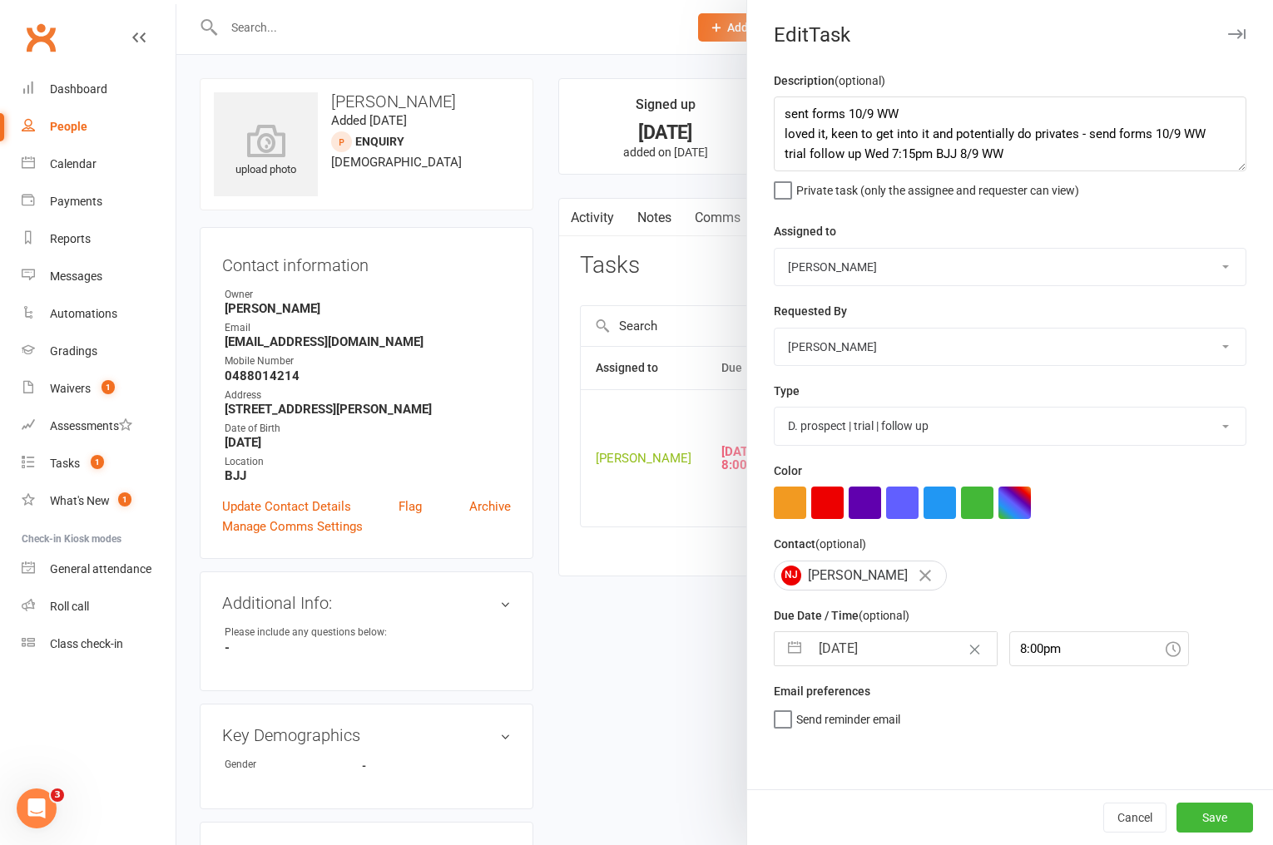
select select "8"
select select "2025"
select select "9"
select select "2025"
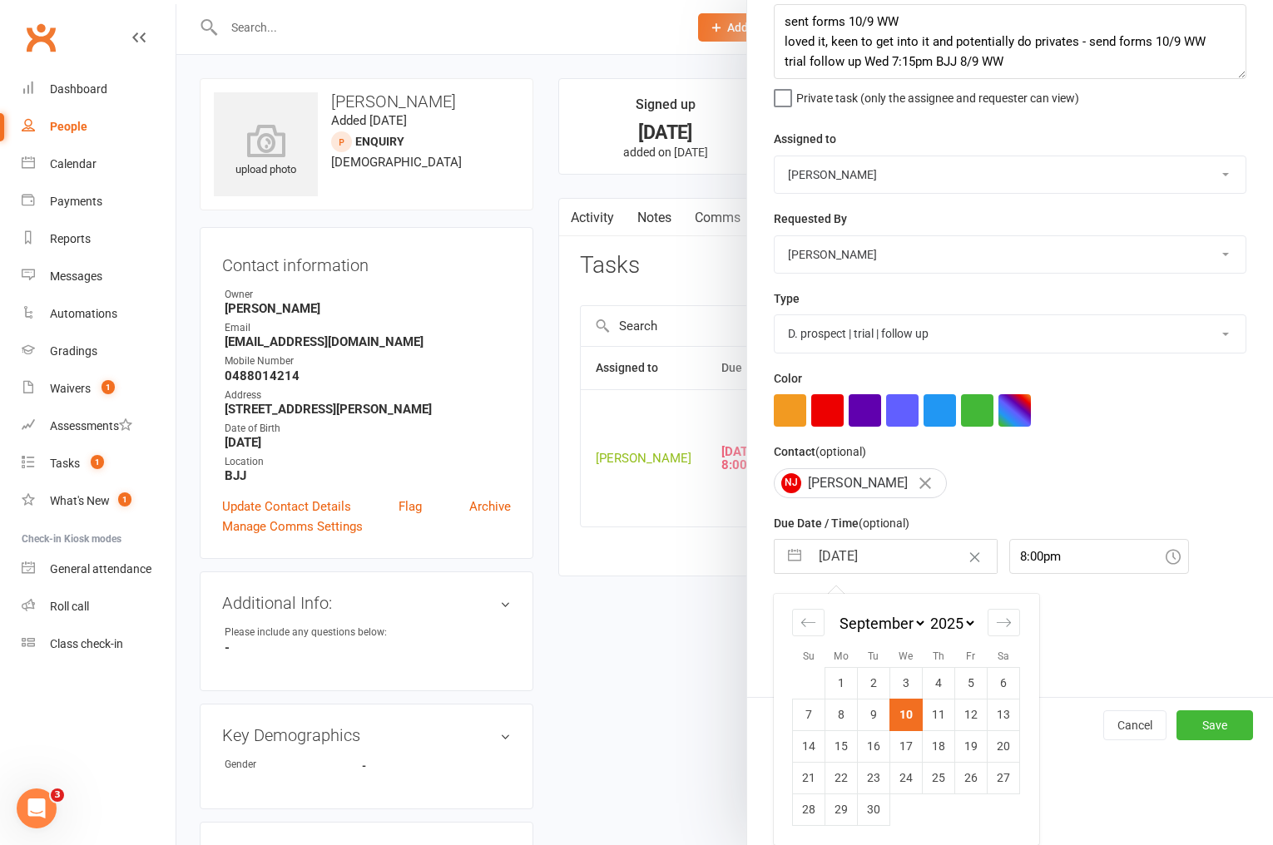
click at [942, 719] on td "11" at bounding box center [939, 715] width 32 height 32
type input "[DATE]"
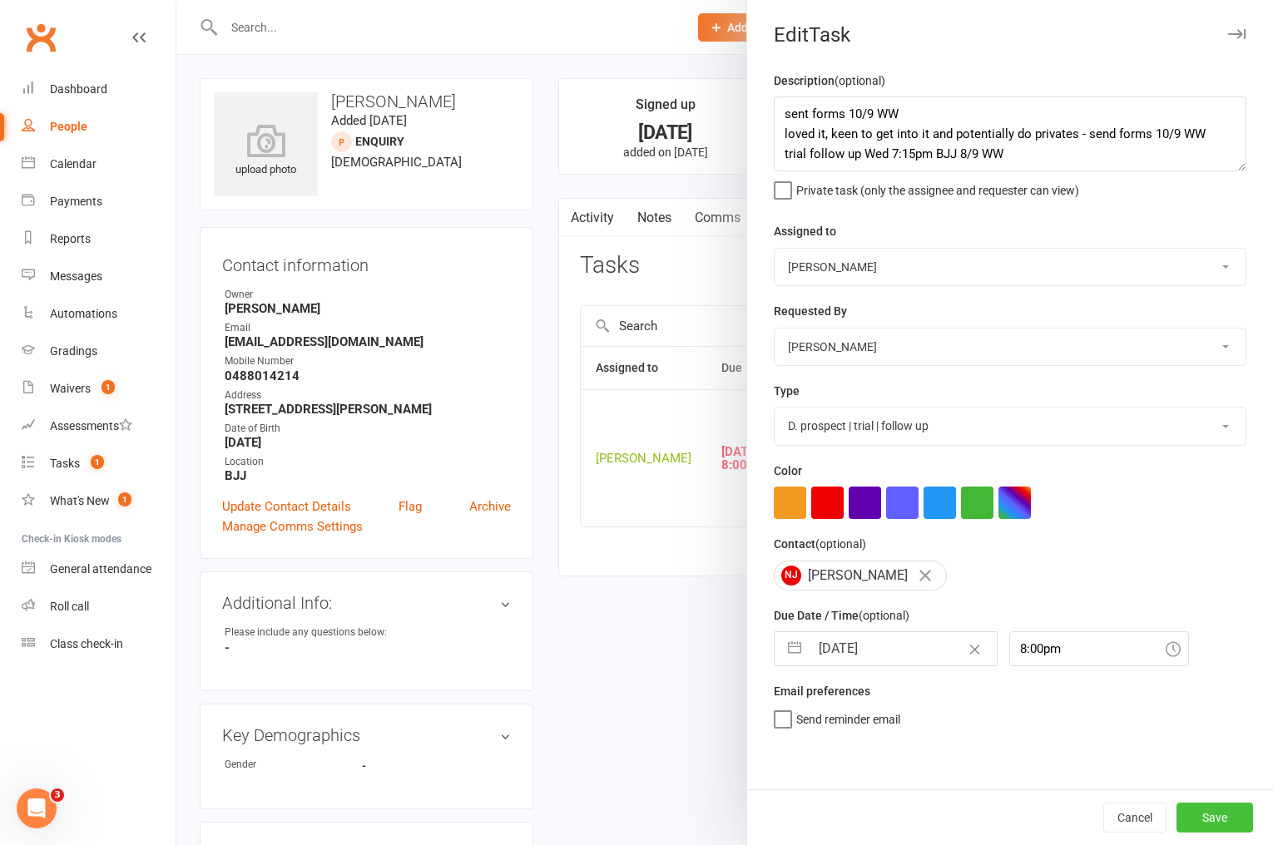
click at [1187, 812] on button "Save" at bounding box center [1214, 818] width 77 height 30
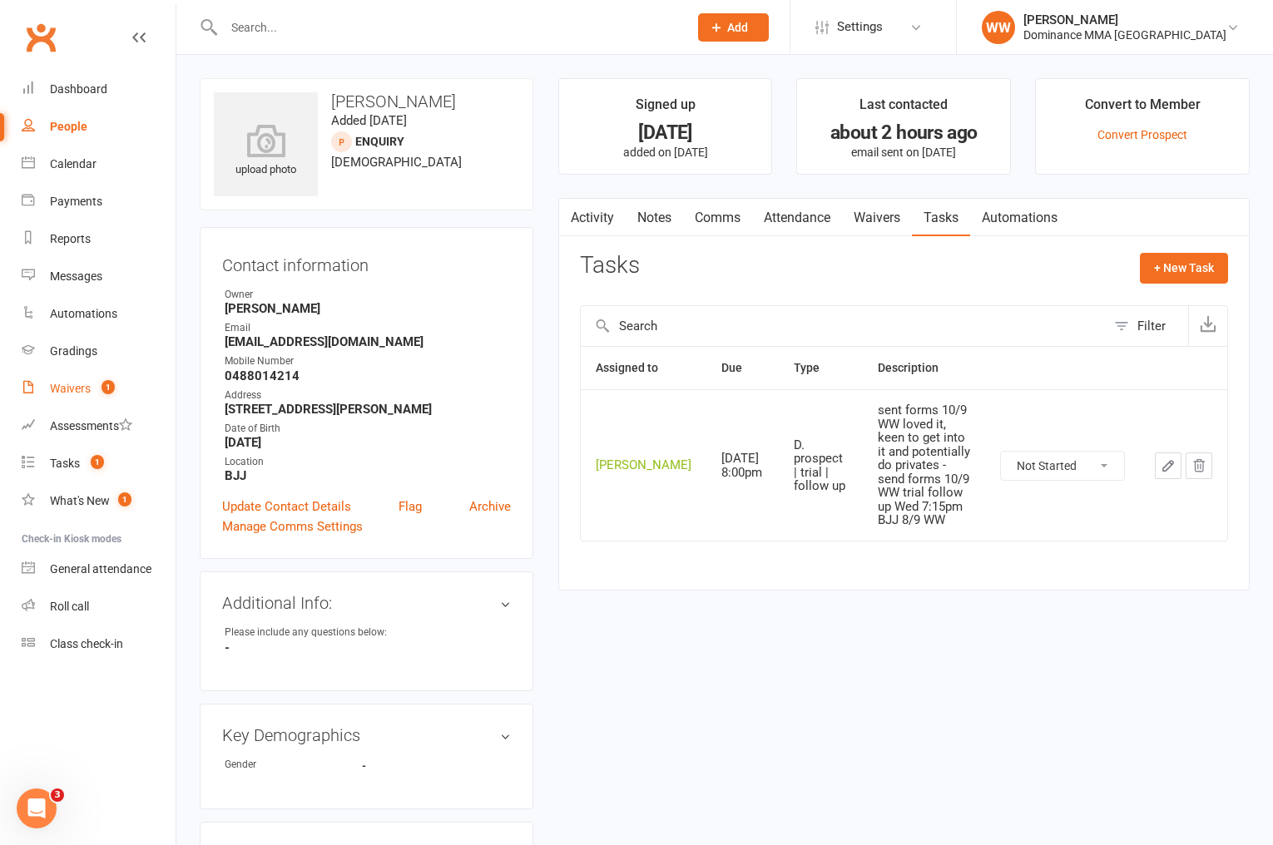
click at [60, 399] on link "Waivers 1" at bounding box center [99, 388] width 154 height 37
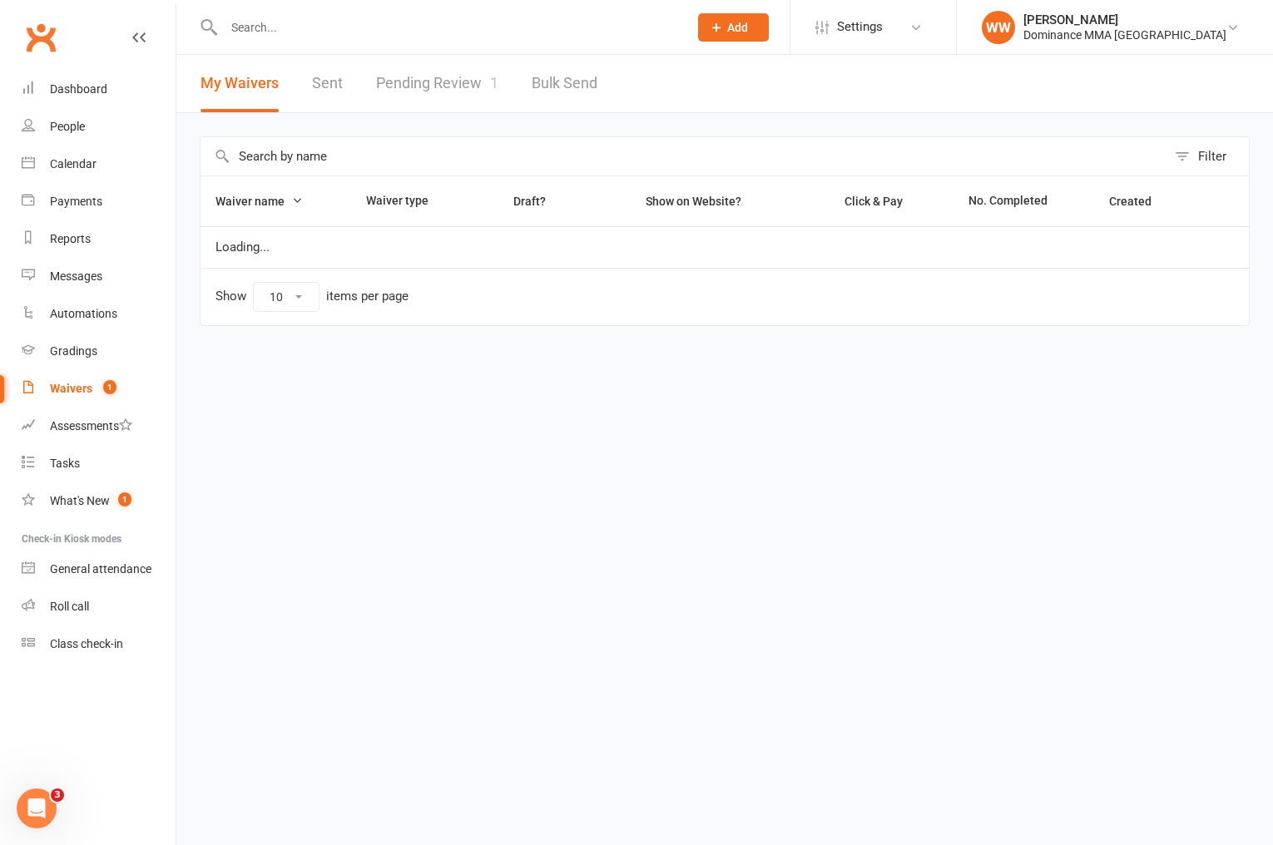
click at [428, 82] on link "Pending Review 1" at bounding box center [437, 83] width 122 height 57
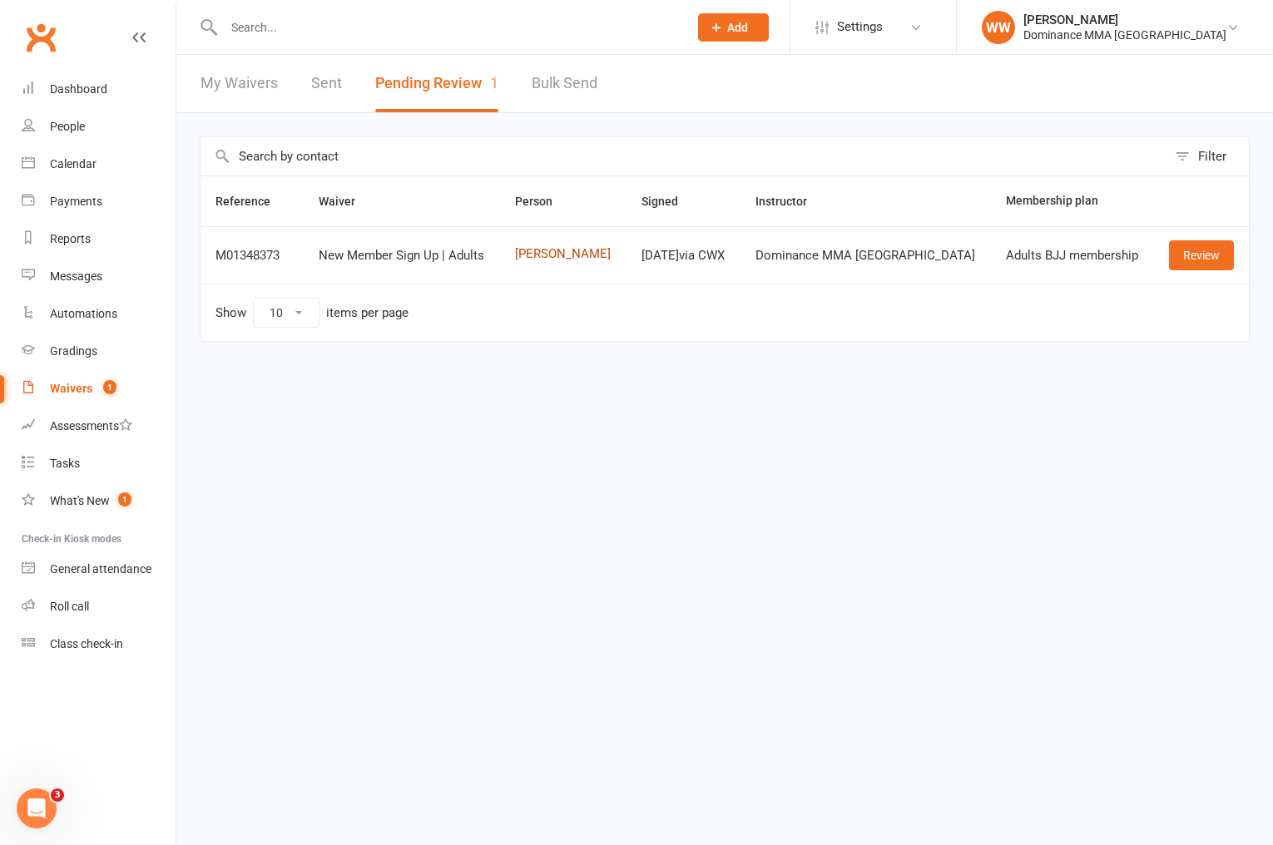
click at [587, 253] on link "[PERSON_NAME]" at bounding box center [563, 254] width 97 height 14
click at [1199, 252] on link "Review" at bounding box center [1201, 255] width 65 height 30
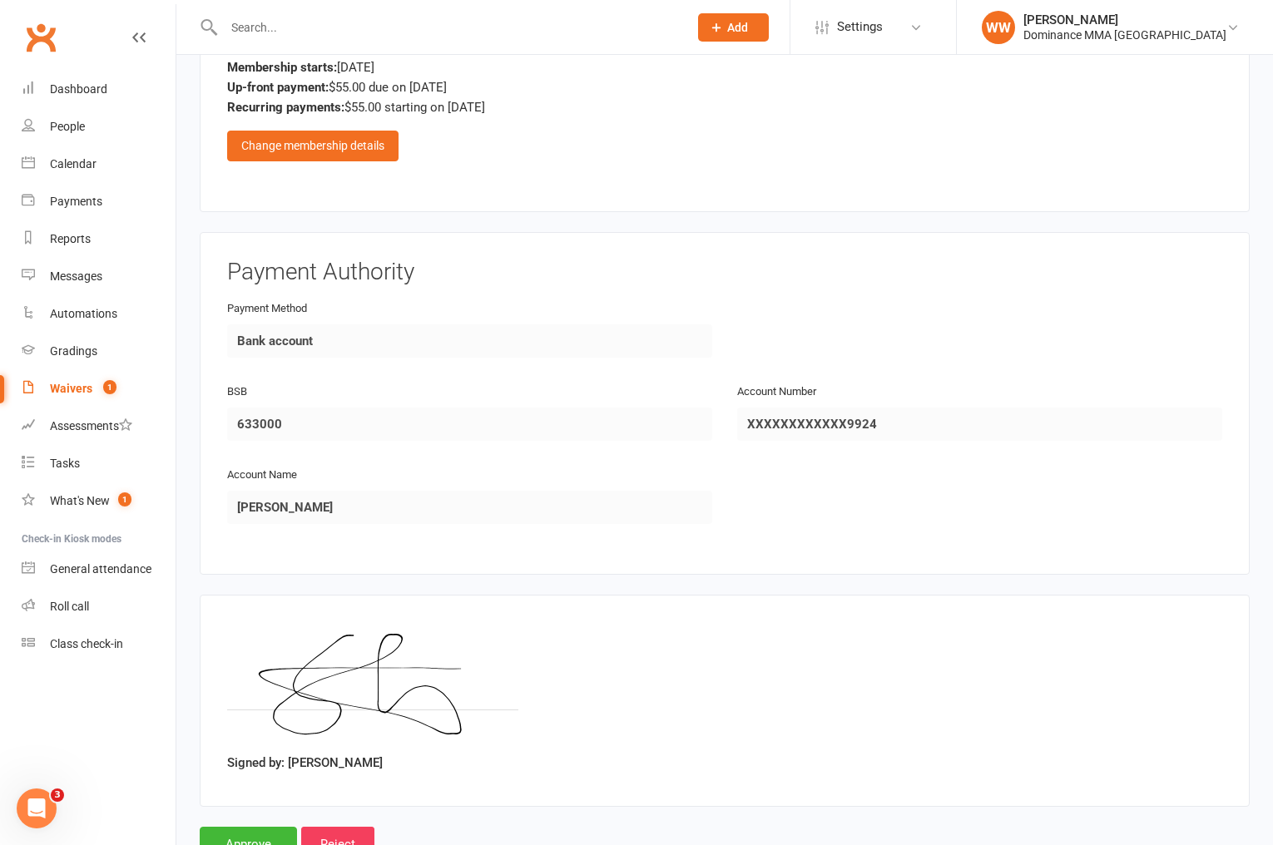
scroll to position [884, 0]
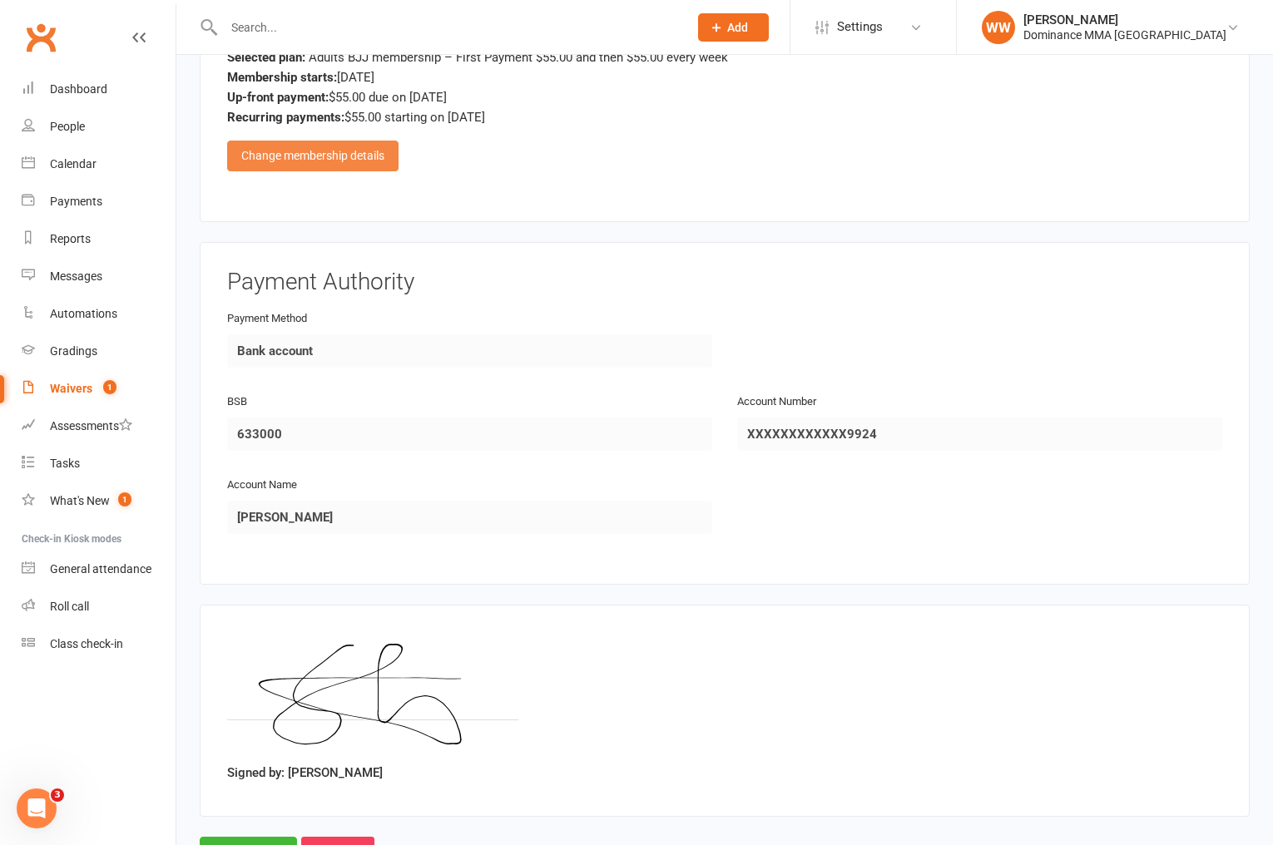
click at [326, 154] on div "Change membership details" at bounding box center [312, 156] width 171 height 30
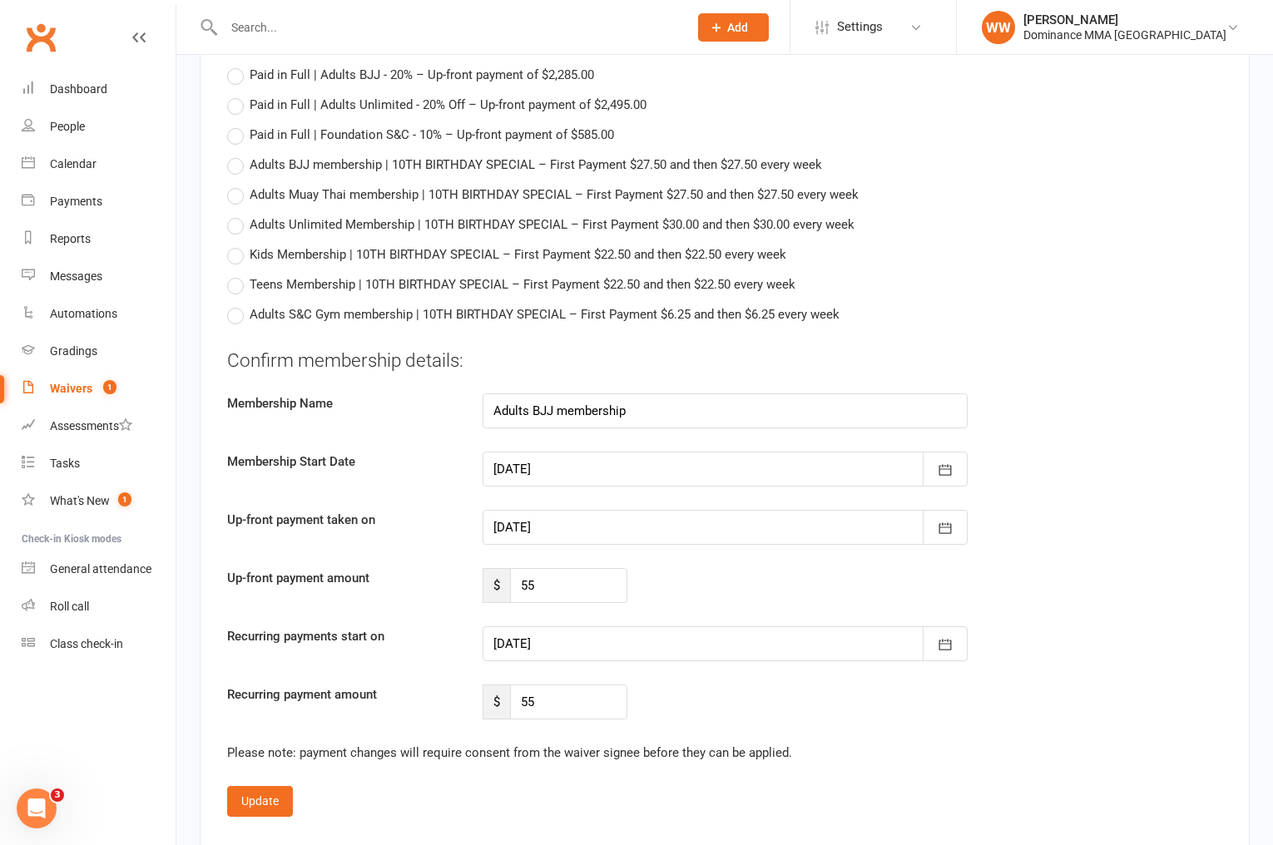
scroll to position [1535, 0]
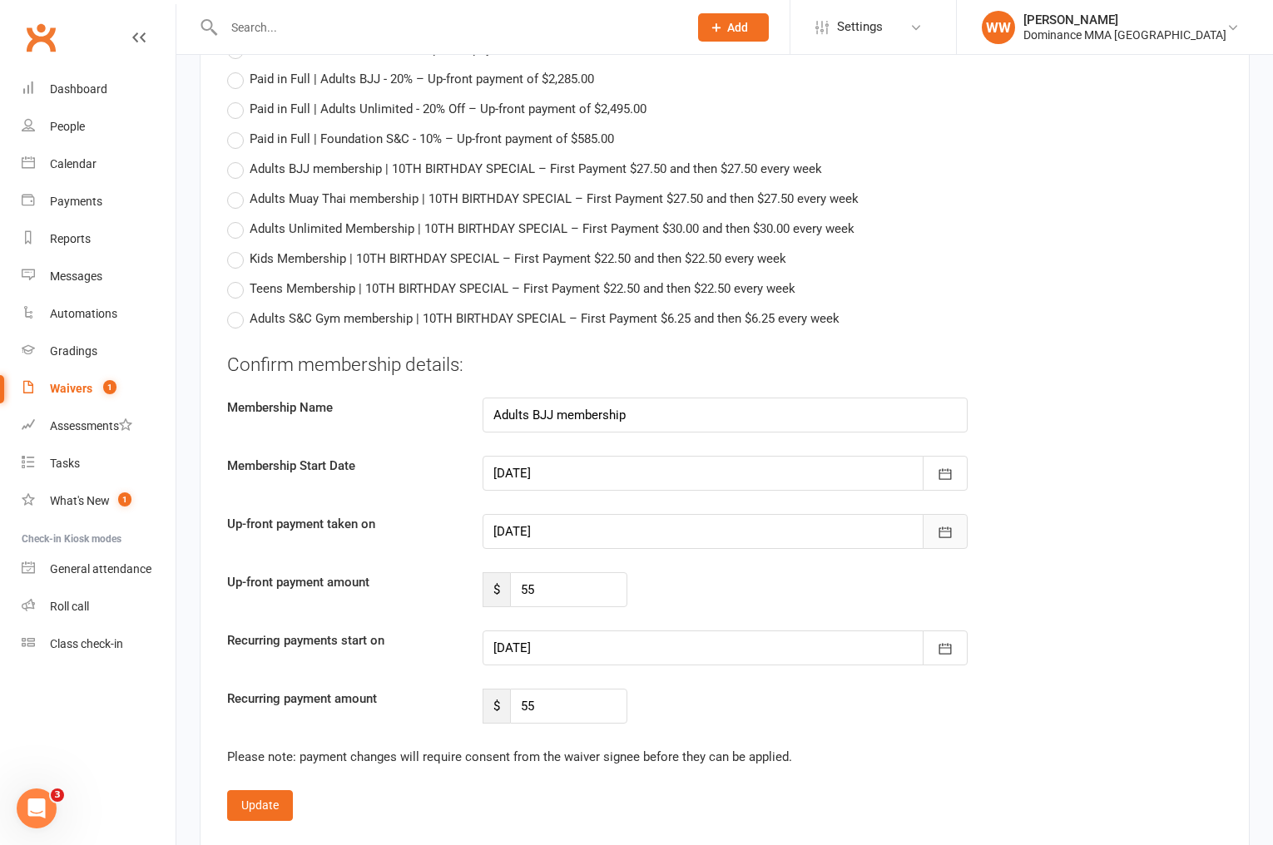
drag, startPoint x: 947, startPoint y: 538, endPoint x: 938, endPoint y: 532, distance: 11.3
click at [947, 538] on button "button" at bounding box center [945, 531] width 45 height 35
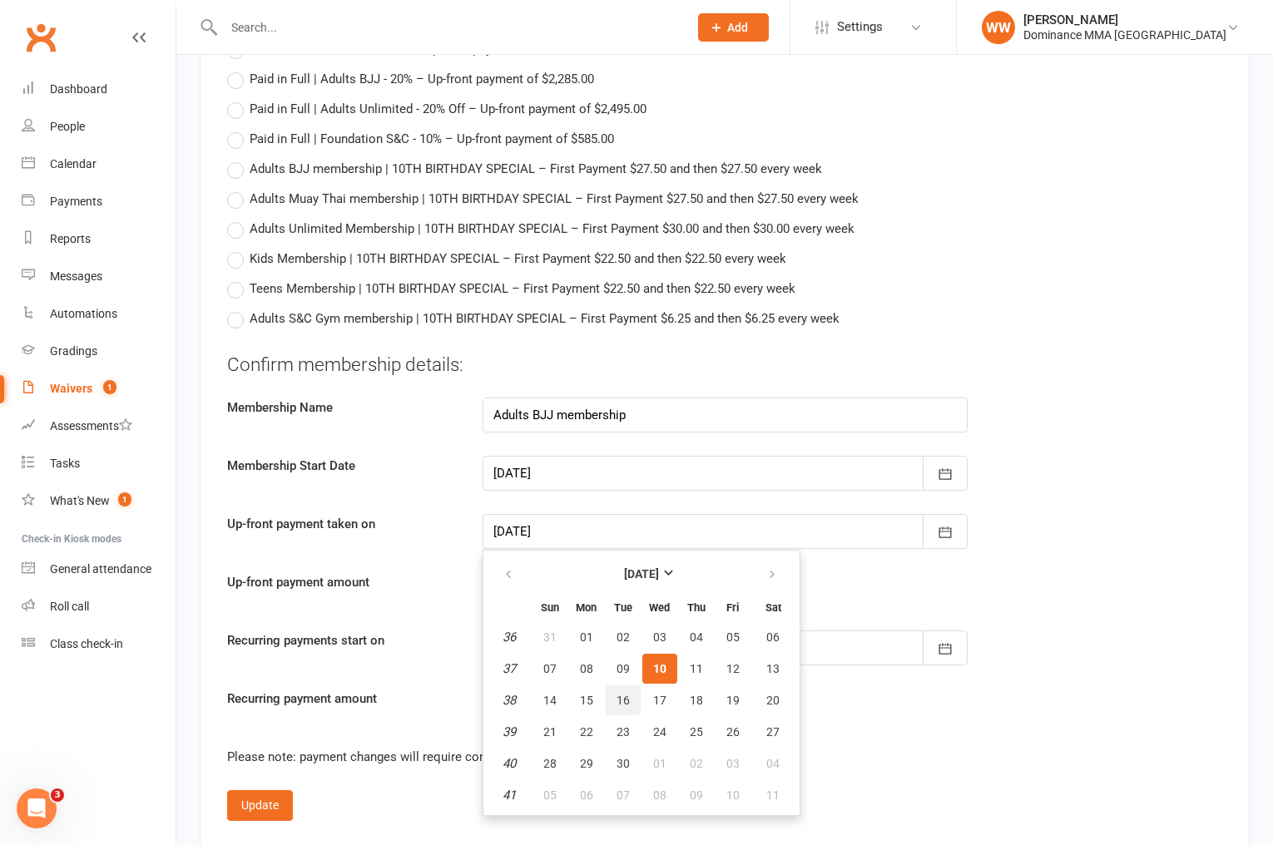
click at [611, 699] on button "16" at bounding box center [623, 701] width 35 height 30
type input "[DATE]"
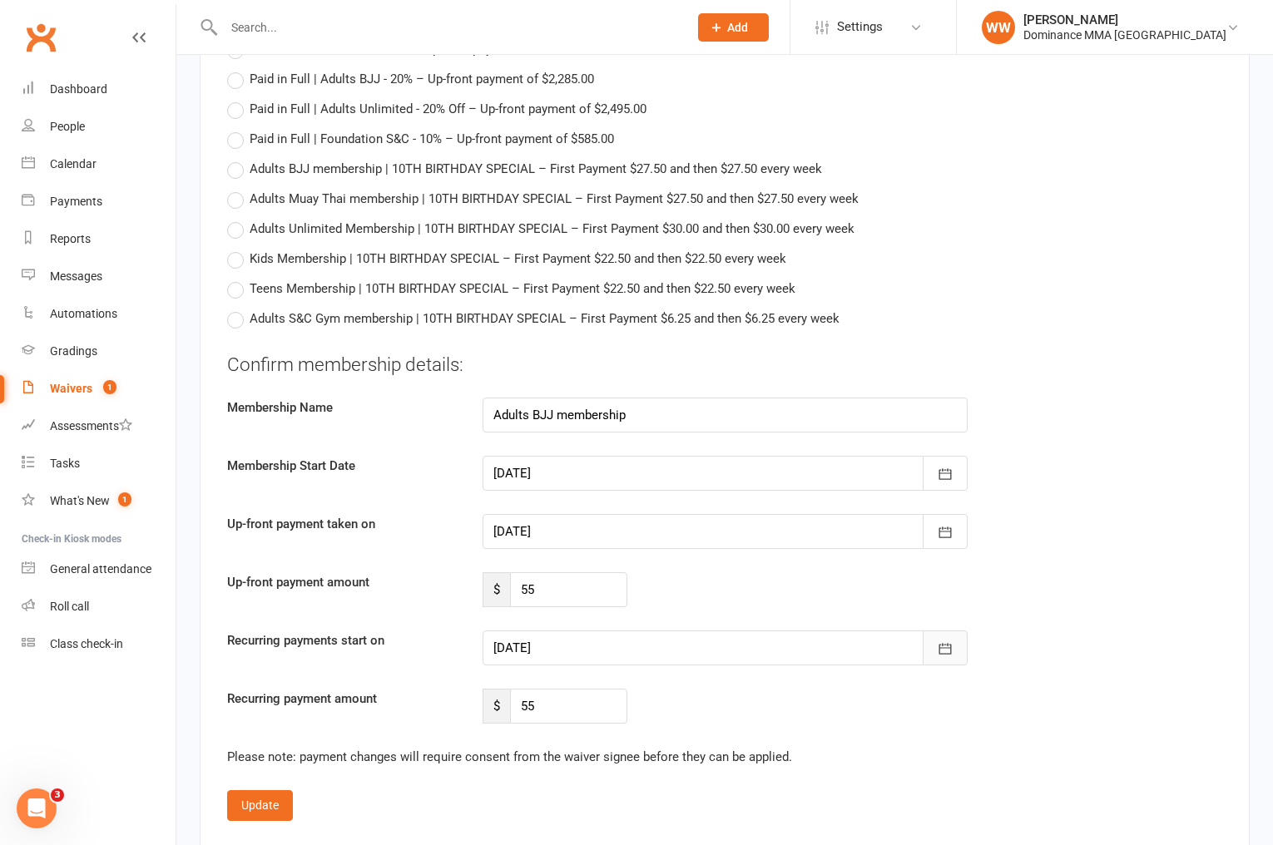
click at [909, 652] on div at bounding box center [725, 648] width 485 height 35
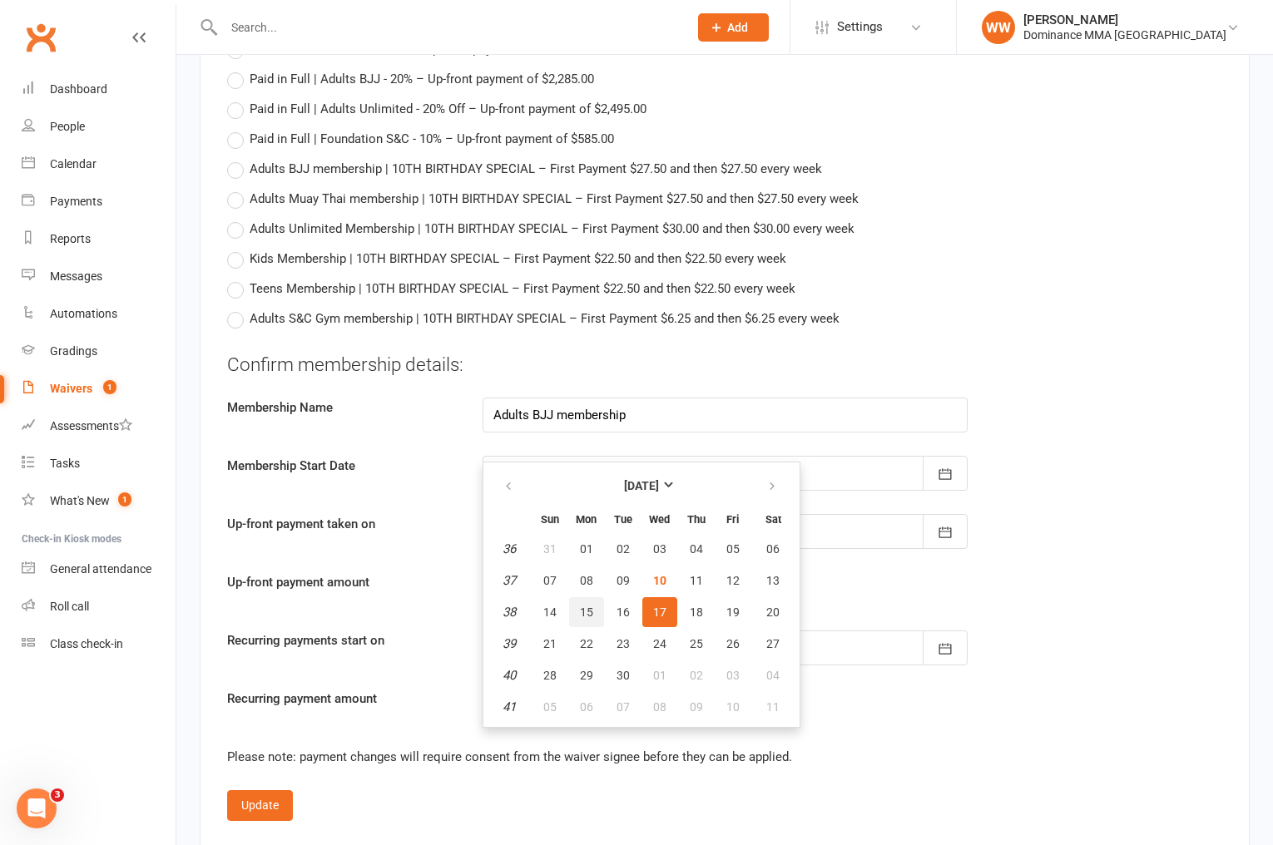
click at [584, 614] on span "15" at bounding box center [586, 612] width 13 height 13
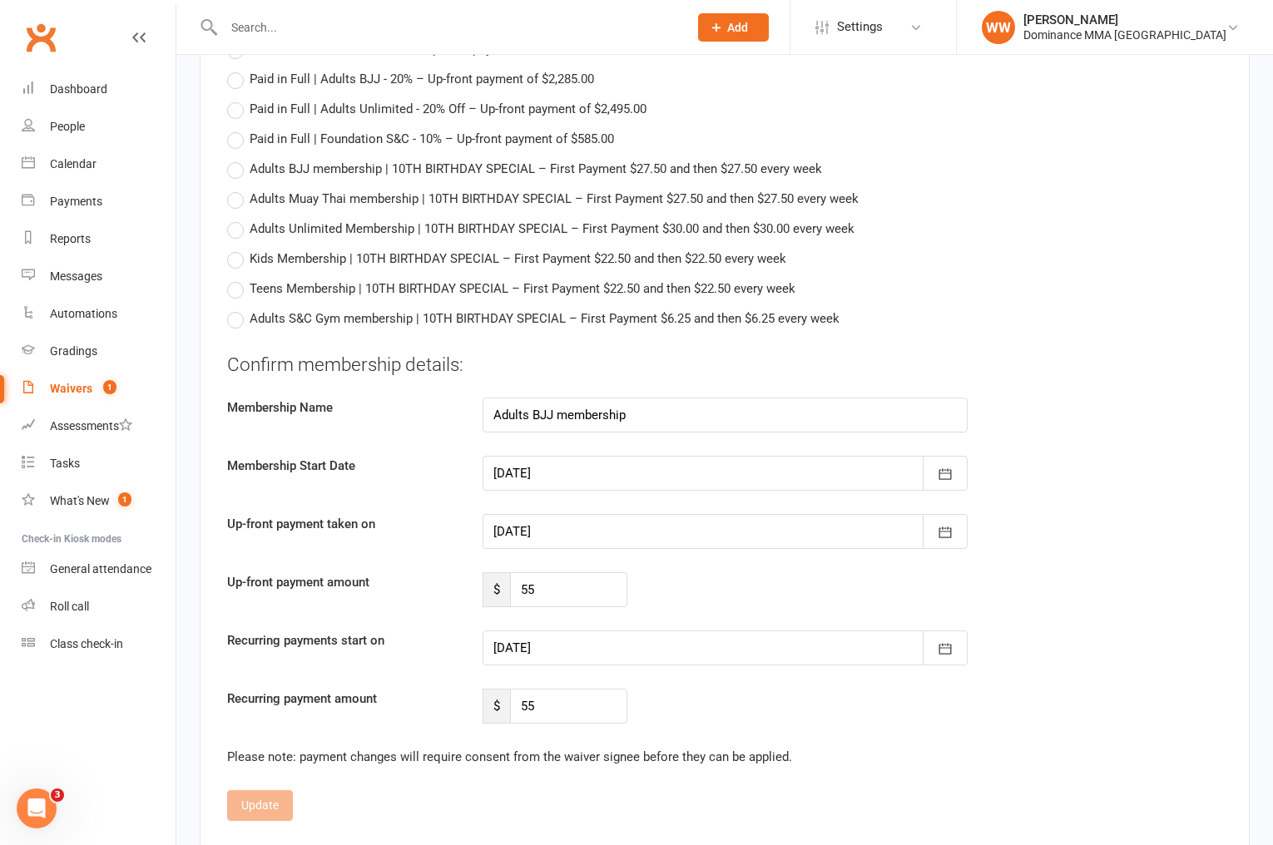
type input "[DATE]"
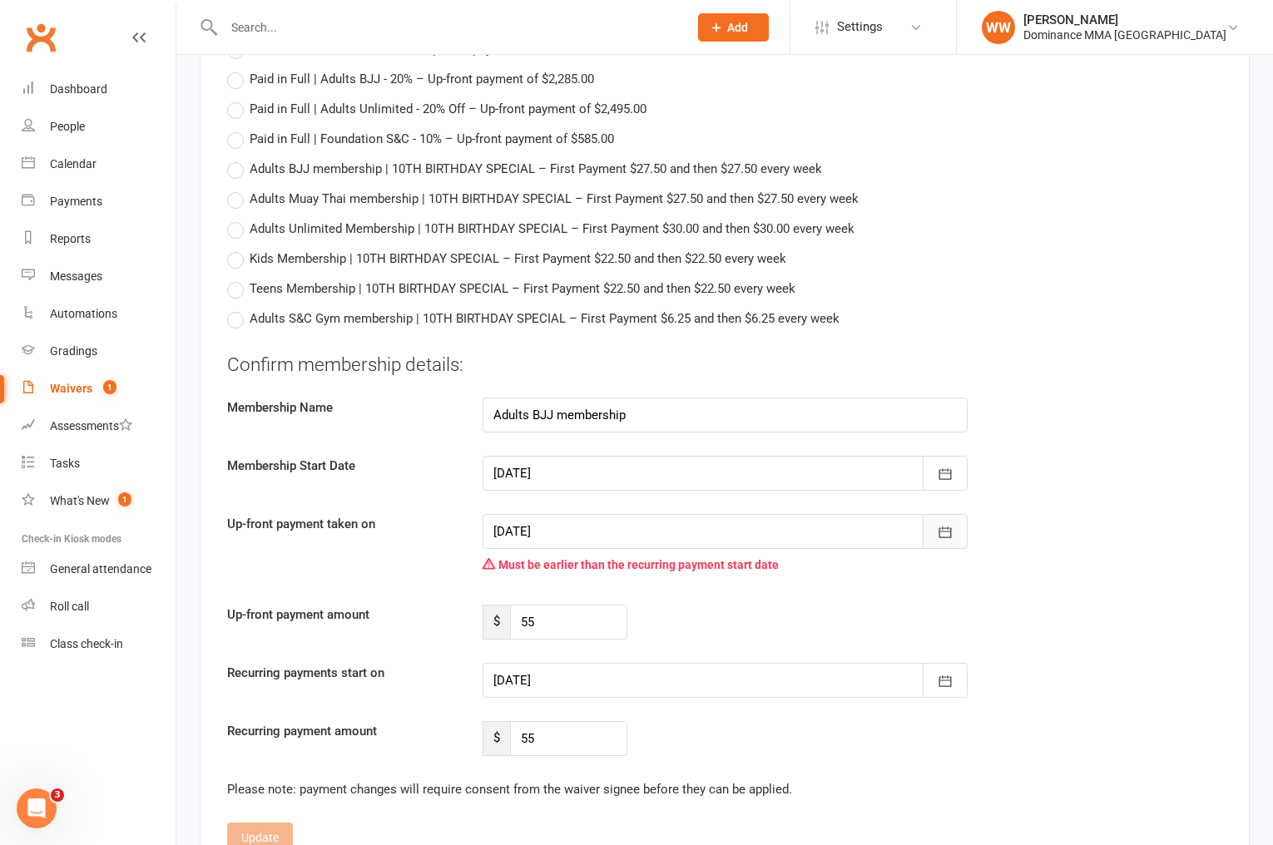
click at [945, 529] on icon "button" at bounding box center [944, 532] width 12 height 11
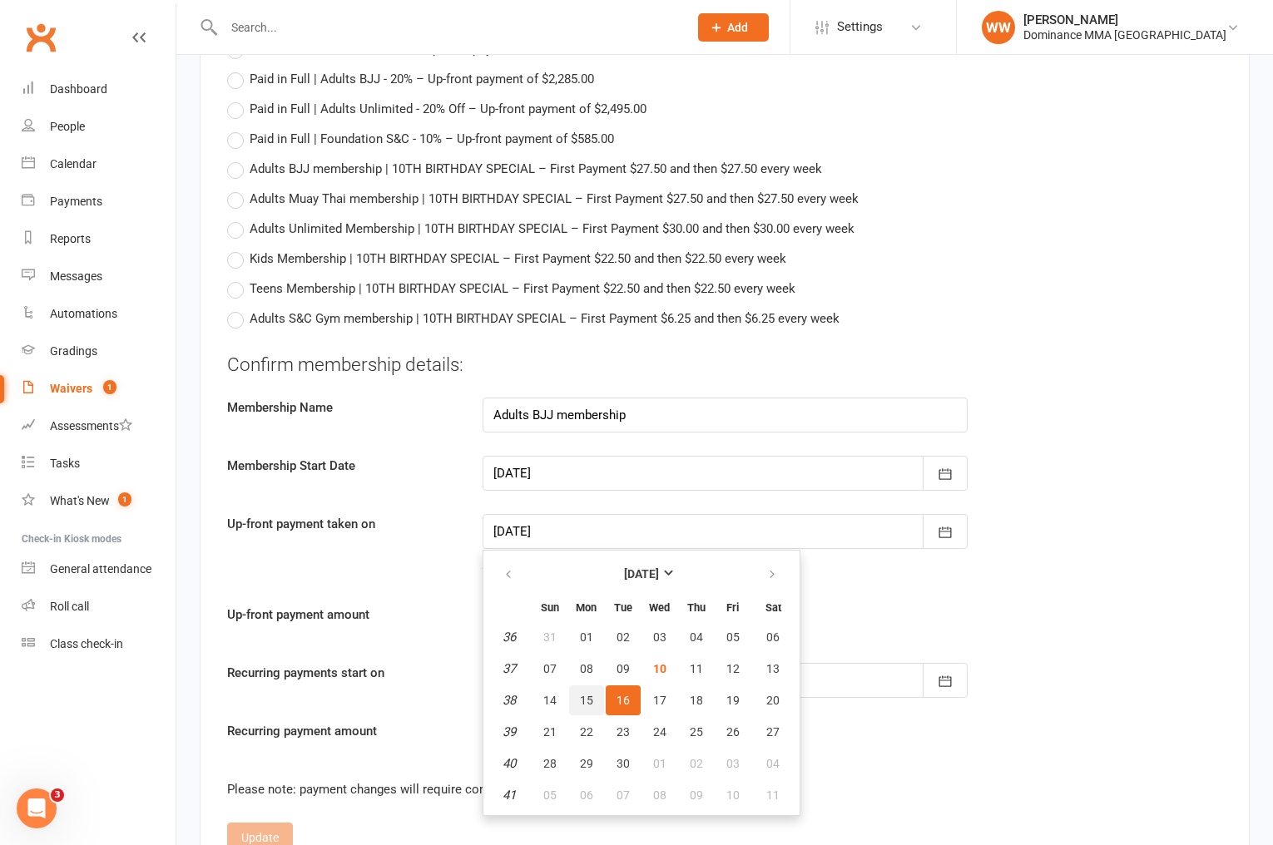
click at [587, 700] on span "15" at bounding box center [586, 700] width 13 height 13
type input "[DATE]"
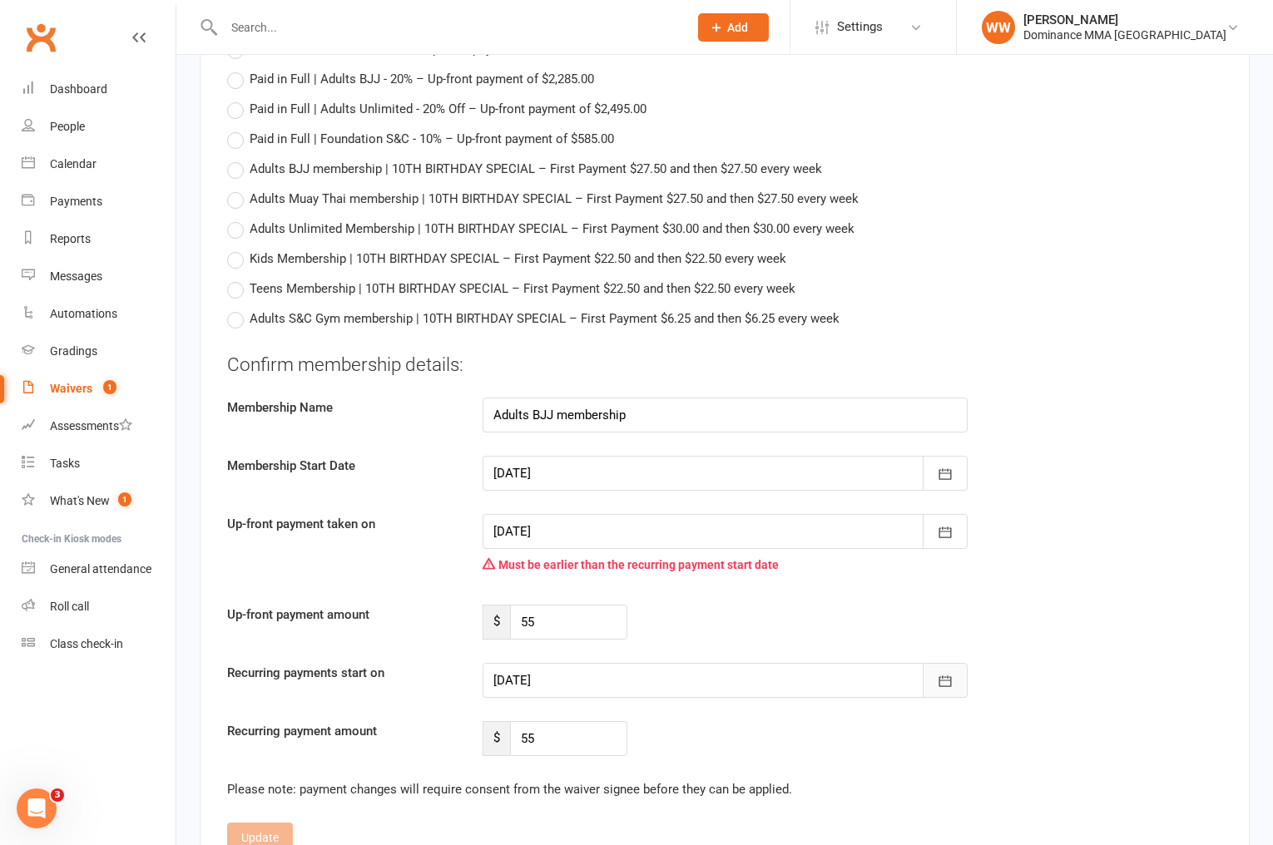
click at [944, 686] on icon "button" at bounding box center [945, 681] width 17 height 17
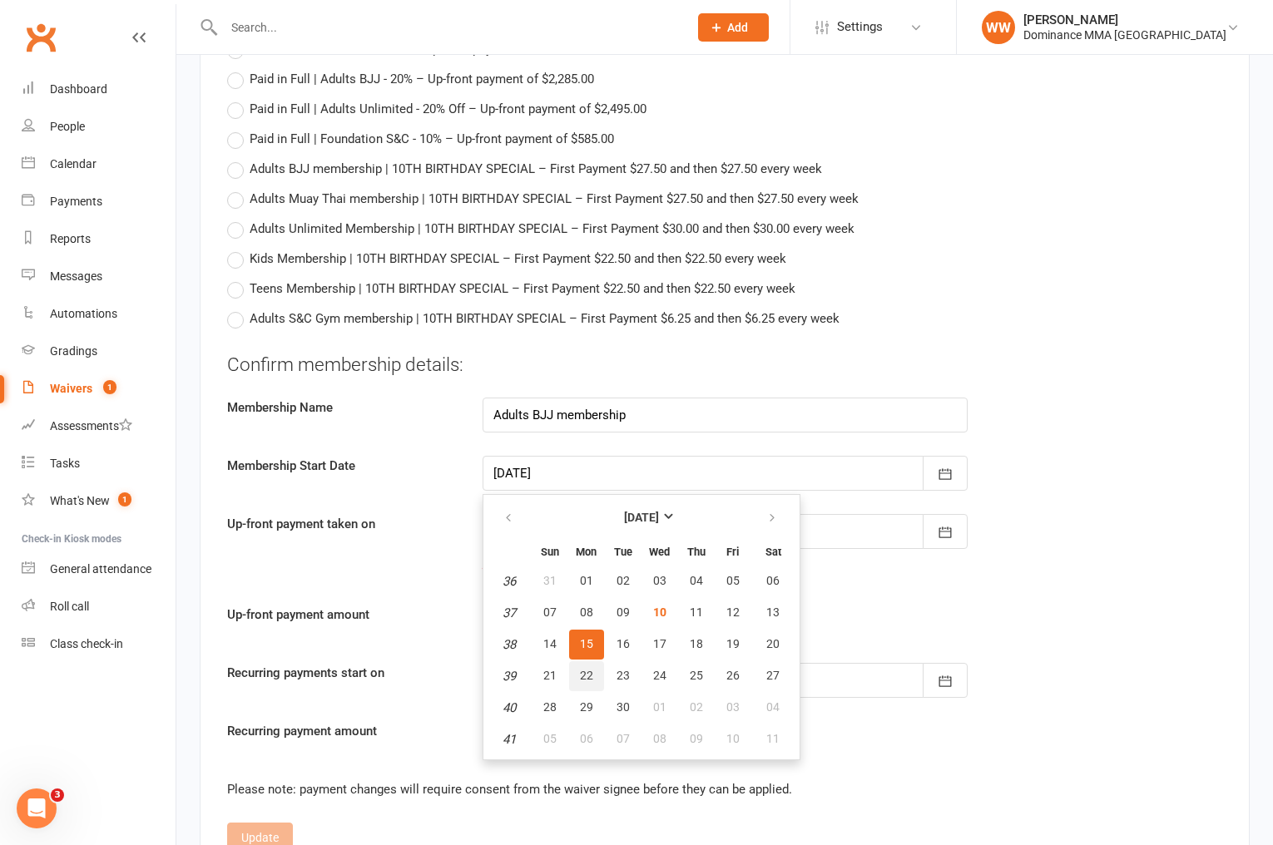
click at [578, 678] on button "22" at bounding box center [586, 676] width 35 height 30
type input "[DATE]"
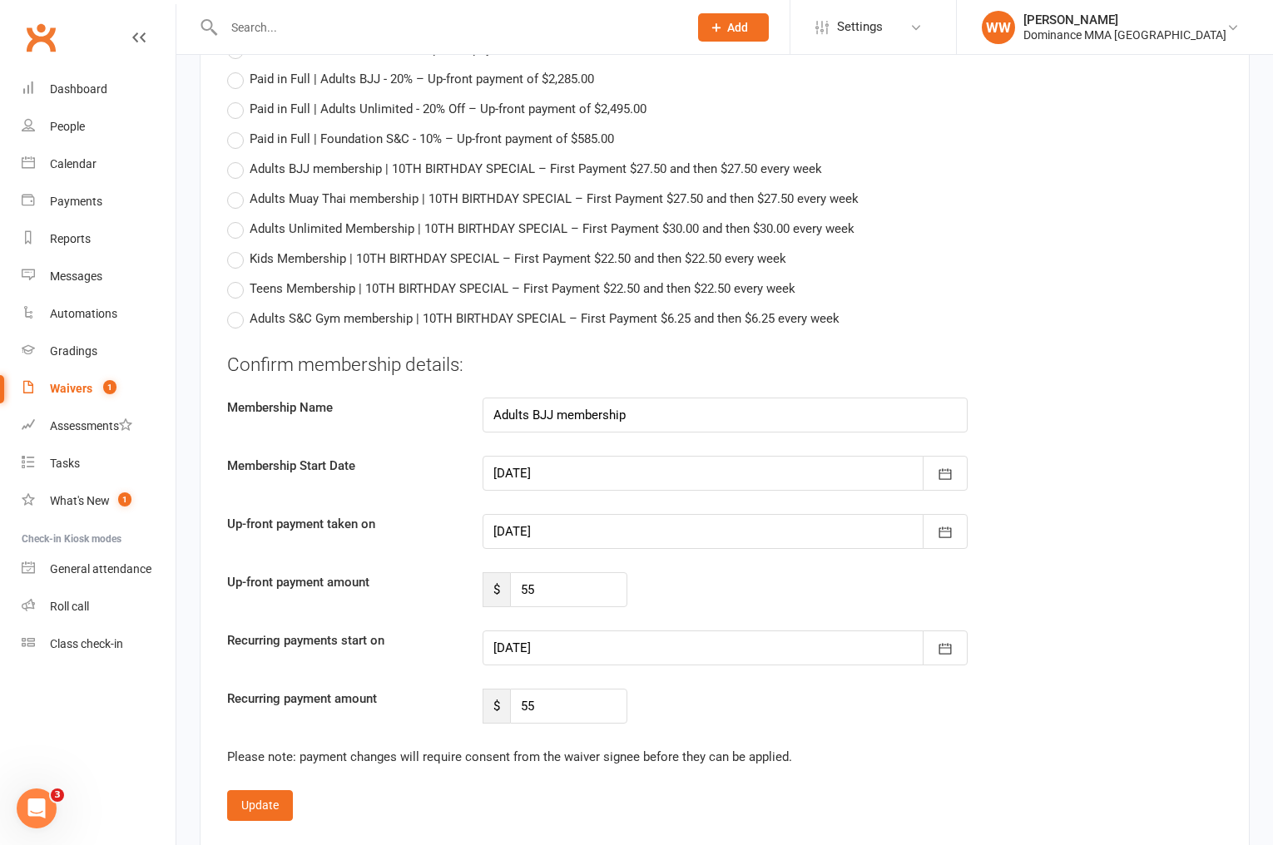
click at [732, 590] on div "Up-front payment amount $ 55" at bounding box center [725, 589] width 1020 height 35
click at [954, 537] on button "button" at bounding box center [945, 531] width 45 height 35
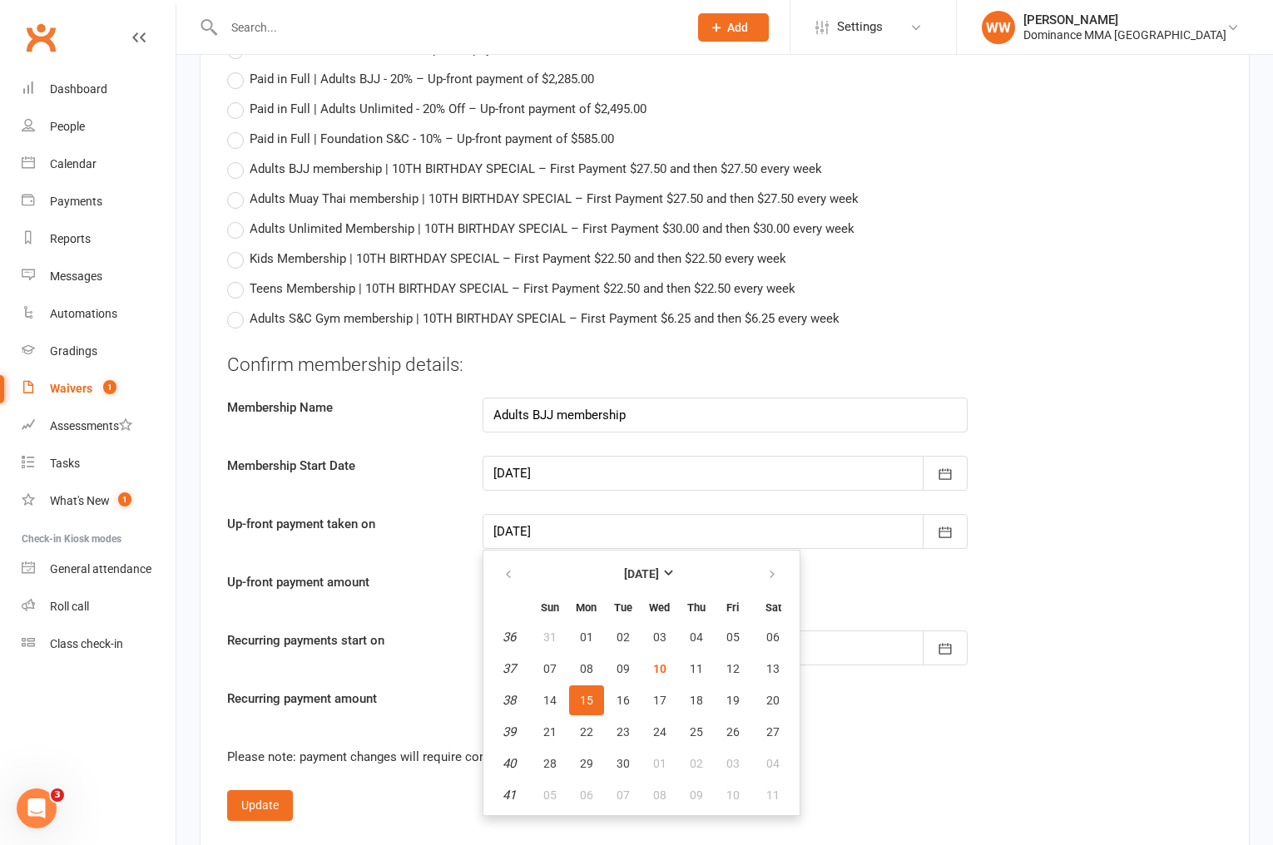
click at [1024, 540] on div "Up-front payment taken on [DATE] [DATE] Sun Mon Tue Wed Thu Fri Sat 36 31 01 02…" at bounding box center [725, 531] width 1020 height 35
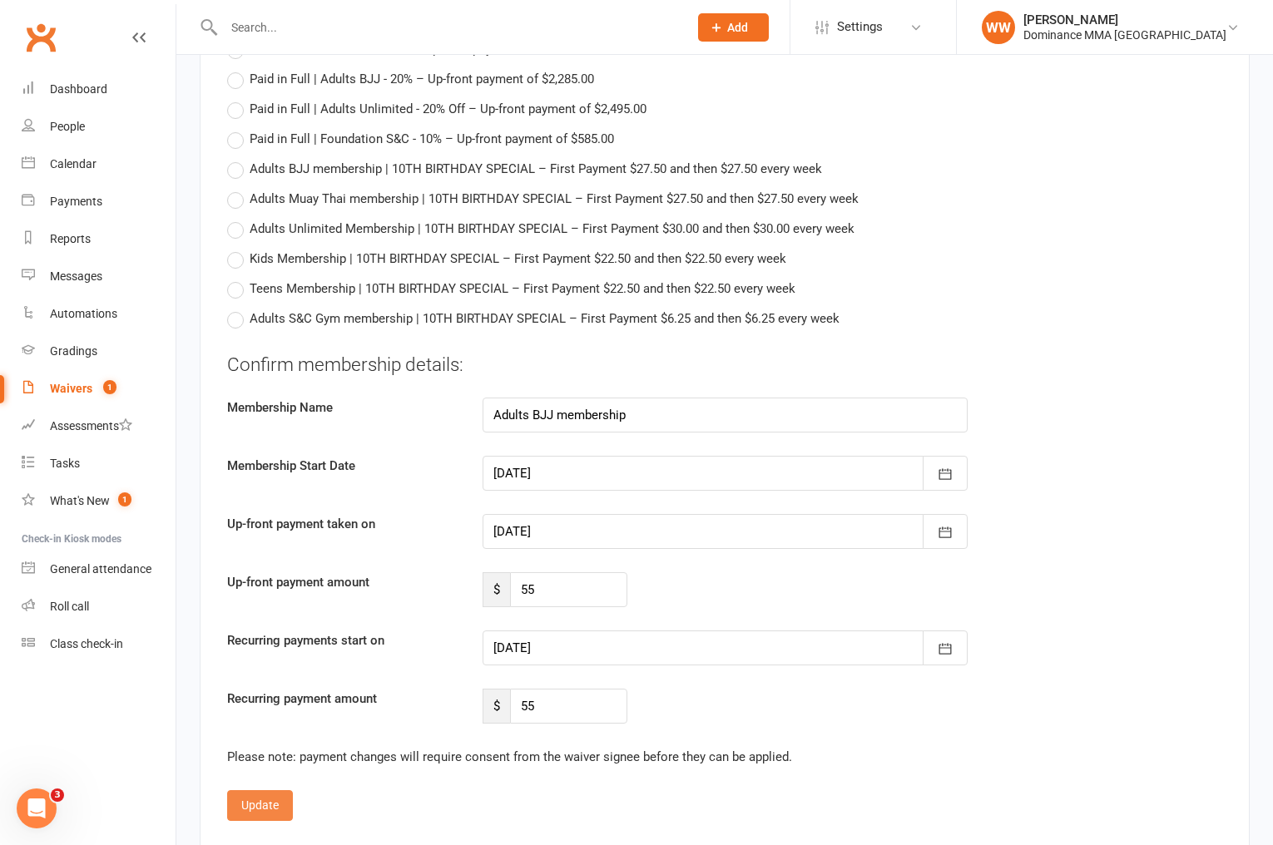
click at [283, 795] on button "Update" at bounding box center [260, 805] width 66 height 30
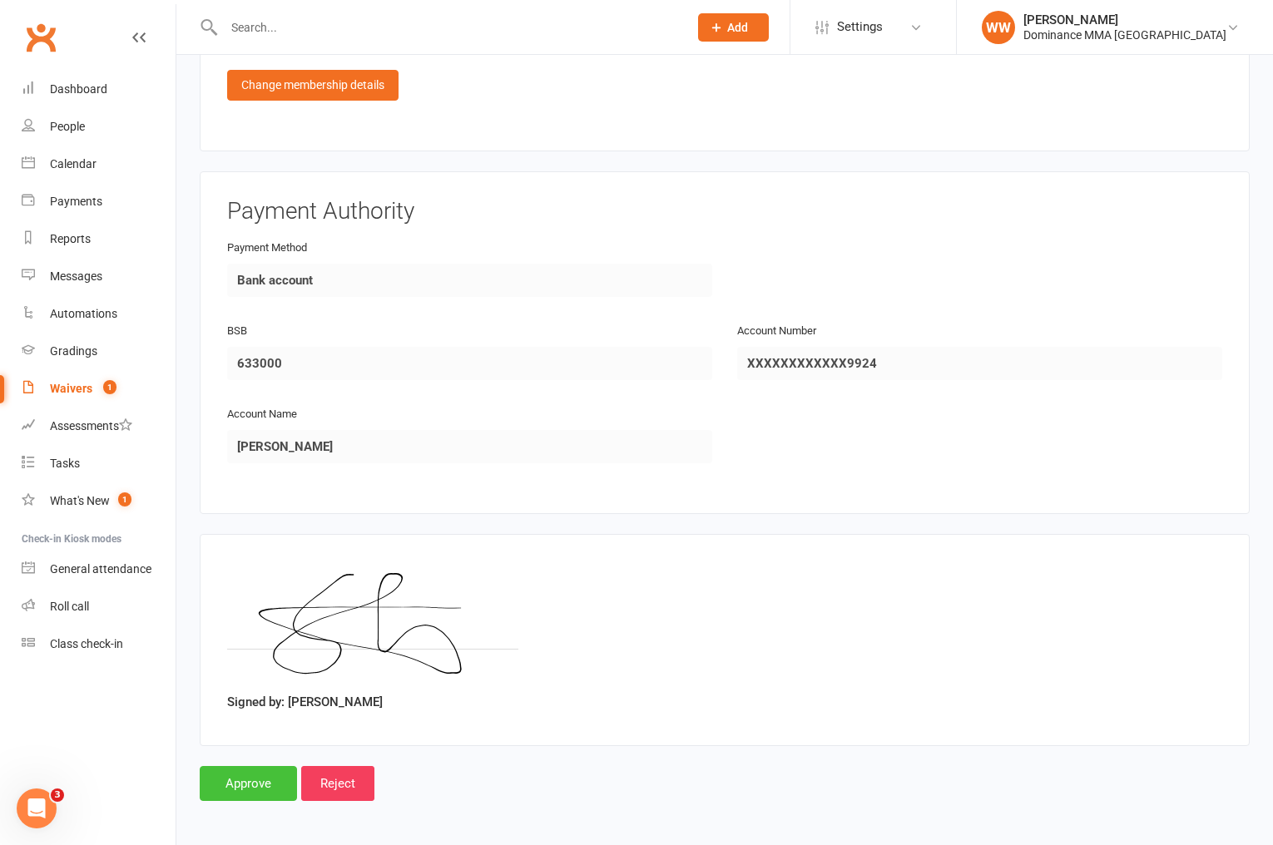
click at [243, 777] on input "Approve" at bounding box center [248, 783] width 97 height 35
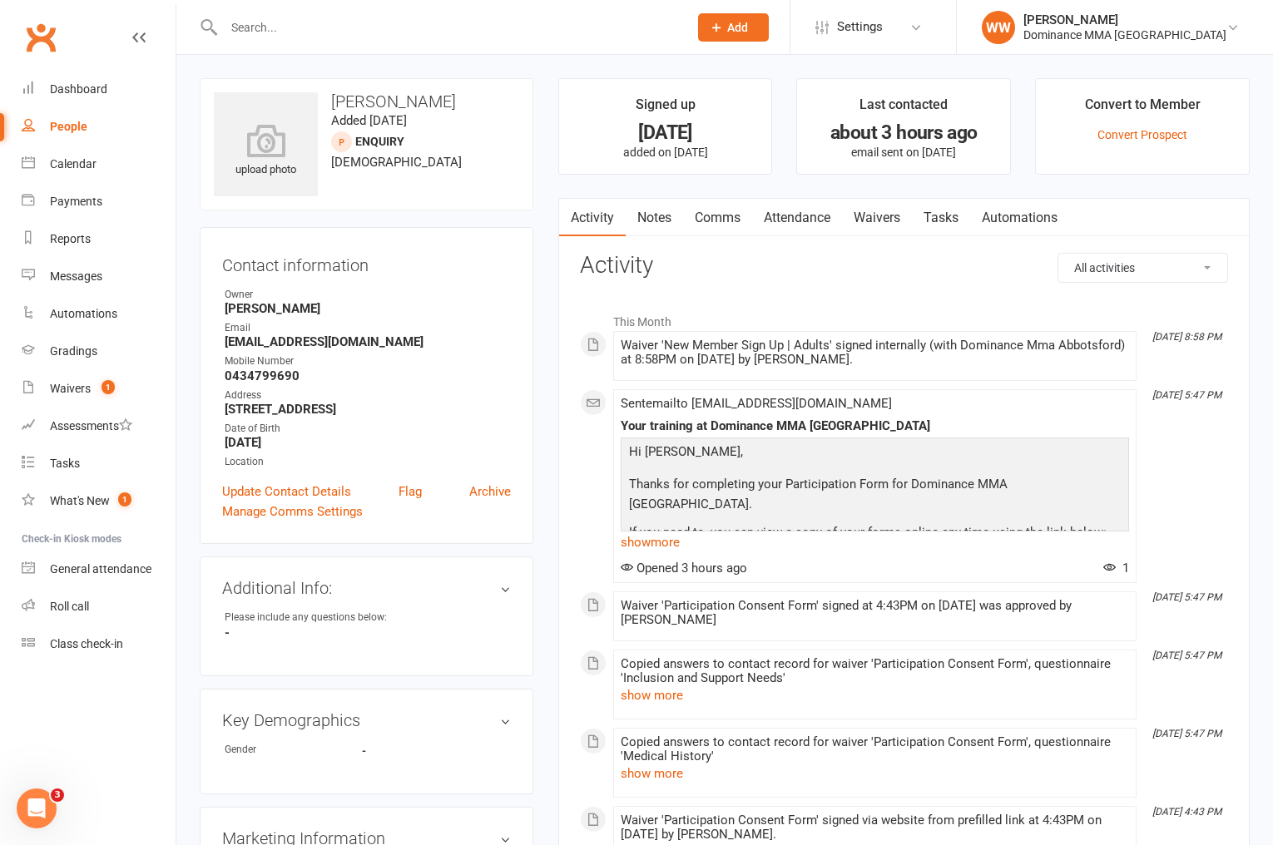
click at [960, 226] on link "Tasks" at bounding box center [941, 218] width 58 height 38
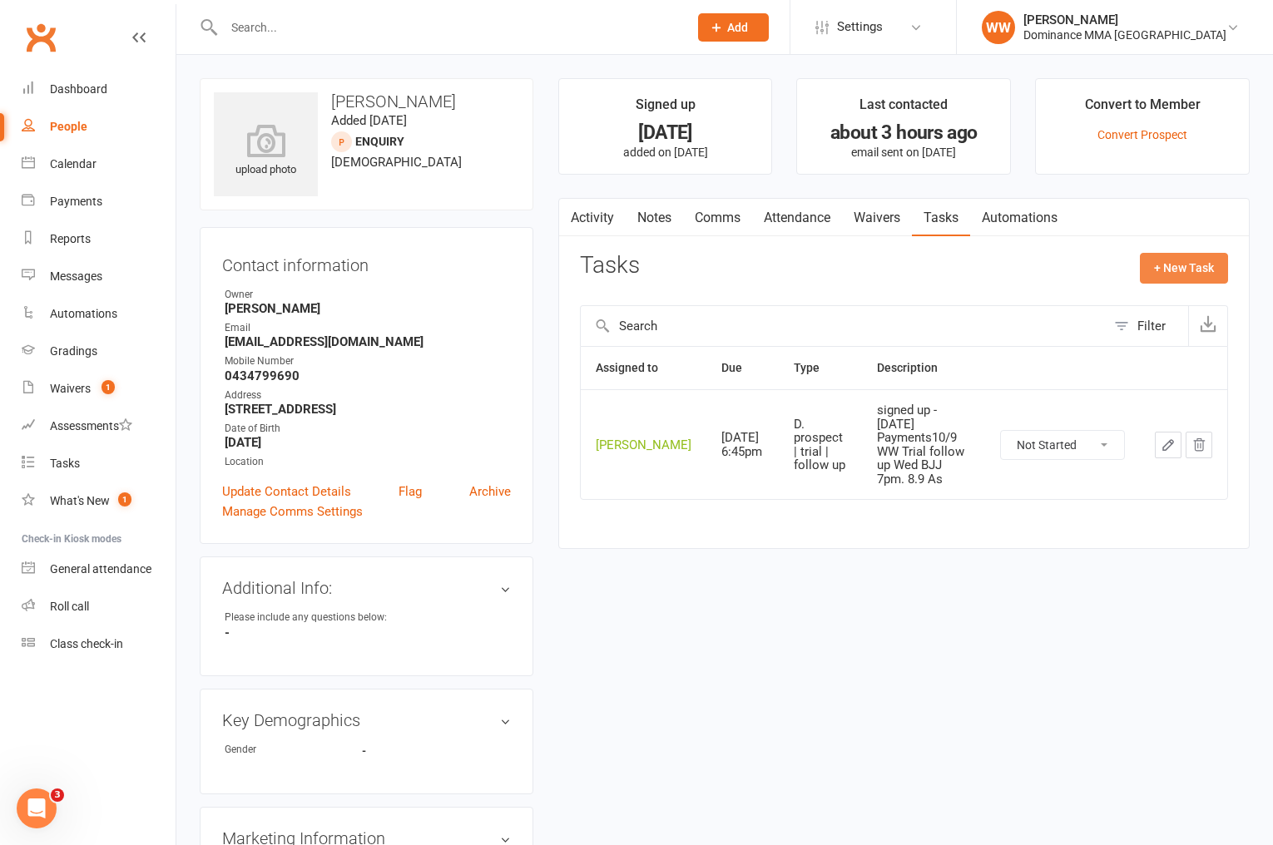
click at [1179, 265] on button "+ New Task" at bounding box center [1184, 268] width 88 height 30
select select "49757"
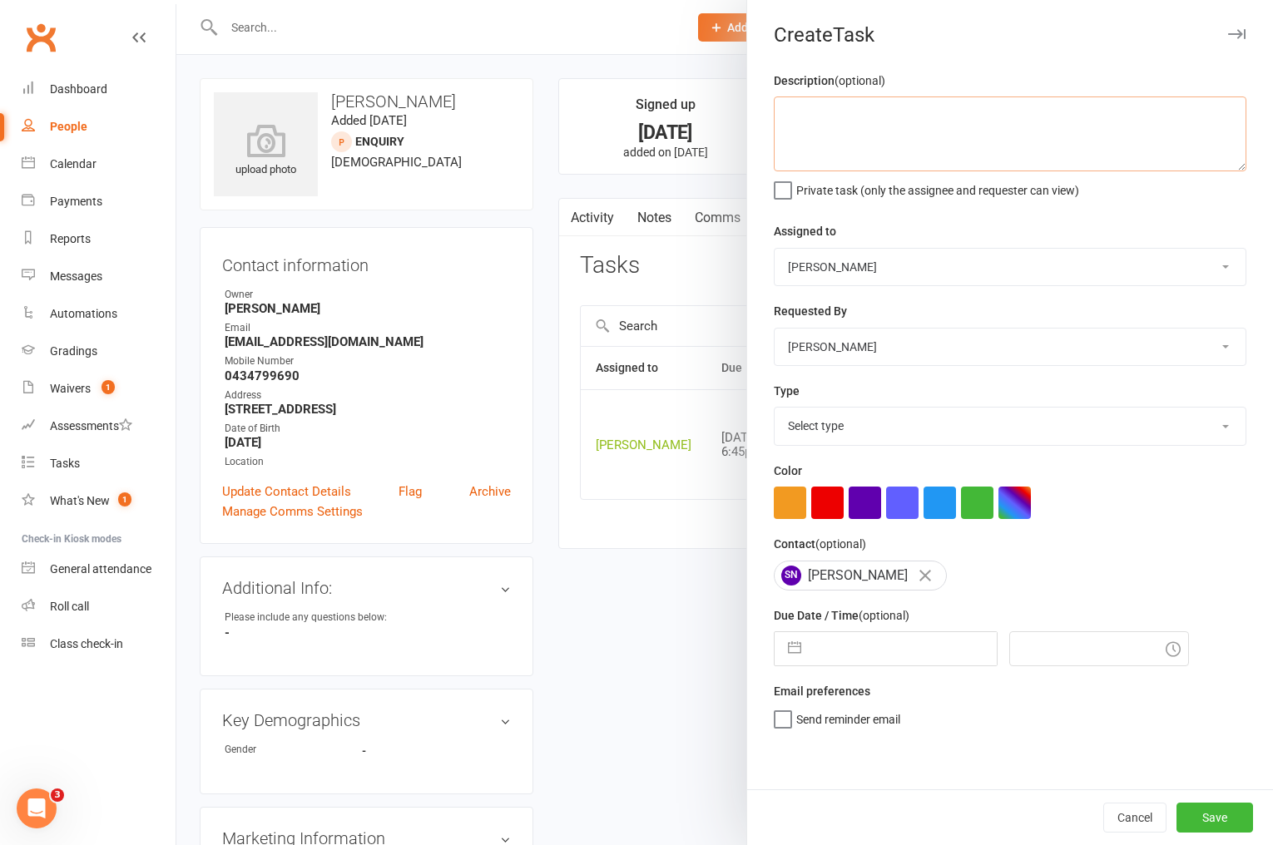
click at [938, 143] on textarea at bounding box center [1010, 134] width 473 height 75
type textarea "1 week ret 10/9 WW"
click at [917, 425] on select "Select type A. prospect | enquiry response B. prospect | trial | not yet booked…" at bounding box center [1010, 426] width 471 height 37
select select "3865"
click at [775, 409] on select "Select type A. prospect | enquiry response B. prospect | trial | not yet booked…" at bounding box center [1010, 426] width 471 height 37
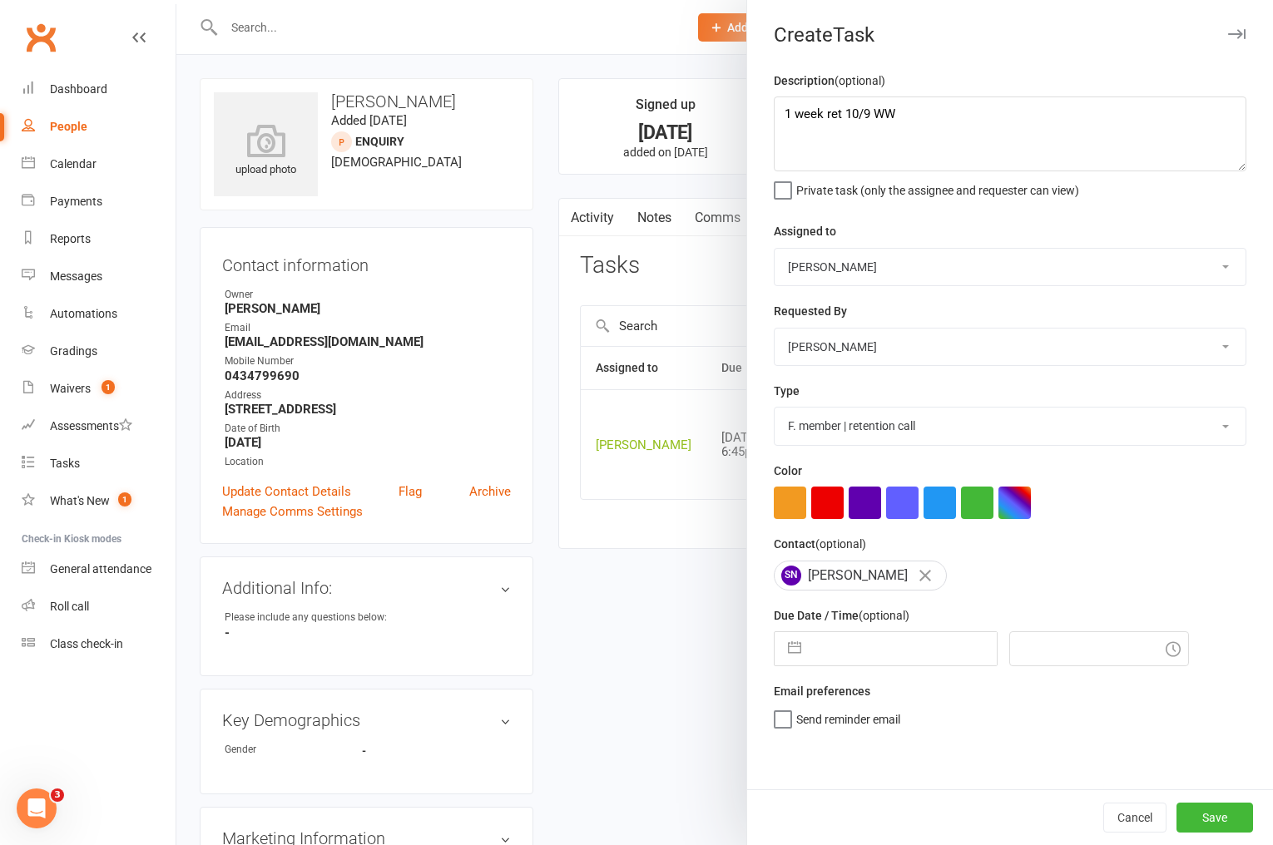
click at [847, 659] on input "text" at bounding box center [903, 648] width 187 height 33
select select "7"
select select "2025"
select select "8"
select select "2025"
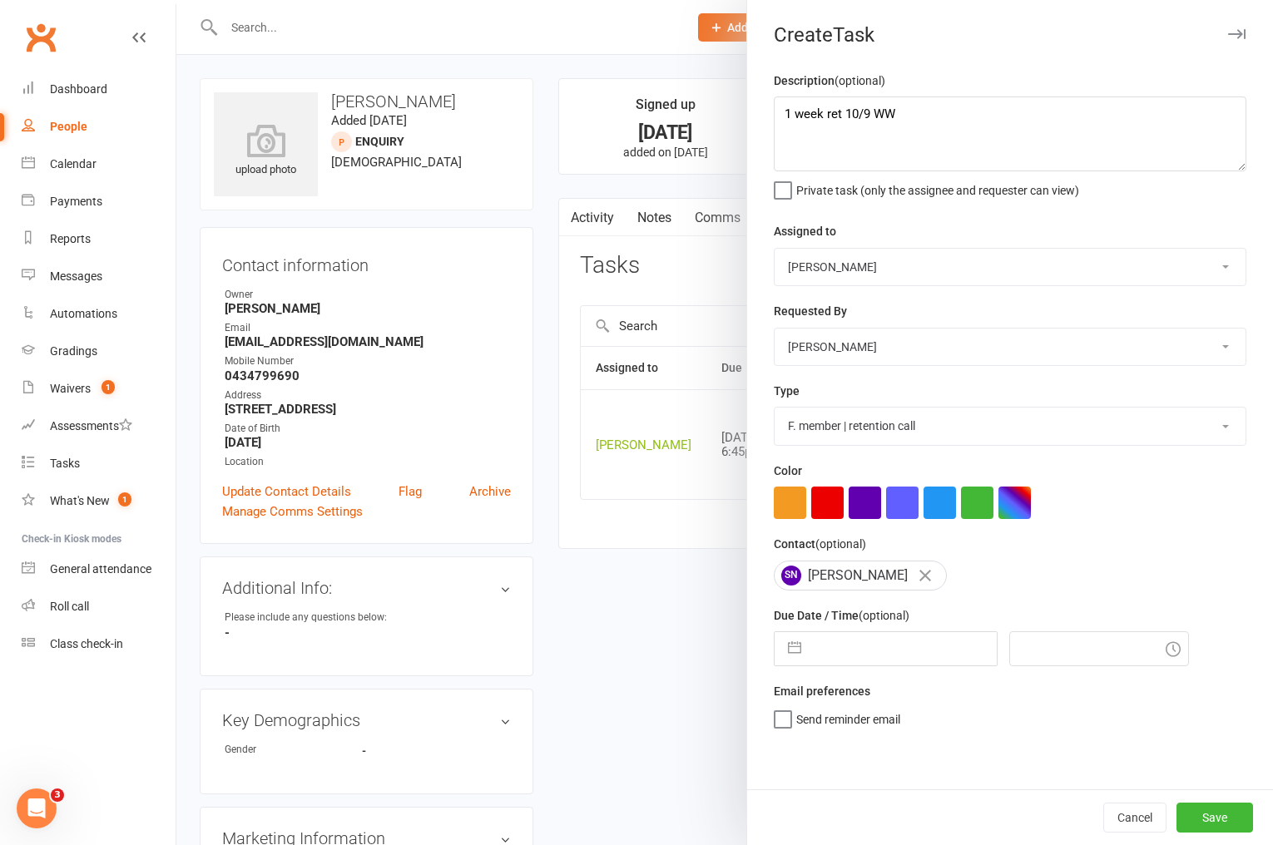
select select "9"
select select "2025"
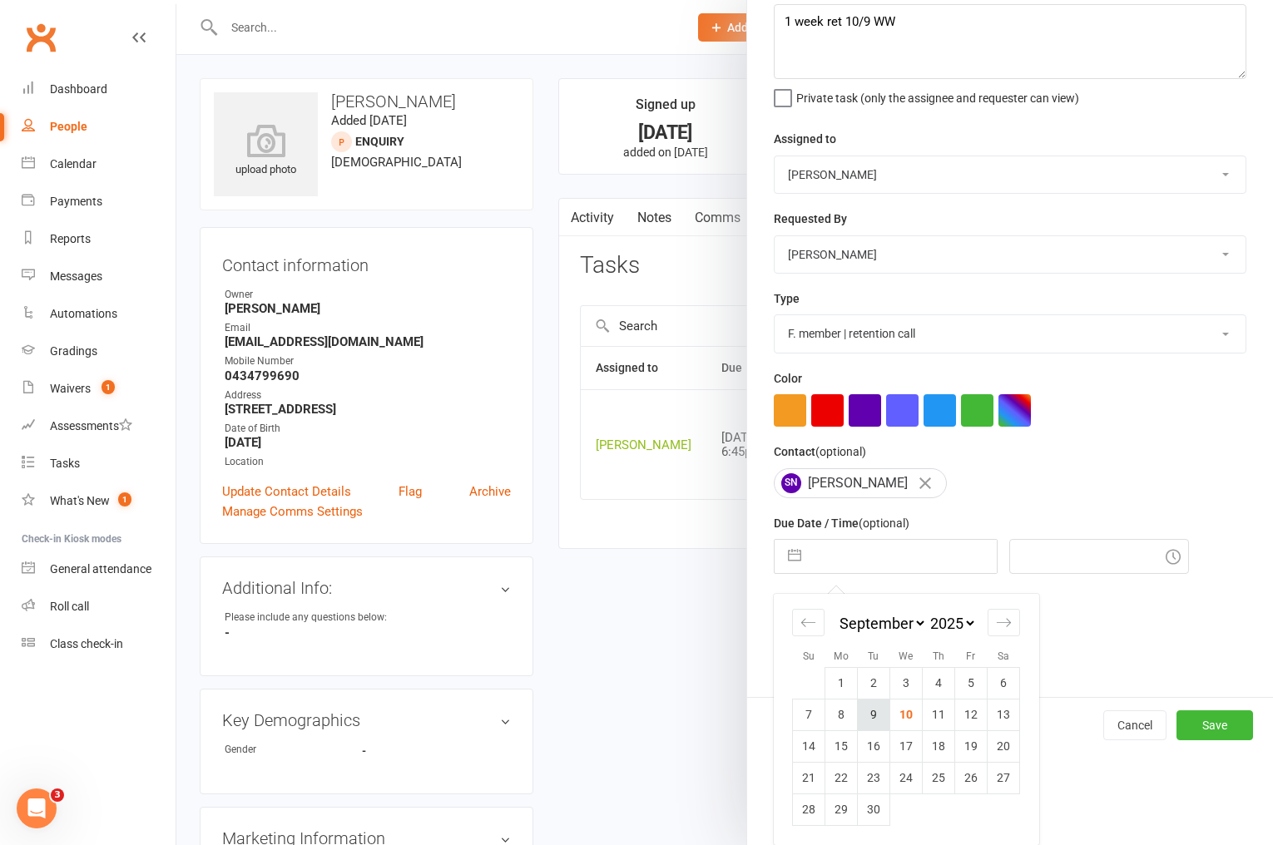
scroll to position [95, 0]
drag, startPoint x: 894, startPoint y: 743, endPoint x: 904, endPoint y: 746, distance: 11.3
click at [894, 743] on td "17" at bounding box center [906, 746] width 32 height 32
type input "[DATE]"
type input "9:15pm"
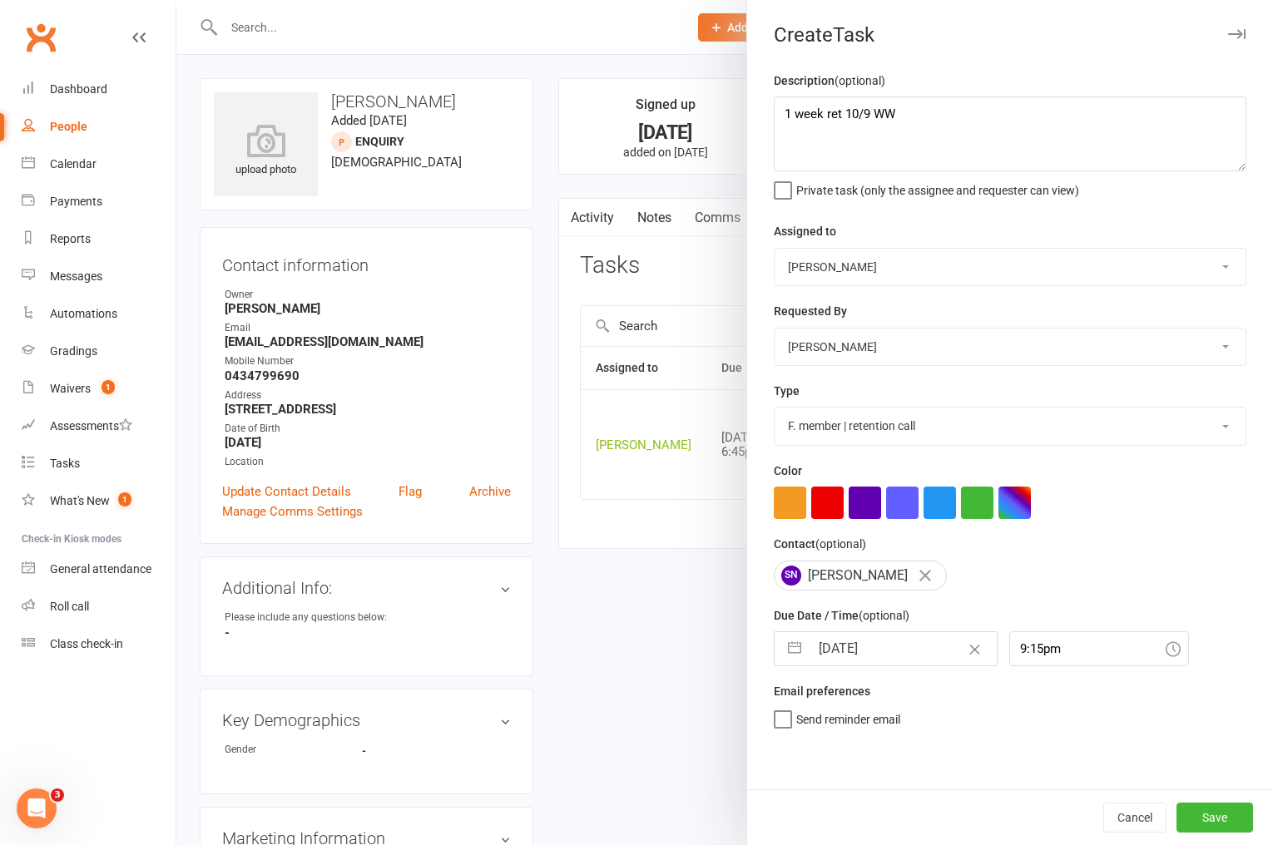
scroll to position [0, 0]
click at [1197, 818] on button "Save" at bounding box center [1214, 818] width 77 height 30
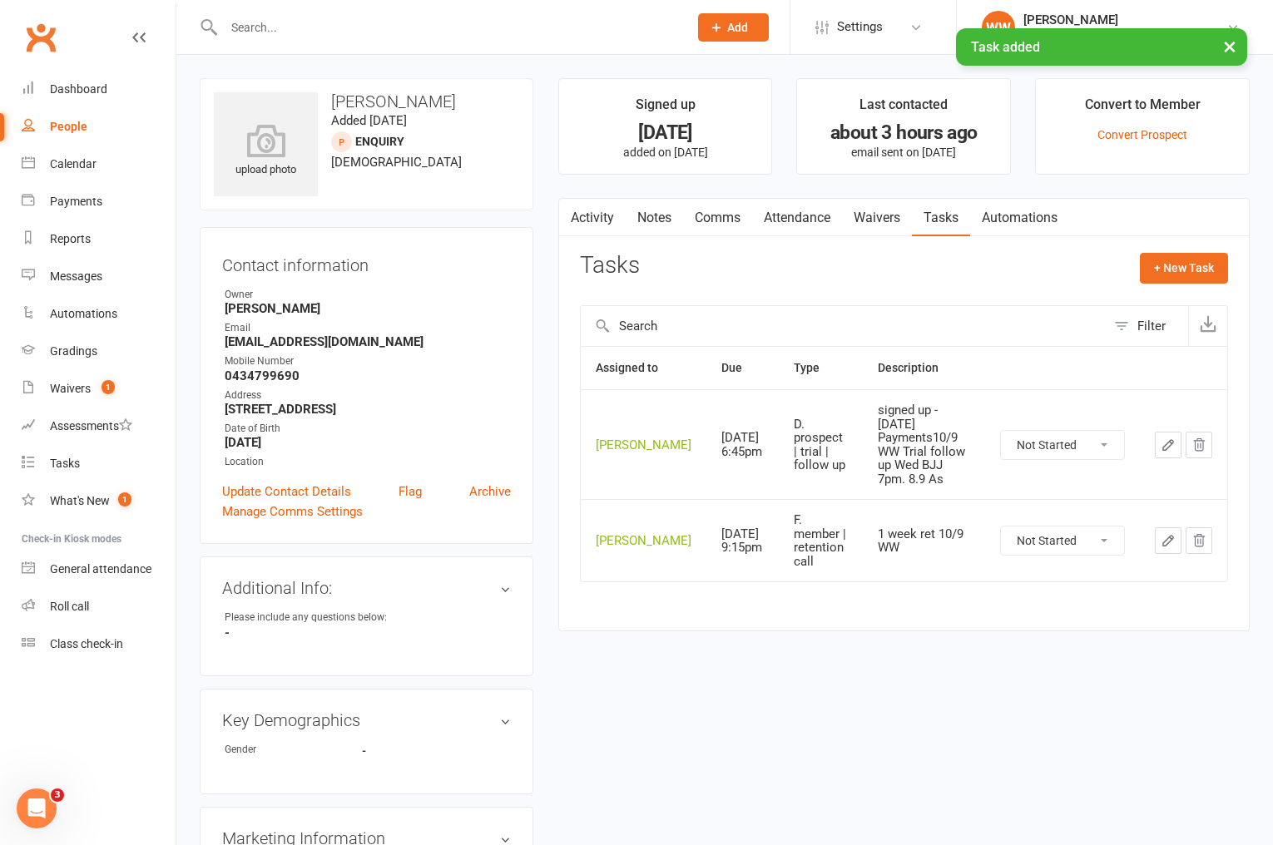
click at [1062, 449] on select "Not Started In Progress Waiting Complete" at bounding box center [1062, 445] width 123 height 28
click at [1001, 431] on select "Not Started In Progress Waiting Complete" at bounding box center [1062, 445] width 123 height 28
select select "unstarted"
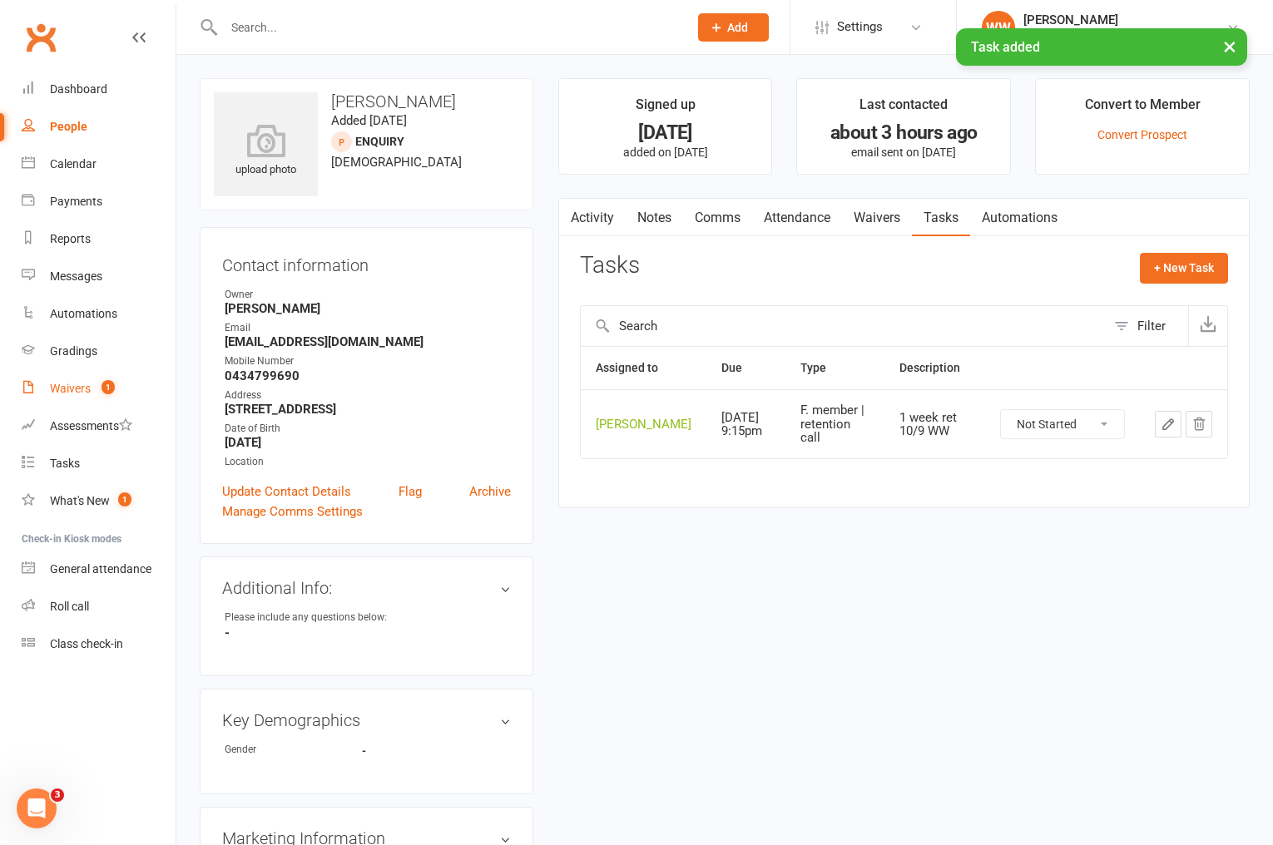
click at [77, 392] on div "Waivers" at bounding box center [70, 388] width 41 height 13
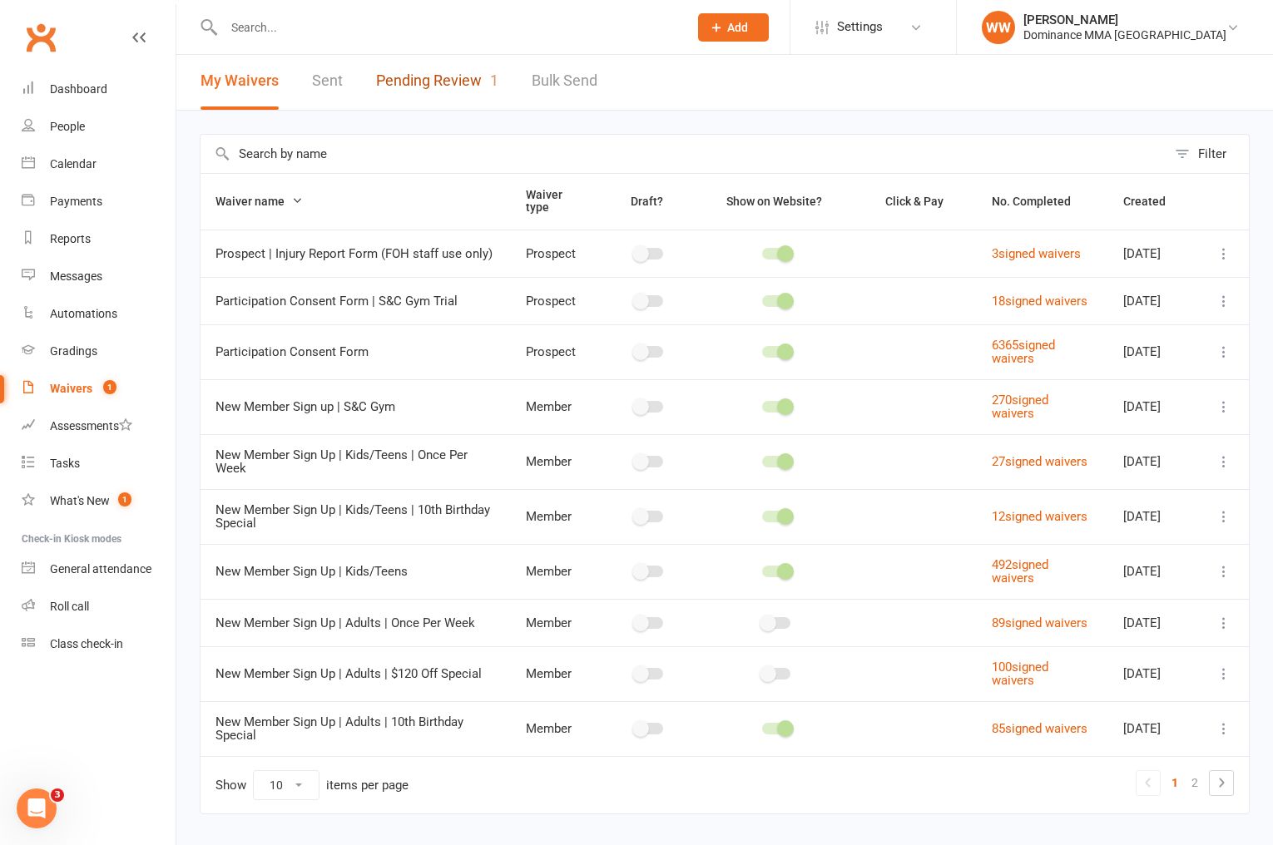
click at [455, 87] on link "Pending Review 1" at bounding box center [437, 80] width 122 height 57
